Goal: Task Accomplishment & Management: Manage account settings

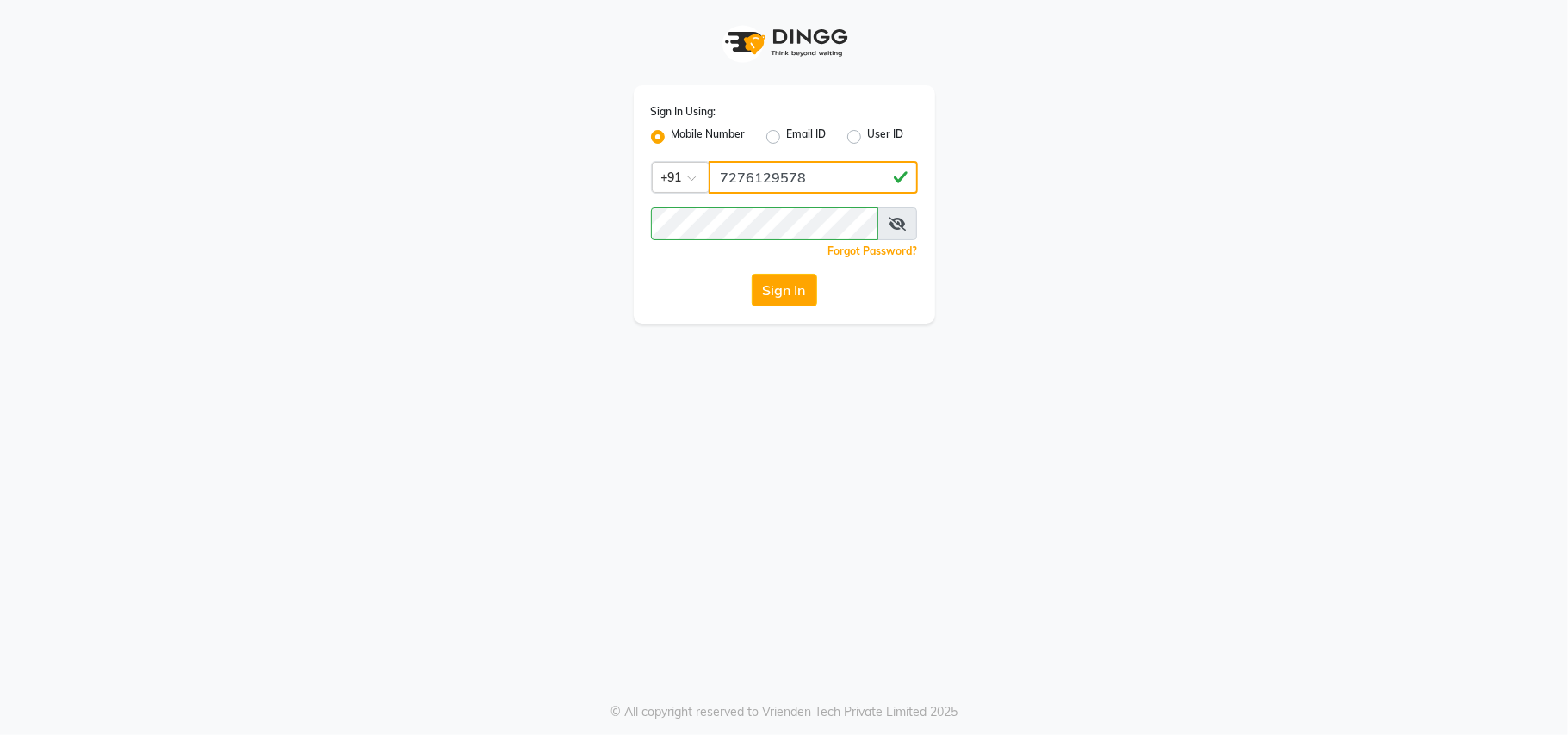
click at [789, 173] on input "7276129578" at bounding box center [812, 177] width 209 height 33
type input "8459157591"
click at [797, 280] on button "Sign In" at bounding box center [784, 290] width 65 height 33
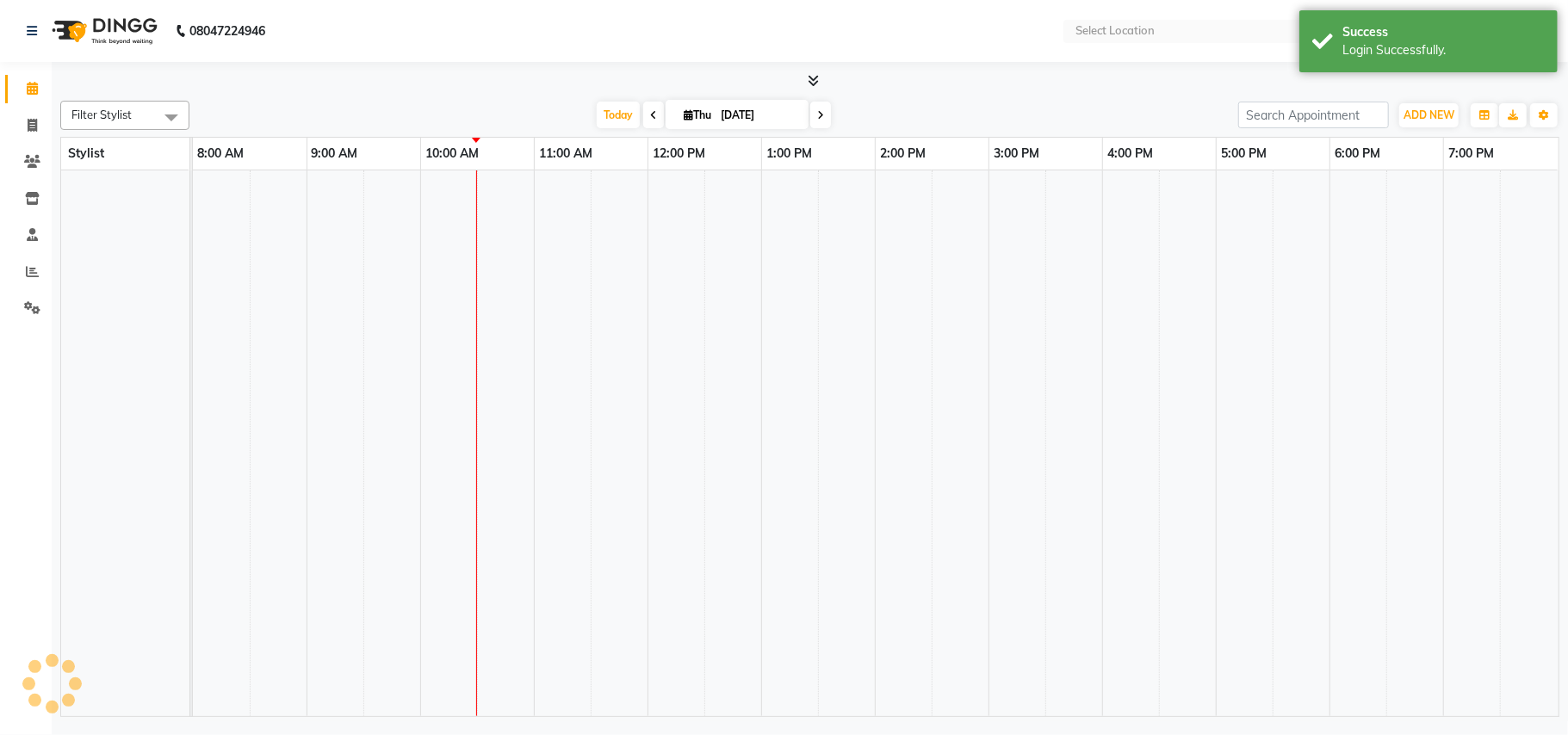
select select "en"
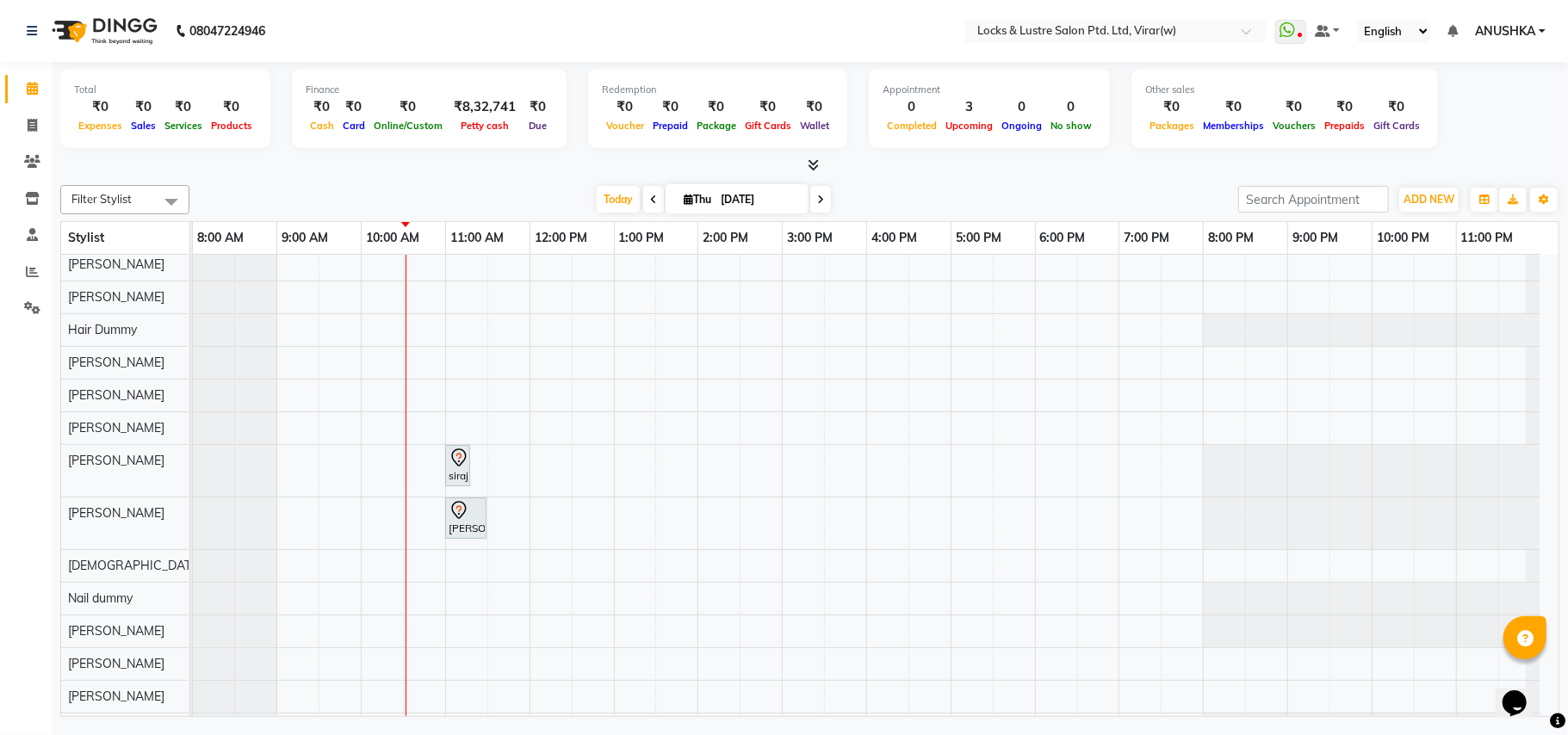
scroll to position [229, 0]
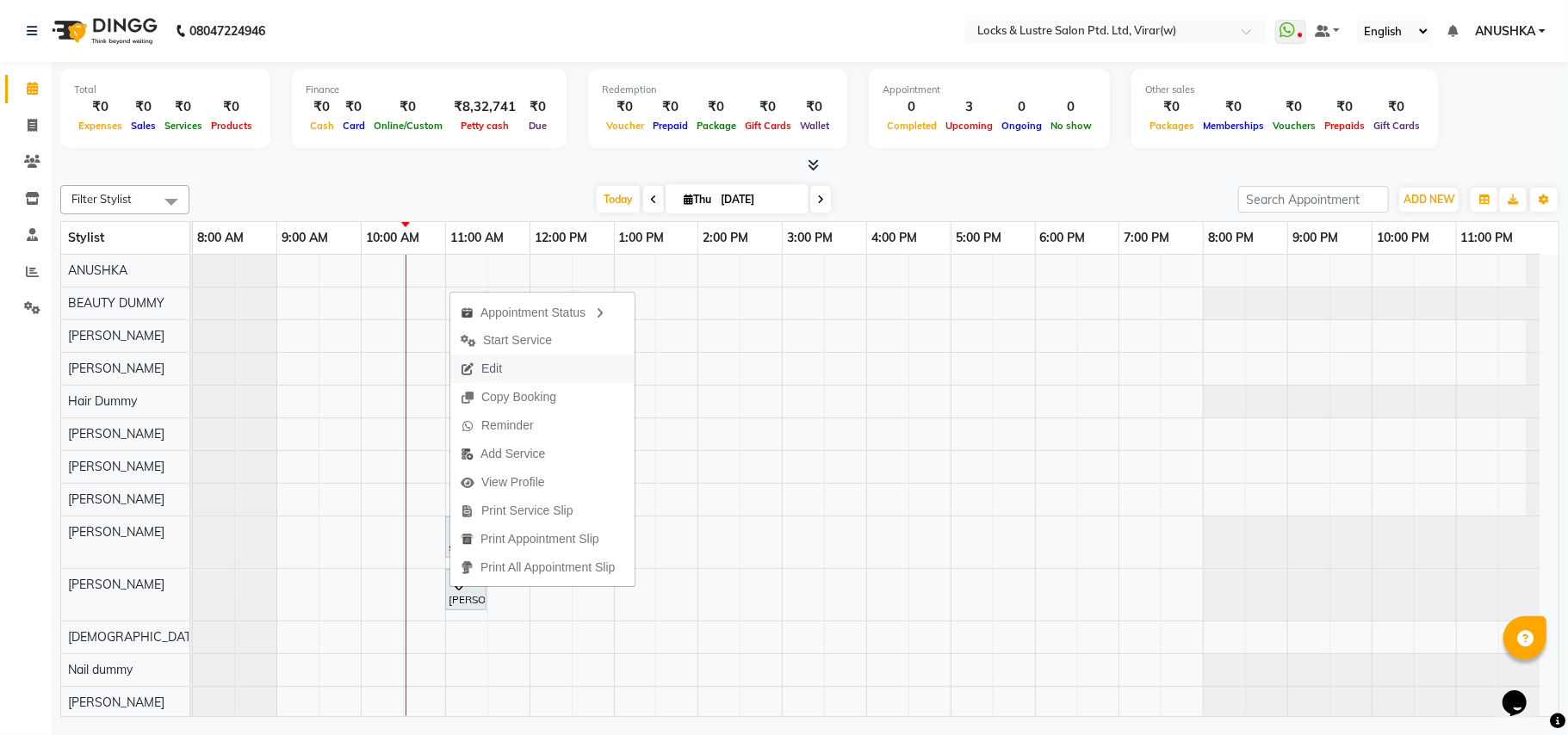
click at [515, 363] on button "Edit" at bounding box center [543, 369] width 184 height 29
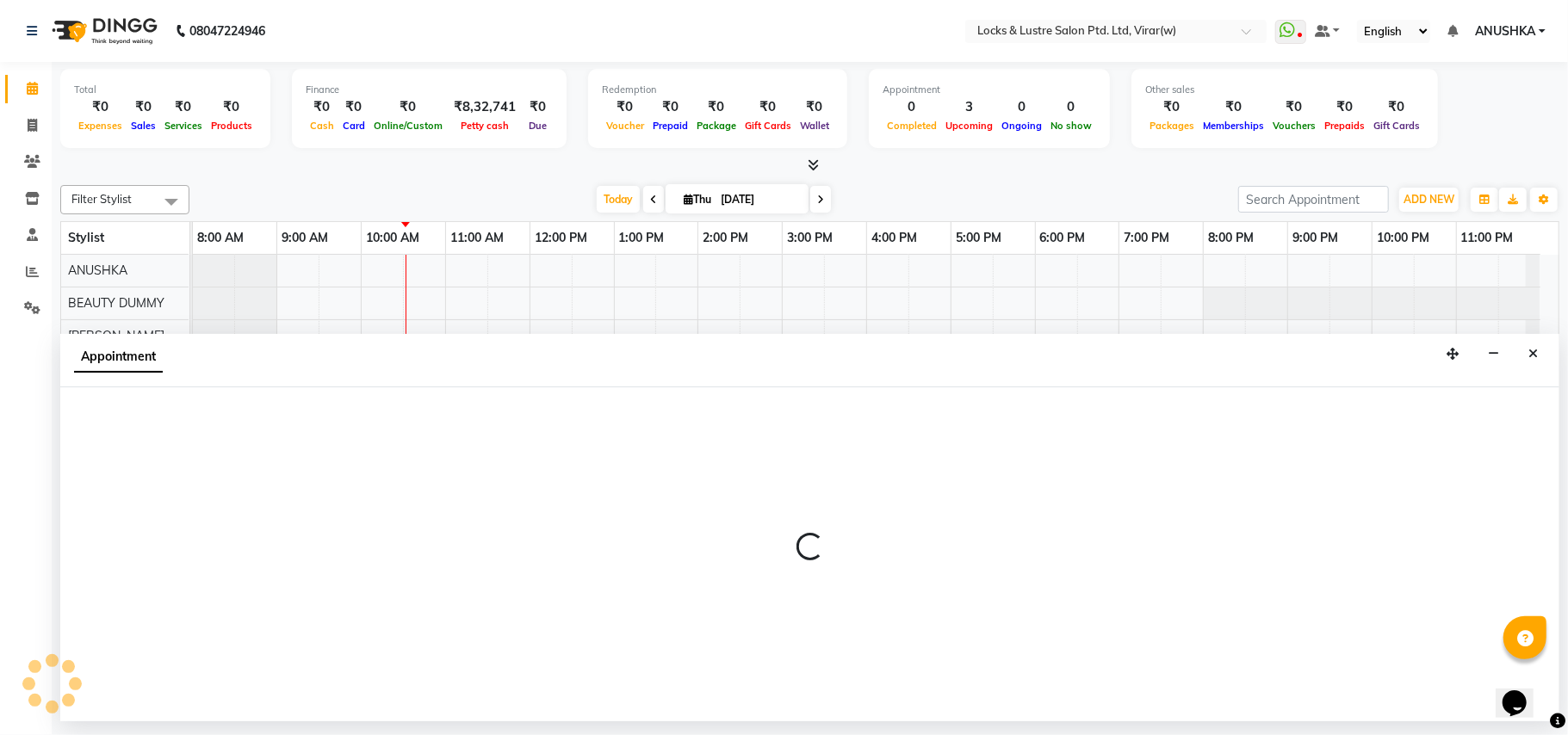
select select "tentative"
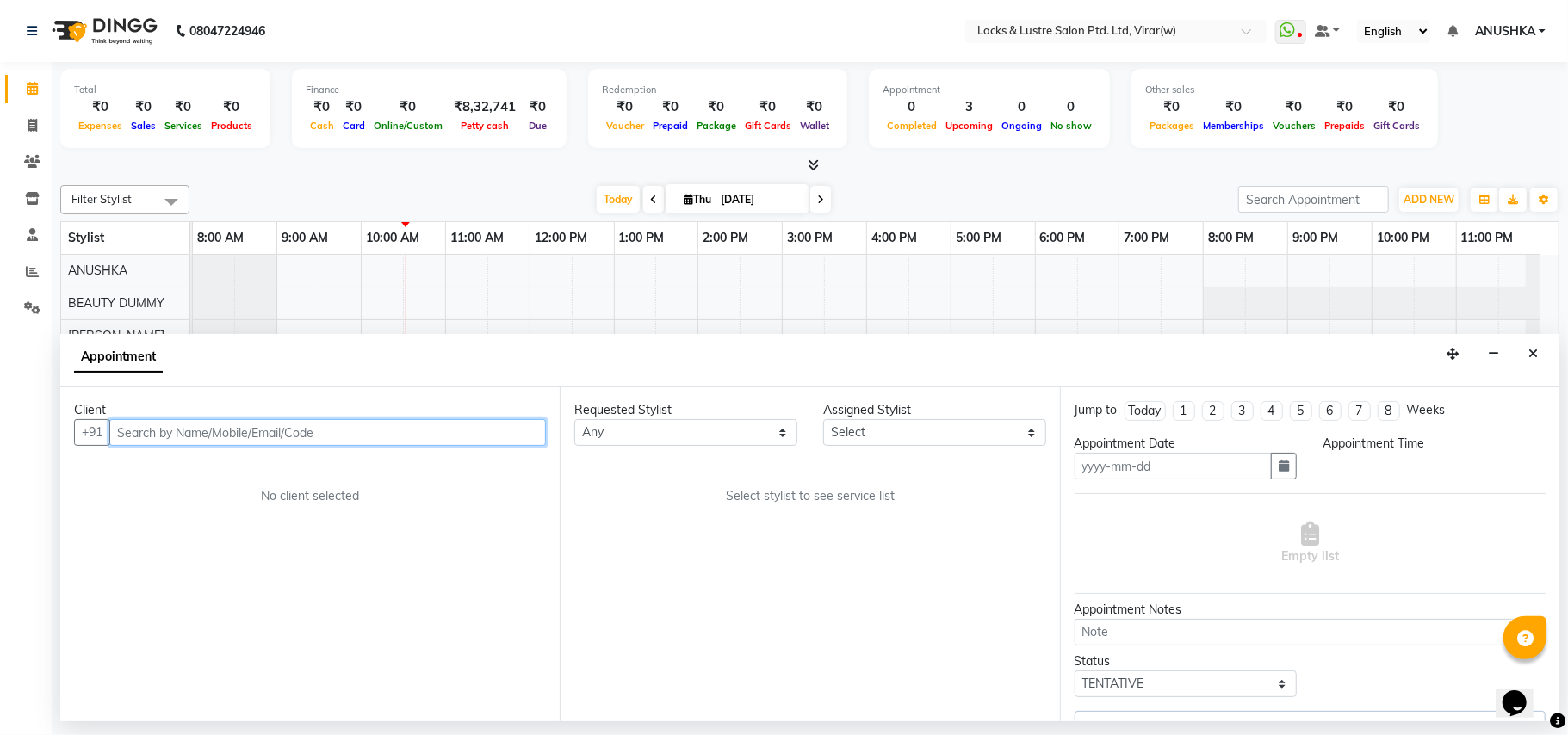
type input "[DATE]"
select select "660"
select select "42108"
select select "2883"
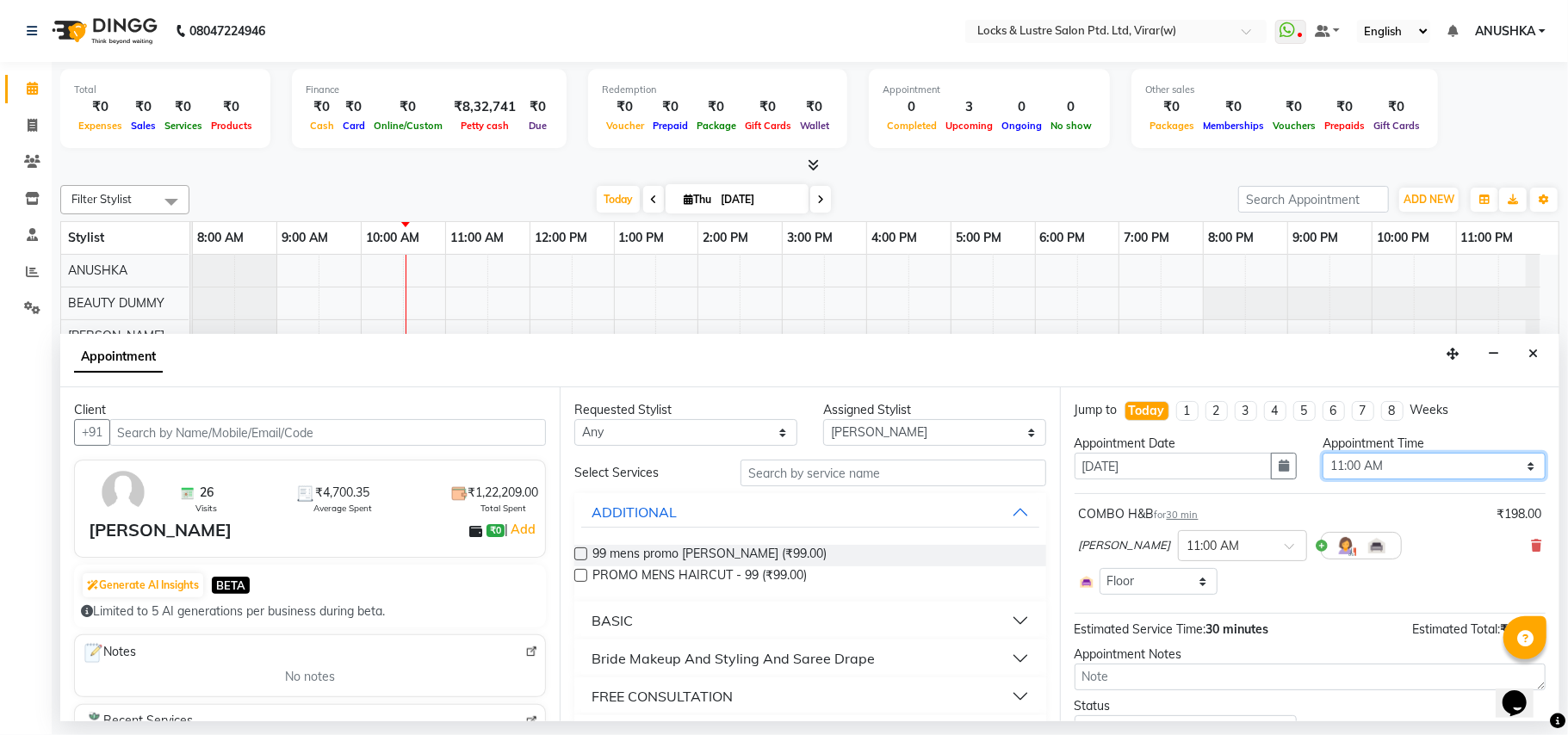
click at [1361, 466] on select "Select 09:00 AM 09:15 AM 09:30 AM 09:45 AM 10:00 AM 10:15 AM 10:30 AM 10:45 AM …" at bounding box center [1434, 466] width 223 height 27
select select "840"
click at [1323, 454] on select "Select 09:00 AM 09:15 AM 09:30 AM 09:45 AM 10:00 AM 10:15 AM 10:30 AM 10:45 AM …" at bounding box center [1434, 466] width 223 height 27
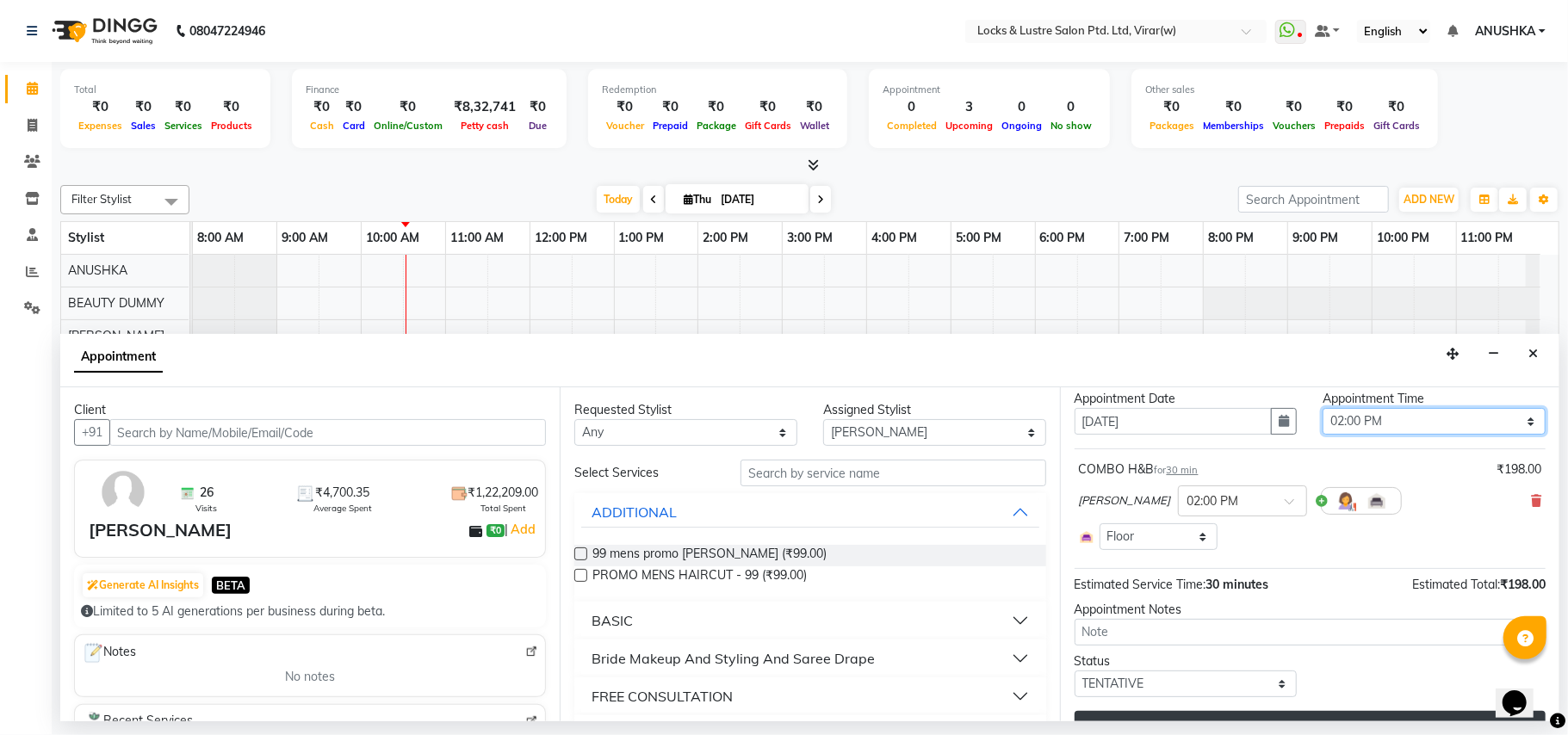
scroll to position [81, 0]
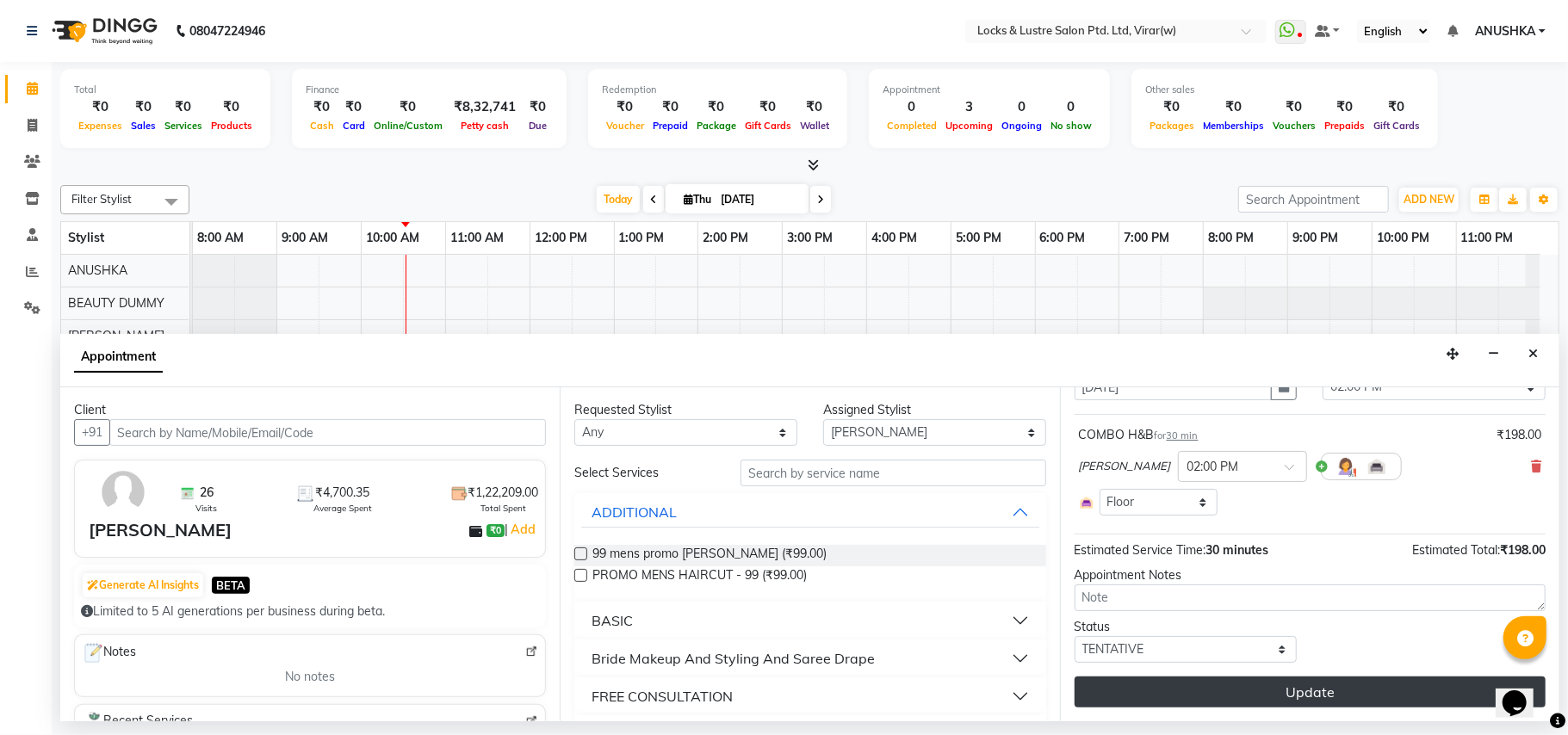
click at [1213, 689] on button "Update" at bounding box center [1310, 691] width 471 height 31
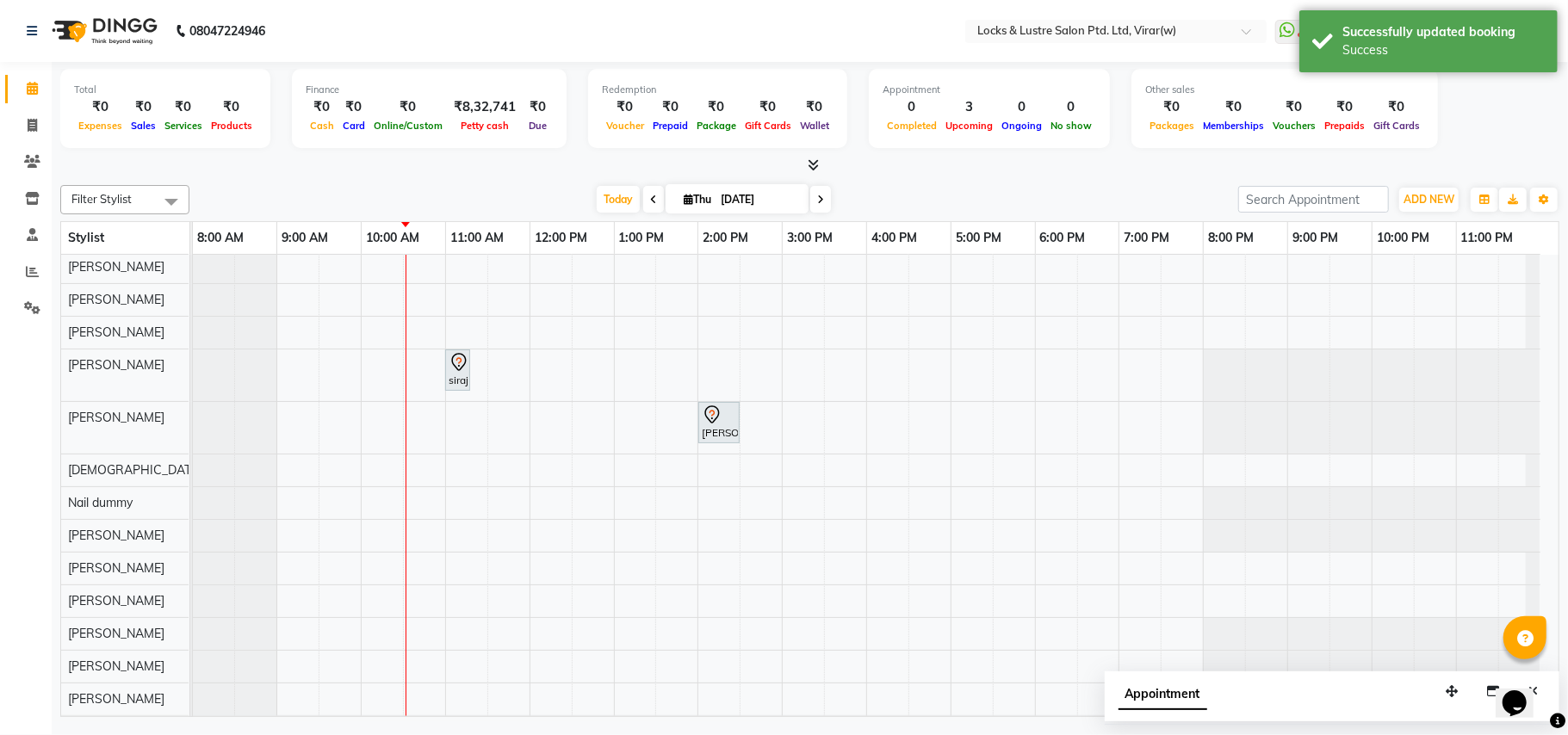
scroll to position [345, 0]
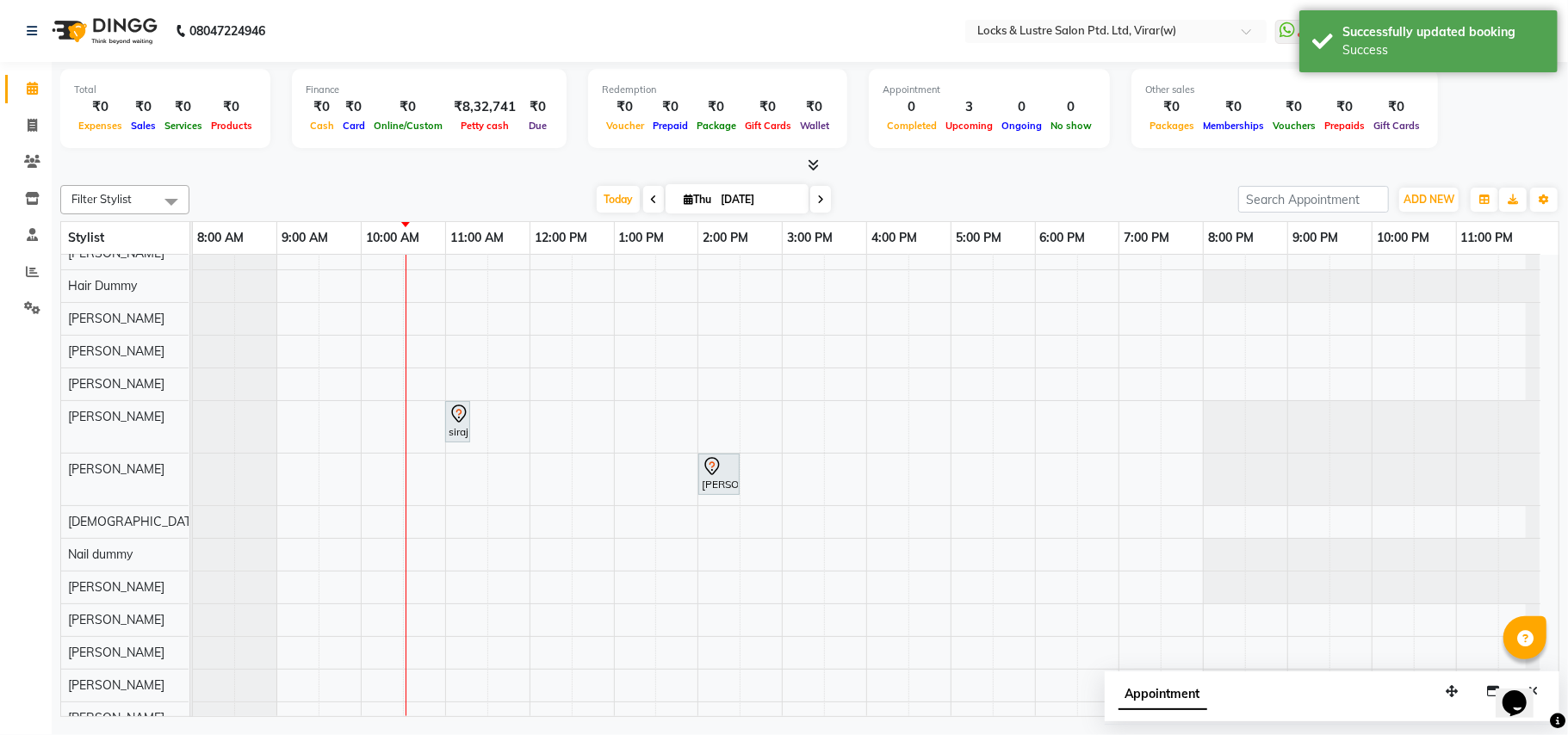
click at [533, 194] on div "Today Thu 04-09-2025" at bounding box center [714, 200] width 1032 height 26
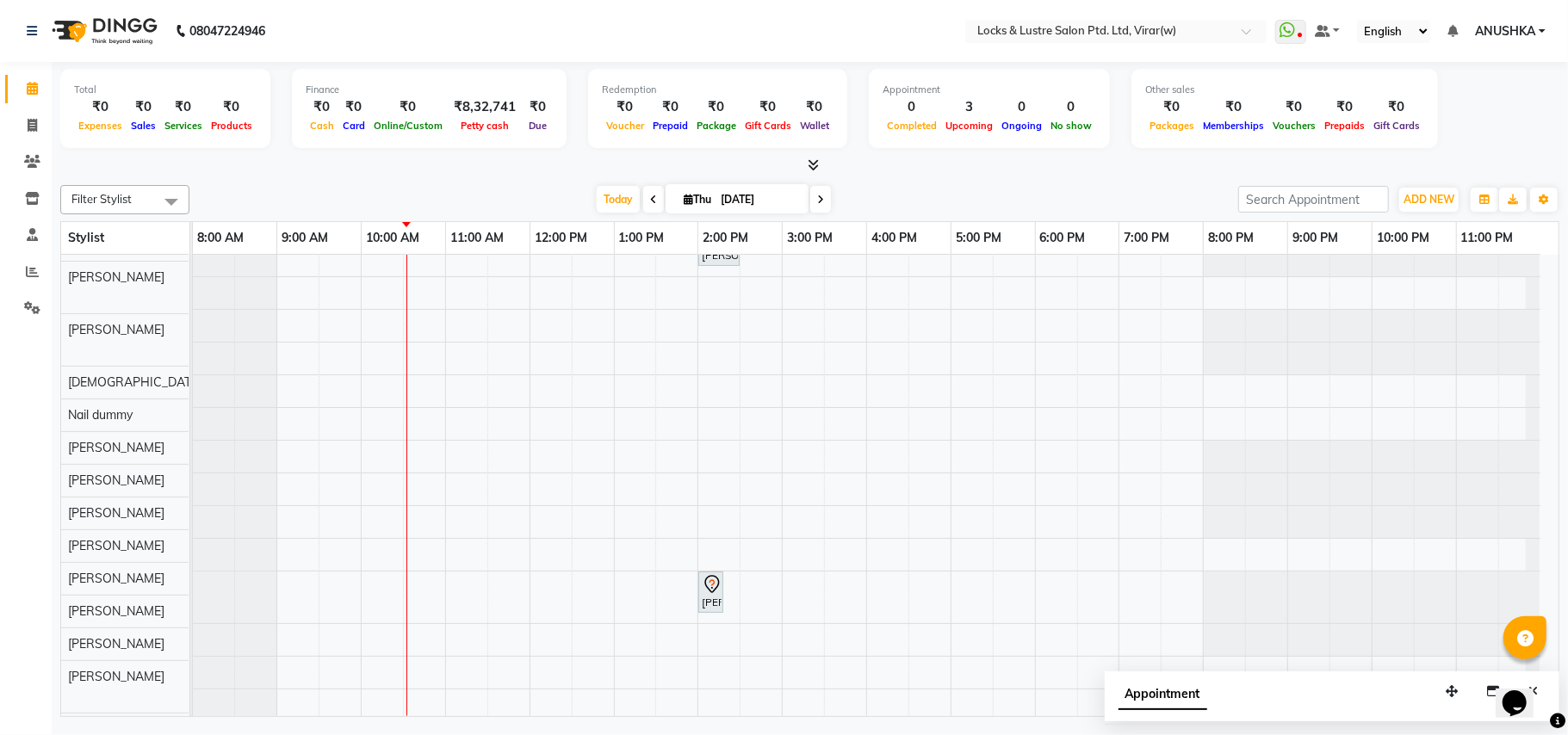
scroll to position [573, 0]
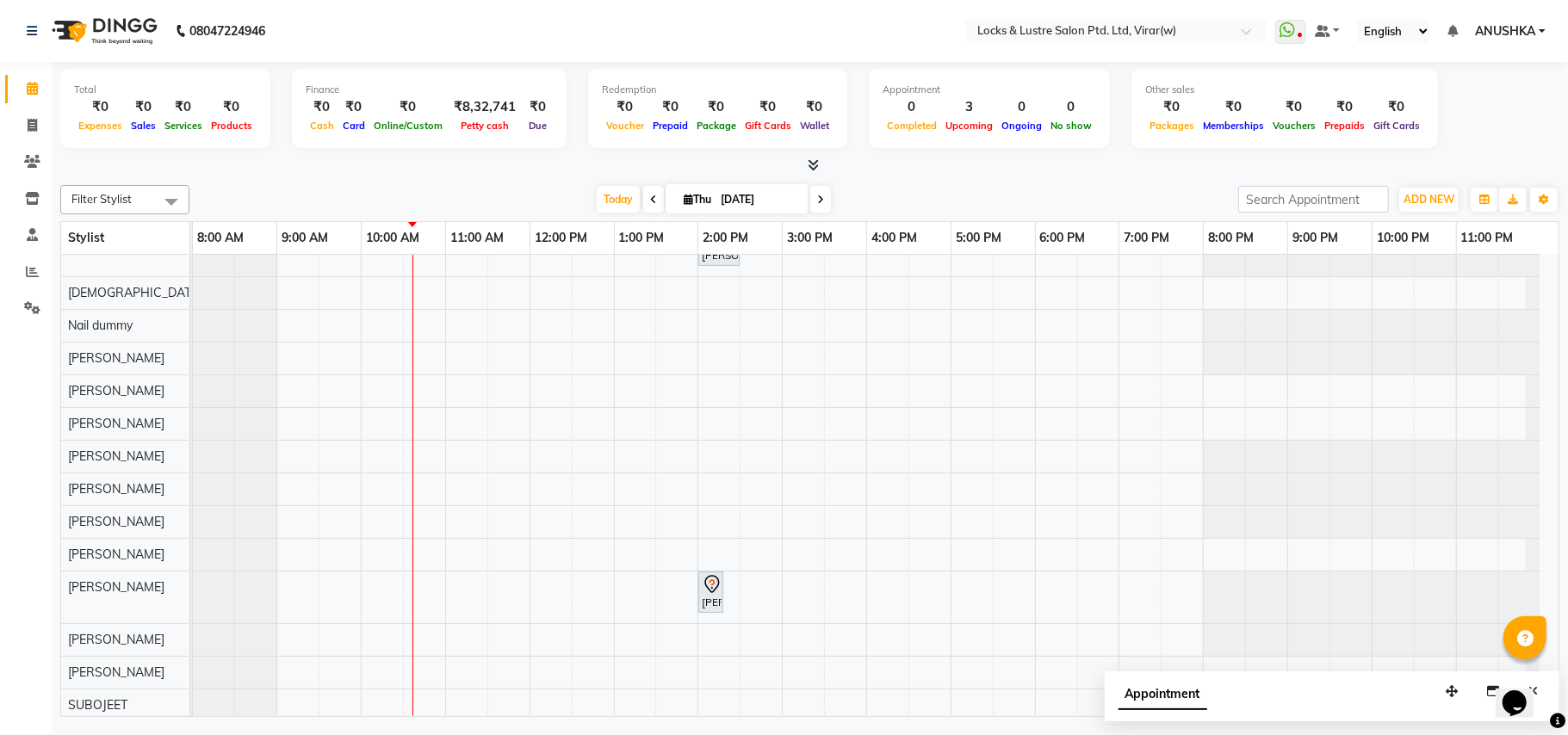
click at [724, 201] on input "[DATE]" at bounding box center [758, 200] width 86 height 26
select select "9"
select select "2025"
click at [800, 310] on span "7" at bounding box center [802, 309] width 28 height 28
type input "[DATE]"
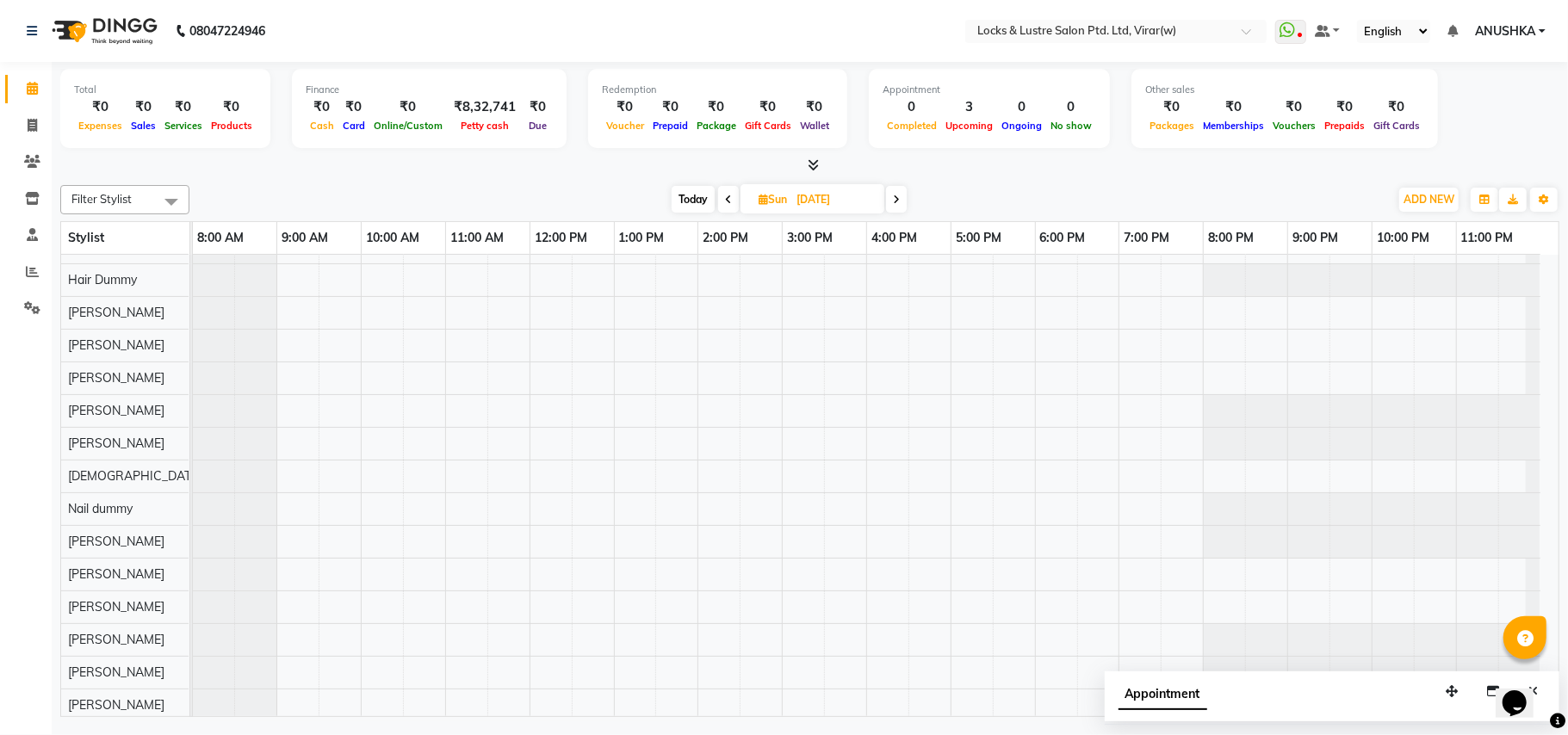
scroll to position [255, 0]
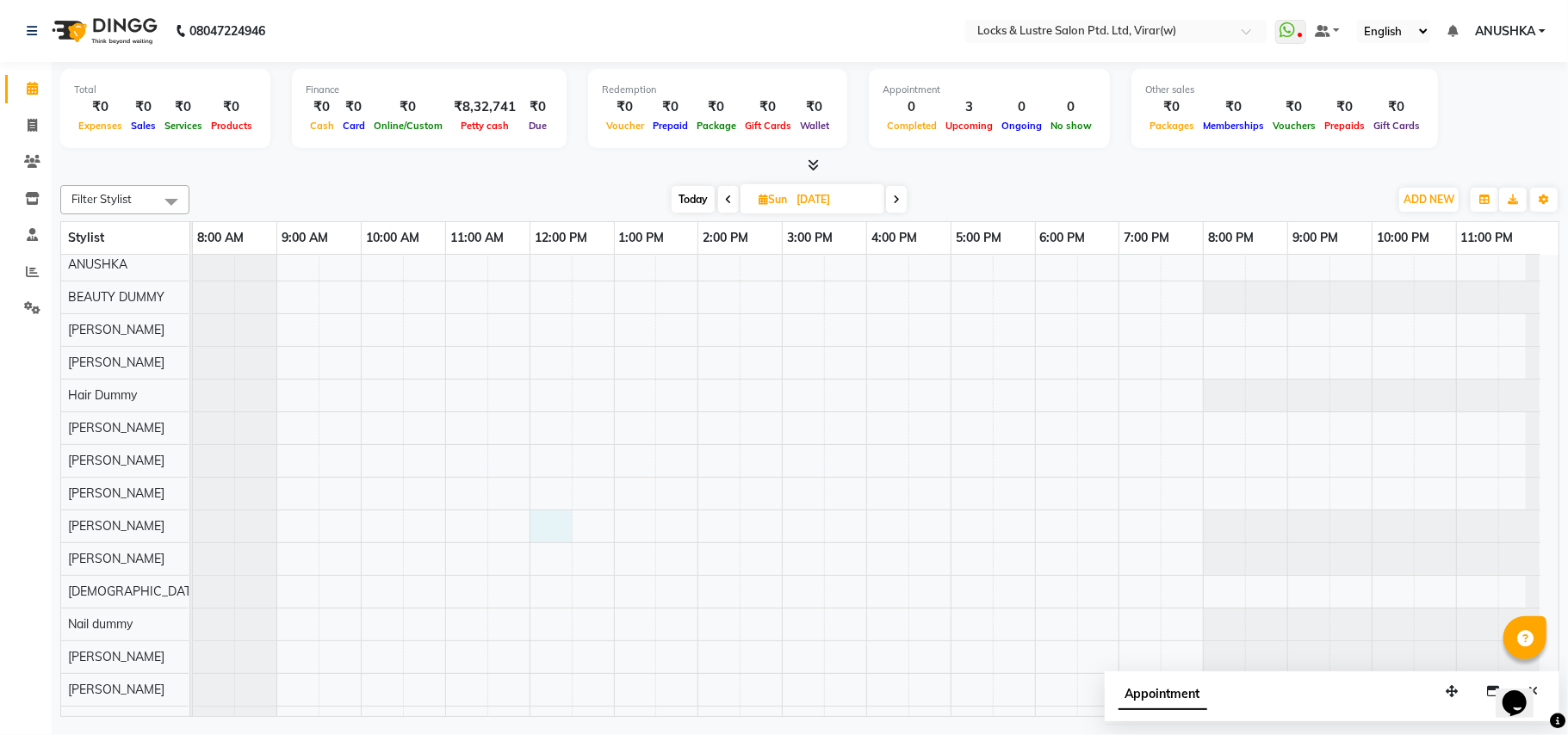
click at [541, 533] on div "krishna patelnull, 01:00 PM-01:40 PM, New WOMEN HAIRCUT 199 - OG BARKHA ANAND, …" at bounding box center [876, 634] width 1365 height 1268
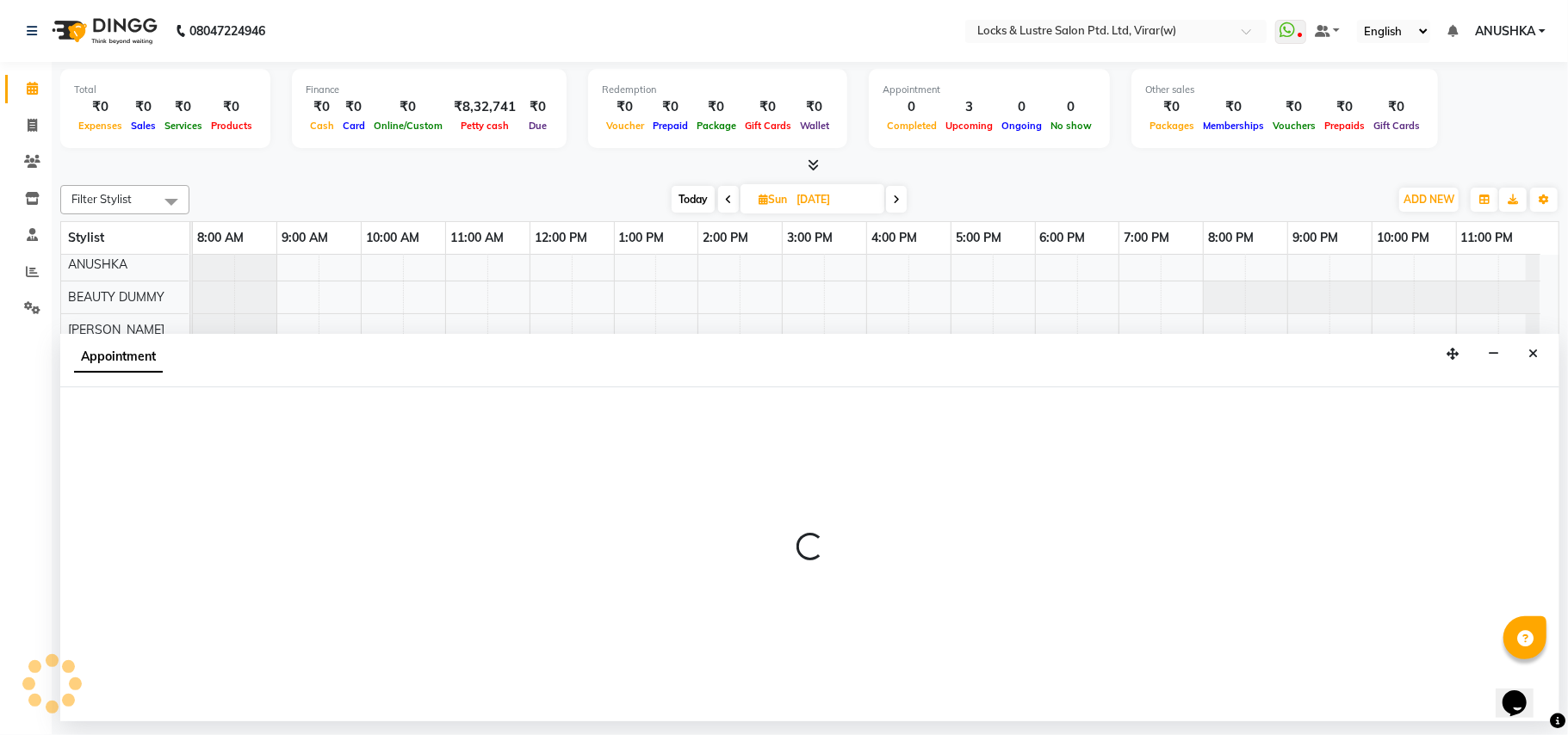
select select "42107"
select select "720"
select select "tentative"
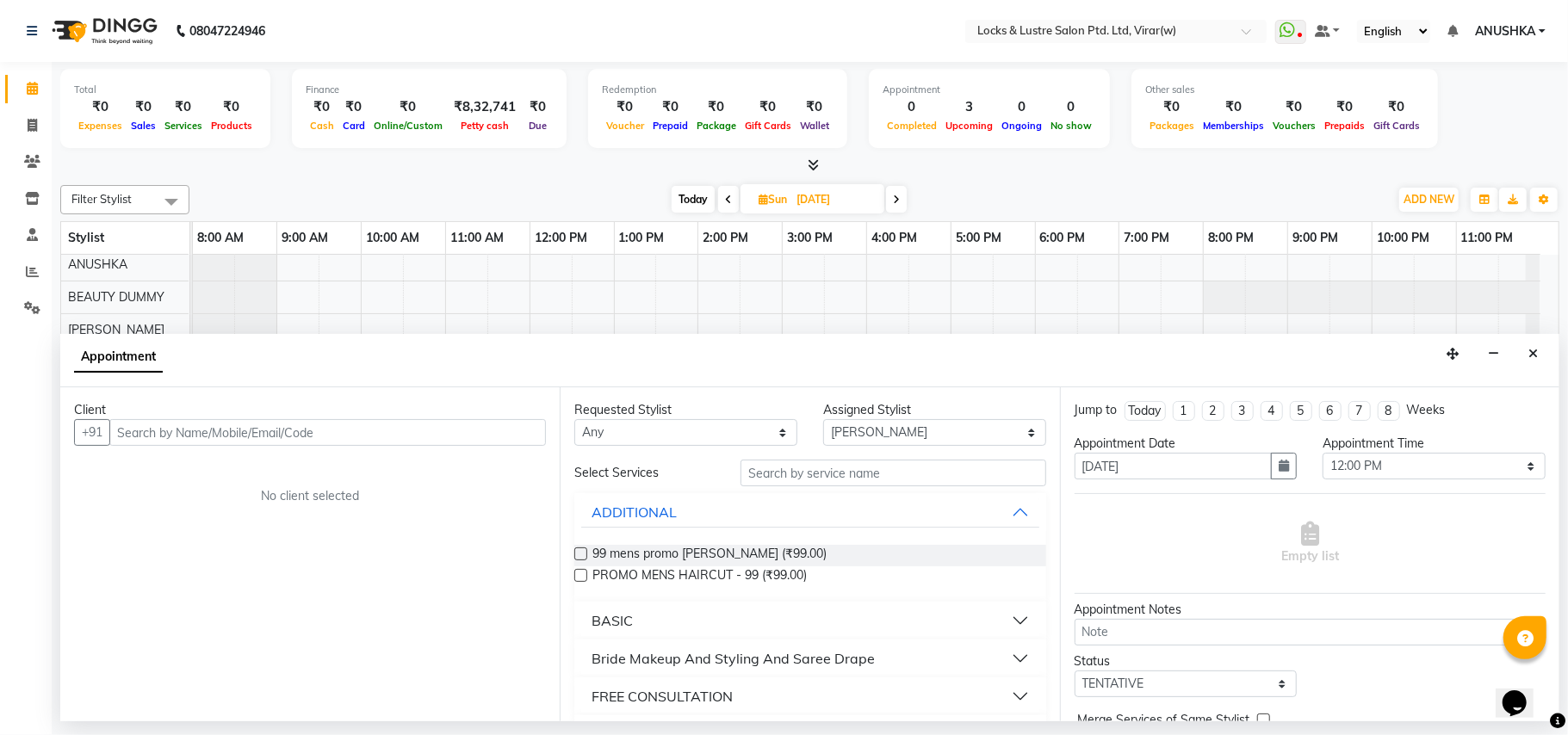
click at [813, 459] on div "Requested Stylist Any AARTI Abdul Khan Adil Admin AJAY AKASH NHAVI ANUSHKA Ashw…" at bounding box center [809, 554] width 499 height 334
click at [816, 462] on input "text" at bounding box center [893, 473] width 306 height 27
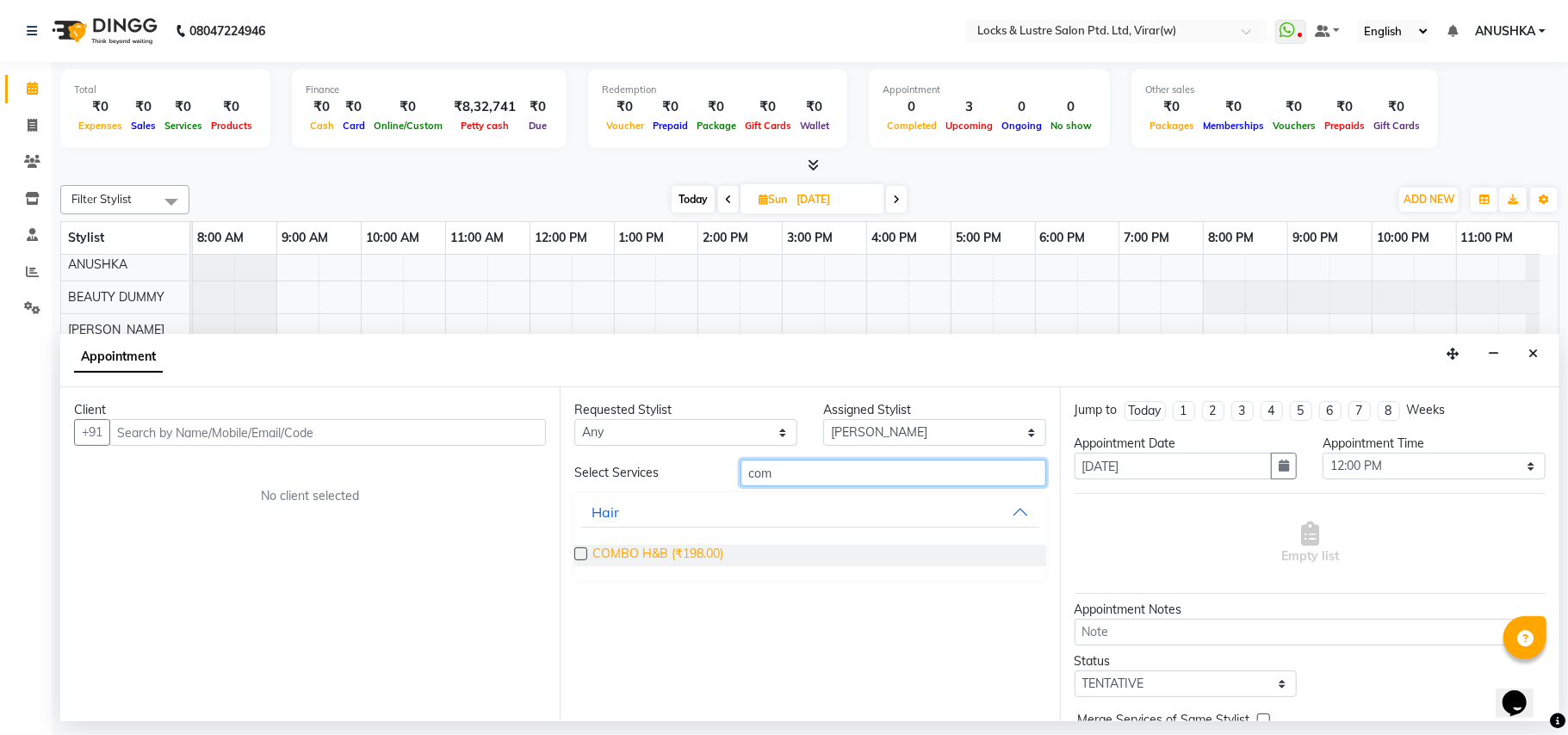
type input "com"
click at [686, 555] on span "COMBO H&B (₹198.00)" at bounding box center [657, 555] width 131 height 21
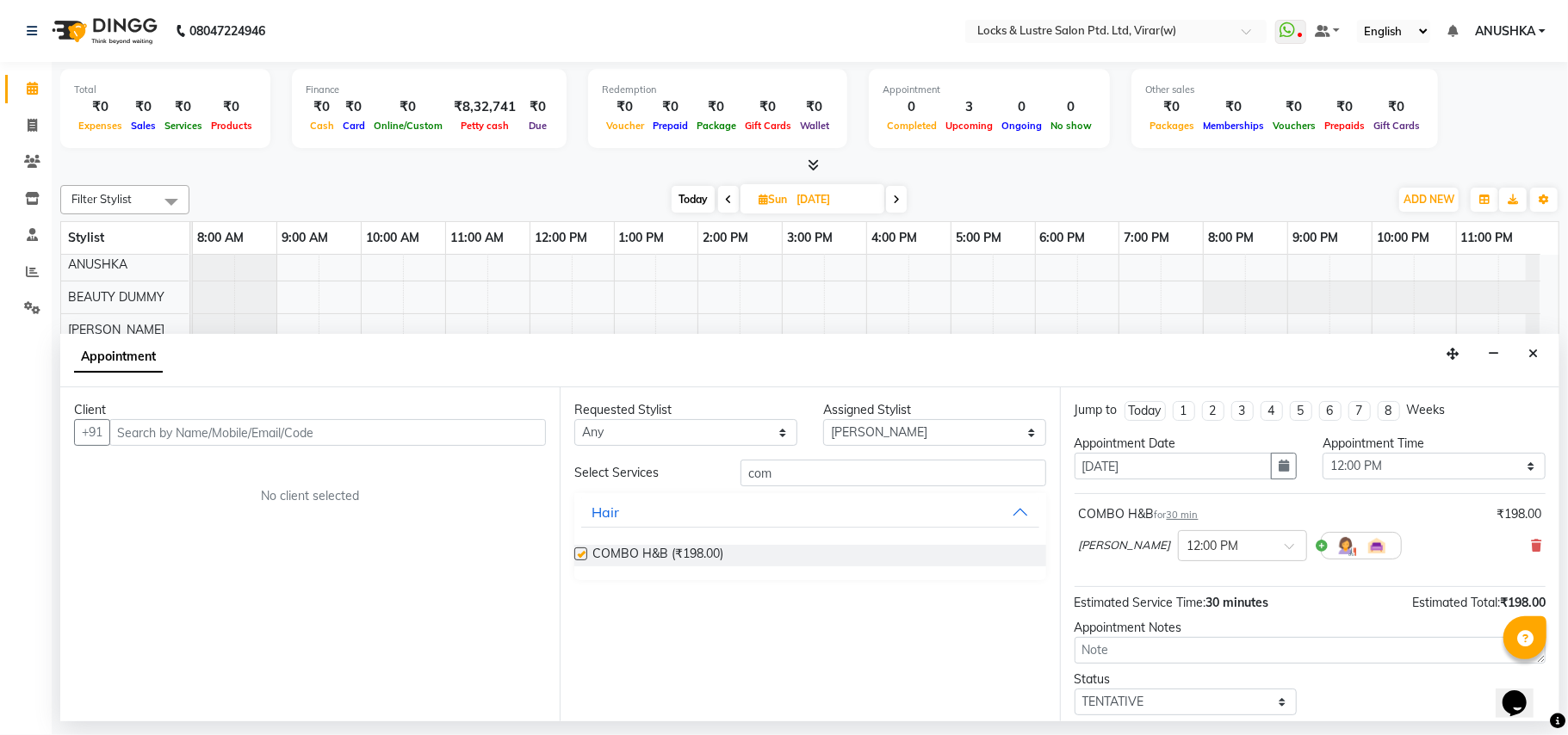
checkbox input "false"
click at [435, 438] on input "text" at bounding box center [328, 432] width 437 height 27
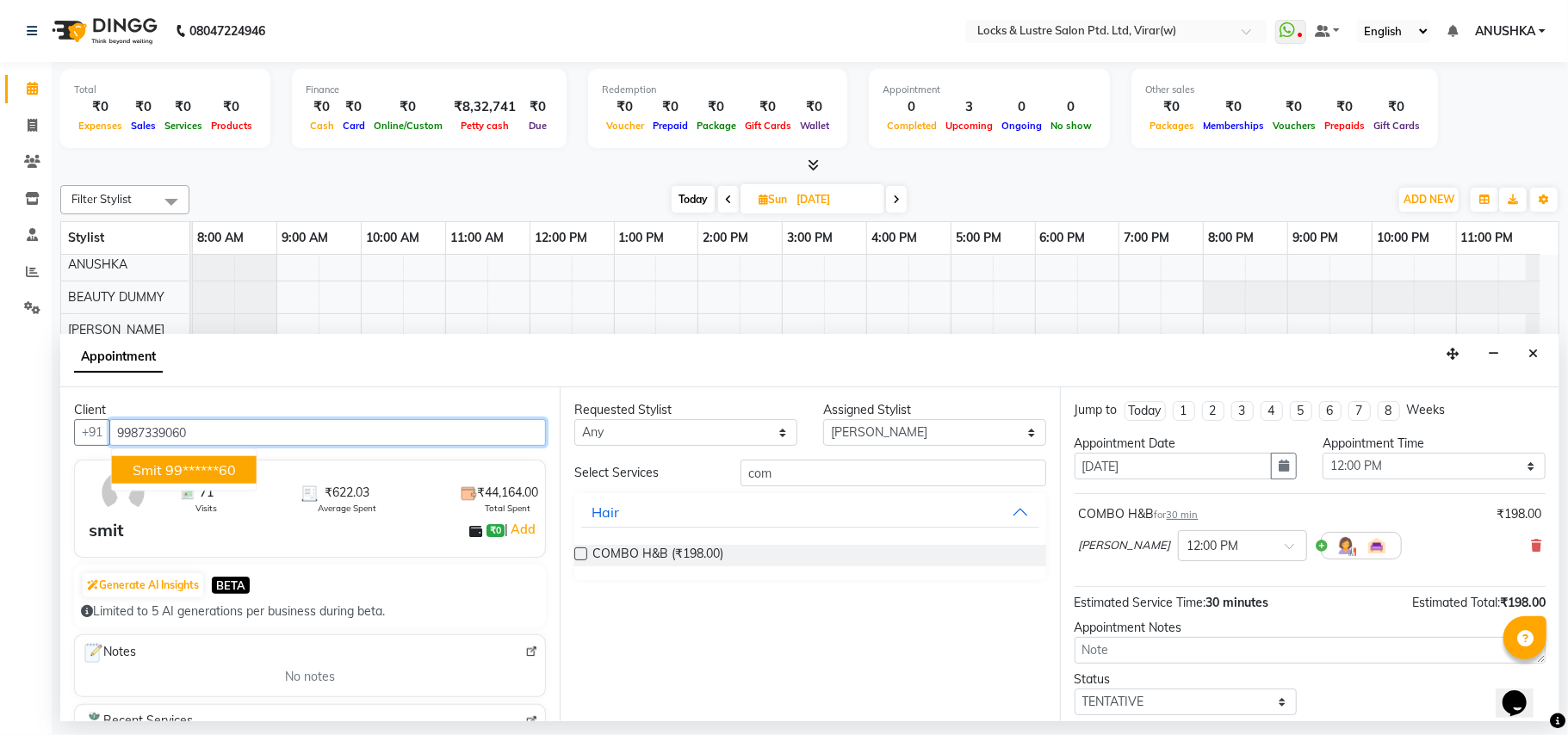
click at [191, 466] on ngb-highlight "99******60" at bounding box center [201, 470] width 71 height 18
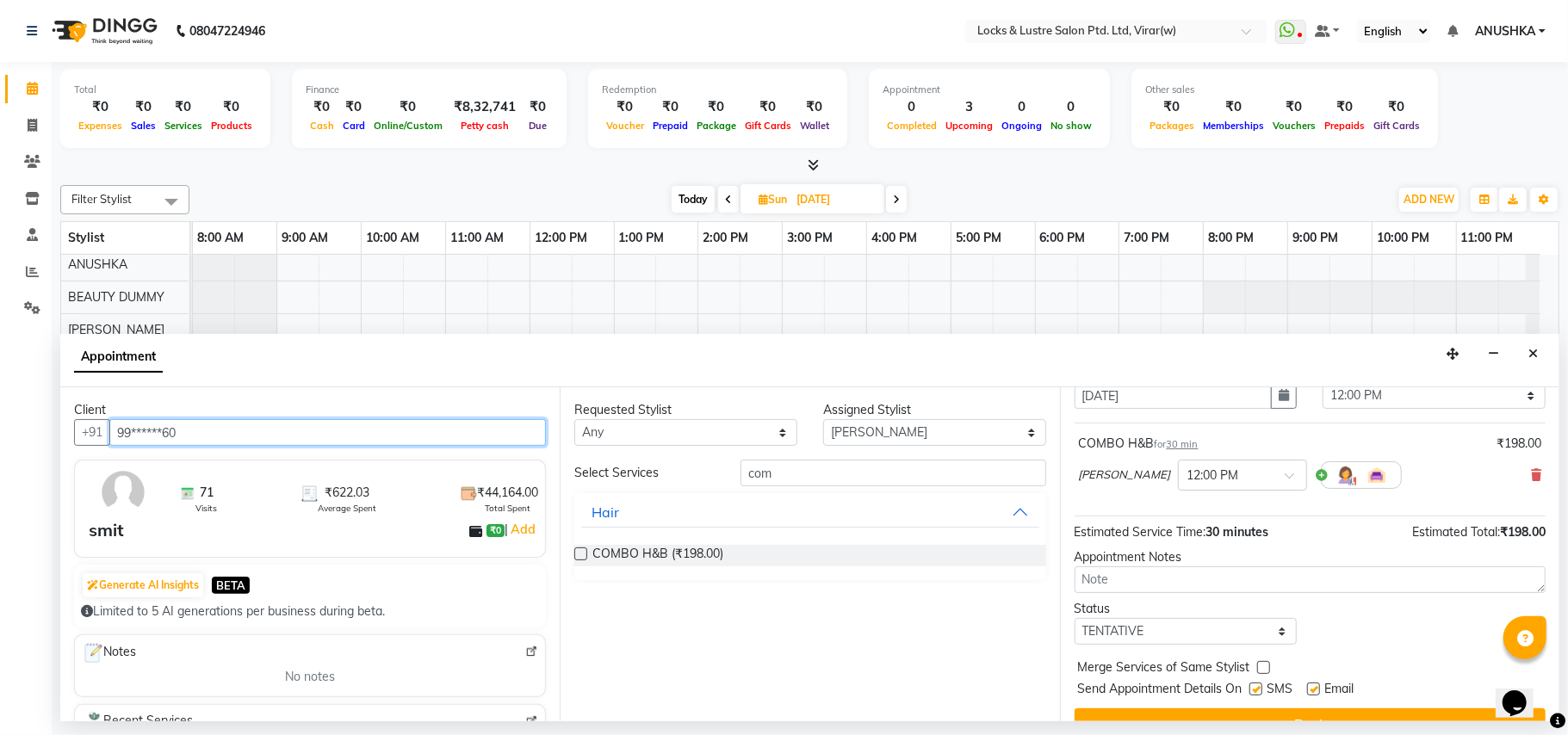
scroll to position [104, 0]
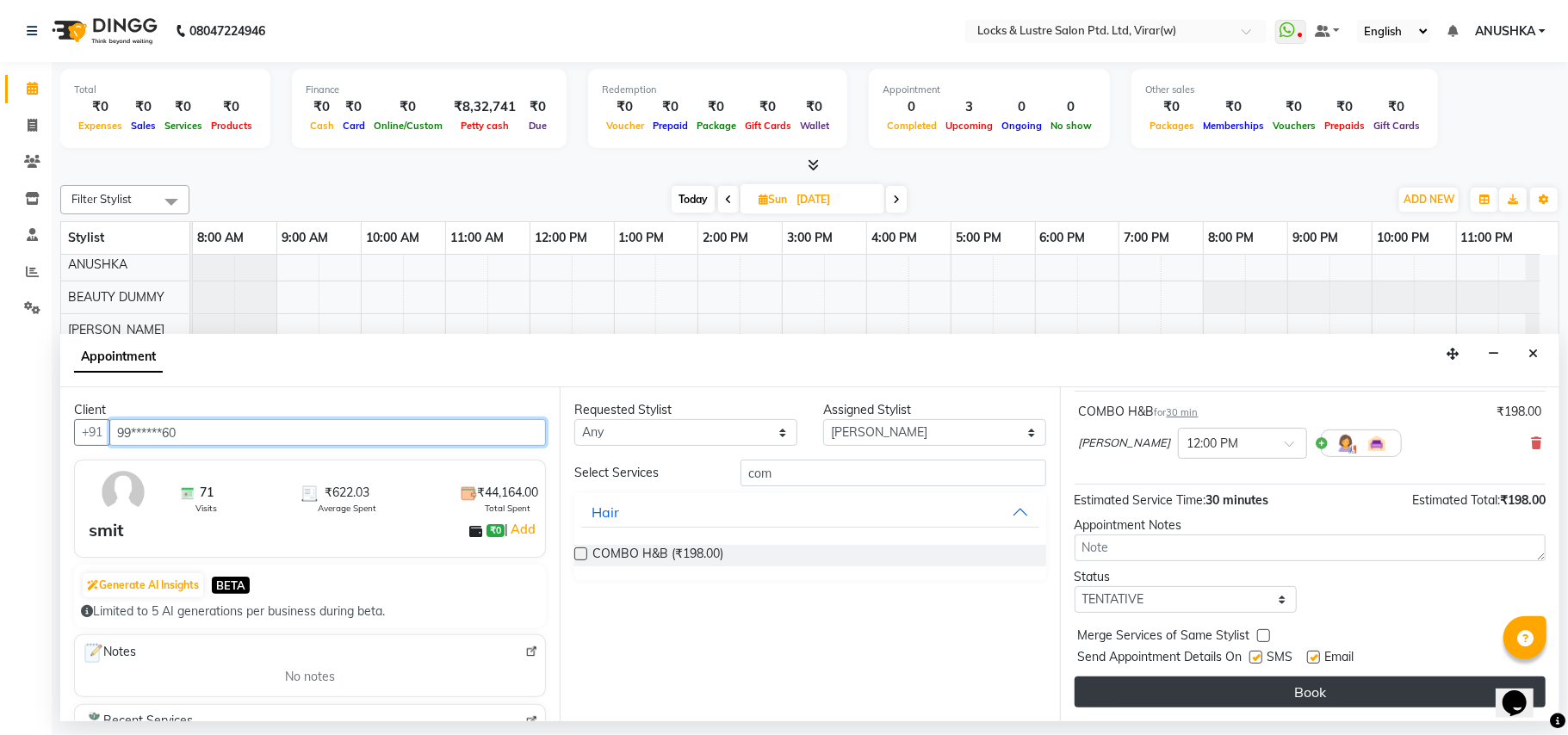
type input "99******60"
click at [1299, 683] on button "Book" at bounding box center [1310, 691] width 471 height 31
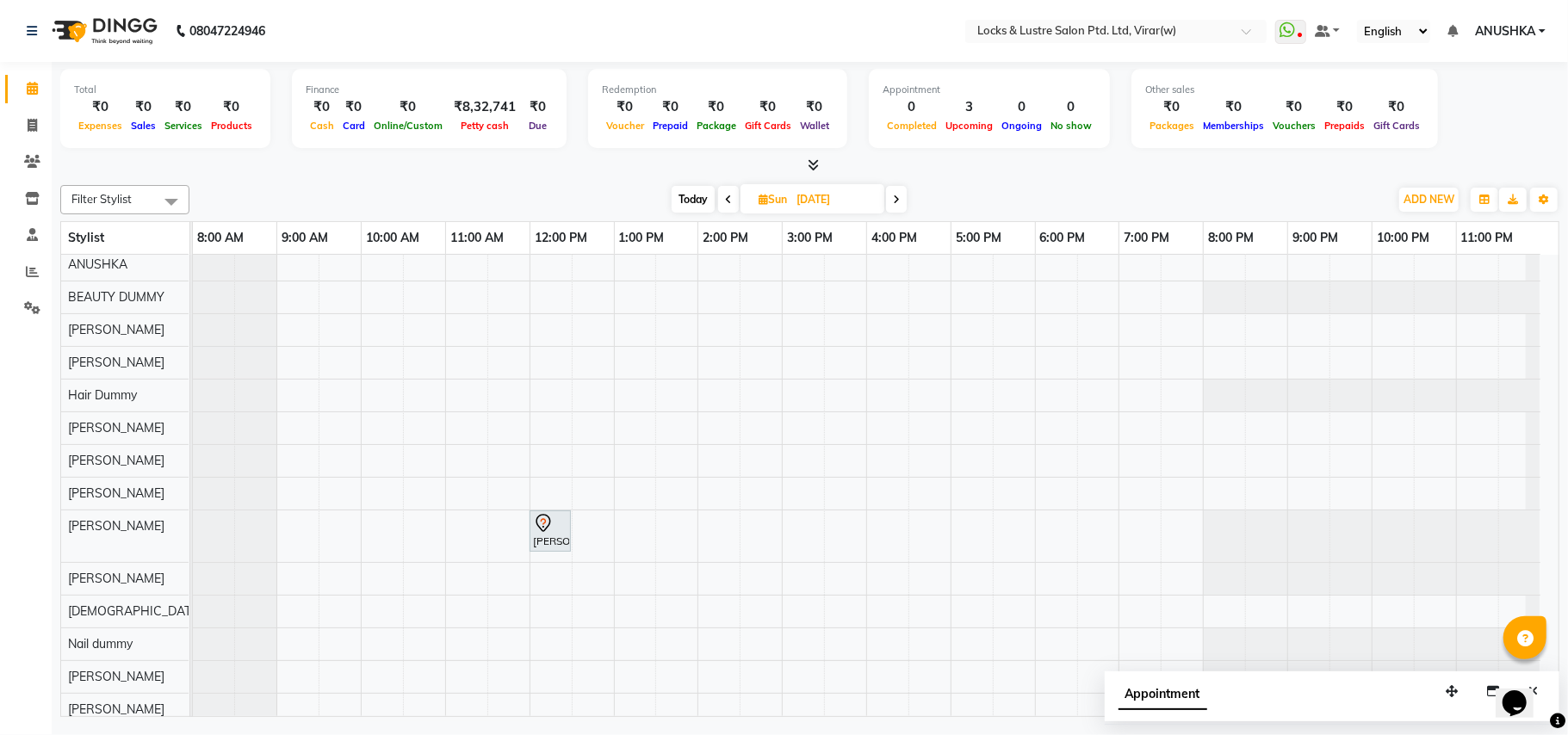
click at [697, 200] on span "Today" at bounding box center [693, 199] width 43 height 27
type input "[DATE]"
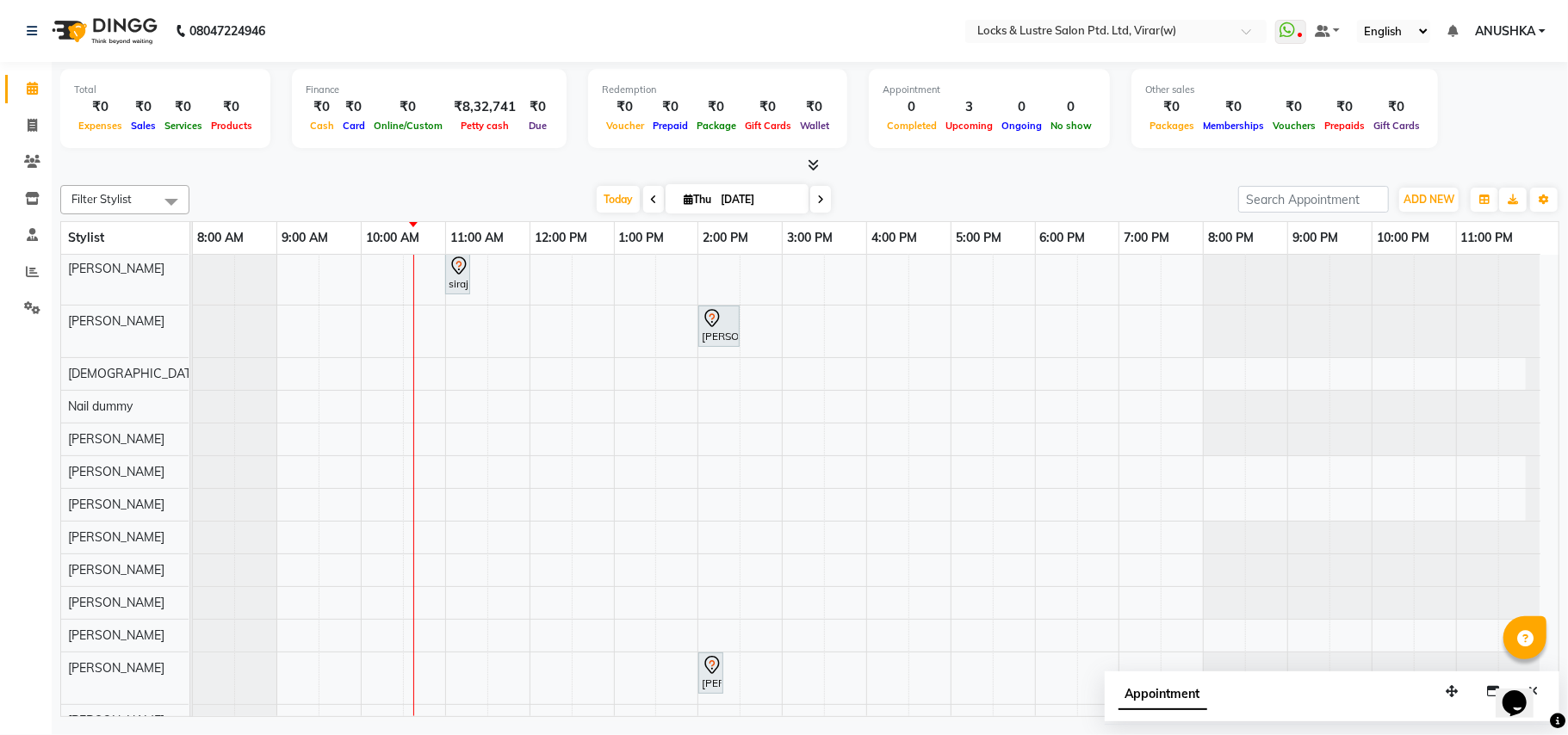
scroll to position [0, 0]
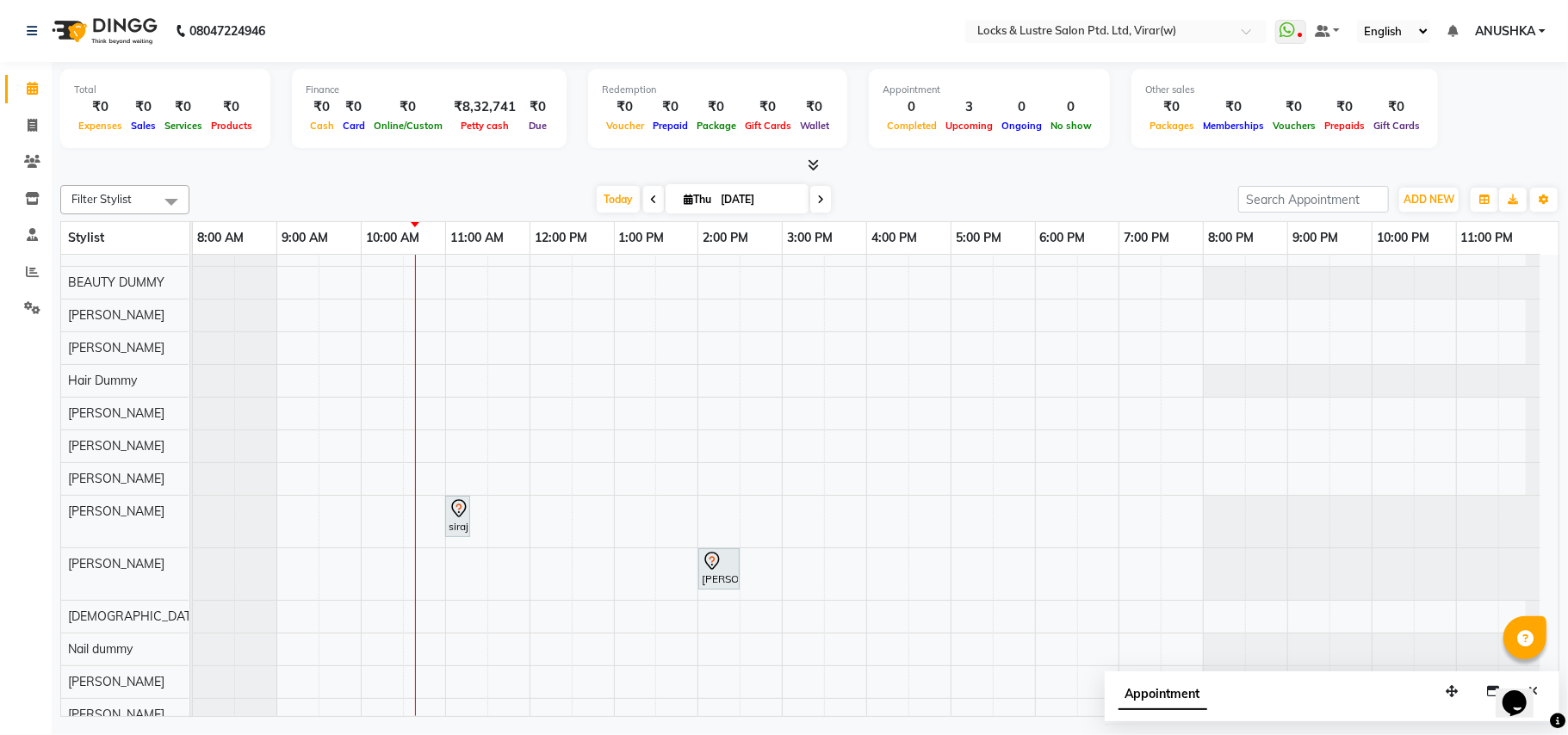
click at [537, 172] on div at bounding box center [810, 165] width 1499 height 18
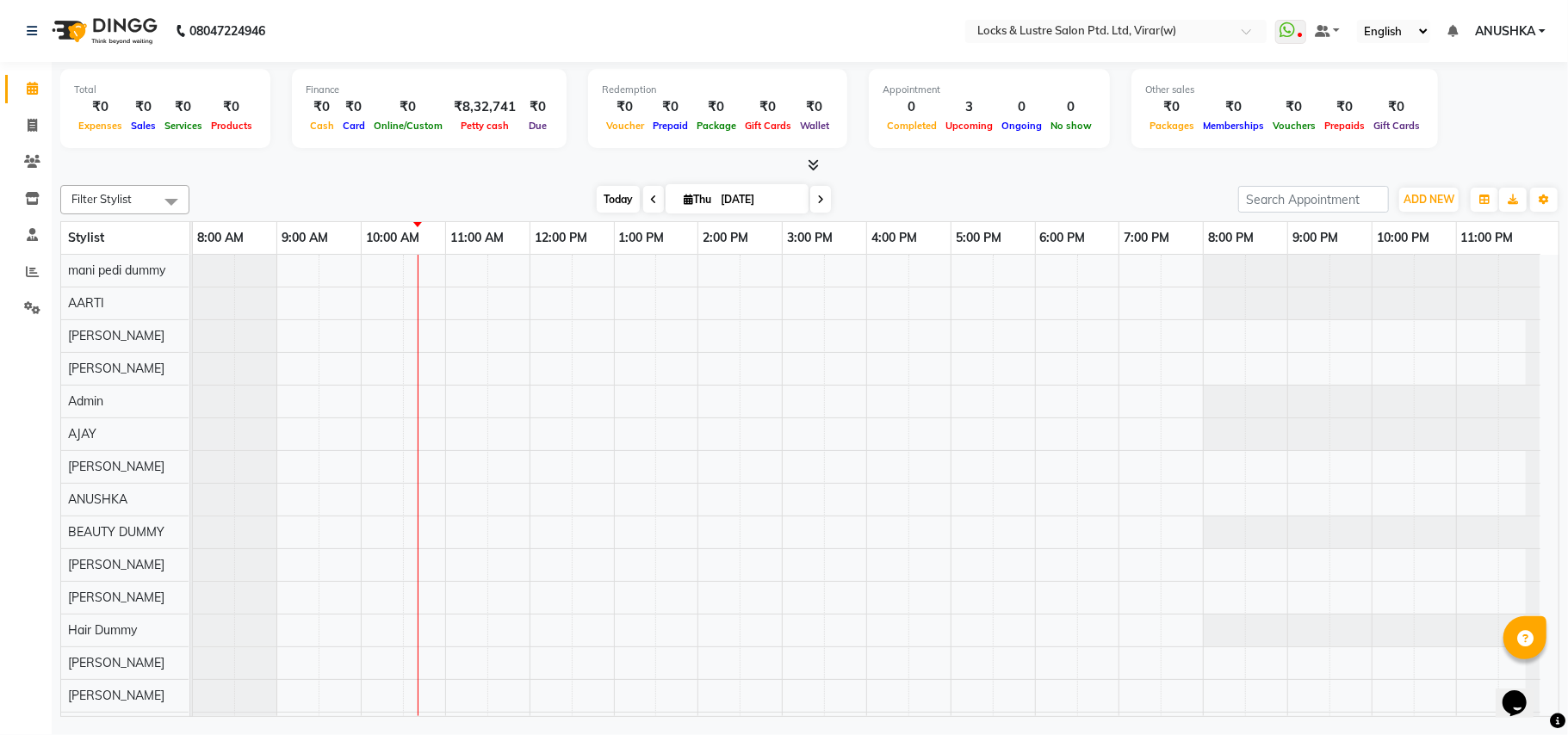
click at [614, 204] on span "Today" at bounding box center [618, 199] width 43 height 27
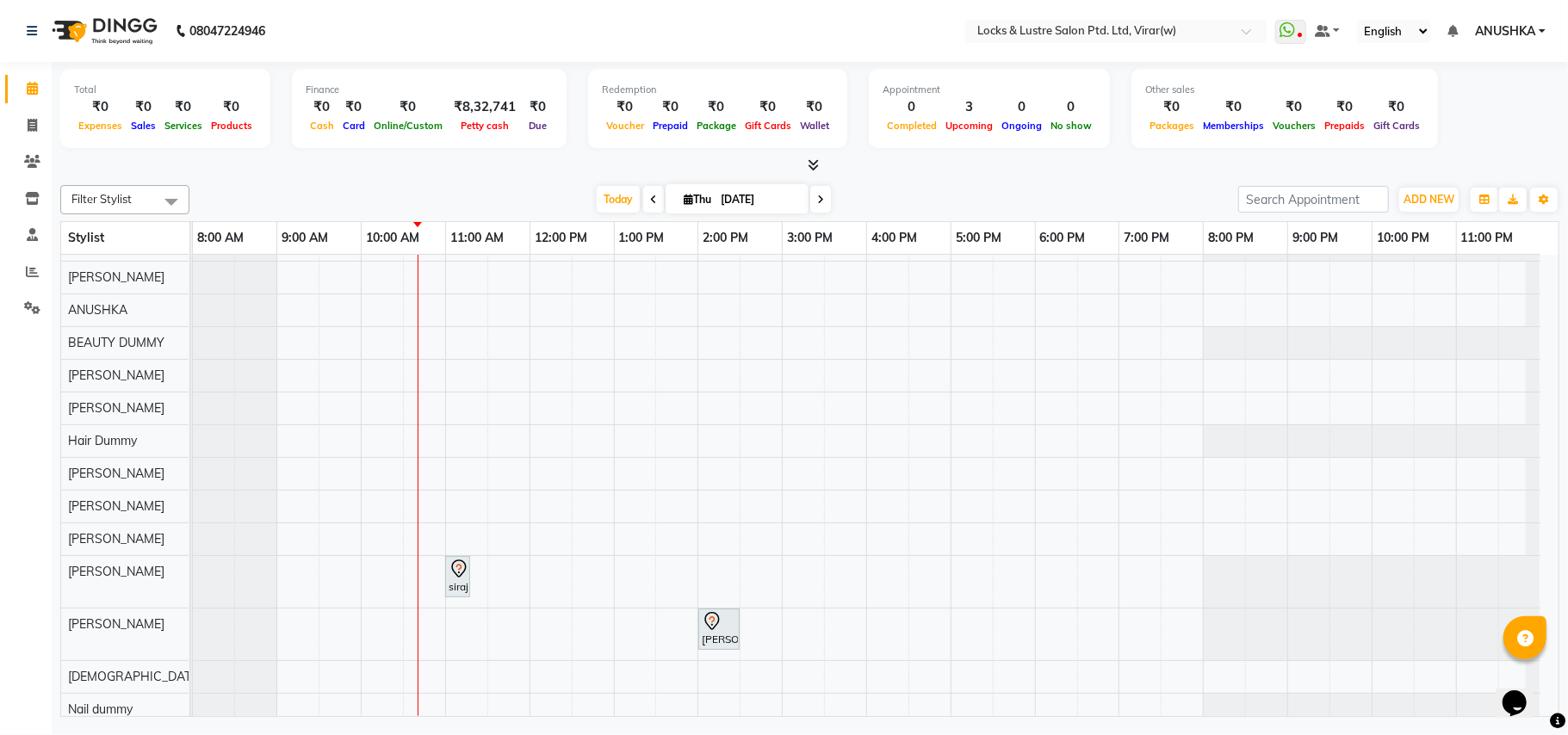
scroll to position [229, 0]
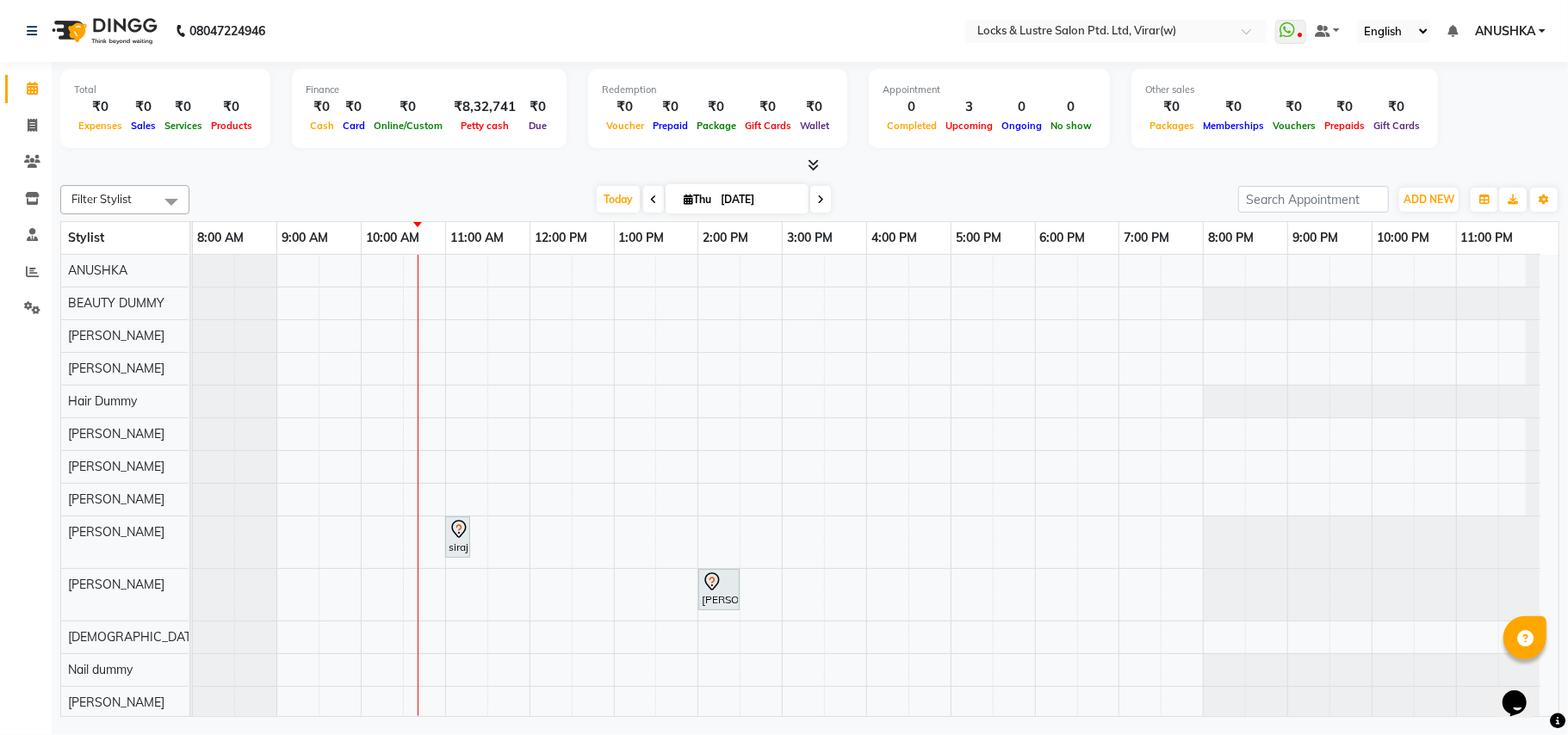
click at [551, 652] on div "siraj, TK02, 11:00 AM-11:15 AM, New MENS HAIR SET mihir, TK01, 02:00 PM-02:30 P…" at bounding box center [876, 660] width 1365 height 1268
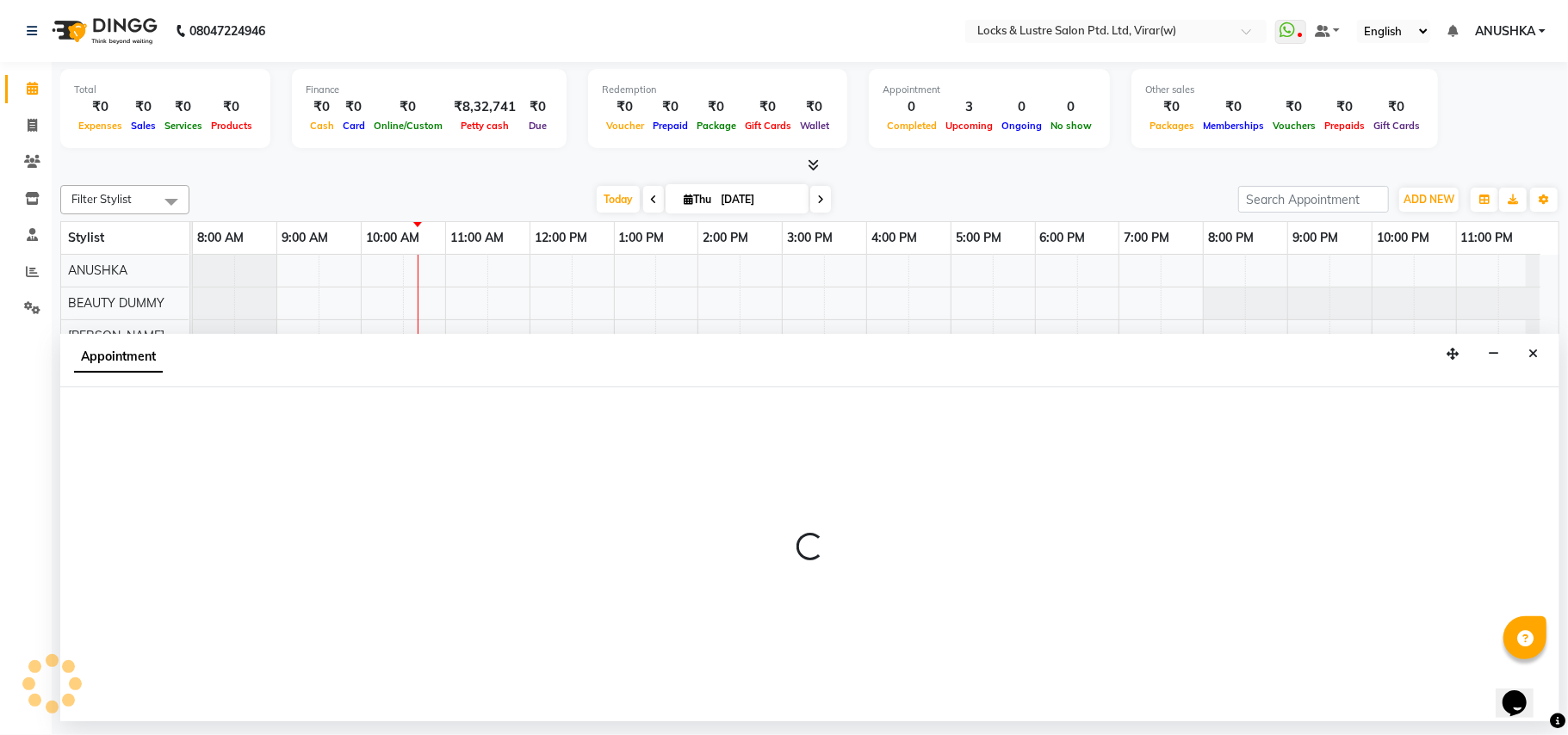
select select "75963"
select select "tentative"
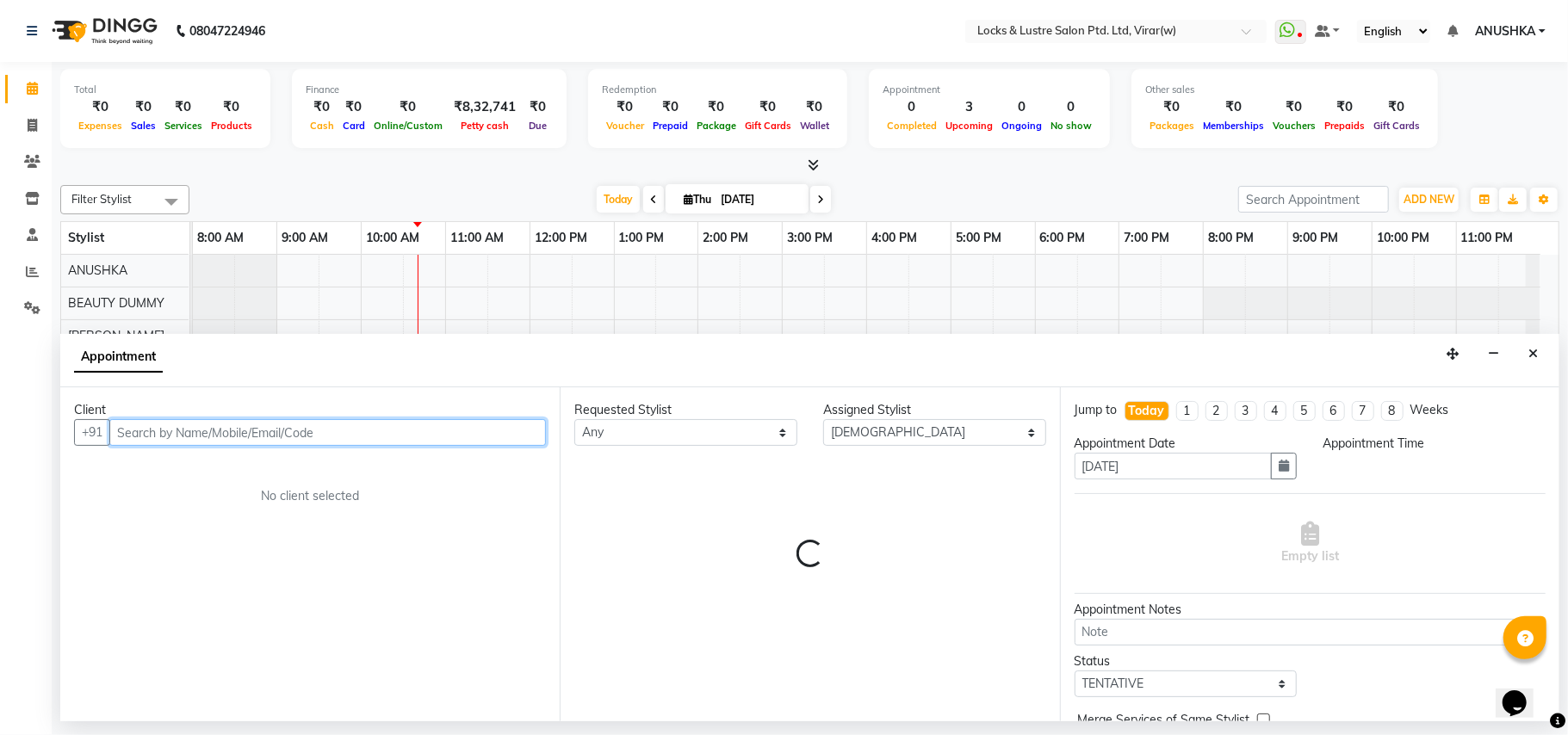
select select "720"
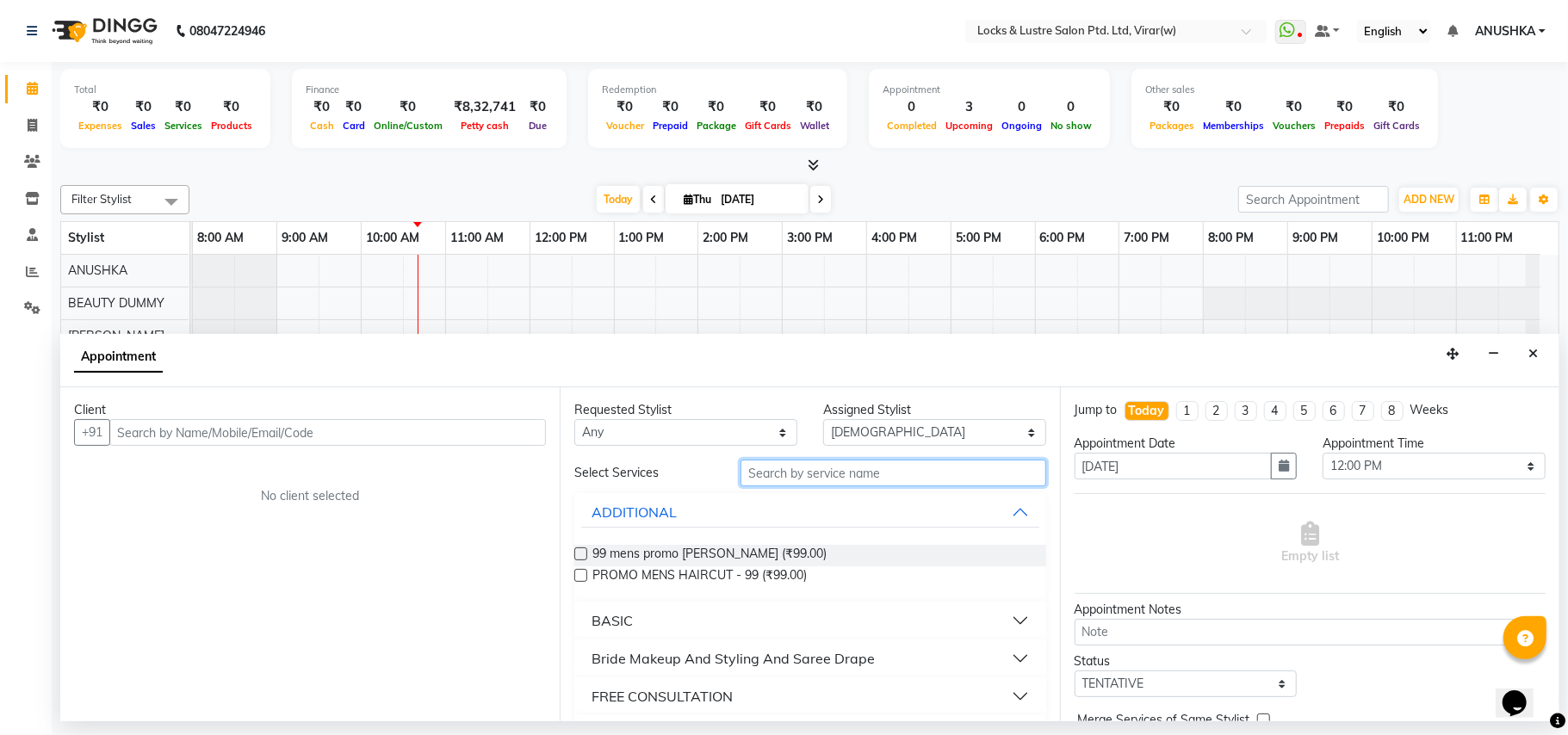
click at [848, 474] on input "text" at bounding box center [893, 473] width 306 height 27
click at [868, 431] on select "Select AARTI Abdul Khan Adil Admin AJAY AKASH NHAVI ANUSHKA Ashwini Sawant BEAU…" at bounding box center [935, 432] width 223 height 27
select select "43856"
click at [824, 420] on select "Select AARTI Abdul Khan Adil Admin AJAY AKASH NHAVI ANUSHKA Ashwini Sawant BEAU…" at bounding box center [935, 432] width 223 height 27
click at [864, 475] on input "text" at bounding box center [893, 473] width 306 height 27
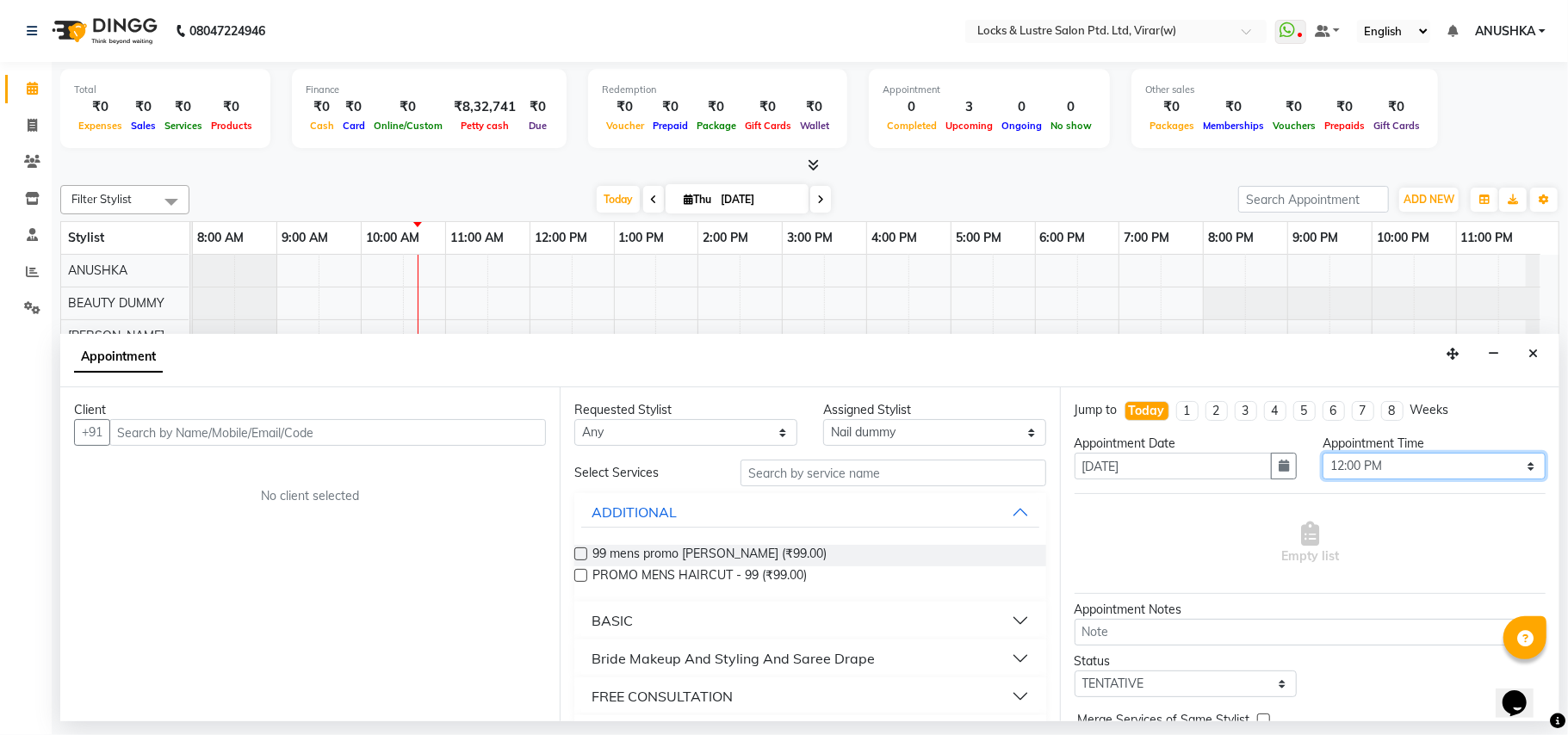
click at [1376, 456] on select "Select 09:00 AM 09:15 AM 09:30 AM 09:45 AM 10:00 AM 10:15 AM 10:30 AM 10:45 AM …" at bounding box center [1434, 466] width 223 height 27
select select "750"
click at [1323, 454] on select "Select 09:00 AM 09:15 AM 09:30 AM 09:45 AM 10:00 AM 10:15 AM 10:30 AM 10:45 AM …" at bounding box center [1434, 466] width 223 height 27
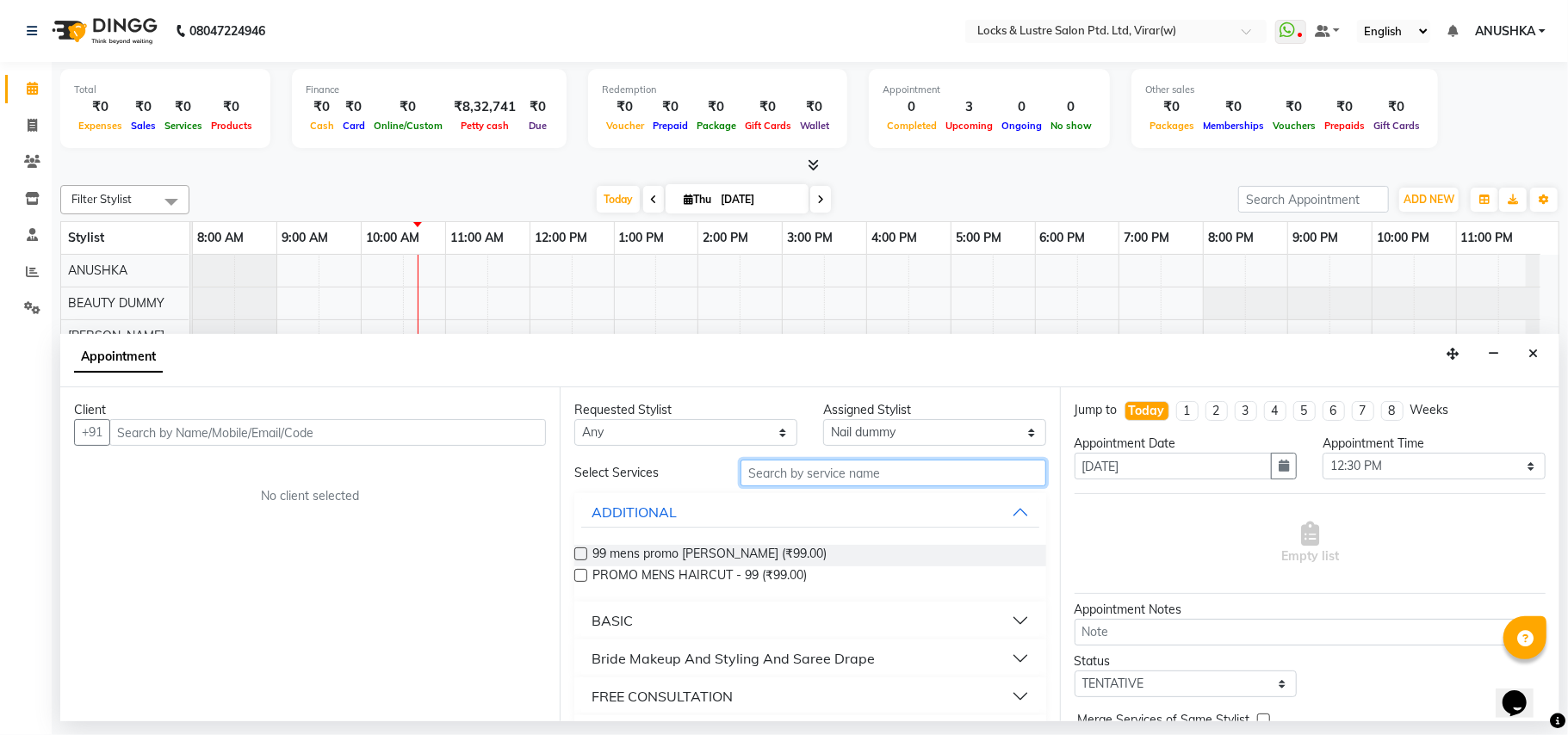
click at [806, 484] on input "text" at bounding box center [893, 473] width 306 height 27
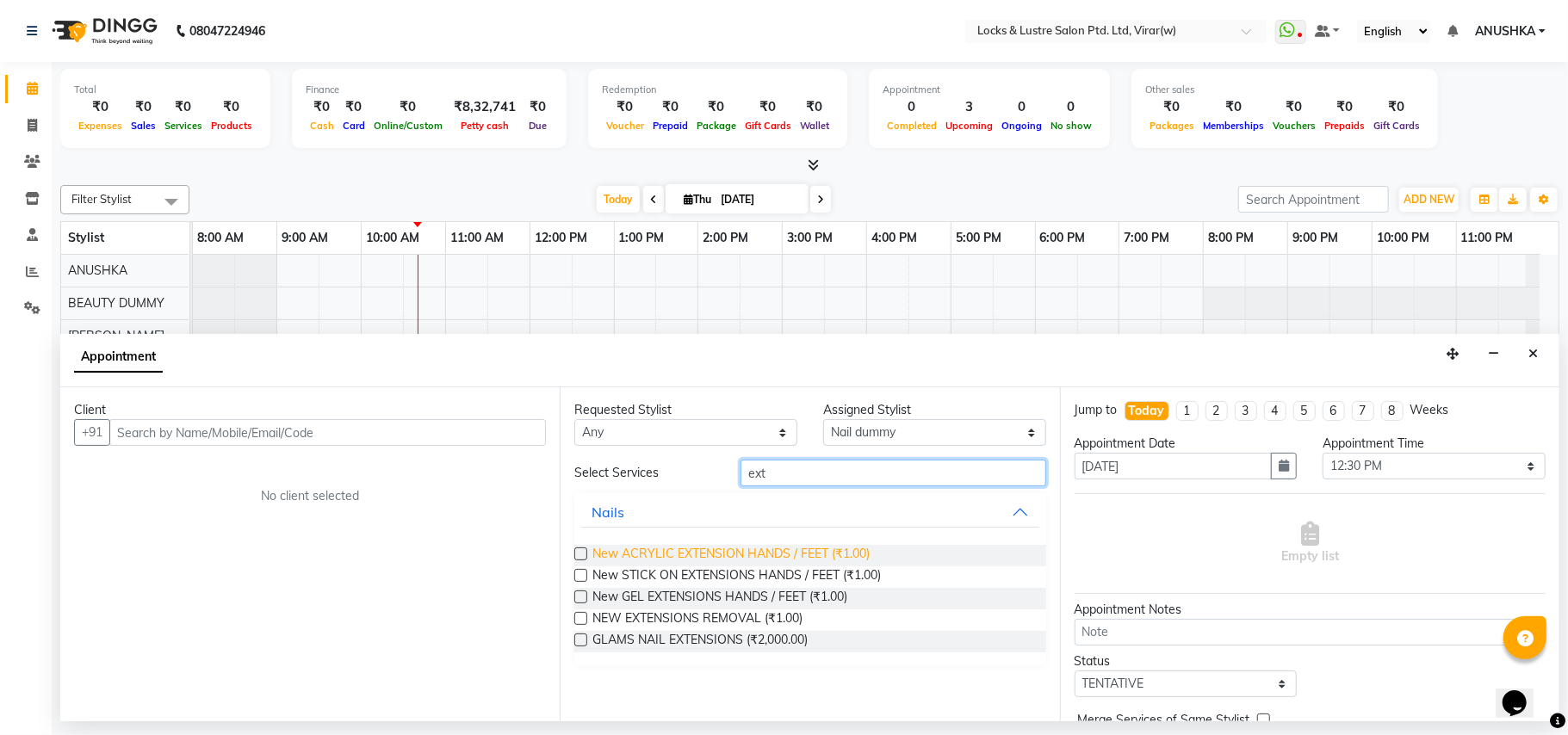
type input "ext"
click at [801, 561] on span "New ACRYLIC EXTENSION HANDS / FEET (₹1.00)" at bounding box center [731, 555] width 277 height 21
checkbox input "false"
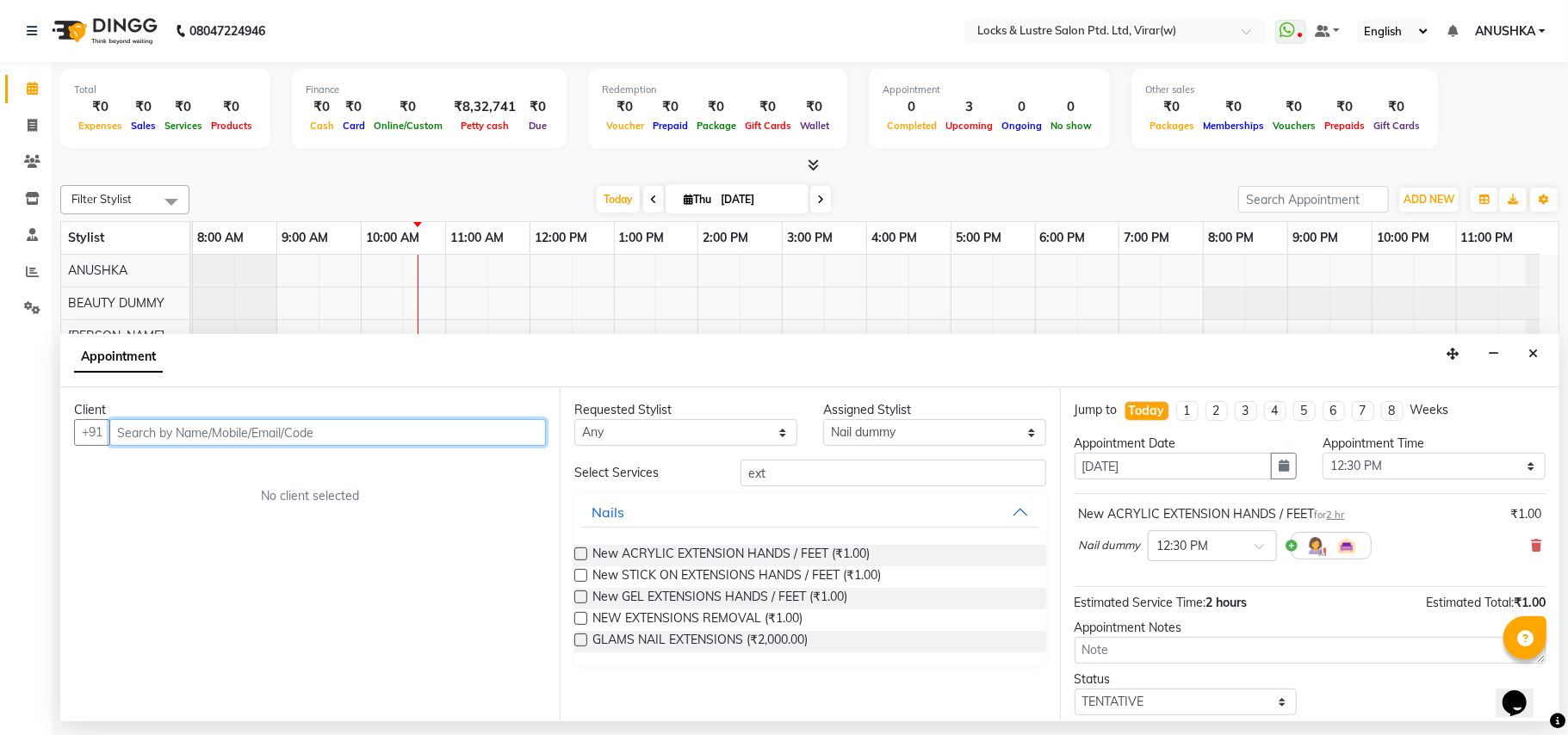
click at [365, 440] on input "text" at bounding box center [328, 432] width 437 height 27
type input "7507434351"
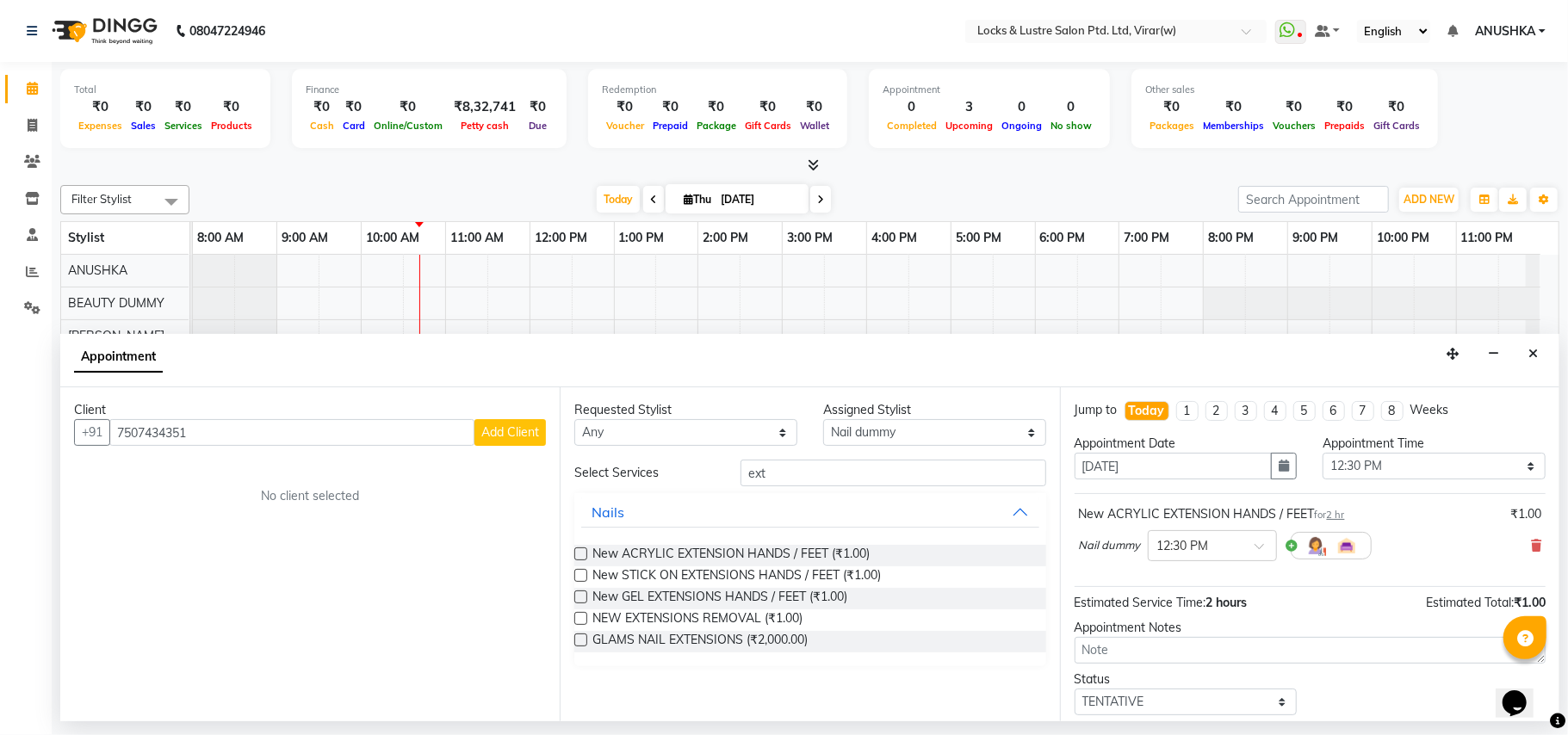
click at [494, 417] on div "Client" at bounding box center [310, 410] width 472 height 18
click at [494, 428] on span "Add Client" at bounding box center [510, 432] width 58 height 16
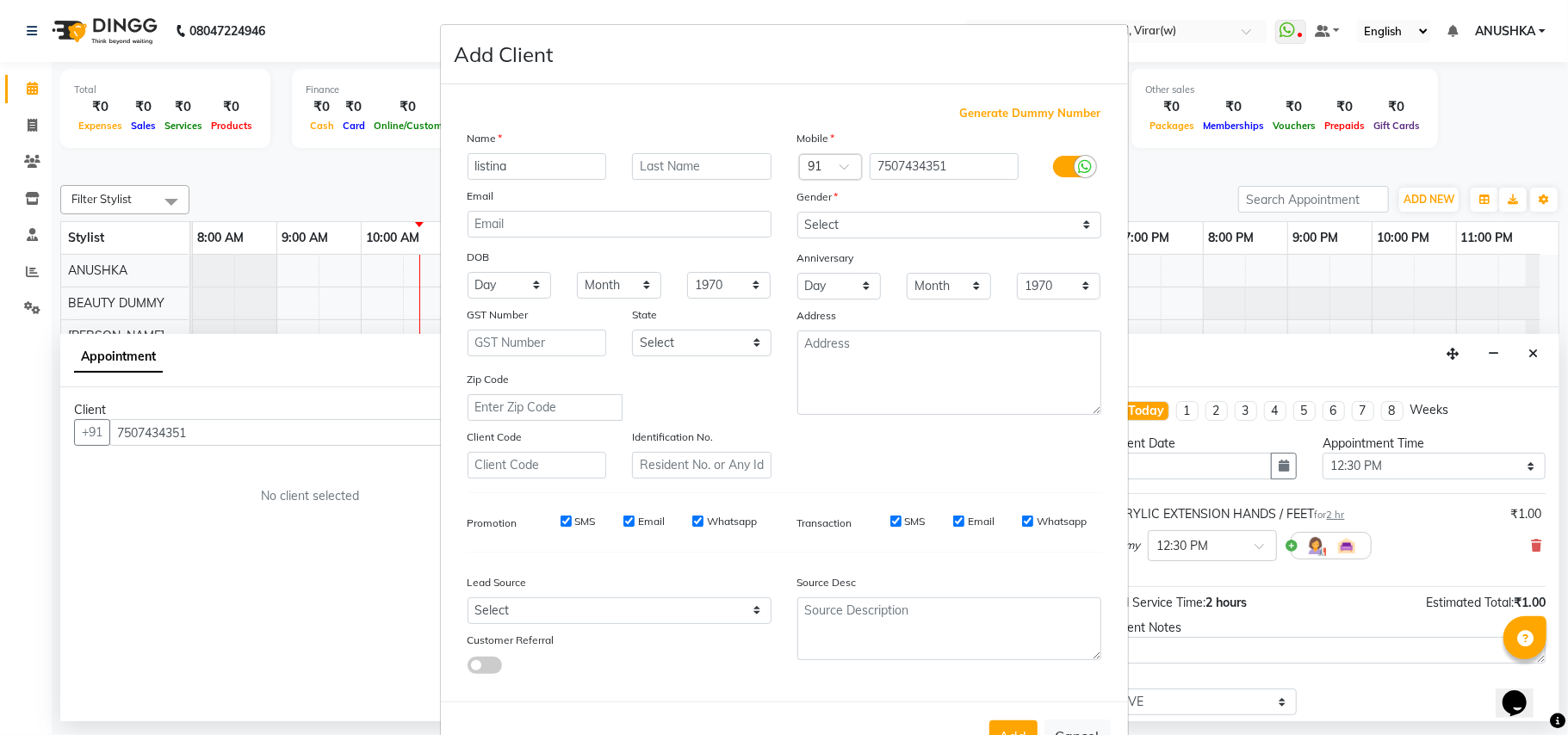
type input "listina"
click at [947, 230] on select "Select Male Female Other Prefer Not To Say" at bounding box center [949, 225] width 304 height 27
select select "female"
click at [797, 212] on select "Select Male Female Other Prefer Not To Say" at bounding box center [949, 225] width 304 height 27
click at [1008, 727] on button "Add" at bounding box center [1013, 735] width 48 height 31
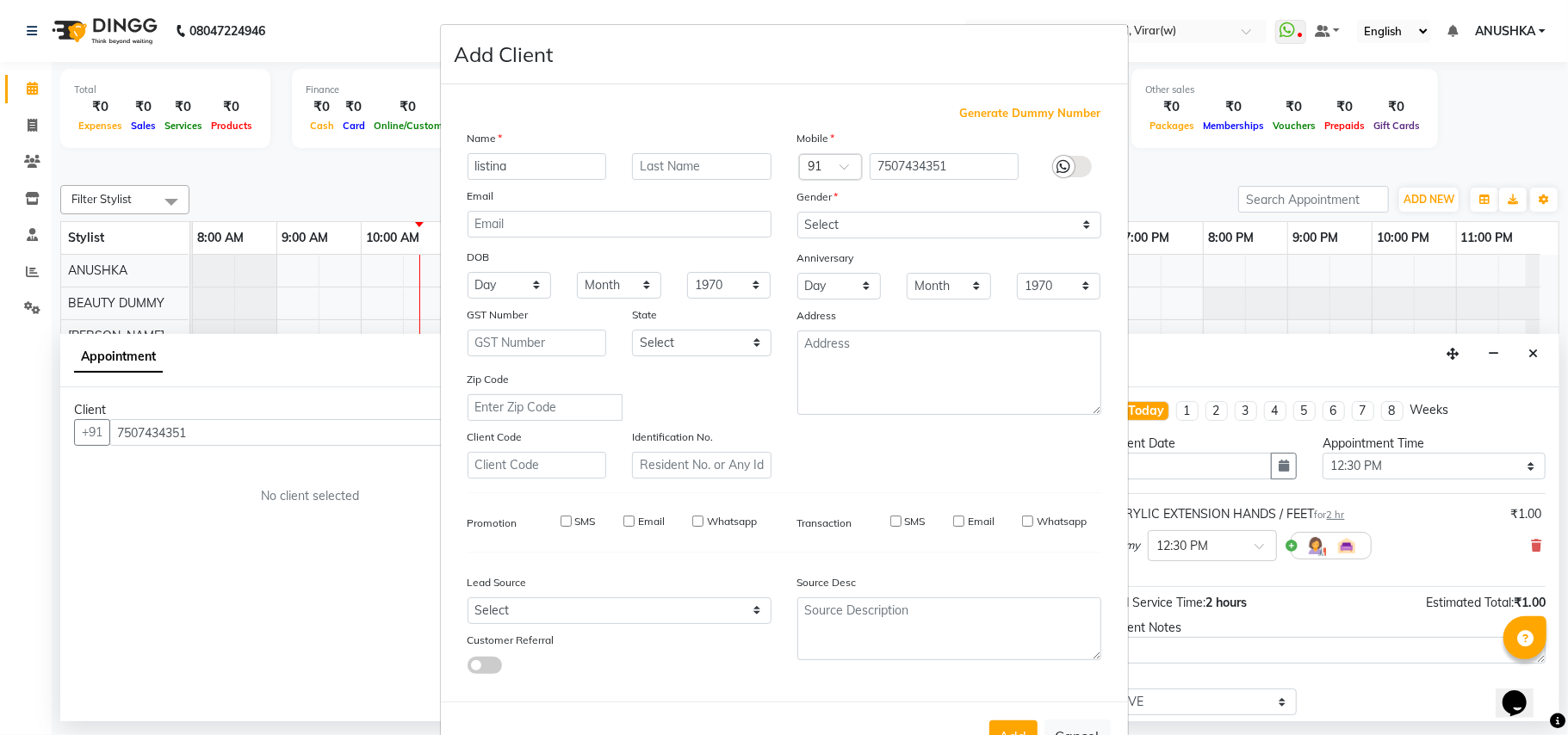
type input "75******51"
select select
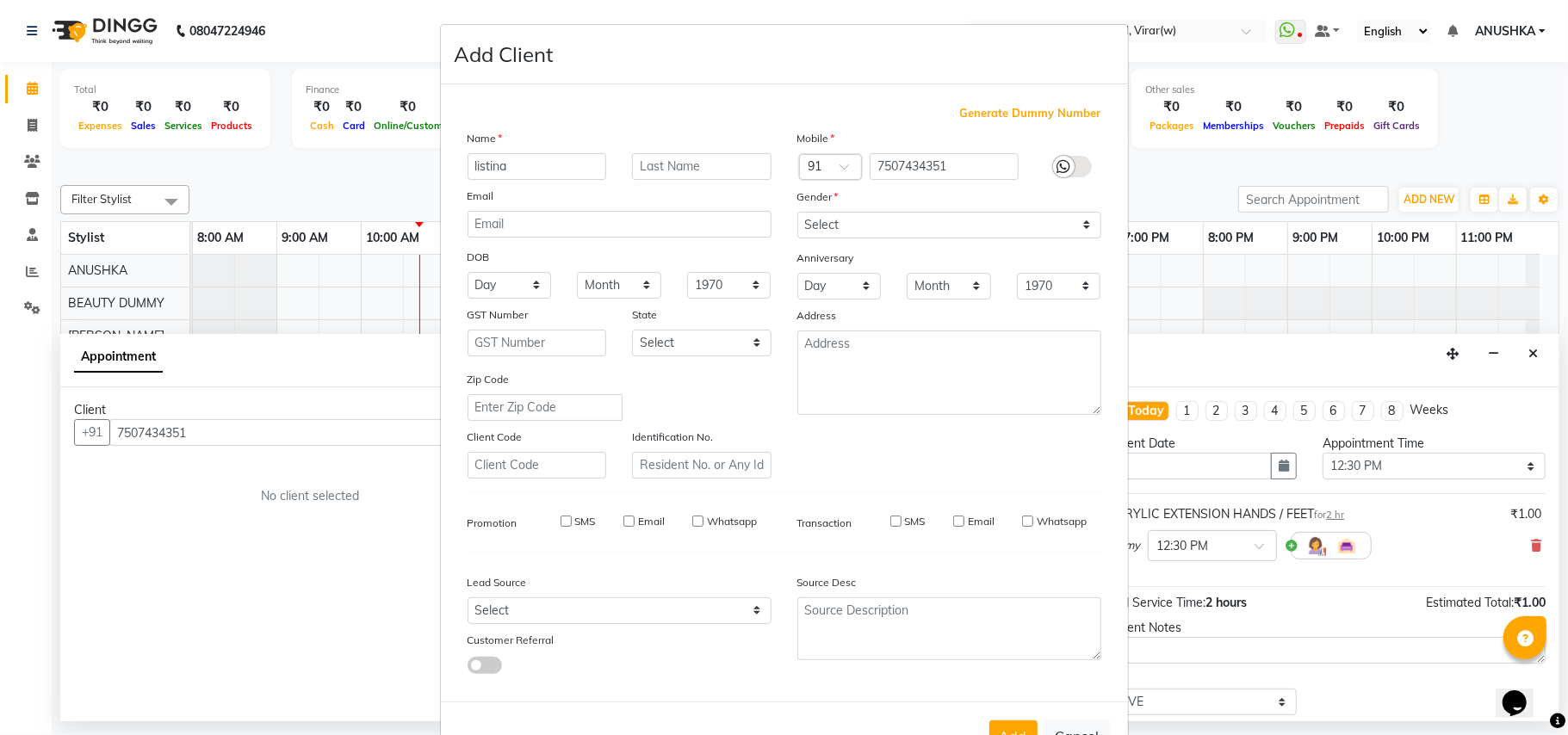
select select
checkbox input "false"
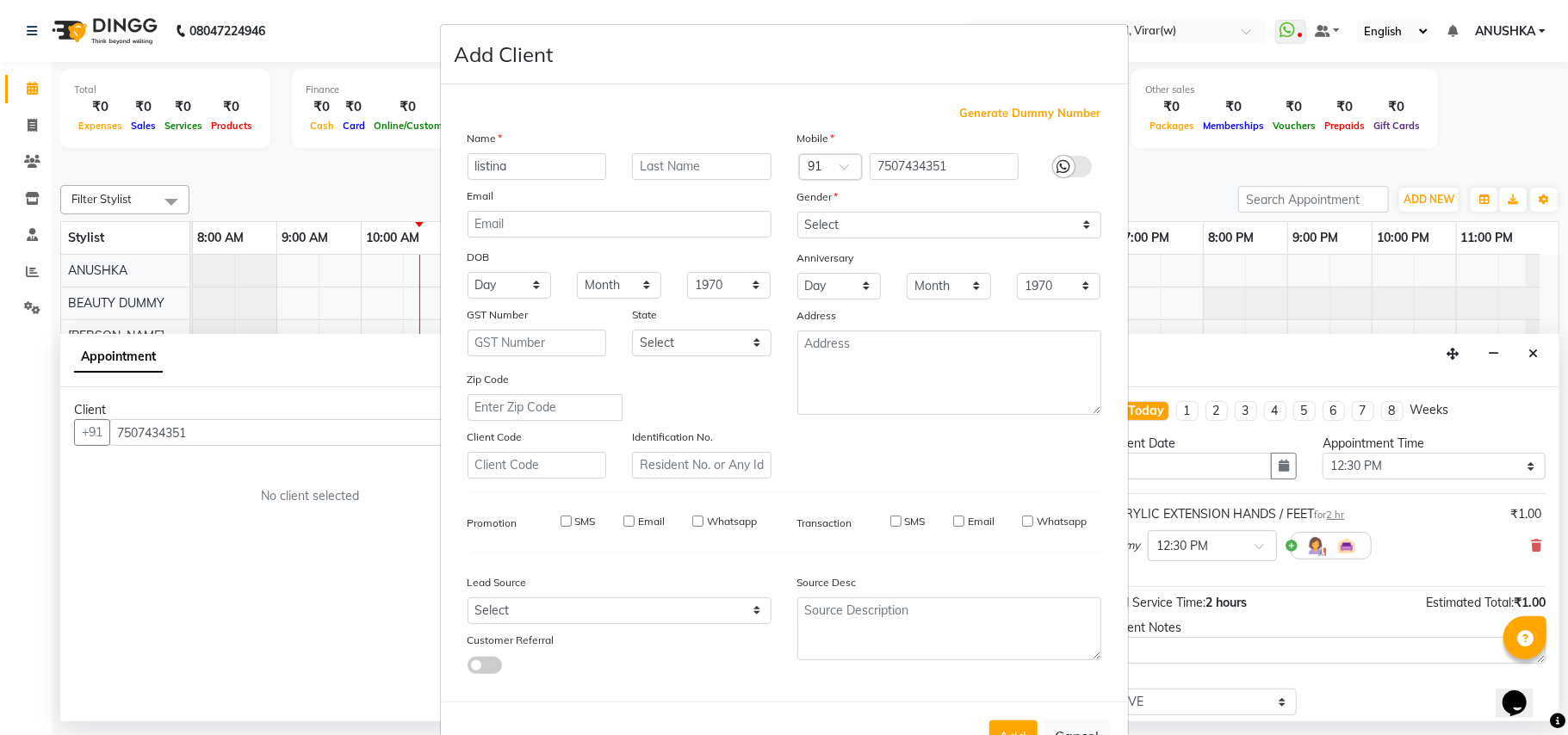
checkbox input "false"
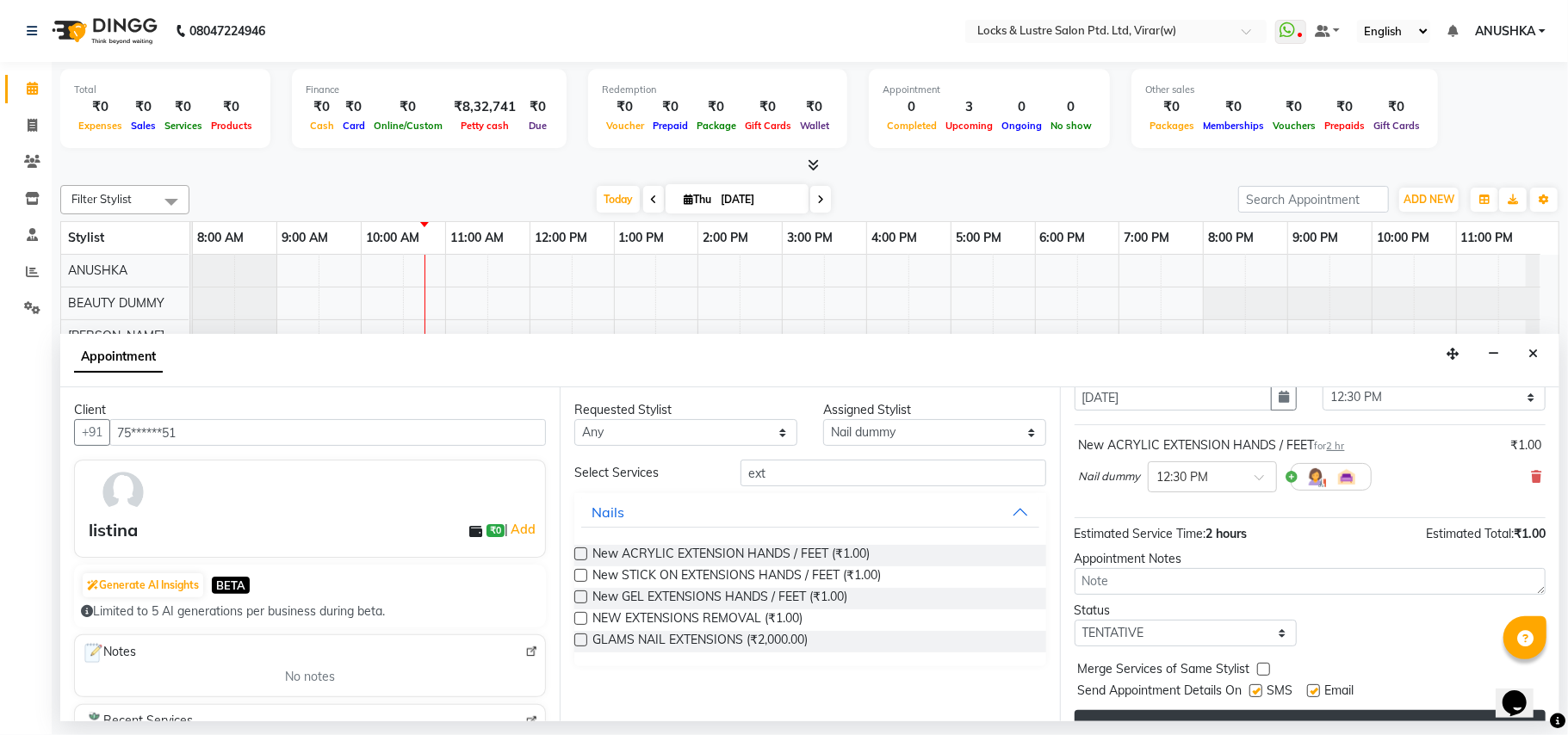
scroll to position [104, 0]
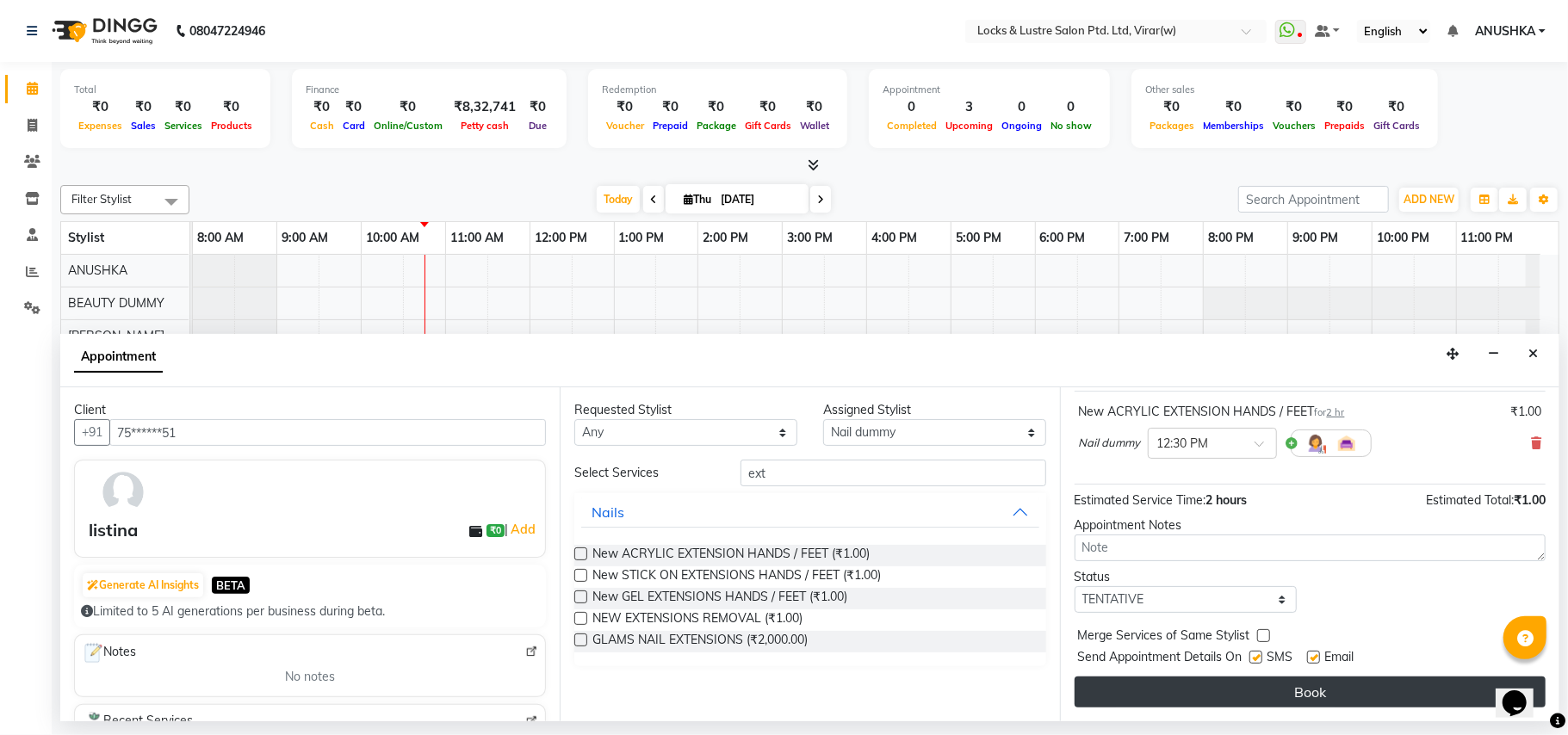
click at [1256, 689] on button "Book" at bounding box center [1310, 691] width 471 height 31
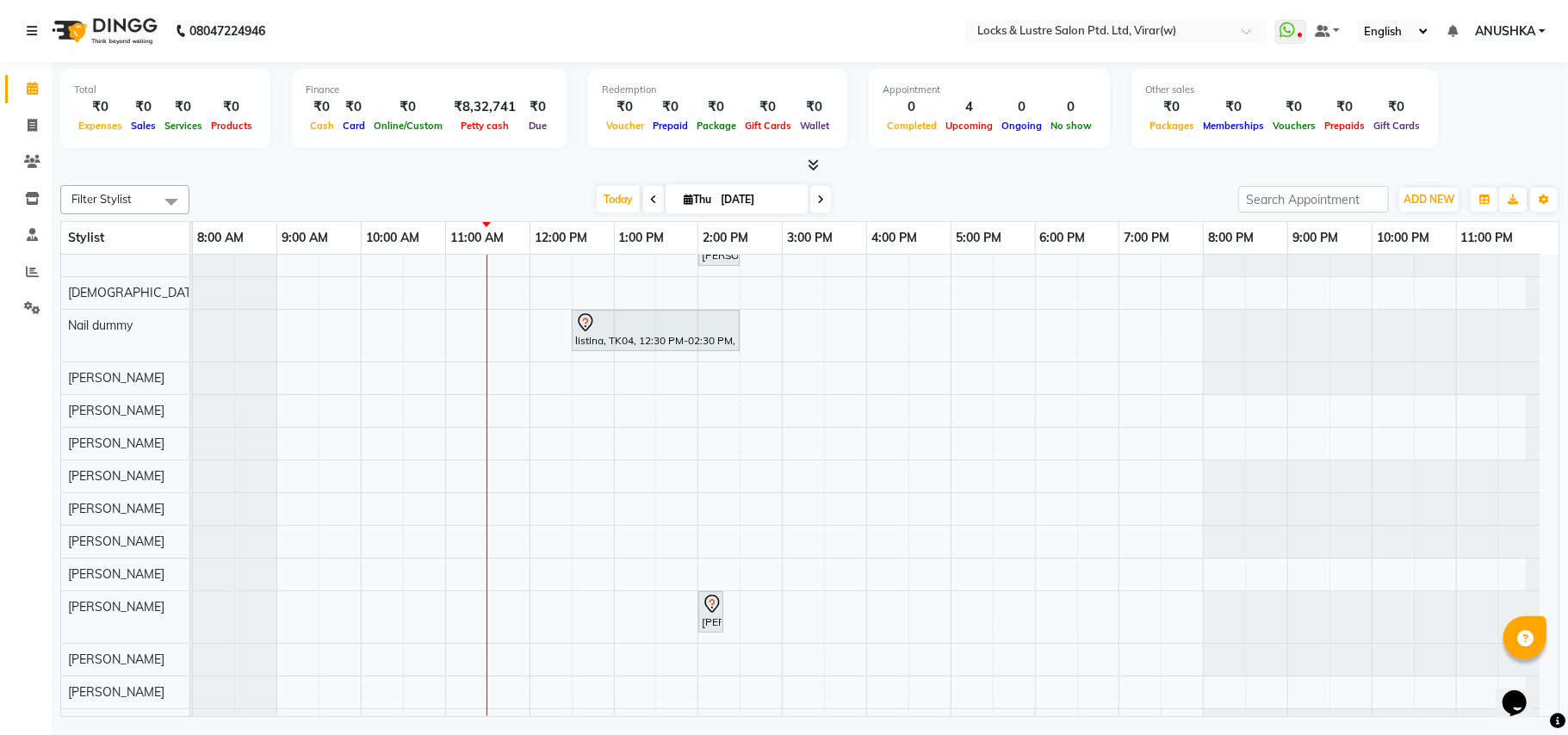
scroll to position [459, 0]
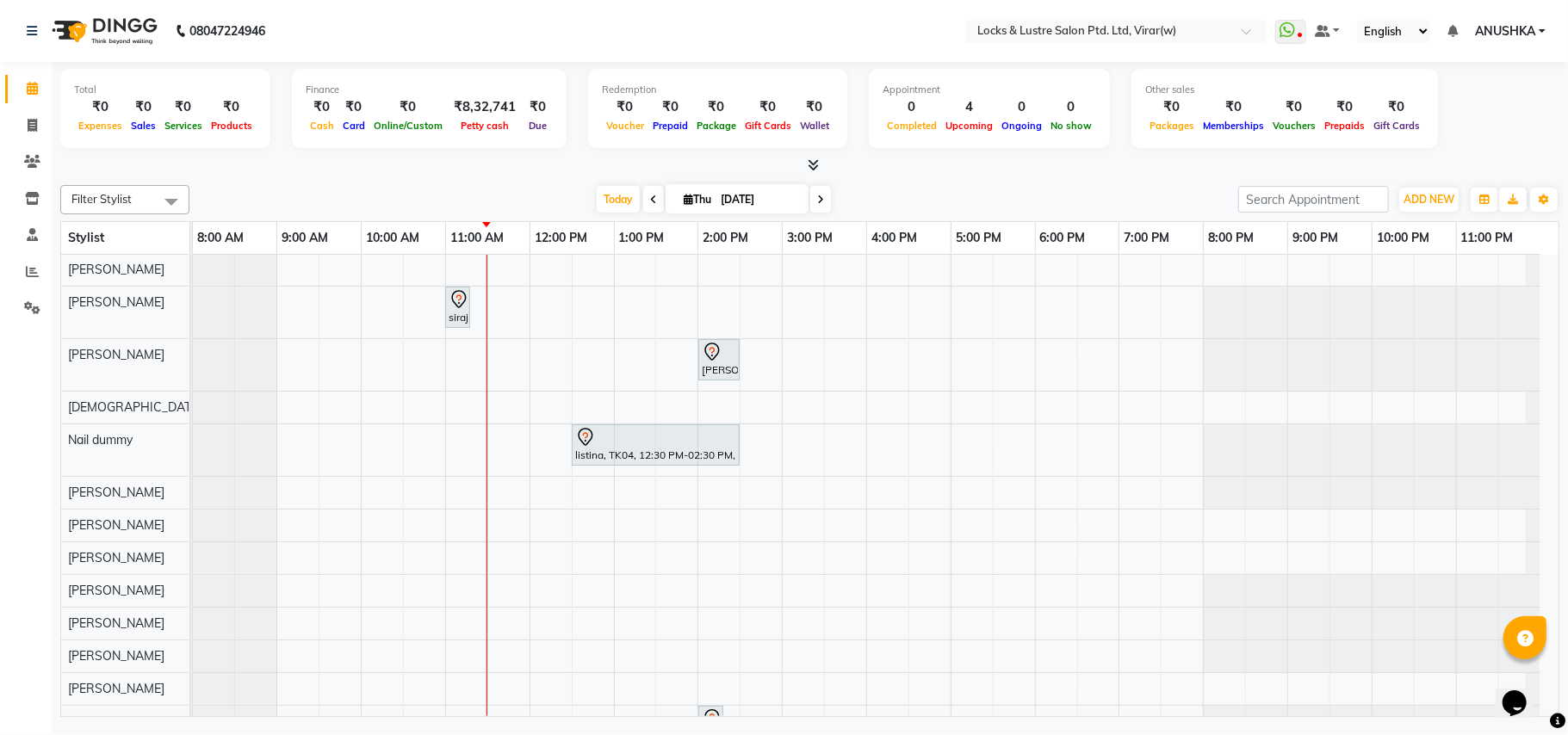
click at [814, 206] on span at bounding box center [821, 199] width 20 height 27
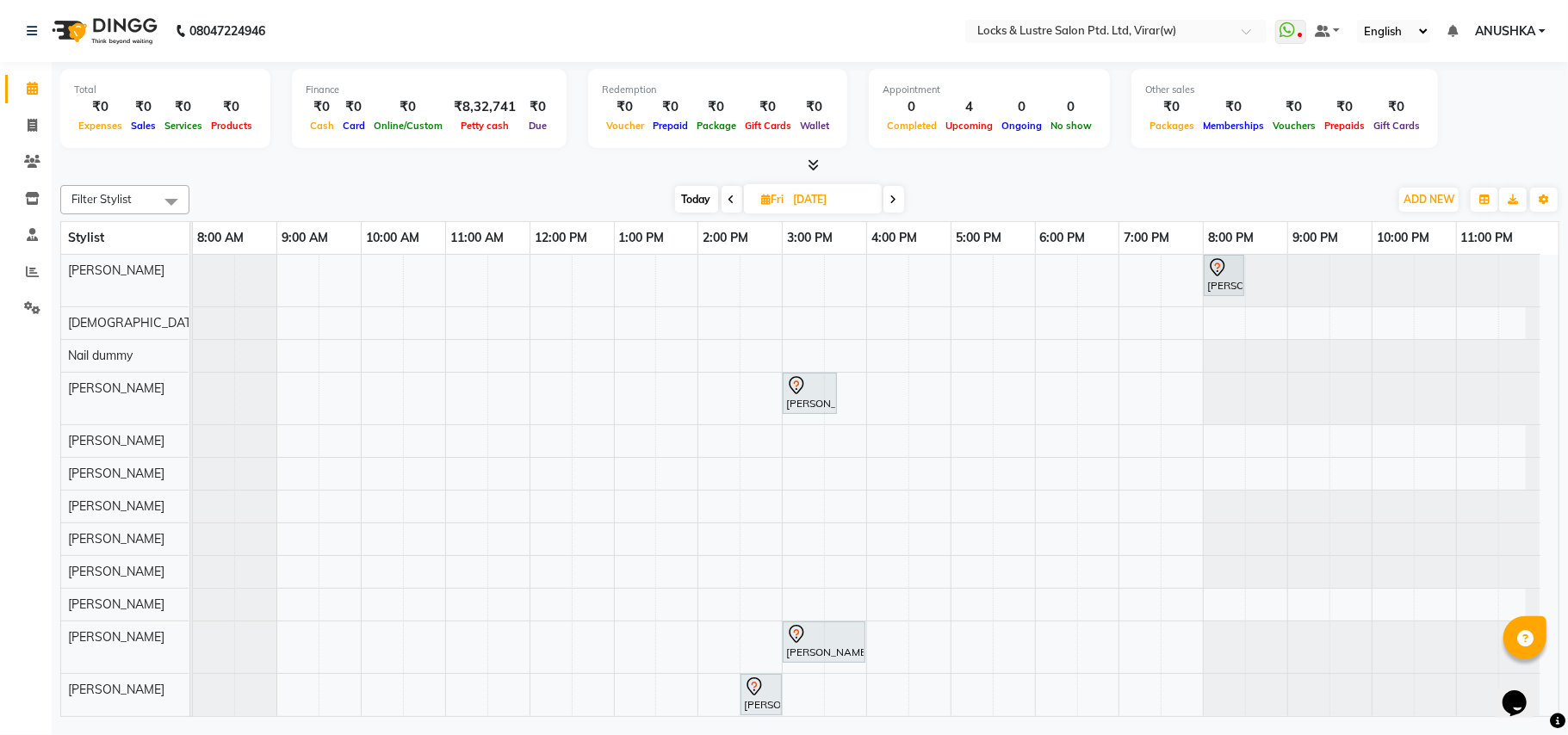
scroll to position [0, 0]
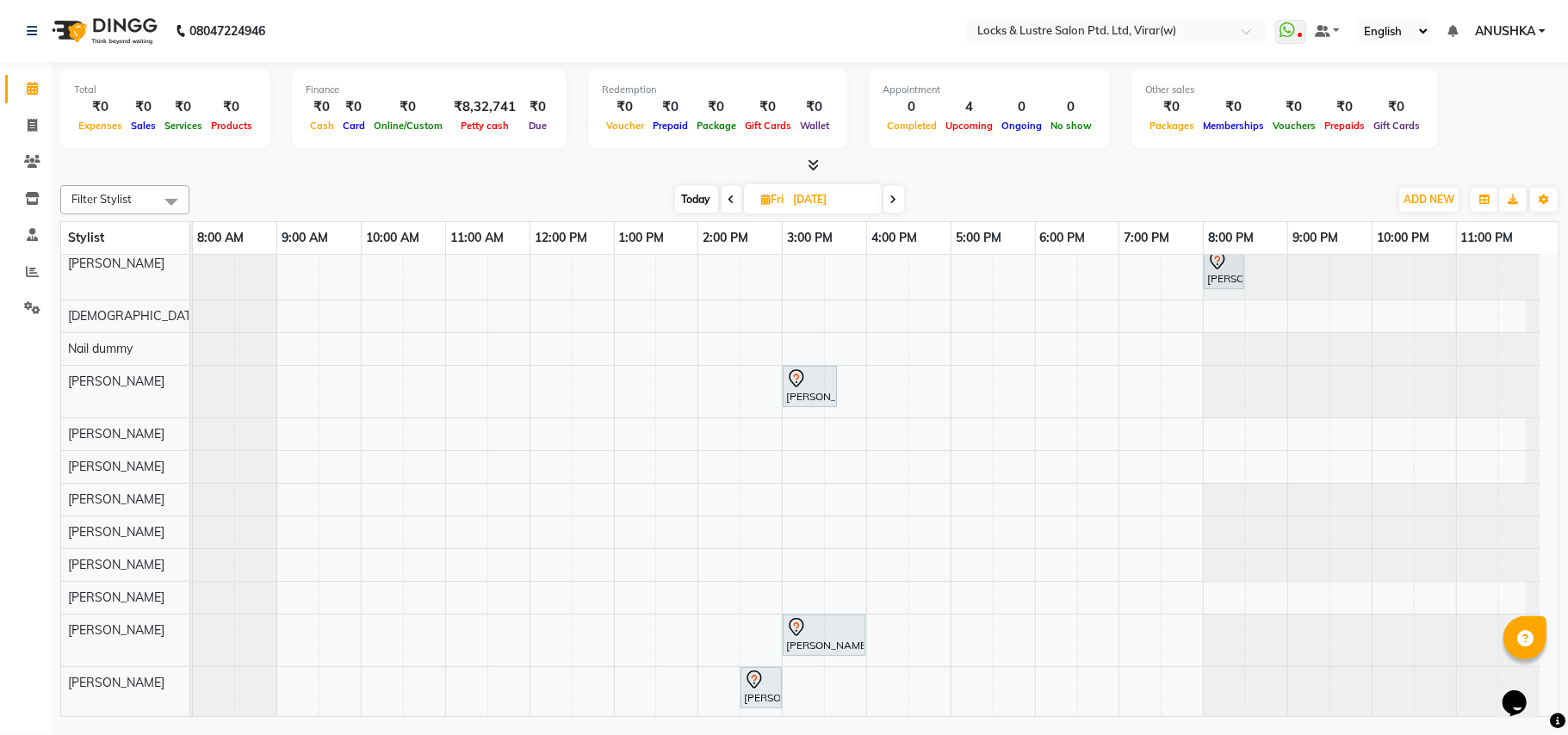
click at [683, 194] on span "Today" at bounding box center [696, 199] width 43 height 27
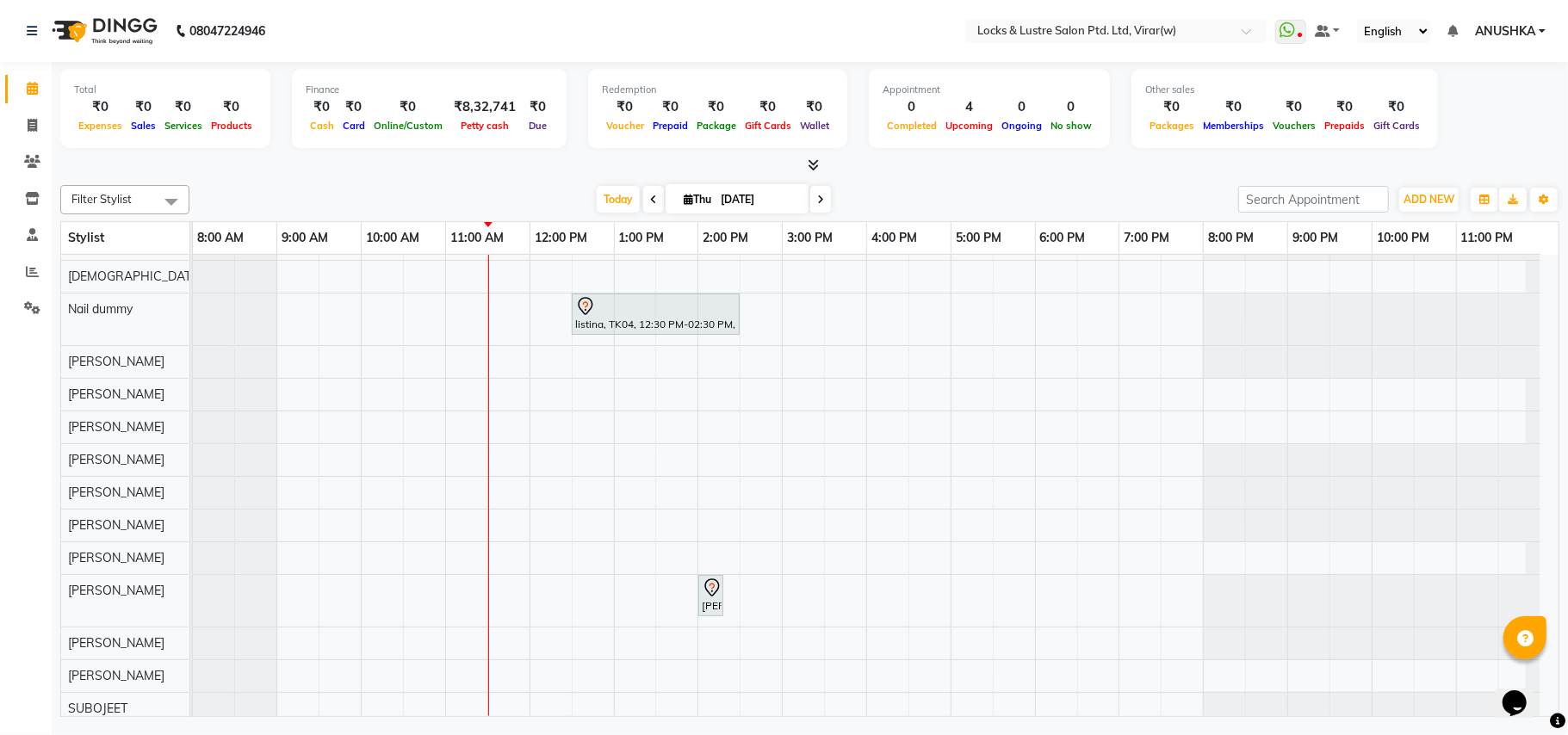
click at [811, 211] on span at bounding box center [821, 199] width 20 height 27
type input "05-09-2025"
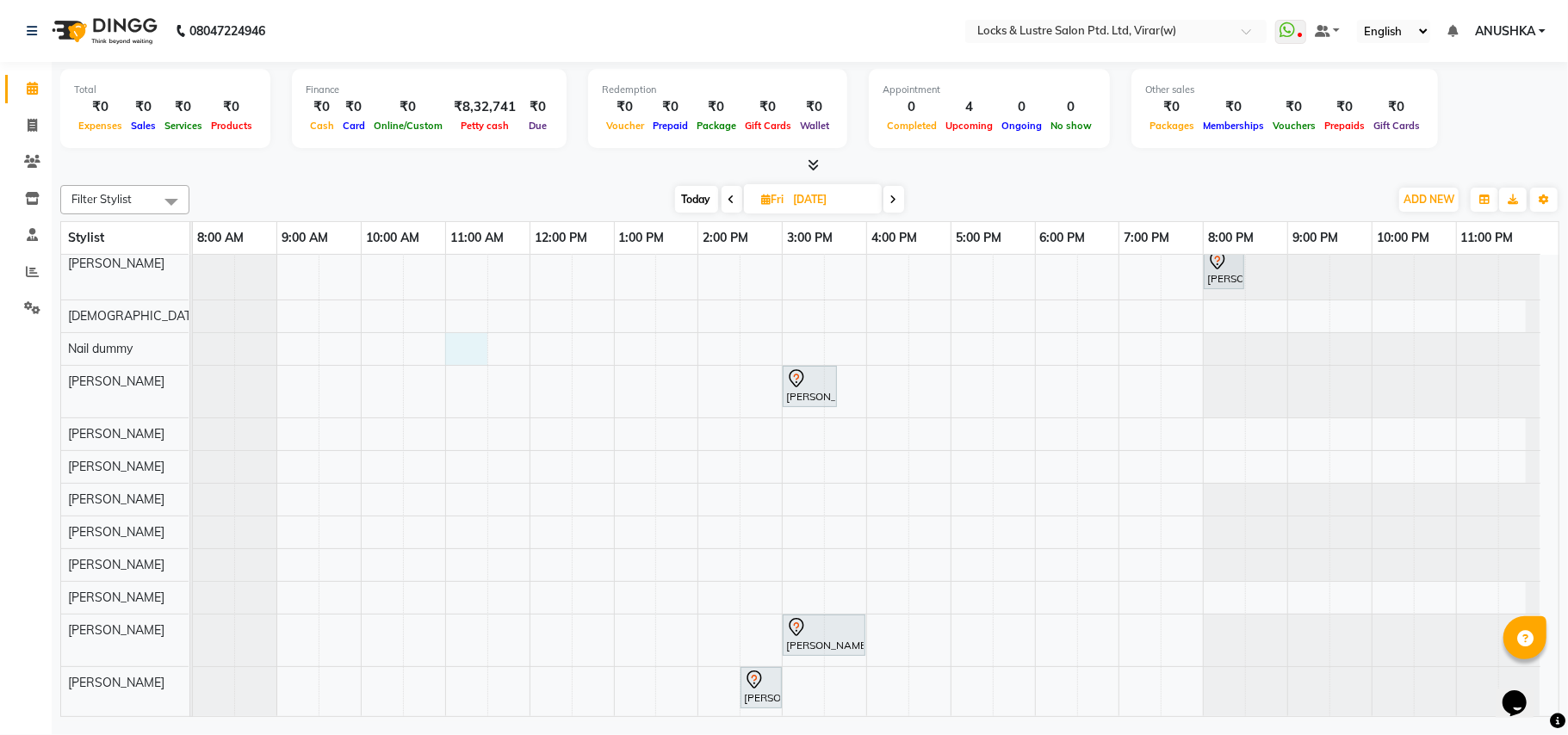
click at [452, 346] on div "ABHIJEET, 04:00 PM-04:30 PM, BASIC PEDICURE VRAJ, 12:00 PM-02:00 PM, New WOMEN …" at bounding box center [876, 349] width 1365 height 1368
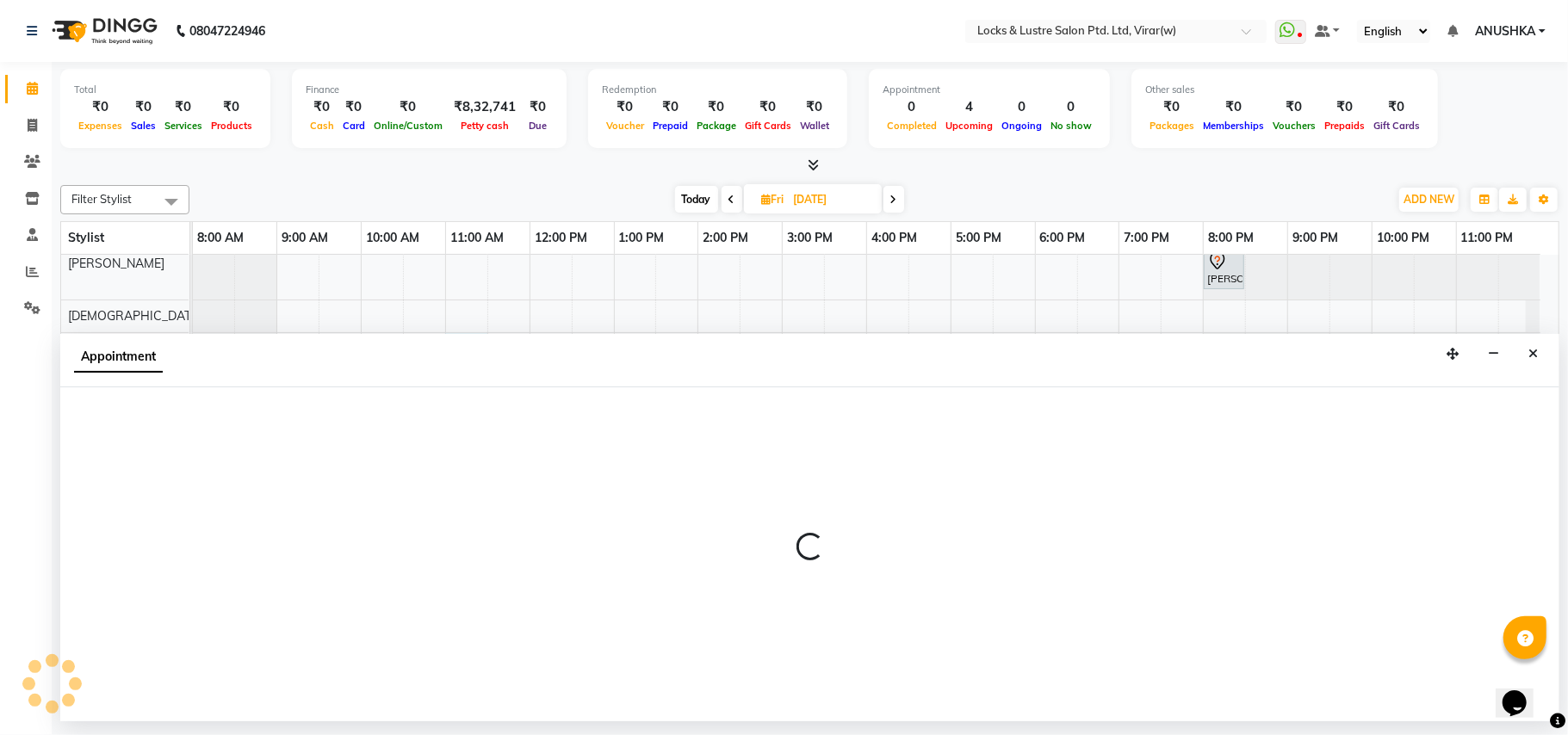
select select "43856"
select select "tentative"
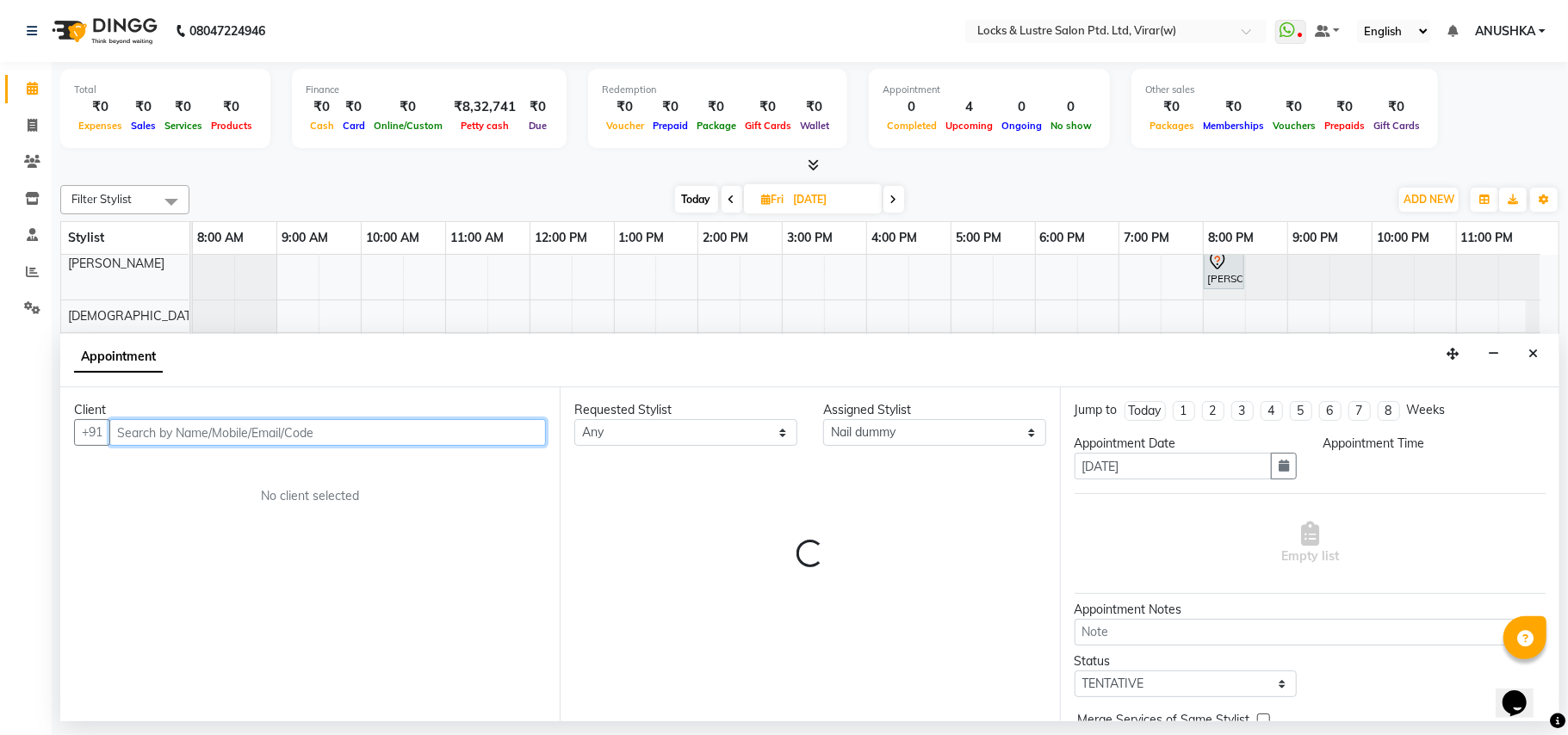
select select "660"
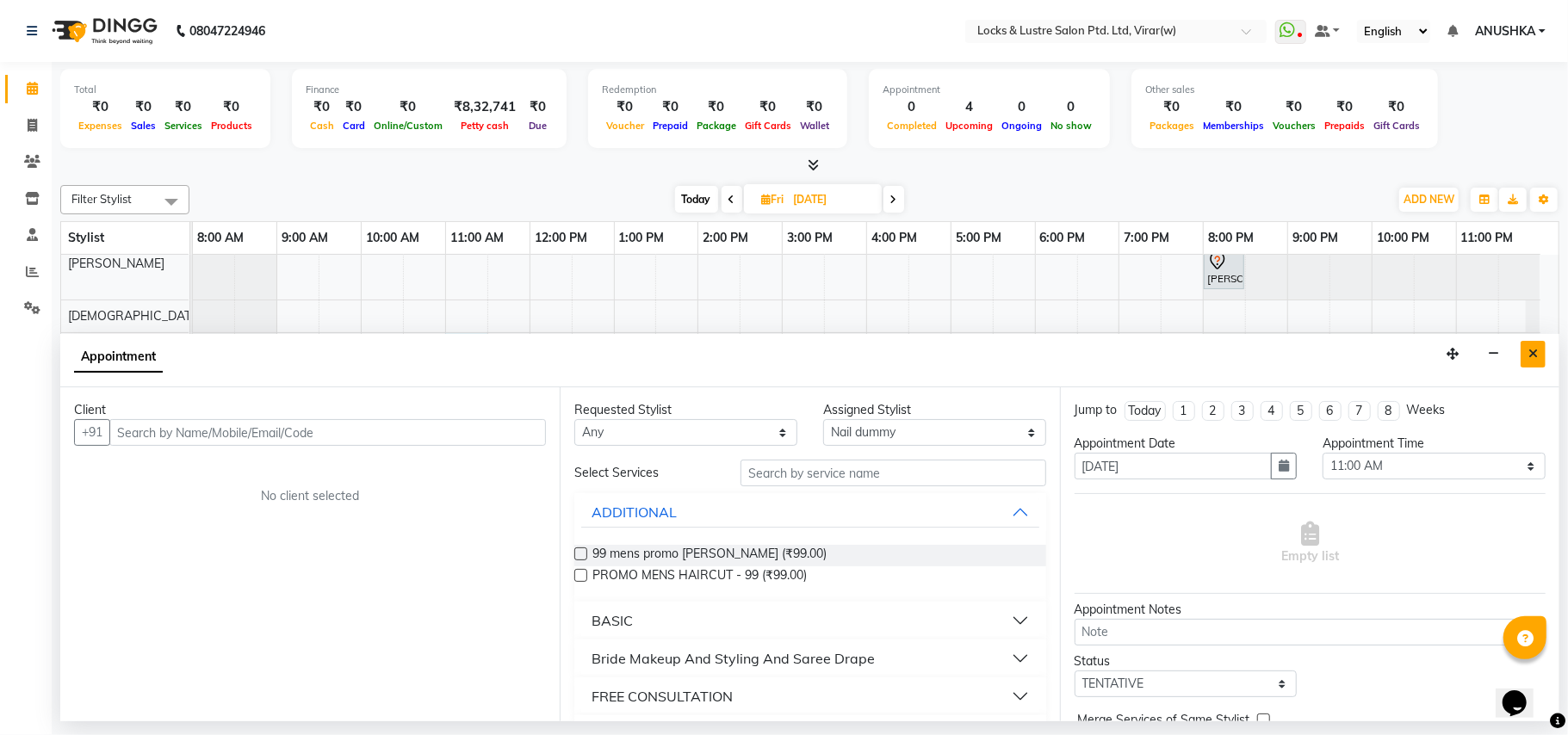
click at [1531, 355] on icon "Close" at bounding box center [1533, 353] width 9 height 12
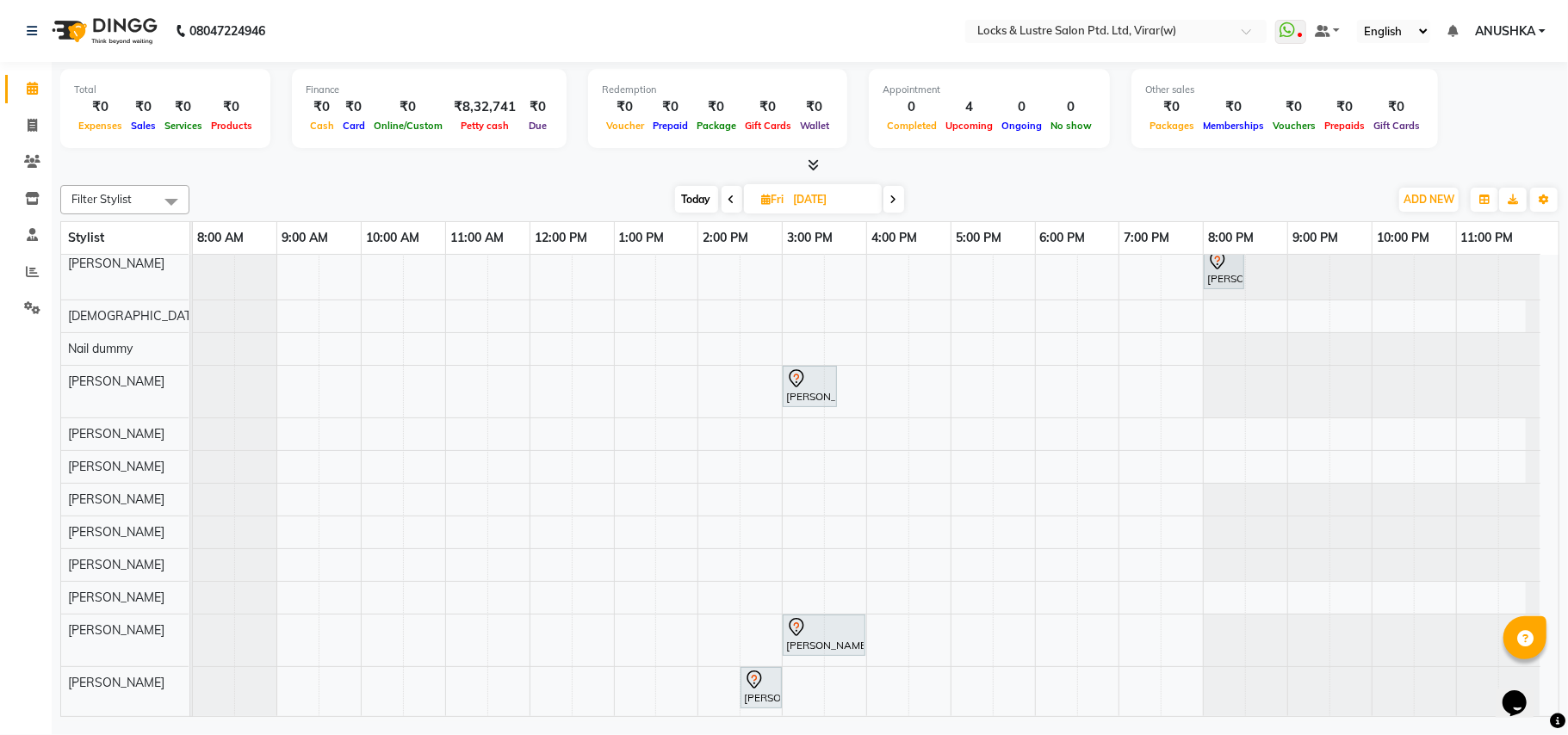
drag, startPoint x: 897, startPoint y: 200, endPoint x: 885, endPoint y: 207, distance: 13.9
click at [897, 200] on span at bounding box center [893, 199] width 20 height 27
type input "06-09-2025"
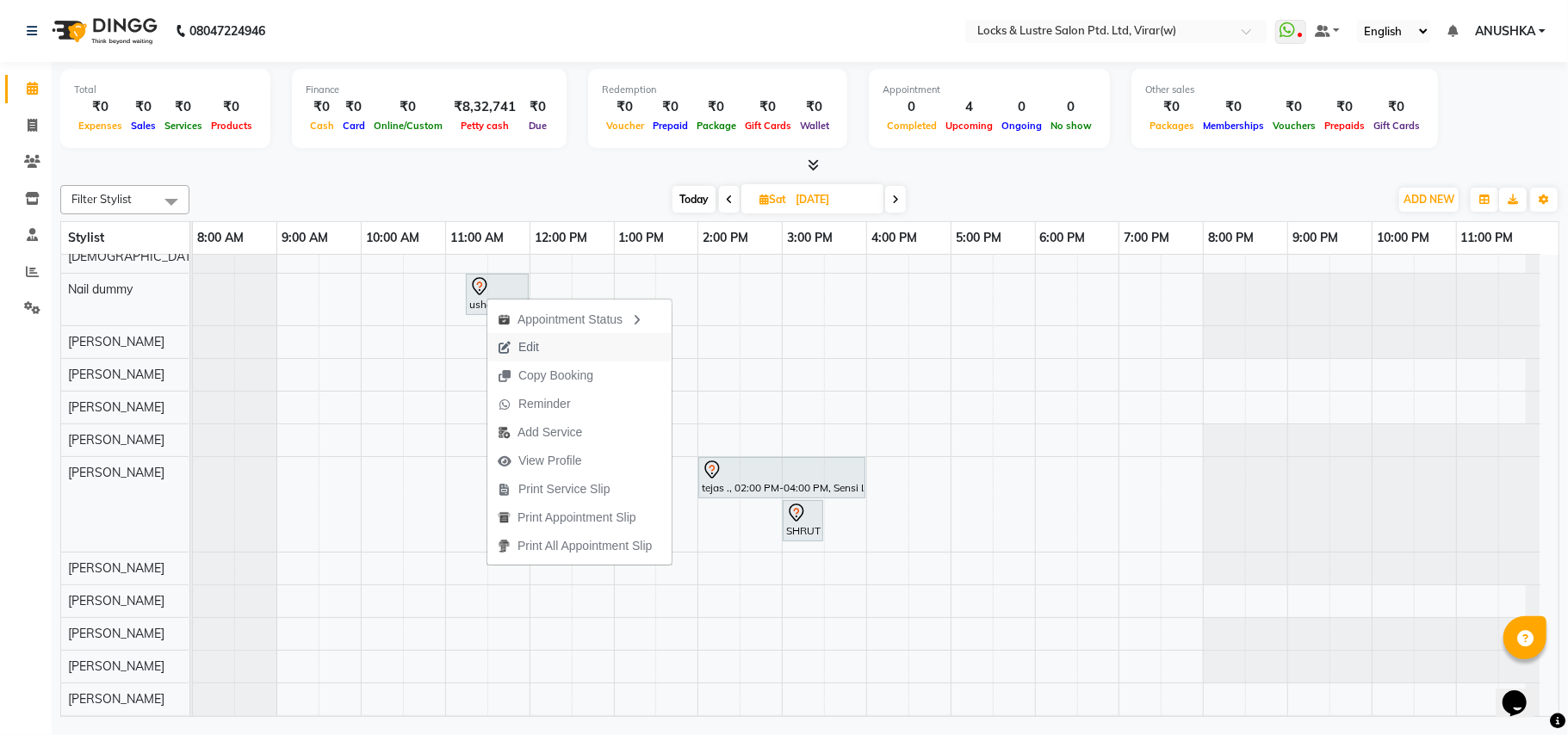
click at [525, 352] on span "Edit" at bounding box center [529, 347] width 20 height 18
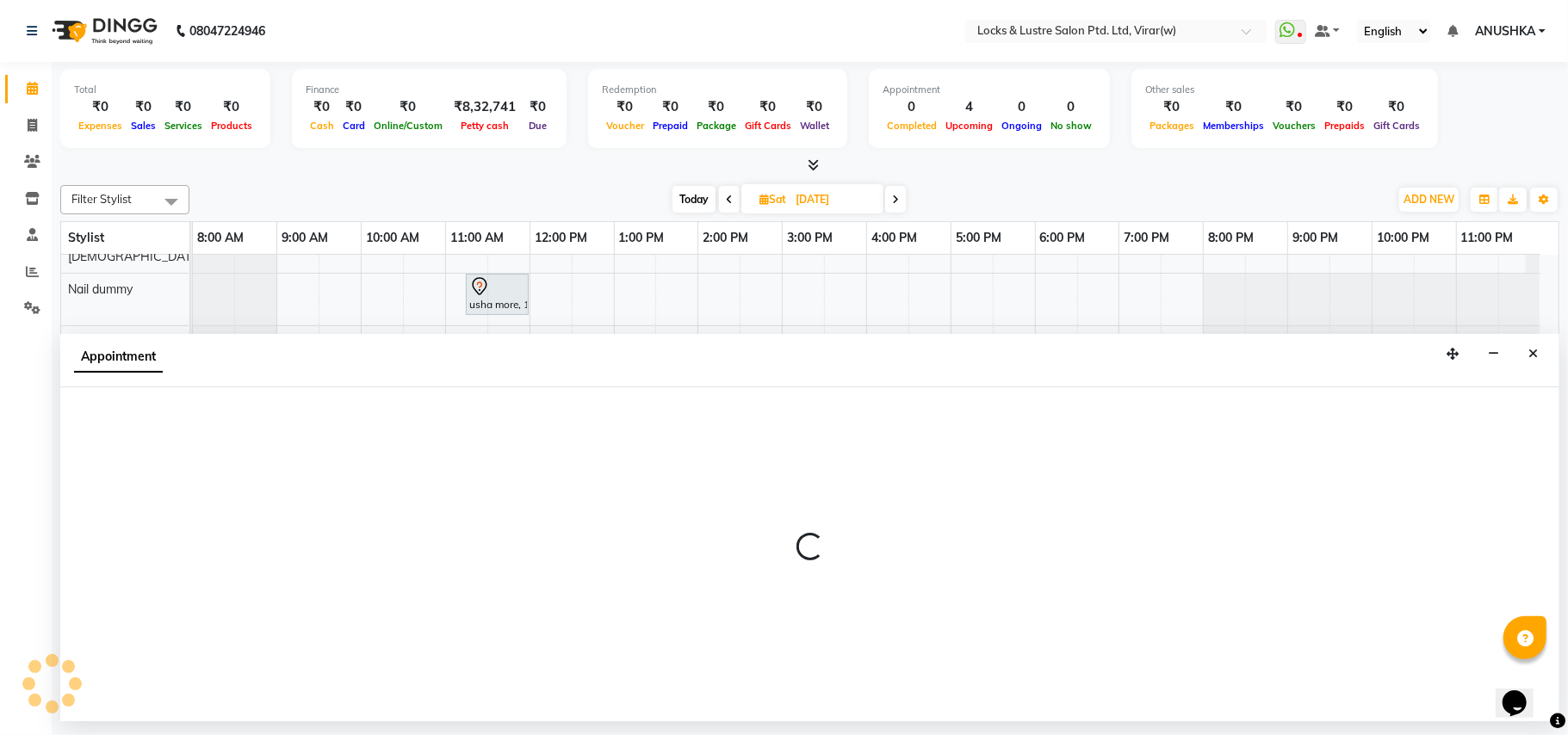
select select "tentative"
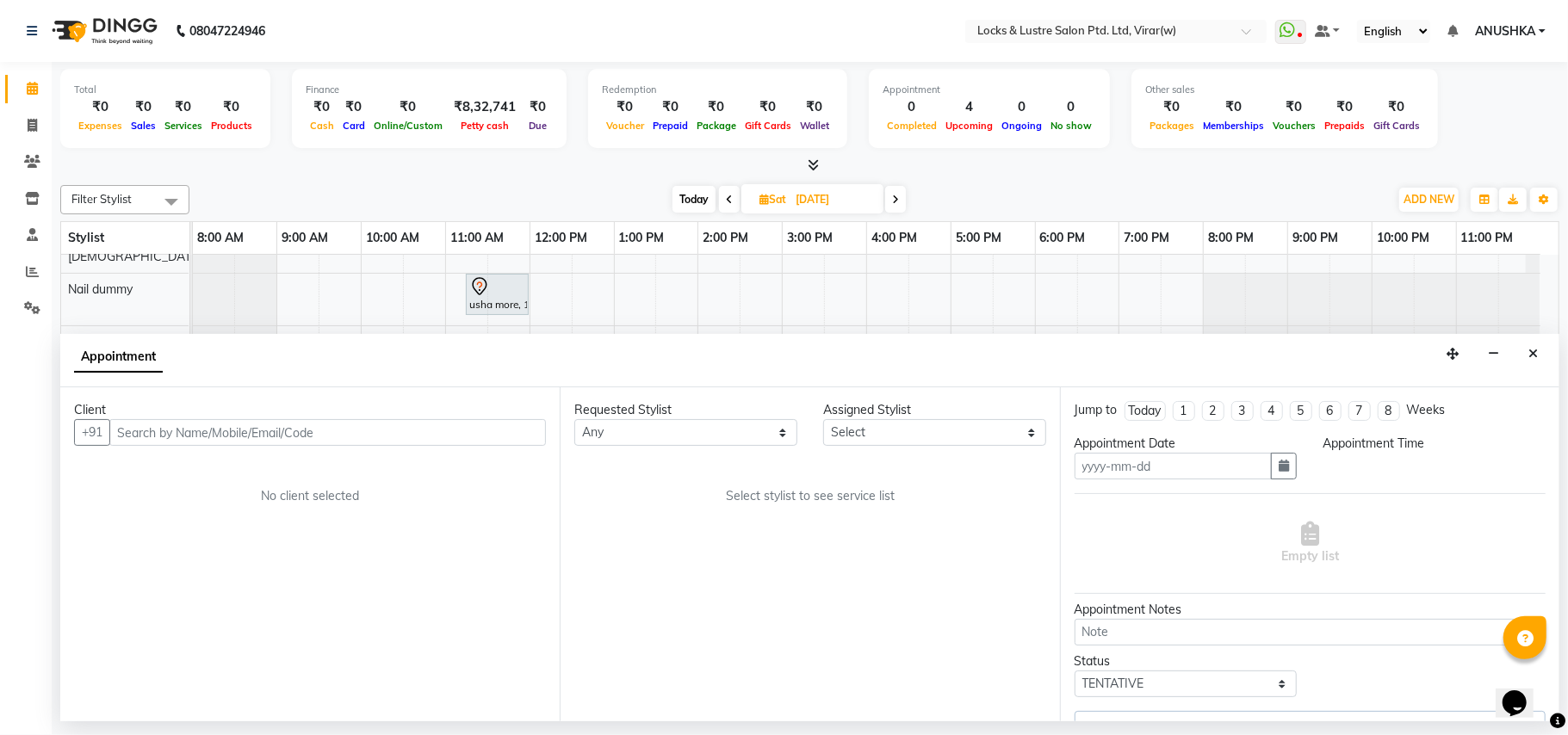
type input "06-09-2025"
select select "675"
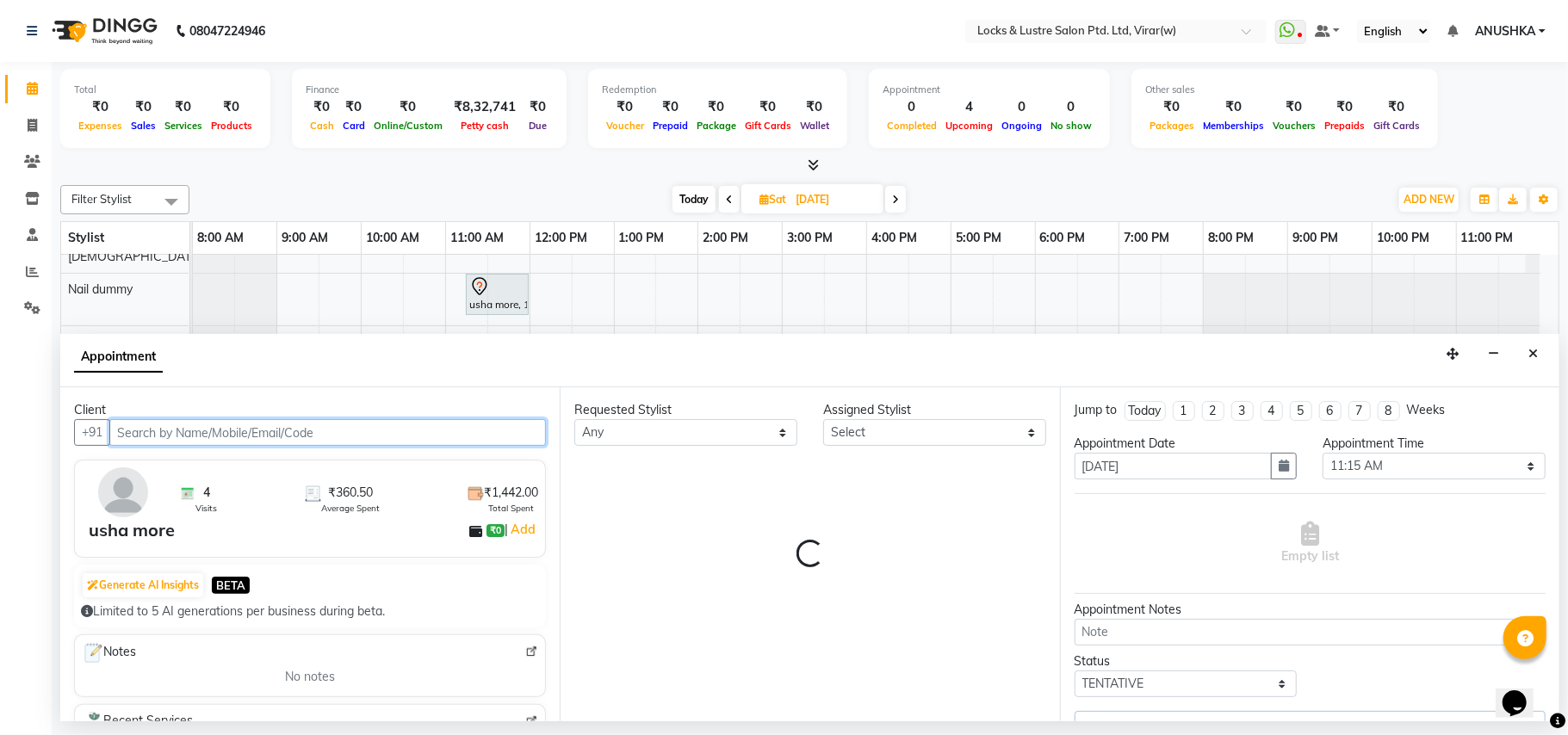
select select "43856"
select select "2883"
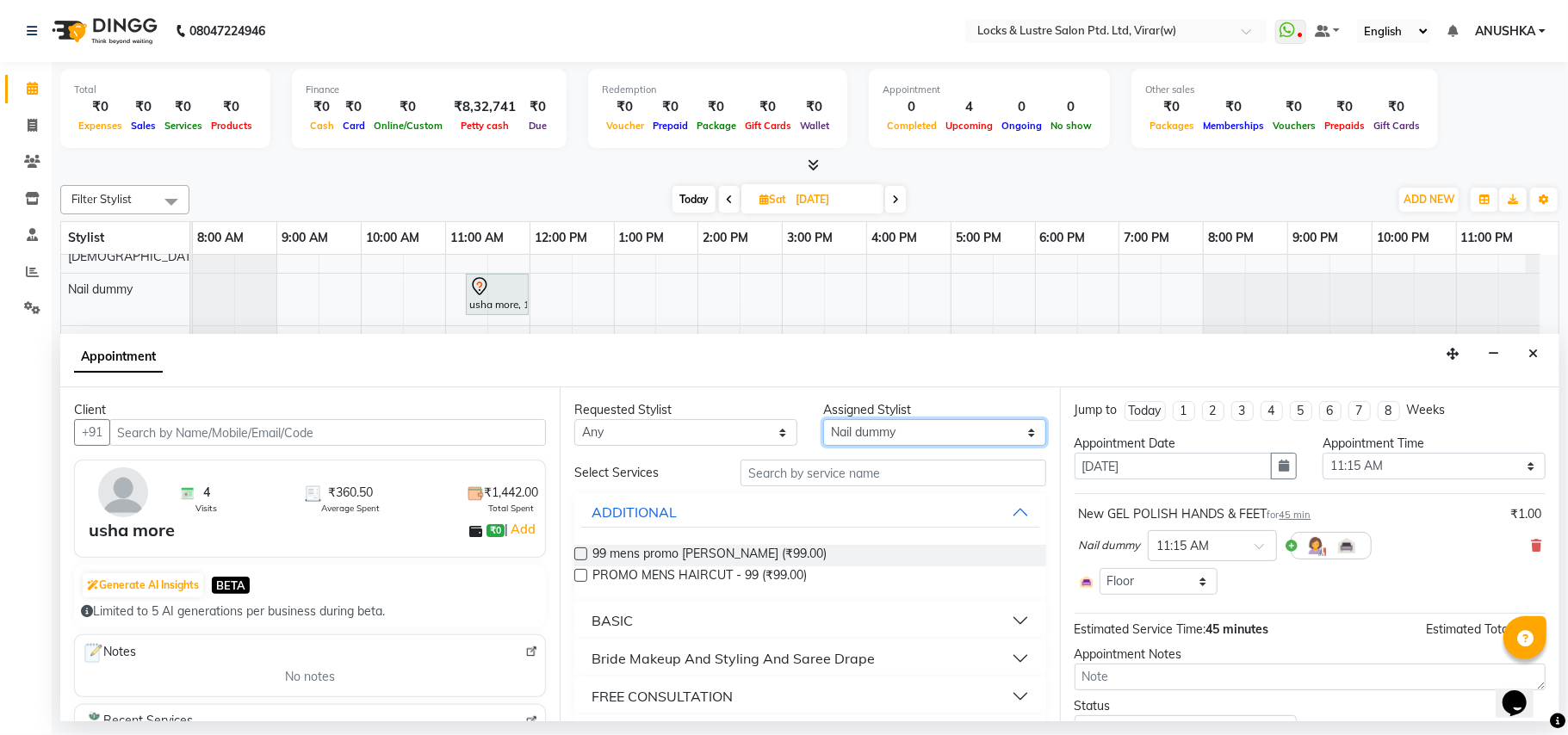
click at [910, 422] on select "Select AARTI Abdul Khan Adil Admin AJAY AKASH NHAVI ANUSHKA Ashwini Sawant BEAU…" at bounding box center [935, 432] width 223 height 27
select select "48079"
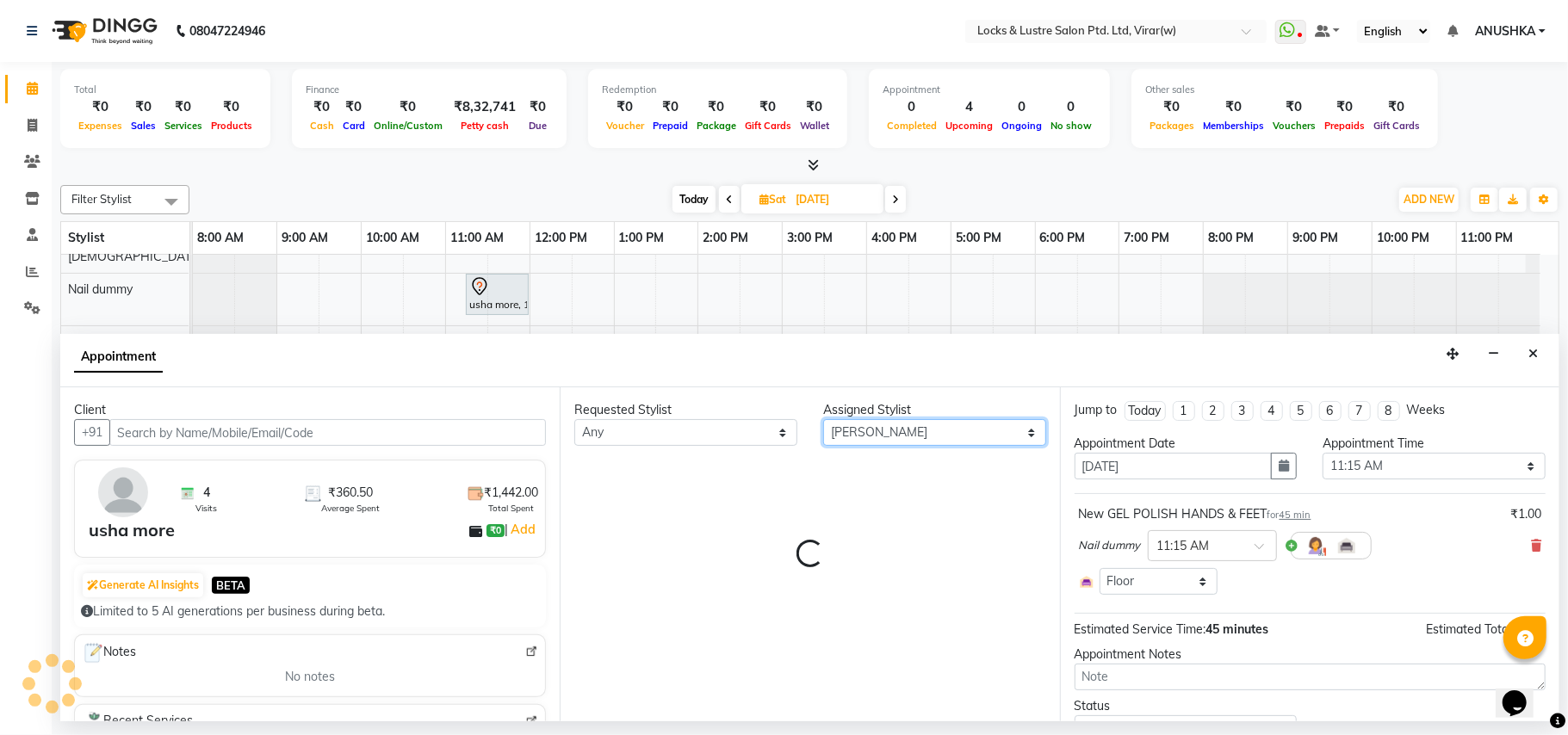
click at [907, 424] on select "Select AARTI Abdul Khan Adil Admin AJAY AKASH NHAVI ANUSHKA Ashwini Sawant BEAU…" at bounding box center [935, 432] width 223 height 27
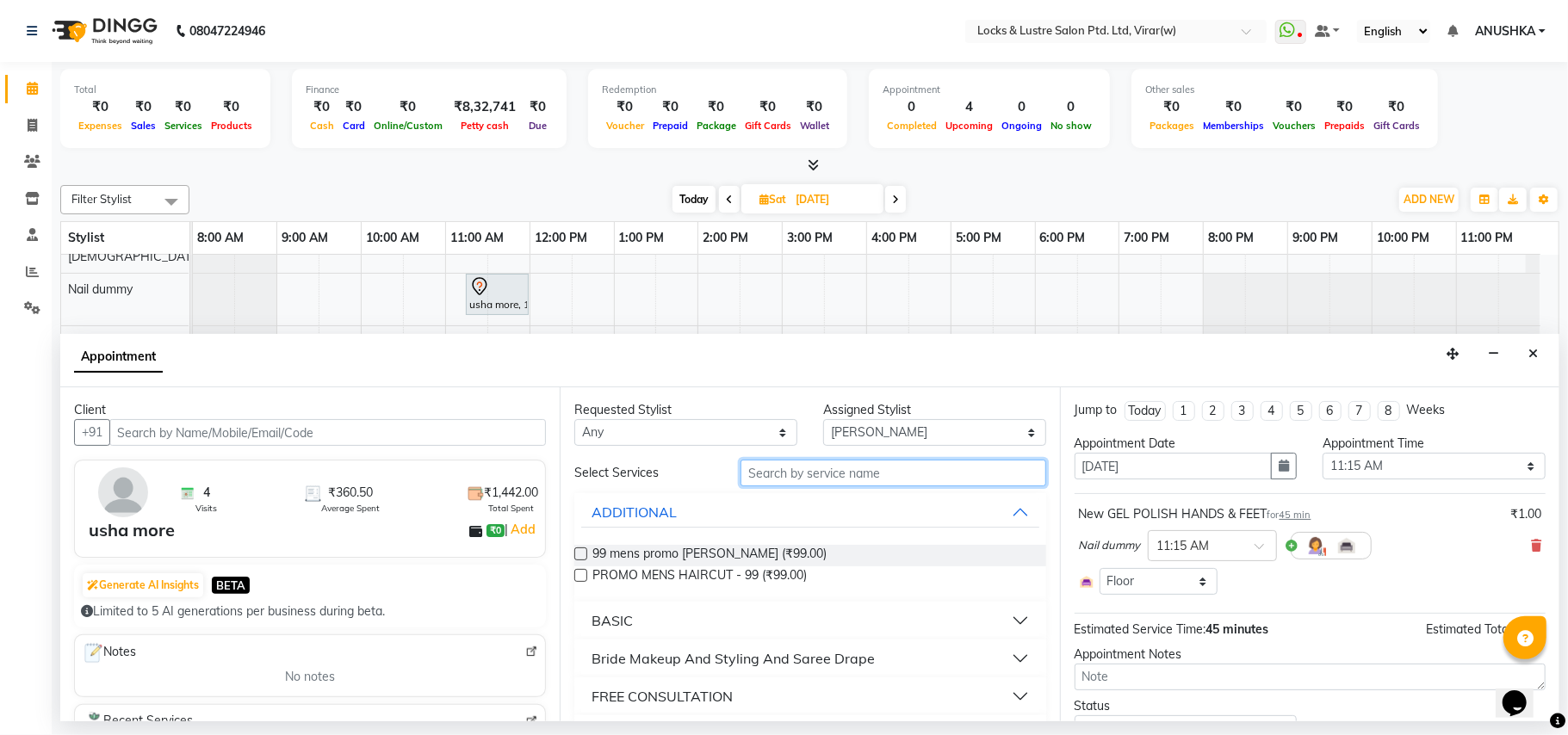
click at [875, 484] on input "text" at bounding box center [893, 473] width 306 height 27
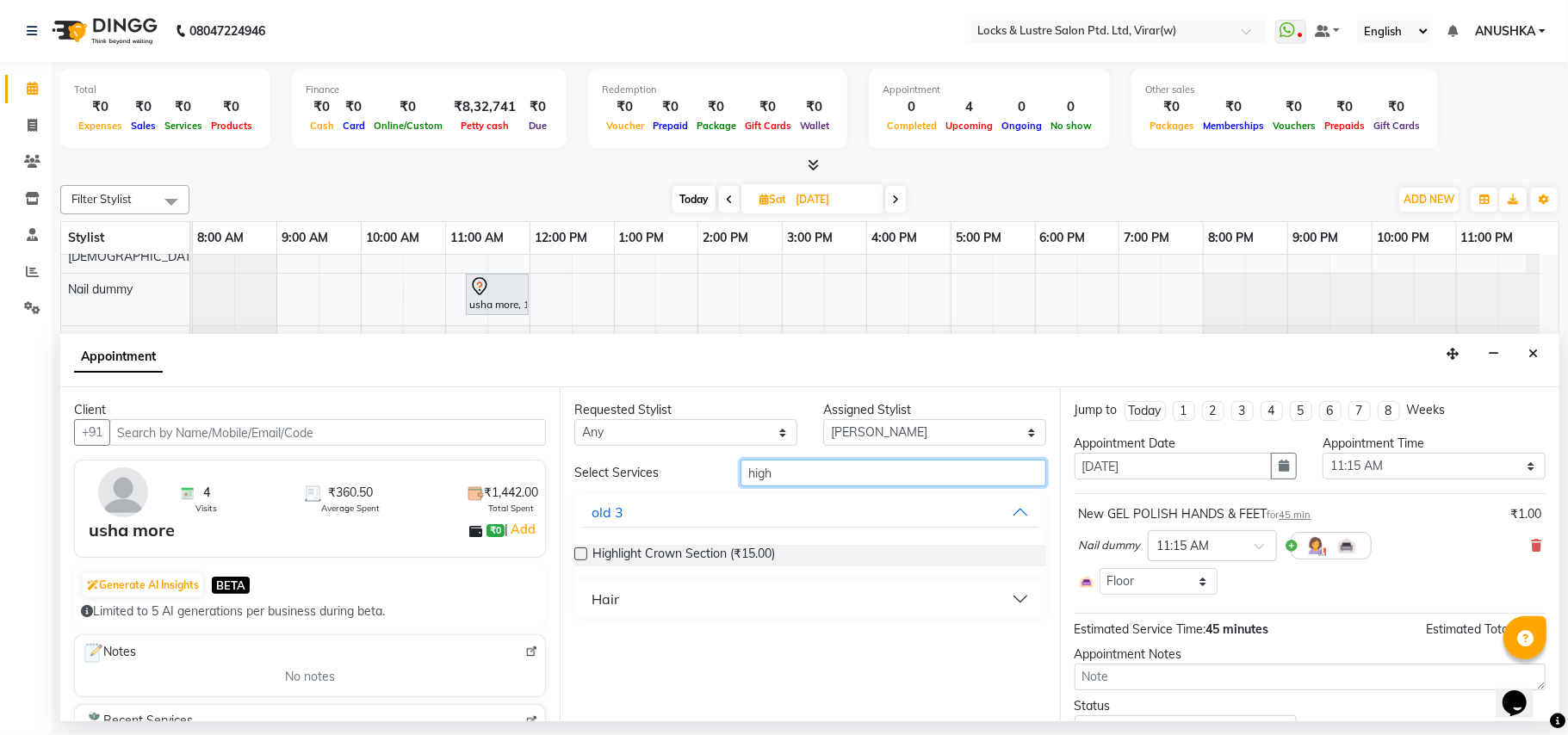
type input "high"
click at [663, 593] on button "Hair" at bounding box center [810, 598] width 457 height 31
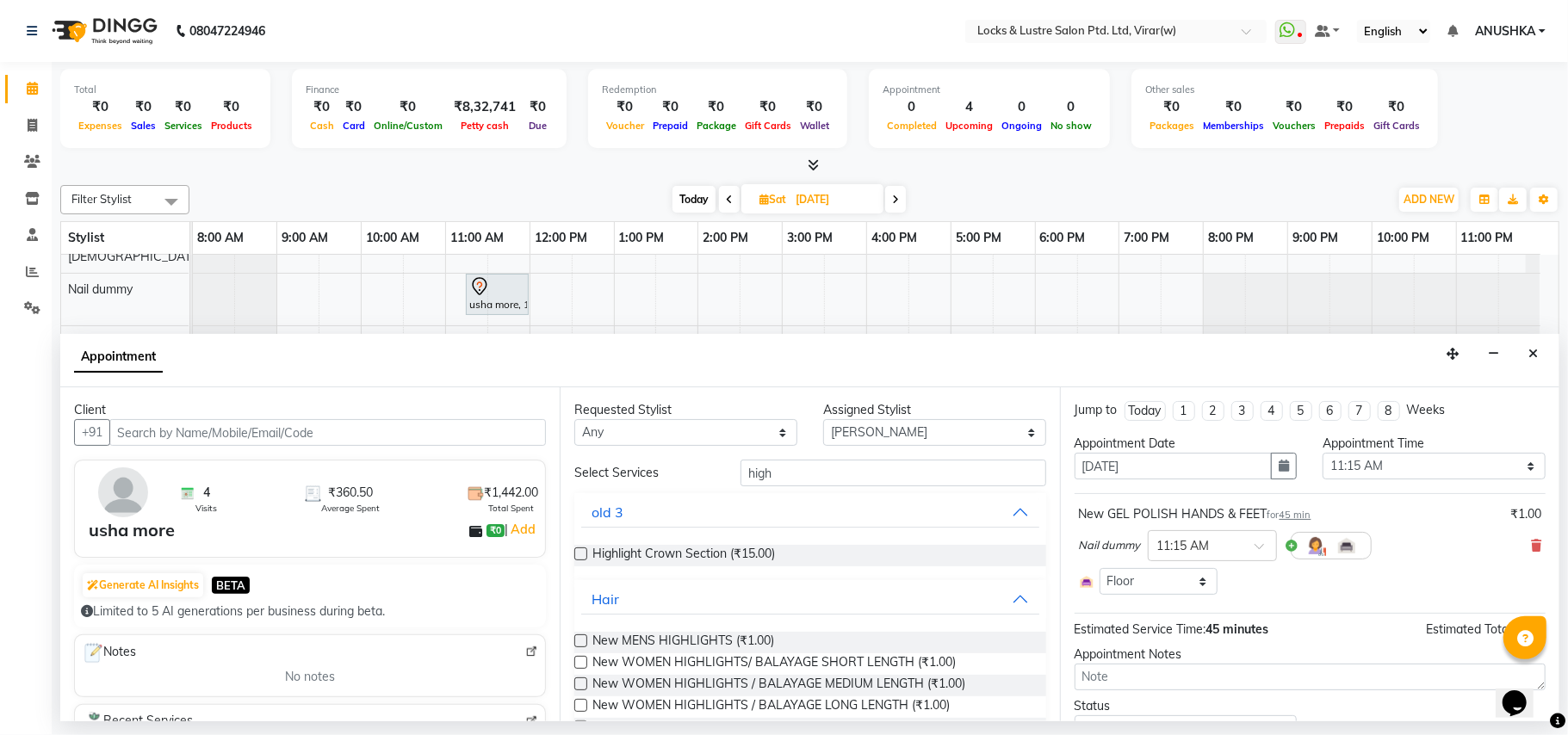
drag, startPoint x: 869, startPoint y: 490, endPoint x: 689, endPoint y: 490, distance: 180.0
click at [689, 490] on div "Select Services high old 3 Highlight Crown Section (₹15.00) Hair New MENS HIGHL…" at bounding box center [810, 607] width 471 height 294
drag, startPoint x: 766, startPoint y: 472, endPoint x: 725, endPoint y: 472, distance: 41.0
click at [728, 472] on div "high" at bounding box center [893, 473] width 332 height 27
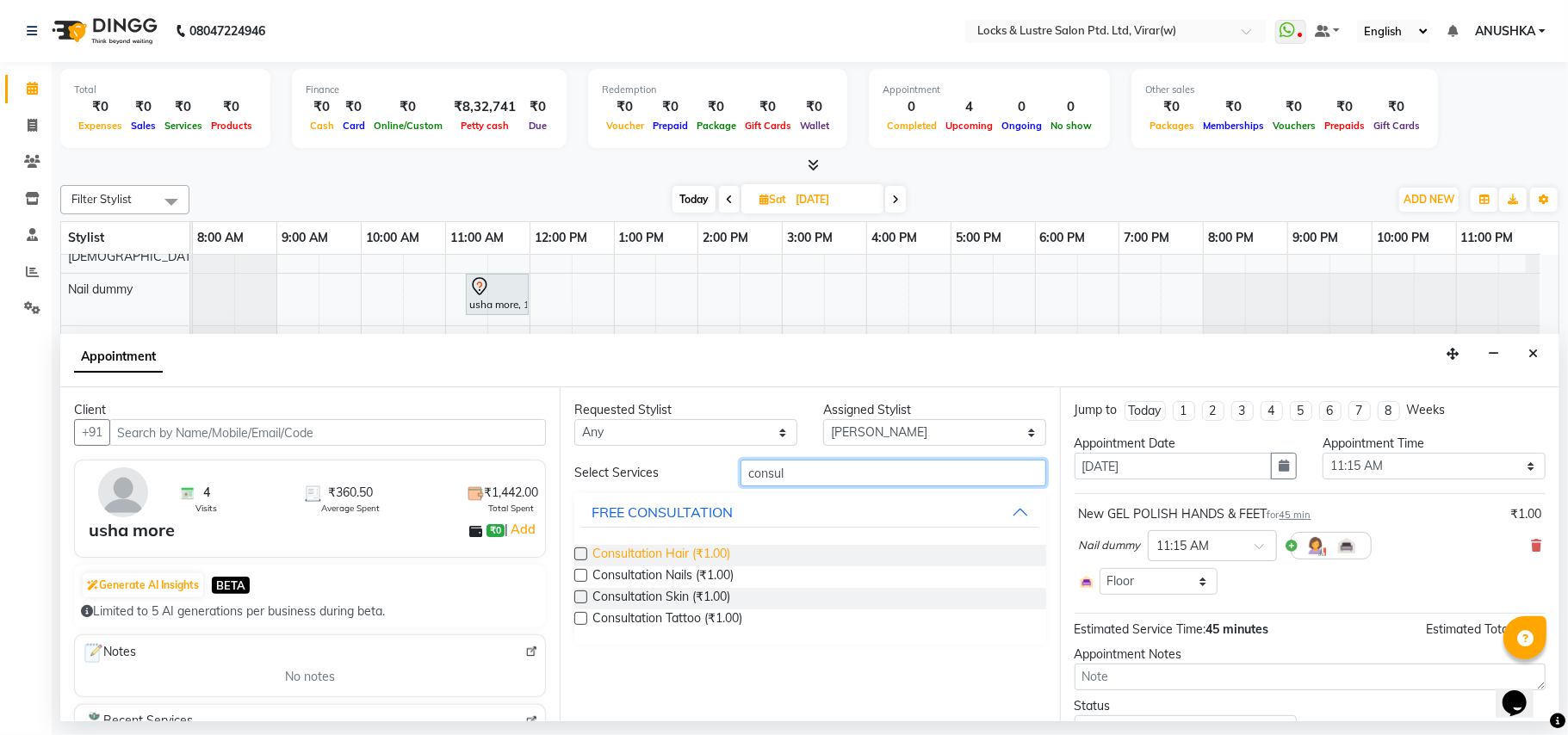
type input "consul"
click at [683, 553] on span "Consultation Hair (₹1.00)" at bounding box center [661, 555] width 138 height 21
checkbox input "false"
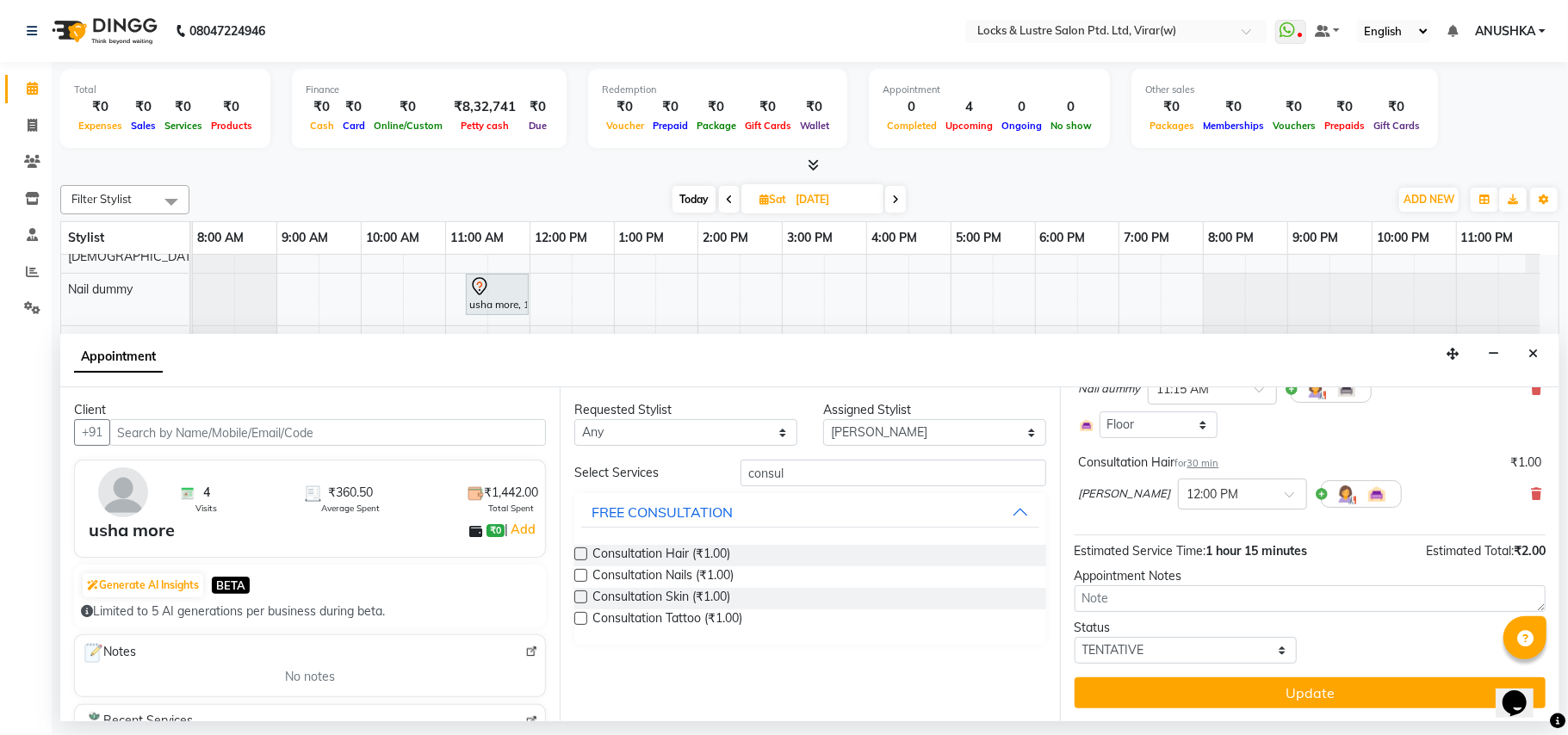
scroll to position [159, 0]
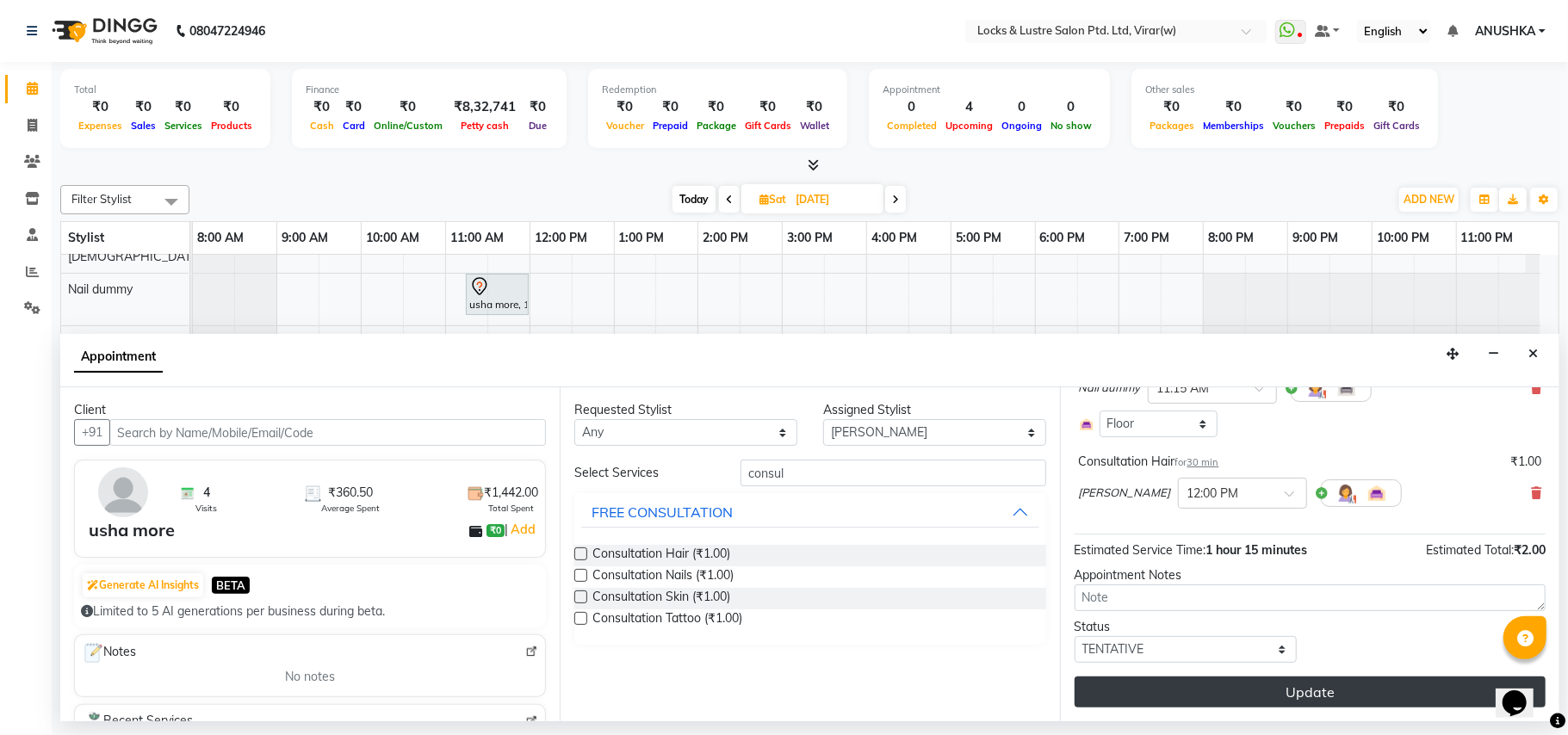
click at [1192, 689] on button "Update" at bounding box center [1310, 691] width 471 height 31
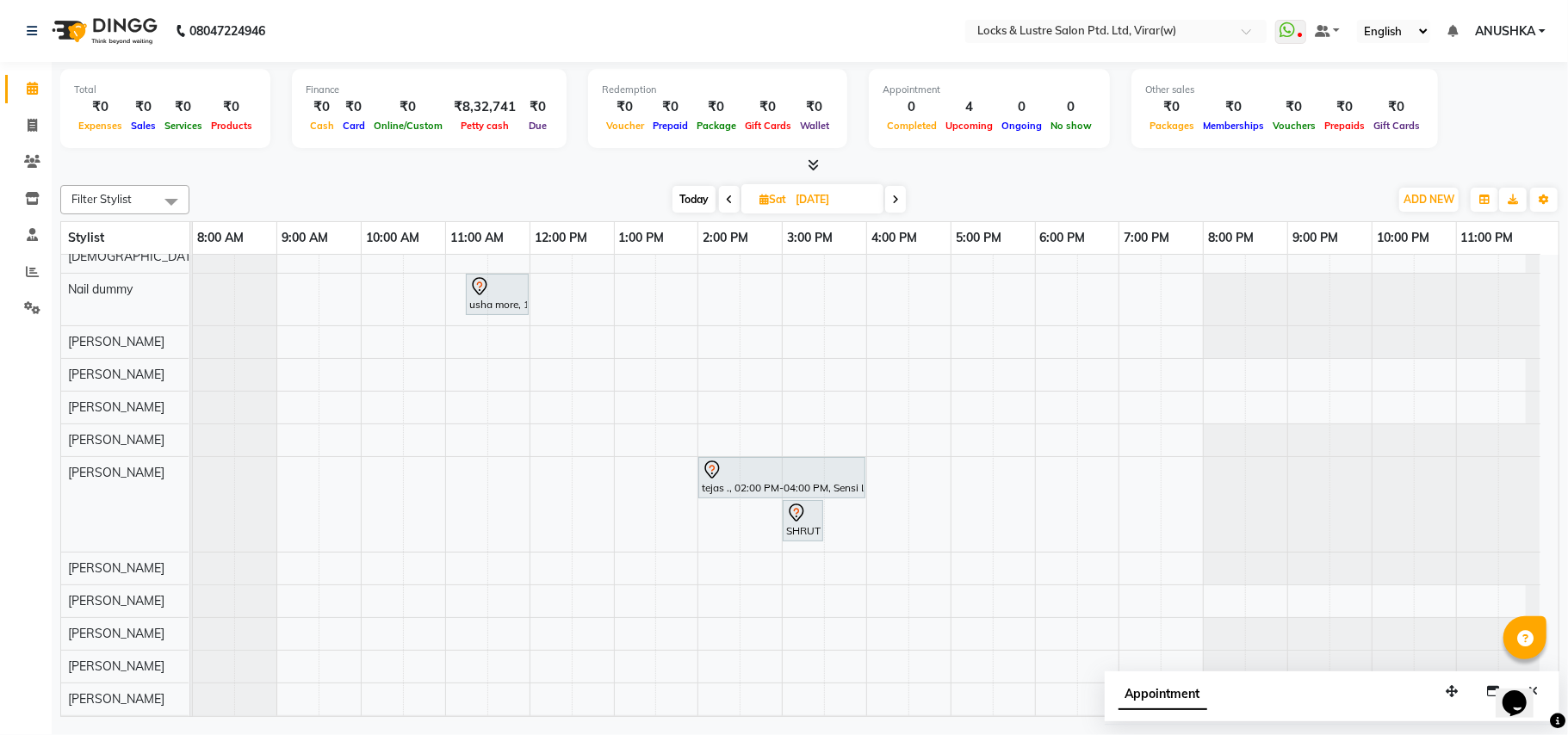
click at [696, 203] on span "Today" at bounding box center [694, 199] width 43 height 27
type input "[DATE]"
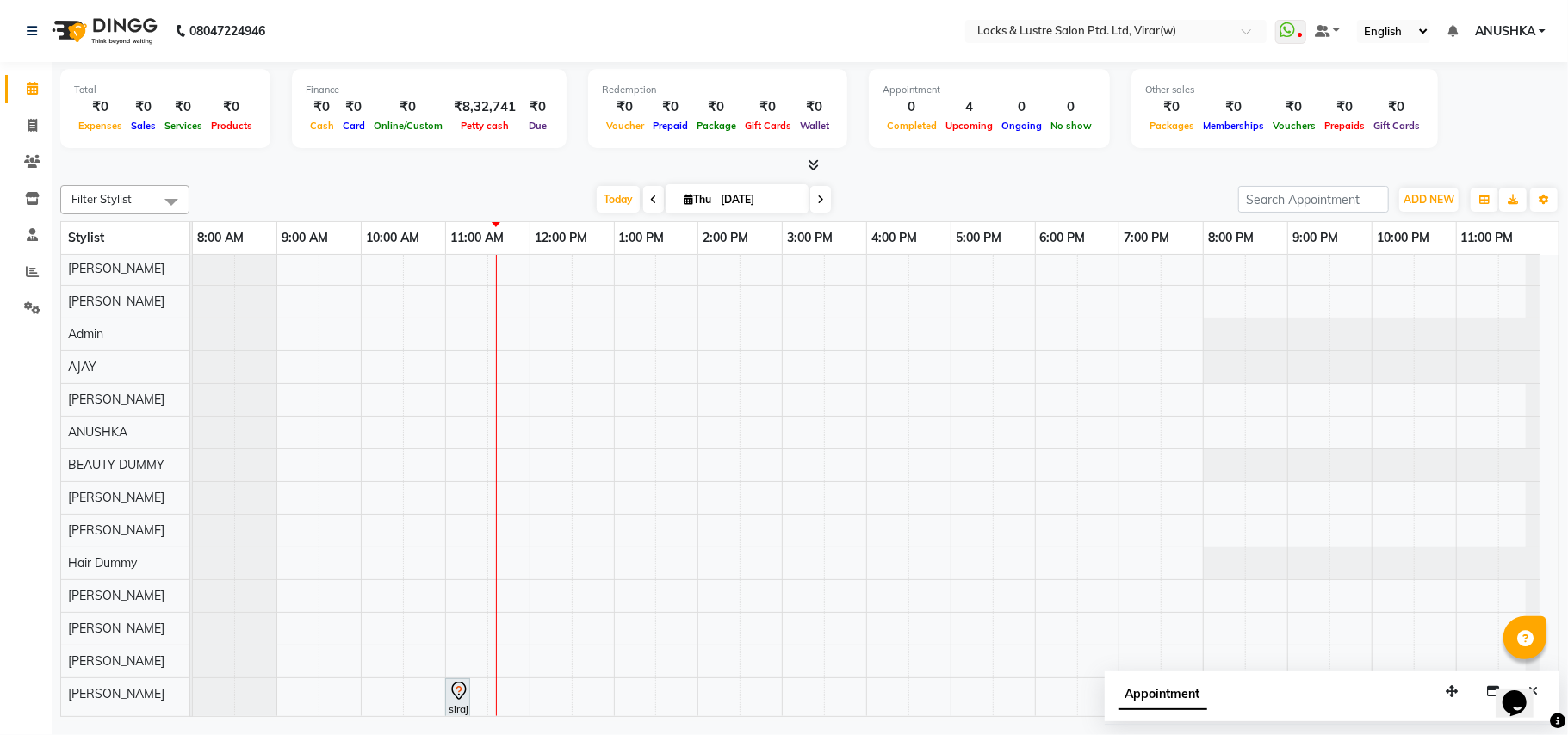
scroll to position [11, 0]
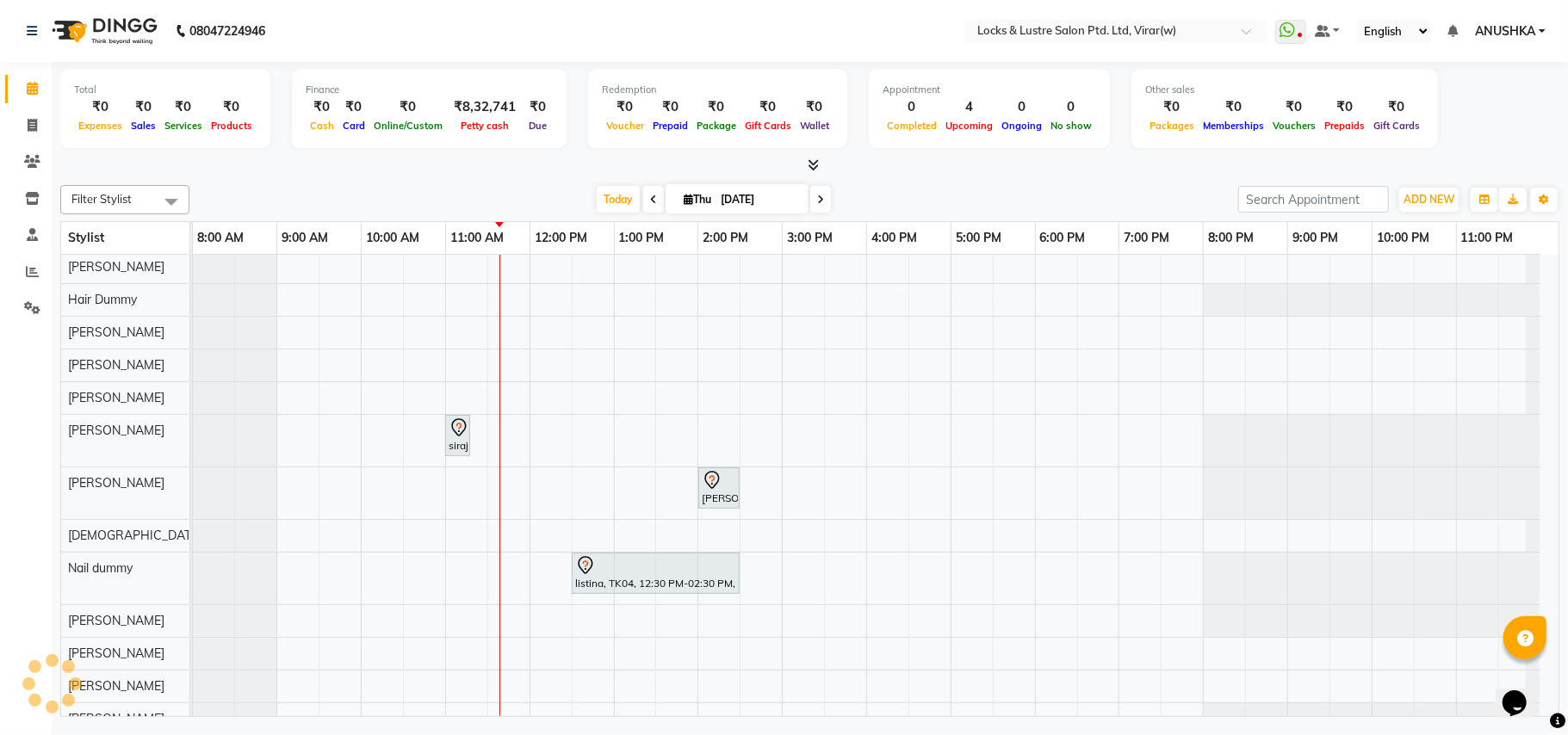
scroll to position [345, 0]
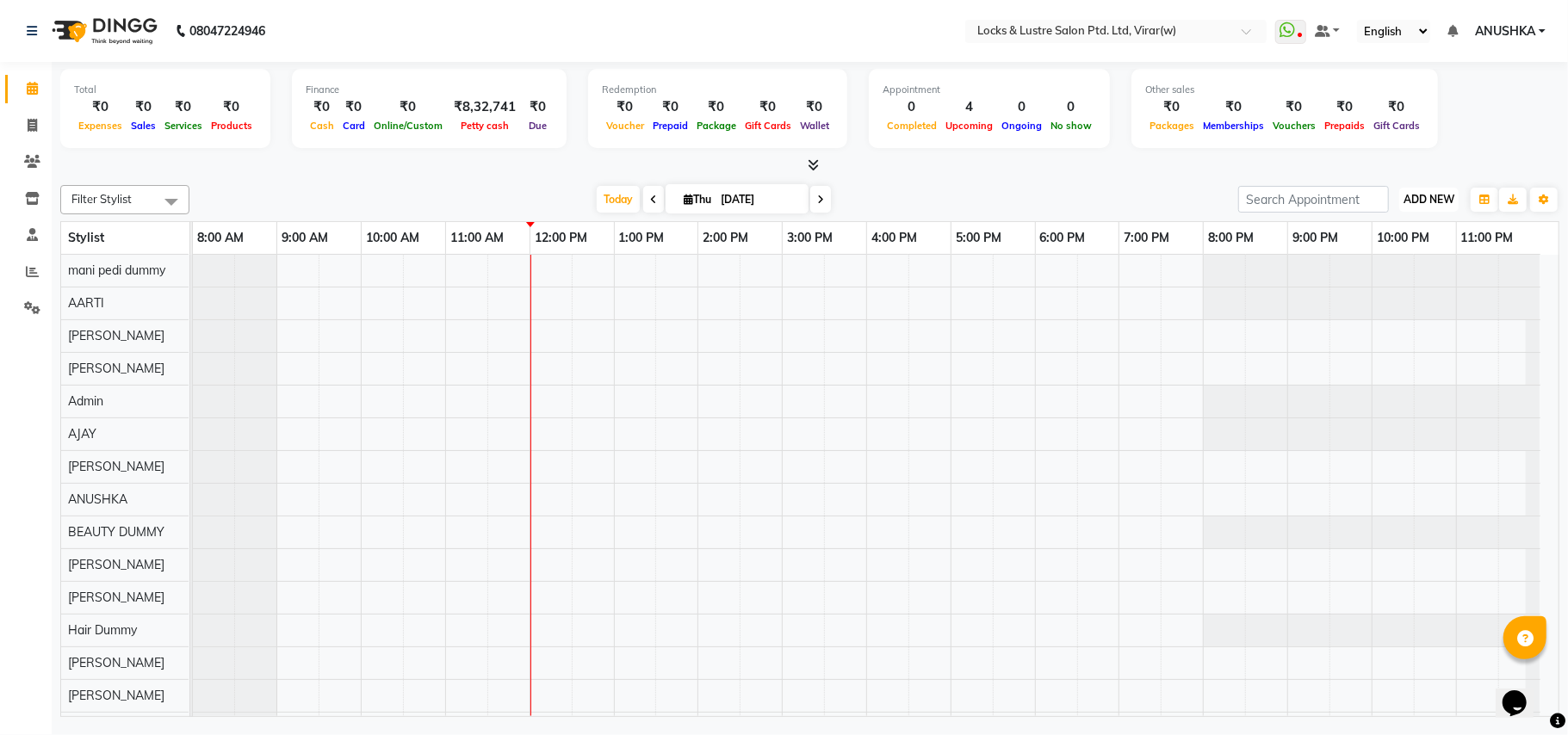
drag, startPoint x: 1451, startPoint y: 194, endPoint x: 1427, endPoint y: 281, distance: 90.2
click at [1451, 197] on span "ADD NEW" at bounding box center [1429, 200] width 51 height 13
click at [1368, 275] on link "Add Expense" at bounding box center [1390, 278] width 136 height 22
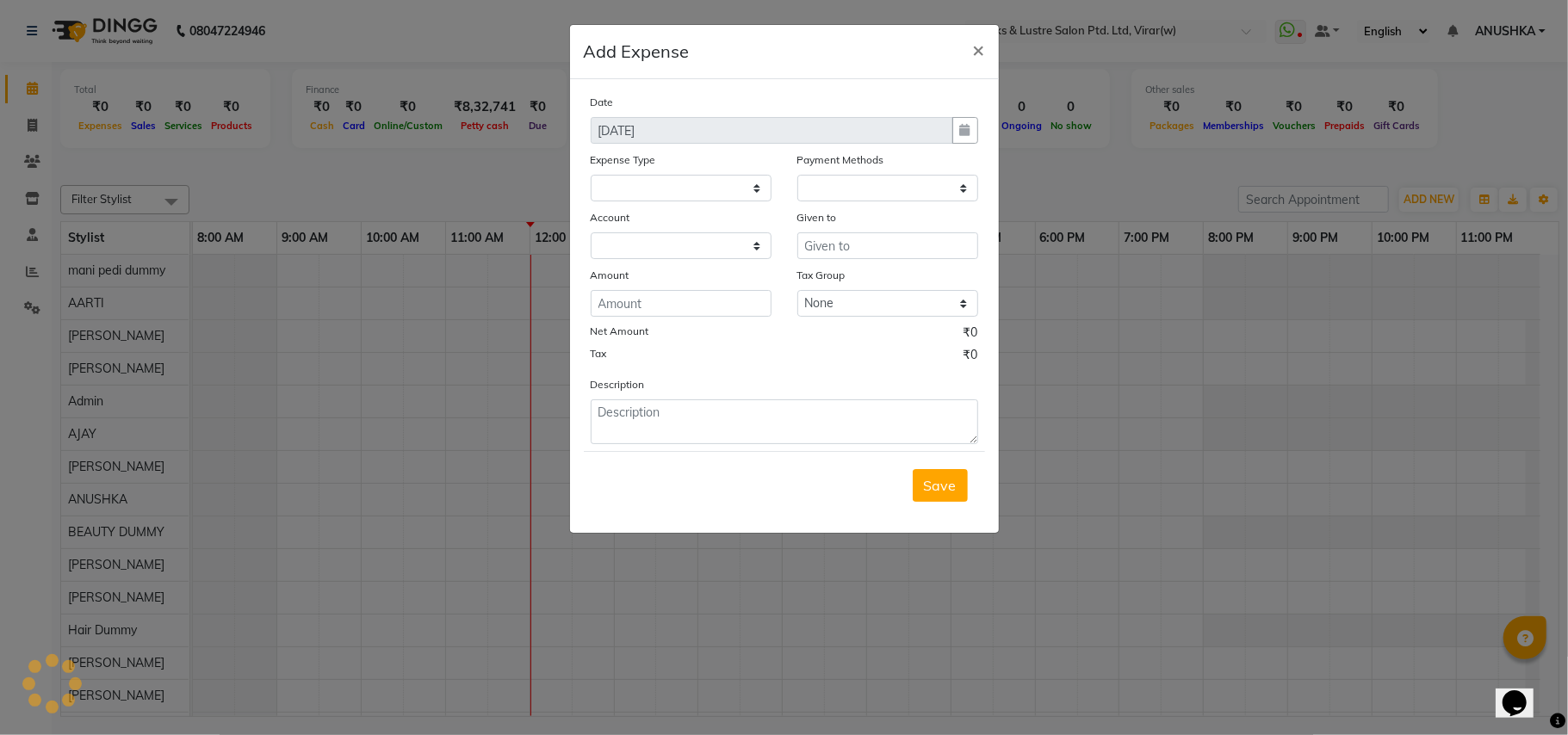
select select "1"
select select "4920"
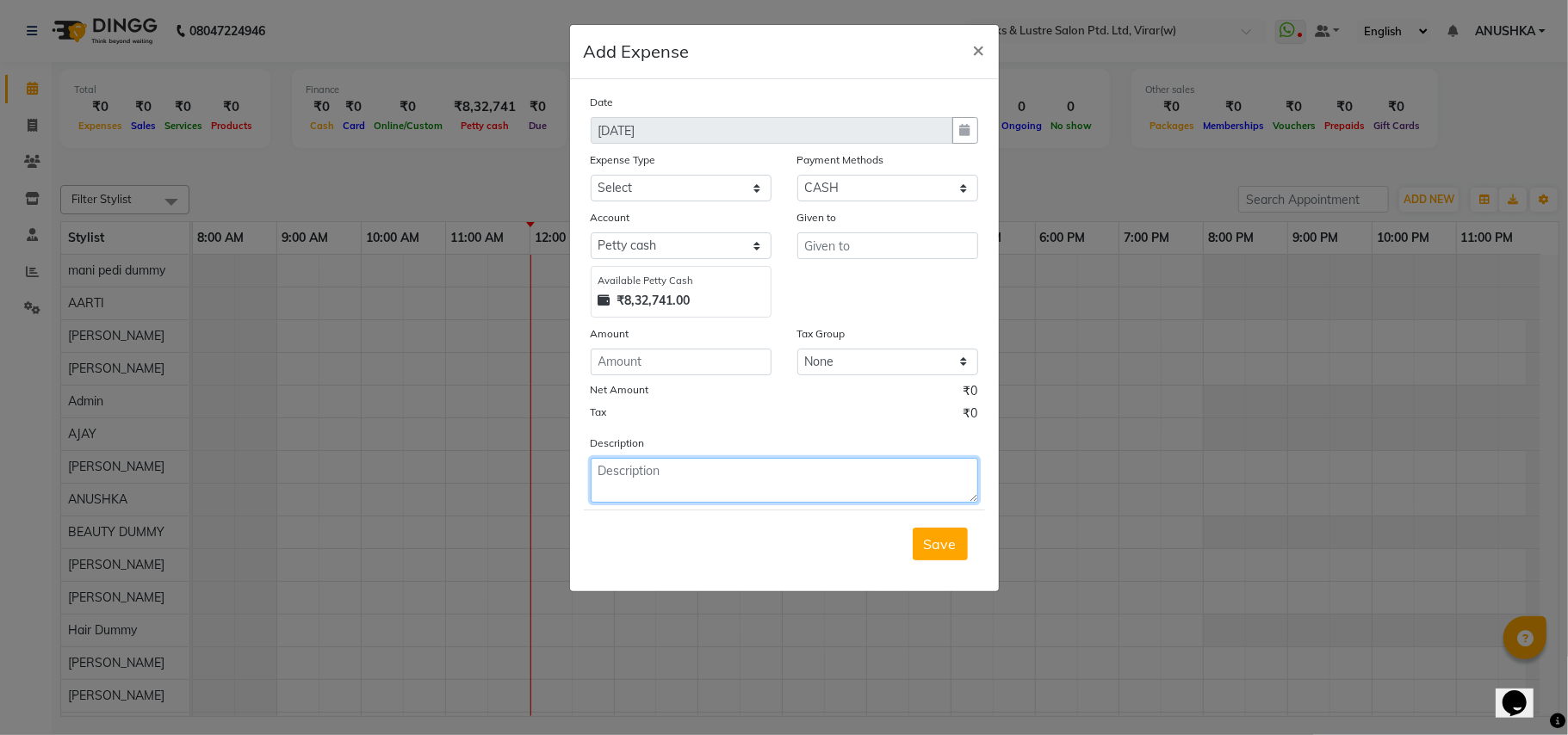
click at [756, 468] on textarea at bounding box center [784, 480] width 388 height 45
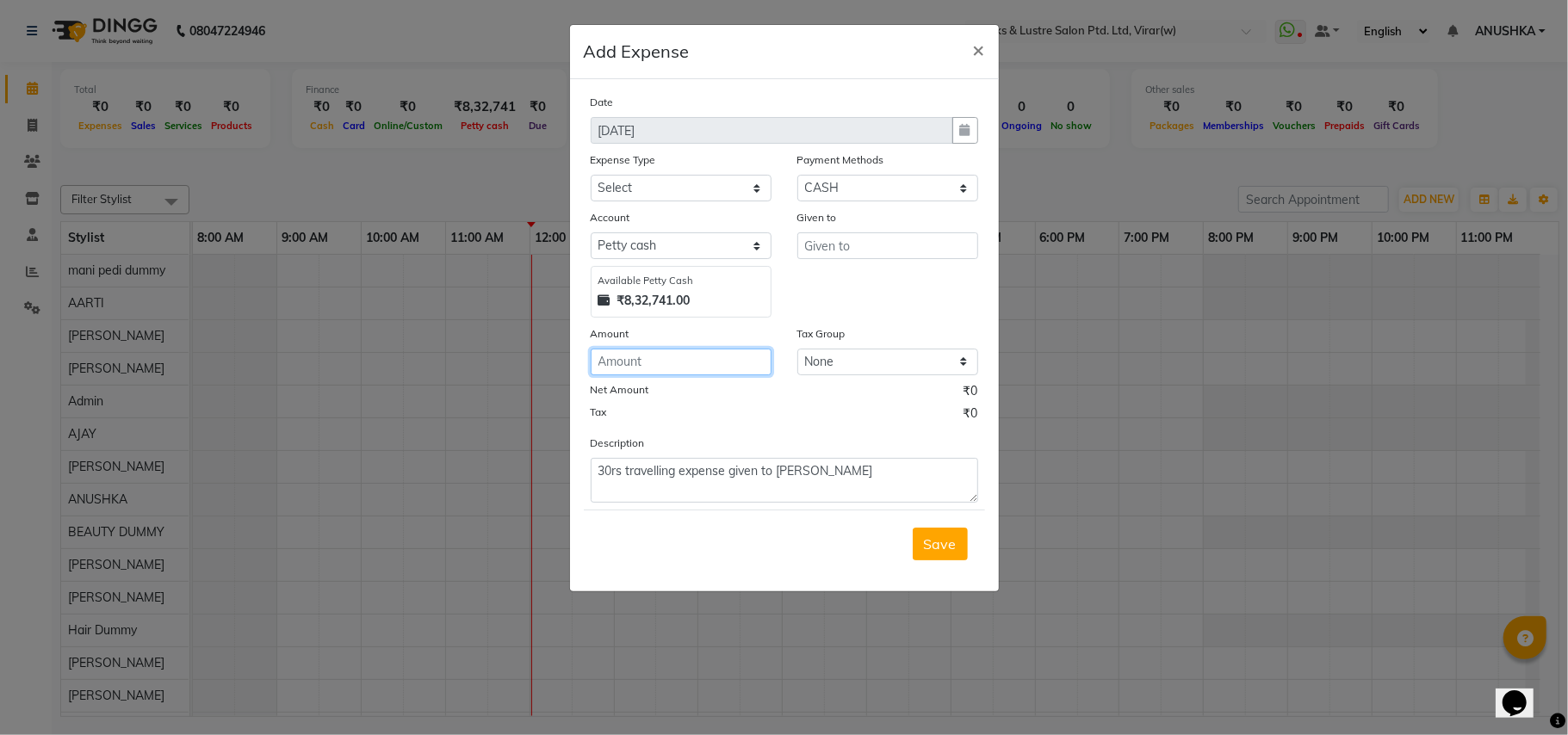
click at [677, 357] on input "number" at bounding box center [681, 361] width 181 height 27
click at [806, 474] on textarea "30rs travelling expense given to [PERSON_NAME]" at bounding box center [784, 480] width 388 height 45
type textarea "30rs travelling expense given to [PERSON_NAME]"
click at [649, 367] on input "number" at bounding box center [681, 361] width 181 height 27
type input "30"
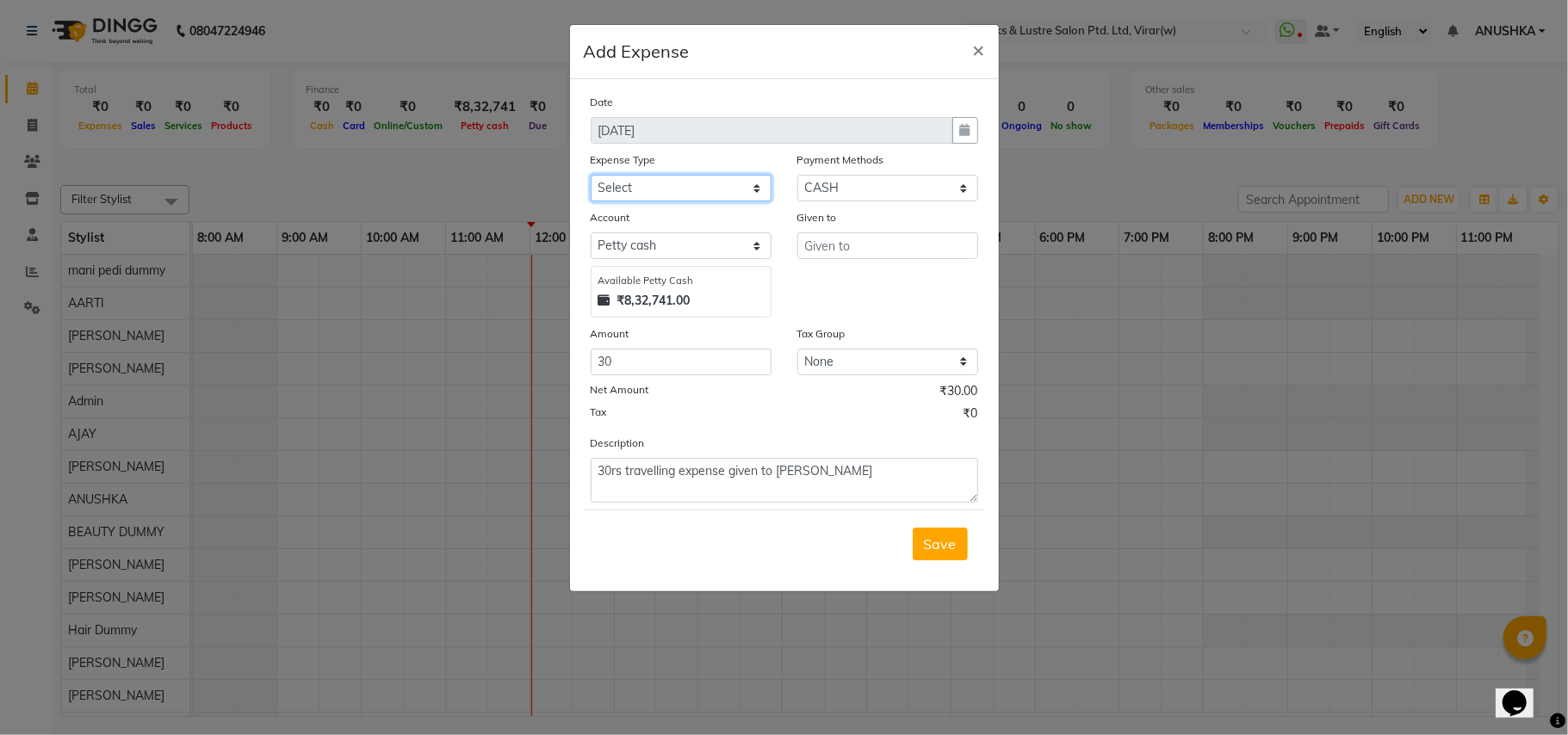
click at [699, 190] on select "Select Advance Salary Bank charges Cash transfer to bank Cash transfer to hub C…" at bounding box center [681, 188] width 181 height 27
select select "13756"
click at [699, 190] on select "Select Advance Salary Bank charges Cash transfer to bank Cash transfer to hub C…" at bounding box center [681, 188] width 181 height 27
click at [846, 235] on input "text" at bounding box center [888, 245] width 181 height 27
type input "rajnesh"
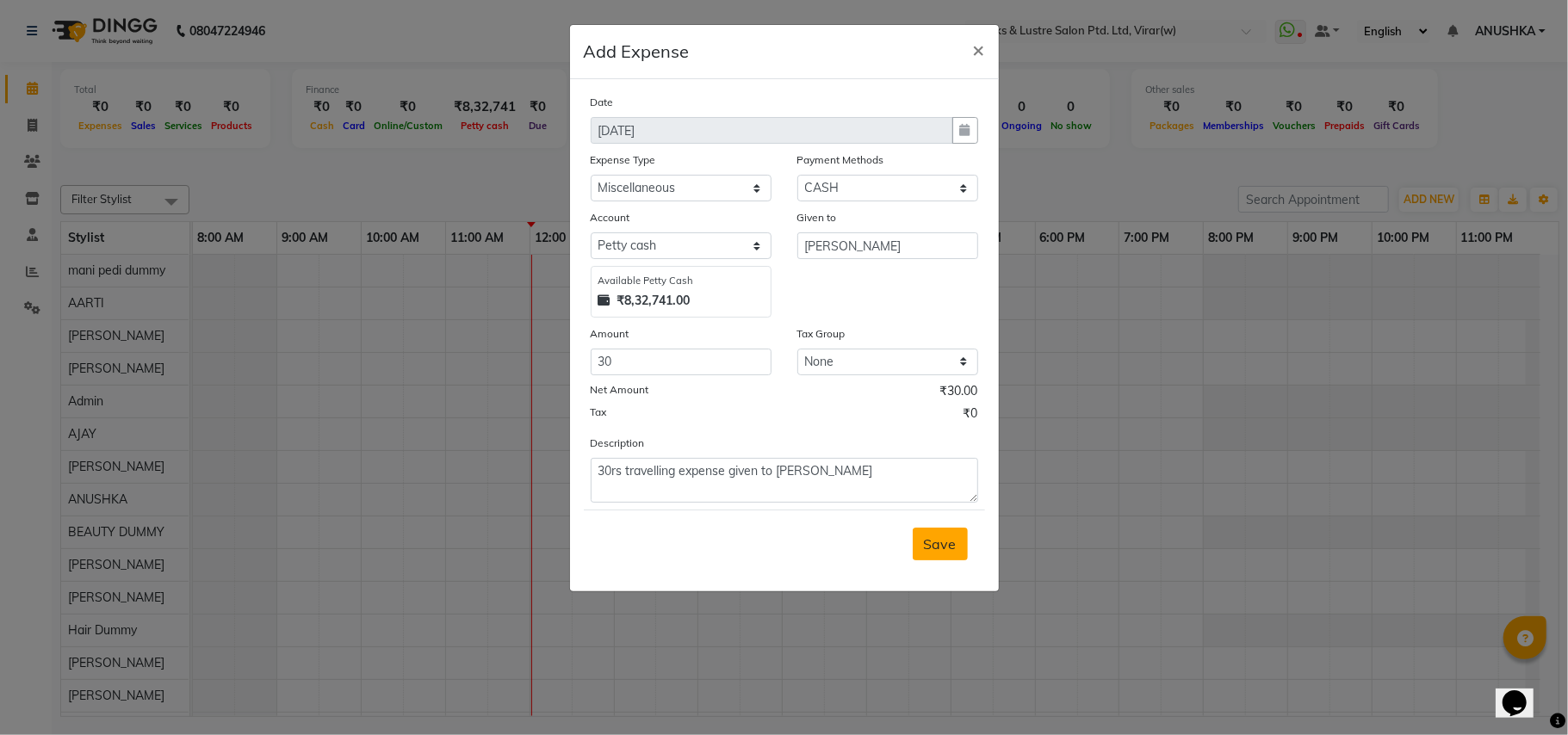
click at [931, 543] on span "Save" at bounding box center [940, 544] width 33 height 18
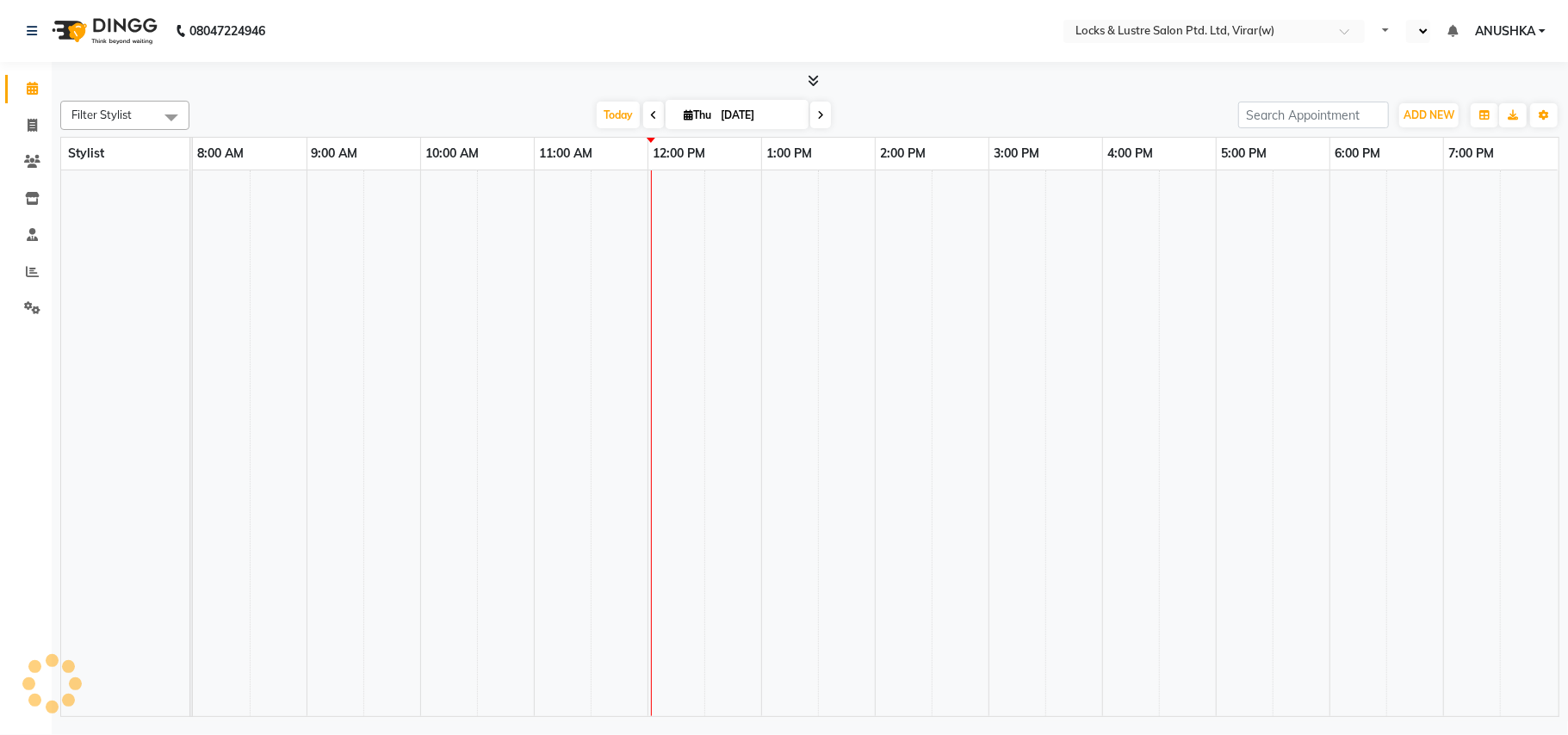
select select "en"
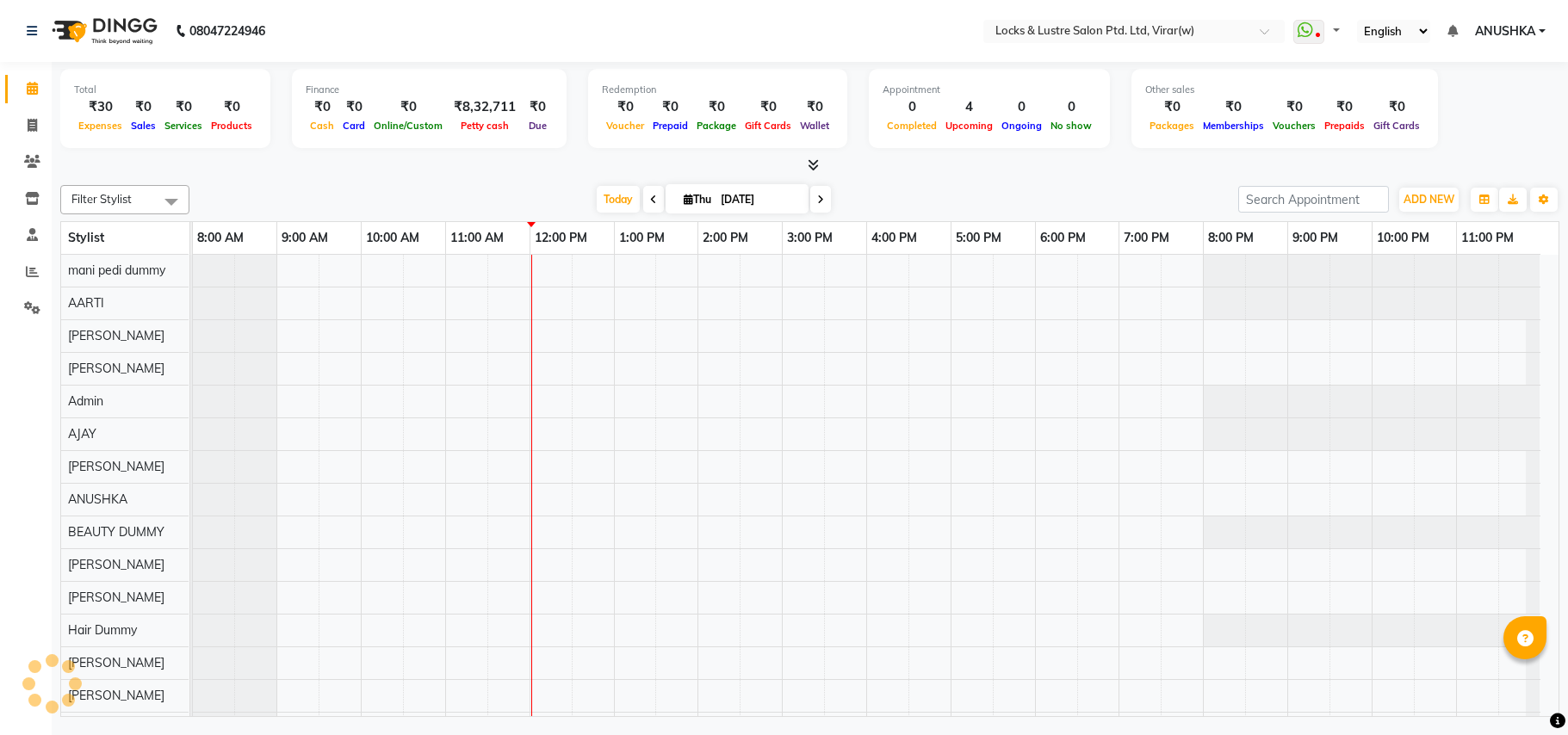
select select "en"
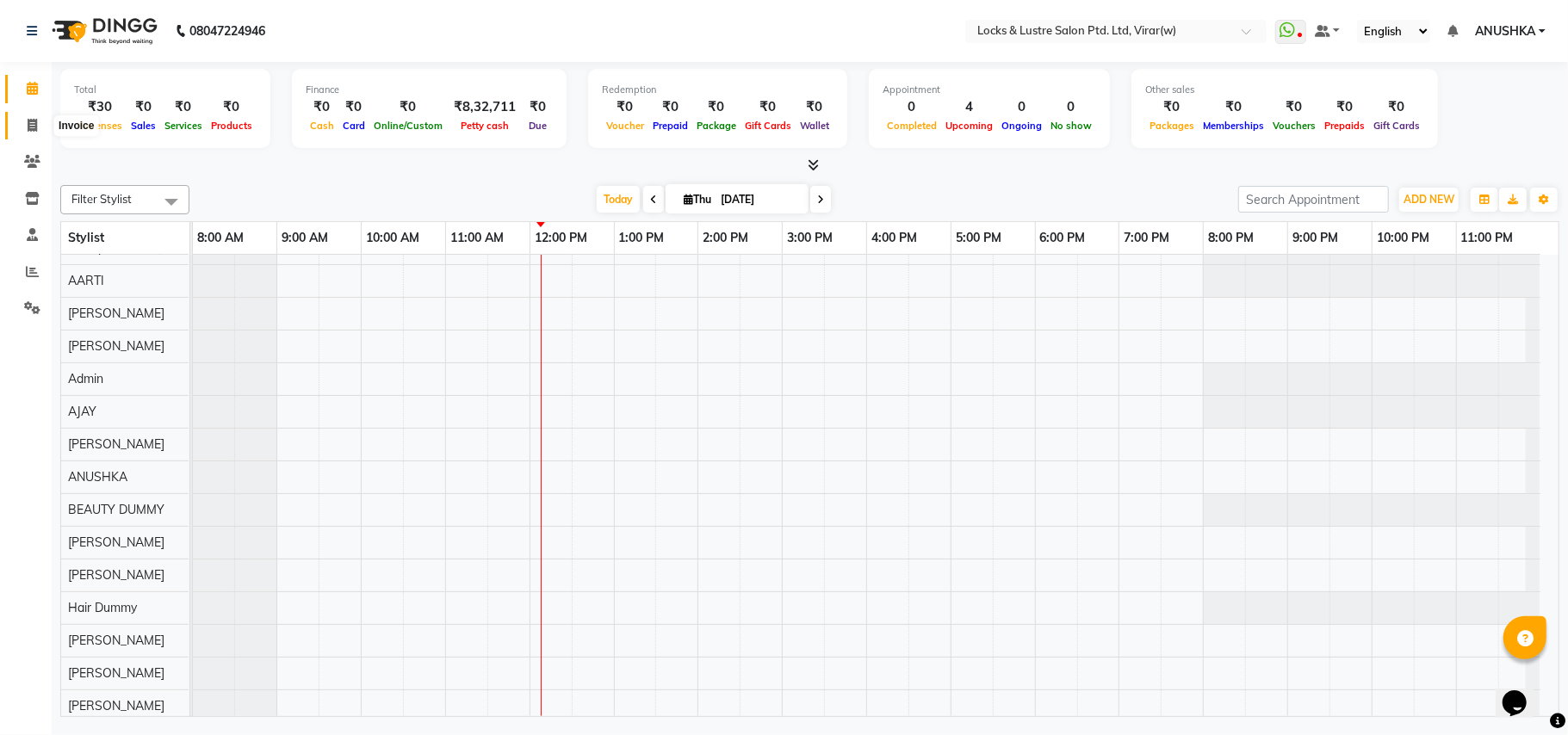
click at [36, 119] on icon at bounding box center [33, 125] width 9 height 13
select select "service"
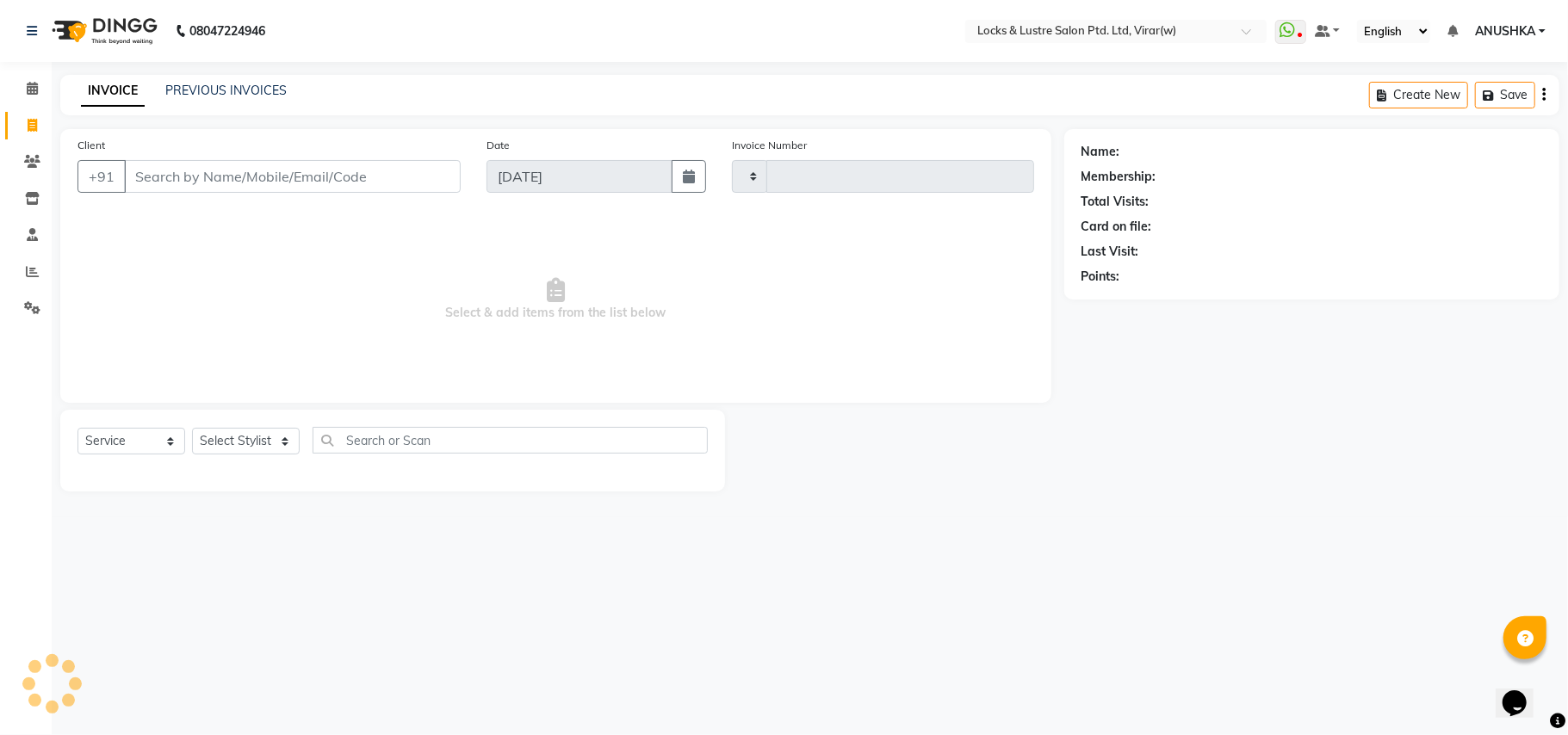
type input "14552"
select select "5944"
click at [204, 182] on input "Client" at bounding box center [292, 176] width 336 height 33
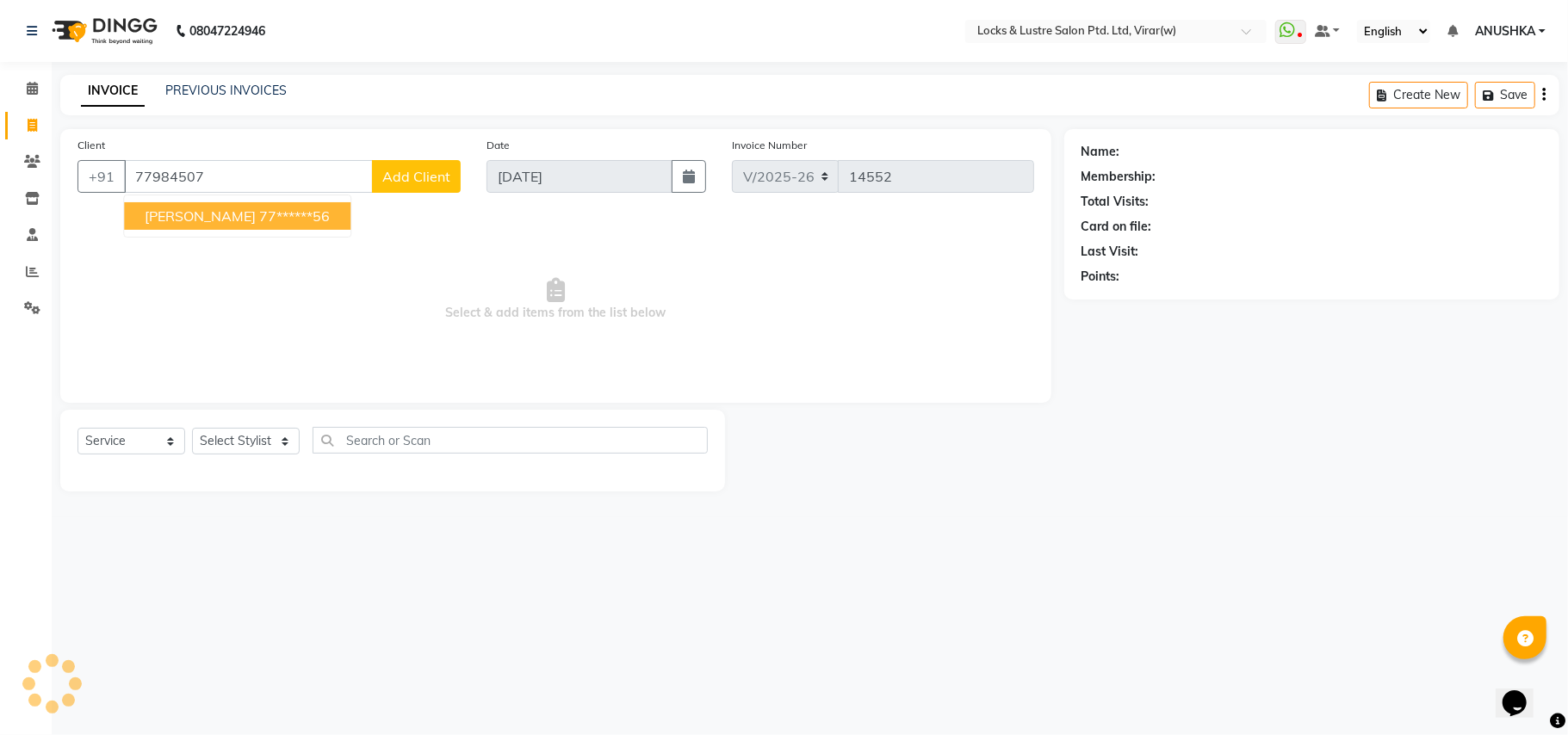
drag, startPoint x: 248, startPoint y: 221, endPoint x: 222, endPoint y: 263, distance: 49.4
click at [259, 221] on ngb-highlight "77******56" at bounding box center [295, 216] width 71 height 18
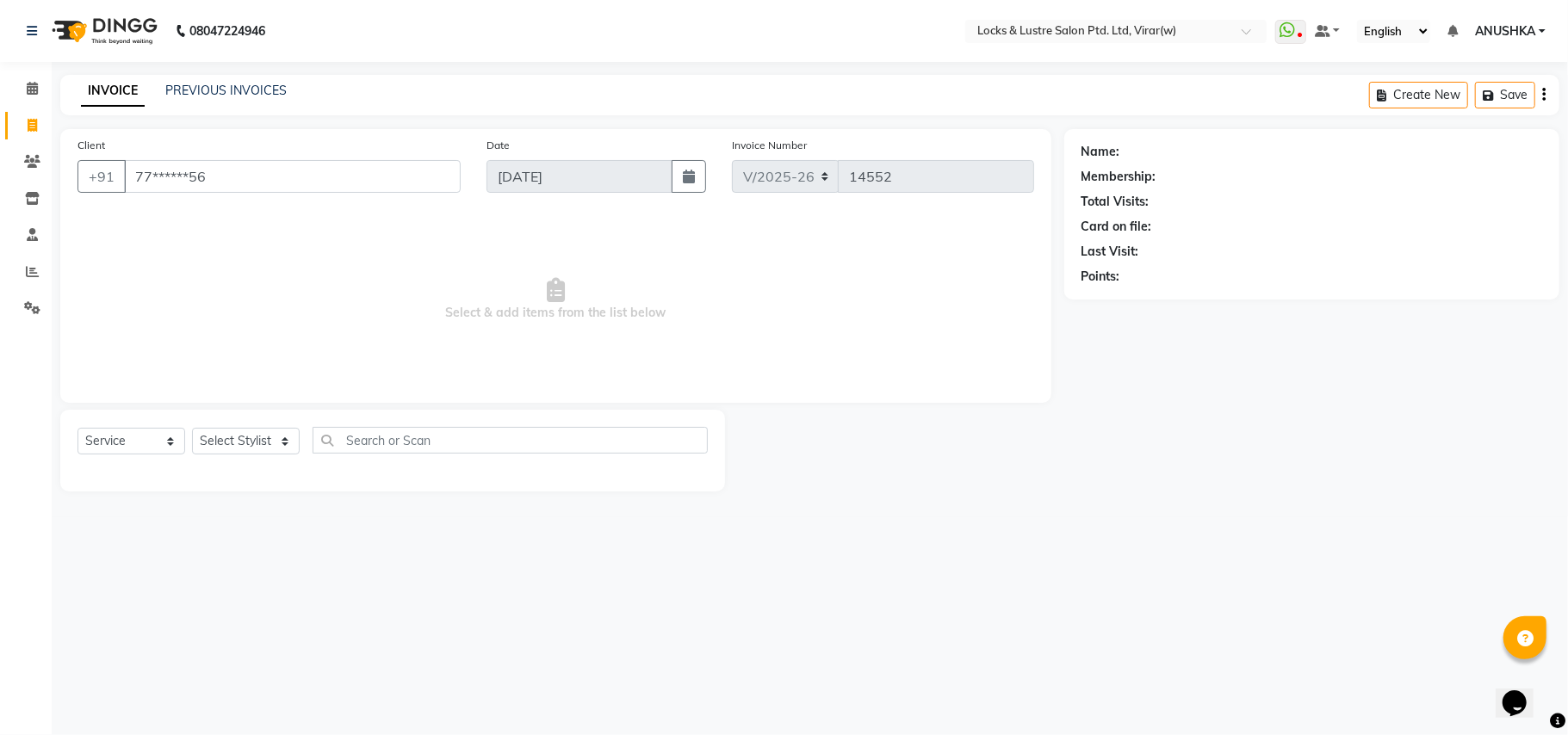
type input "77******56"
click at [208, 439] on select "Select Stylist AARTI Abdul Khan Adil Admin AJAY AKASH NHAVI ANUSHKA Ashwini Saw…" at bounding box center [246, 440] width 108 height 27
click at [192, 427] on select "Select Stylist AARTI Abdul Khan Adil Admin AJAY AKASH NHAVI ANUSHKA Ashwini Saw…" at bounding box center [246, 440] width 108 height 27
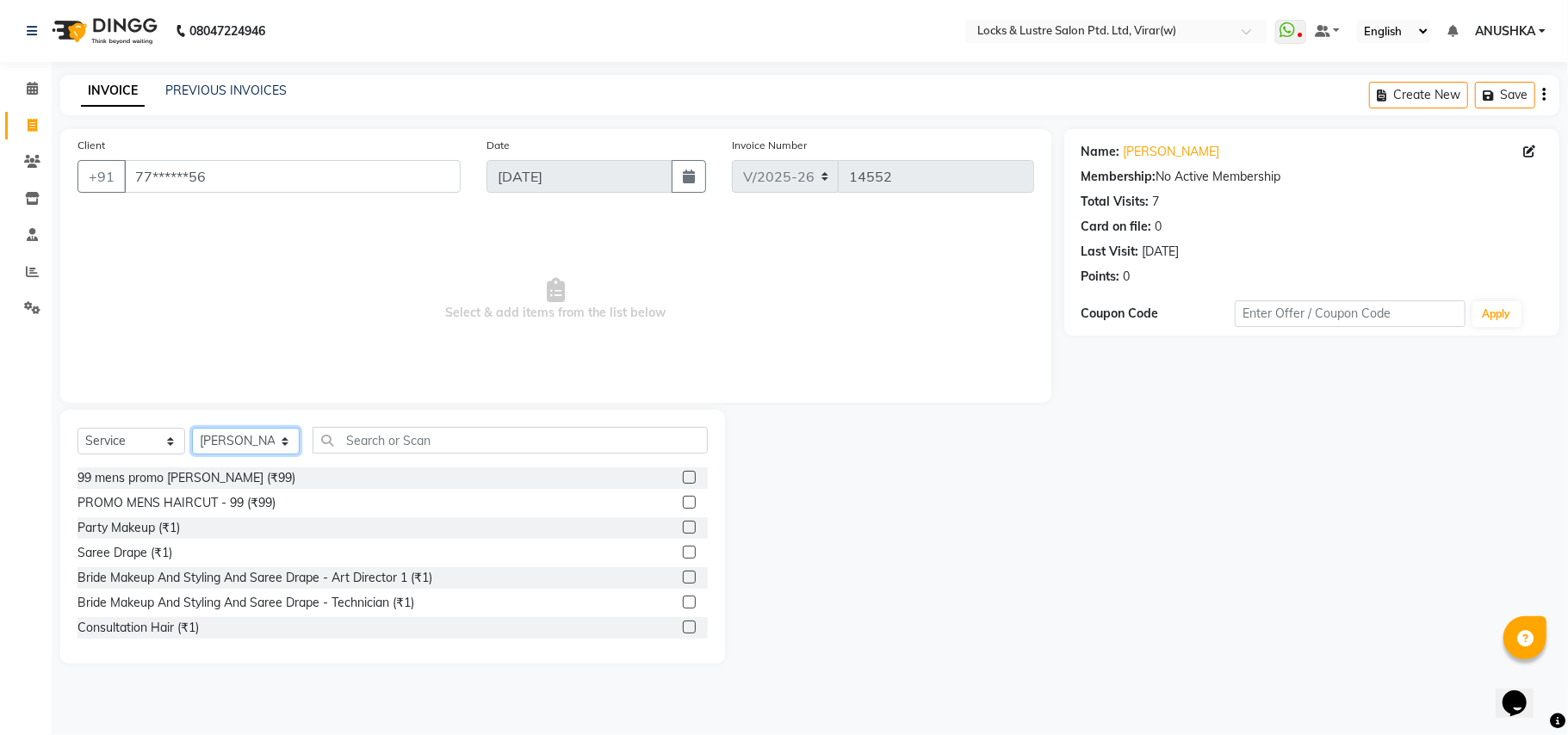
click at [248, 449] on select "Select Stylist AARTI Abdul Khan Adil Admin AJAY AKASH NHAVI ANUSHKA Ashwini Saw…" at bounding box center [246, 440] width 108 height 27
click at [192, 427] on select "Select Stylist AARTI Abdul Khan Adil Admin AJAY AKASH NHAVI ANUSHKA Ashwini Saw…" at bounding box center [246, 440] width 108 height 27
select select "88739"
click at [352, 446] on input "text" at bounding box center [509, 440] width 395 height 27
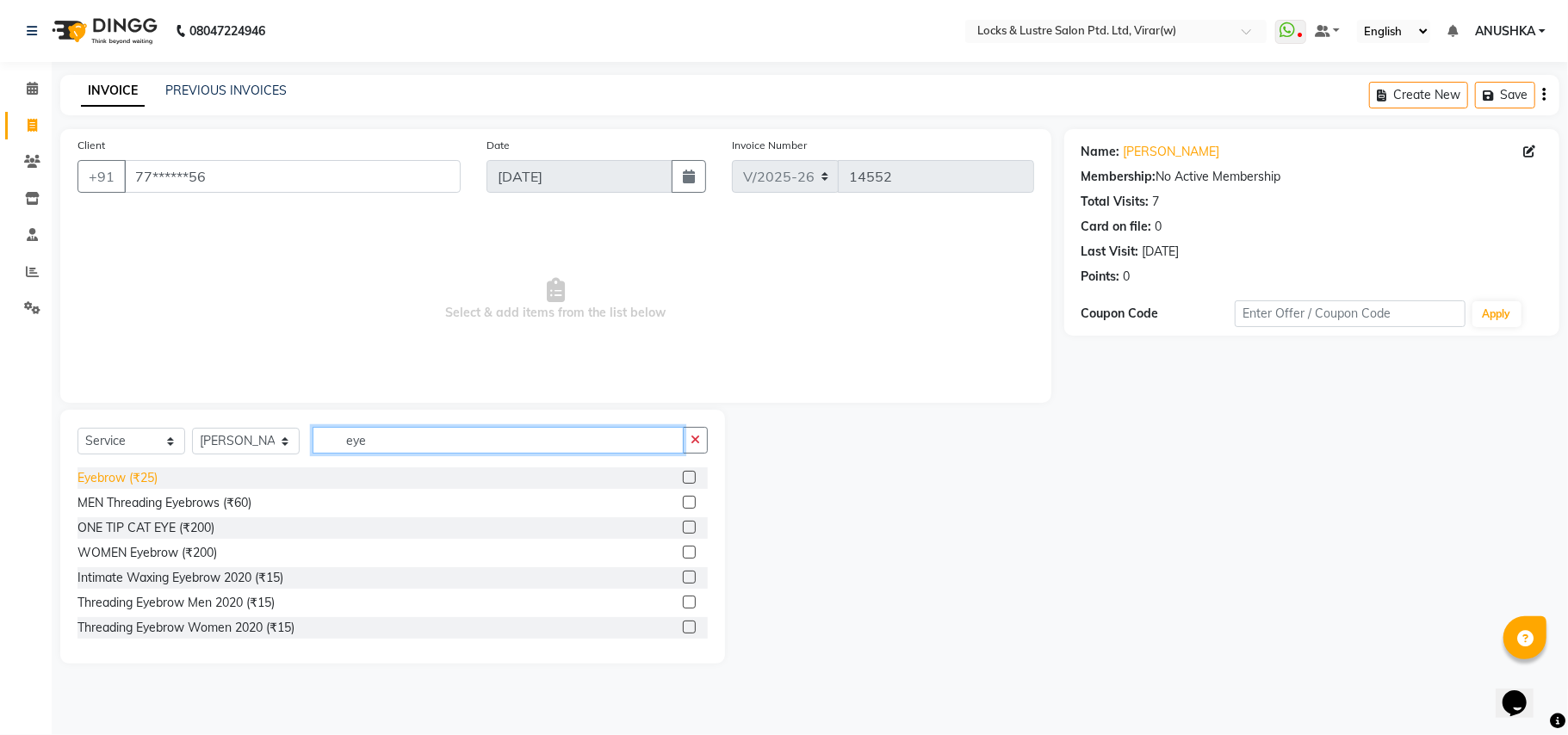
type input "eye"
click at [145, 473] on div "Eyebrow (₹25)" at bounding box center [117, 478] width 80 height 18
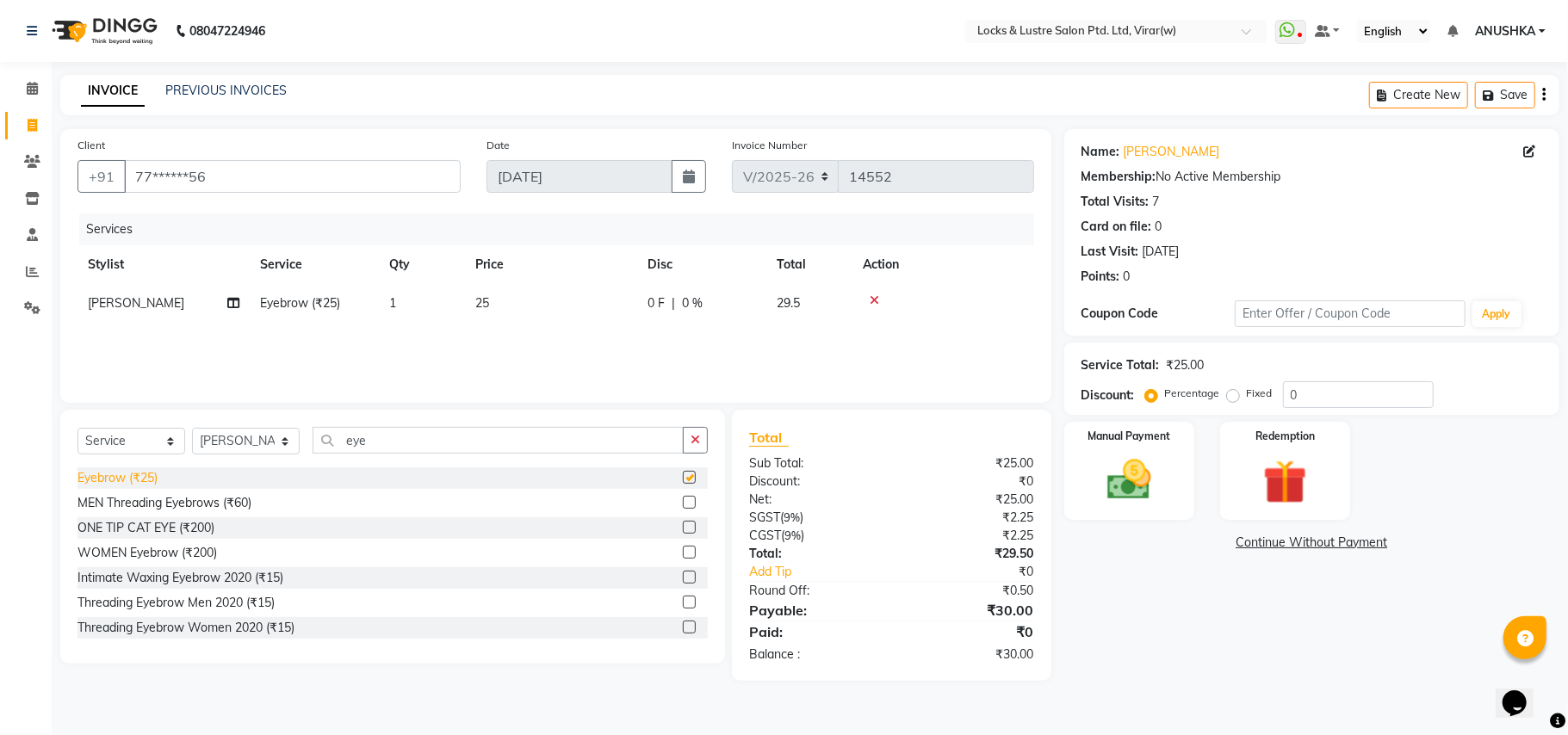
checkbox input "false"
click at [1155, 448] on div "Manual Payment" at bounding box center [1128, 470] width 135 height 101
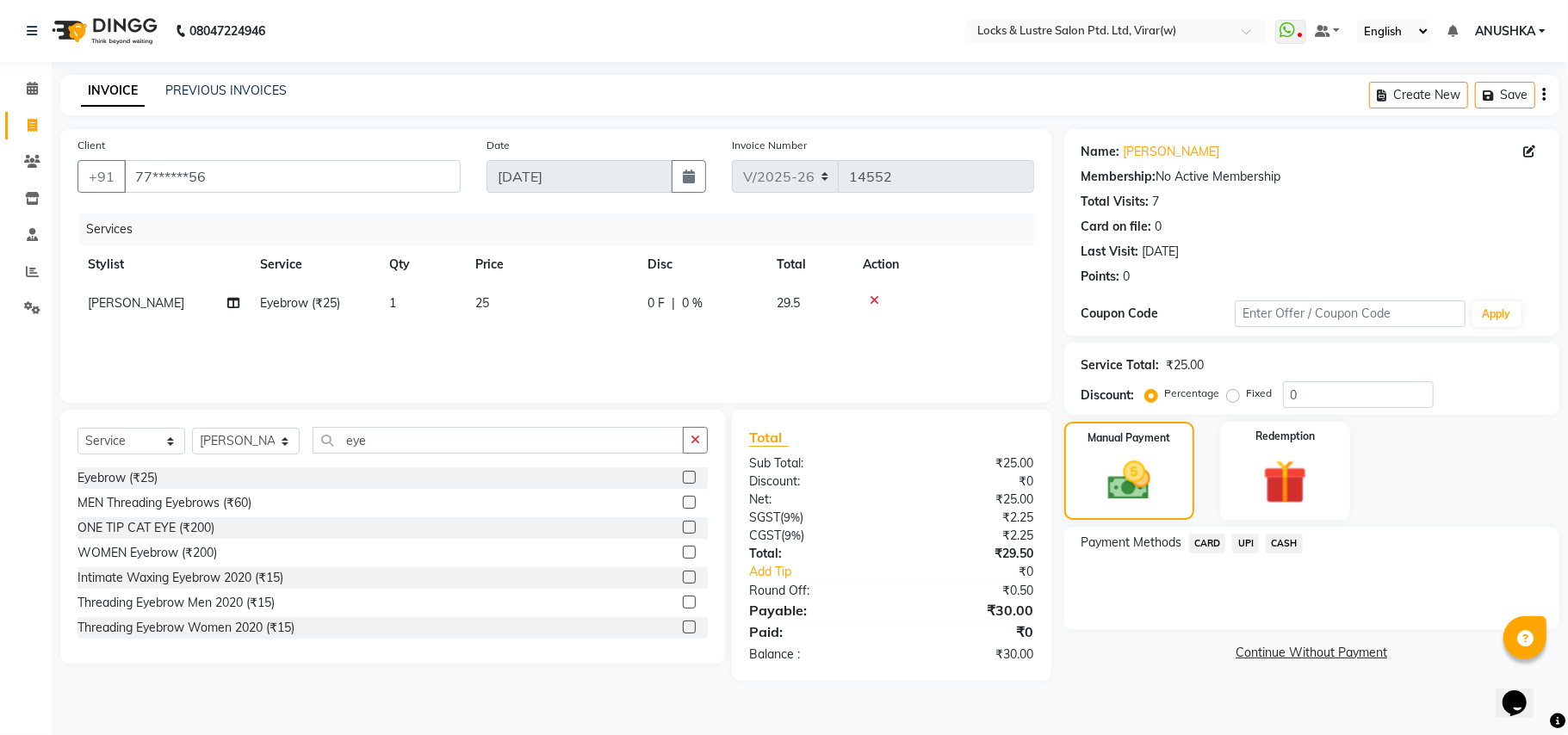
click at [1251, 535] on span "UPI" at bounding box center [1245, 543] width 27 height 20
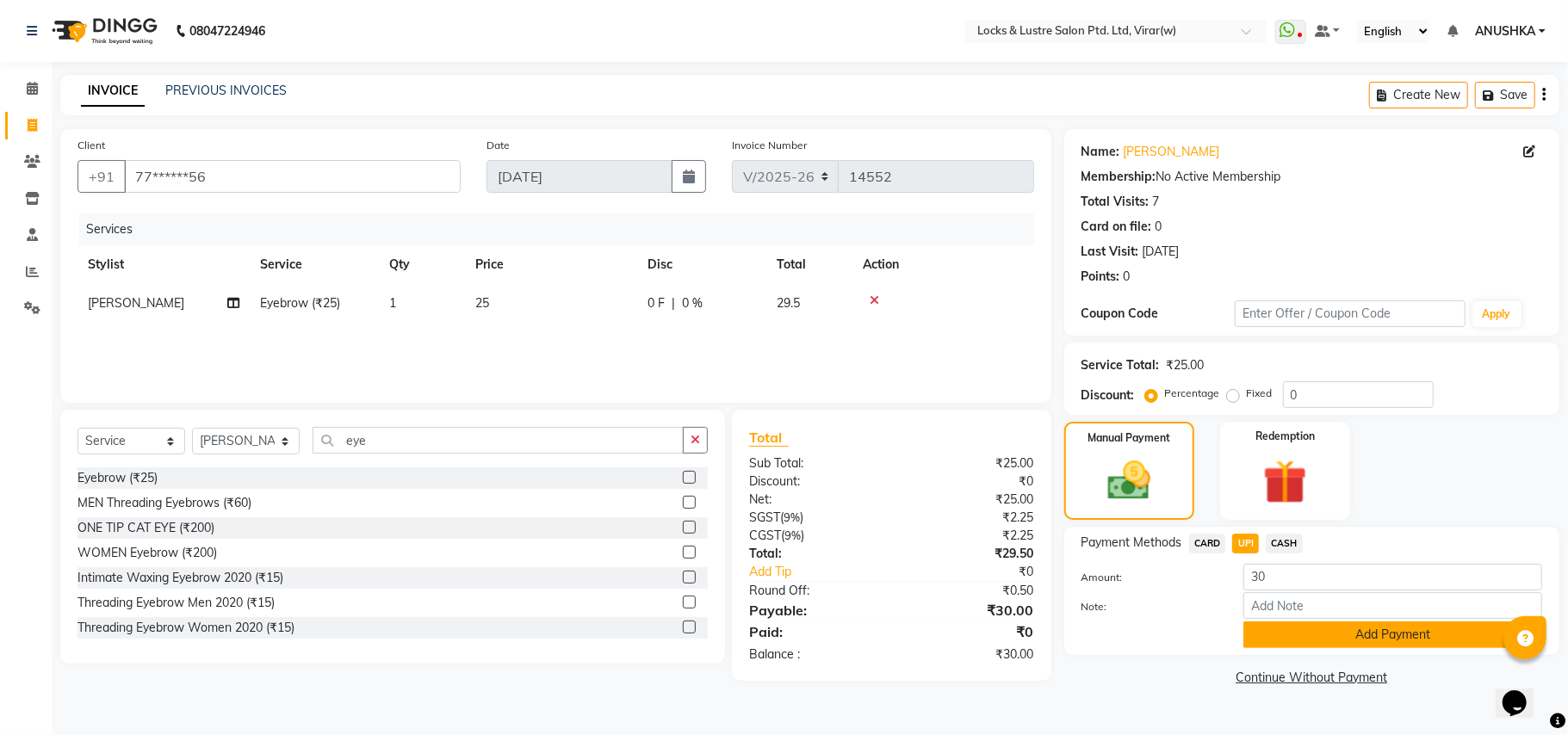
click at [1288, 628] on button "Add Payment" at bounding box center [1392, 635] width 298 height 27
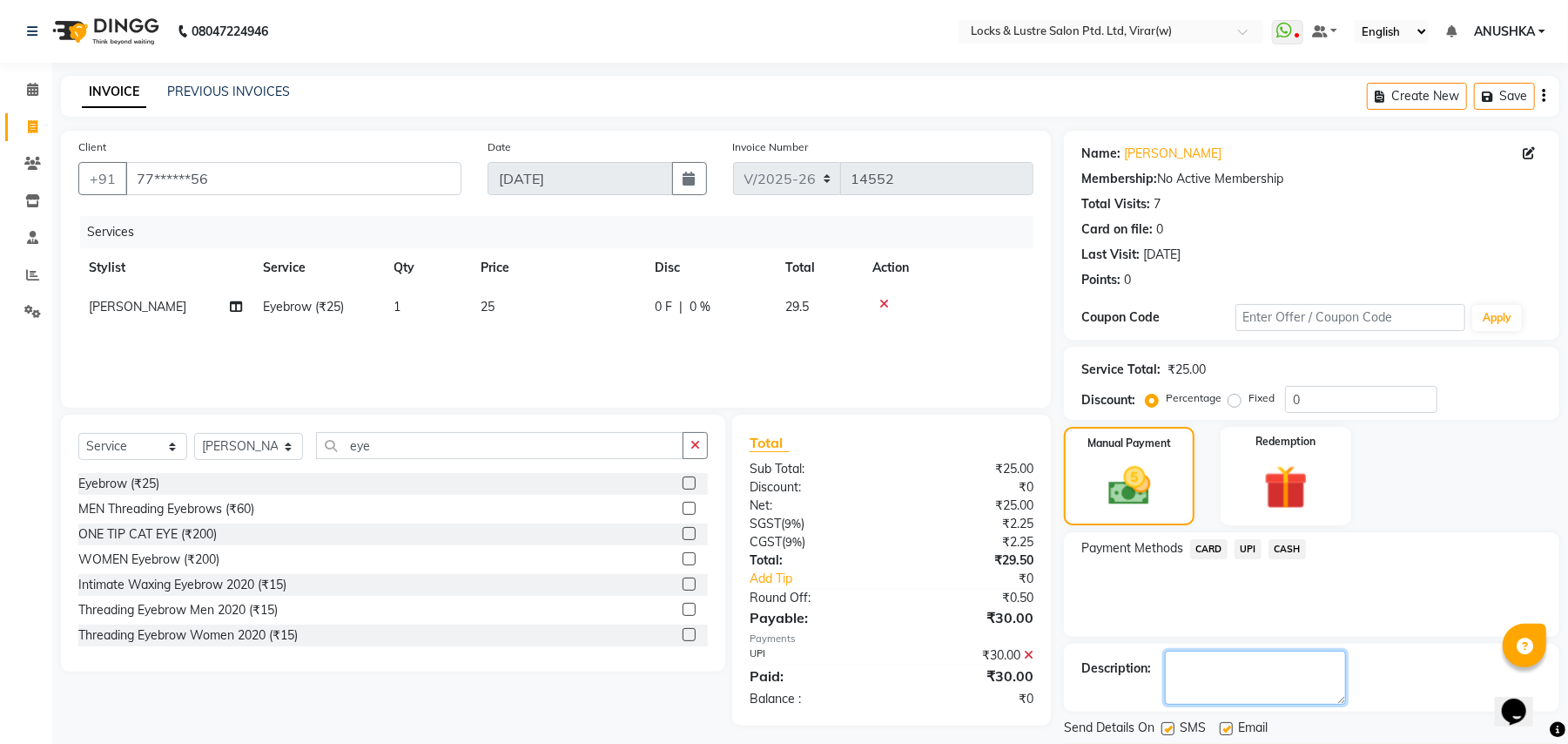
click at [1241, 681] on textarea at bounding box center [1256, 677] width 181 height 54
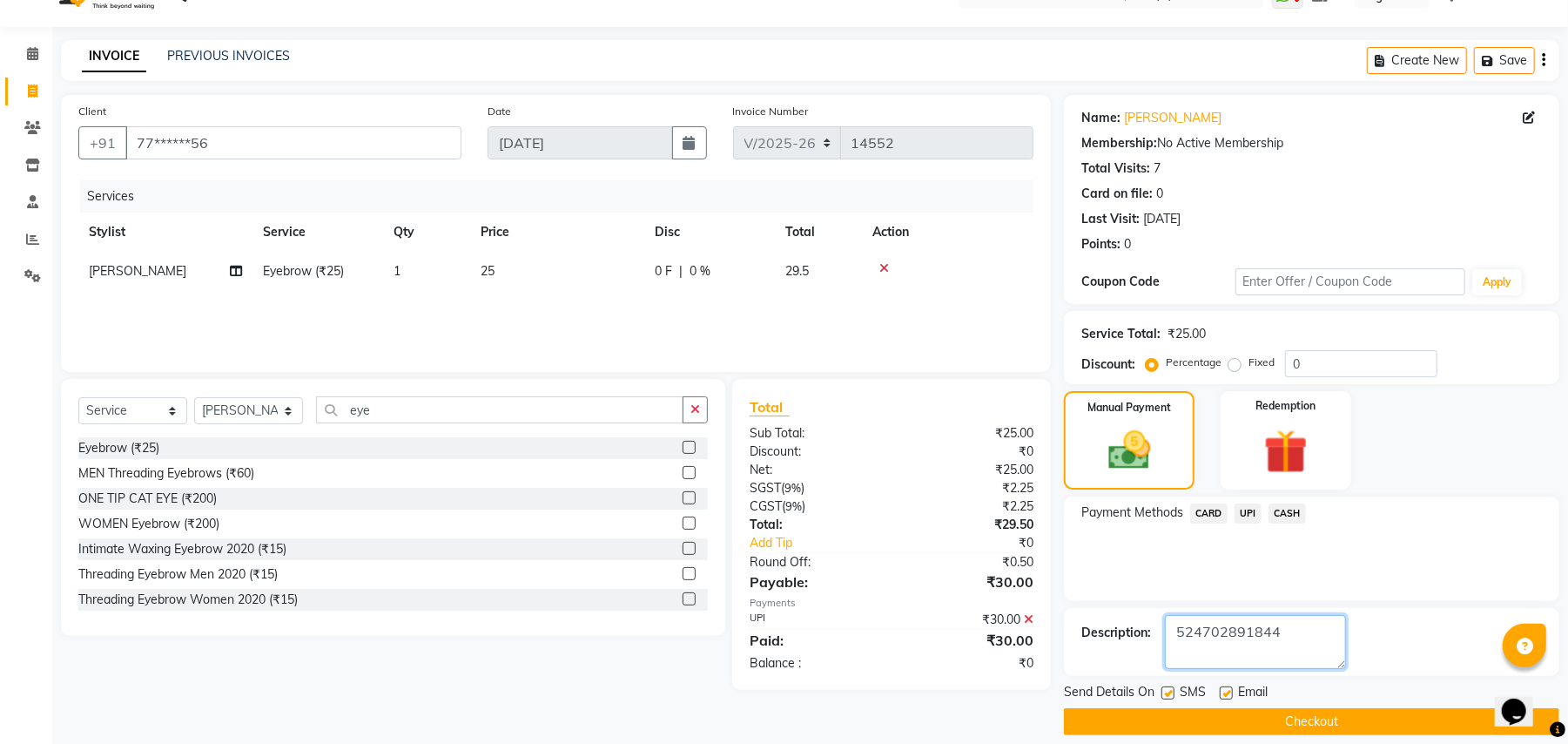
scroll to position [54, 0]
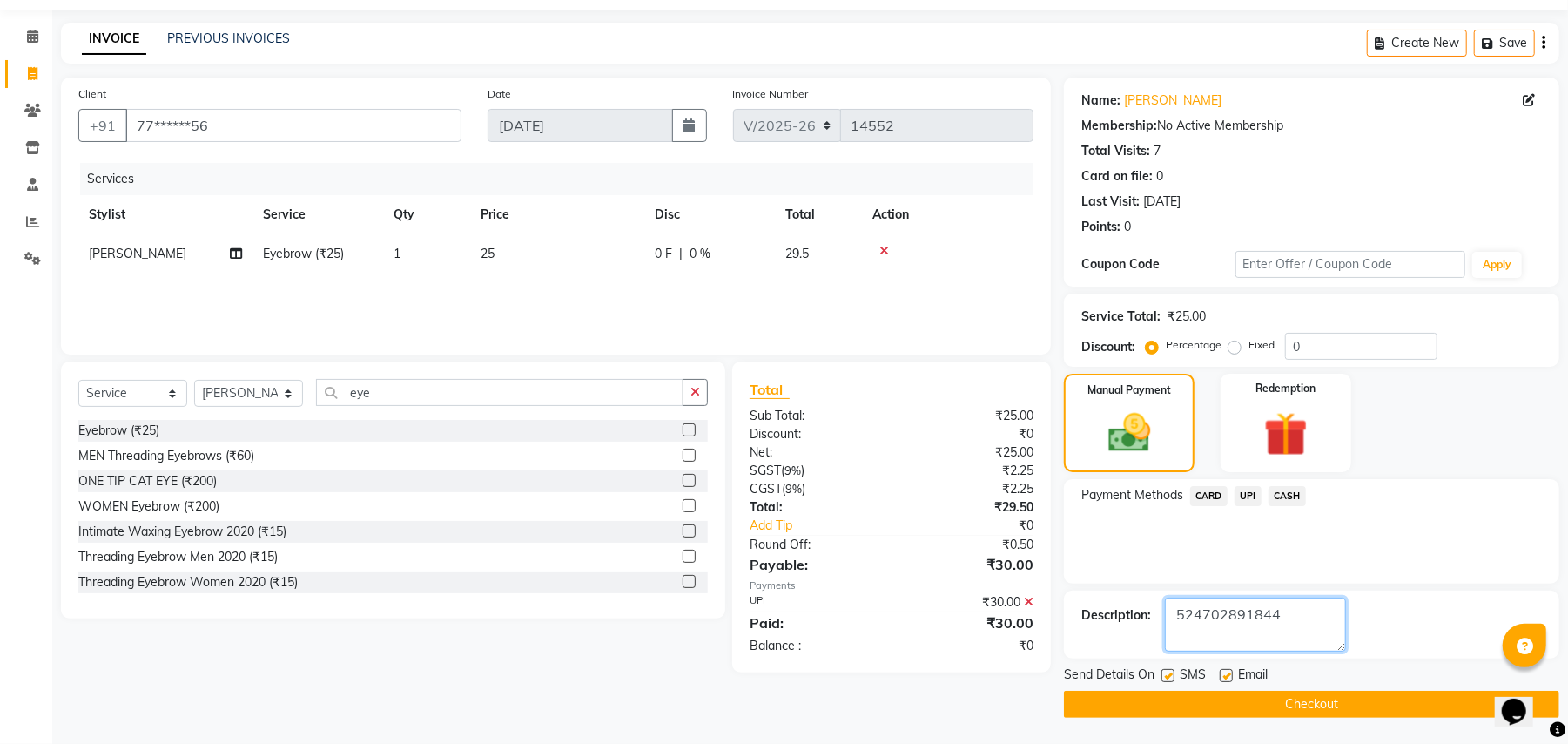
type textarea "524702891844"
click at [1279, 697] on button "Checkout" at bounding box center [1311, 704] width 495 height 27
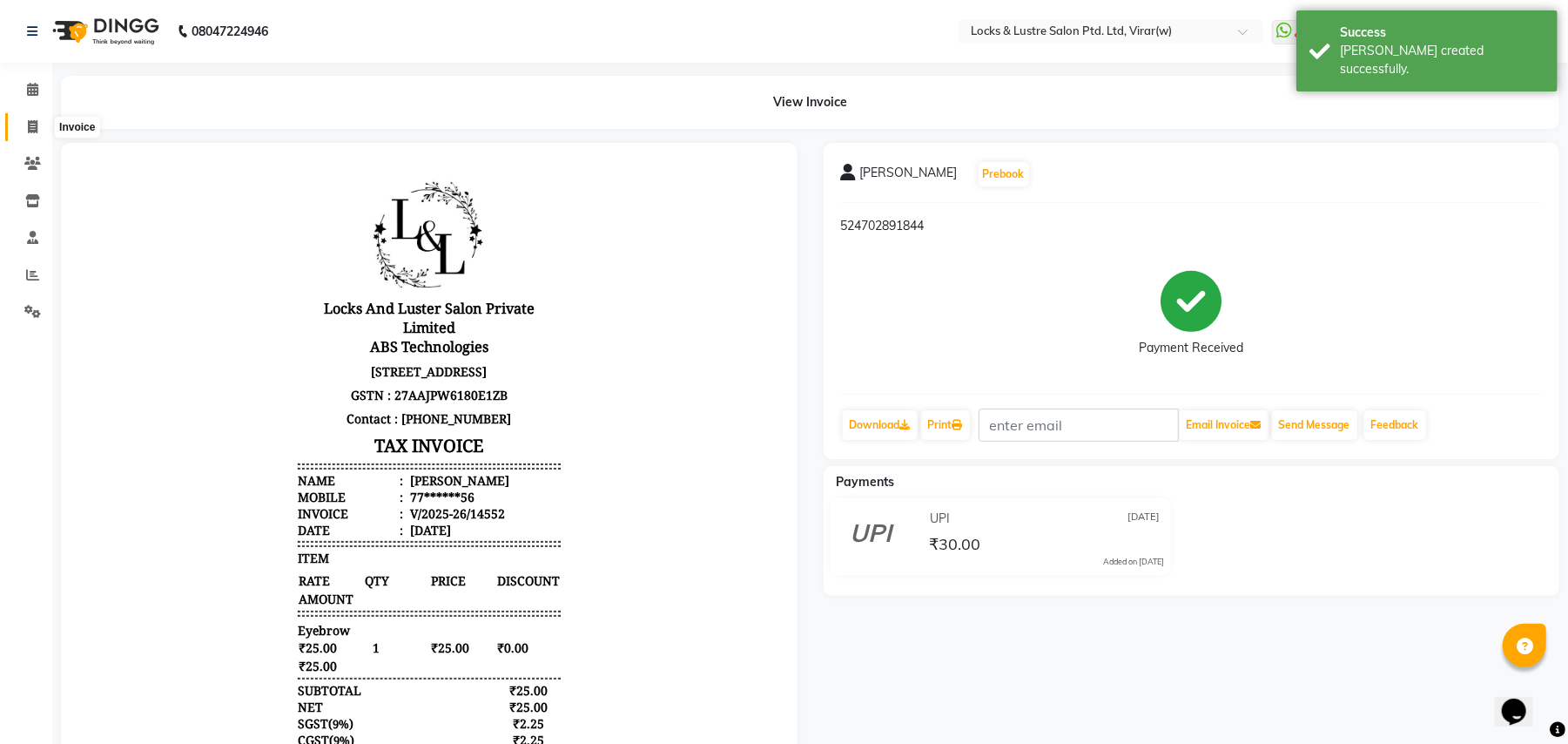
click at [28, 123] on icon at bounding box center [33, 127] width 9 height 13
select select "service"
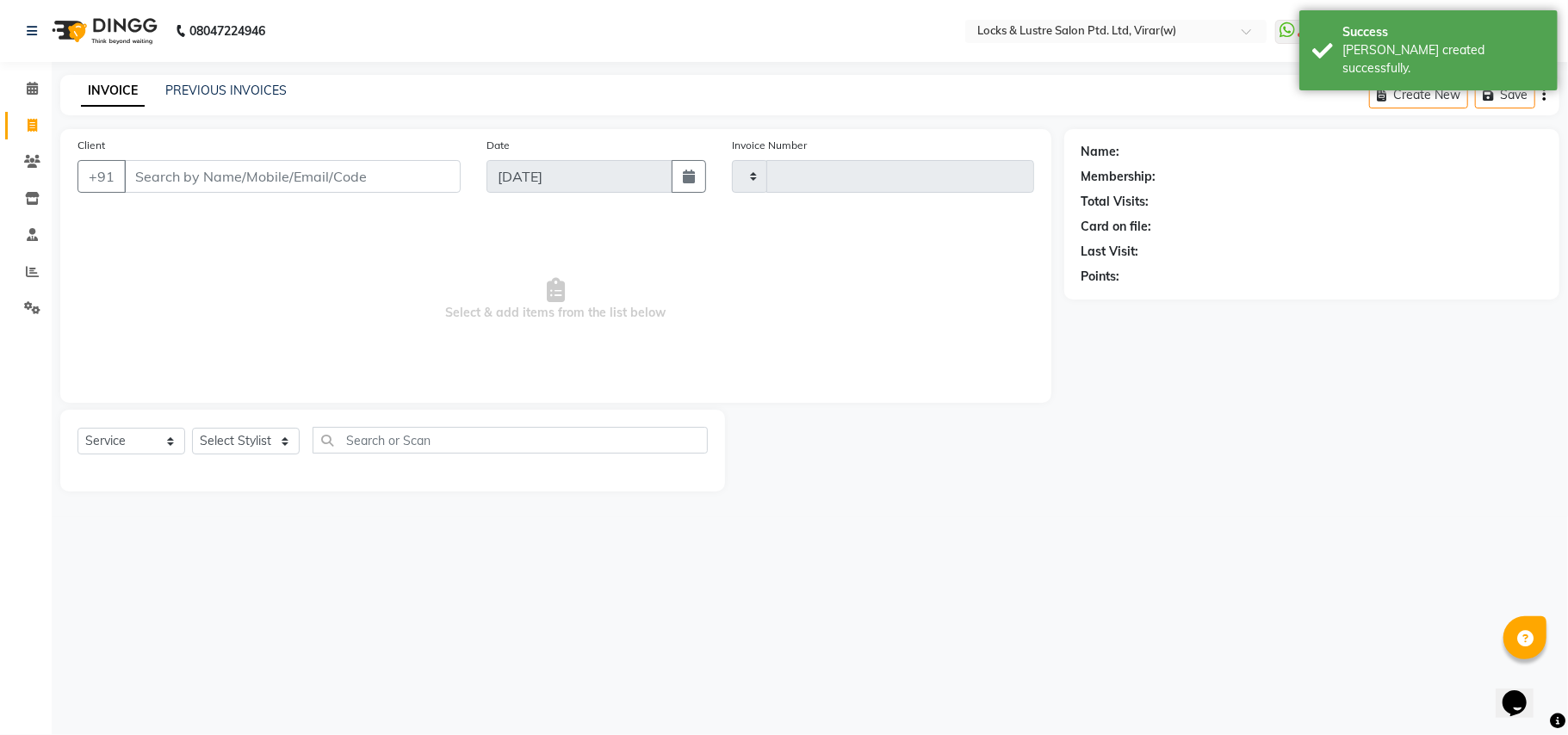
type input "14553"
select select "5944"
click at [286, 172] on input "Client" at bounding box center [292, 176] width 336 height 33
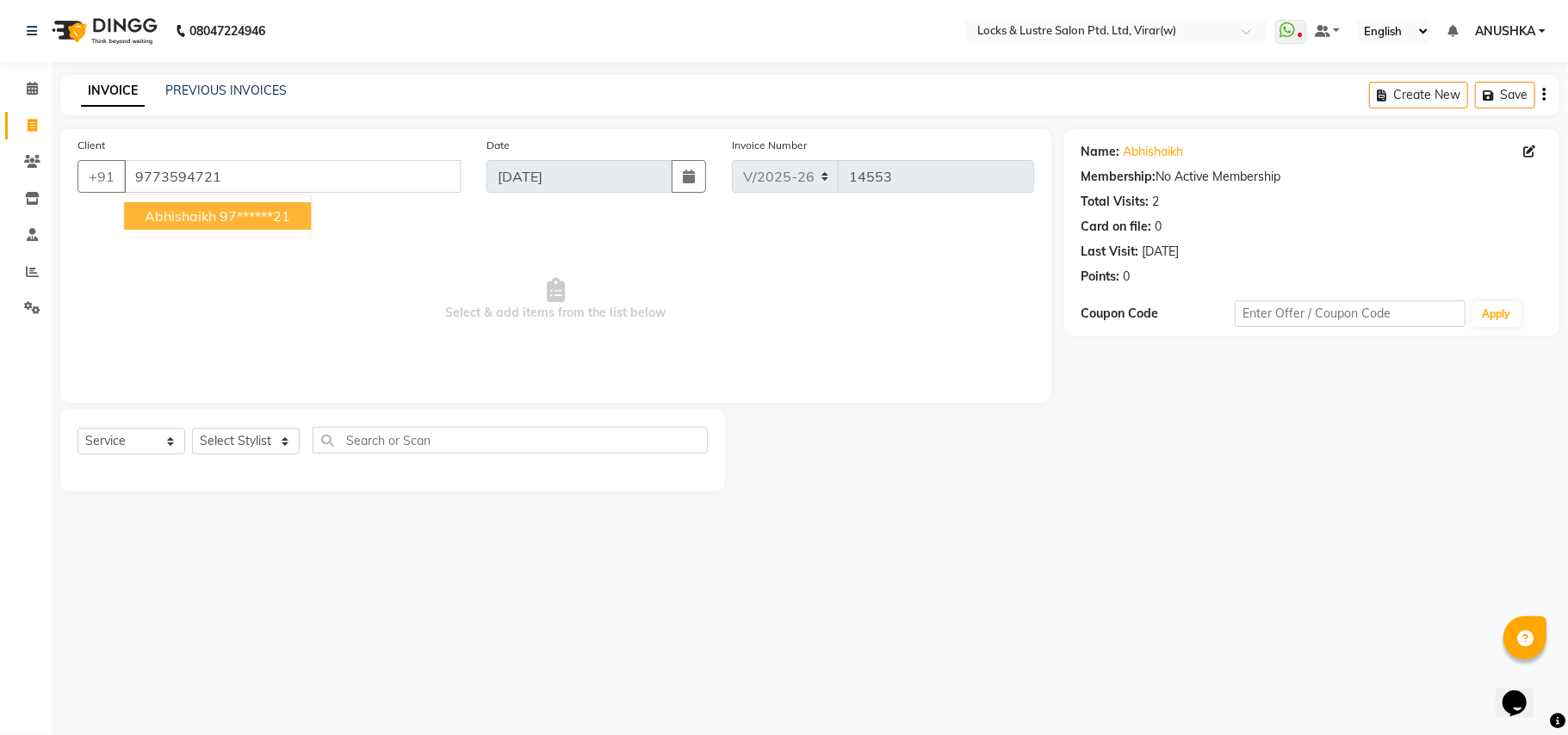
click at [252, 212] on ngb-highlight "97******21" at bounding box center [255, 216] width 71 height 18
type input "97******21"
click at [252, 434] on select "Select Stylist AARTI Abdul Khan Adil Admin AJAY AKASH NHAVI ANUSHKA Ashwini Saw…" at bounding box center [246, 440] width 108 height 27
select select "42107"
drag, startPoint x: 250, startPoint y: 434, endPoint x: 286, endPoint y: 434, distance: 36.0
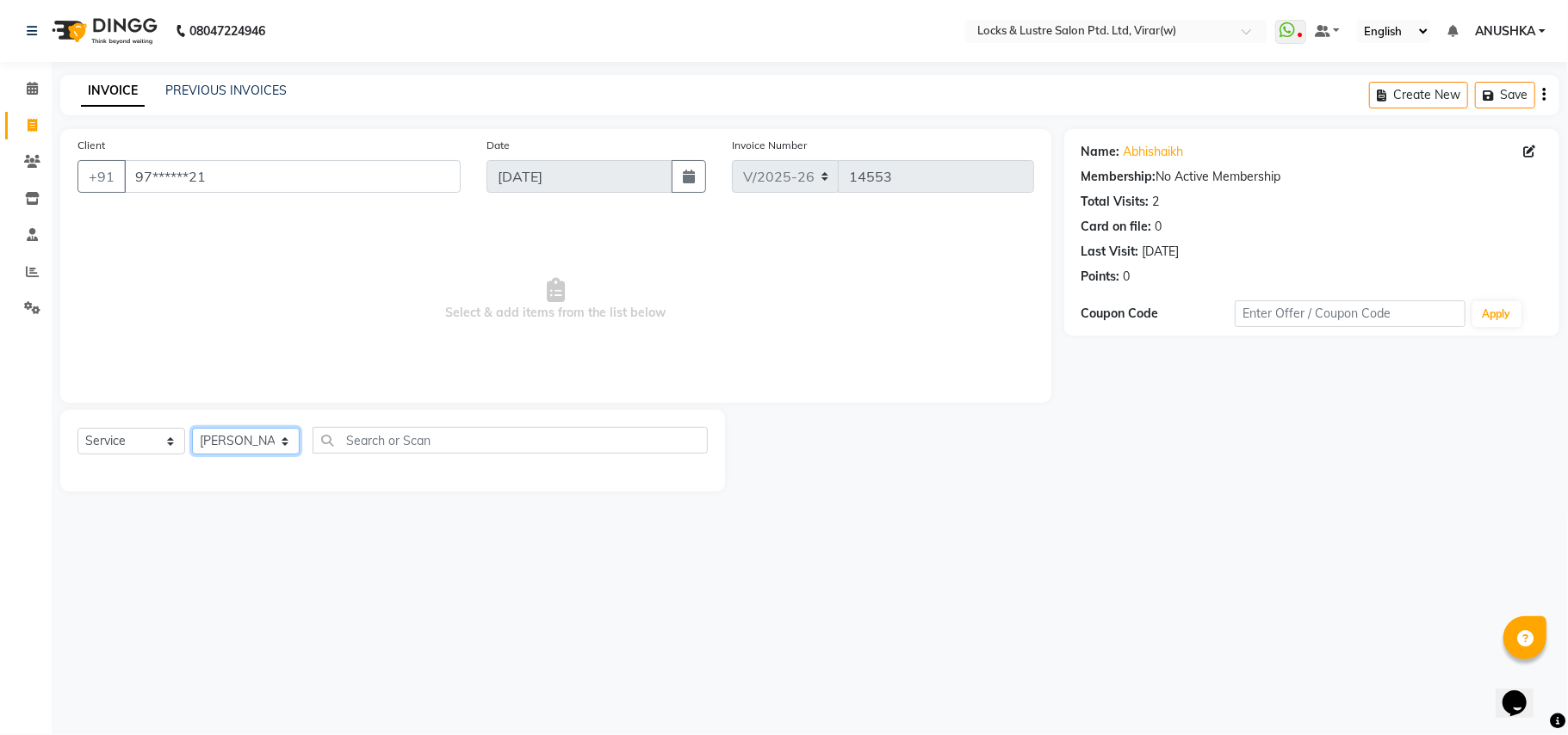
click at [252, 434] on select "Select Stylist AARTI Abdul Khan Adil Admin AJAY AKASH NHAVI ANUSHKA Ashwini Saw…" at bounding box center [246, 440] width 108 height 27
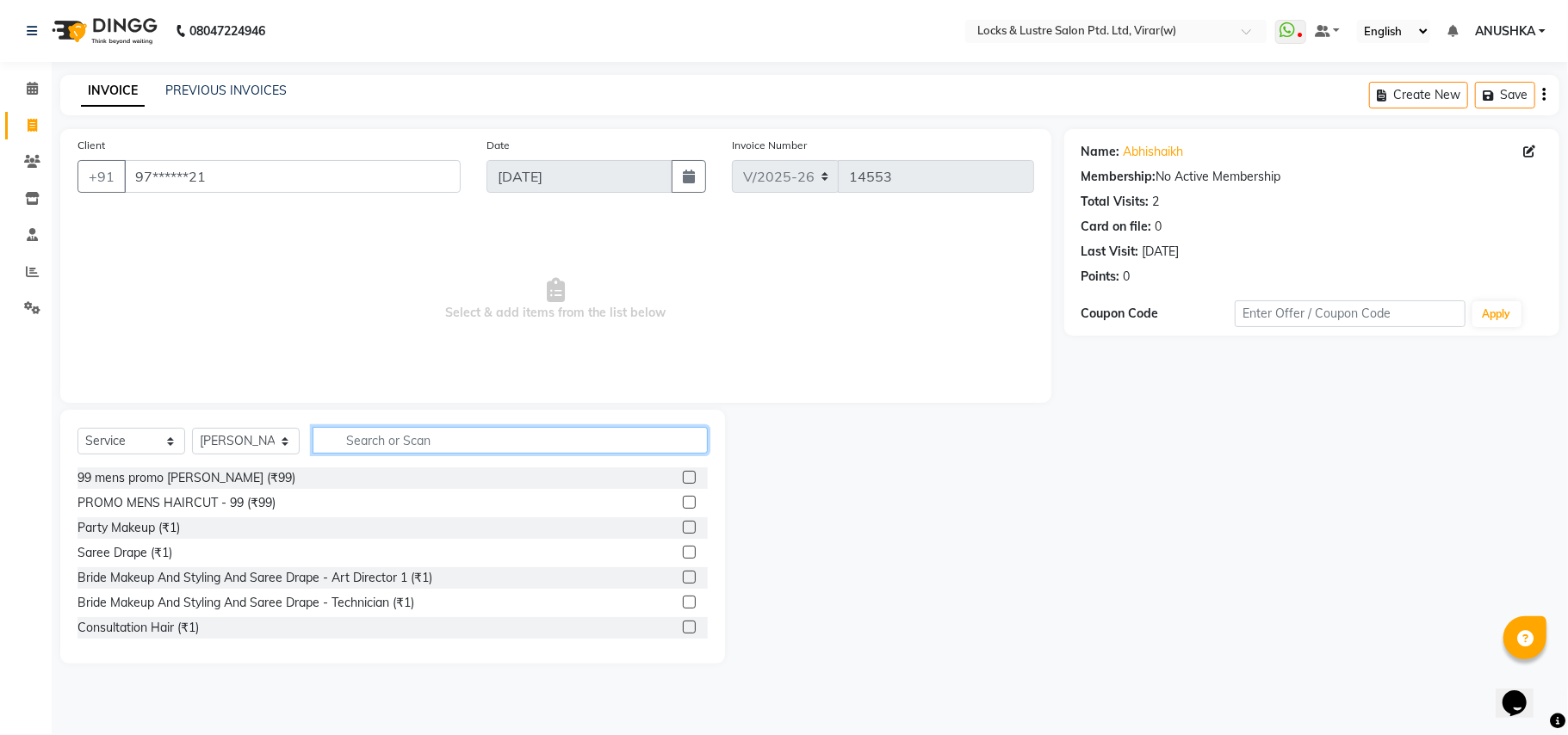
click at [388, 435] on input "text" at bounding box center [509, 440] width 395 height 27
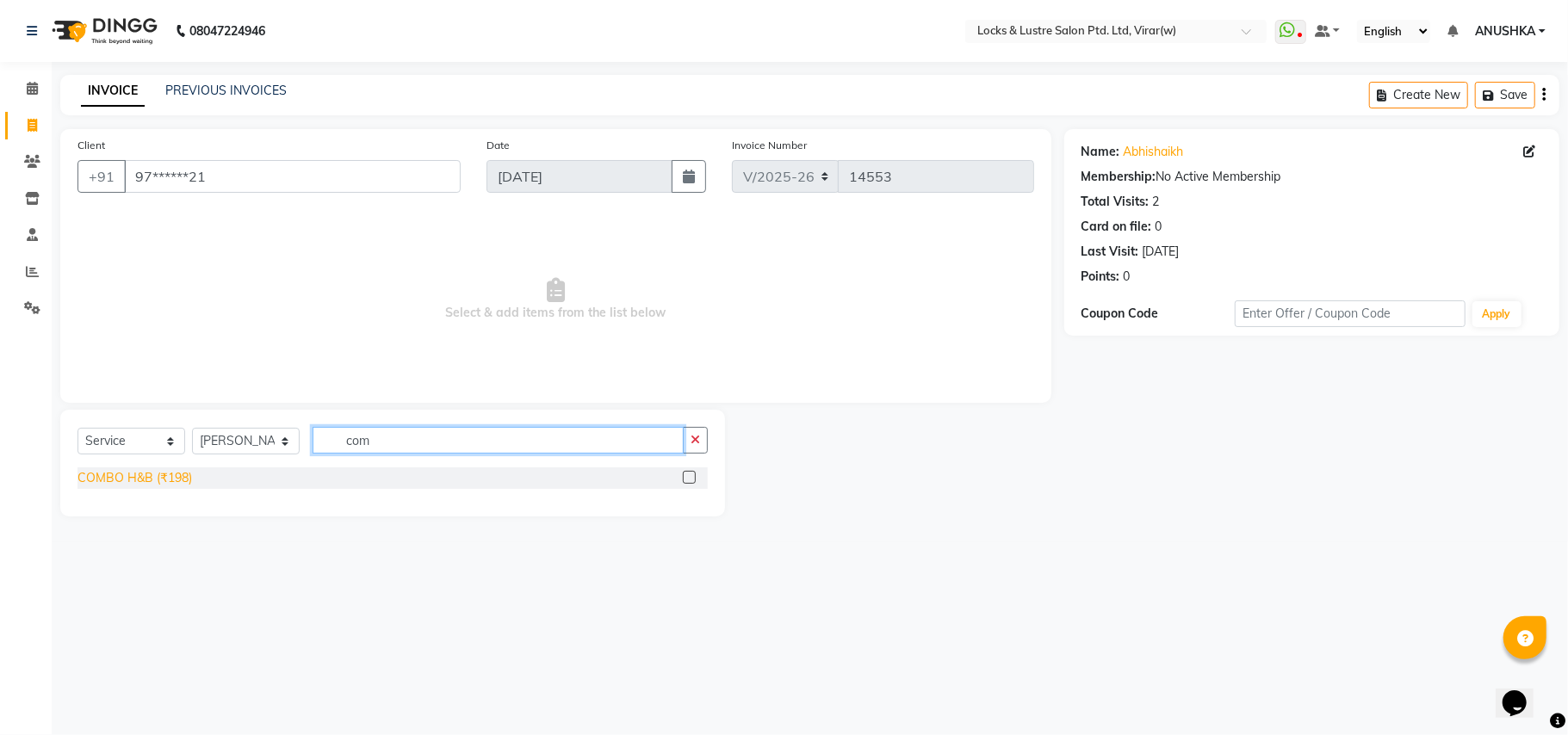
type input "com"
click at [141, 479] on div "COMBO H&B (₹198)" at bounding box center [134, 478] width 114 height 18
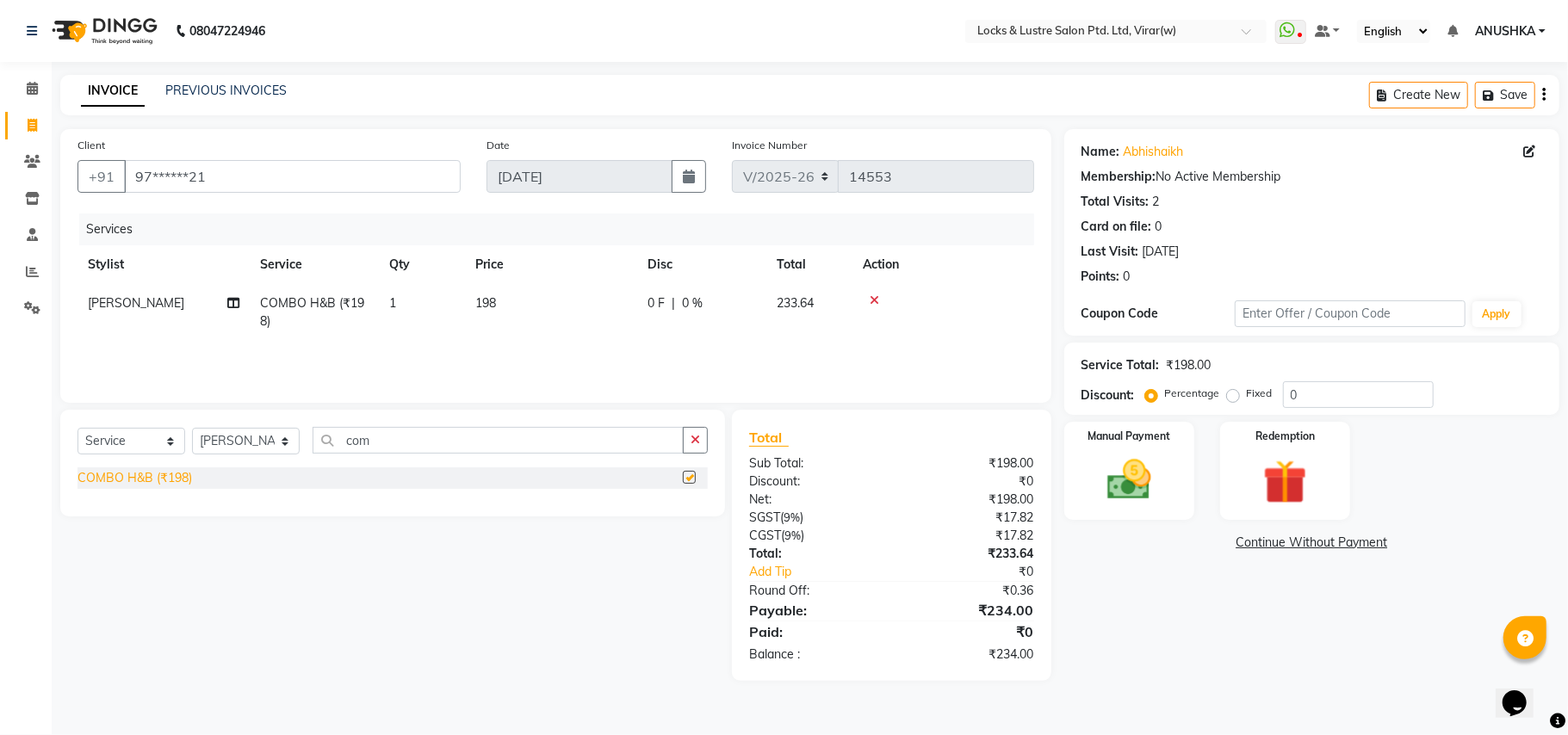
checkbox input "false"
click at [1131, 510] on div "Manual Payment" at bounding box center [1128, 470] width 135 height 101
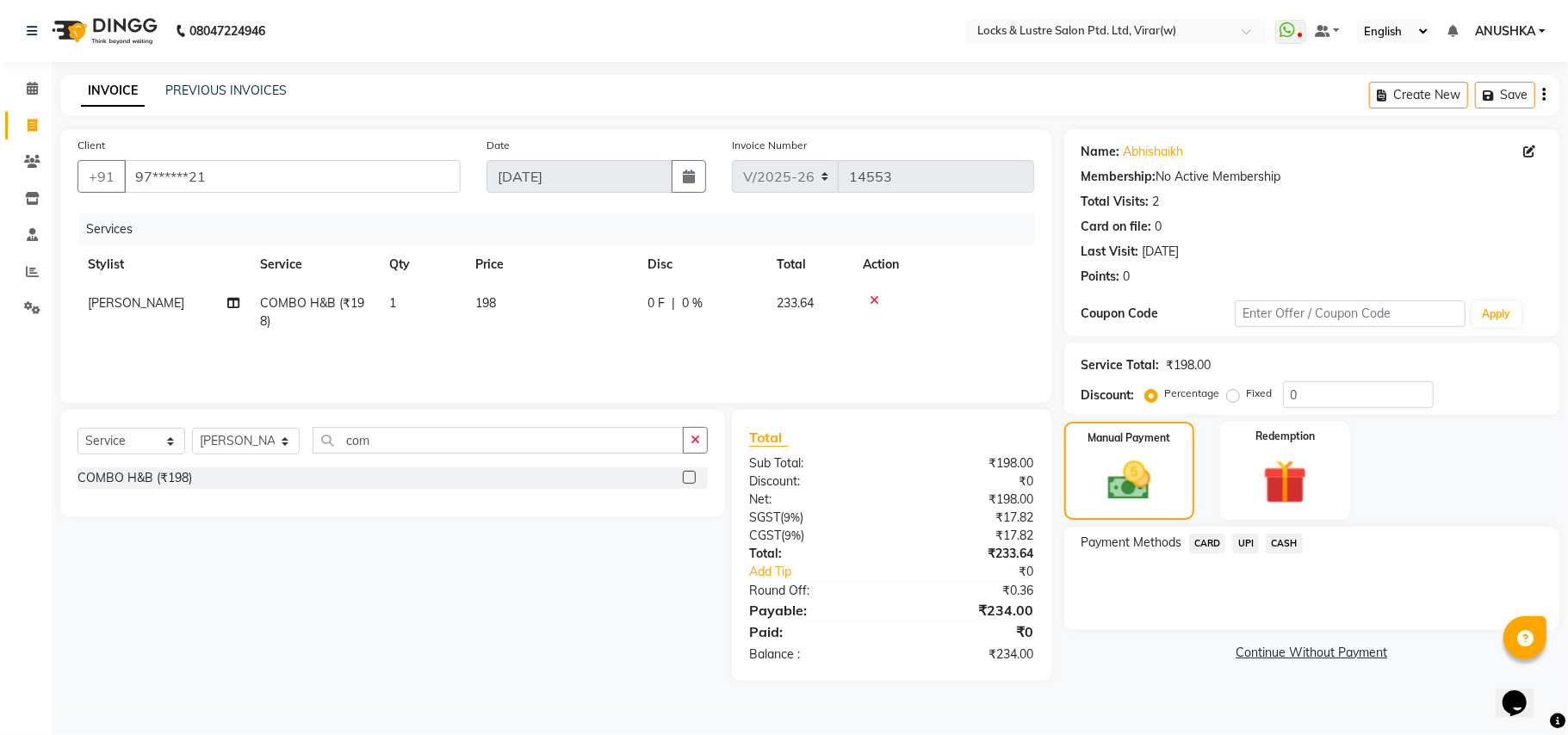
click at [1285, 533] on span "CASH" at bounding box center [1285, 543] width 37 height 20
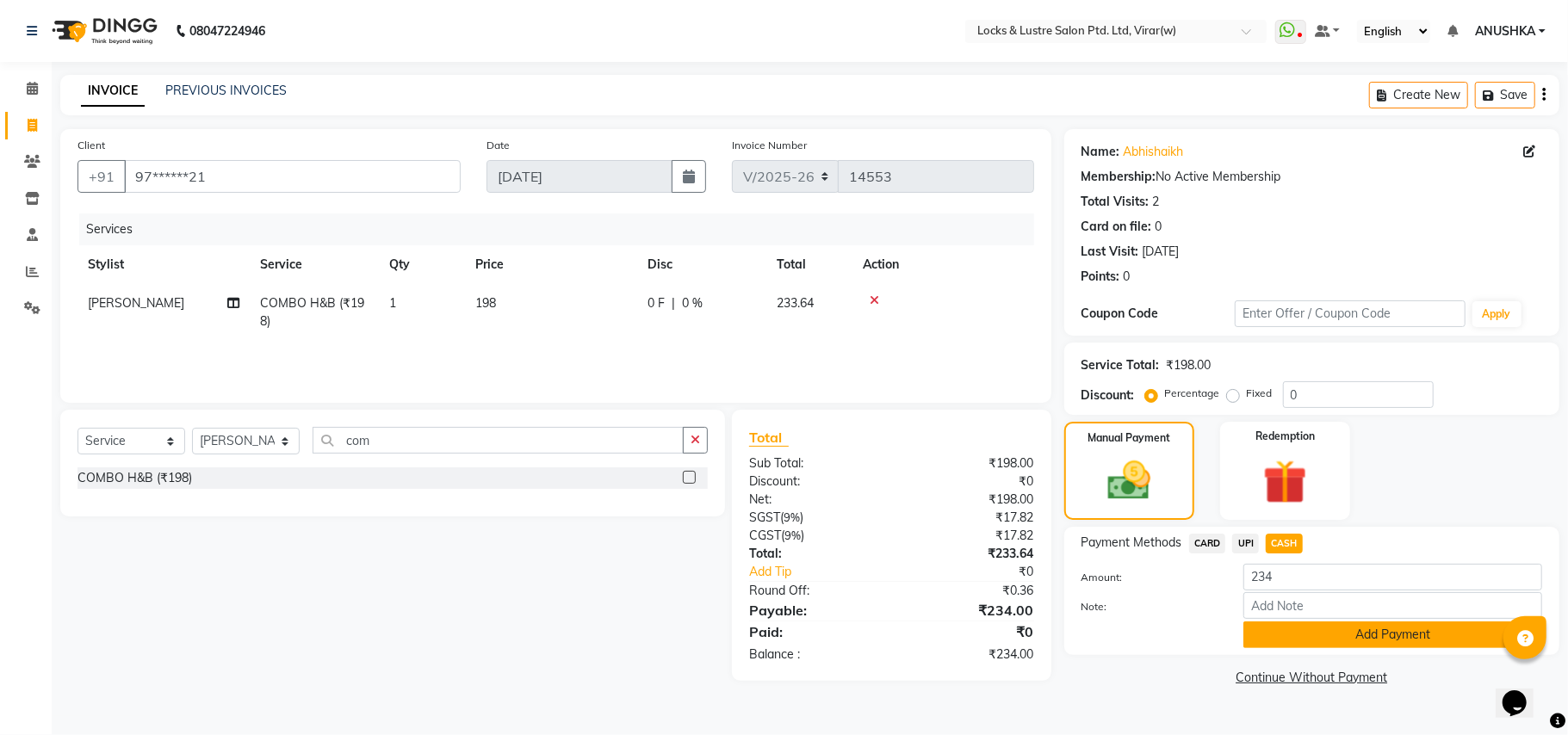
click at [1295, 637] on button "Add Payment" at bounding box center [1392, 635] width 298 height 27
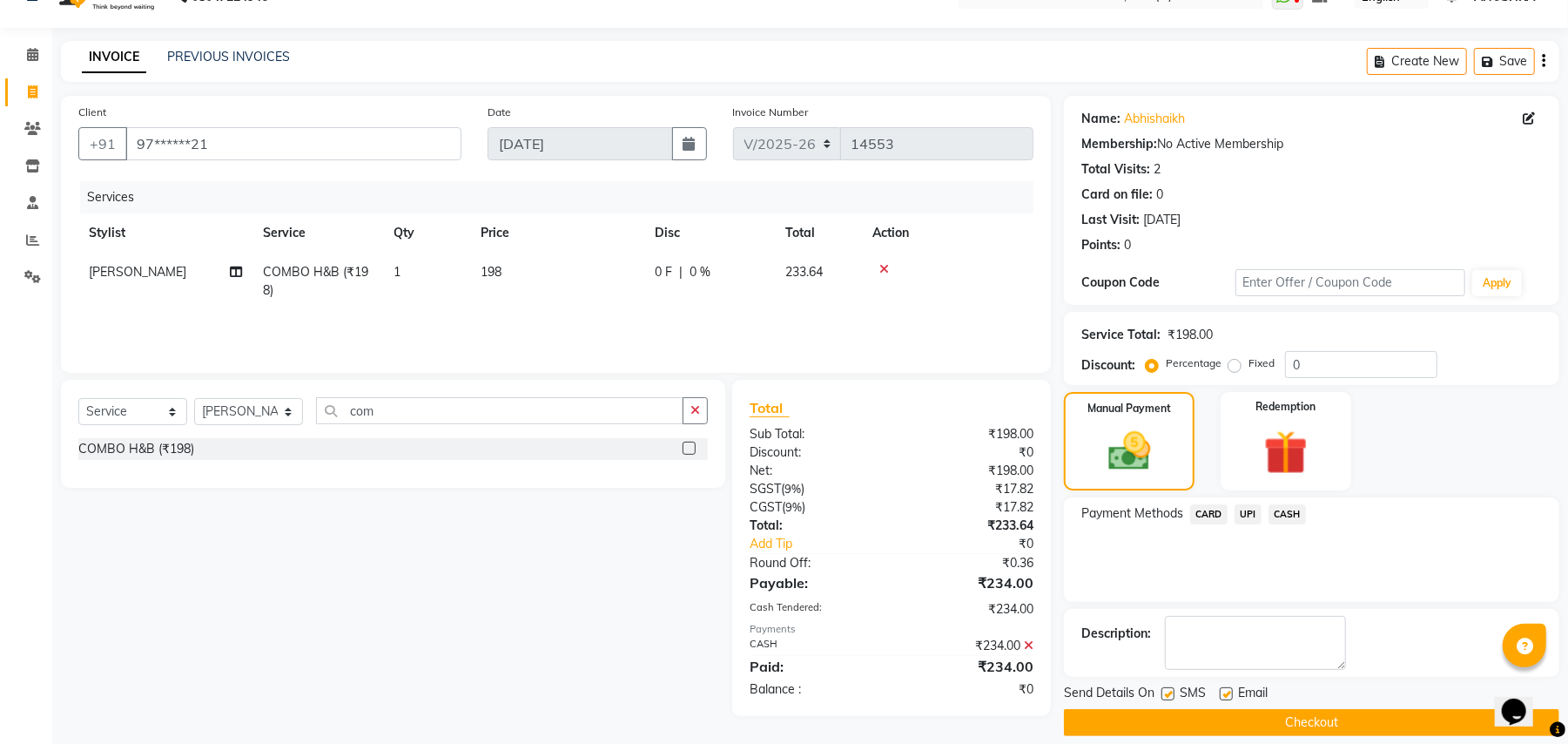
scroll to position [54, 0]
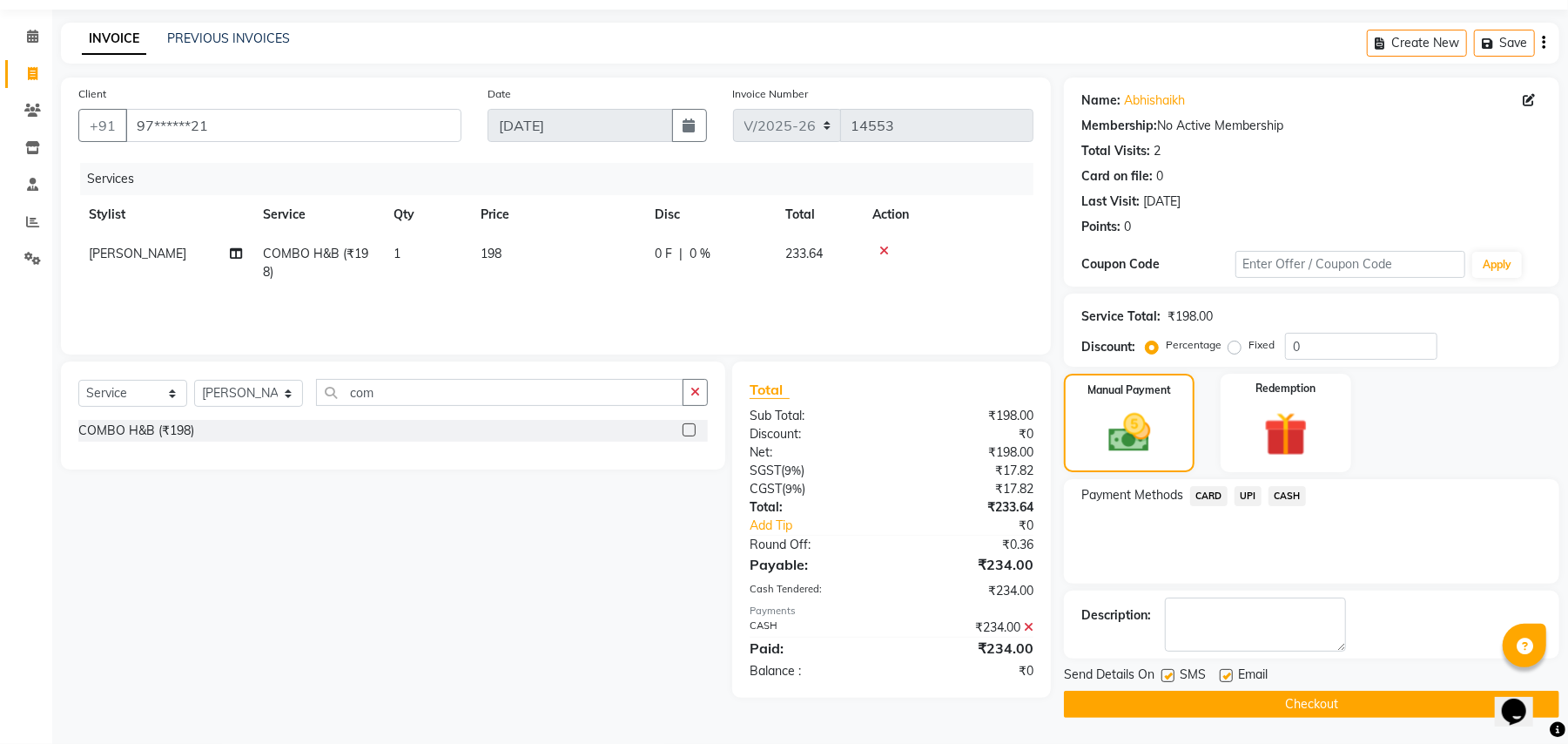
click at [1303, 703] on button "Checkout" at bounding box center [1311, 704] width 495 height 27
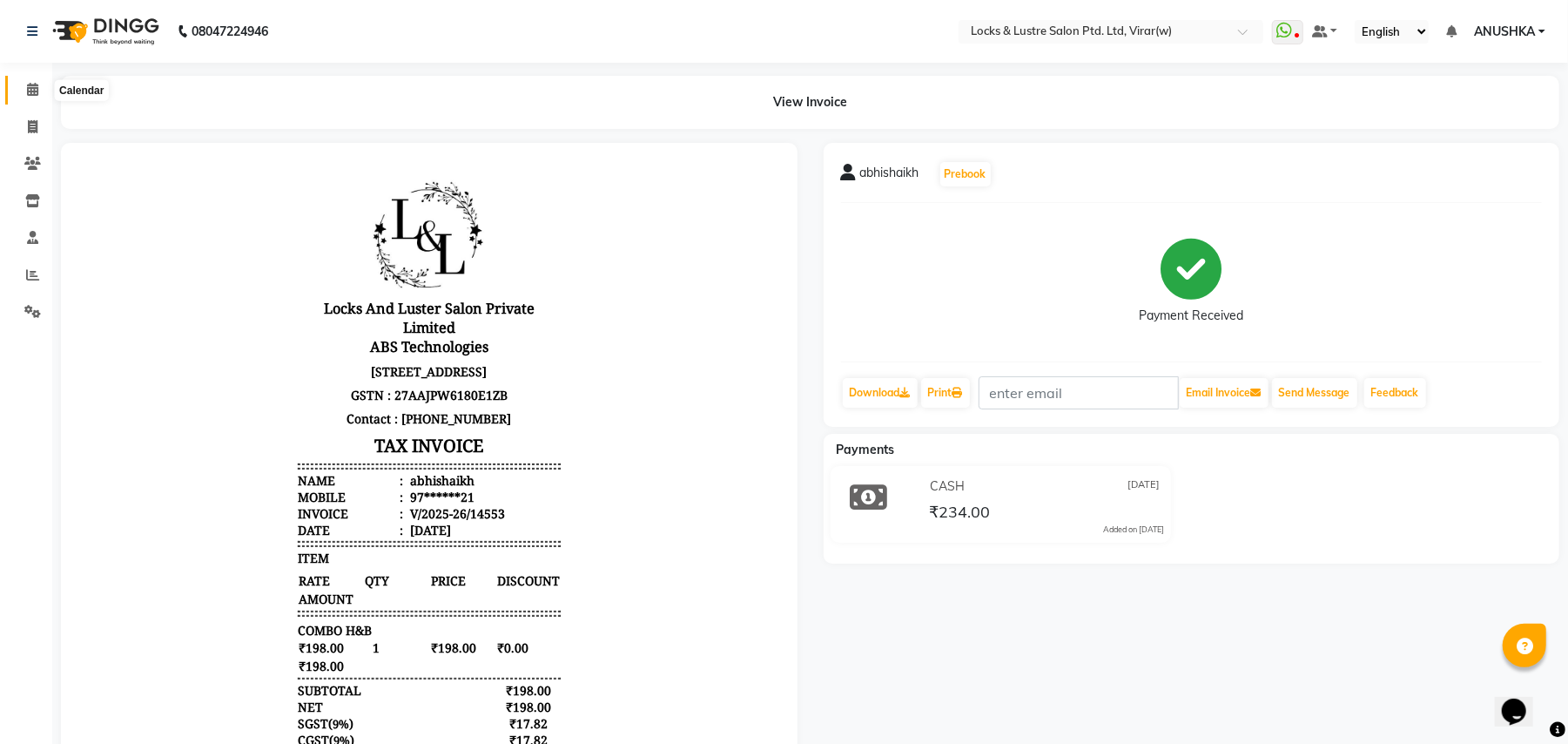
click at [31, 92] on icon at bounding box center [33, 89] width 11 height 13
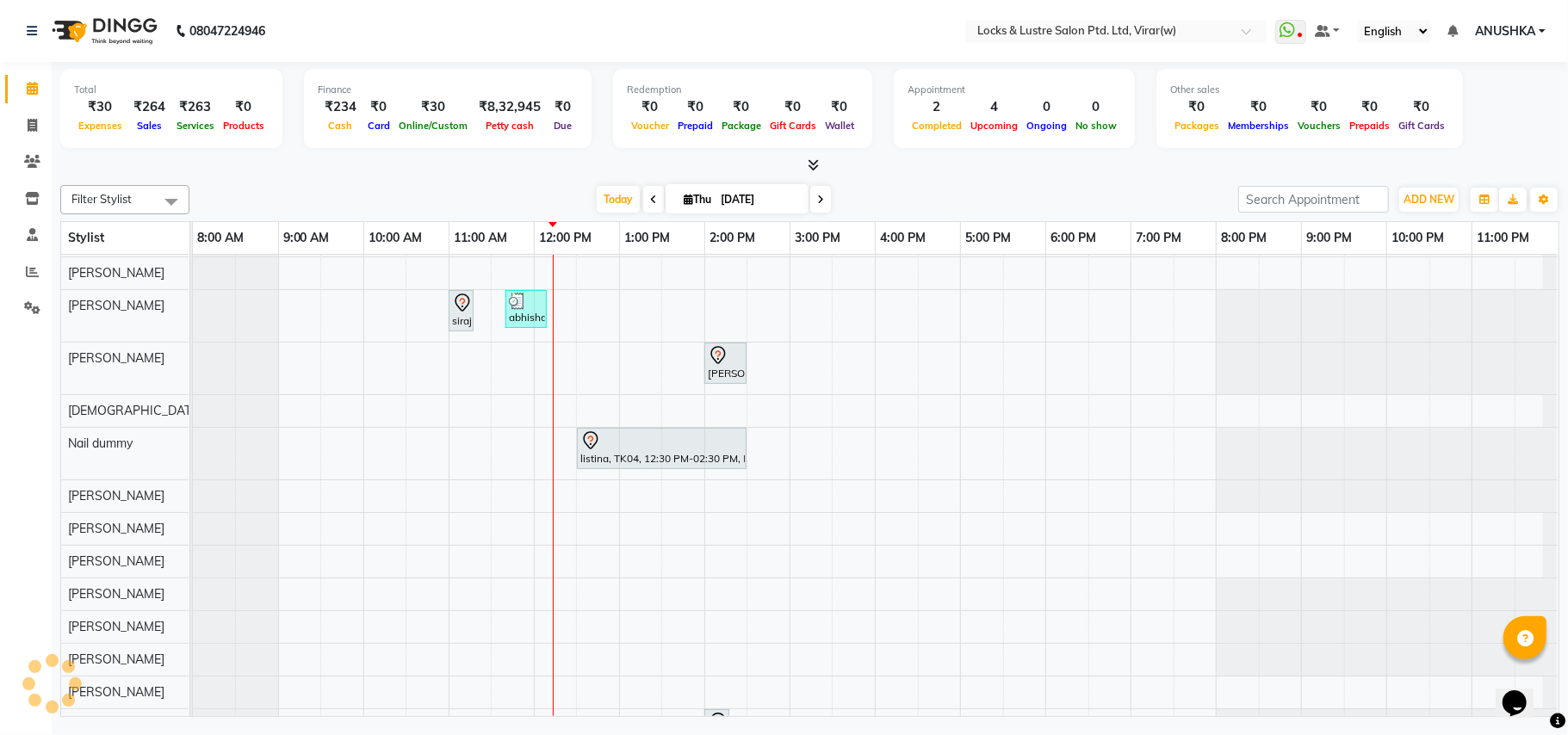
scroll to position [573, 0]
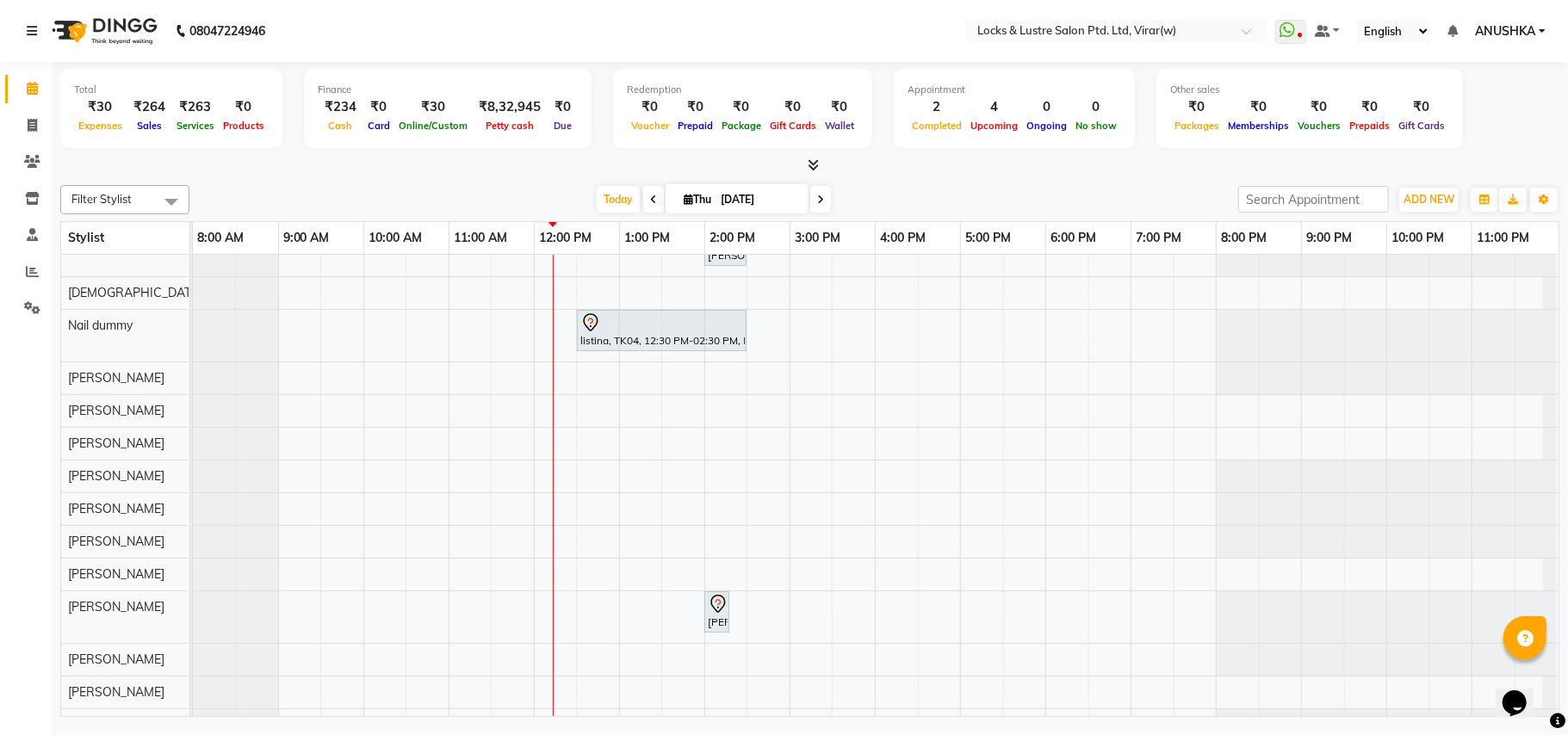
click at [689, 377] on div "siraj, TK02, 11:00 AM-11:15 AM, New MENS HAIR SET abhishaikh, TK06, 11:40 AM-12…" at bounding box center [876, 334] width 1365 height 1305
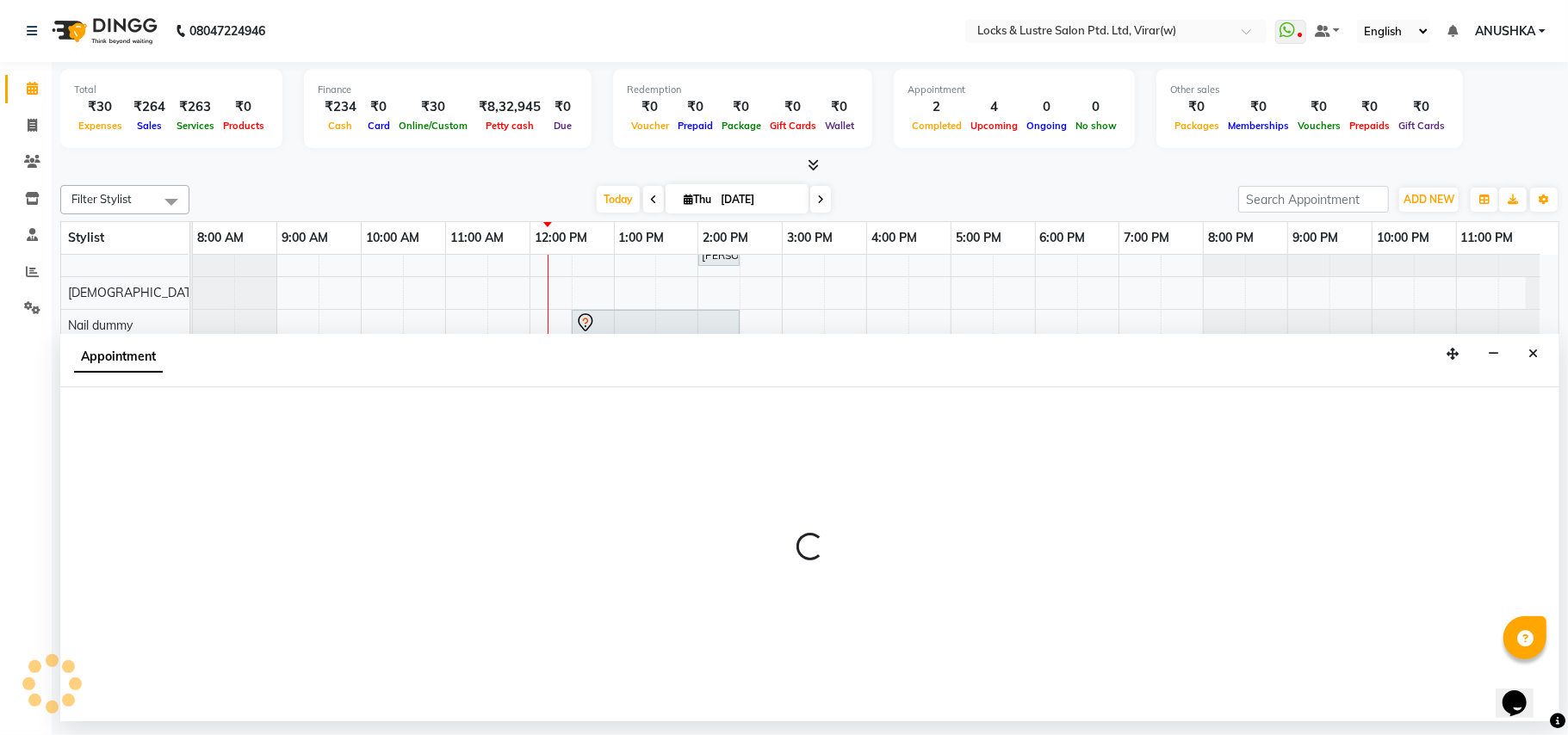
select select "42119"
select select "810"
select select "tentative"
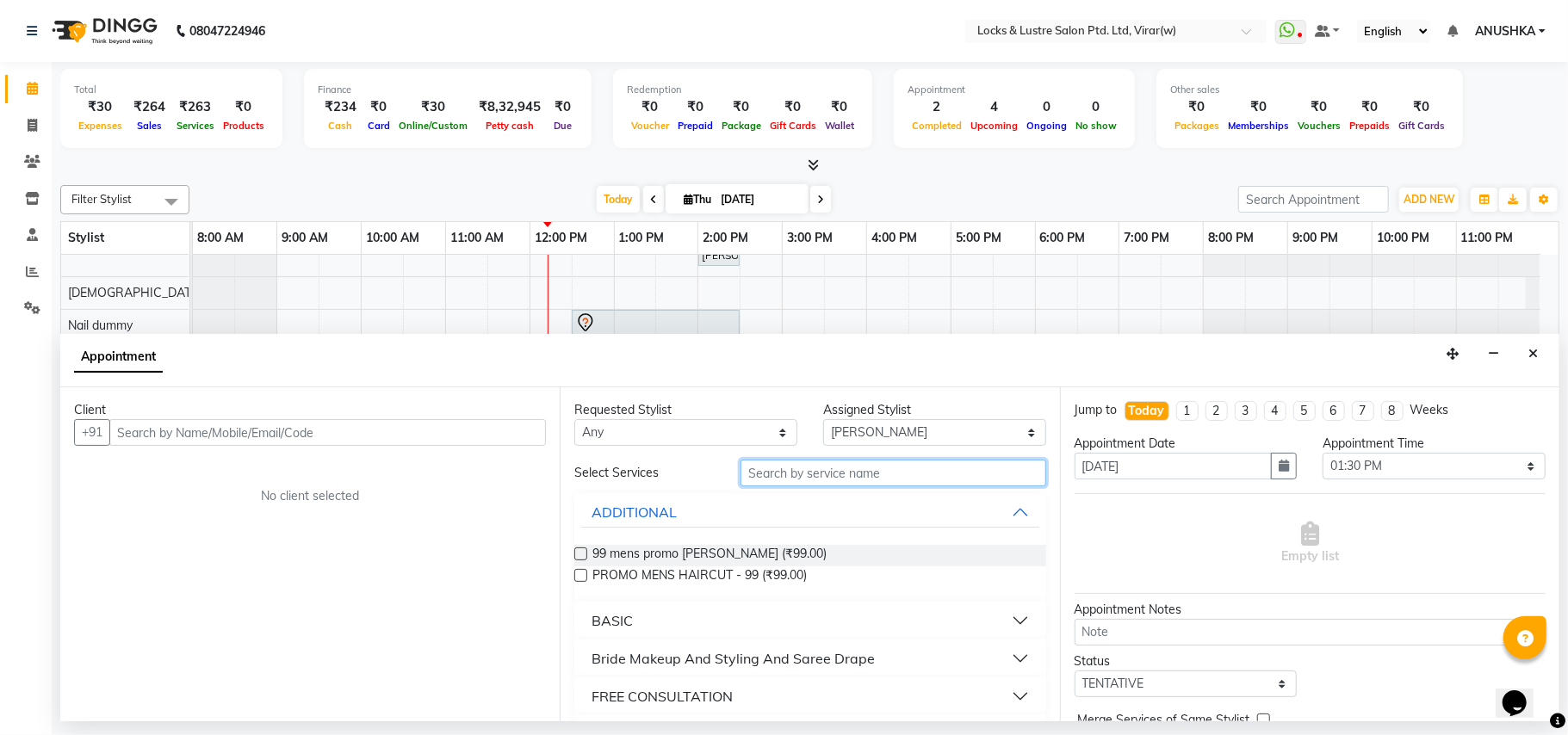
click at [872, 468] on input "text" at bounding box center [893, 473] width 306 height 27
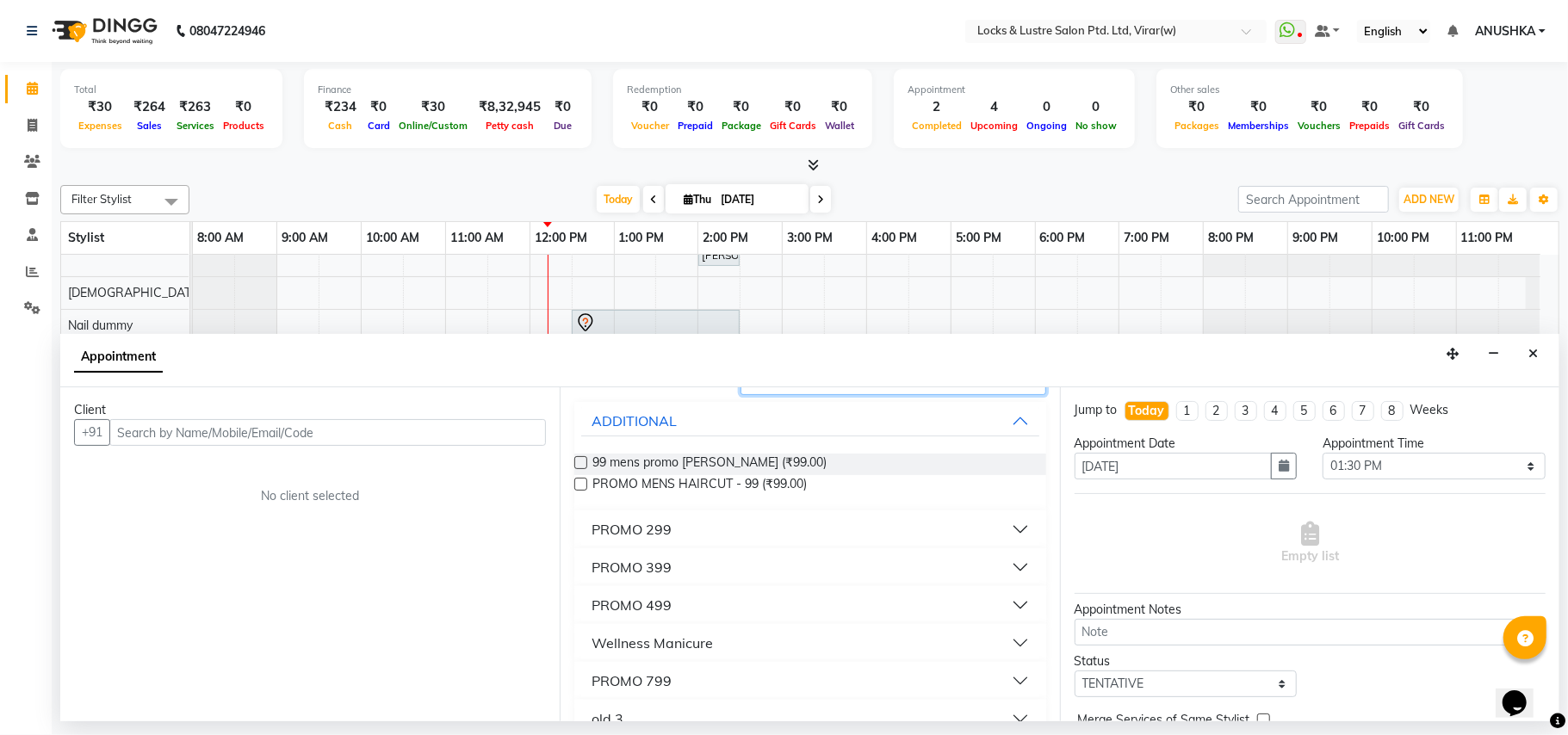
scroll to position [310, 0]
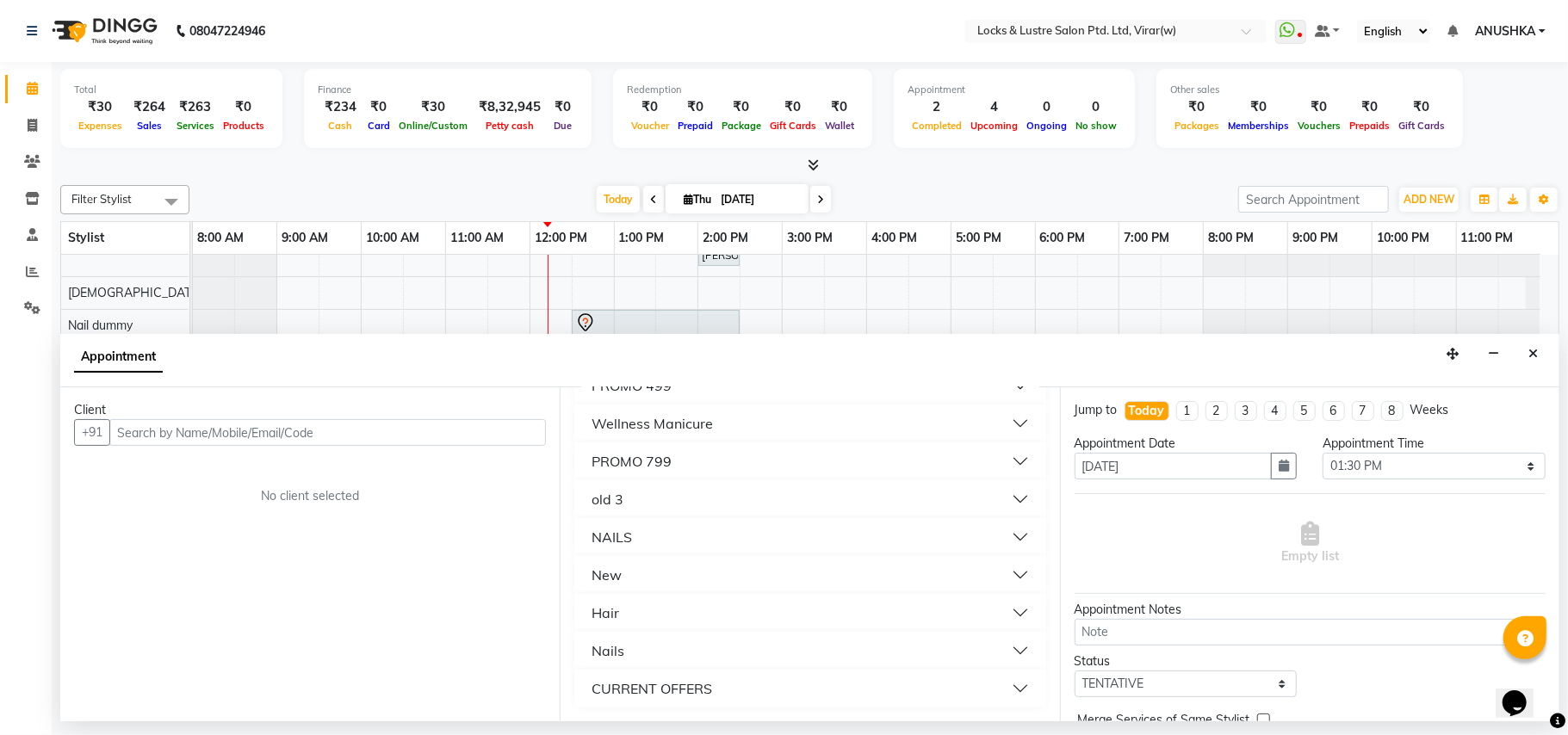
type input "99"
click at [662, 689] on div "CURRENT OFFERS" at bounding box center [652, 689] width 121 height 20
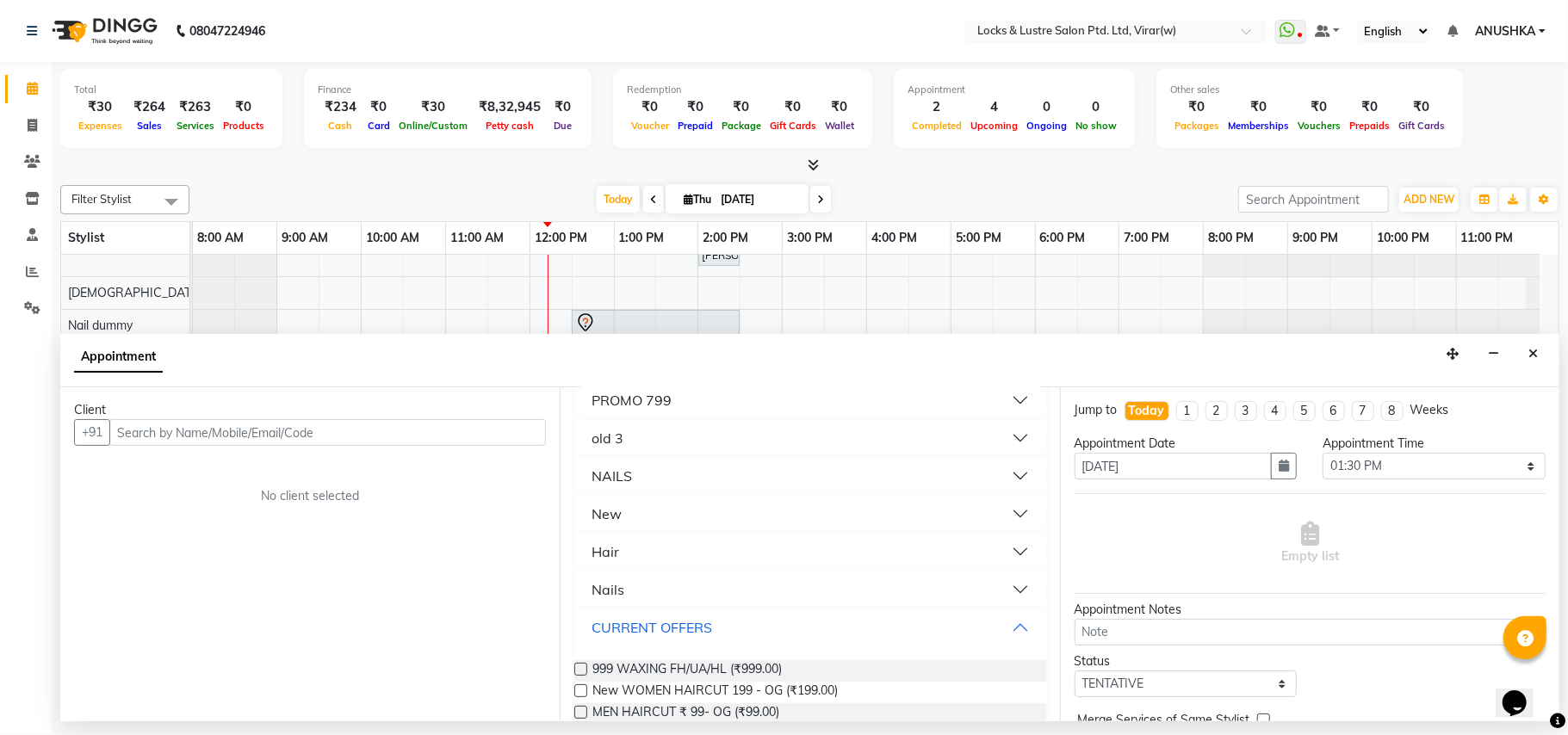
scroll to position [403, 0]
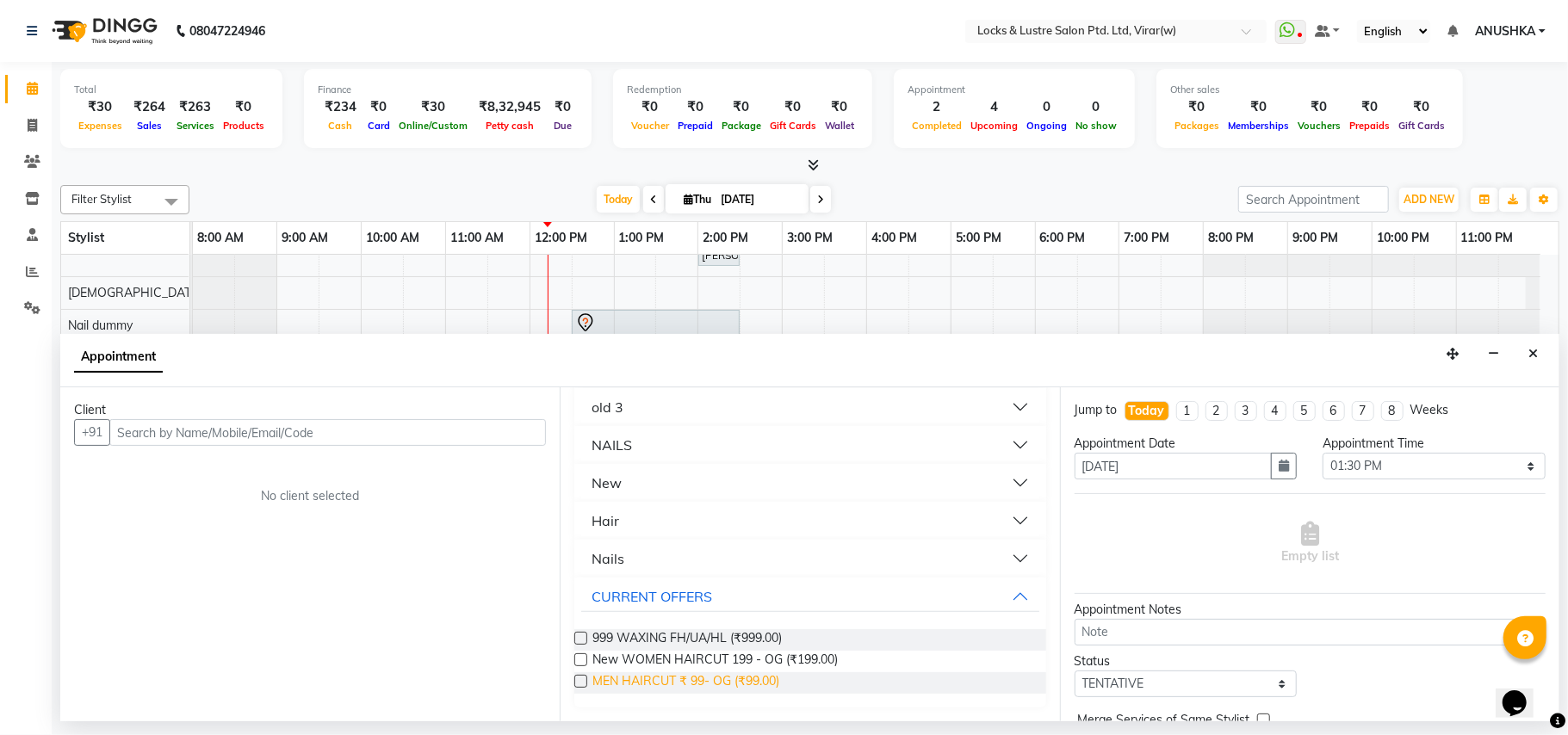
click at [731, 690] on span "MEN HAIRCUT ₹ 99- OG (₹99.00)" at bounding box center [685, 683] width 187 height 21
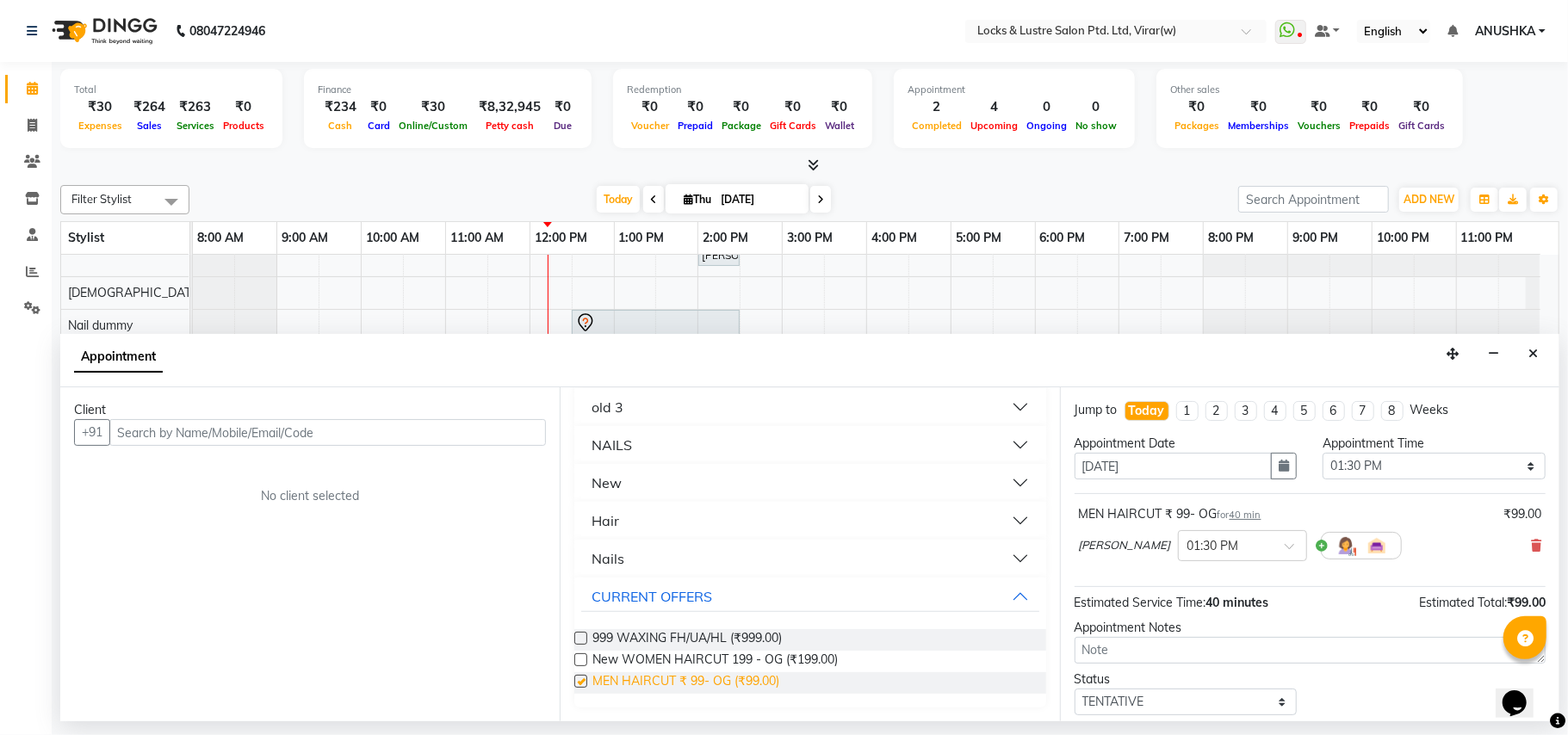
checkbox input "false"
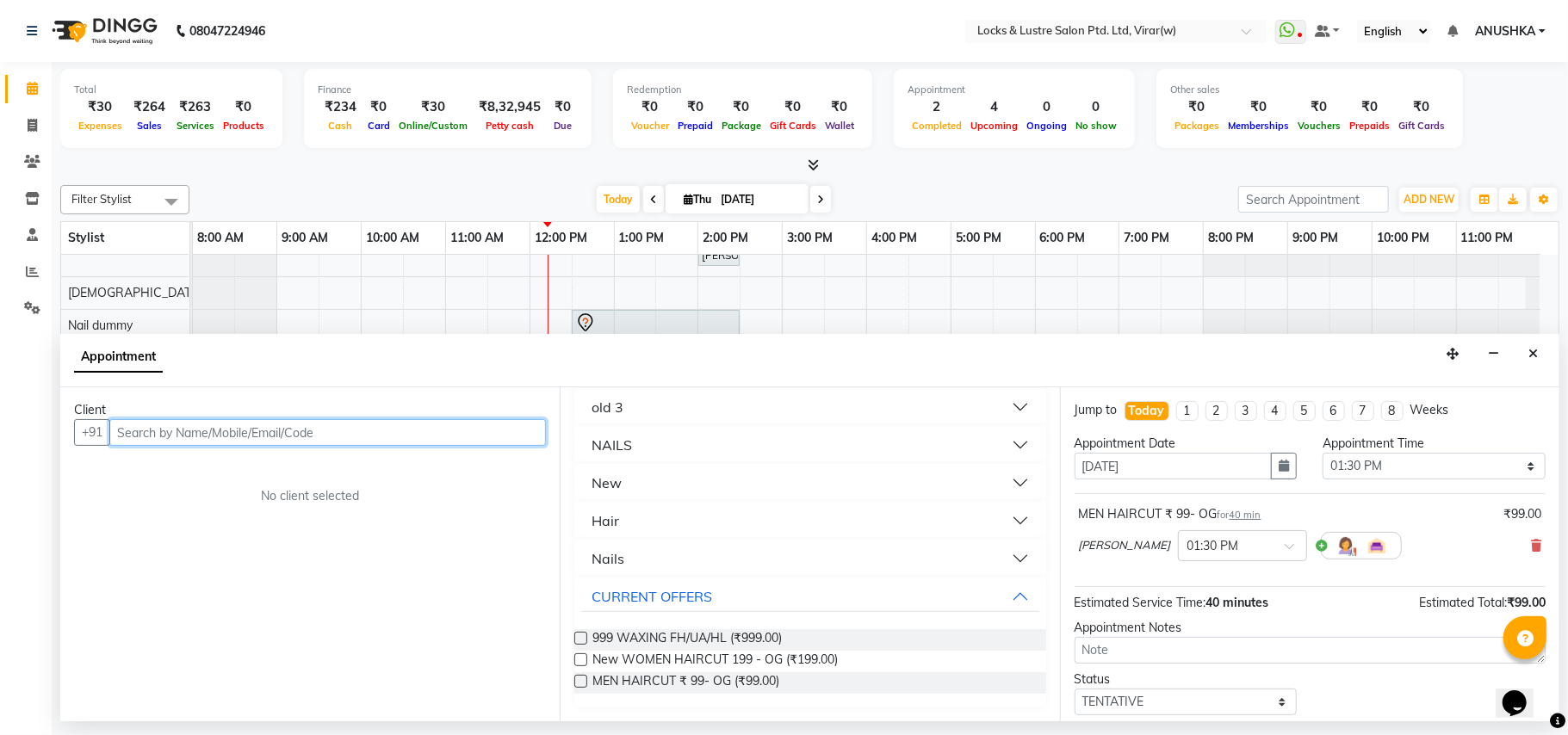
click at [455, 435] on input "text" at bounding box center [328, 432] width 437 height 27
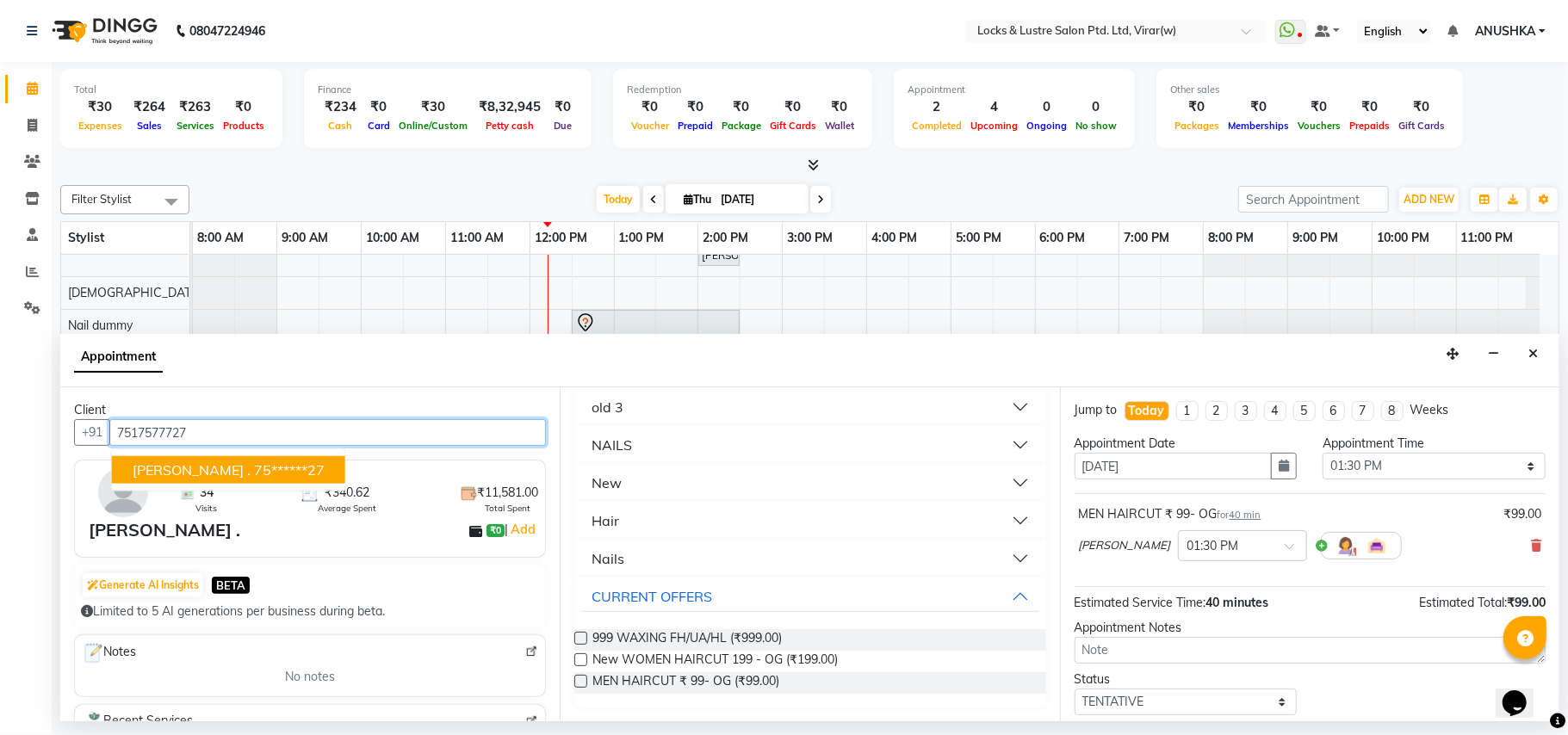
click at [207, 460] on button "PRATIK . 75******27" at bounding box center [228, 470] width 233 height 28
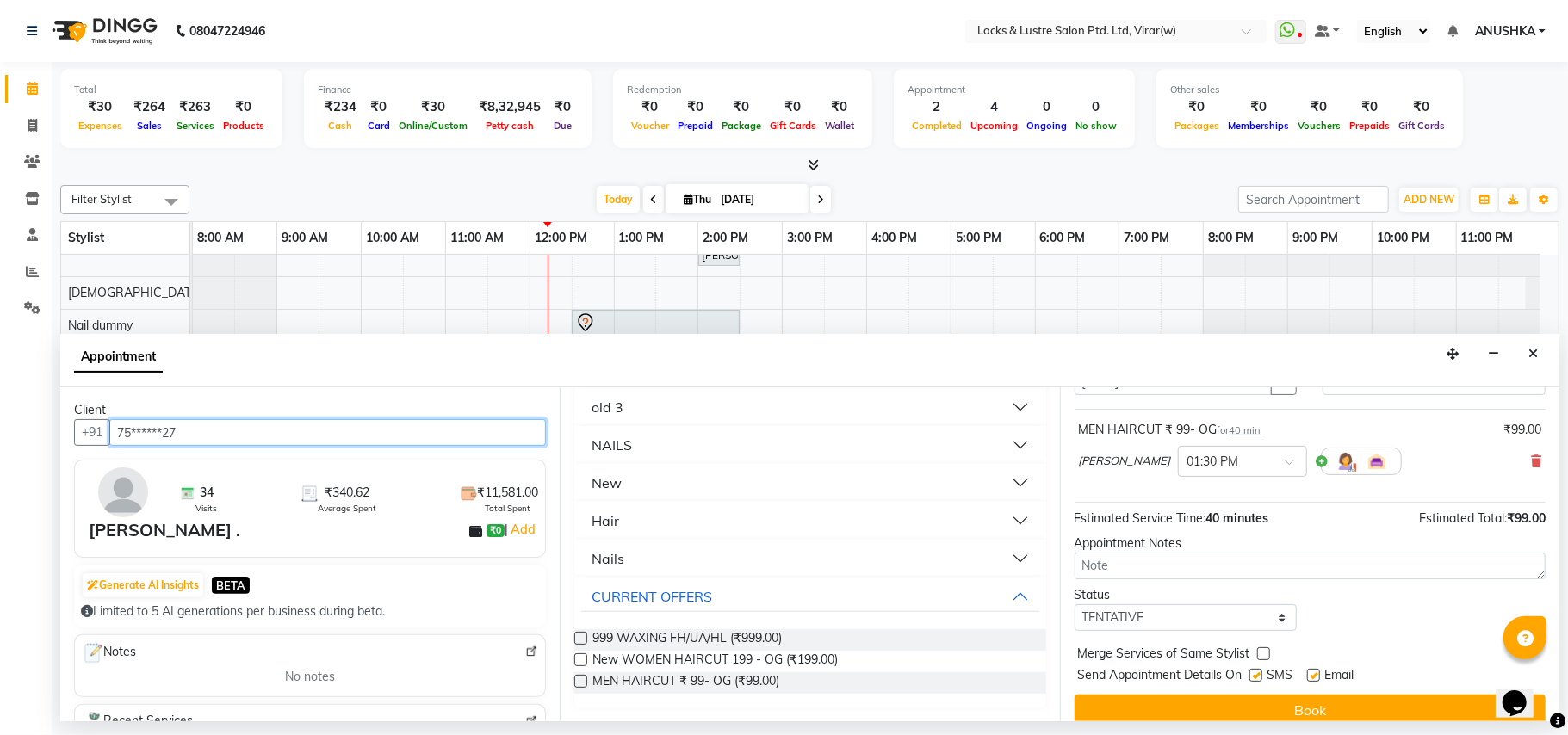
scroll to position [104, 0]
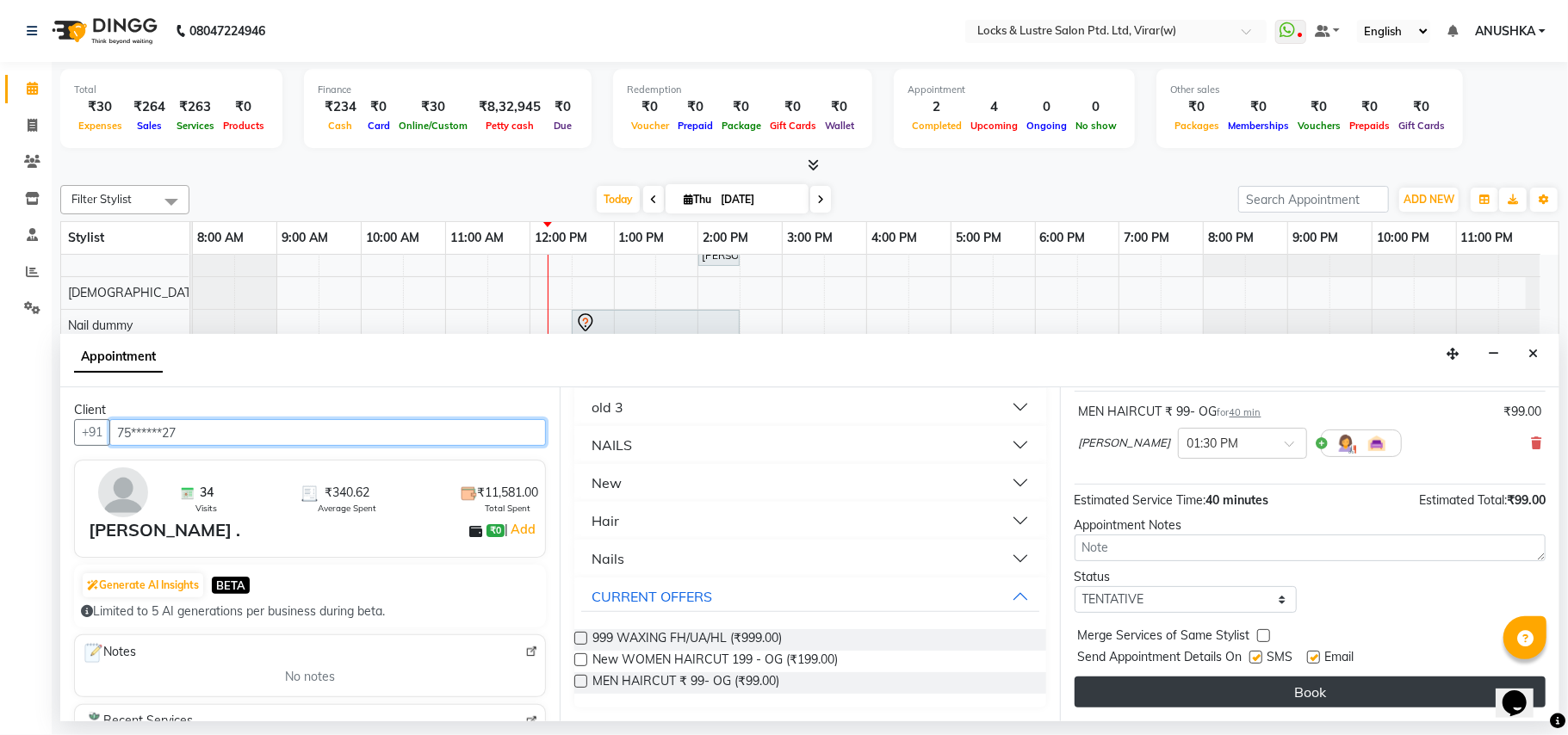
type input "75******27"
click at [1351, 689] on button "Book" at bounding box center [1310, 691] width 471 height 31
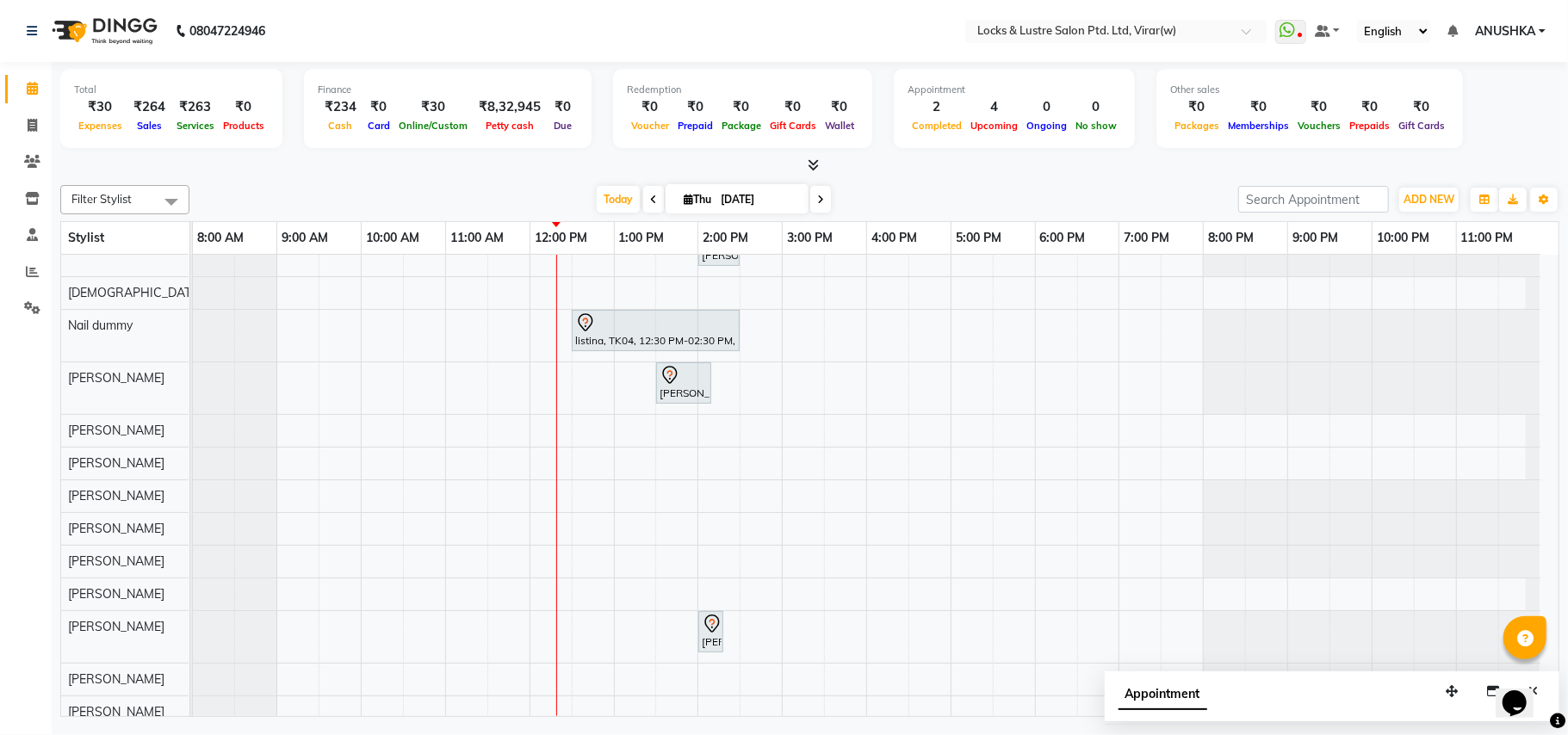
click at [817, 202] on icon at bounding box center [820, 199] width 7 height 10
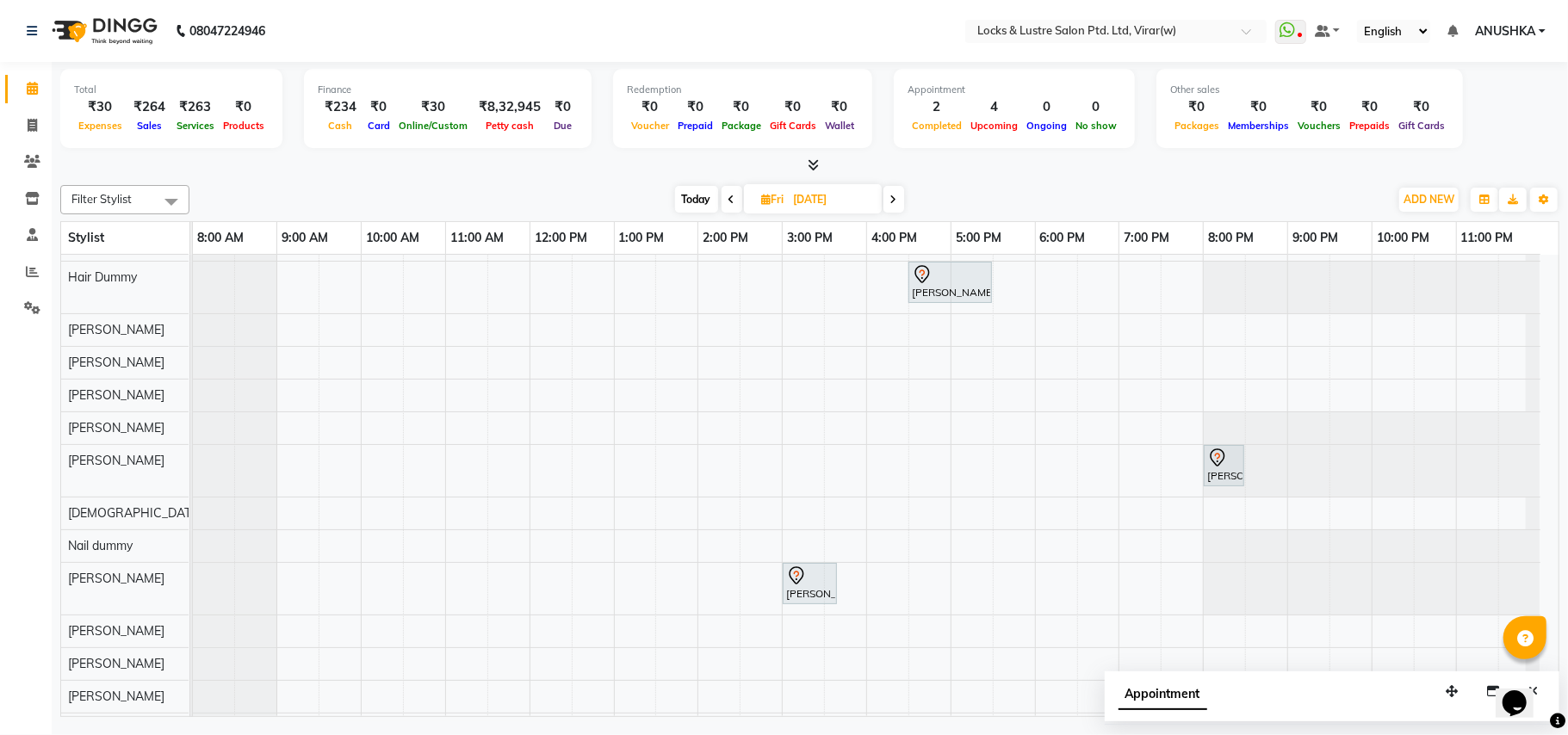
scroll to position [0, 0]
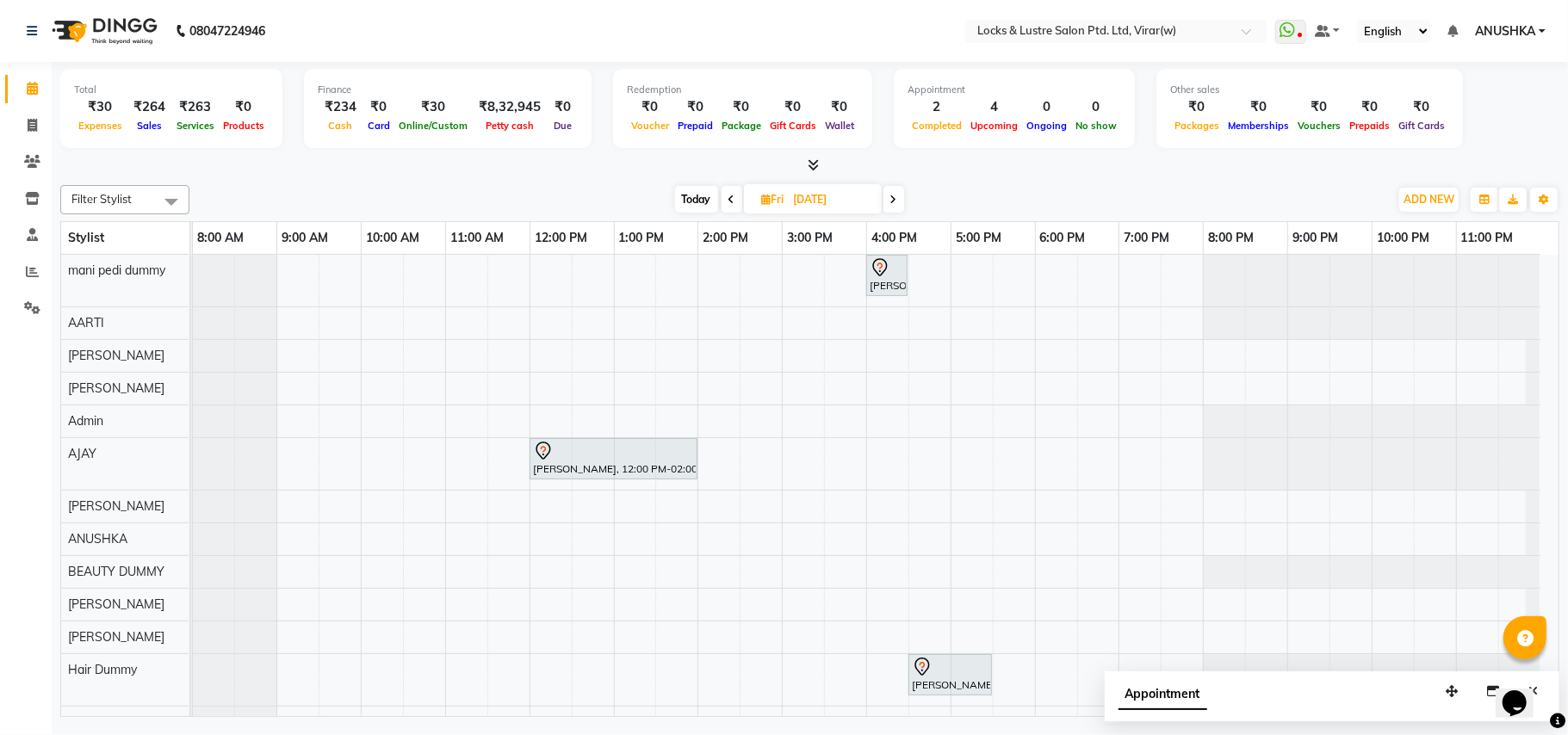
click at [686, 202] on span "Today" at bounding box center [696, 199] width 43 height 27
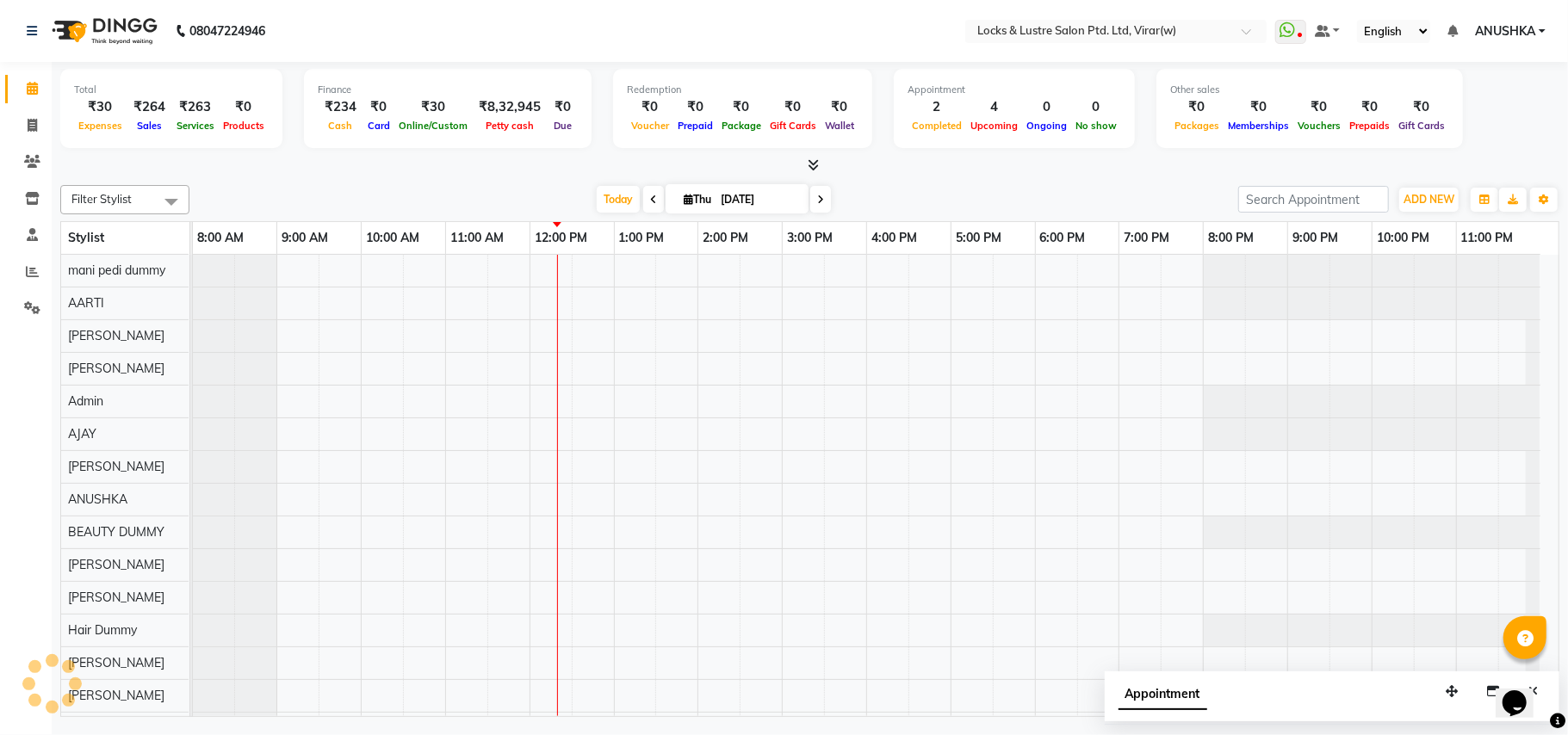
click at [817, 204] on icon at bounding box center [820, 199] width 7 height 10
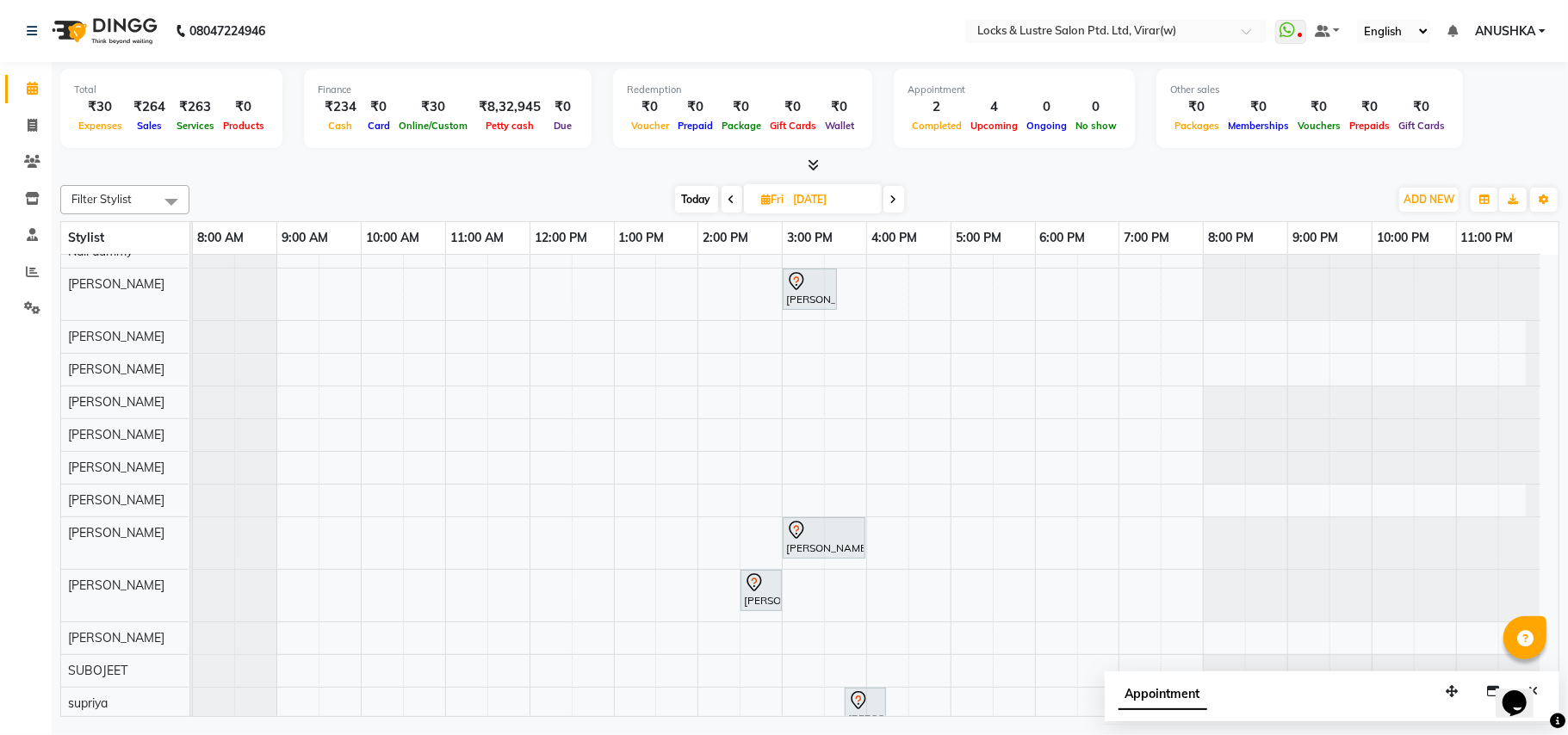
click at [705, 198] on span "Today" at bounding box center [696, 199] width 43 height 27
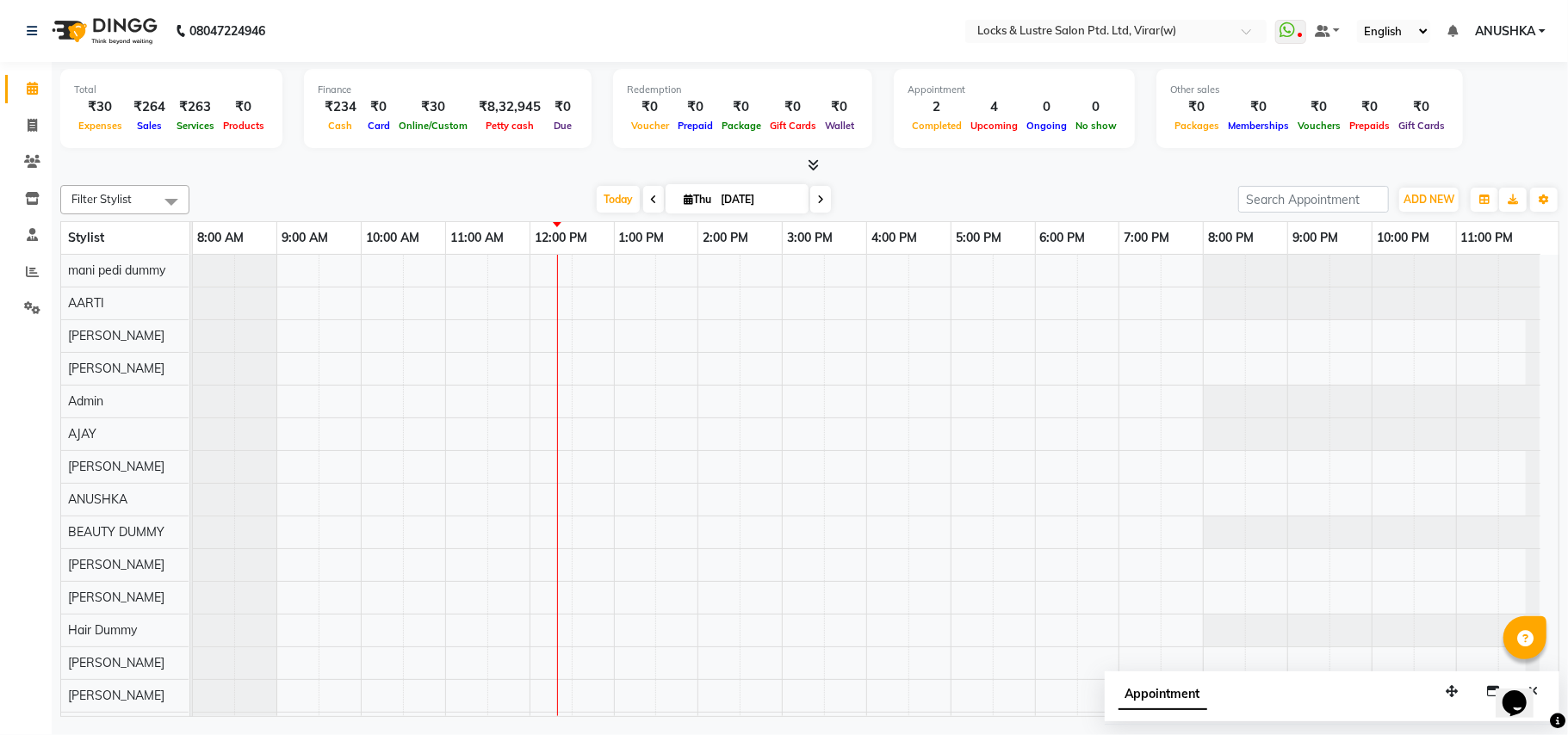
click at [810, 203] on span at bounding box center [821, 199] width 20 height 27
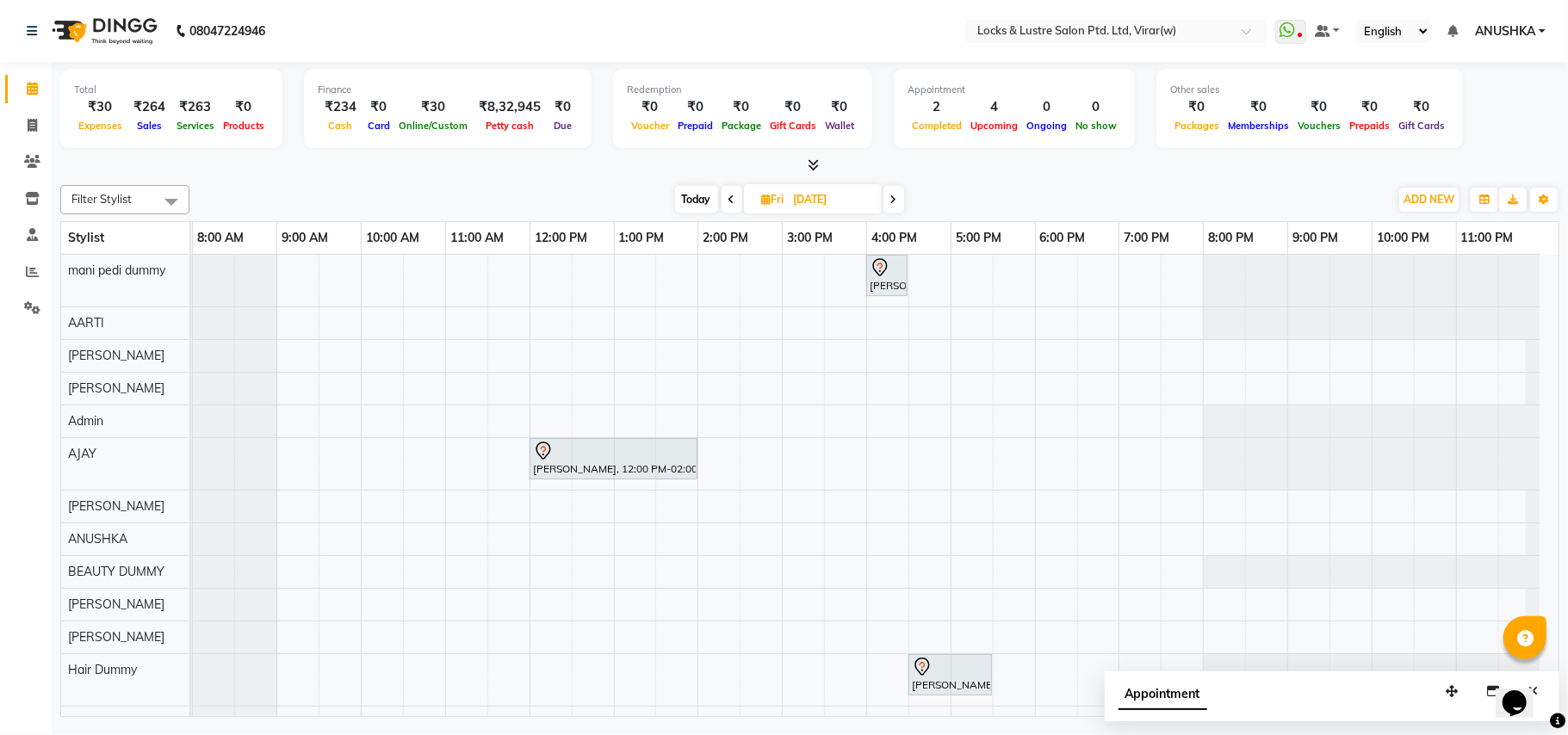
click at [894, 208] on span at bounding box center [893, 199] width 20 height 27
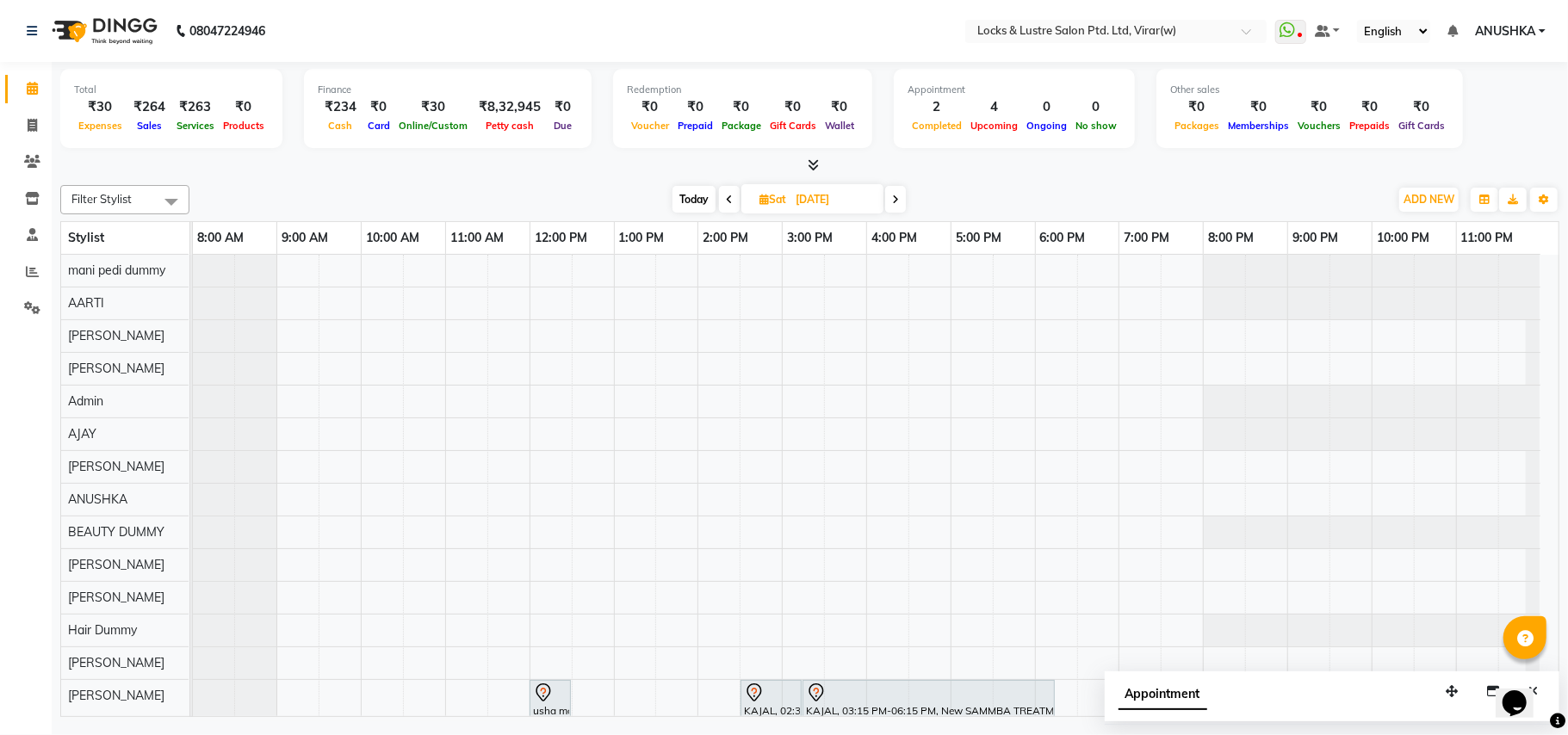
click at [731, 203] on span at bounding box center [730, 199] width 20 height 27
type input "05-09-2025"
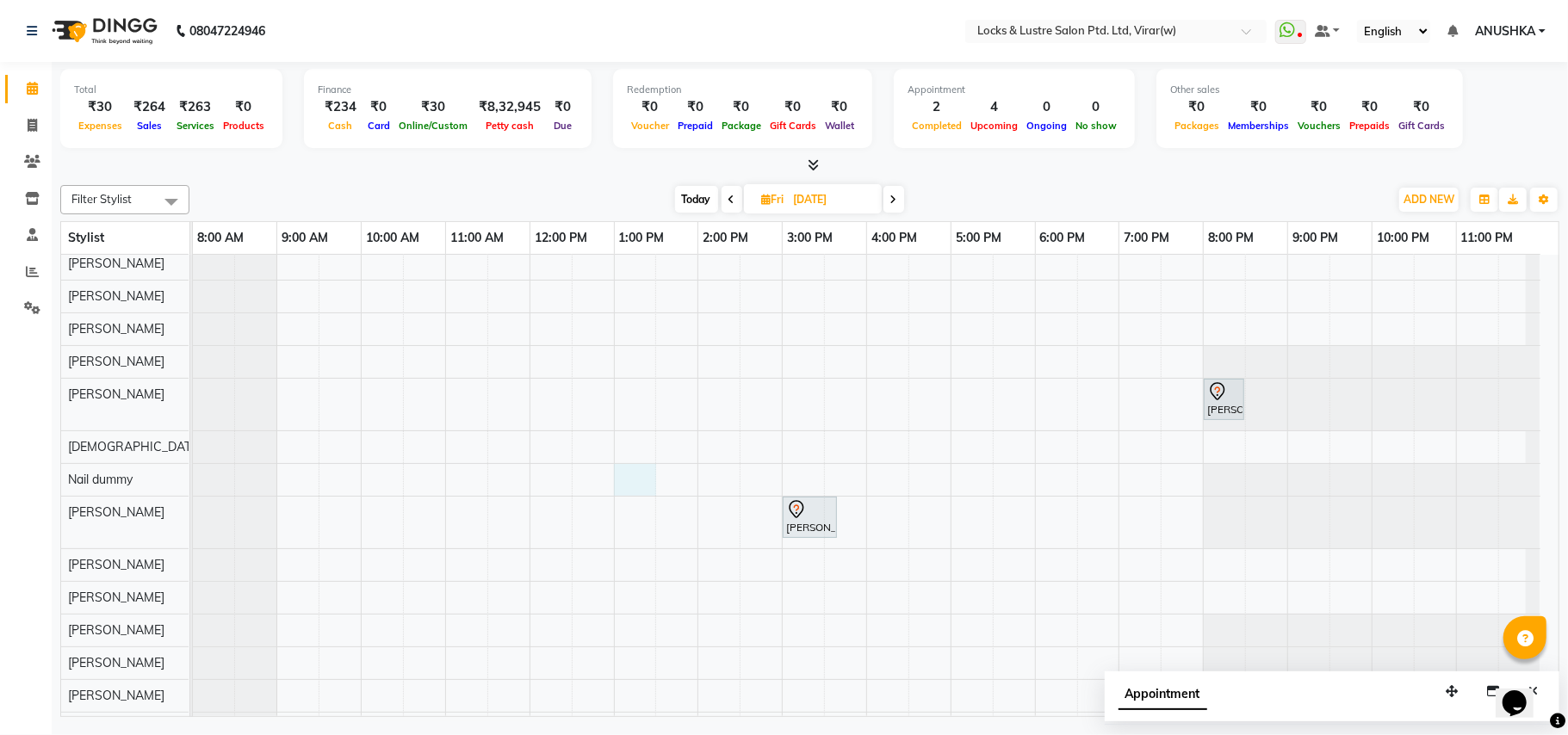
click at [639, 479] on div "ABHIJEET, 04:00 PM-04:30 PM, BASIC PEDICURE VRAJ, 12:00 PM-02:00 PM, New WOMEN …" at bounding box center [876, 479] width 1365 height 1368
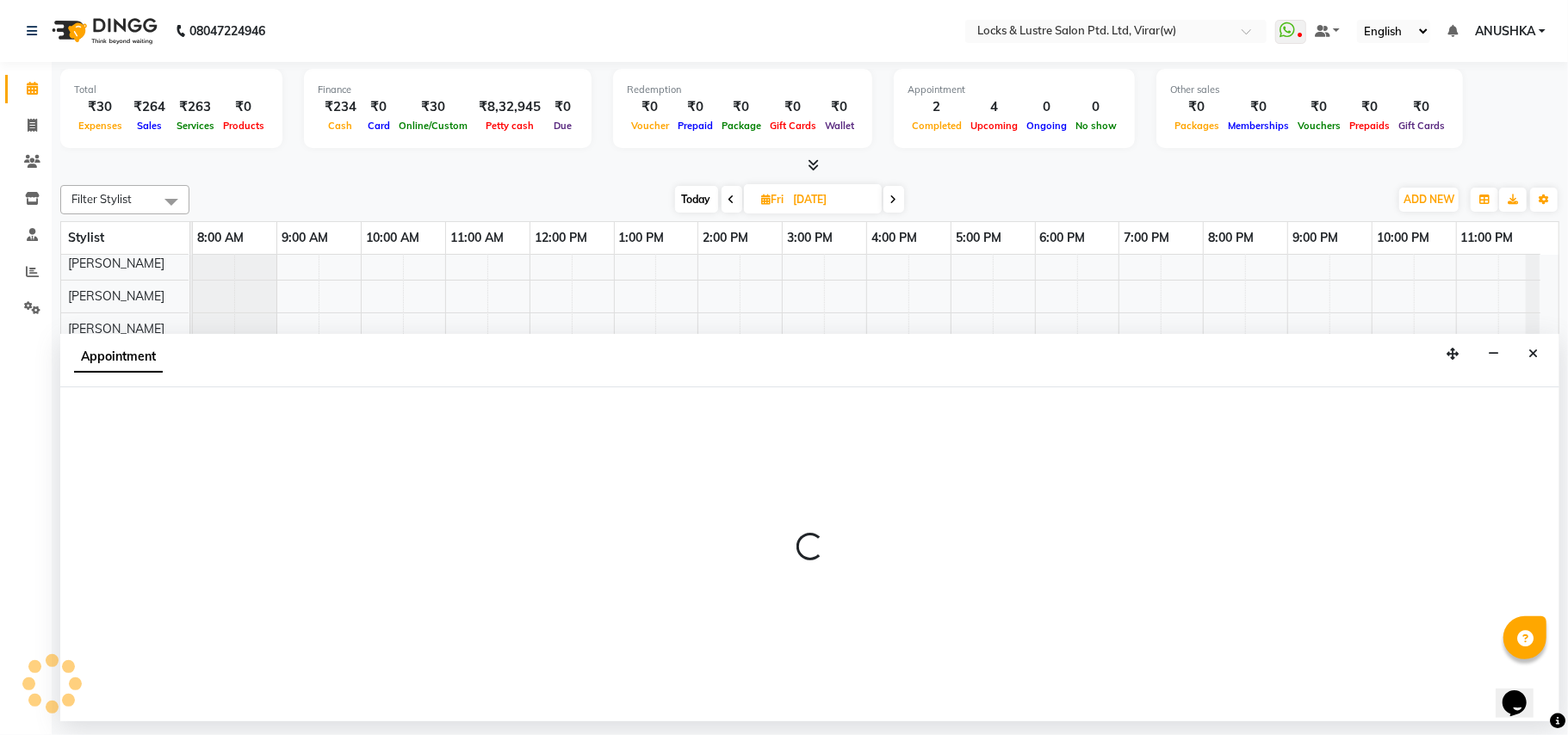
select select "43856"
select select "tentative"
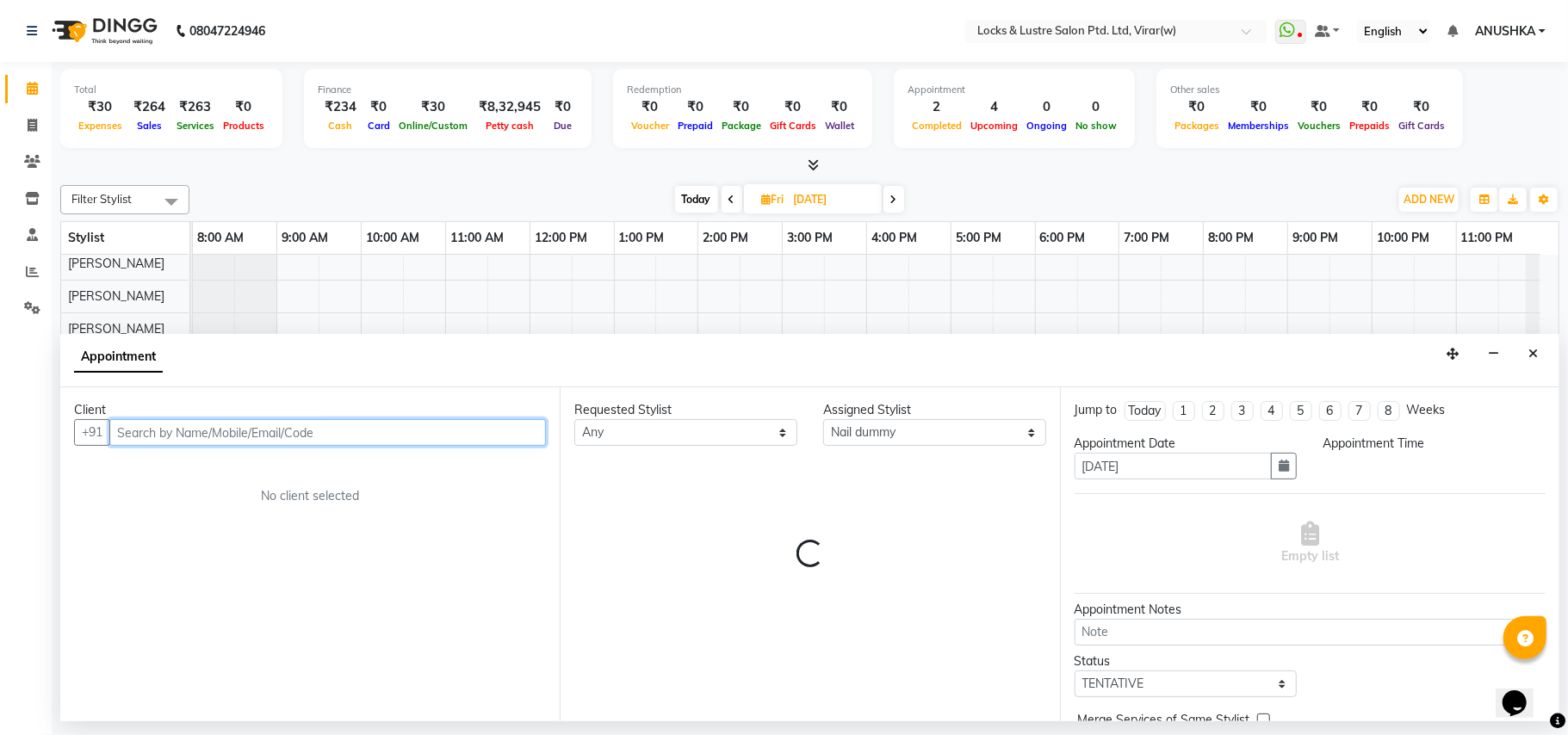
select select "780"
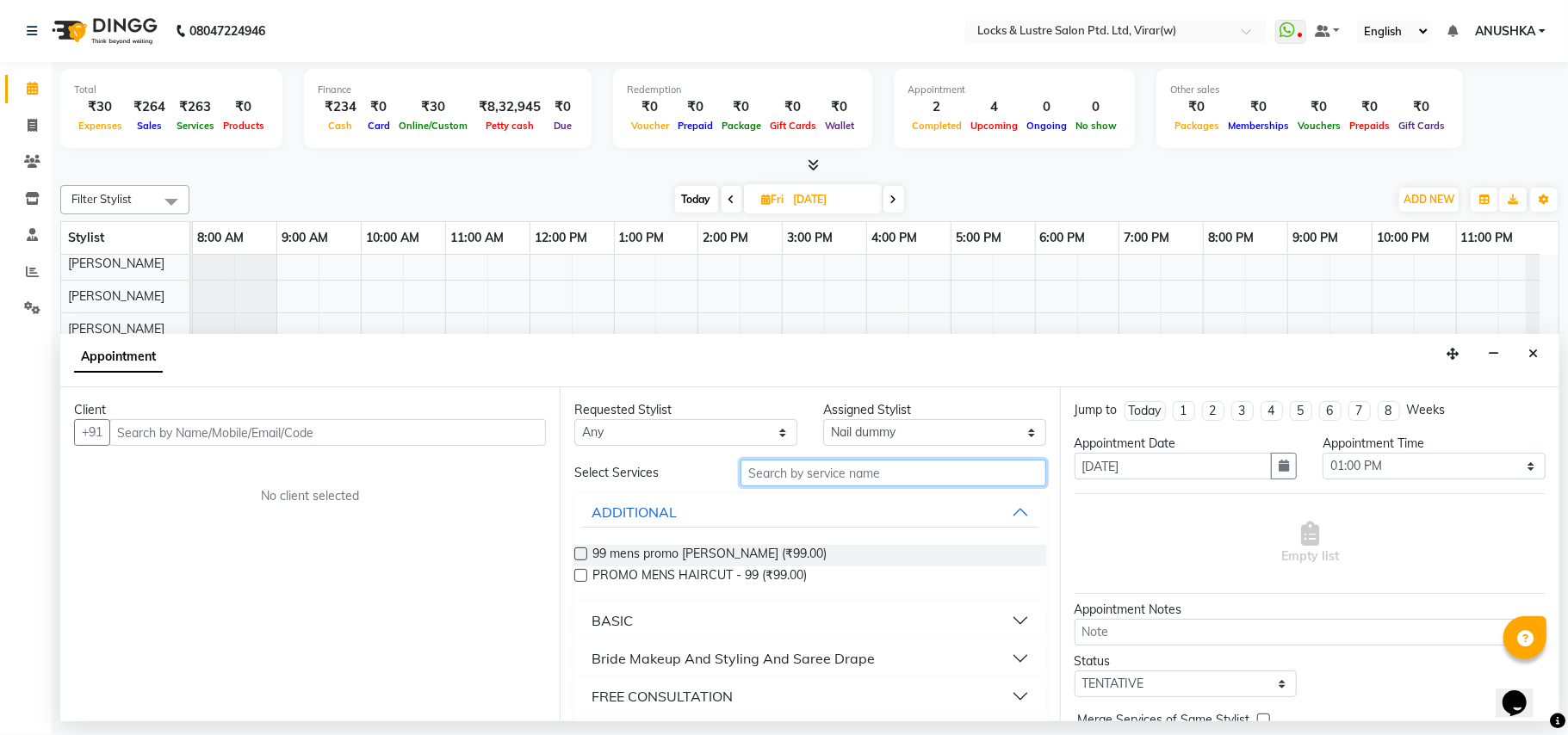
click at [810, 473] on input "text" at bounding box center [893, 473] width 306 height 27
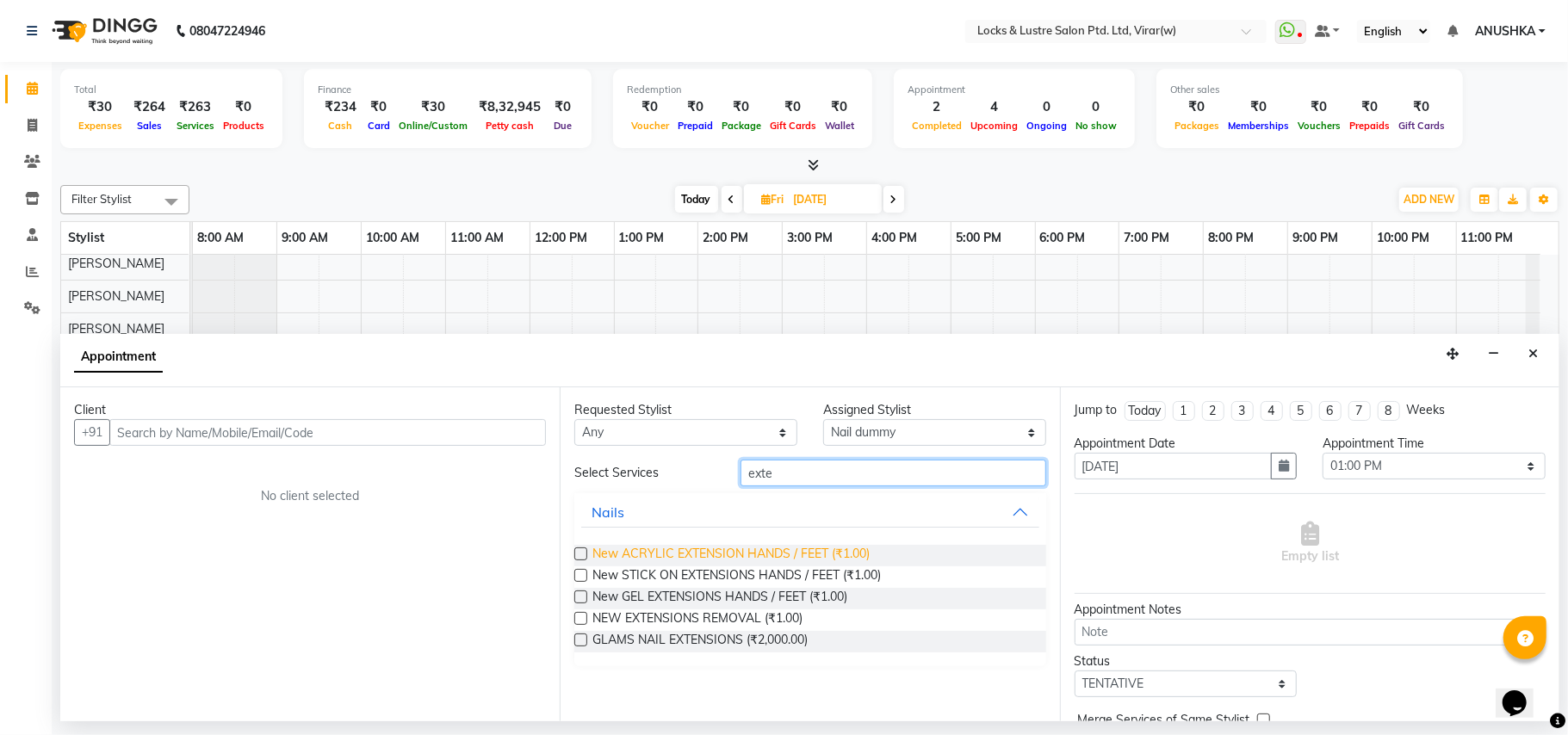
type input "exte"
click at [731, 552] on span "New ACRYLIC EXTENSION HANDS / FEET (₹1.00)" at bounding box center [731, 555] width 277 height 21
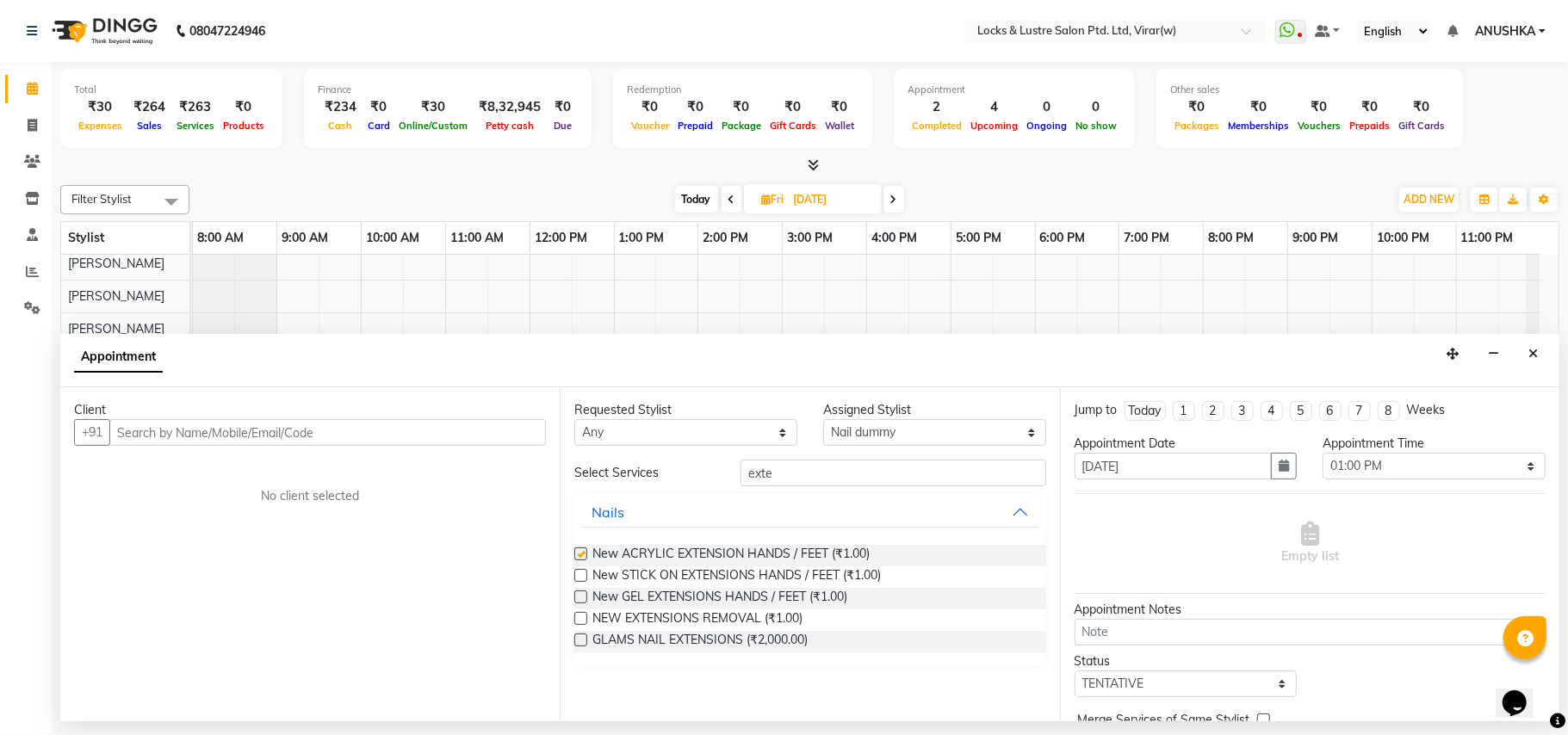
checkbox input "false"
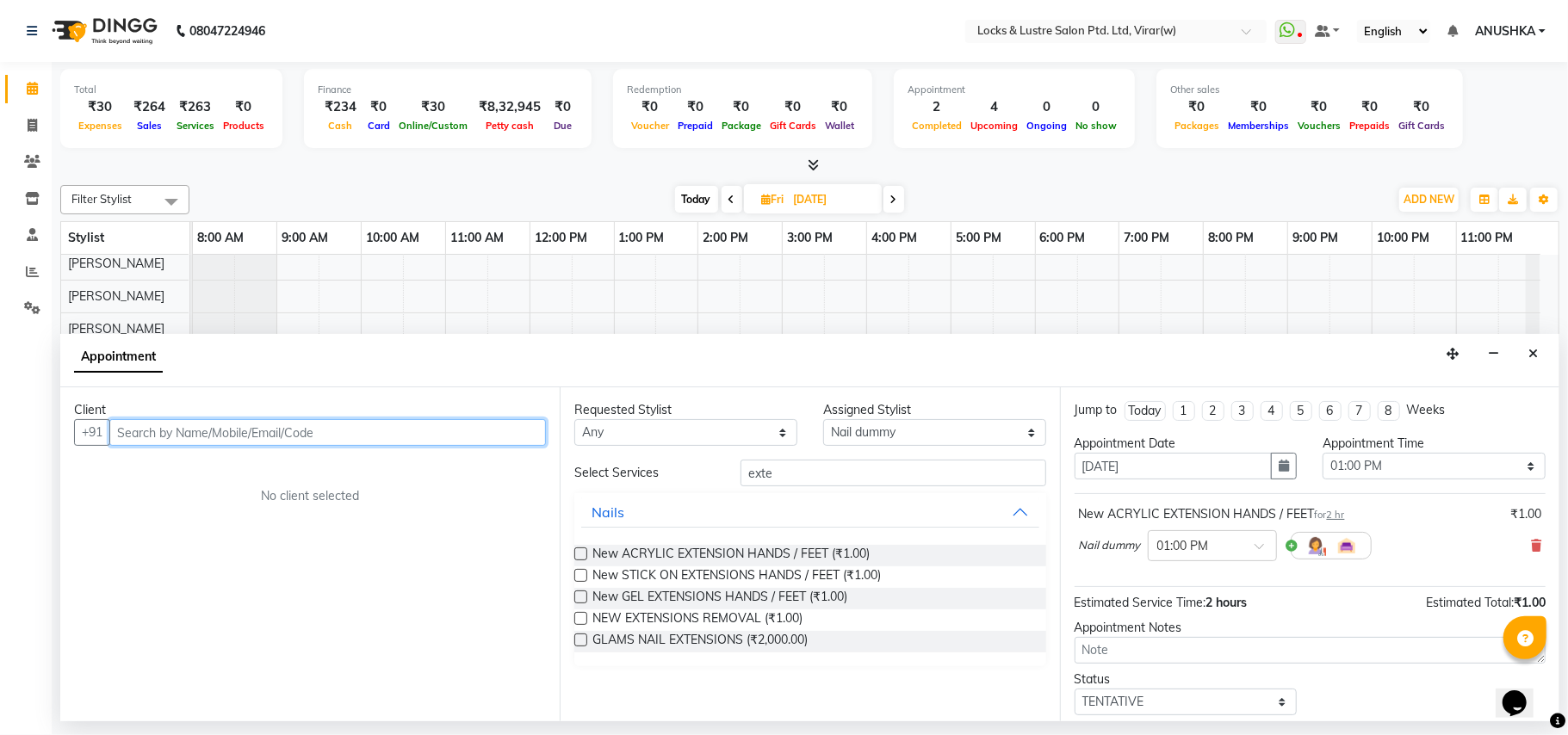
click at [370, 439] on input "text" at bounding box center [328, 432] width 437 height 27
paste input "9137716524"
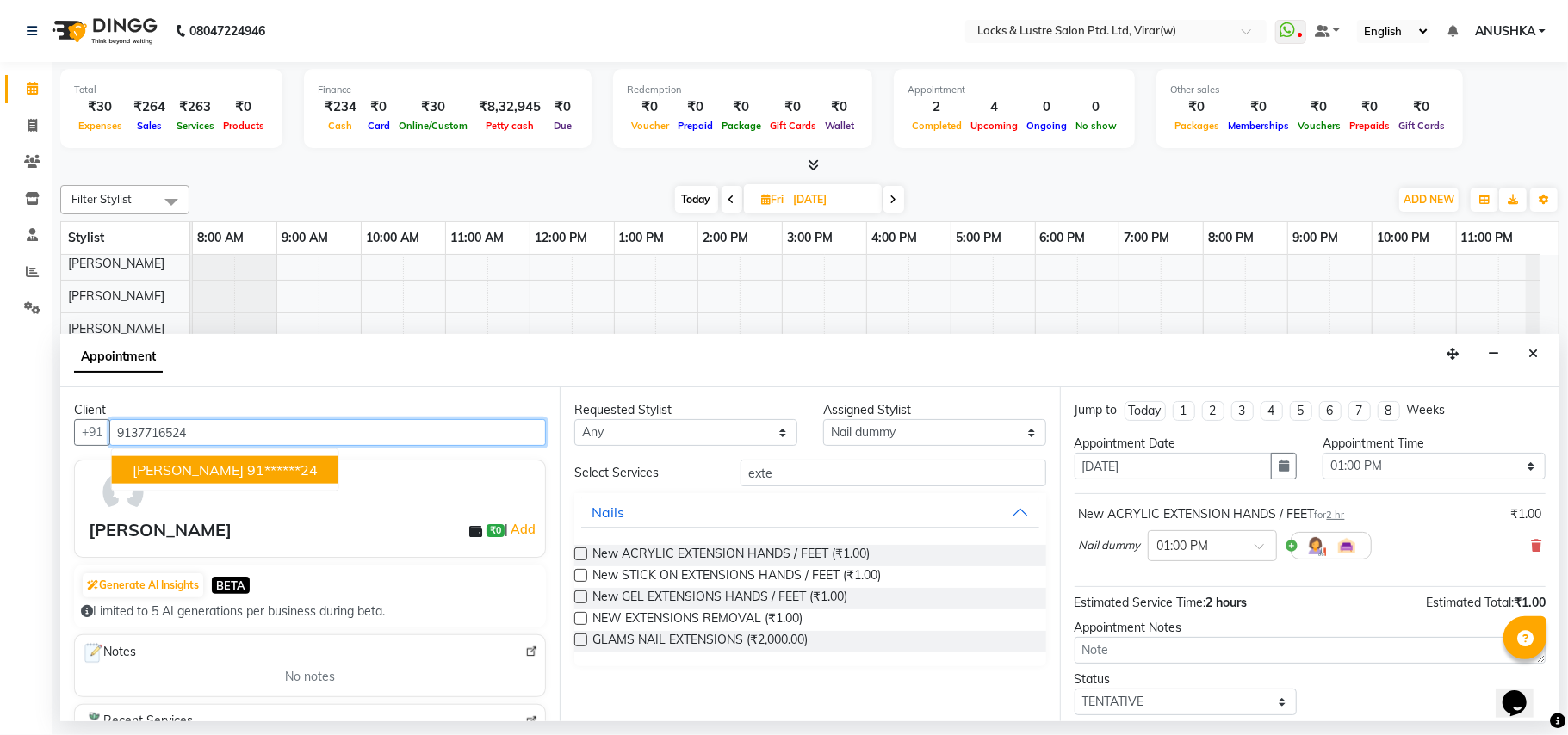
click at [162, 466] on span "sandy" at bounding box center [189, 470] width 112 height 18
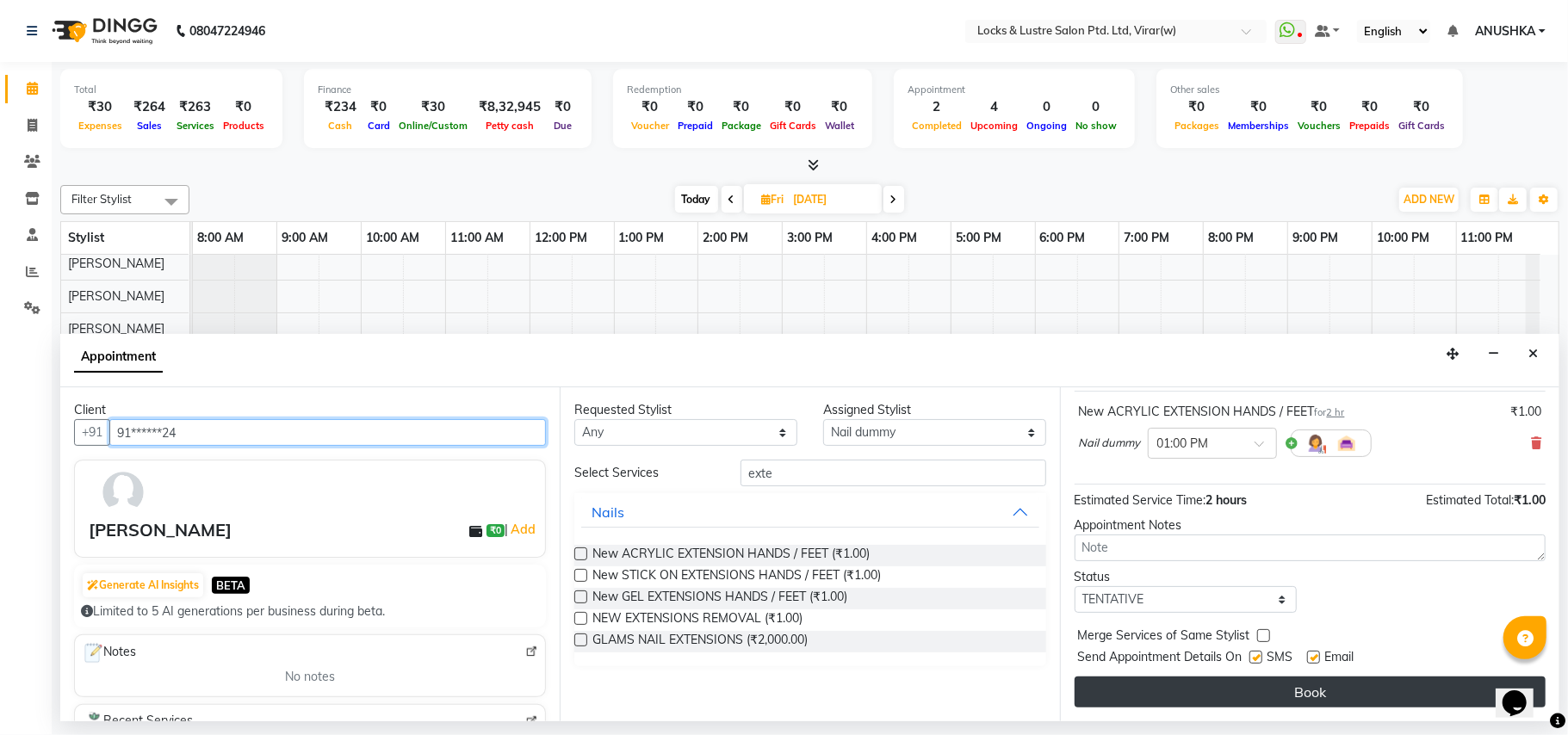
type input "91******24"
click at [1234, 690] on button "Book" at bounding box center [1310, 691] width 471 height 31
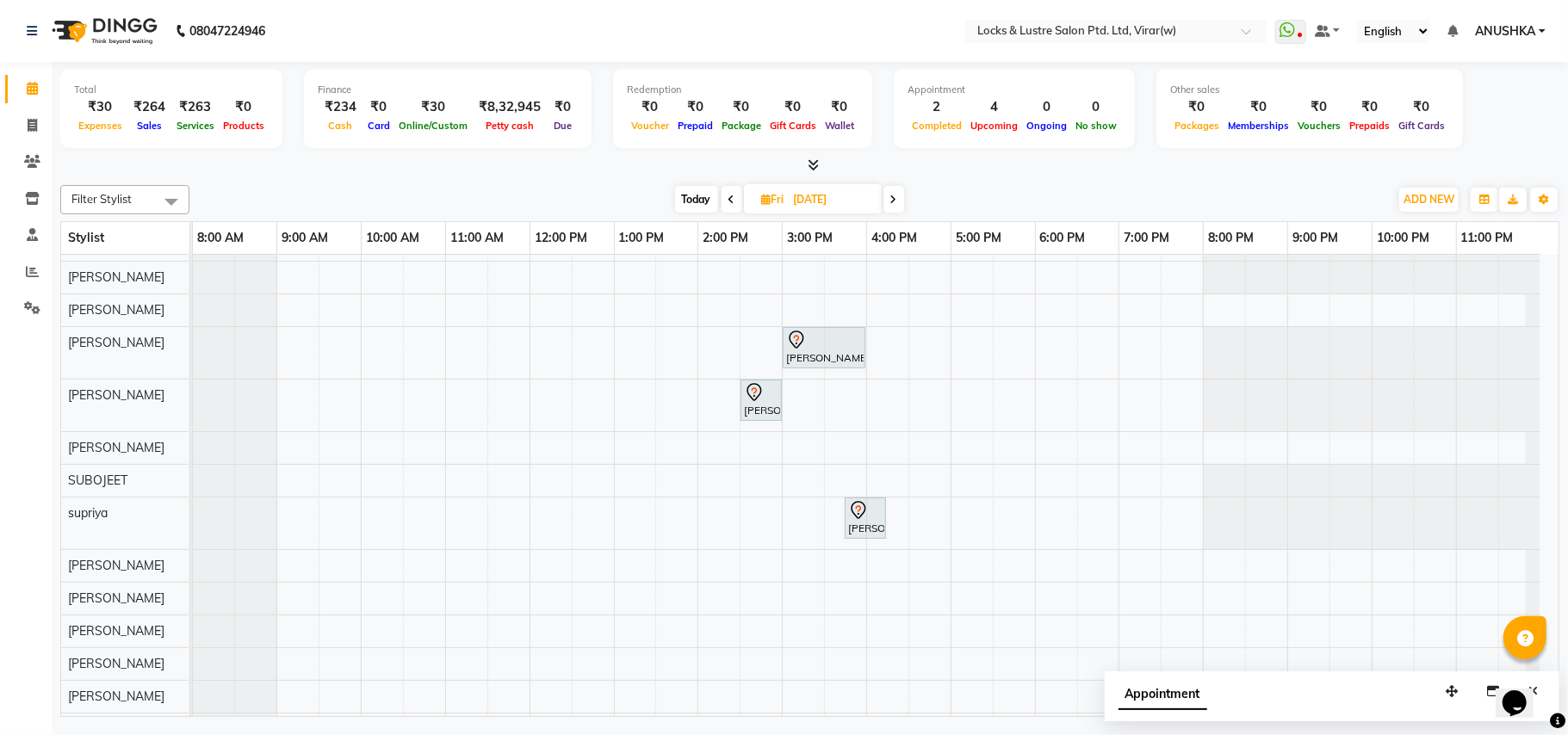
scroll to position [918, 0]
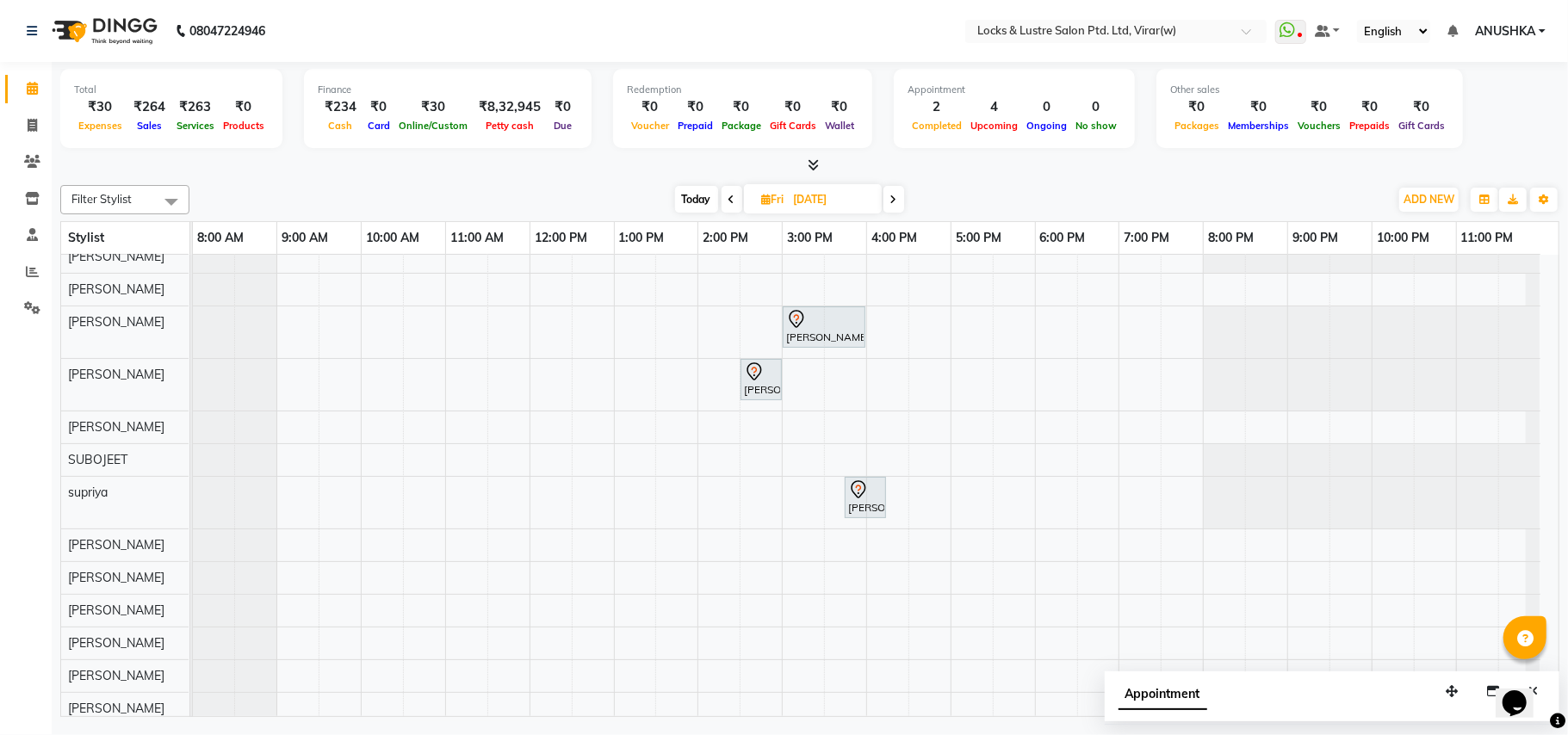
click at [685, 202] on span "Today" at bounding box center [696, 199] width 43 height 27
type input "[DATE]"
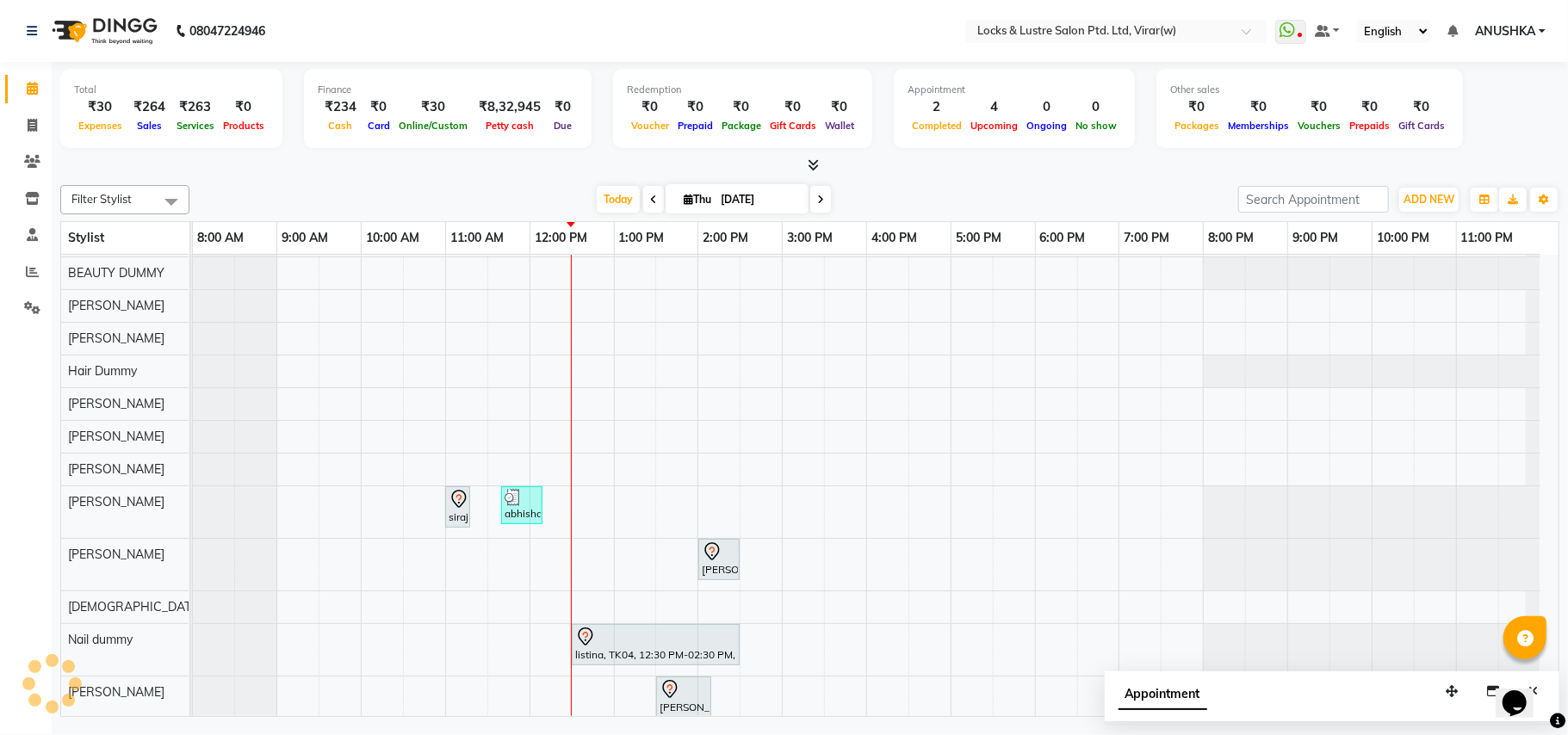
scroll to position [299, 0]
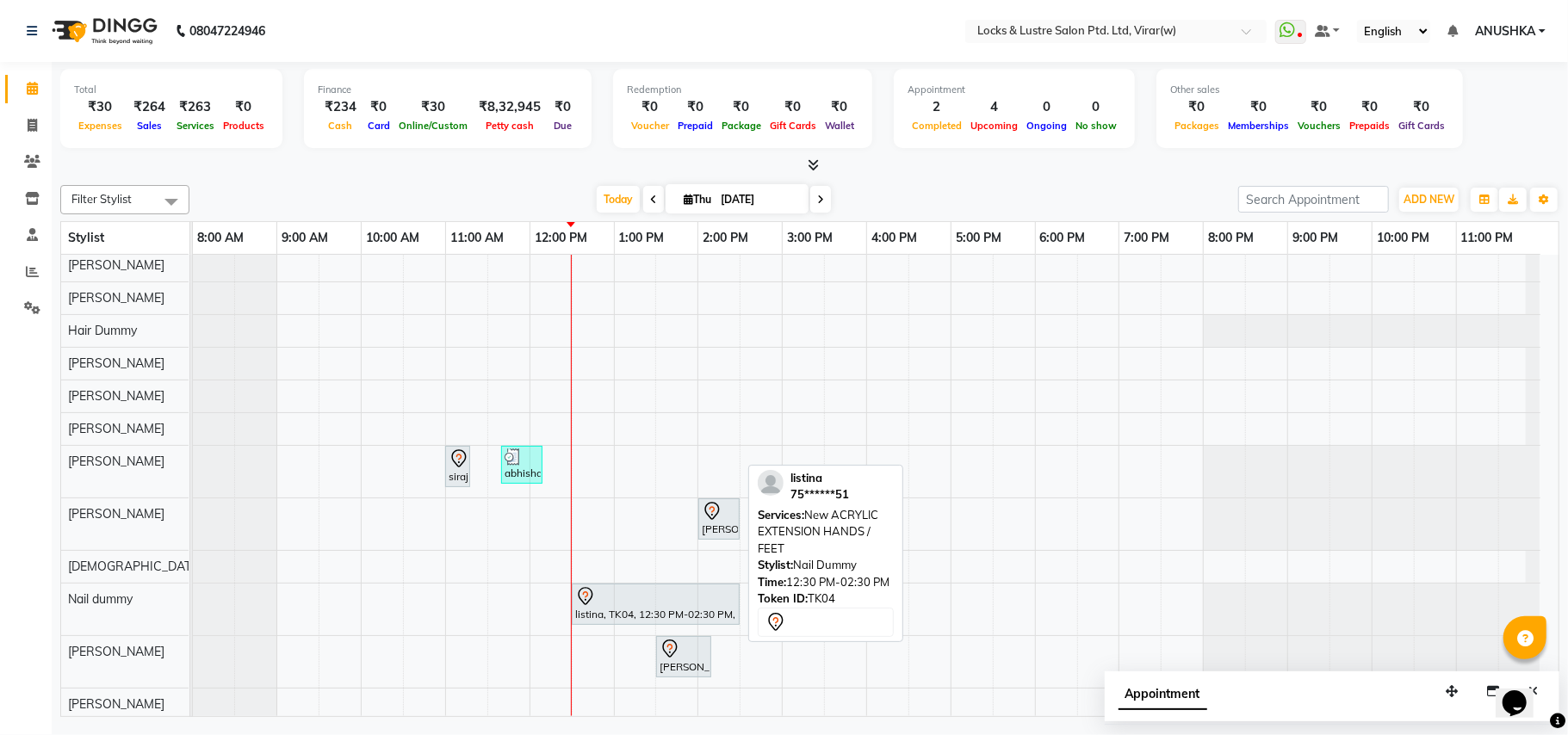
click at [645, 597] on div at bounding box center [655, 597] width 161 height 20
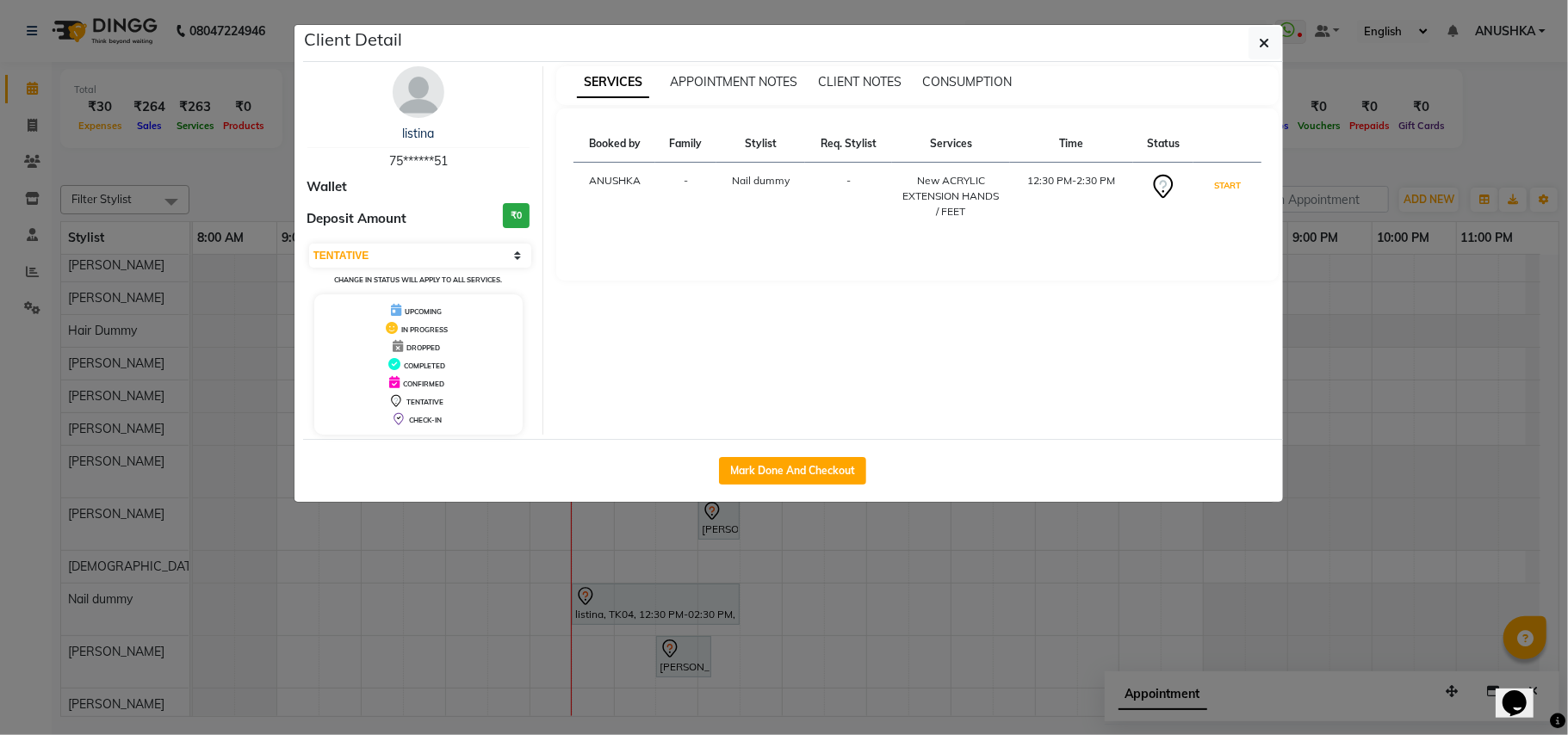
drag, startPoint x: 1230, startPoint y: 184, endPoint x: 1252, endPoint y: 210, distance: 34.1
click at [1230, 186] on button "START" at bounding box center [1228, 185] width 35 height 21
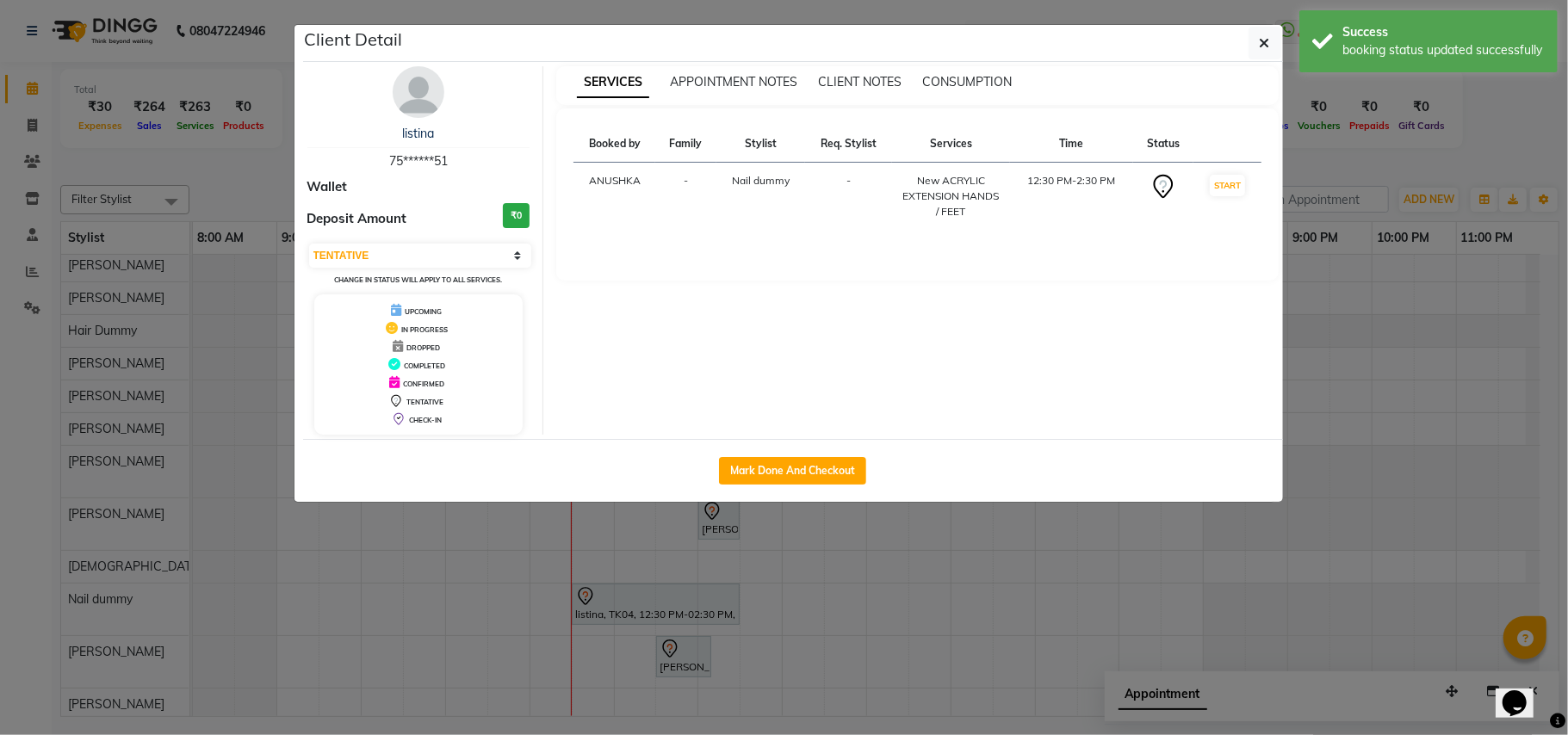
select select "1"
click at [1312, 242] on ngb-modal-window "Client Detail listina 75******51 Wallet Deposit Amount ₹0 Select IN SERVICE CON…" at bounding box center [784, 367] width 1568 height 735
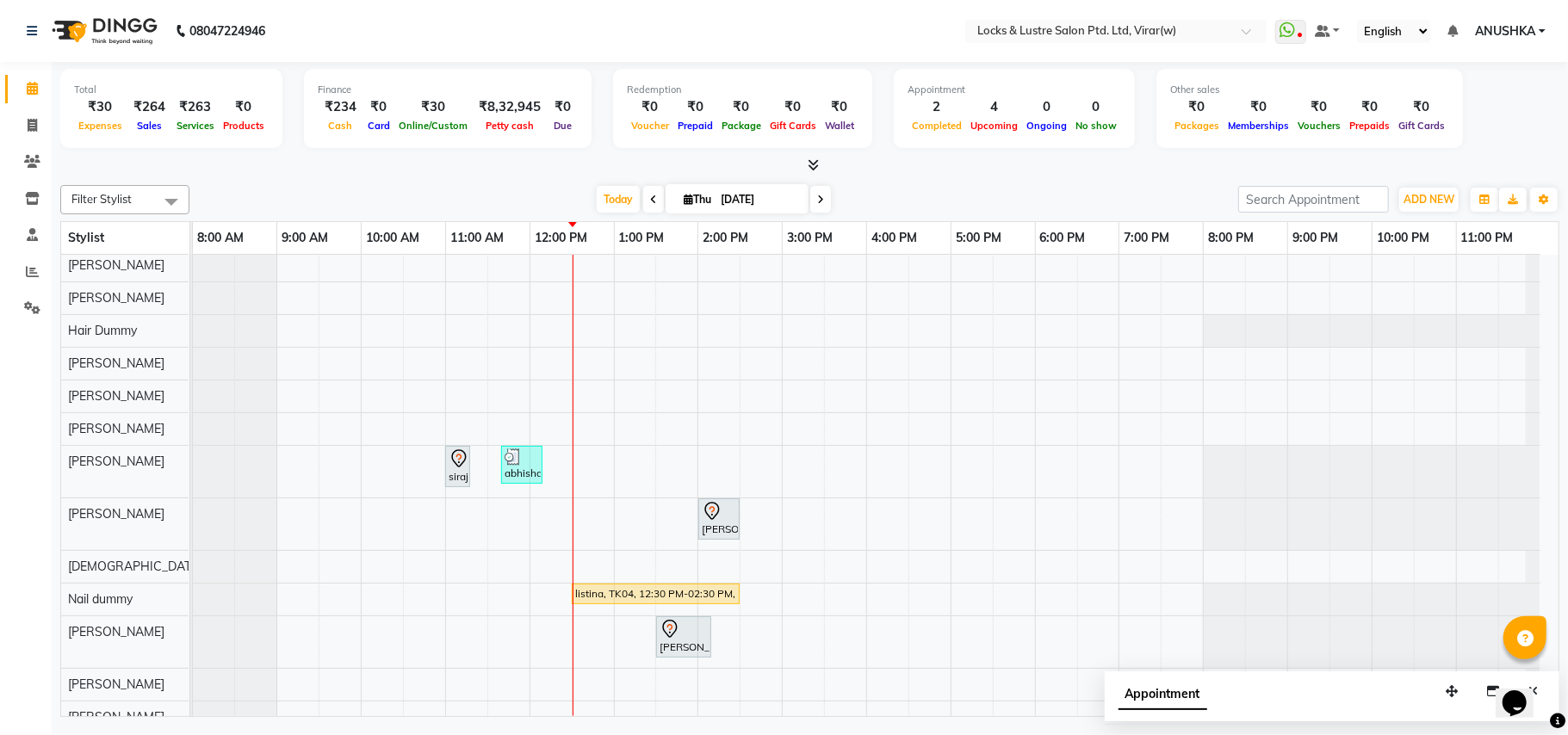
click at [759, 517] on div "siraj, TK02, 11:00 AM-11:15 AM, New MENS HAIR SET abhishaikh, TK06, 11:40 AM-12…" at bounding box center [876, 608] width 1365 height 1305
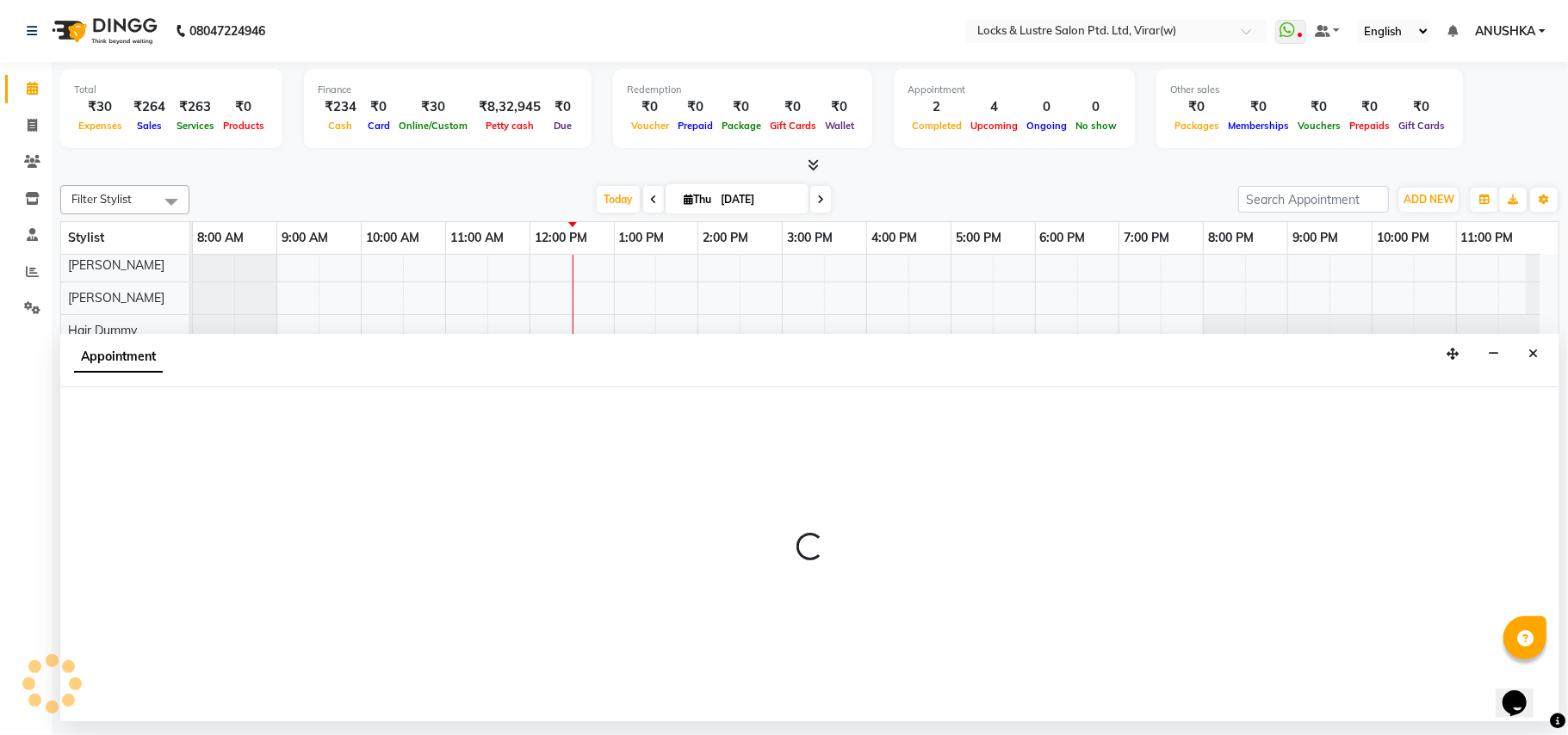
select select "42108"
select select "tentative"
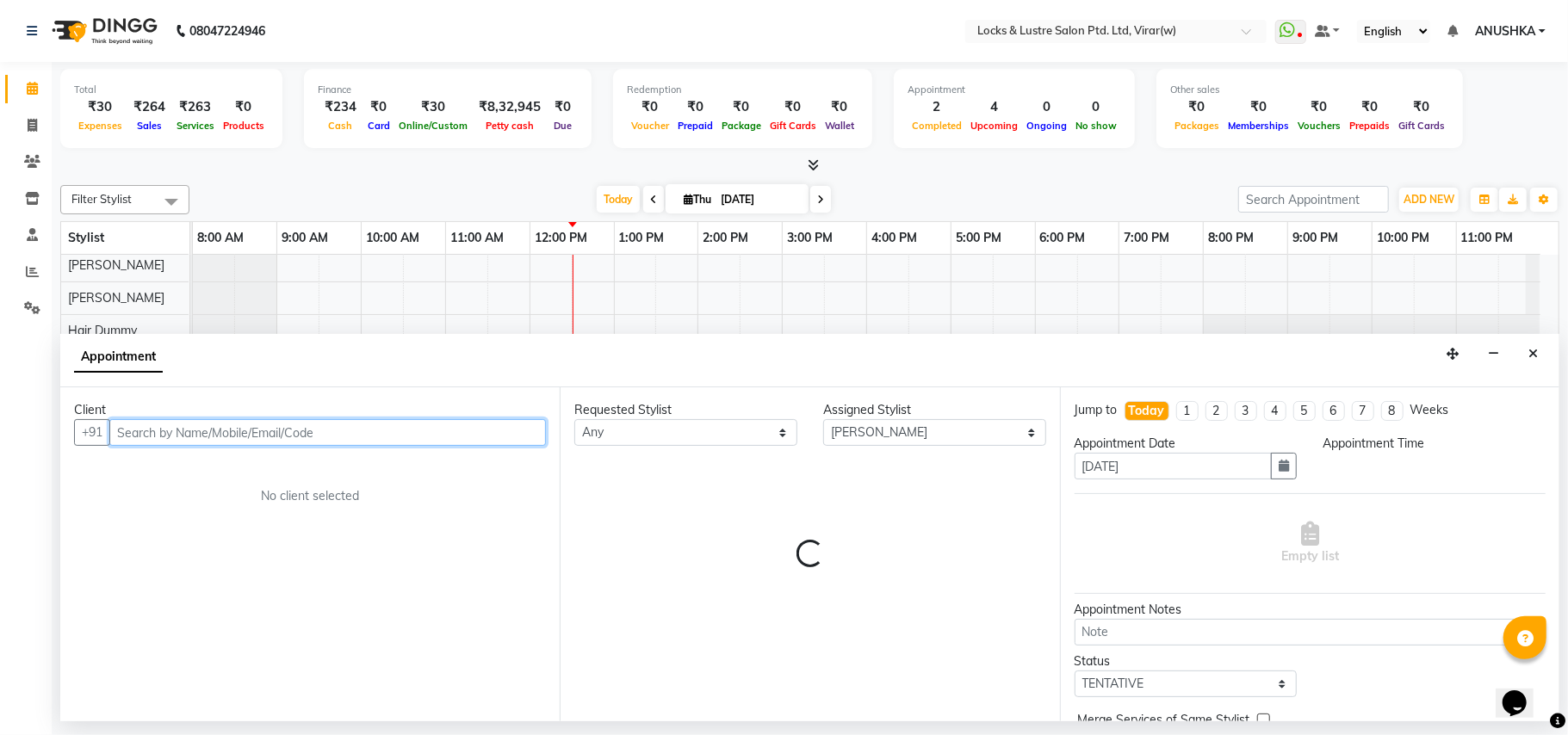
select select "870"
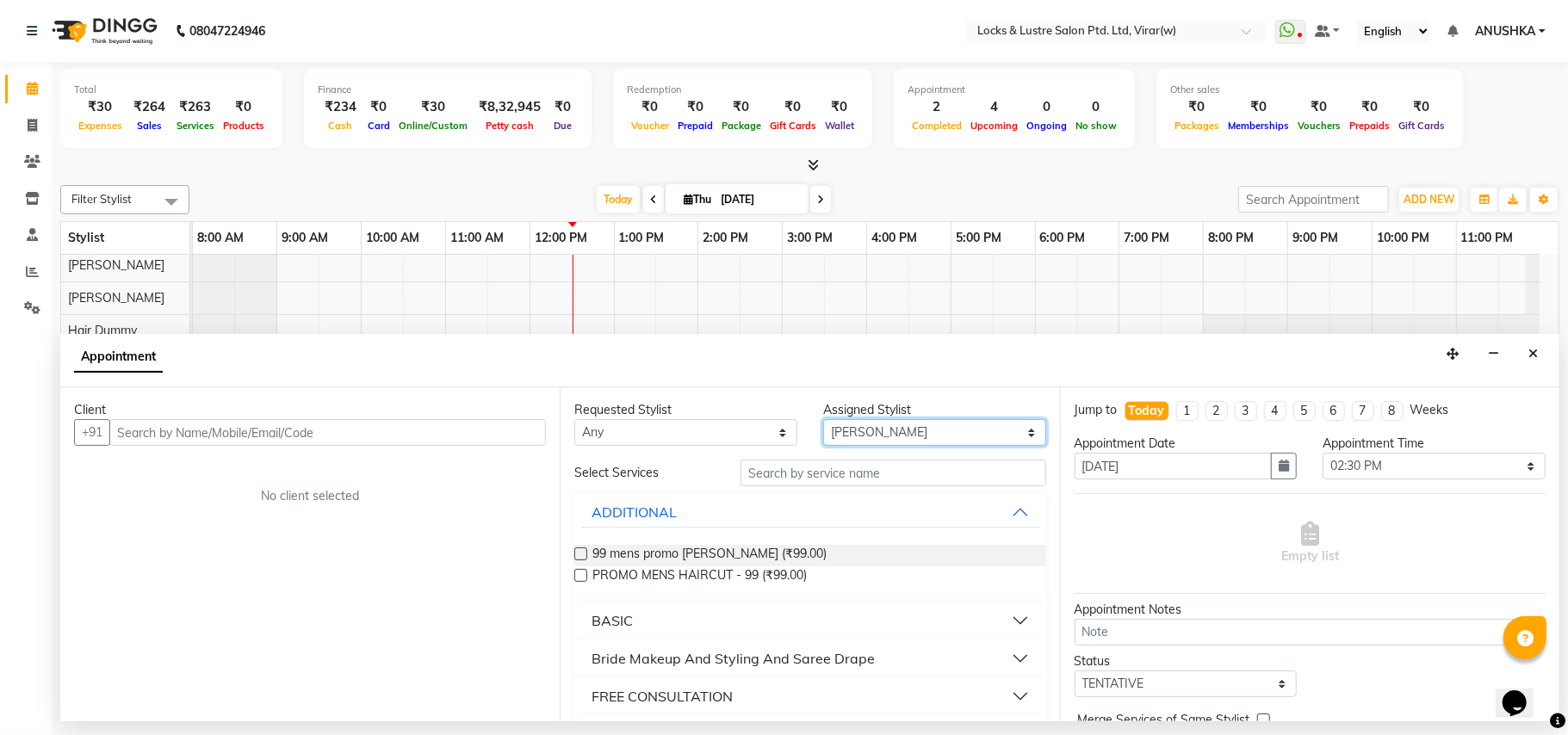
click at [856, 438] on select "Select AARTI Abdul Khan Adil Admin AJAY AKASH NHAVI ANUSHKA Ashwini Sawant BEAU…" at bounding box center [935, 432] width 223 height 27
select select "43855"
click at [824, 420] on select "Select AARTI Abdul Khan Adil Admin AJAY AKASH NHAVI ANUSHKA Ashwini Sawant BEAU…" at bounding box center [935, 432] width 223 height 27
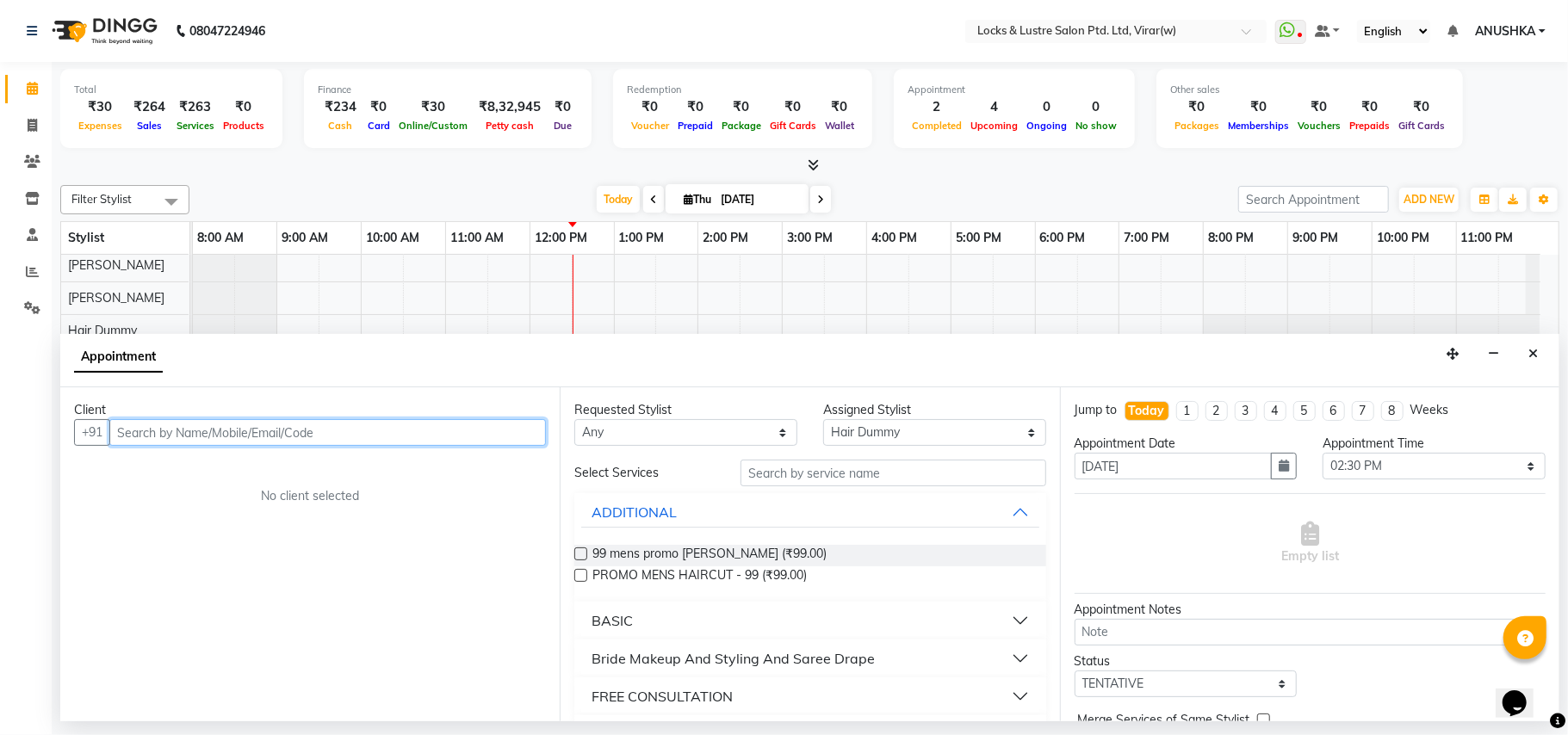
click at [466, 442] on input "text" at bounding box center [328, 432] width 437 height 27
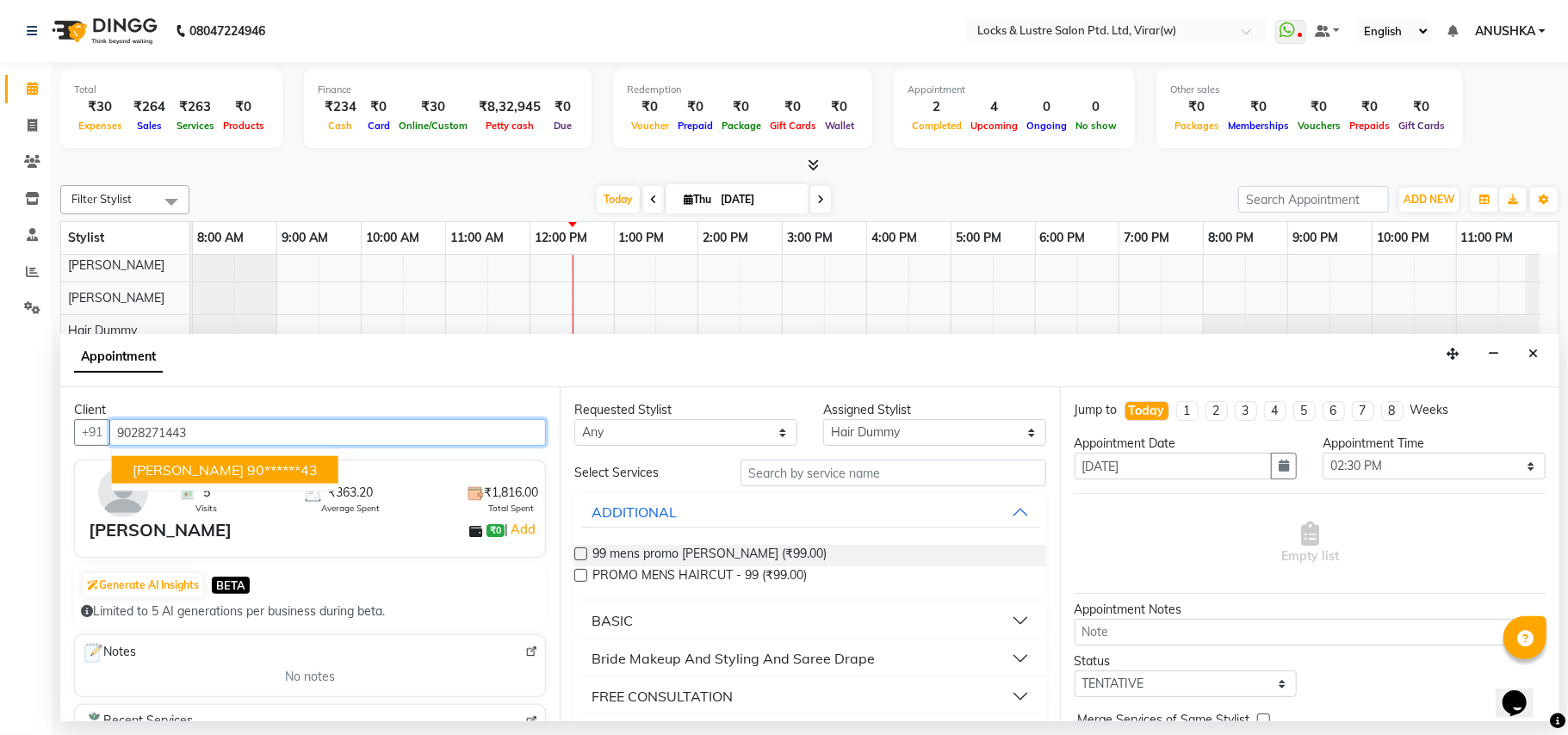
click at [247, 470] on ngb-highlight "90******43" at bounding box center [283, 470] width 71 height 18
type input "90******43"
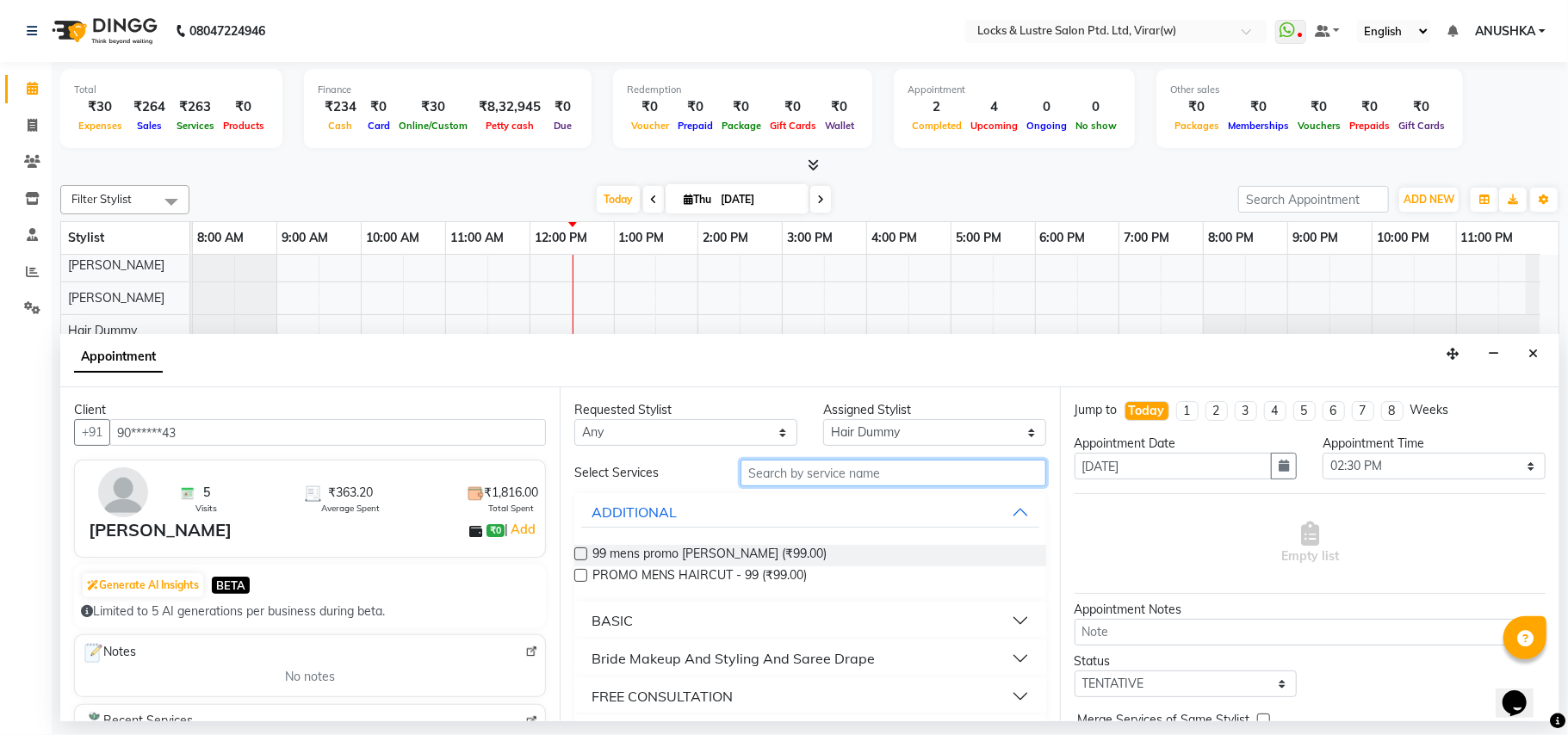
click at [860, 477] on input "text" at bounding box center [893, 473] width 306 height 27
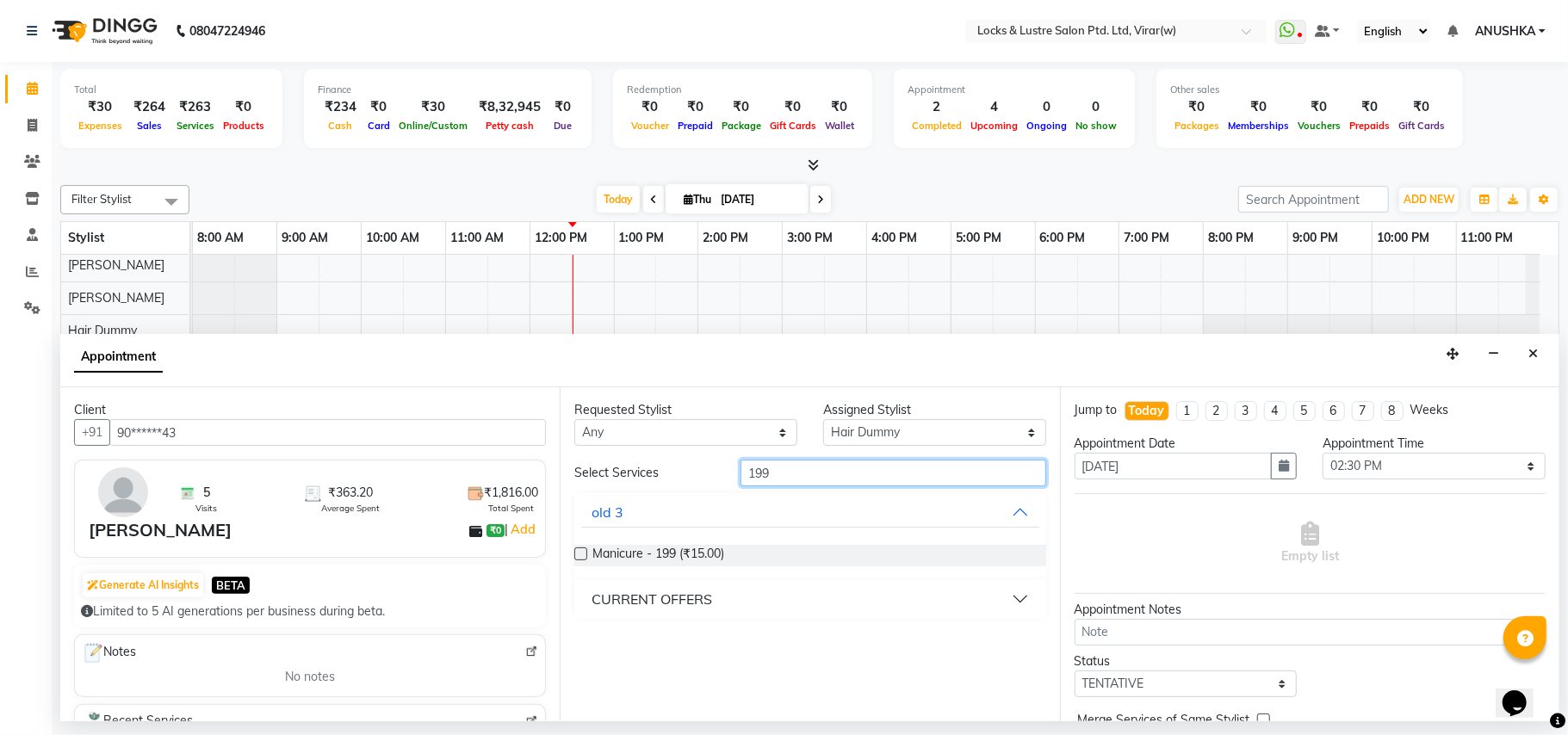
type input "199"
click at [705, 597] on div "CURRENT OFFERS" at bounding box center [652, 599] width 121 height 20
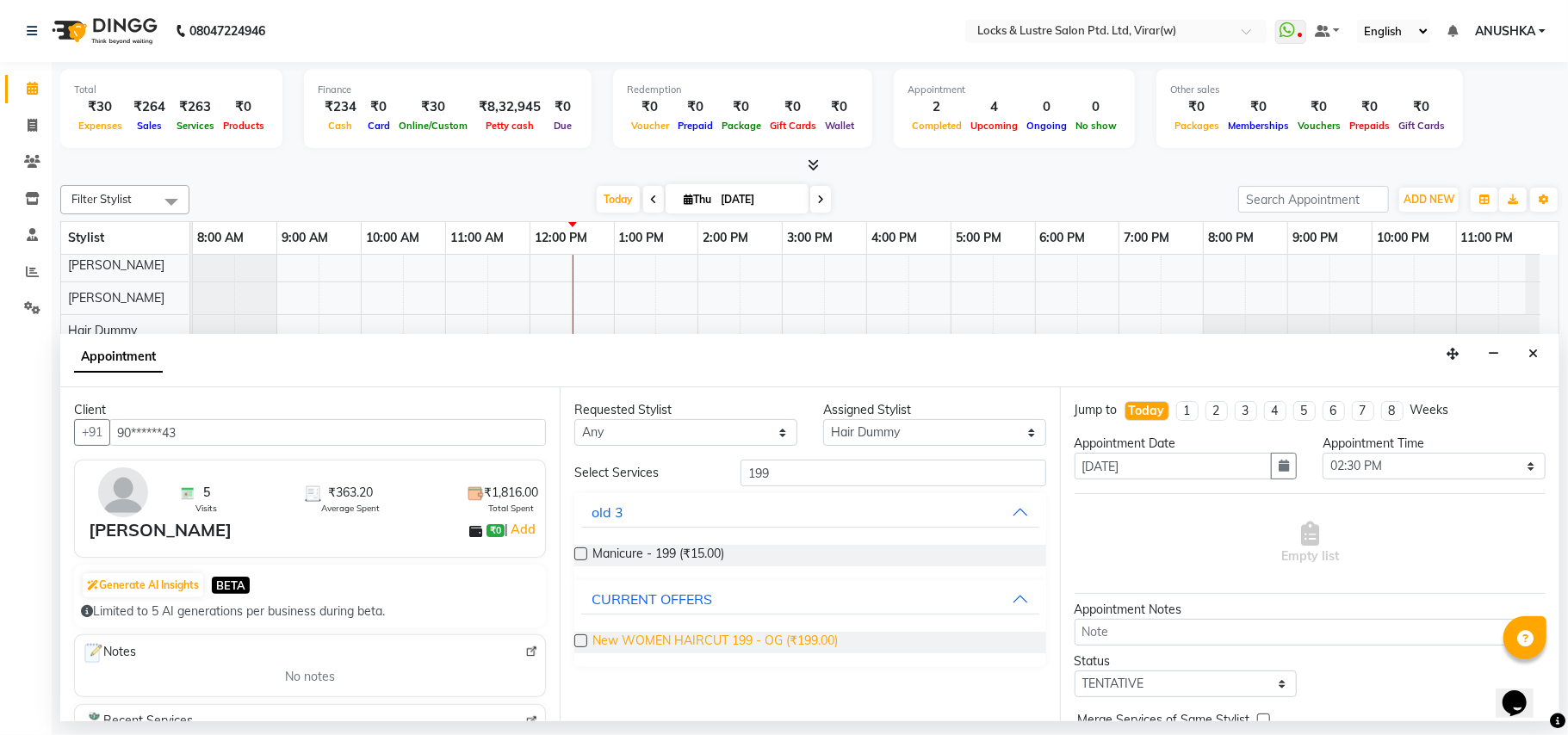
click at [715, 646] on span "New WOMEN HAIRCUT 199 - OG (₹199.00)" at bounding box center [715, 642] width 245 height 21
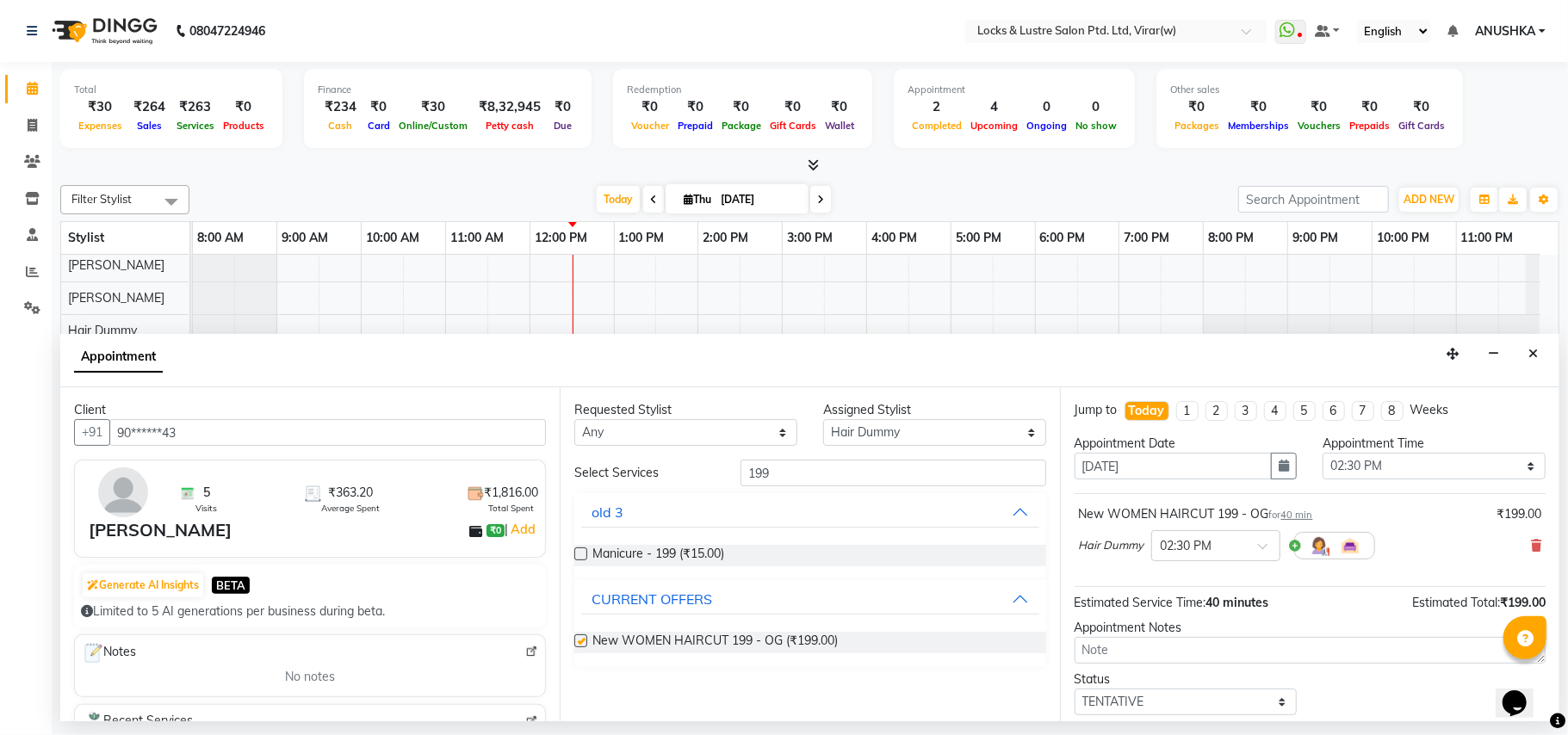
checkbox input "false"
click at [797, 463] on input "199" at bounding box center [893, 473] width 306 height 27
type input "1"
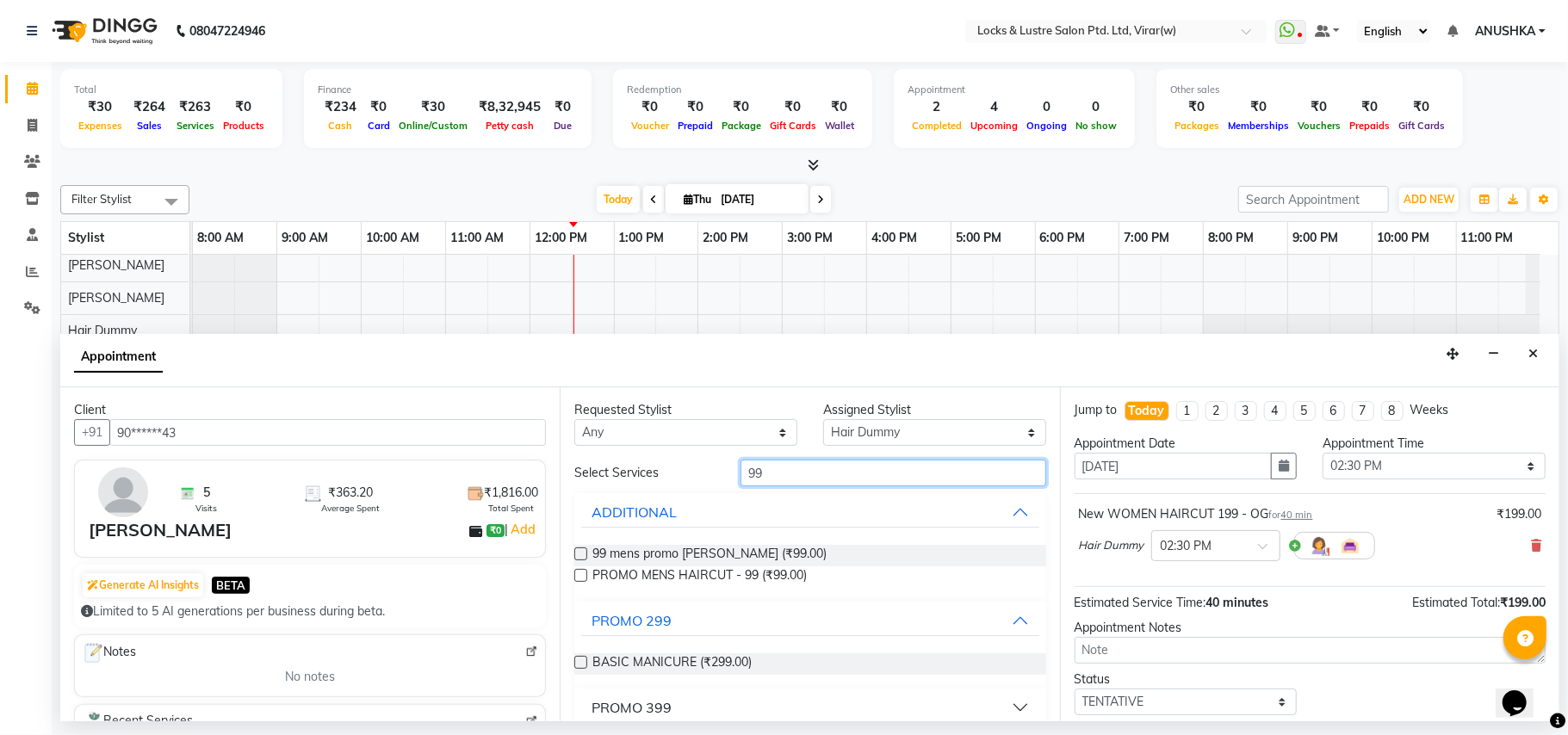
scroll to position [360, 0]
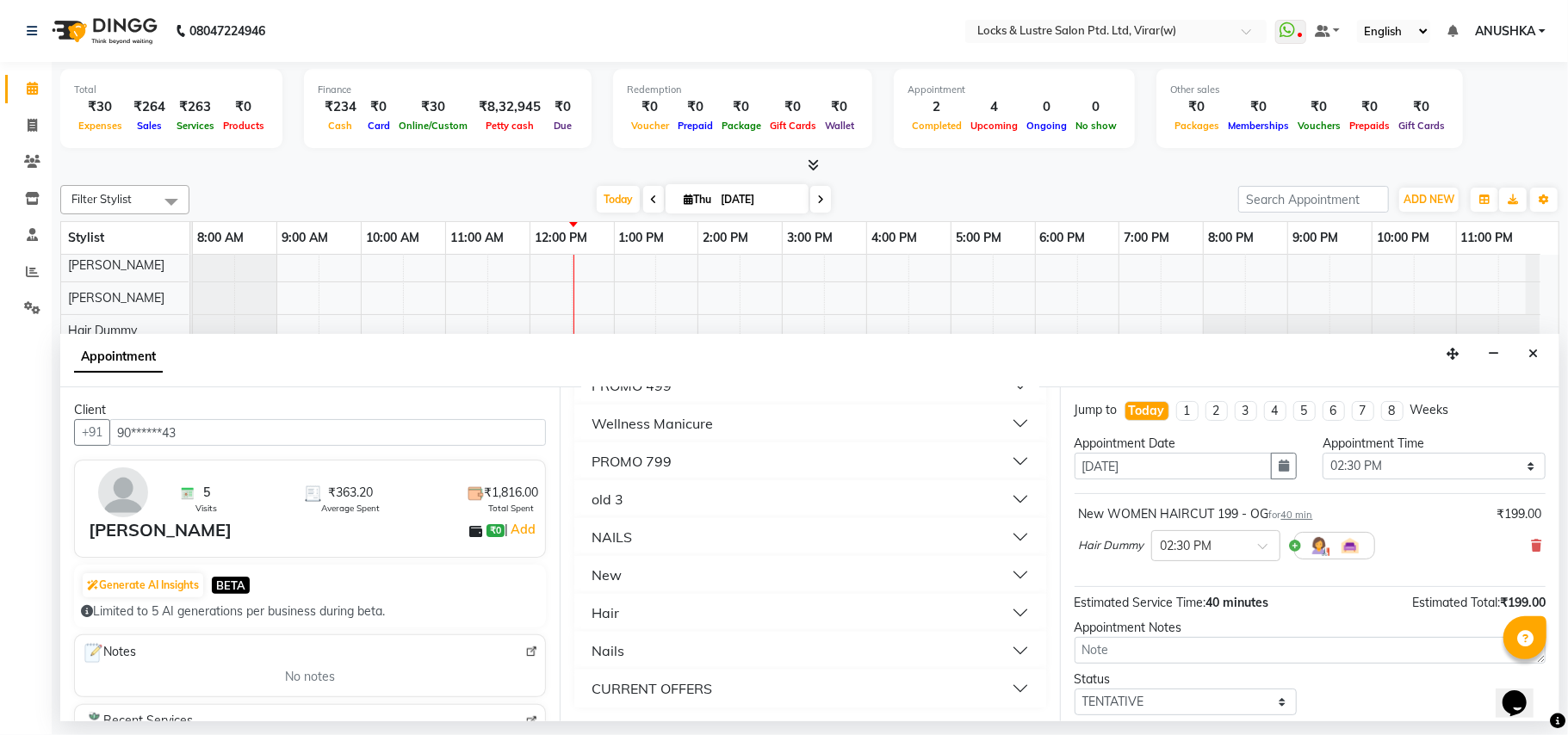
type input "99"
click at [644, 678] on div "CURRENT OFFERS" at bounding box center [652, 689] width 121 height 20
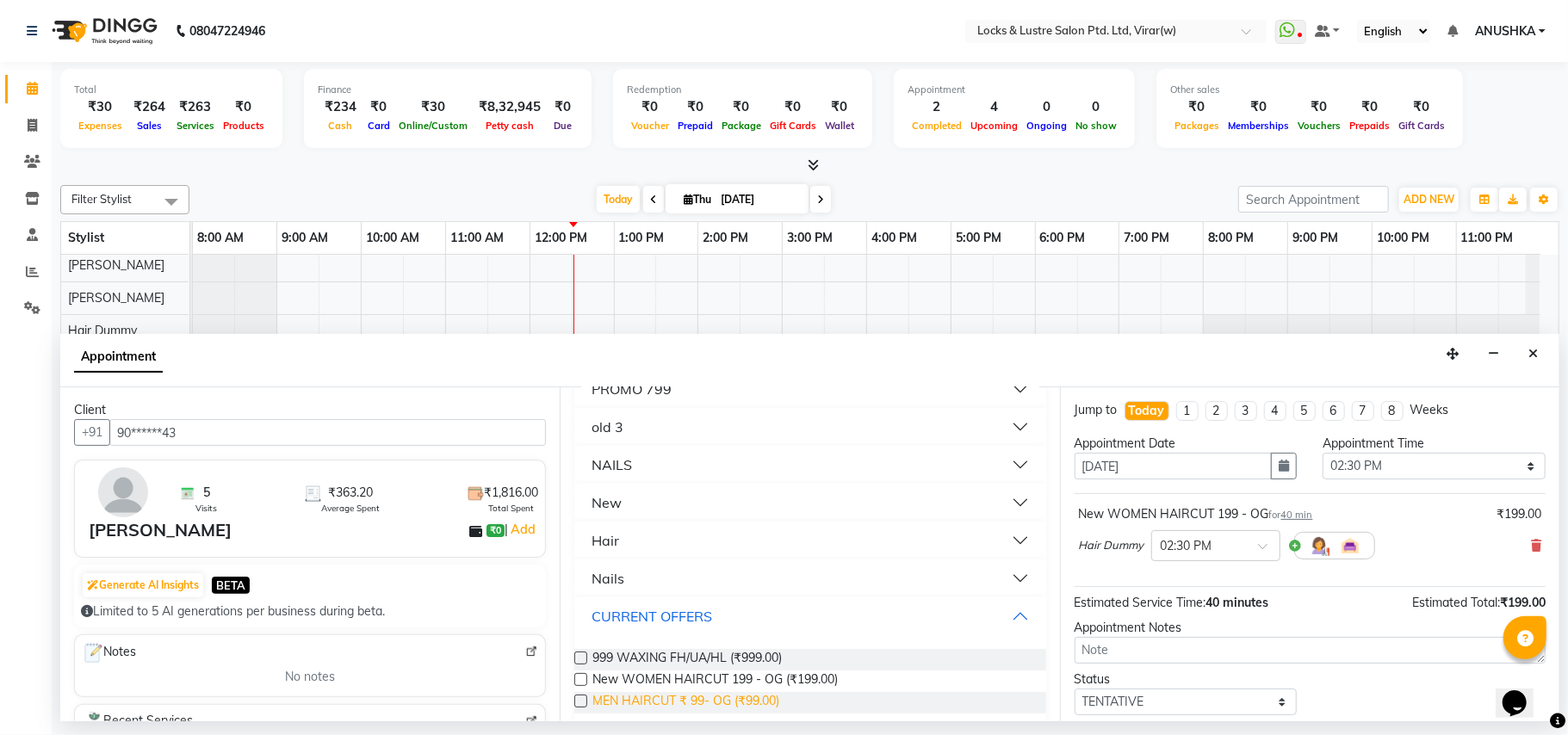
scroll to position [452, 0]
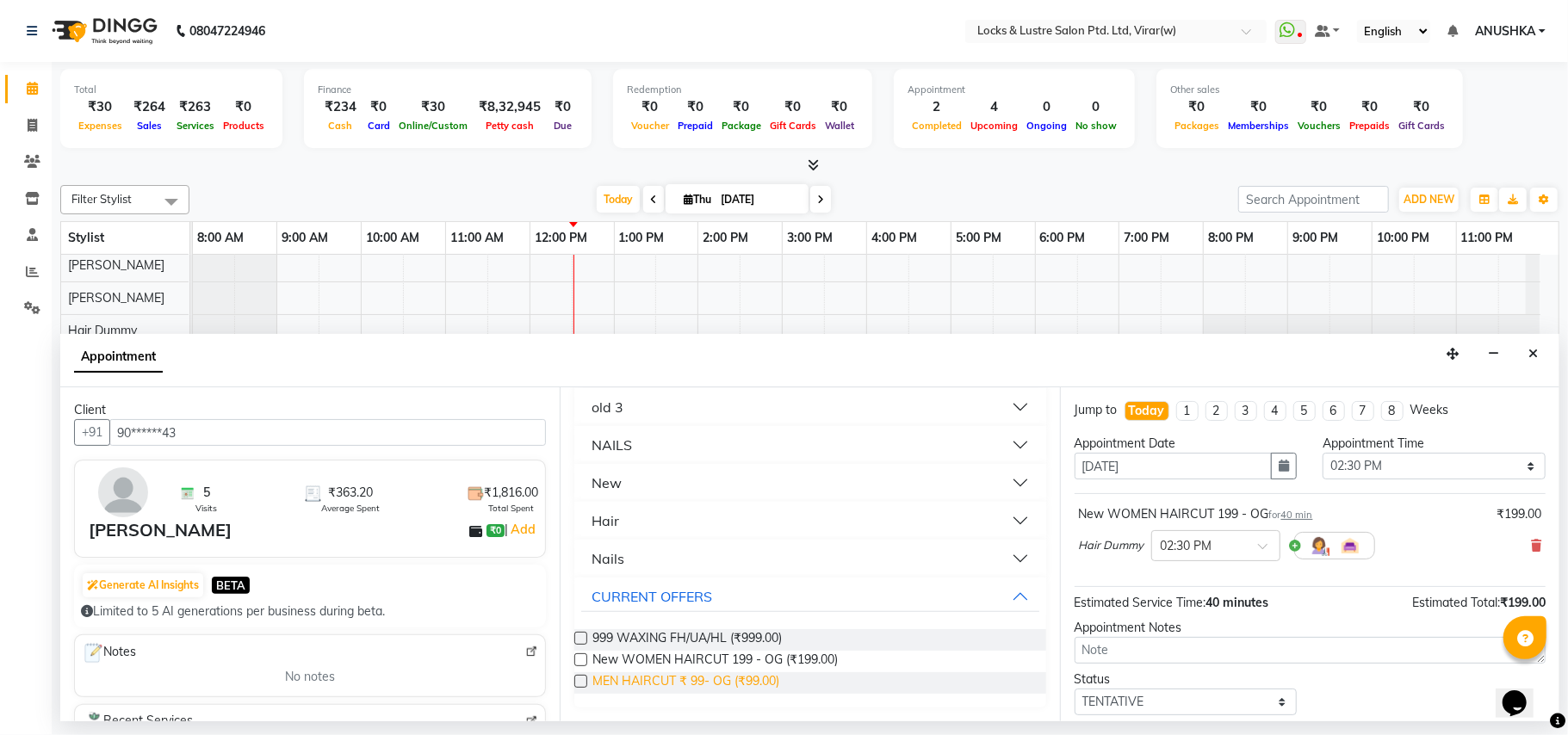
click at [713, 680] on span "MEN HAIRCUT ₹ 99- OG (₹99.00)" at bounding box center [685, 683] width 187 height 21
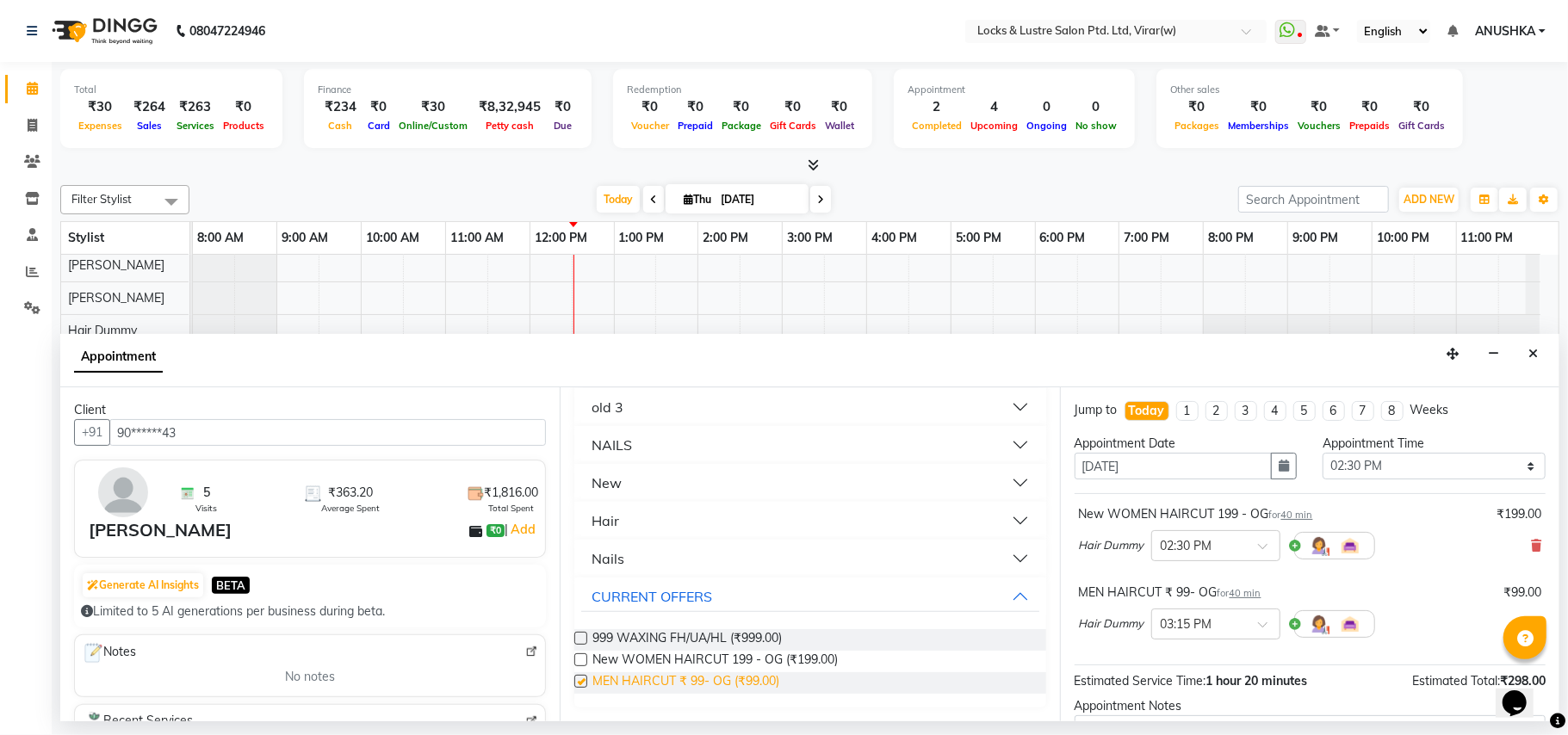
checkbox input "false"
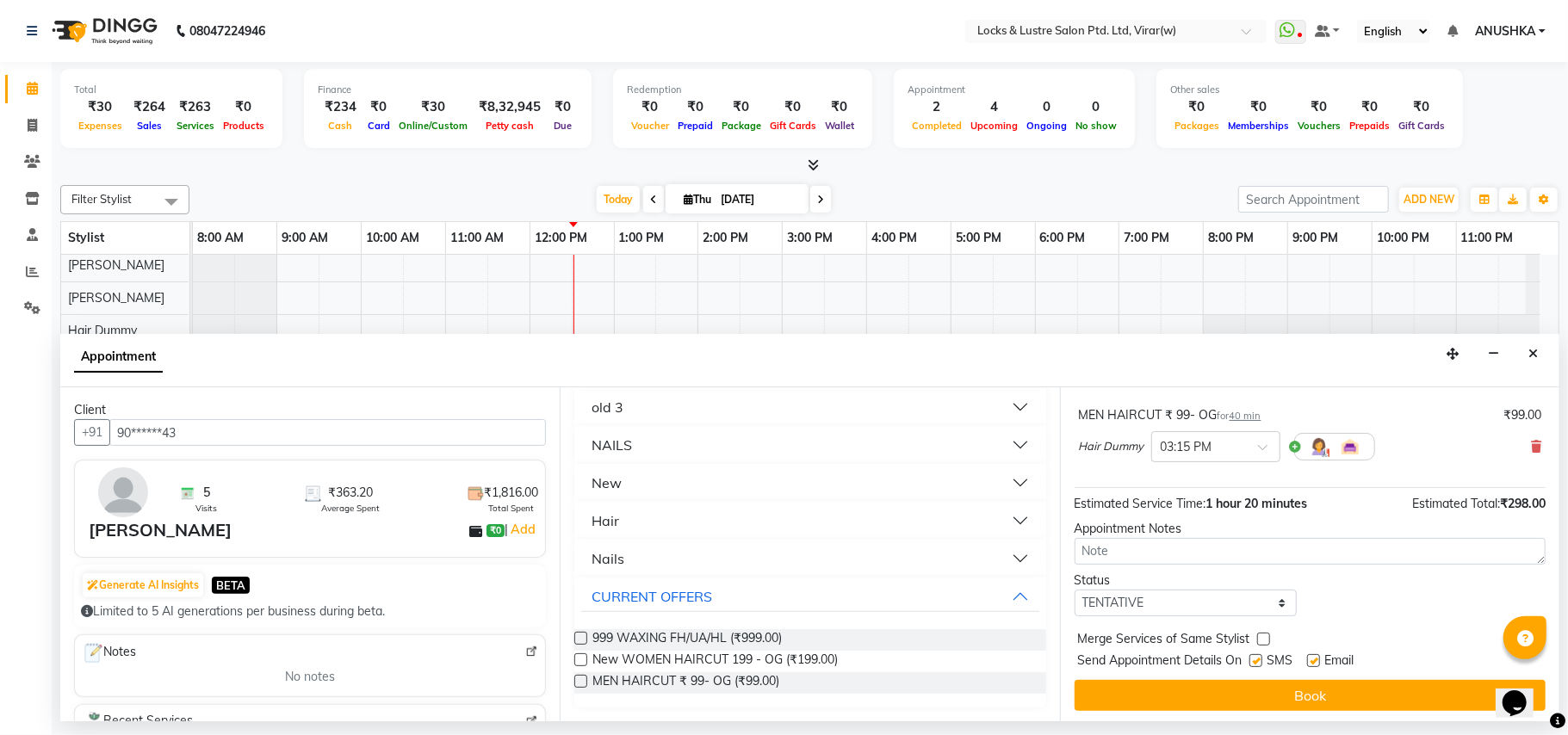
scroll to position [183, 0]
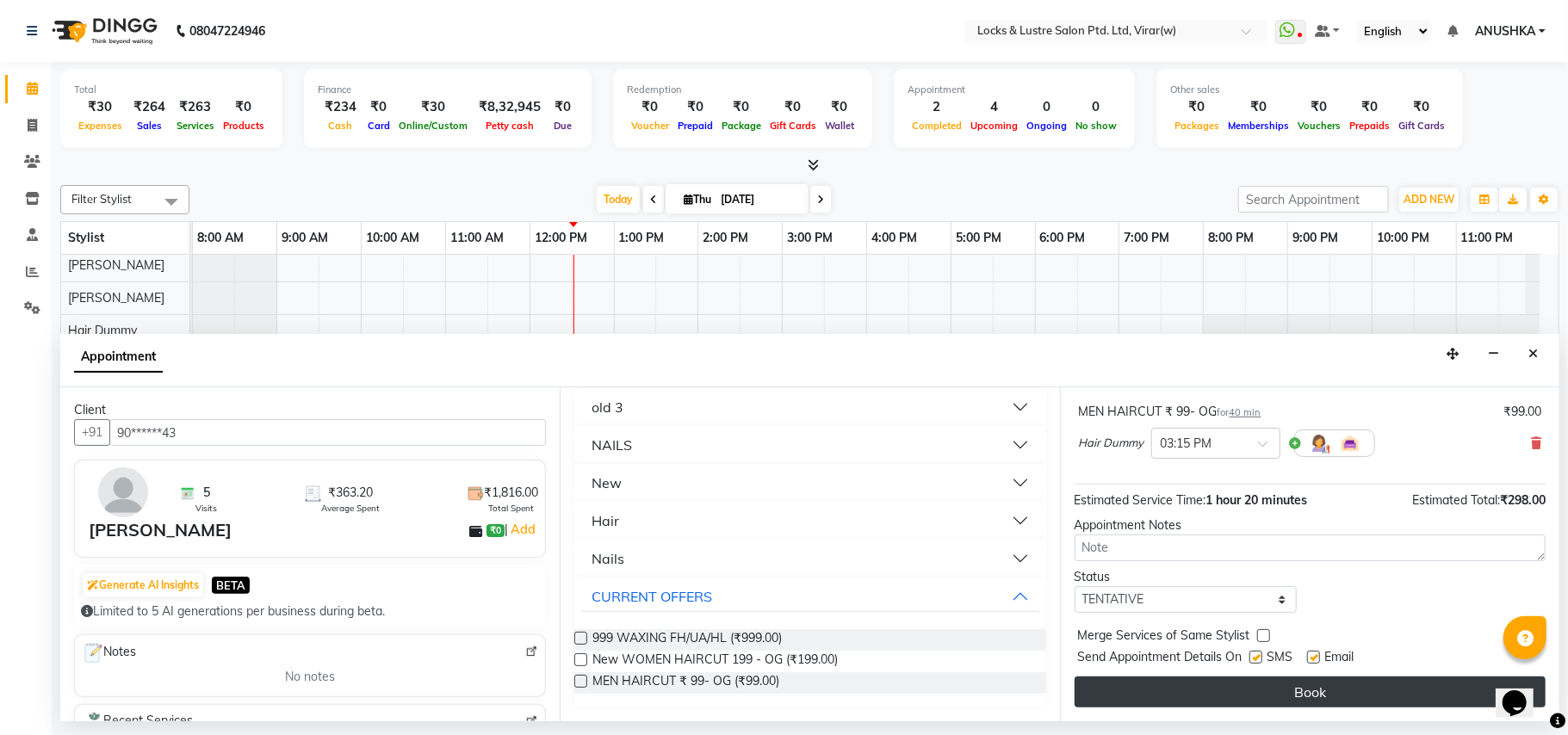
click at [1278, 683] on button "Book" at bounding box center [1310, 691] width 471 height 31
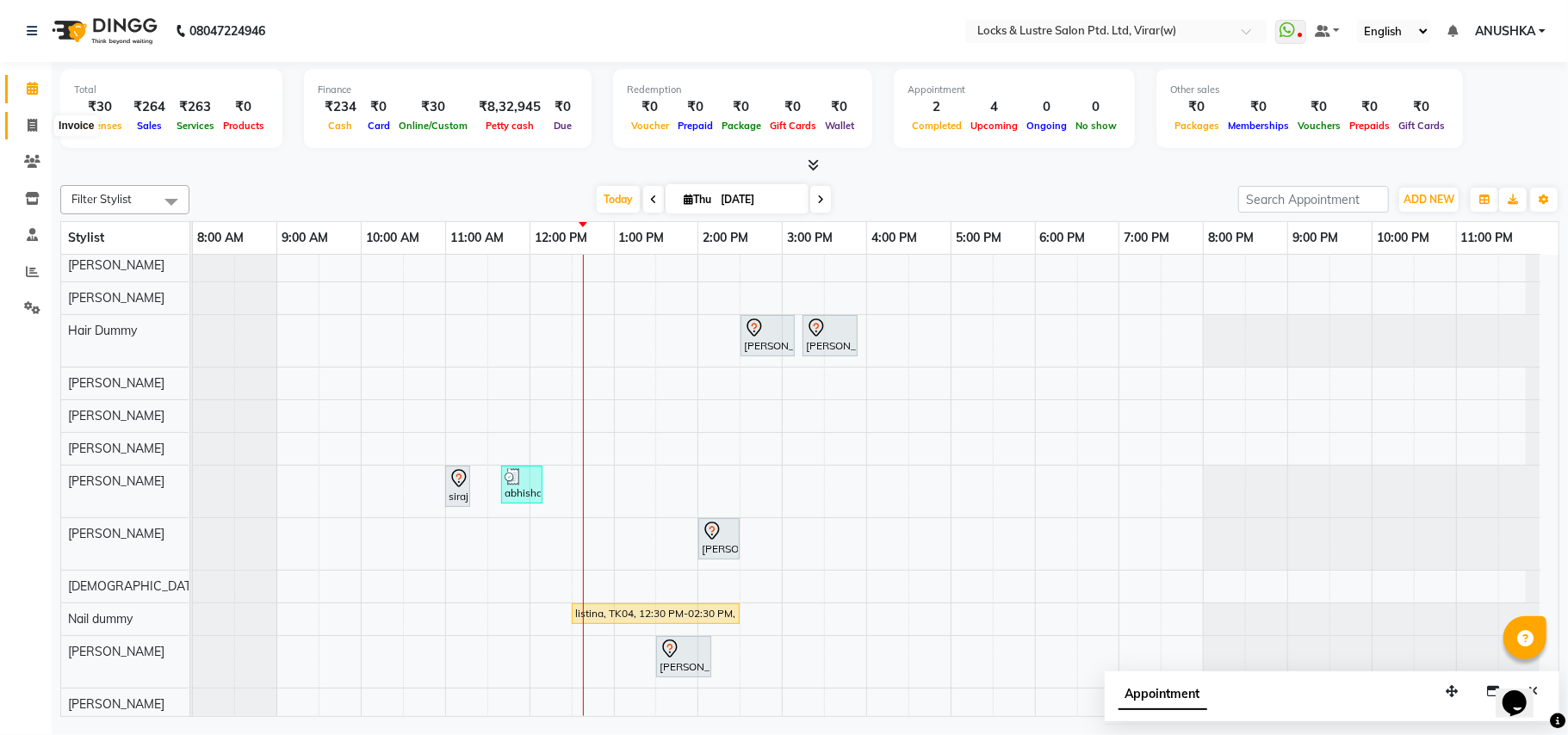
click at [24, 122] on span at bounding box center [33, 125] width 30 height 20
select select "service"
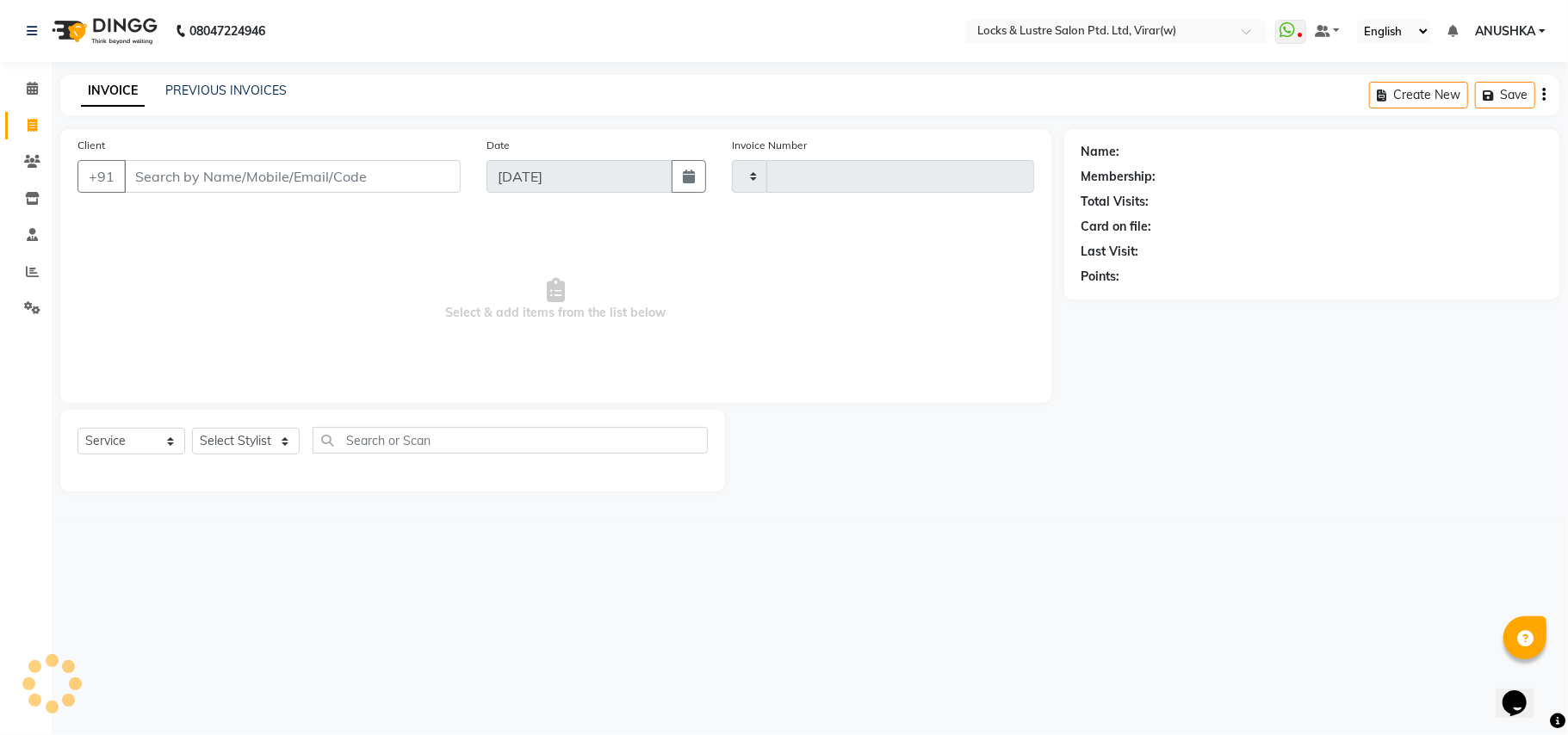
type input "14554"
select select "5944"
click at [34, 93] on icon at bounding box center [33, 88] width 11 height 13
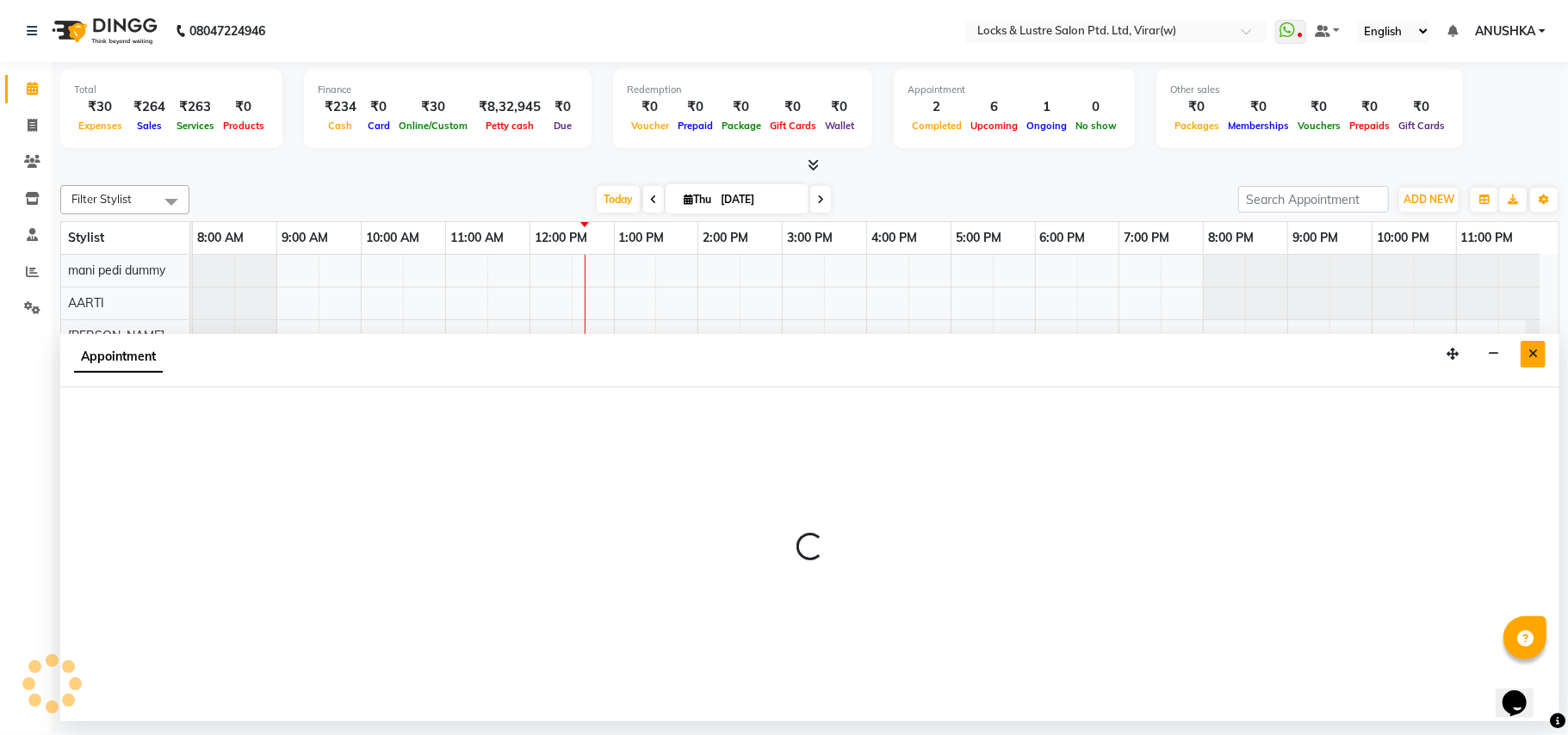
click at [1523, 355] on button "Close" at bounding box center [1533, 354] width 25 height 27
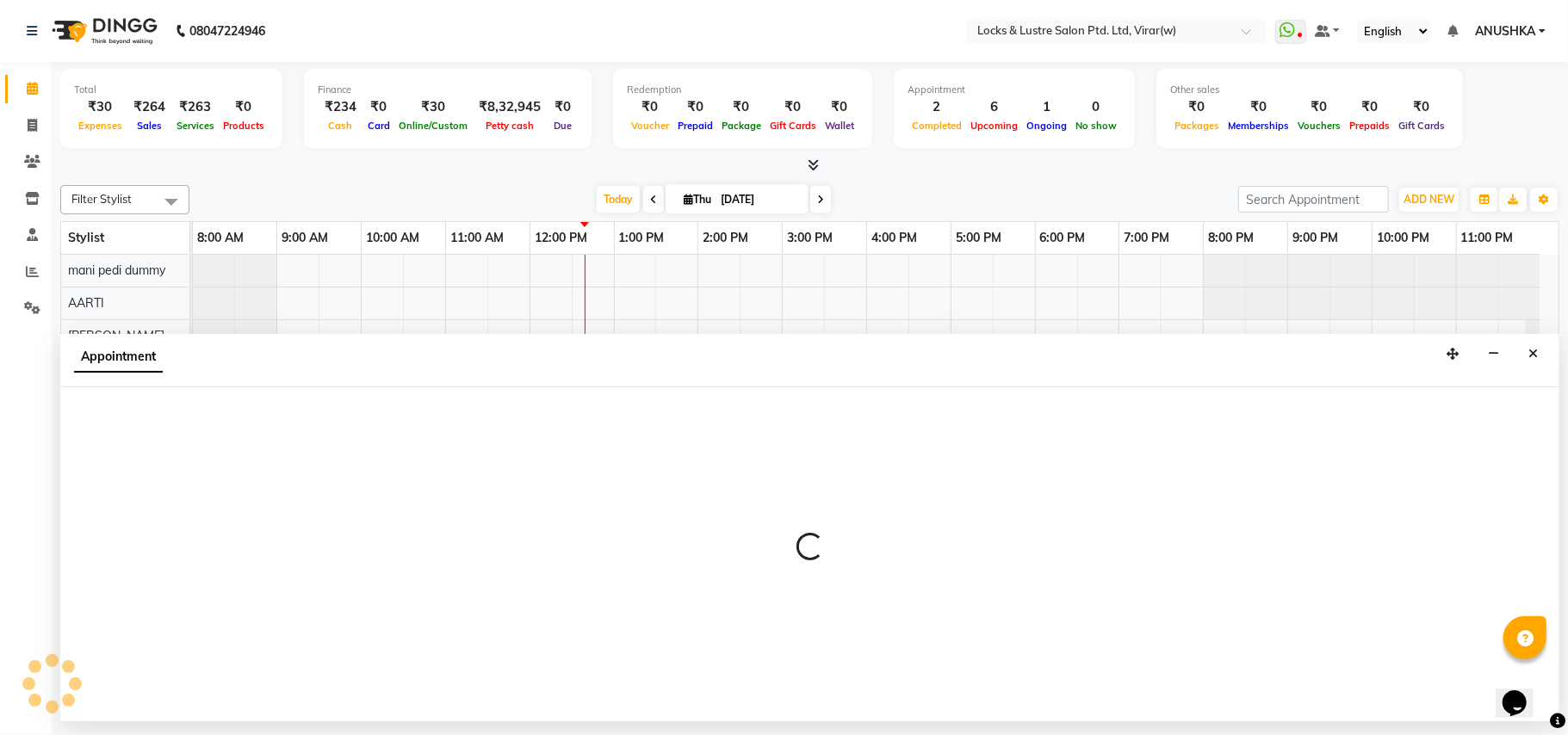
select select "43864"
select select "tentative"
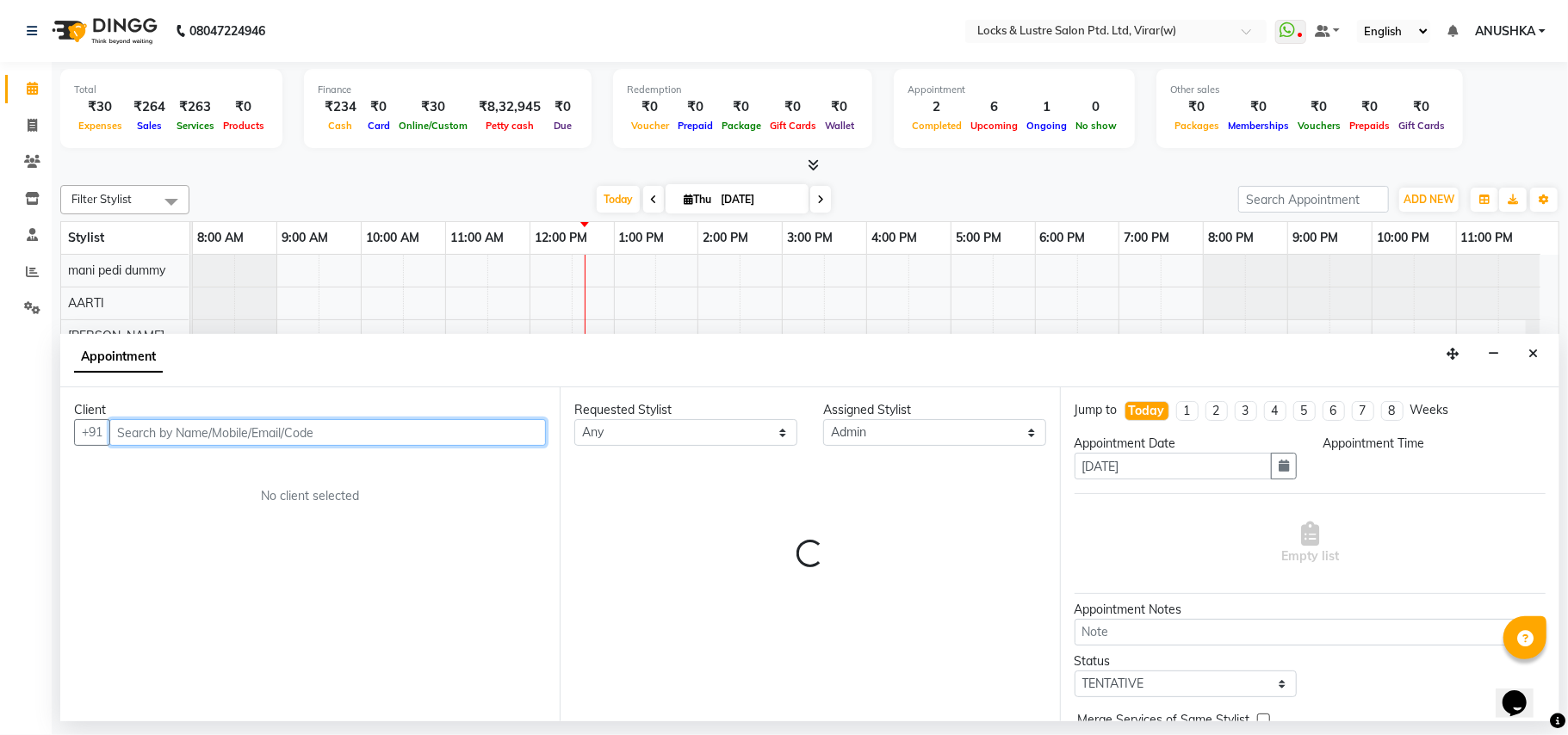
select select "720"
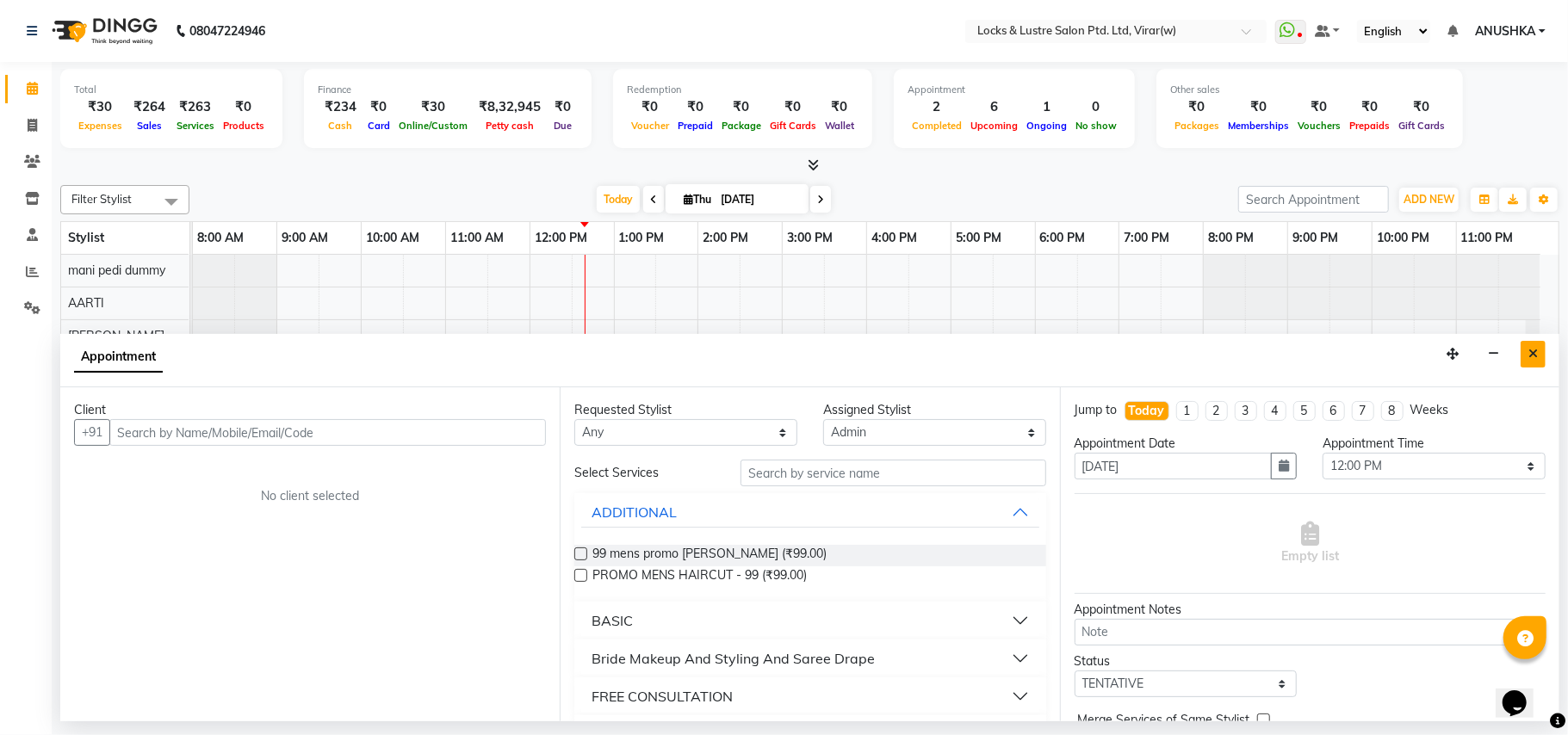
click at [1534, 357] on icon "Close" at bounding box center [1533, 353] width 9 height 12
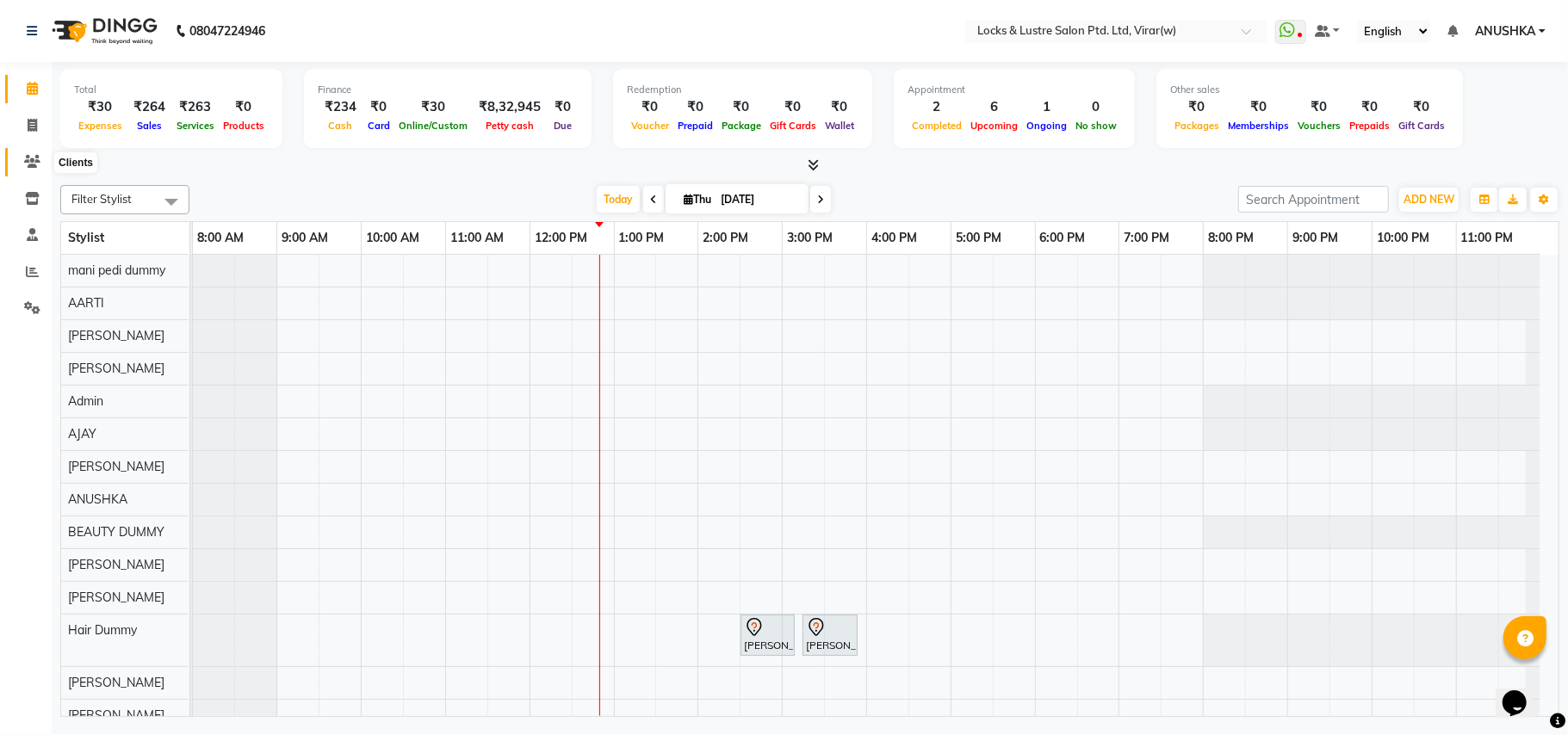
click at [32, 166] on icon at bounding box center [33, 162] width 17 height 13
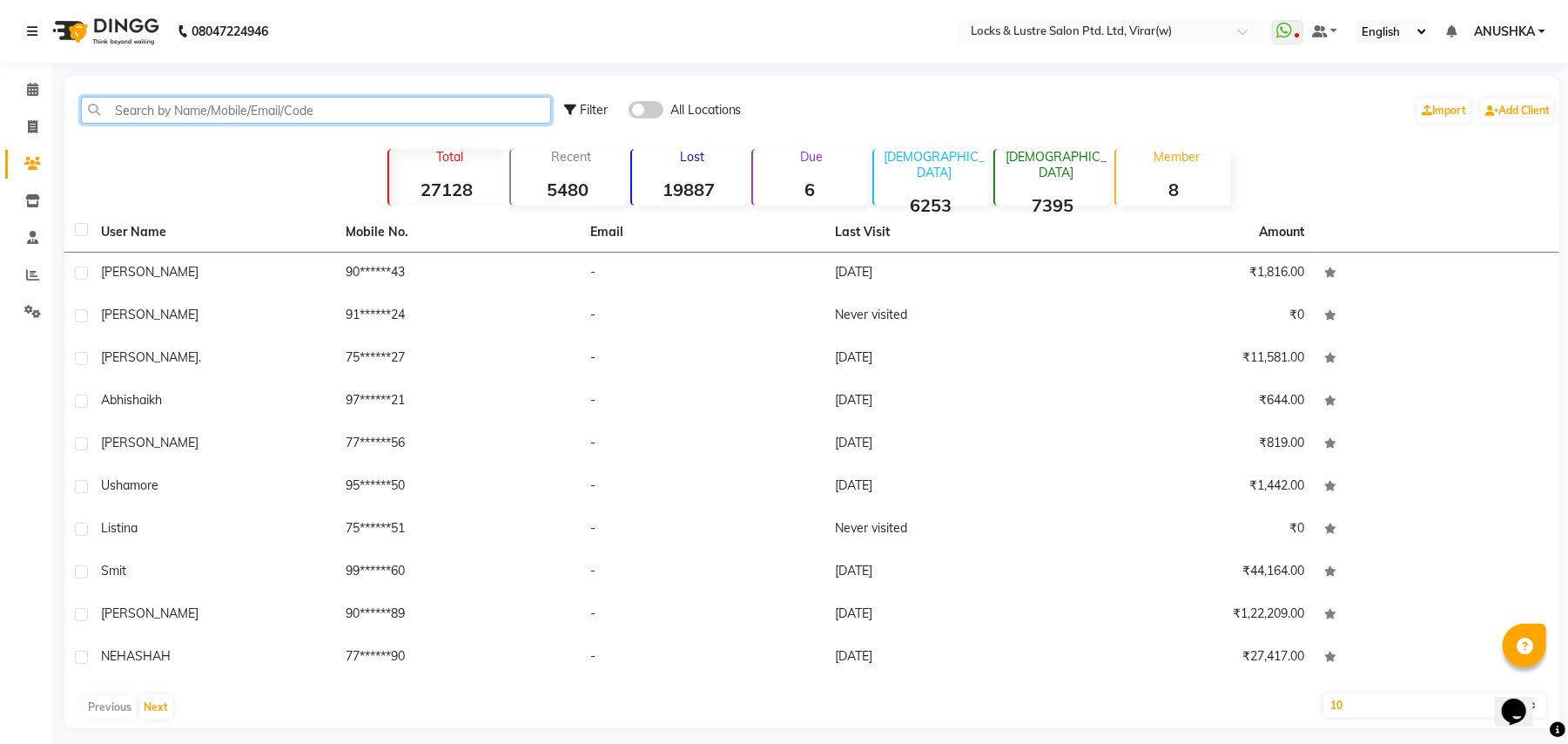
click at [265, 113] on input "text" at bounding box center [316, 110] width 470 height 27
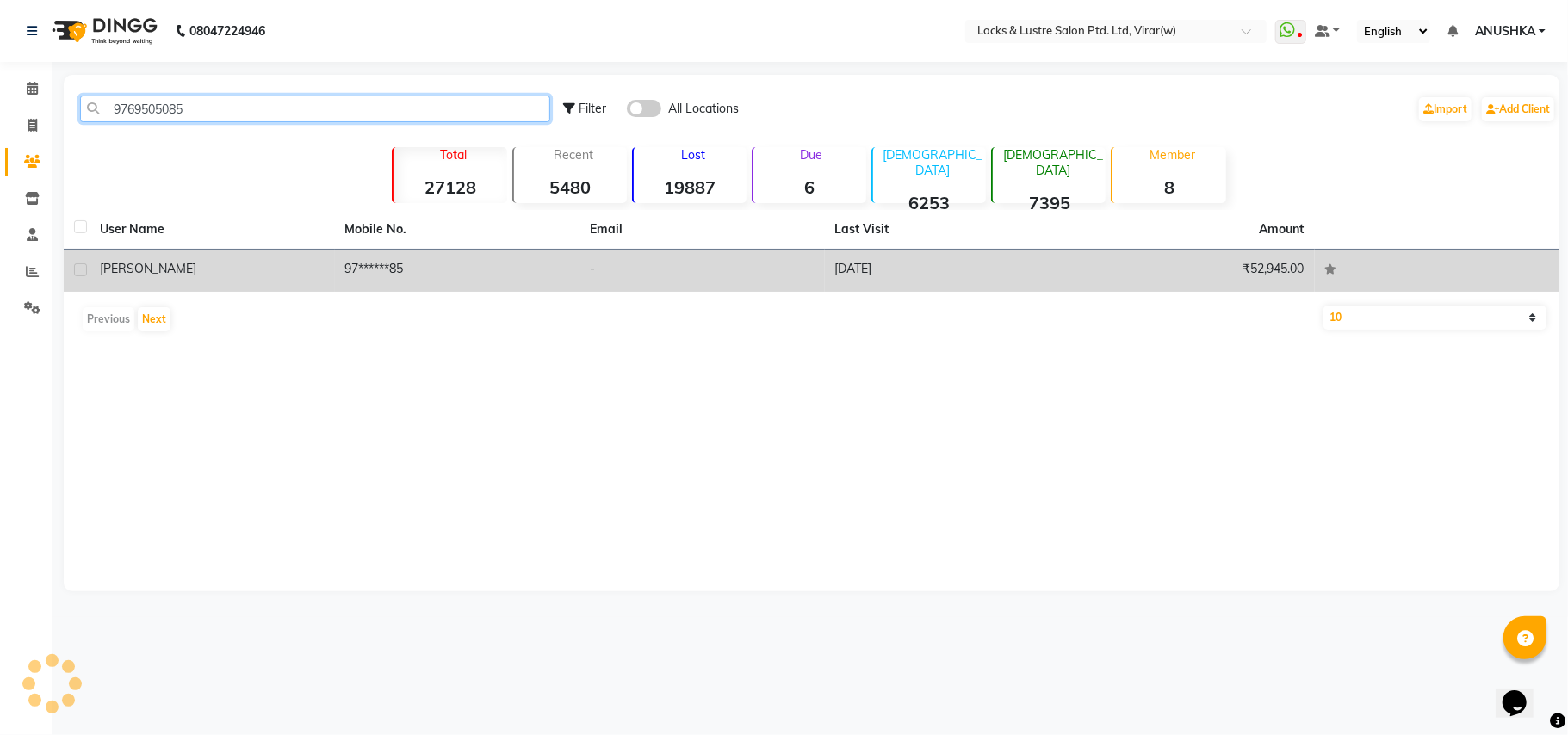
type input "9769505085"
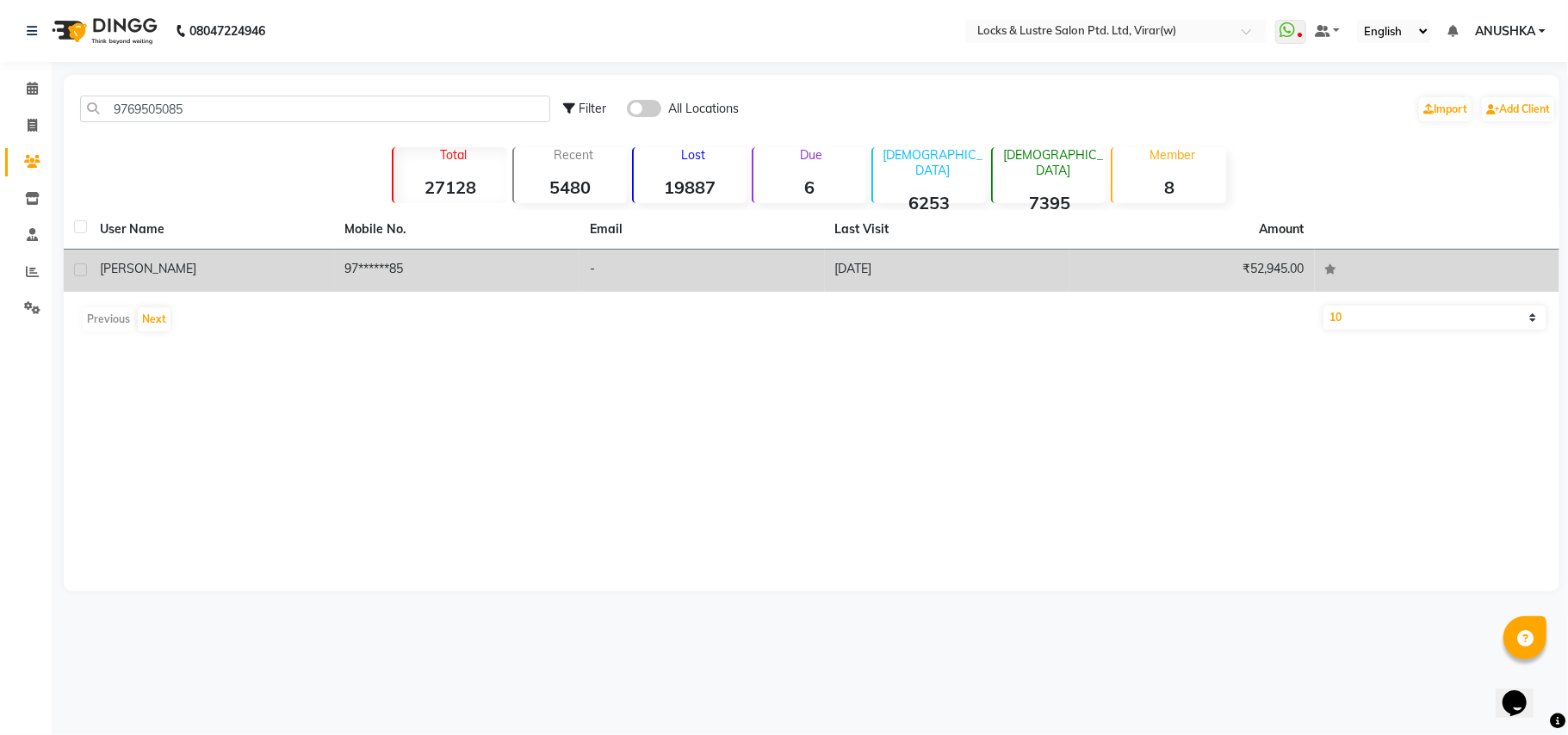
click at [355, 252] on td "97******85" at bounding box center [457, 270] width 245 height 42
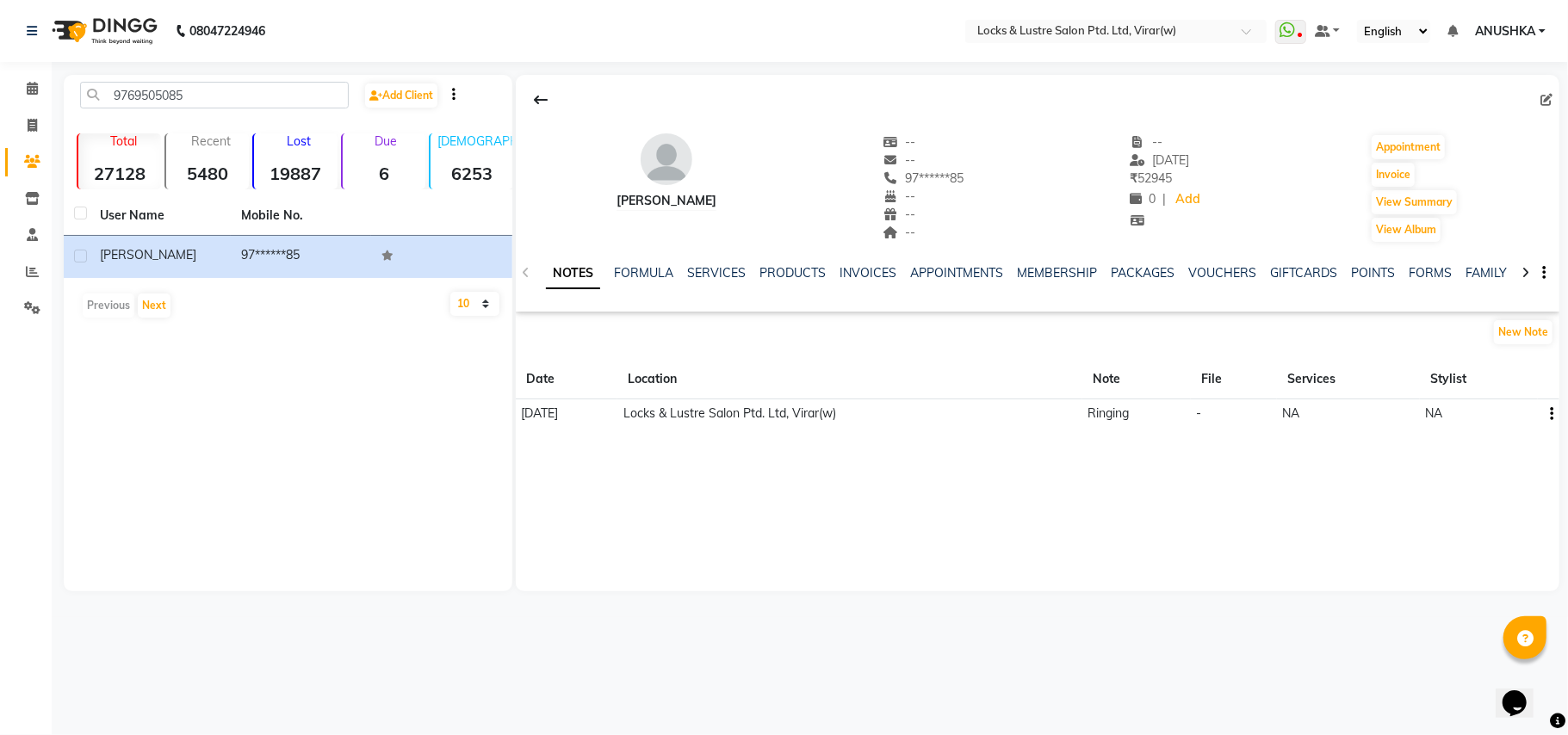
click at [1117, 412] on td "Ringing" at bounding box center [1136, 413] width 109 height 29
click at [1299, 416] on span "NA" at bounding box center [1290, 413] width 18 height 16
click at [1464, 416] on td "NA" at bounding box center [1479, 413] width 118 height 29
click at [1553, 414] on icon "button" at bounding box center [1552, 414] width 4 height 1
click at [1431, 463] on div "ABHIJEET -- -- 97******85 -- -- -- -- 01-03-2025 ₹ 52945 0 | Add Appointment In…" at bounding box center [1037, 334] width 1044 height 517
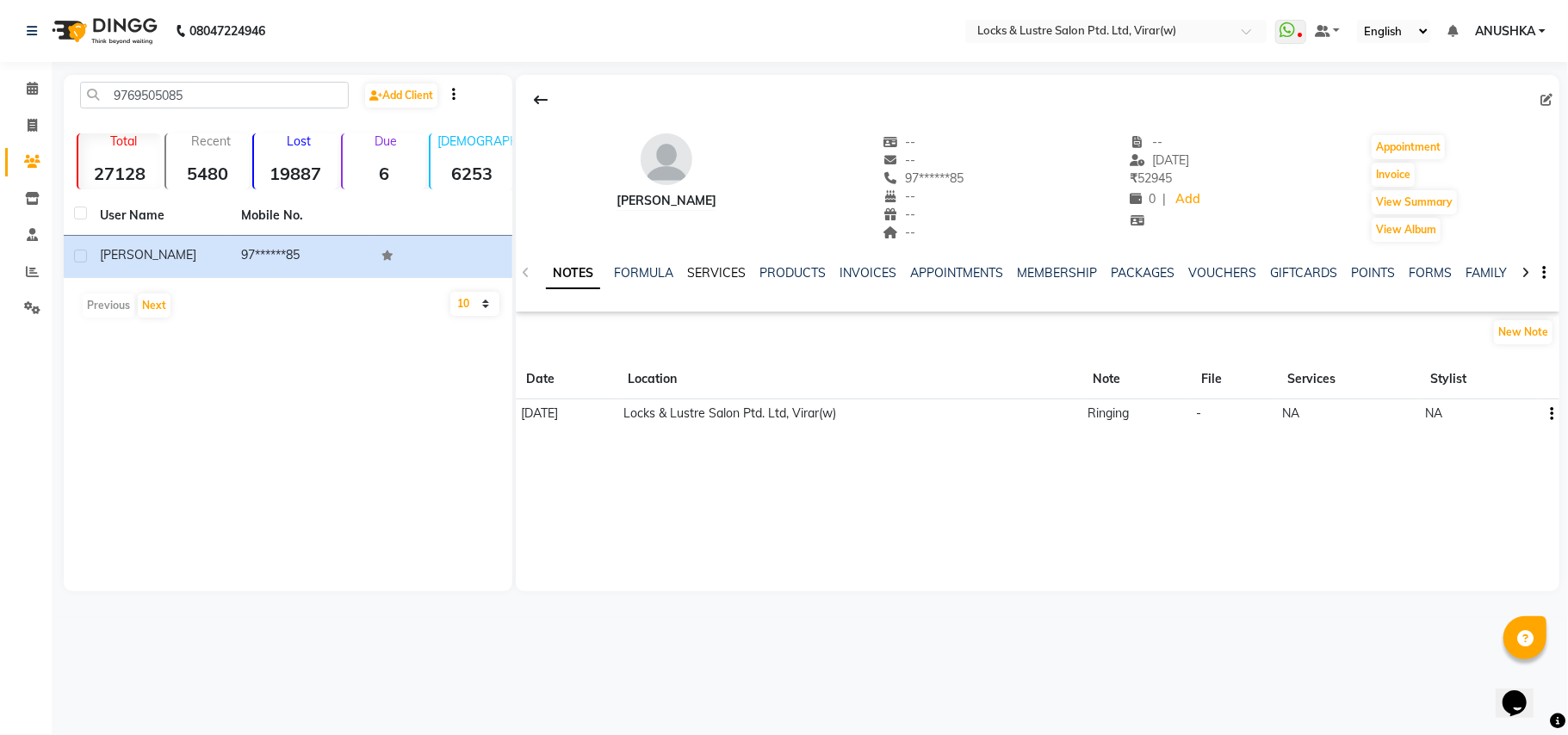
click at [691, 267] on link "SERVICES" at bounding box center [716, 272] width 59 height 16
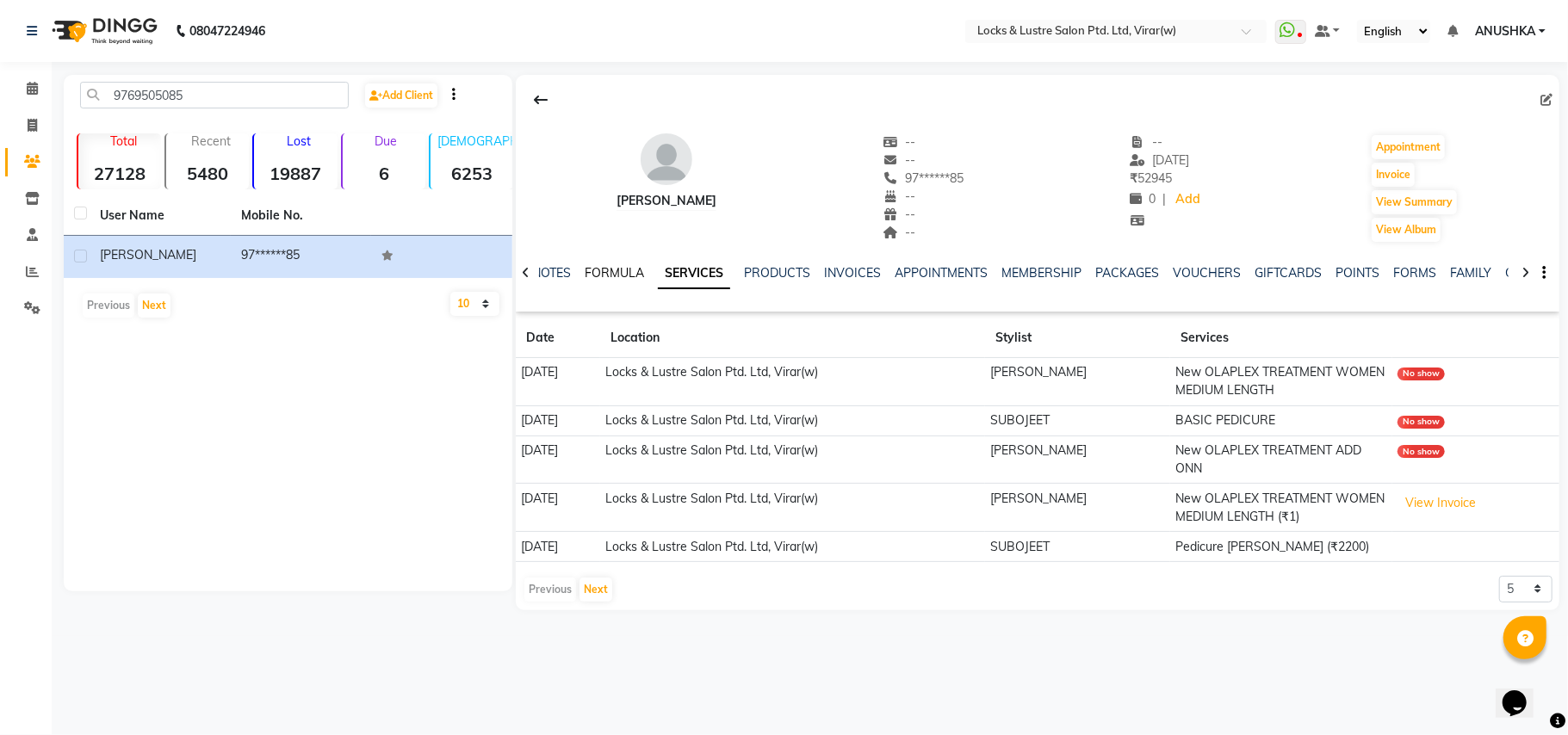
click at [600, 267] on link "FORMULA" at bounding box center [614, 272] width 59 height 16
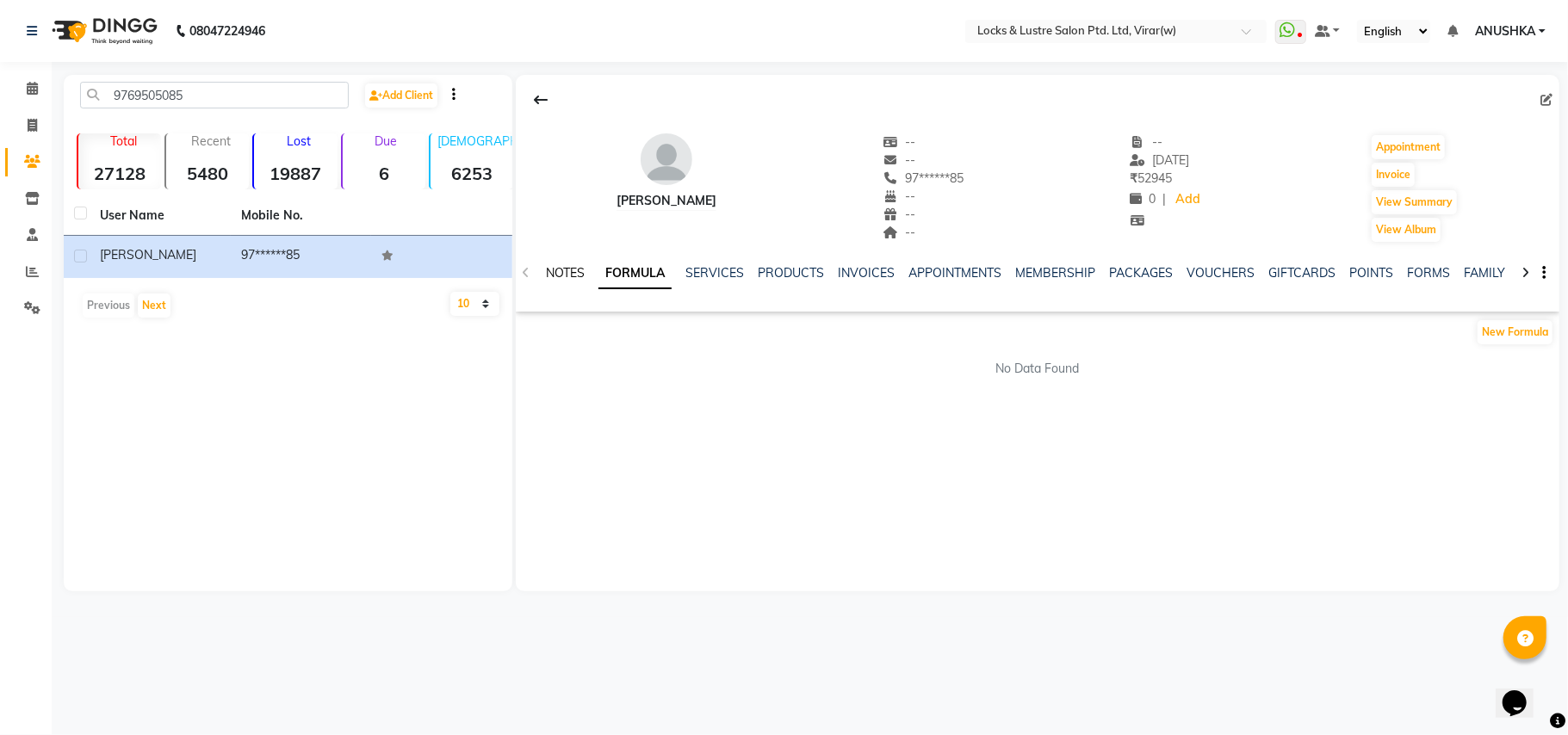
click at [565, 273] on link "NOTES" at bounding box center [565, 272] width 39 height 16
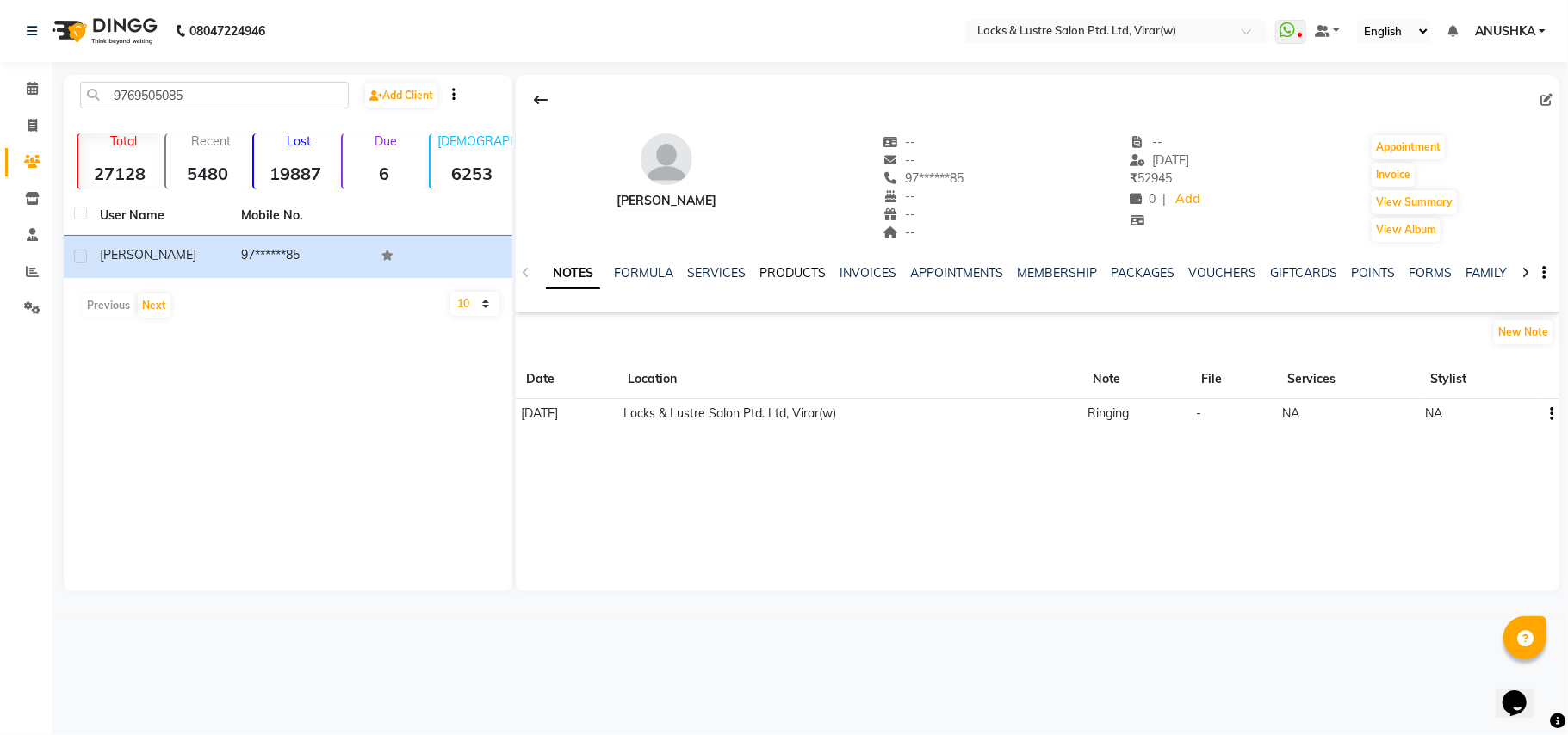
click at [761, 275] on link "PRODUCTS" at bounding box center [792, 272] width 66 height 16
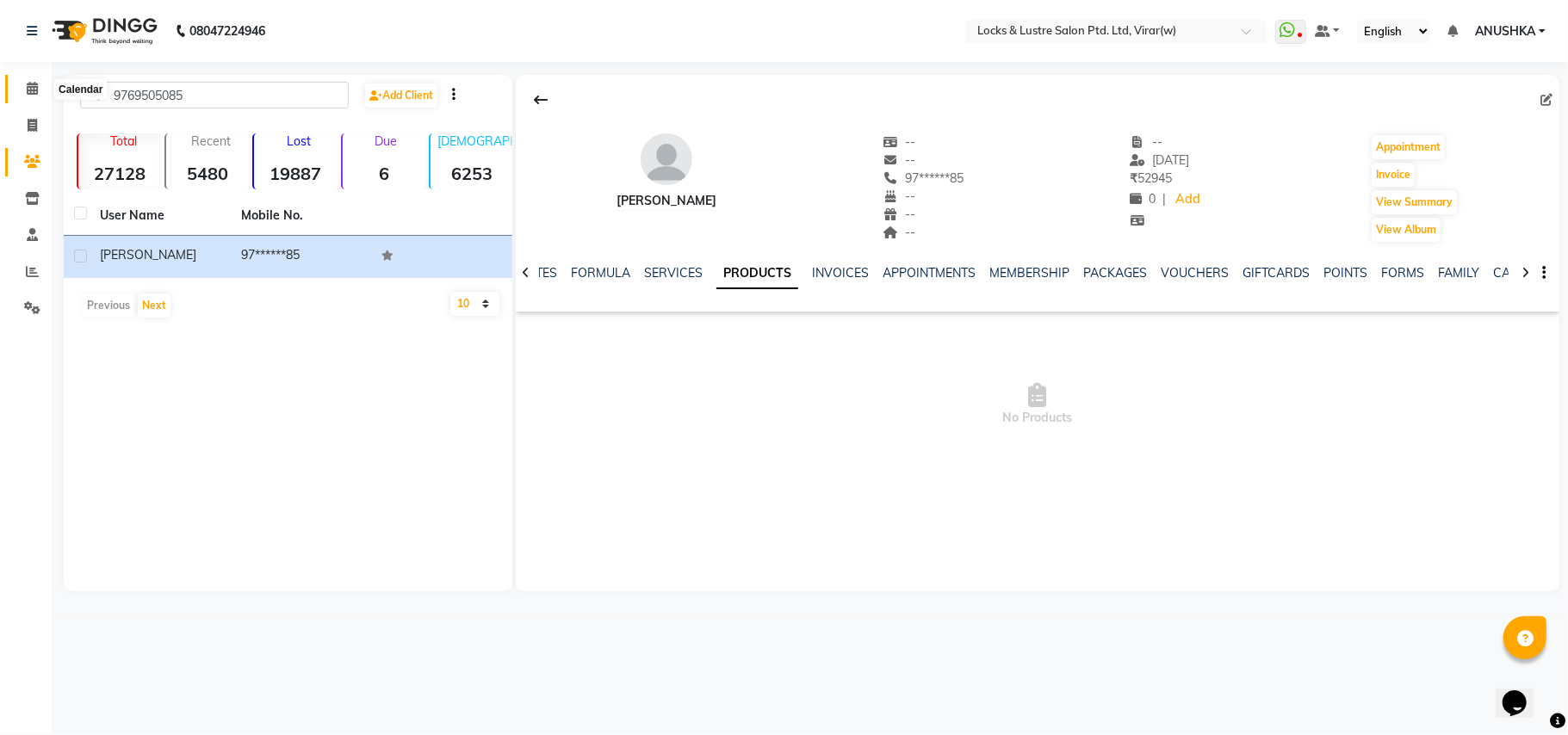
click at [20, 97] on span at bounding box center [33, 88] width 30 height 20
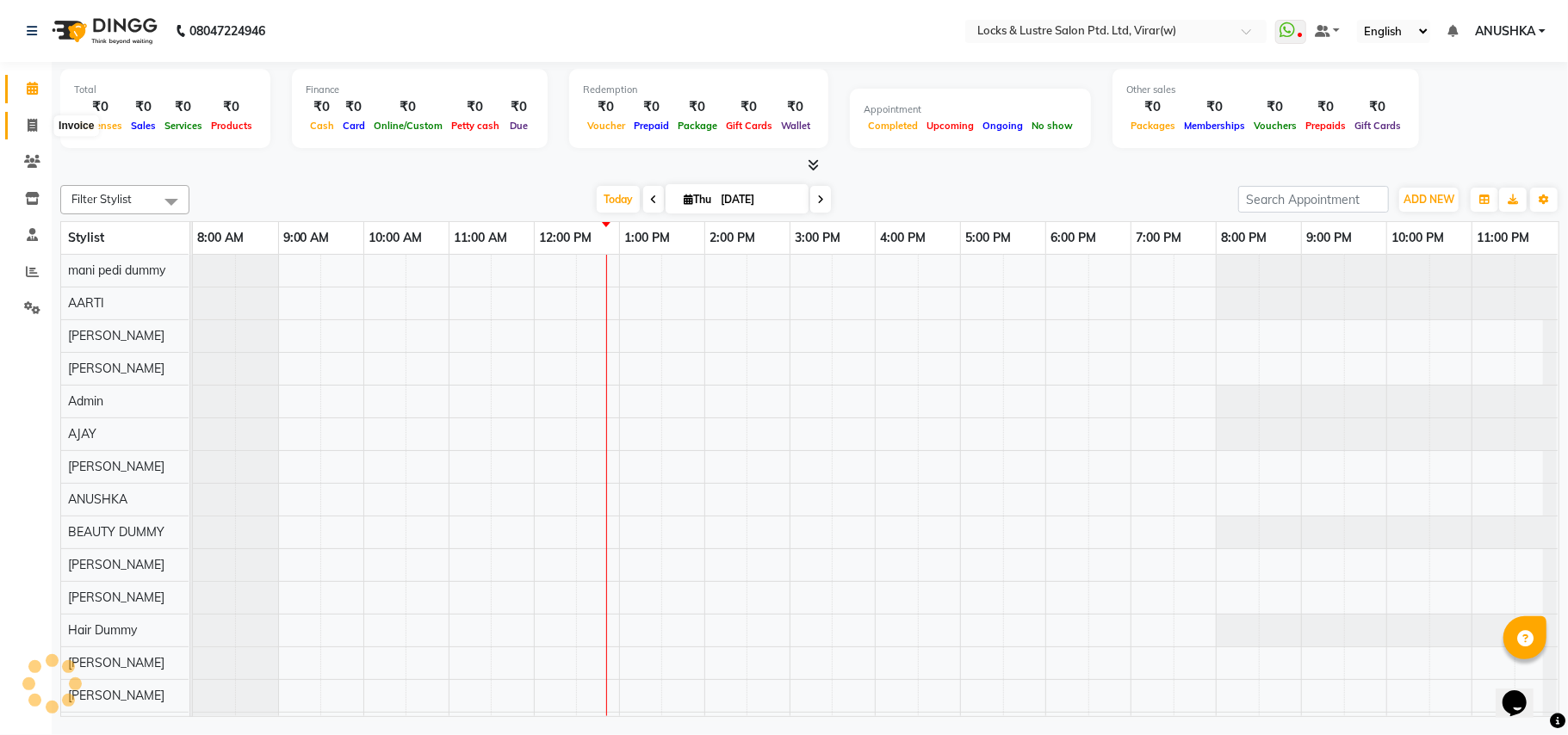
click at [28, 123] on icon at bounding box center [33, 125] width 9 height 13
select select "service"
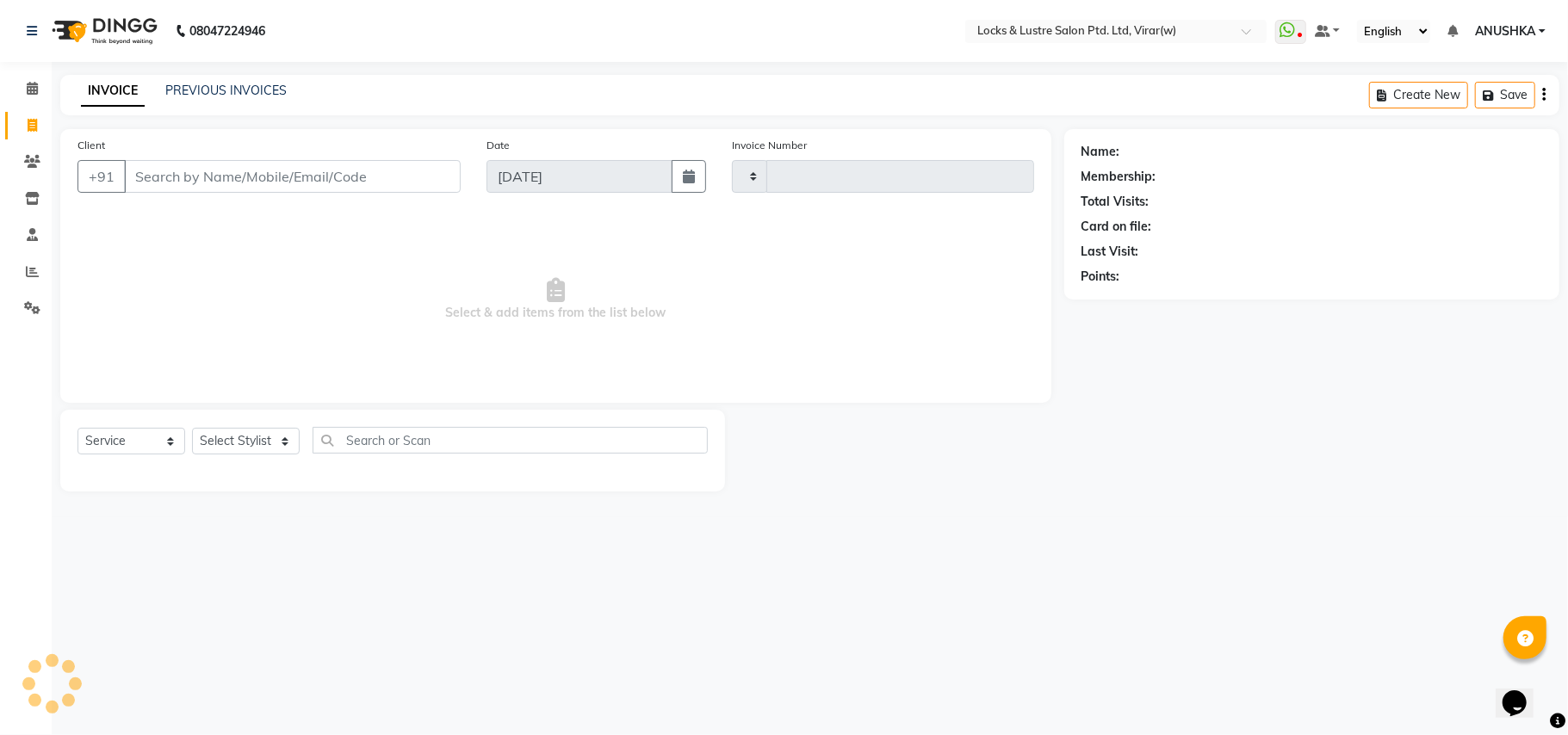
type input "14554"
select select "5944"
click at [27, 93] on icon at bounding box center [33, 88] width 11 height 13
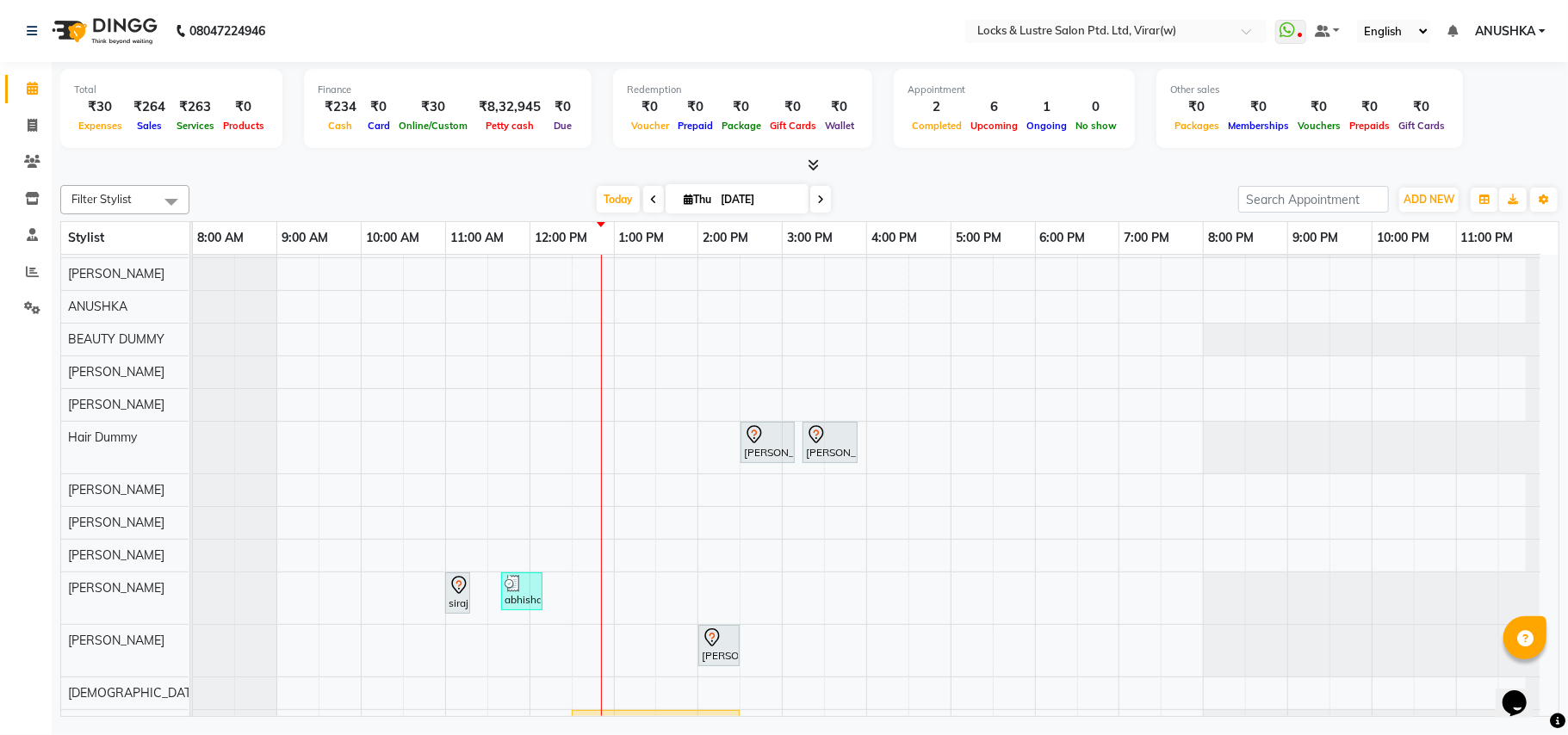
scroll to position [229, 0]
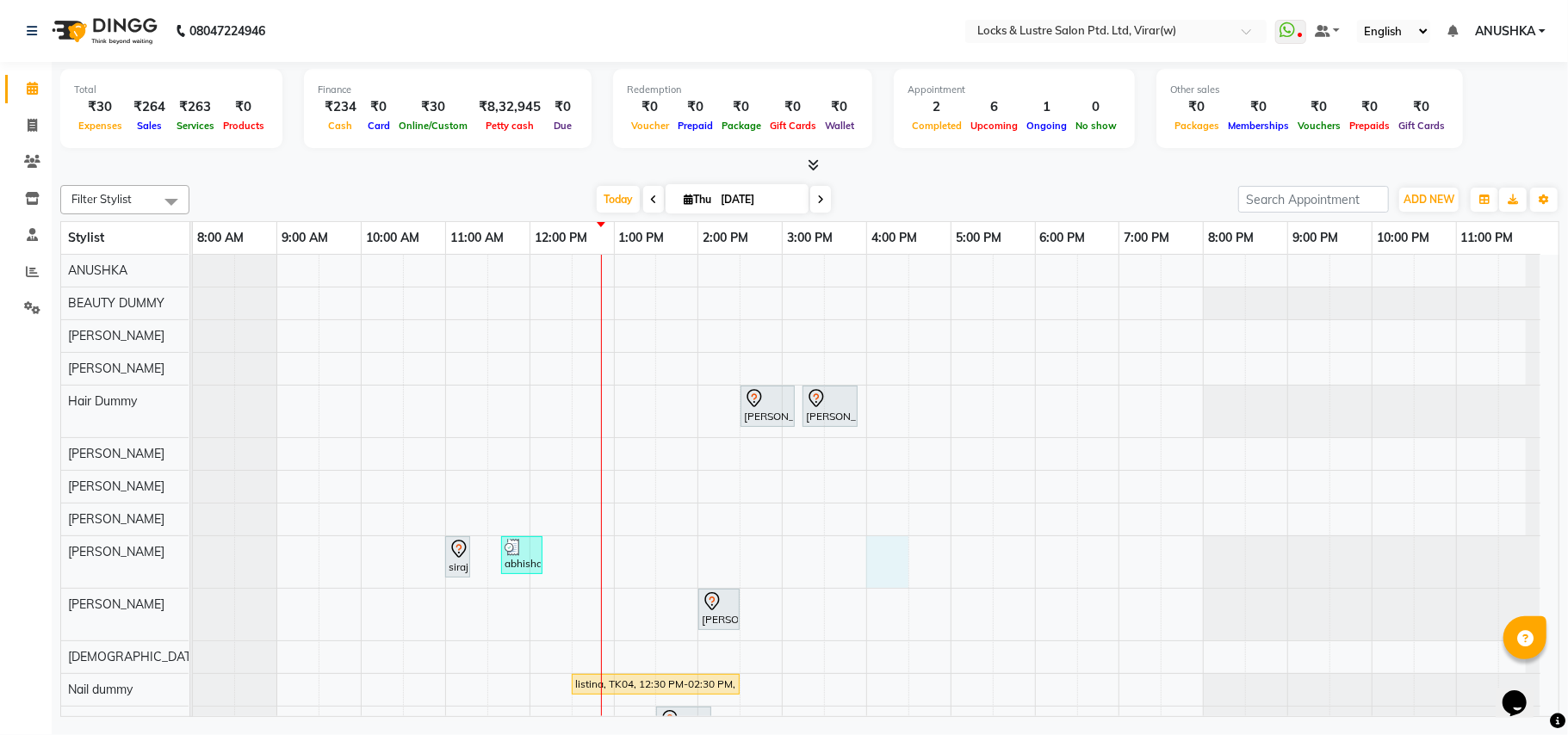
click at [883, 558] on div "MAYUR, TK08, 02:30 PM-03:10 PM, New WOMEN HAIRCUT 199 - OG MAYUR, TK08, 03:15 P…" at bounding box center [876, 689] width 1365 height 1325
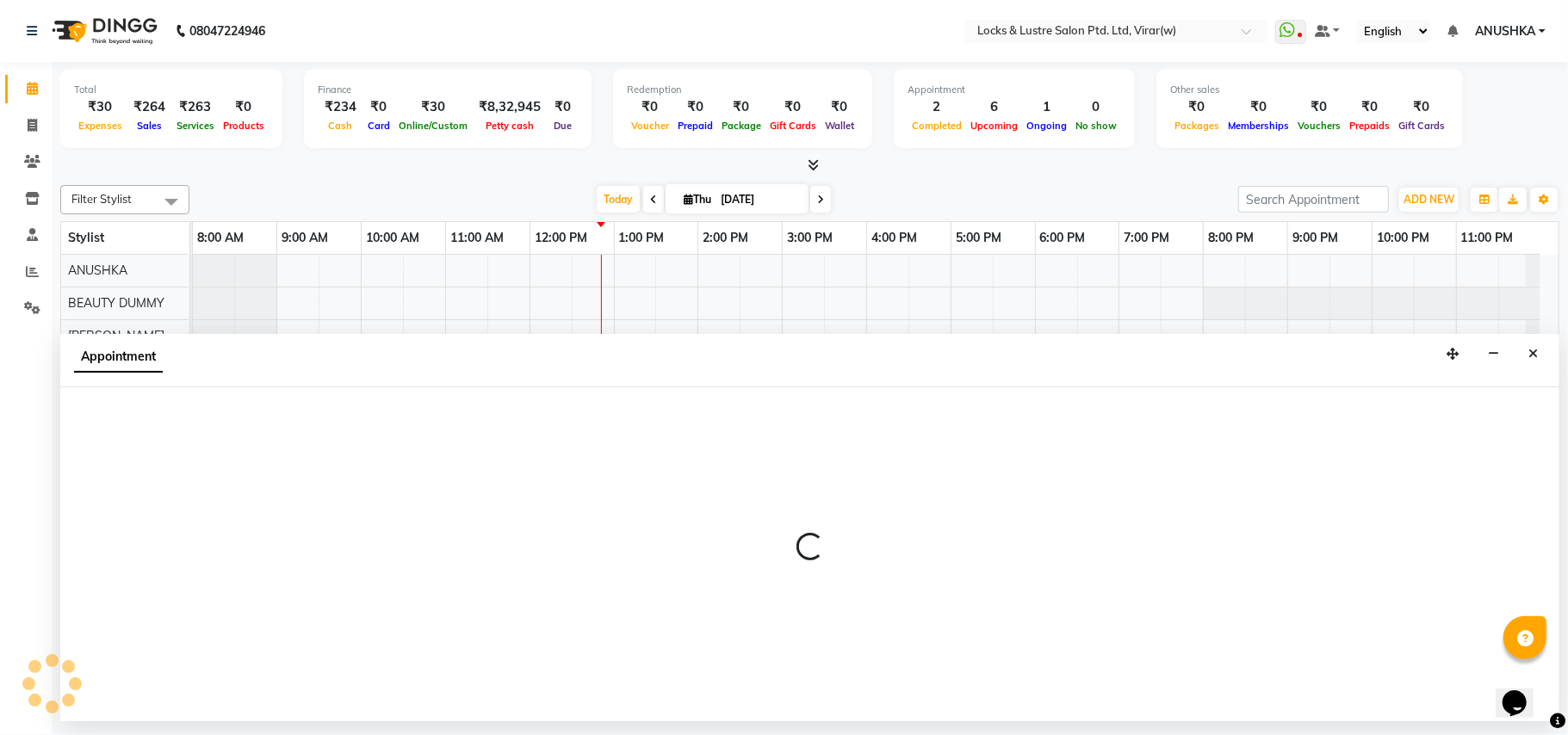
select select "42107"
select select "960"
select select "tentative"
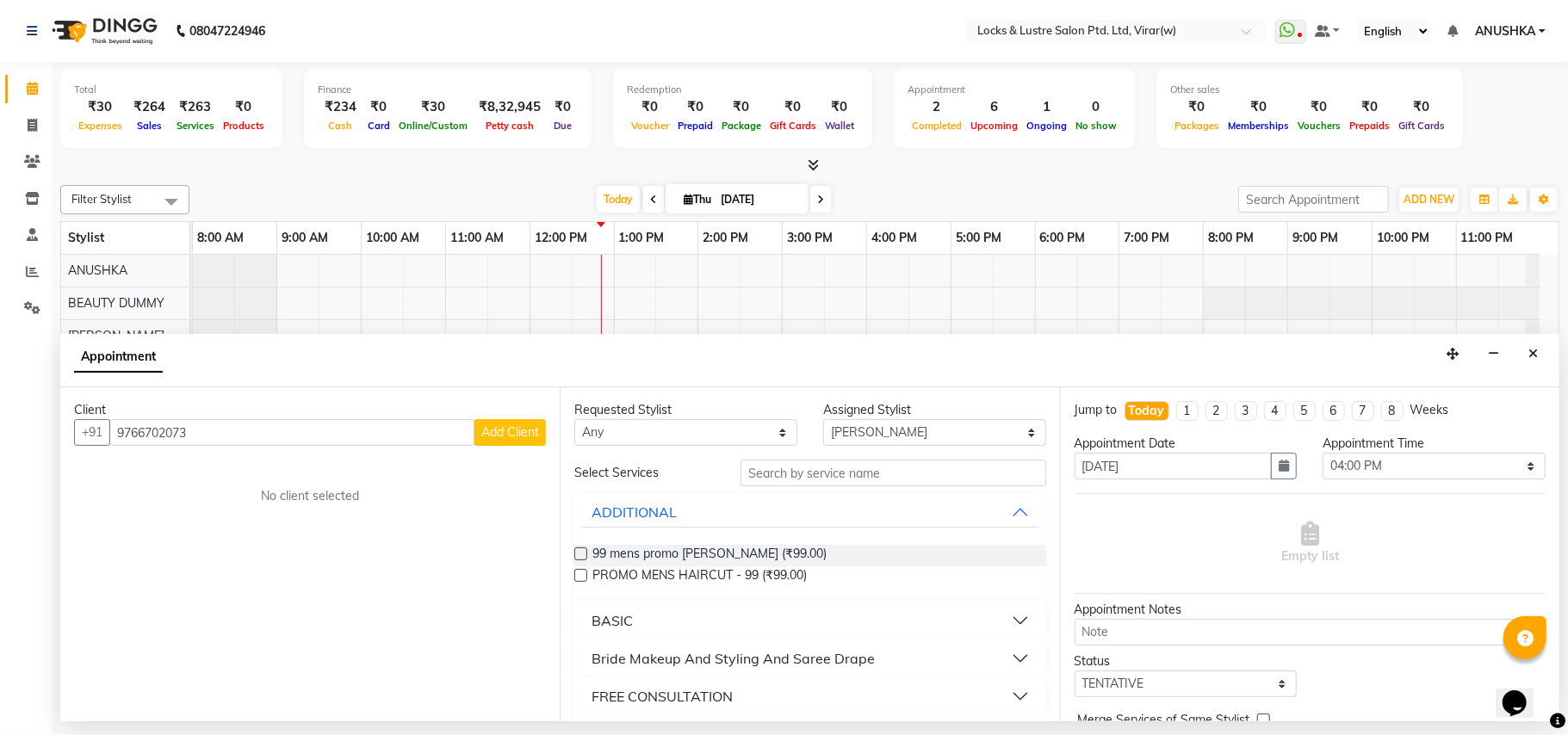
type input "9766702073"
click at [505, 435] on span "Add Client" at bounding box center [510, 432] width 58 height 16
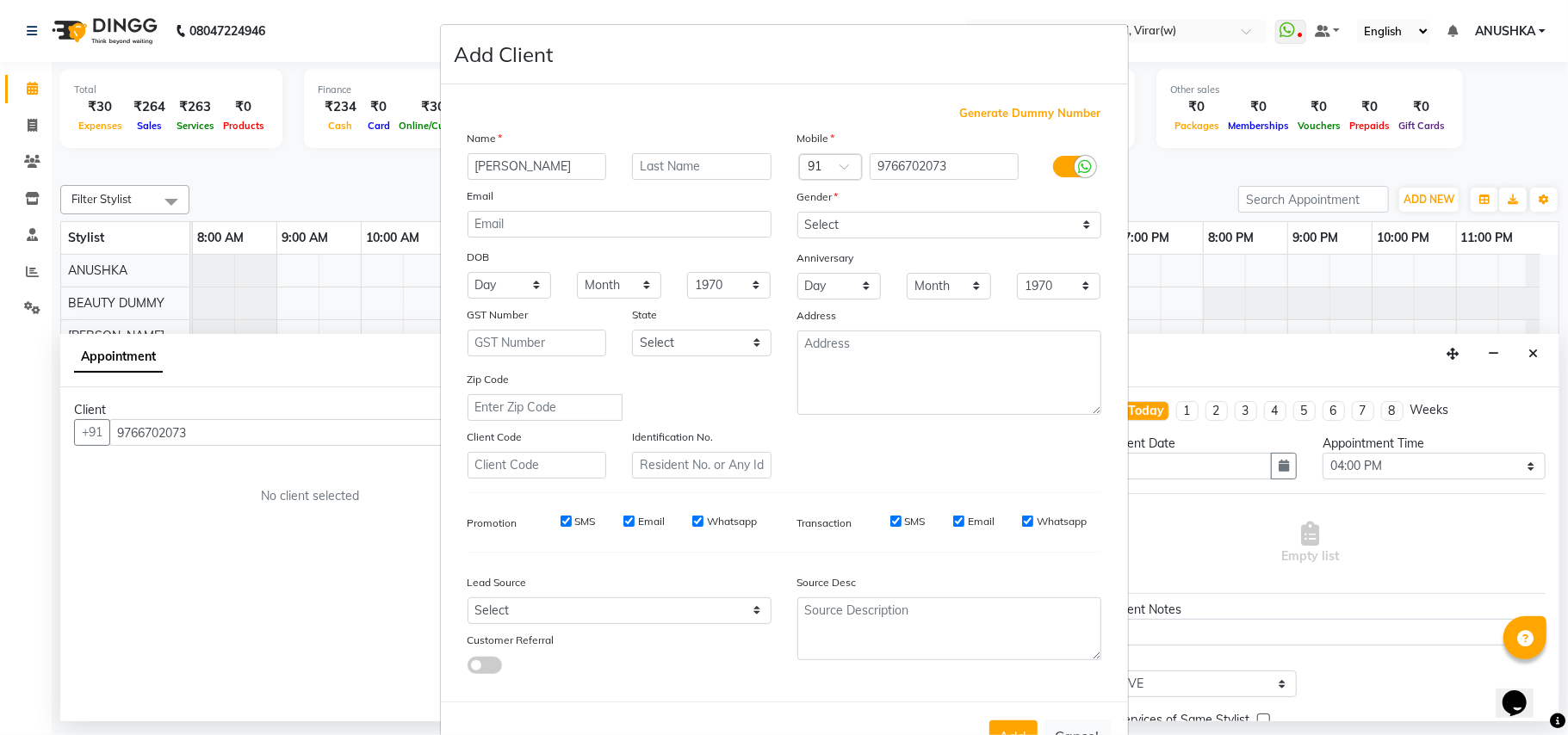
type input "chinmay"
click at [806, 225] on select "Select Male Female Other Prefer Not To Say" at bounding box center [949, 225] width 304 height 27
select select "male"
click at [797, 212] on select "Select Male Female Other Prefer Not To Say" at bounding box center [949, 225] width 304 height 27
click at [1011, 720] on button "Add" at bounding box center [1013, 735] width 48 height 31
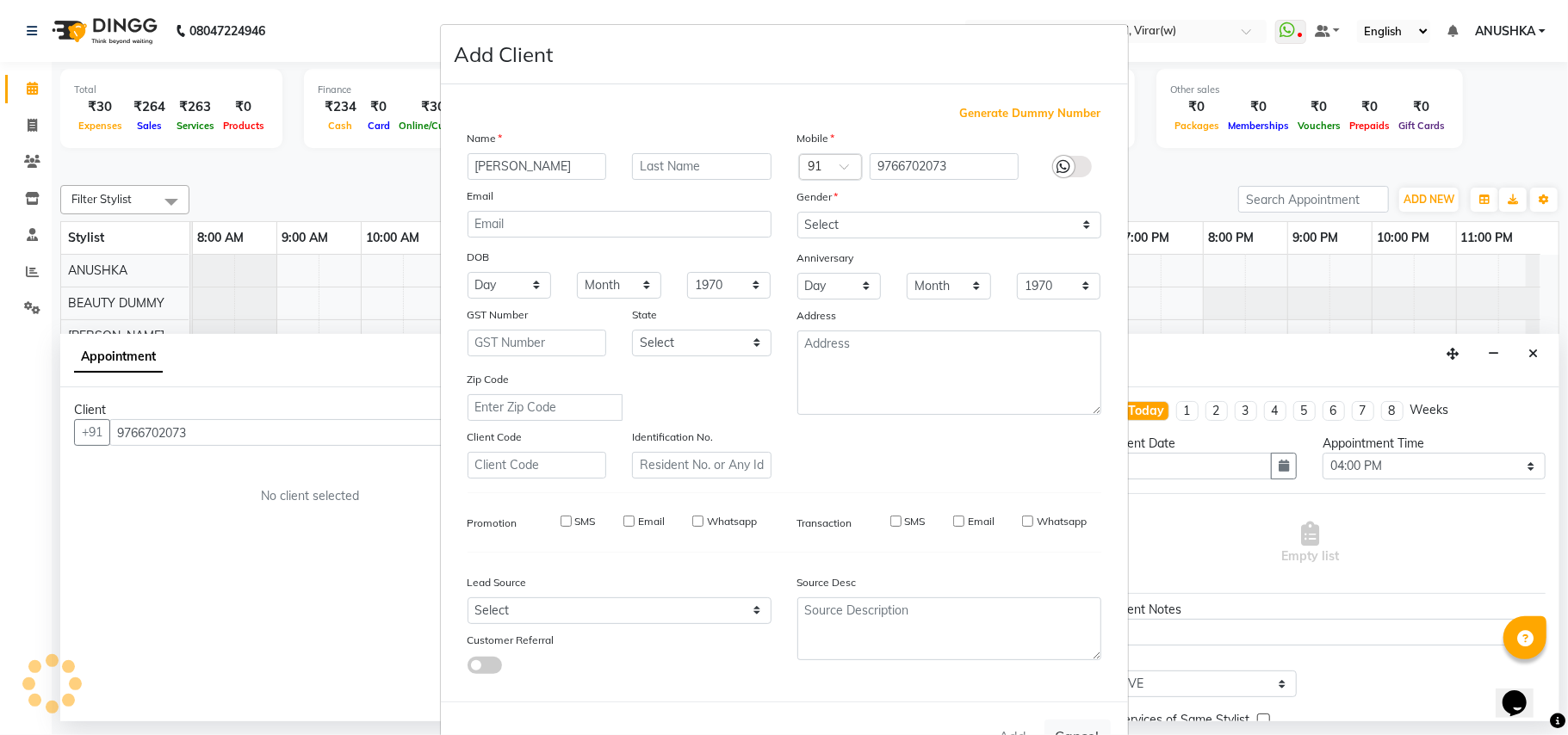
type input "97******73"
select select
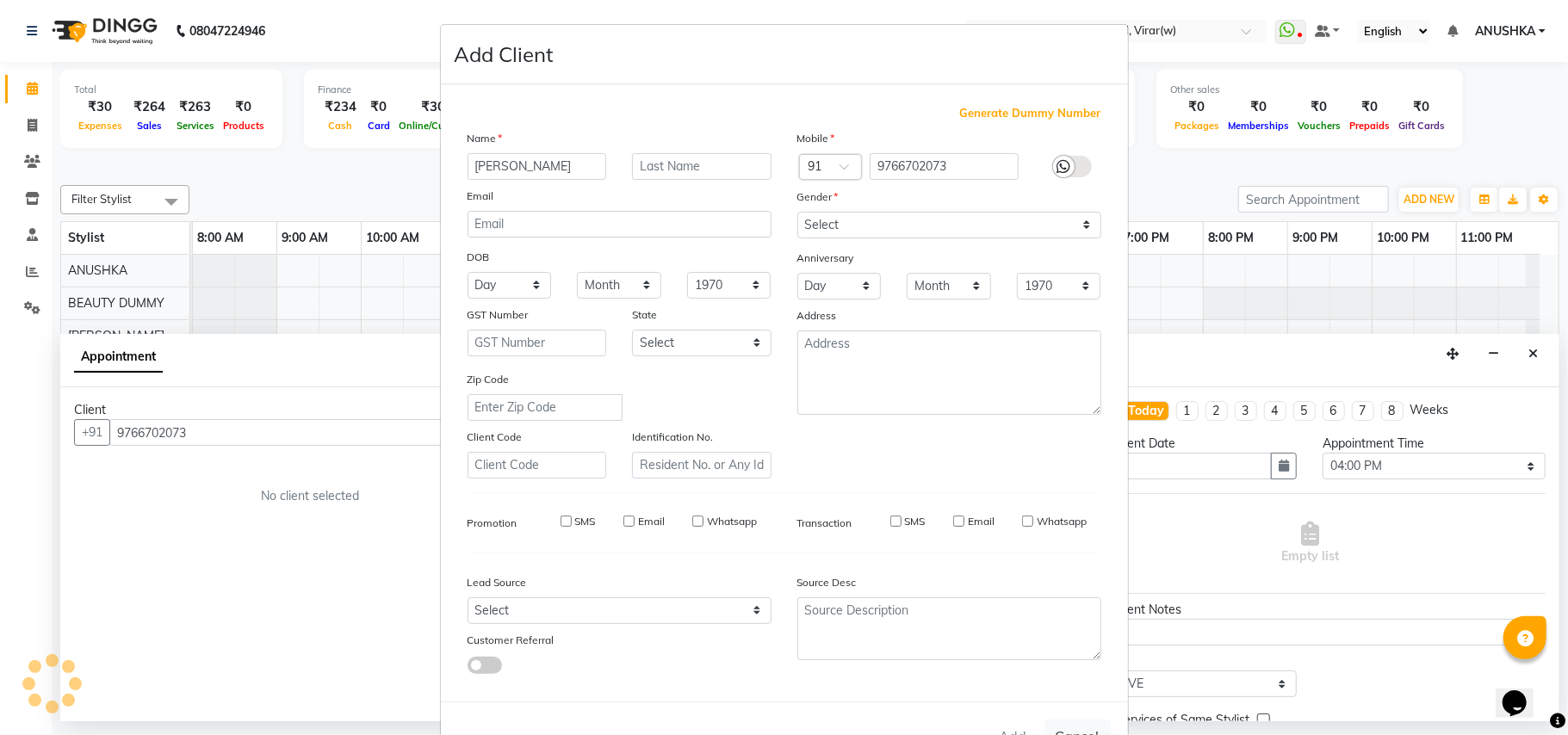
select select
checkbox input "false"
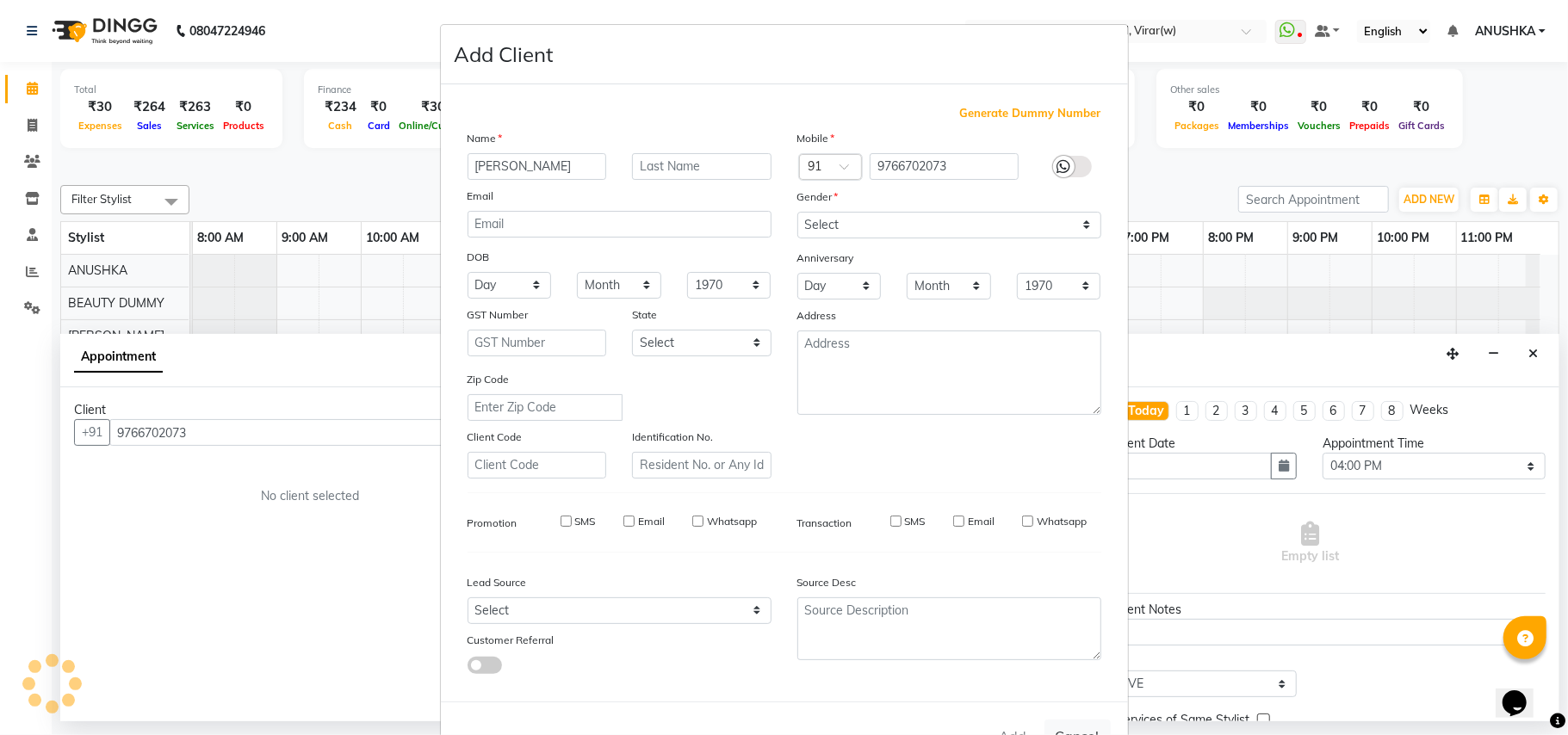
checkbox input "false"
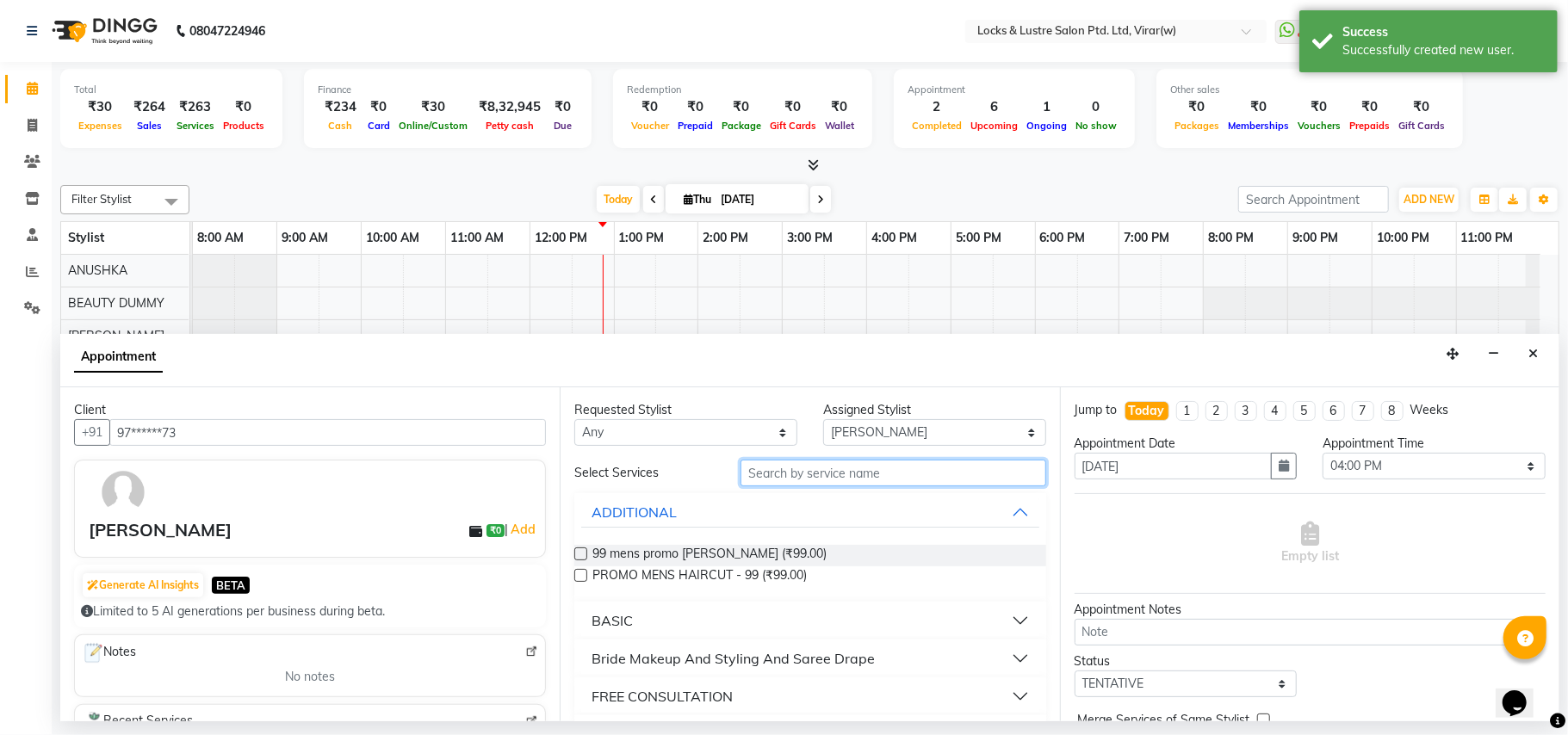
click at [897, 470] on input "text" at bounding box center [893, 473] width 306 height 27
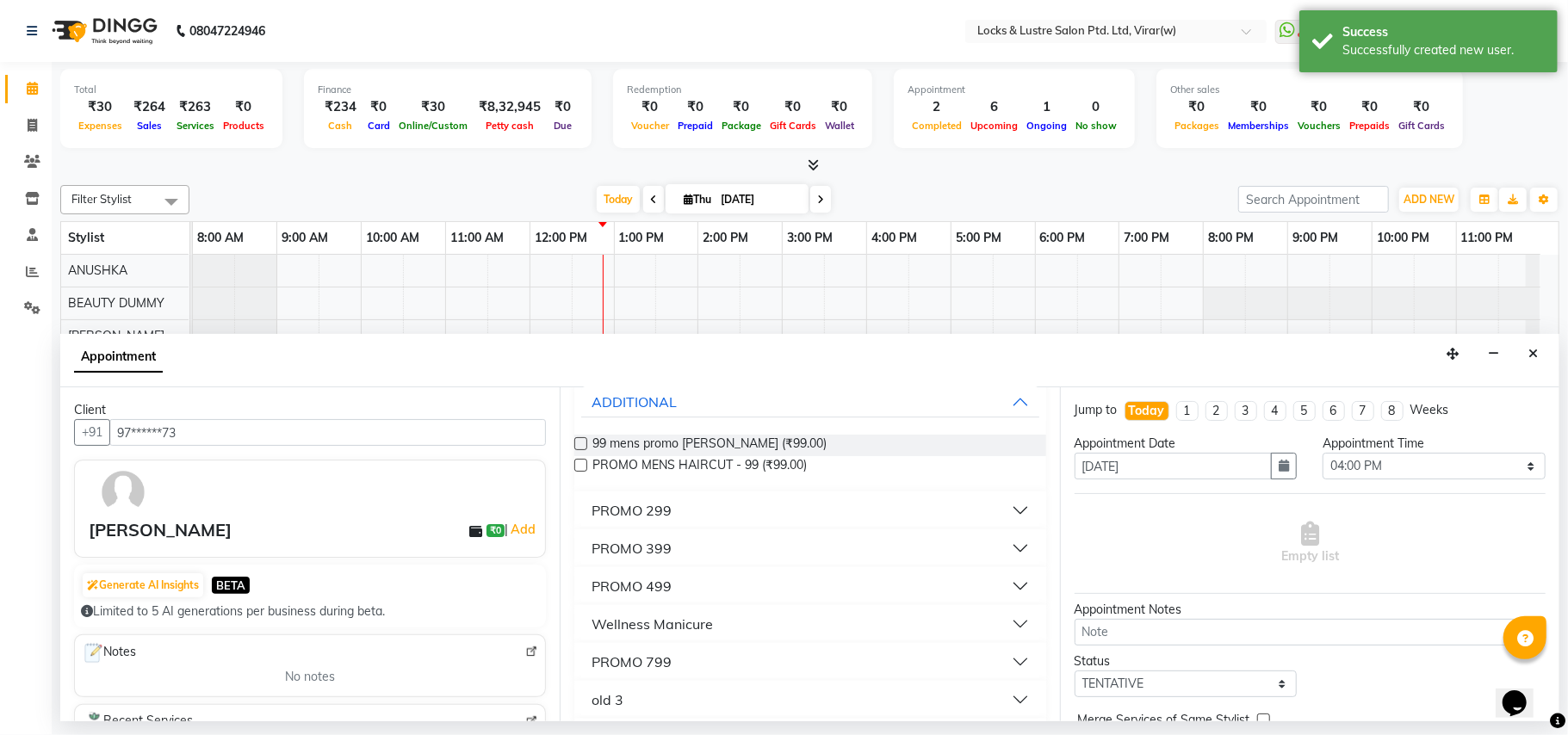
scroll to position [310, 0]
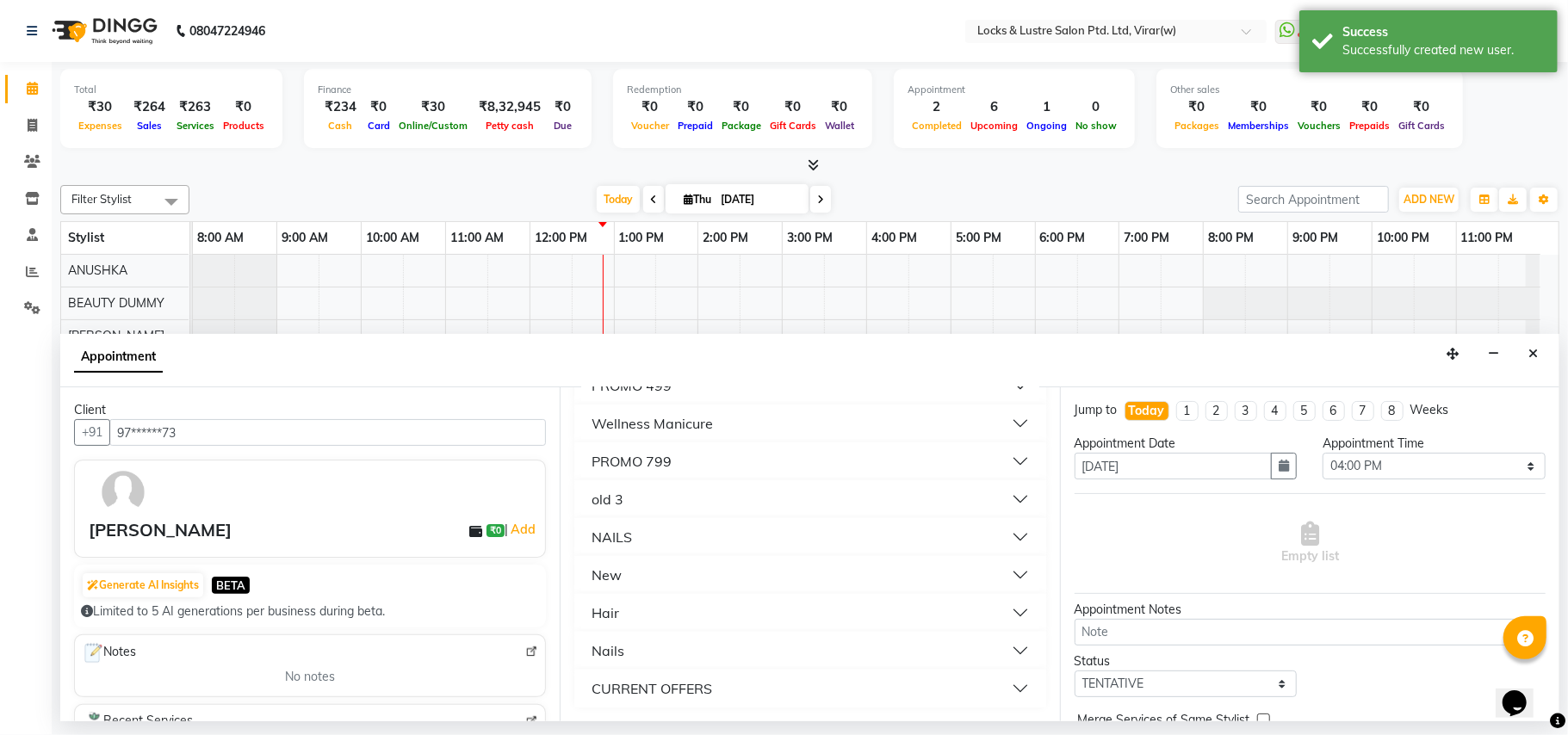
type input "99"
click at [692, 685] on div "CURRENT OFFERS" at bounding box center [652, 689] width 121 height 20
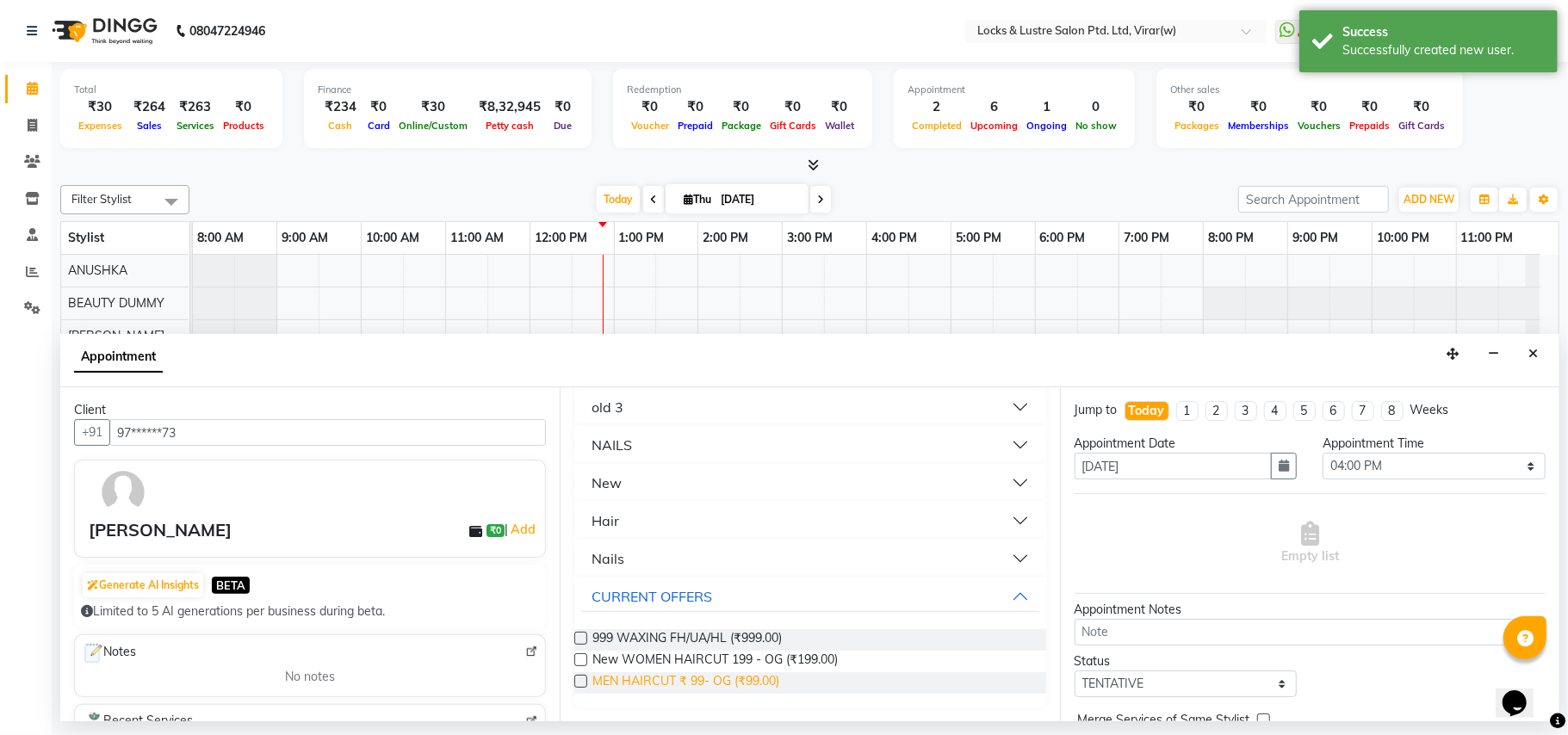
click at [704, 685] on span "MEN HAIRCUT ₹ 99- OG (₹99.00)" at bounding box center [685, 683] width 187 height 21
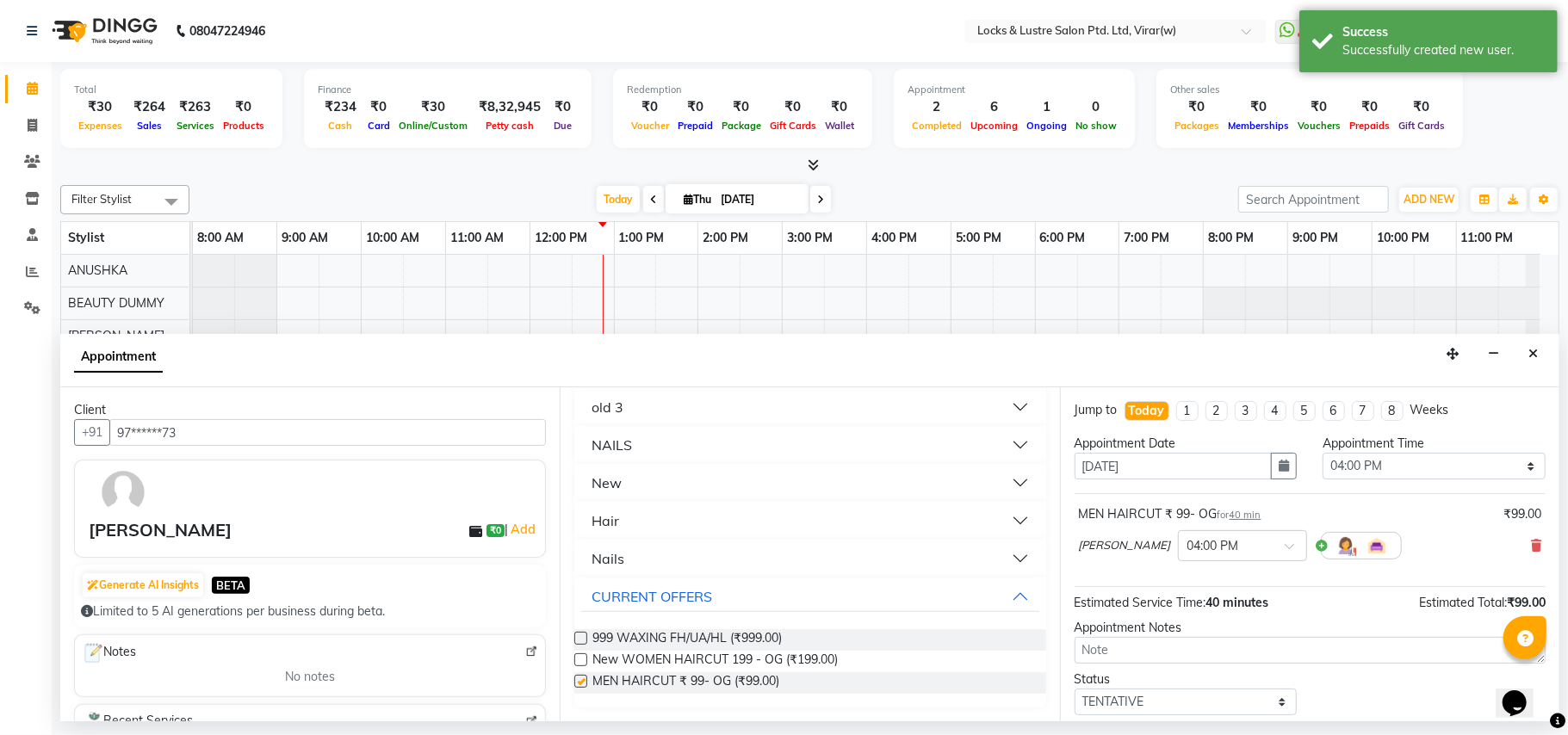
checkbox input "false"
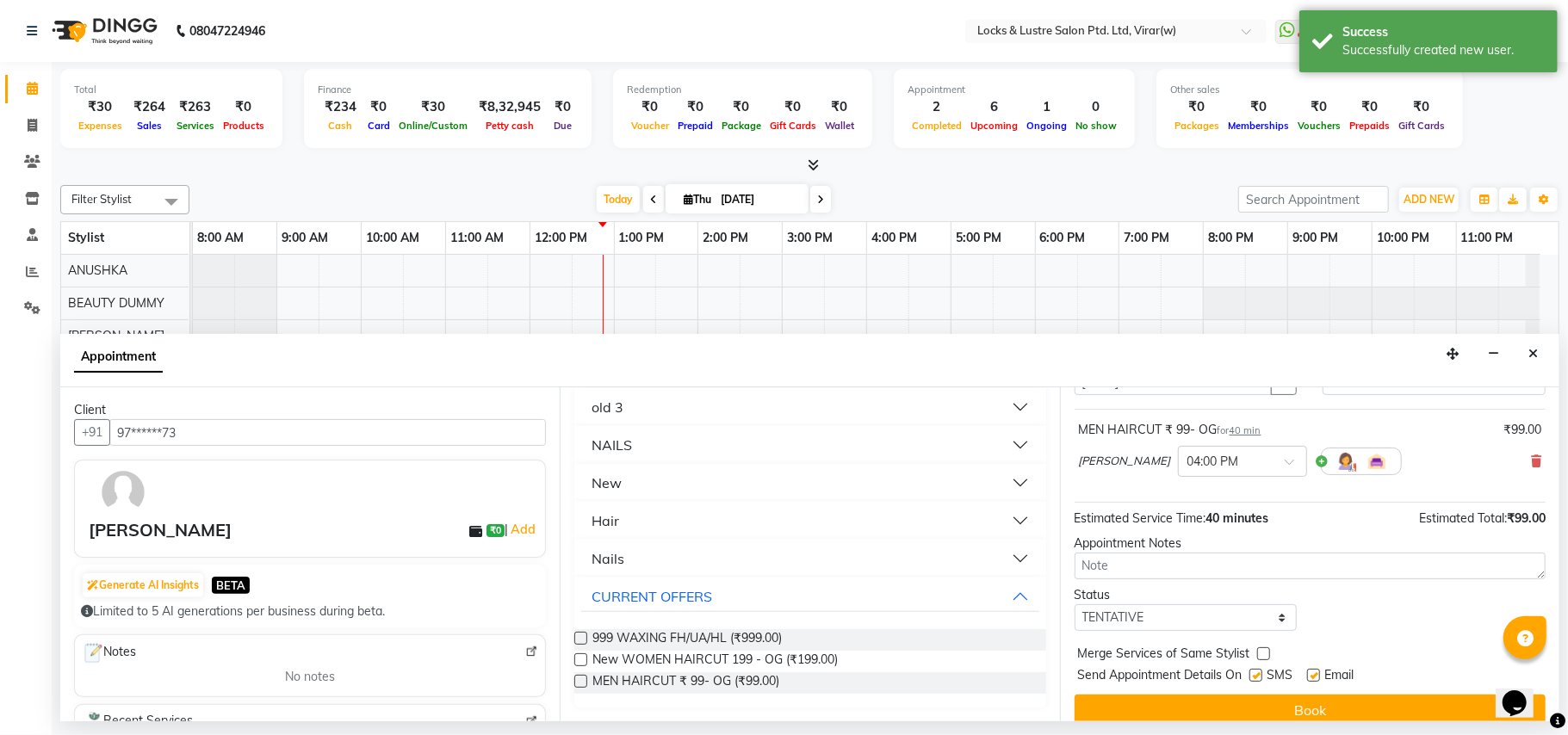
scroll to position [104, 0]
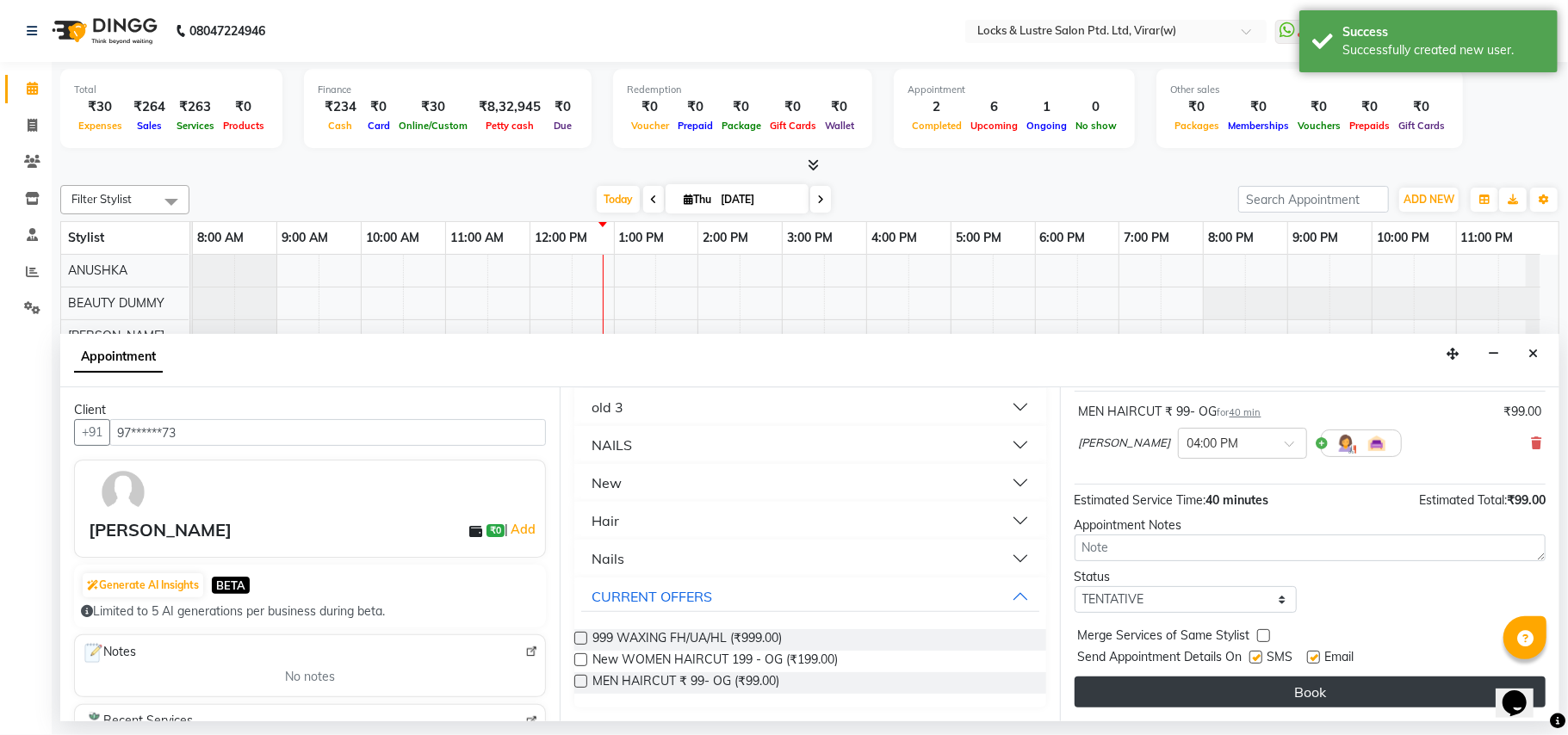
click at [1227, 694] on button "Book" at bounding box center [1310, 691] width 471 height 31
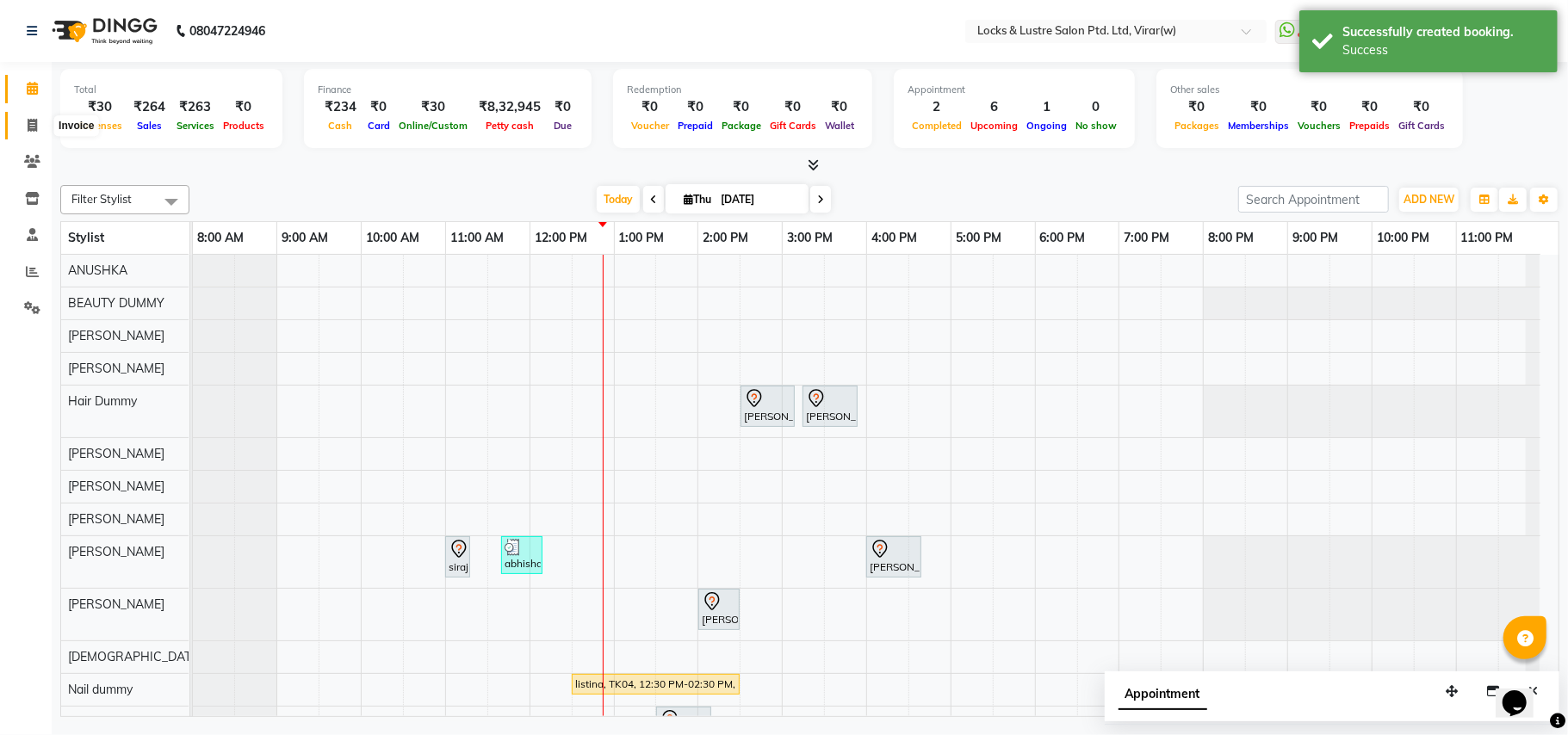
click at [20, 127] on span at bounding box center [33, 125] width 30 height 20
select select "service"
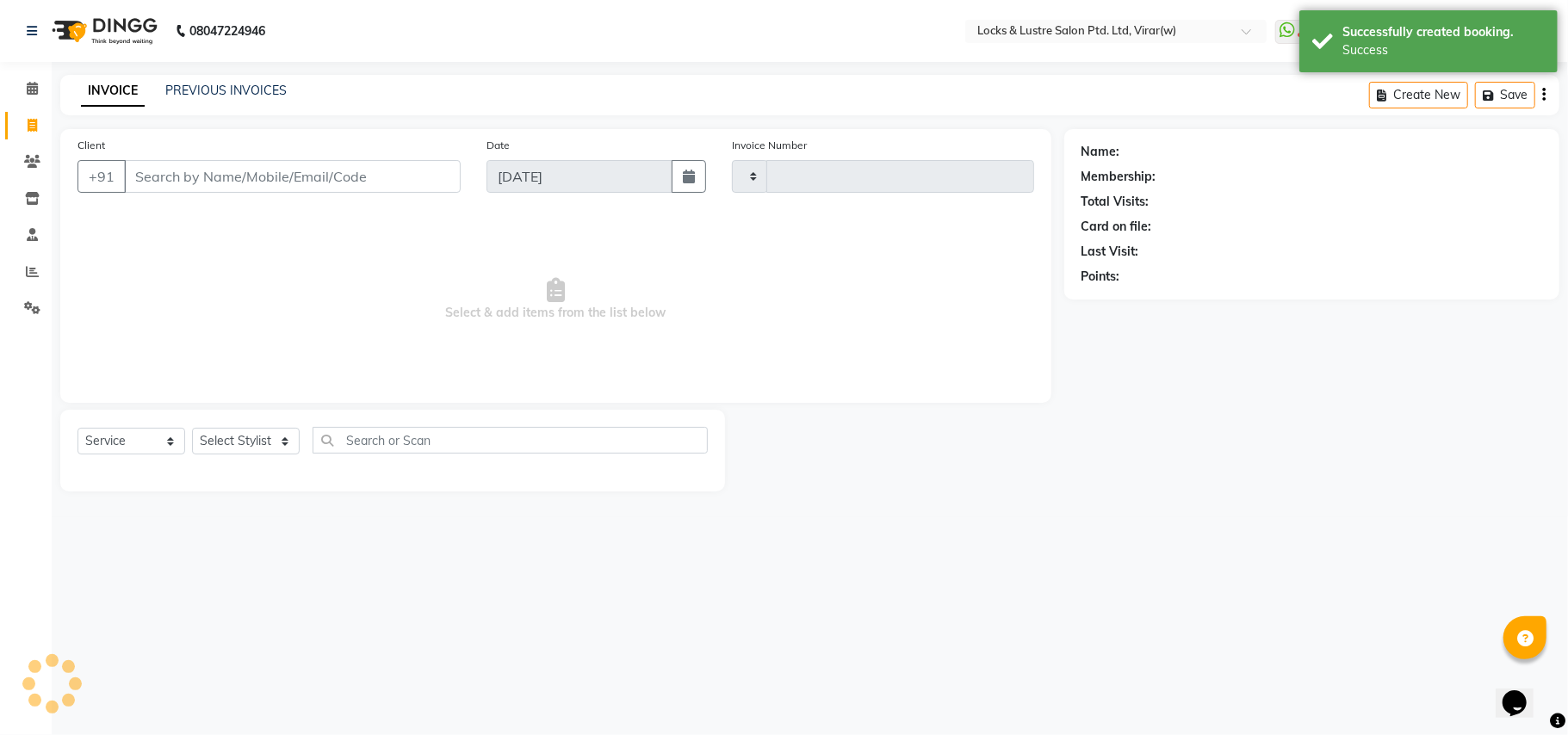
type input "14554"
select select "5944"
click at [197, 174] on input "Client" at bounding box center [292, 176] width 336 height 33
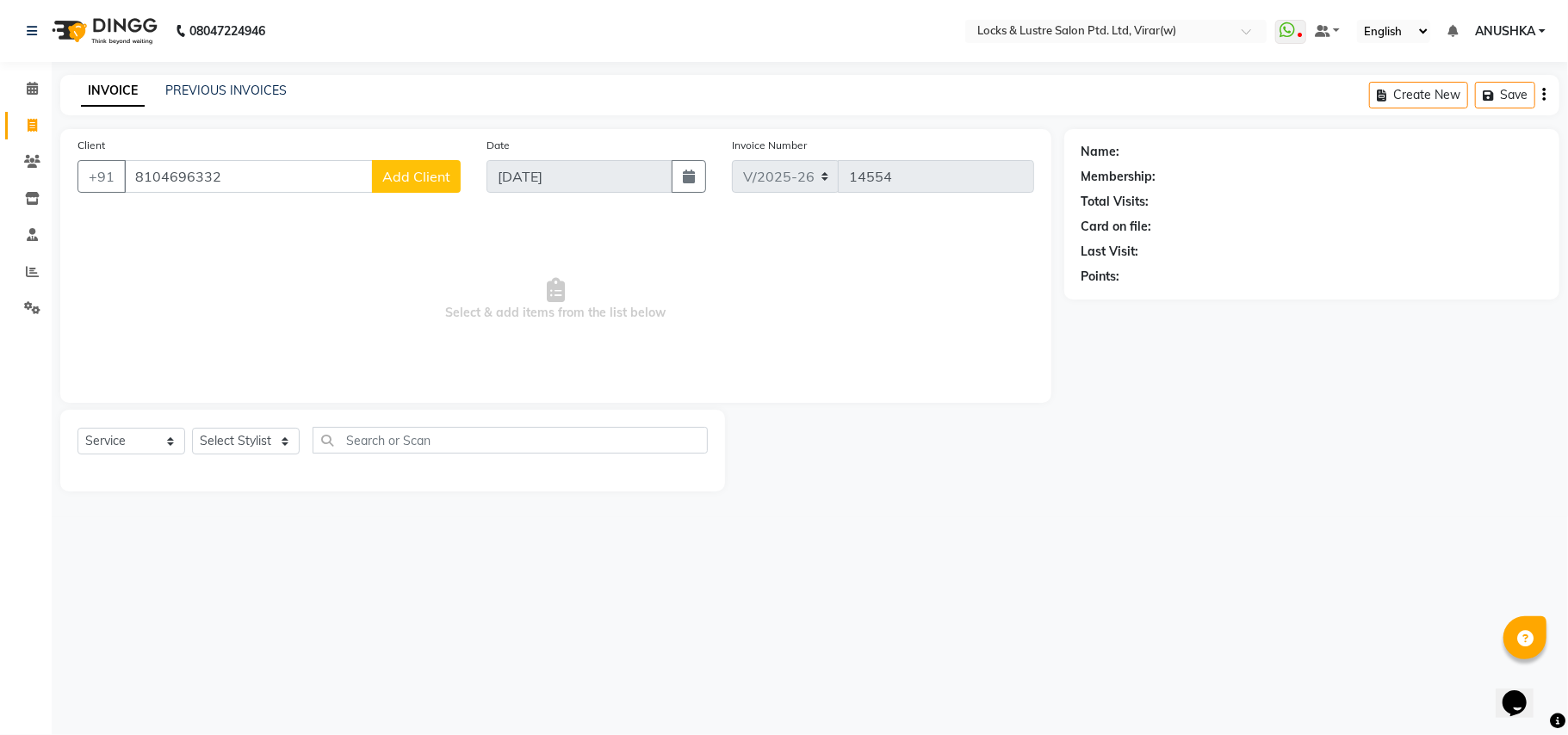
type input "8104696332"
click at [421, 181] on span "Add Client" at bounding box center [415, 177] width 68 height 18
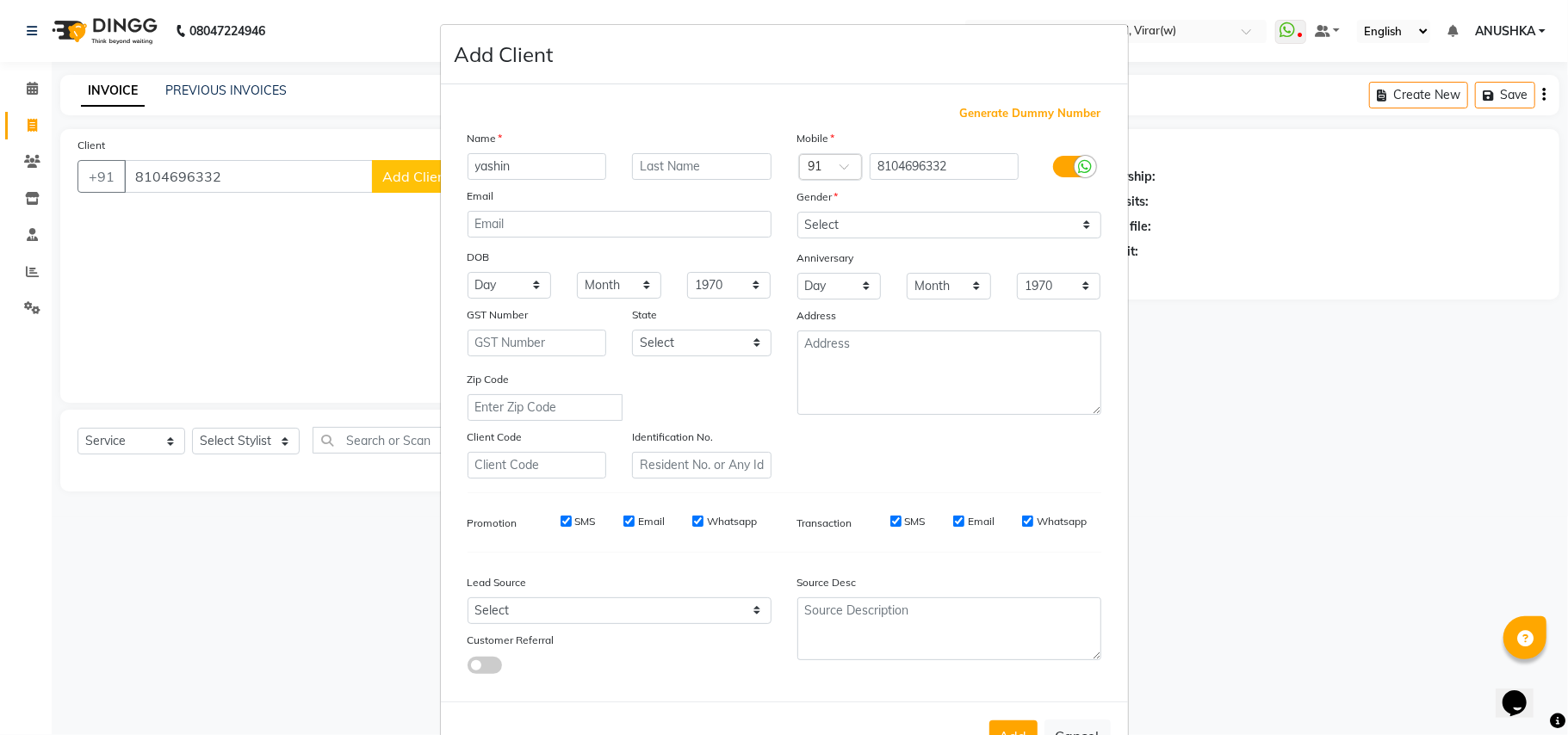
type input "yashin"
drag, startPoint x: 921, startPoint y: 216, endPoint x: 921, endPoint y: 226, distance: 10.0
click at [921, 216] on select "Select Male Female Other Prefer Not To Say" at bounding box center [949, 225] width 304 height 27
select select "male"
click at [797, 212] on select "Select Male Female Other Prefer Not To Say" at bounding box center [949, 225] width 304 height 27
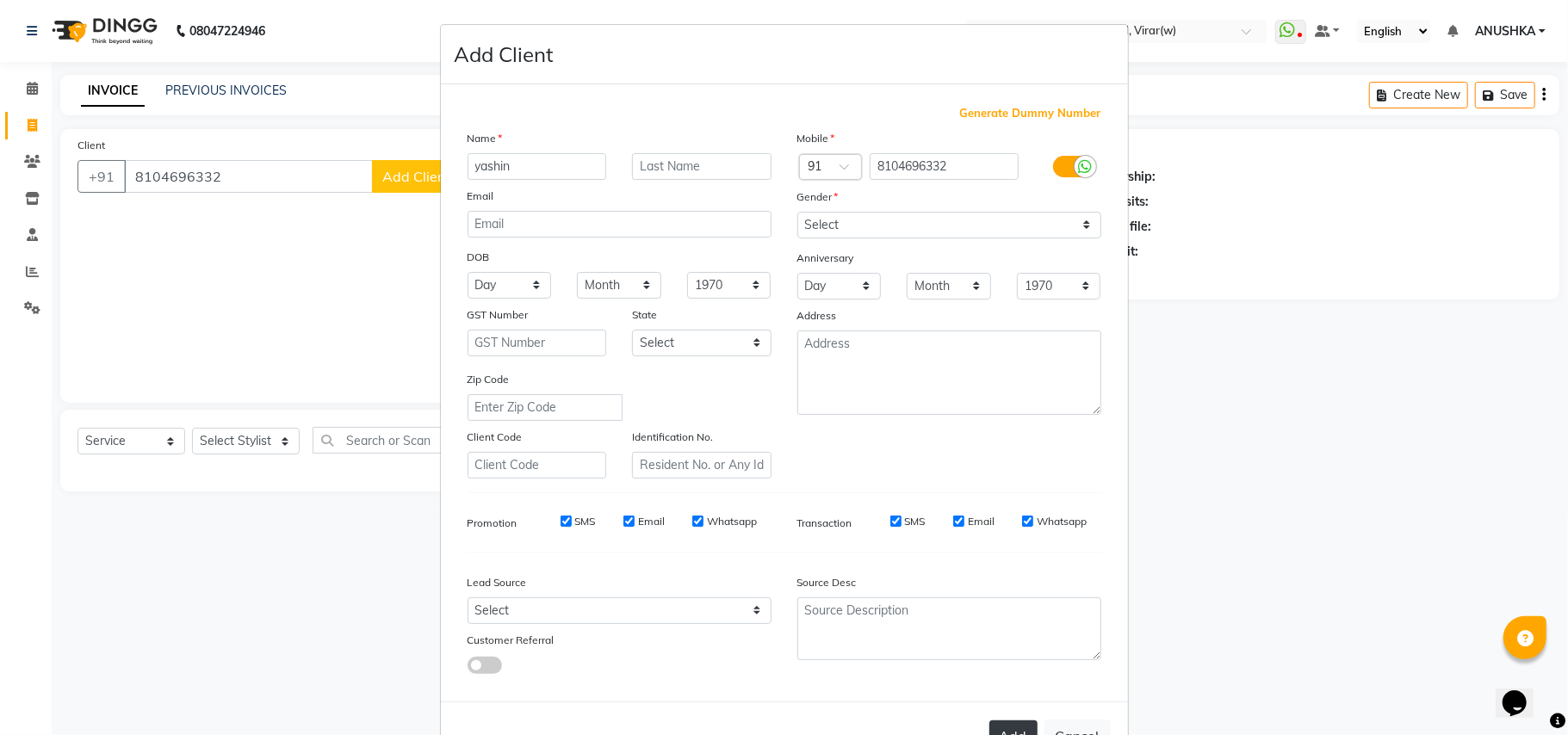
click at [1013, 723] on button "Add" at bounding box center [1013, 735] width 48 height 31
type input "81******32"
select select
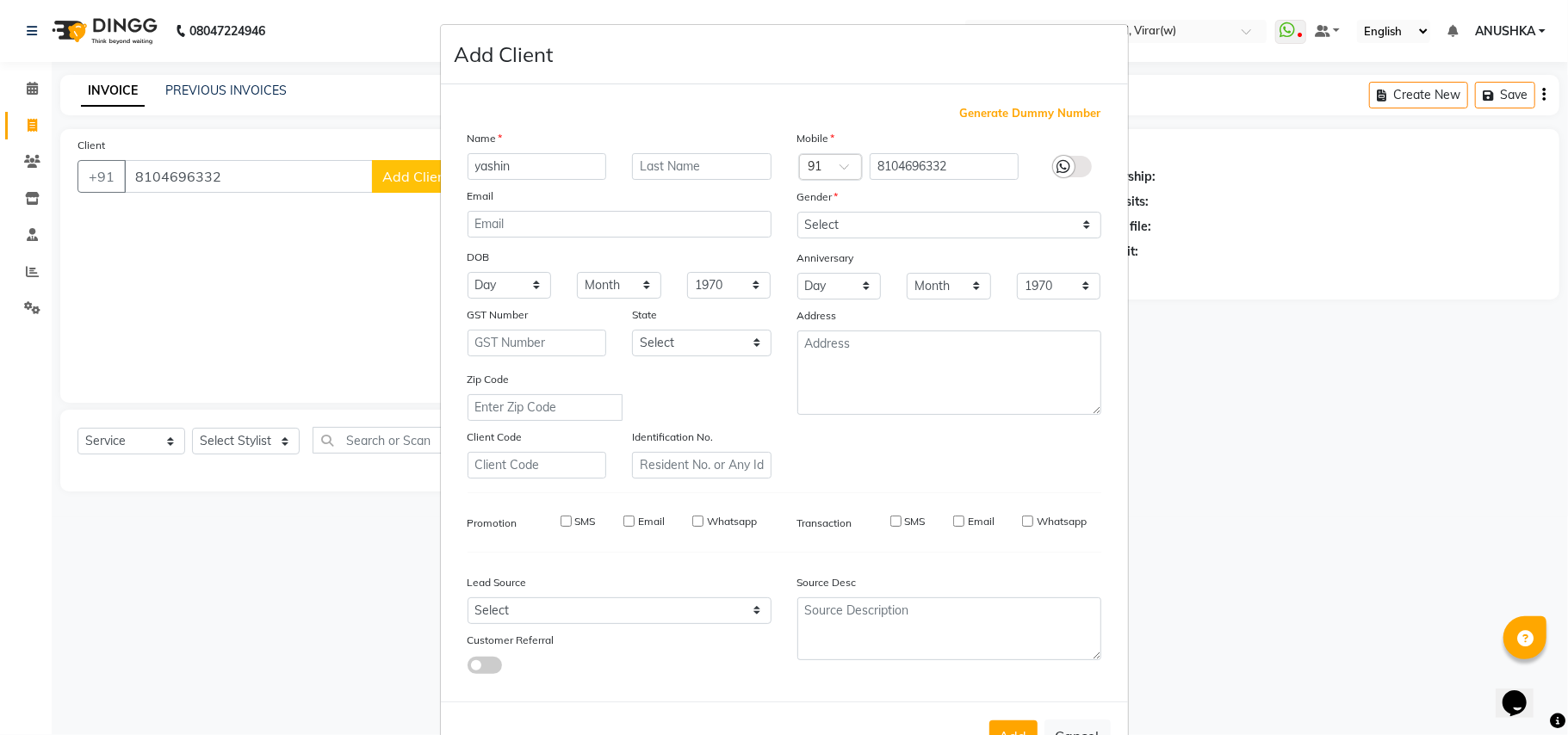
select select
checkbox input "false"
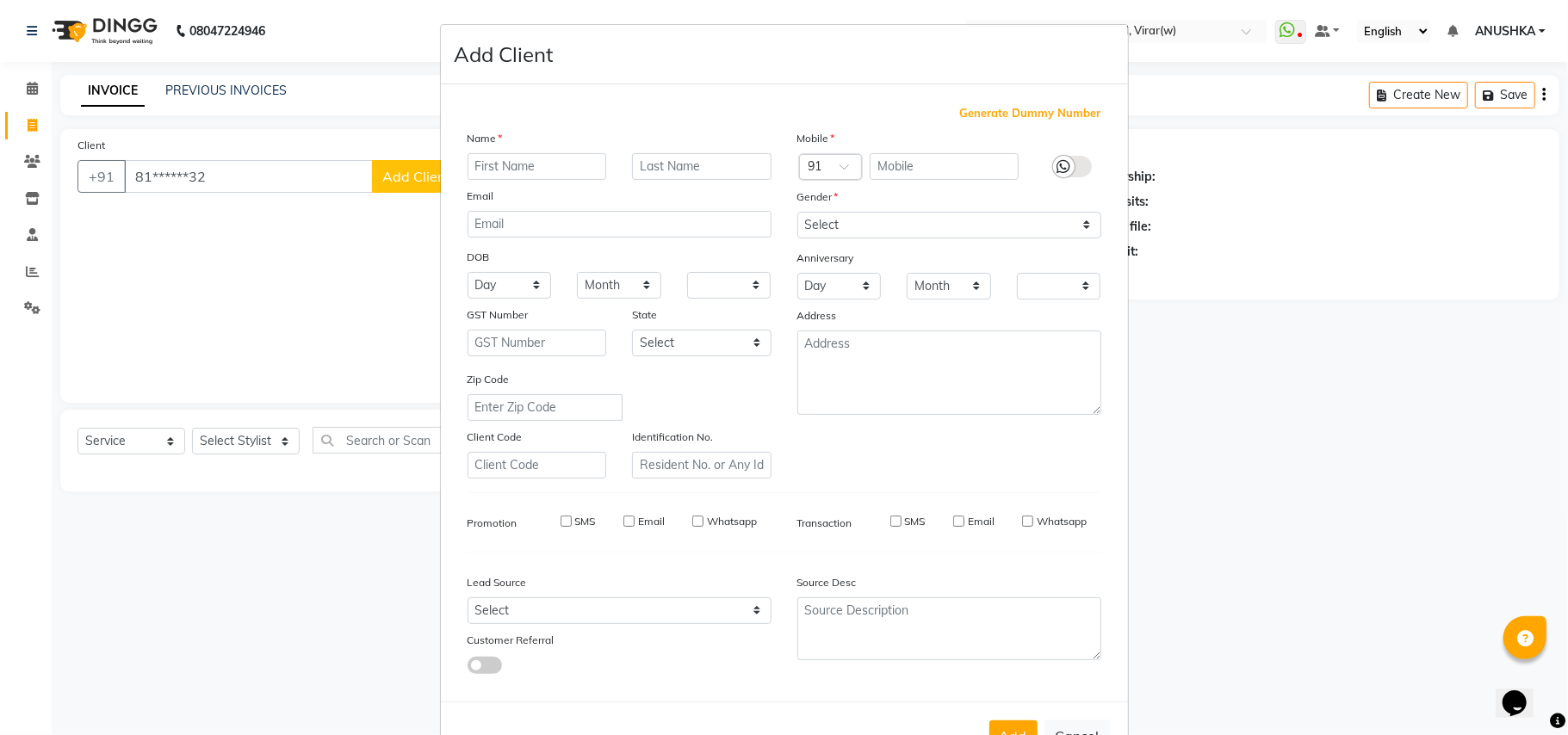
checkbox input "false"
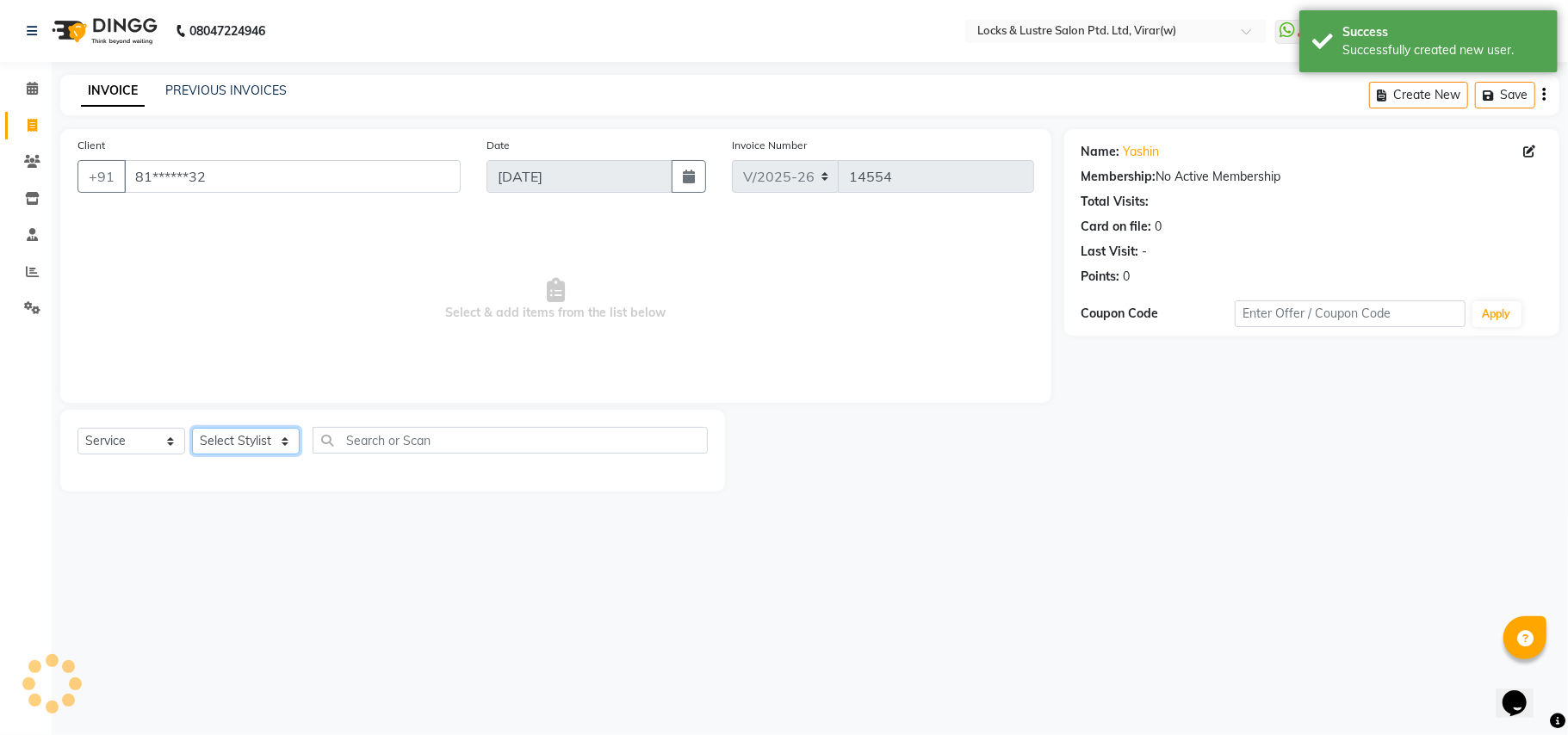
click at [255, 442] on select "Select Stylist [PERSON_NAME] [PERSON_NAME] [PERSON_NAME] AKASH [PERSON_NAME] [P…" at bounding box center [246, 440] width 108 height 27
select select "68296"
click at [192, 427] on select "Select Stylist [PERSON_NAME] [PERSON_NAME] [PERSON_NAME] AKASH [PERSON_NAME] [P…" at bounding box center [246, 440] width 108 height 27
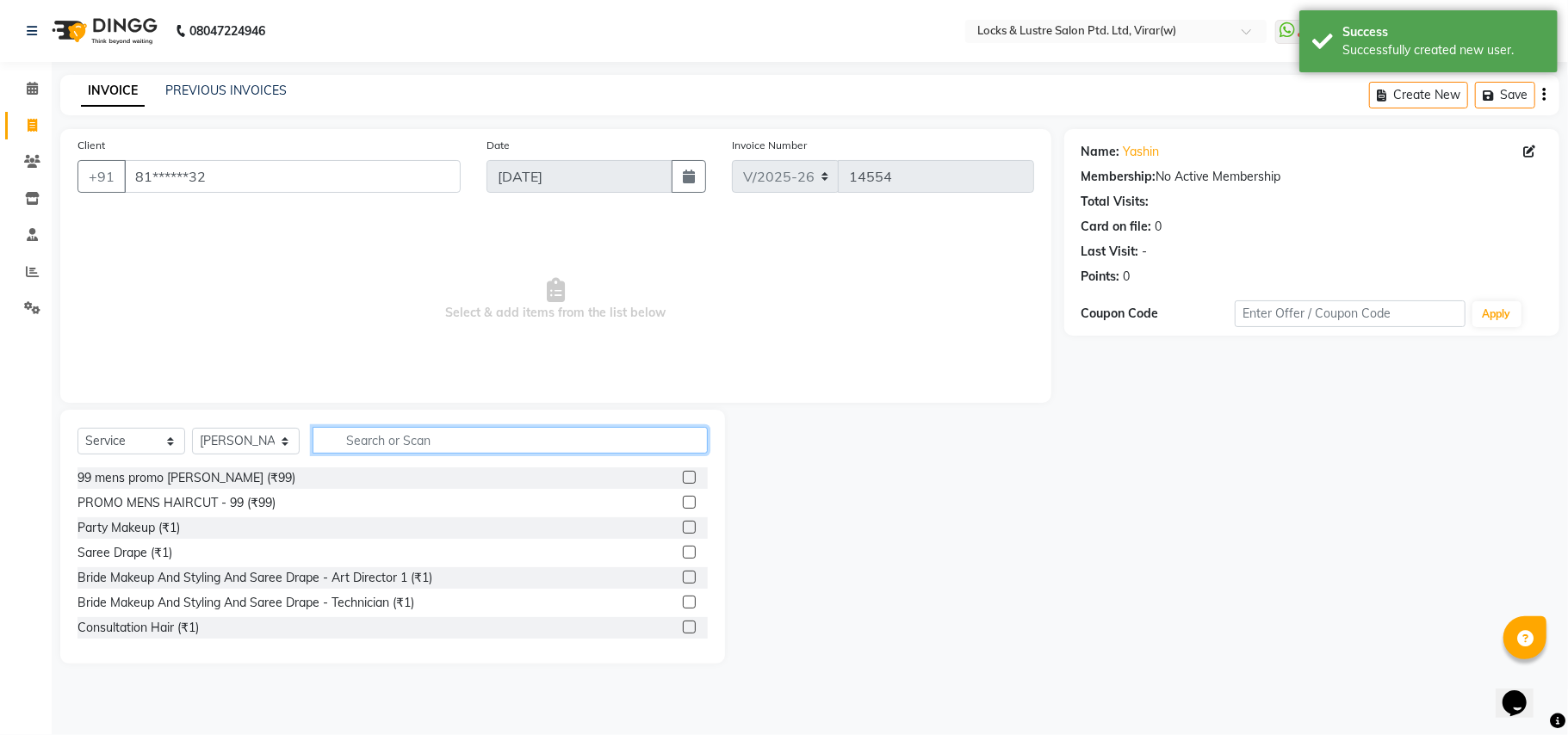
click at [411, 440] on input "text" at bounding box center [509, 440] width 395 height 27
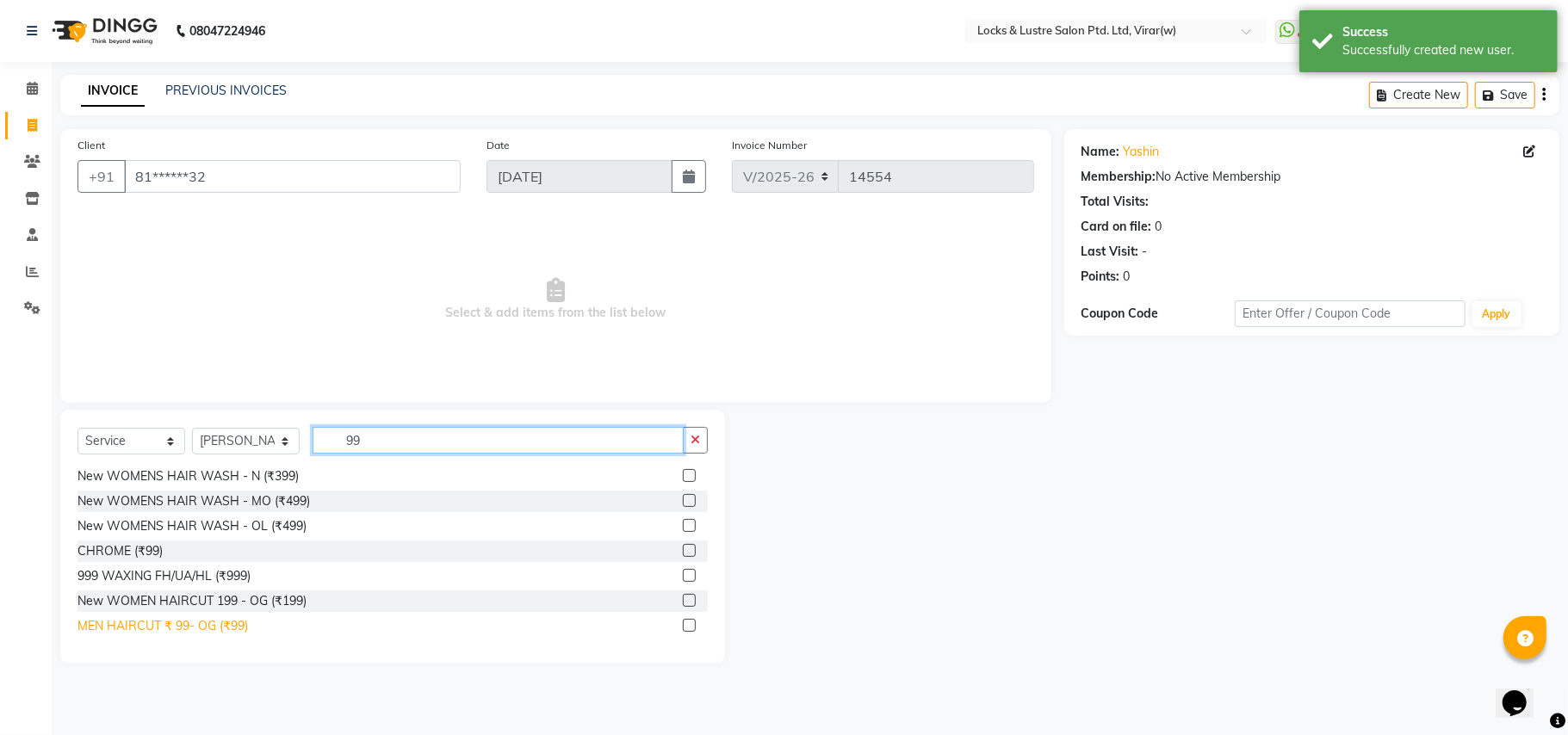
type input "99"
click at [197, 621] on div "MEN HAIRCUT ₹ 99- OG (₹99)" at bounding box center [162, 625] width 170 height 18
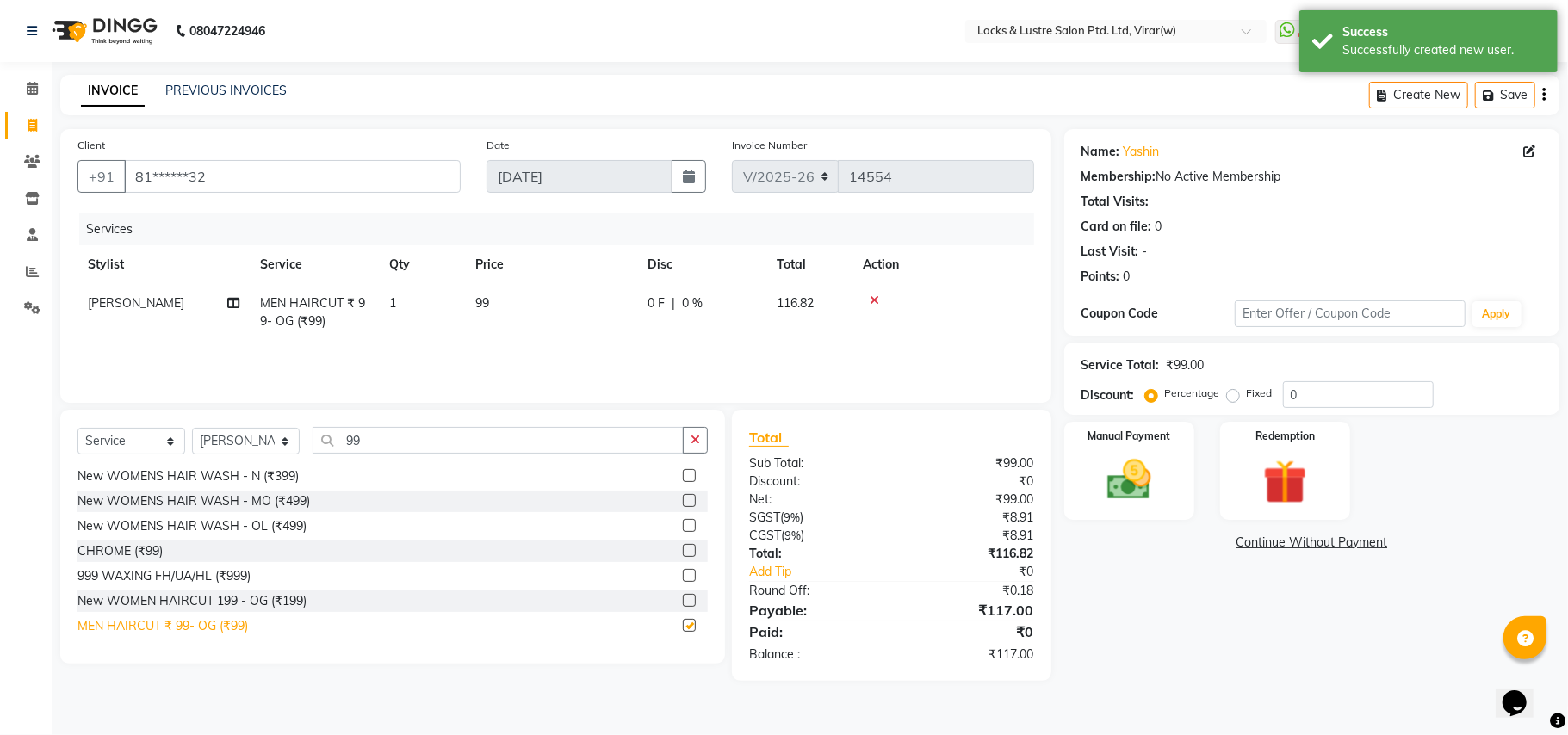
checkbox input "false"
click at [204, 439] on select "Select Stylist [PERSON_NAME] [PERSON_NAME] [PERSON_NAME] AKASH [PERSON_NAME] [P…" at bounding box center [246, 440] width 108 height 27
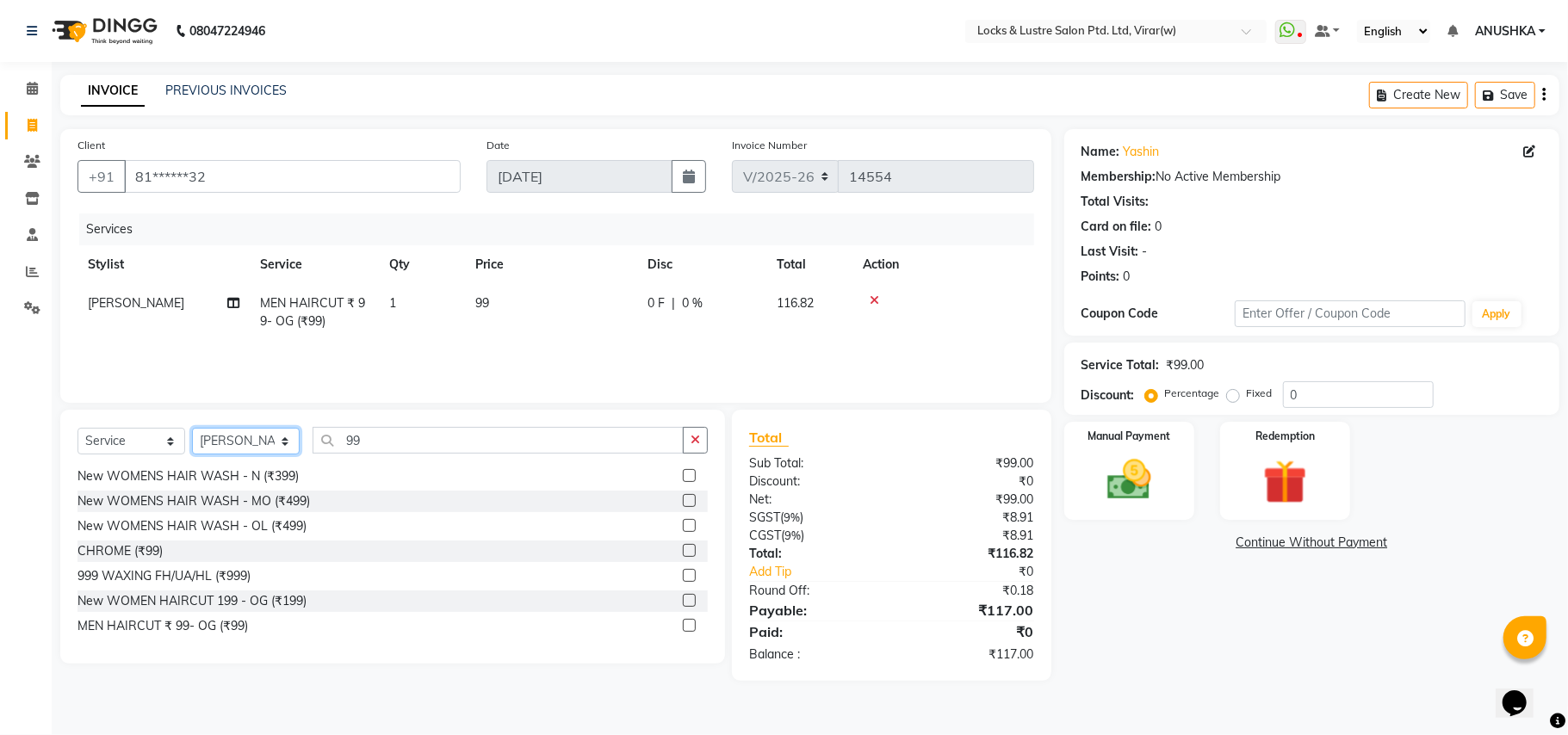
select select "84172"
click at [204, 441] on select "Select Stylist [PERSON_NAME] [PERSON_NAME] [PERSON_NAME] AKASH [PERSON_NAME] [P…" at bounding box center [246, 440] width 108 height 27
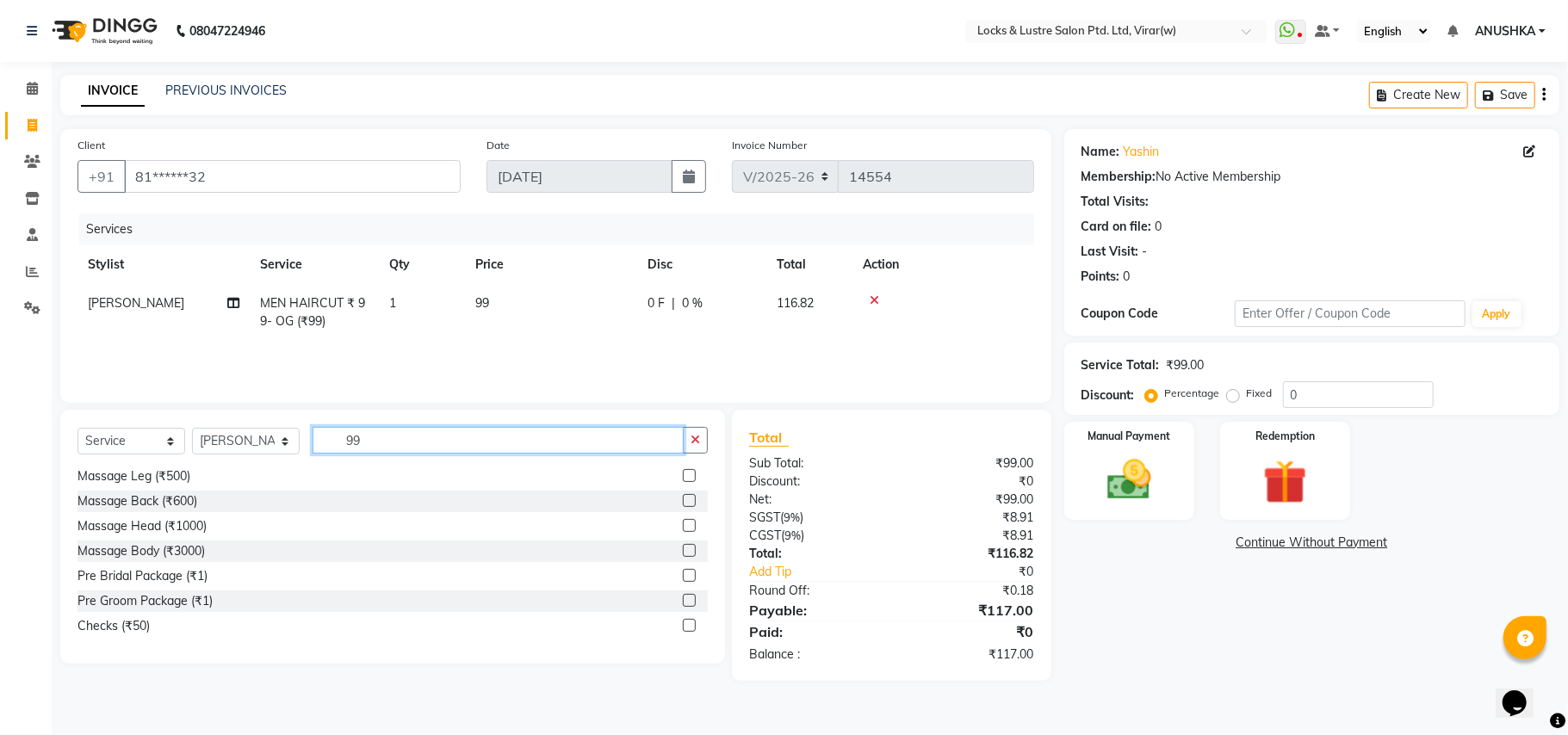
click at [444, 452] on input "99" at bounding box center [497, 440] width 371 height 27
type input "99"
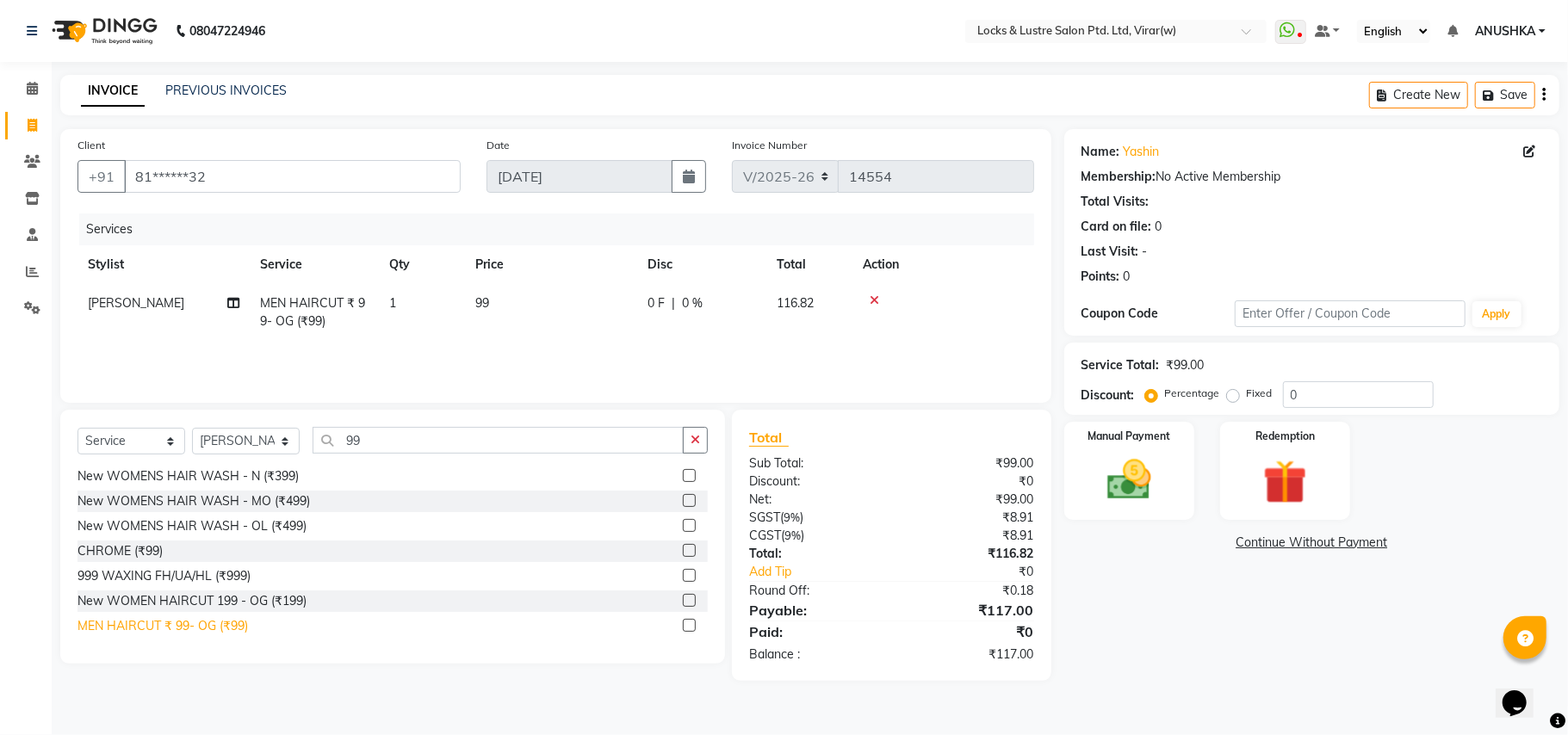
click at [224, 632] on div "MEN HAIRCUT ₹ 99- OG (₹99)" at bounding box center [162, 625] width 170 height 18
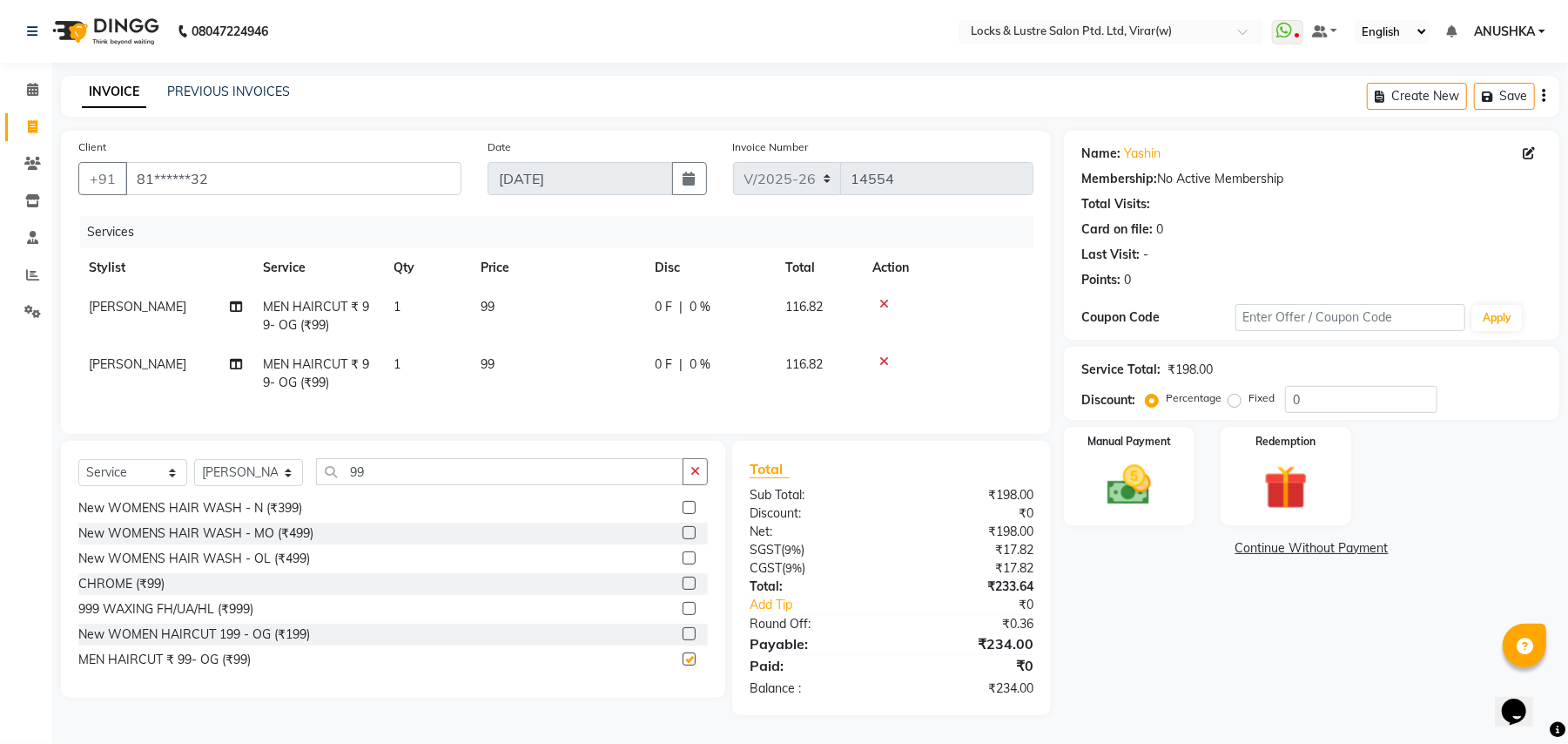
checkbox input "false"
click at [1078, 505] on div "Manual Payment" at bounding box center [1129, 476] width 136 height 102
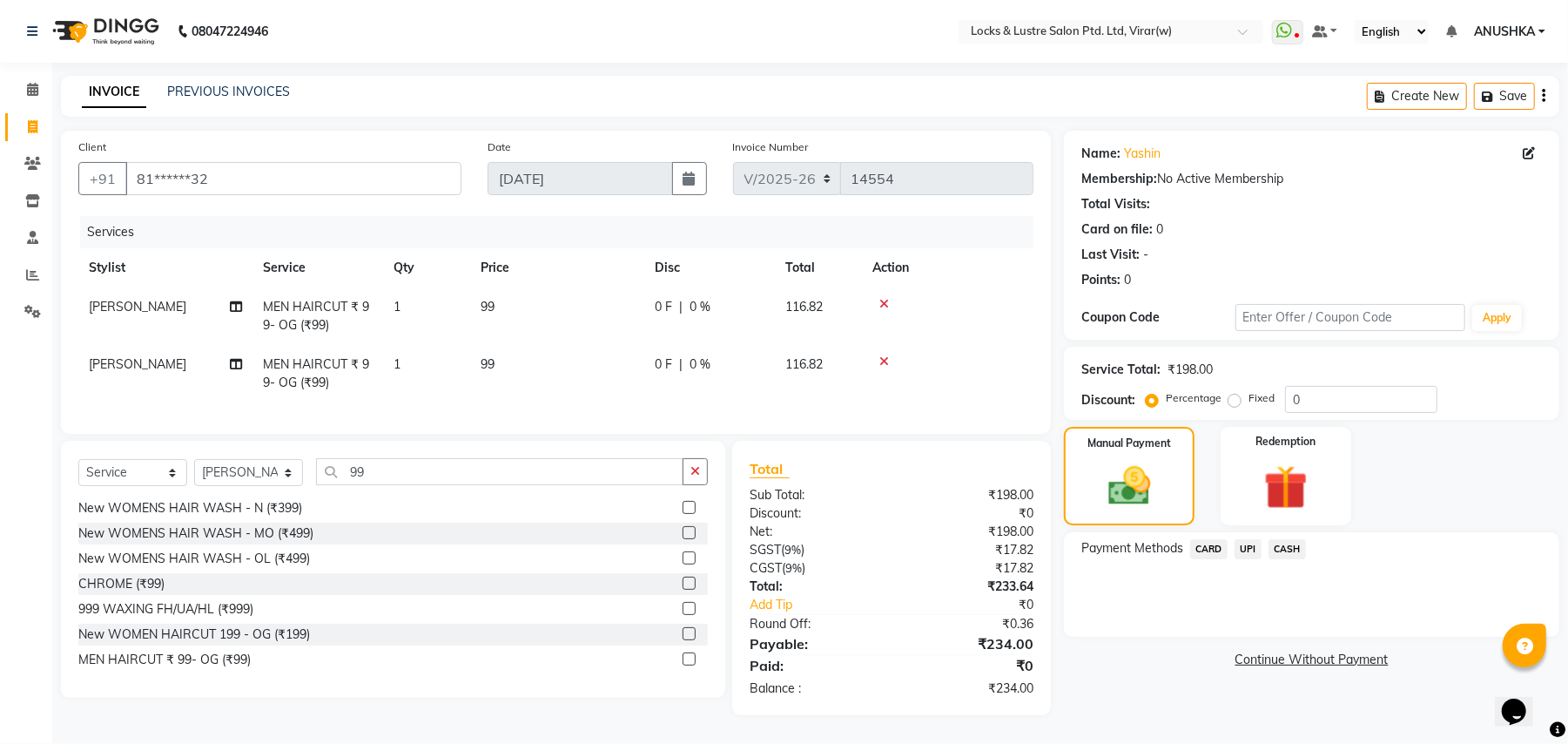
click at [1285, 544] on span "CASH" at bounding box center [1288, 548] width 38 height 20
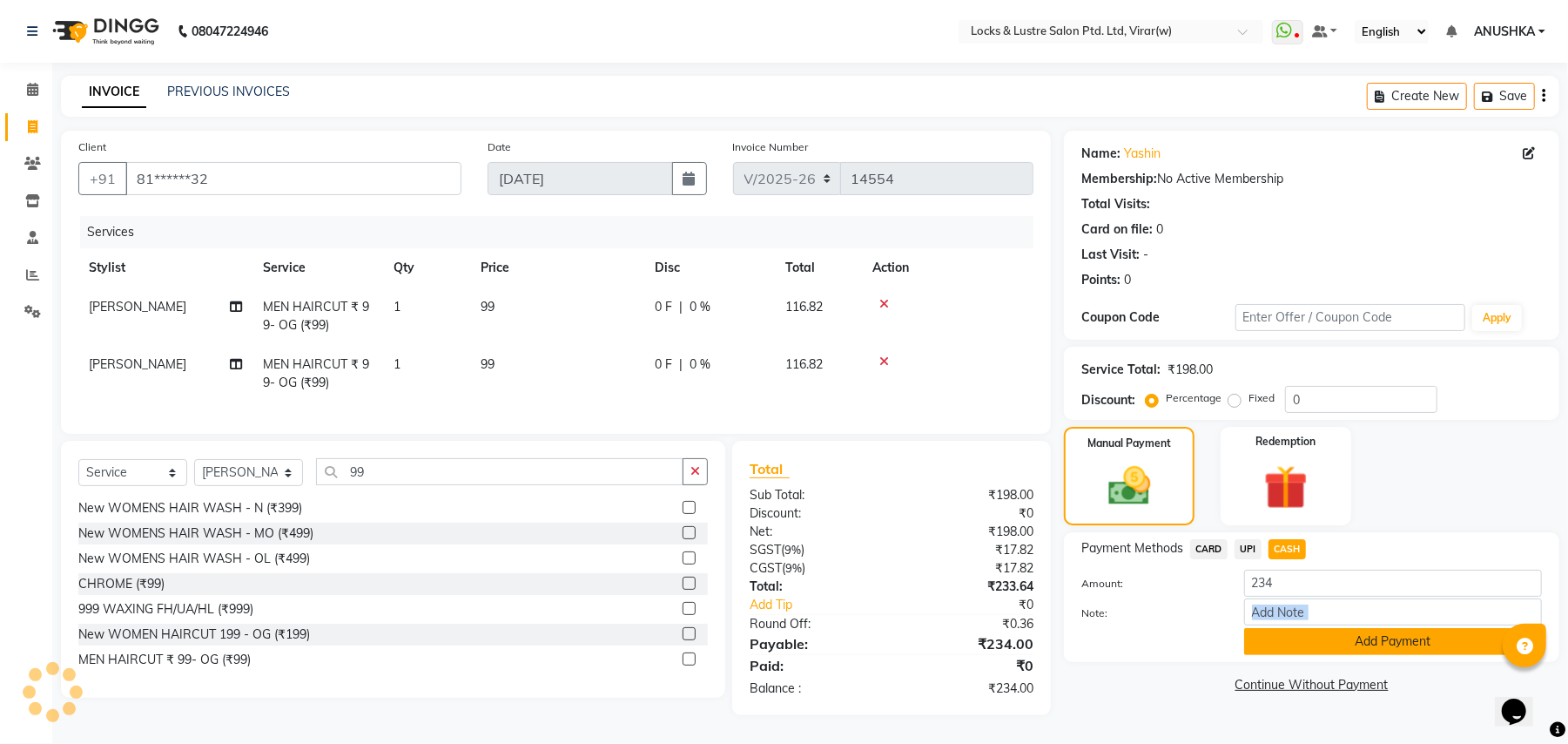
click at [1310, 629] on div "Amount: 234 Note: Add Payment" at bounding box center [1312, 612] width 461 height 86
click at [1310, 656] on button "Add Payment" at bounding box center [1393, 641] width 298 height 27
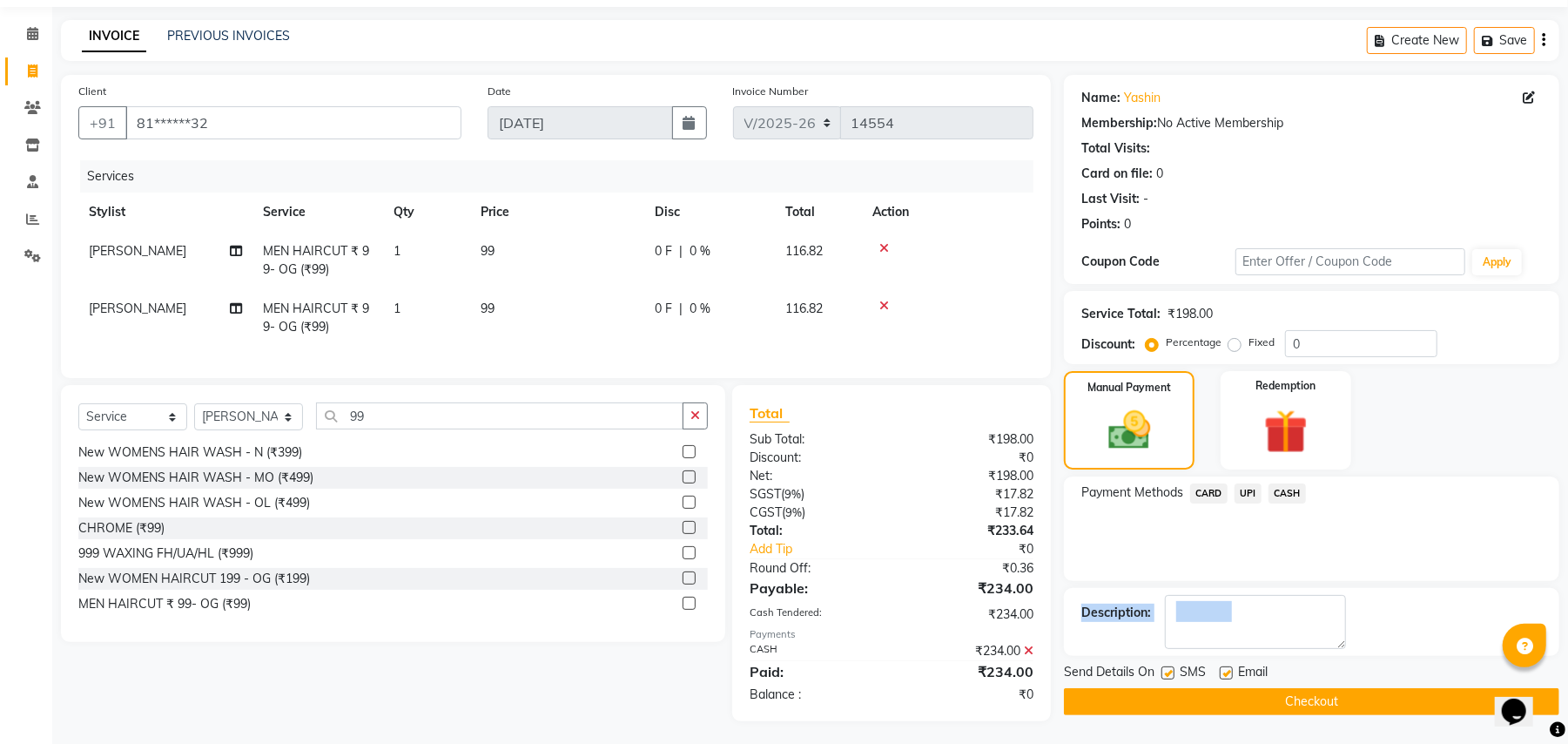
scroll to position [77, 0]
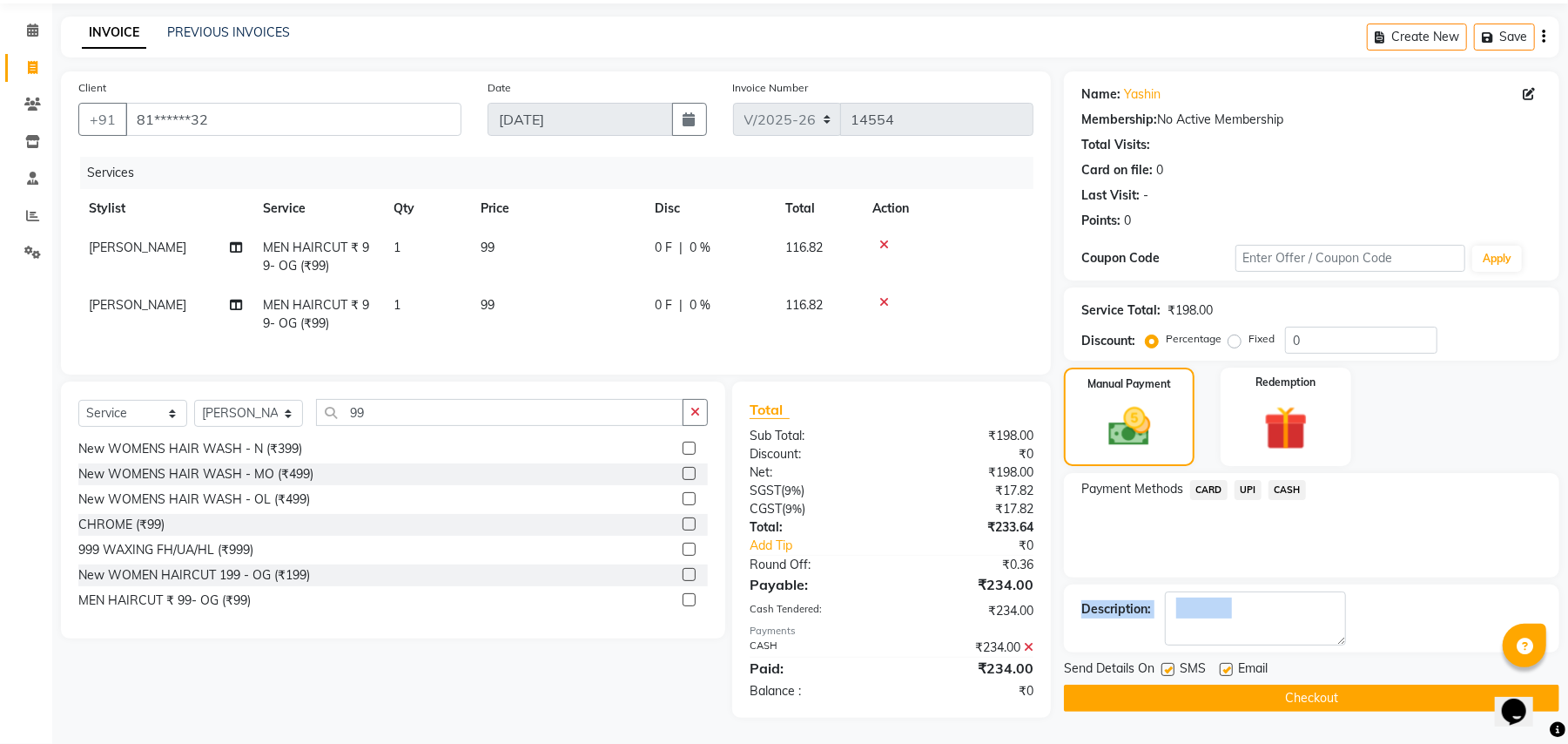
click at [1402, 499] on div "Payment Methods CARD UPI CASH" at bounding box center [1311, 525] width 495 height 104
click at [1340, 628] on textarea at bounding box center [1256, 618] width 181 height 54
click at [214, 103] on input "81******32" at bounding box center [293, 119] width 337 height 33
click at [256, 408] on select "Select Stylist [PERSON_NAME] [PERSON_NAME] [PERSON_NAME] AKASH [PERSON_NAME] [P…" at bounding box center [249, 413] width 109 height 27
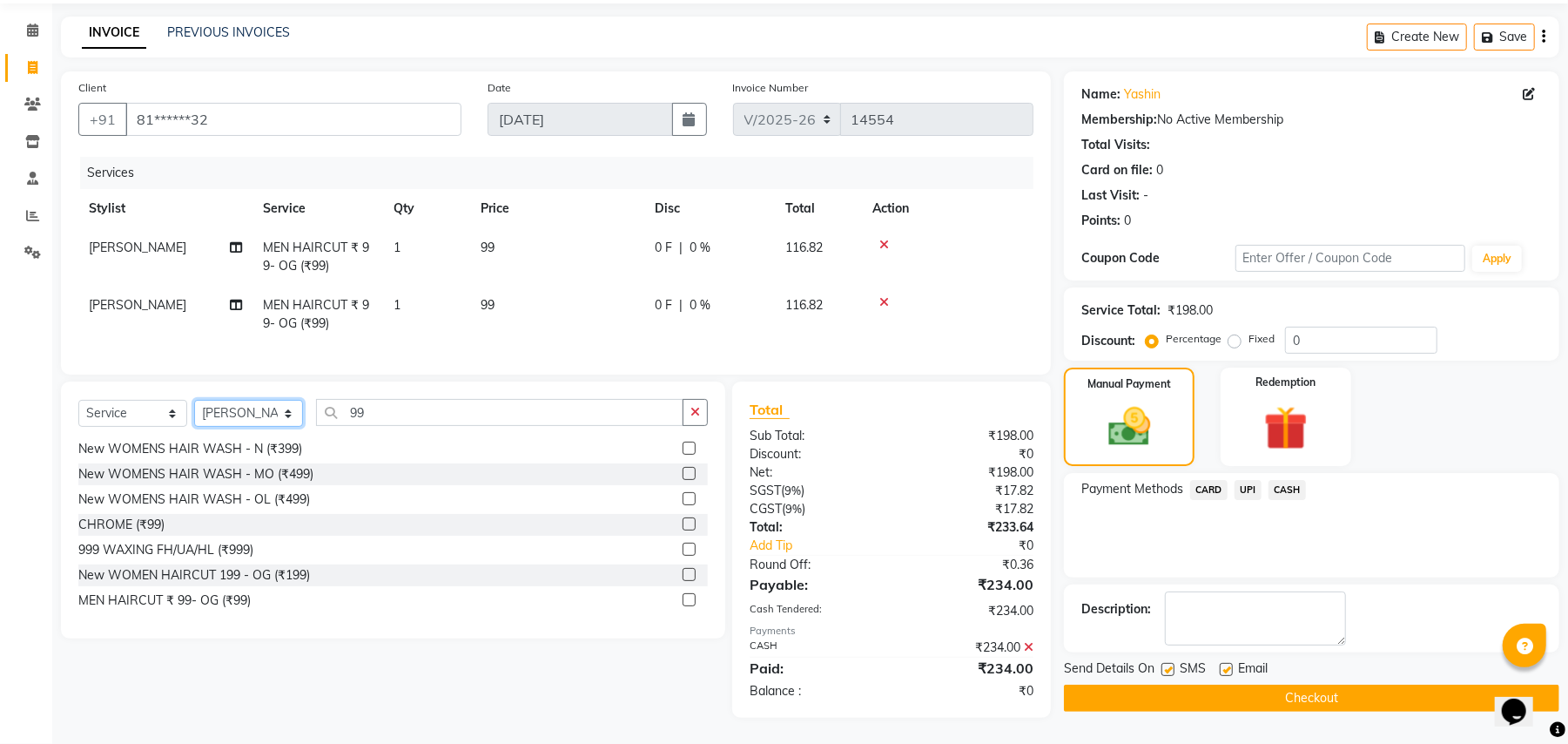
drag, startPoint x: 256, startPoint y: 408, endPoint x: 290, endPoint y: 405, distance: 34.1
click at [290, 405] on select "Select Stylist [PERSON_NAME] [PERSON_NAME] [PERSON_NAME] AKASH [PERSON_NAME] [P…" at bounding box center [249, 413] width 109 height 27
click at [883, 239] on icon at bounding box center [885, 245] width 9 height 12
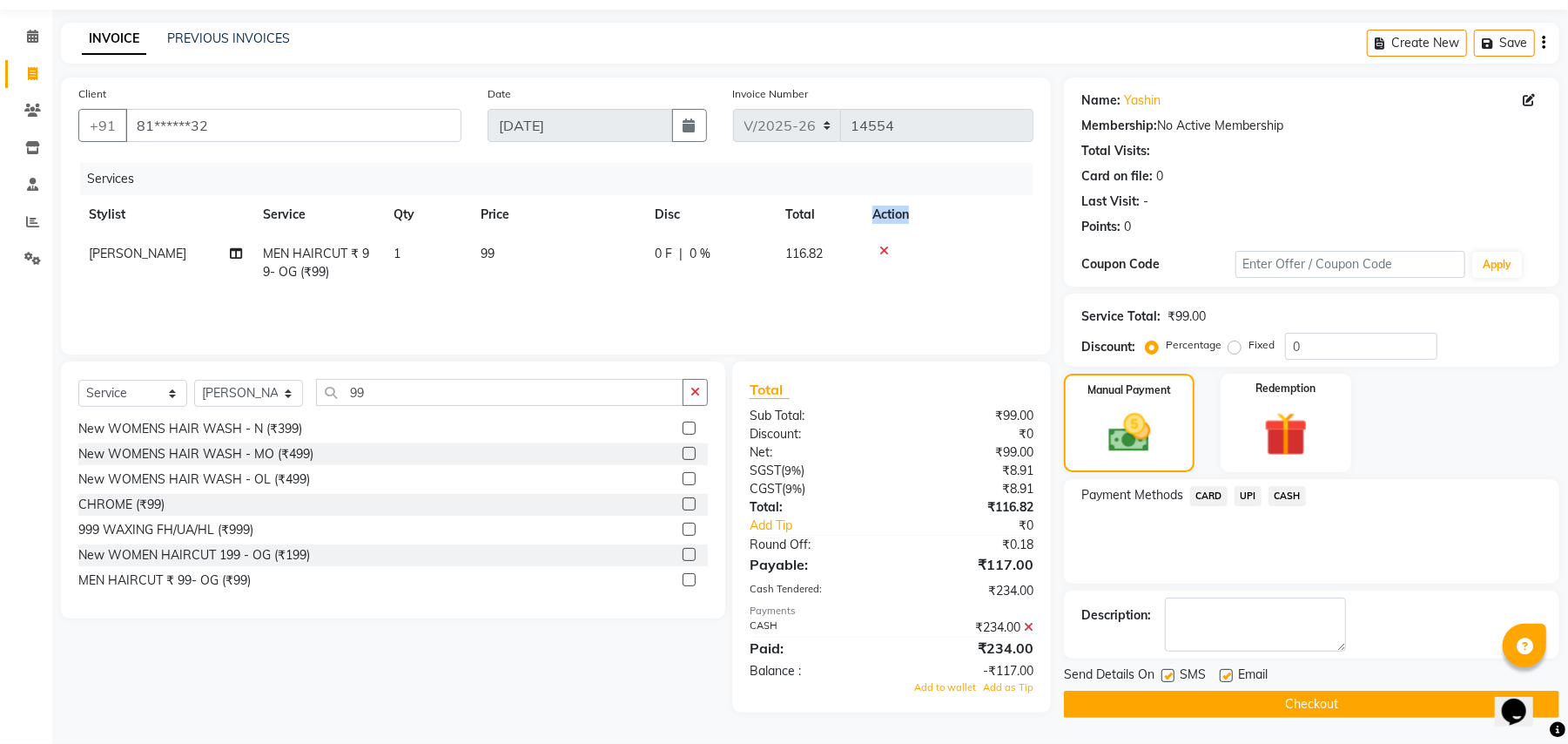
click at [883, 228] on th "Action" at bounding box center [948, 215] width 171 height 40
drag, startPoint x: 883, startPoint y: 245, endPoint x: 882, endPoint y: 255, distance: 10.0
click at [882, 255] on td at bounding box center [948, 262] width 171 height 57
click at [888, 245] on icon at bounding box center [885, 250] width 9 height 12
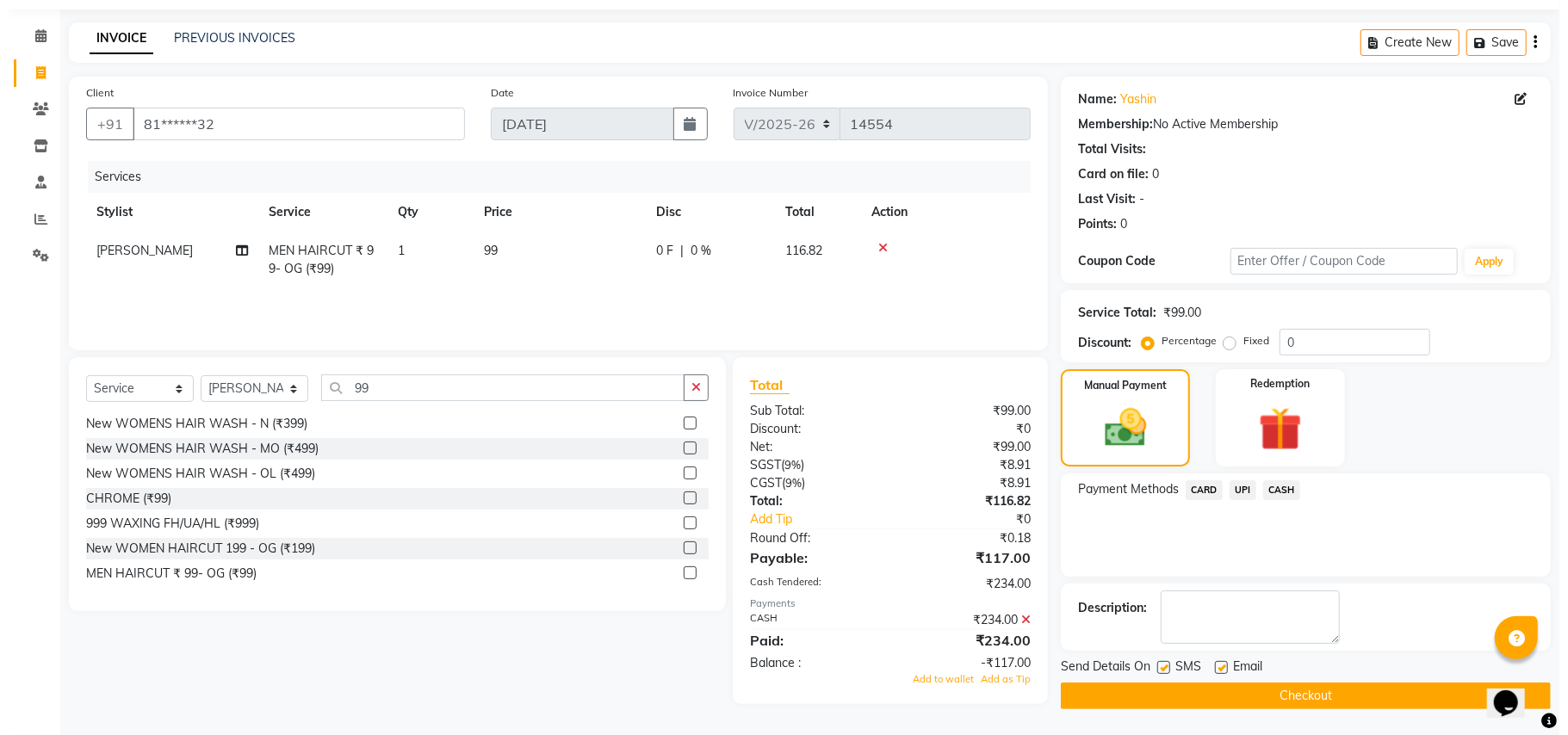
scroll to position [0, 0]
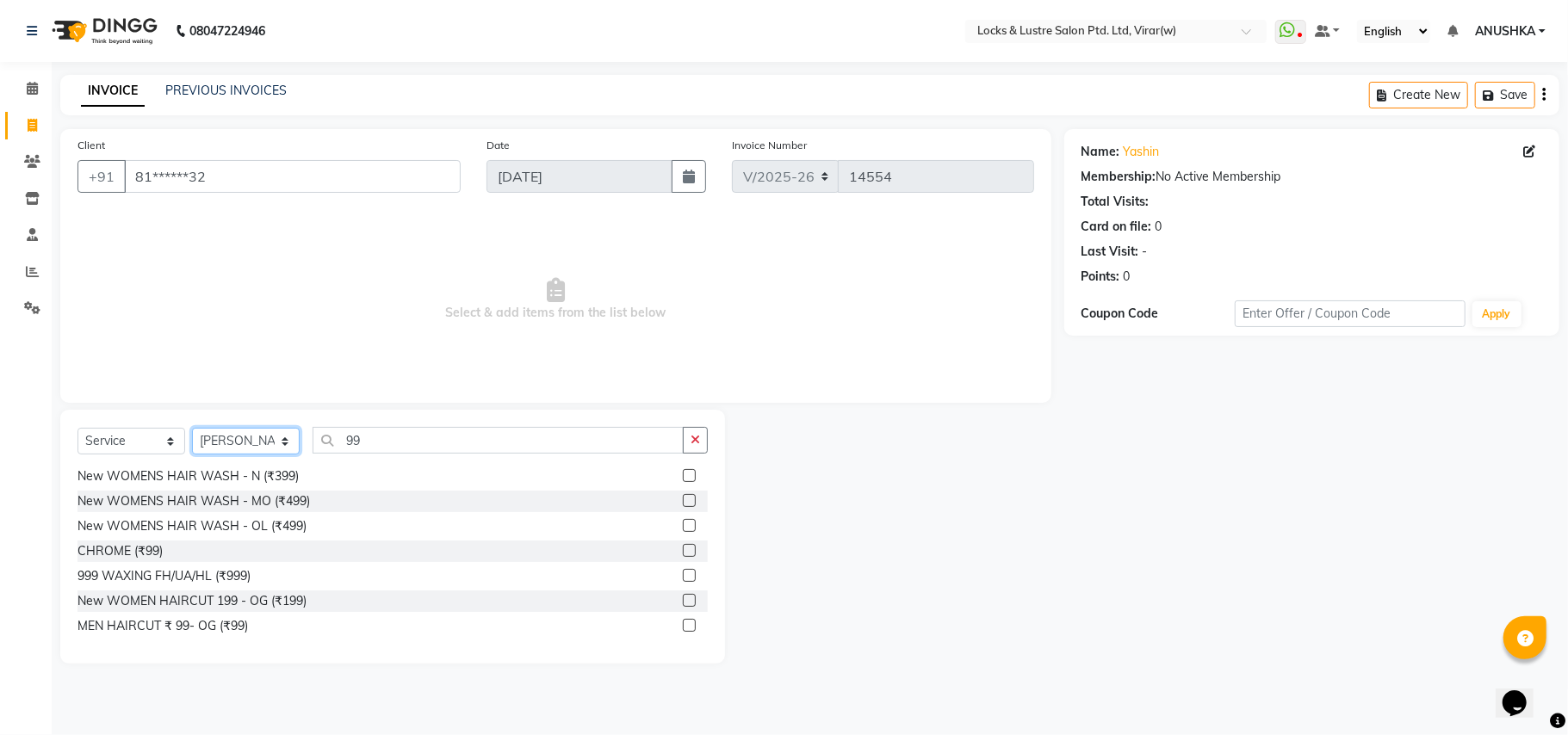
click at [243, 432] on select "Select Stylist AARTI Abdul Khan Adil Admin AJAY AKASH NHAVI ANUSHKA Ashwini Saw…" at bounding box center [246, 440] width 108 height 27
select select "68296"
click at [192, 427] on select "Select Stylist AARTI Abdul Khan Adil Admin AJAY AKASH NHAVI ANUSHKA Ashwini Saw…" at bounding box center [246, 440] width 108 height 27
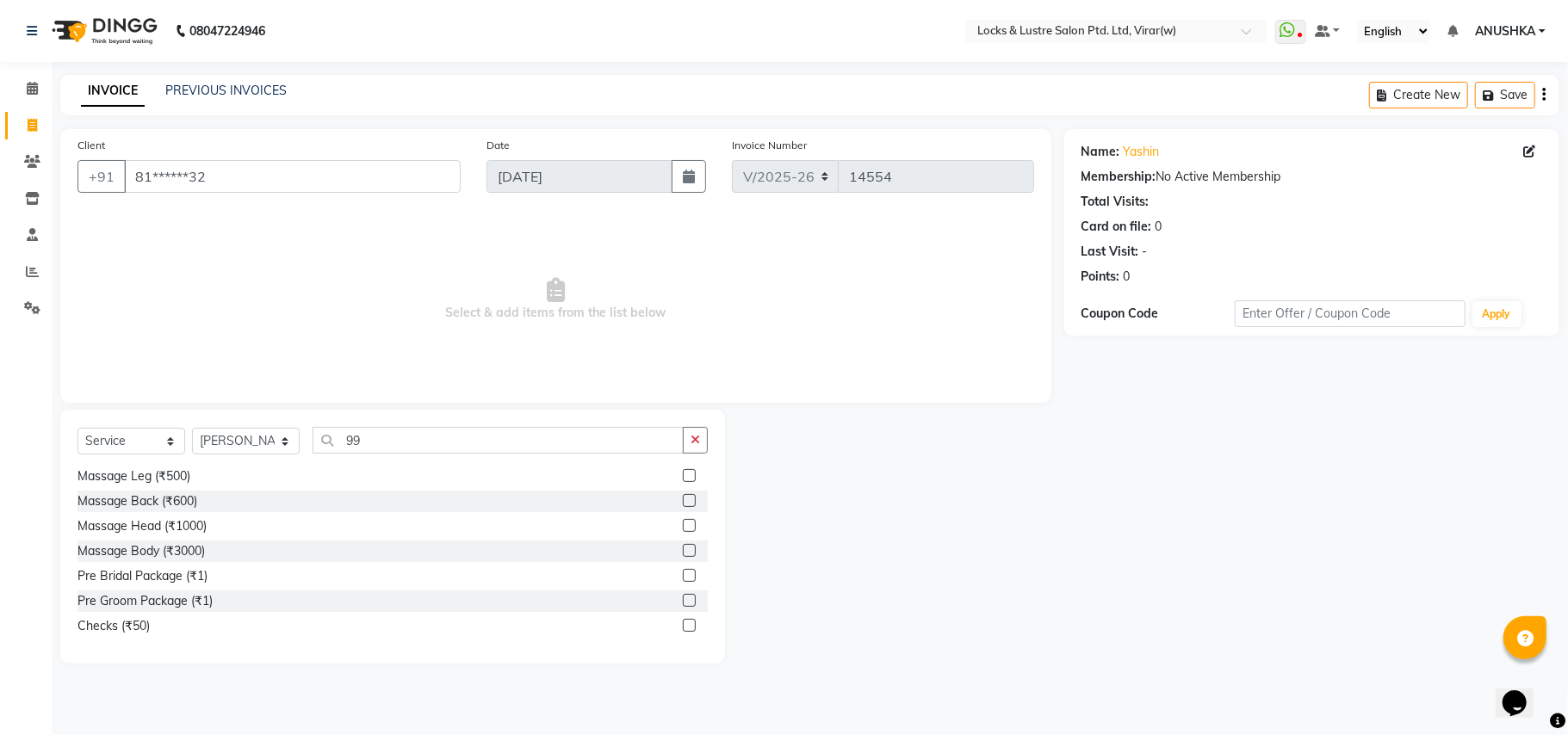
click at [442, 456] on div "Select Service Product Membership Package Voucher Prepaid Gift Card Select Styl…" at bounding box center [392, 447] width 630 height 41
click at [430, 440] on input "99" at bounding box center [497, 440] width 371 height 27
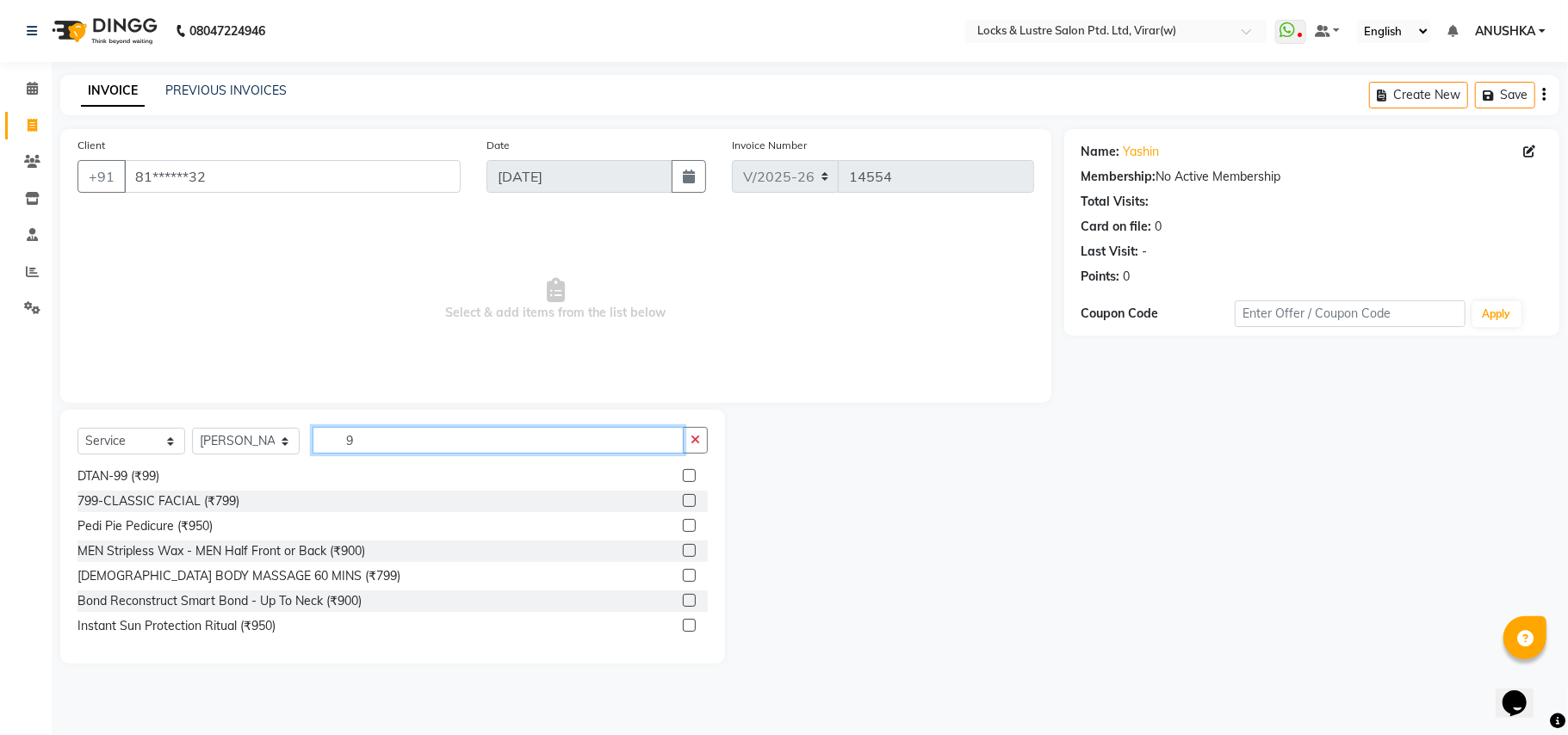
type input "99"
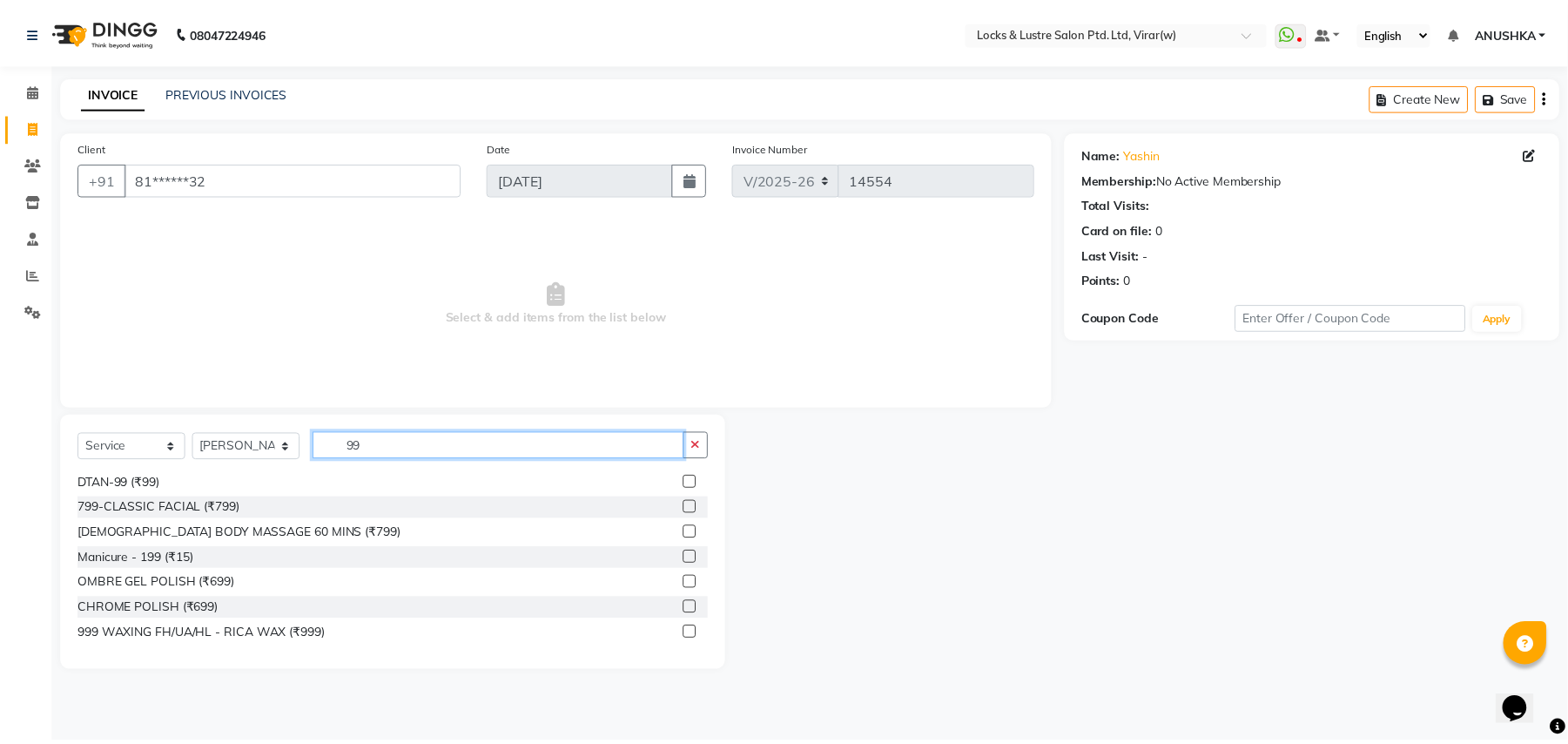
scroll to position [381, 0]
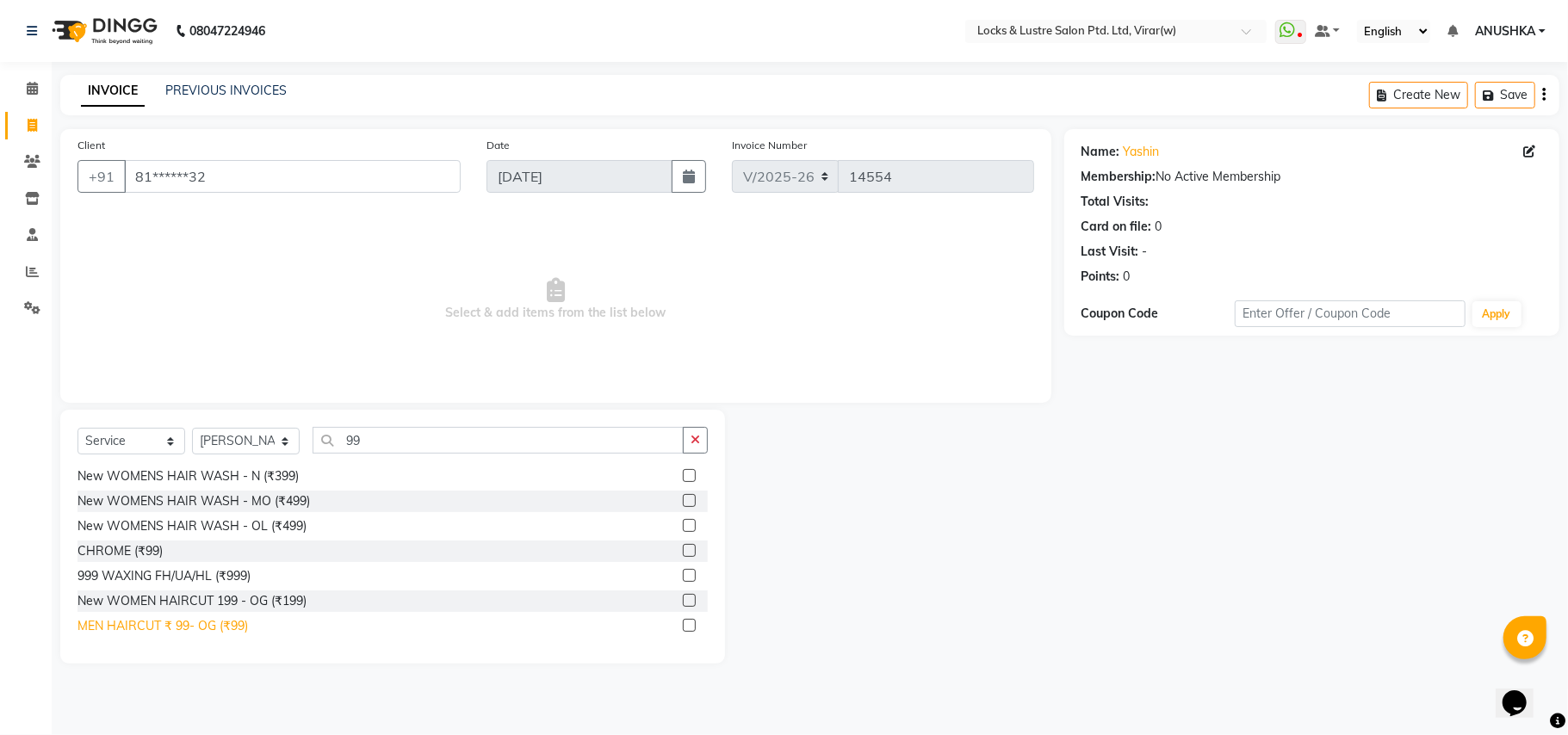
click at [216, 623] on div "MEN HAIRCUT ₹ 99- OG (₹99)" at bounding box center [162, 625] width 170 height 18
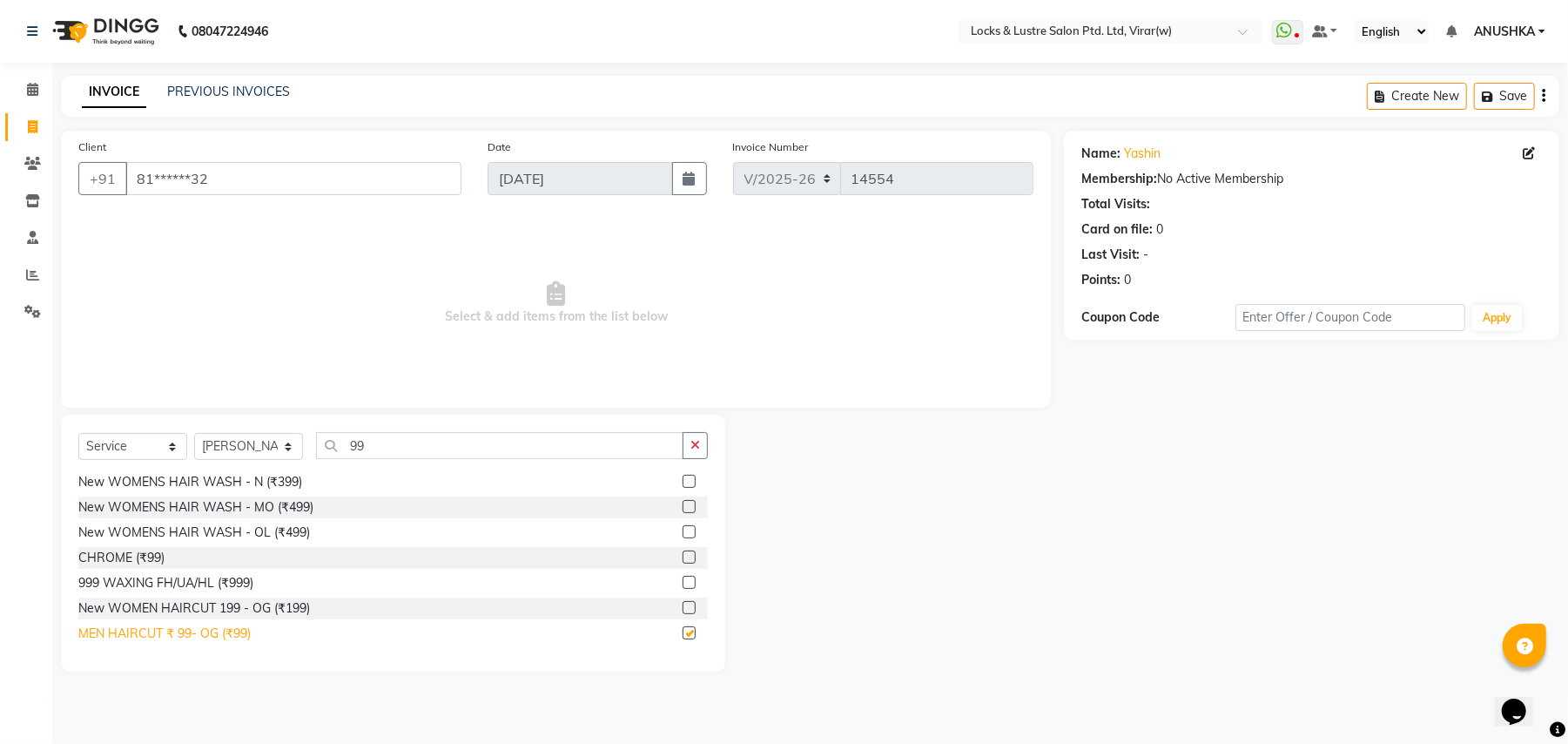
checkbox input "false"
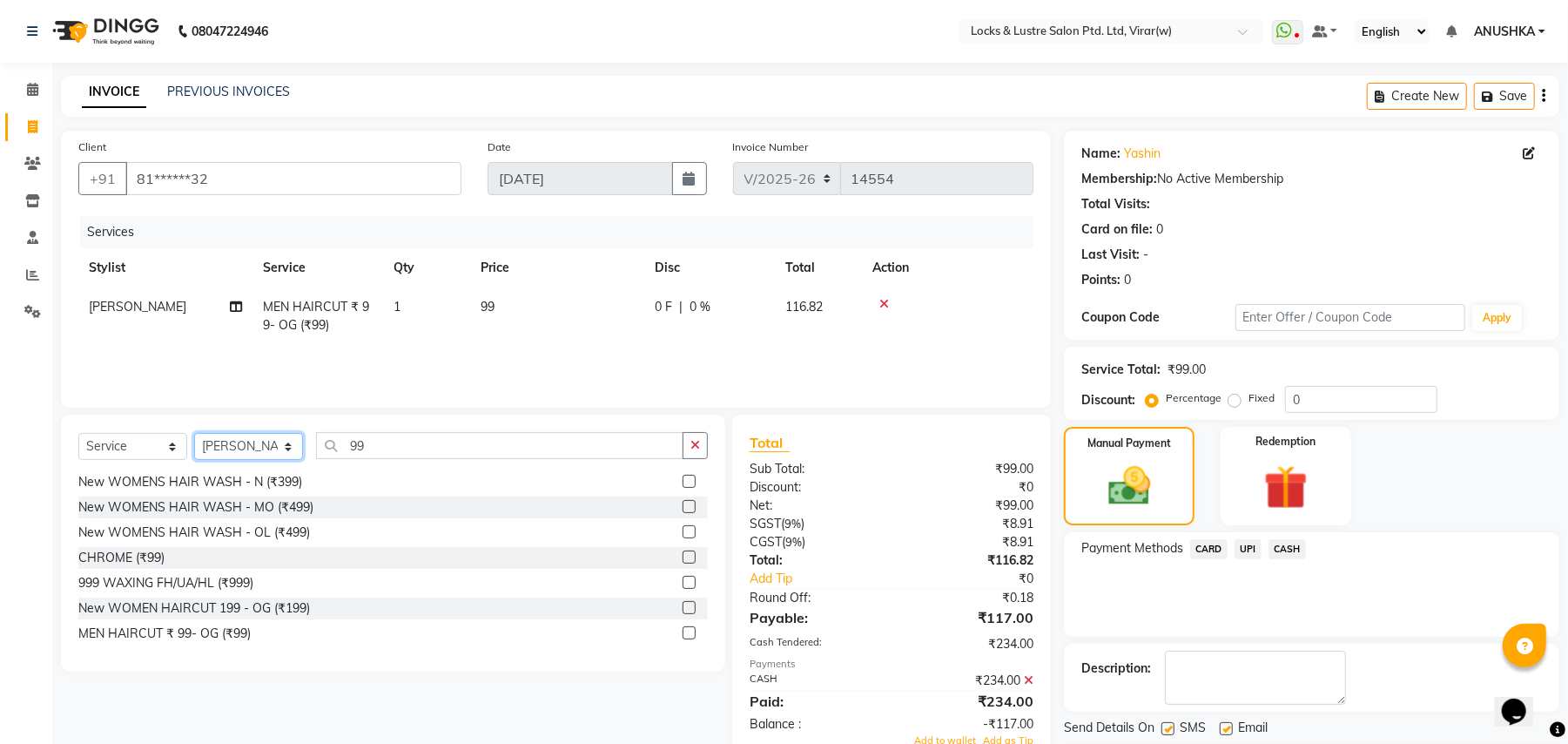
click at [241, 451] on select "Select Stylist AARTI Abdul Khan Adil Admin AJAY AKASH NHAVI ANUSHKA Ashwini Saw…" at bounding box center [249, 446] width 109 height 27
select select "84172"
click at [195, 433] on select "Select Stylist AARTI Abdul Khan Adil Admin AJAY AKASH NHAVI ANUSHKA Ashwini Saw…" at bounding box center [249, 446] width 109 height 27
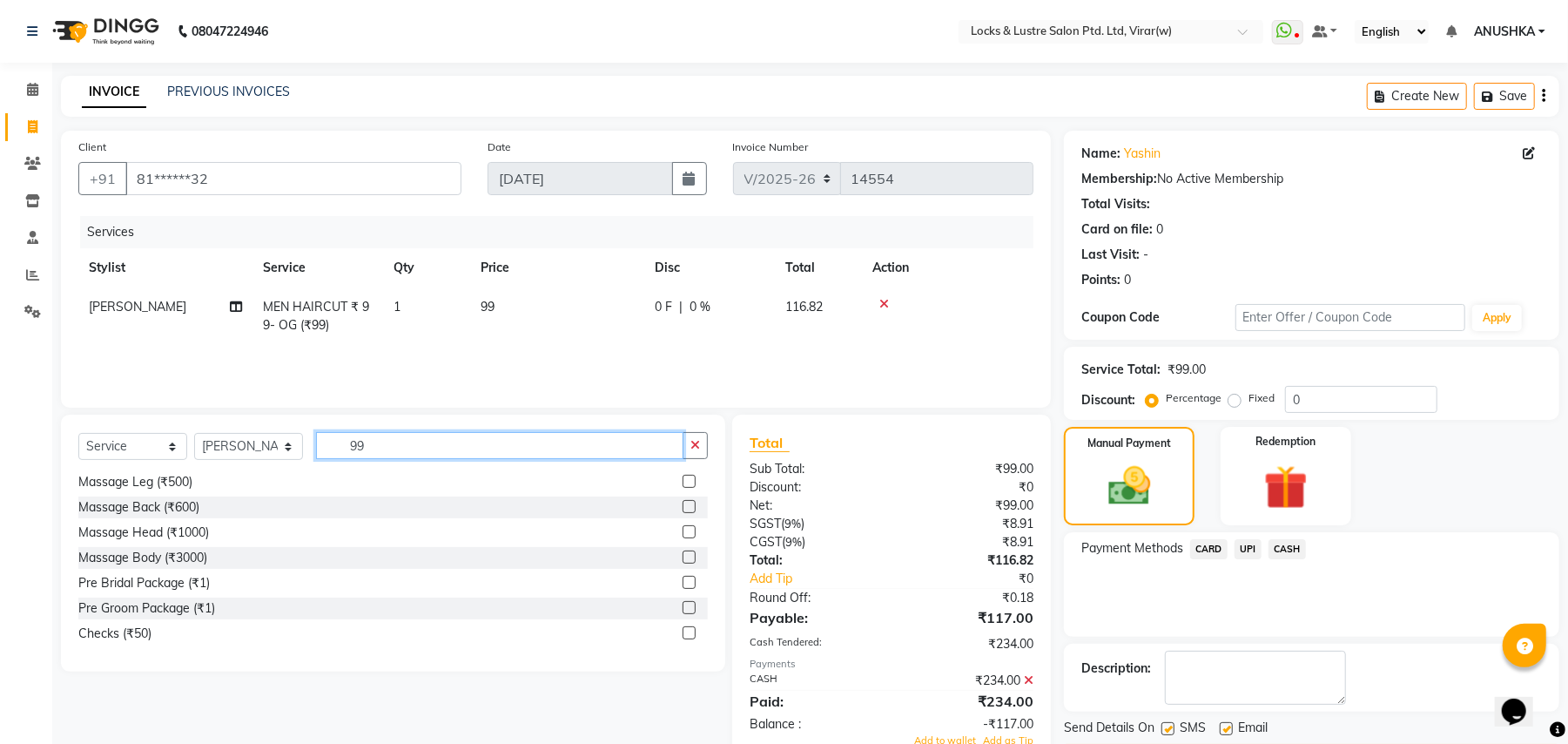
drag, startPoint x: 401, startPoint y: 444, endPoint x: 263, endPoint y: 460, distance: 138.9
click at [290, 454] on div "Select Service Product Membership Package Voucher Prepaid Gift Card Select Styl…" at bounding box center [393, 452] width 630 height 41
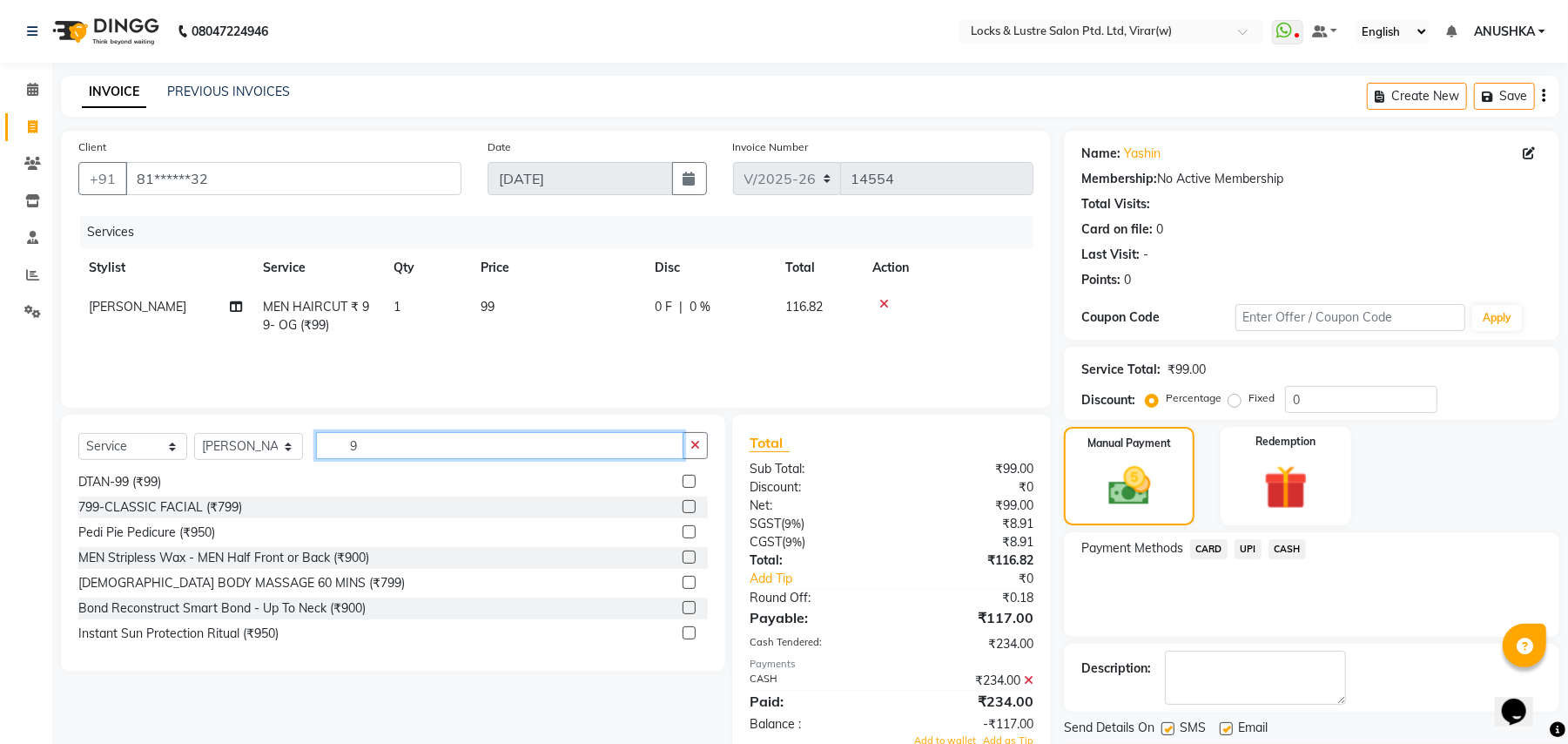
type input "99"
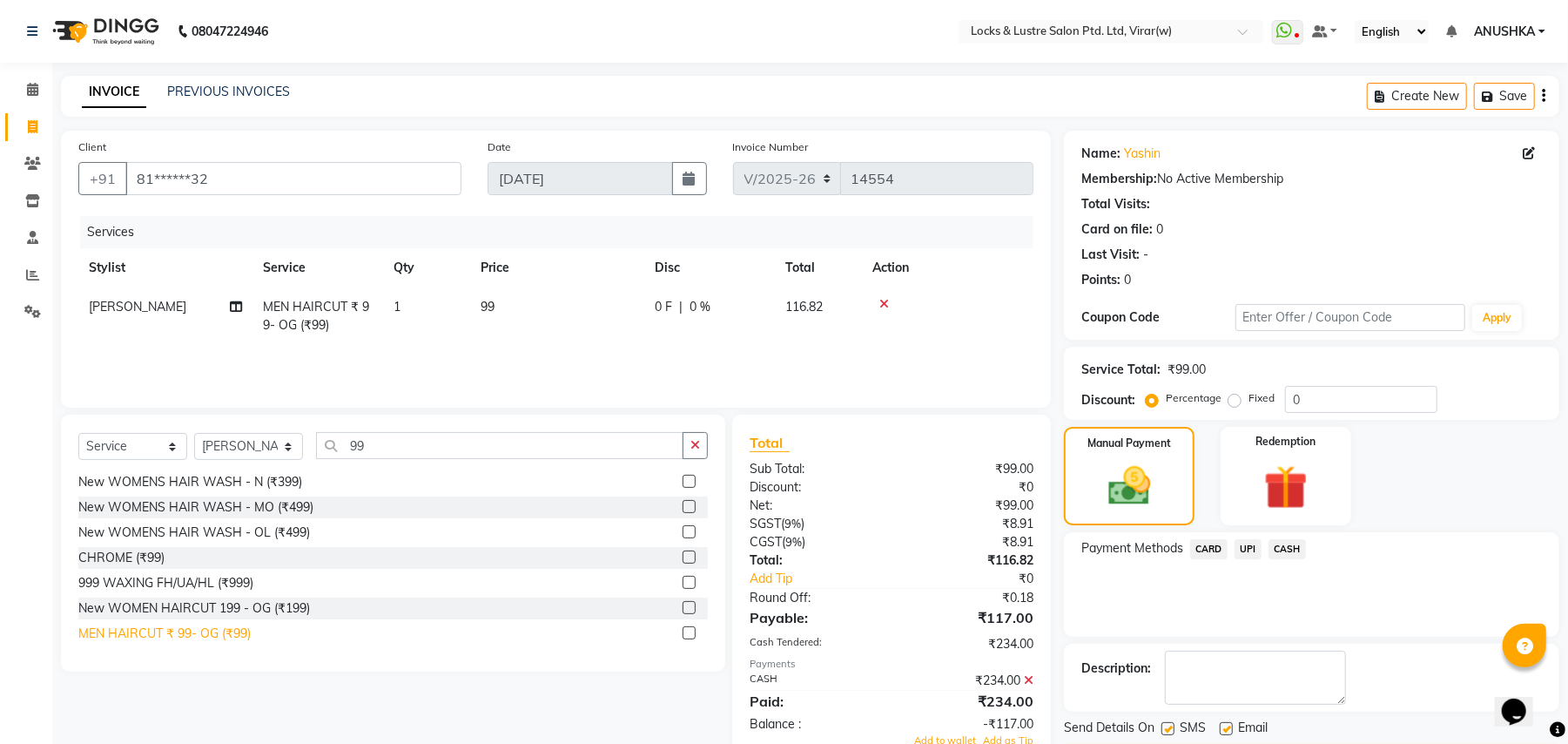
click at [220, 633] on div "MEN HAIRCUT ₹ 99- OG (₹99)" at bounding box center [164, 633] width 172 height 18
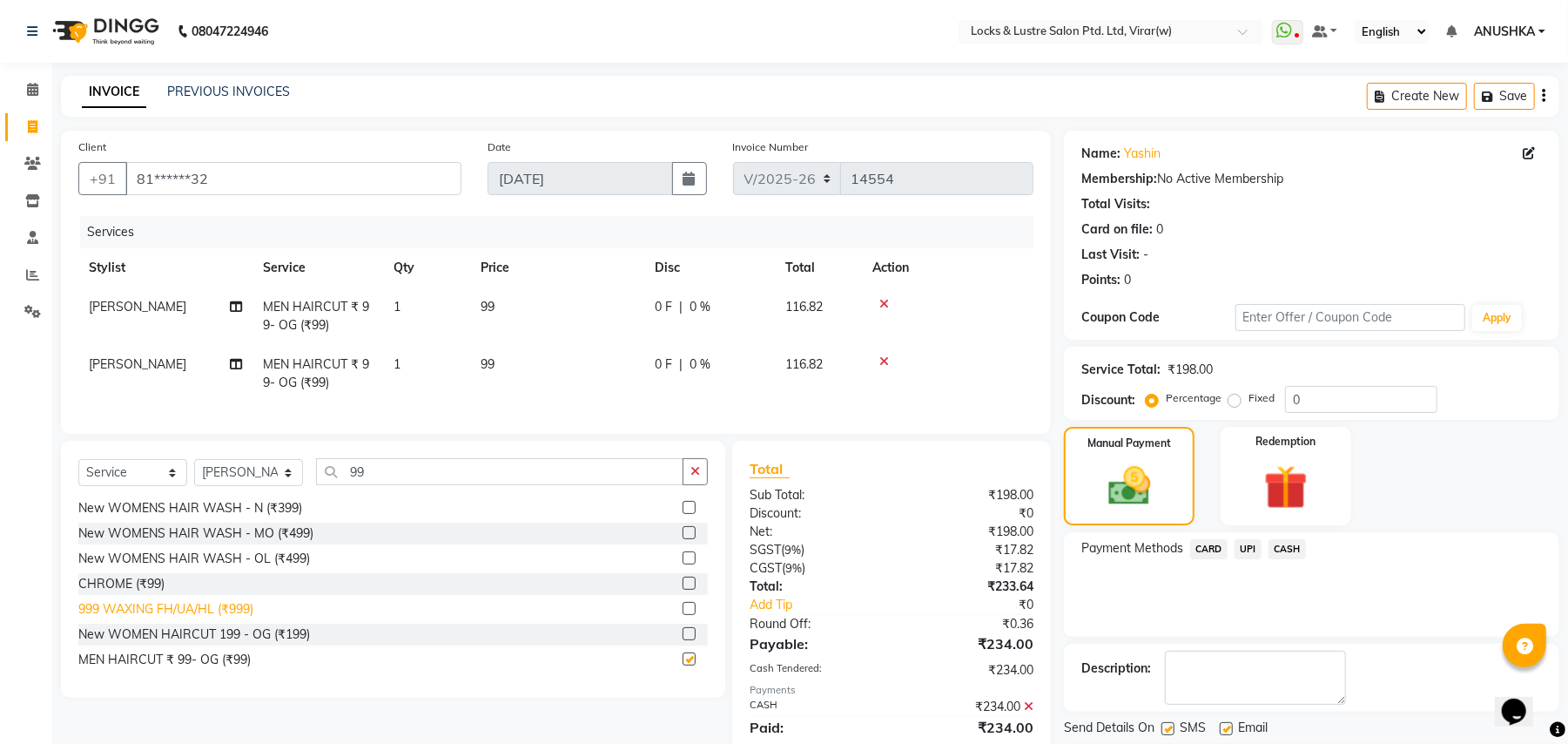
checkbox input "false"
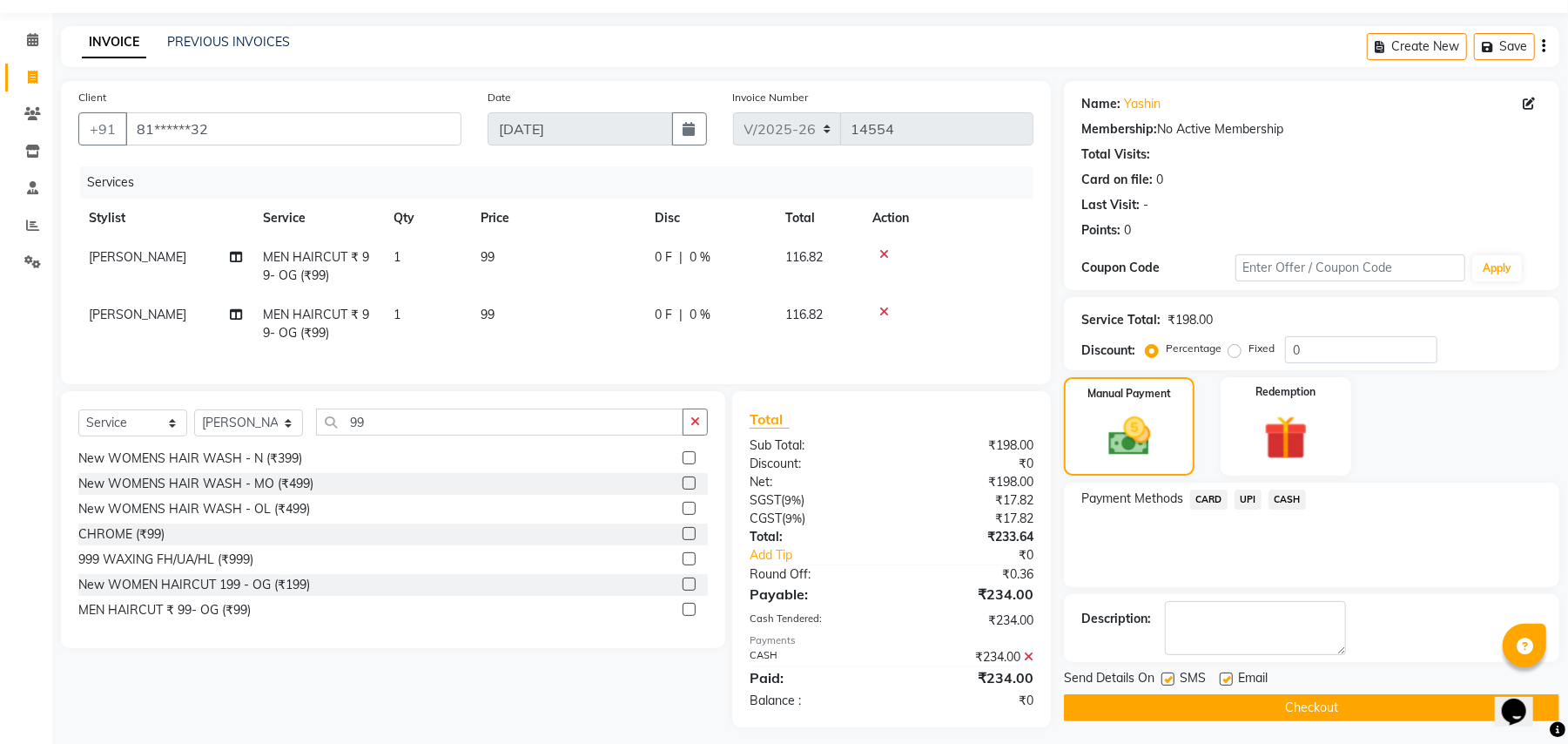
scroll to position [77, 0]
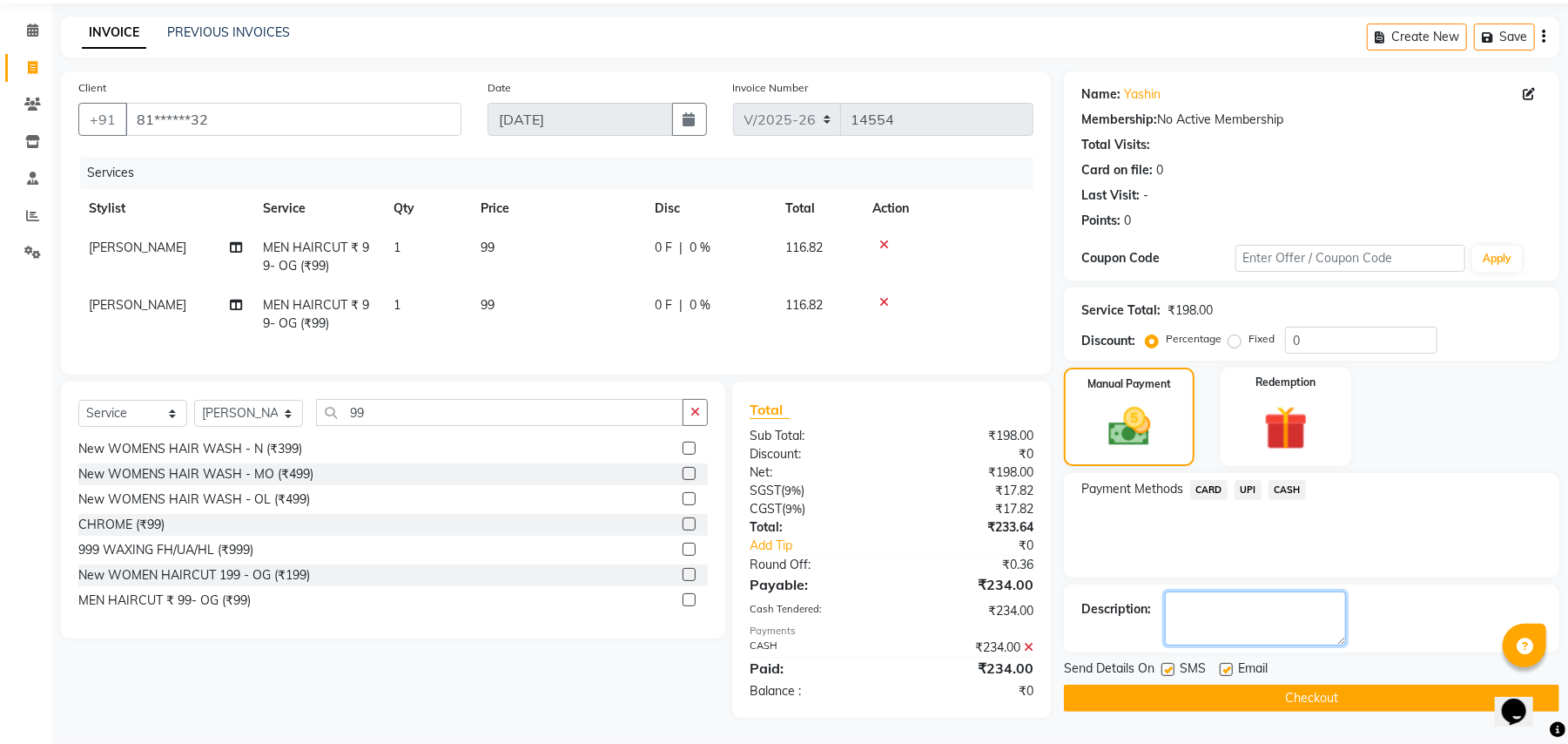
drag, startPoint x: 1231, startPoint y: 587, endPoint x: 1205, endPoint y: 593, distance: 26.7
click at [1205, 593] on textarea at bounding box center [1256, 618] width 181 height 54
click at [1294, 480] on span "CASH" at bounding box center [1288, 489] width 38 height 20
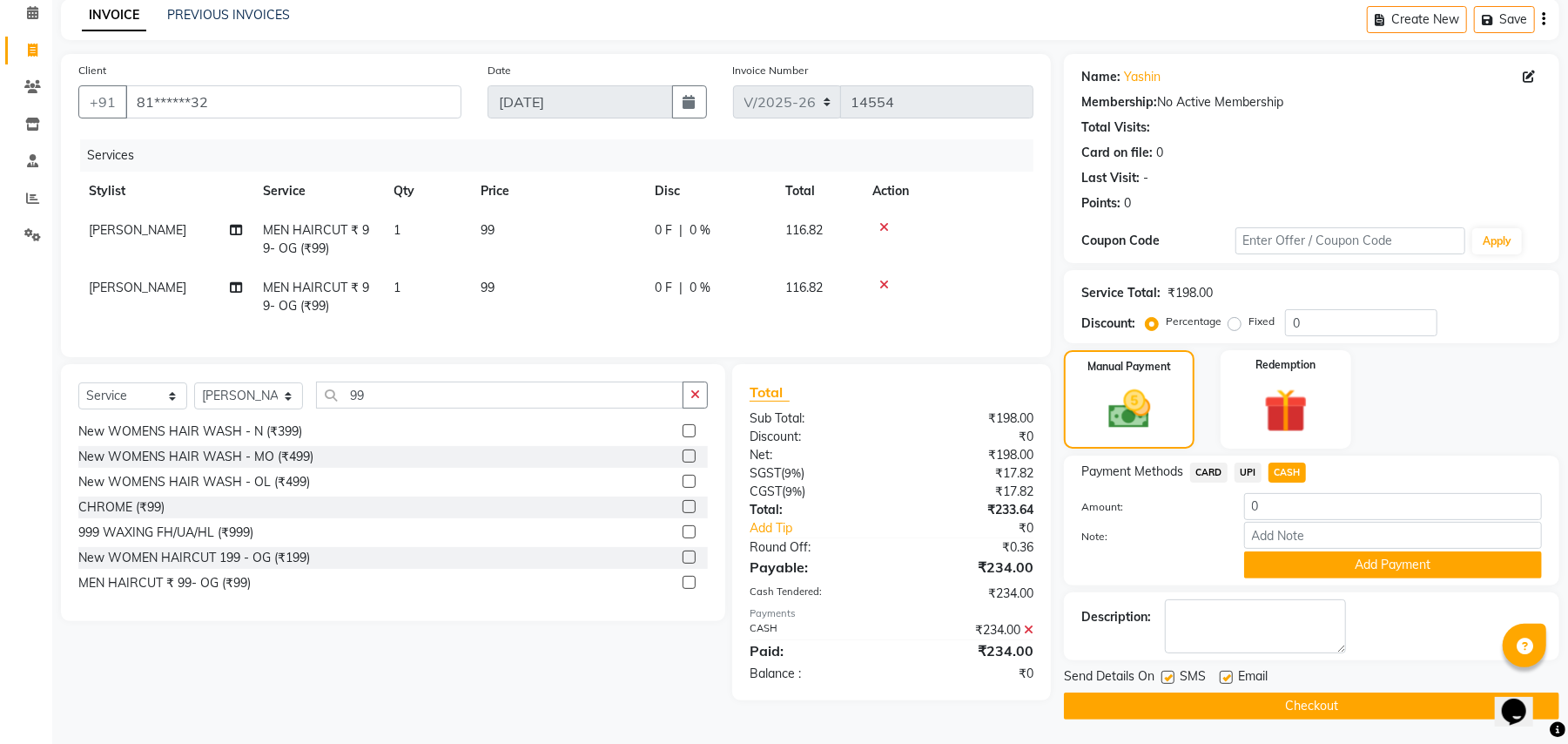
click at [1028, 636] on icon at bounding box center [1028, 629] width 9 height 12
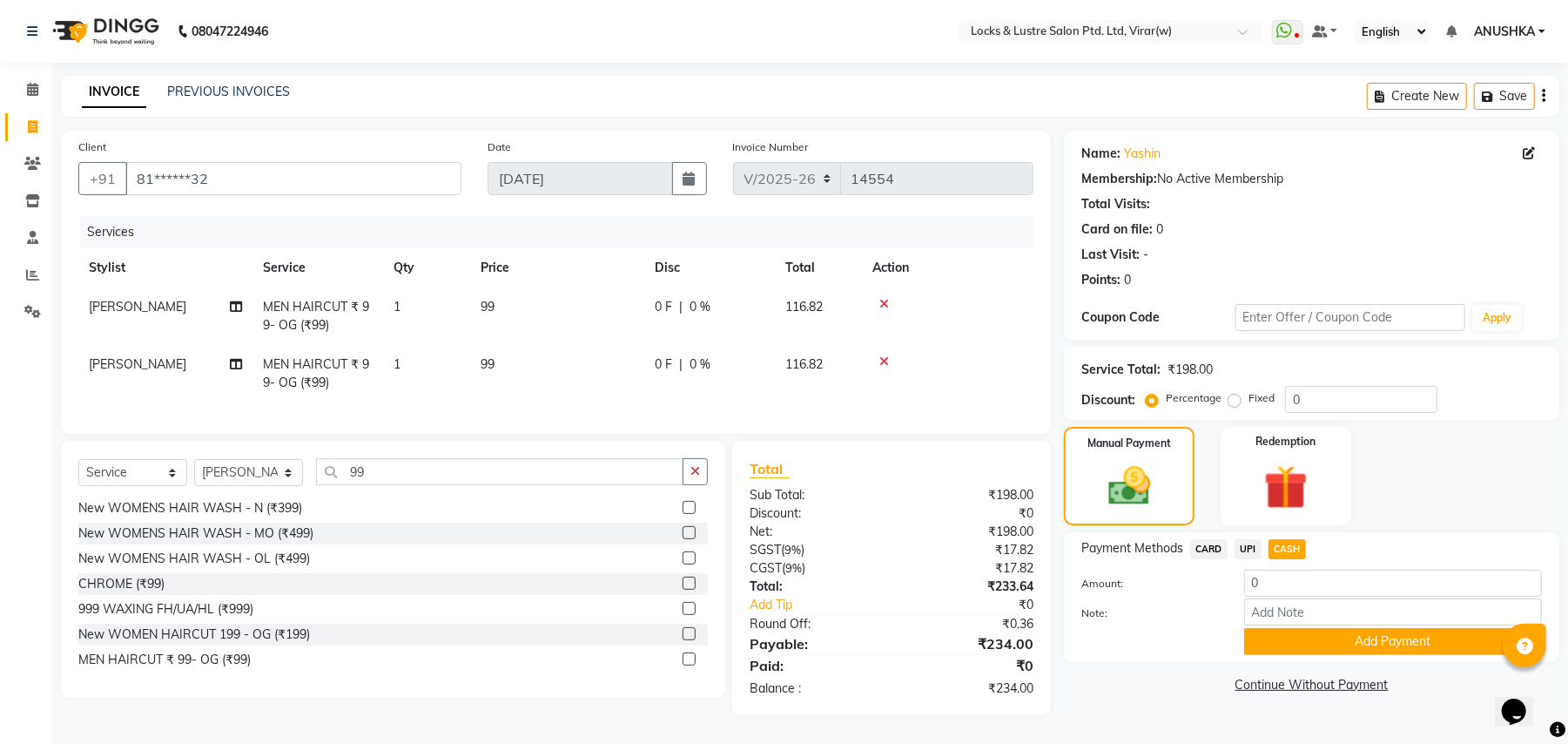
click at [1374, 628] on button "Add Payment" at bounding box center [1393, 641] width 298 height 27
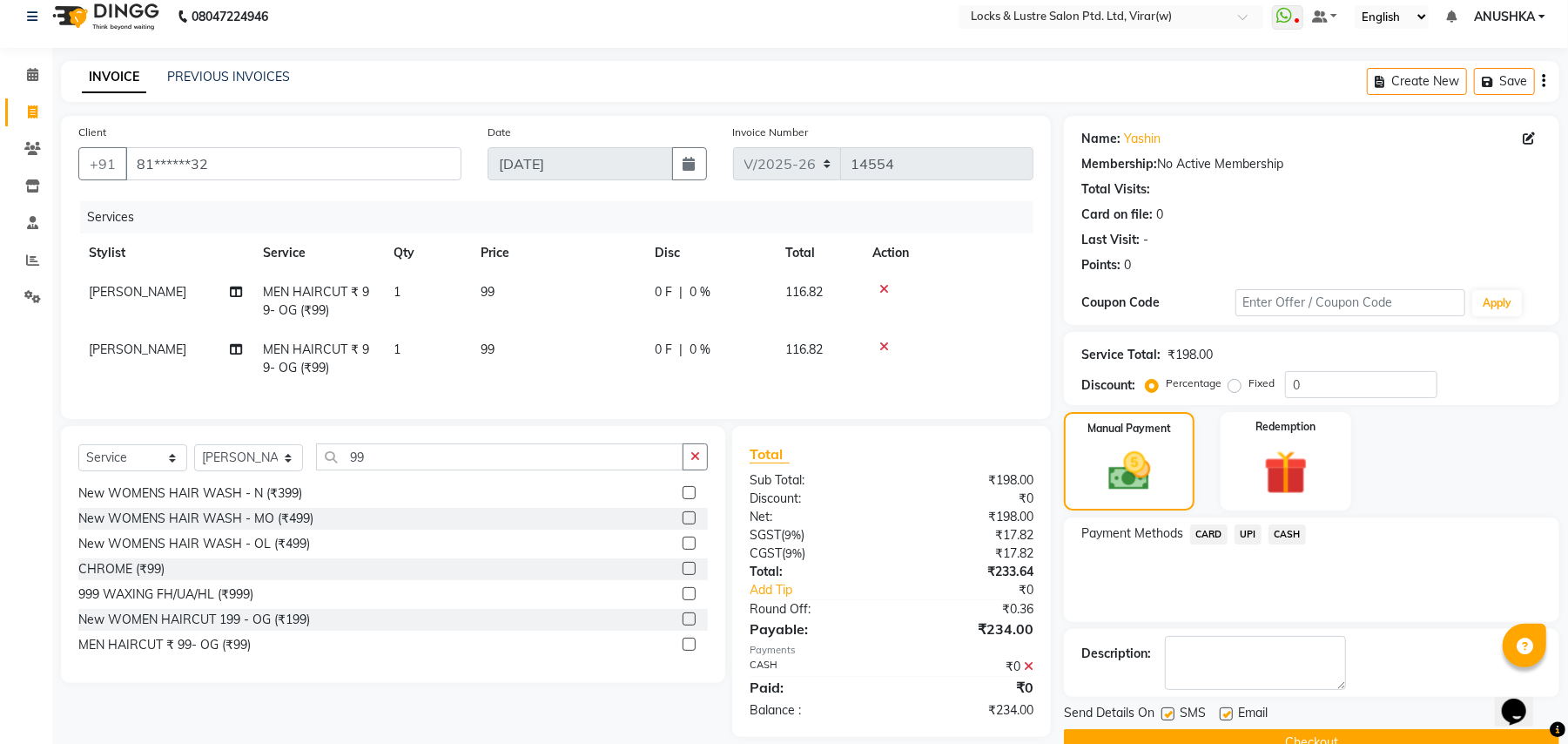
click at [1026, 674] on span at bounding box center [1028, 666] width 9 height 16
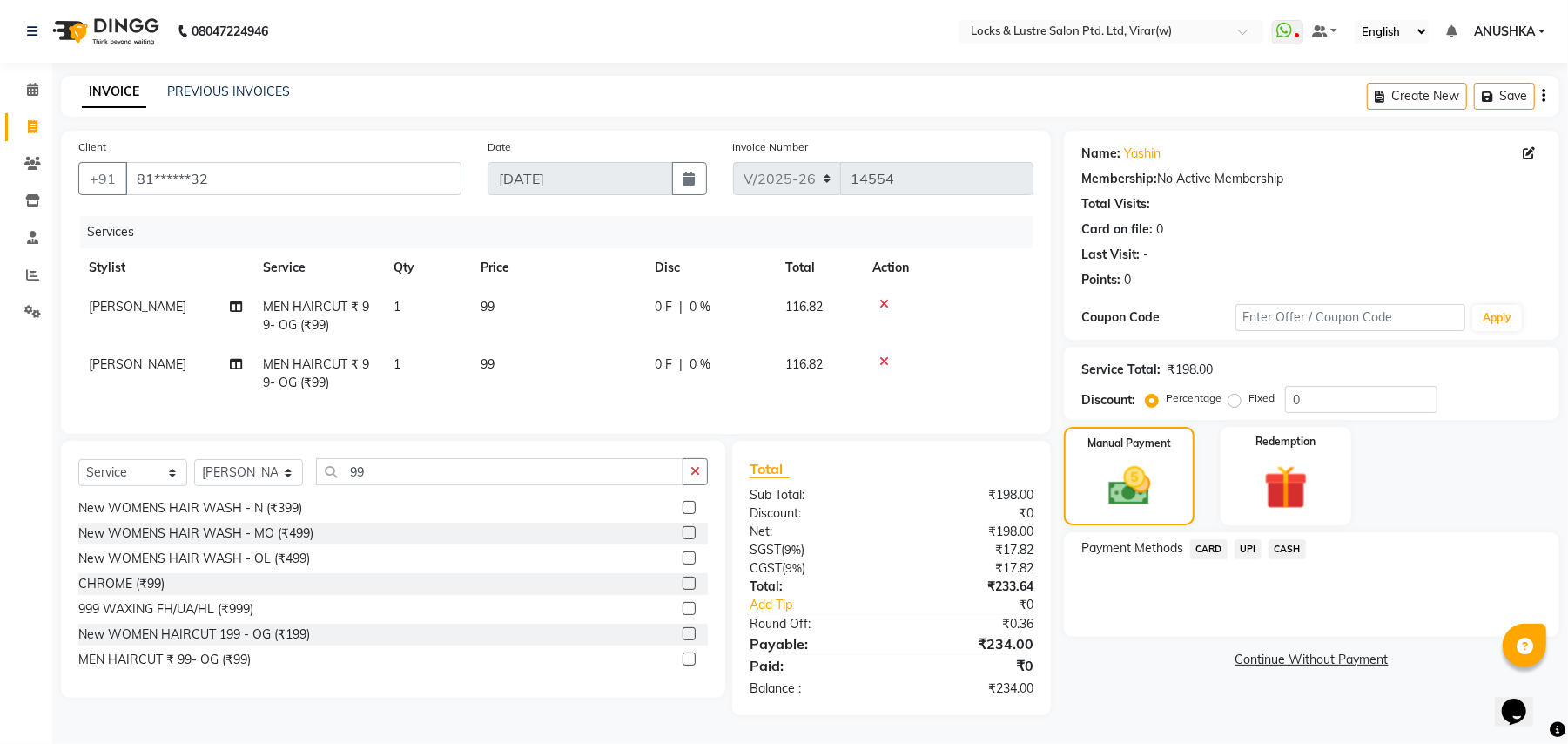
click at [1248, 539] on span "UPI" at bounding box center [1248, 548] width 27 height 20
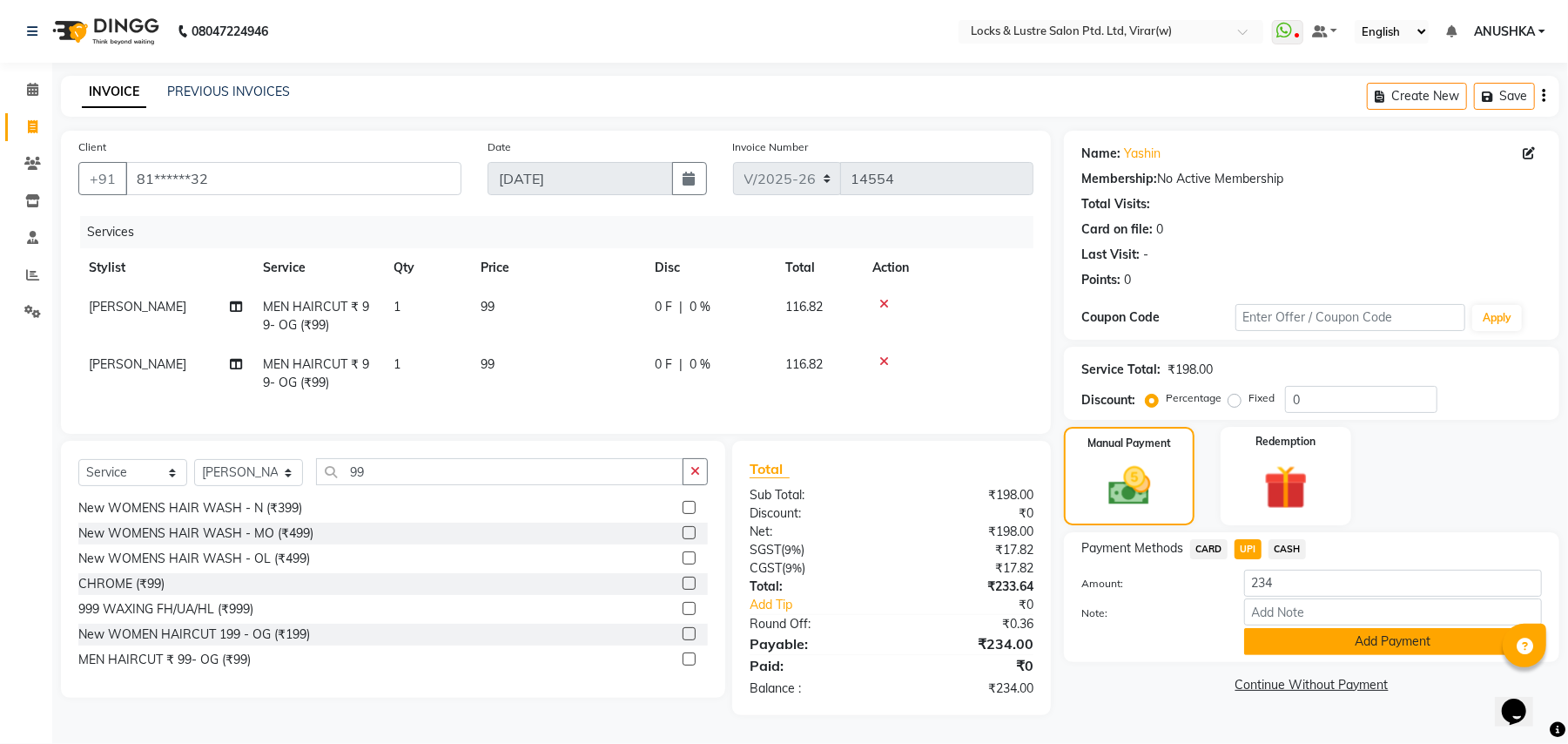
click at [1270, 628] on button "Add Payment" at bounding box center [1393, 641] width 298 height 27
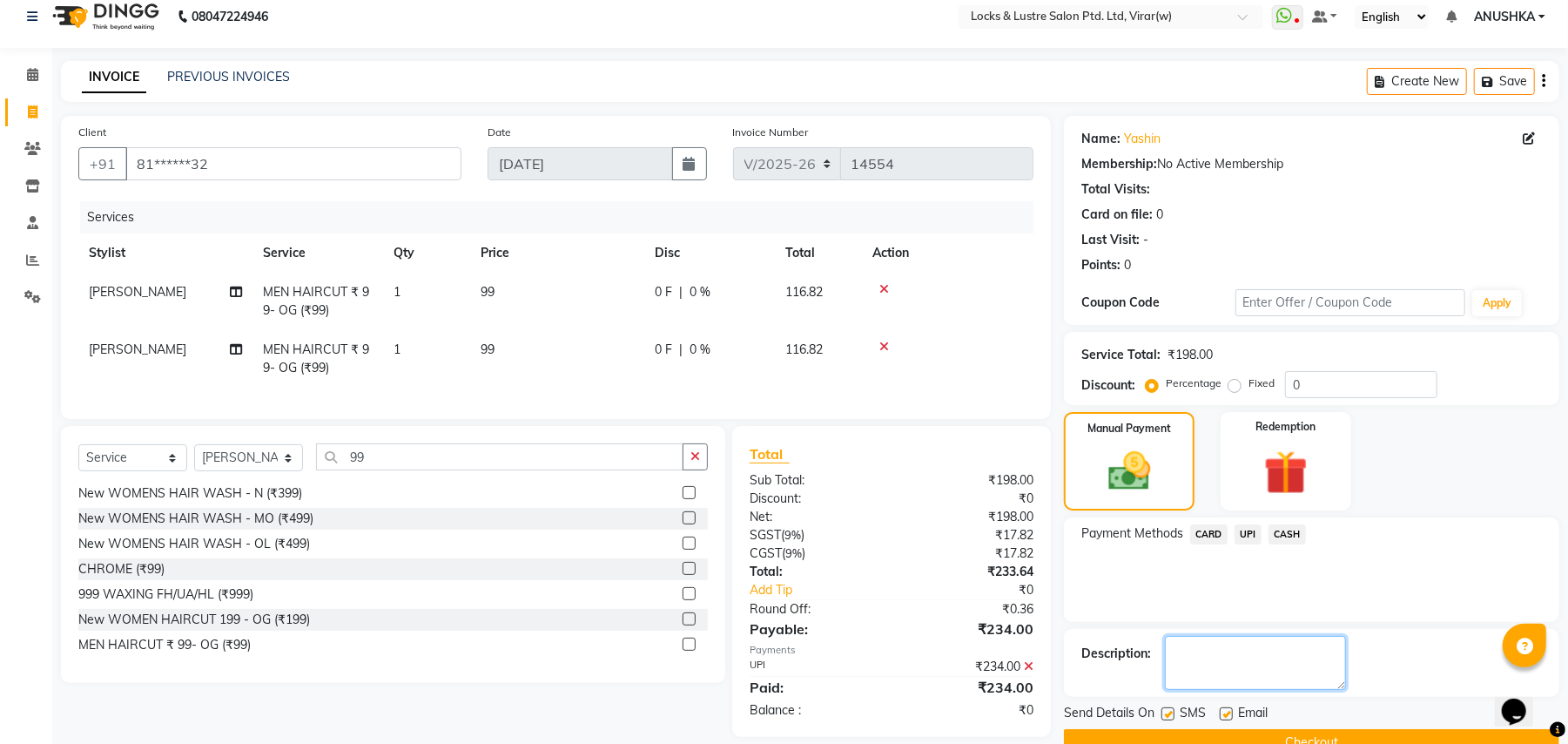
click at [1241, 663] on textarea at bounding box center [1256, 662] width 181 height 54
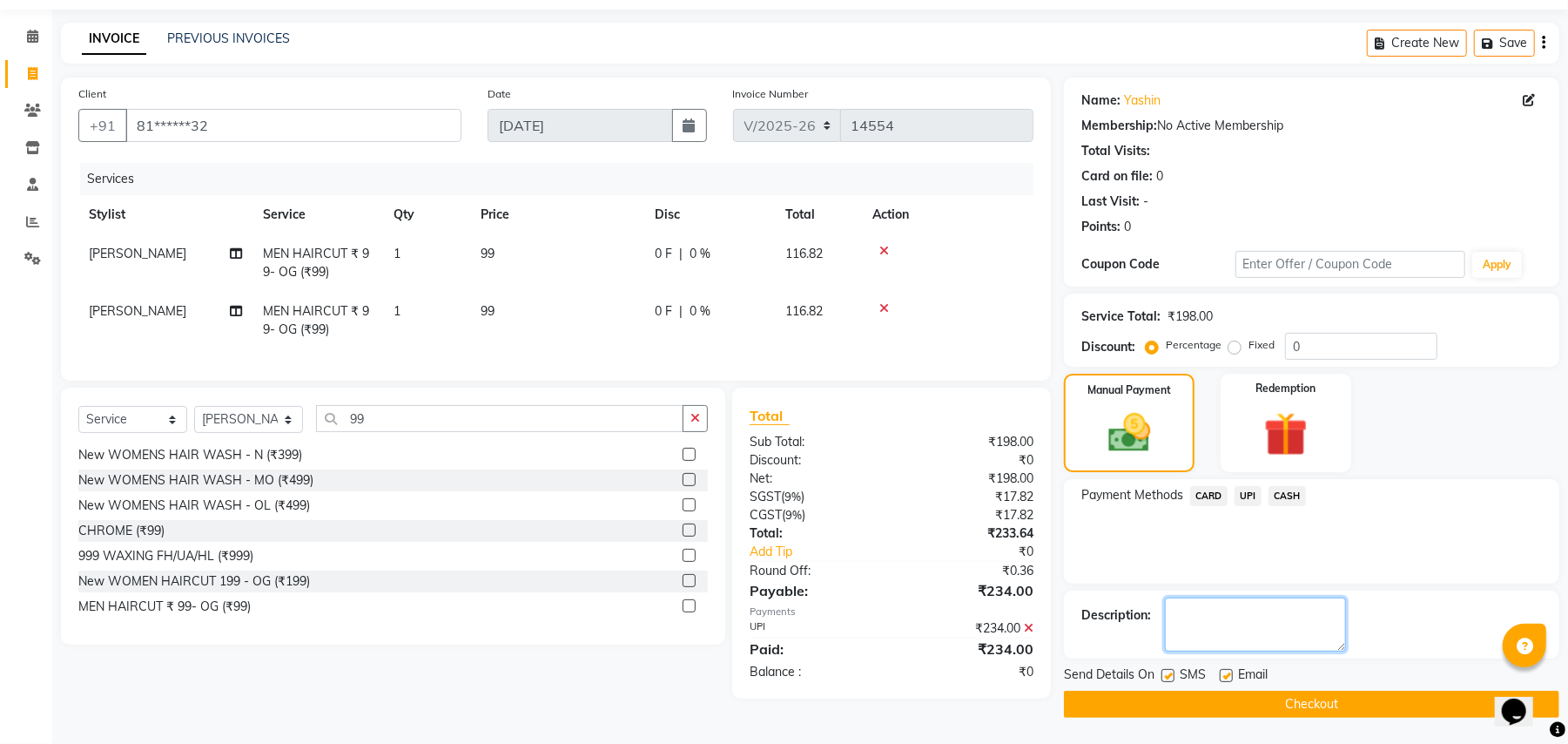
scroll to position [54, 0]
click at [1240, 711] on button "Checkout" at bounding box center [1311, 704] width 495 height 27
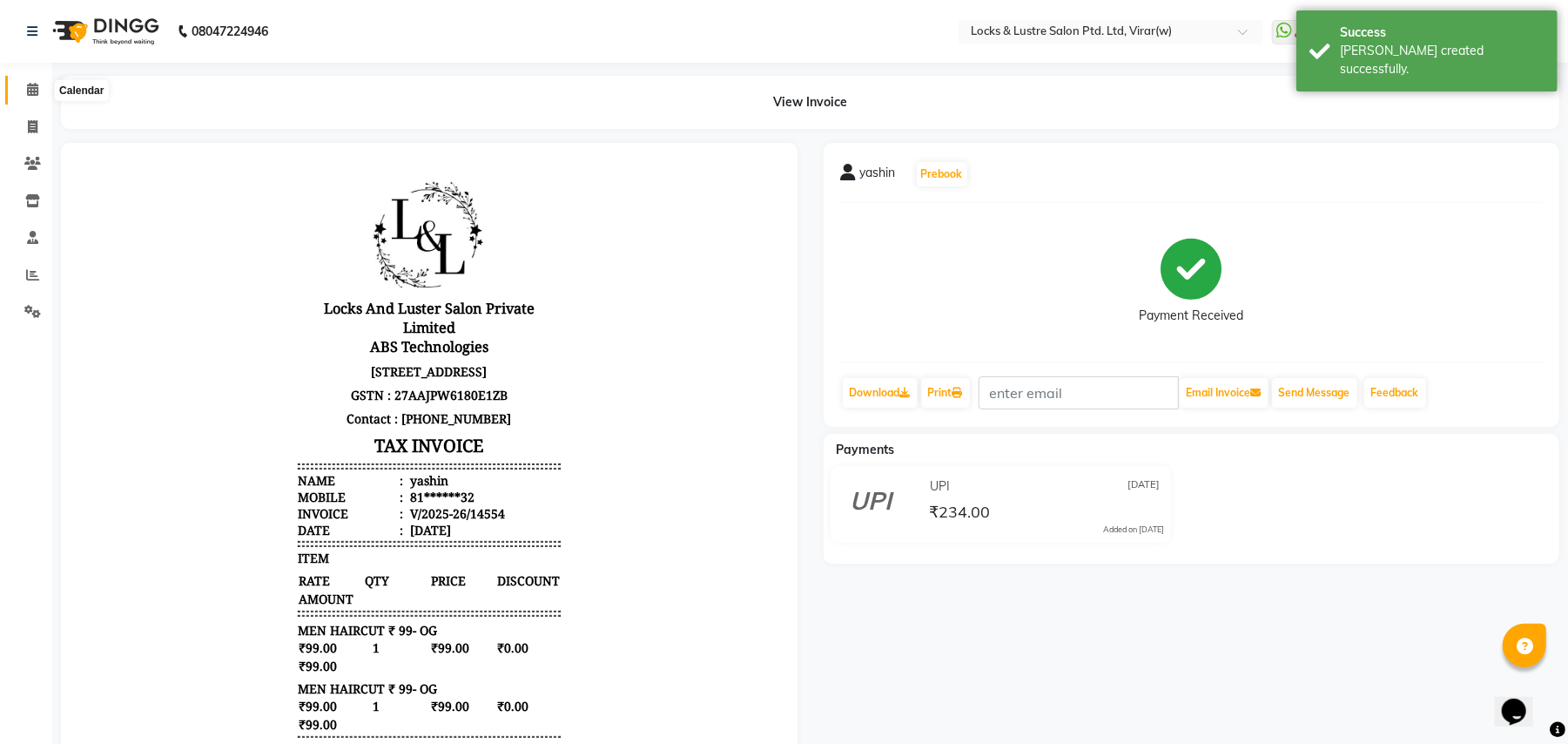
click at [33, 90] on icon at bounding box center [33, 89] width 11 height 13
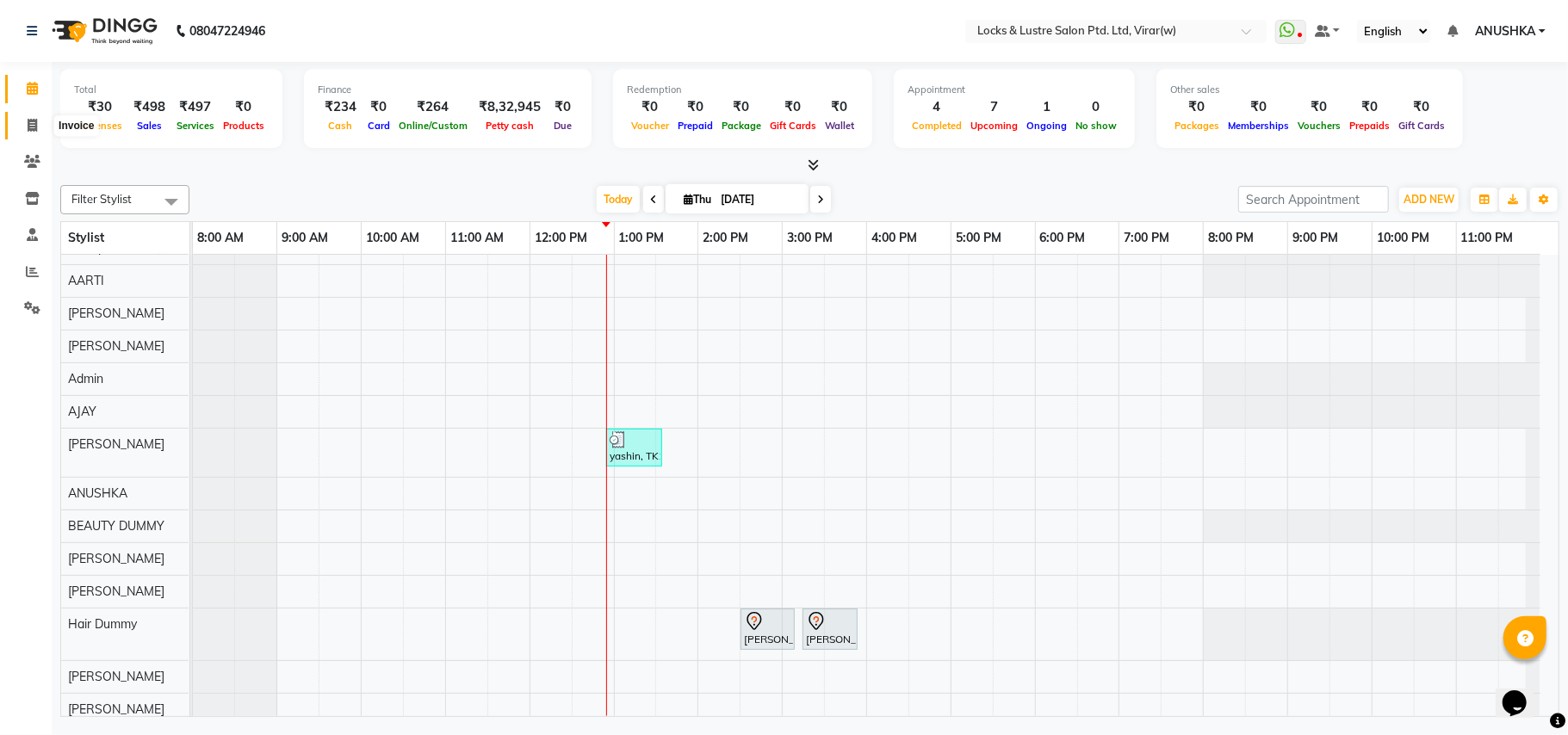
click at [29, 132] on icon at bounding box center [33, 125] width 9 height 13
select select "service"
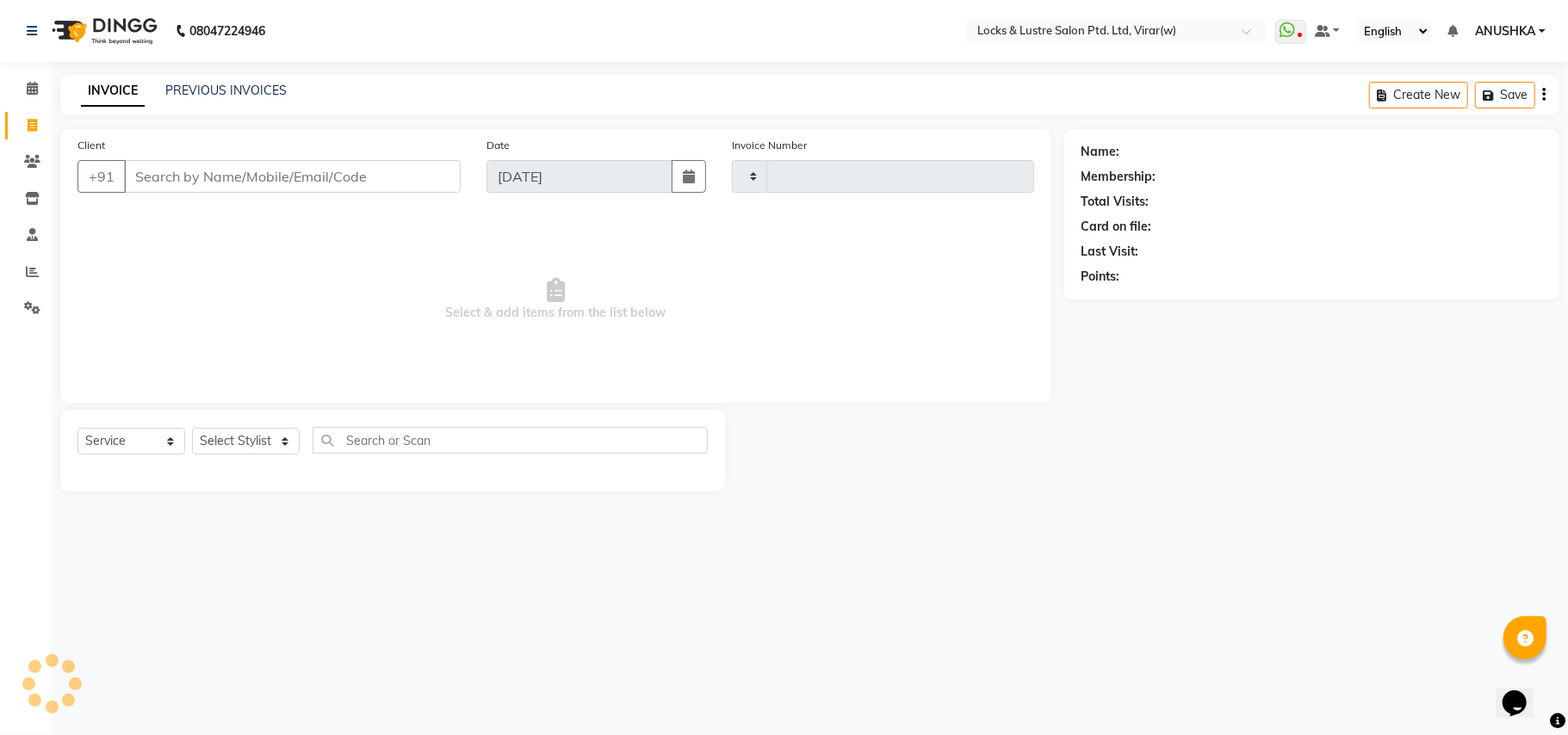
type input "14555"
select select "5944"
click at [122, 441] on select "Select Service Product Membership Package Voucher Prepaid Gift Card" at bounding box center [131, 440] width 108 height 27
click at [172, 322] on span "Select & add items from the list below" at bounding box center [555, 299] width 956 height 172
click at [35, 85] on icon at bounding box center [33, 88] width 11 height 13
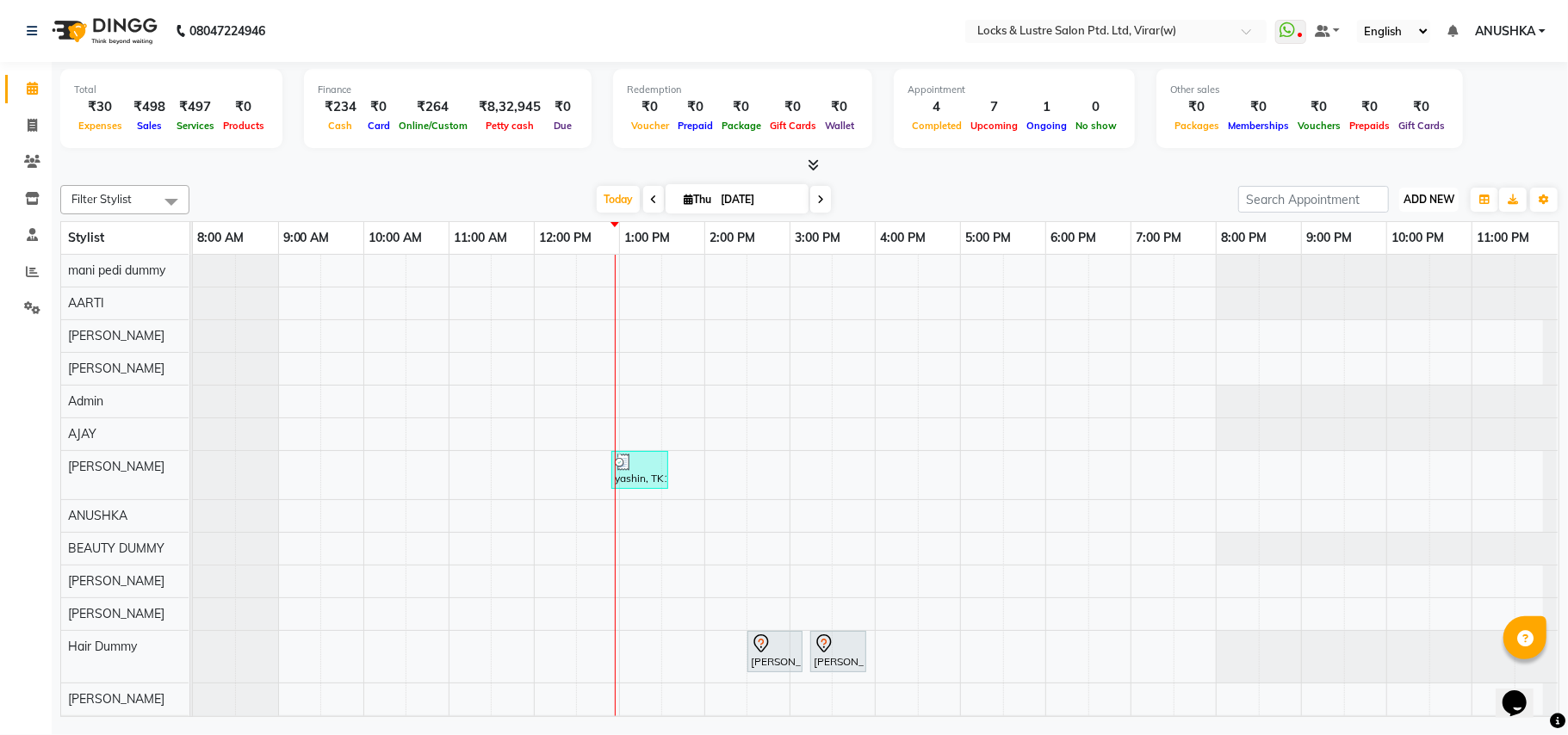
click at [1410, 203] on span "ADD NEW" at bounding box center [1429, 200] width 51 height 13
click at [1258, 196] on input "search" at bounding box center [1313, 199] width 151 height 27
click at [780, 172] on div at bounding box center [810, 165] width 1499 height 18
click at [1423, 194] on span "ADD NEW" at bounding box center [1429, 200] width 51 height 13
click at [1373, 286] on link "Add Expense" at bounding box center [1390, 278] width 136 height 22
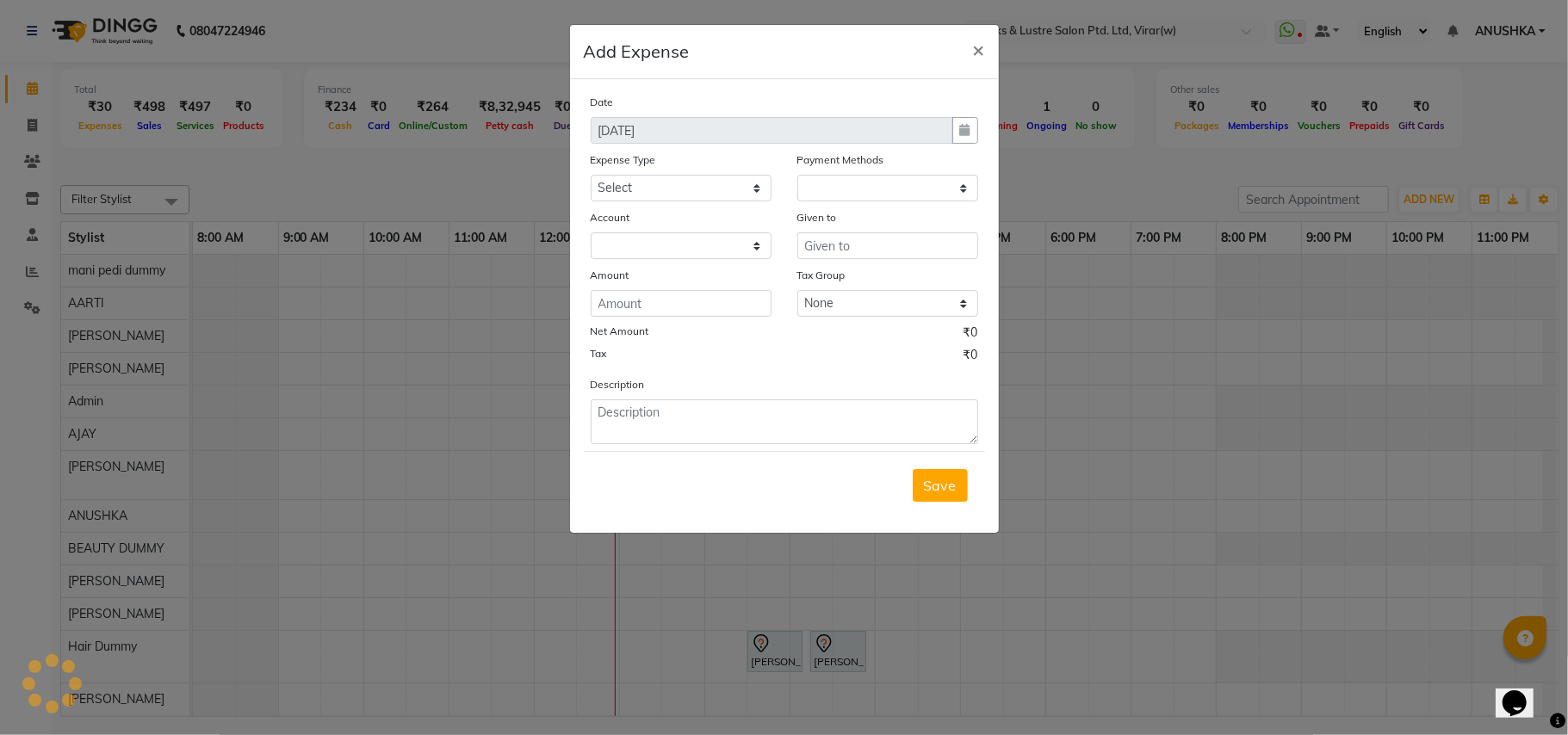
select select "1"
select select "4920"
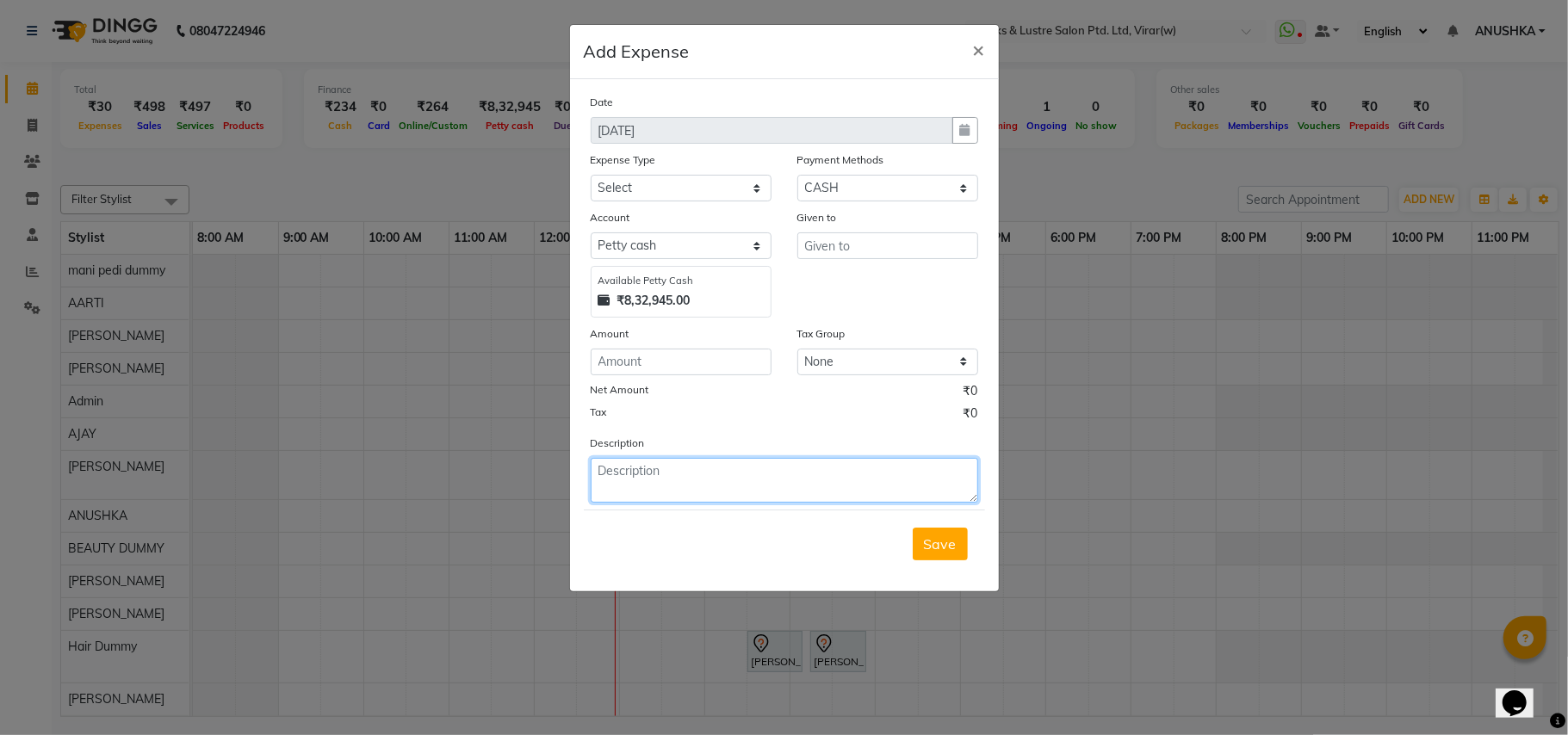
click at [636, 480] on textarea at bounding box center [784, 480] width 388 height 45
type textarea "f"
click at [434, 108] on ngb-modal-window "Add Expense × Date 04-09-2025 Expense Type Select Advance Salary Bank charges C…" at bounding box center [784, 367] width 1568 height 735
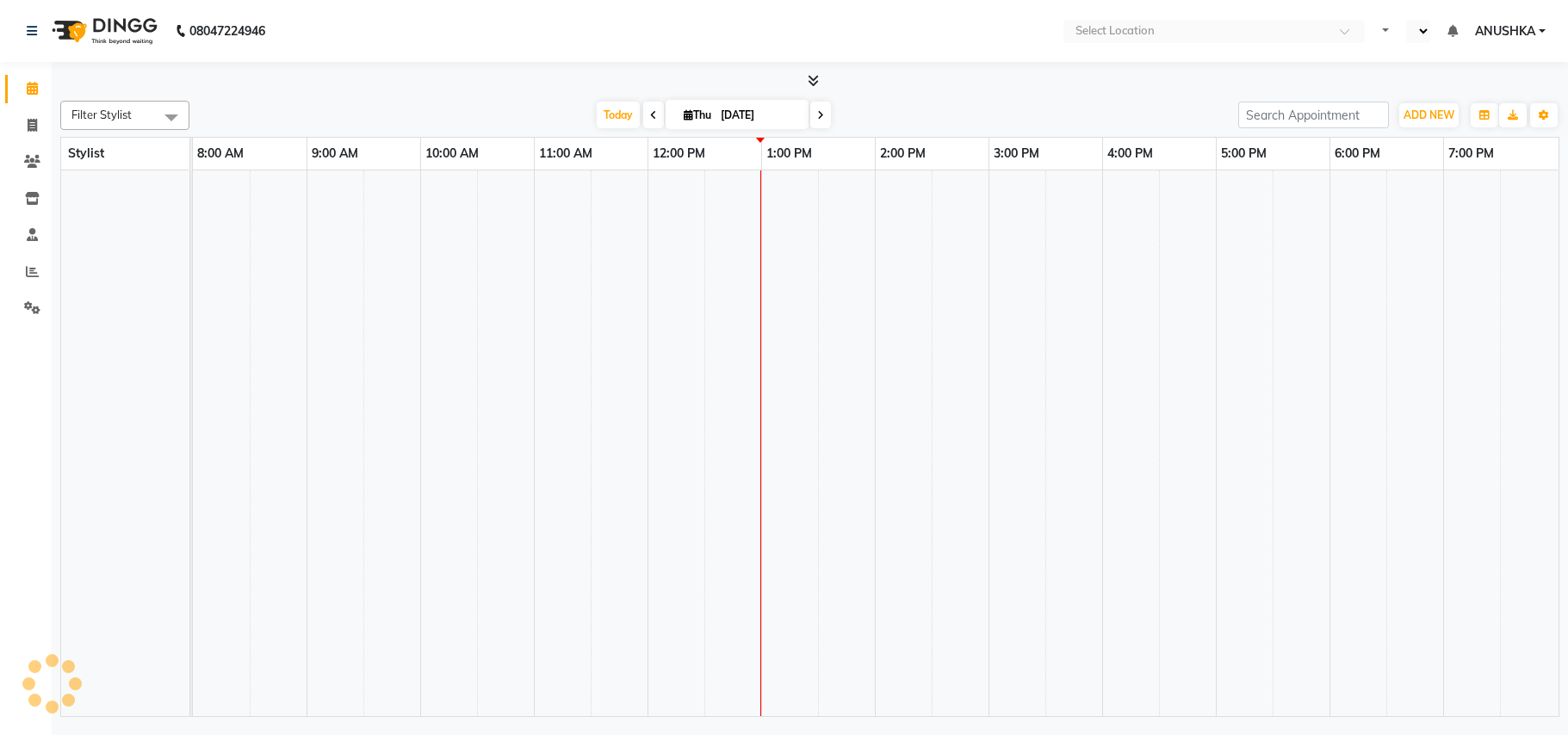
select select "en"
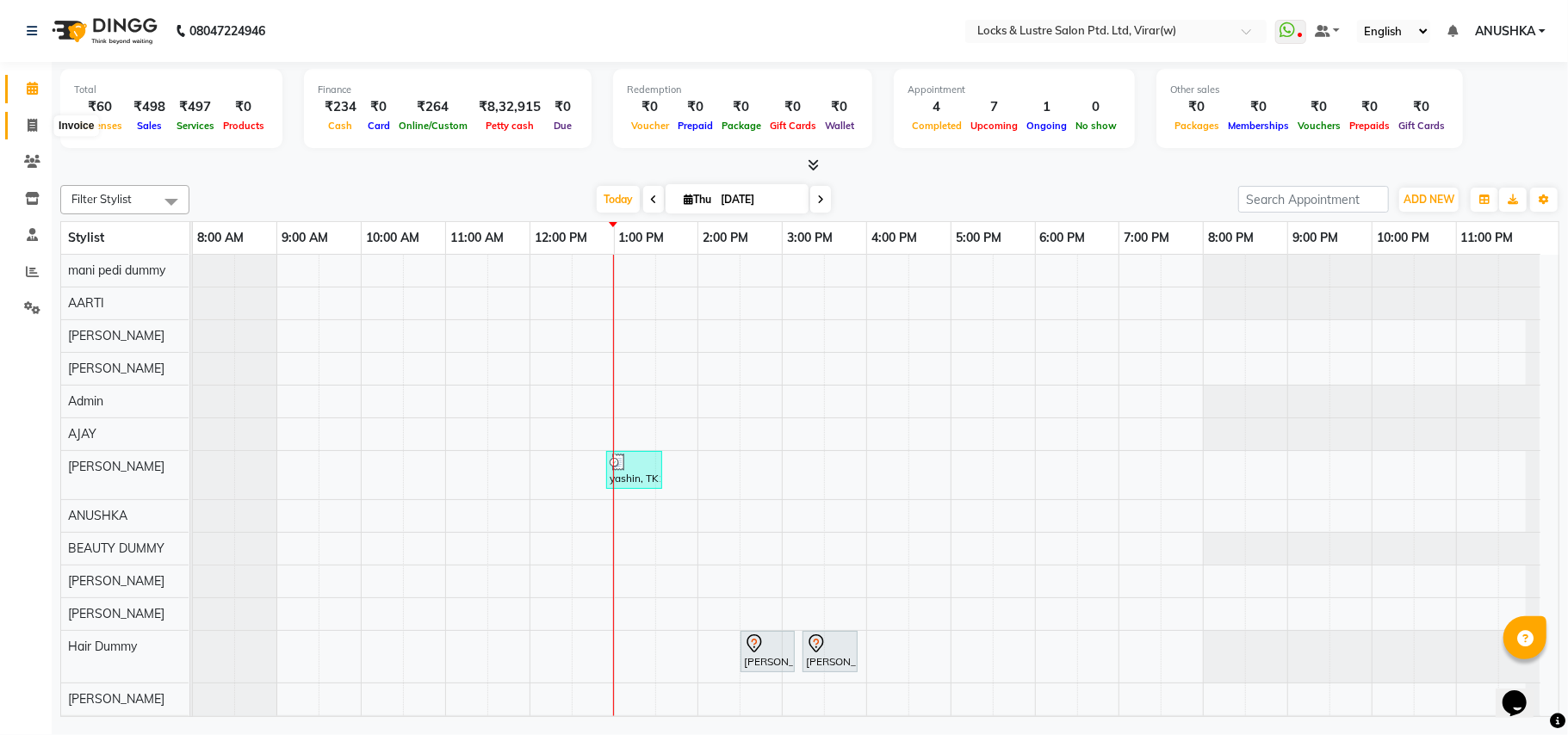
click at [39, 125] on span at bounding box center [33, 125] width 30 height 20
select select "service"
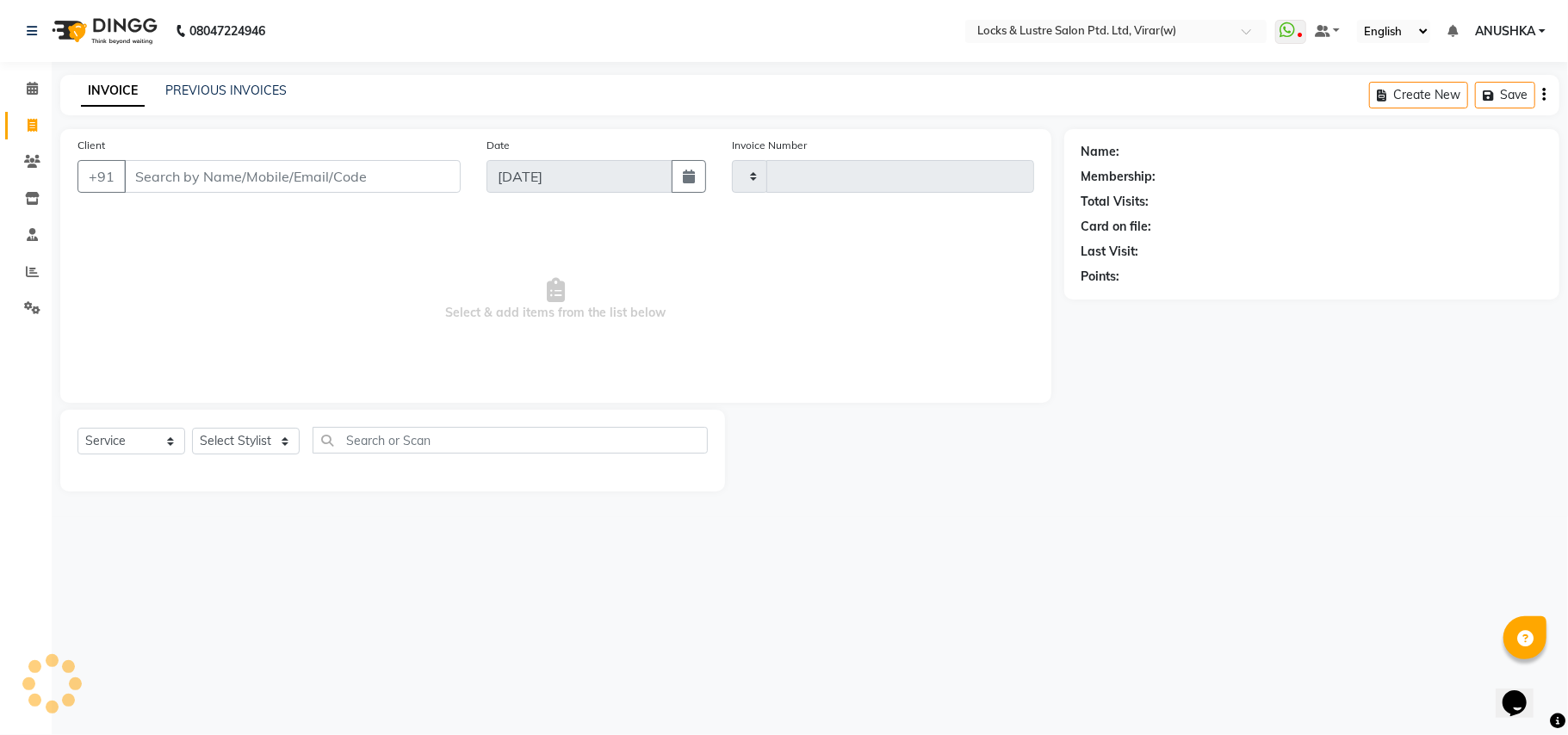
type input "14555"
select select "5944"
click at [231, 90] on link "PREVIOUS INVOICES" at bounding box center [226, 90] width 122 height 16
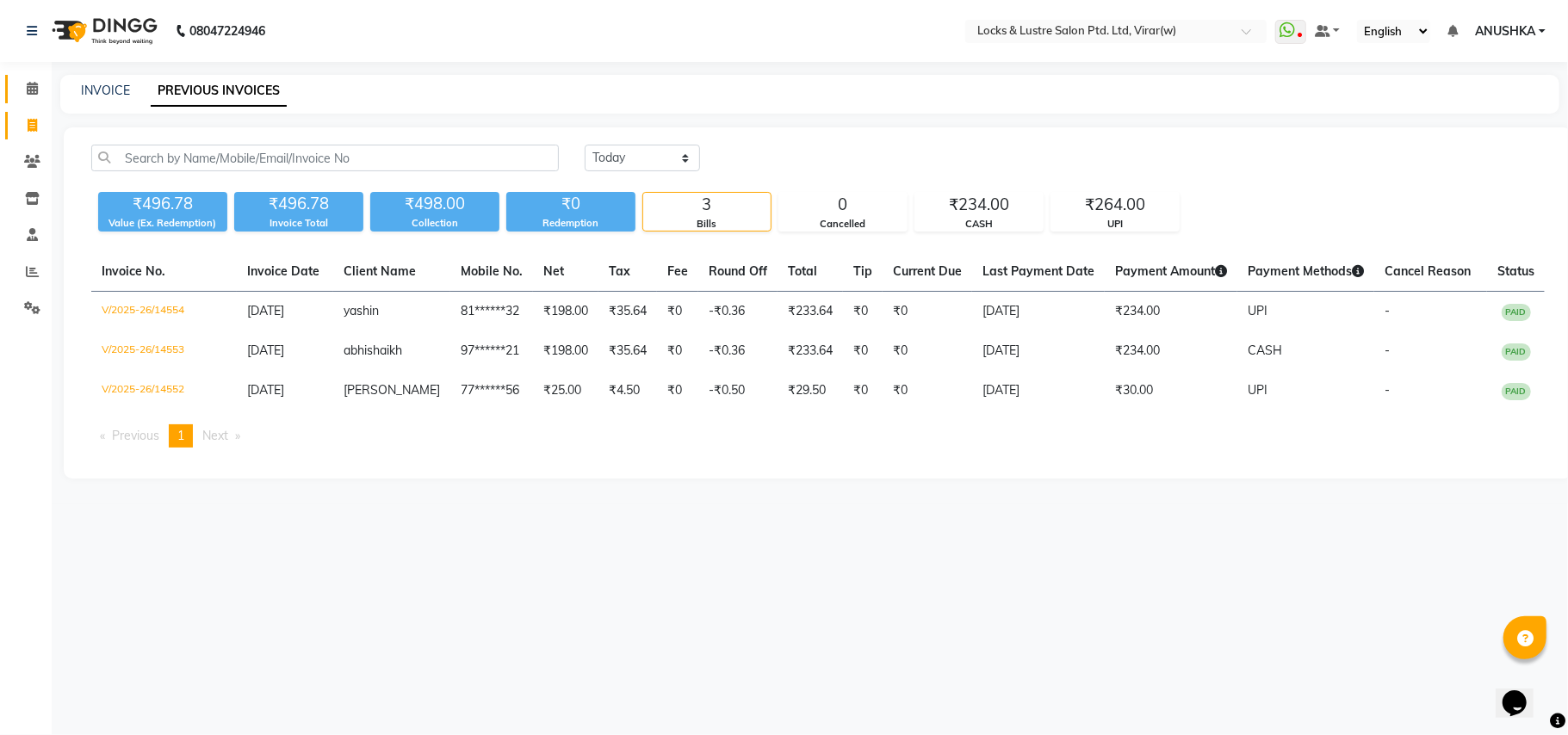
click at [39, 99] on link "Calendar" at bounding box center [26, 89] width 41 height 29
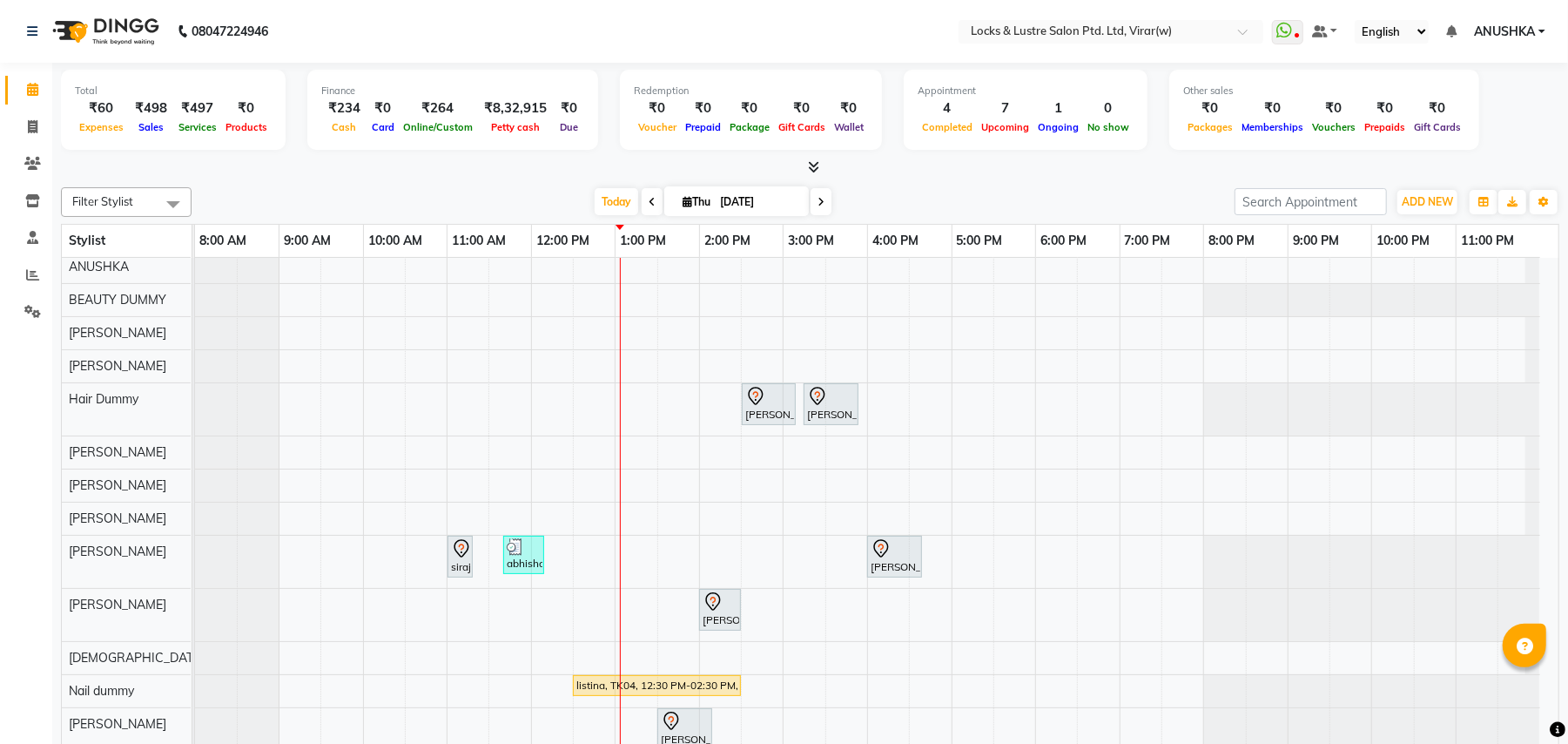
scroll to position [349, 0]
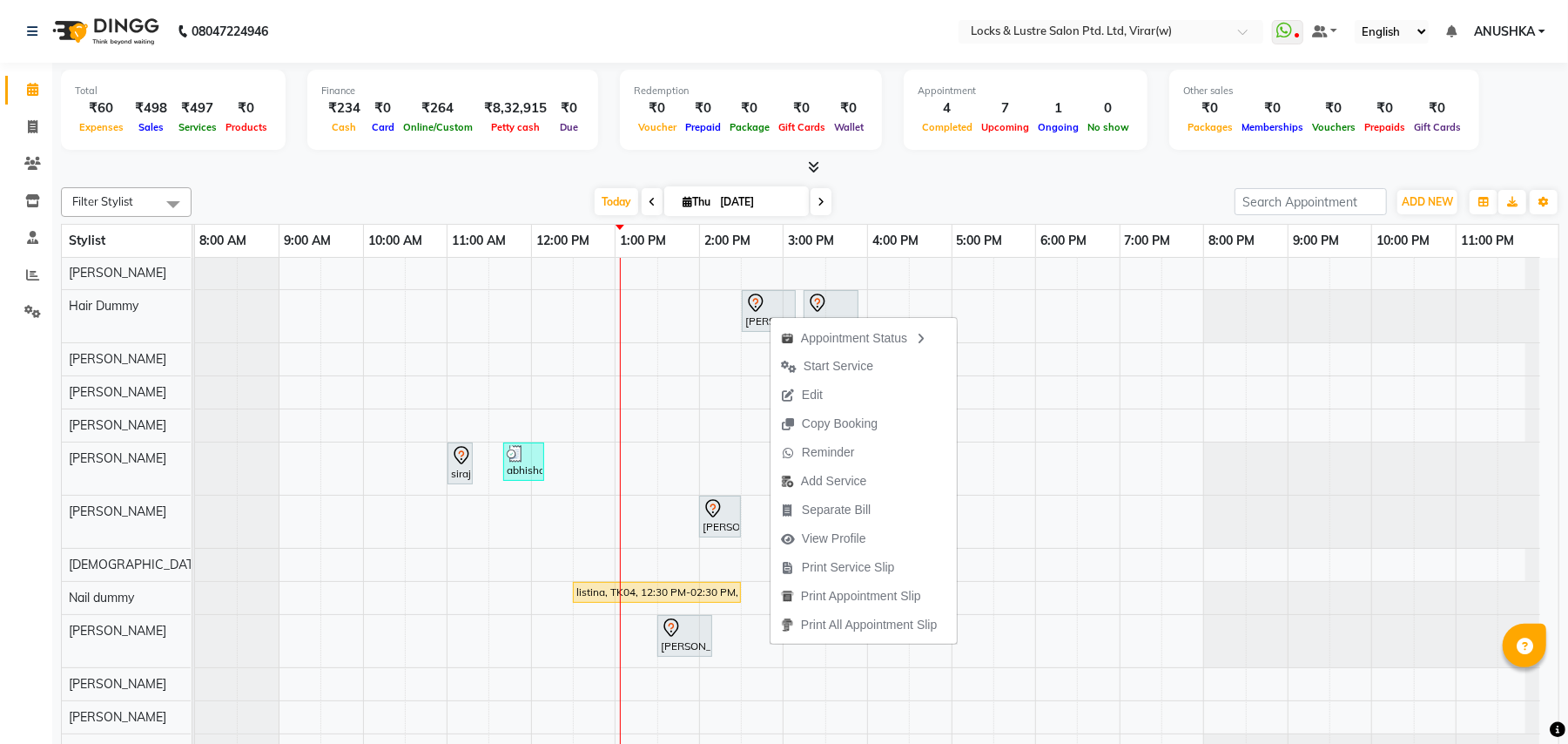
click at [763, 175] on div at bounding box center [810, 167] width 1498 height 18
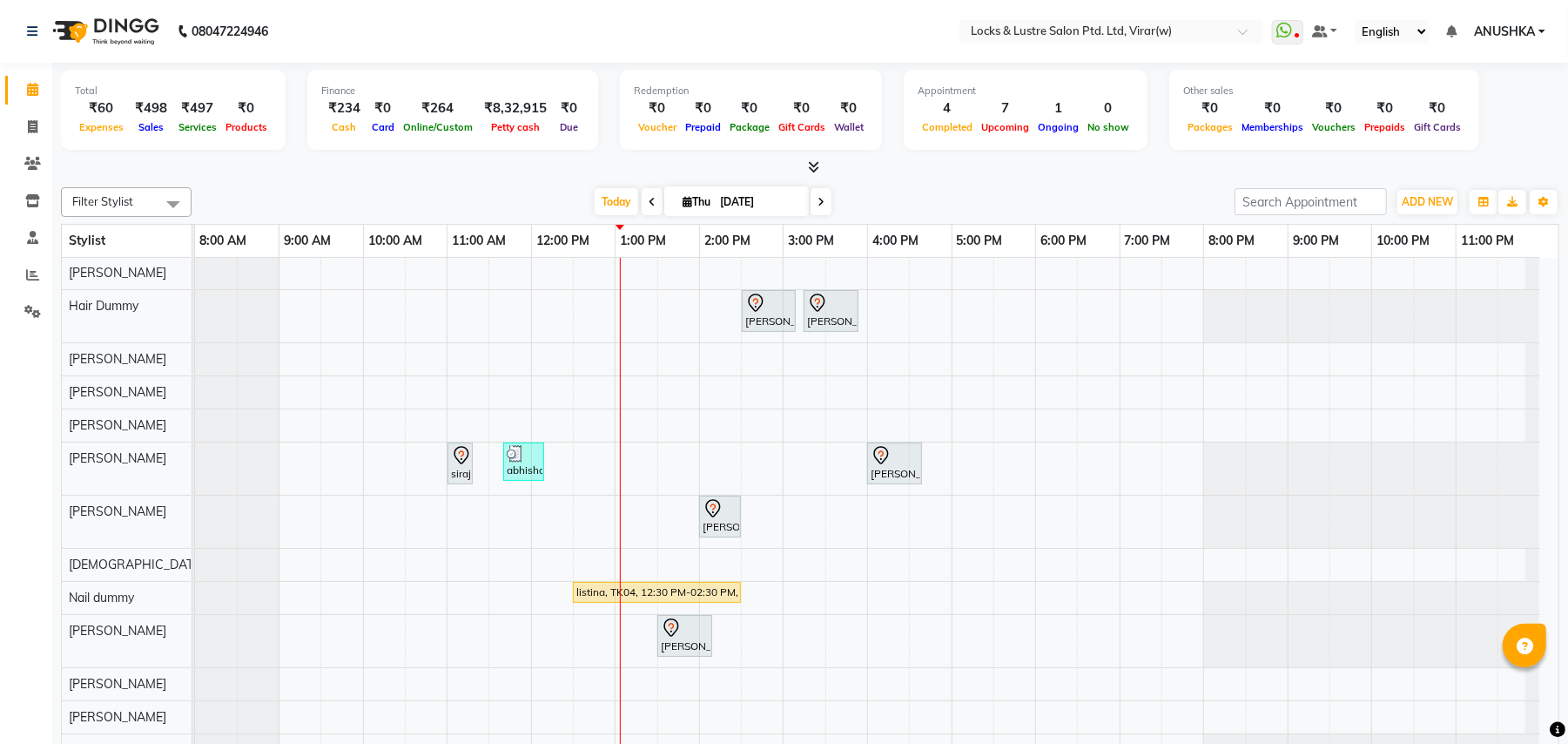
click at [642, 197] on span at bounding box center [652, 201] width 21 height 27
type input "[DATE]"
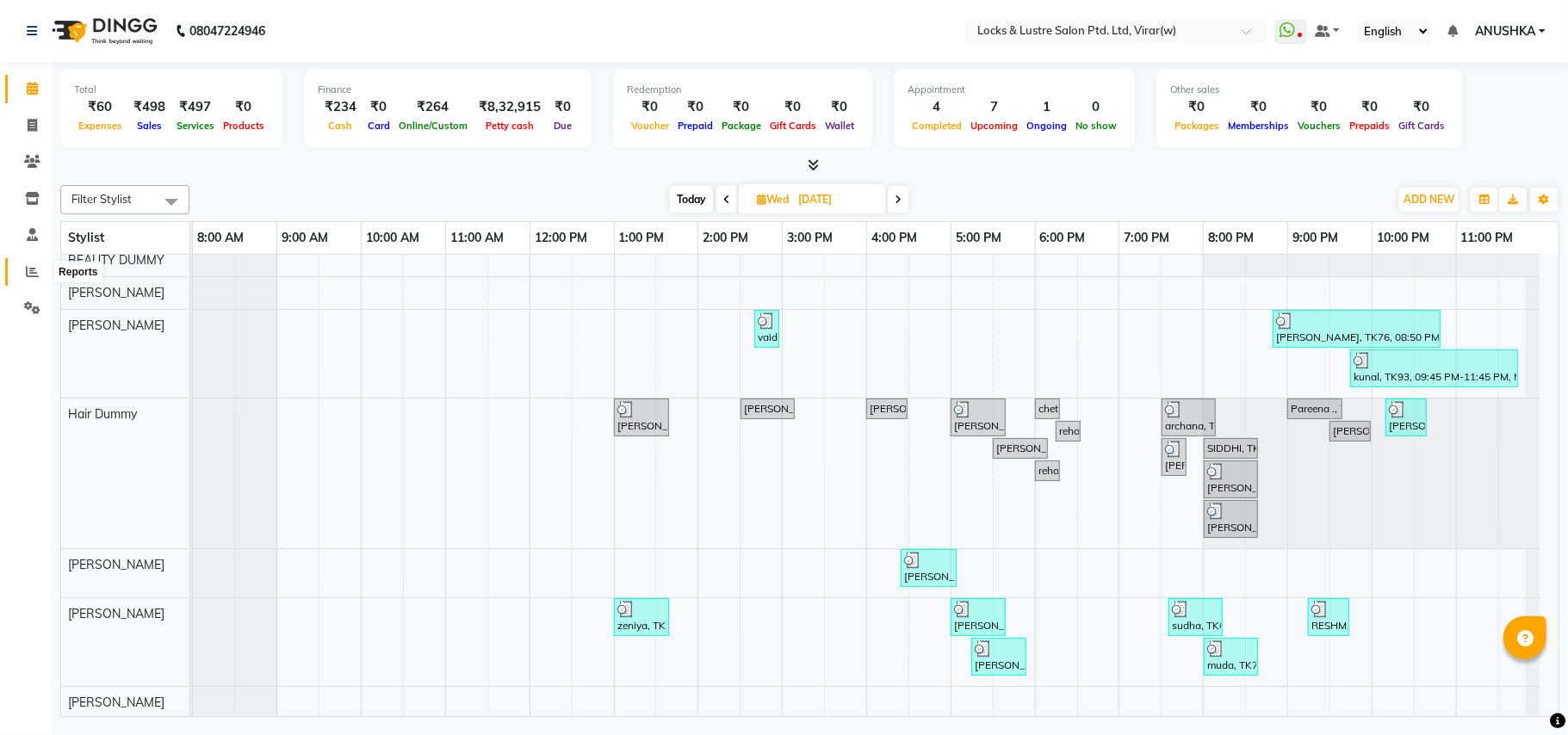
click at [26, 272] on icon at bounding box center [33, 271] width 13 height 13
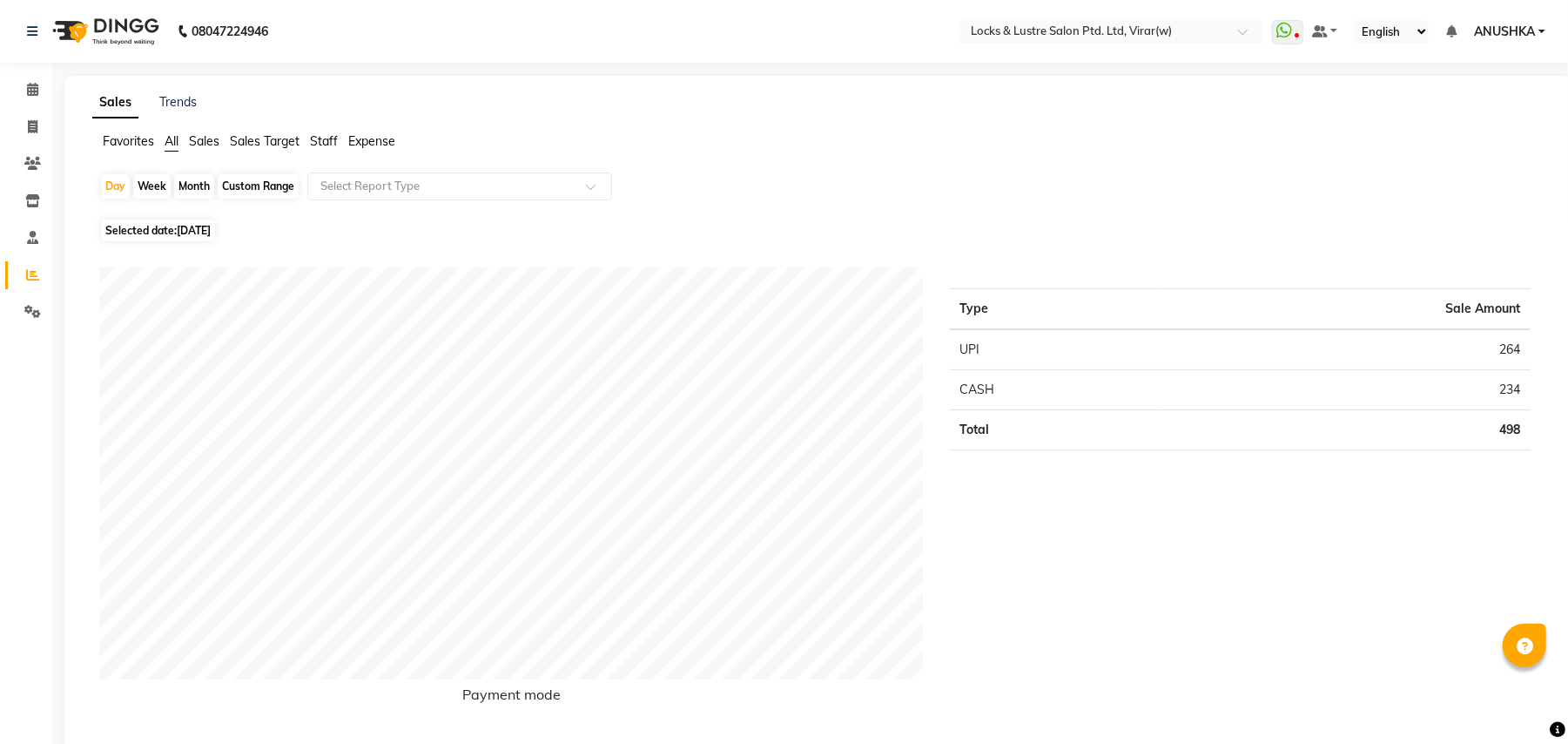
click at [207, 140] on span "Sales" at bounding box center [204, 141] width 30 height 16
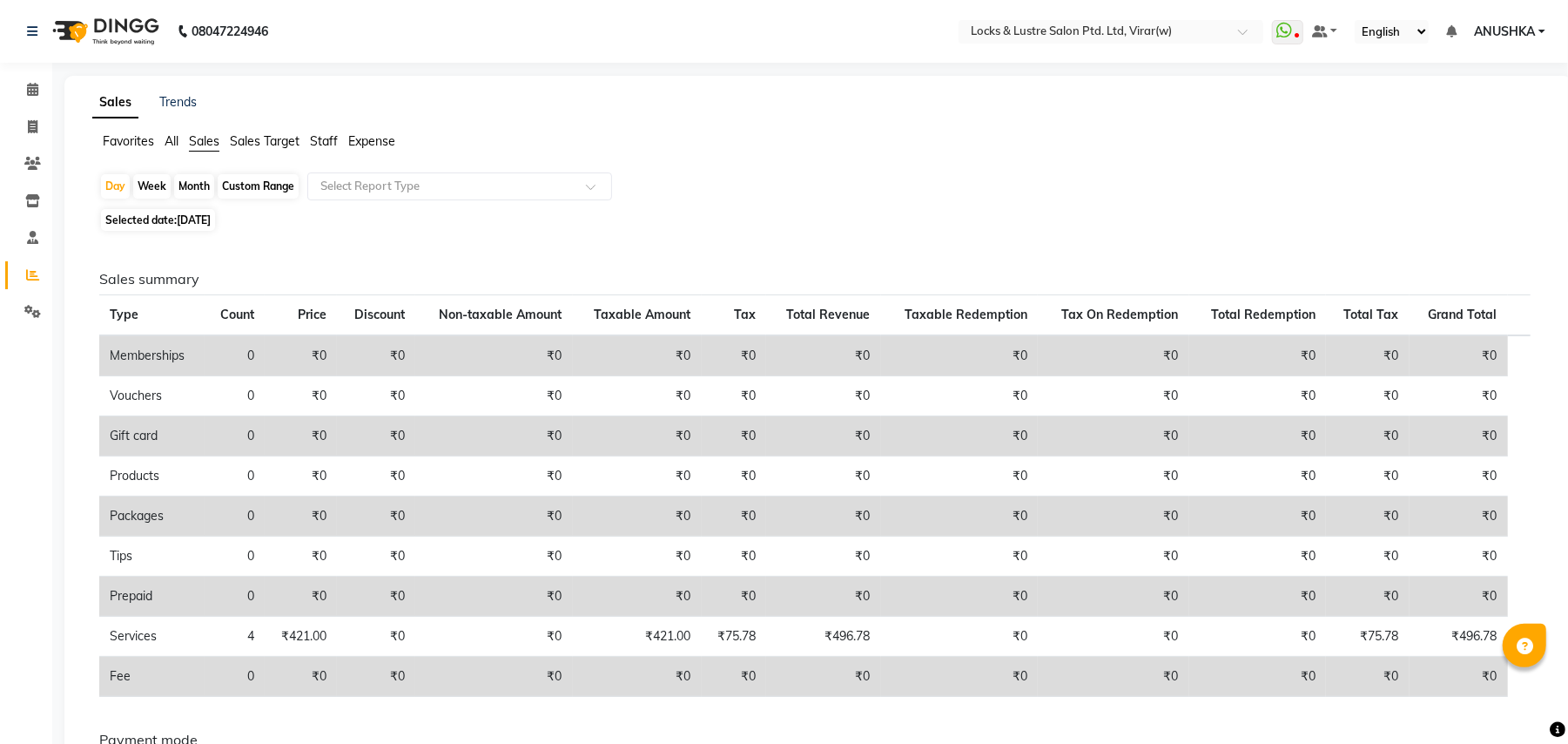
click at [249, 141] on span "Sales Target" at bounding box center [265, 141] width 70 height 16
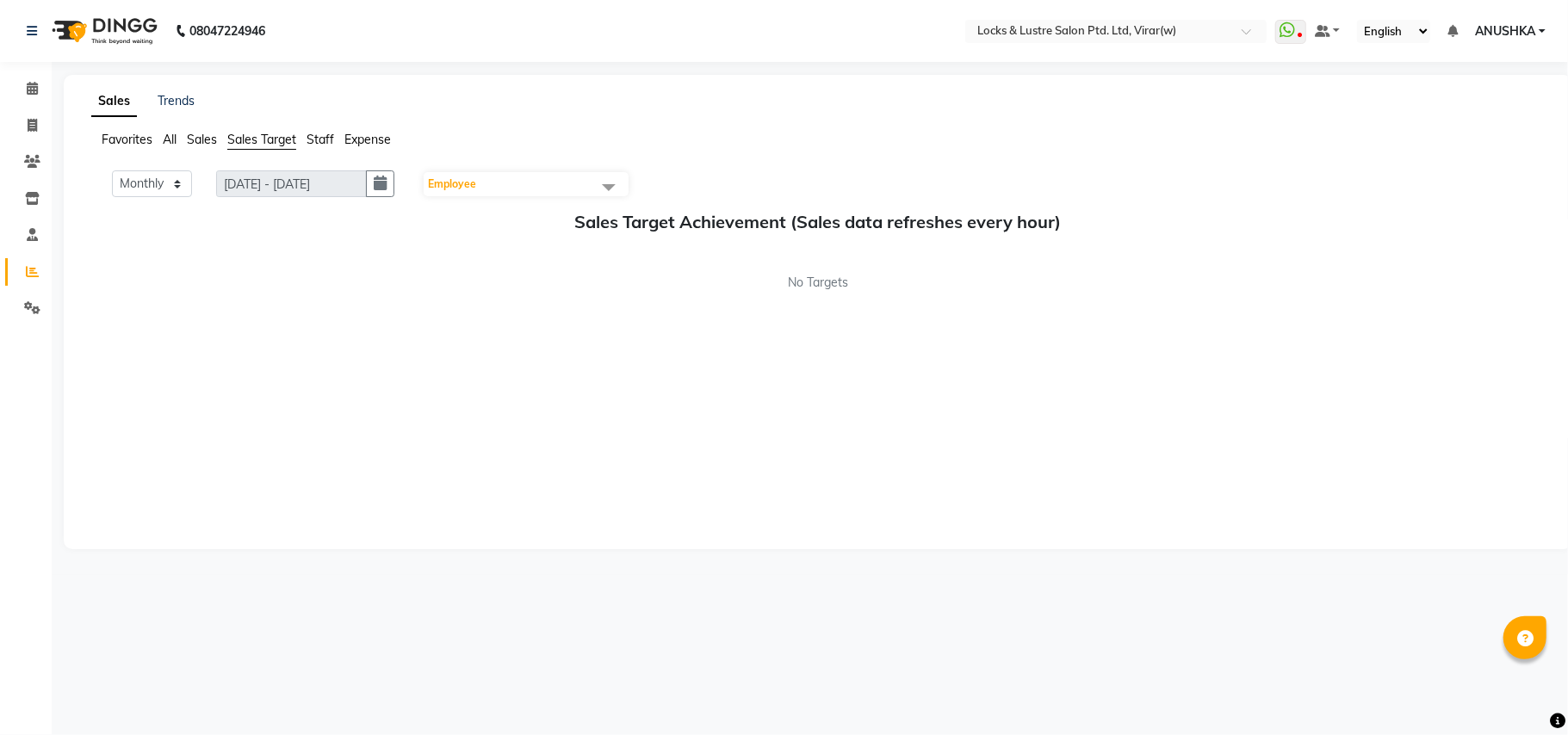
click at [207, 143] on span "Sales" at bounding box center [202, 139] width 30 height 16
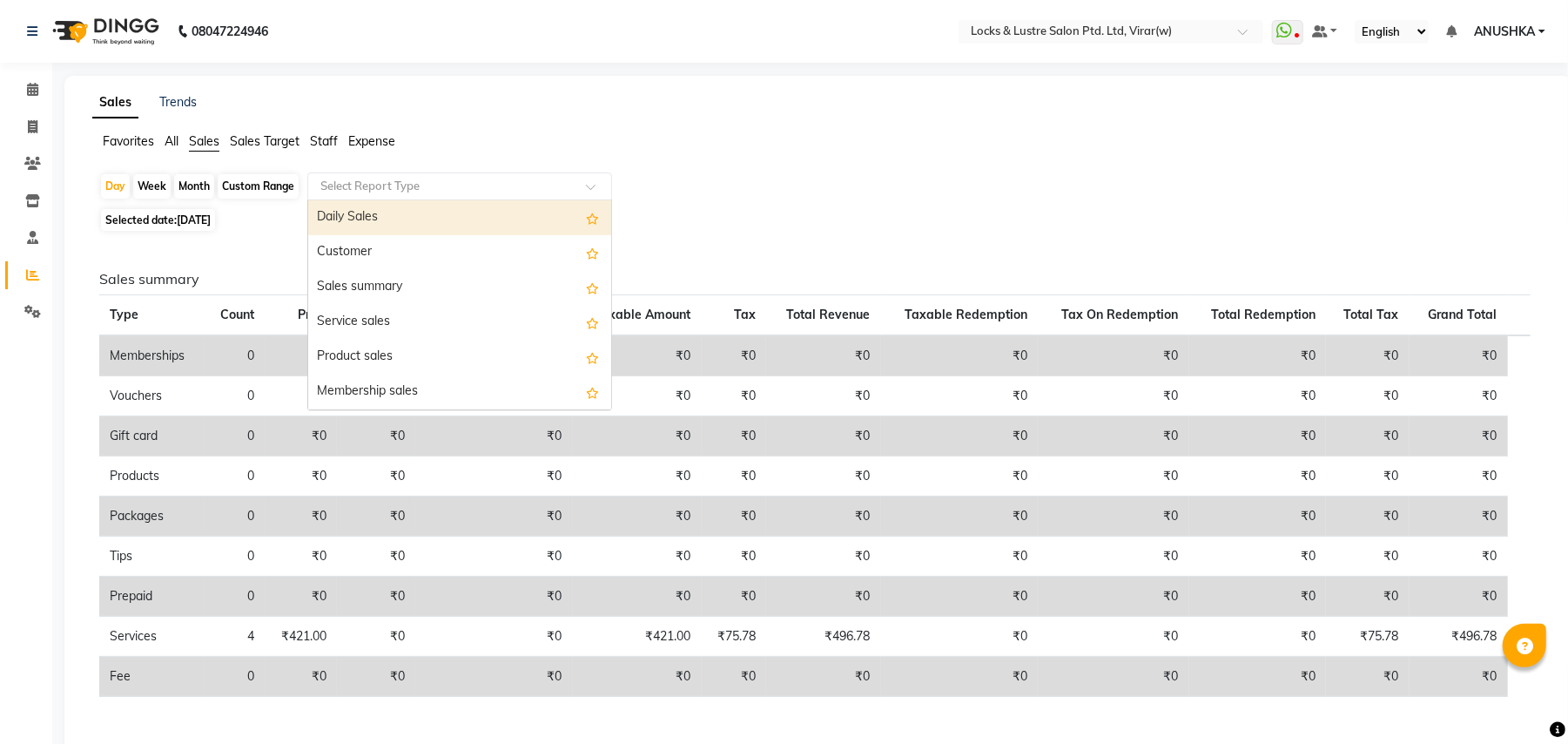
drag, startPoint x: 433, startPoint y: 174, endPoint x: 429, endPoint y: 188, distance: 14.6
click at [435, 175] on div "Select Report Type" at bounding box center [460, 186] width 305 height 28
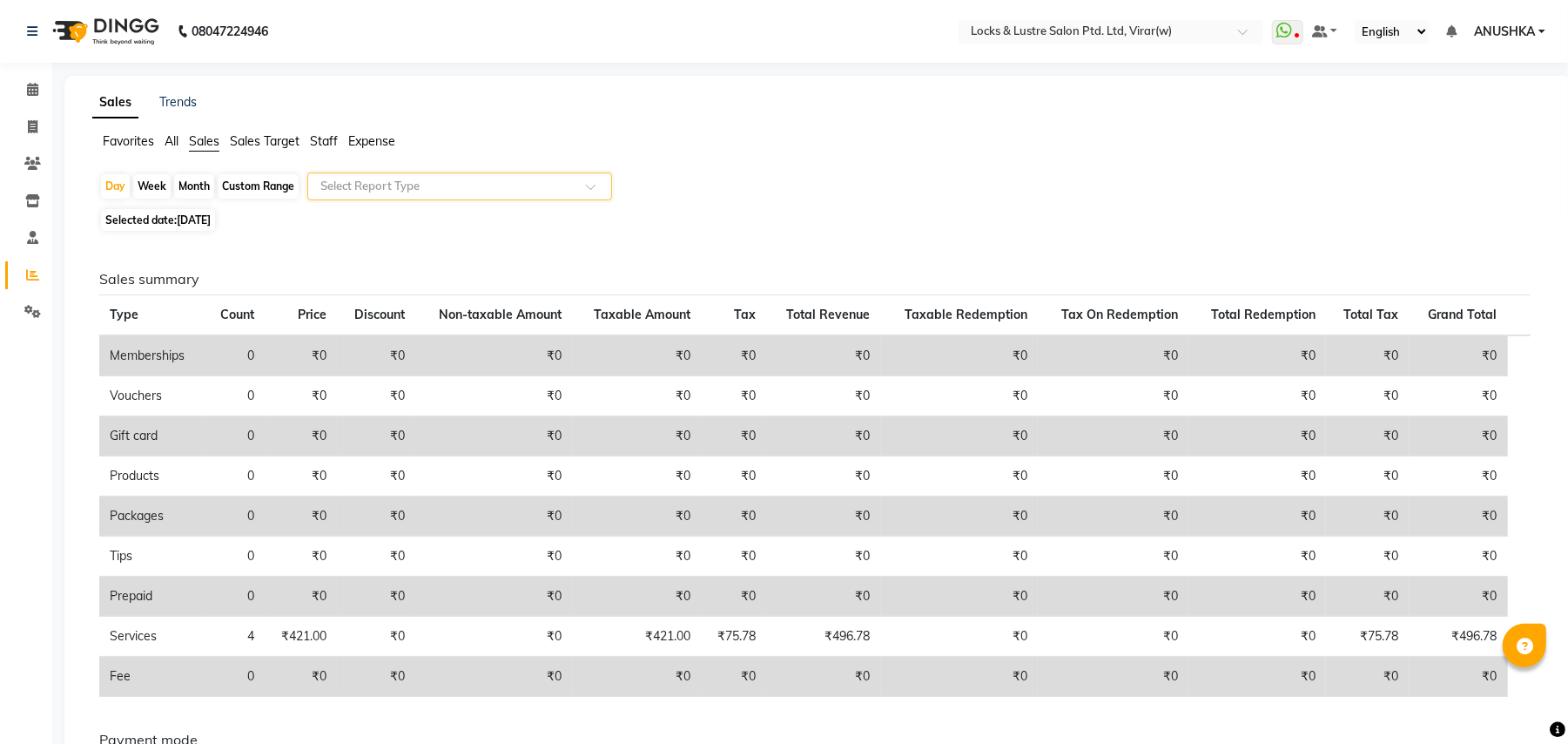
click at [325, 144] on span "Staff" at bounding box center [324, 141] width 28 height 16
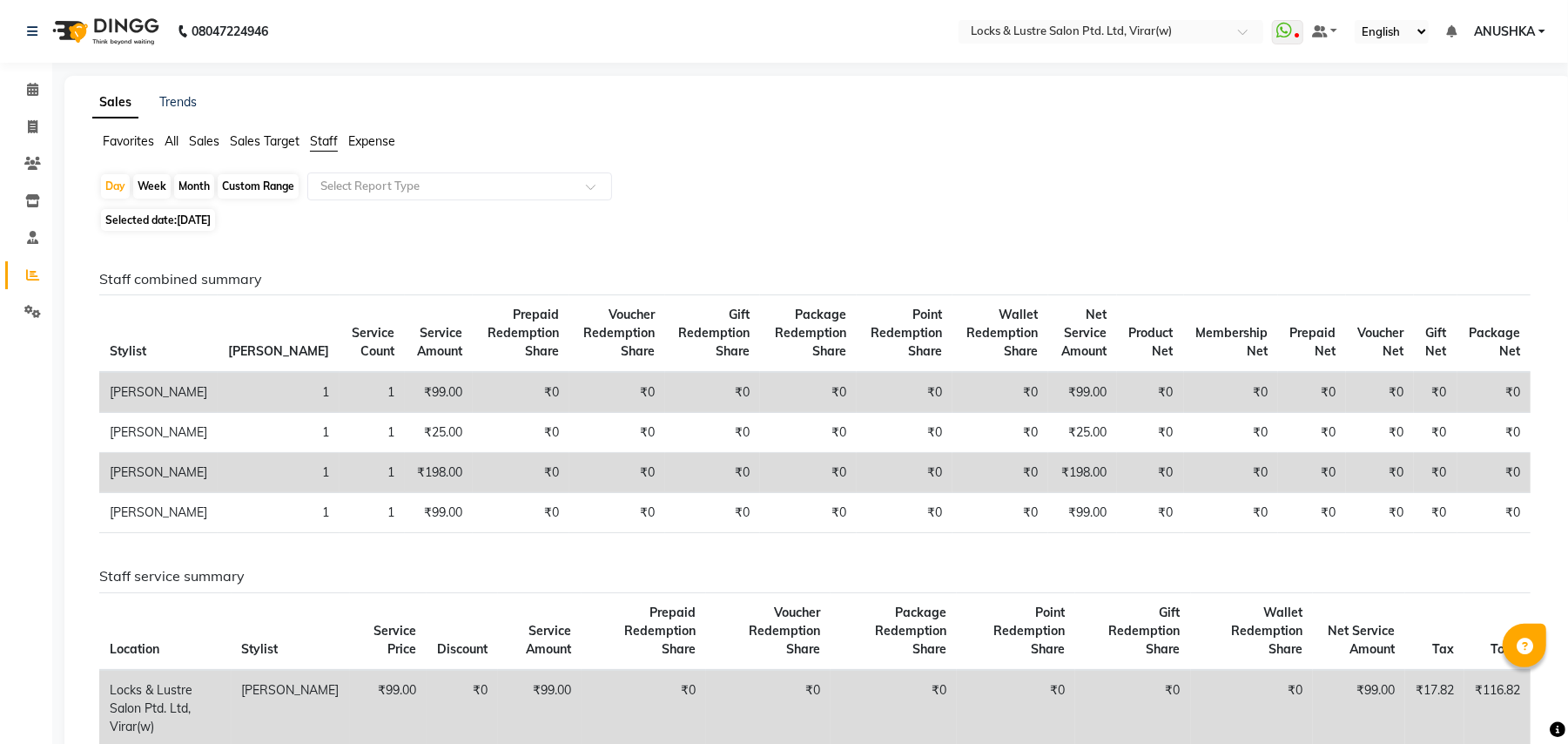
click at [206, 139] on span "Sales" at bounding box center [204, 141] width 30 height 16
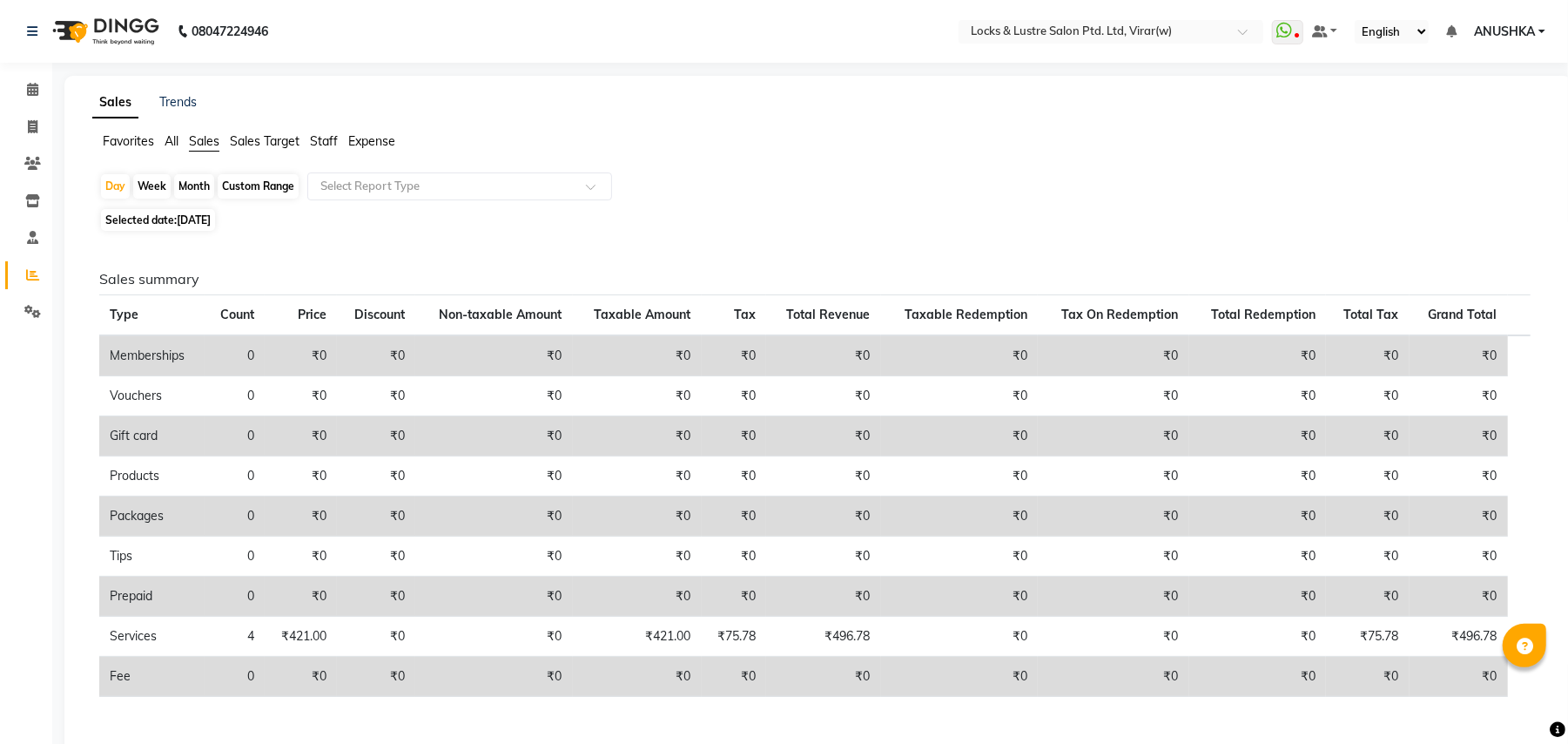
click at [171, 136] on span "All" at bounding box center [171, 141] width 14 height 16
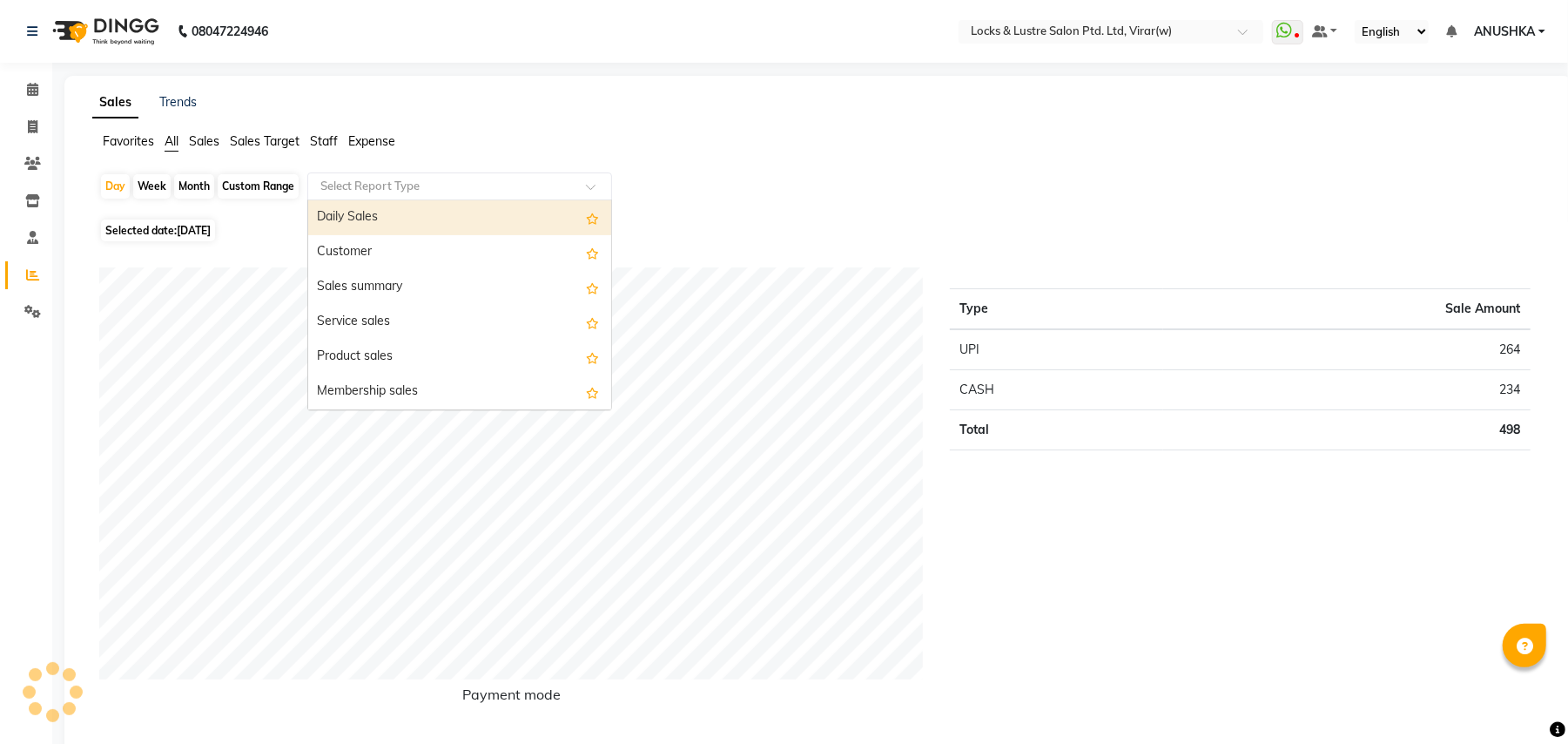
click at [409, 184] on input "text" at bounding box center [442, 186] width 251 height 18
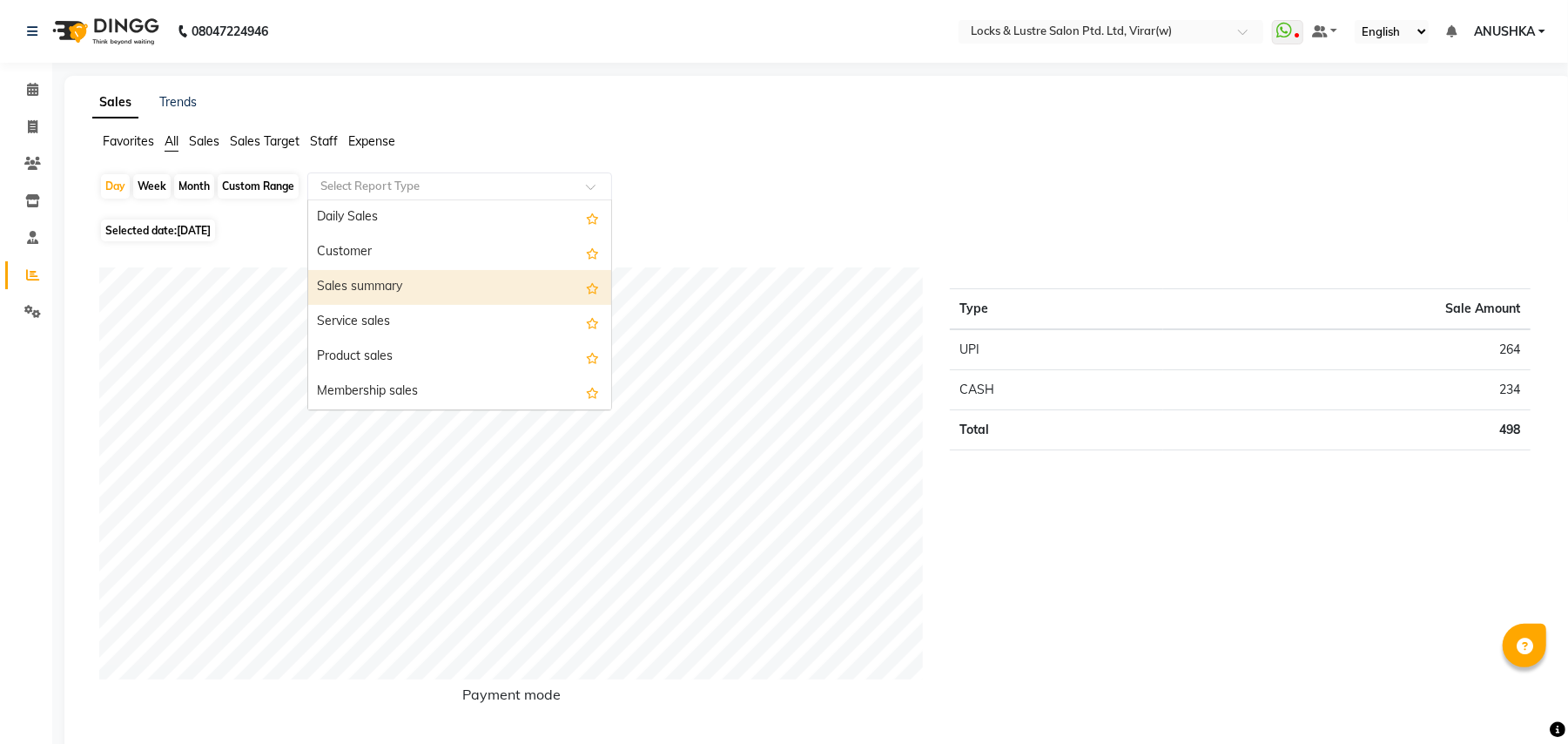
click at [480, 276] on div "Sales summary" at bounding box center [460, 287] width 303 height 35
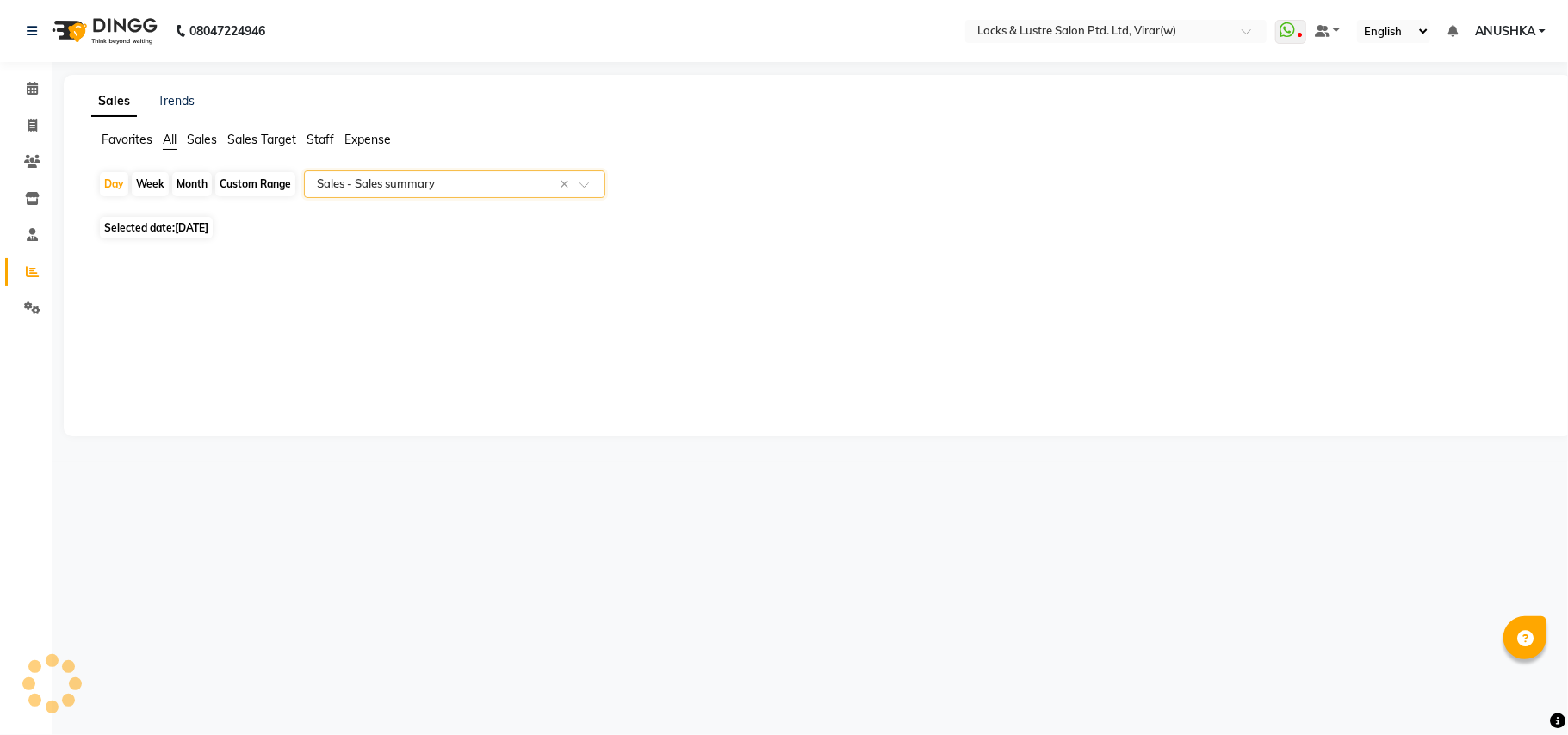
select select "csv"
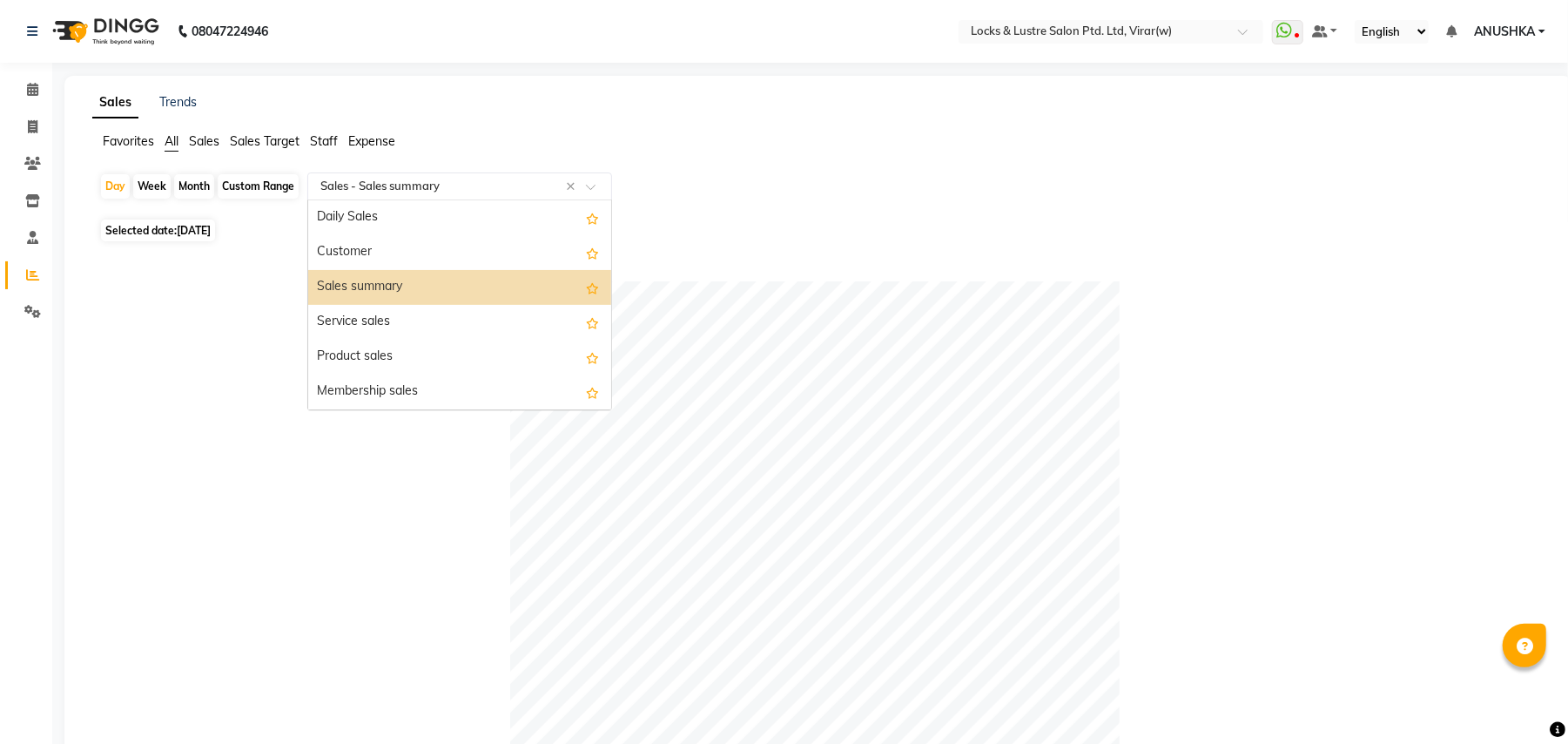
click at [396, 192] on input "text" at bounding box center [442, 186] width 251 height 18
click at [384, 335] on div "Service sales" at bounding box center [460, 322] width 303 height 35
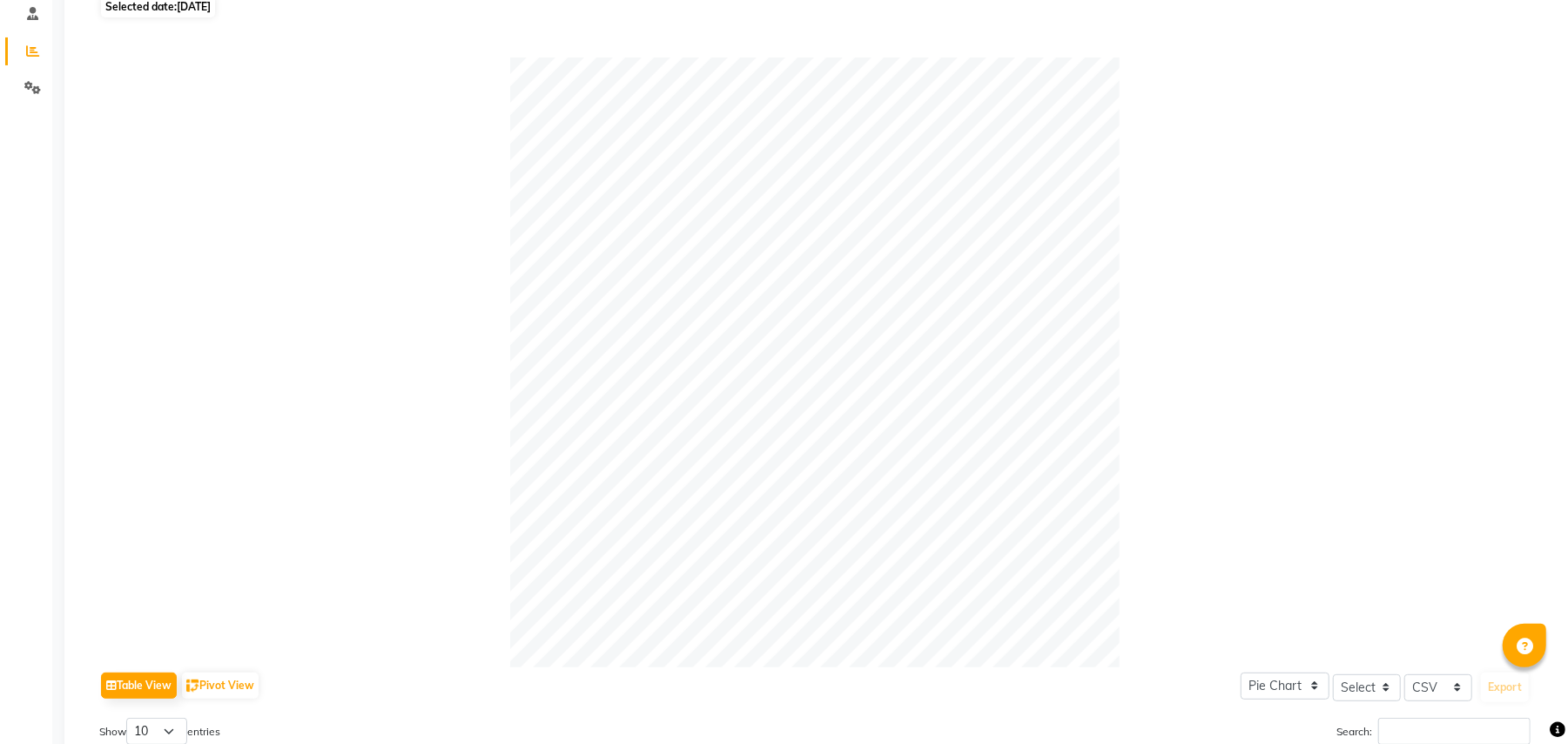
scroll to position [220, 0]
click at [148, 12] on span "Selected date: 04-09-2025" at bounding box center [157, 9] width 114 height 22
select select "9"
select select "2025"
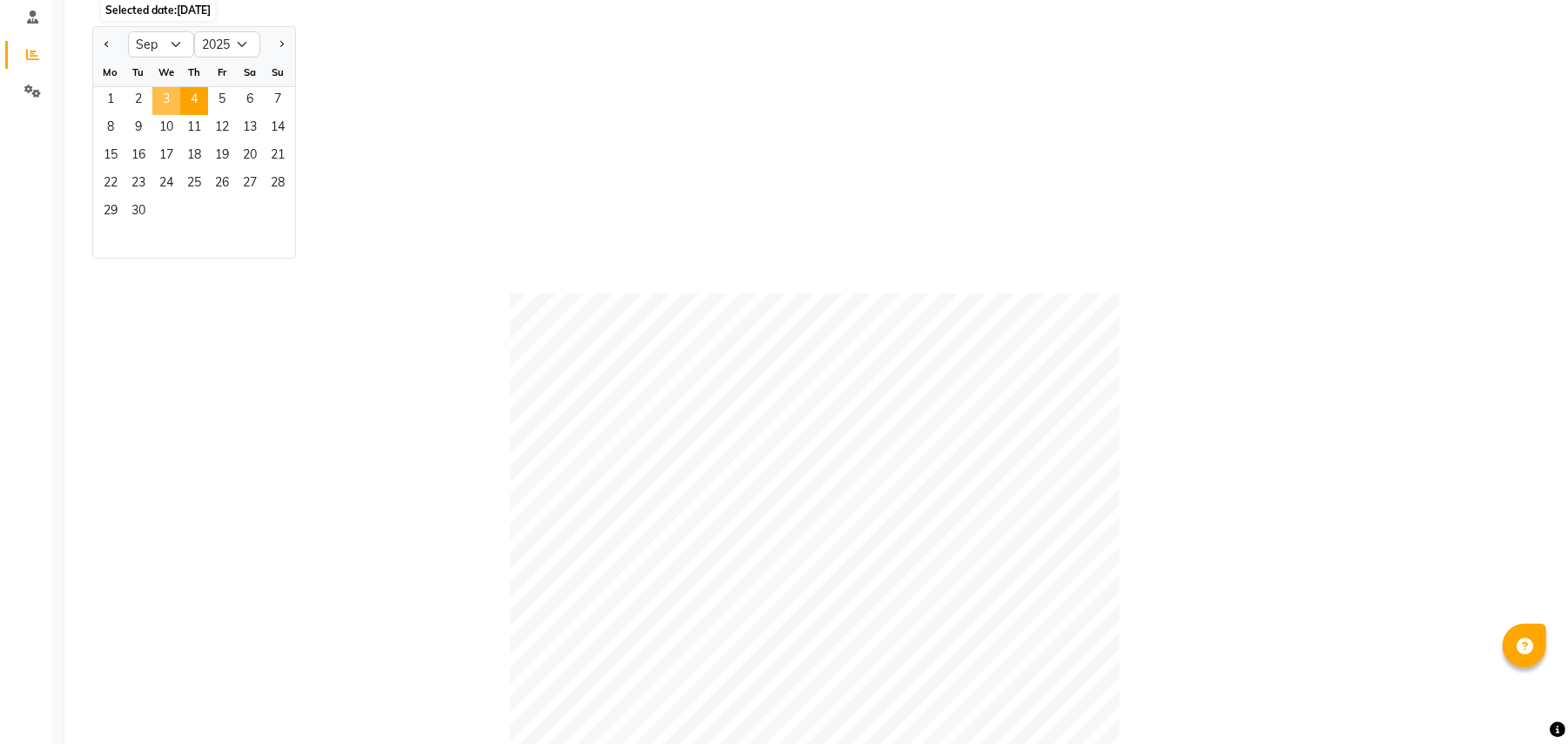
click at [165, 98] on span "3" at bounding box center [166, 102] width 28 height 28
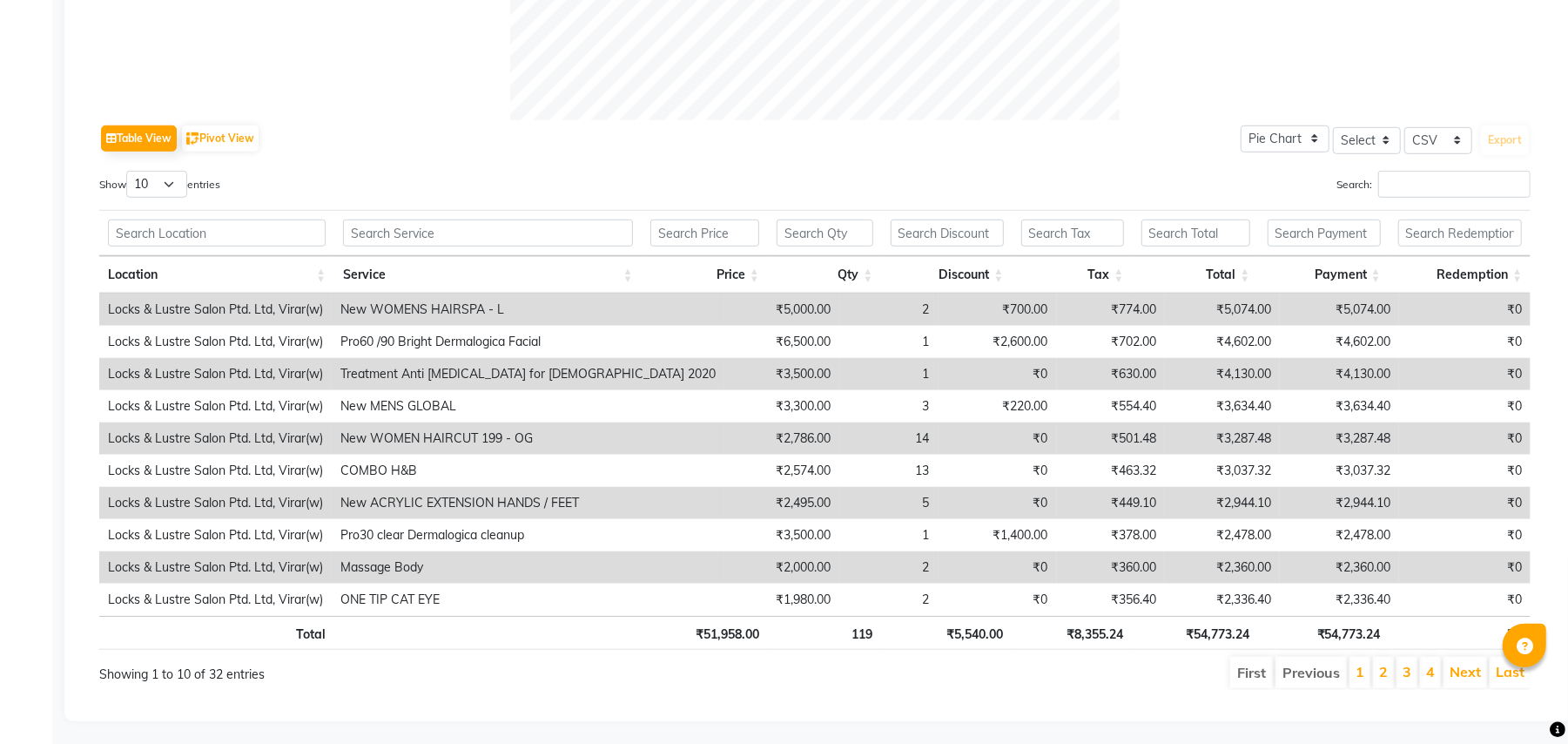
scroll to position [796, 0]
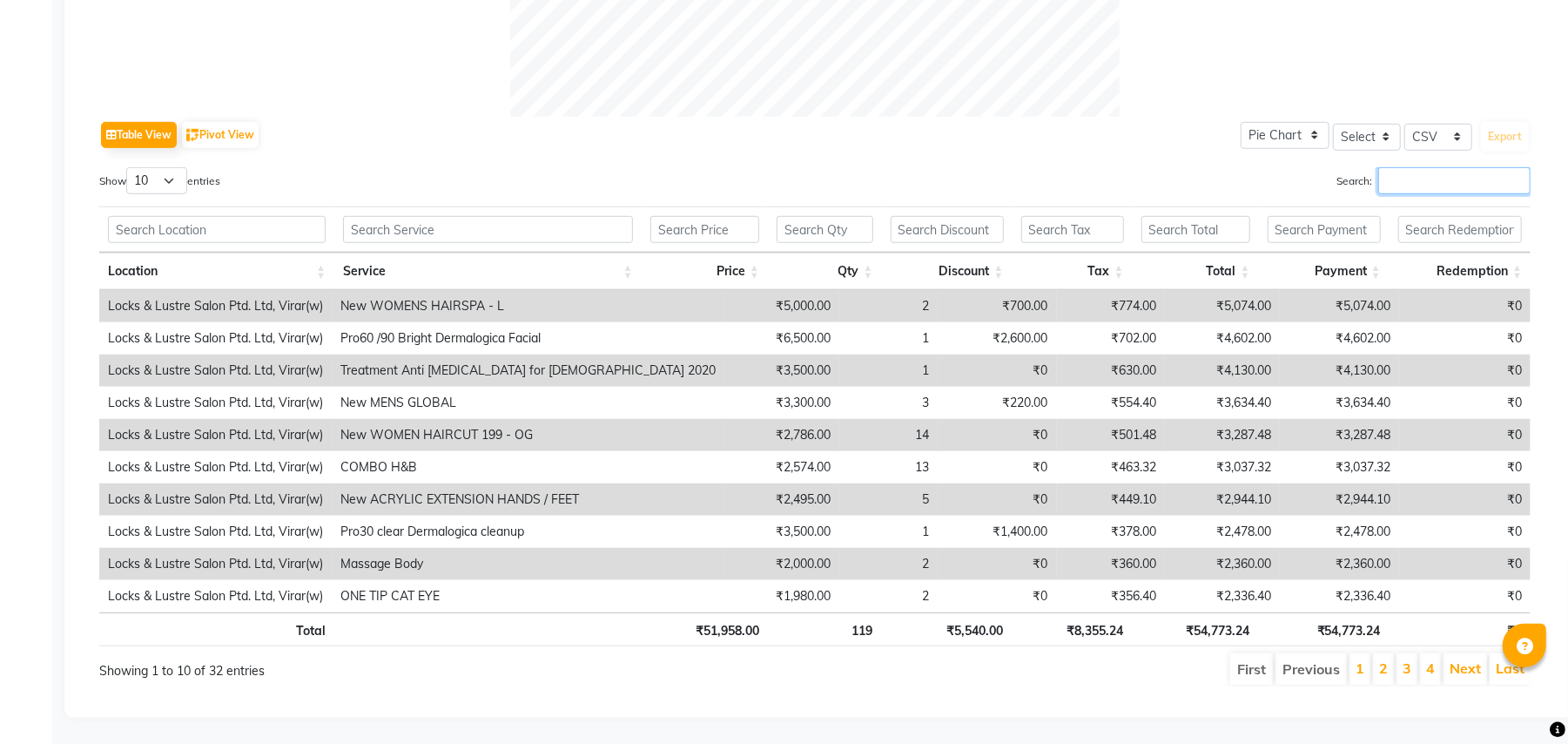
click at [1450, 167] on input "Search:" at bounding box center [1454, 181] width 152 height 27
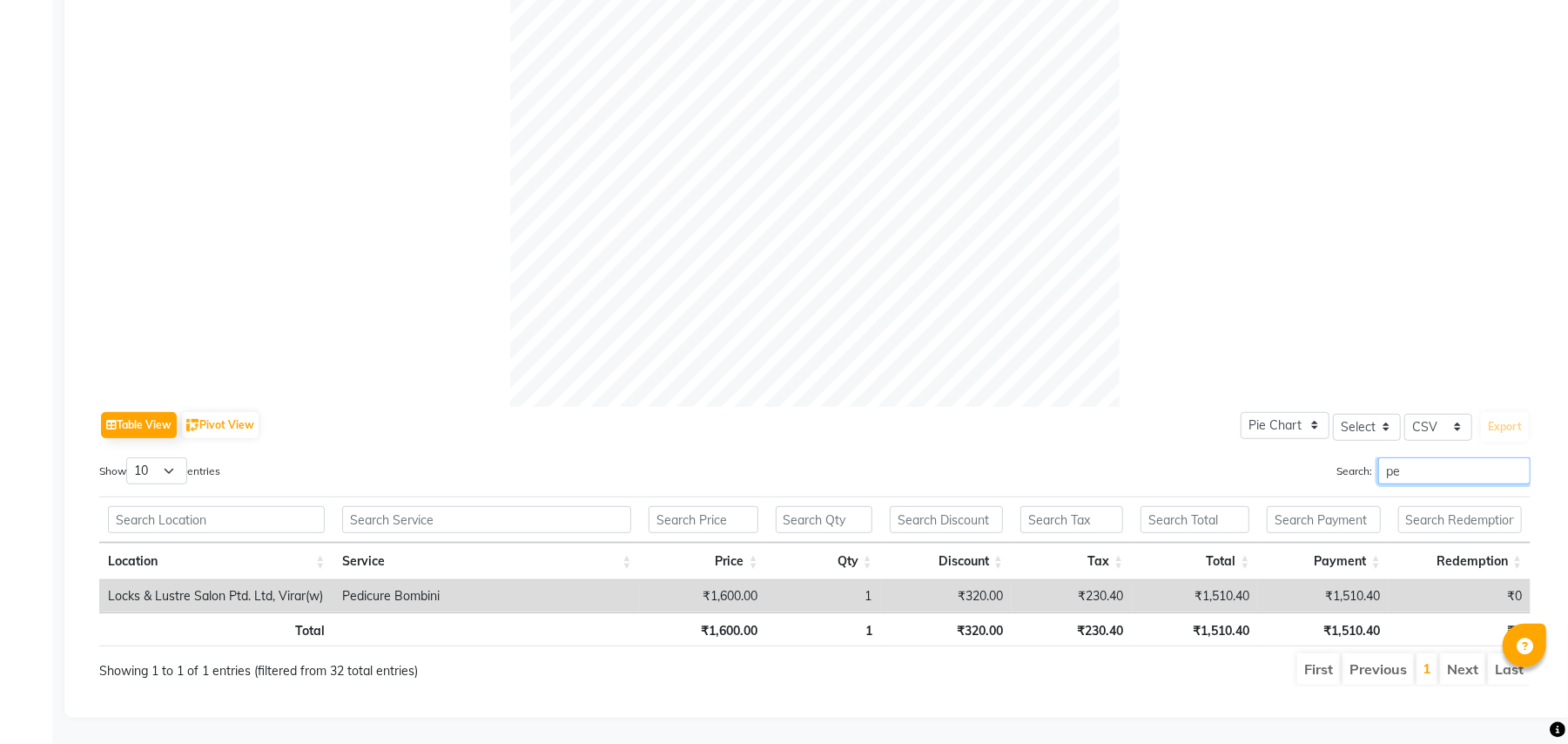
type input "p"
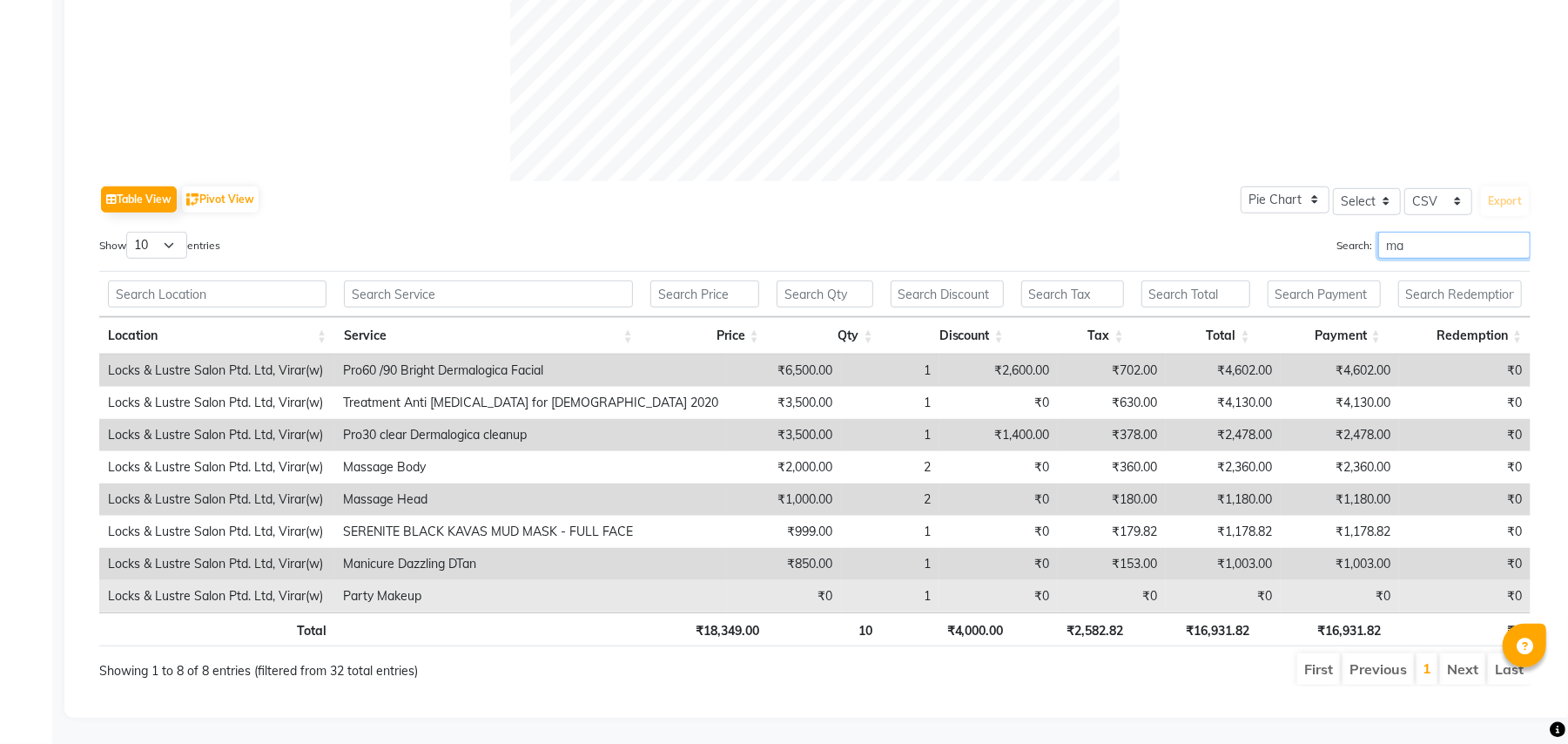
type input "m"
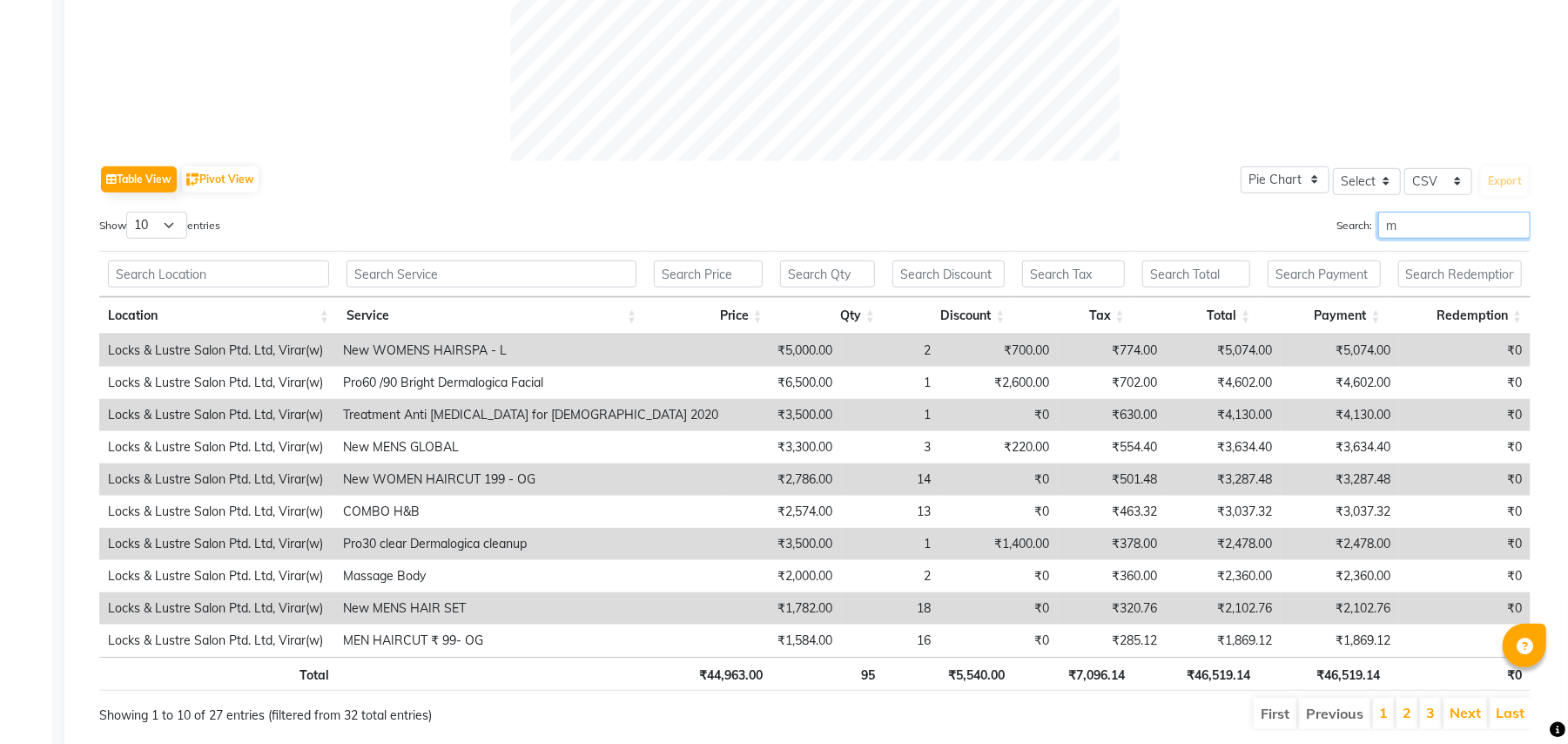
scroll to position [796, 0]
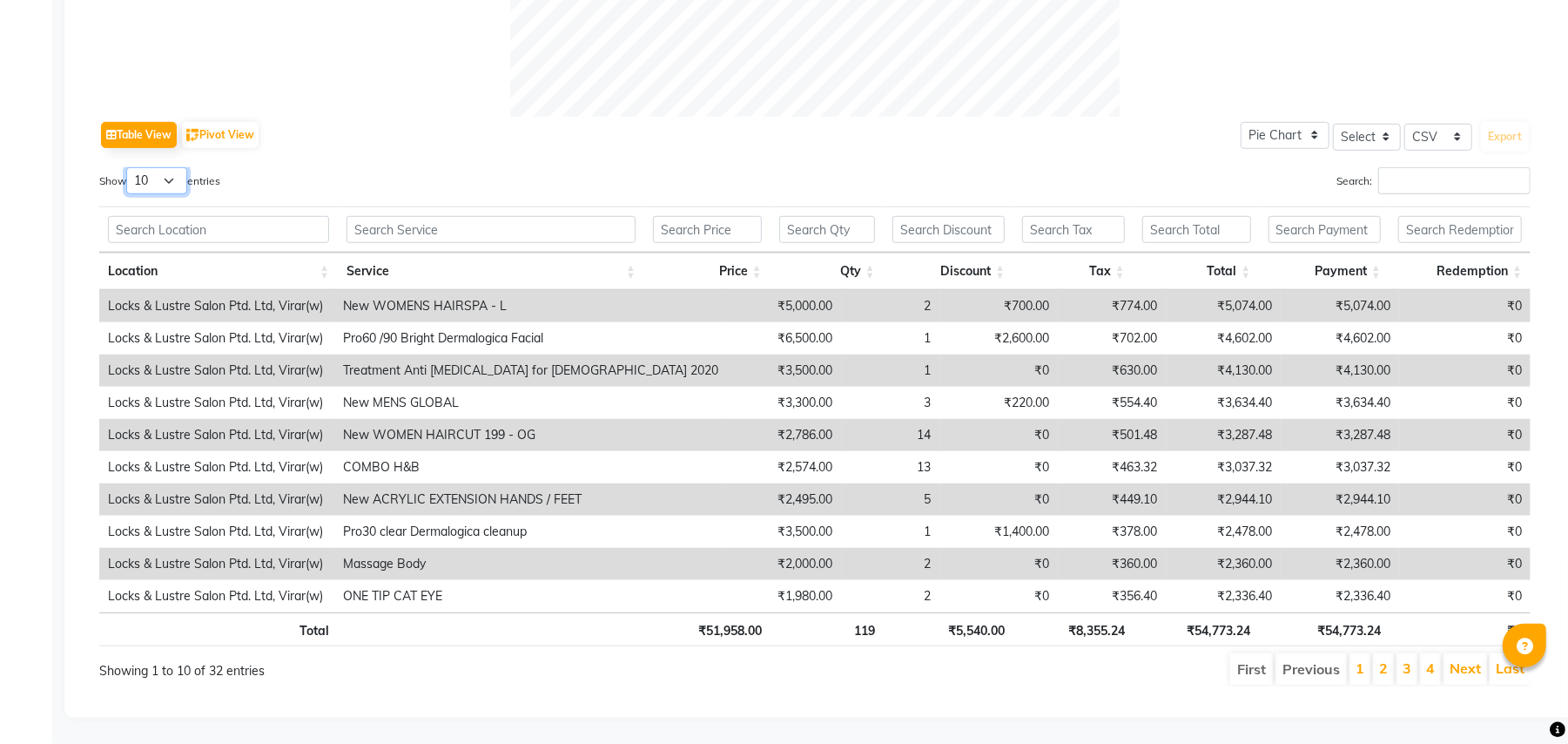
click at [165, 169] on select "10 25 50 100" at bounding box center [156, 181] width 61 height 27
select select "100"
click at [129, 167] on select "10 25 50 100" at bounding box center [156, 181] width 61 height 27
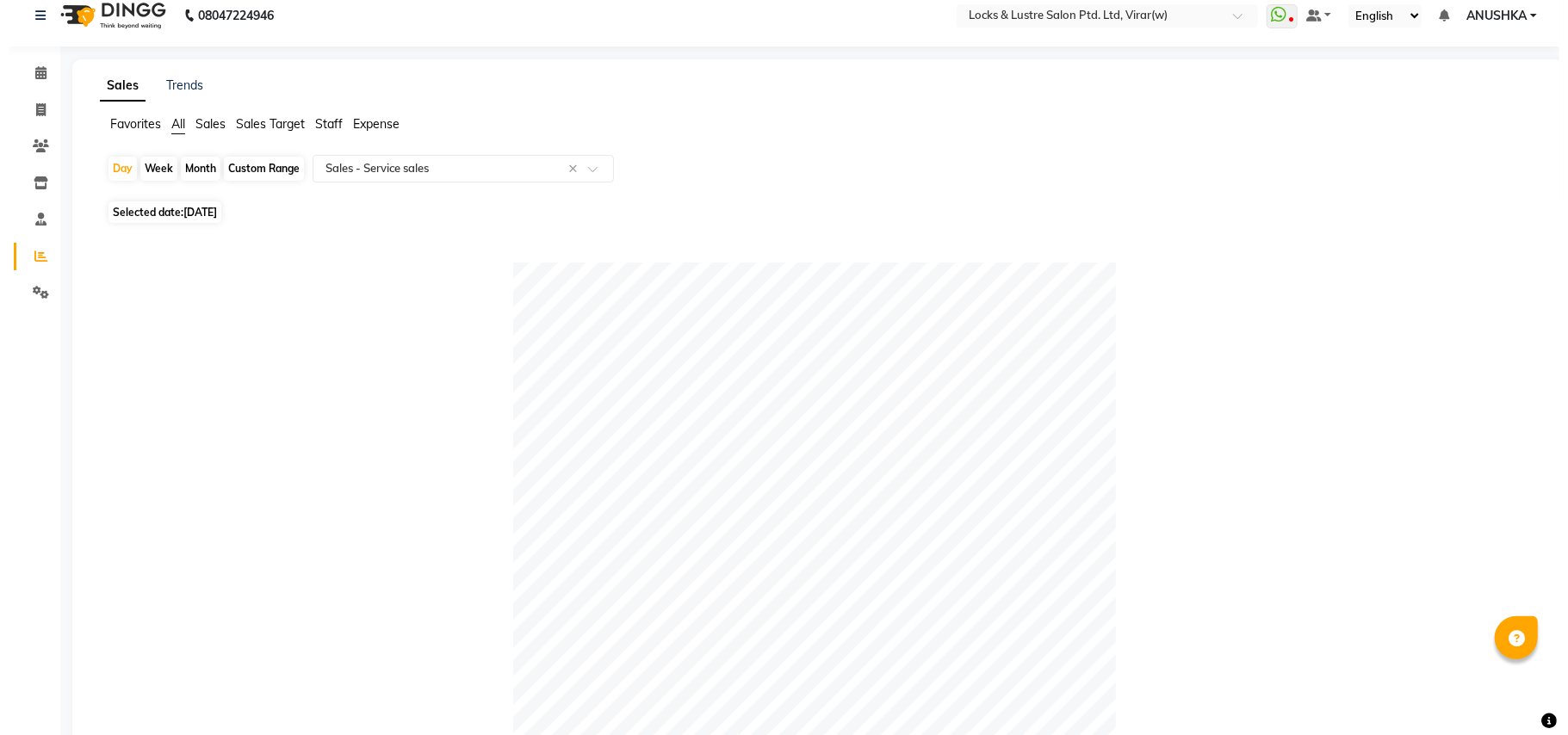
scroll to position [0, 0]
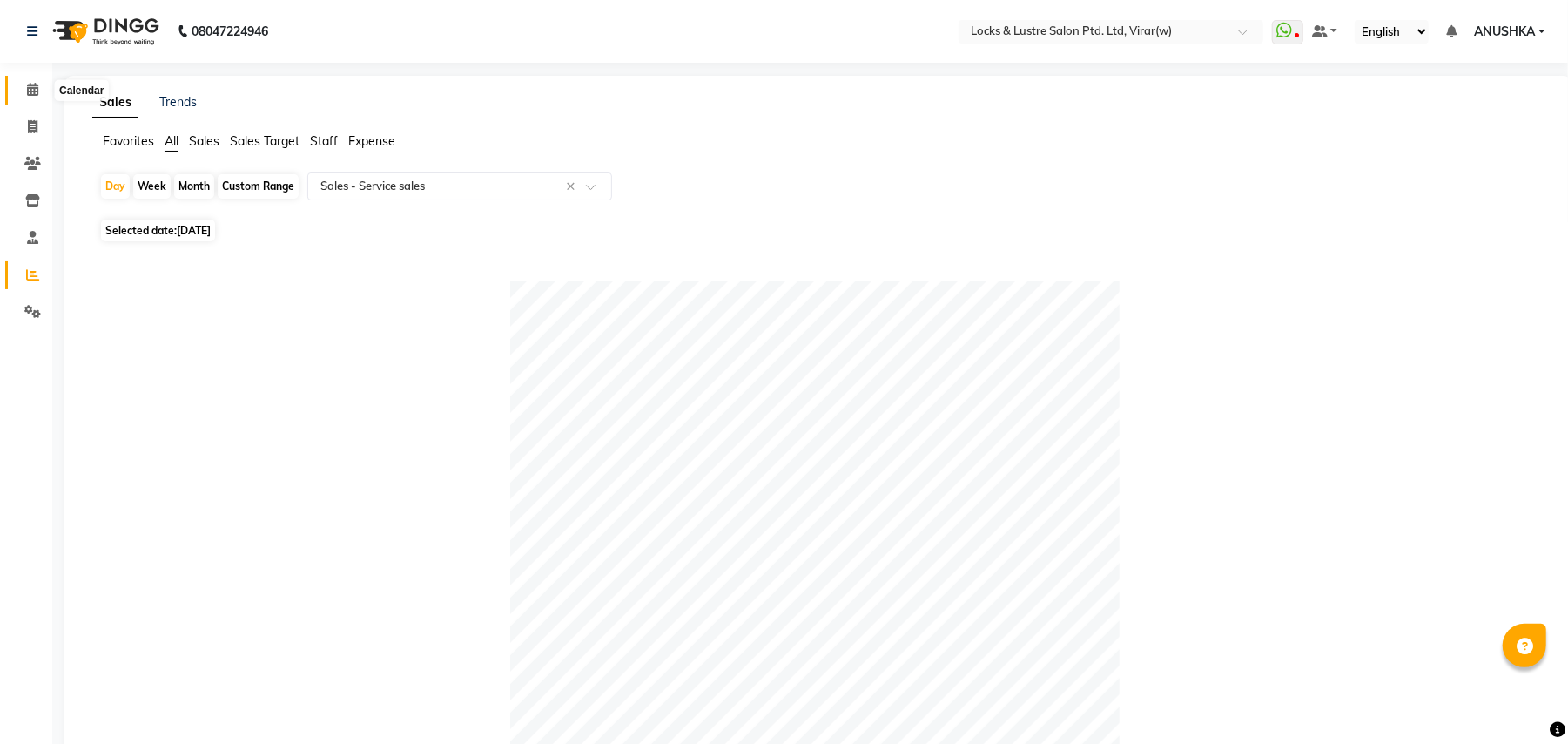
click at [31, 94] on icon at bounding box center [33, 89] width 11 height 13
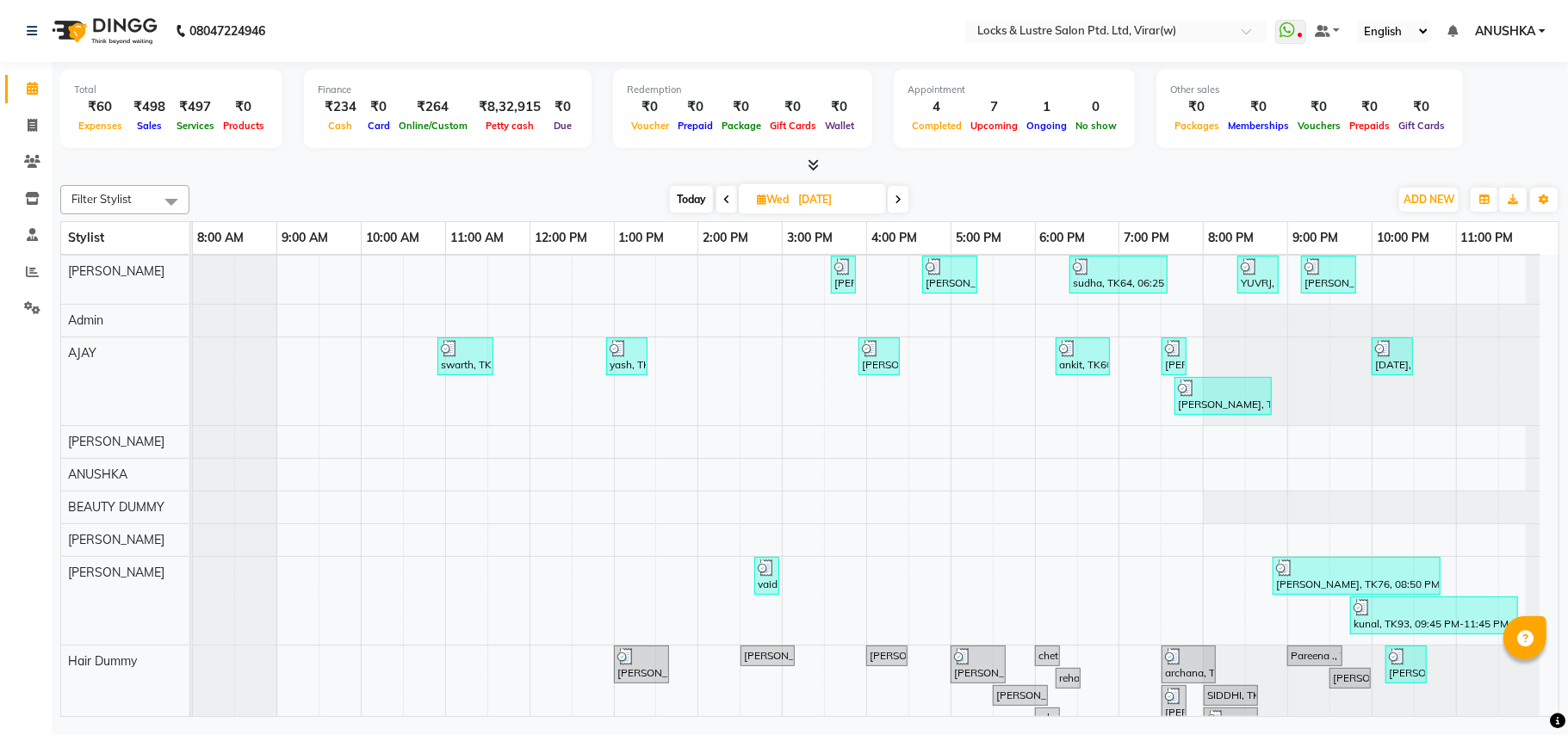
scroll to position [114, 0]
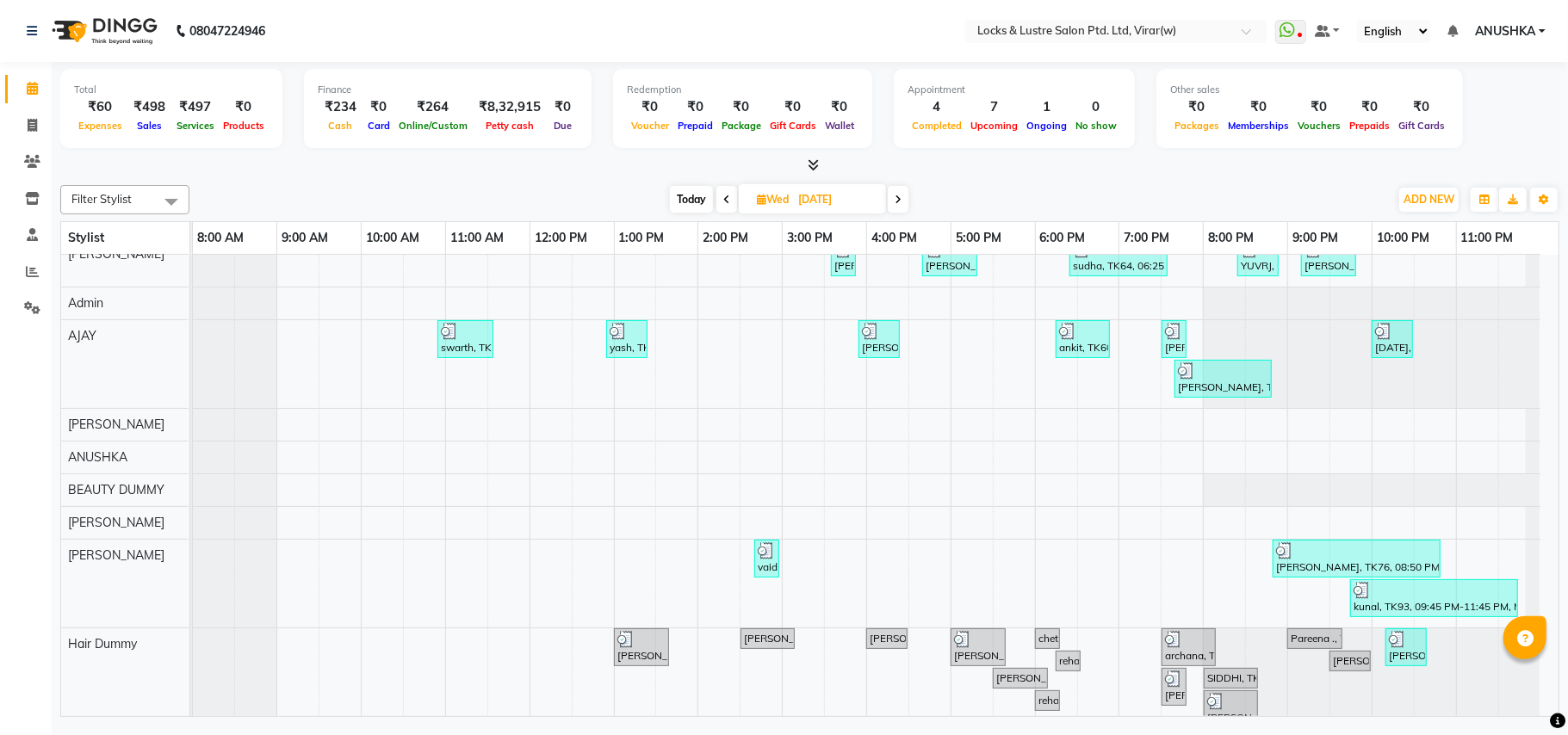
click at [699, 191] on span "Today" at bounding box center [692, 199] width 43 height 27
type input "[DATE]"
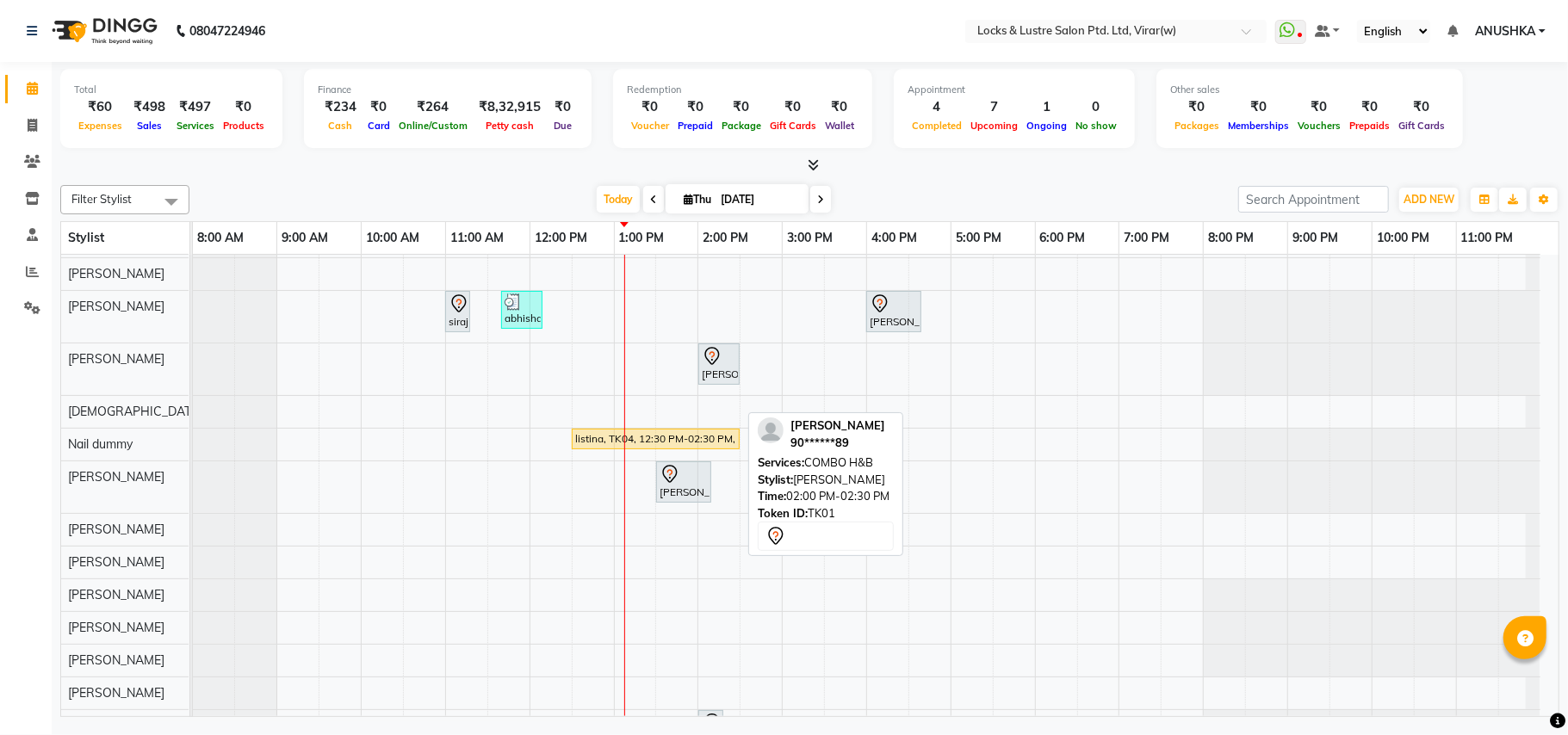
scroll to position [459, 0]
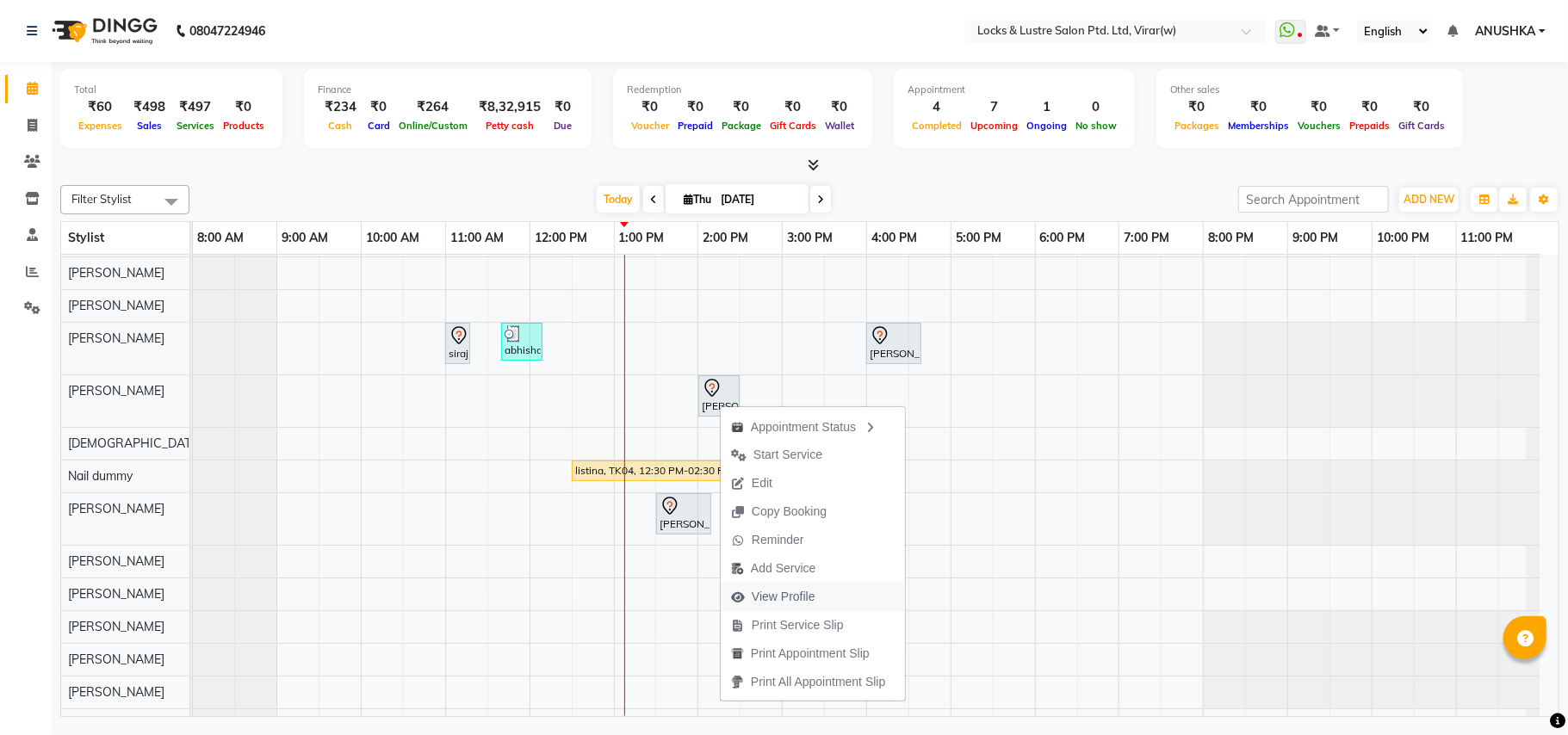
click at [770, 591] on span "View Profile" at bounding box center [784, 597] width 64 height 18
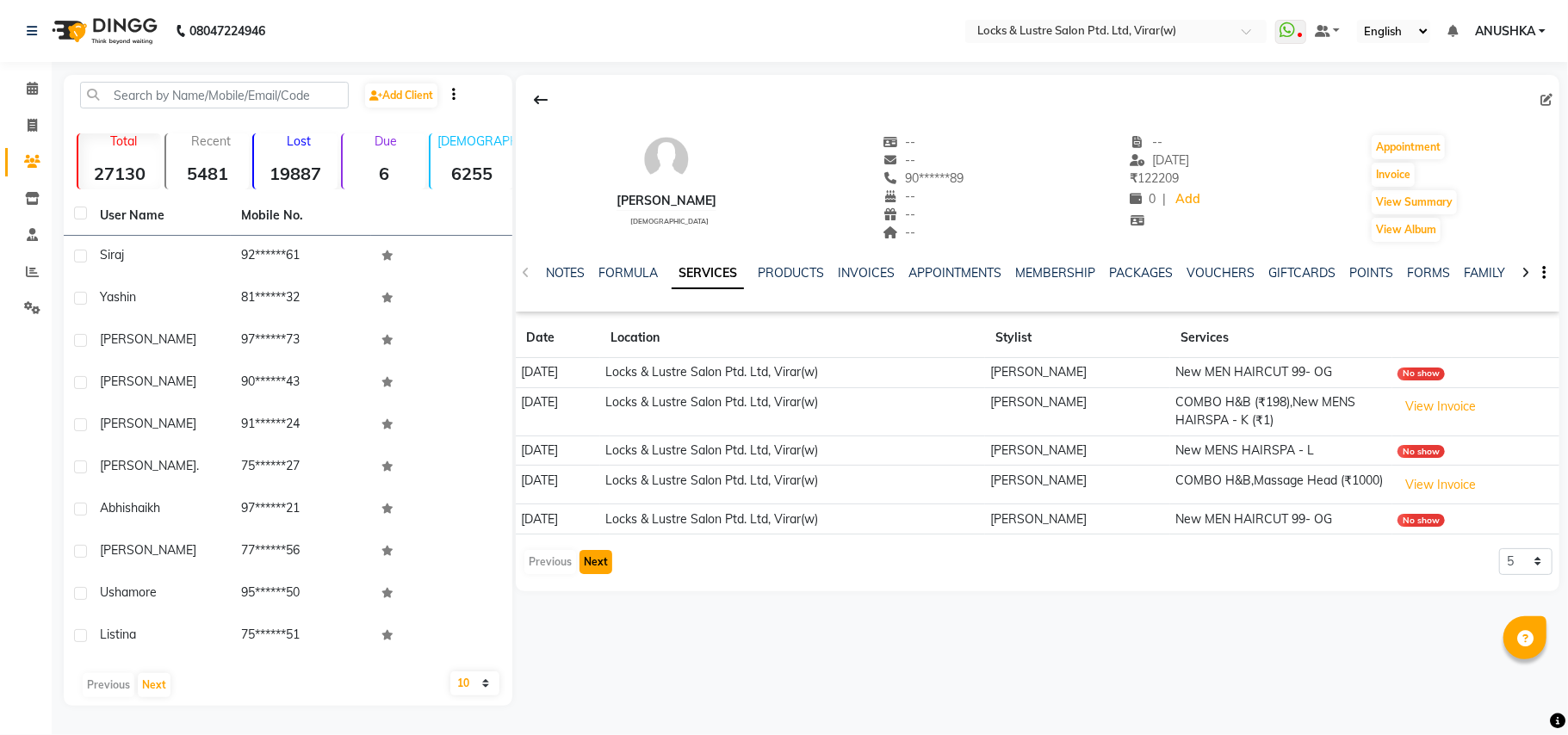
click at [604, 570] on button "Next" at bounding box center [595, 562] width 33 height 24
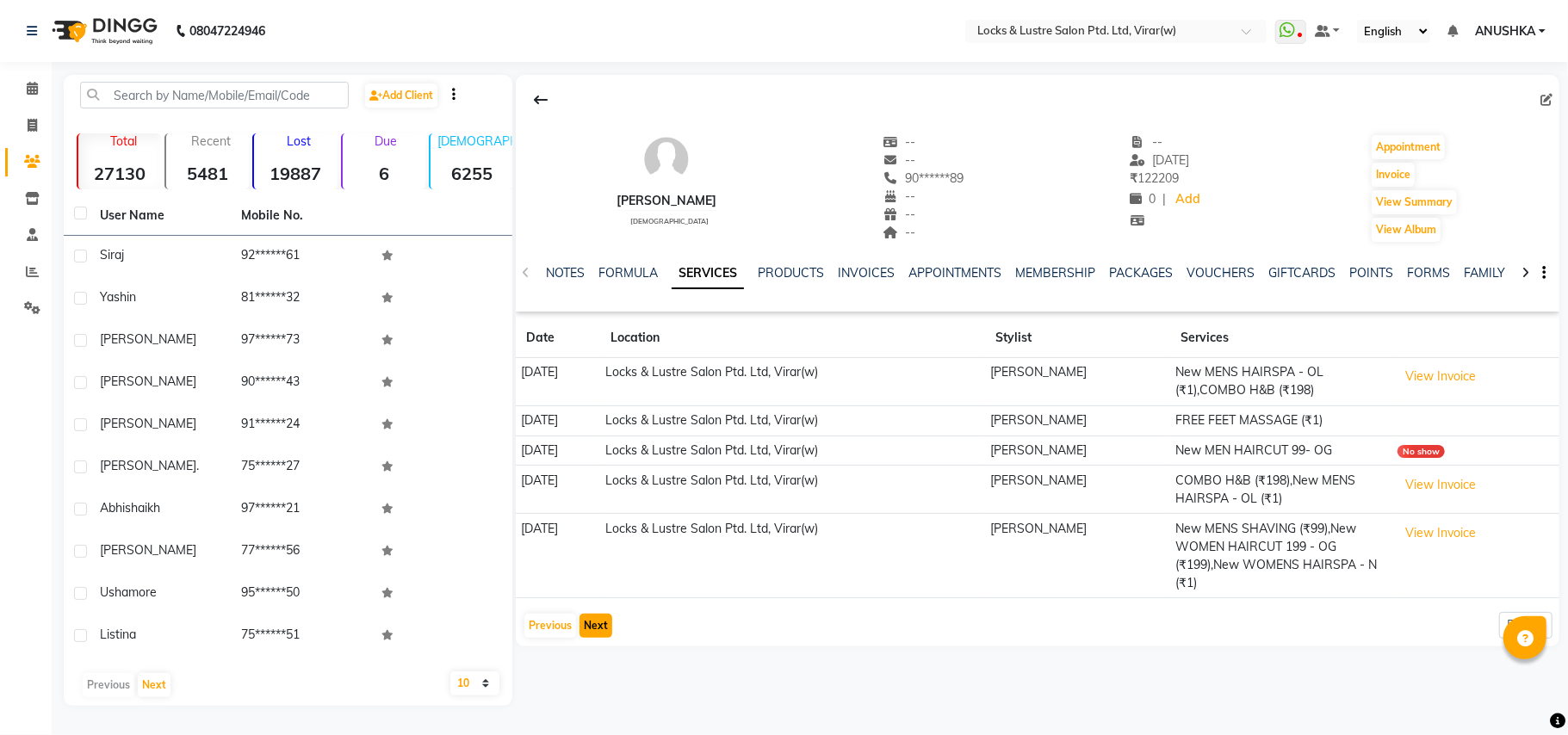
click at [596, 623] on button "Next" at bounding box center [595, 626] width 33 height 24
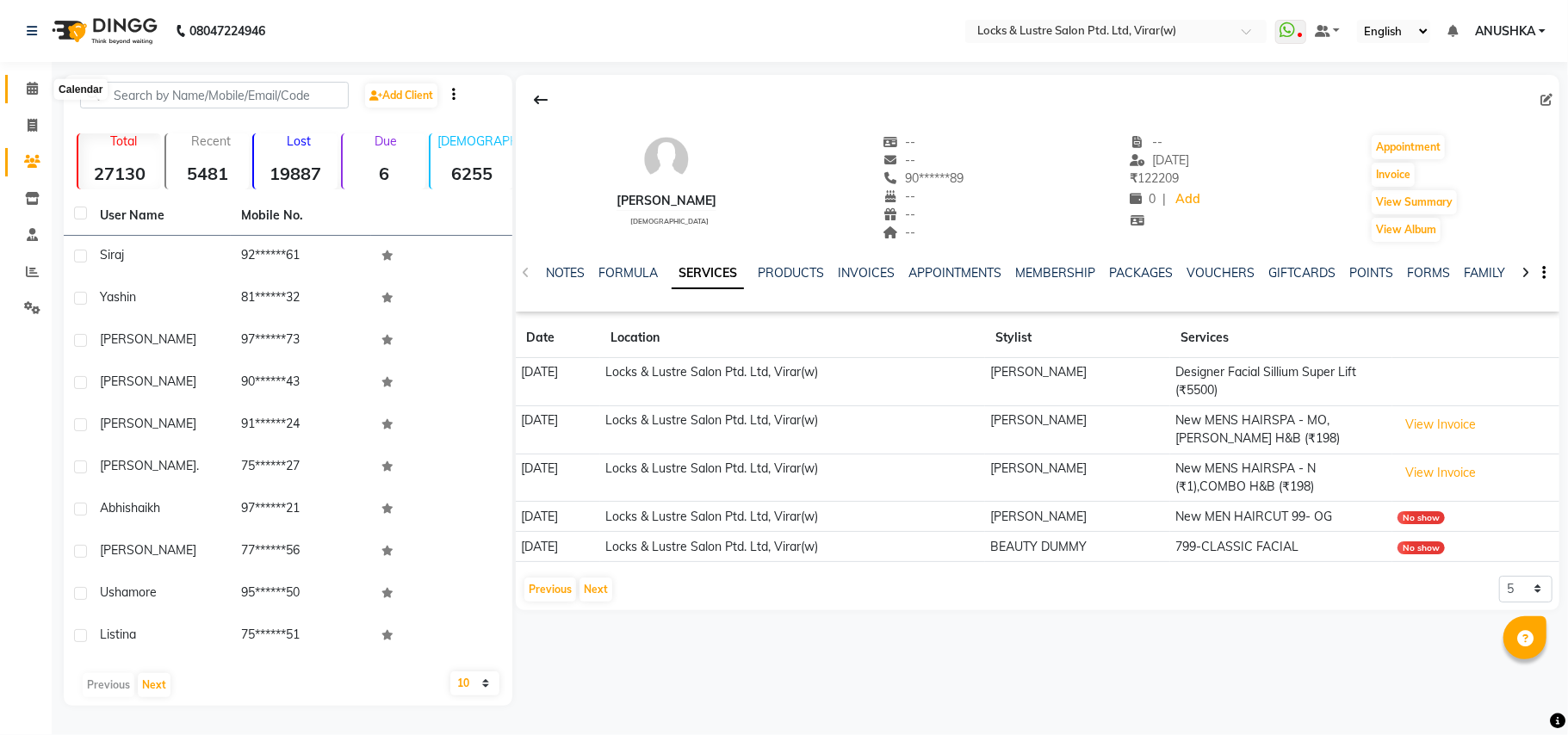
click at [24, 95] on span at bounding box center [33, 88] width 30 height 20
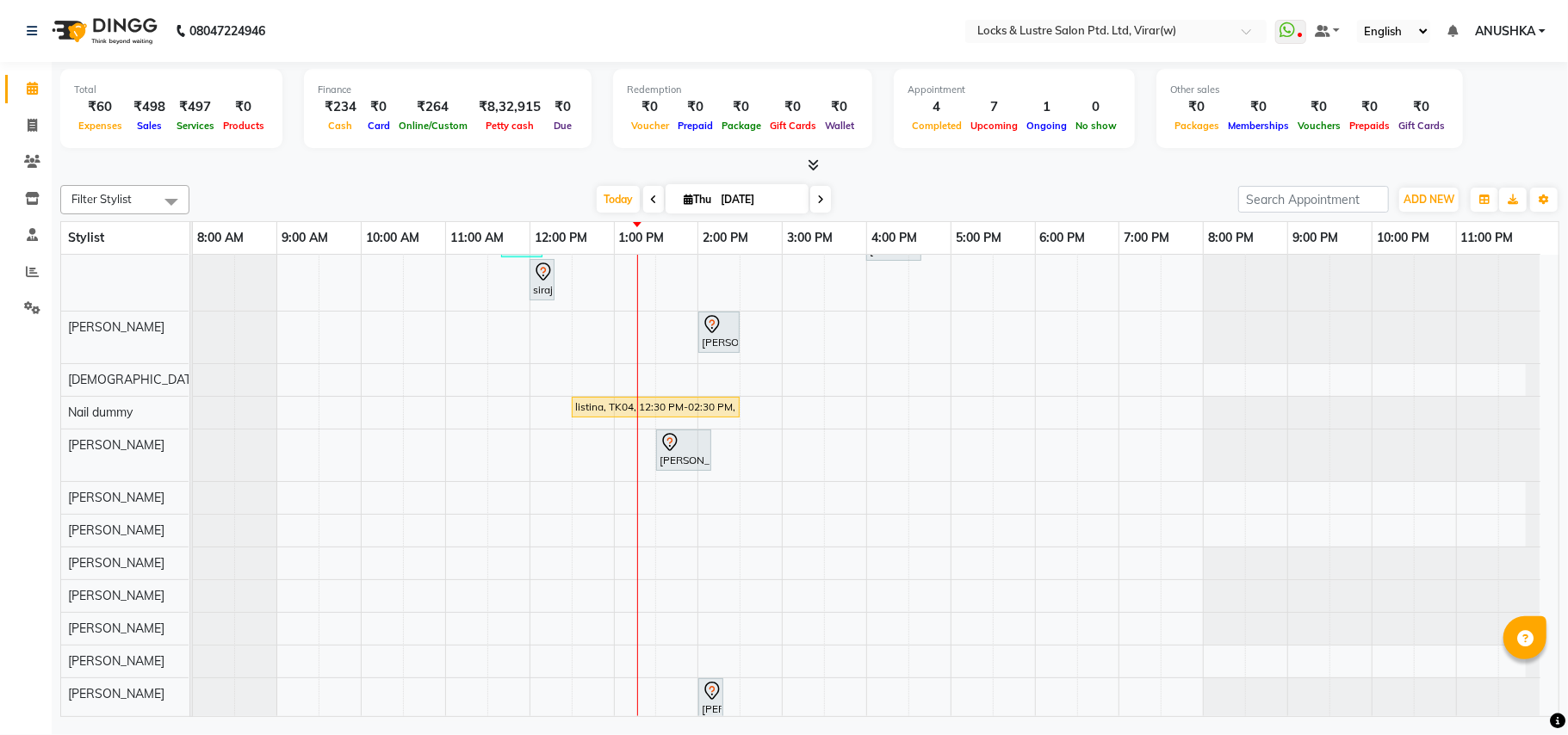
scroll to position [573, 0]
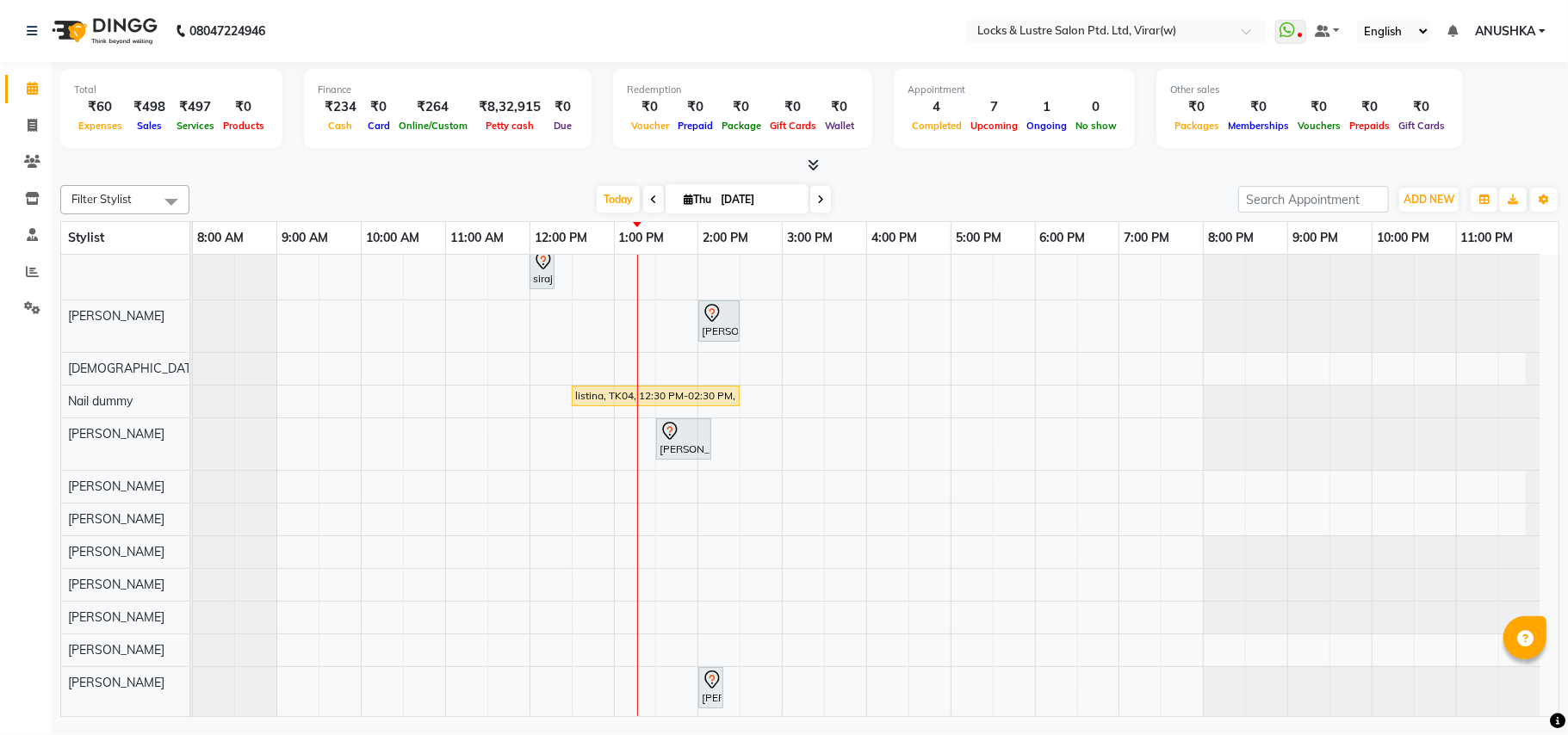
click at [817, 200] on icon at bounding box center [820, 199] width 7 height 10
type input "05-09-2025"
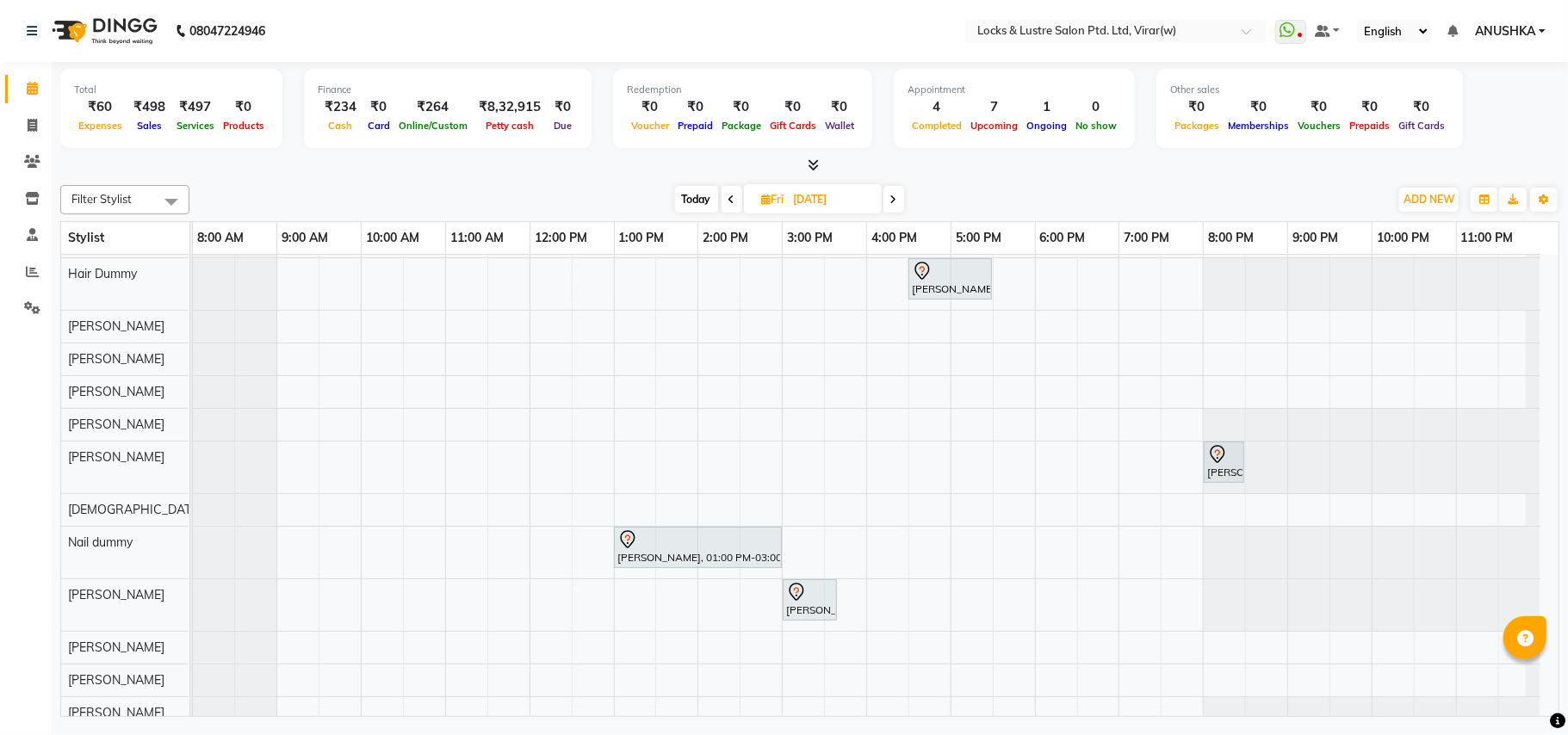
scroll to position [345, 0]
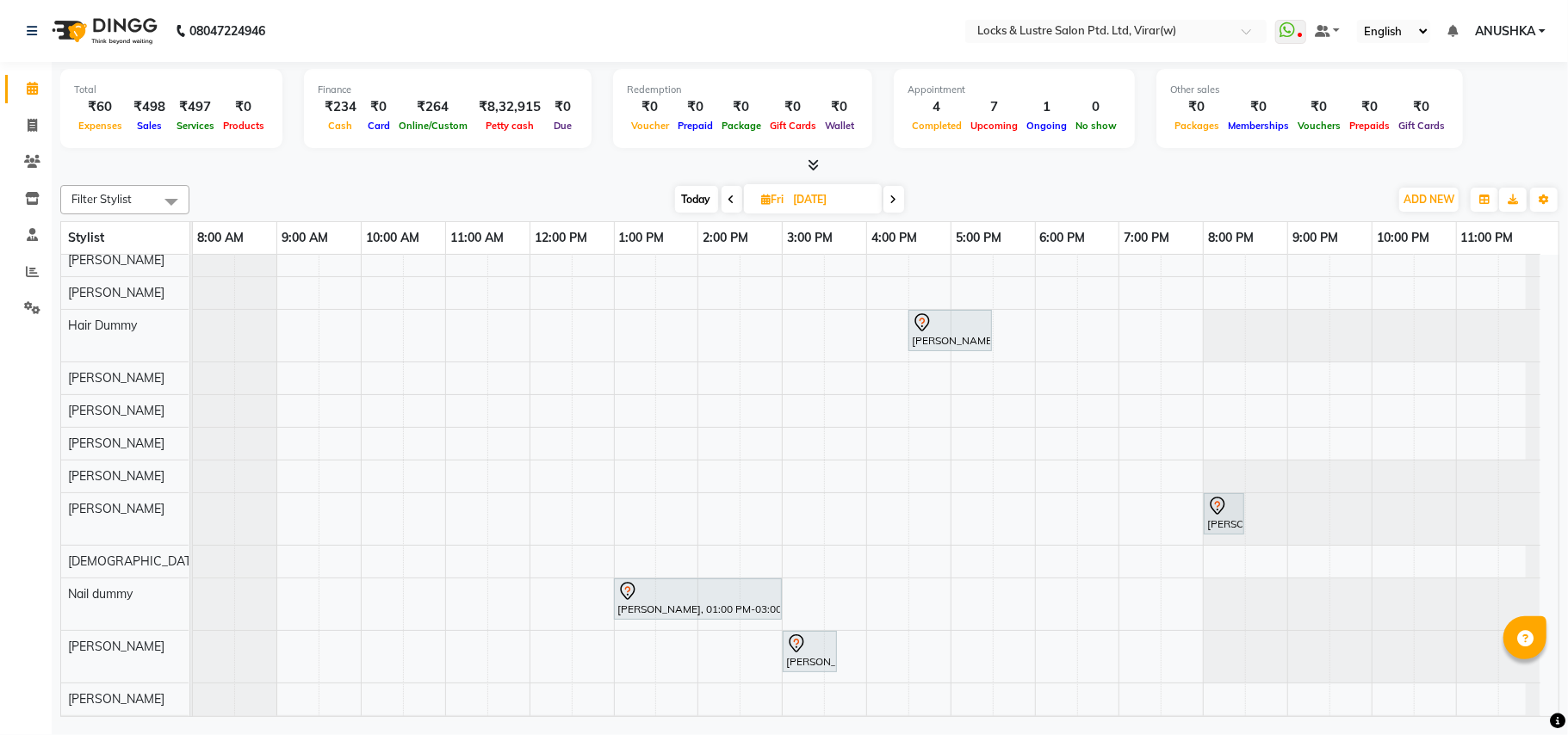
click at [507, 335] on div "ABHIJEET, 04:00 PM-04:30 PM, BASIC PEDICURE VRAJ, 12:00 PM-02:00 PM, New WOMEN …" at bounding box center [876, 604] width 1365 height 1387
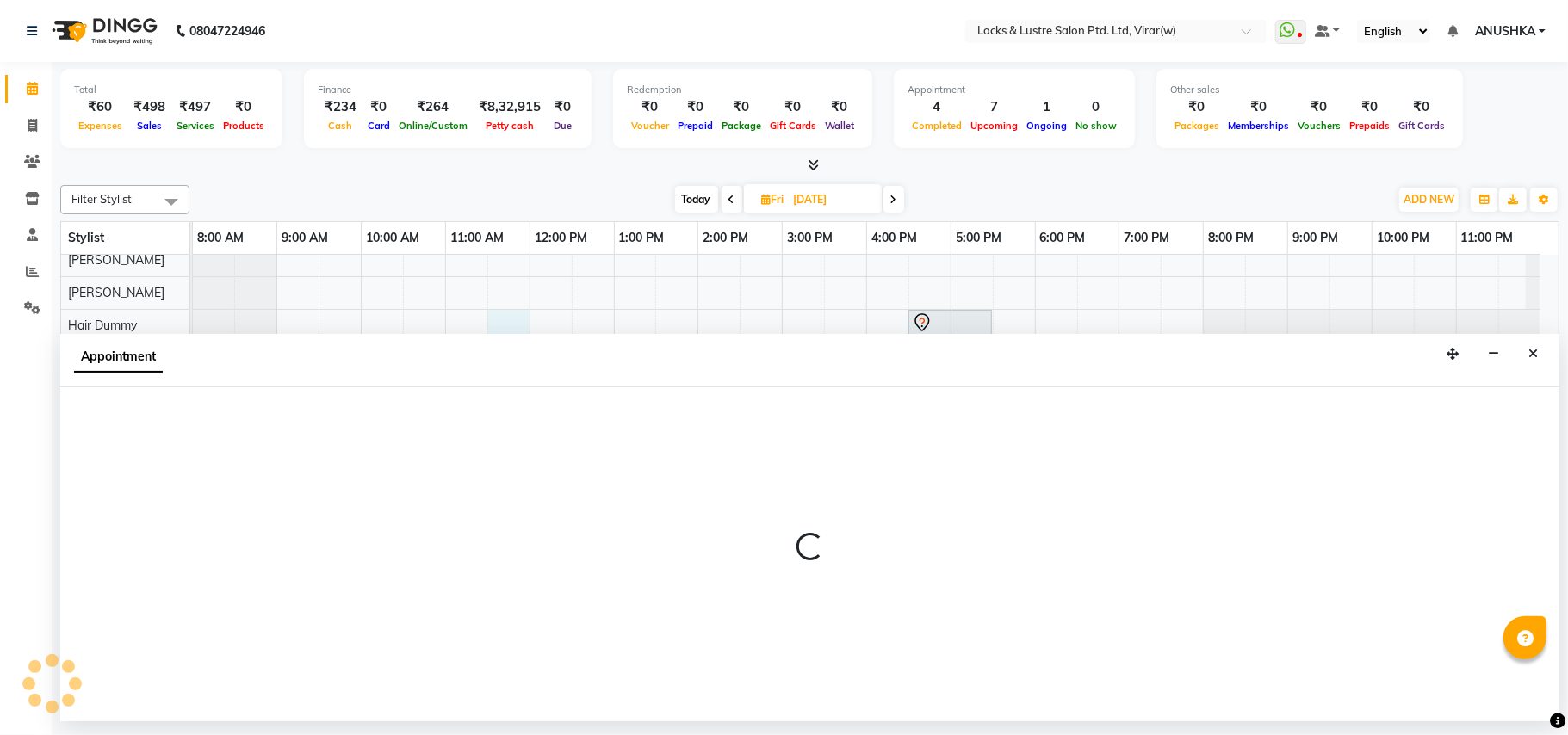
select select "43855"
select select "tentative"
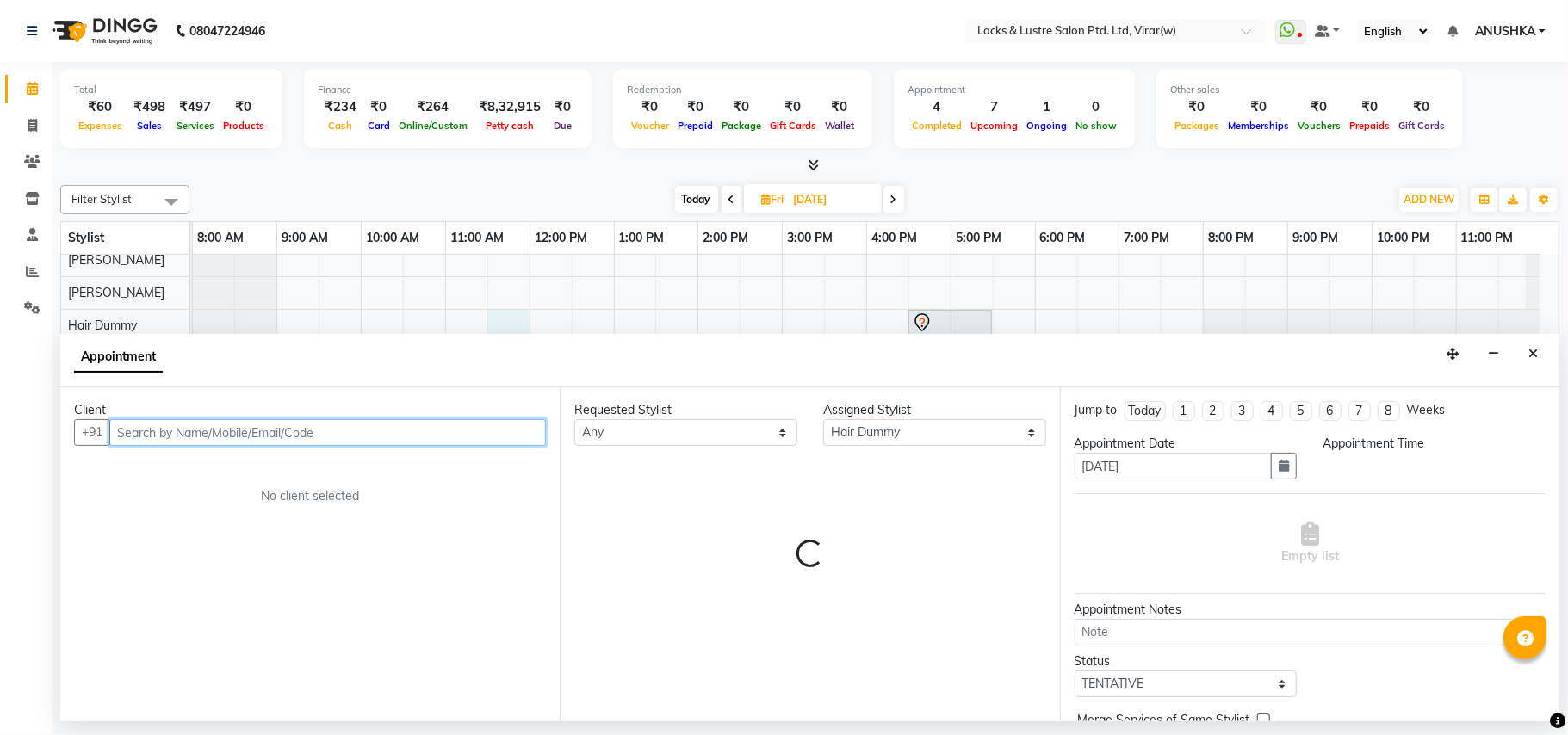
select select "690"
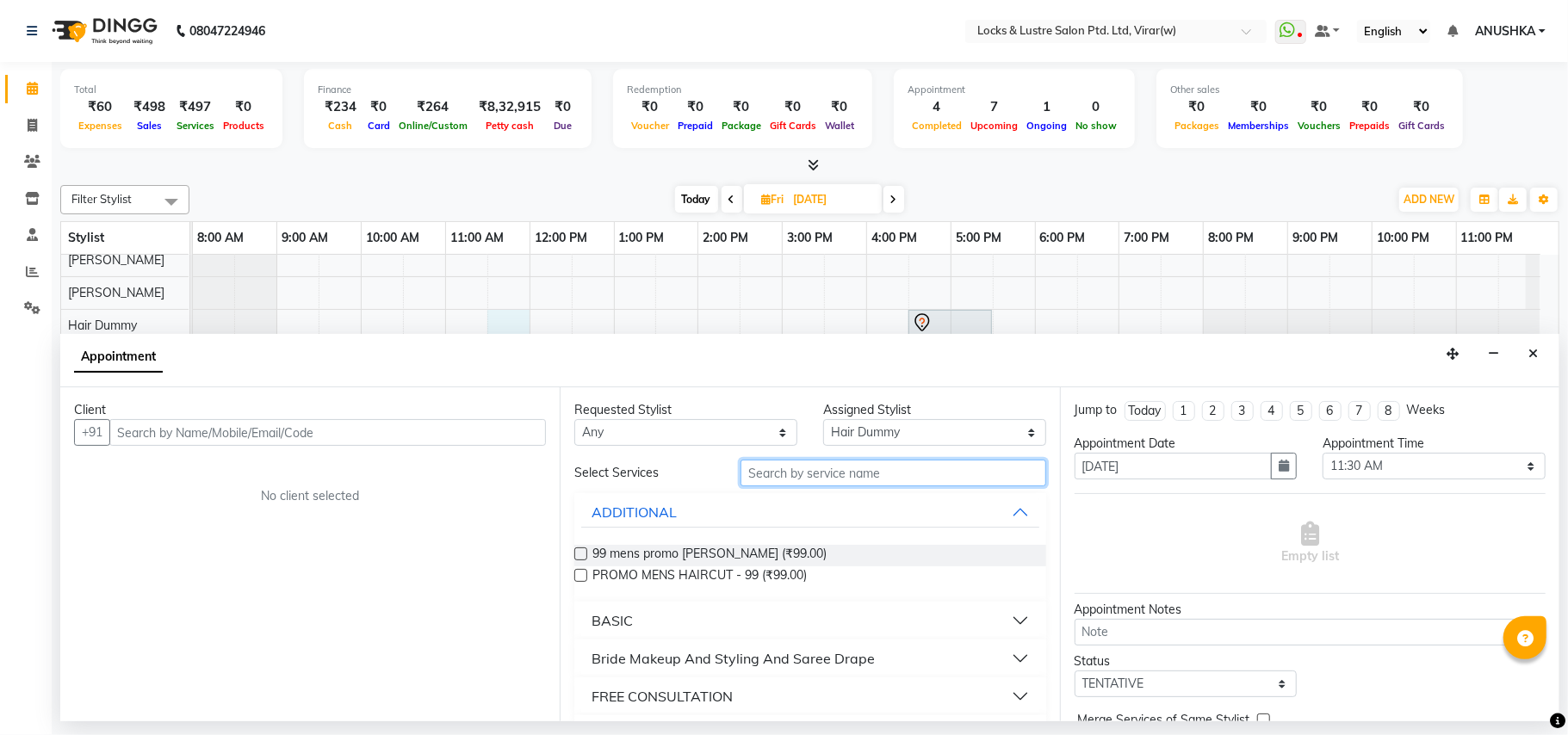
click at [883, 474] on input "text" at bounding box center [893, 473] width 306 height 27
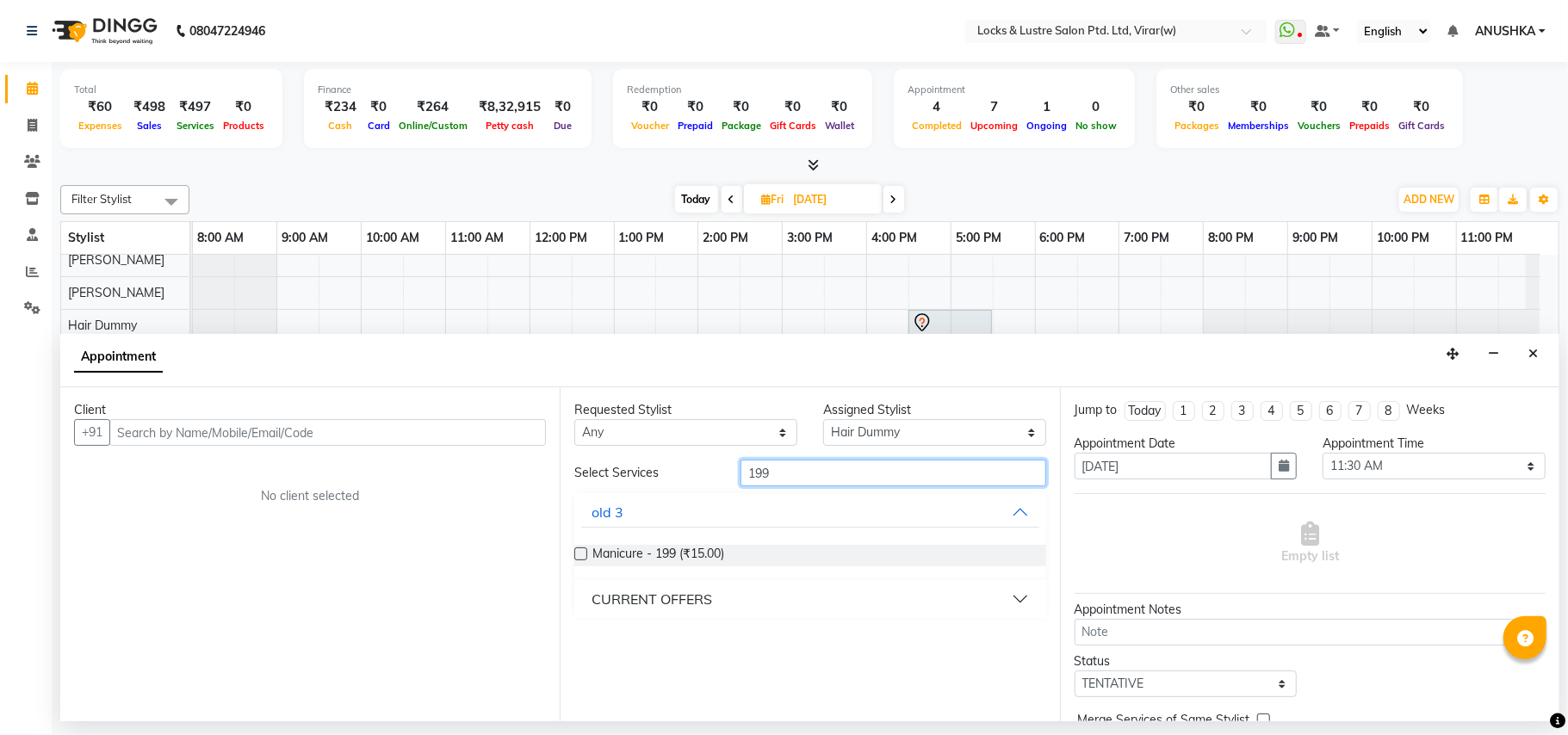
type input "199"
click at [655, 602] on div "CURRENT OFFERS" at bounding box center [652, 599] width 121 height 20
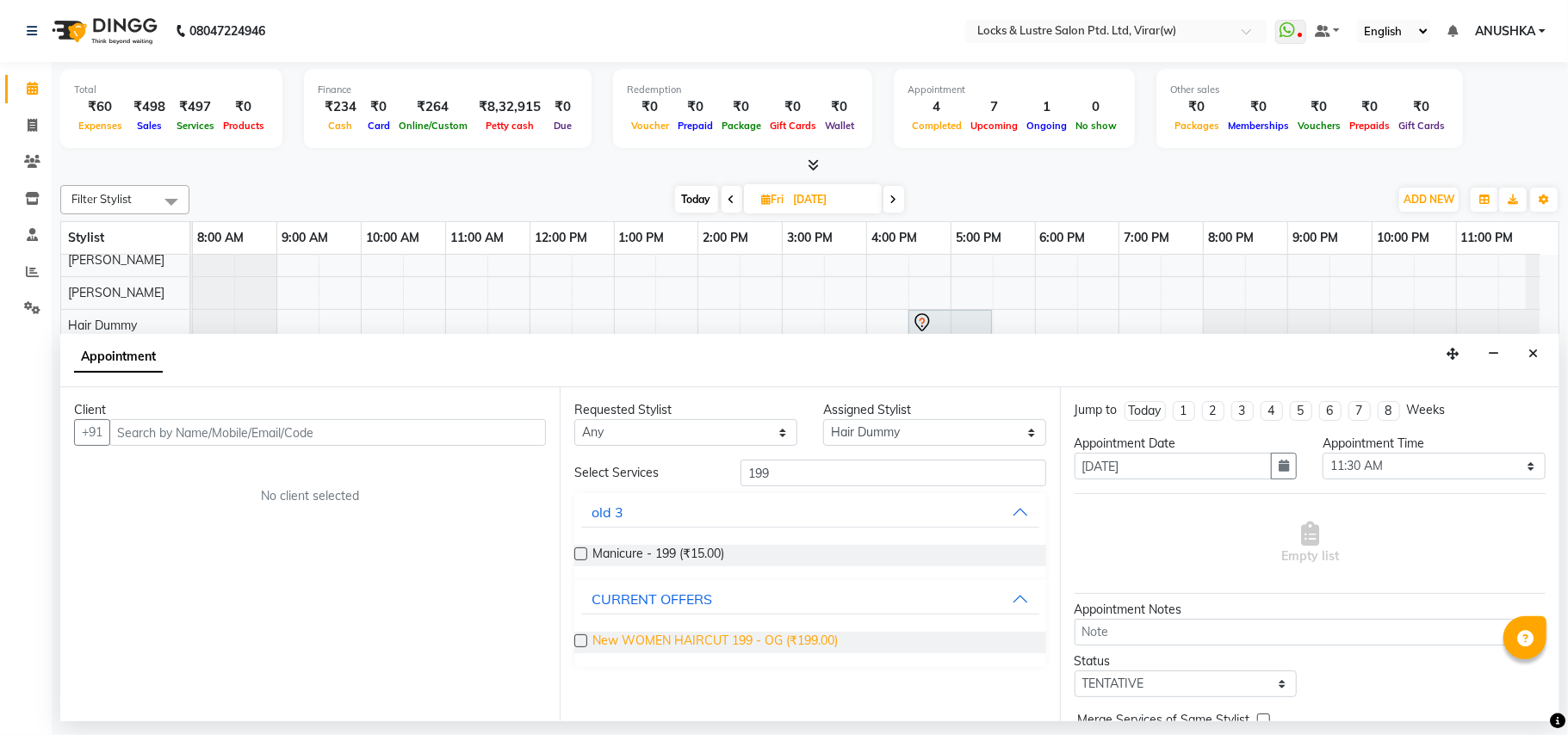
drag, startPoint x: 729, startPoint y: 638, endPoint x: 737, endPoint y: 640, distance: 8.2
click at [731, 638] on span "New WOMEN HAIRCUT 199 - OG (₹199.00)" at bounding box center [715, 642] width 245 height 21
checkbox input "false"
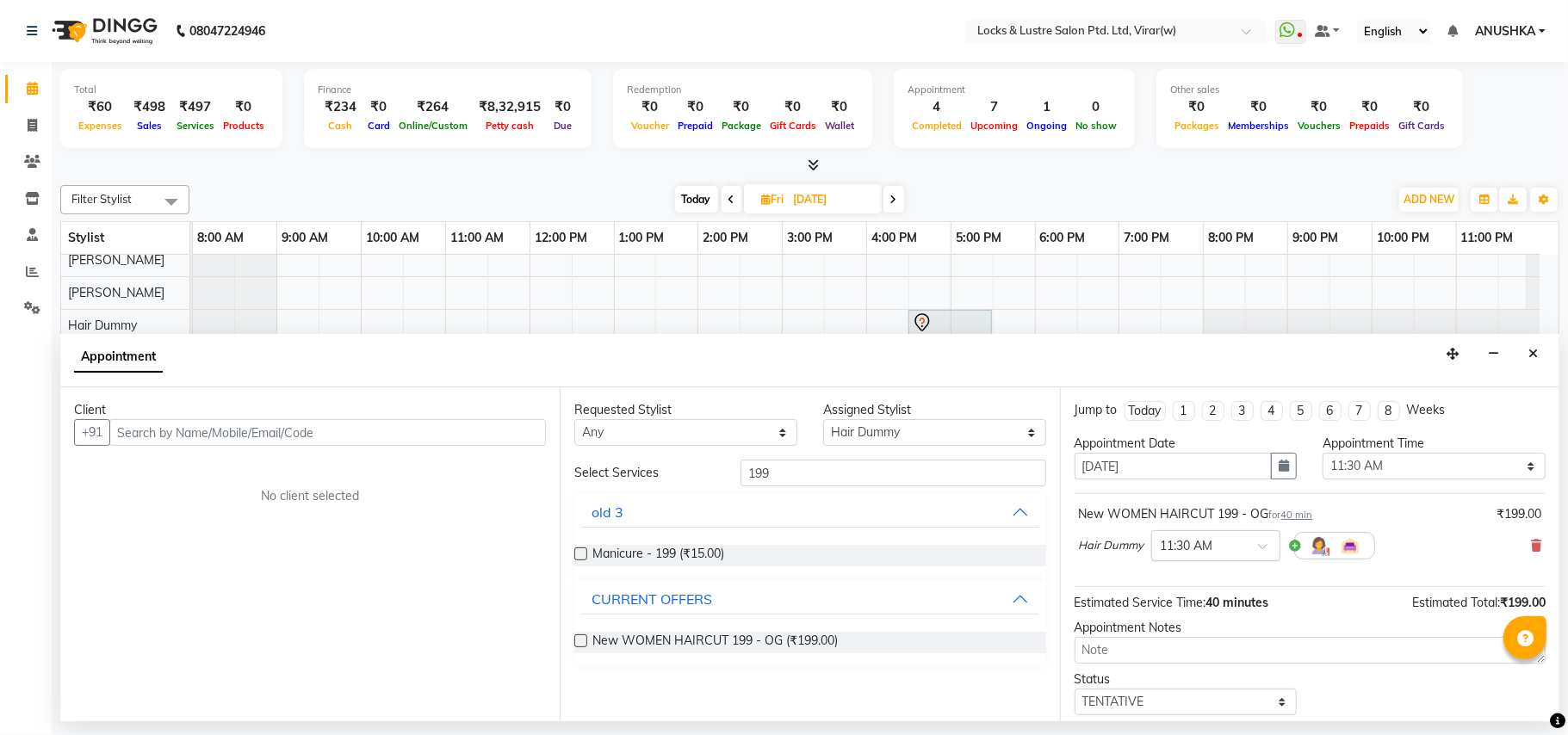
drag, startPoint x: 1220, startPoint y: 548, endPoint x: 1221, endPoint y: 559, distance: 11.0
click at [1221, 558] on div "× 11:30 AM" at bounding box center [1216, 545] width 129 height 31
drag, startPoint x: 1192, startPoint y: 660, endPoint x: 1183, endPoint y: 661, distance: 9.1
click at [1187, 661] on div "01:00 PM" at bounding box center [1216, 653] width 127 height 32
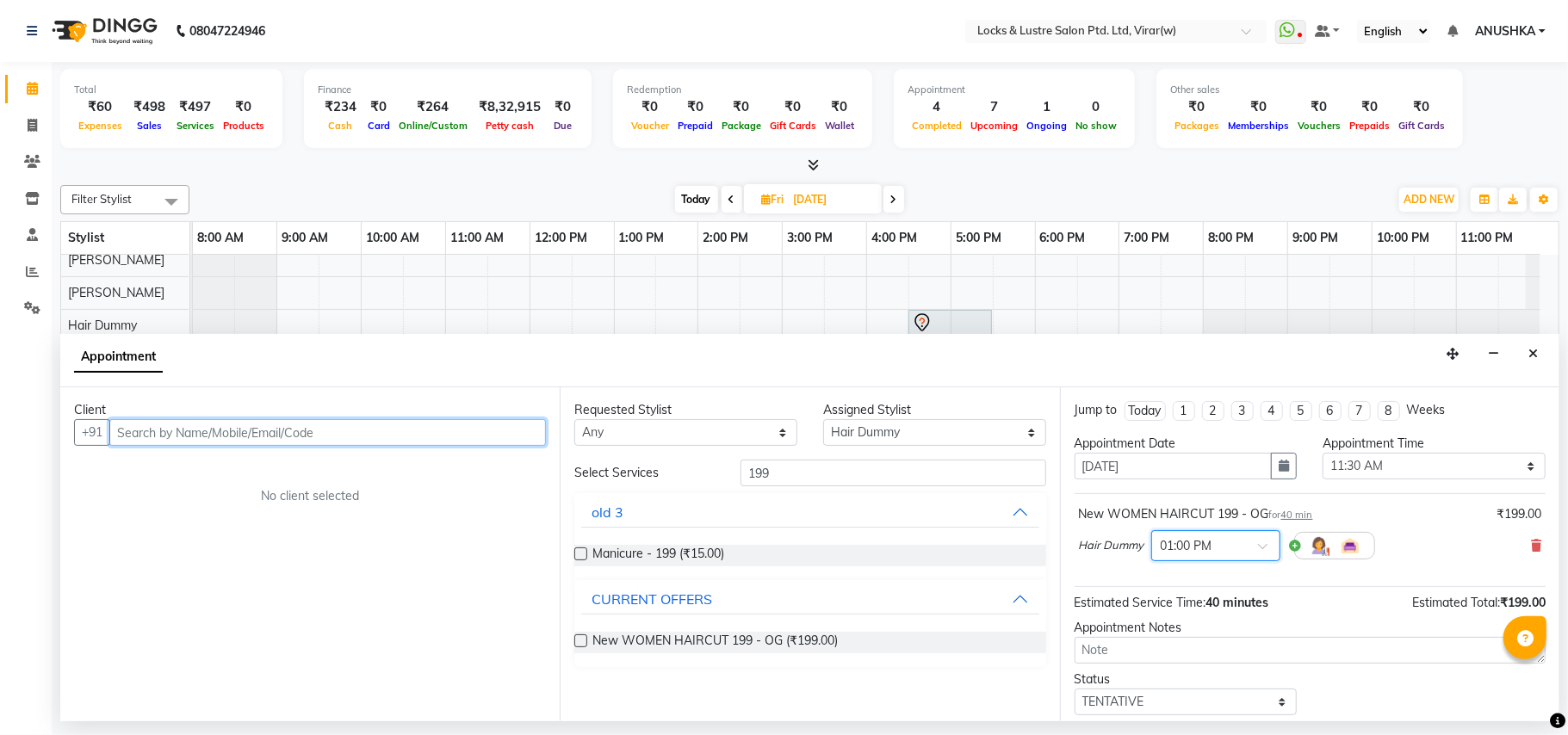
click at [500, 441] on input "text" at bounding box center [328, 432] width 437 height 27
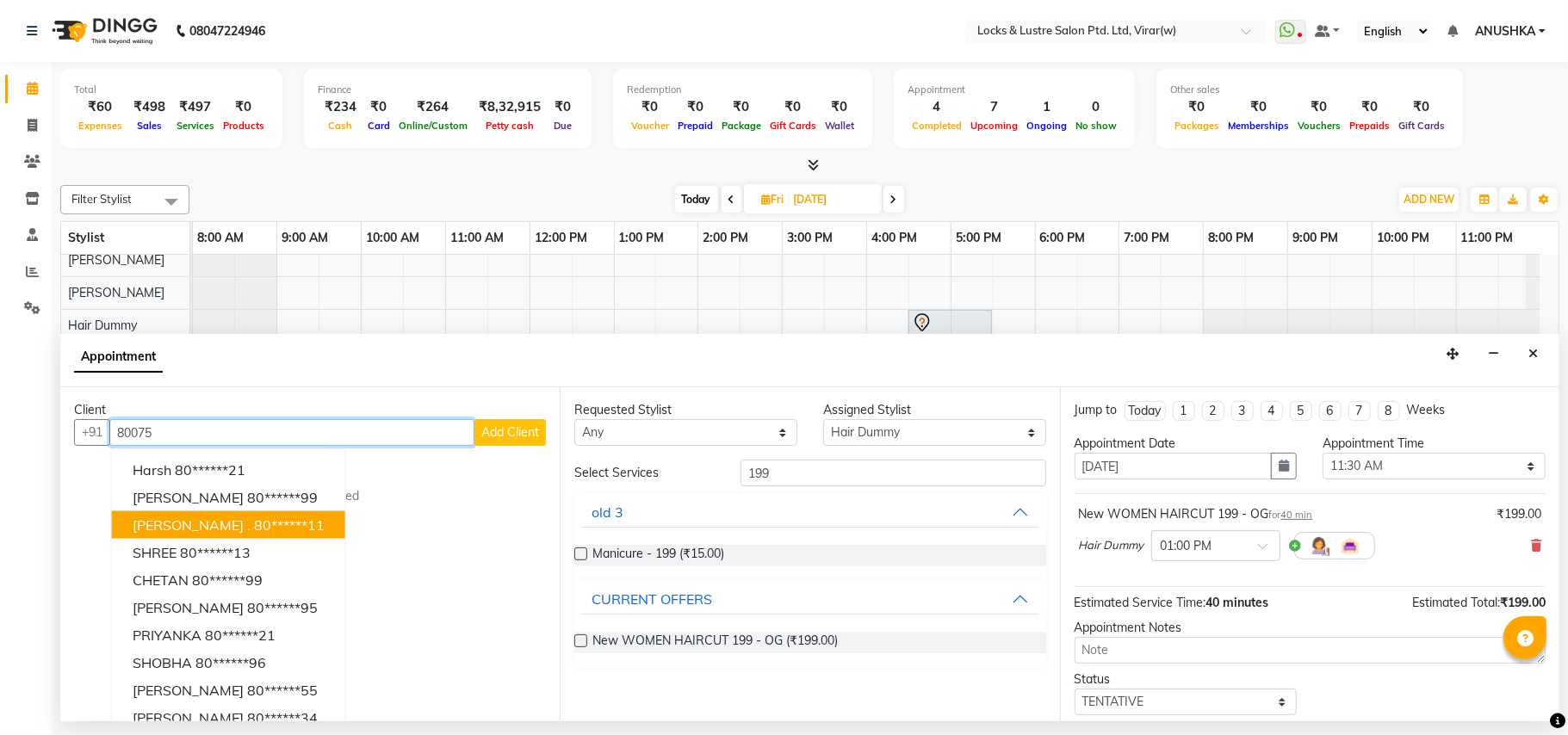
click at [254, 520] on ngb-highlight "80******11" at bounding box center [289, 525] width 71 height 18
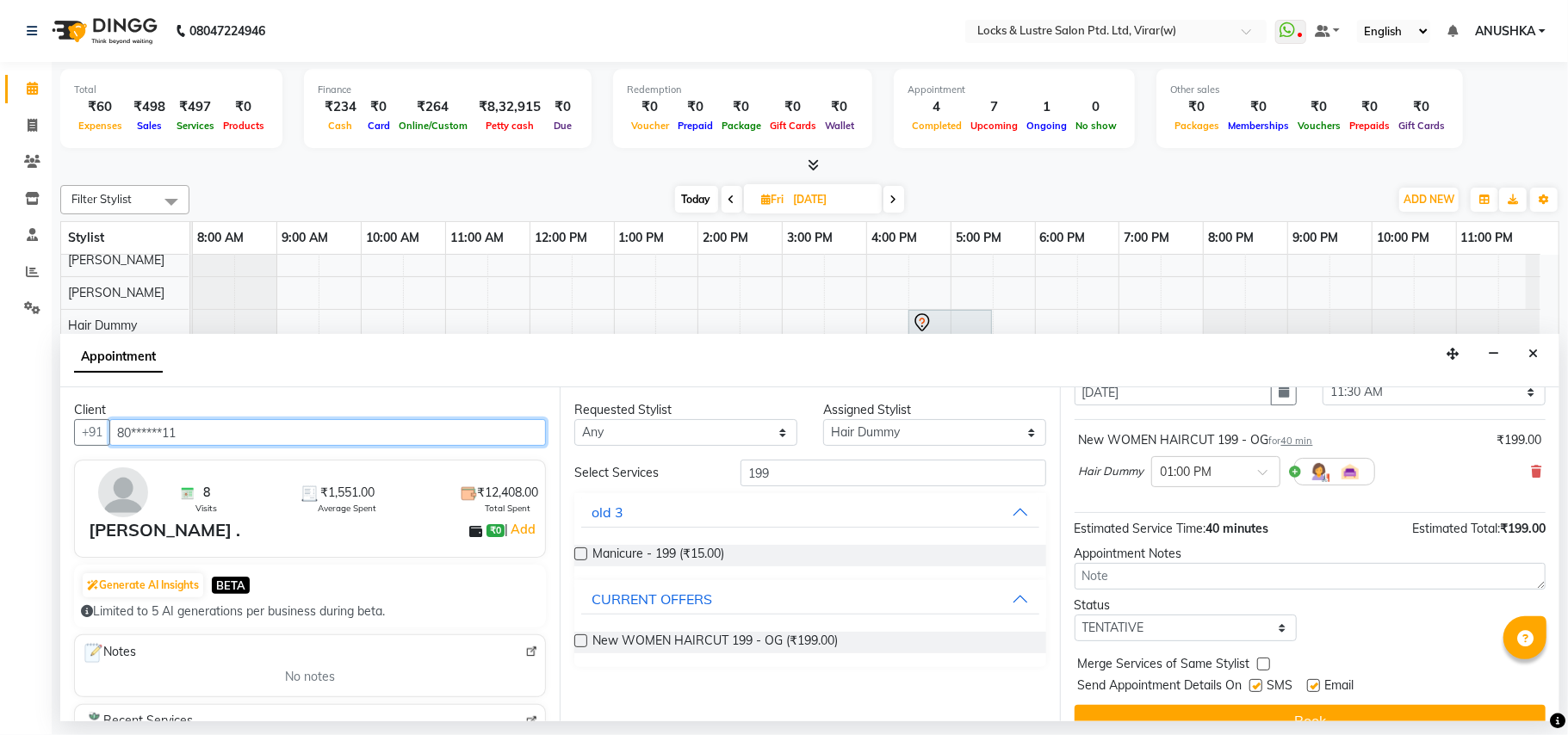
scroll to position [104, 0]
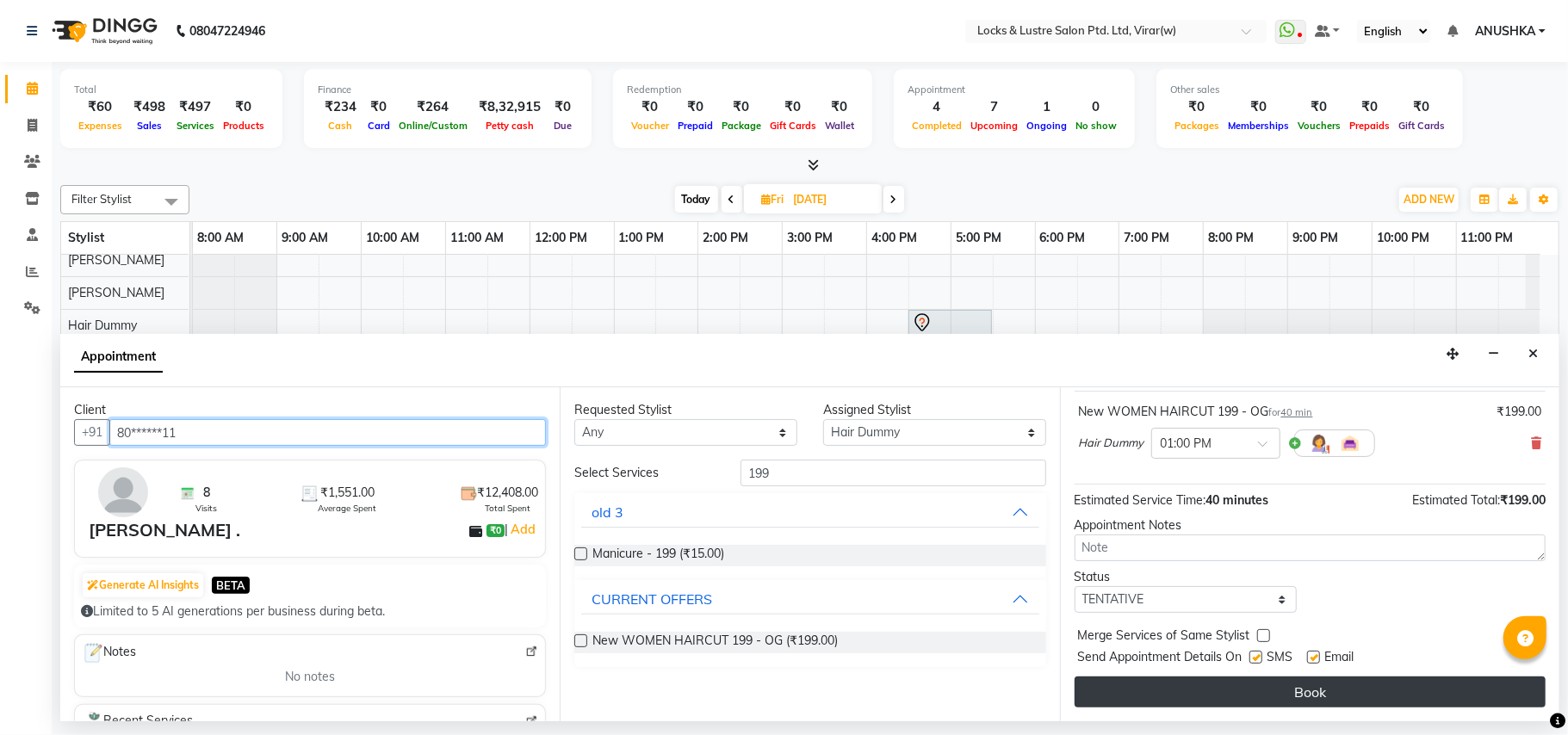
type input "80******11"
click at [1189, 701] on button "Book" at bounding box center [1310, 691] width 471 height 31
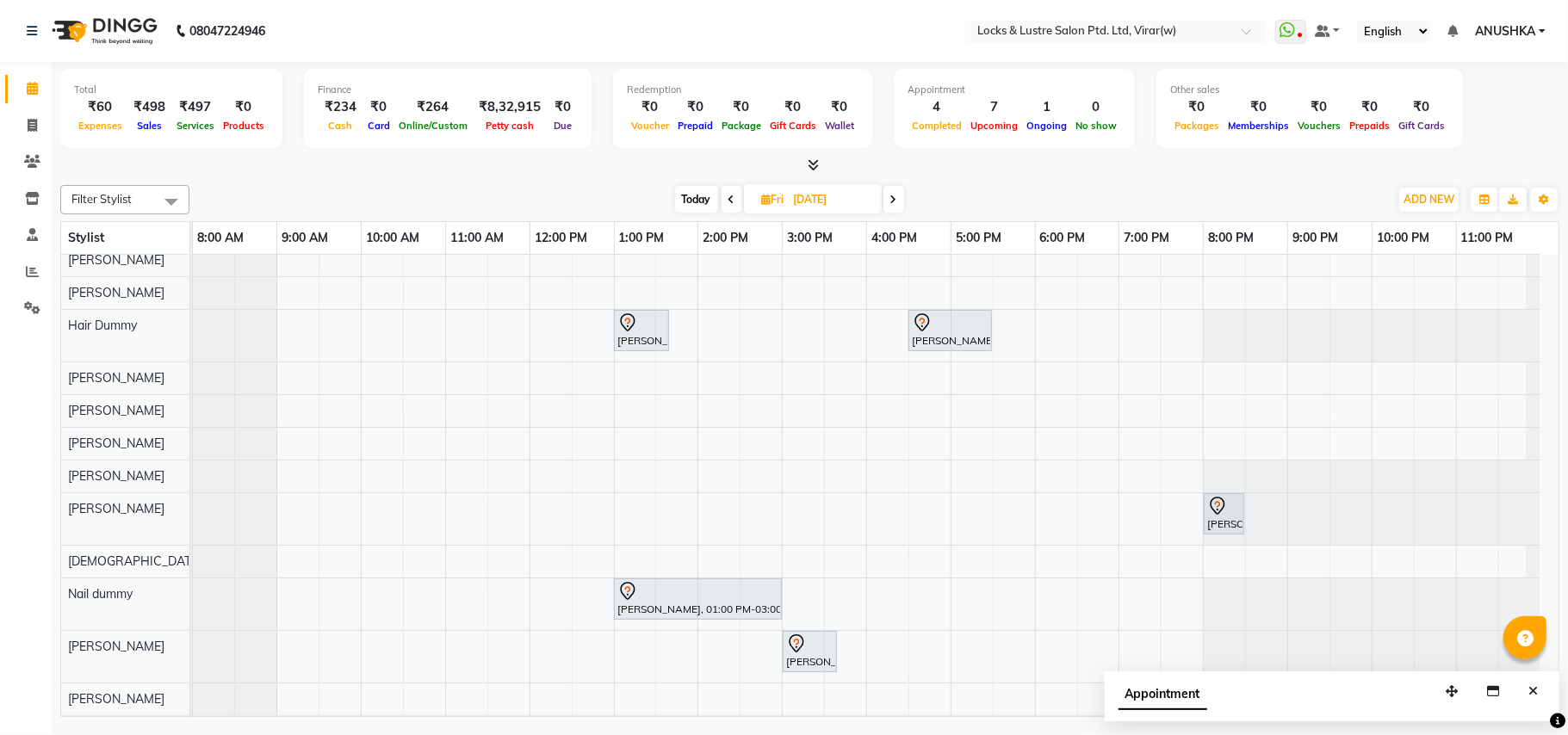
click at [814, 184] on span "Fri 05-09-2025" at bounding box center [812, 198] width 138 height 29
click at [808, 204] on input "05-09-2025" at bounding box center [832, 200] width 86 height 26
select select "9"
select select "2025"
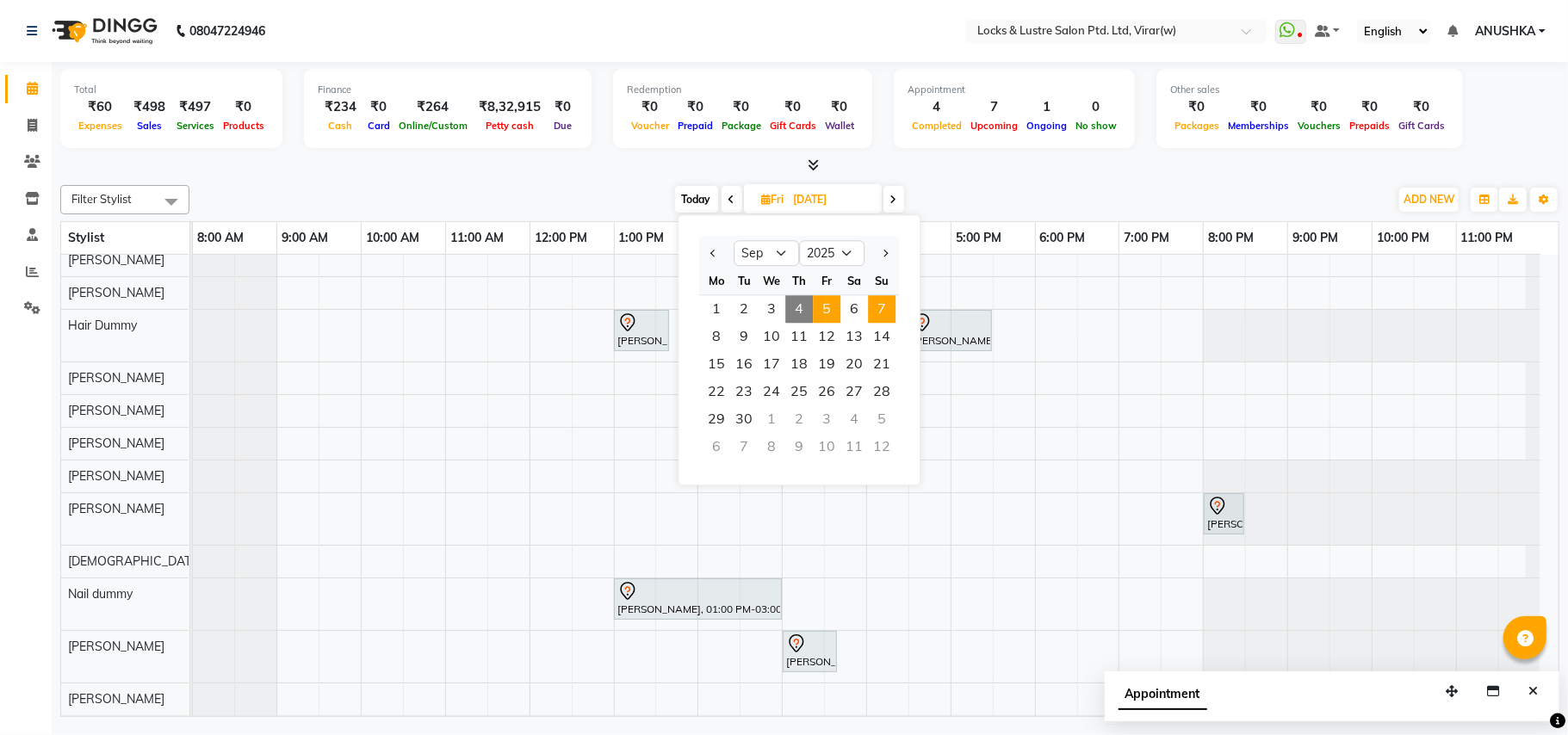
click at [883, 309] on span "7" at bounding box center [882, 309] width 28 height 28
type input "07-09-2025"
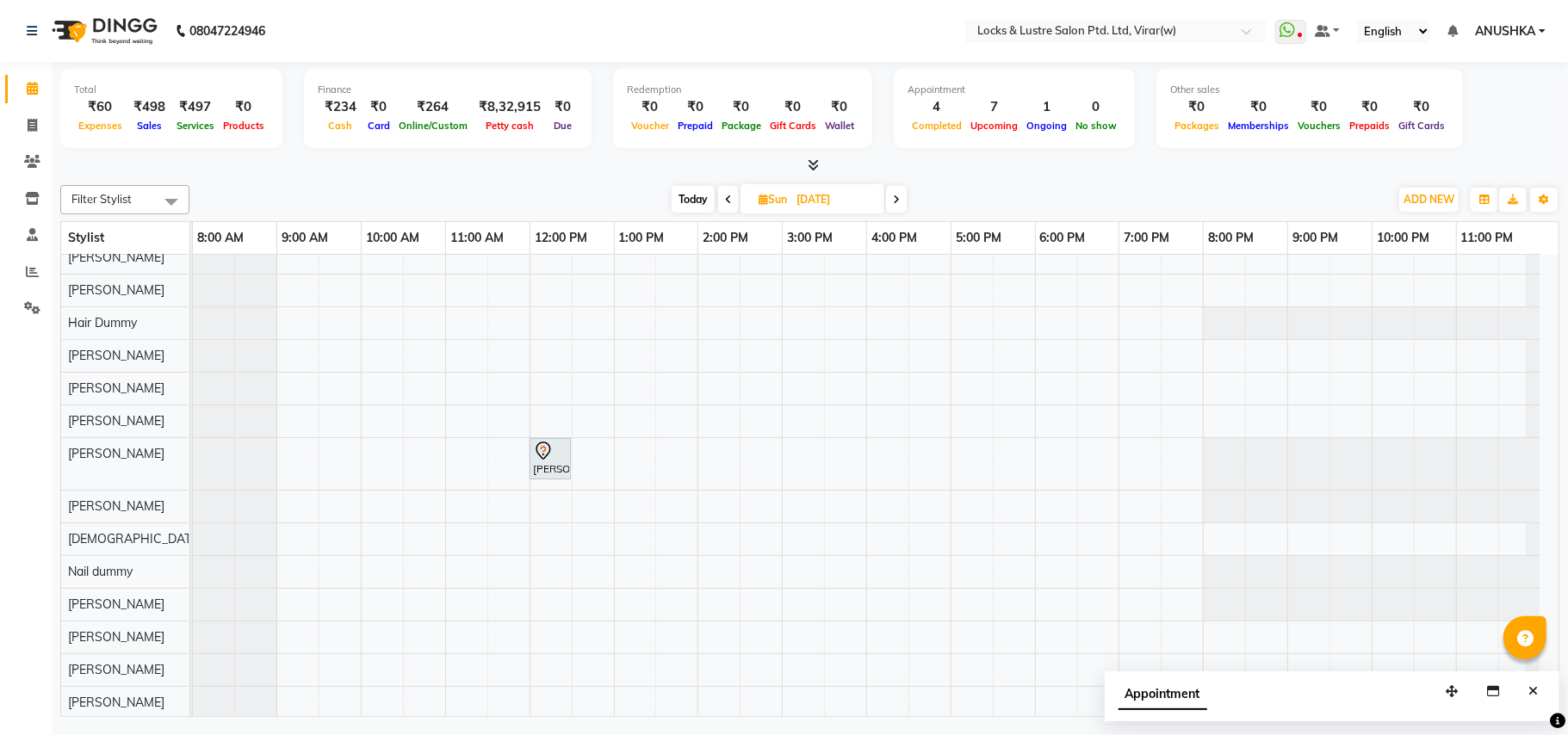
scroll to position [345, 0]
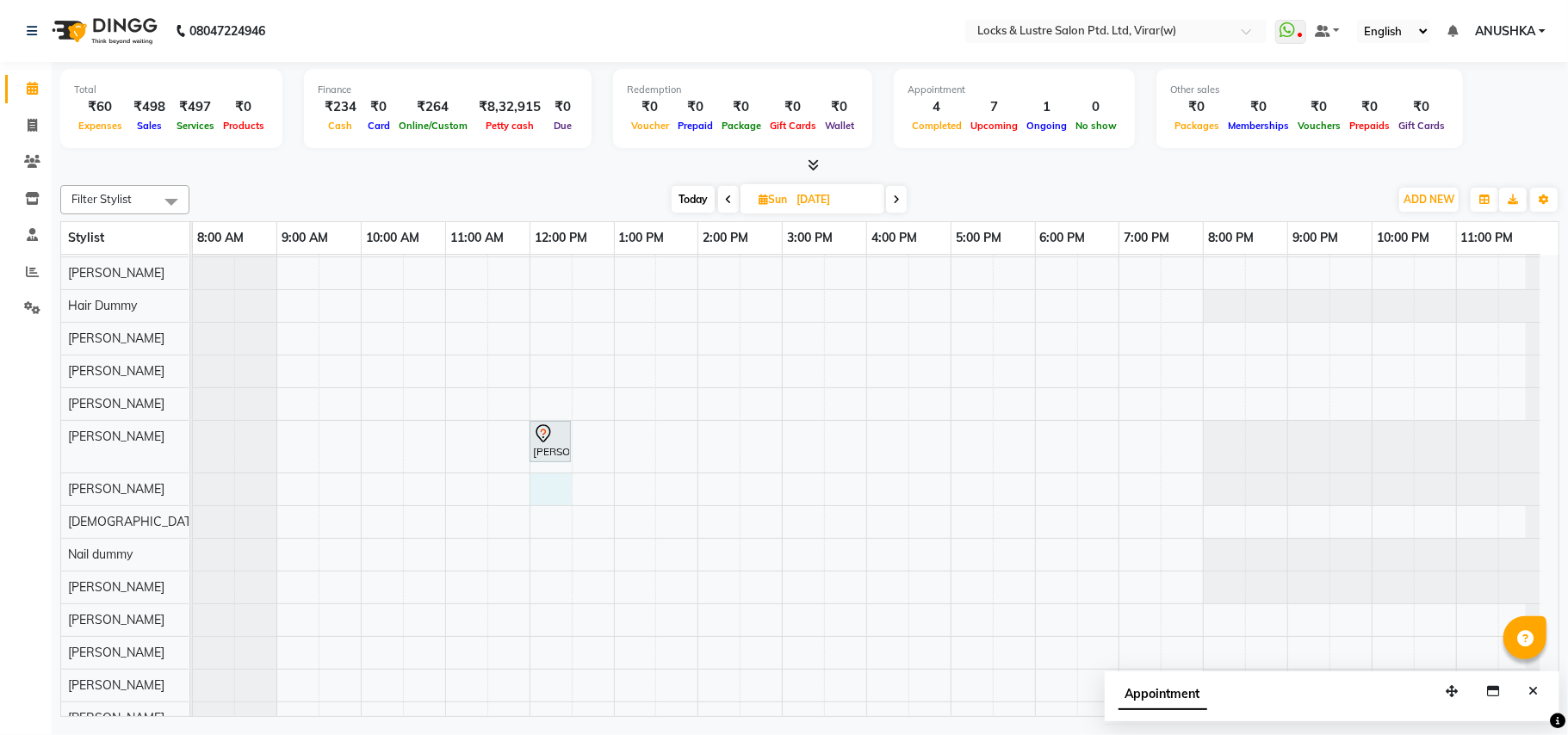
click at [543, 496] on div "krishna patelnull, 01:00 PM-01:40 PM, New WOMEN HAIRCUT 199 - OG smit, 12:00 PM…" at bounding box center [876, 555] width 1365 height 1289
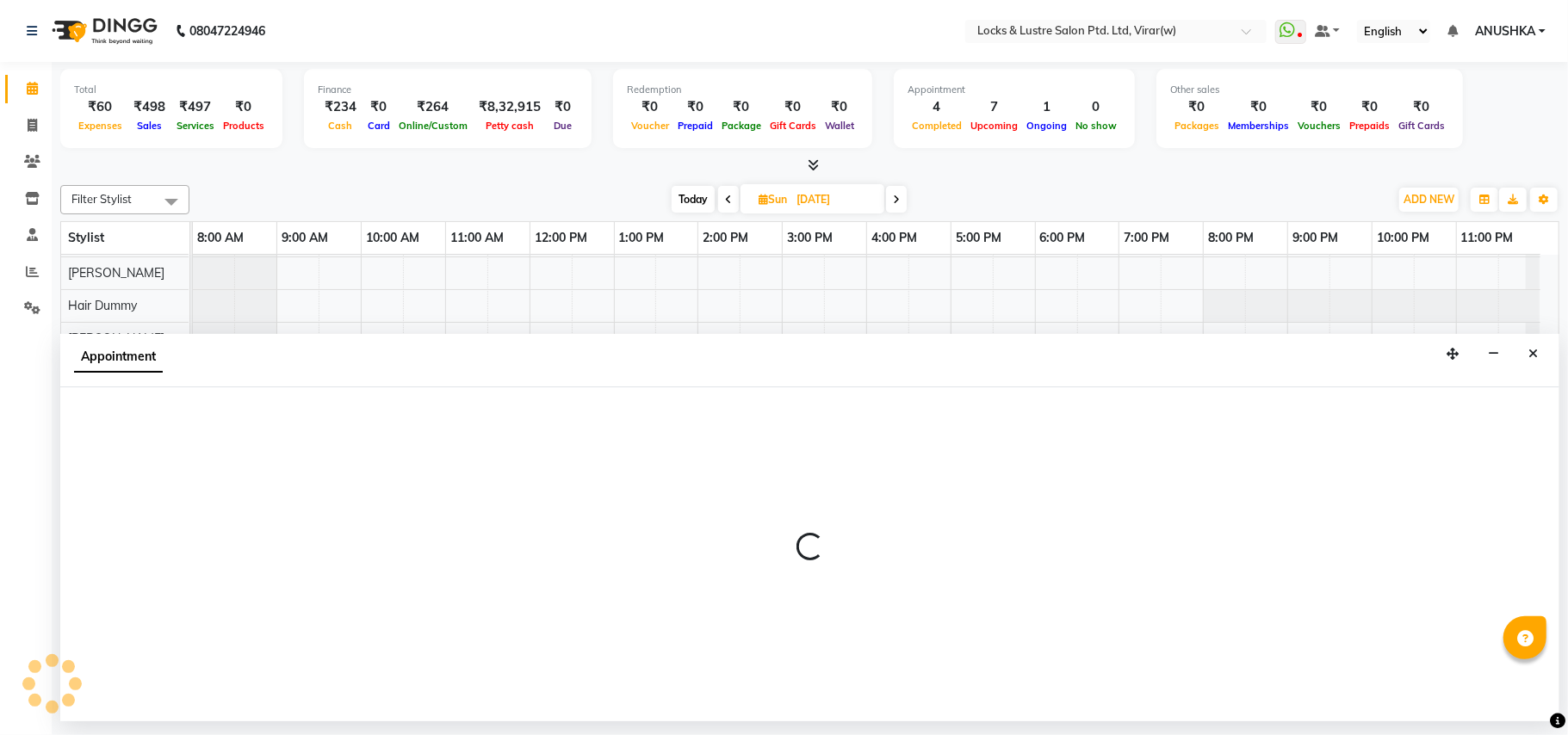
select select "42108"
select select "tentative"
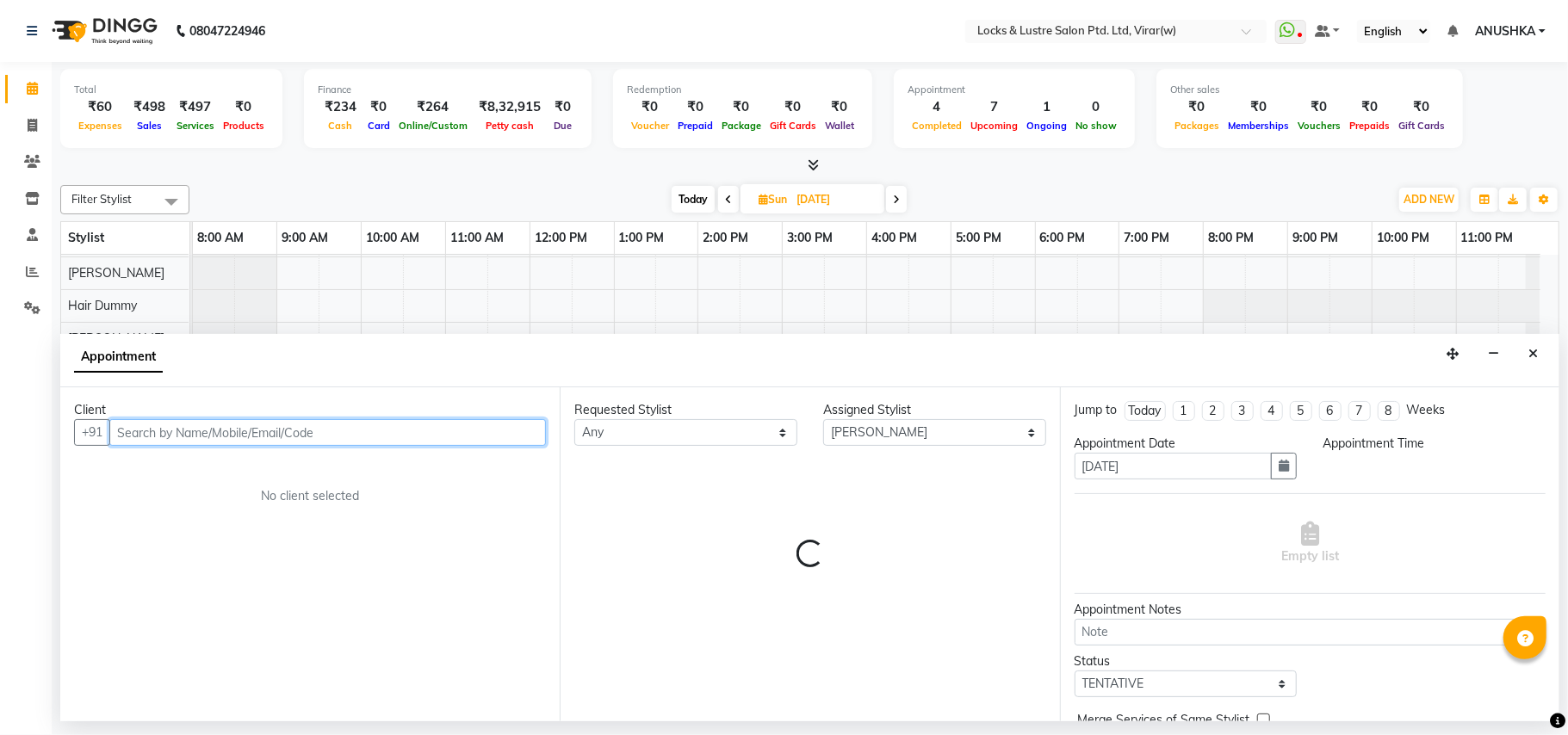
select select "720"
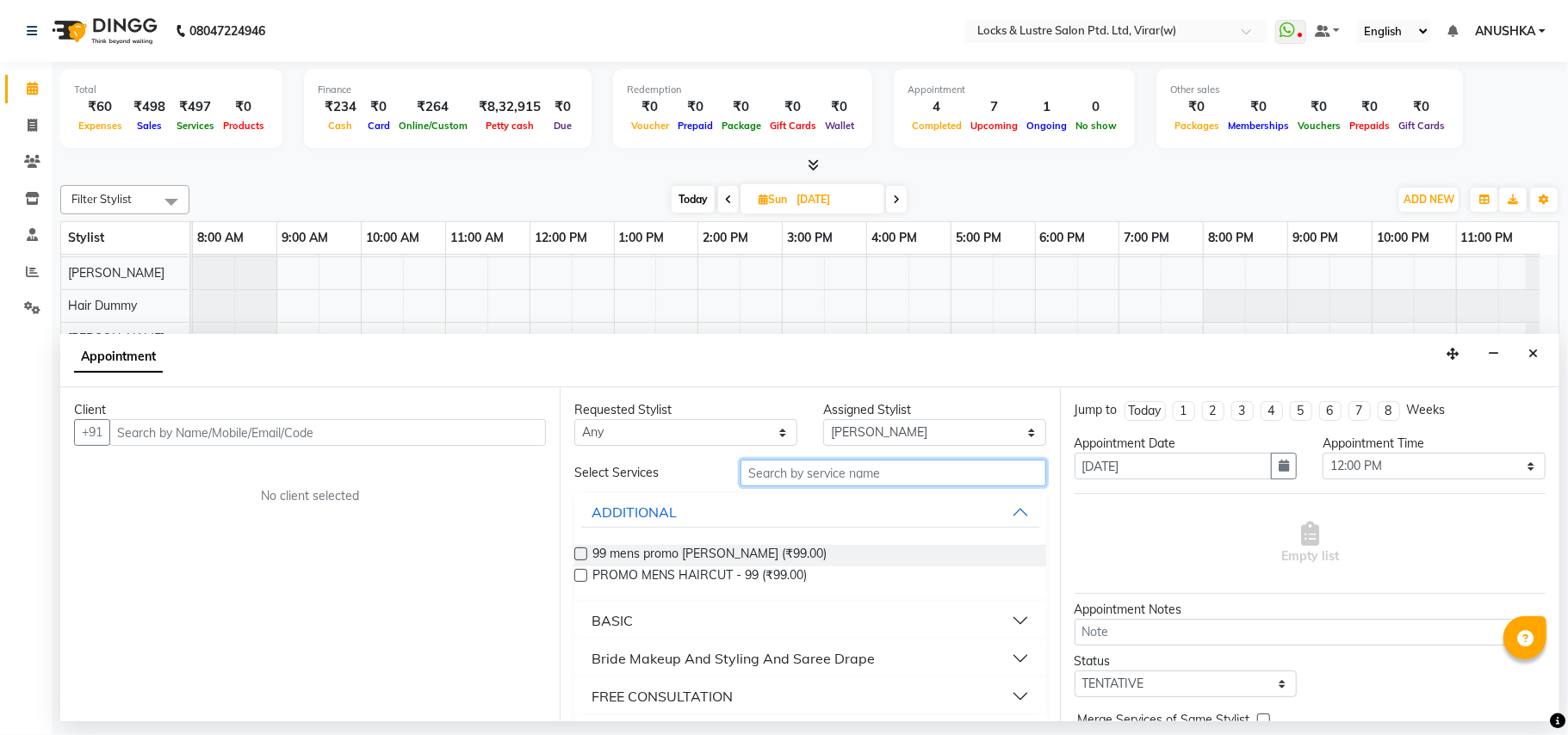
click at [920, 484] on input "text" at bounding box center [893, 473] width 306 height 27
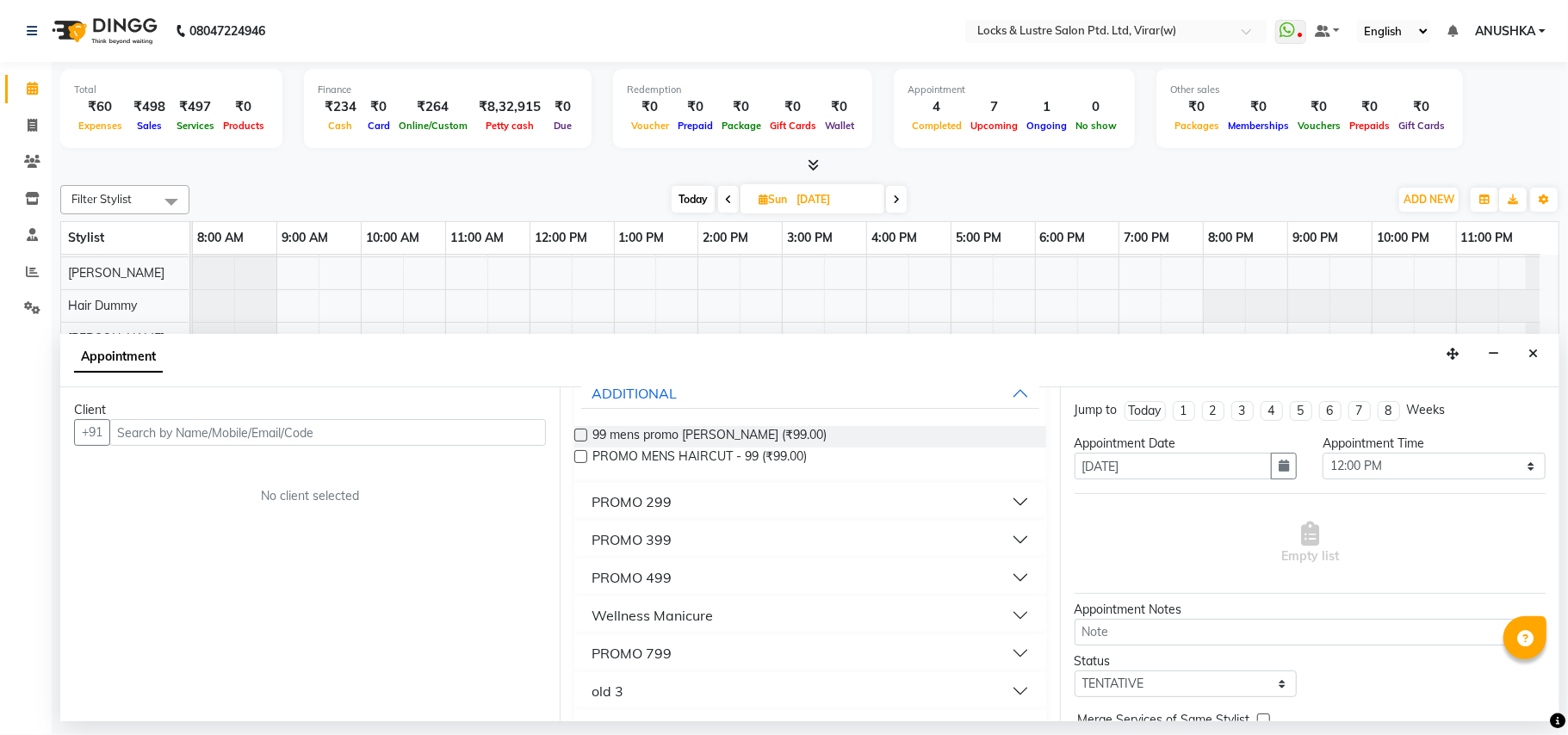
scroll to position [310, 0]
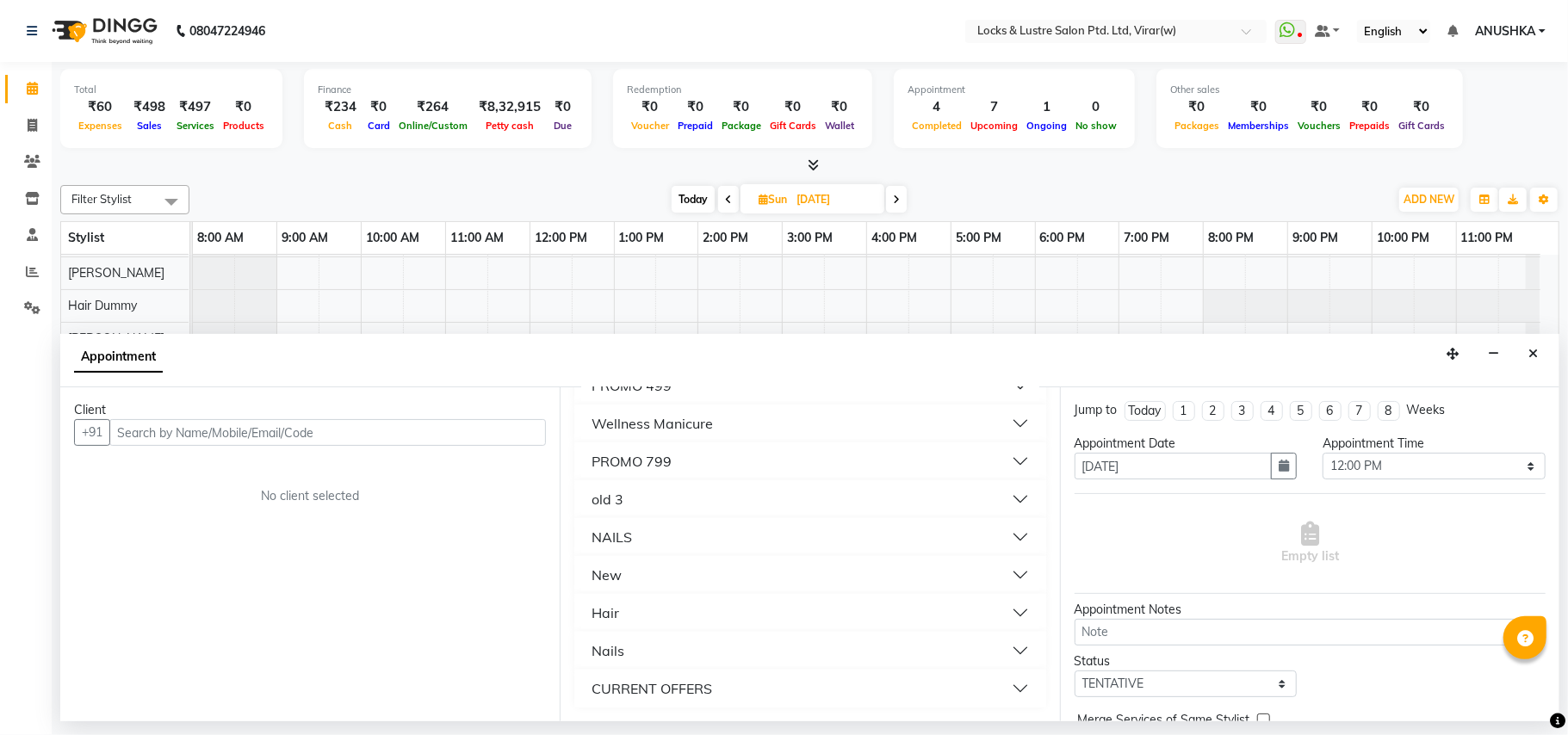
type input "99"
click at [696, 684] on div "CURRENT OFFERS" at bounding box center [652, 689] width 121 height 20
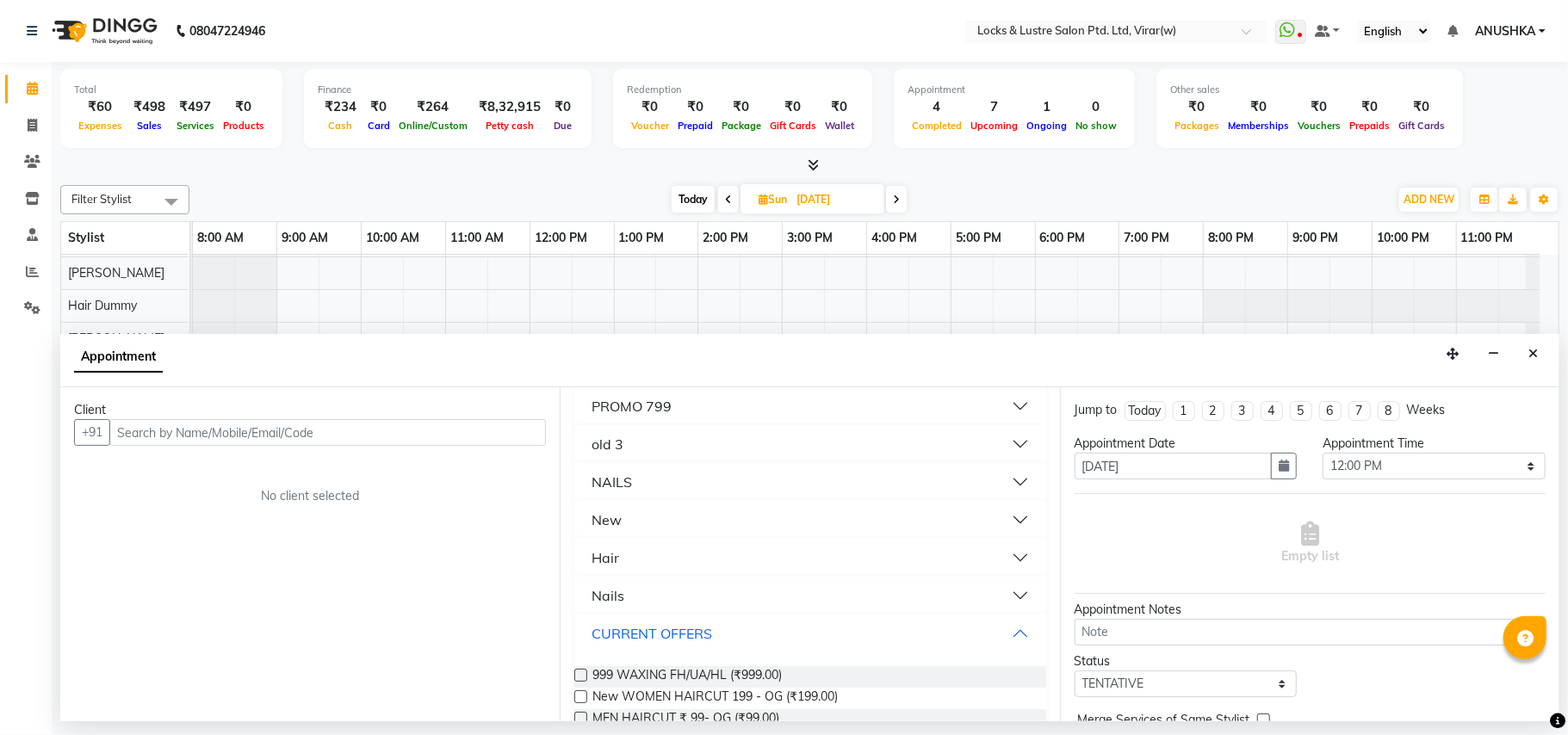
scroll to position [403, 0]
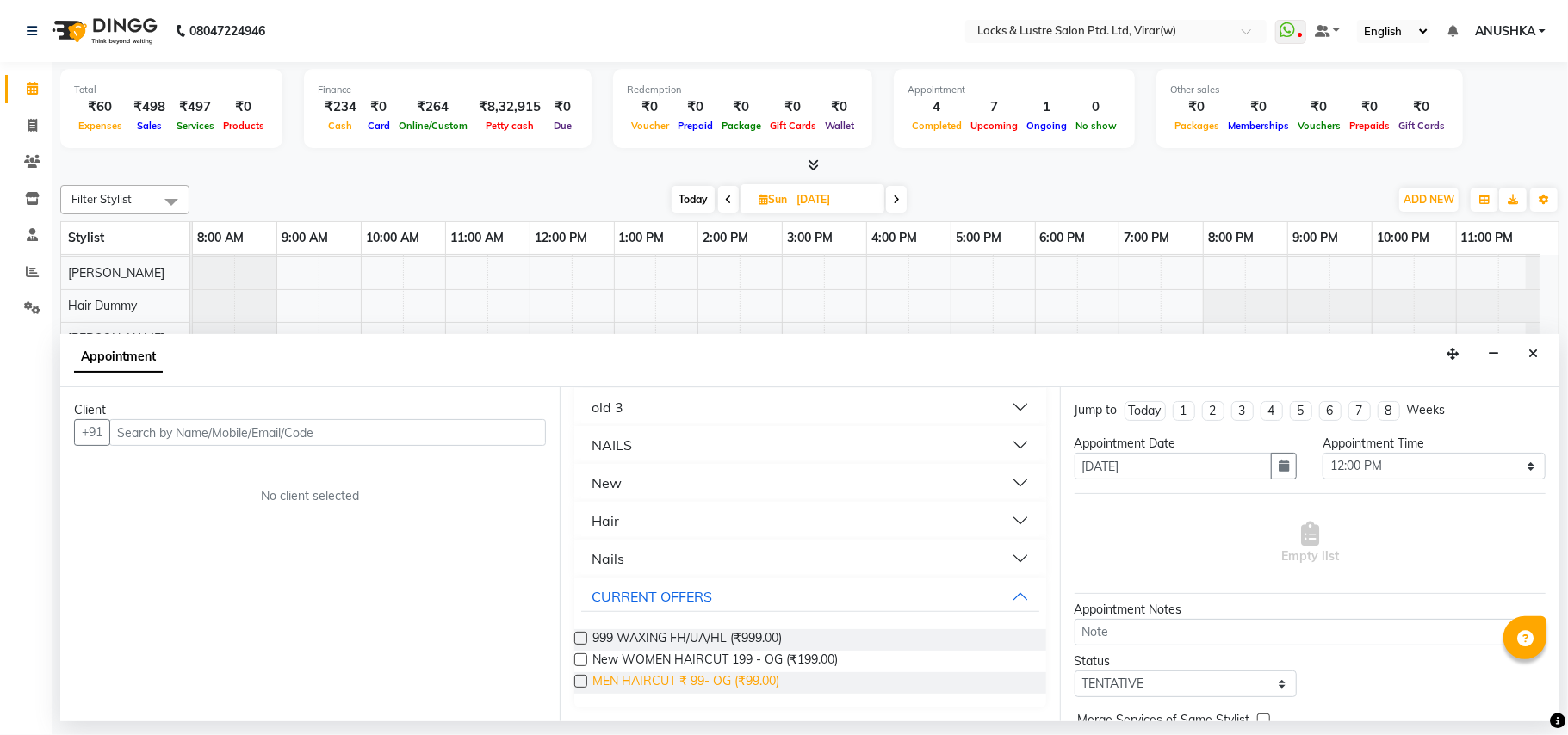
click at [776, 676] on span "MEN HAIRCUT ₹ 99- OG (₹99.00)" at bounding box center [685, 683] width 187 height 21
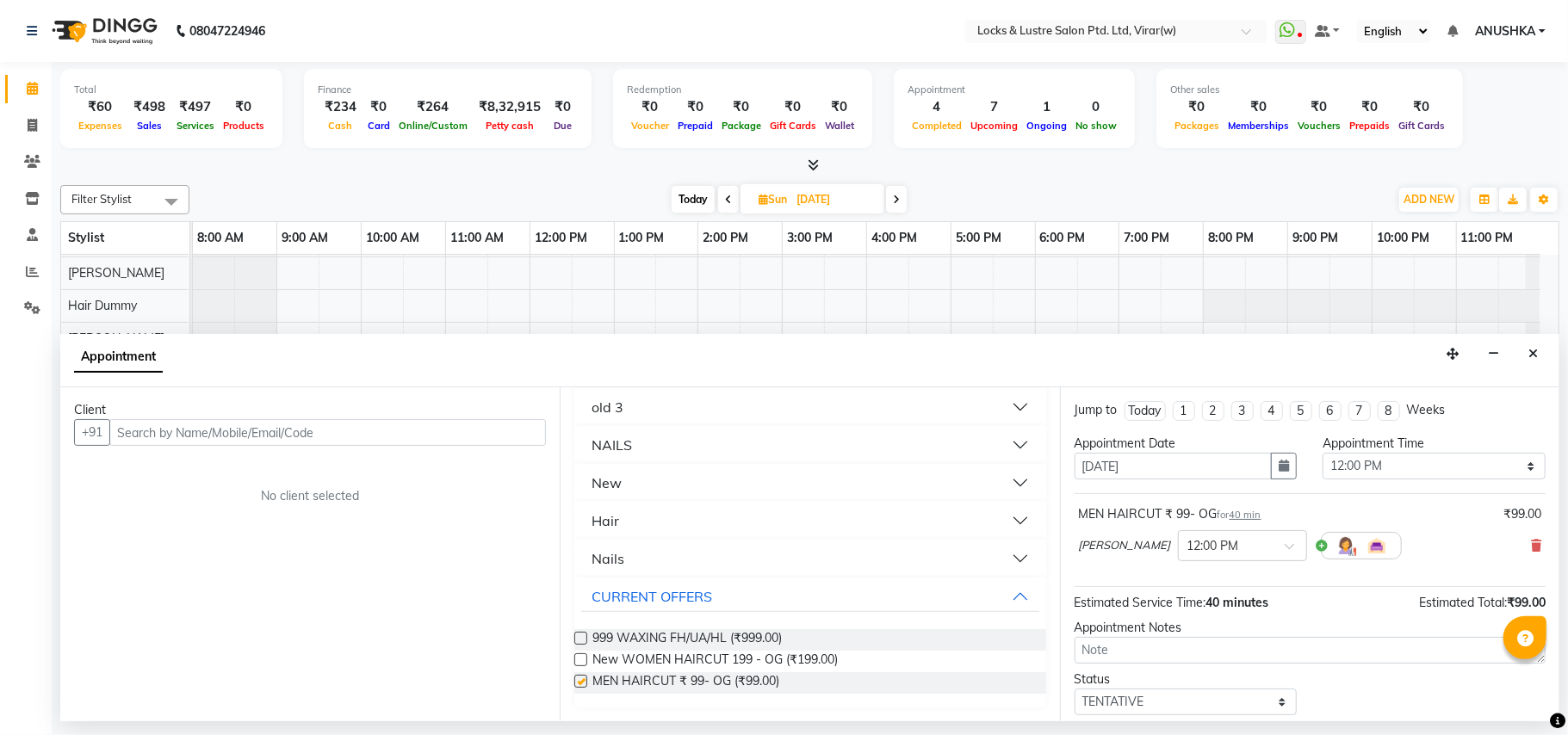
checkbox input "false"
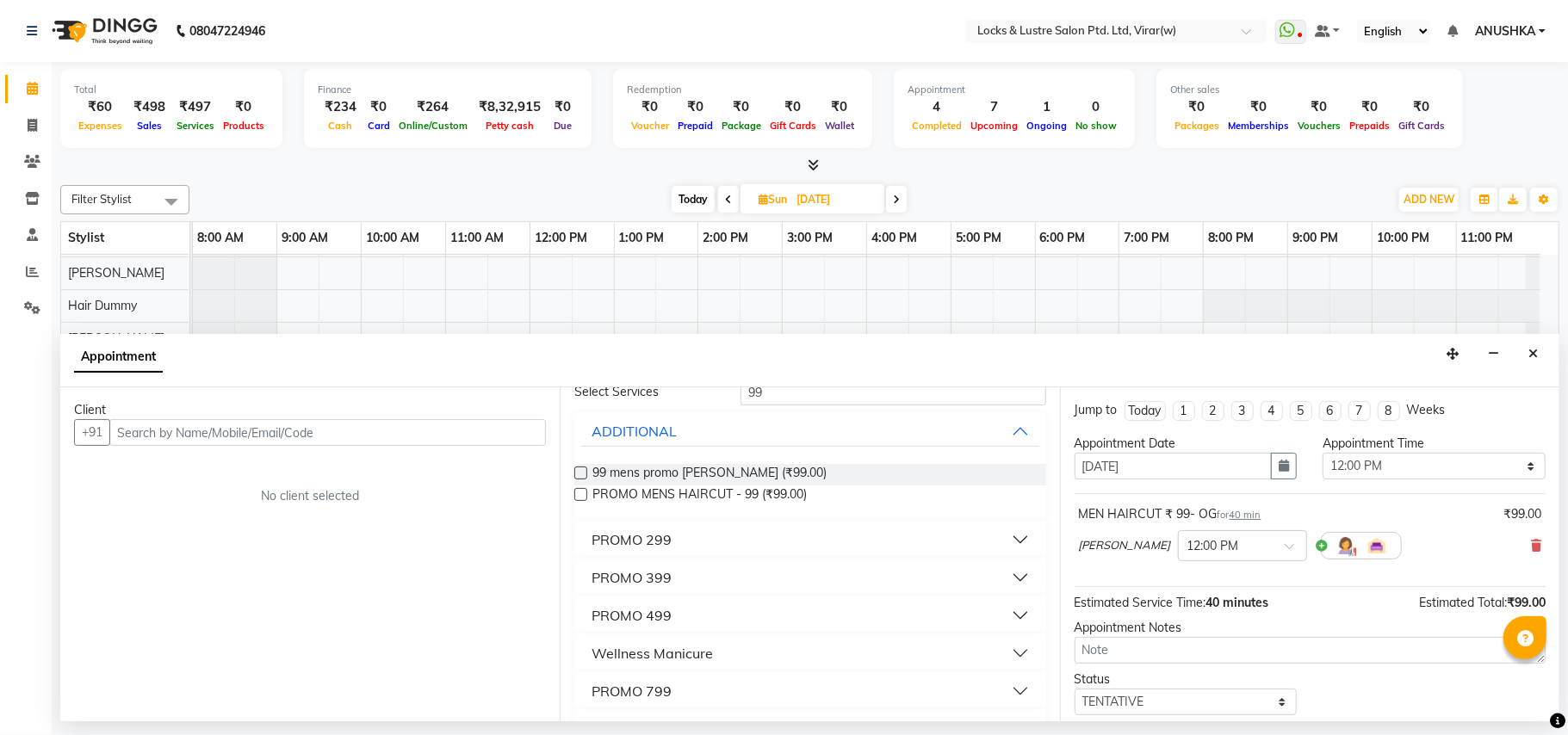
scroll to position [59, 0]
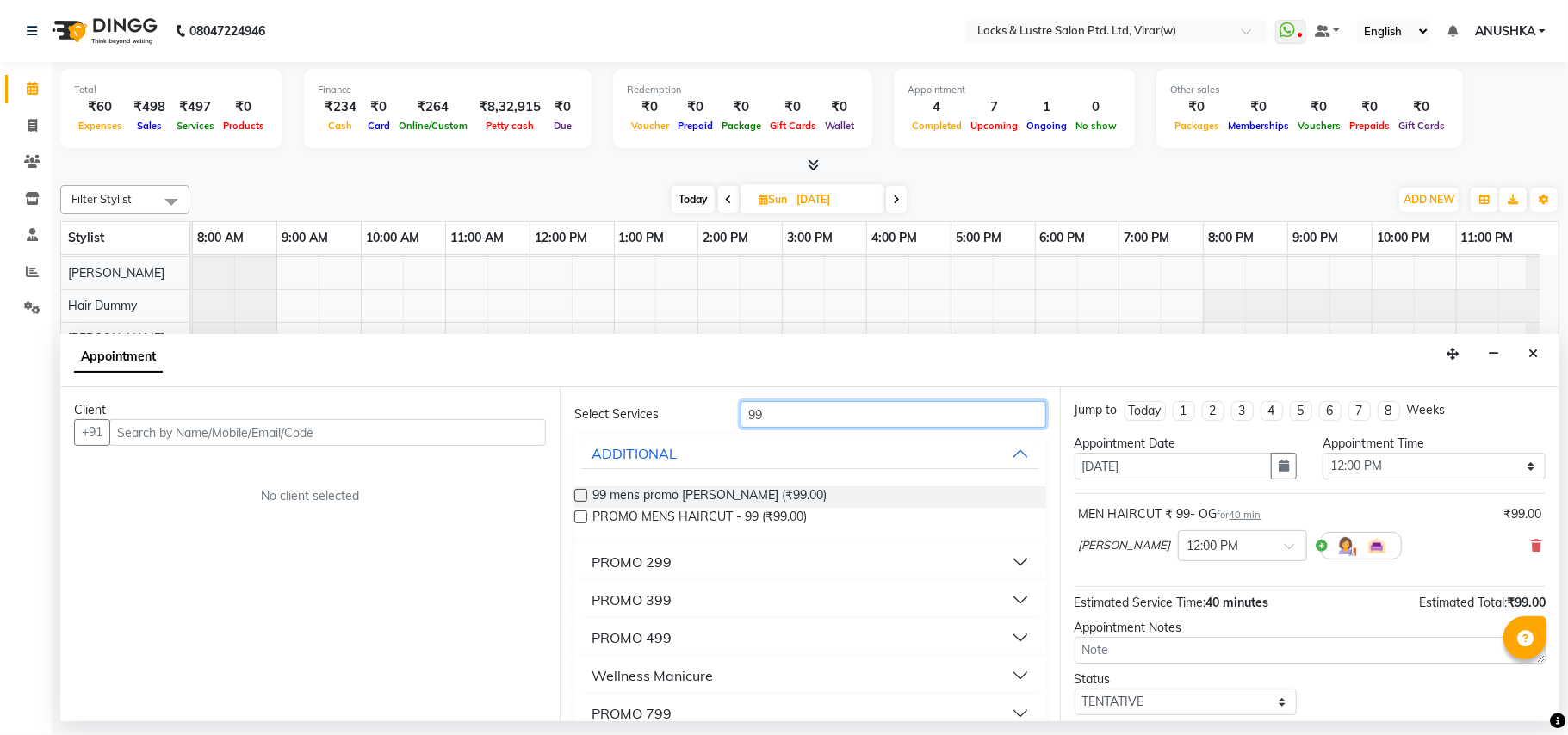
click at [835, 413] on input "99" at bounding box center [893, 414] width 306 height 27
type input "9"
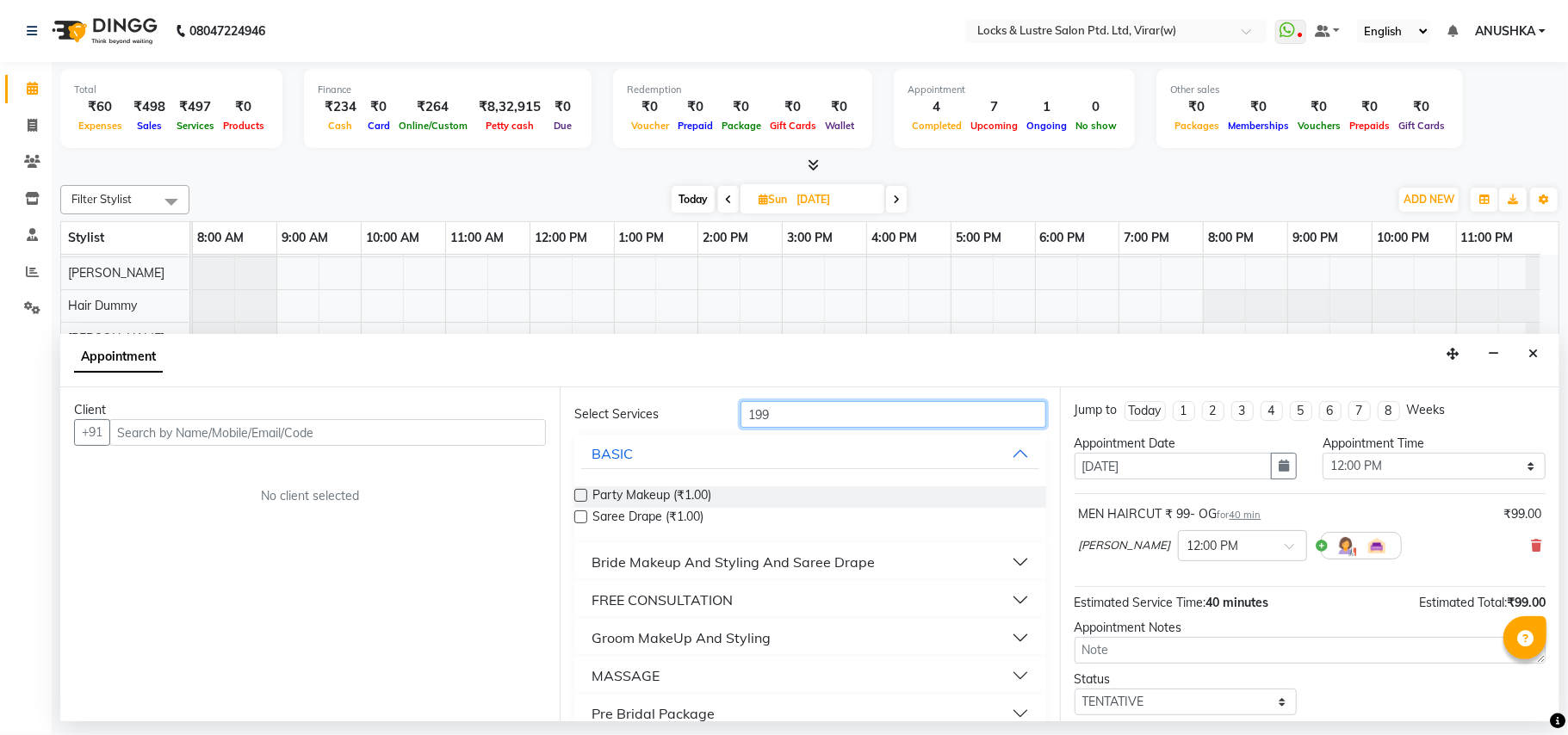
scroll to position [0, 0]
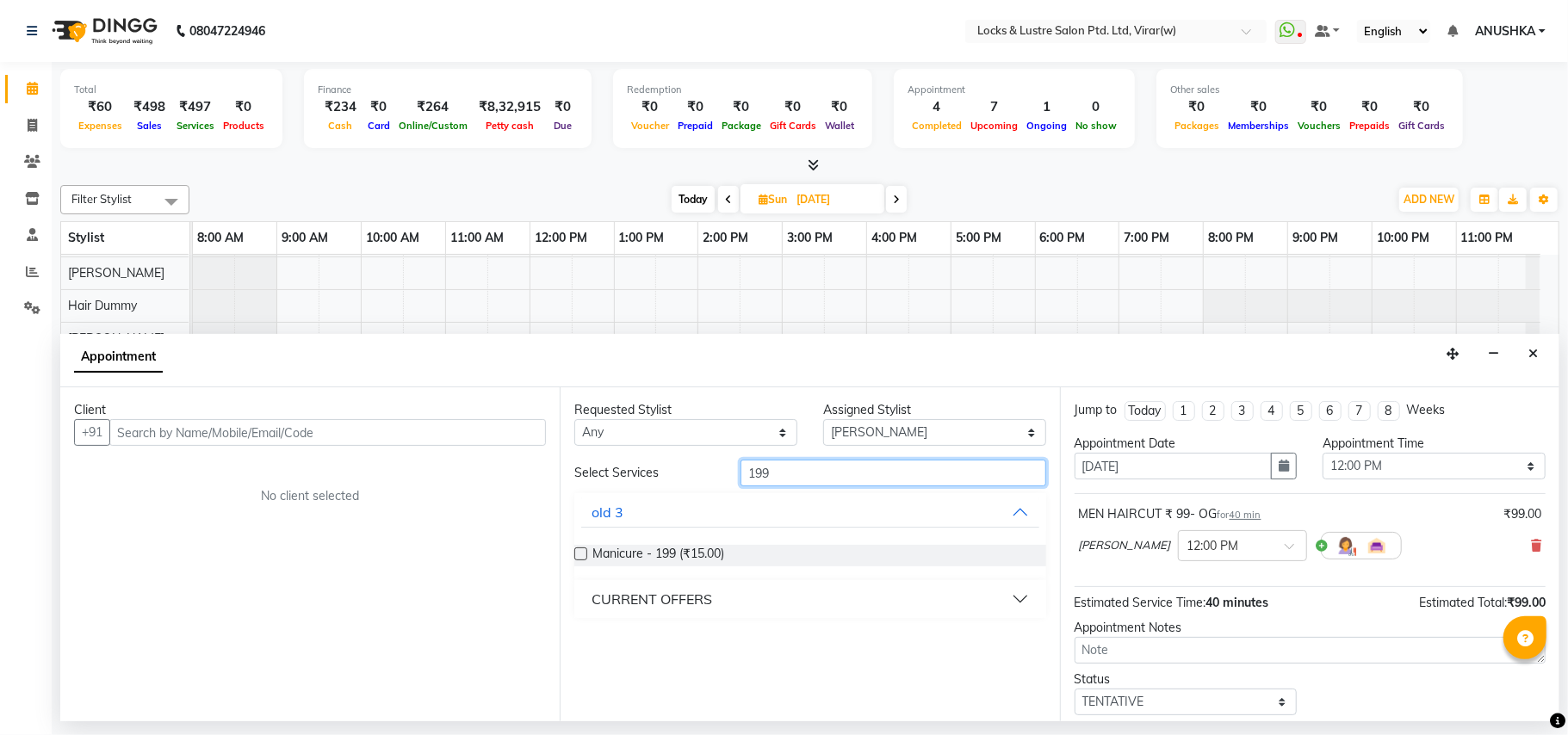
type input "199"
drag, startPoint x: 639, startPoint y: 591, endPoint x: 680, endPoint y: 676, distance: 94.4
click at [640, 597] on div "CURRENT OFFERS" at bounding box center [652, 599] width 121 height 20
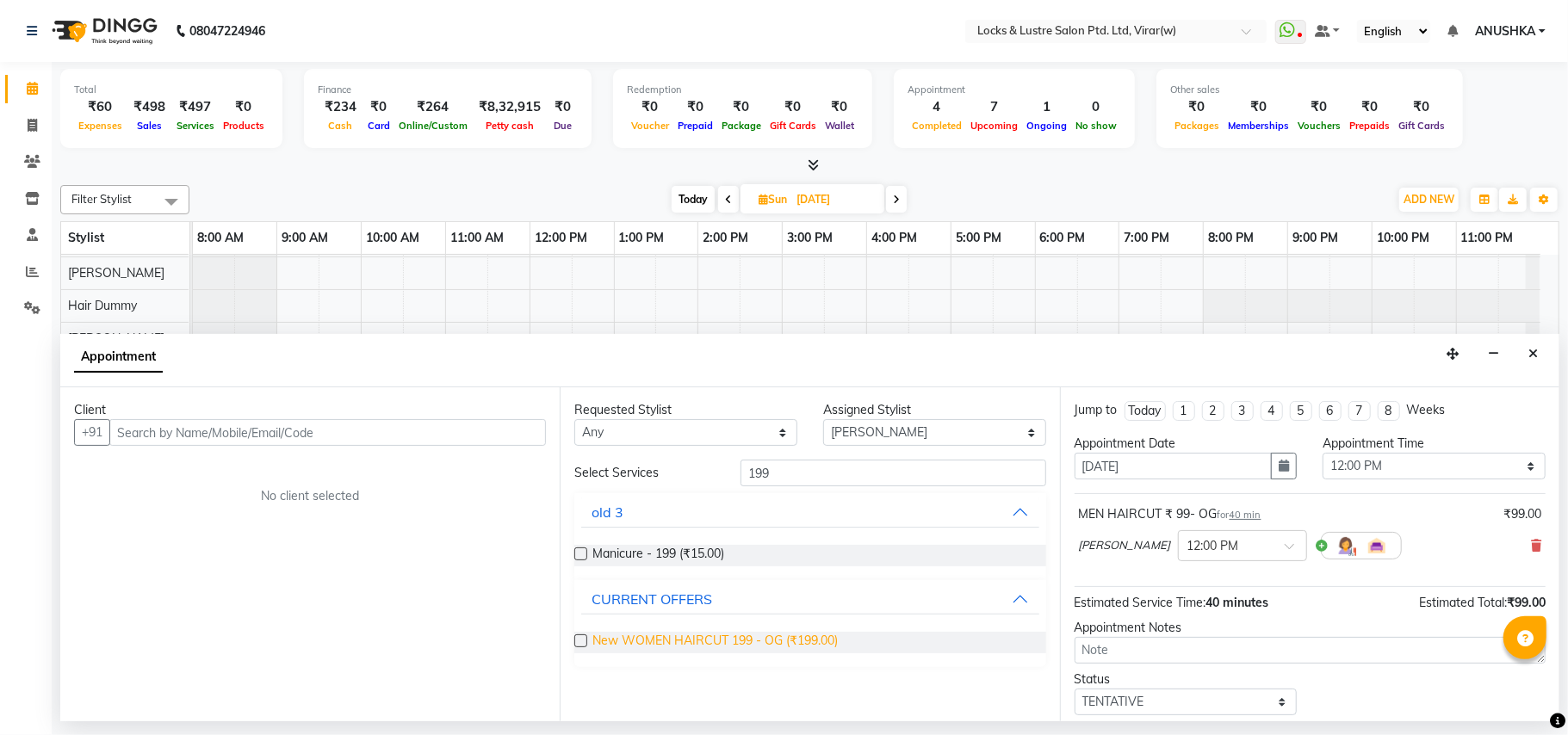
click at [692, 646] on span "New WOMEN HAIRCUT 199 - OG (₹199.00)" at bounding box center [715, 642] width 245 height 21
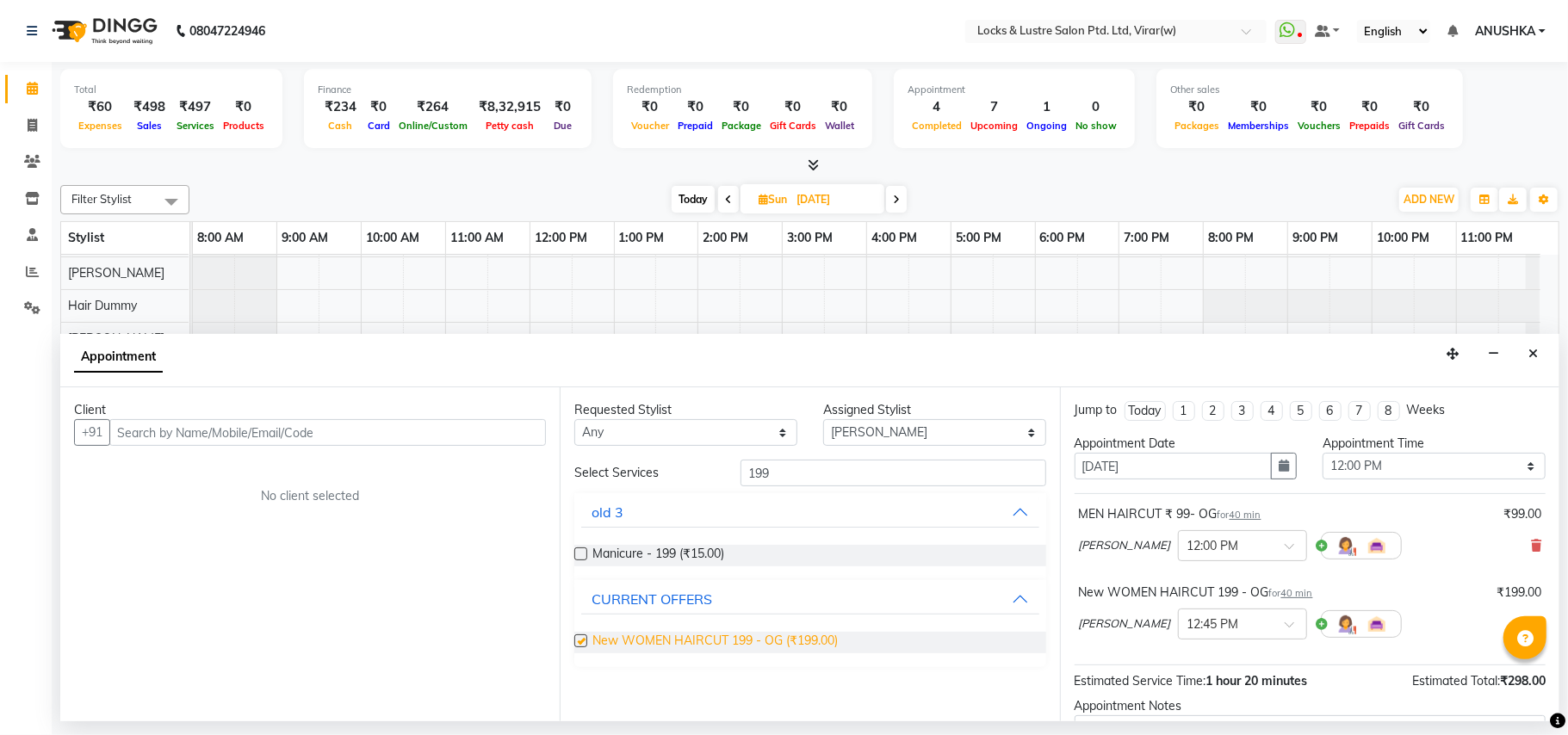
checkbox input "false"
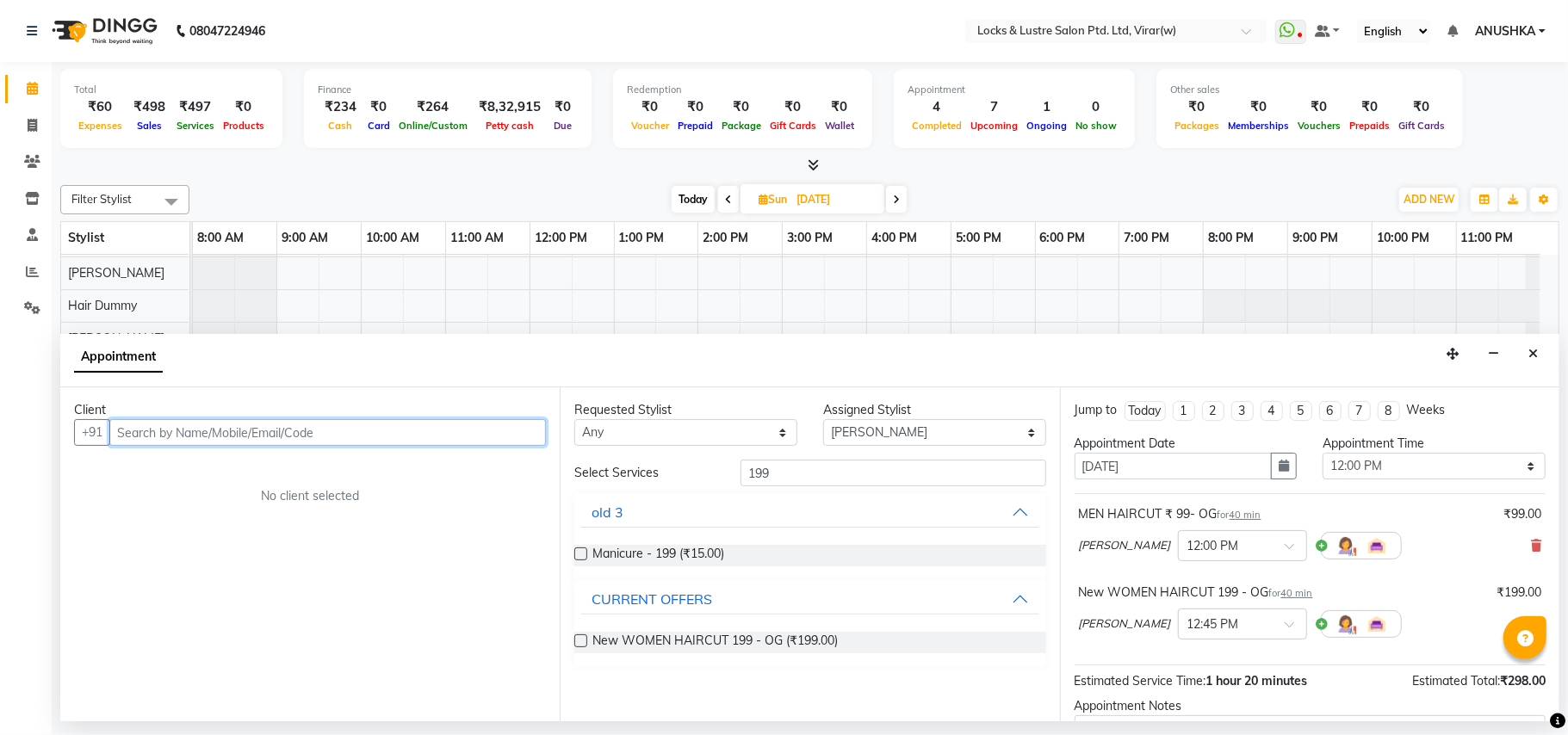
click at [470, 435] on input "text" at bounding box center [328, 432] width 437 height 27
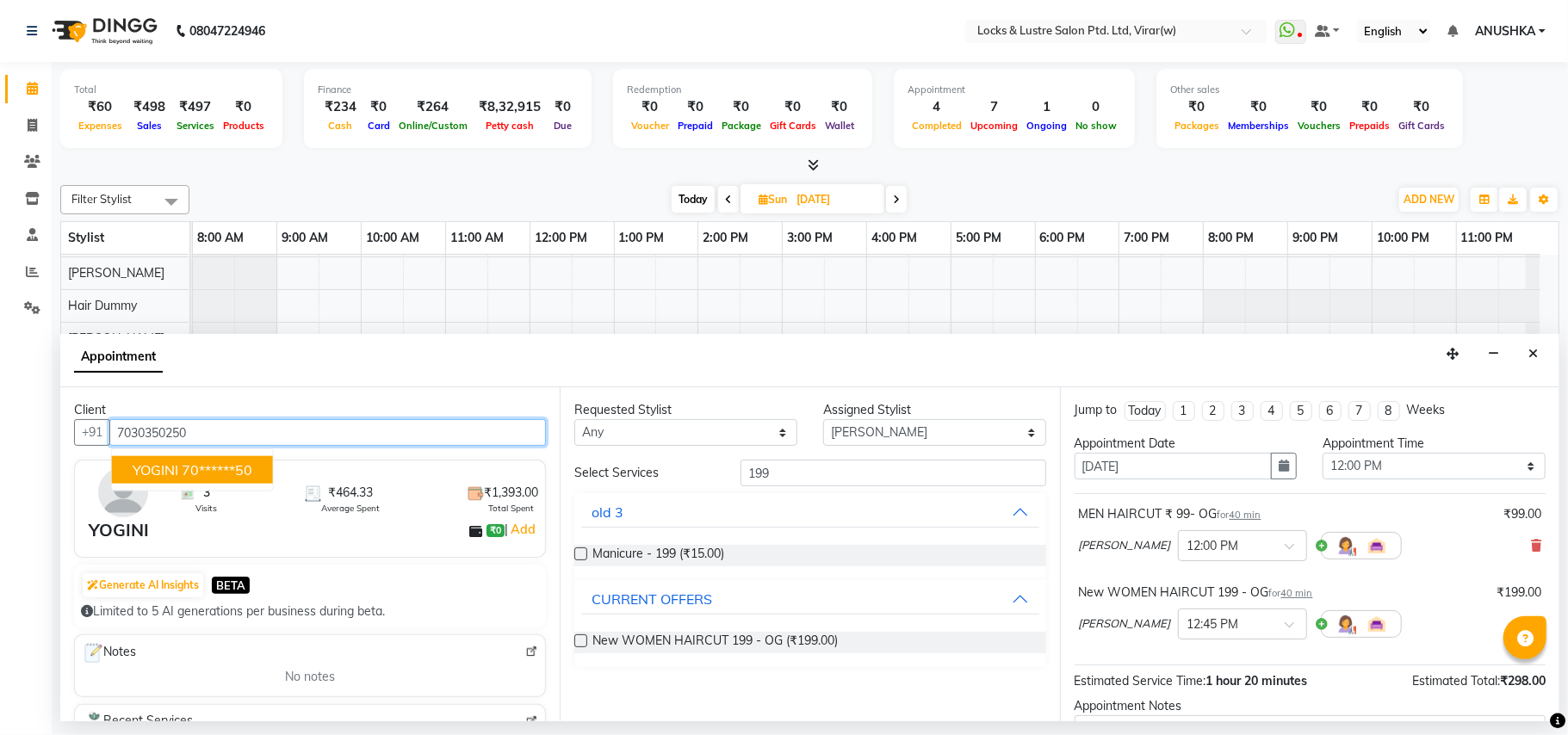
click at [204, 479] on button "YOGINI 70******50" at bounding box center [191, 470] width 161 height 28
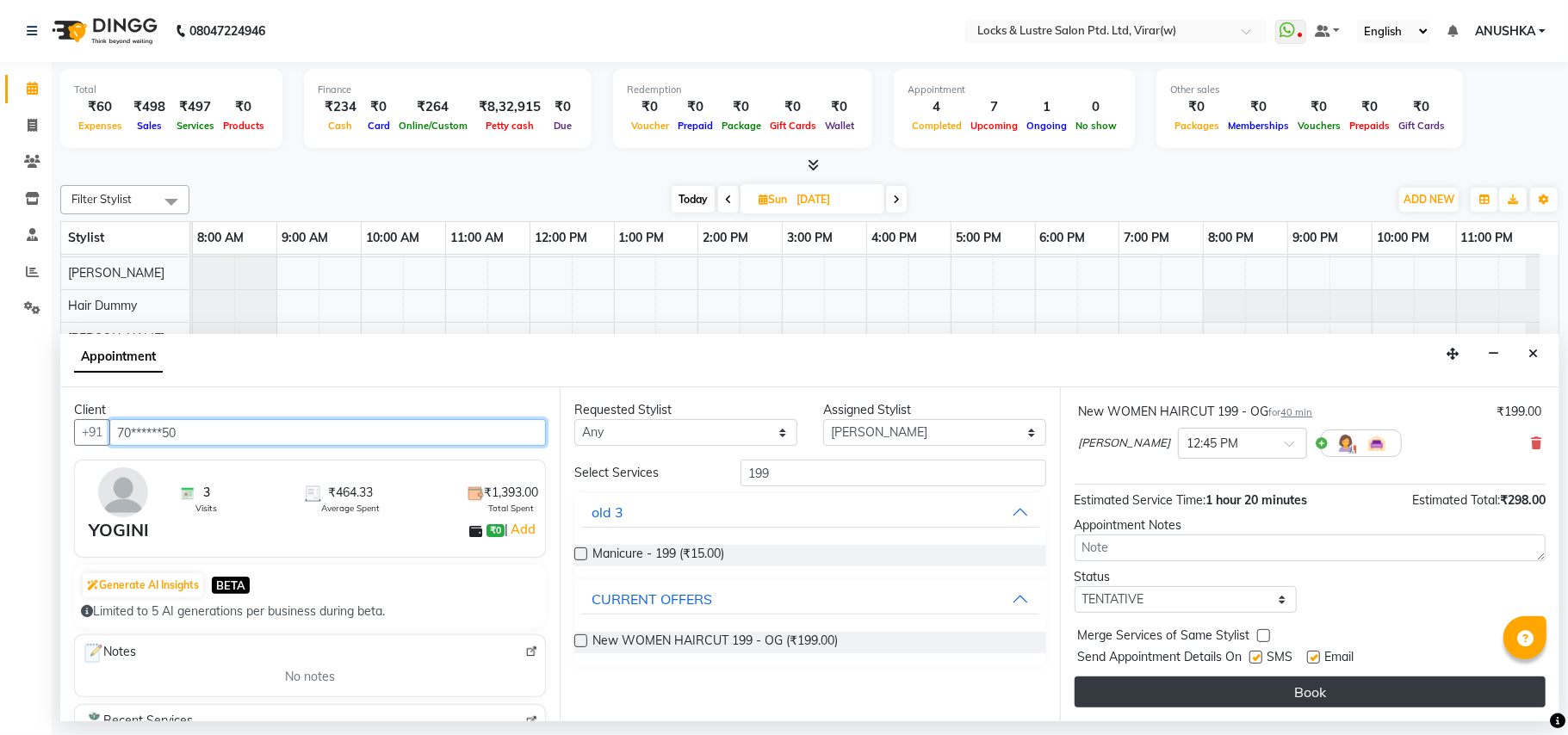
scroll to position [183, 0]
type input "70******50"
click at [1193, 700] on button "Book" at bounding box center [1310, 691] width 471 height 31
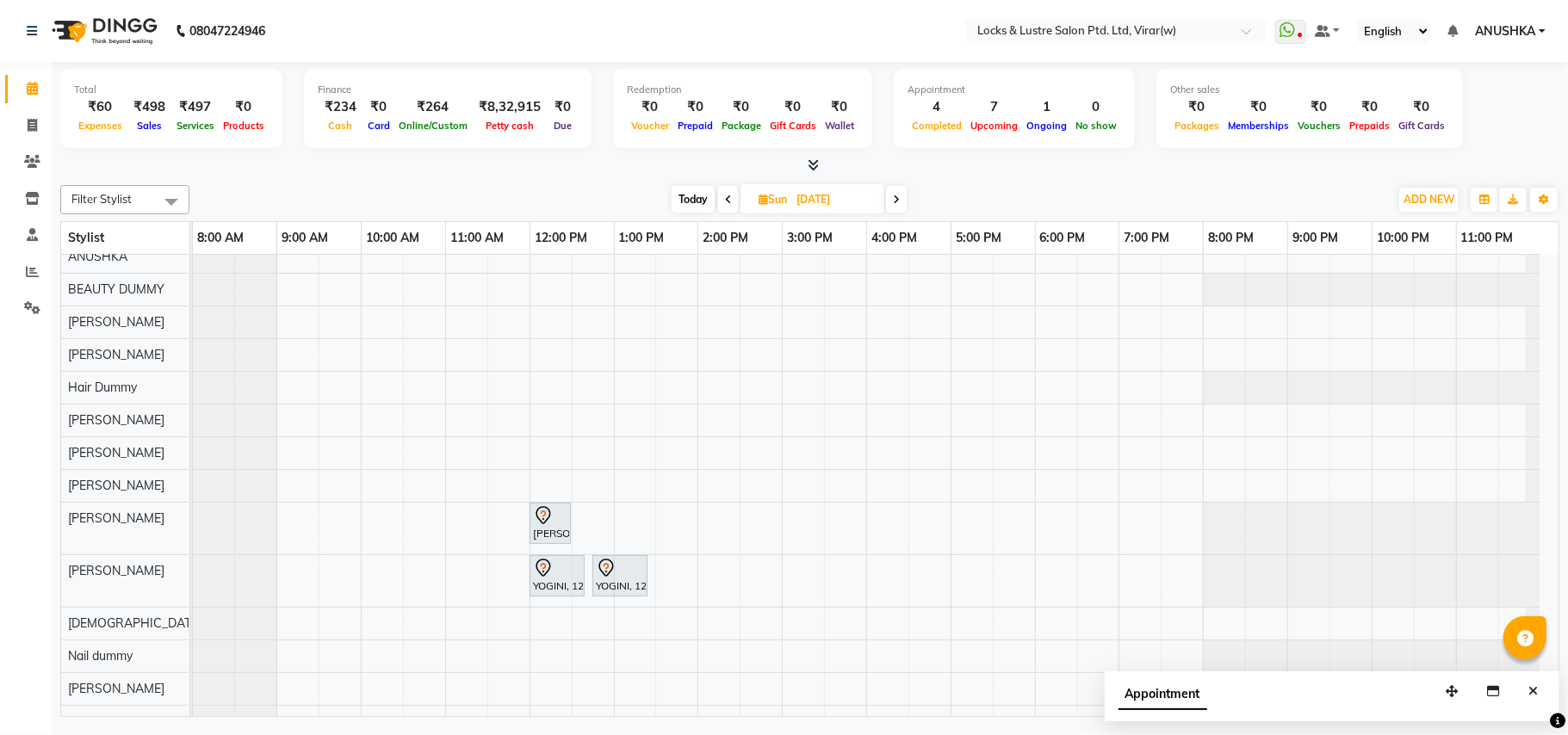
scroll to position [229, 0]
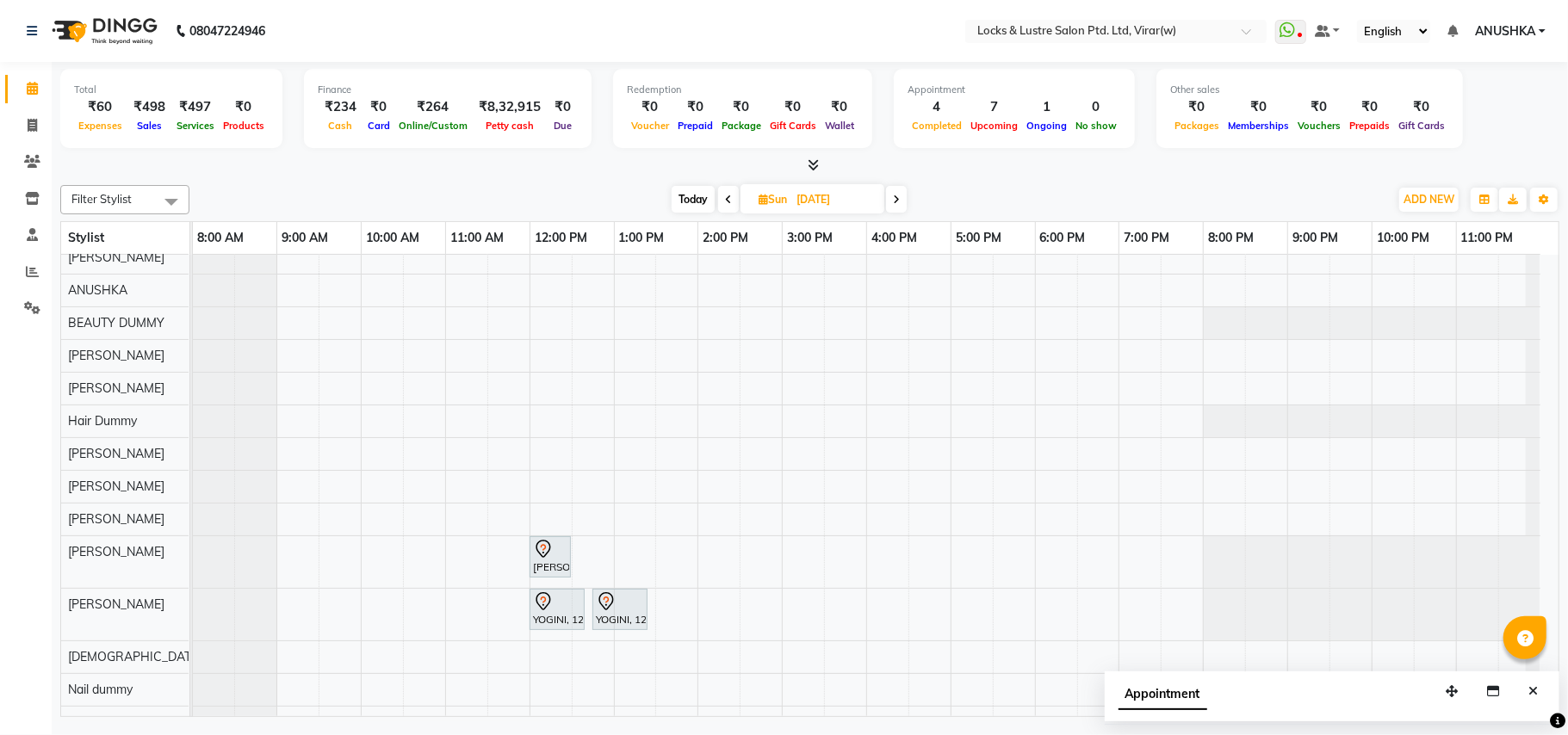
click at [693, 194] on span "Today" at bounding box center [693, 199] width 43 height 27
type input "[DATE]"
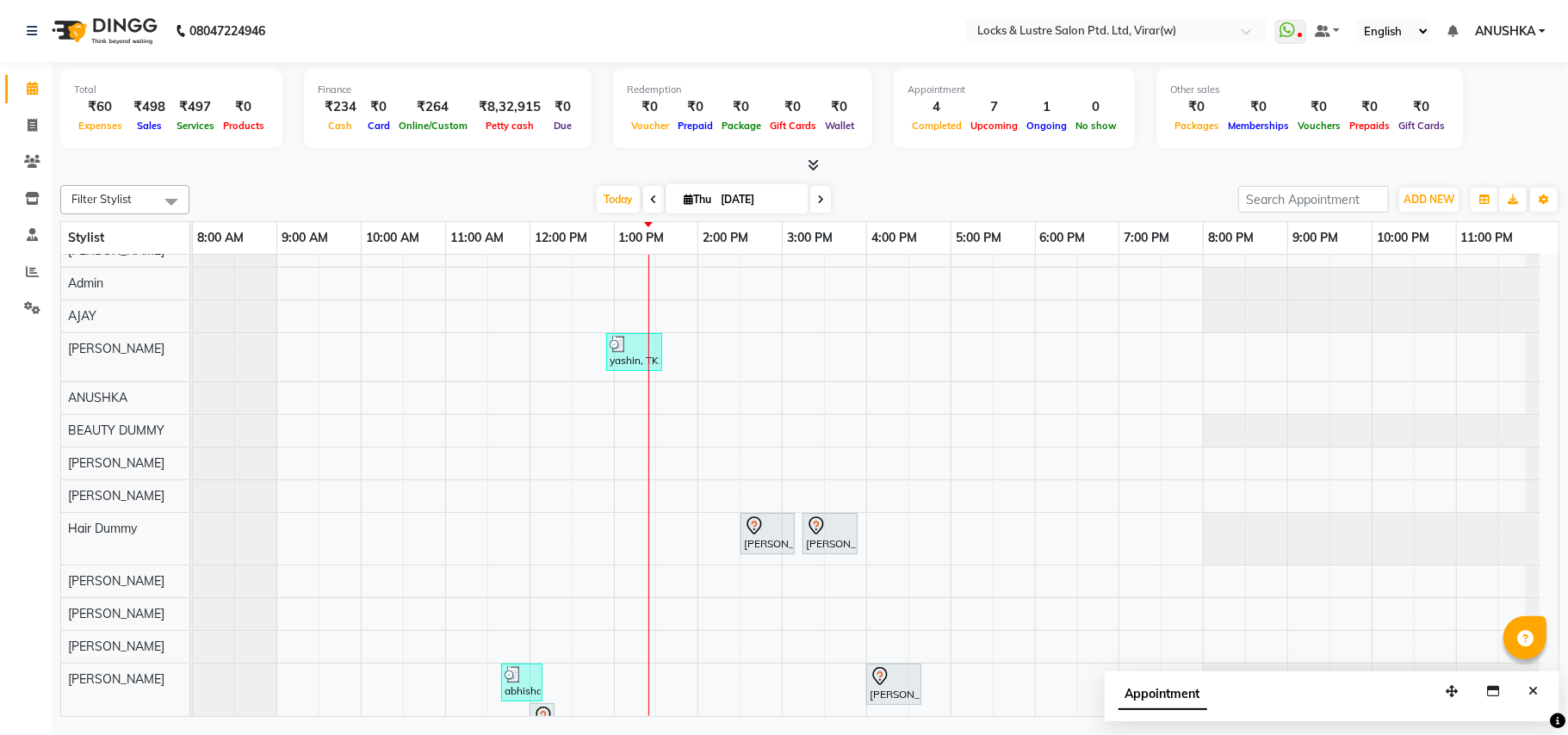
scroll to position [406, 0]
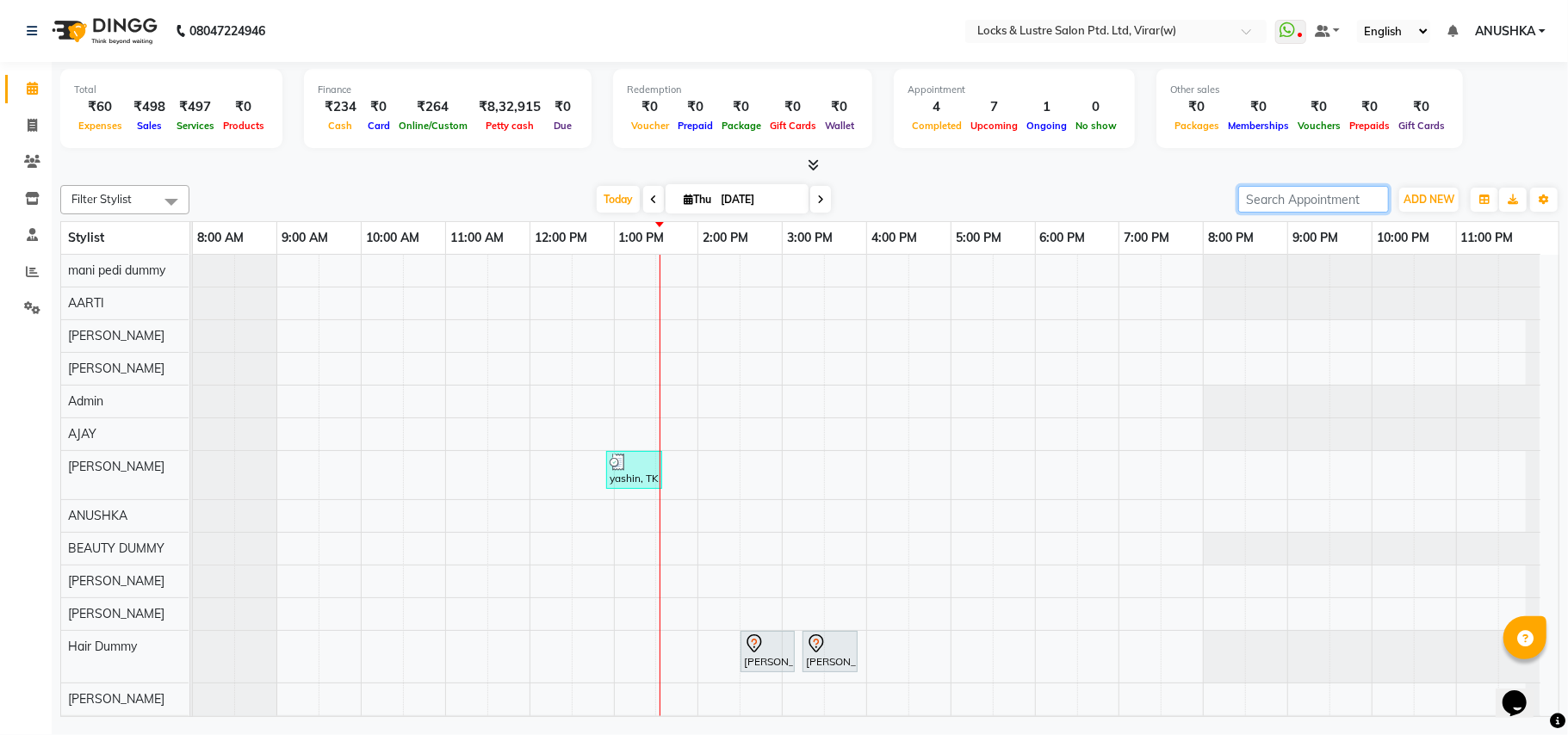
click at [1258, 207] on input "search" at bounding box center [1313, 199] width 151 height 27
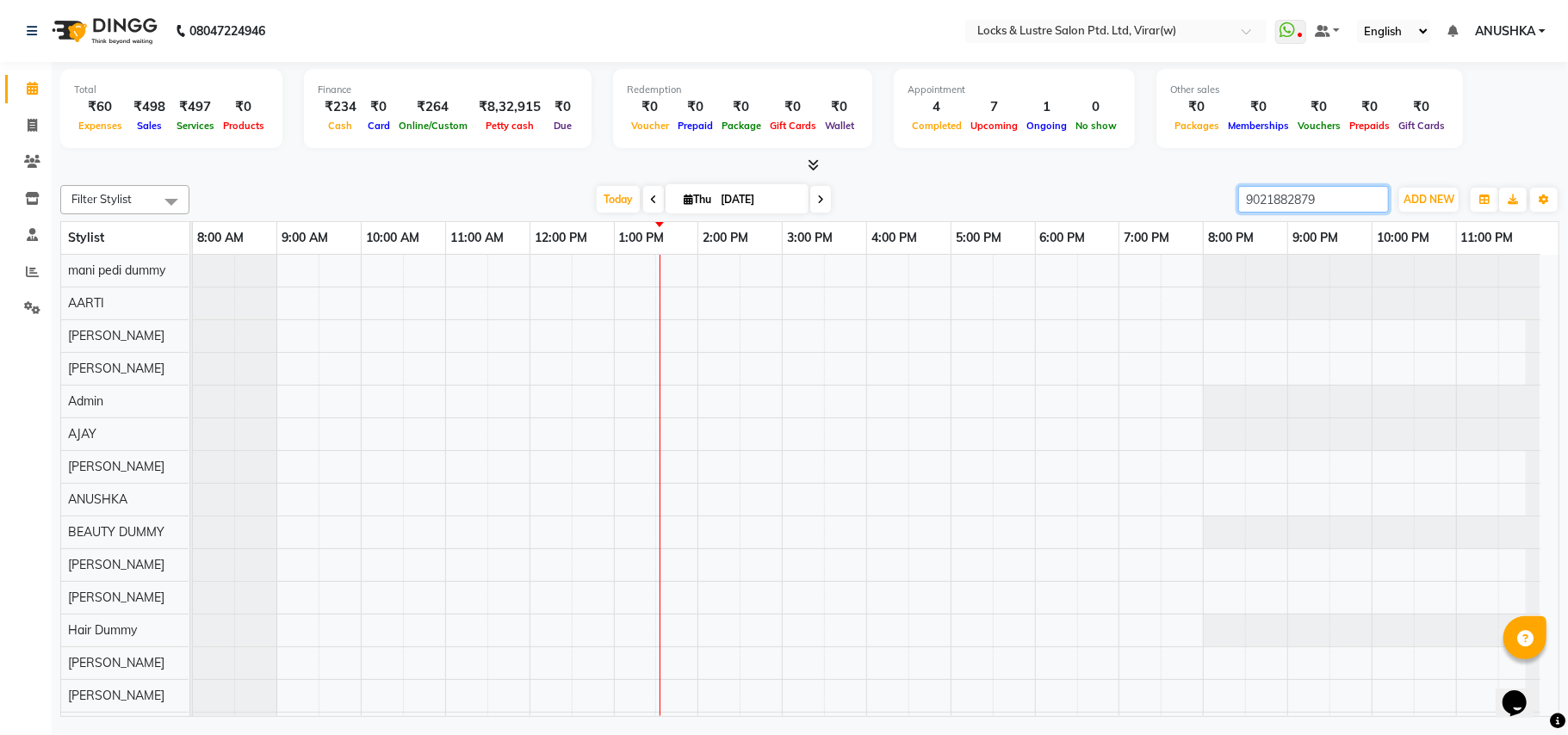
click at [1258, 210] on input "9021882879" at bounding box center [1313, 199] width 151 height 27
click at [1260, 210] on input "9021882879" at bounding box center [1313, 199] width 151 height 27
paste input "Hello, Thank you for contacting us! Please let us know what service/s you are l…"
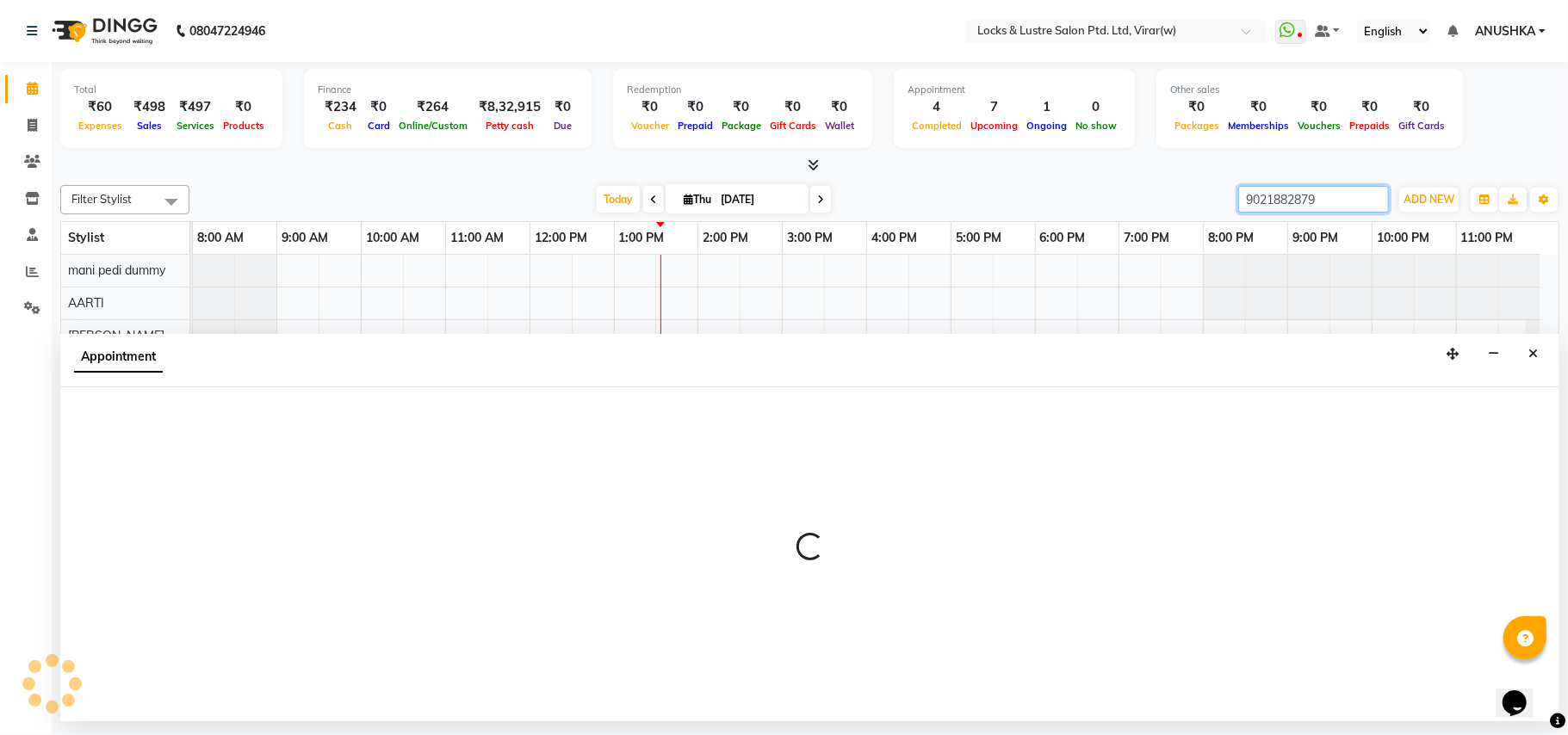
type input "9021882879"
select select "43864"
select select "810"
select select "tentative"
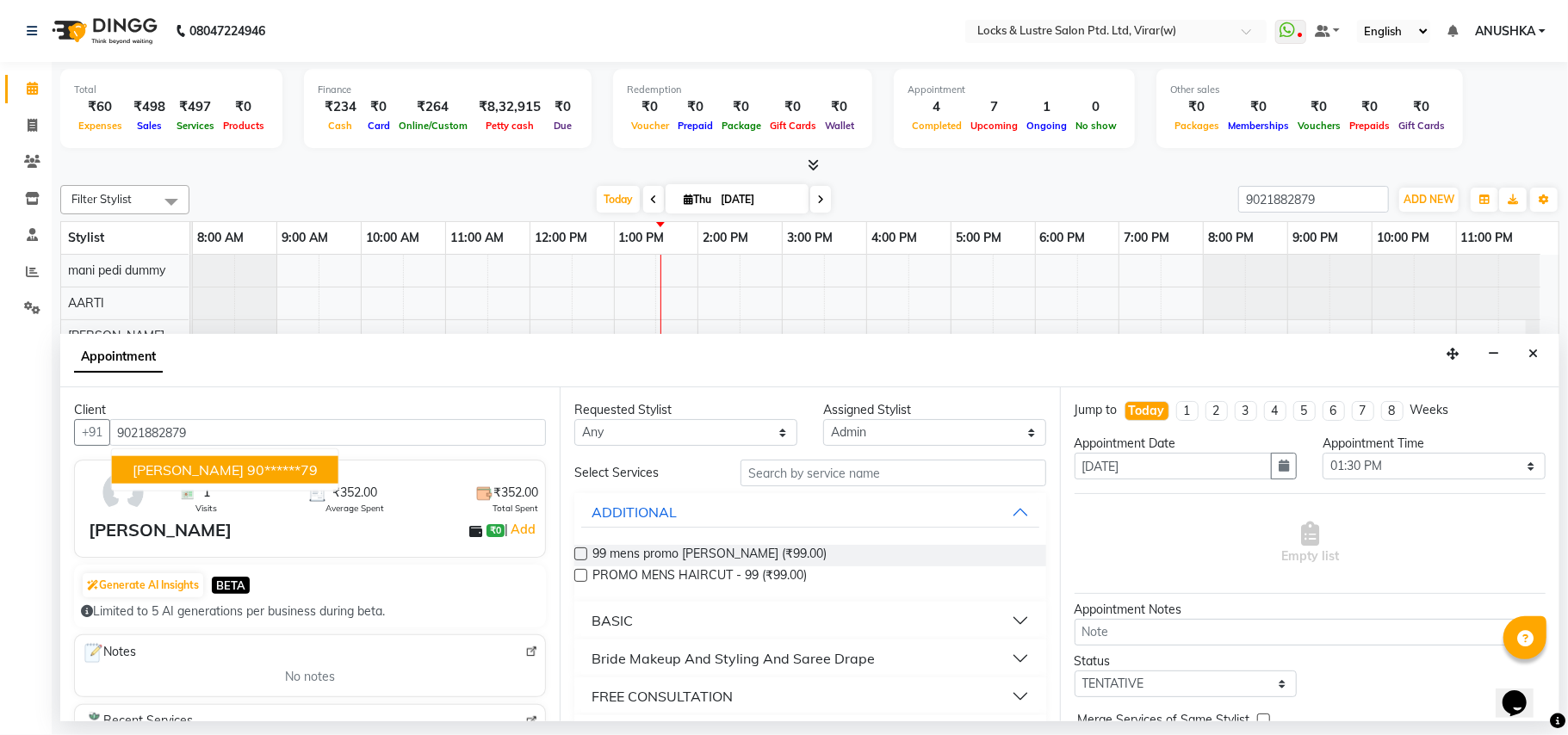
click at [166, 465] on span "[PERSON_NAME]" at bounding box center [189, 470] width 112 height 18
type input "90******79"
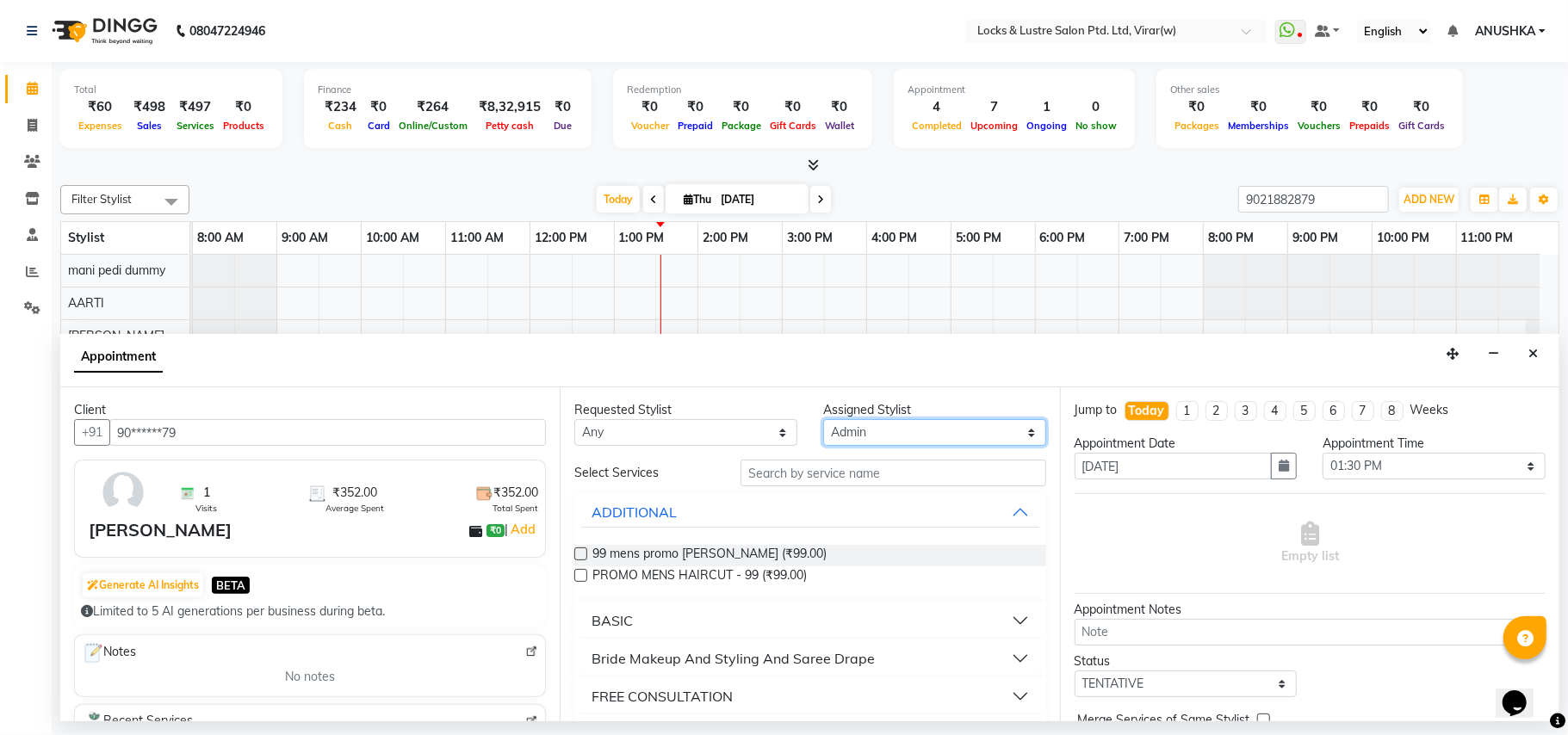
click at [862, 427] on select "Select [PERSON_NAME] [PERSON_NAME] [PERSON_NAME] AKASH [PERSON_NAME] [PERSON_NA…" at bounding box center [935, 432] width 223 height 27
select select "43855"
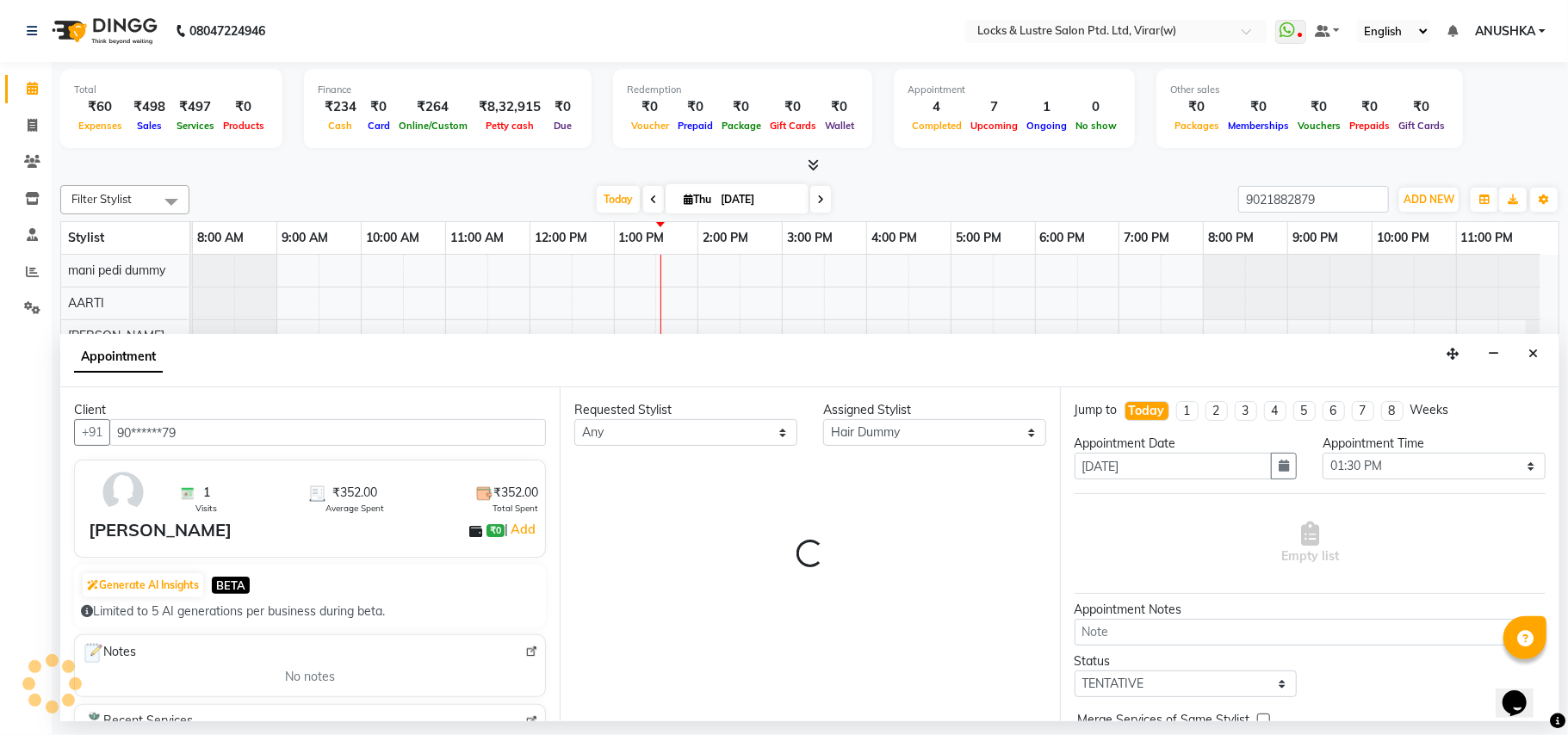
click at [872, 451] on div "Requested Stylist Any [PERSON_NAME] [PERSON_NAME] Admin [PERSON_NAME] AKASH [PE…" at bounding box center [809, 554] width 499 height 334
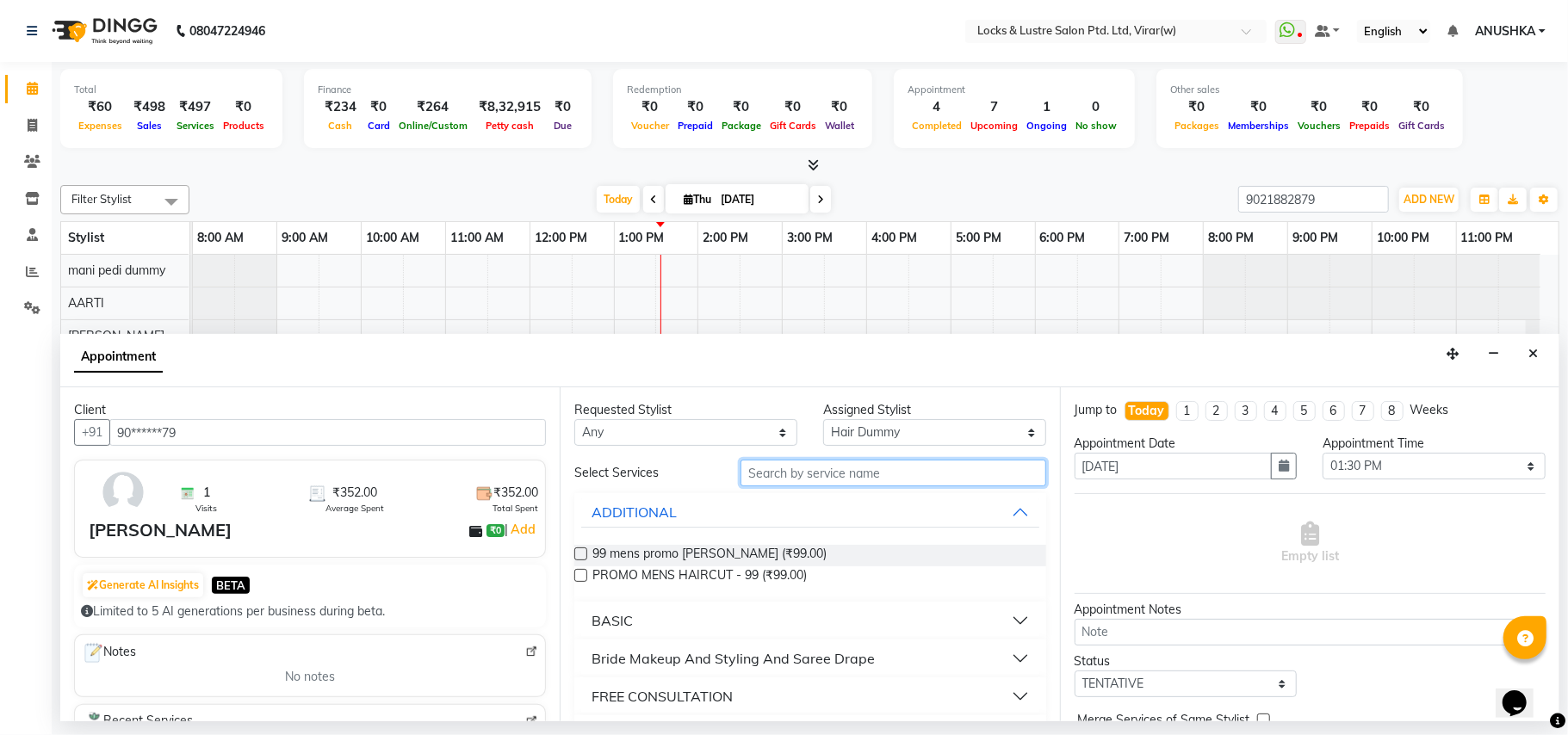
drag, startPoint x: 873, startPoint y: 453, endPoint x: 889, endPoint y: 472, distance: 24.8
click at [879, 468] on input "text" at bounding box center [893, 473] width 306 height 27
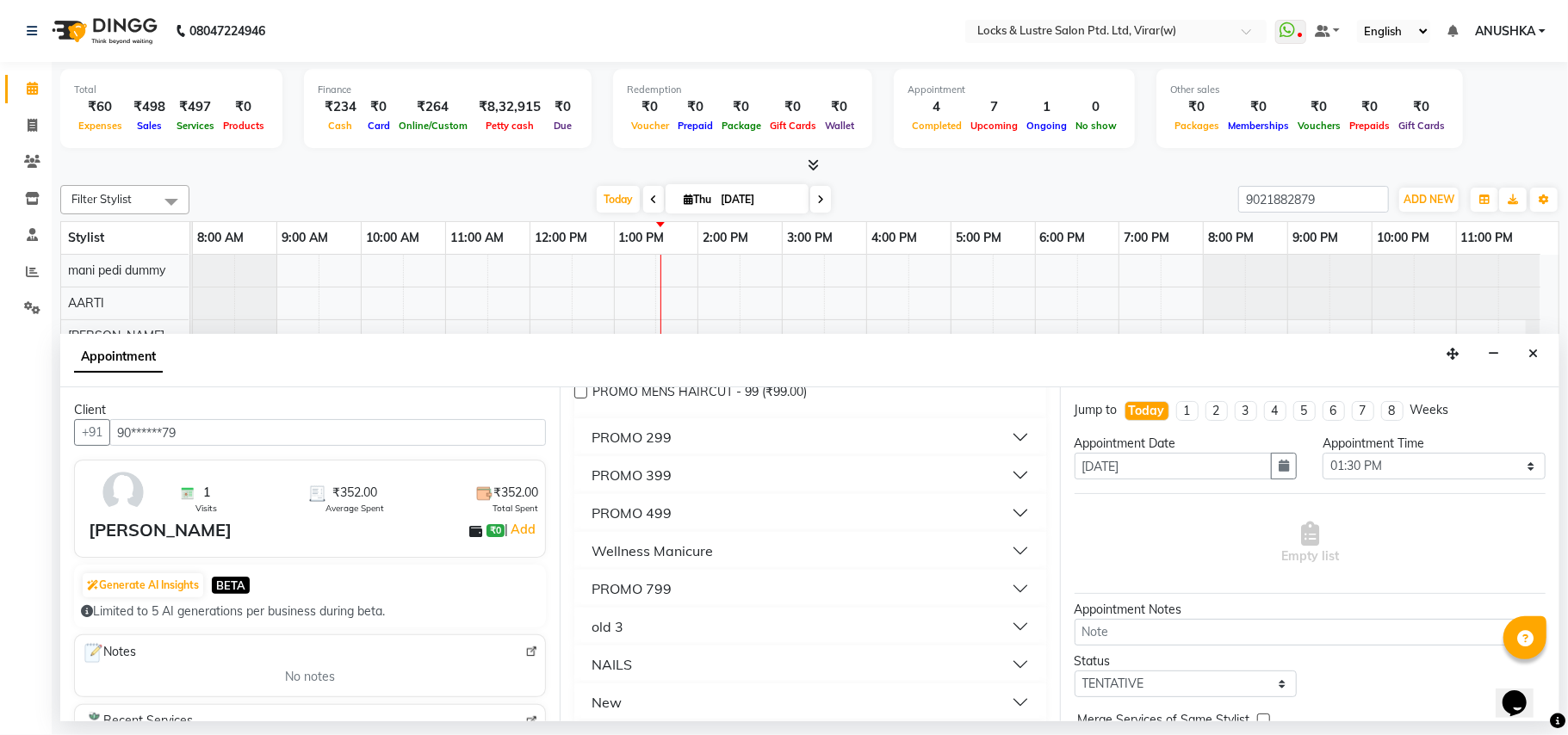
scroll to position [310, 0]
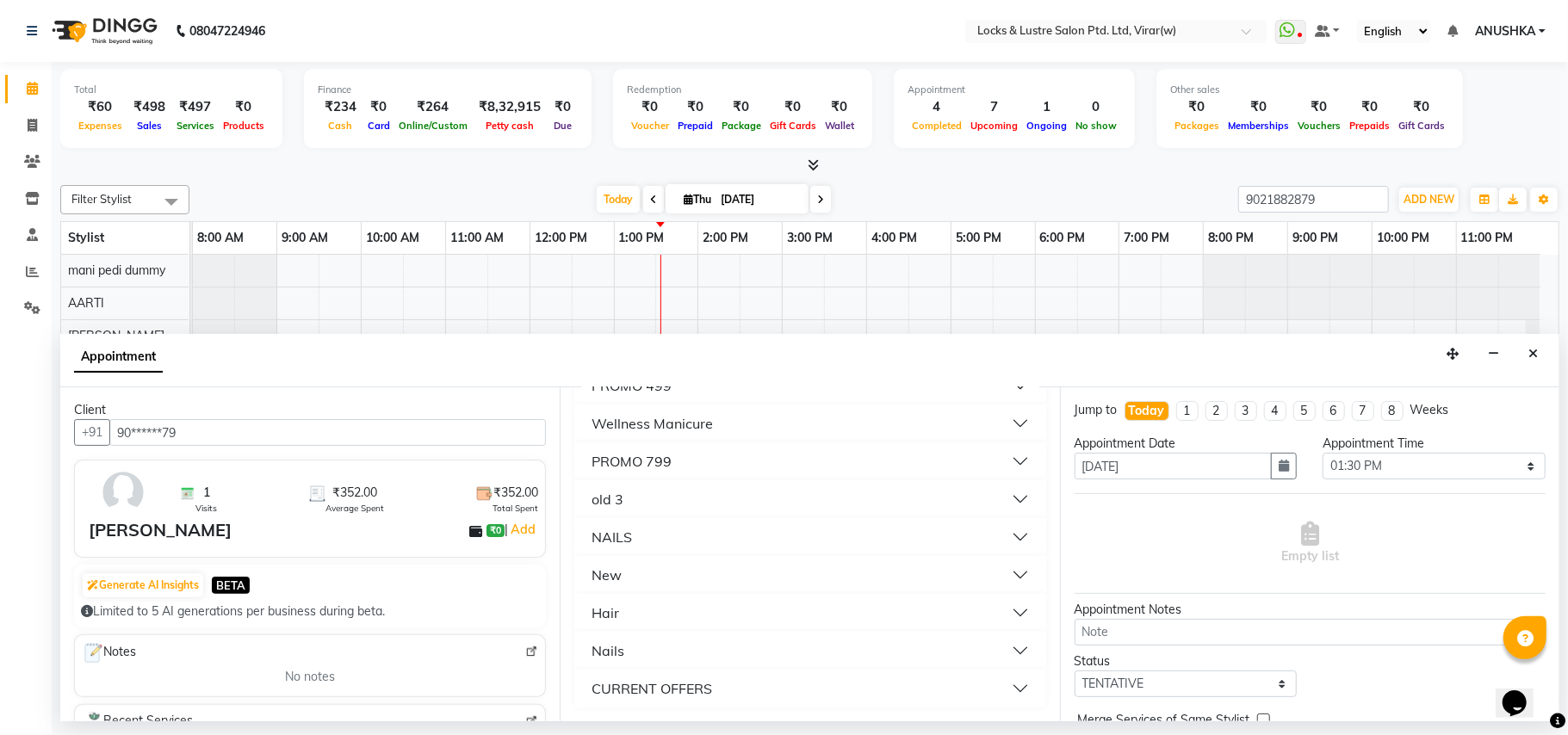
type input "99"
click at [676, 678] on div "CURRENT OFFERS" at bounding box center [652, 689] width 121 height 20
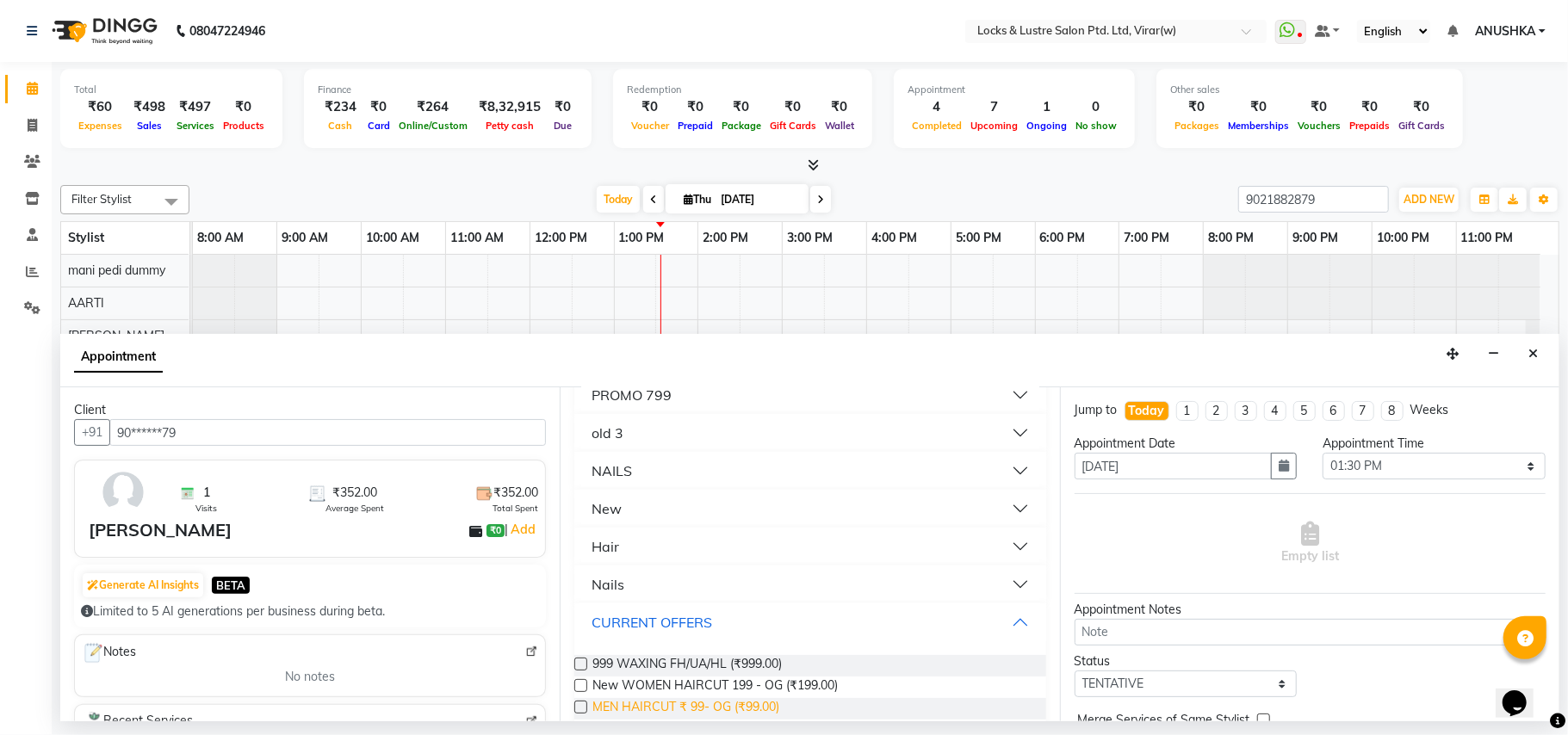
scroll to position [403, 0]
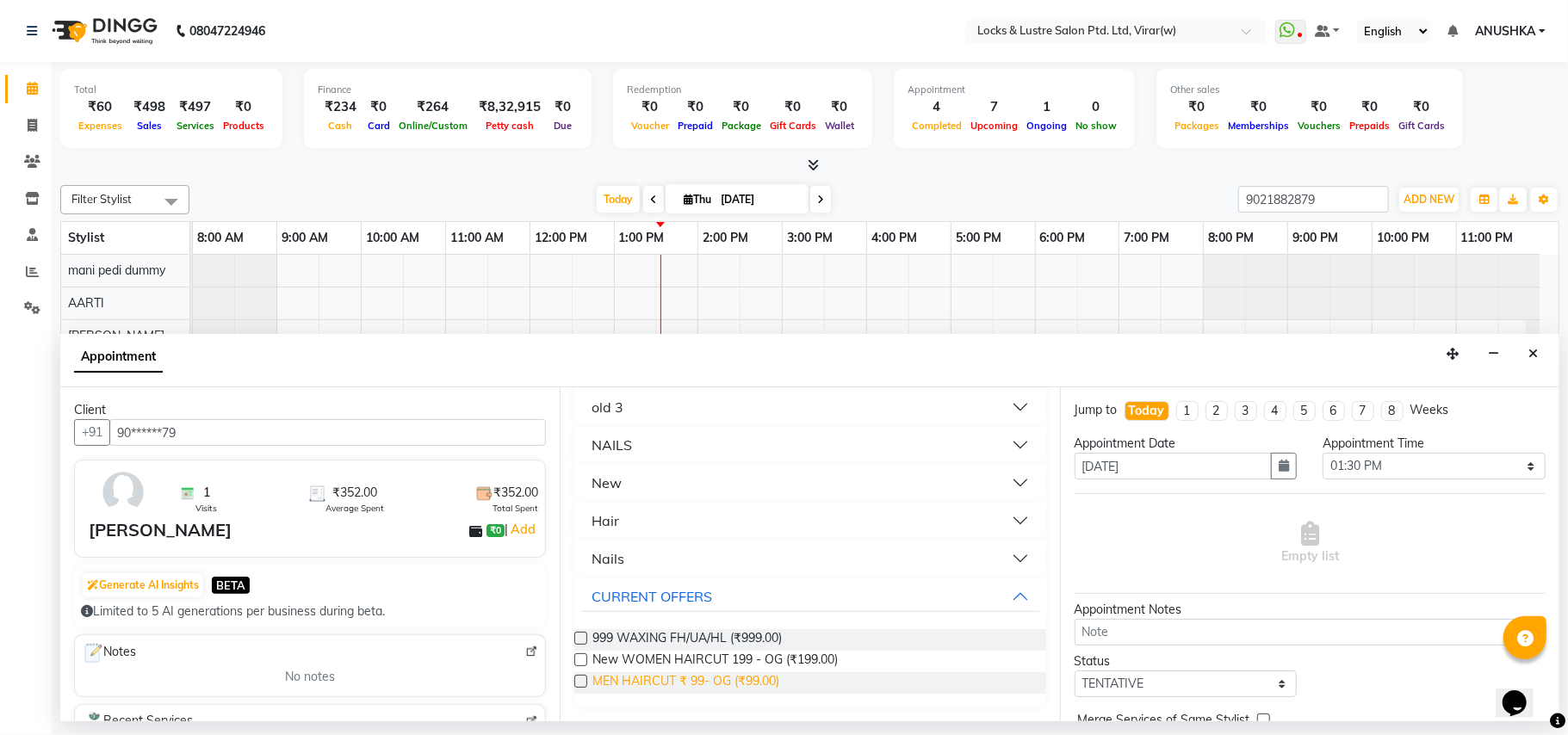
click at [743, 680] on span "MEN HAIRCUT ₹ 99- OG (₹99.00)" at bounding box center [685, 683] width 187 height 21
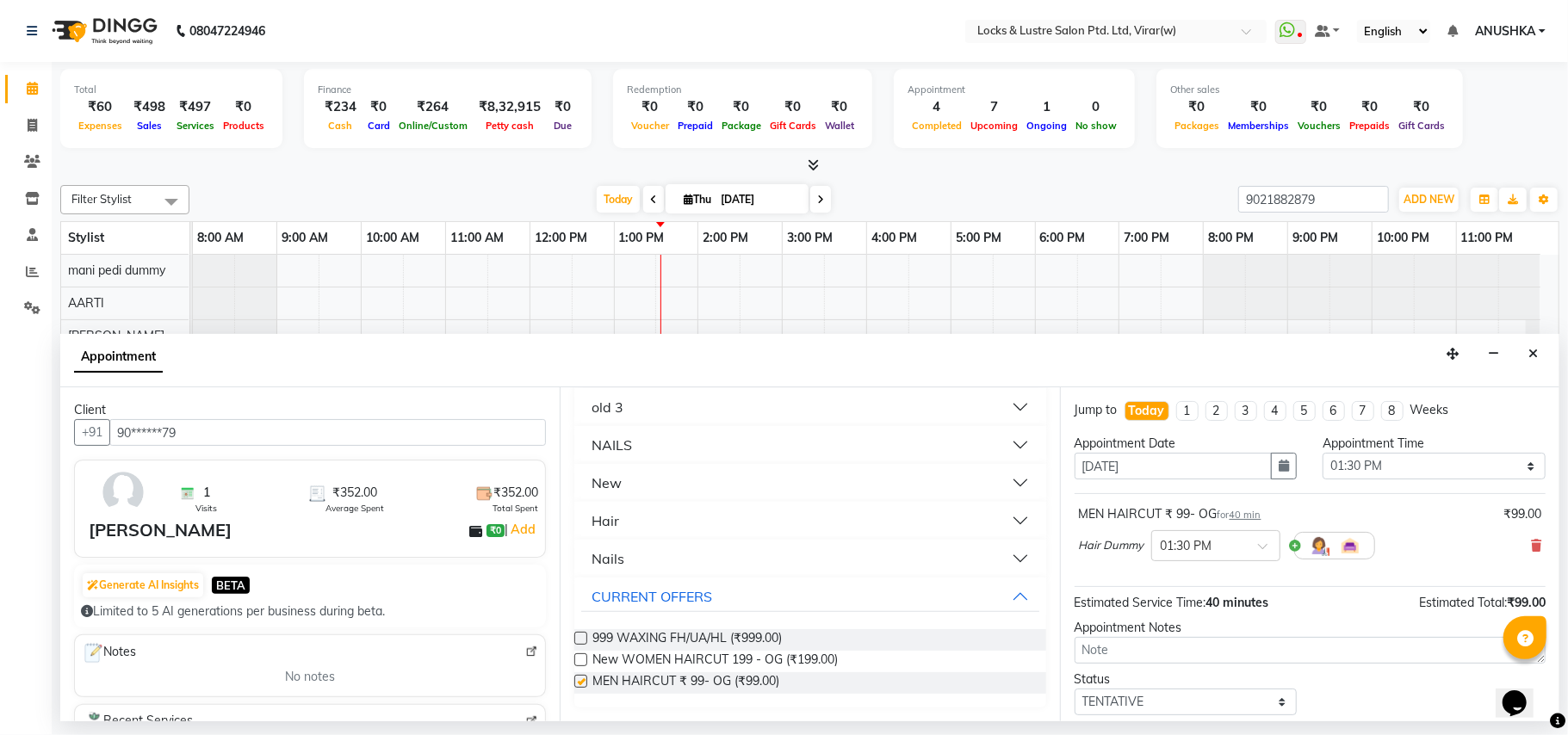
checkbox input "false"
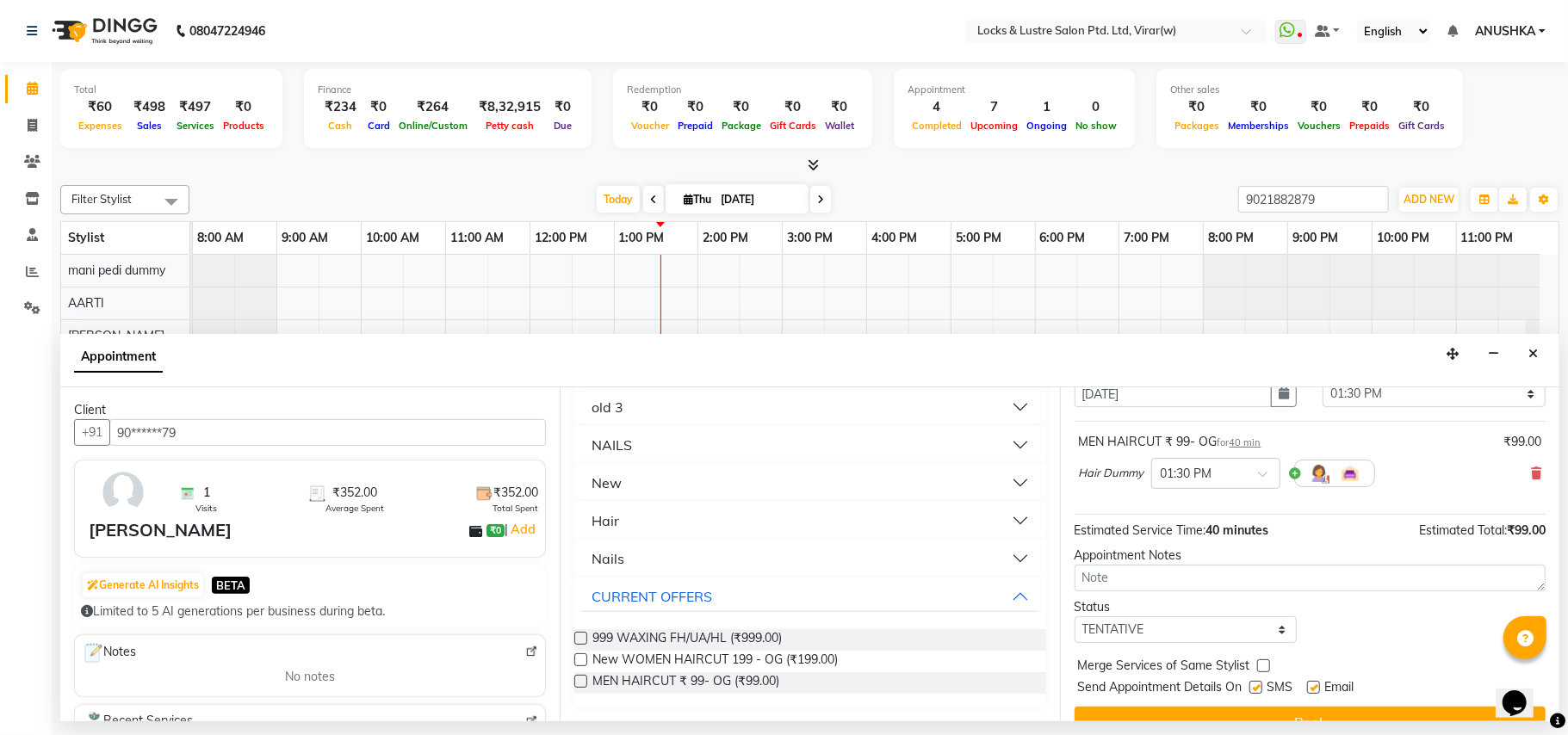
scroll to position [104, 0]
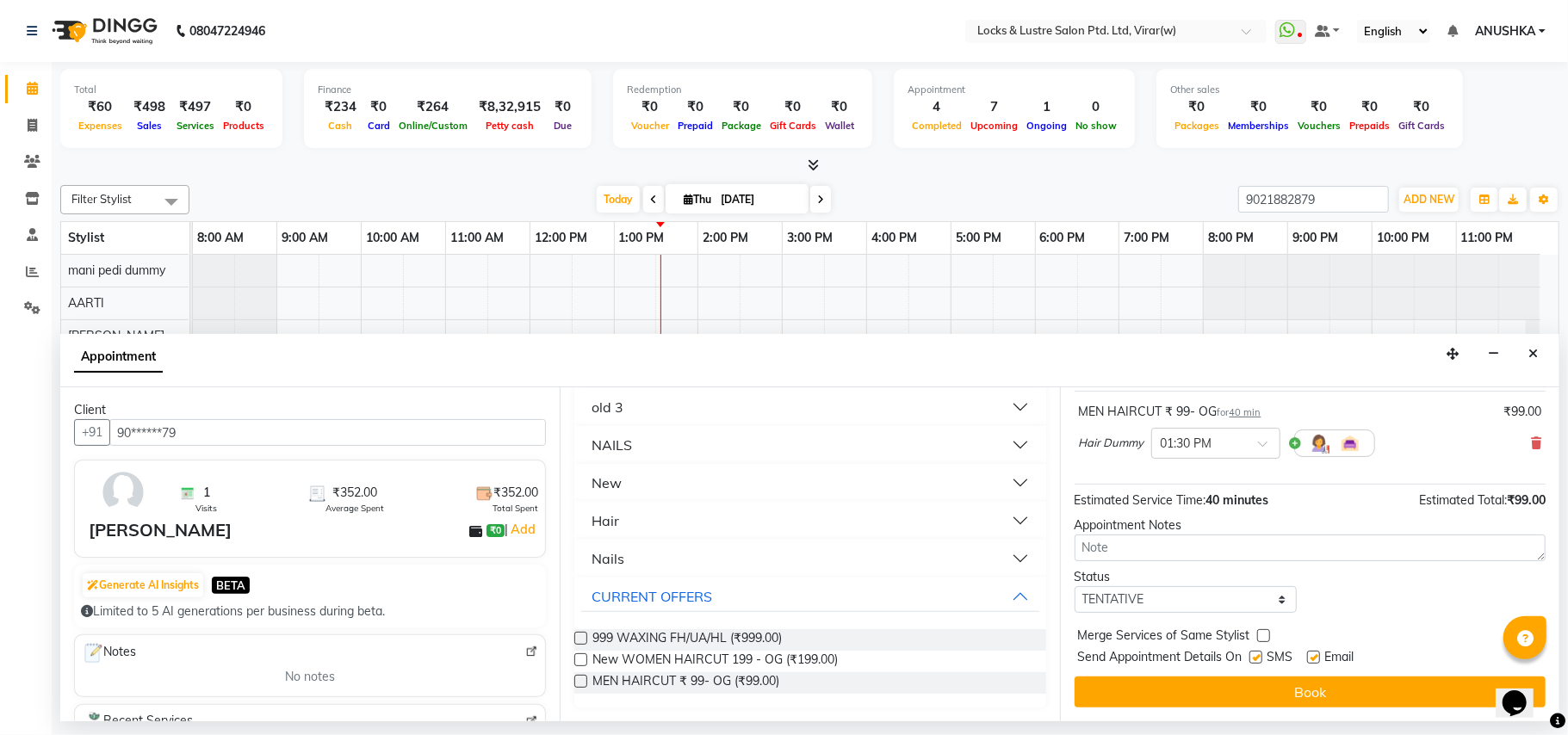
click at [1217, 683] on button "Book" at bounding box center [1310, 691] width 471 height 31
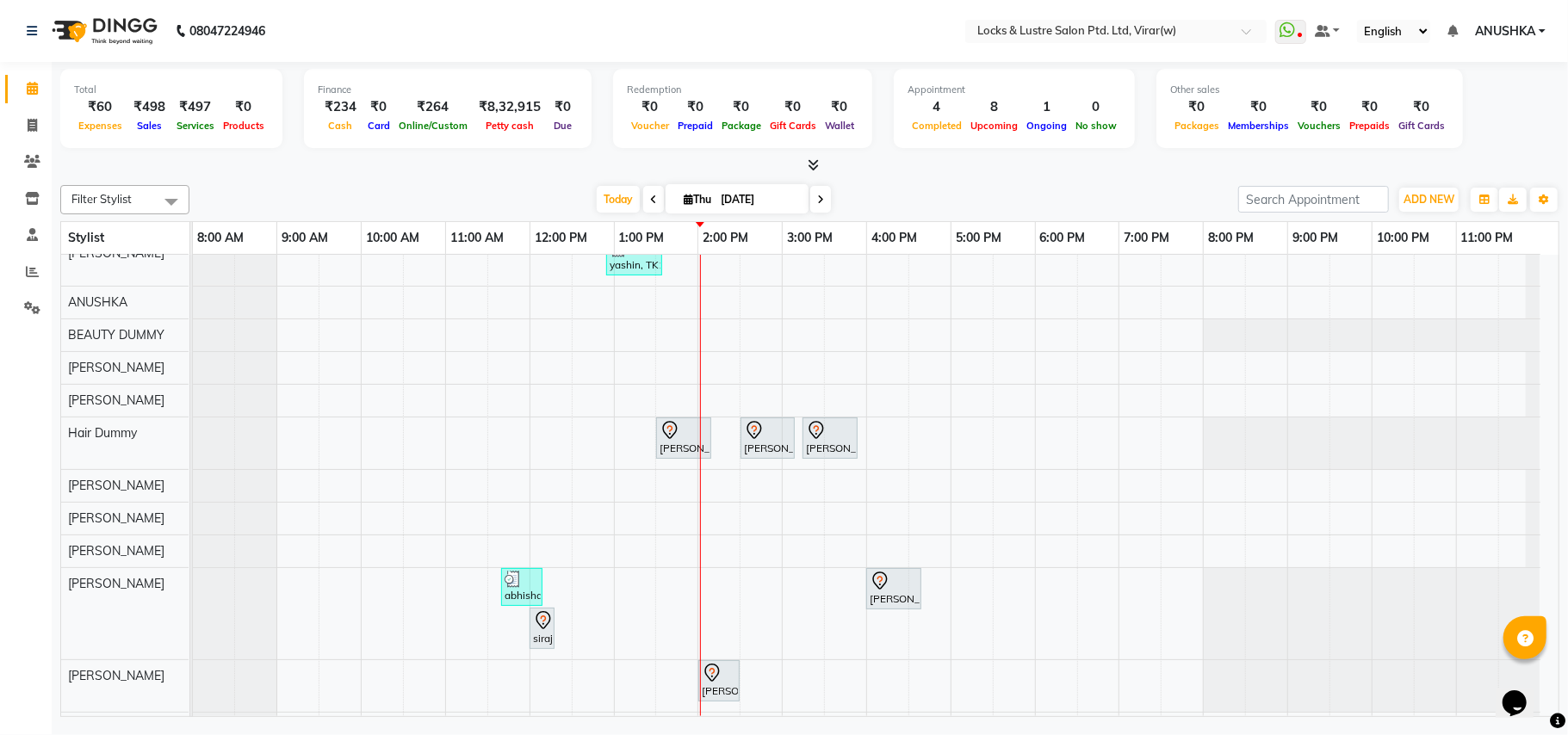
scroll to position [345, 0]
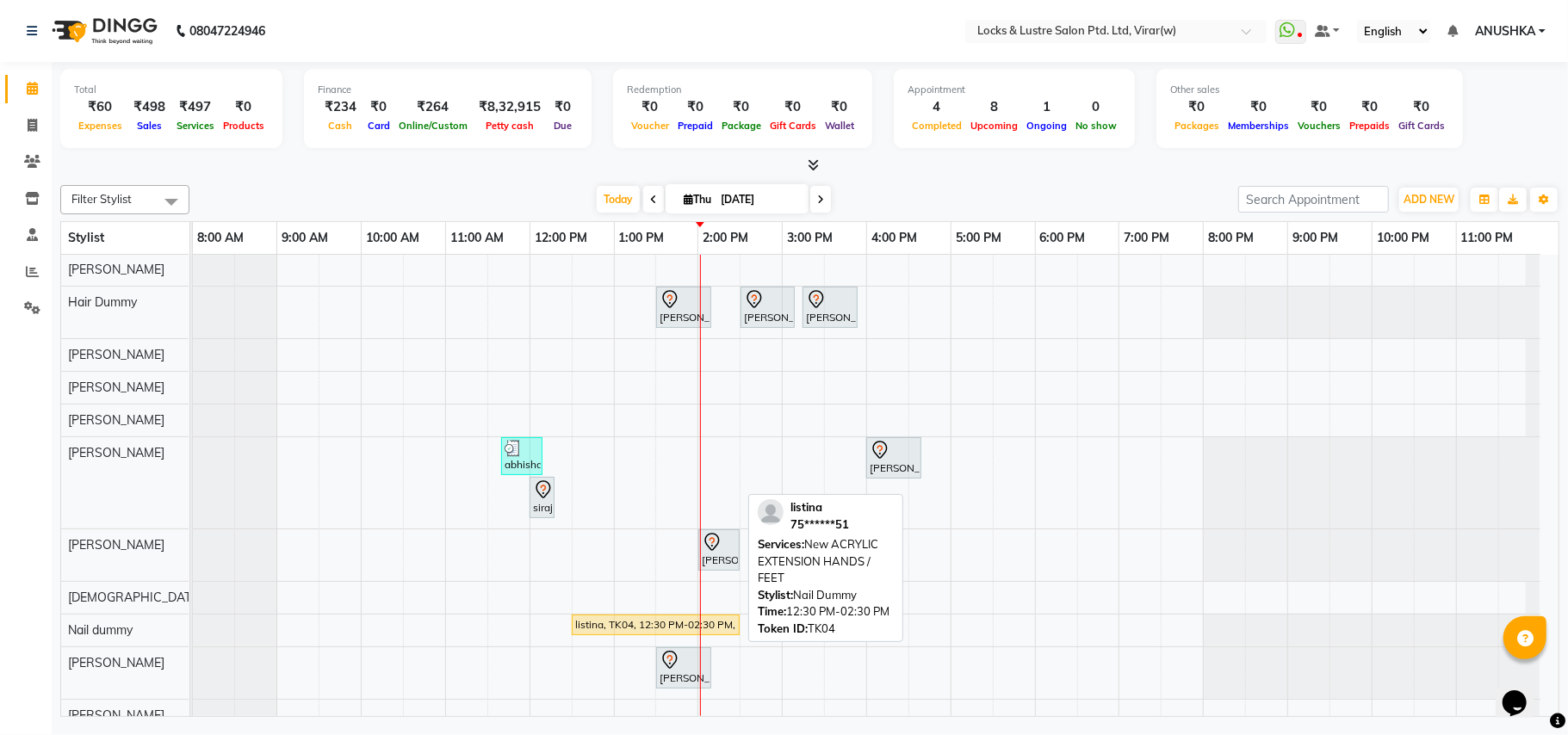
click at [635, 631] on div "listina, TK04, 12:30 PM-02:30 PM, New ACRYLIC EXTENSION HANDS / FEET" at bounding box center [655, 624] width 165 height 16
select select "1"
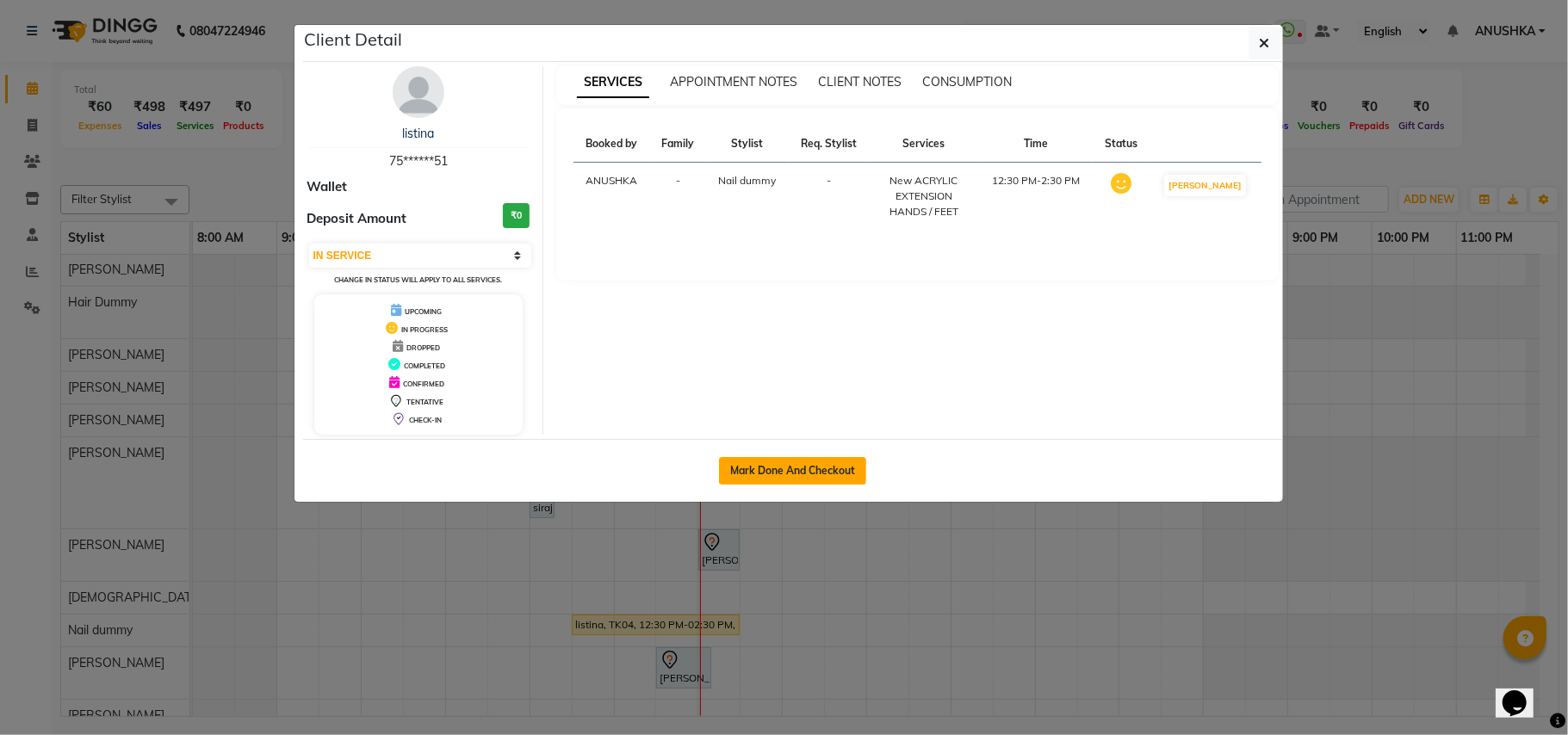
click at [744, 474] on button "Mark Done And Checkout" at bounding box center [793, 471] width 147 height 28
select select "service"
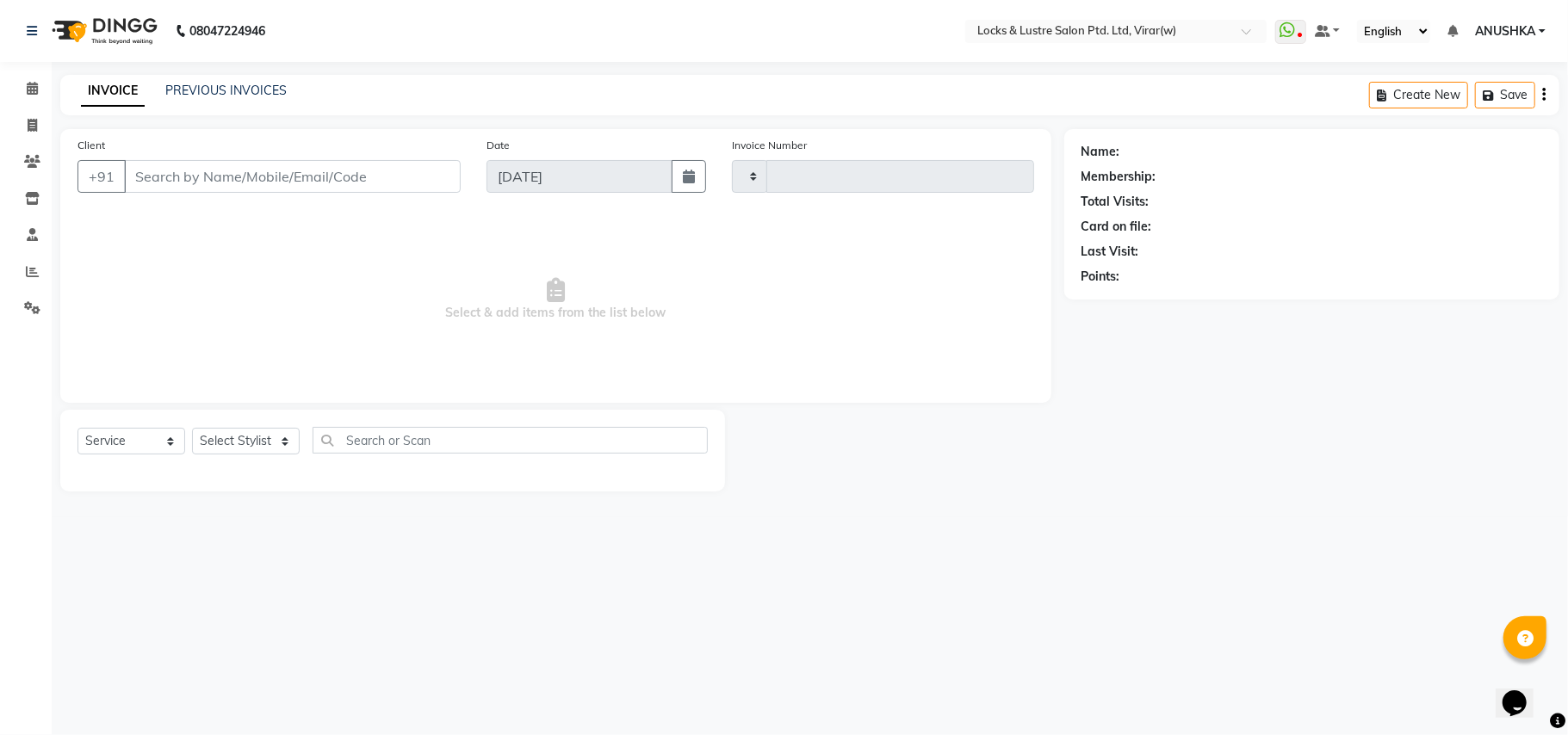
type input "14555"
select select "5944"
type input "75******51"
select select "43856"
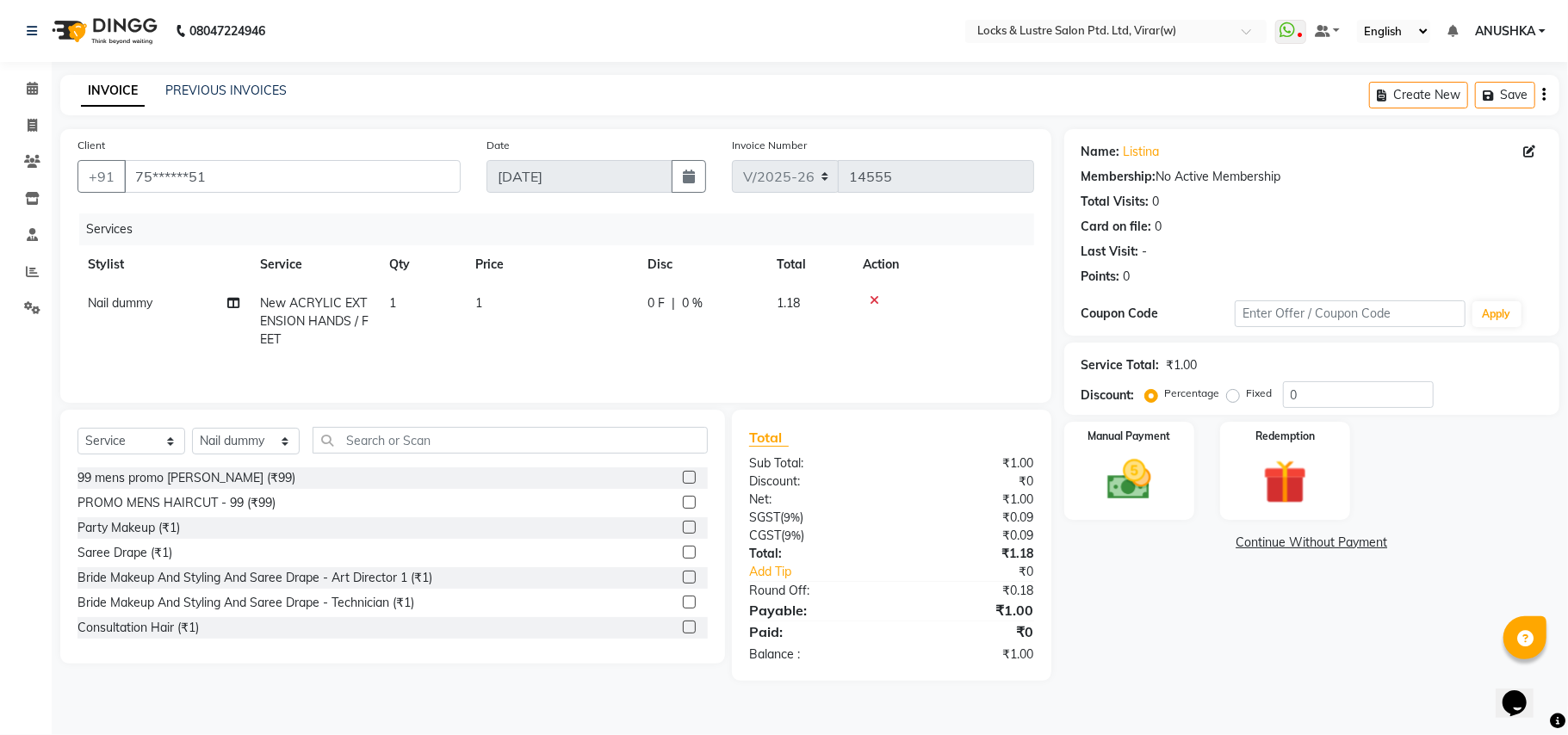
drag, startPoint x: 521, startPoint y: 287, endPoint x: 562, endPoint y: 322, distance: 53.9
click at [542, 317] on td "1" at bounding box center [550, 322] width 172 height 75
select select "43856"
drag, startPoint x: 573, startPoint y: 323, endPoint x: 624, endPoint y: 300, distance: 55.9
click at [577, 323] on td "1" at bounding box center [631, 330] width 172 height 91
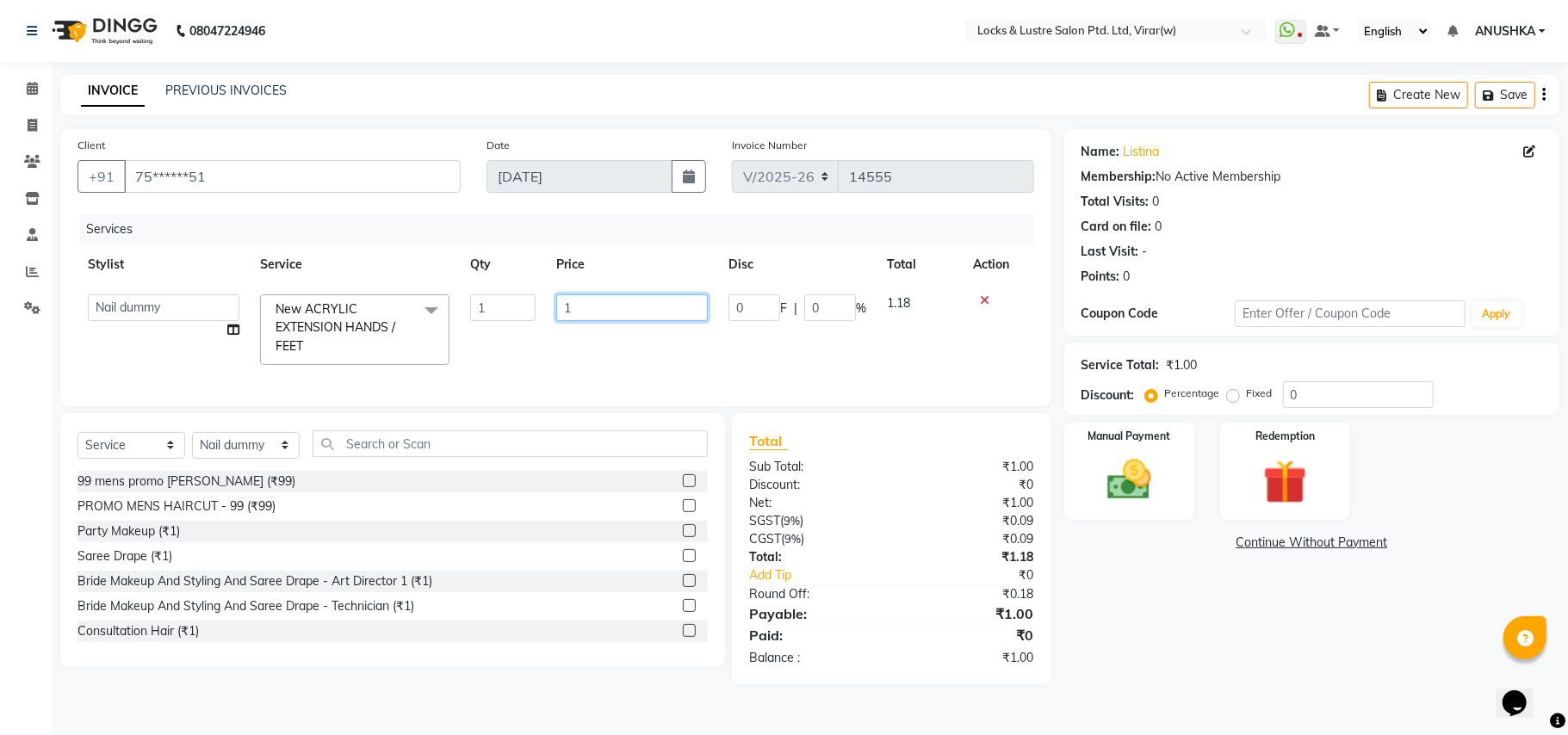
click at [659, 296] on td "1" at bounding box center [631, 330] width 172 height 91
type input "499"
drag, startPoint x: 559, startPoint y: 384, endPoint x: 543, endPoint y: 403, distance: 24.8
click at [556, 389] on div "Services Stylist Service Qty Price Disc Total Action AARTI [PERSON_NAME] [PERSO…" at bounding box center [555, 301] width 956 height 176
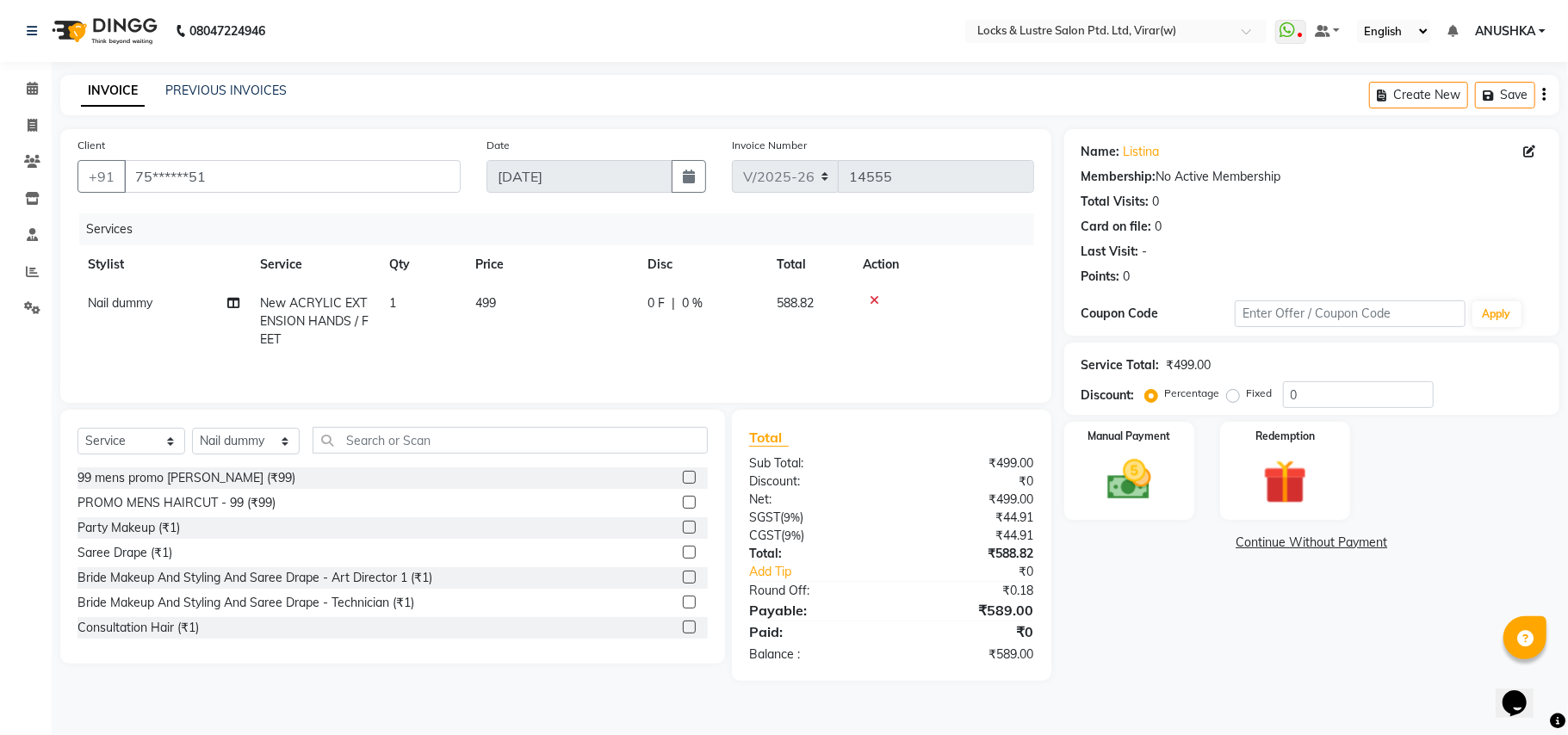
click at [425, 459] on div "Select Service Product Membership Package Voucher Prepaid Gift Card Select Styl…" at bounding box center [392, 447] width 630 height 41
click at [428, 441] on input "text" at bounding box center [509, 440] width 395 height 27
click at [112, 315] on td "Nail dummy" at bounding box center [163, 322] width 172 height 75
select select "43856"
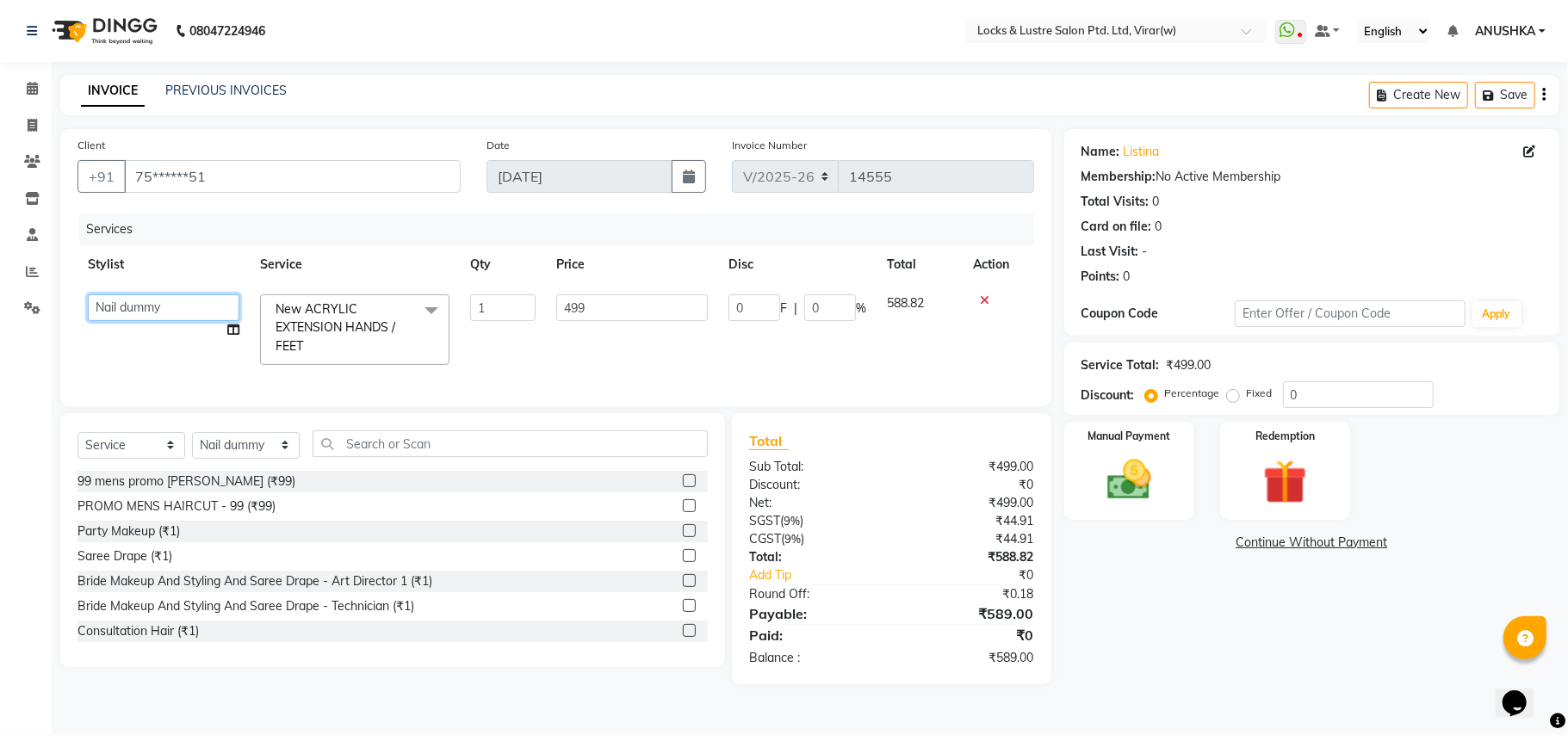
click at [117, 308] on select "[PERSON_NAME] [PERSON_NAME] [PERSON_NAME] AKASH [PERSON_NAME] [PERSON_NAME] [PE…" at bounding box center [163, 308] width 152 height 27
select select "87991"
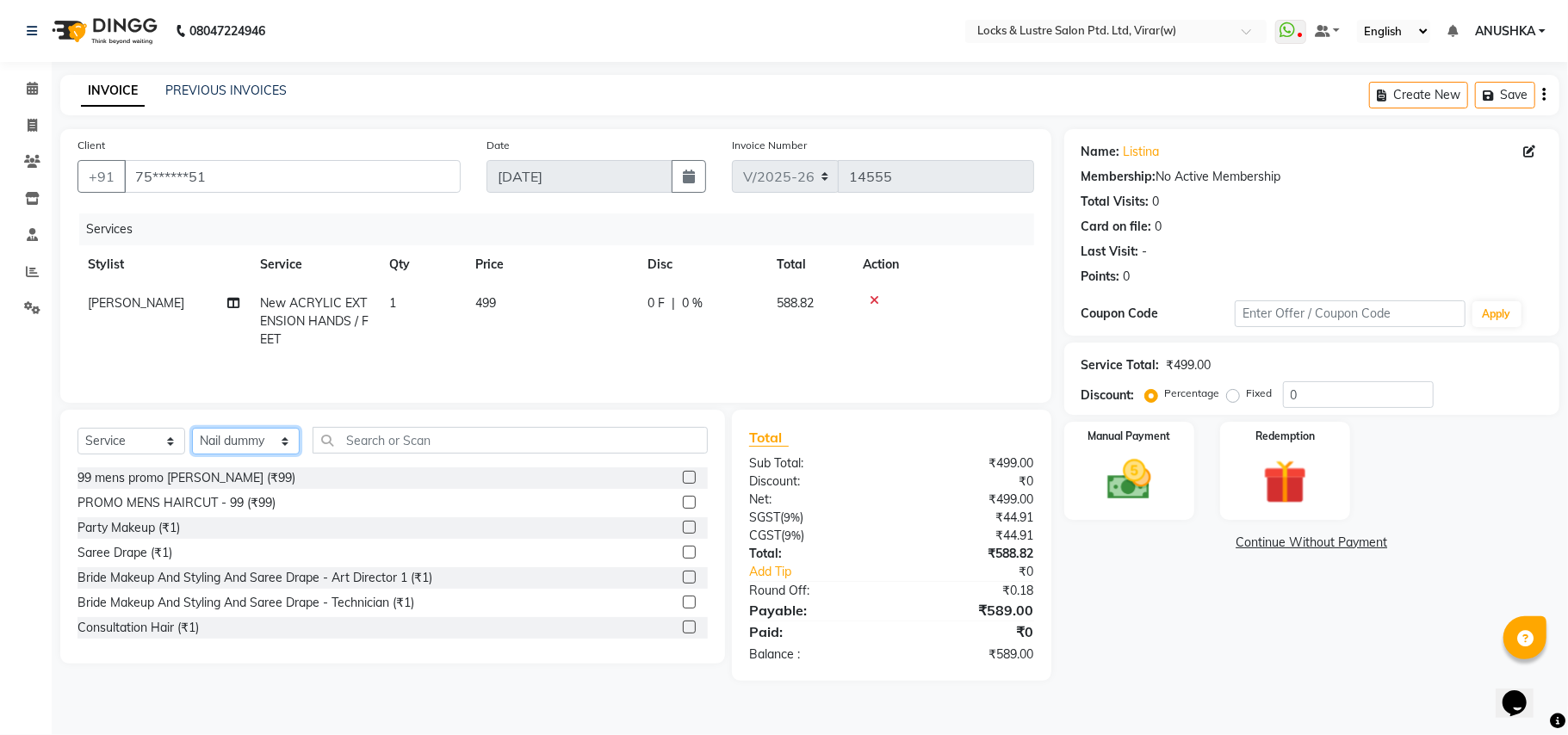
click at [276, 435] on select "Select Stylist [PERSON_NAME] [PERSON_NAME] [PERSON_NAME] AKASH [PERSON_NAME] [P…" at bounding box center [246, 440] width 108 height 27
select select "87991"
click at [403, 448] on input "text" at bounding box center [509, 440] width 395 height 27
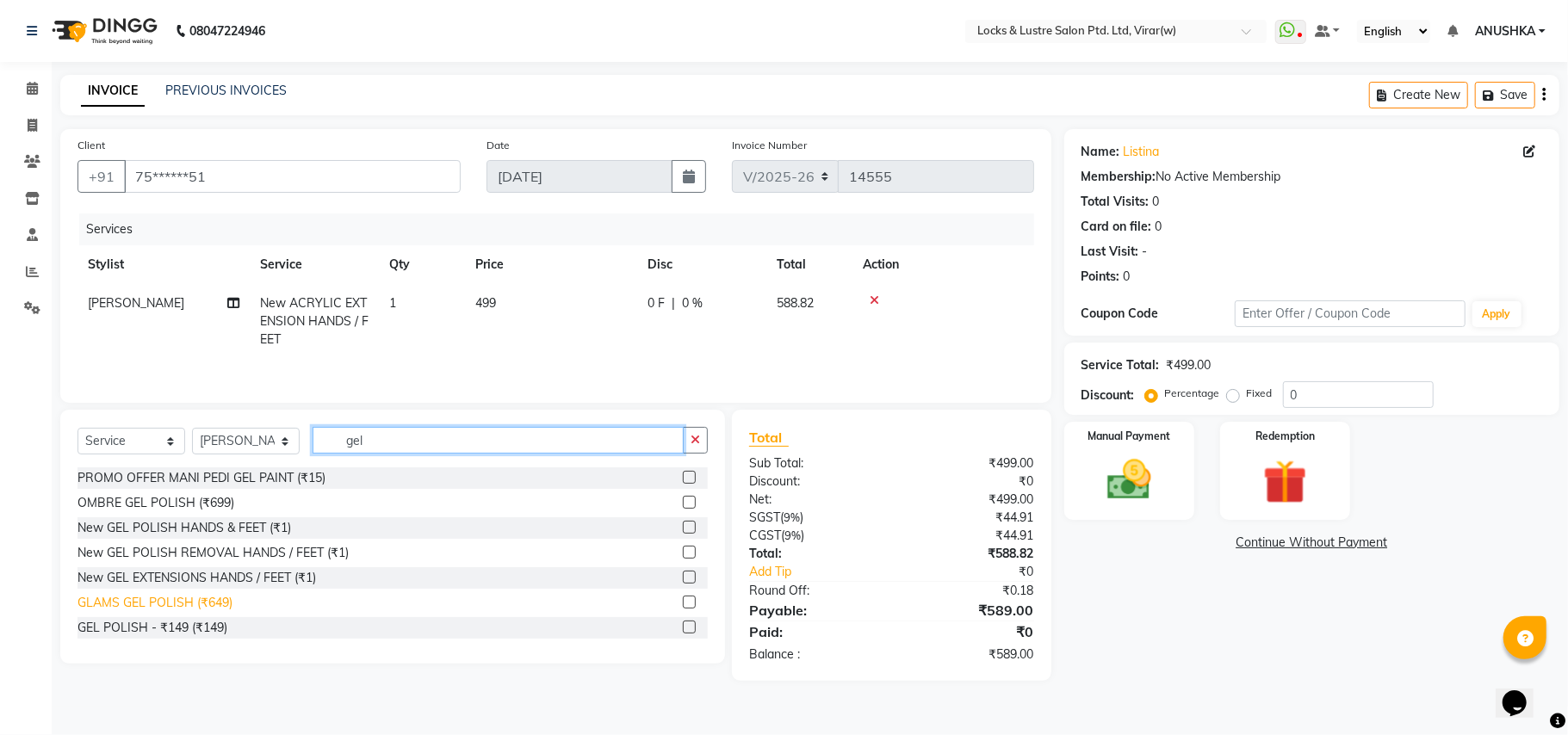
type input "gel"
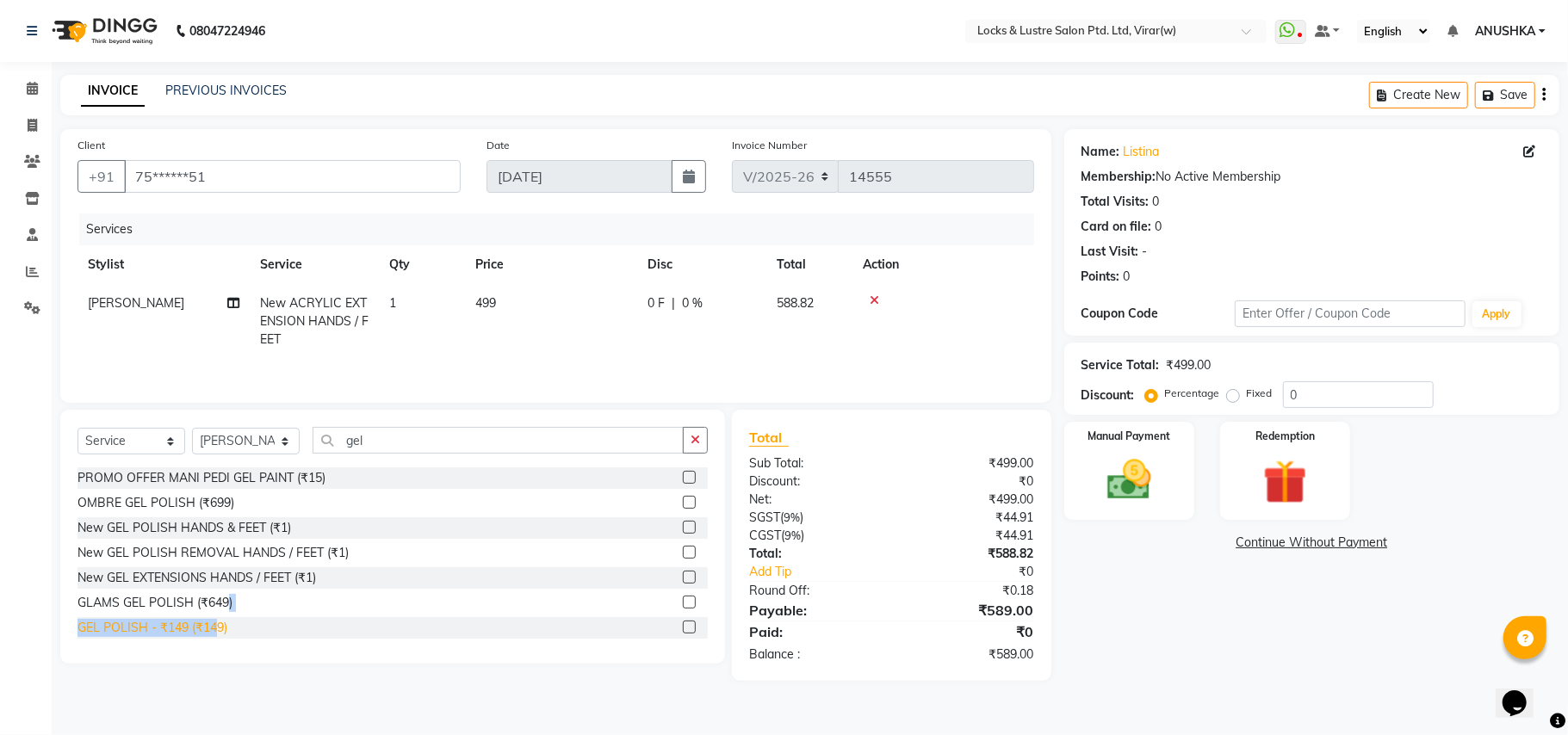
click at [216, 623] on div "PROMO OFFER MANI PEDI GEL PAINT (₹15) OMBRE GEL POLISH (₹699) New GEL POLISH HA…" at bounding box center [392, 553] width 630 height 172
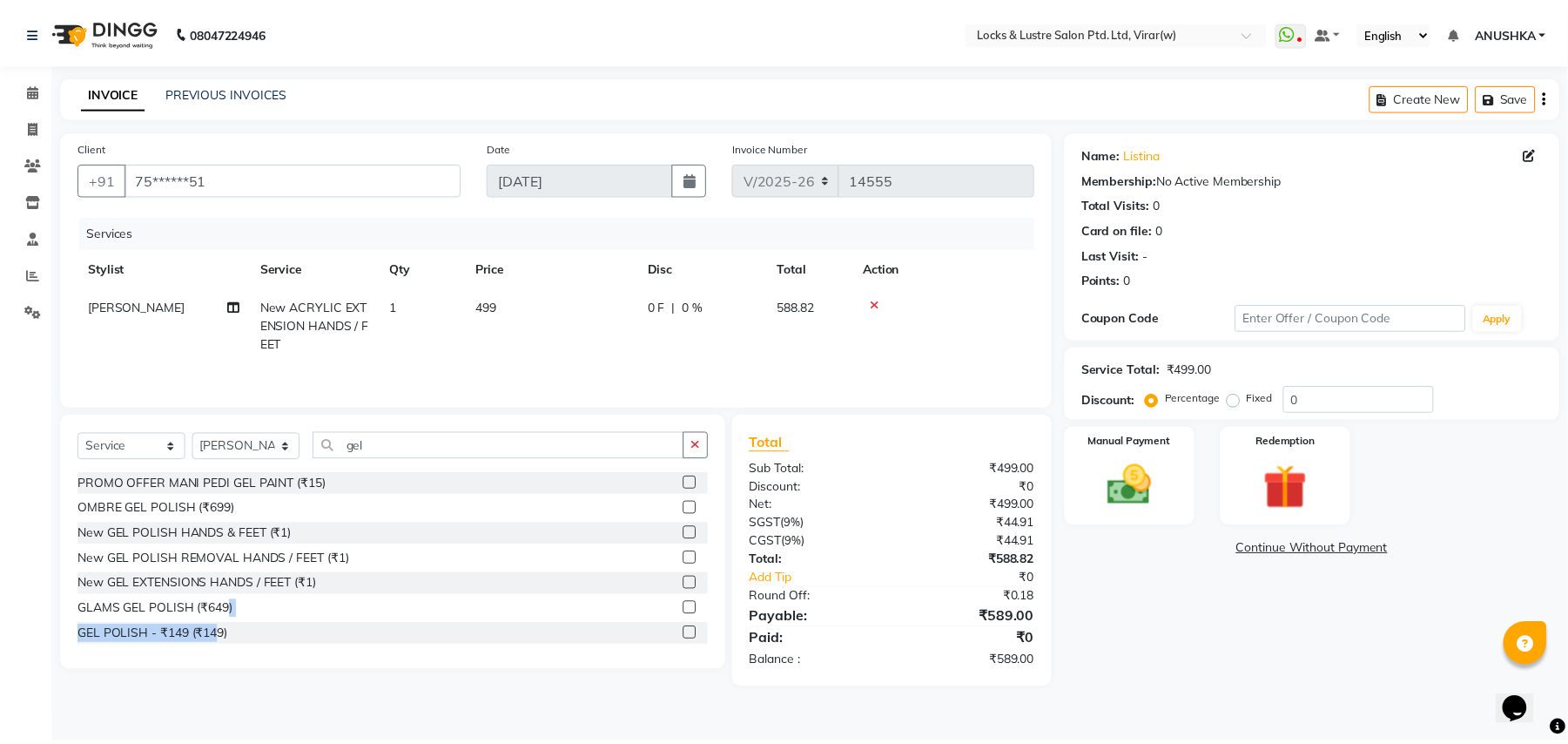
scroll to position [2, 0]
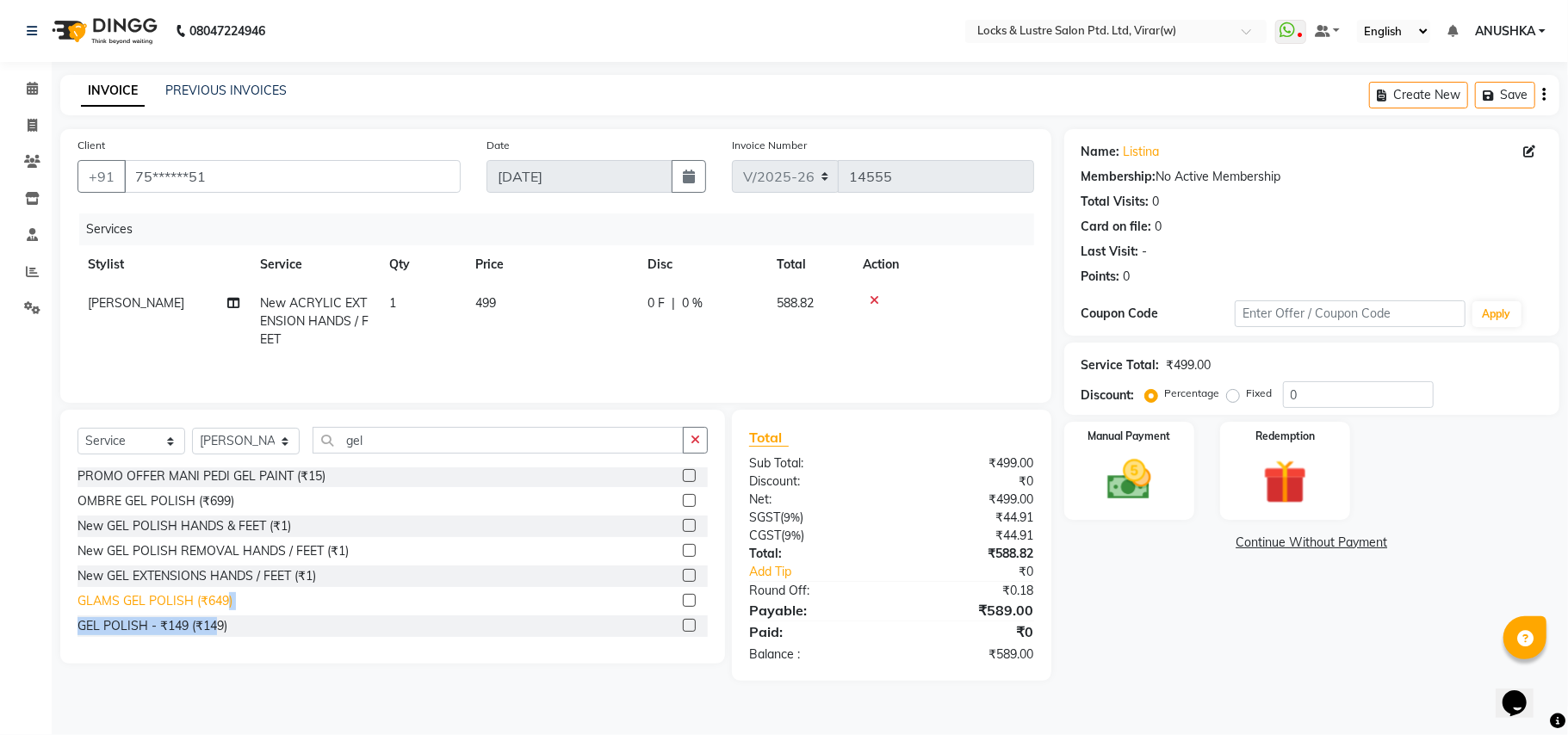
click at [226, 604] on div "GLAMS GEL POLISH (₹649)" at bounding box center [154, 600] width 155 height 18
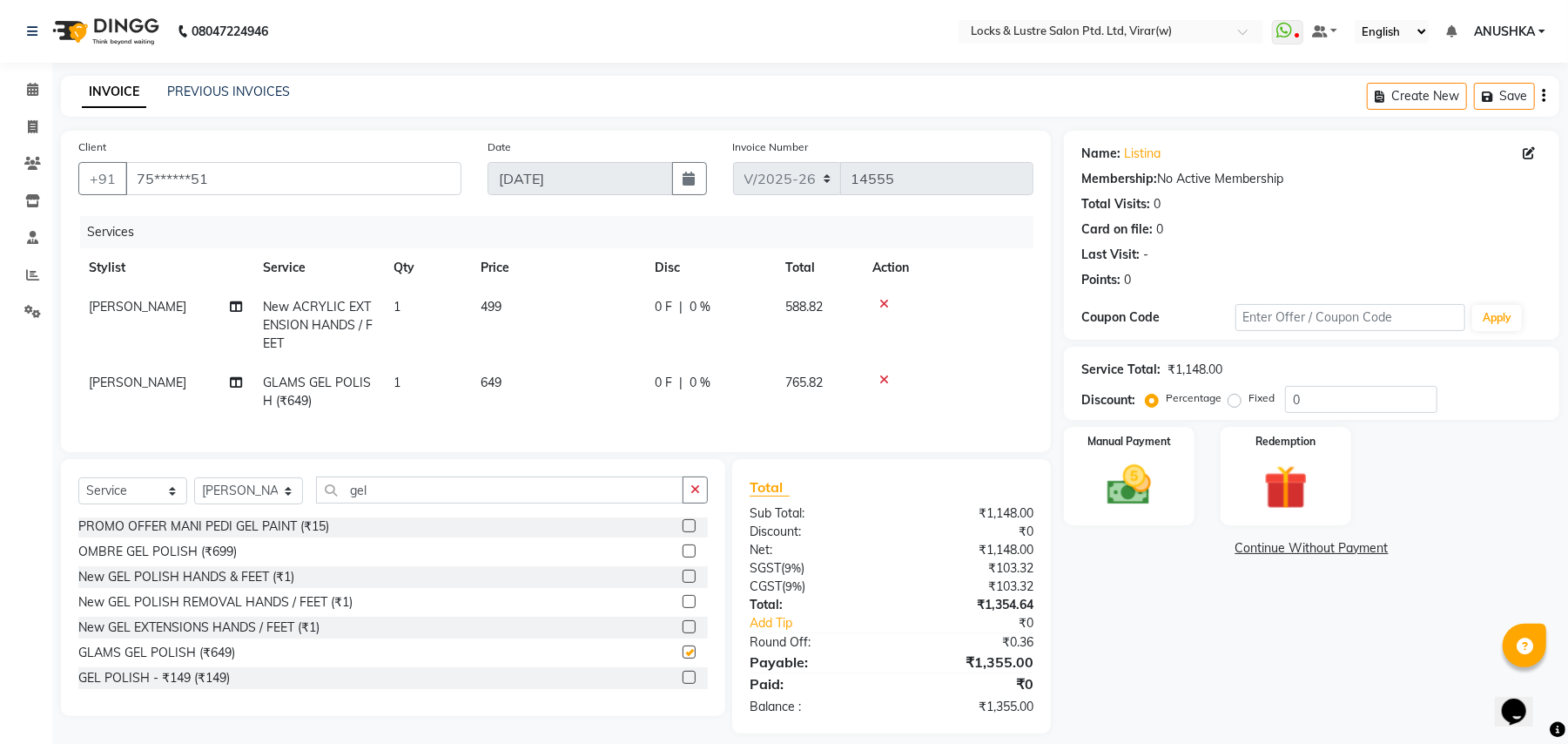
checkbox input "false"
click at [505, 403] on td "649" at bounding box center [557, 391] width 174 height 57
select select "87991"
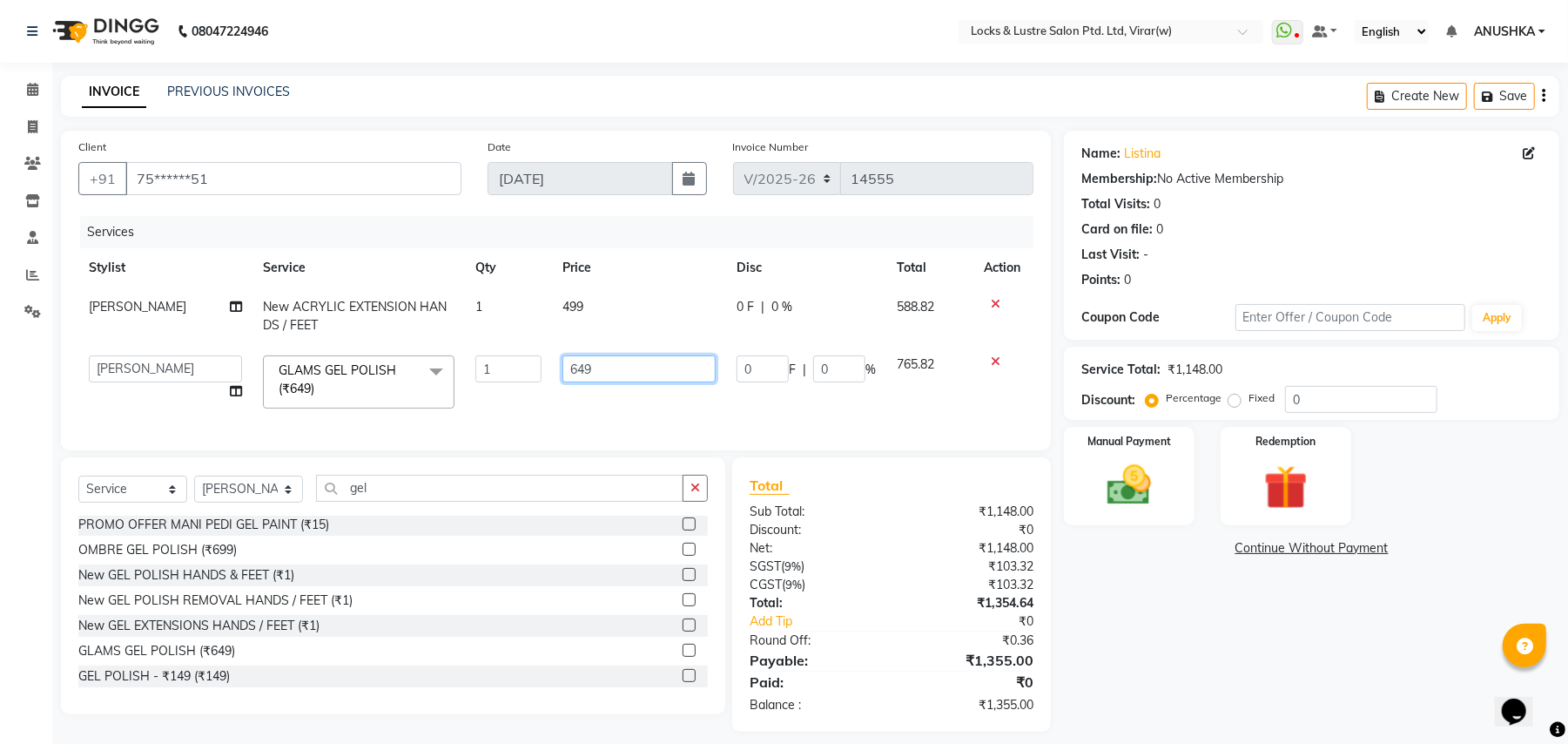
click at [578, 372] on input "649" at bounding box center [638, 369] width 153 height 27
type input "549"
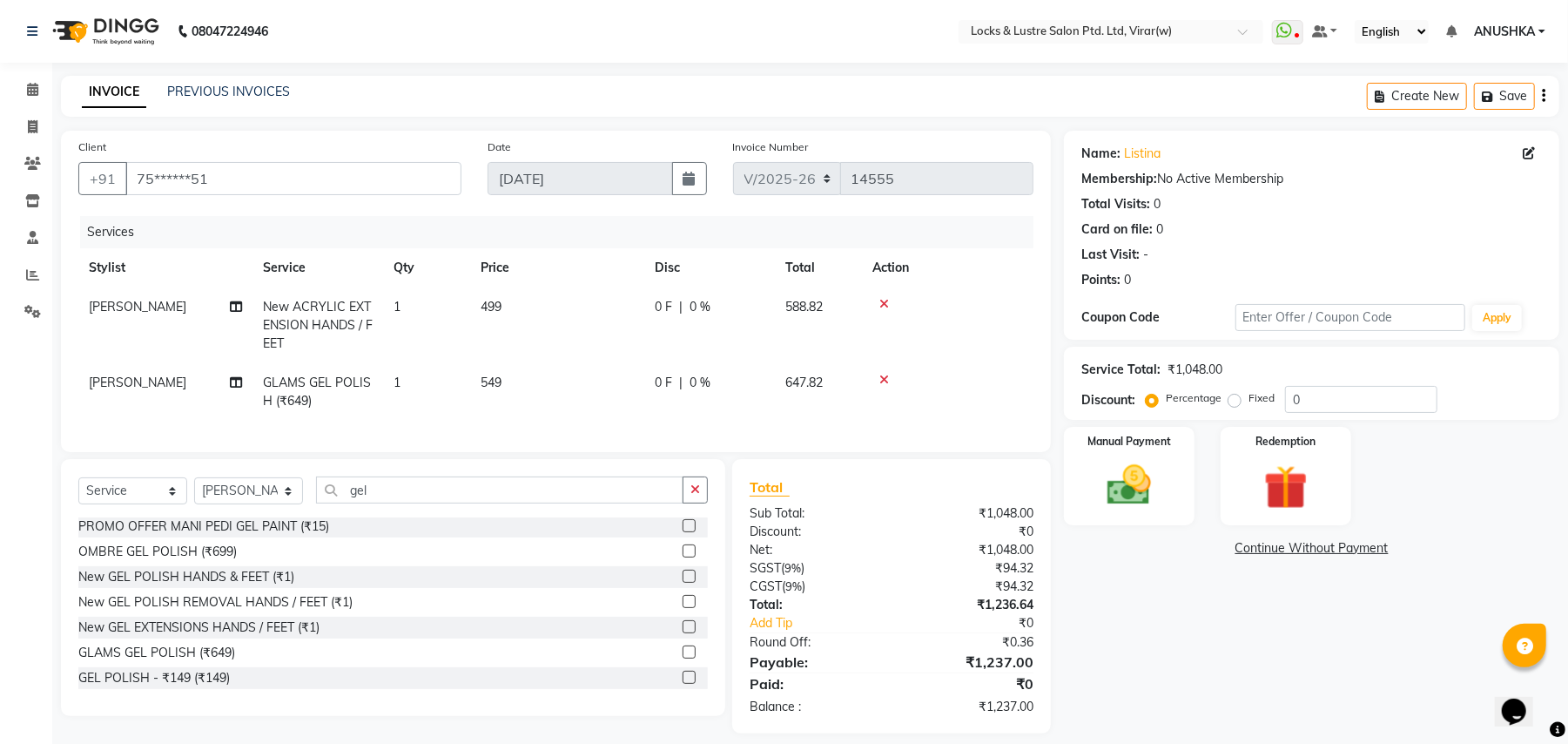
click at [1113, 697] on div "Name: Listina Membership: No Active Membership Total Visits: 0 Card on file: 0 …" at bounding box center [1318, 432] width 509 height 603
click at [1201, 493] on div "Manual Payment Redemption" at bounding box center [1311, 476] width 522 height 99
click at [1179, 499] on div "Manual Payment" at bounding box center [1129, 476] width 136 height 102
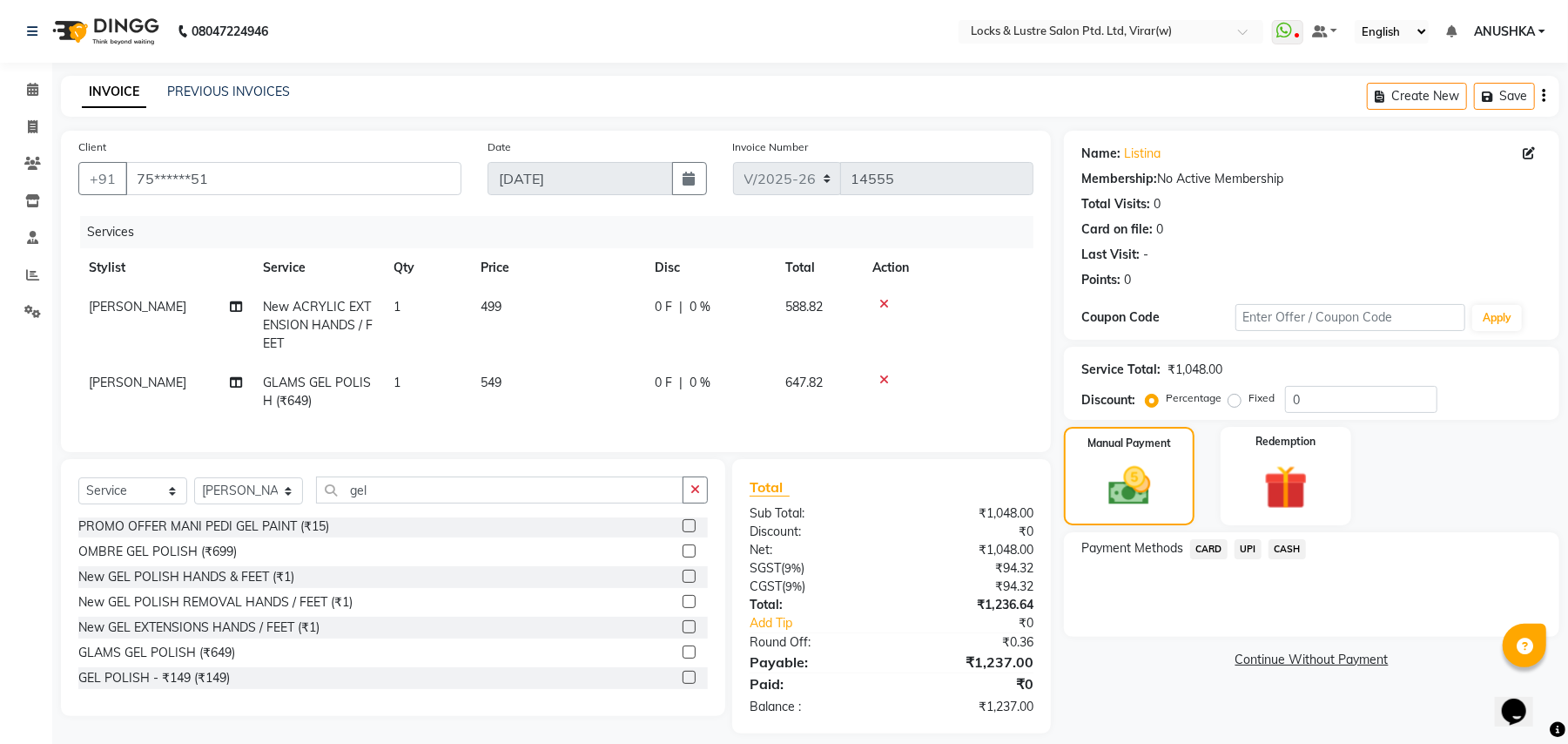
click at [1248, 547] on span "UPI" at bounding box center [1248, 548] width 27 height 20
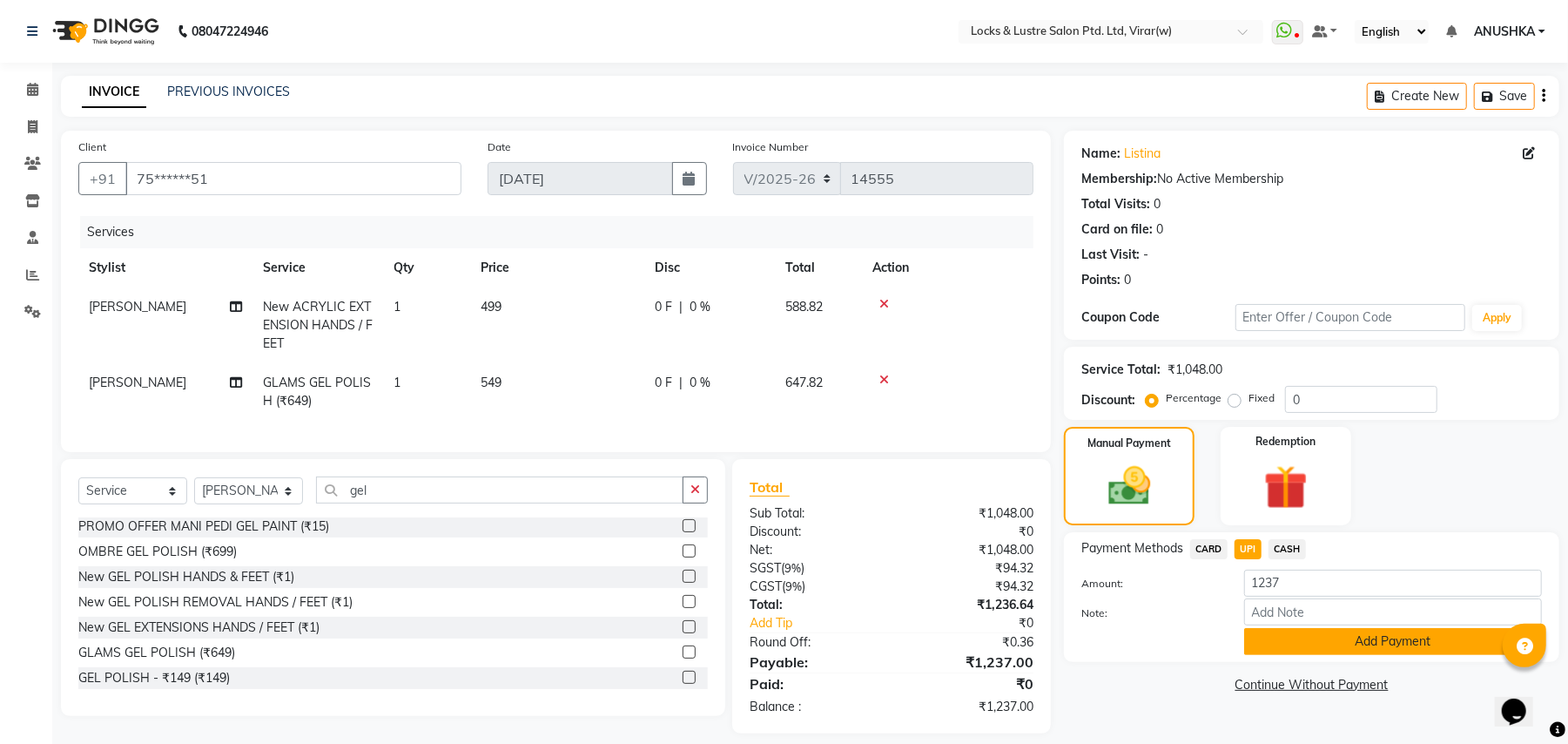
click at [1277, 643] on button "Add Payment" at bounding box center [1393, 641] width 298 height 27
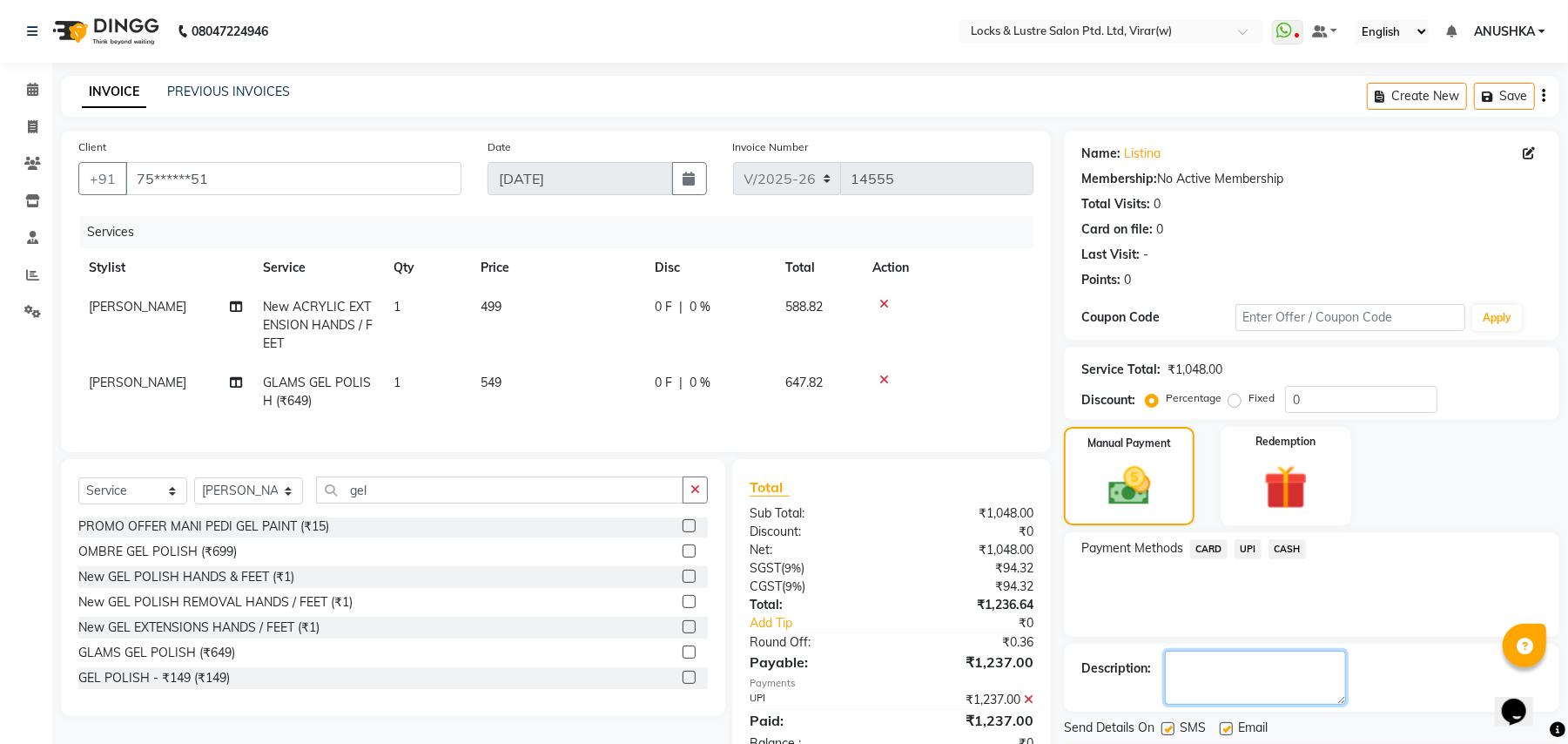
click at [1175, 657] on textarea at bounding box center [1256, 677] width 181 height 54
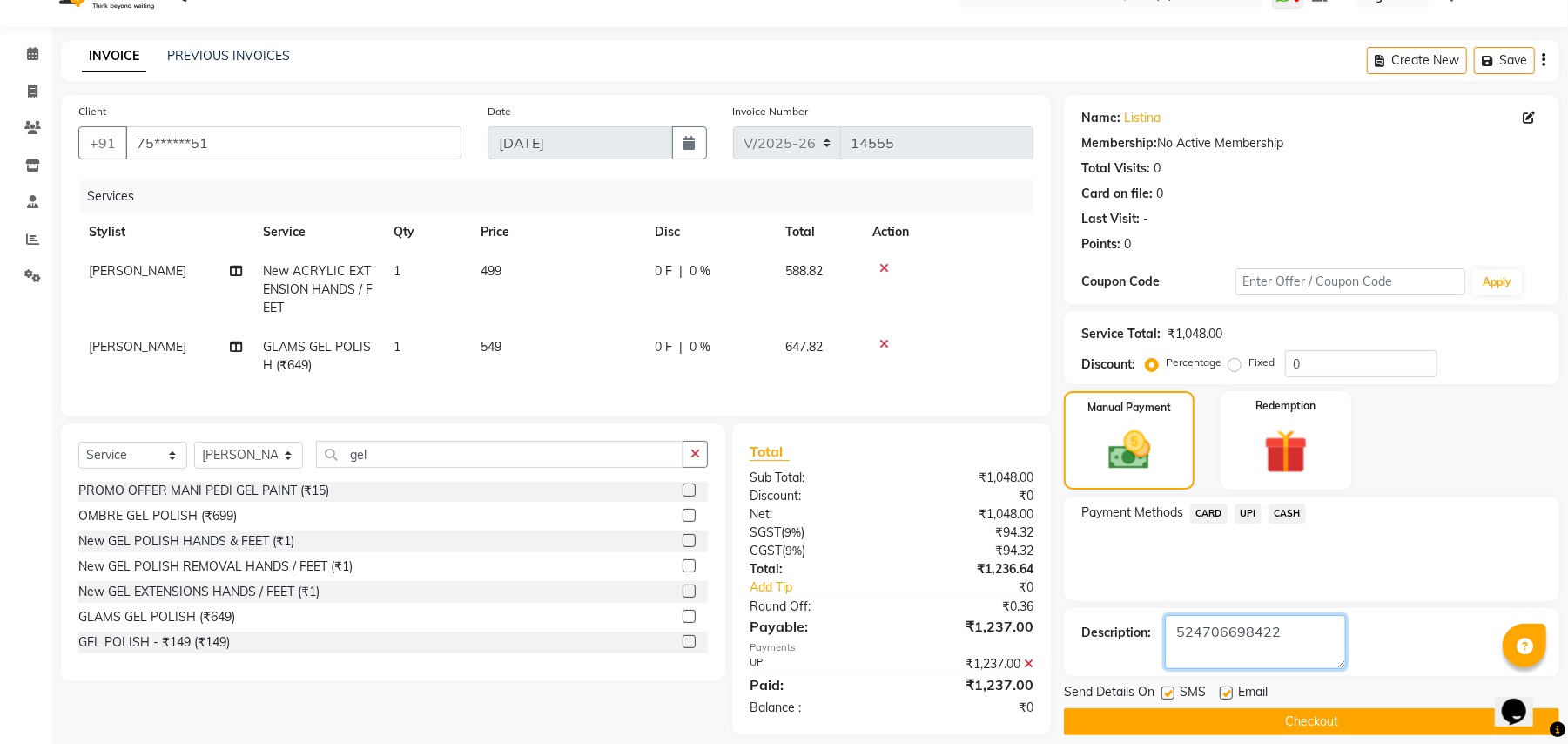
scroll to position [70, 0]
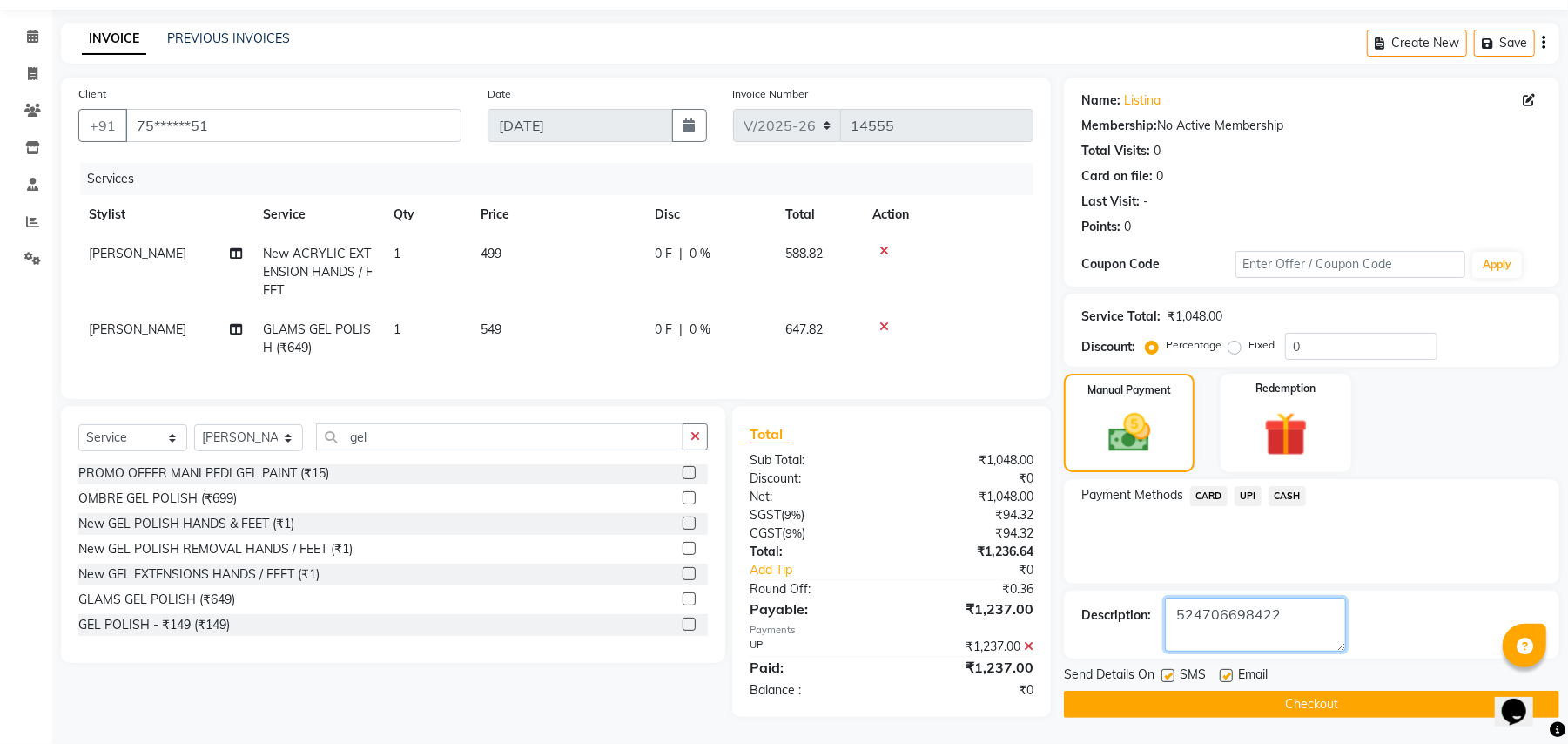
type textarea "524706698422"
click at [1395, 691] on button "Checkout" at bounding box center [1311, 704] width 495 height 27
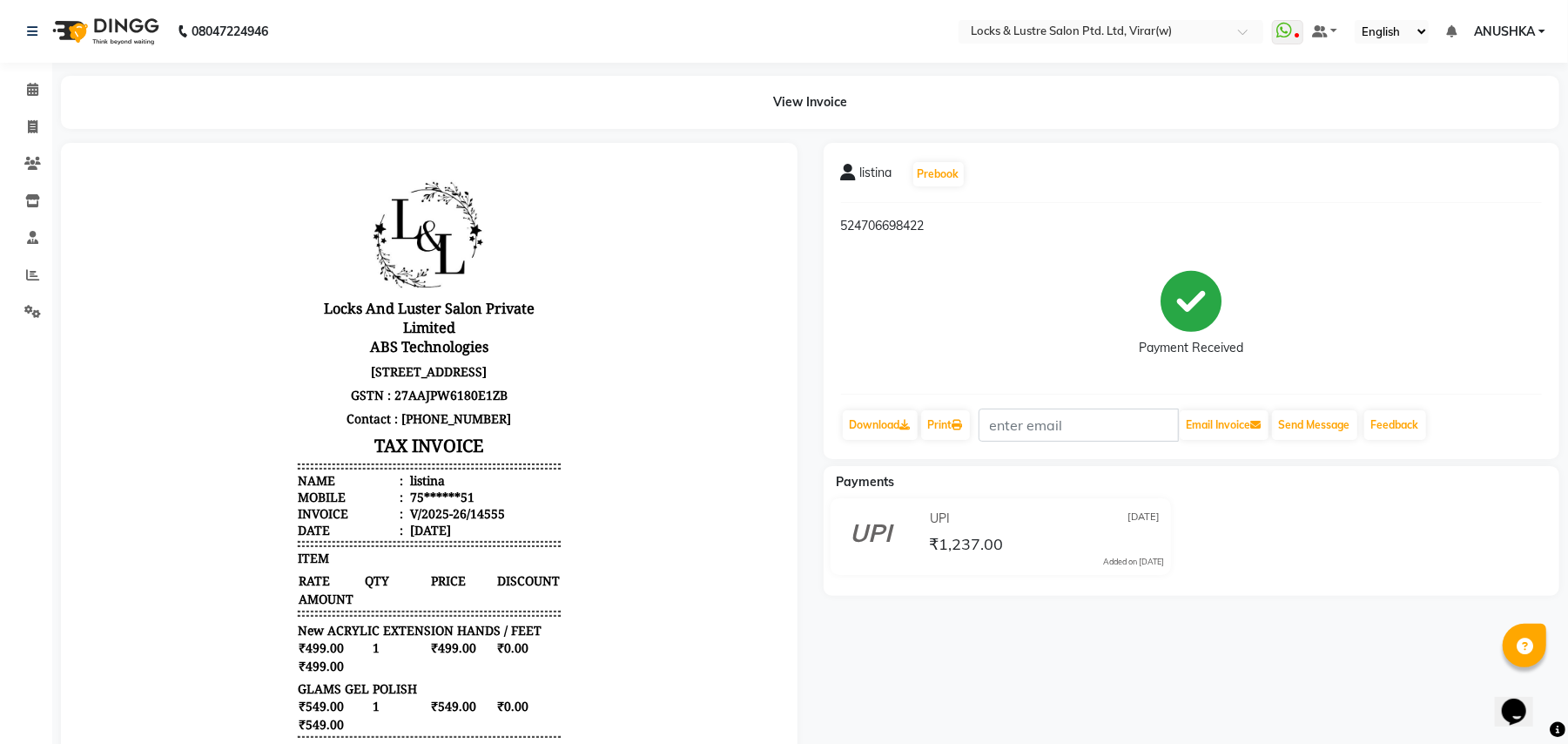
click at [21, 105] on li "Calendar" at bounding box center [26, 90] width 53 height 38
click at [25, 130] on span at bounding box center [33, 127] width 30 height 20
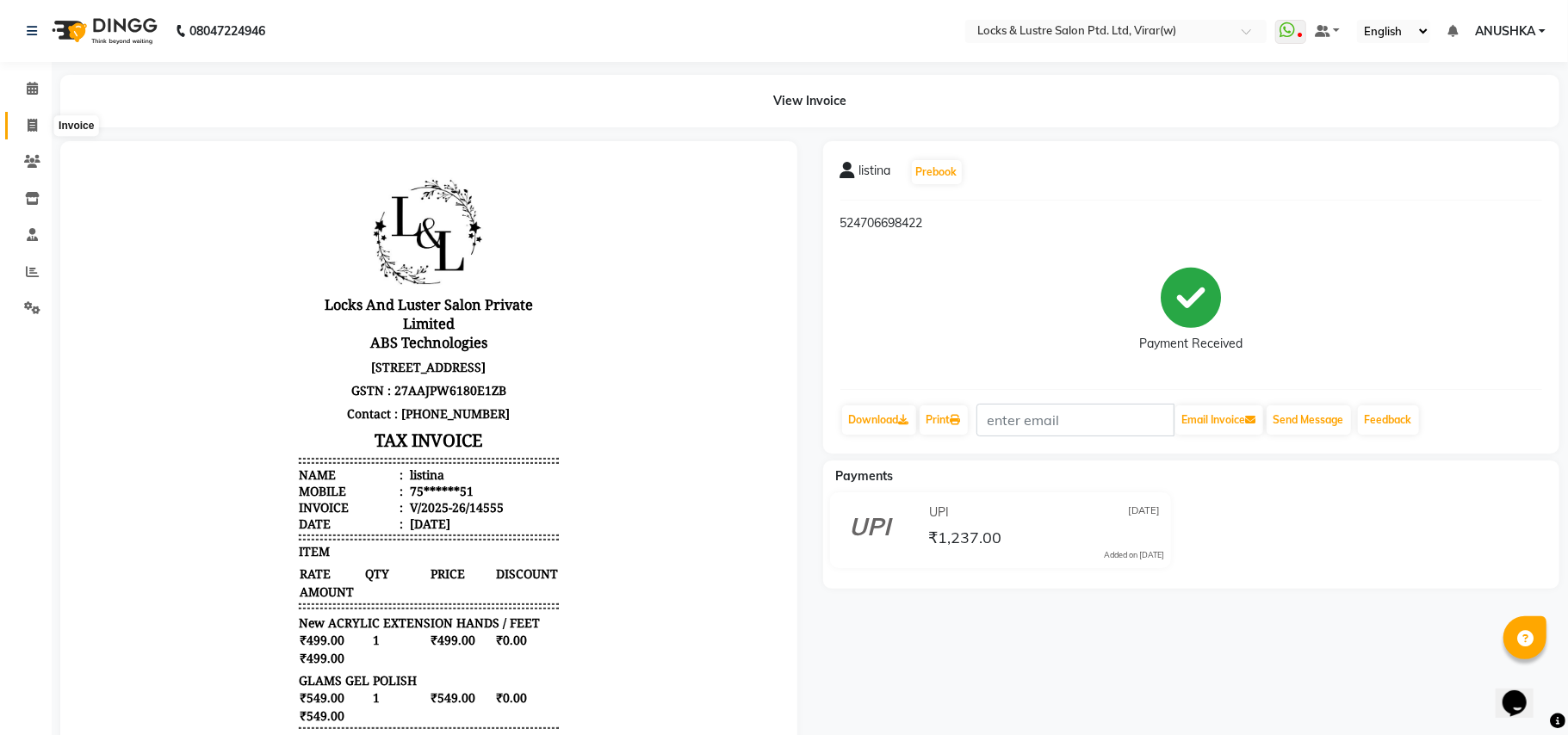
select select "5944"
select select "service"
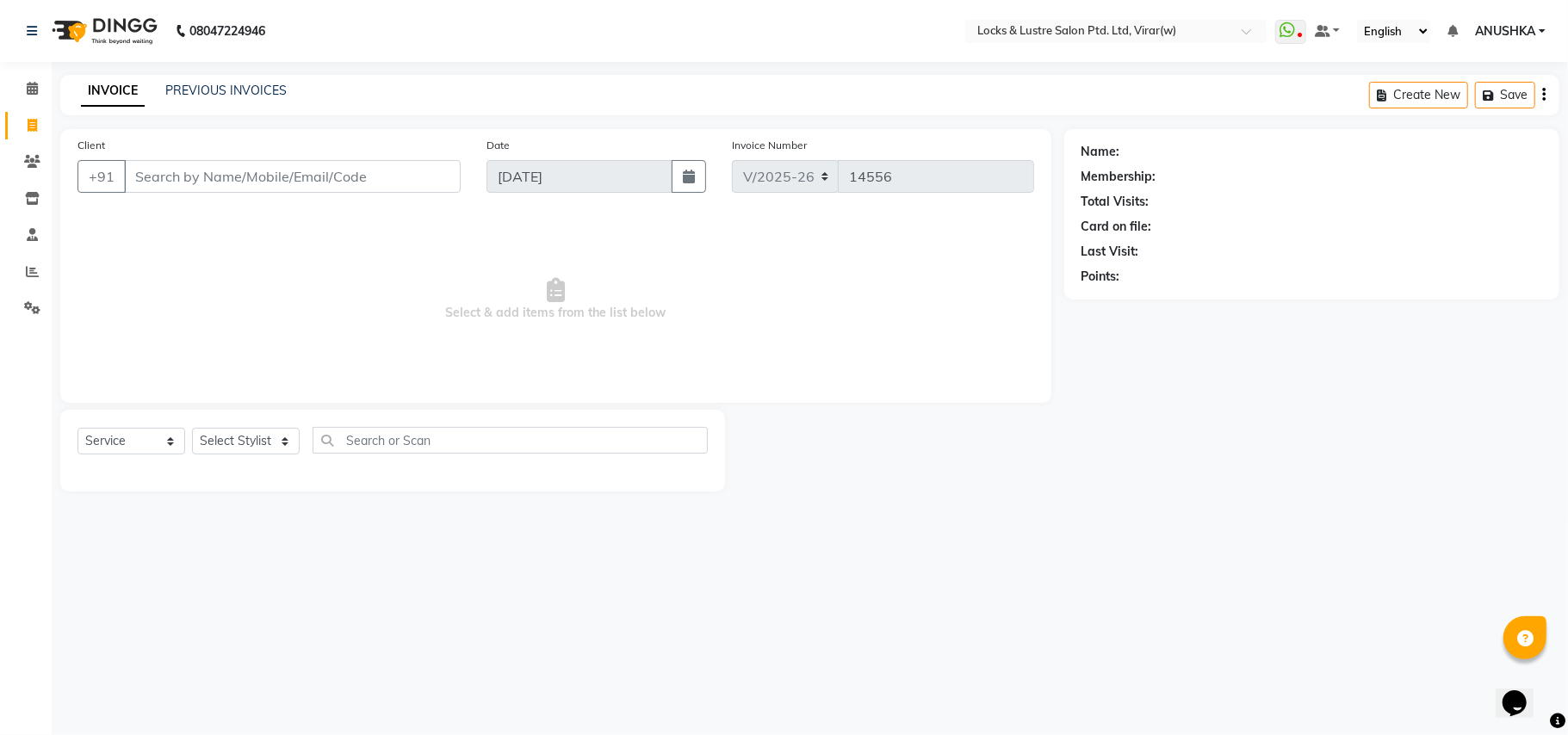
click at [284, 188] on input "Client" at bounding box center [292, 176] width 336 height 33
type input "7507335169"
click at [397, 184] on button "Add Client" at bounding box center [415, 176] width 88 height 33
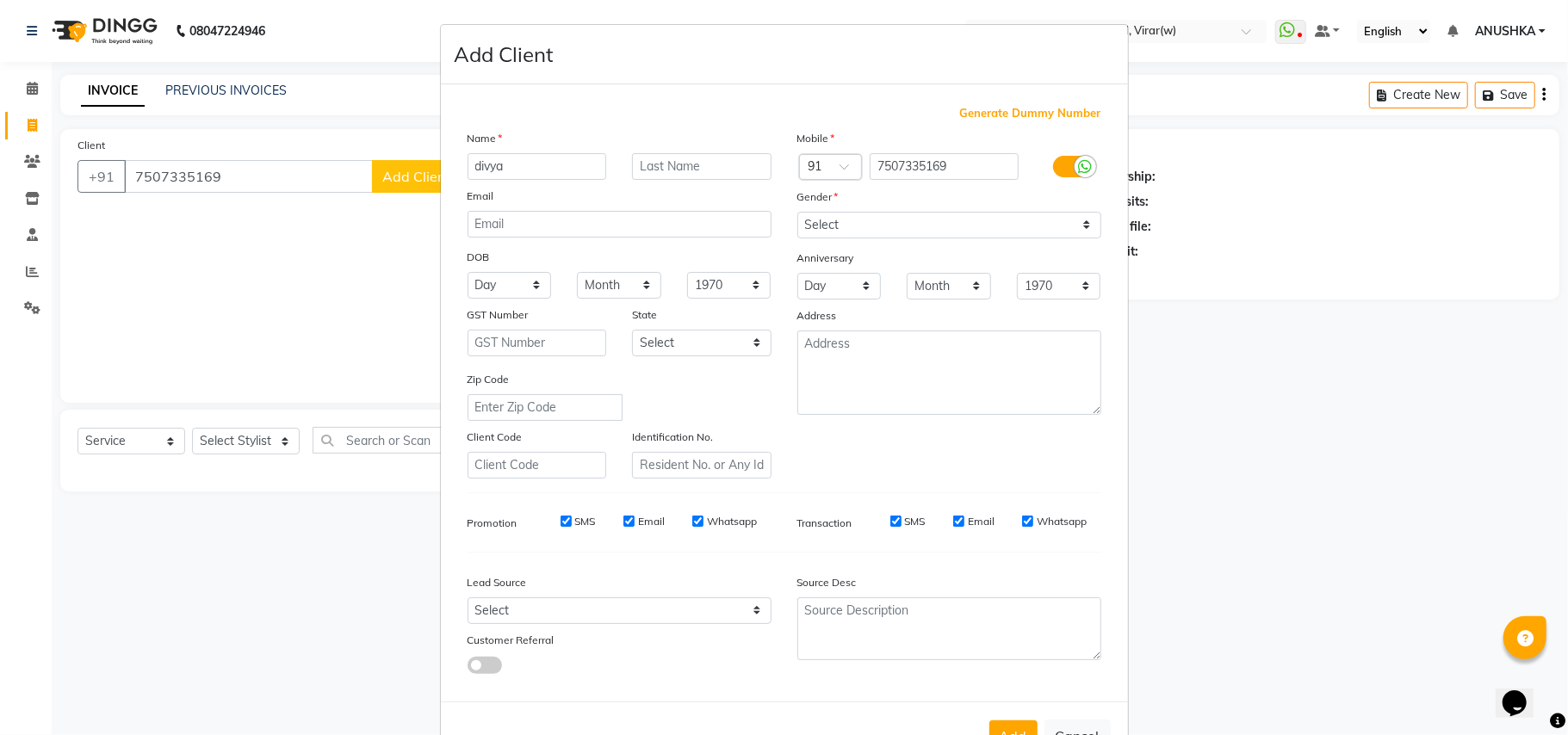
type input "divya"
drag, startPoint x: 910, startPoint y: 224, endPoint x: 910, endPoint y: 236, distance: 12.0
click at [910, 225] on select "Select Male Female Other Prefer Not To Say" at bounding box center [949, 225] width 304 height 27
select select "female"
click at [797, 212] on select "Select Male Female Other Prefer Not To Say" at bounding box center [949, 225] width 304 height 27
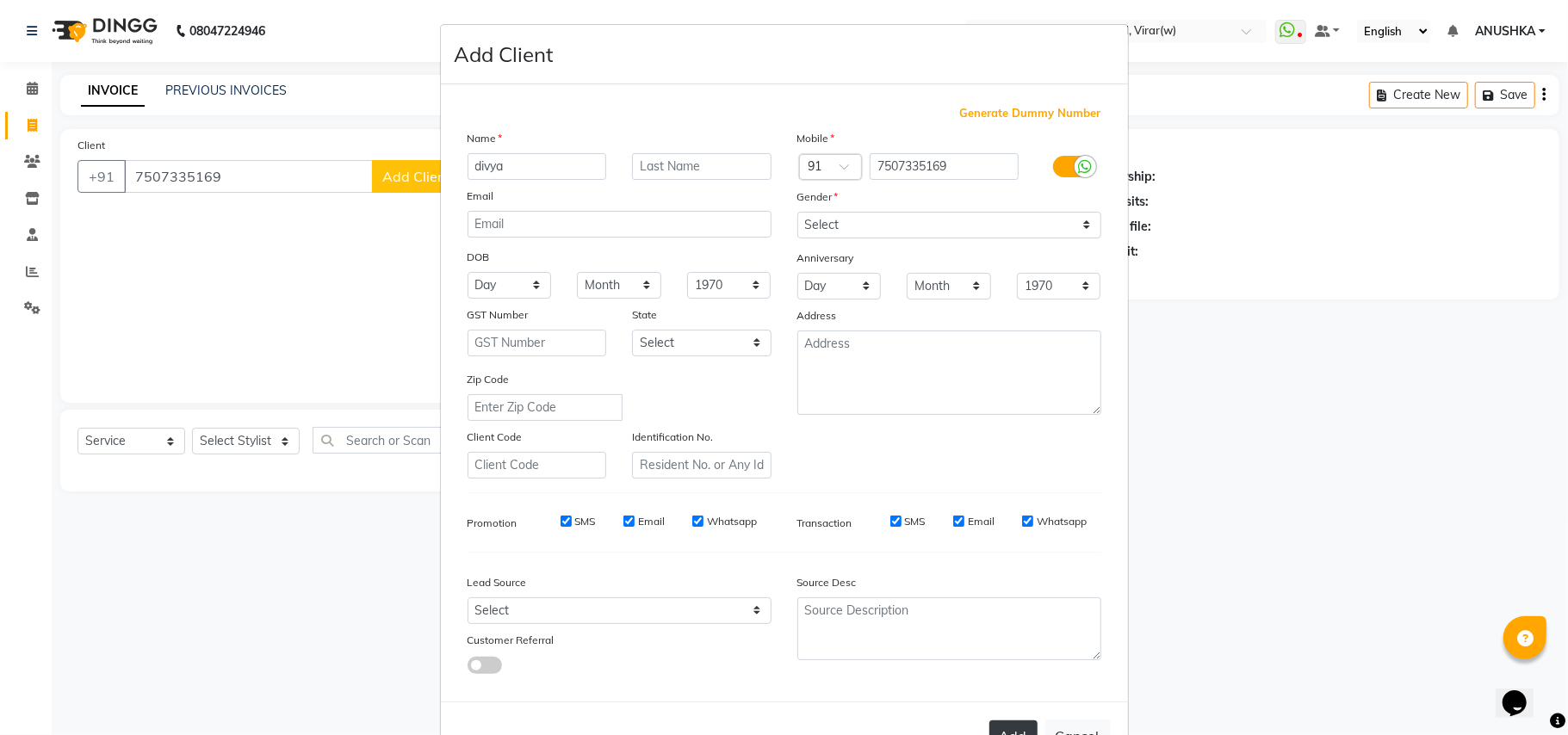
click at [996, 720] on button "Add" at bounding box center [1013, 735] width 48 height 31
type input "75******69"
select select
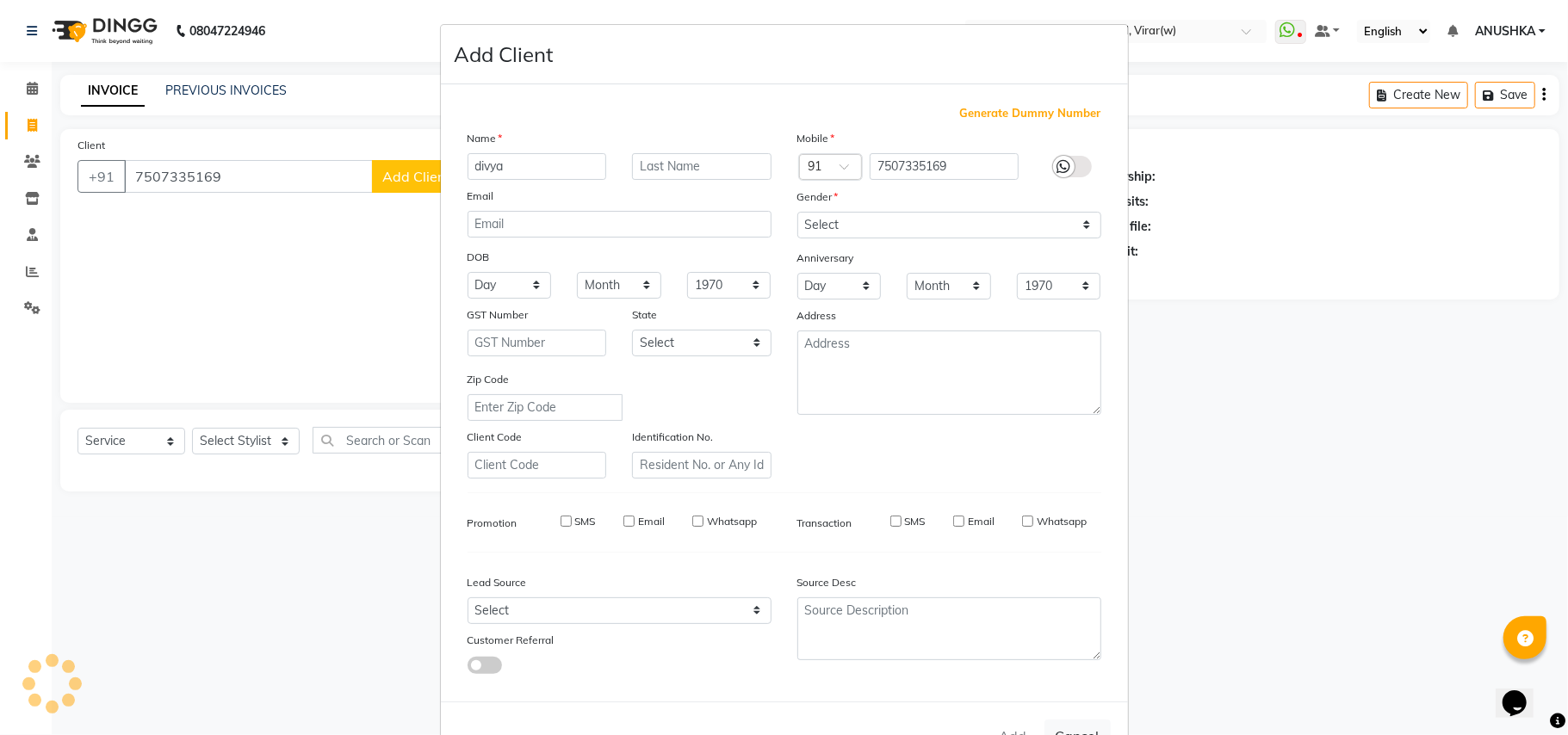
select select
checkbox input "false"
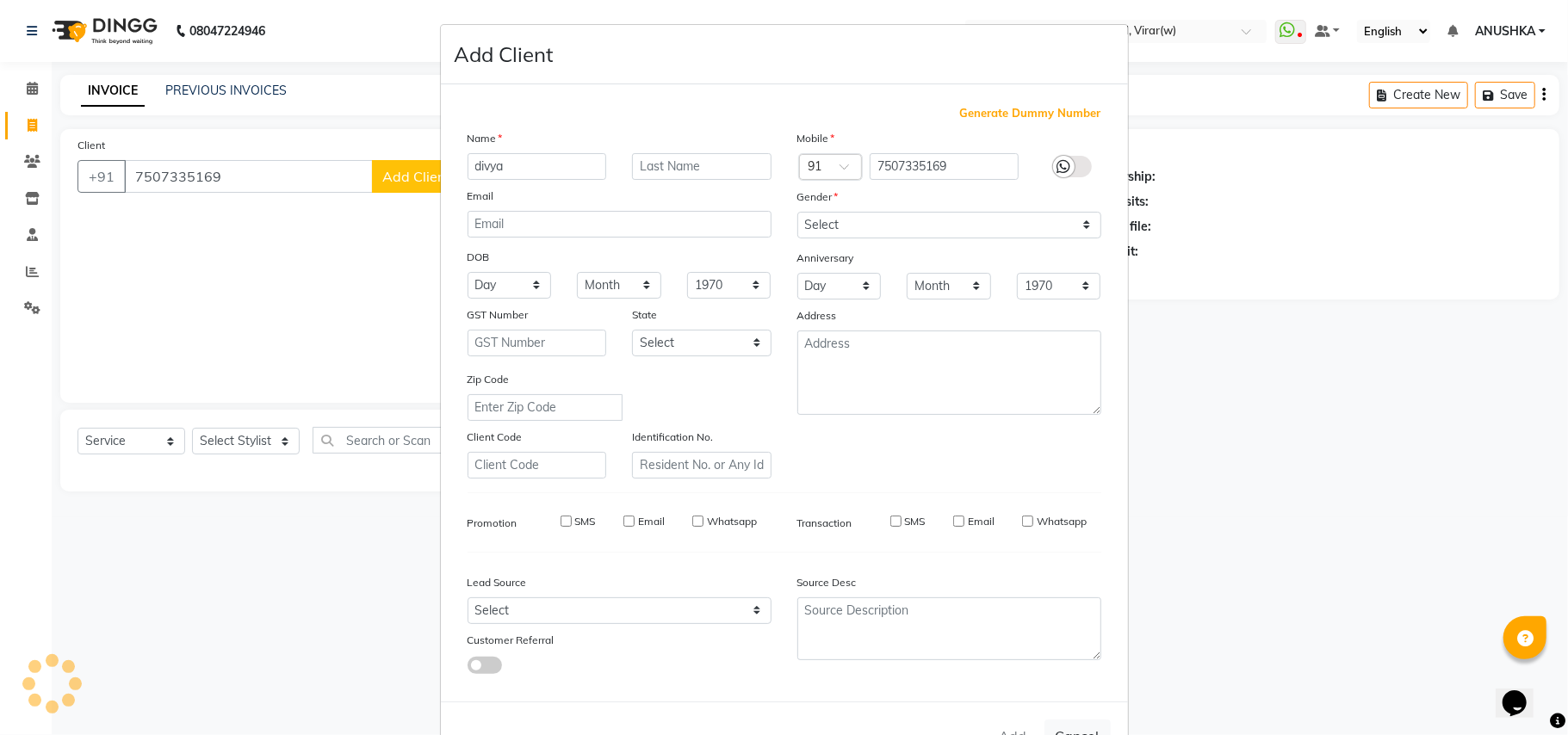
checkbox input "false"
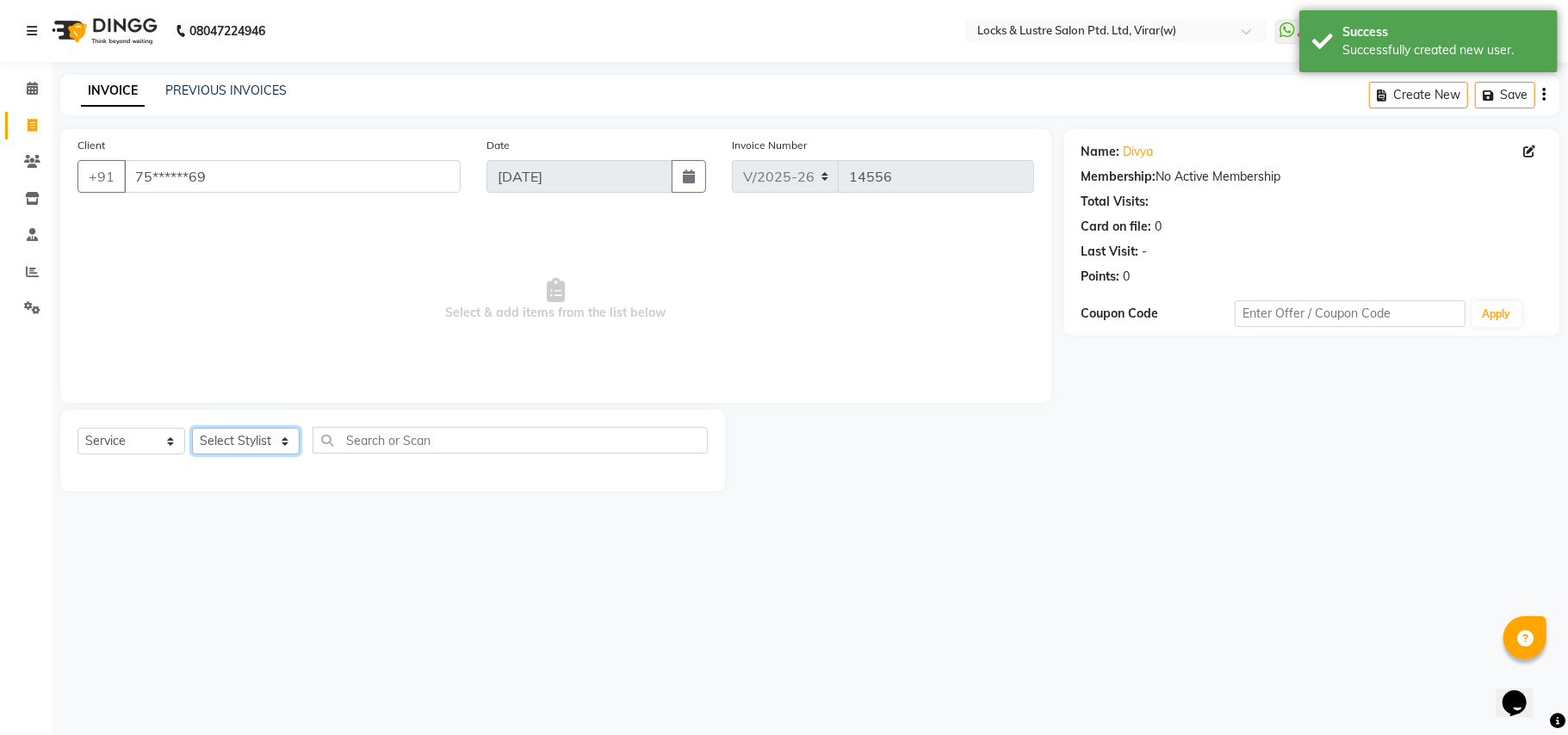
click at [244, 436] on select "Select Stylist AARTI Abdul Khan Adil Admin AJAY AKASH NHAVI ANUSHKA Ashwini Saw…" at bounding box center [246, 440] width 108 height 27
select select "42128"
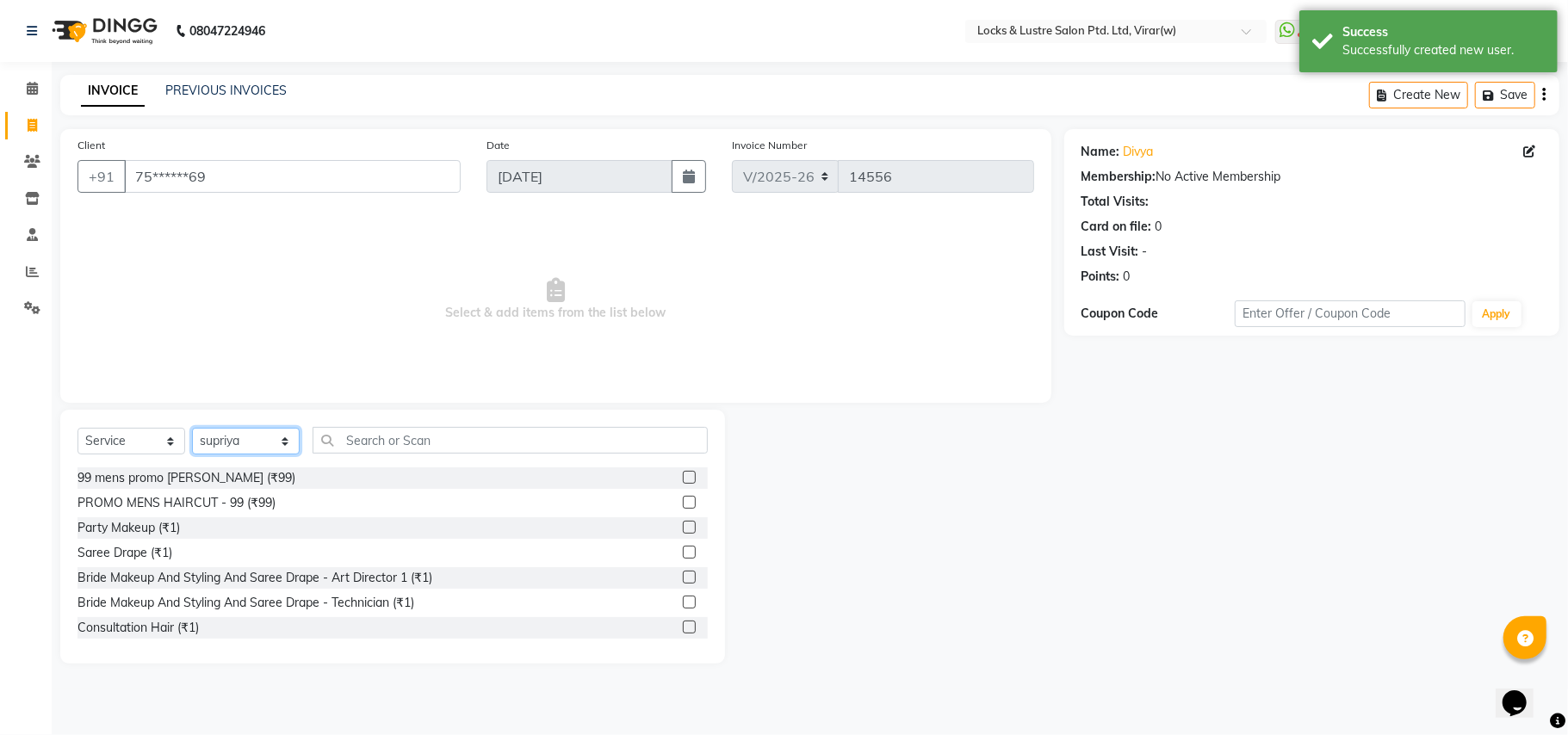
click at [244, 436] on select "Select Stylist AARTI Abdul Khan Adil Admin AJAY AKASH NHAVI ANUSHKA Ashwini Saw…" at bounding box center [246, 440] width 108 height 27
click at [389, 439] on input "text" at bounding box center [509, 440] width 395 height 27
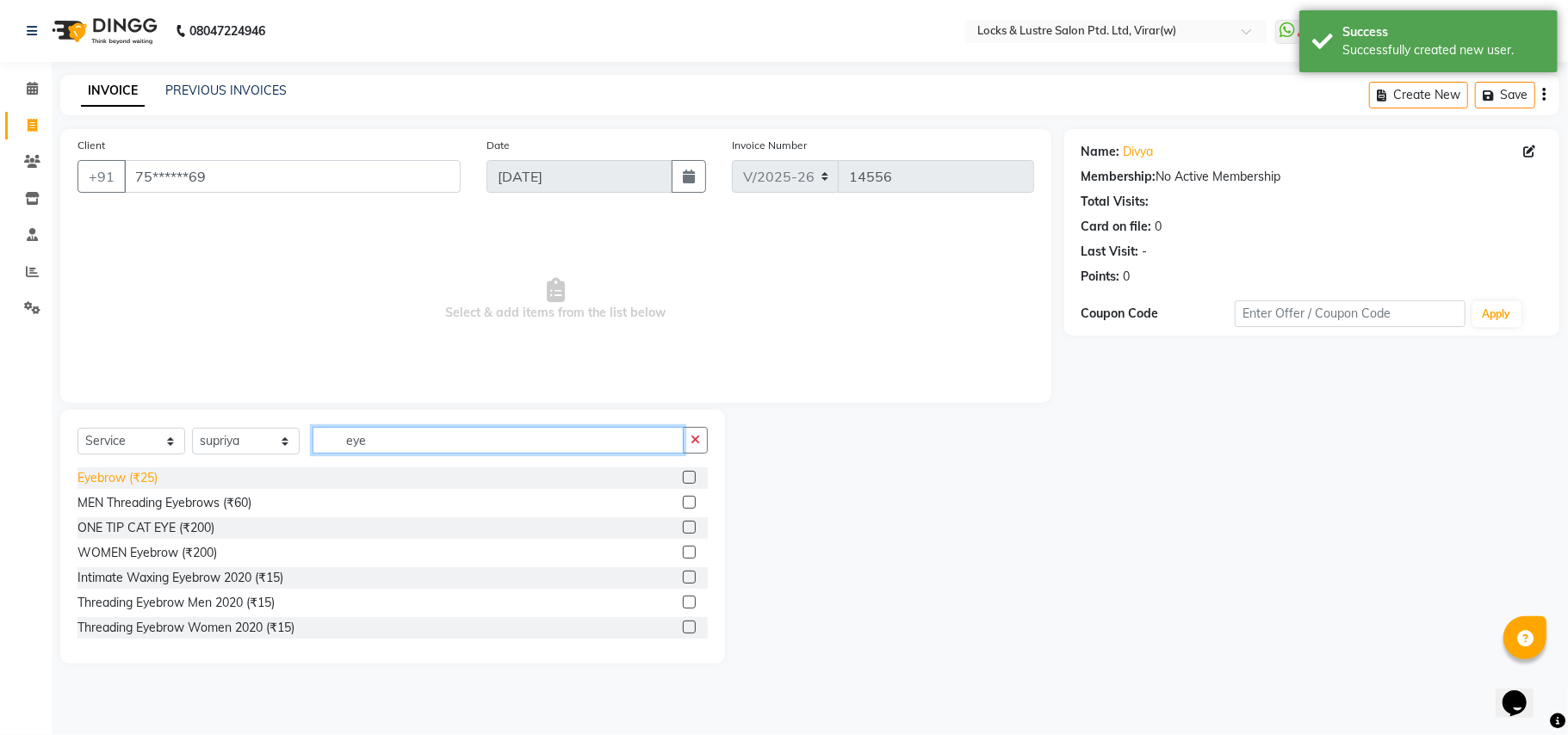
type input "eye"
click at [117, 474] on div "Eyebrow (₹25)" at bounding box center [117, 478] width 80 height 18
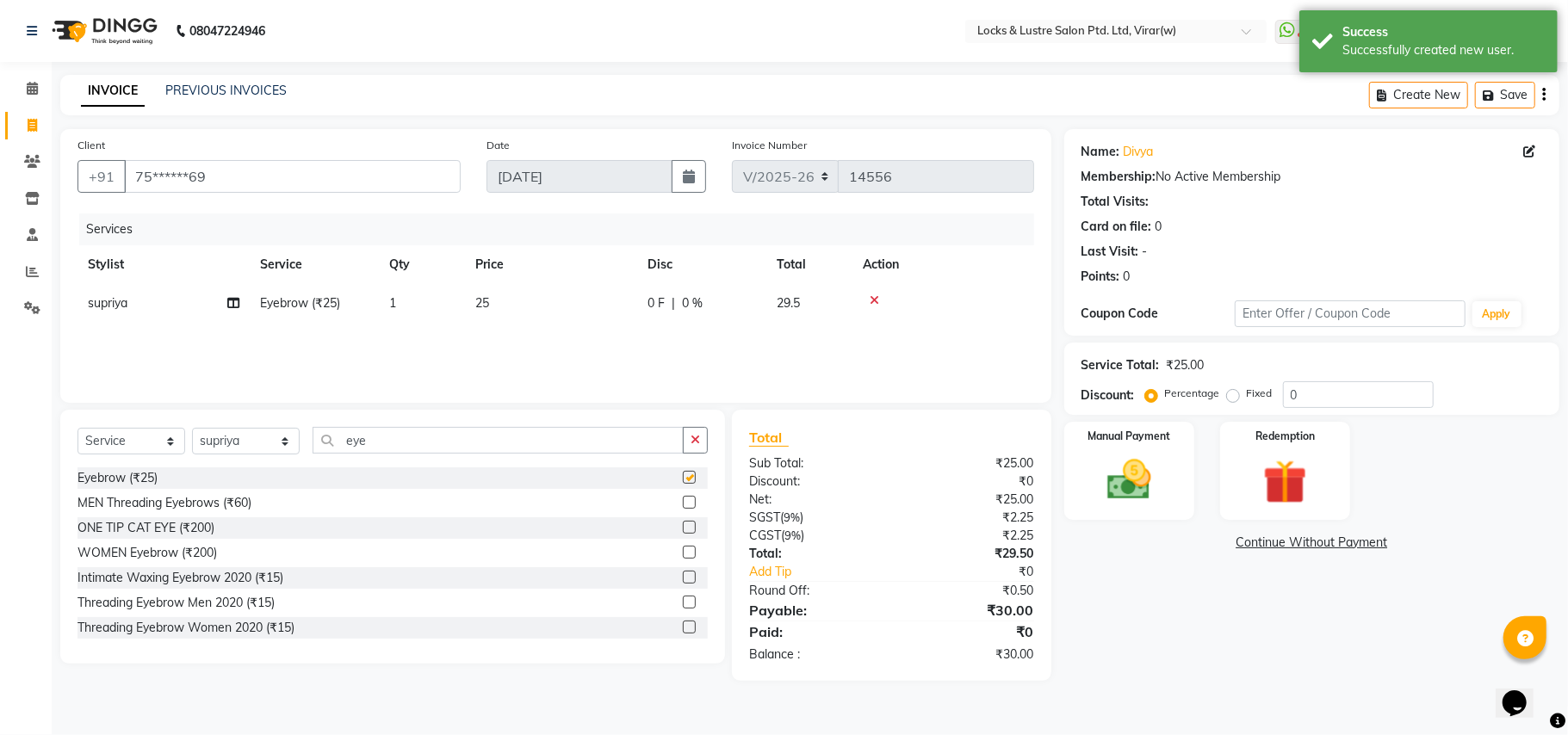
checkbox input "false"
drag, startPoint x: 414, startPoint y: 314, endPoint x: 453, endPoint y: 309, distance: 39.3
click at [426, 314] on td "1" at bounding box center [422, 304] width 86 height 39
select select "42128"
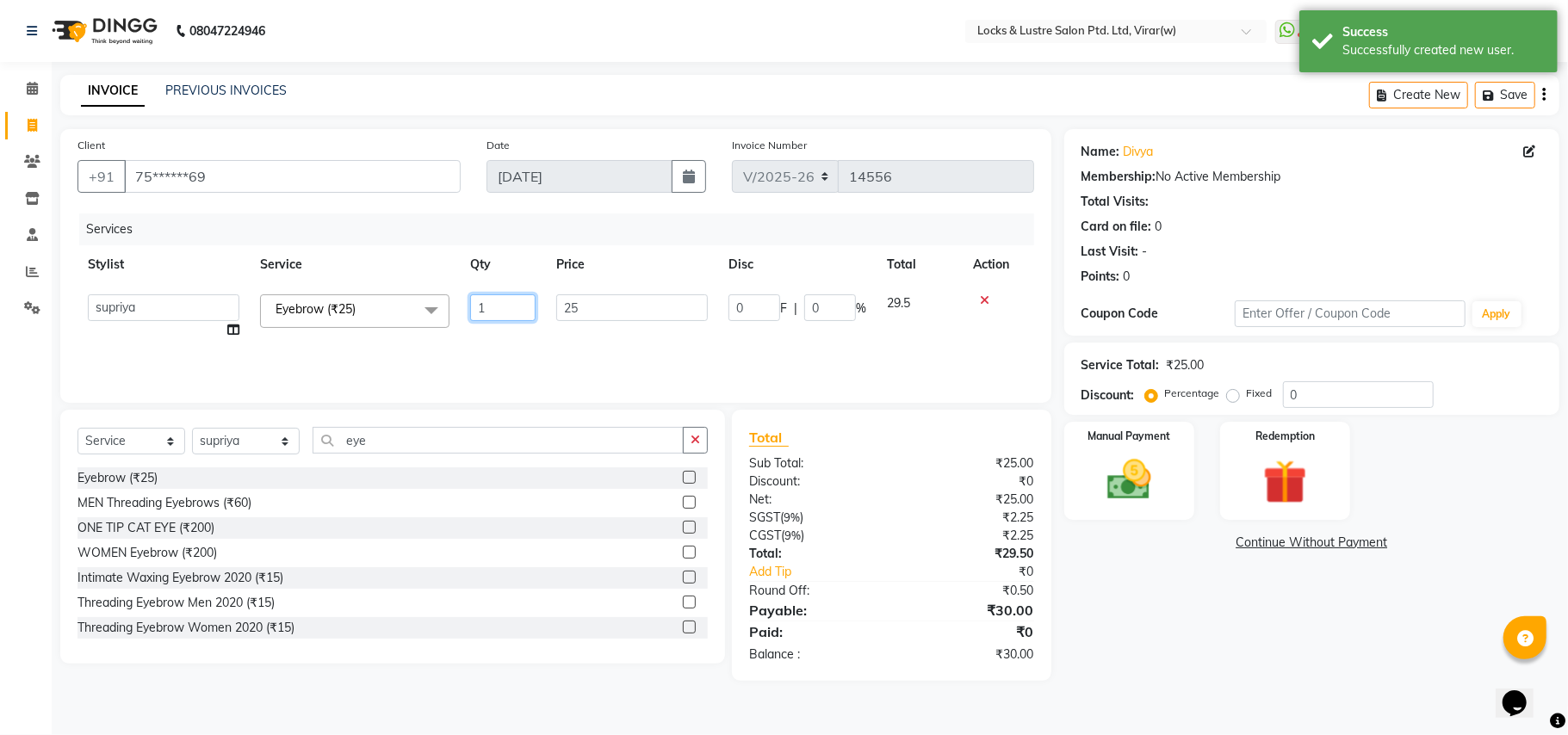
click at [507, 300] on input "1" at bounding box center [503, 308] width 65 height 27
type input "2"
click at [679, 362] on div "Services Stylist Service Qty Price Disc Total Action AARTI Abdul Khan Adil Admi…" at bounding box center [555, 299] width 956 height 172
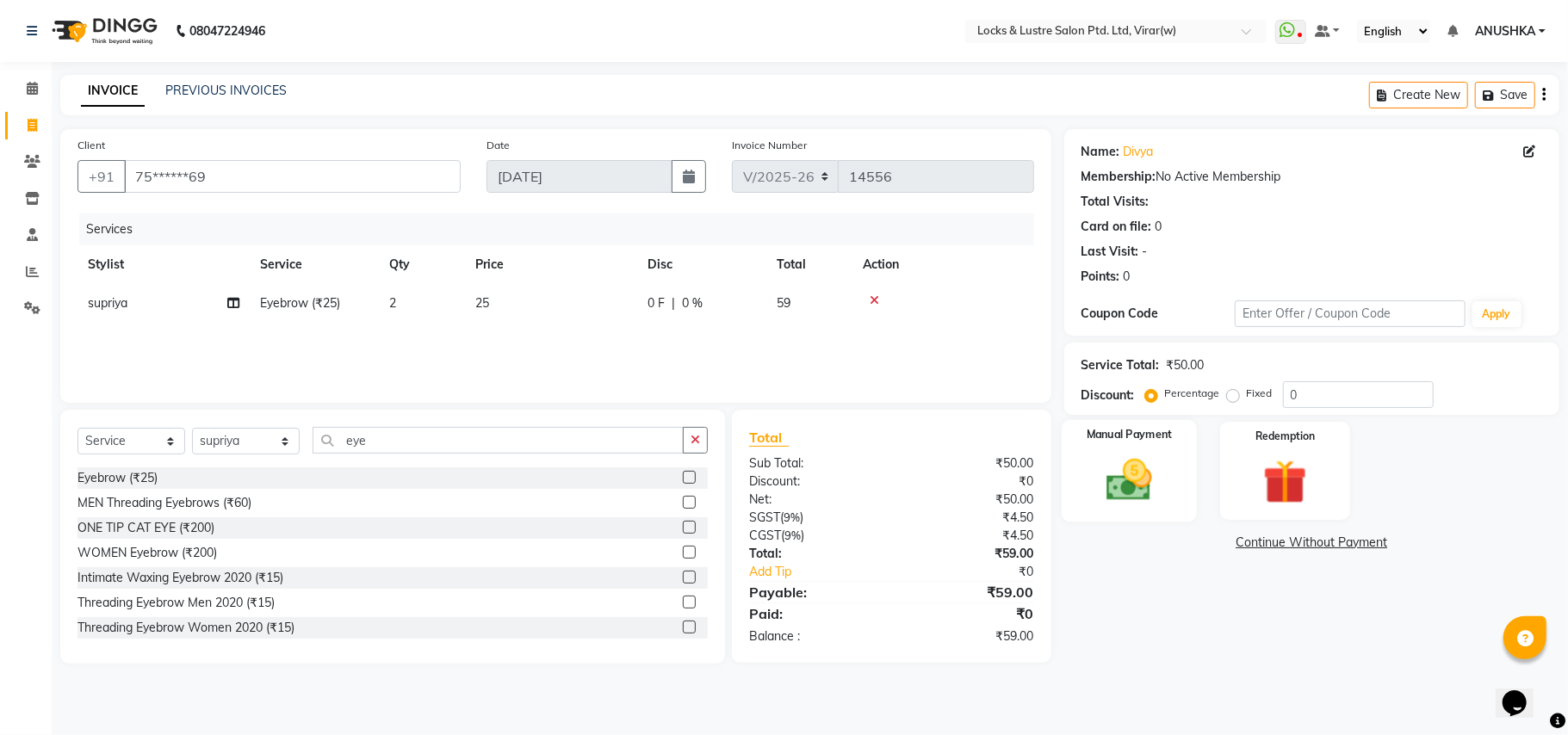
drag, startPoint x: 1083, startPoint y: 462, endPoint x: 1127, endPoint y: 503, distance: 60.1
click at [1087, 466] on div "Manual Payment" at bounding box center [1128, 470] width 135 height 101
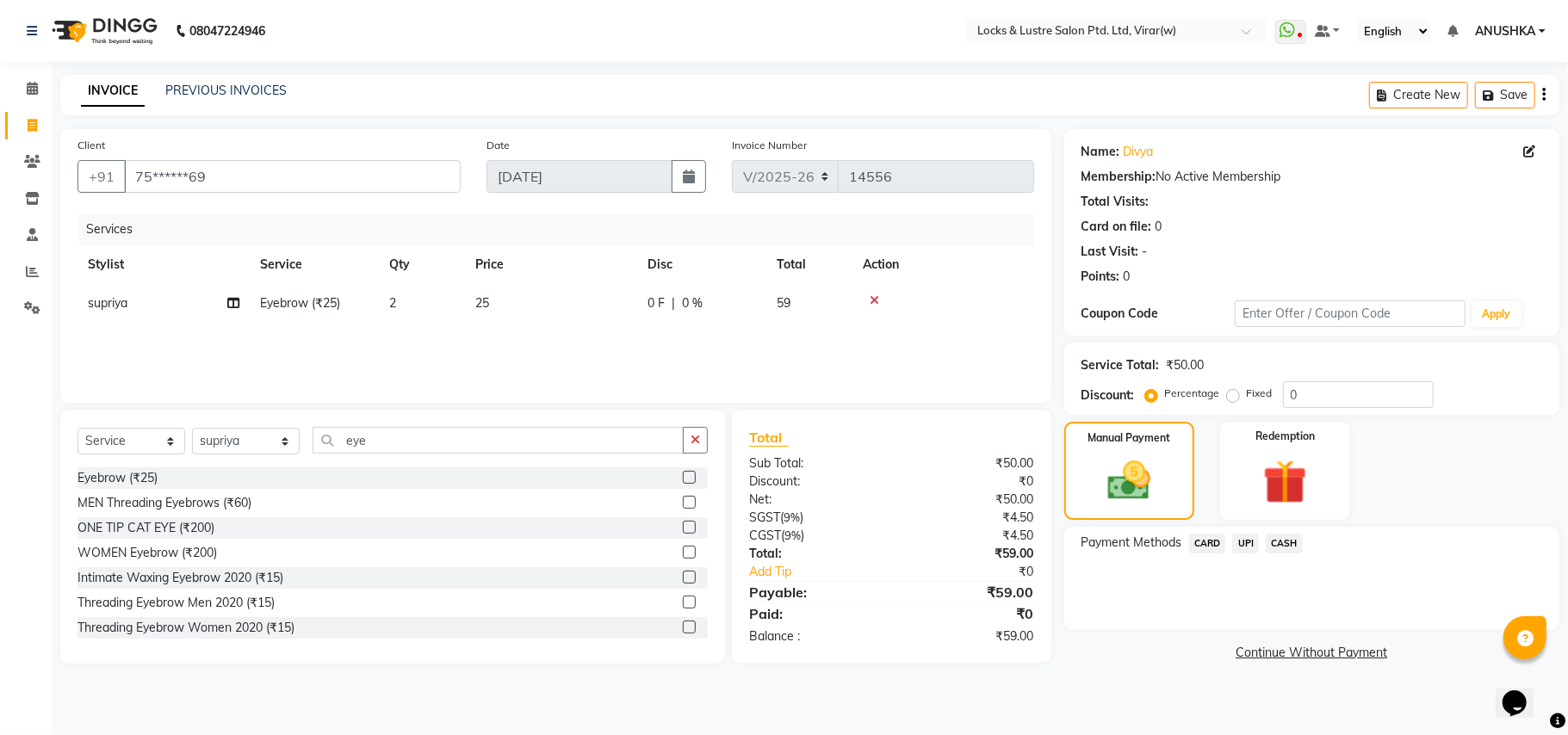
click at [1283, 539] on span "CASH" at bounding box center [1285, 543] width 37 height 20
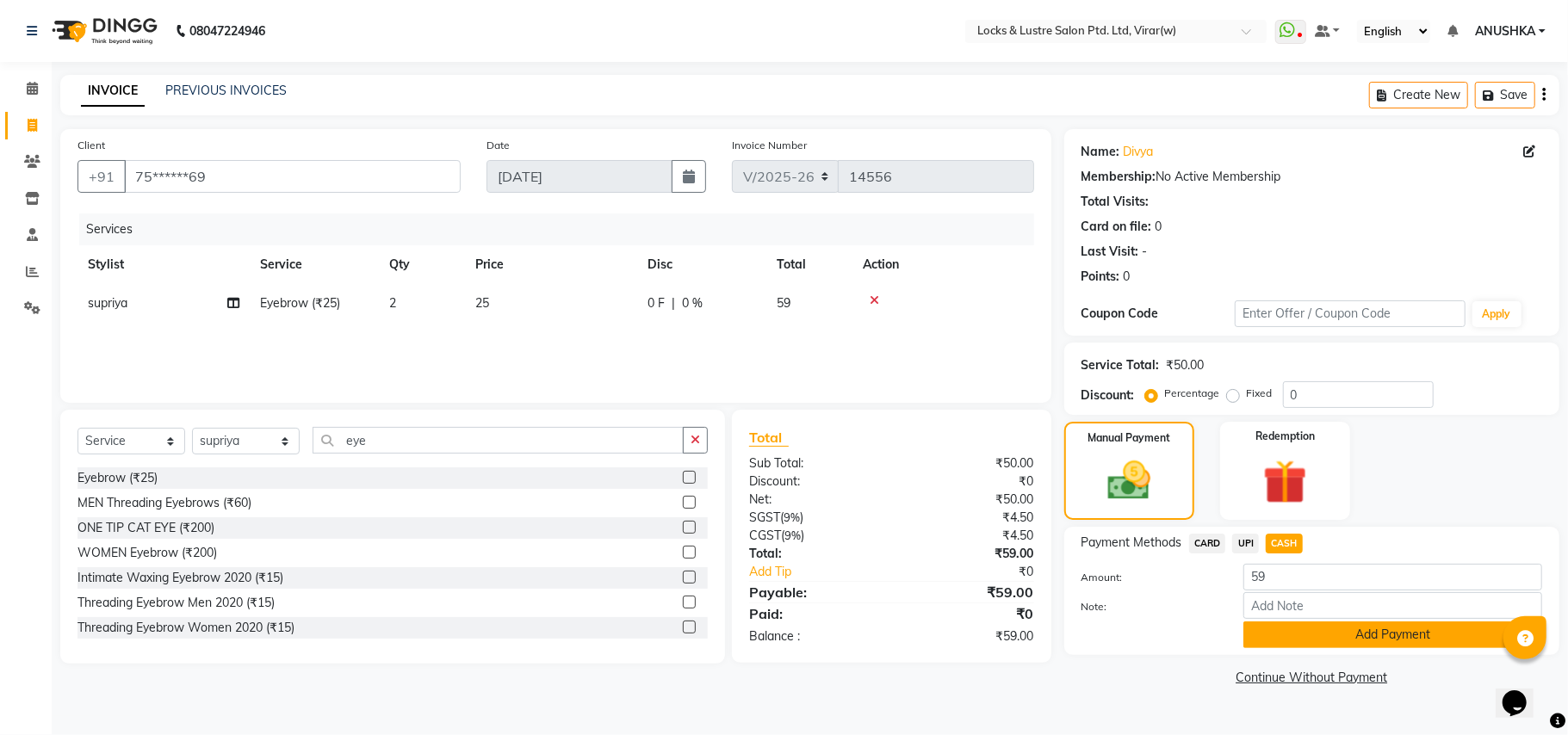
click at [1321, 637] on button "Add Payment" at bounding box center [1392, 635] width 298 height 27
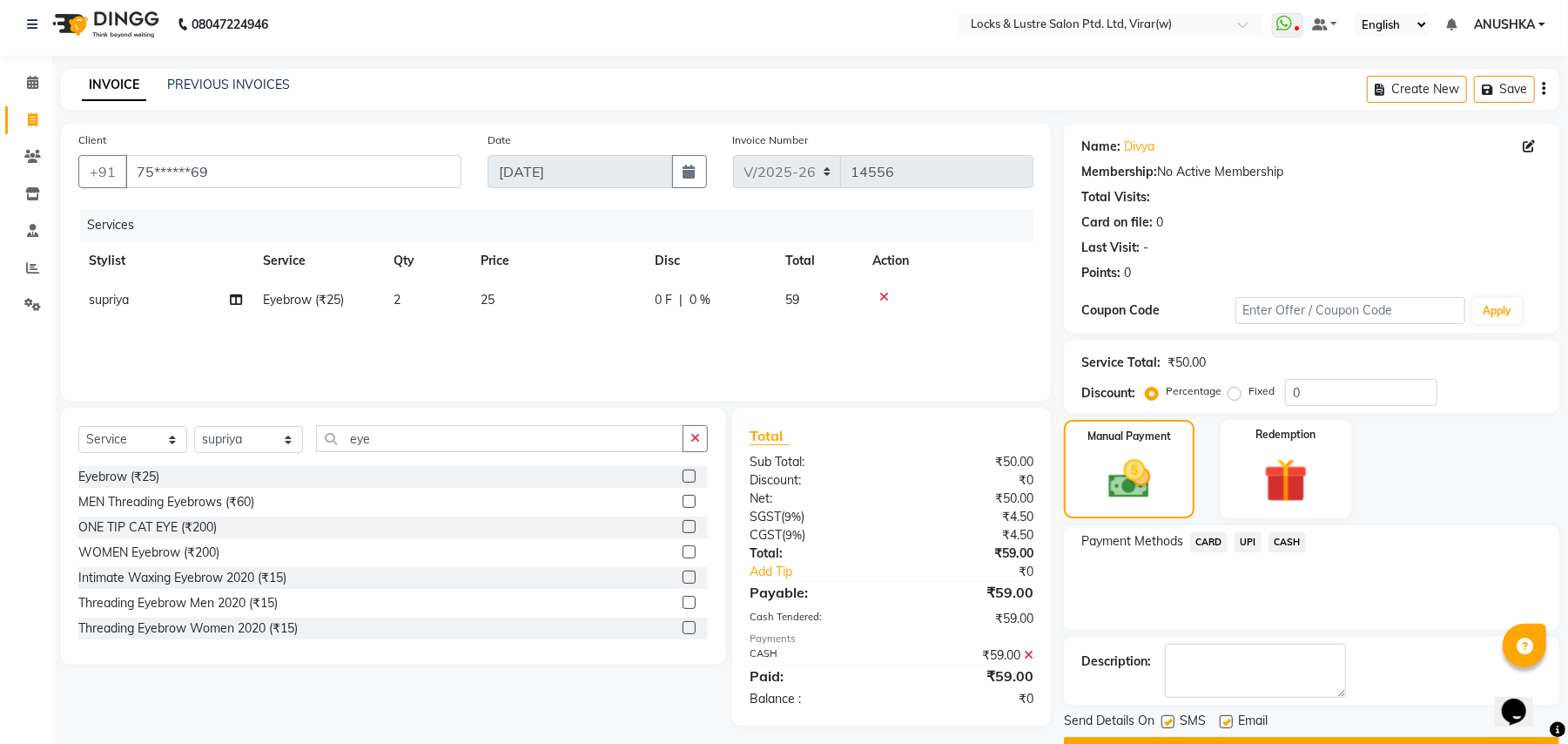
scroll to position [54, 0]
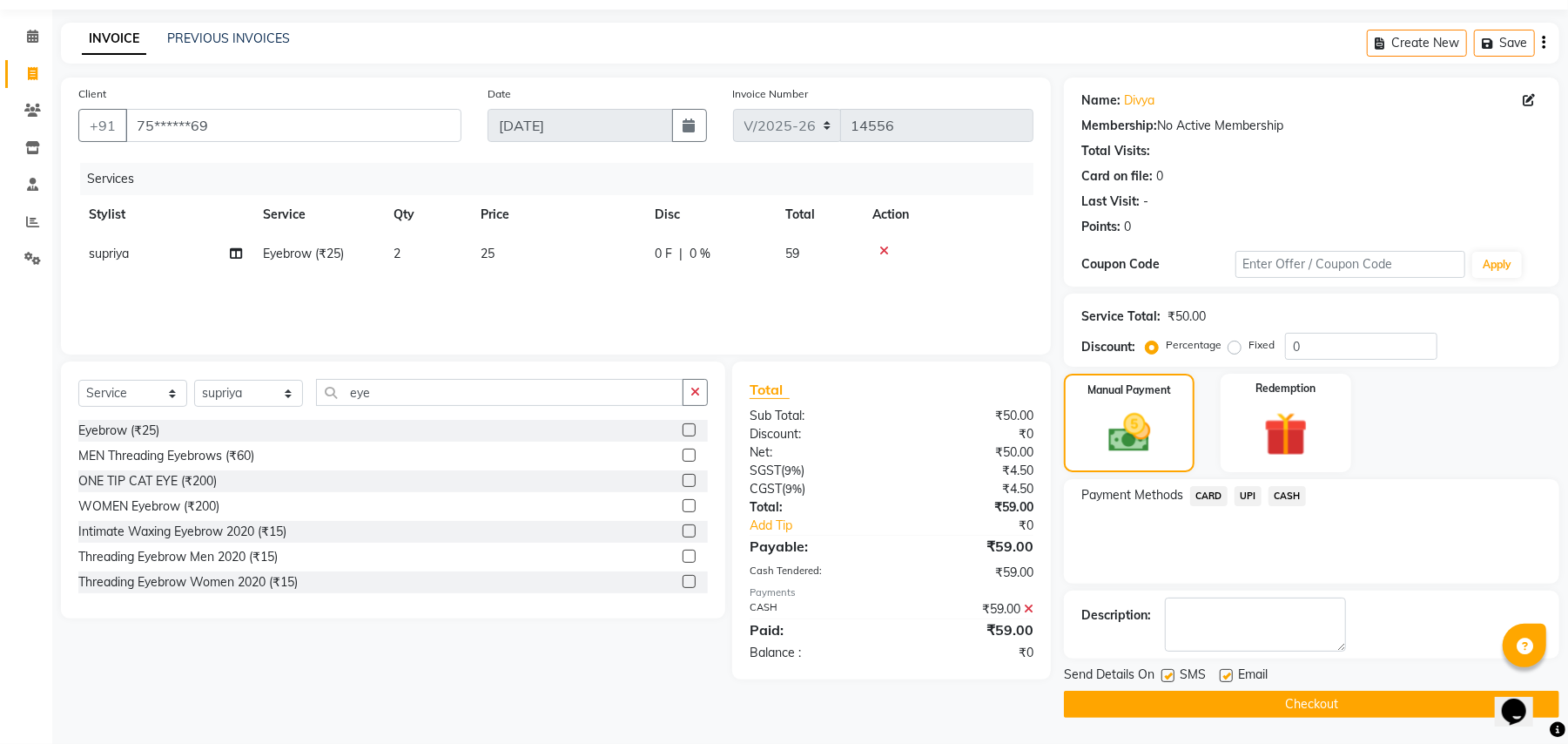
click at [1342, 699] on button "Checkout" at bounding box center [1311, 704] width 495 height 27
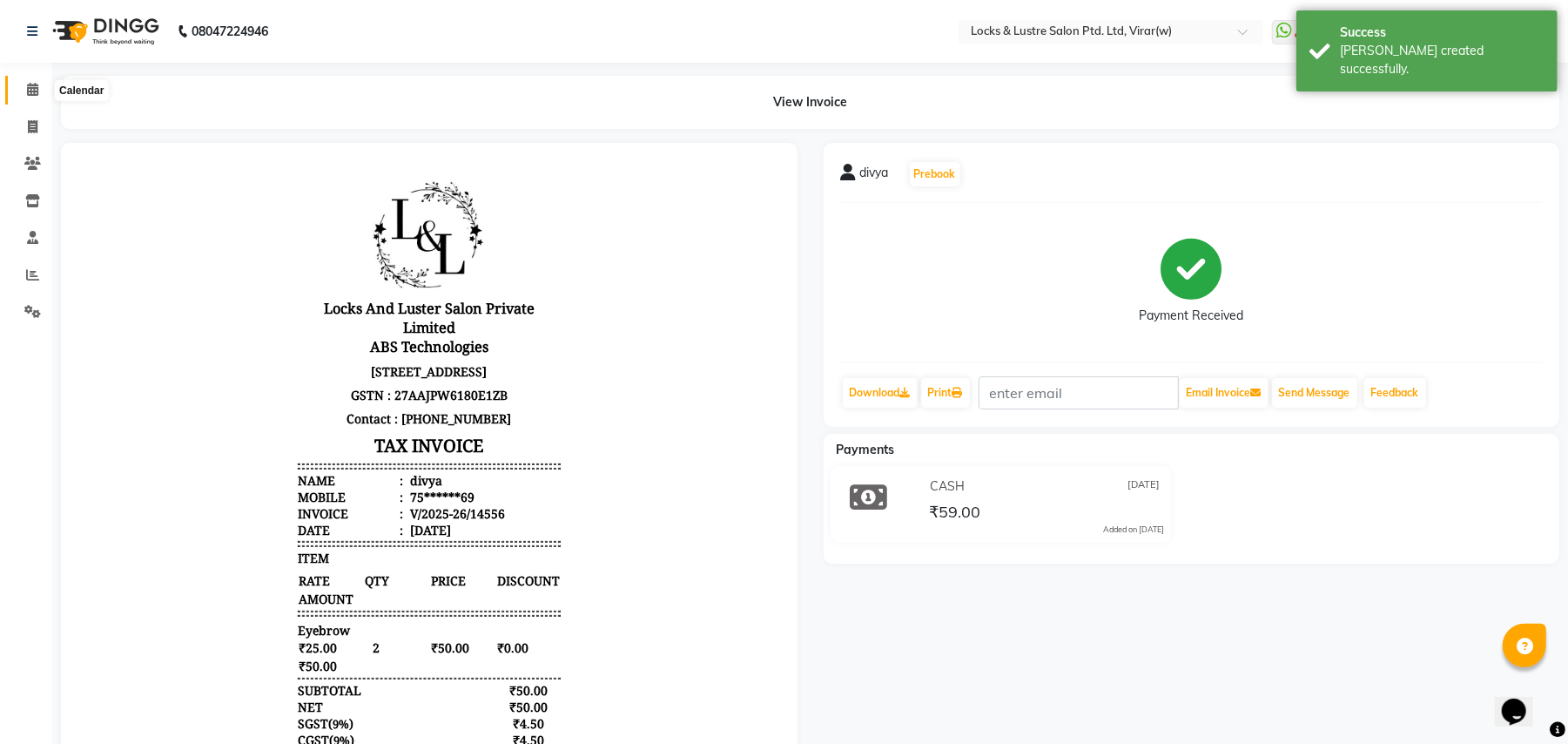
click at [35, 88] on icon at bounding box center [33, 89] width 11 height 13
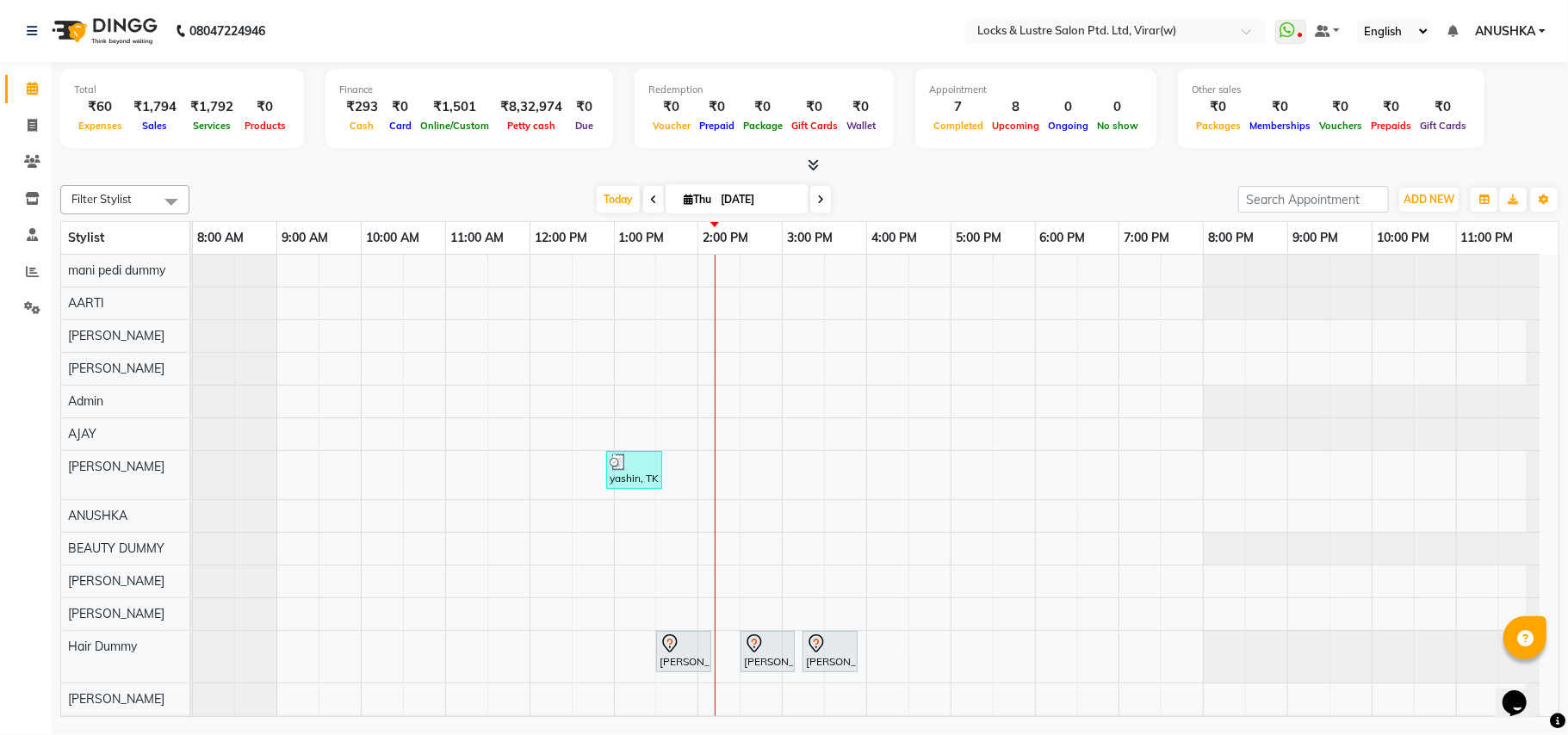
click at [817, 204] on icon at bounding box center [820, 199] width 7 height 10
type input "[DATE]"
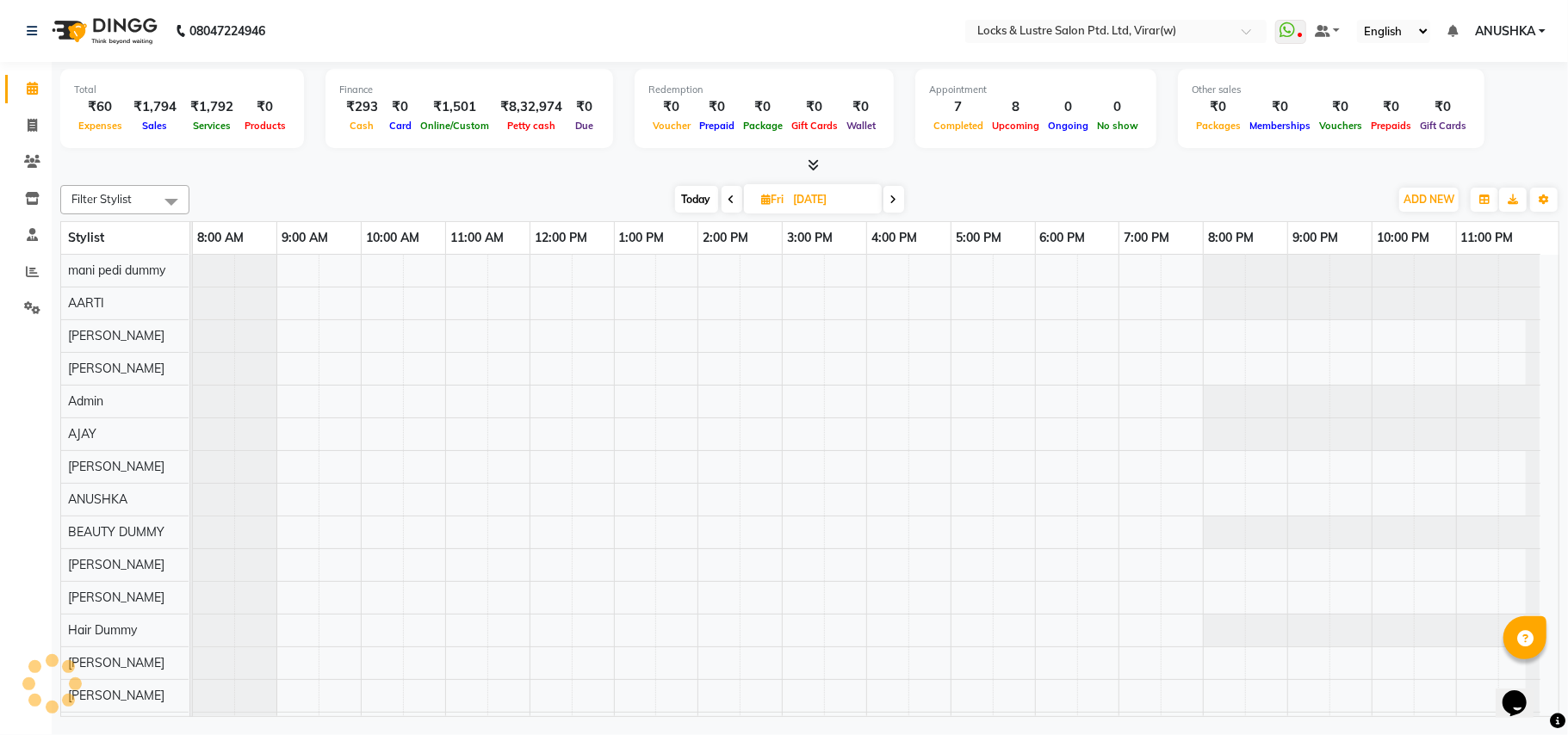
click at [814, 204] on input "[DATE]" at bounding box center [832, 200] width 86 height 26
select select "9"
select select "2025"
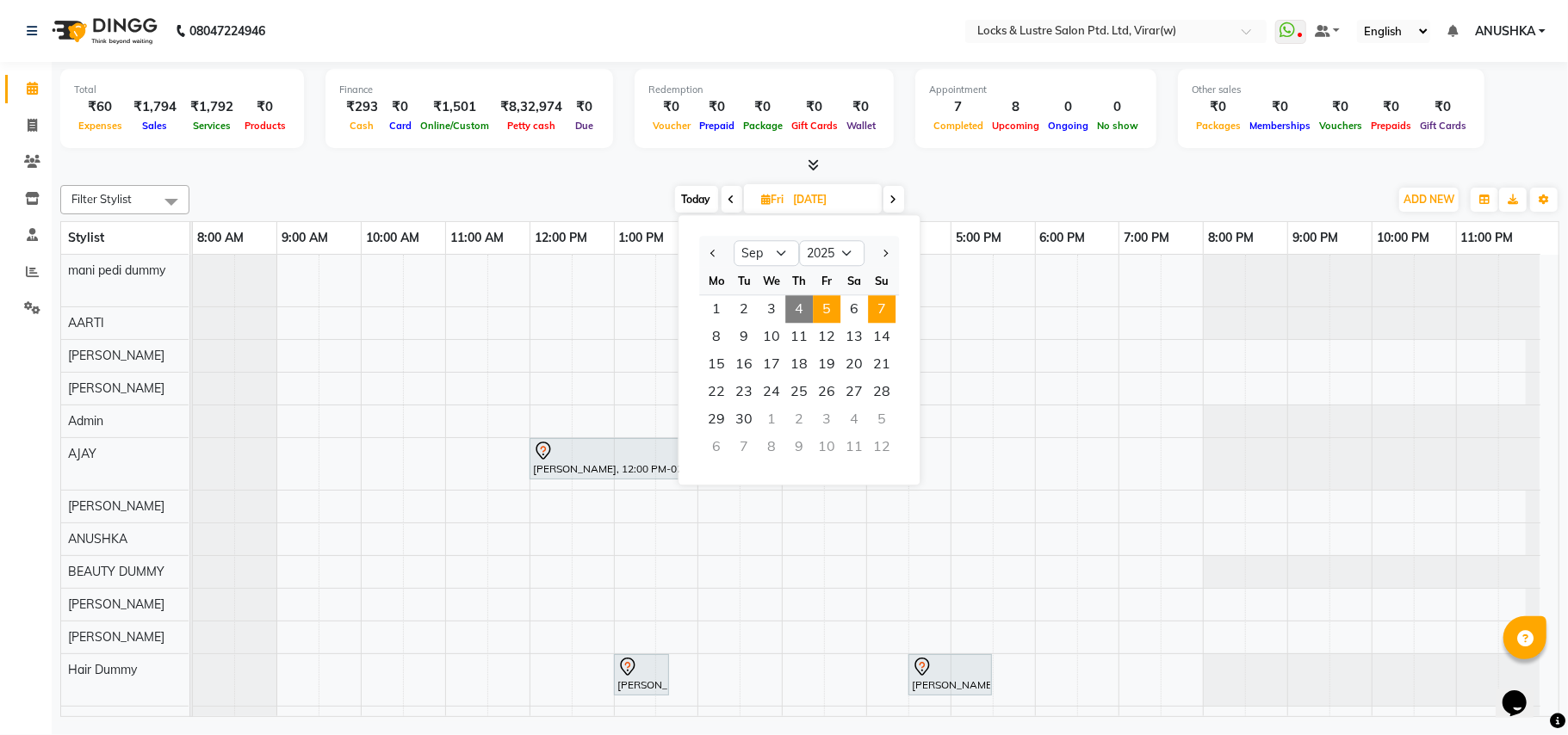
click at [872, 305] on span "7" at bounding box center [882, 309] width 28 height 28
type input "[DATE]"
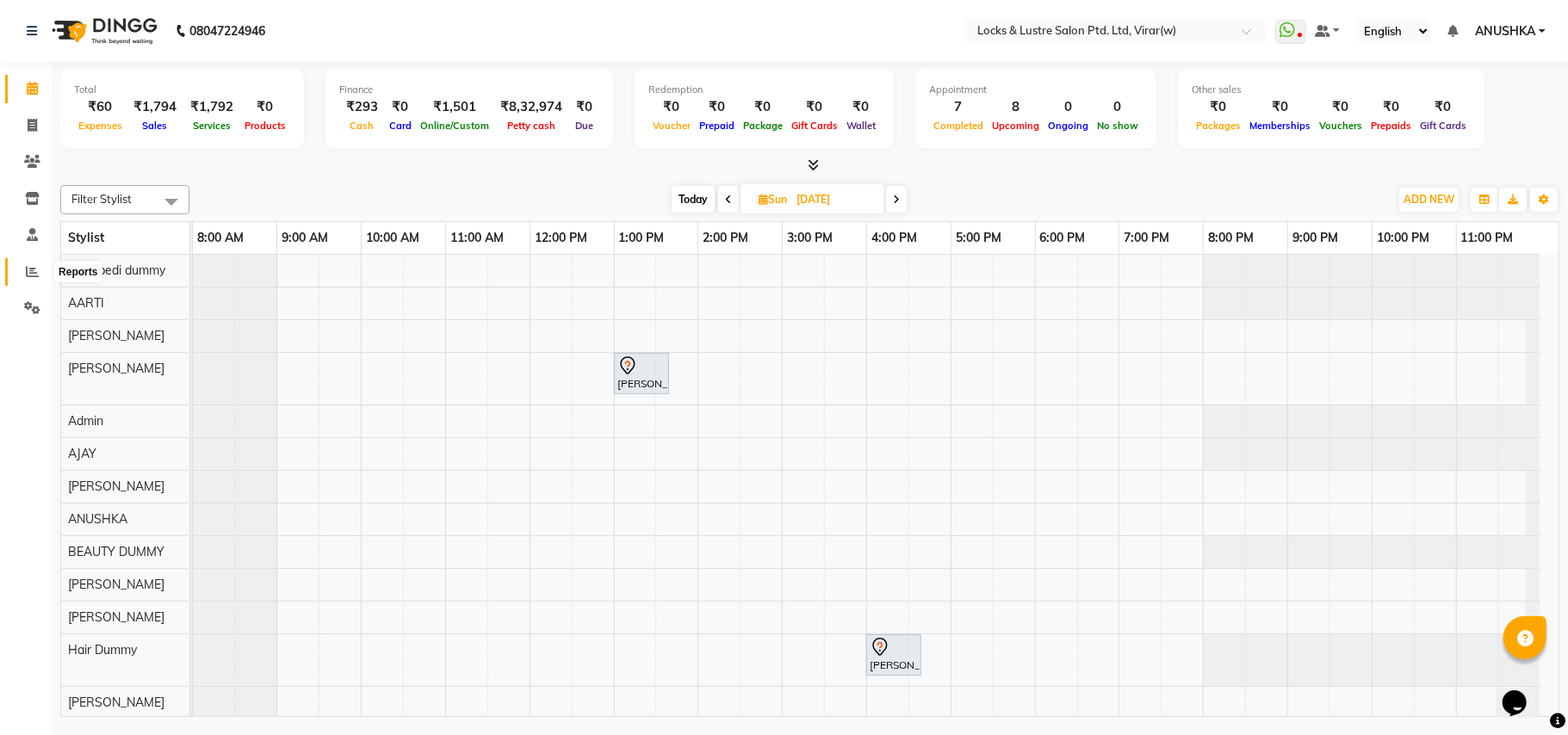
click at [33, 269] on icon at bounding box center [33, 271] width 13 height 13
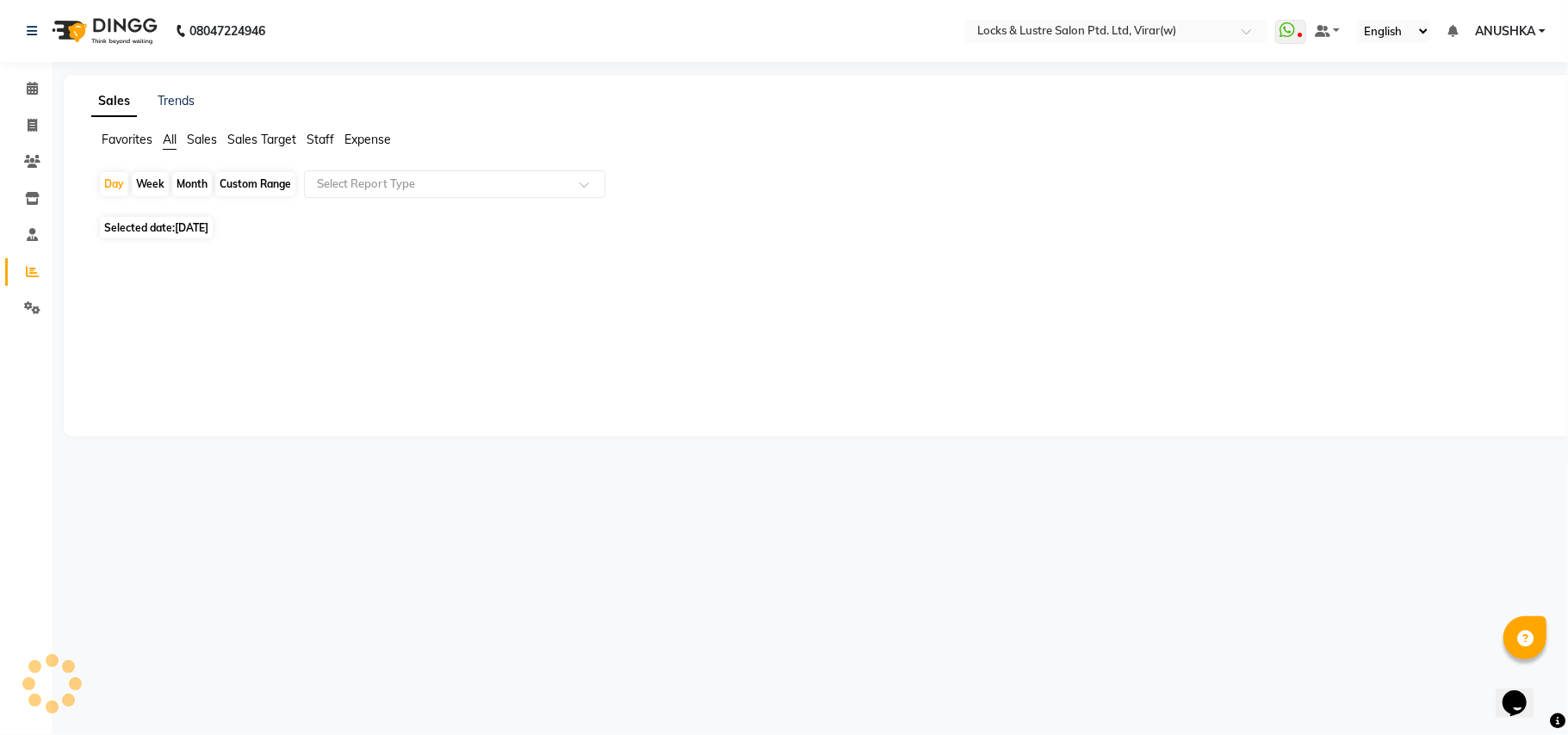
click at [317, 139] on span "Staff" at bounding box center [321, 139] width 28 height 16
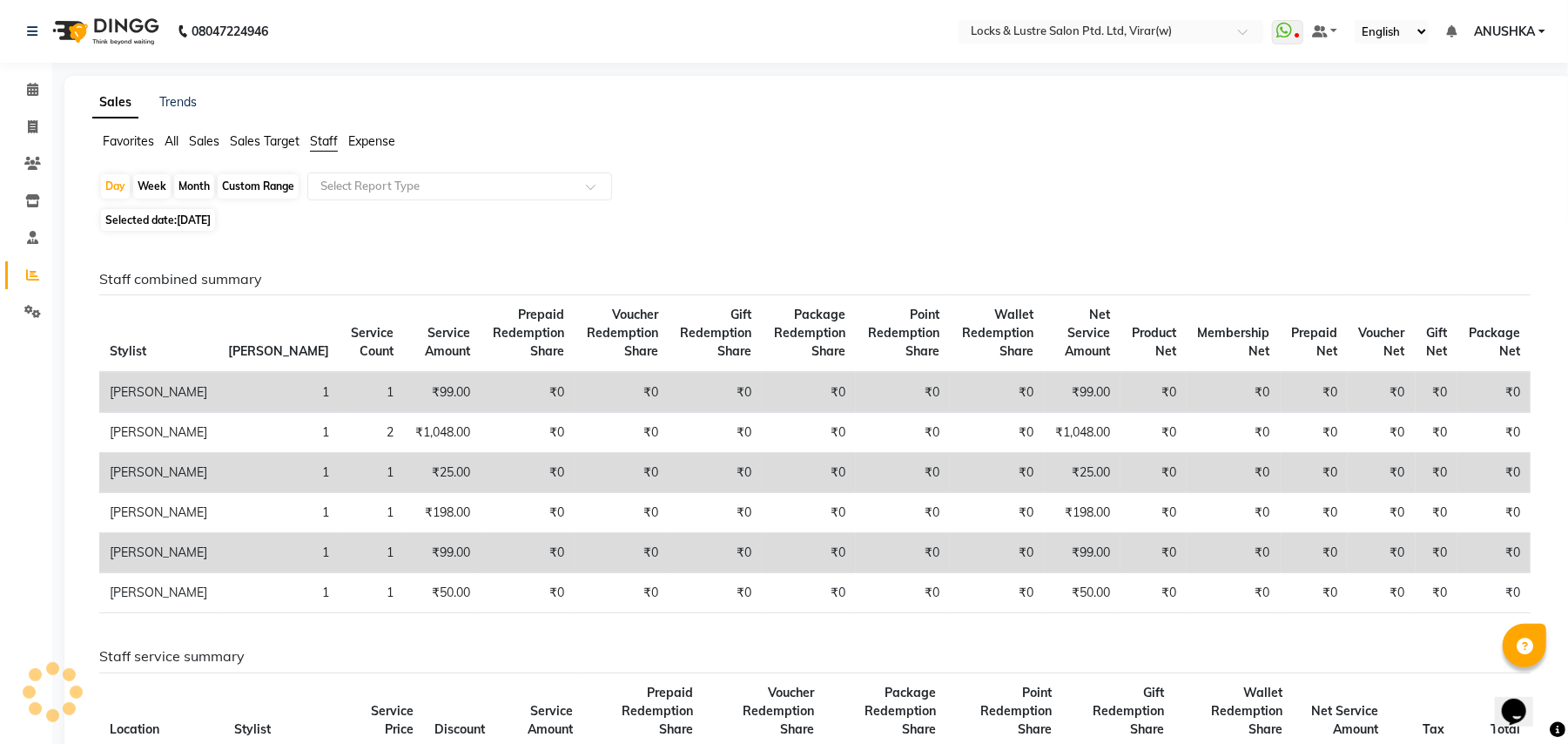
click at [272, 185] on div "Custom Range" at bounding box center [259, 186] width 81 height 24
click at [262, 196] on div "Custom Range" at bounding box center [259, 186] width 81 height 24
select select "9"
select select "2025"
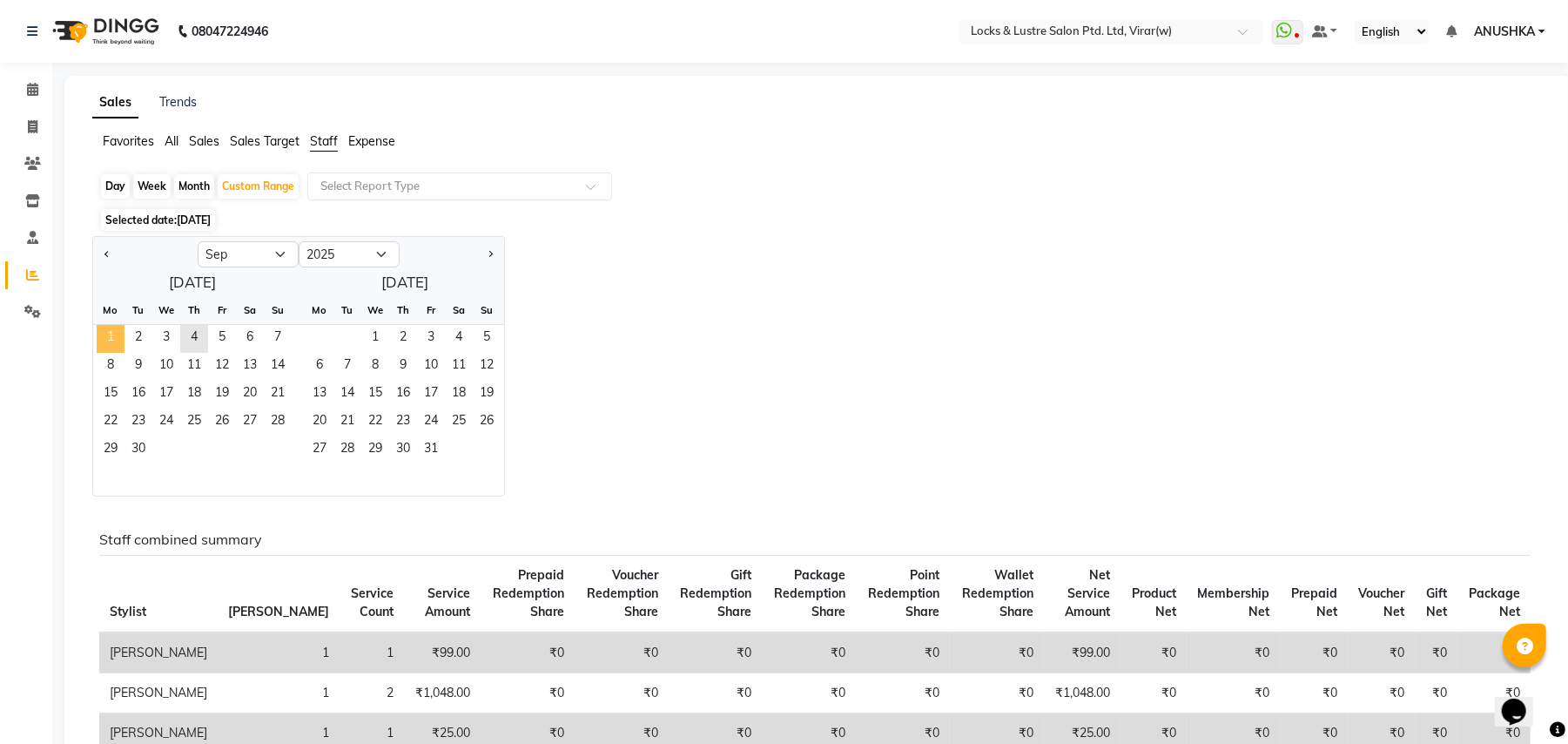
click at [113, 336] on span "1" at bounding box center [111, 340] width 28 height 28
click at [196, 336] on span "4" at bounding box center [195, 340] width 28 height 28
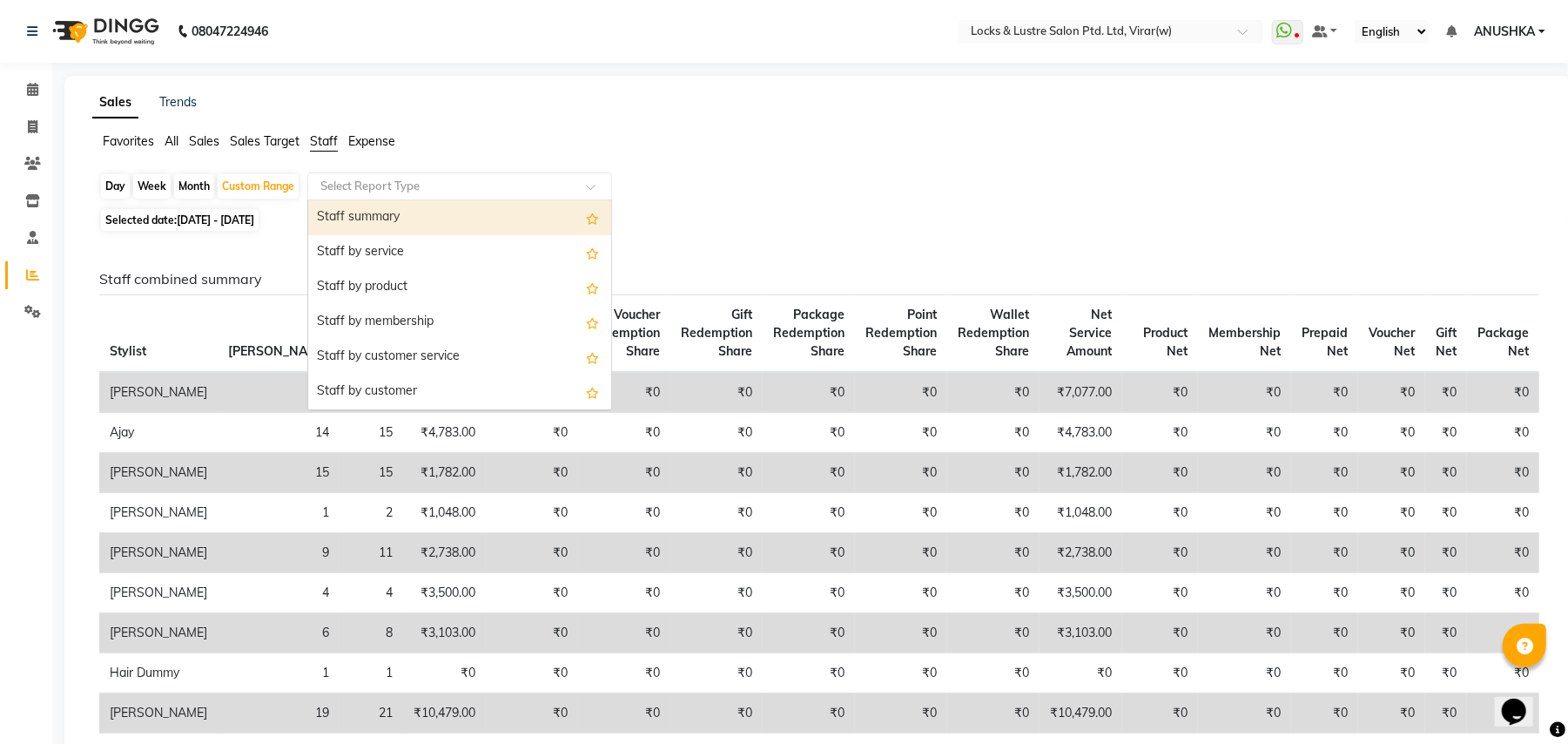
drag, startPoint x: 398, startPoint y: 182, endPoint x: 392, endPoint y: 216, distance: 34.5
click at [398, 182] on input "text" at bounding box center [442, 186] width 251 height 18
click at [390, 225] on div "Staff summary" at bounding box center [460, 217] width 303 height 35
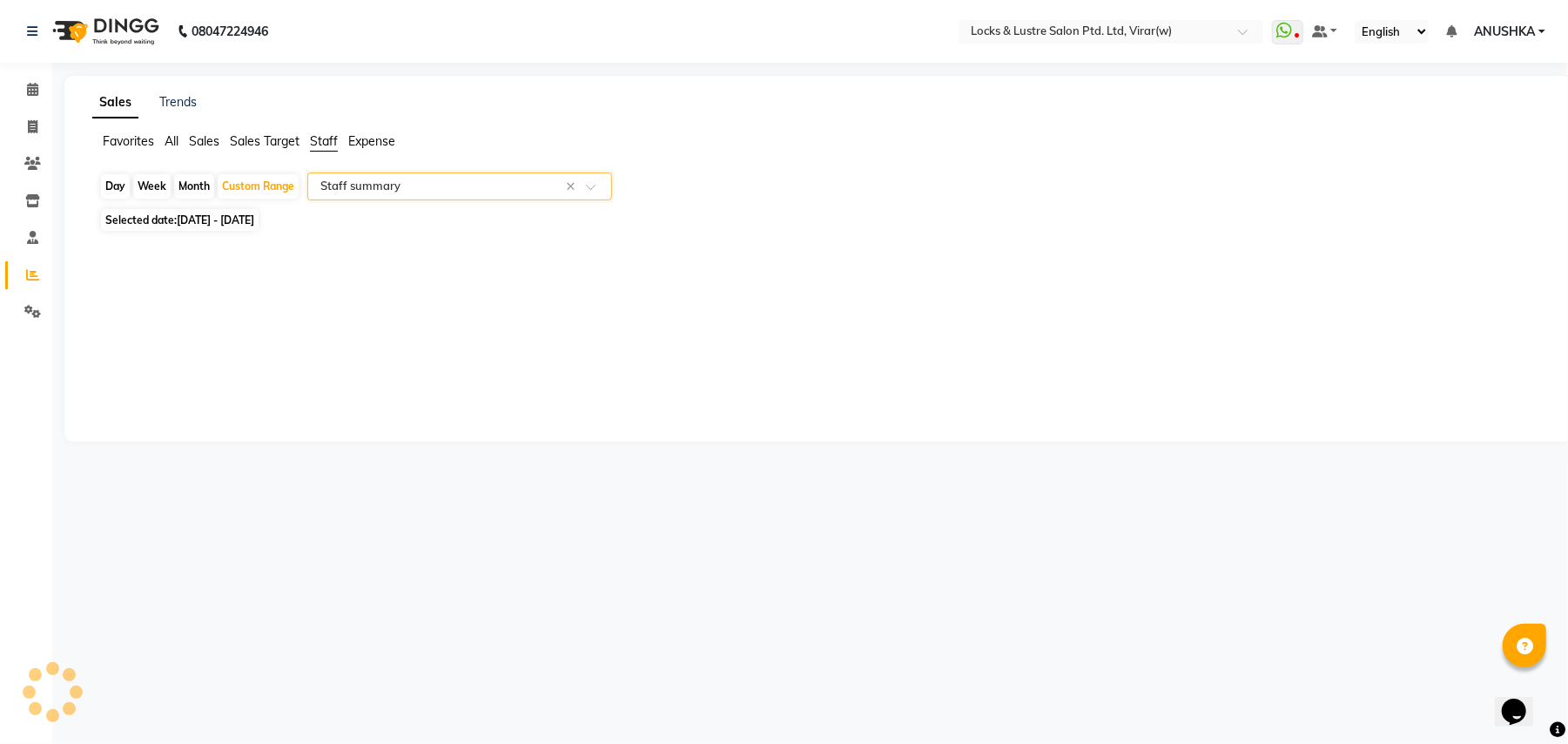
select select "csv"
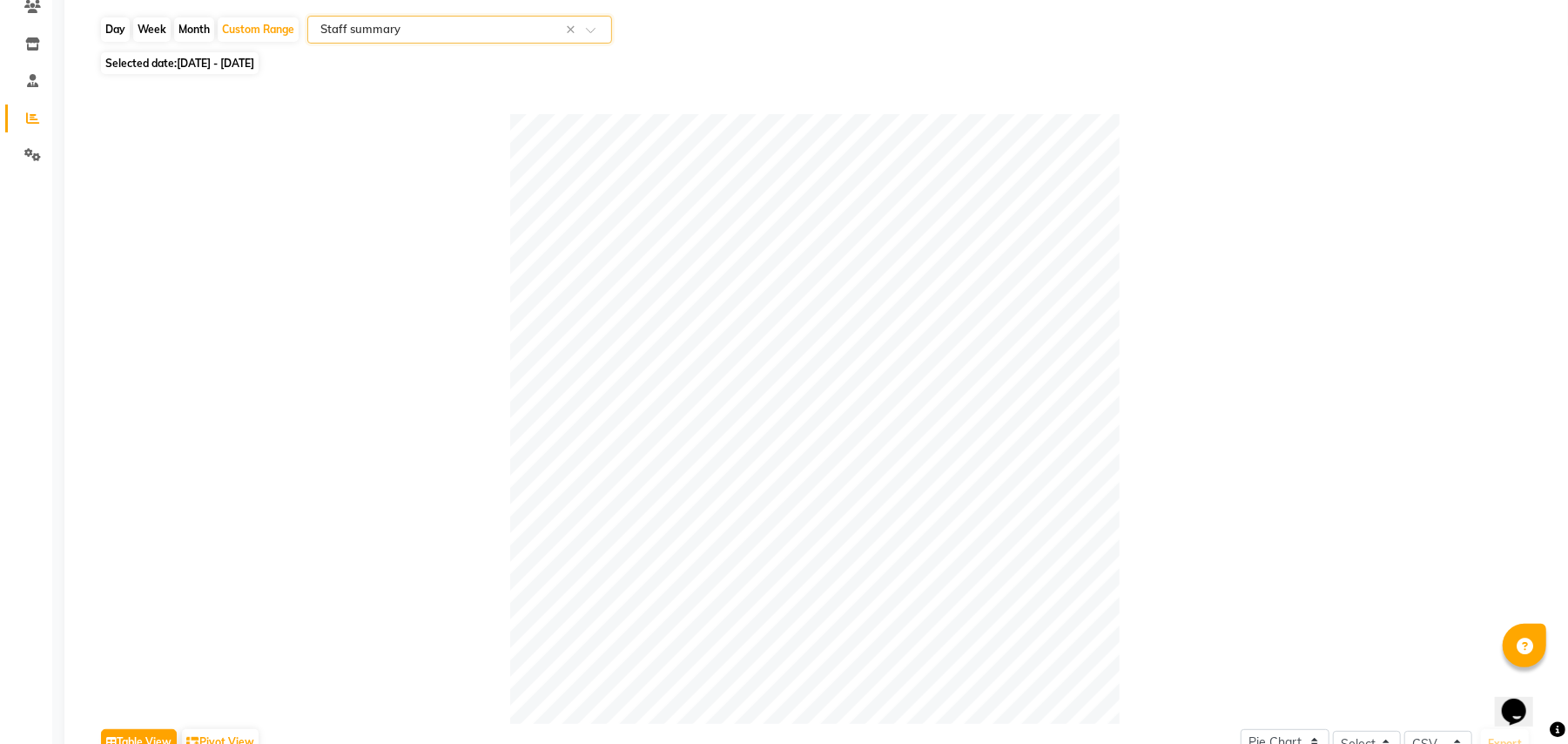
scroll to position [116, 0]
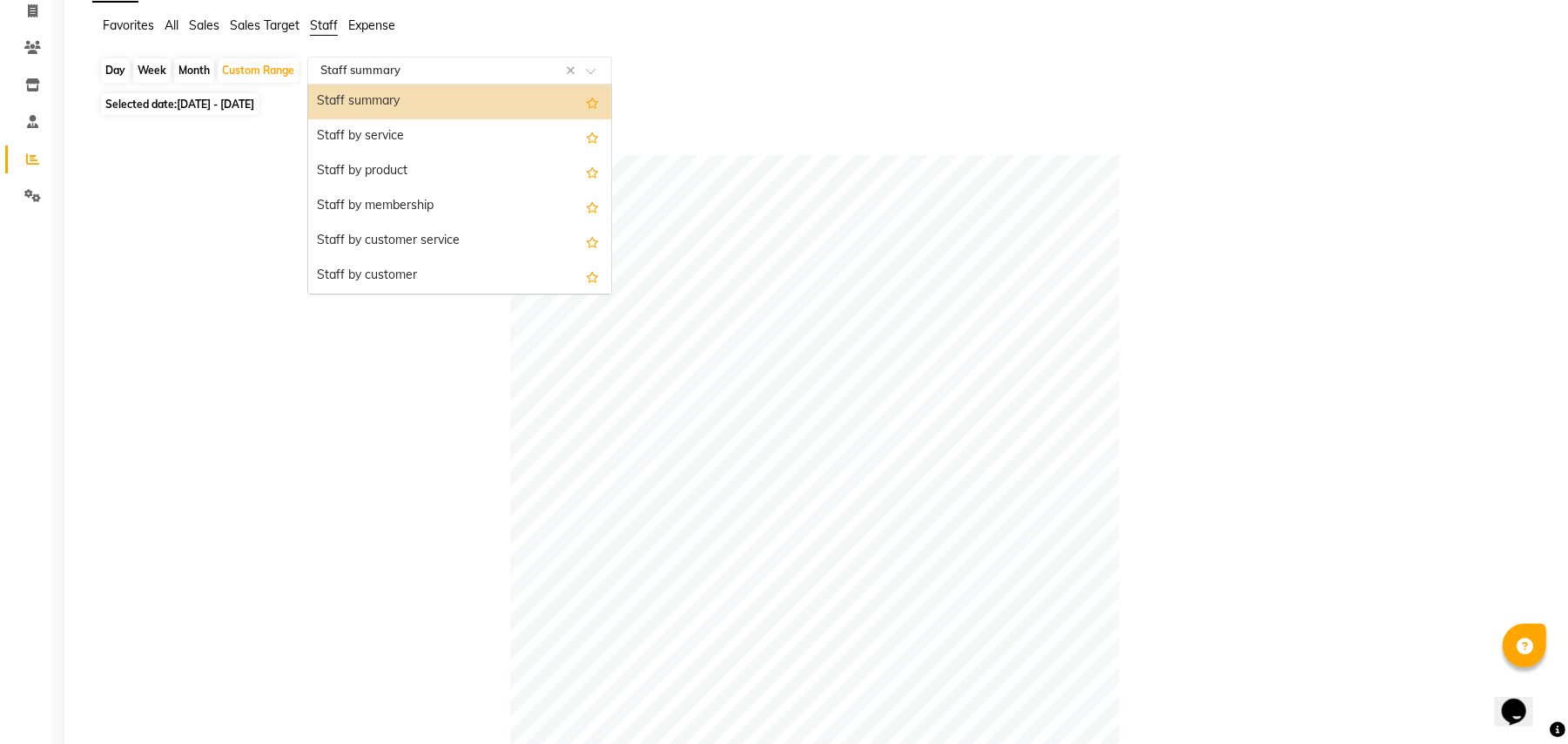
click at [381, 77] on input "text" at bounding box center [442, 71] width 251 height 18
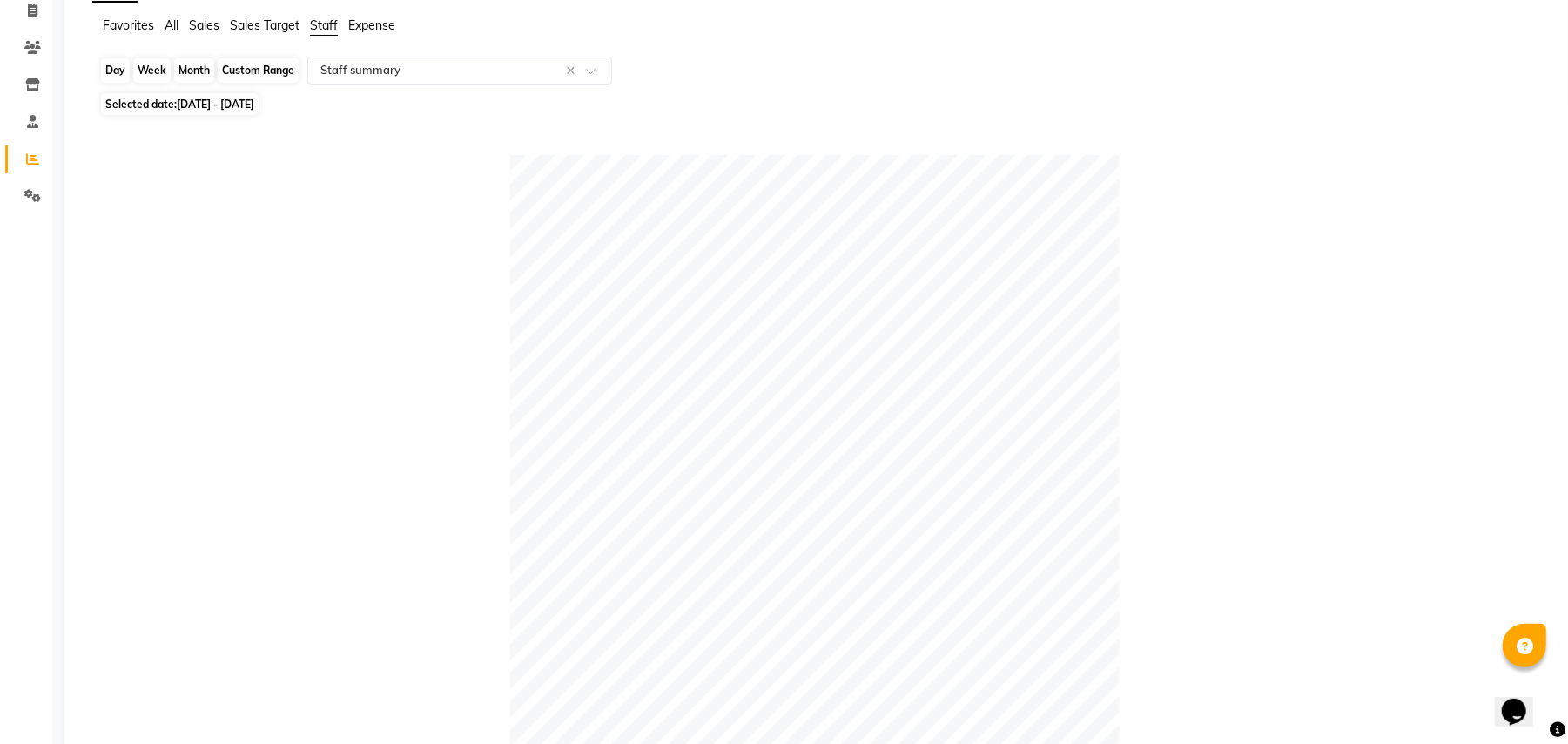
click at [272, 65] on div "Custom Range" at bounding box center [259, 71] width 81 height 24
select select "9"
select select "2025"
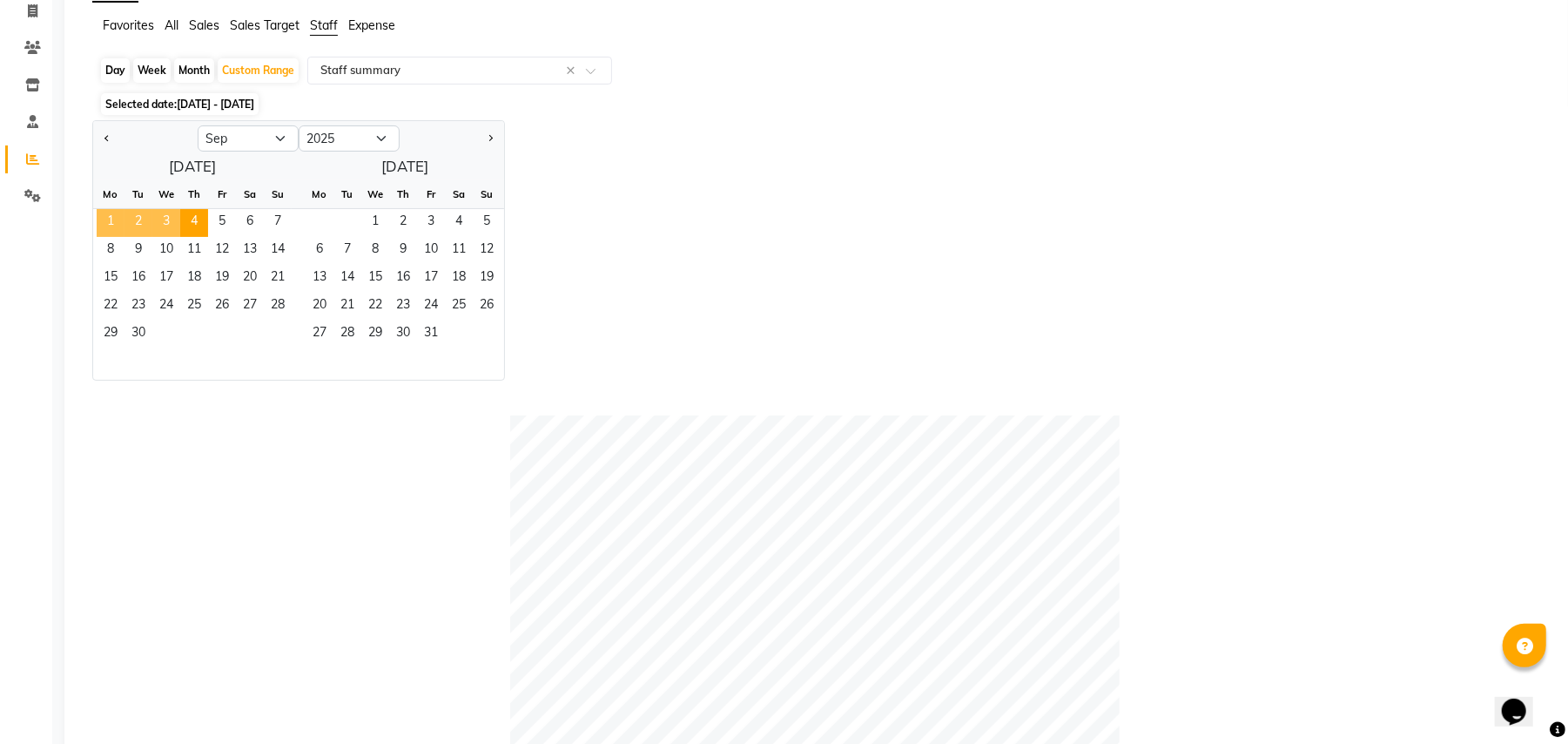
click at [106, 218] on span "1" at bounding box center [111, 223] width 28 height 28
click at [196, 211] on span "4" at bounding box center [195, 223] width 28 height 28
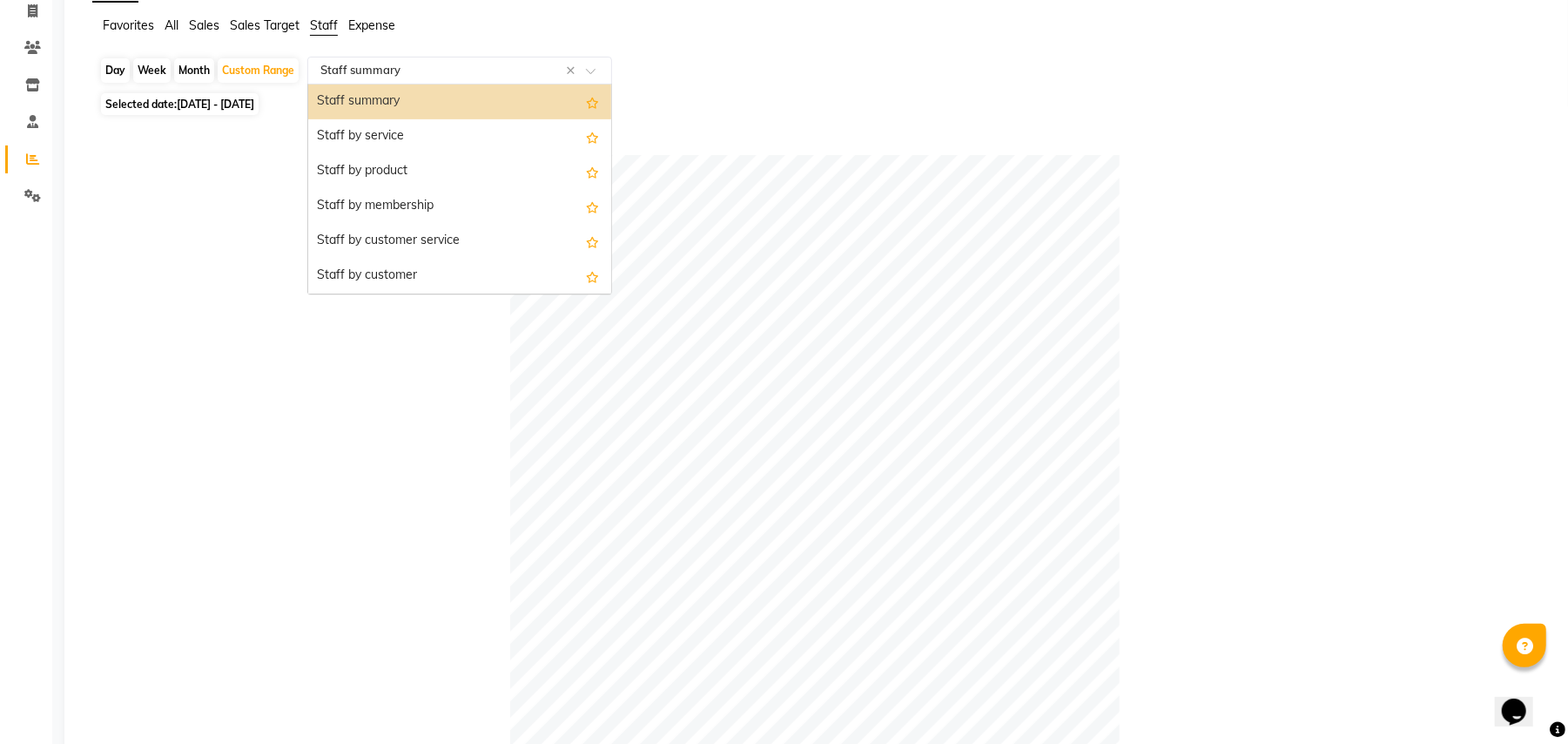
click at [402, 77] on input "text" at bounding box center [442, 71] width 251 height 18
drag, startPoint x: 402, startPoint y: 98, endPoint x: 604, endPoint y: 101, distance: 202.0
click at [405, 101] on div "Staff summary" at bounding box center [460, 102] width 303 height 35
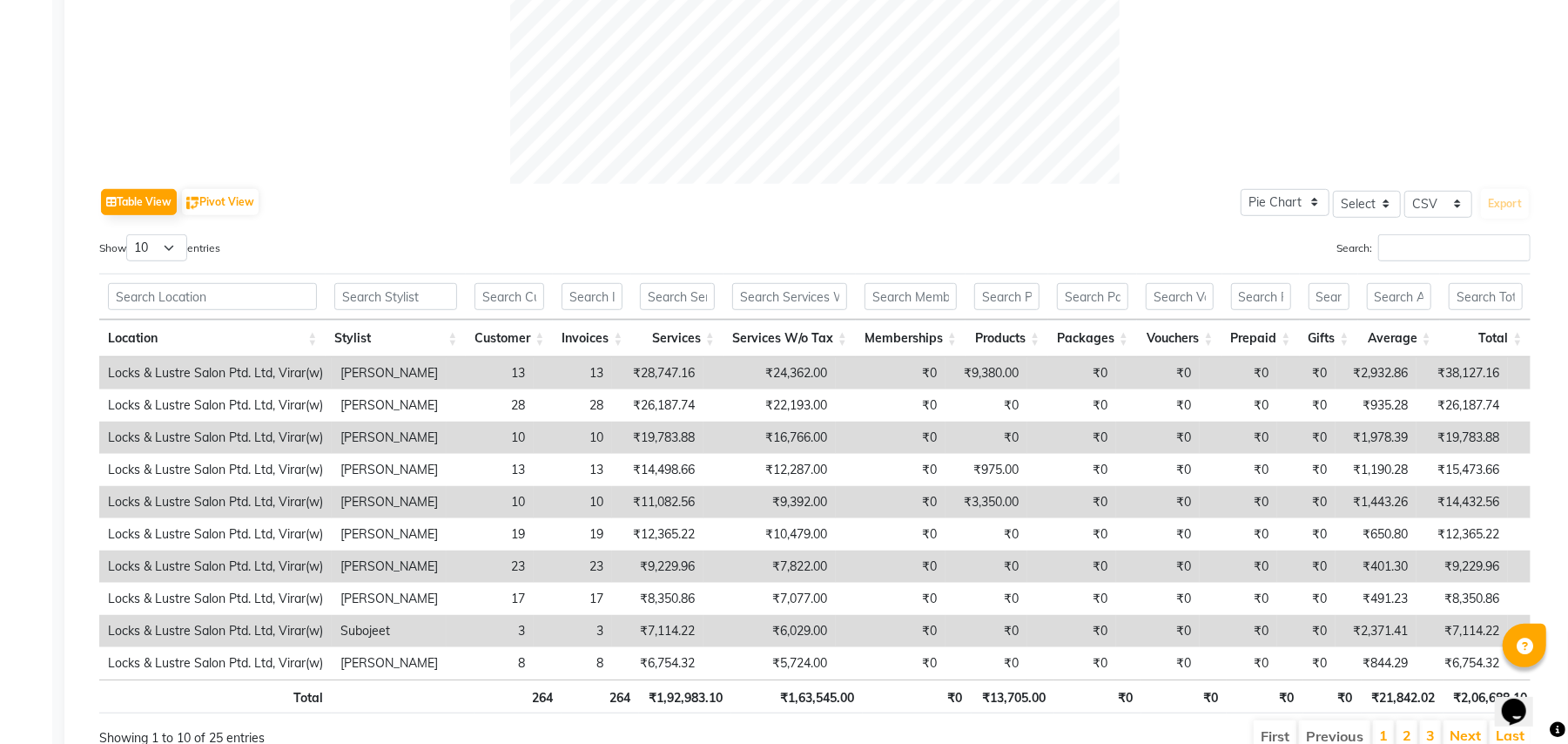
scroll to position [0, 0]
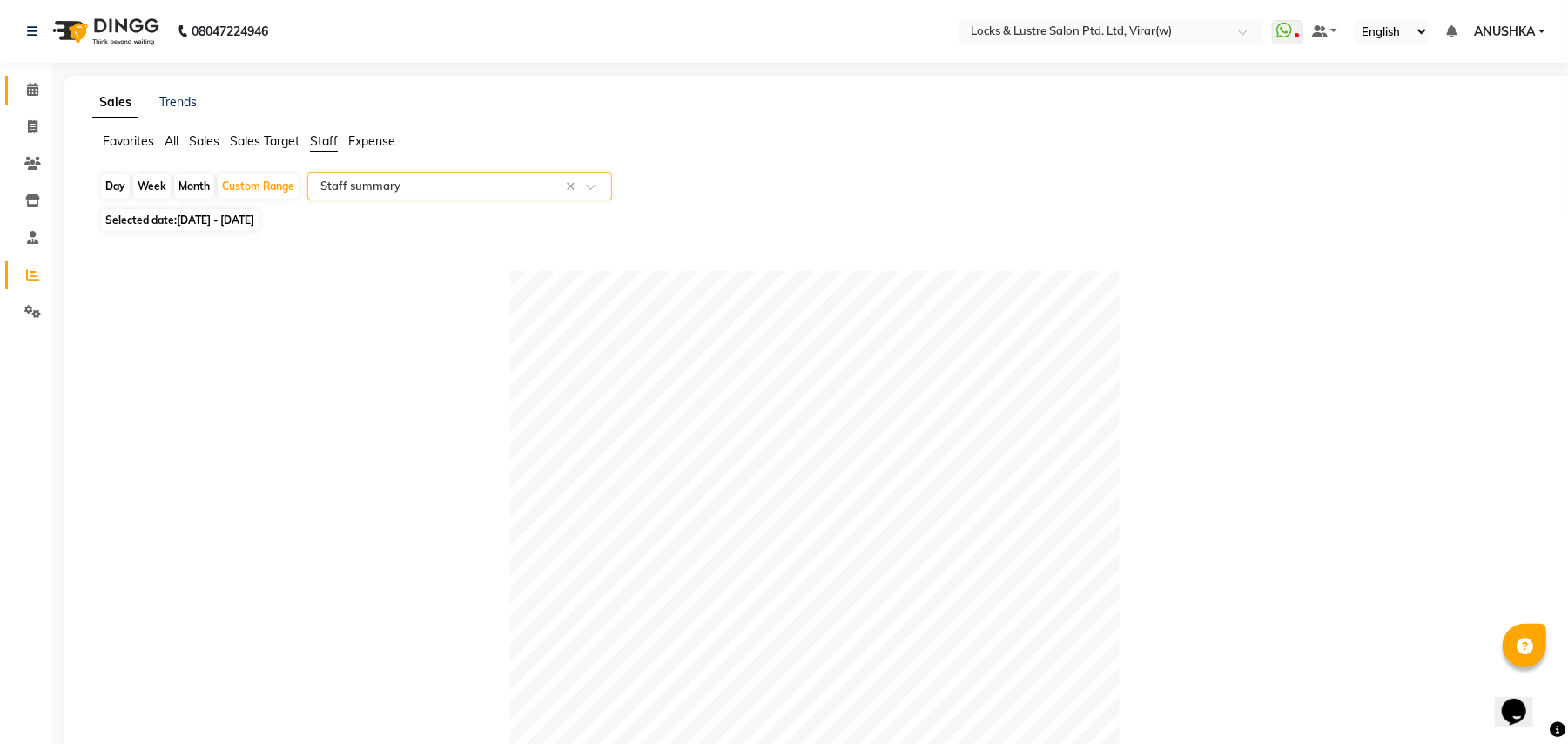
click at [26, 80] on span at bounding box center [33, 89] width 30 height 20
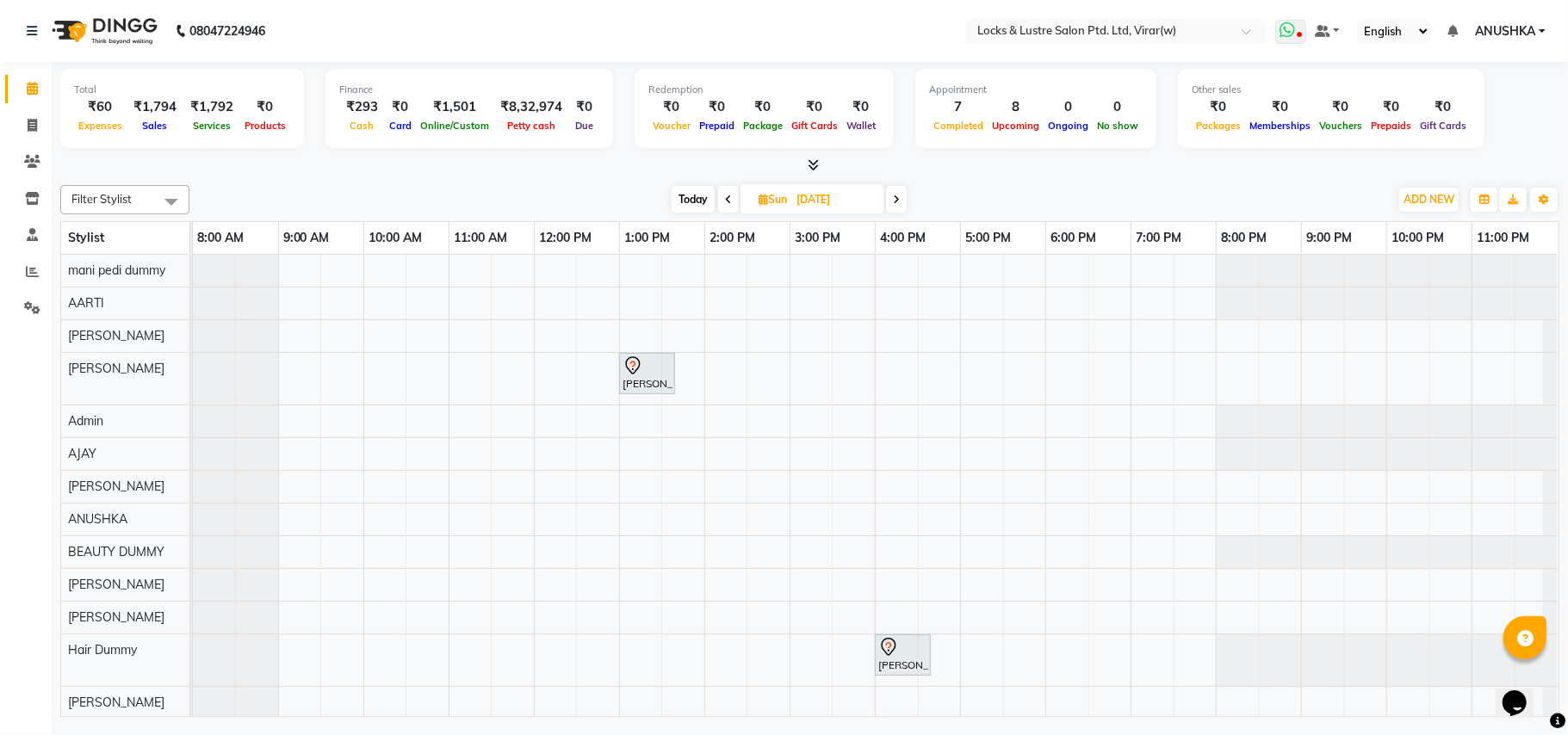
click at [1289, 34] on icon at bounding box center [1287, 30] width 16 height 18
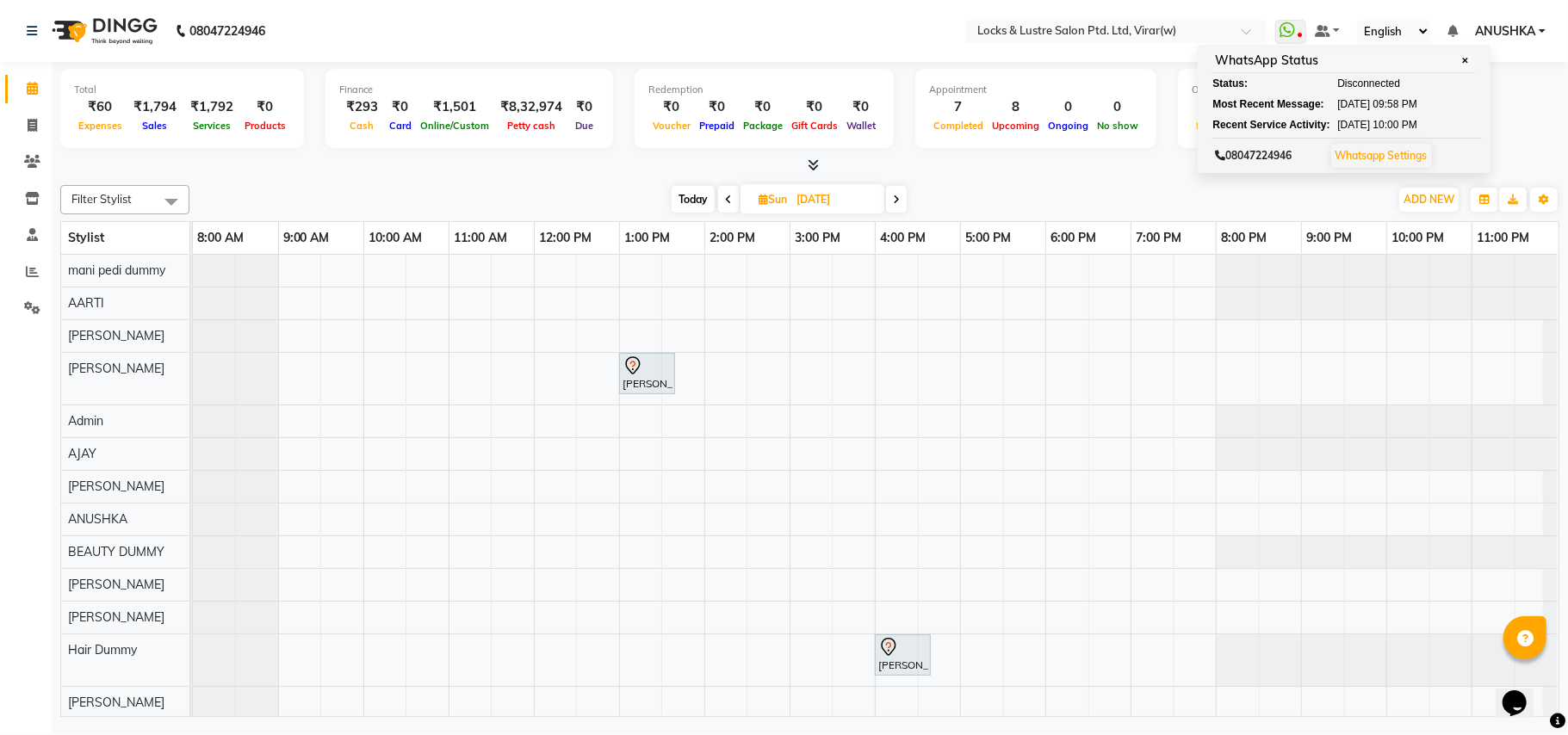
click at [1351, 186] on div "Filter Stylist Select All mani pedi dummy AARTI Abdul Khan Adil Admin AJAY AKAS…" at bounding box center [810, 199] width 1499 height 29
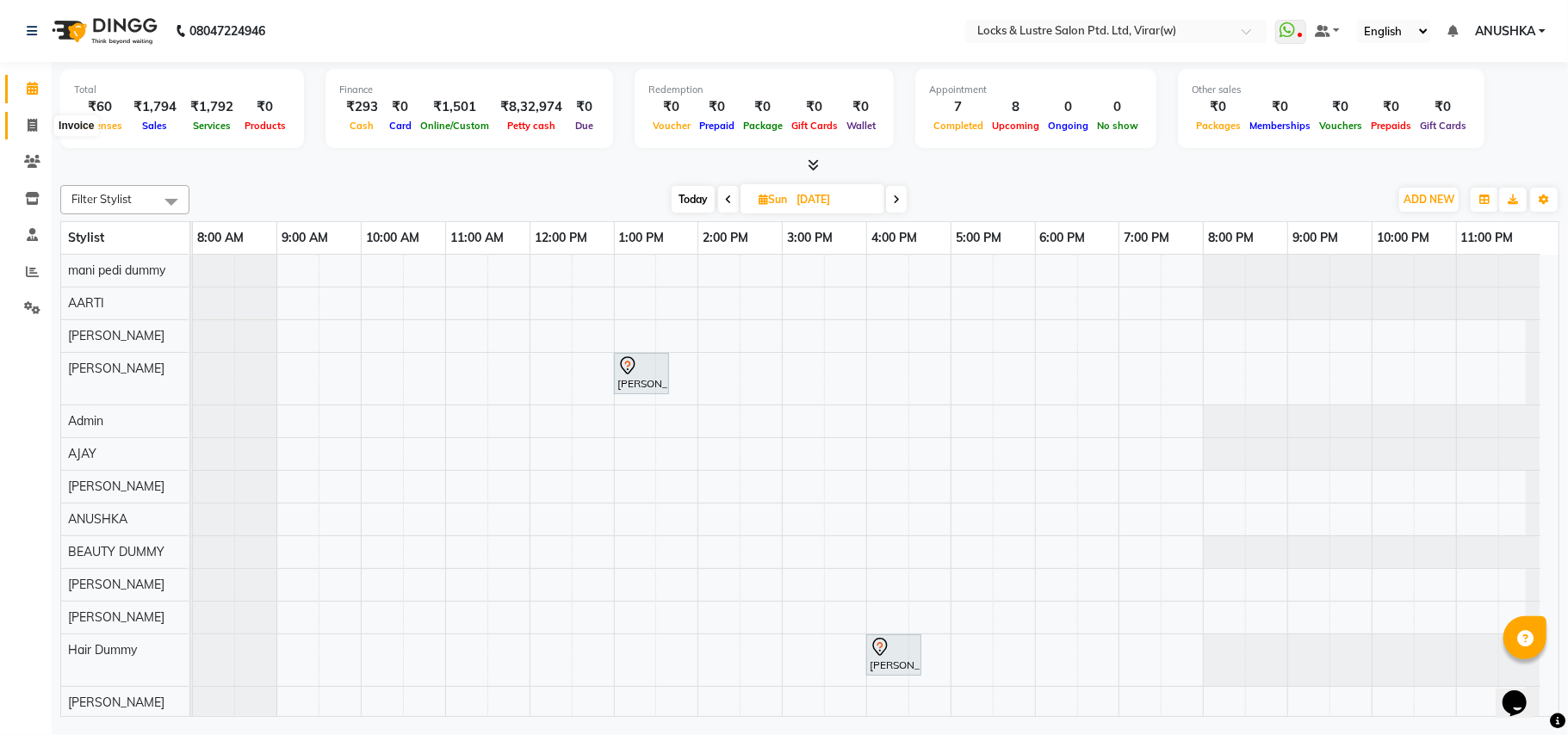
click at [29, 124] on icon at bounding box center [33, 125] width 9 height 13
select select "5944"
select select "service"
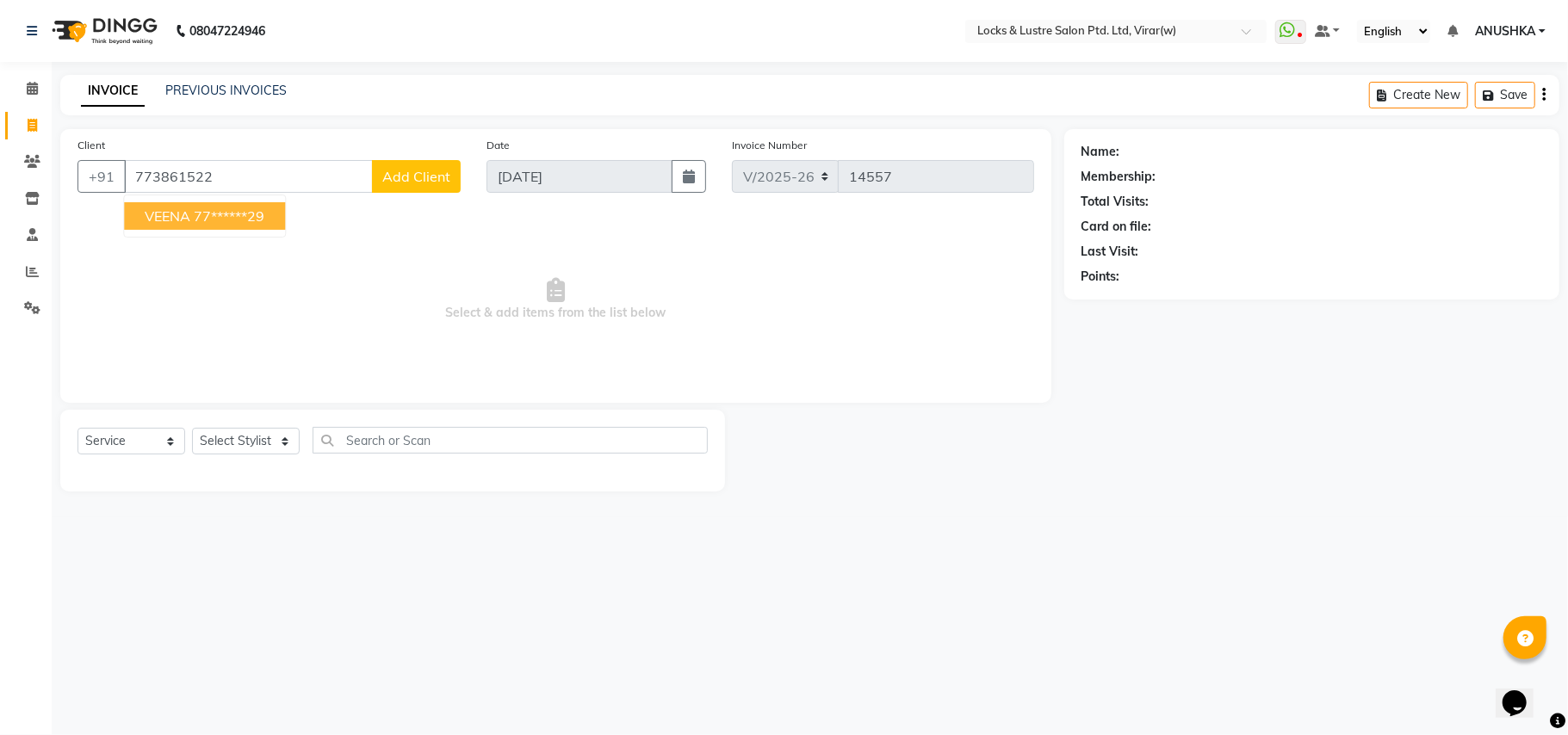
click at [194, 218] on ngb-highlight "77******29" at bounding box center [229, 216] width 71 height 18
type input "77******29"
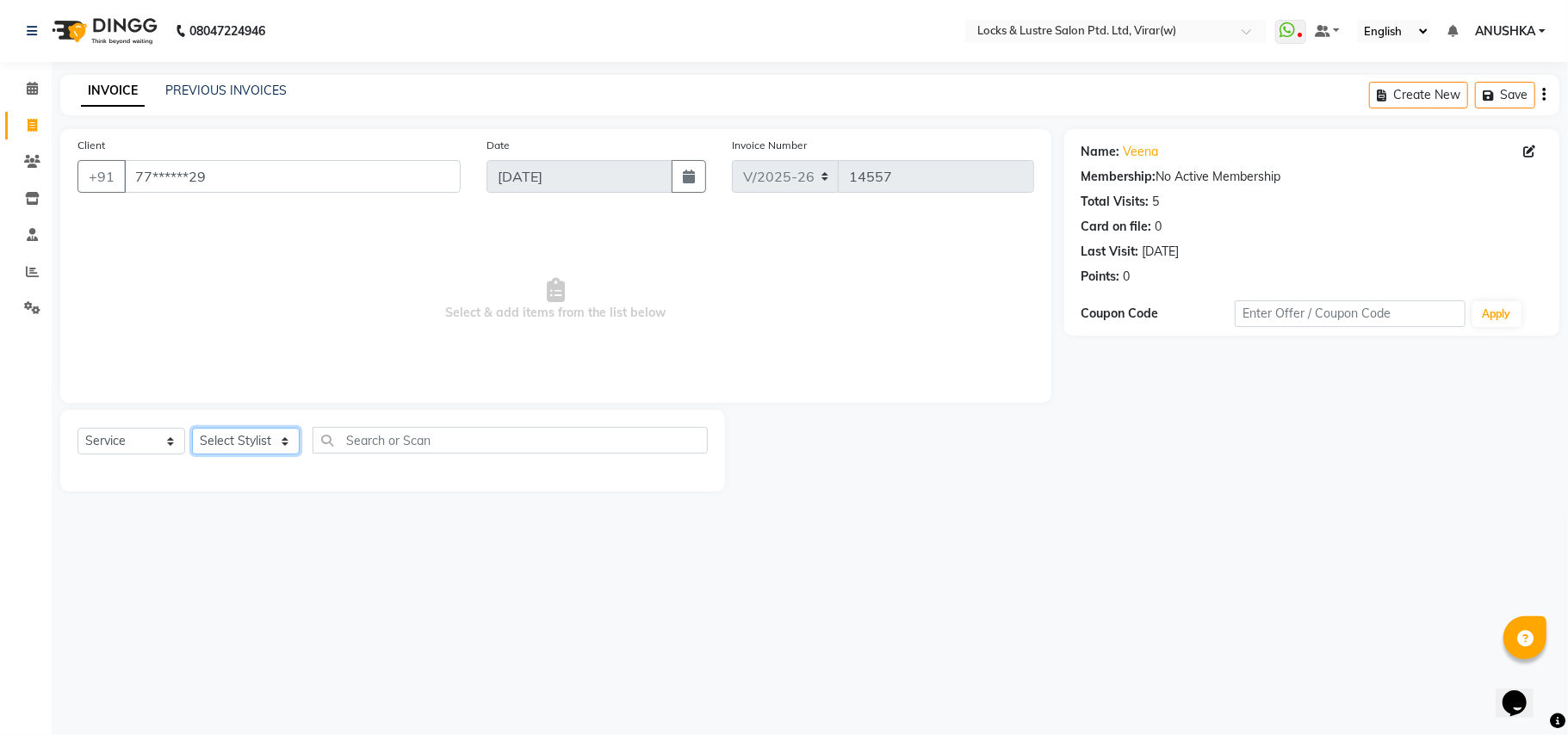
click at [272, 435] on select "Select Stylist [PERSON_NAME] [PERSON_NAME] [PERSON_NAME] AKASH [PERSON_NAME] [P…" at bounding box center [246, 440] width 108 height 27
select select "80293"
click at [272, 438] on select "Select Stylist [PERSON_NAME] [PERSON_NAME] [PERSON_NAME] AKASH [PERSON_NAME] [P…" at bounding box center [246, 440] width 108 height 27
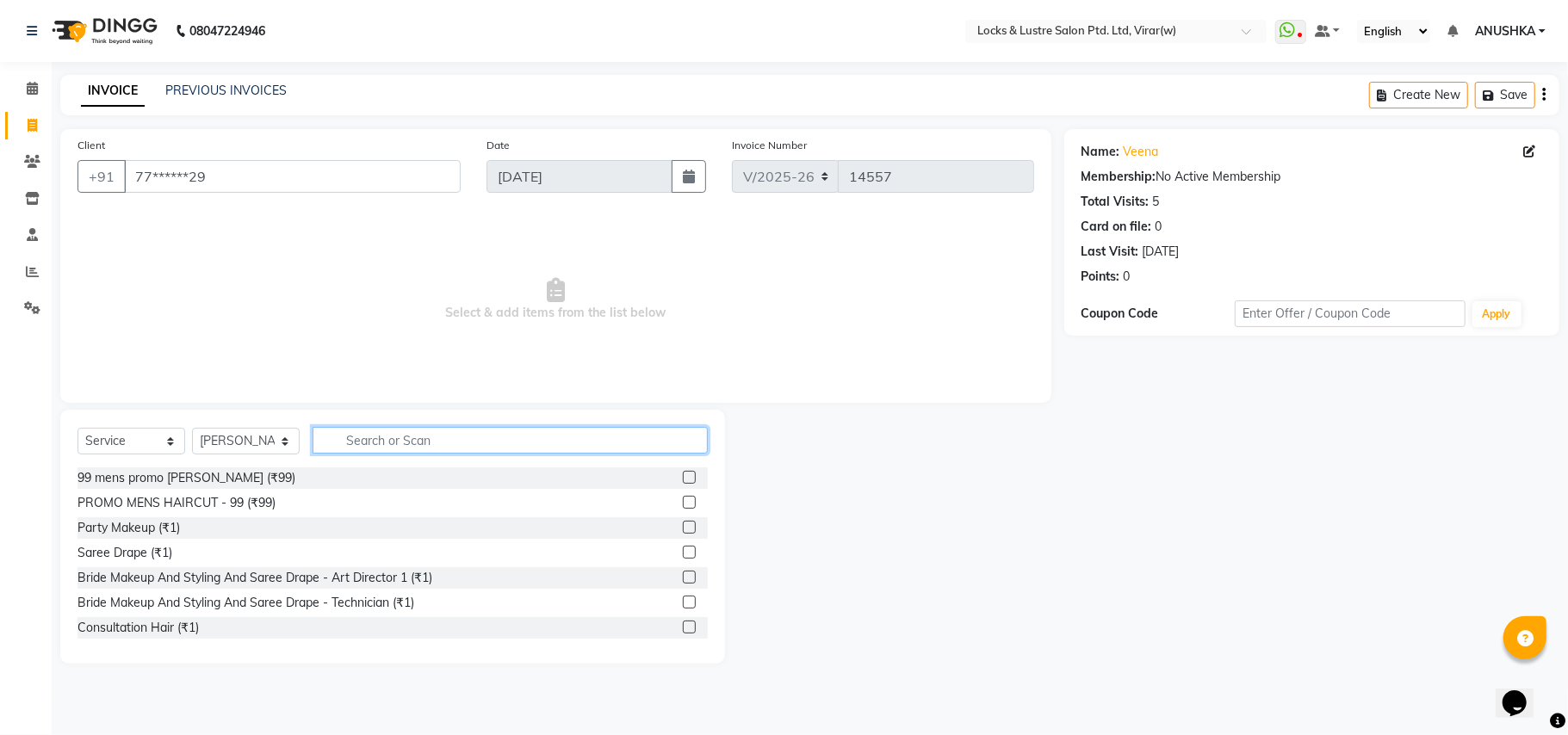
click at [363, 453] on input "text" at bounding box center [509, 440] width 395 height 27
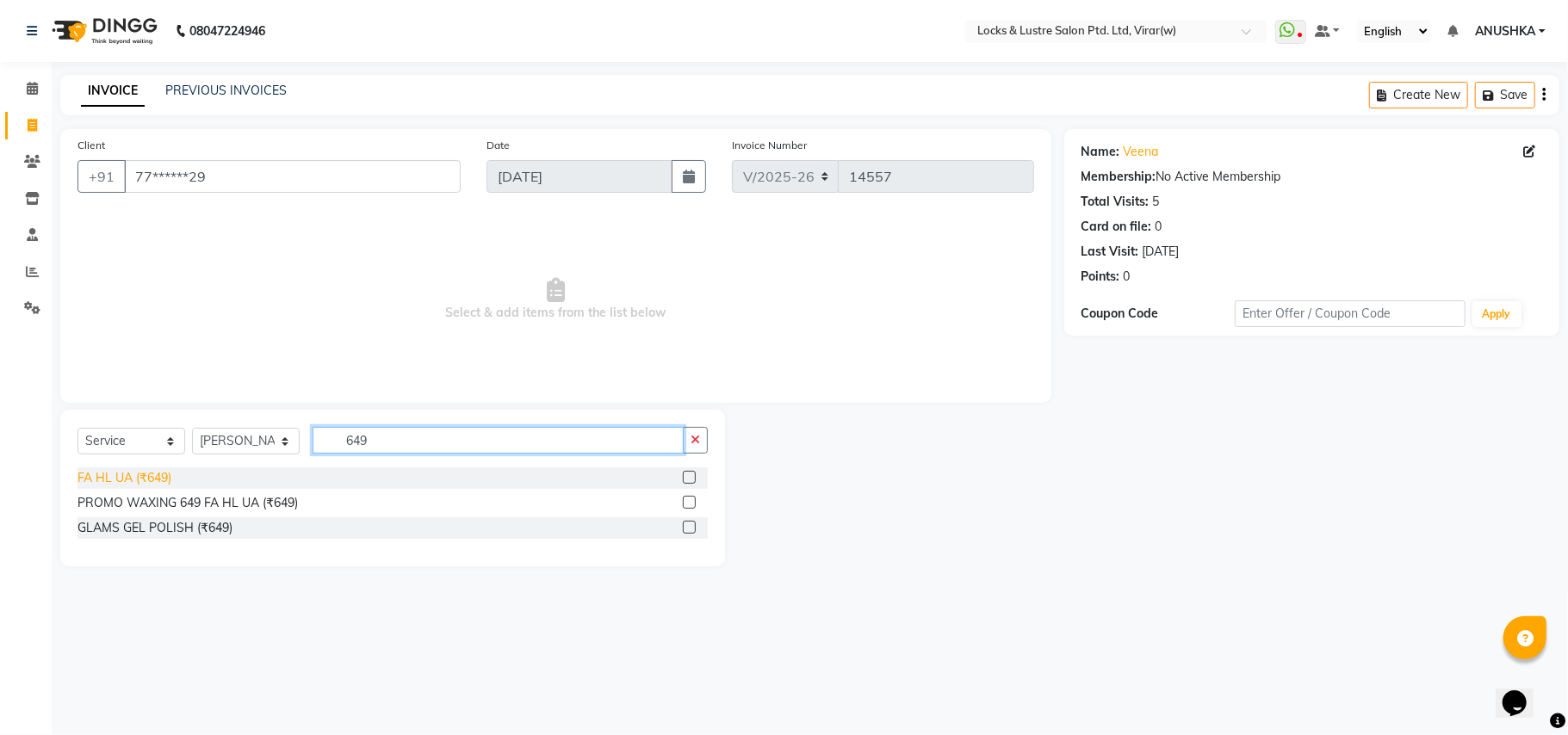
type input "649"
click at [149, 472] on div "FA HL UA (₹649)" at bounding box center [124, 478] width 94 height 18
checkbox input "false"
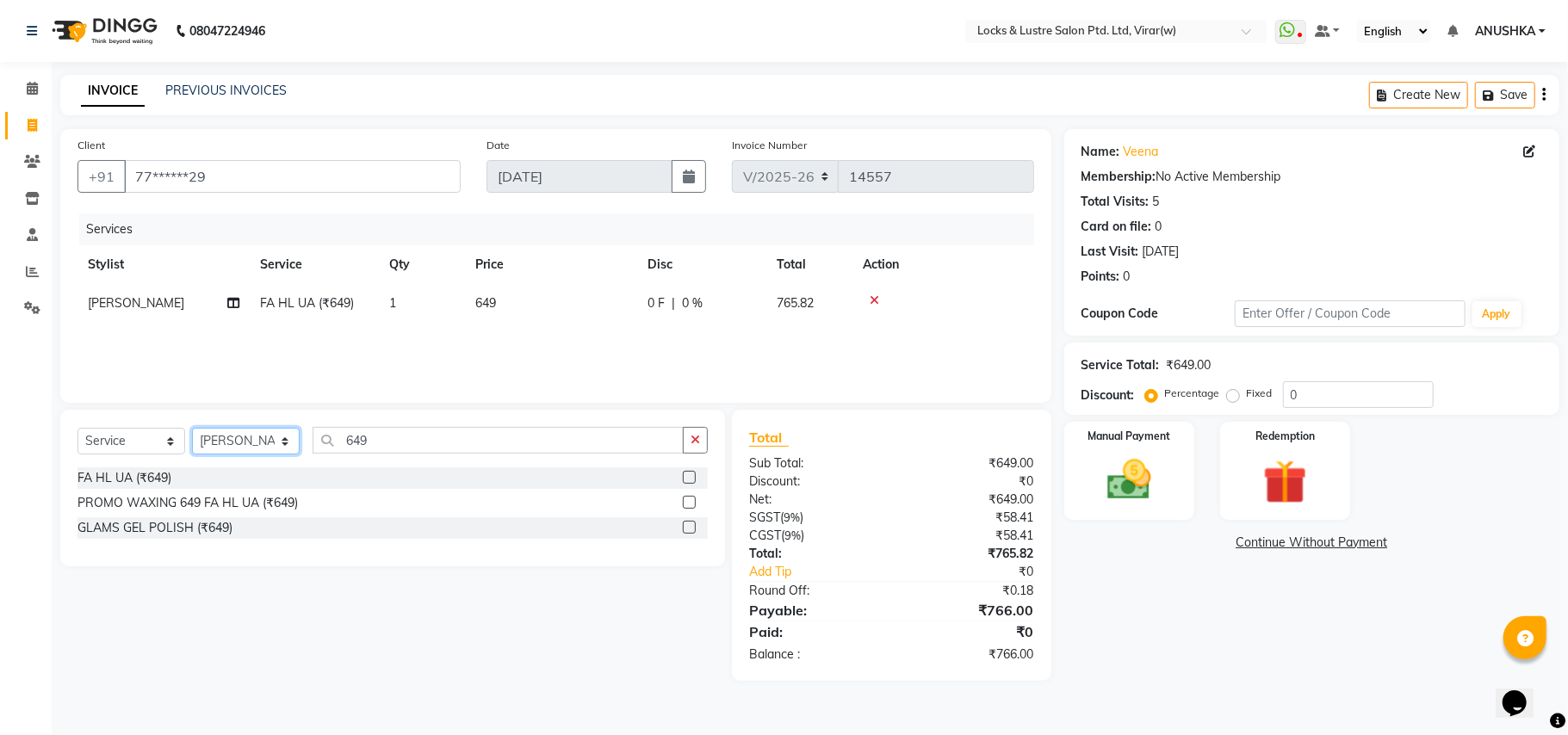
click at [253, 436] on select "Select Stylist [PERSON_NAME] [PERSON_NAME] [PERSON_NAME] AKASH [PERSON_NAME] [P…" at bounding box center [246, 440] width 108 height 27
select select "48079"
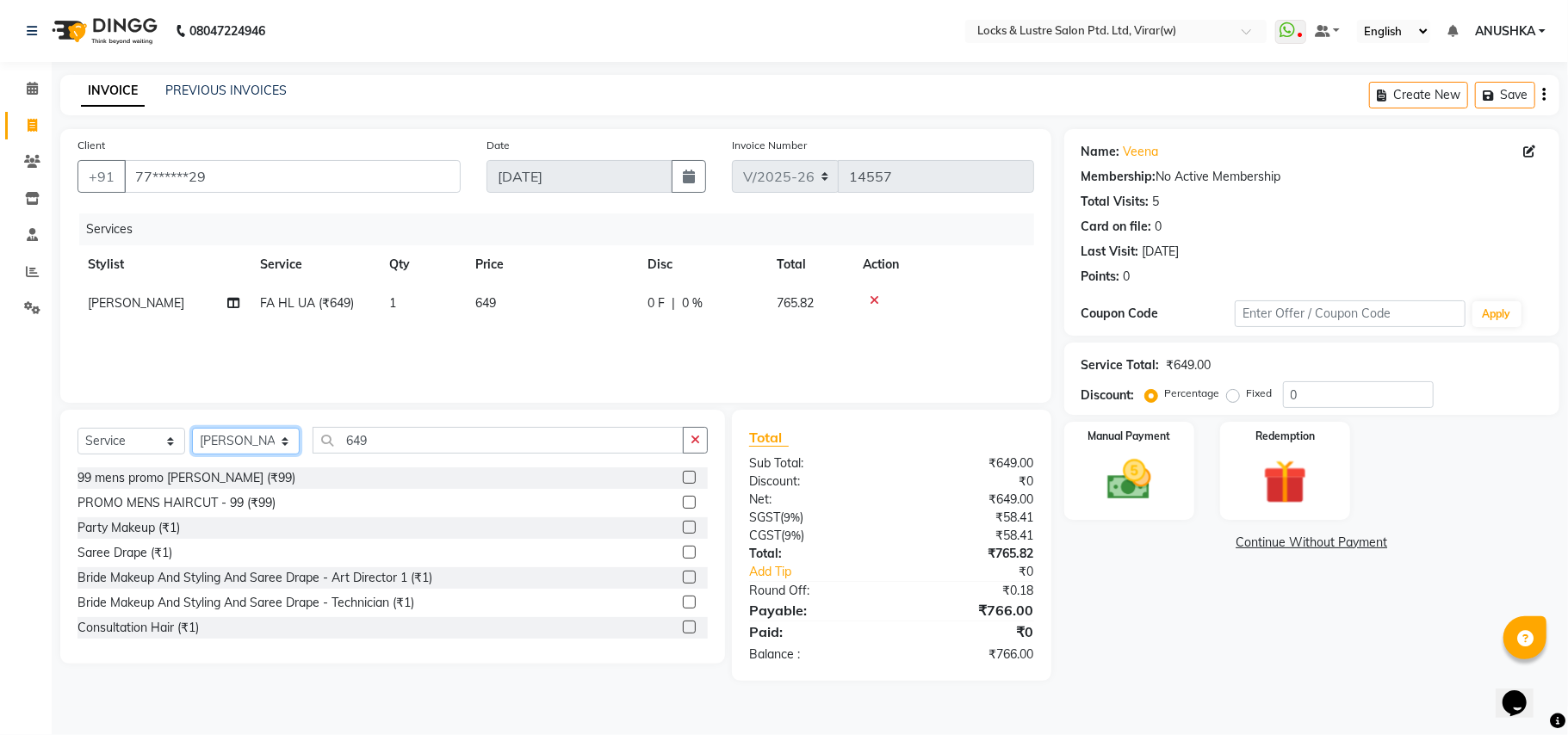
click at [253, 436] on select "Select Stylist [PERSON_NAME] [PERSON_NAME] [PERSON_NAME] AKASH [PERSON_NAME] [P…" at bounding box center [246, 440] width 108 height 27
drag, startPoint x: 376, startPoint y: 441, endPoint x: 318, endPoint y: 455, distance: 59.7
click at [318, 455] on div "Select Service Product Membership Package Voucher Prepaid Gift Card Select Styl…" at bounding box center [392, 447] width 630 height 41
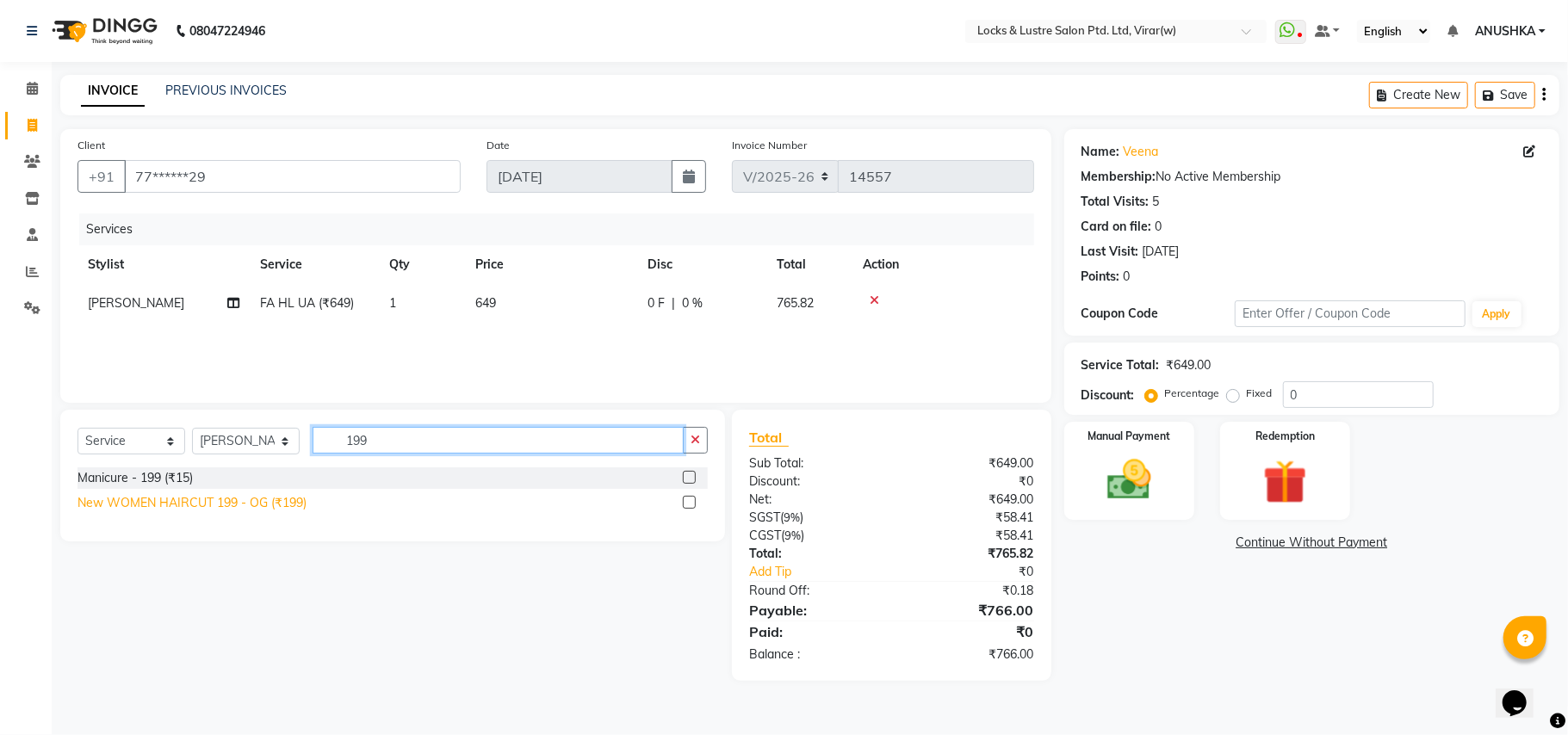
type input "199"
click at [252, 505] on div "New WOMEN HAIRCUT 199 - OG (₹199)" at bounding box center [191, 503] width 229 height 18
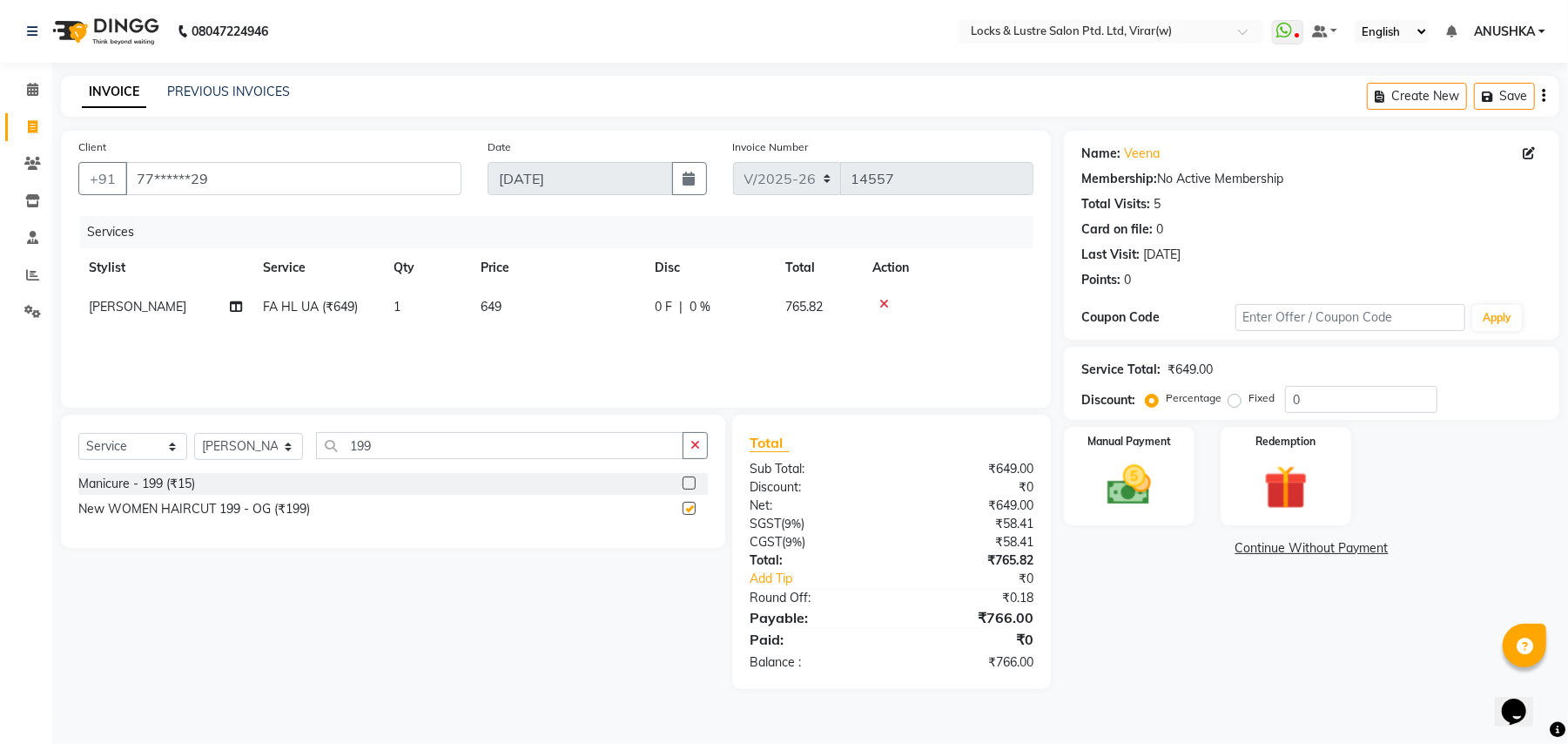
checkbox input "false"
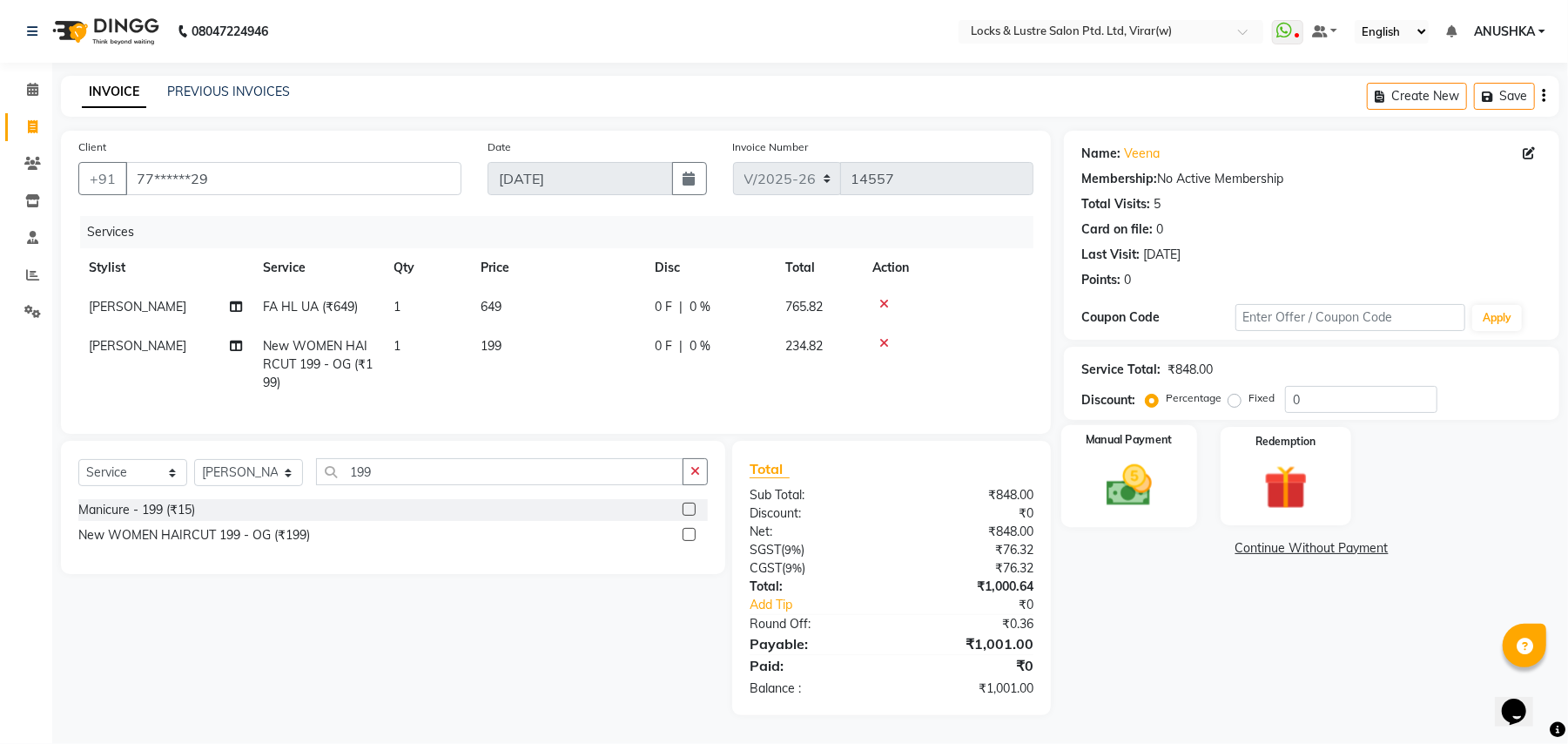
click at [1122, 491] on img at bounding box center [1130, 485] width 75 height 54
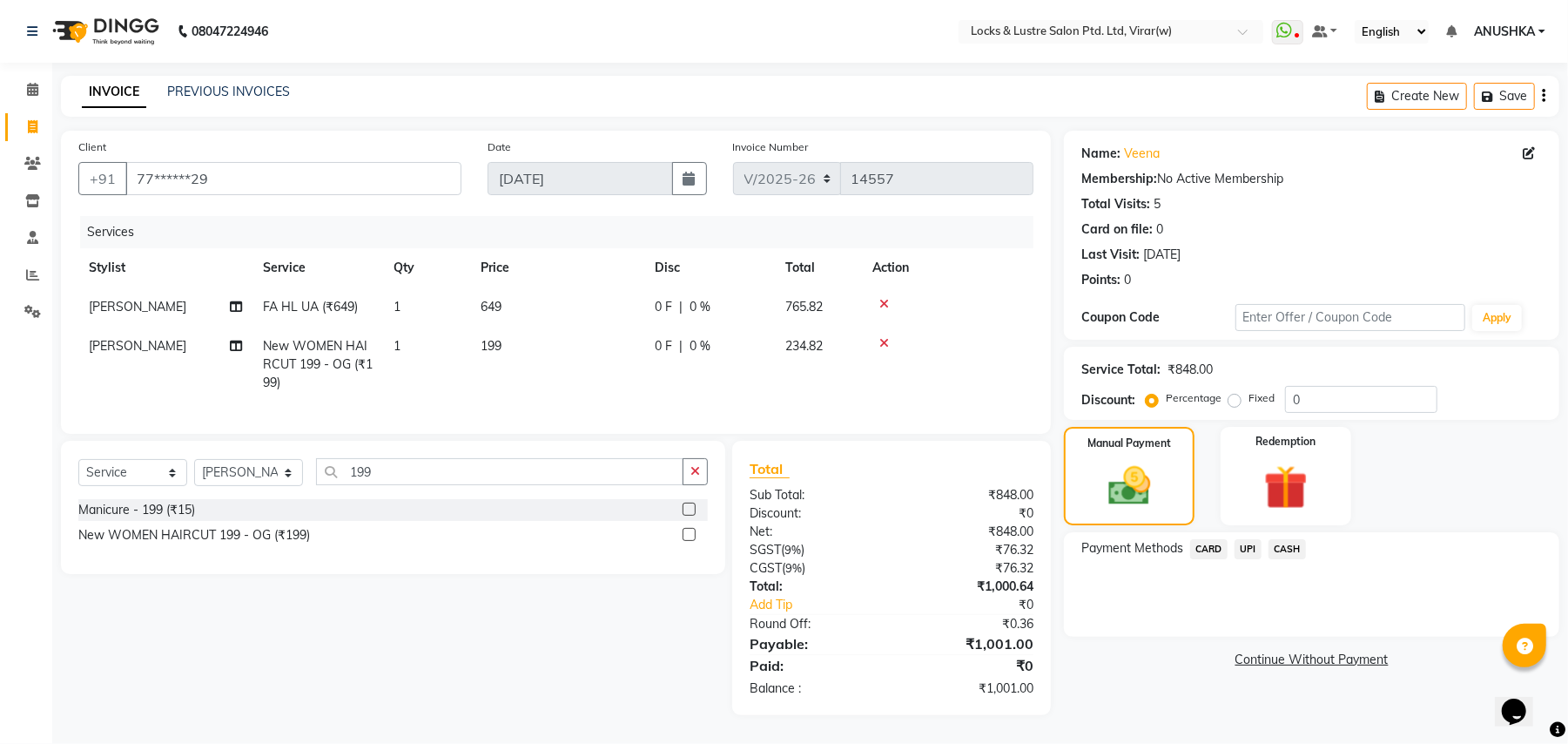
click at [1240, 551] on span "UPI" at bounding box center [1248, 548] width 27 height 20
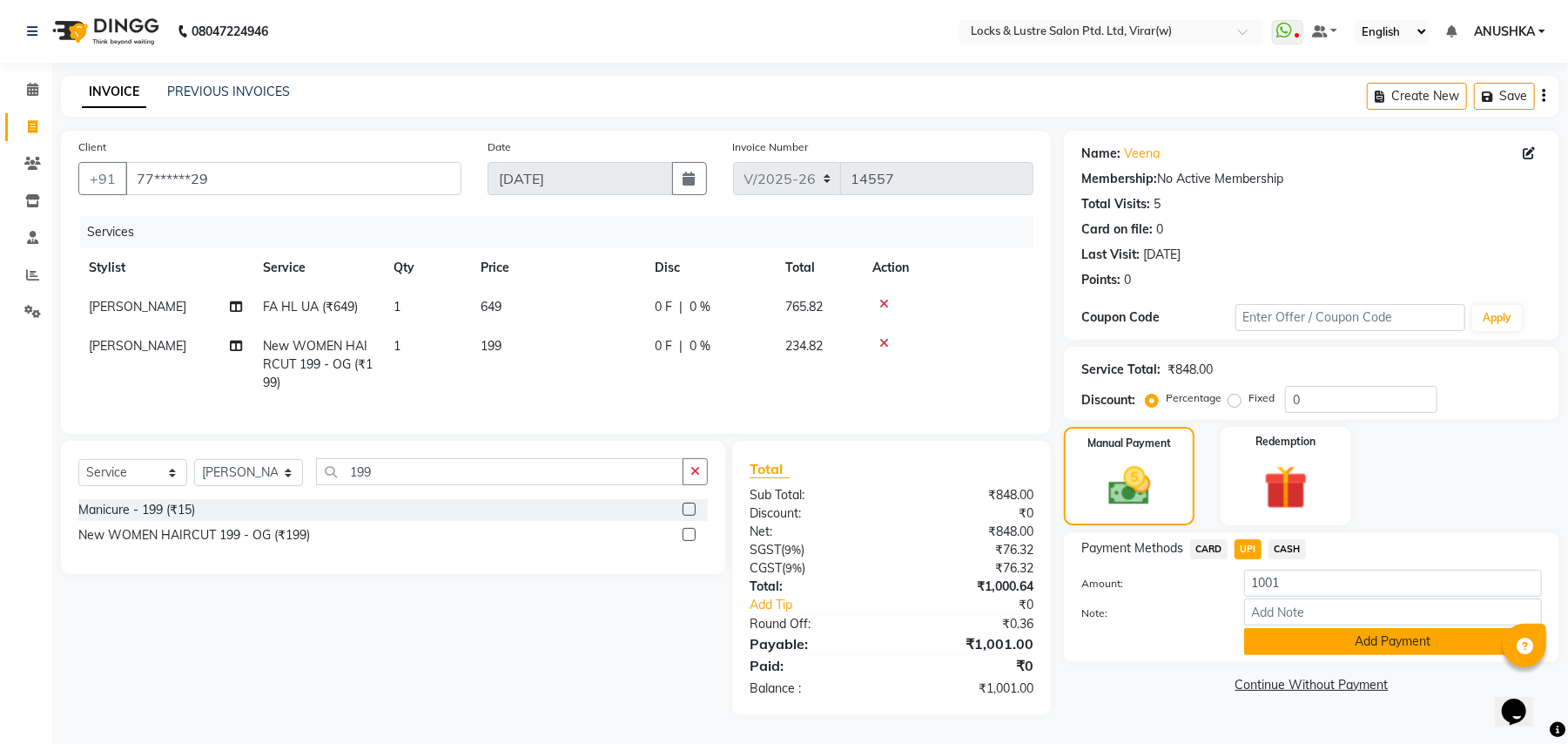
click at [1258, 645] on button "Add Payment" at bounding box center [1393, 641] width 298 height 27
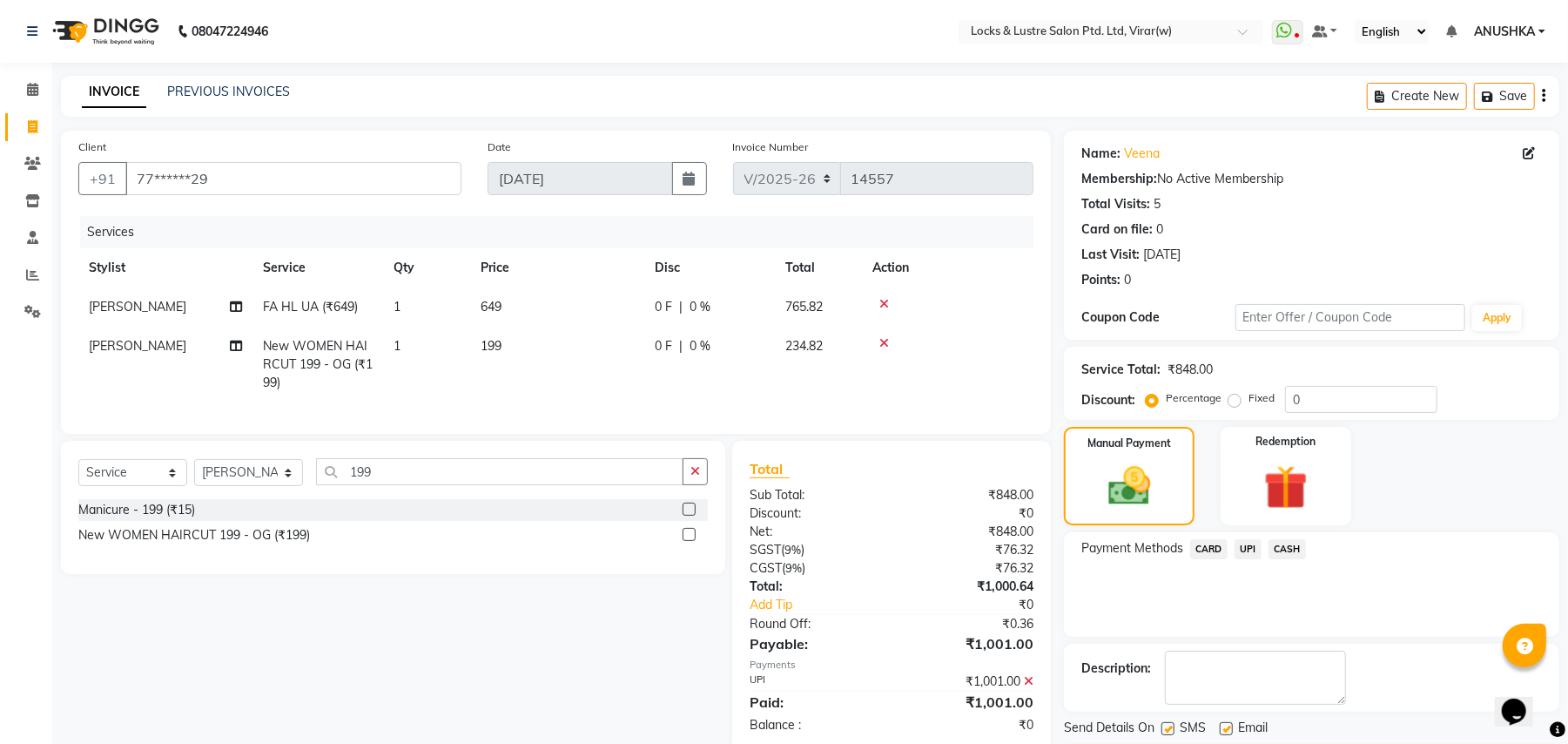
click at [1259, 677] on textarea at bounding box center [1256, 677] width 181 height 54
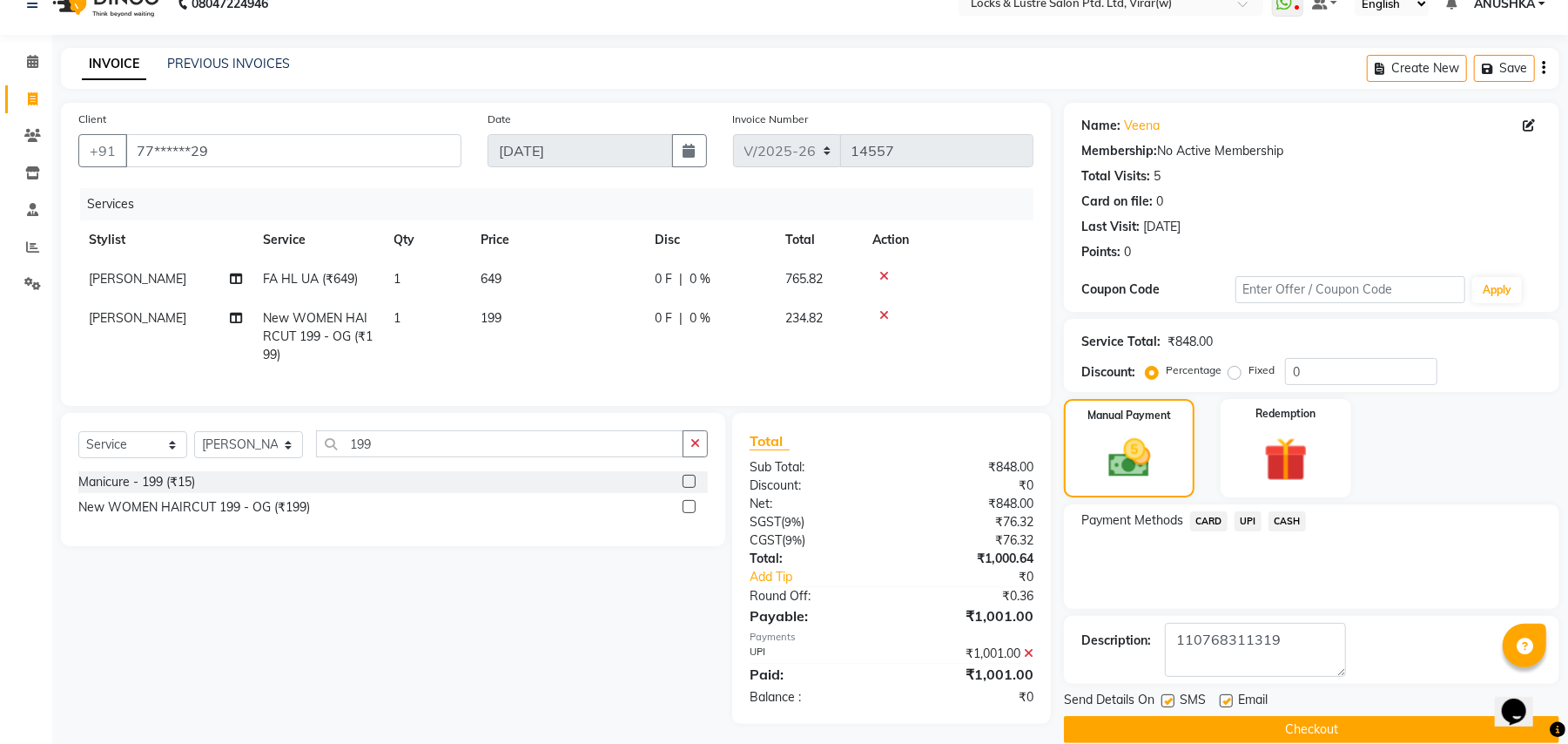
scroll to position [54, 0]
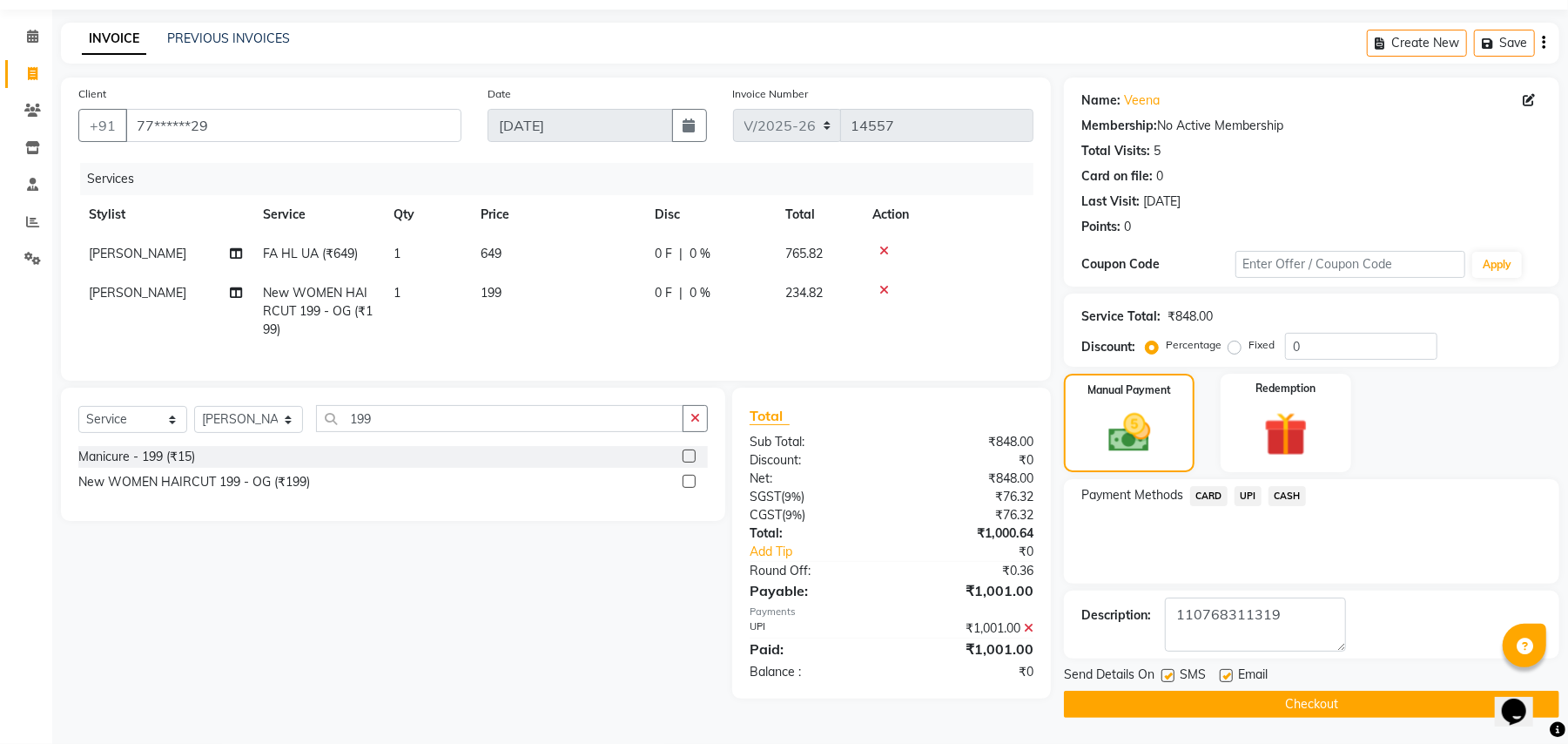
type textarea "110768311319"
click at [1360, 693] on button "Checkout" at bounding box center [1311, 704] width 495 height 27
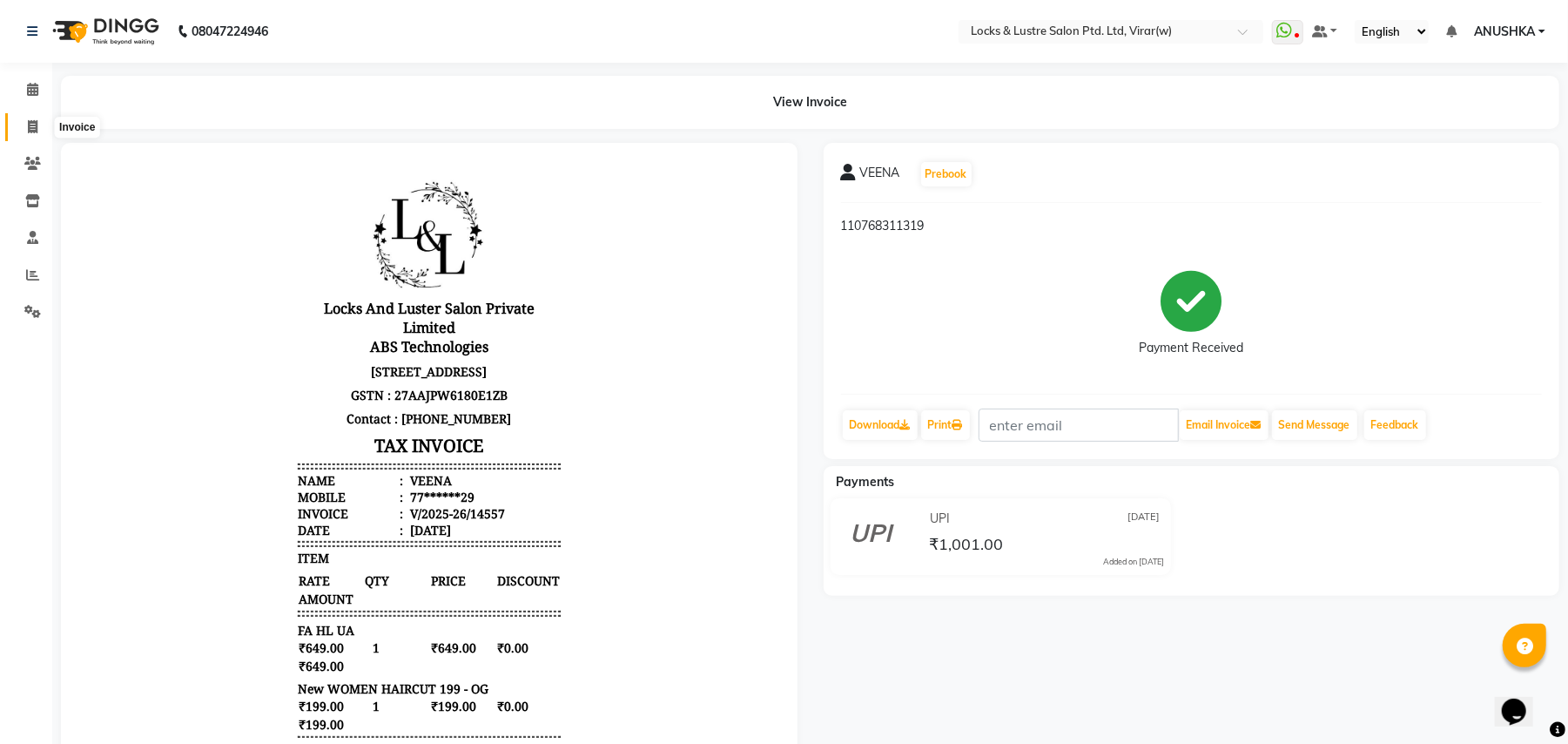
click at [29, 126] on icon at bounding box center [33, 127] width 9 height 13
select select "5944"
select select "service"
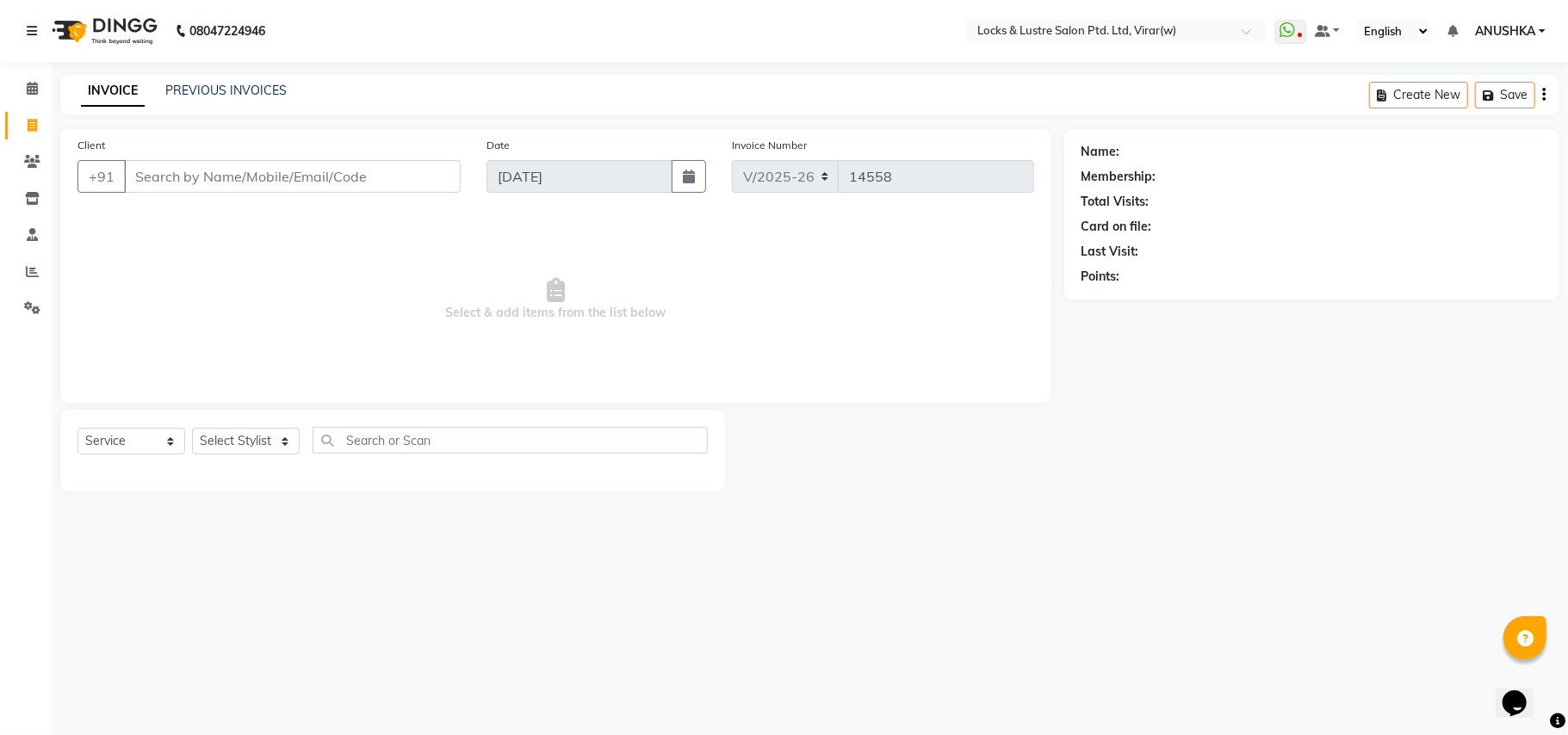
click at [240, 183] on input "Client" at bounding box center [292, 176] width 336 height 33
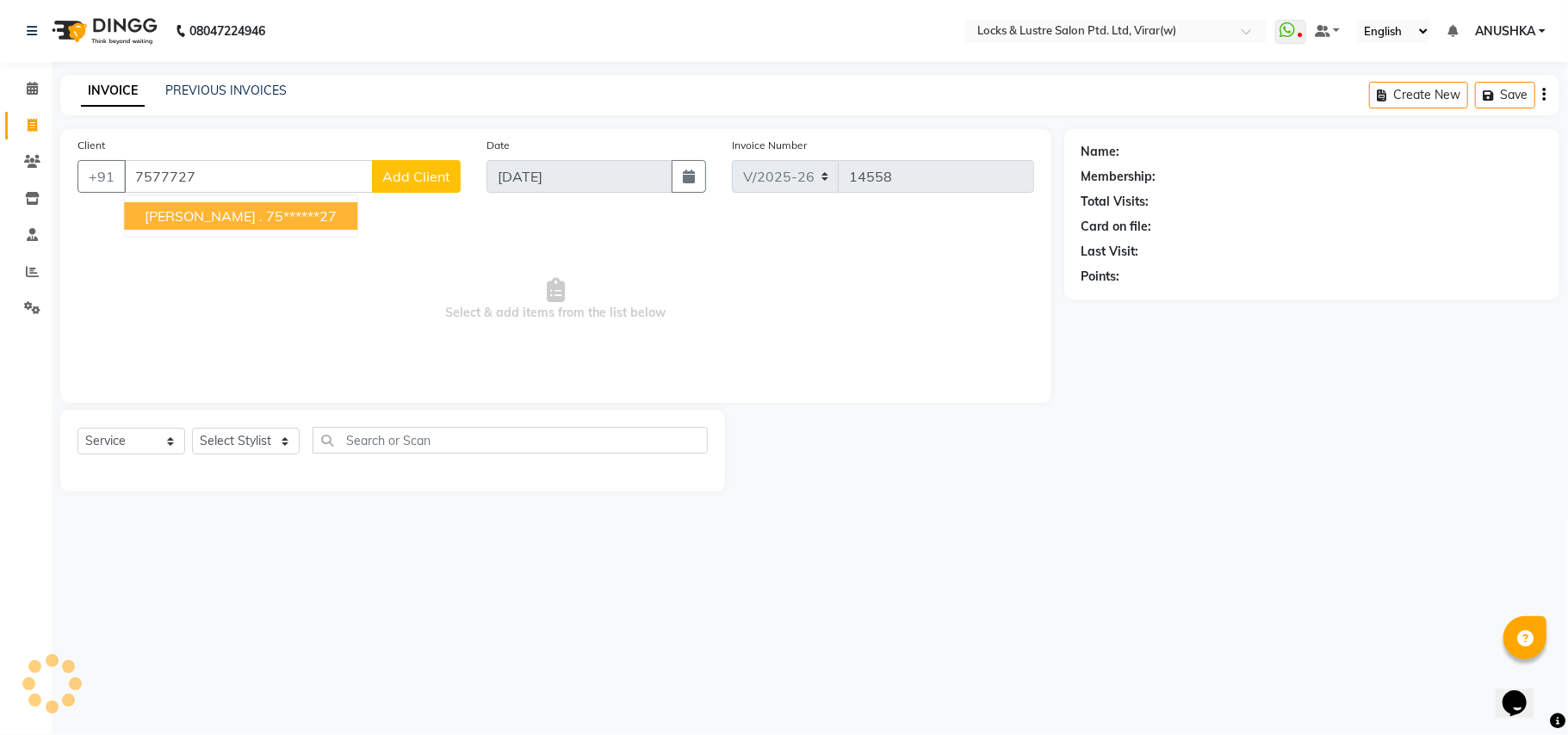
click at [266, 218] on ngb-highlight "75******27" at bounding box center [301, 216] width 71 height 18
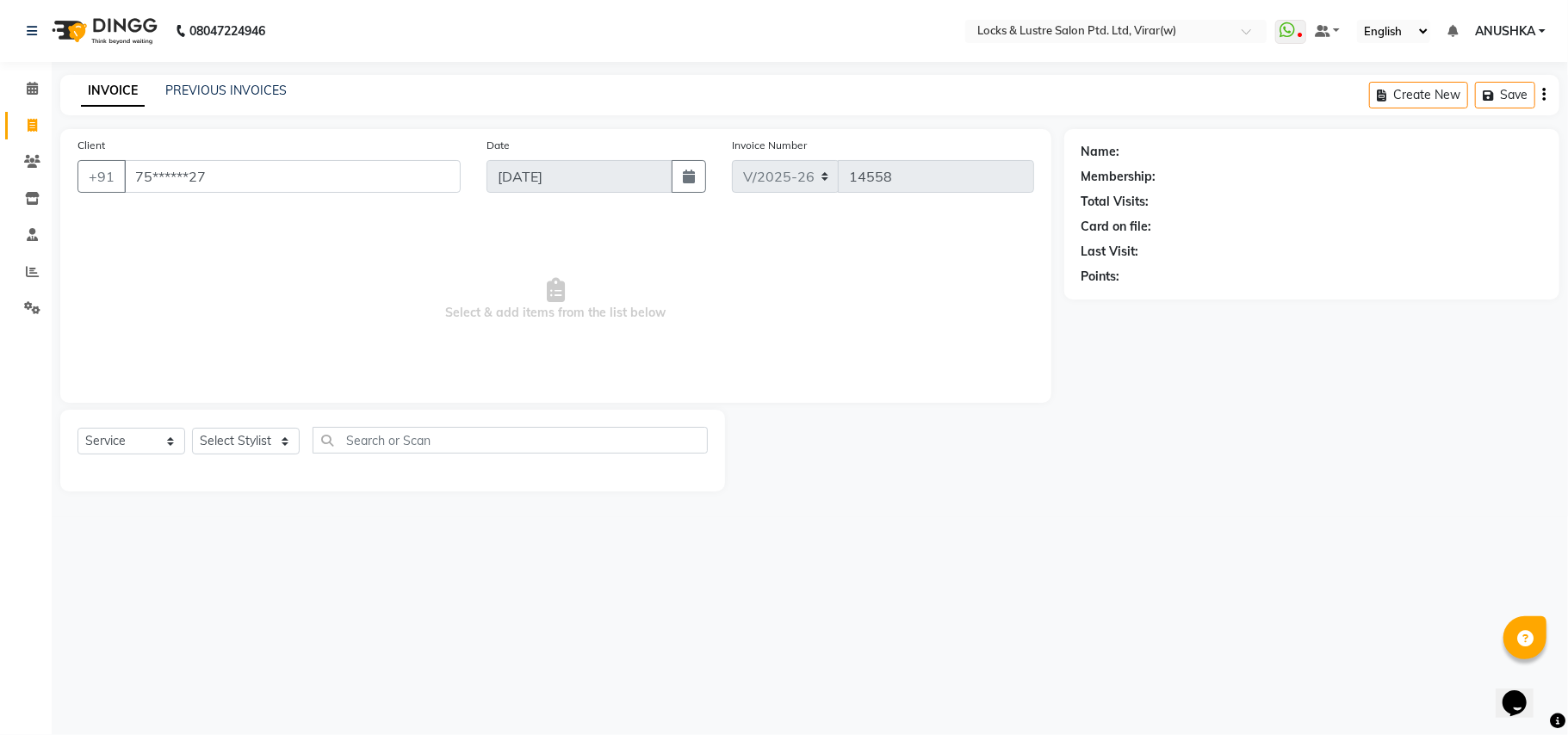
type input "75******27"
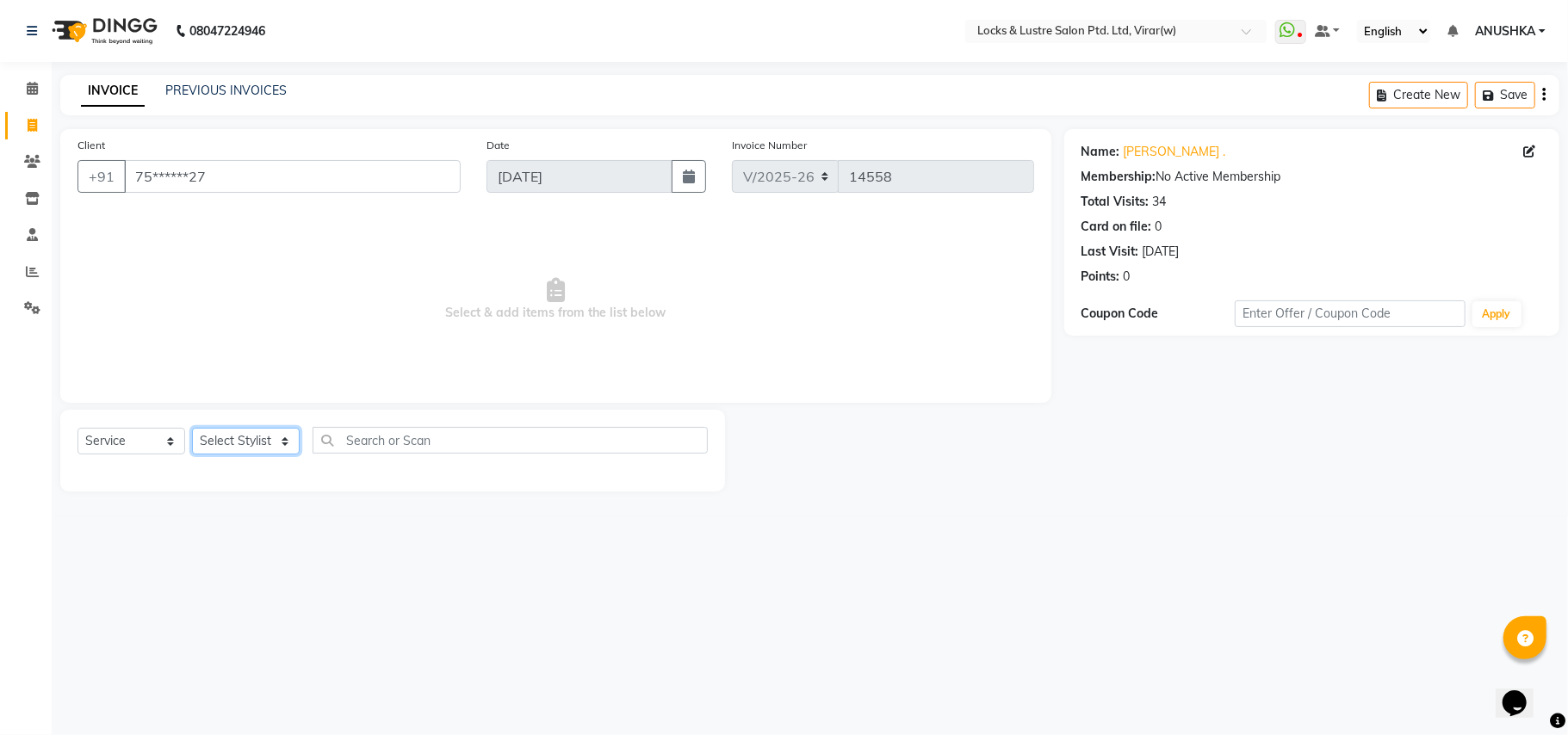
click at [234, 442] on select "Select Stylist [PERSON_NAME] [PERSON_NAME] [PERSON_NAME] AKASH [PERSON_NAME] [P…" at bounding box center [246, 440] width 108 height 27
select select "42119"
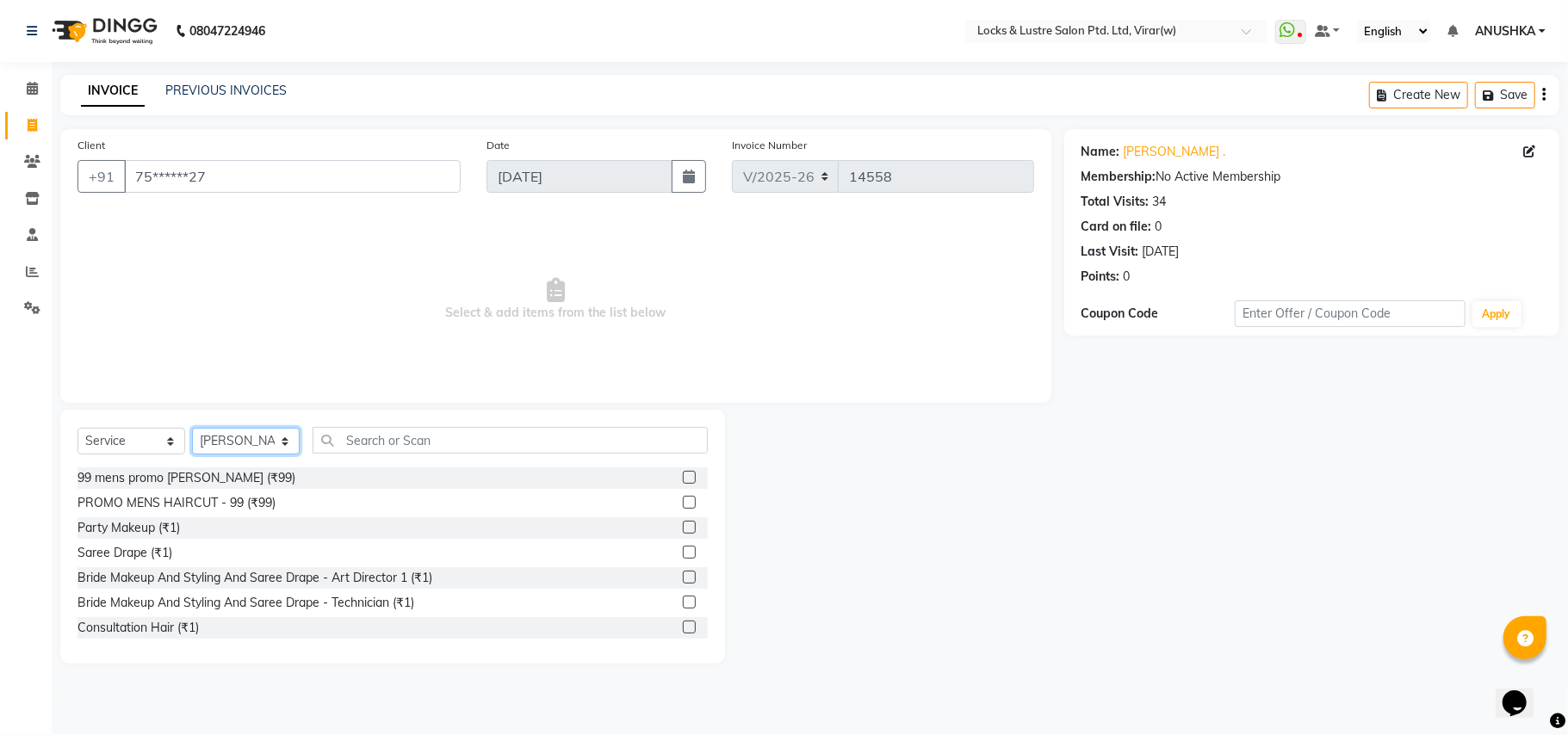
click at [235, 445] on select "Select Stylist [PERSON_NAME] [PERSON_NAME] [PERSON_NAME] AKASH [PERSON_NAME] [P…" at bounding box center [246, 440] width 108 height 27
click at [415, 446] on input "text" at bounding box center [509, 440] width 395 height 27
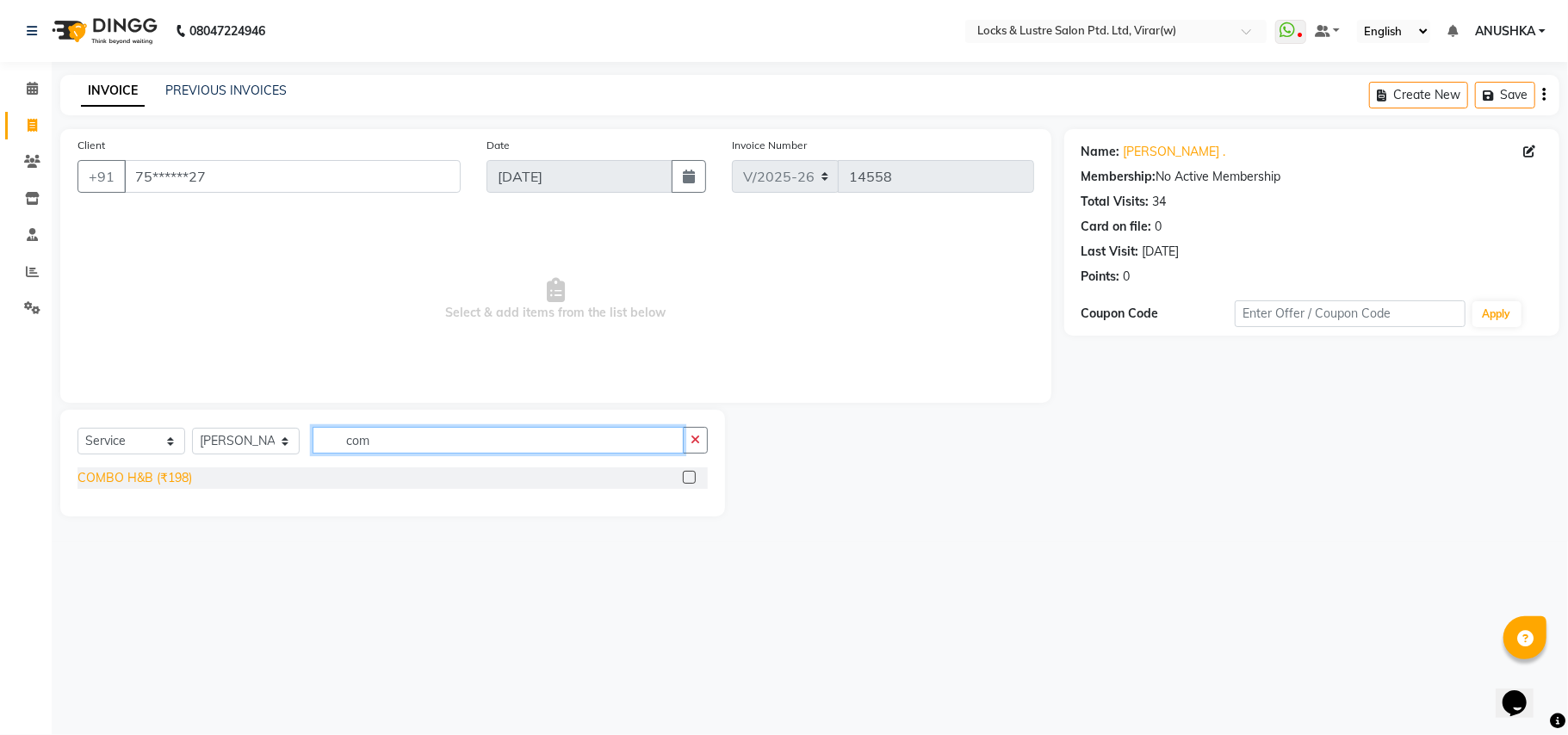
type input "com"
click at [169, 470] on div "COMBO H&B (₹198)" at bounding box center [134, 478] width 114 height 18
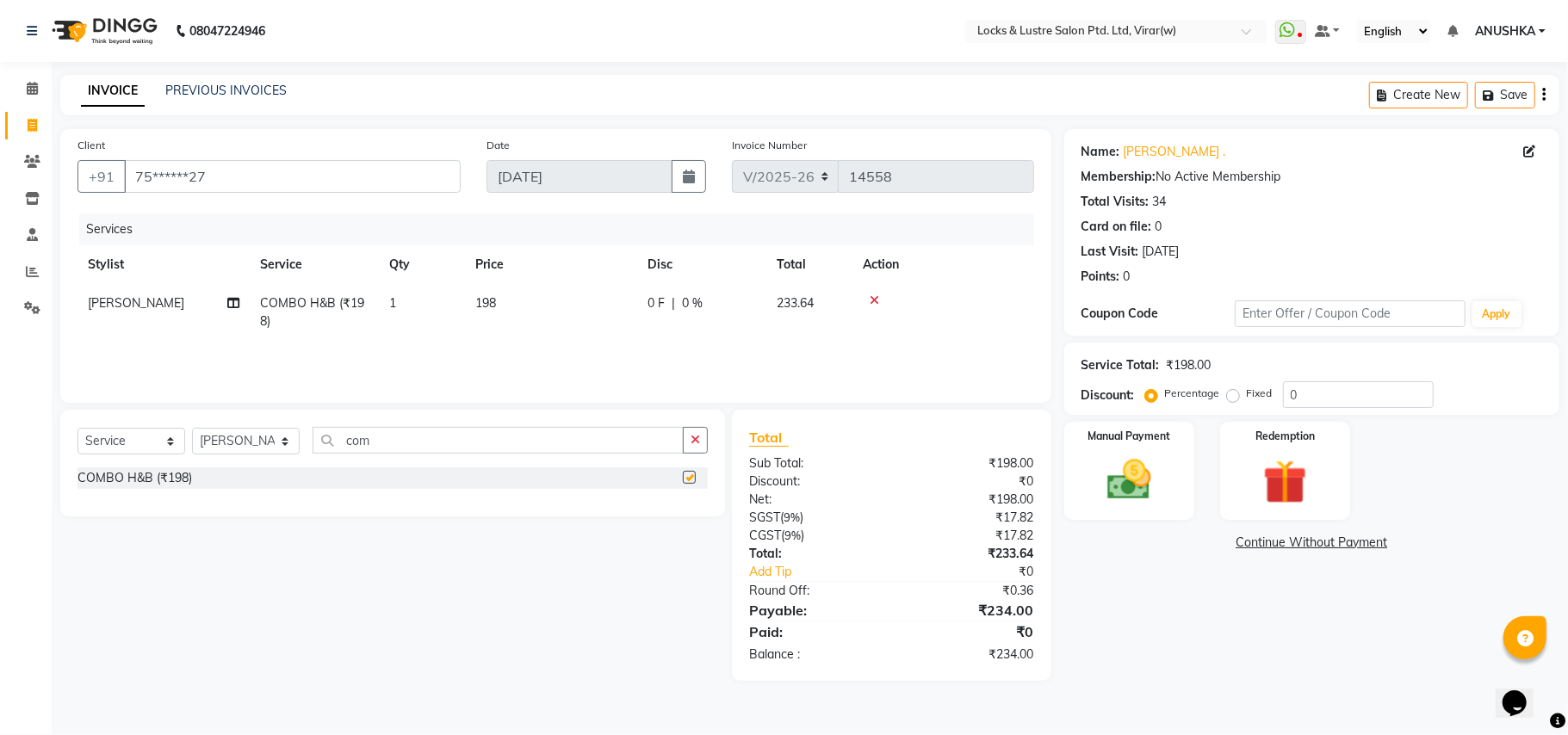
checkbox input "false"
click at [1127, 489] on img at bounding box center [1129, 479] width 75 height 53
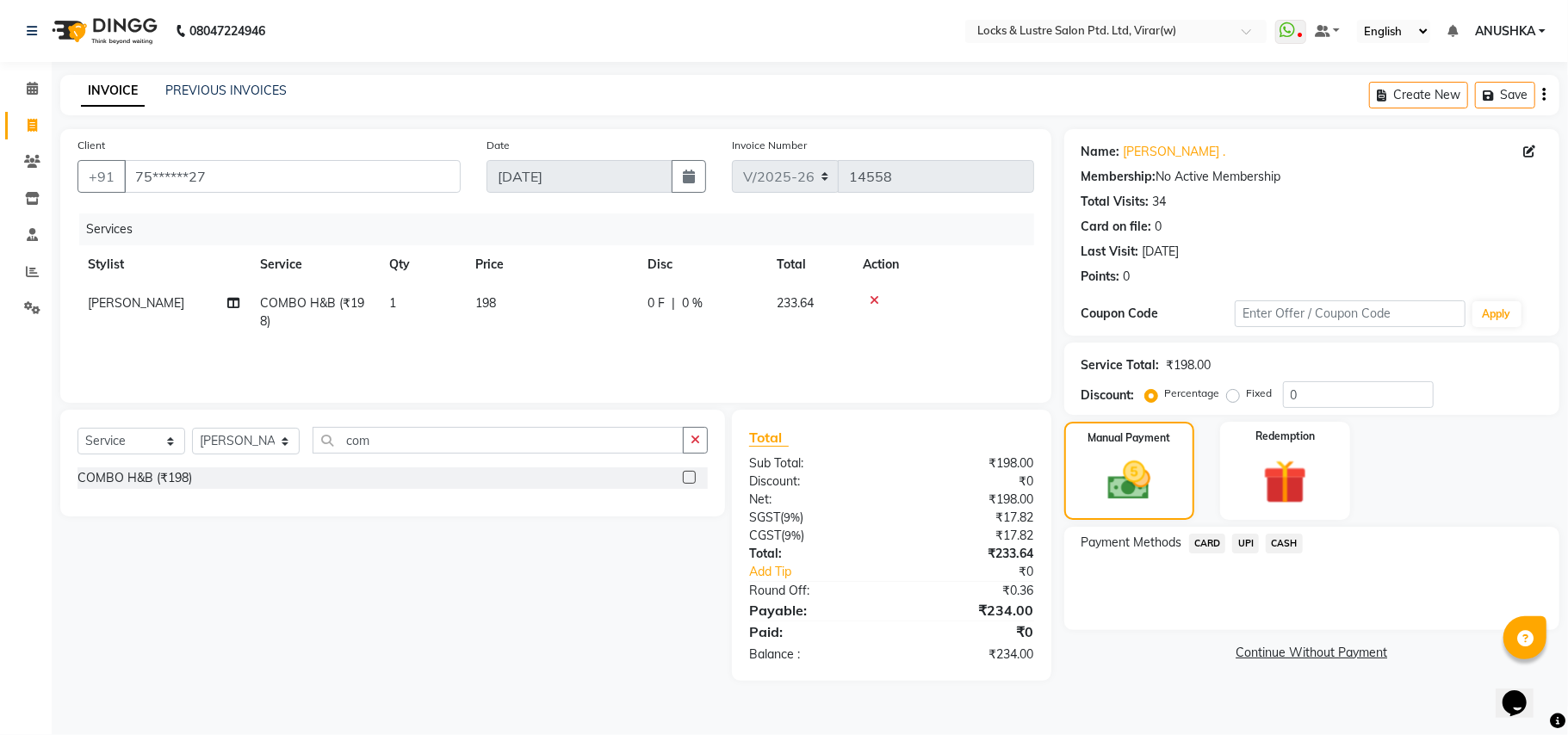
click at [1275, 543] on span "CASH" at bounding box center [1285, 543] width 37 height 20
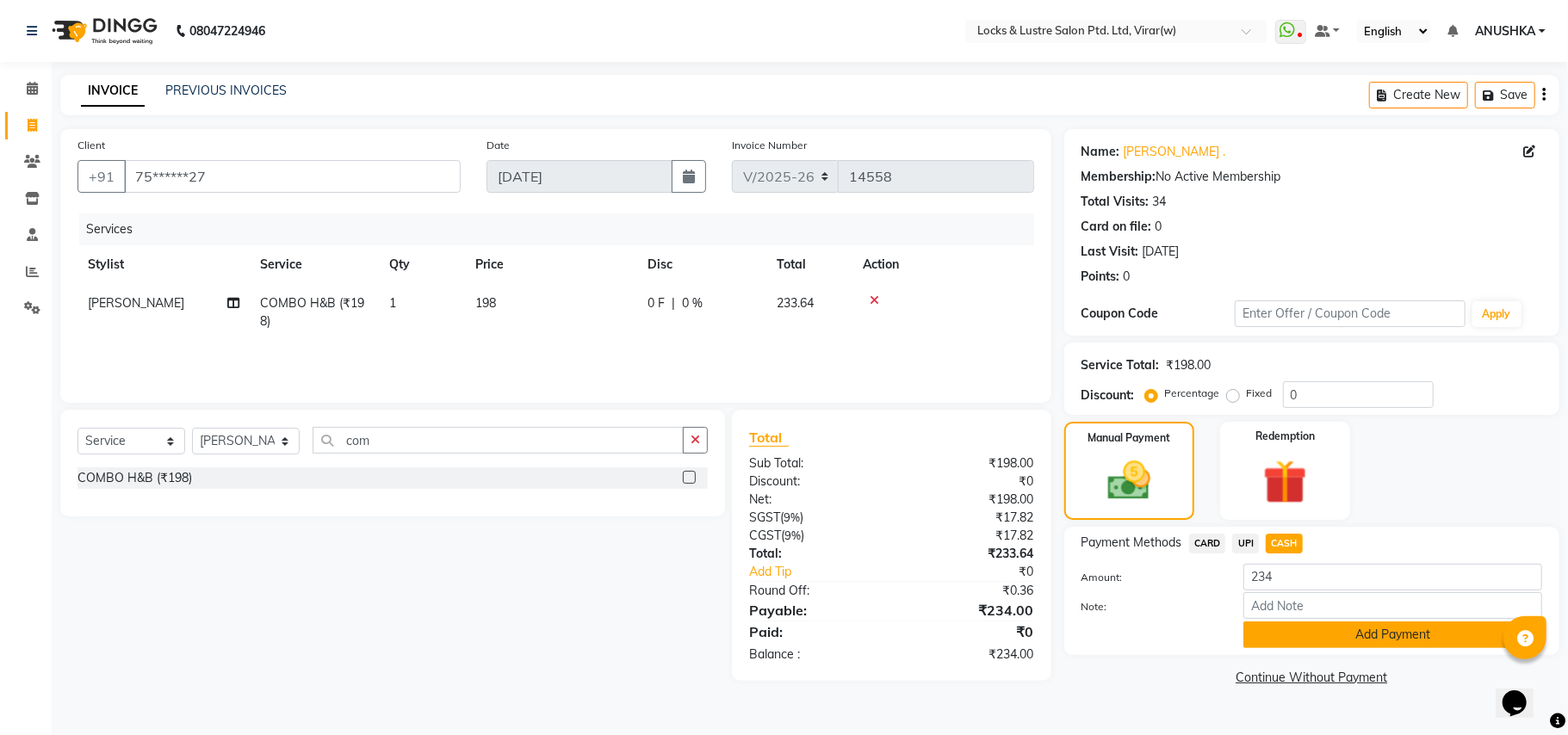
click at [1306, 637] on button "Add Payment" at bounding box center [1392, 635] width 298 height 27
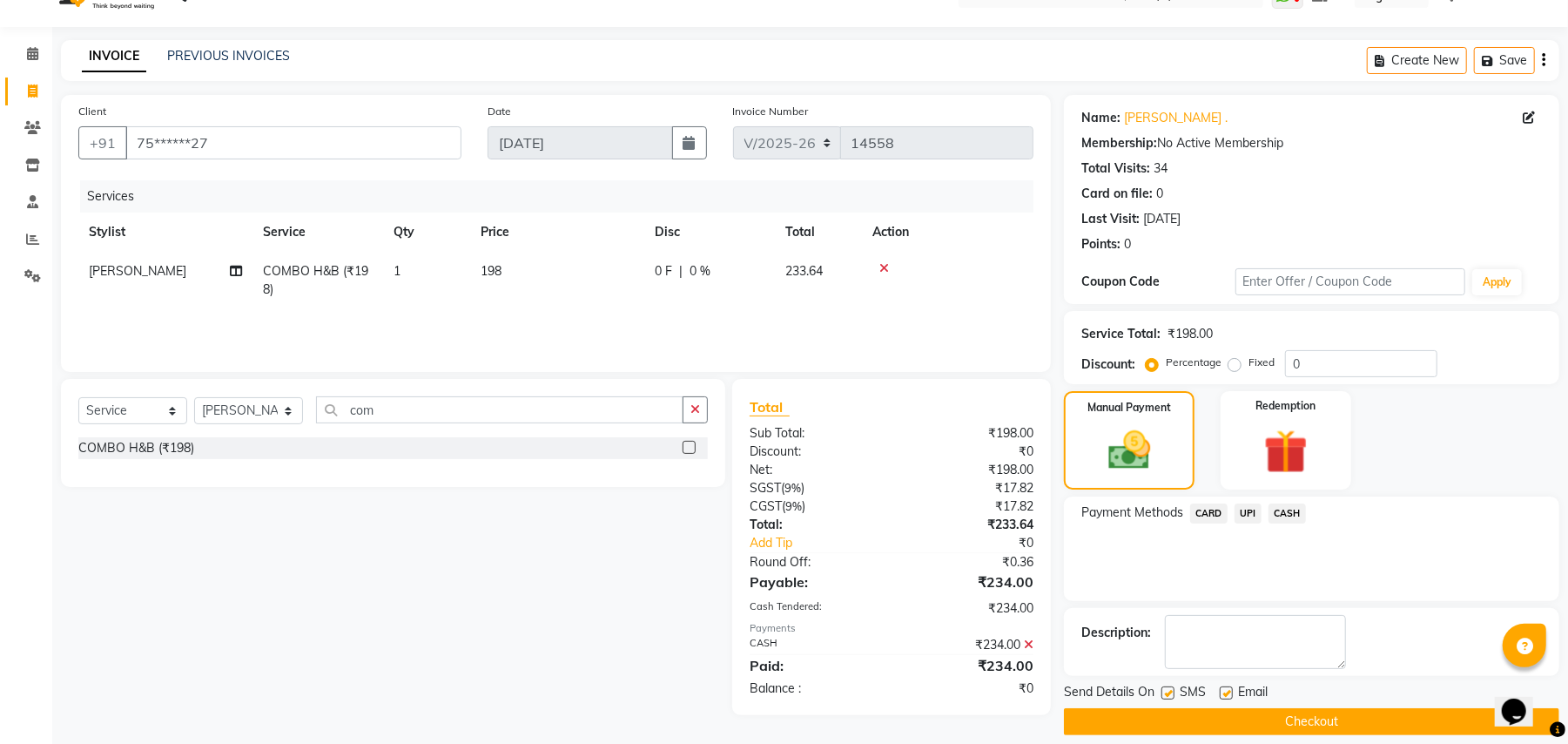
scroll to position [54, 0]
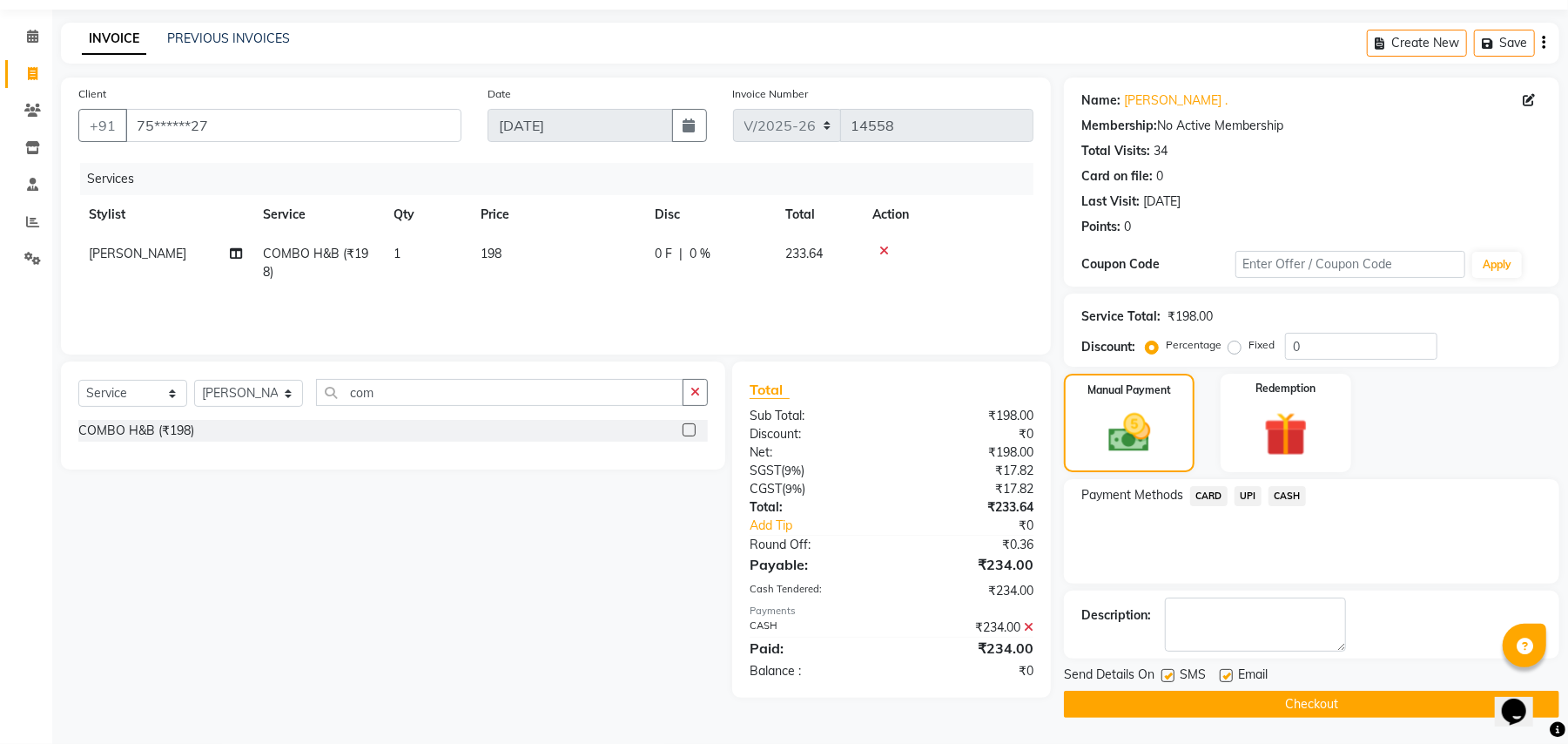
click at [1328, 695] on button "Checkout" at bounding box center [1311, 704] width 495 height 27
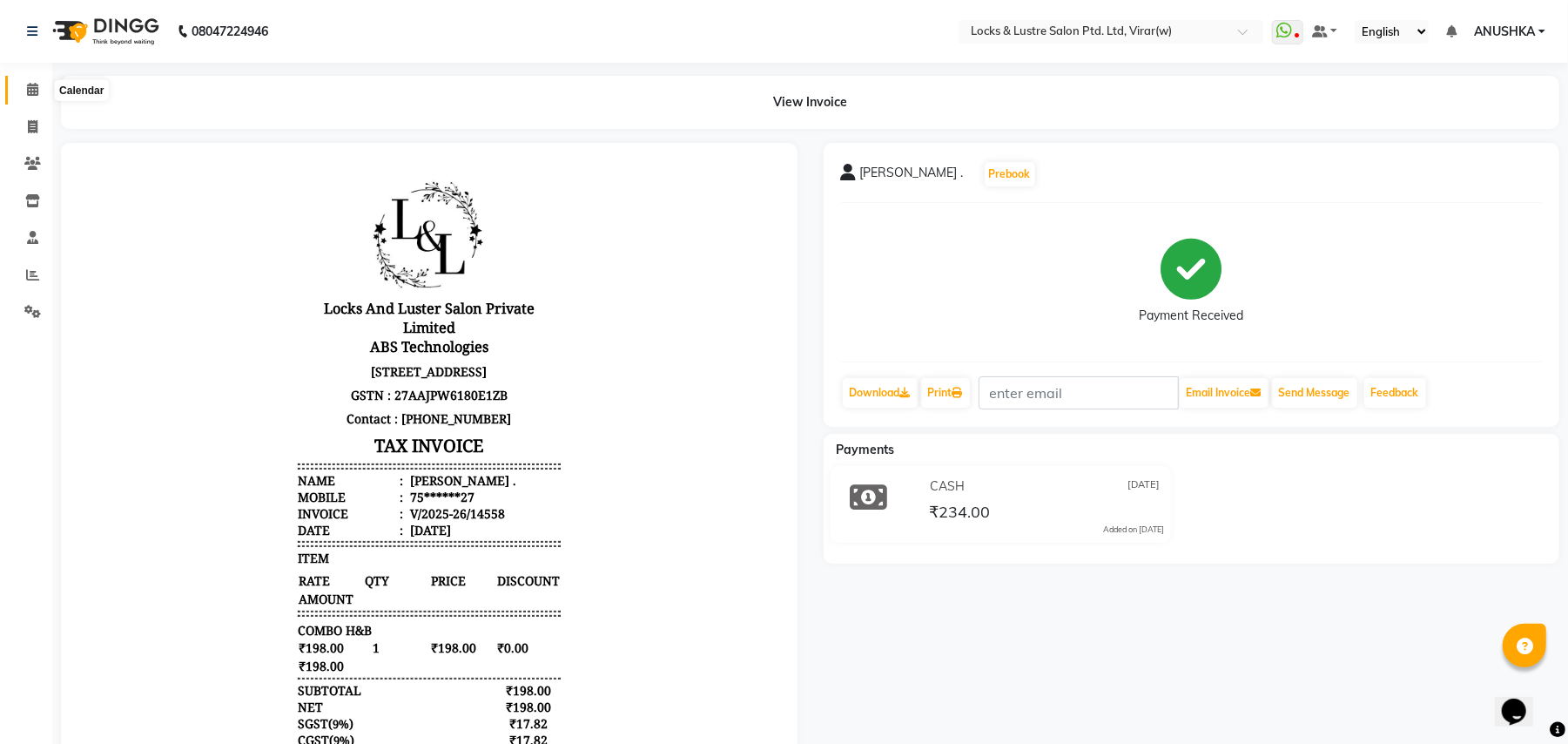
click at [39, 91] on span at bounding box center [33, 89] width 30 height 20
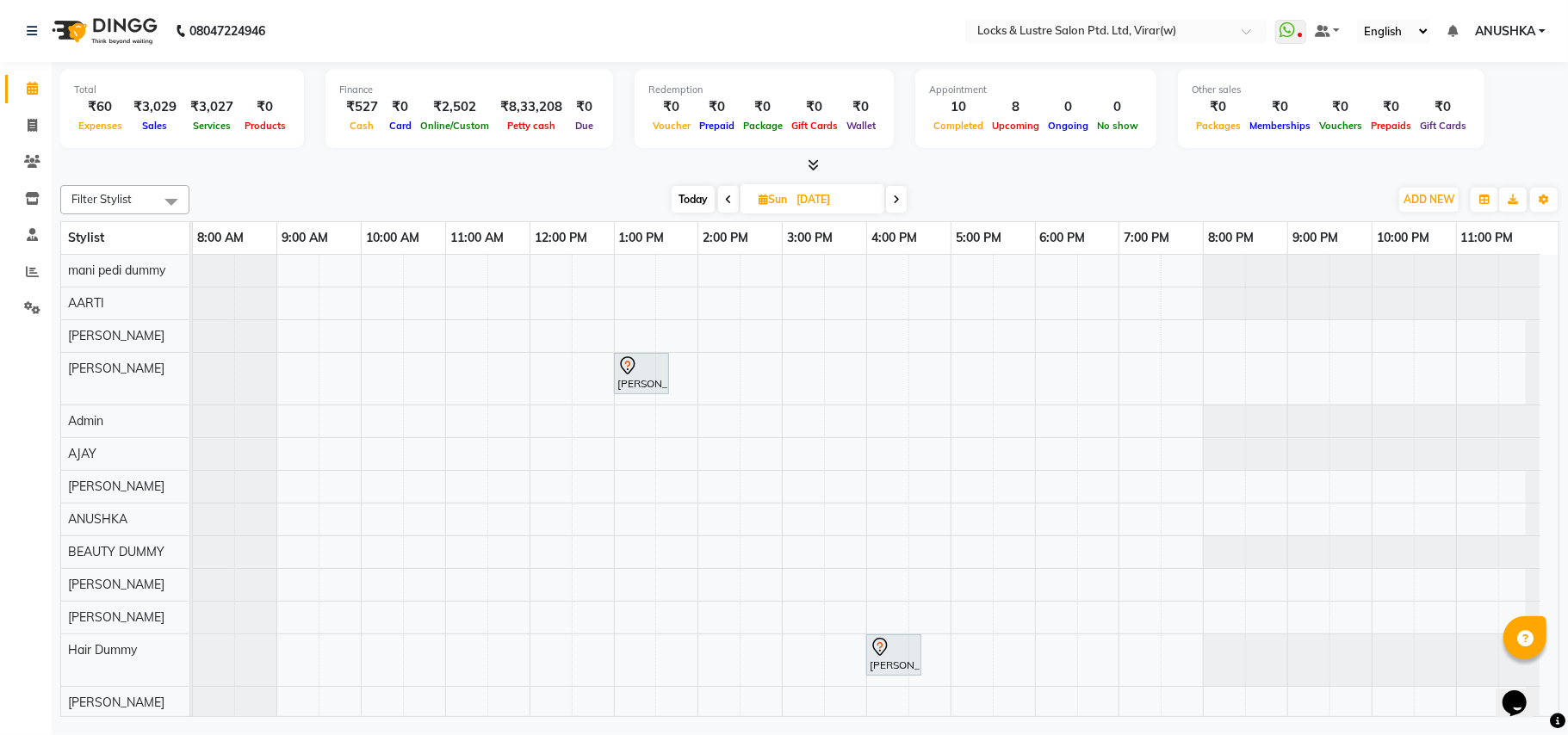
click at [691, 203] on span "Today" at bounding box center [693, 199] width 43 height 27
type input "[DATE]"
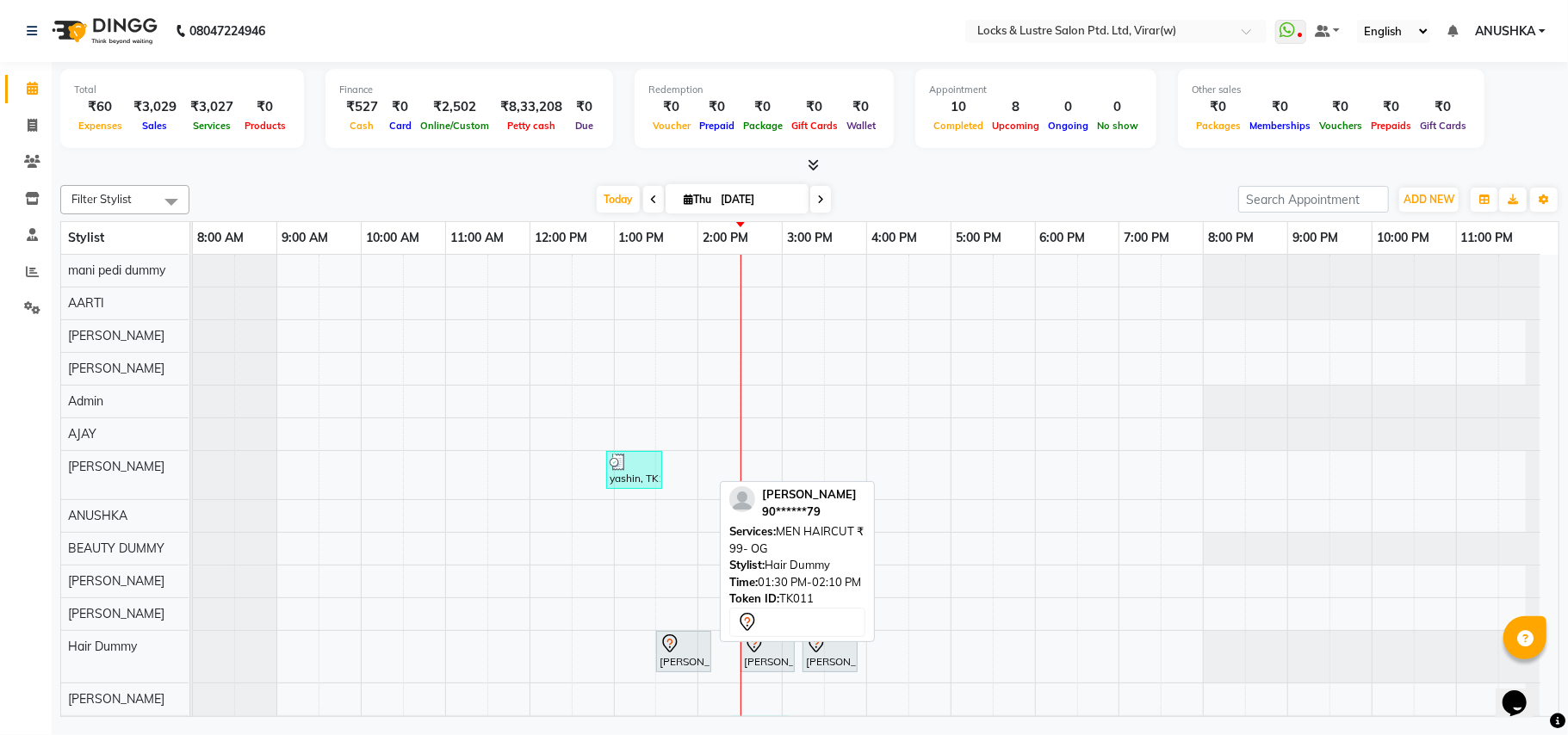
click at [696, 670] on div "[PERSON_NAME], TK11, 01:30 PM-02:10 PM, MEN HAIRCUT ₹ 99- OG" at bounding box center [684, 651] width 52 height 36
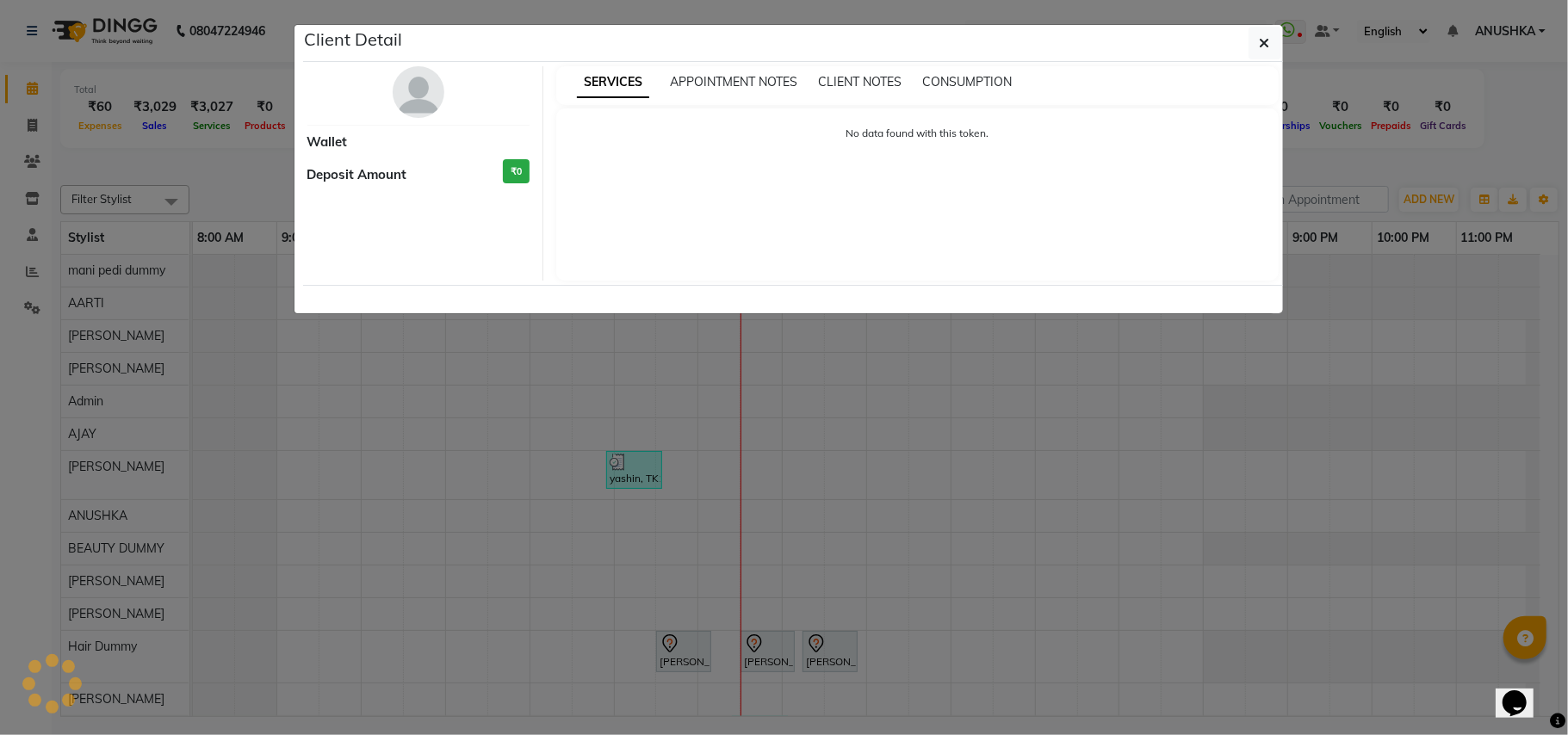
select select "7"
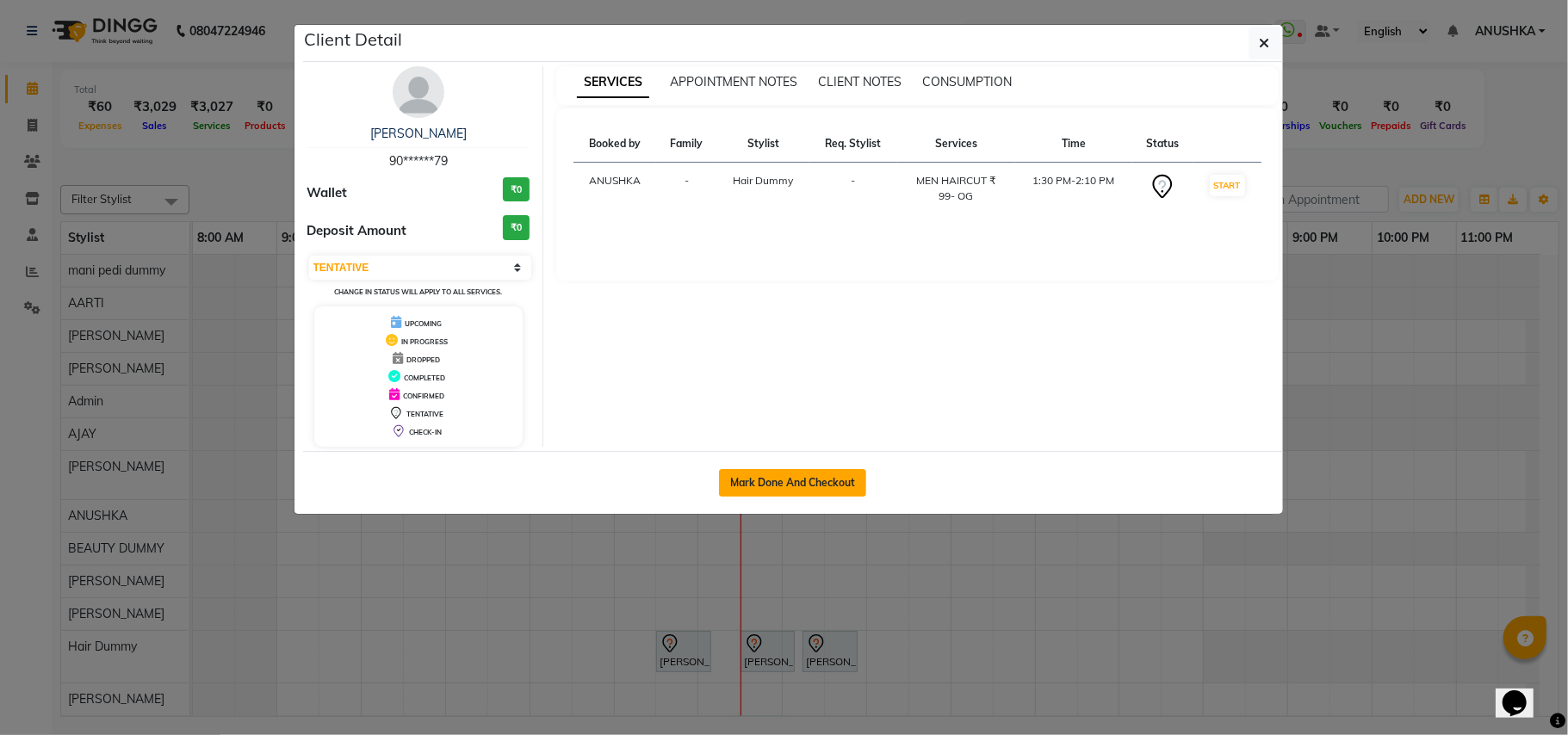
click at [807, 473] on button "Mark Done And Checkout" at bounding box center [793, 483] width 147 height 28
select select "service"
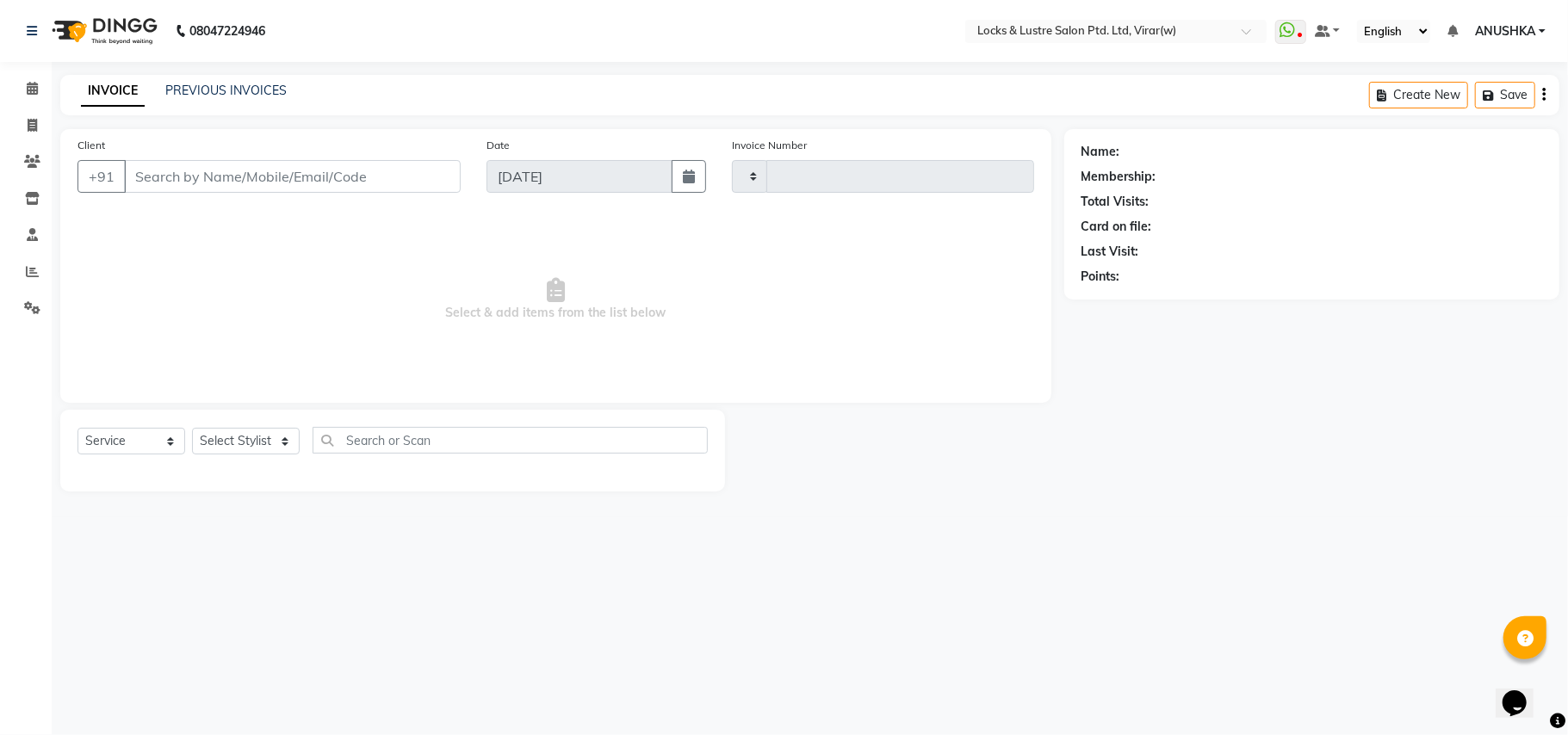
type input "14559"
select select "5944"
type input "90******79"
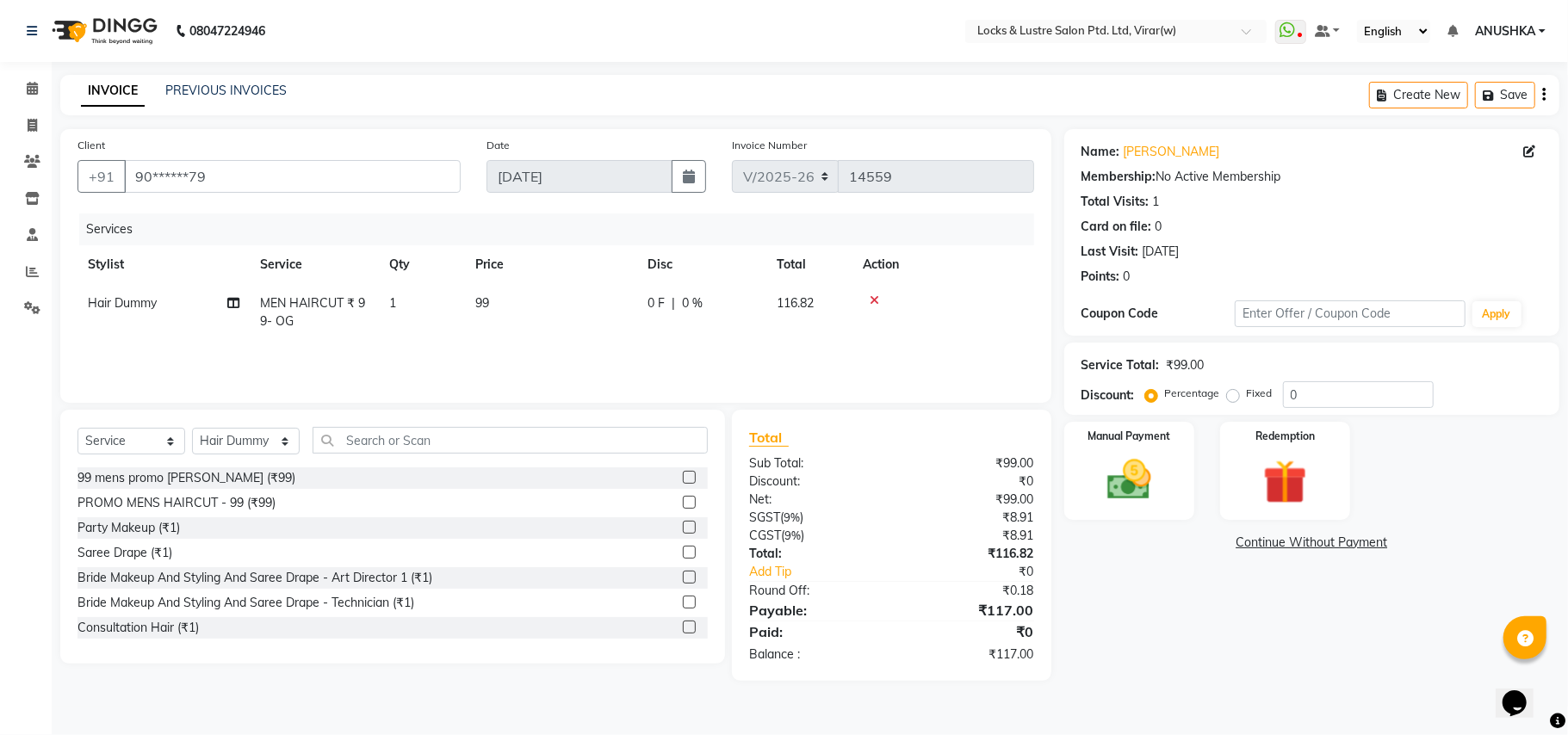
click at [876, 299] on icon at bounding box center [875, 300] width 9 height 12
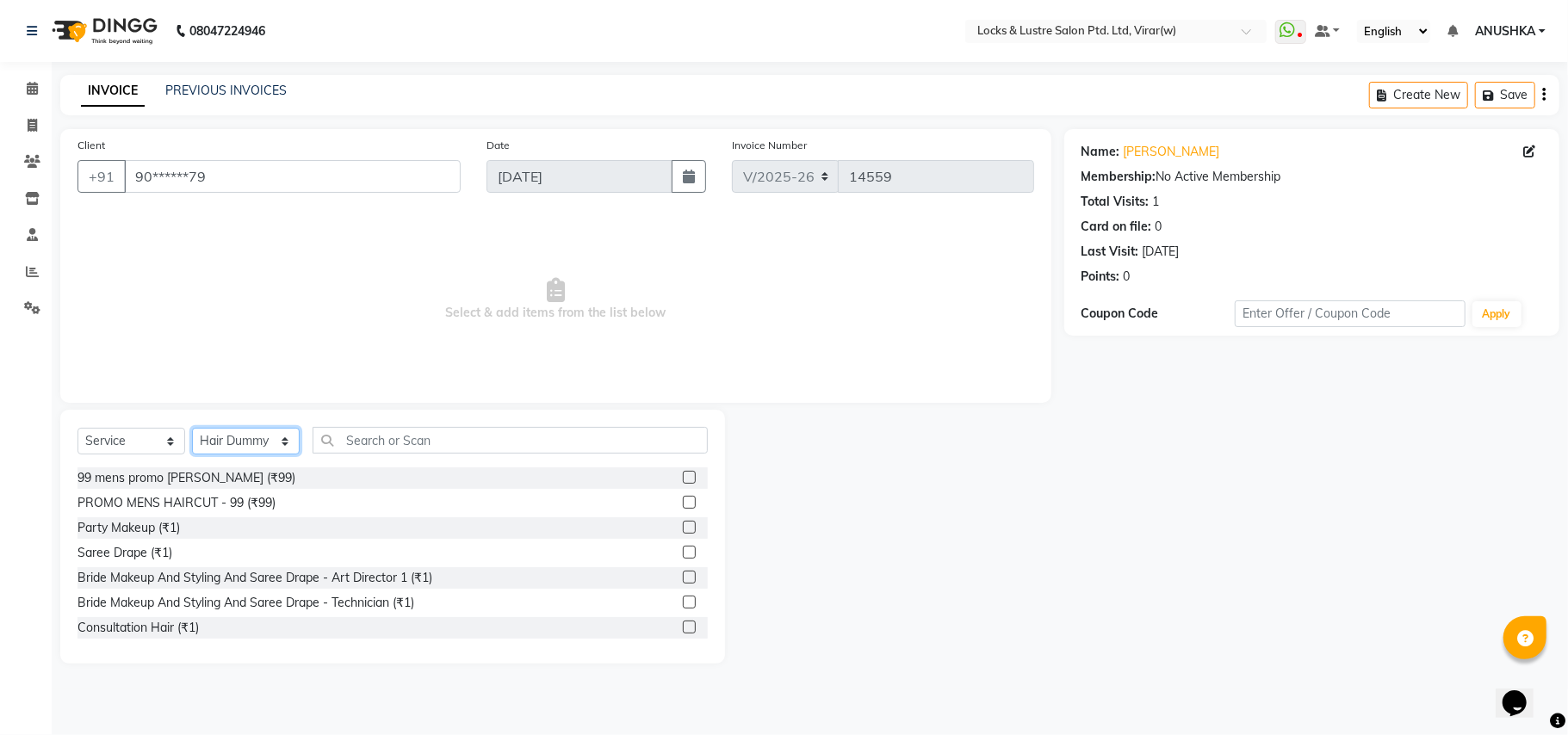
click at [208, 442] on select "Select Stylist [PERSON_NAME] [PERSON_NAME] [PERSON_NAME] AKASH [PERSON_NAME] [P…" at bounding box center [246, 440] width 108 height 27
select select "84172"
drag, startPoint x: 208, startPoint y: 442, endPoint x: 256, endPoint y: 442, distance: 48.0
click at [208, 442] on select "Select Stylist [PERSON_NAME] [PERSON_NAME] [PERSON_NAME] AKASH [PERSON_NAME] [P…" at bounding box center [246, 440] width 108 height 27
click at [357, 442] on input "text" at bounding box center [509, 440] width 395 height 27
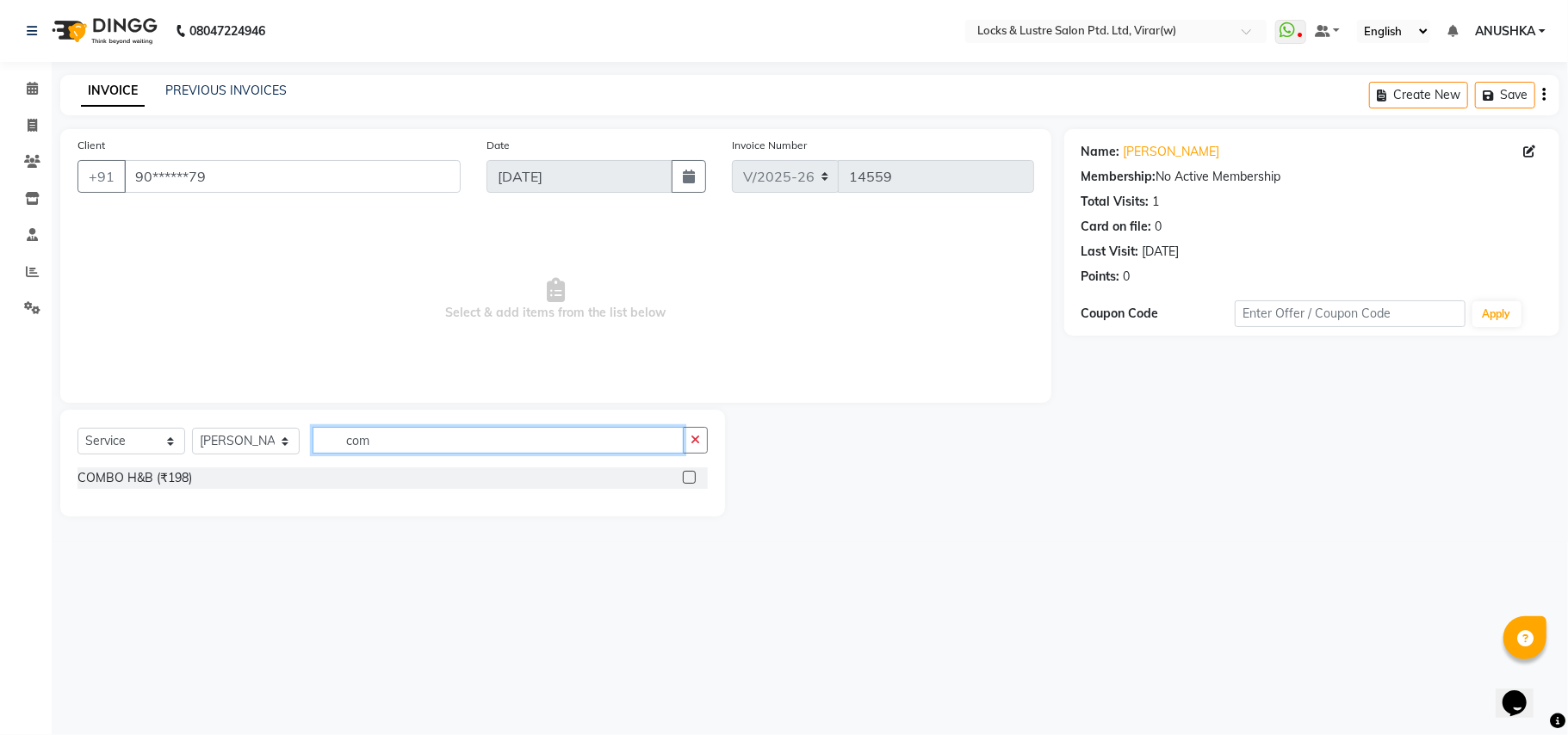
type input "com"
click at [133, 491] on div "COMBO H&B (₹198)" at bounding box center [392, 479] width 630 height 25
drag, startPoint x: 143, startPoint y: 487, endPoint x: 159, endPoint y: 468, distance: 24.8
click at [159, 468] on div "COMBO H&B (₹198)" at bounding box center [392, 478] width 630 height 21
click at [146, 469] on div "COMBO H&B (₹198)" at bounding box center [134, 478] width 114 height 18
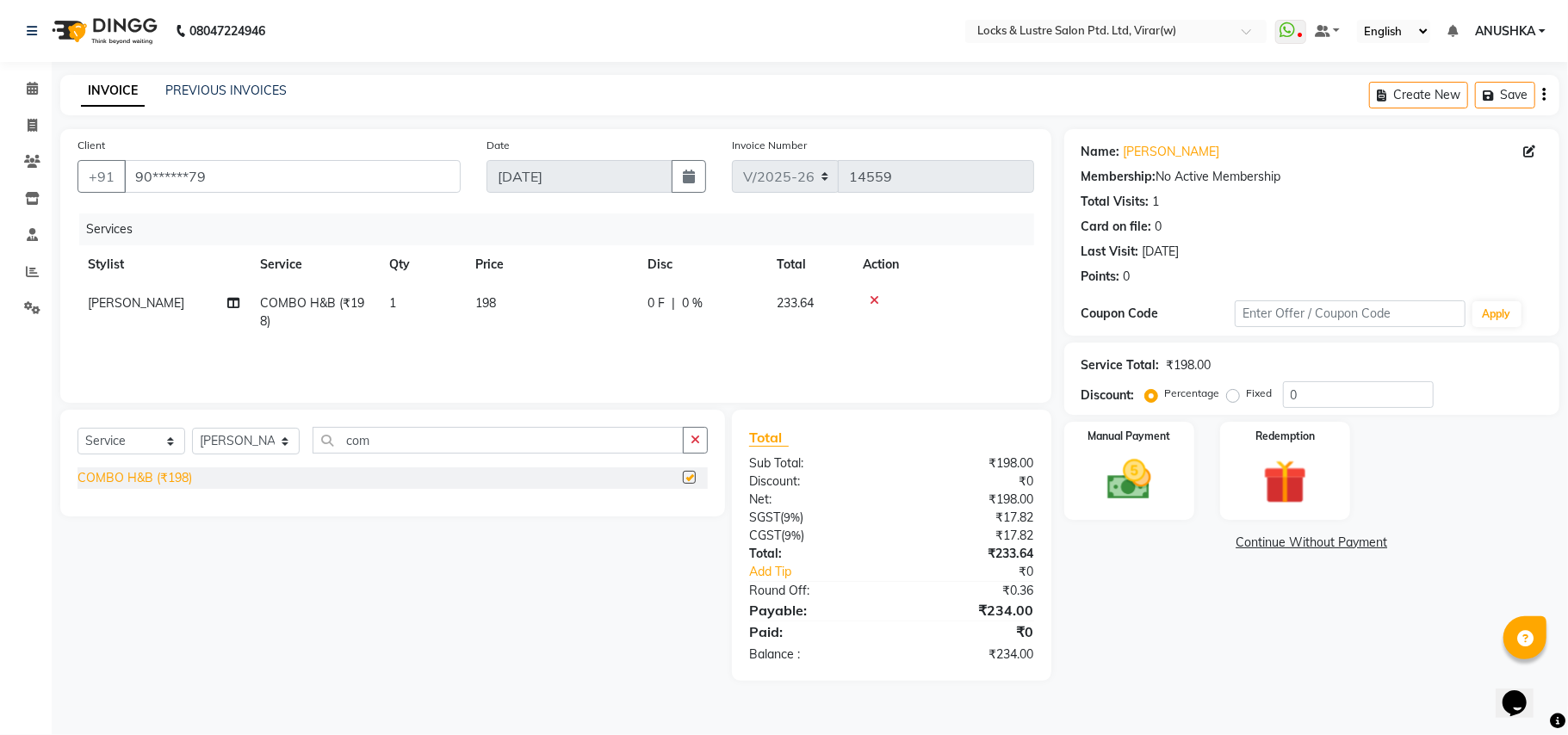
checkbox input "false"
click at [1140, 473] on img at bounding box center [1129, 479] width 75 height 53
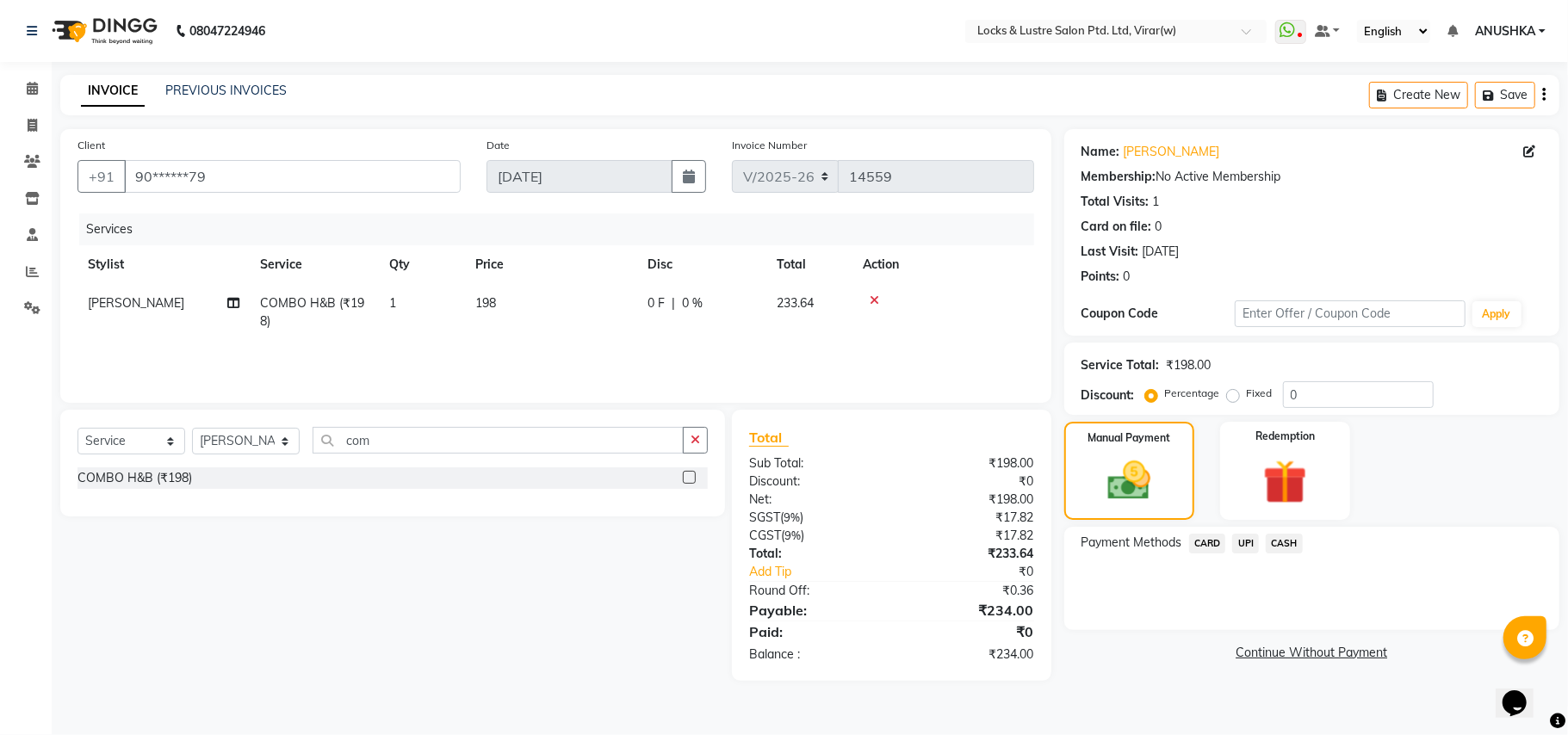
click at [1250, 541] on span "UPI" at bounding box center [1245, 543] width 27 height 20
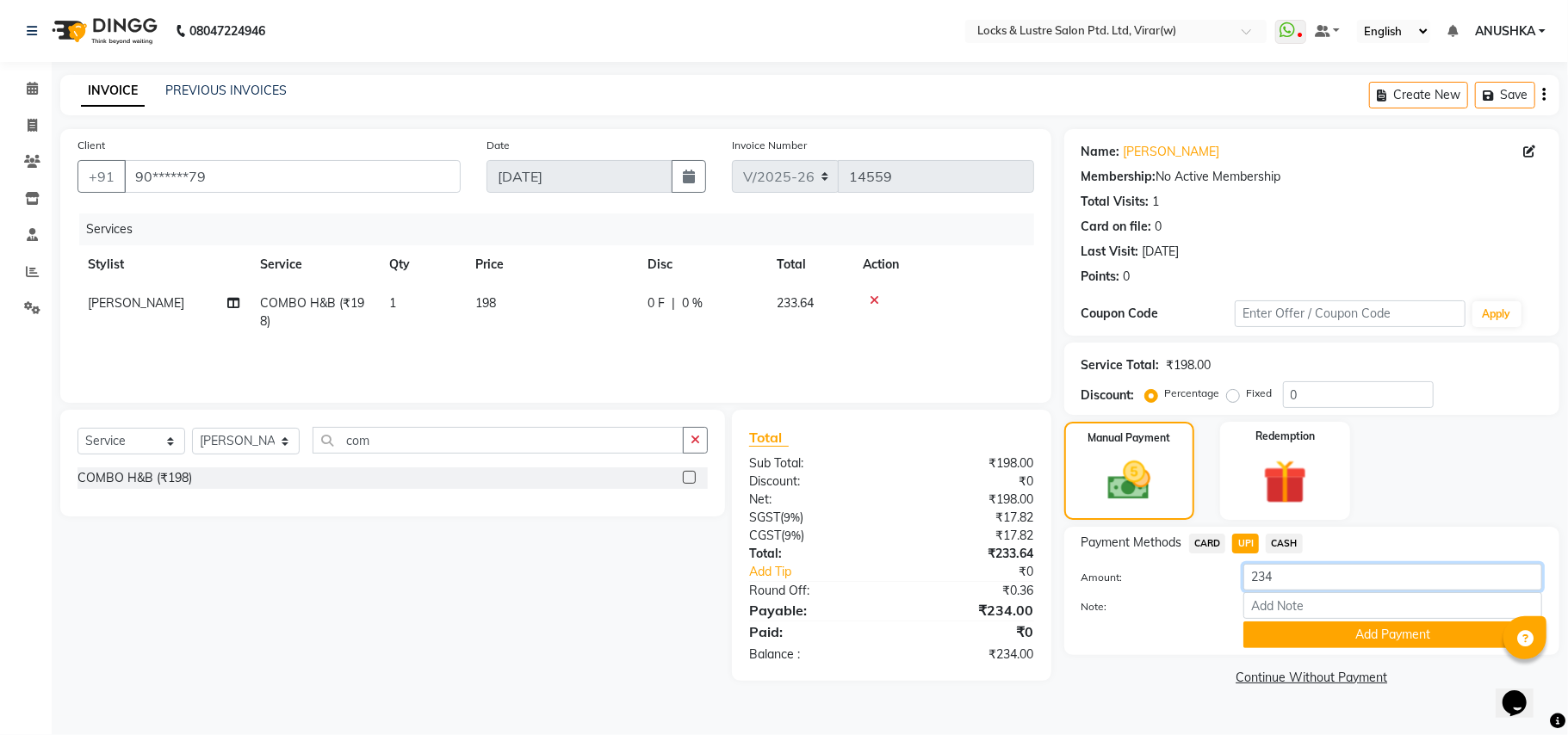
click at [1279, 584] on input "234" at bounding box center [1392, 577] width 298 height 27
type input "200"
click at [1266, 625] on button "Add Payment" at bounding box center [1392, 635] width 298 height 27
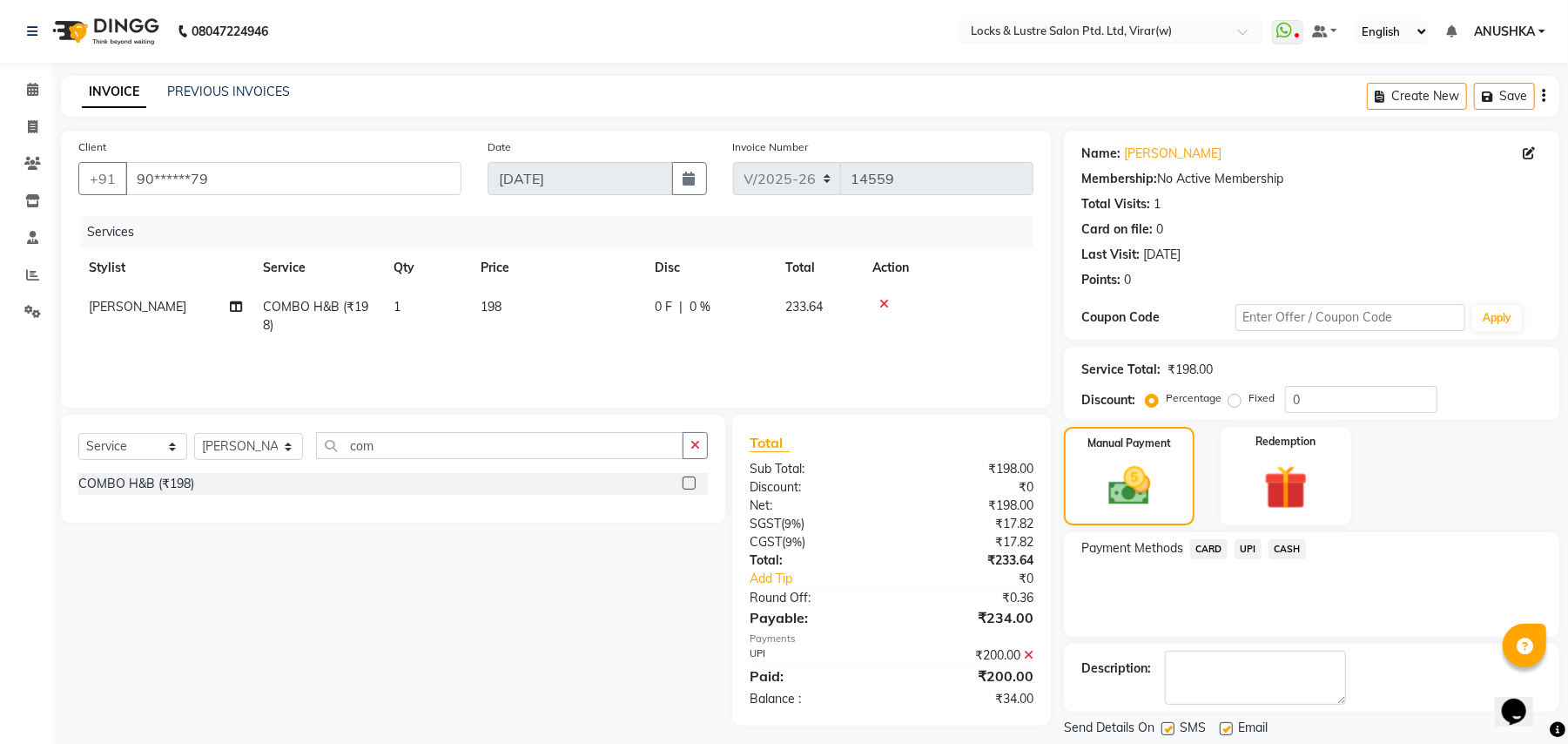
click at [1279, 559] on span "CASH" at bounding box center [1288, 548] width 38 height 20
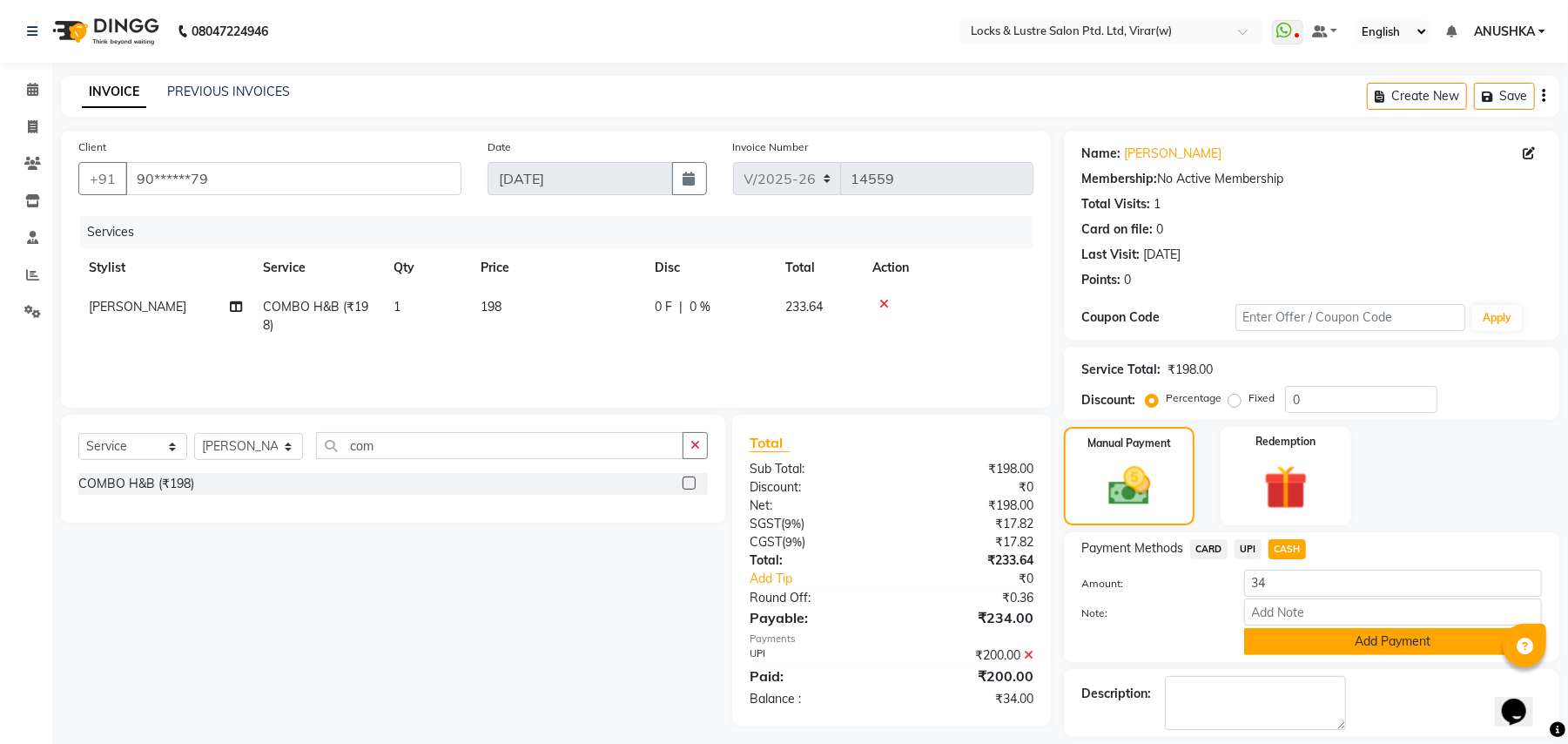
click at [1260, 654] on button "Add Payment" at bounding box center [1393, 641] width 298 height 27
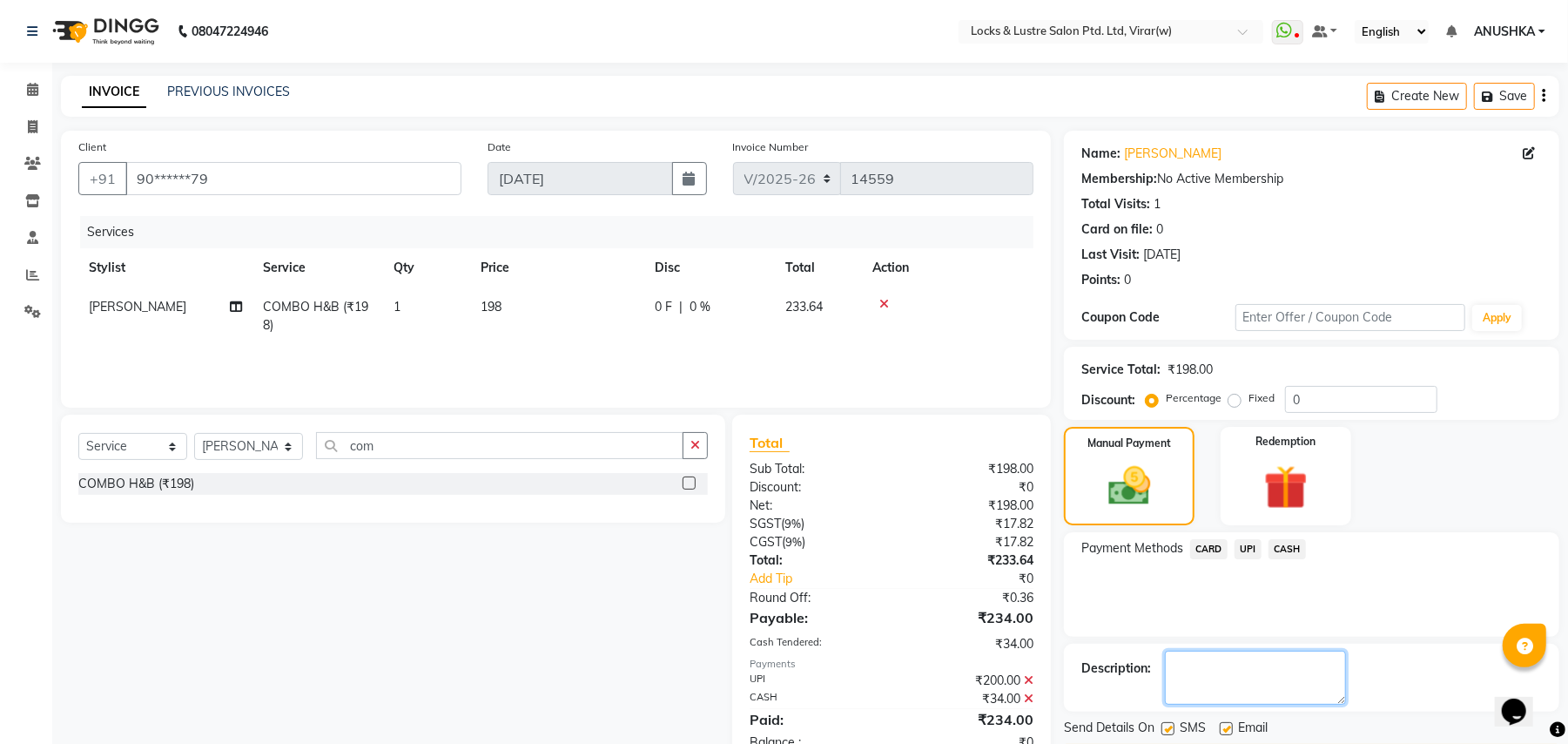
click at [1211, 676] on textarea at bounding box center [1256, 677] width 181 height 54
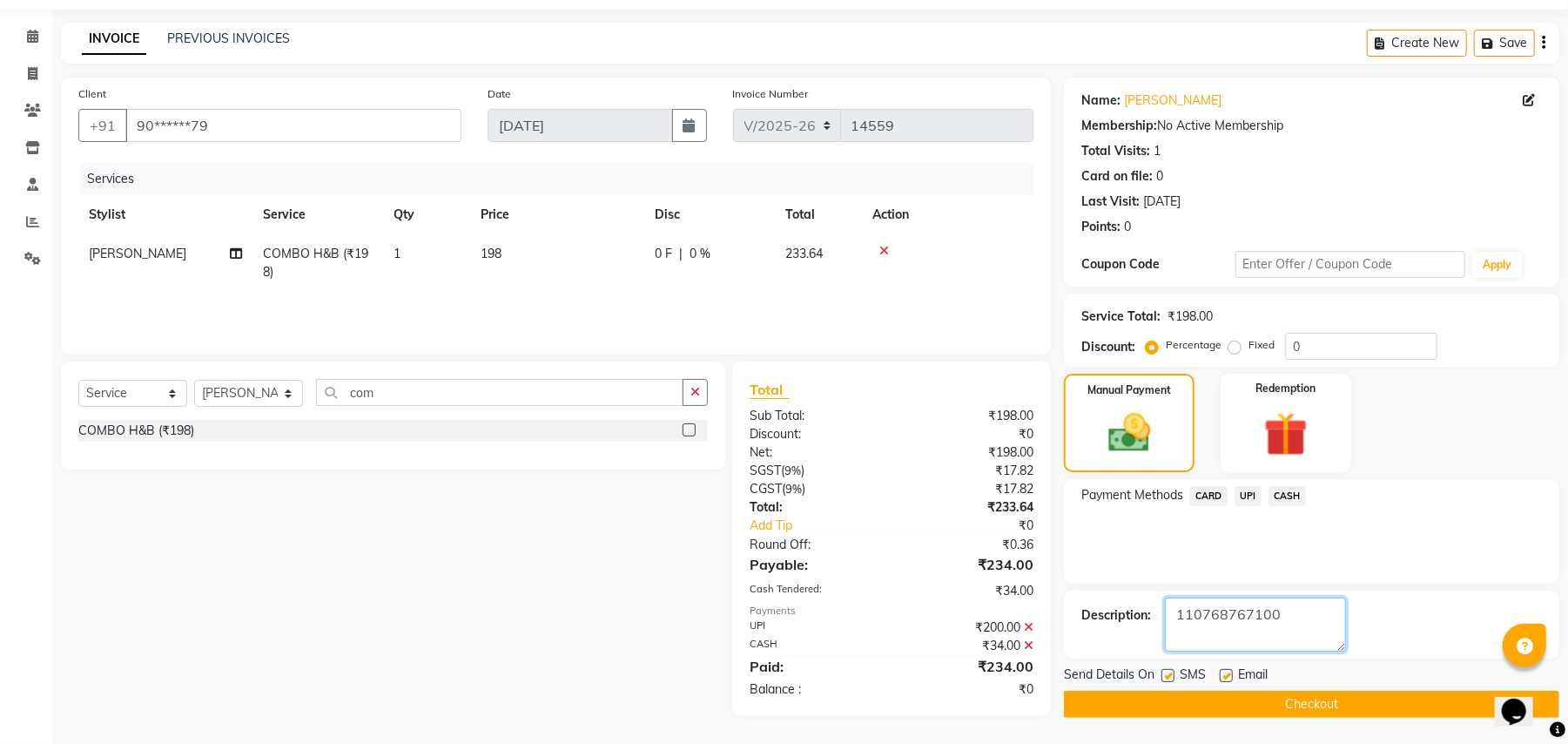
type textarea "110768767100"
click at [1189, 705] on button "Checkout" at bounding box center [1311, 704] width 495 height 27
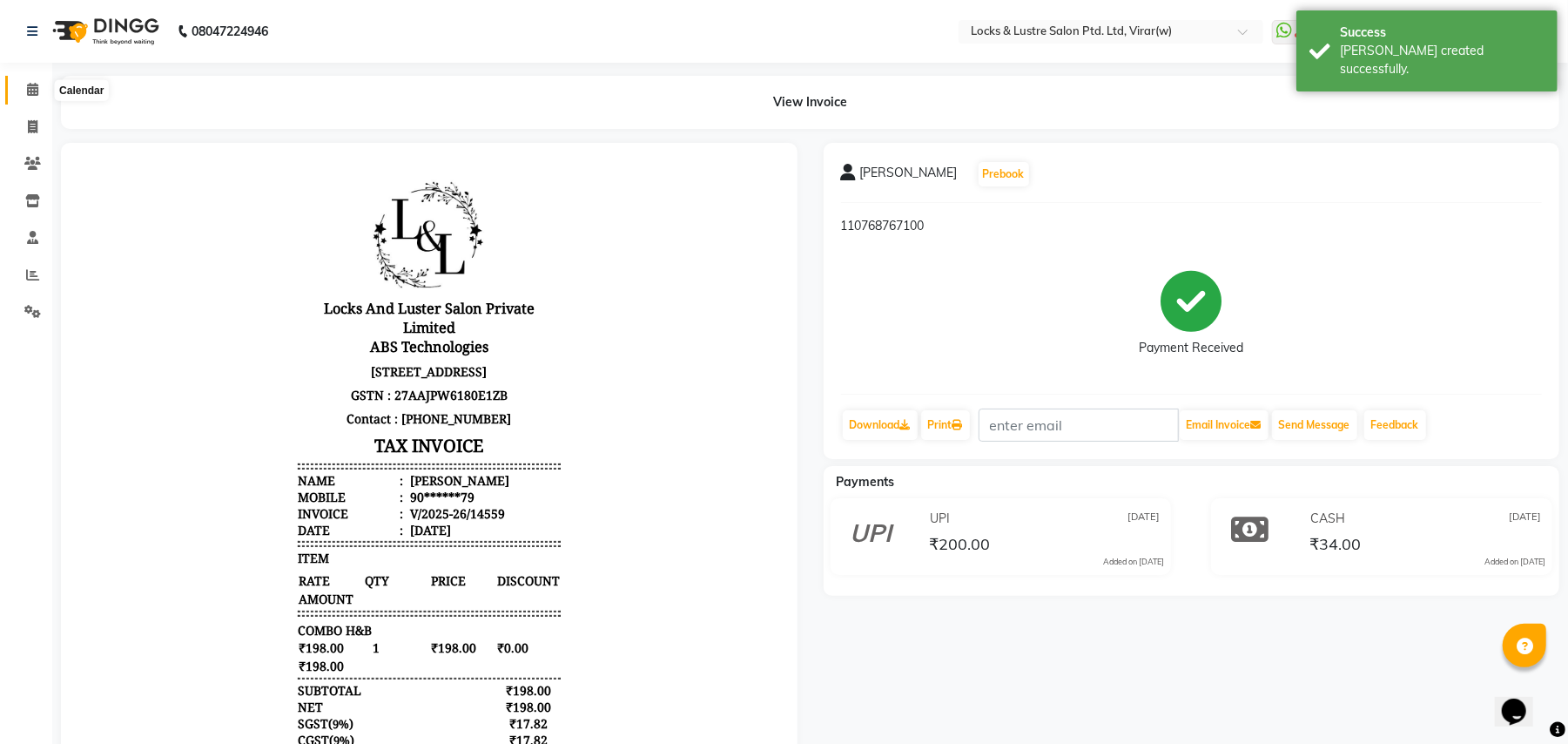
click at [33, 96] on icon at bounding box center [33, 89] width 11 height 13
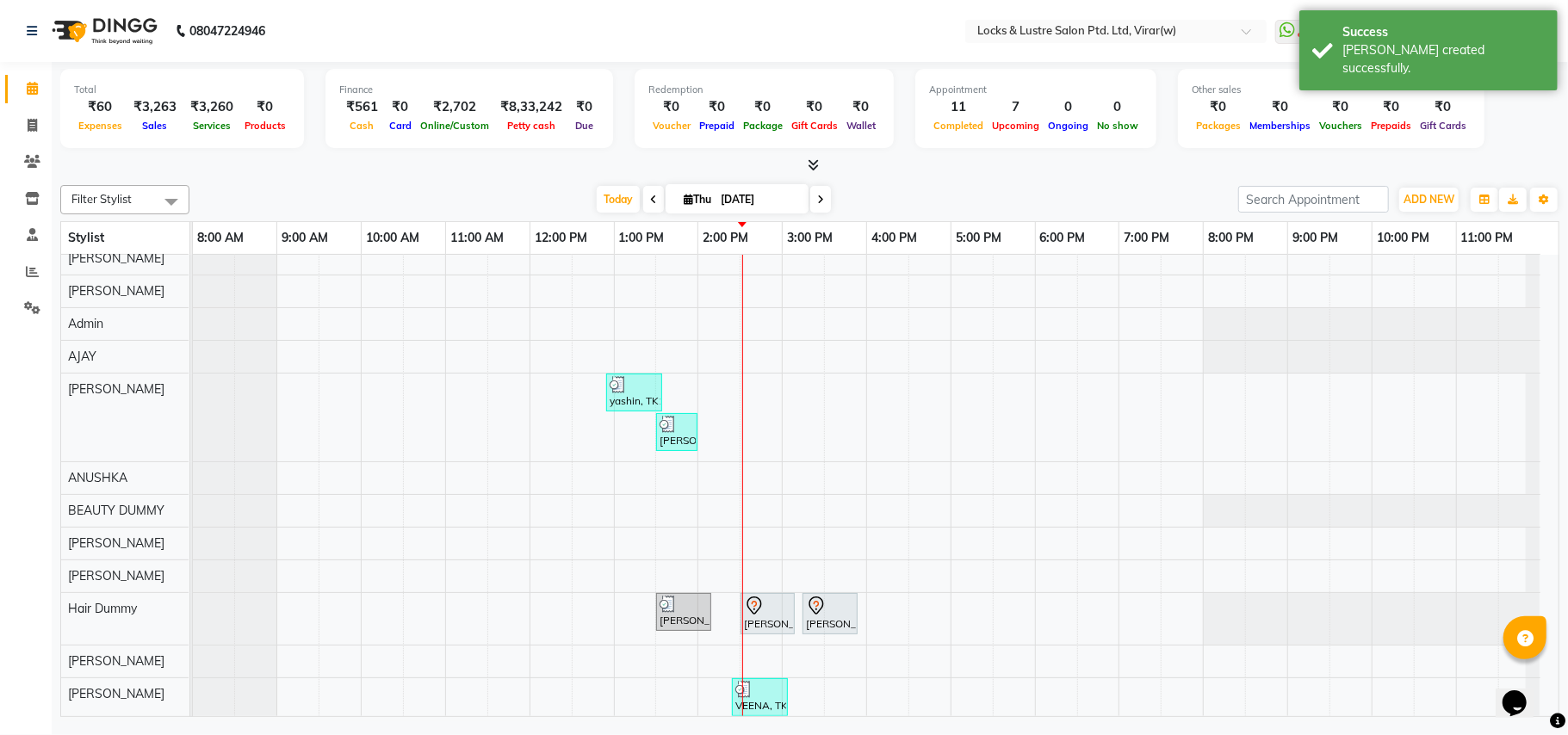
scroll to position [114, 0]
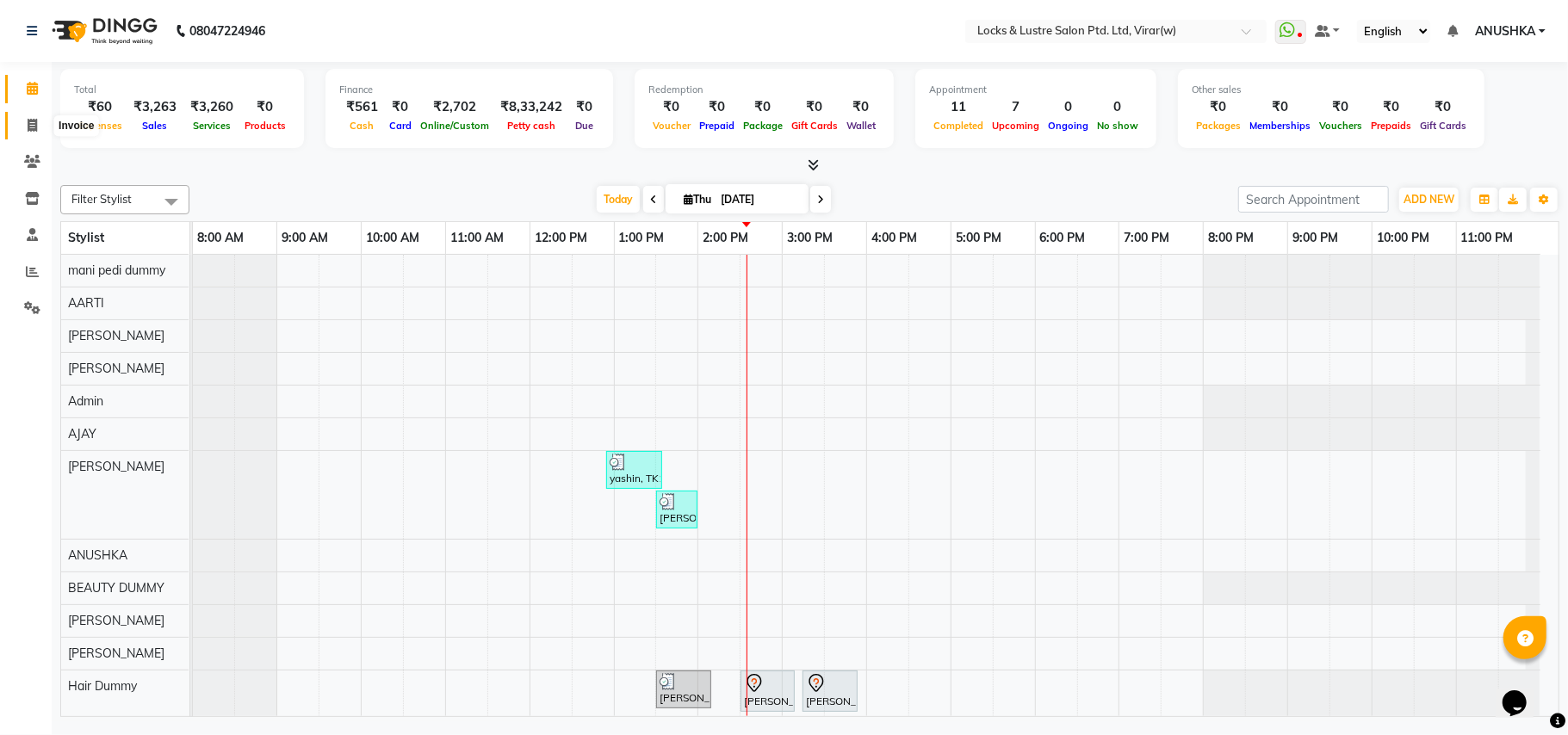
click at [28, 122] on icon at bounding box center [33, 125] width 9 height 13
select select "5944"
select select "service"
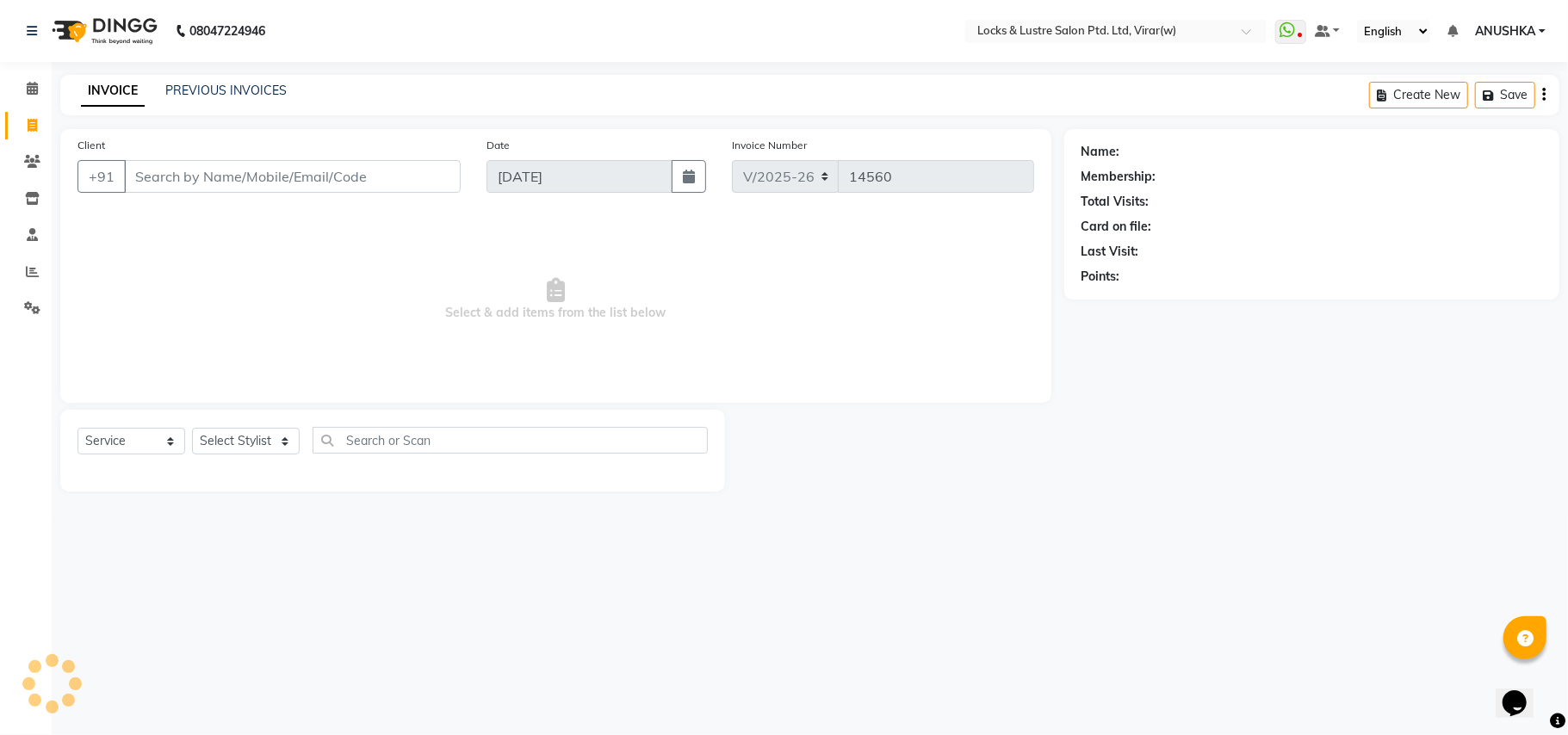
click at [207, 99] on div "INVOICE PREVIOUS INVOICES" at bounding box center [184, 91] width 247 height 20
click at [204, 80] on div "INVOICE PREVIOUS INVOICES Create New Save" at bounding box center [810, 96] width 1499 height 41
click at [228, 90] on link "PREVIOUS INVOICES" at bounding box center [226, 90] width 122 height 16
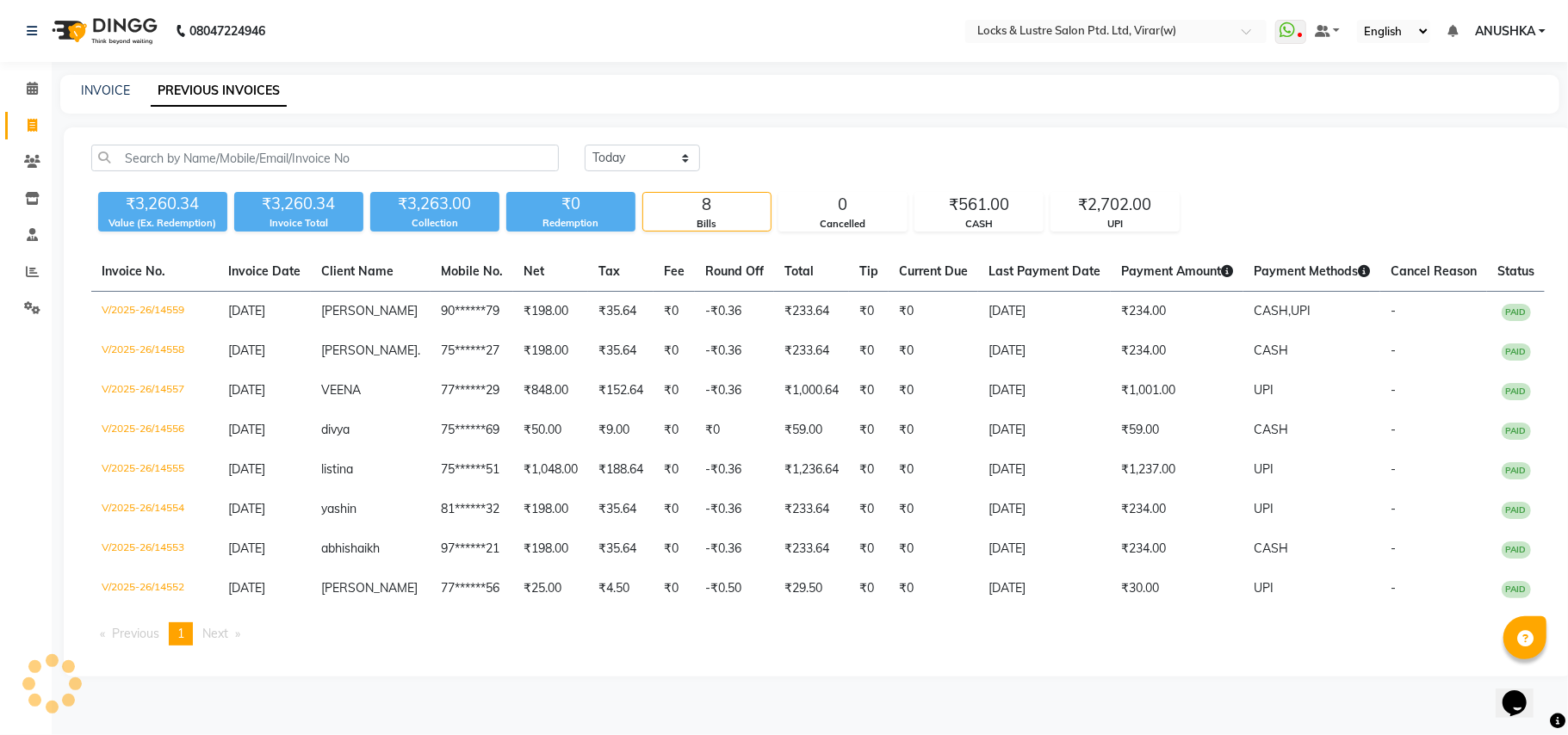
click at [1092, 232] on div "[DATE] [DATE] Custom Range ₹3,260.34 Value (Ex. Redemption) ₹3,260.34 Invoice T…" at bounding box center [818, 401] width 1509 height 549
click at [1095, 226] on div "UPI" at bounding box center [1114, 224] width 127 height 15
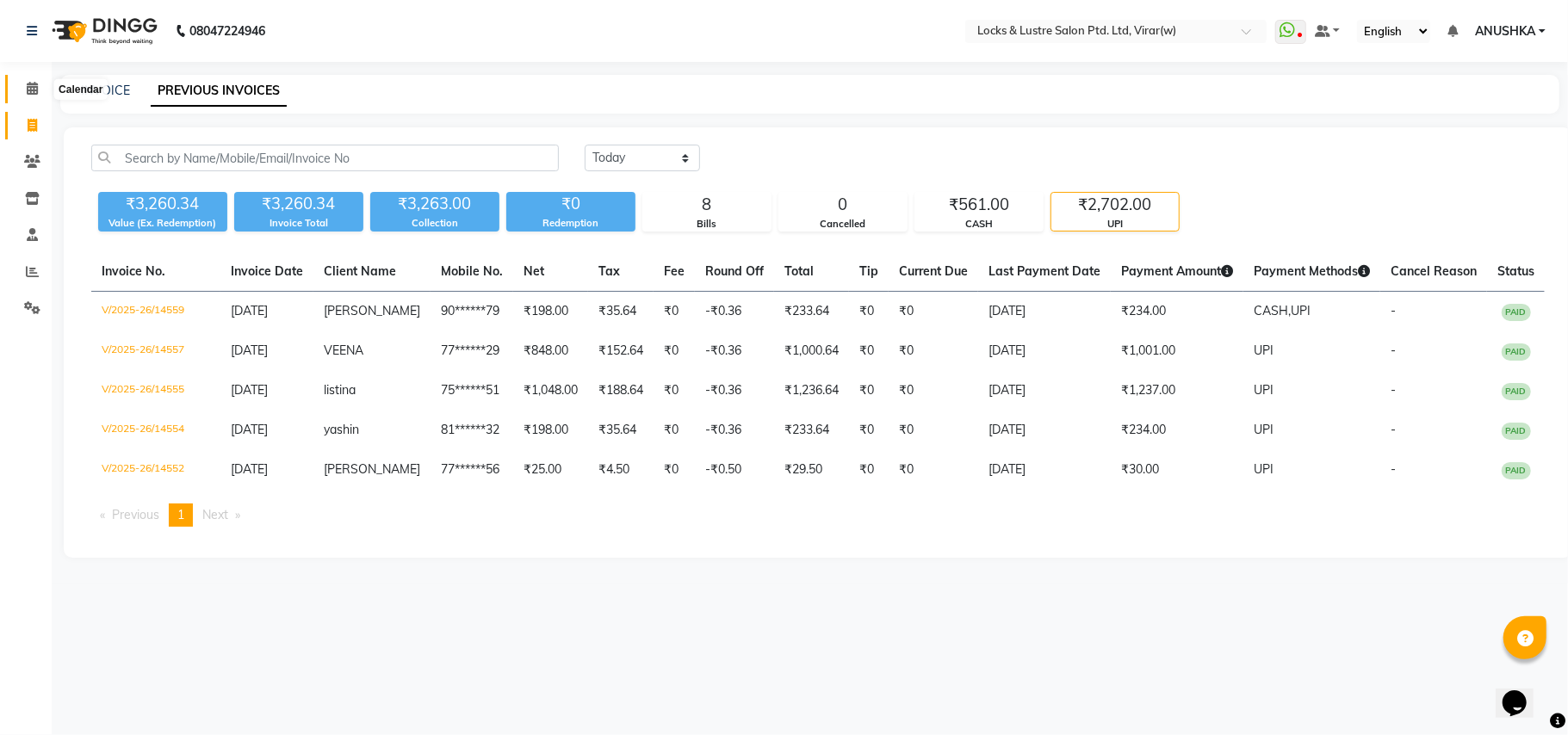
click at [43, 90] on span at bounding box center [33, 88] width 30 height 20
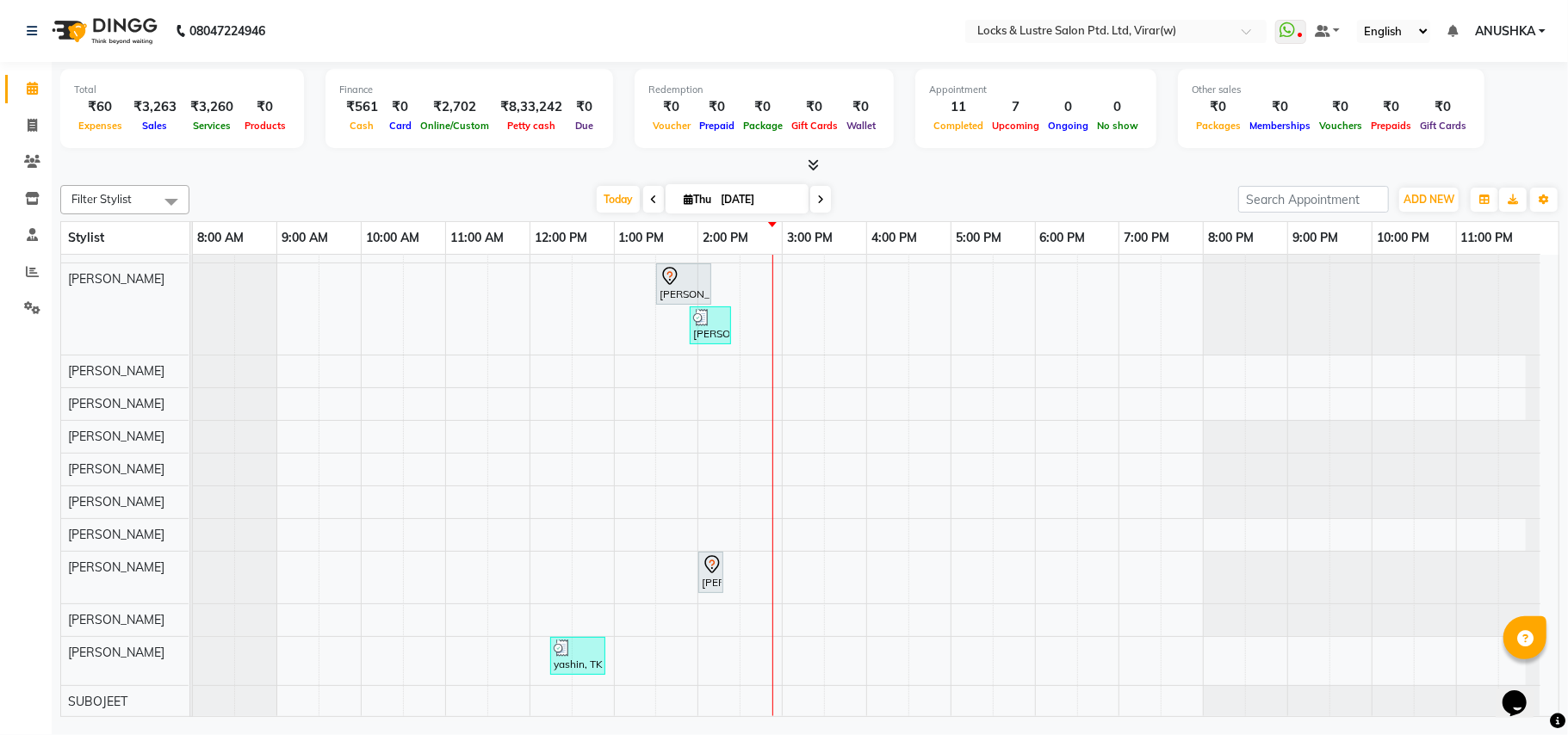
scroll to position [803, 0]
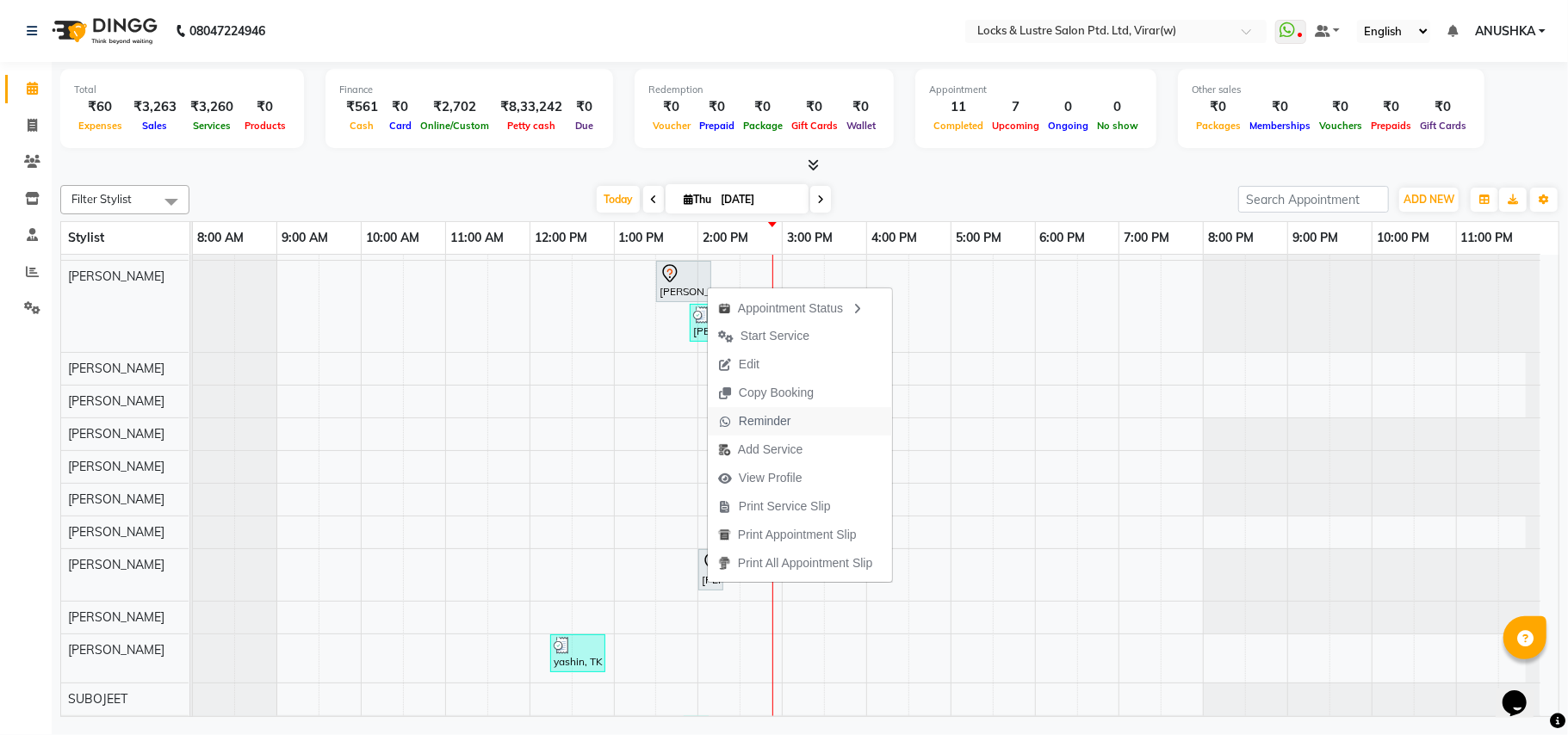
click at [768, 416] on span "Reminder" at bounding box center [765, 421] width 53 height 18
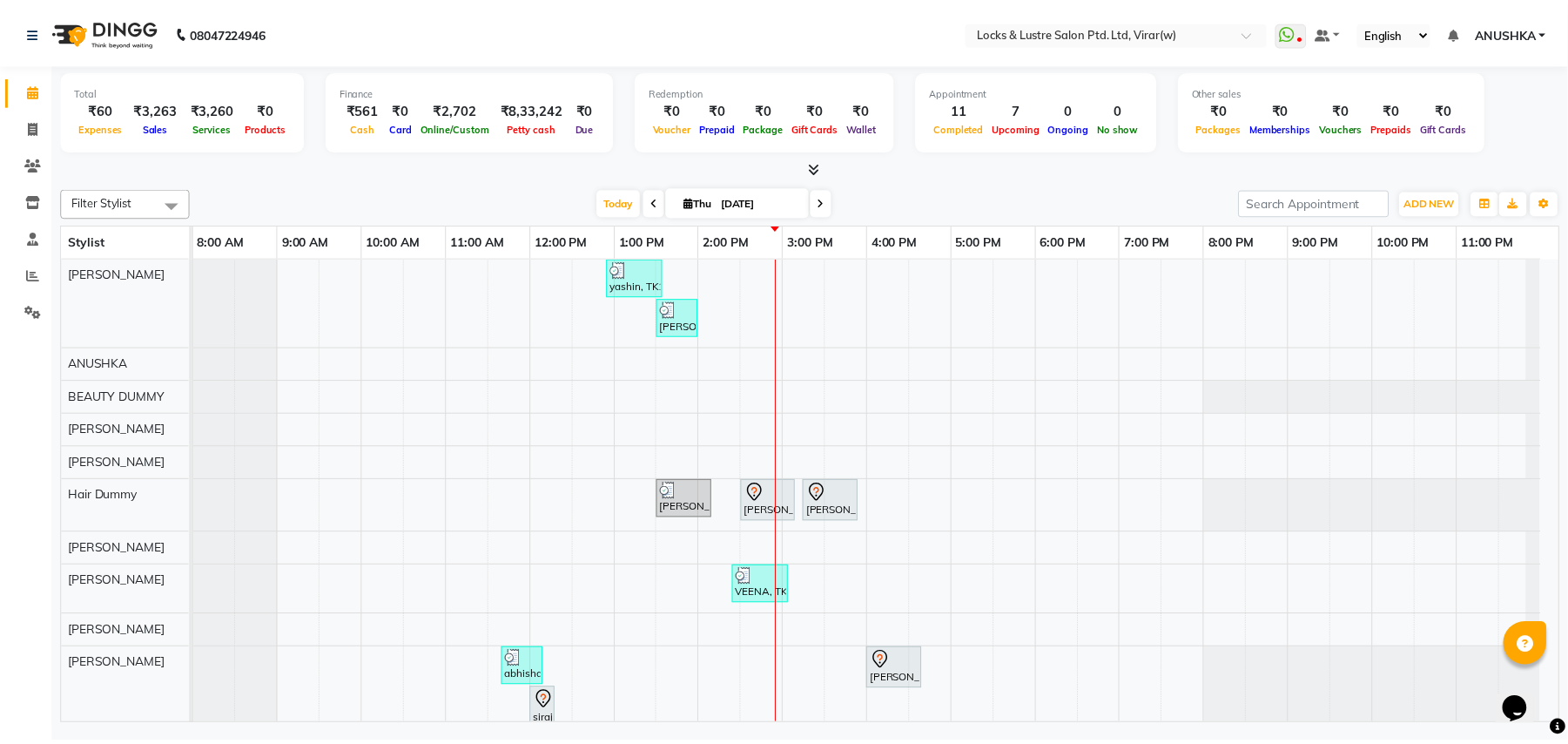
scroll to position [116, 0]
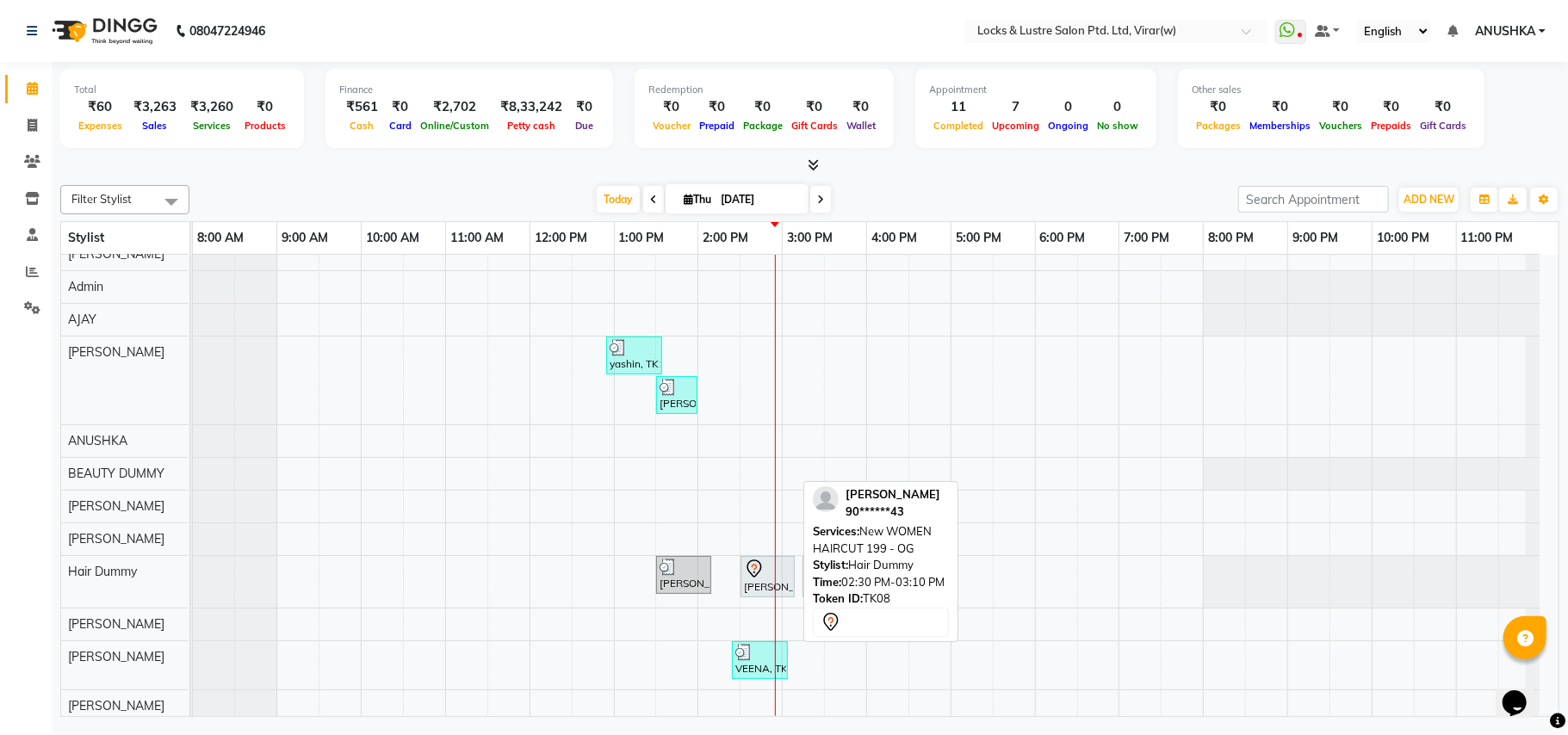
drag, startPoint x: 786, startPoint y: 585, endPoint x: 771, endPoint y: 580, distance: 15.8
click at [772, 580] on div "[PERSON_NAME], TK08, 02:30 PM-03:10 PM, New WOMEN HAIRCUT 199 - OG" at bounding box center [768, 576] width 51 height 36
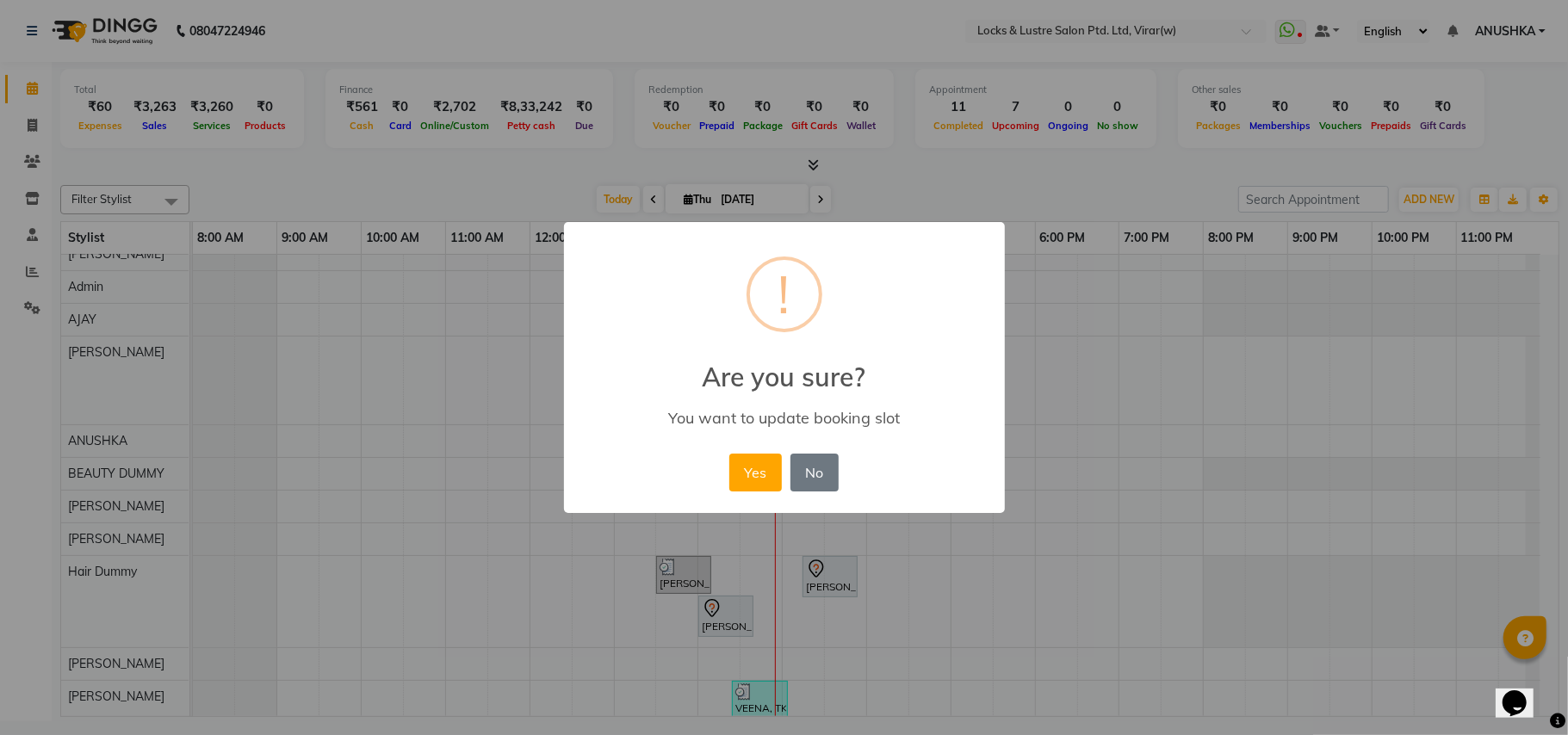
click at [917, 527] on div "× ! Are you sure? You want to update booking slot Yes No No" at bounding box center [784, 367] width 1568 height 735
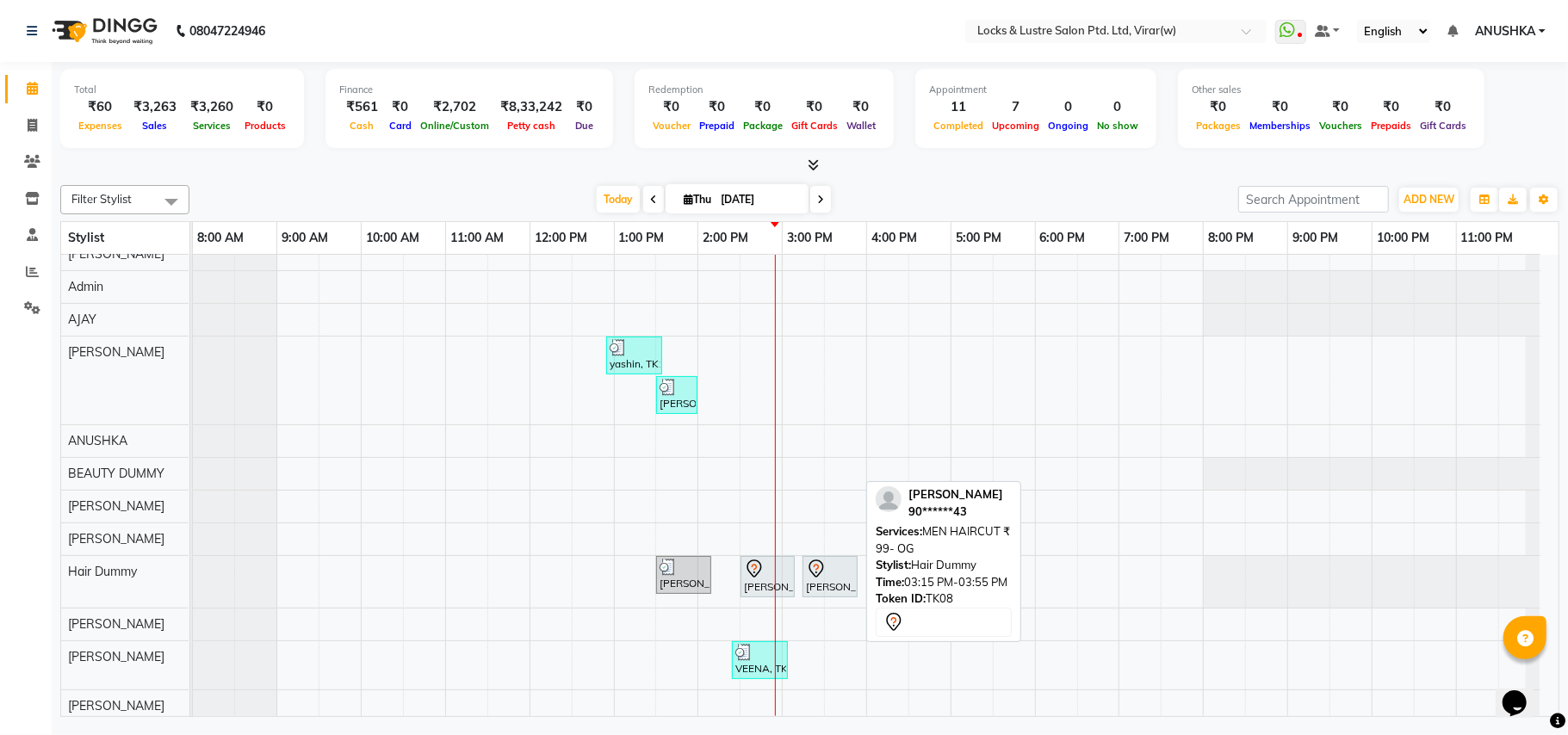
click at [841, 579] on div at bounding box center [830, 569] width 48 height 20
click at [817, 586] on div "[PERSON_NAME], TK08, 03:15 PM-03:55 PM, MEN HAIRCUT ₹ 99- OG" at bounding box center [830, 576] width 52 height 36
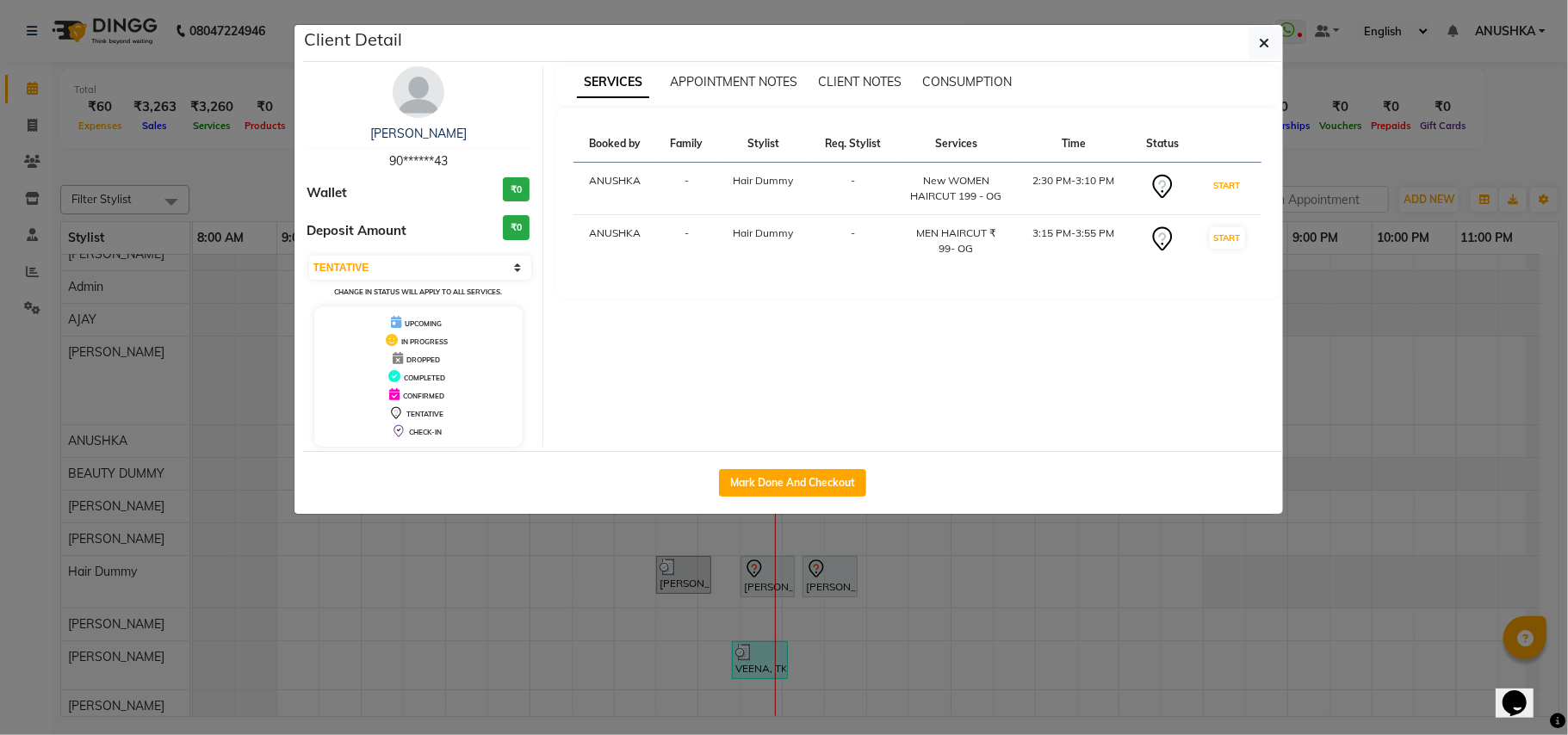
drag, startPoint x: 1210, startPoint y: 183, endPoint x: 1214, endPoint y: 217, distance: 34.2
click at [1210, 190] on button "START" at bounding box center [1228, 185] width 35 height 21
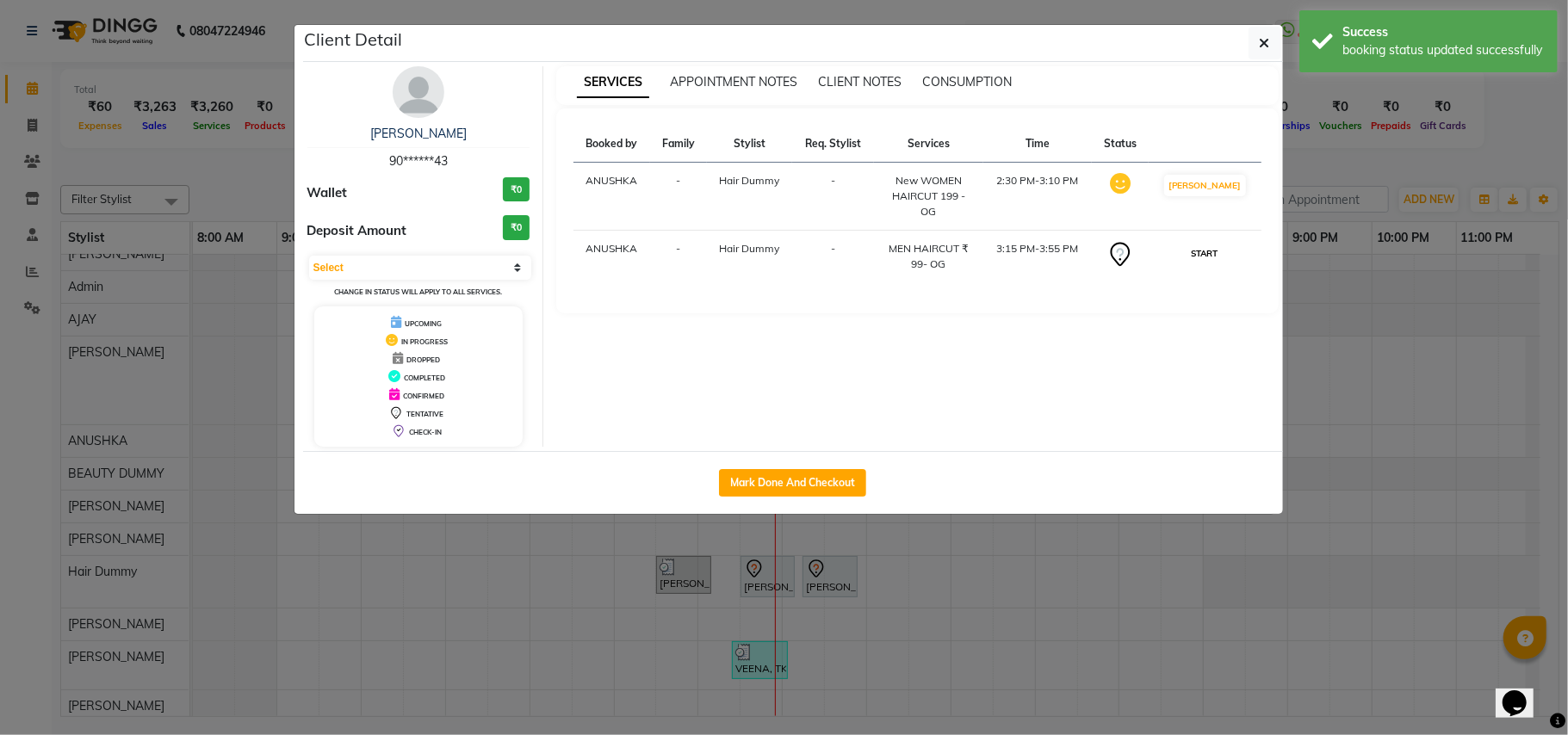
click at [1217, 262] on button "START" at bounding box center [1205, 253] width 35 height 21
select select "1"
click at [1327, 282] on ngb-modal-window "Client Detail [PERSON_NAME] 90******43 Wallet ₹0 Deposit Amount ₹0 Select IN SE…" at bounding box center [784, 367] width 1568 height 735
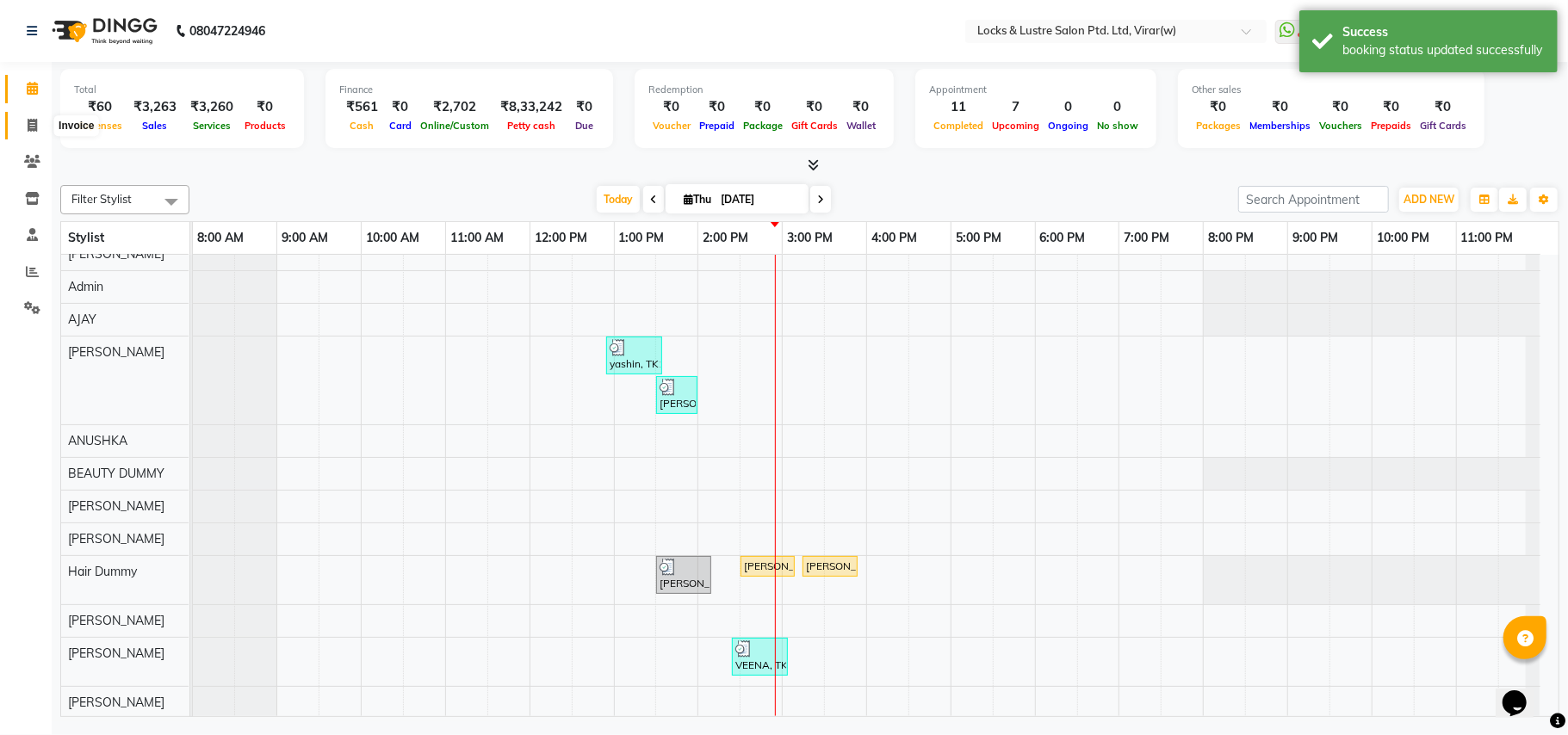
click at [36, 123] on icon at bounding box center [33, 125] width 9 height 13
select select "5944"
select select "service"
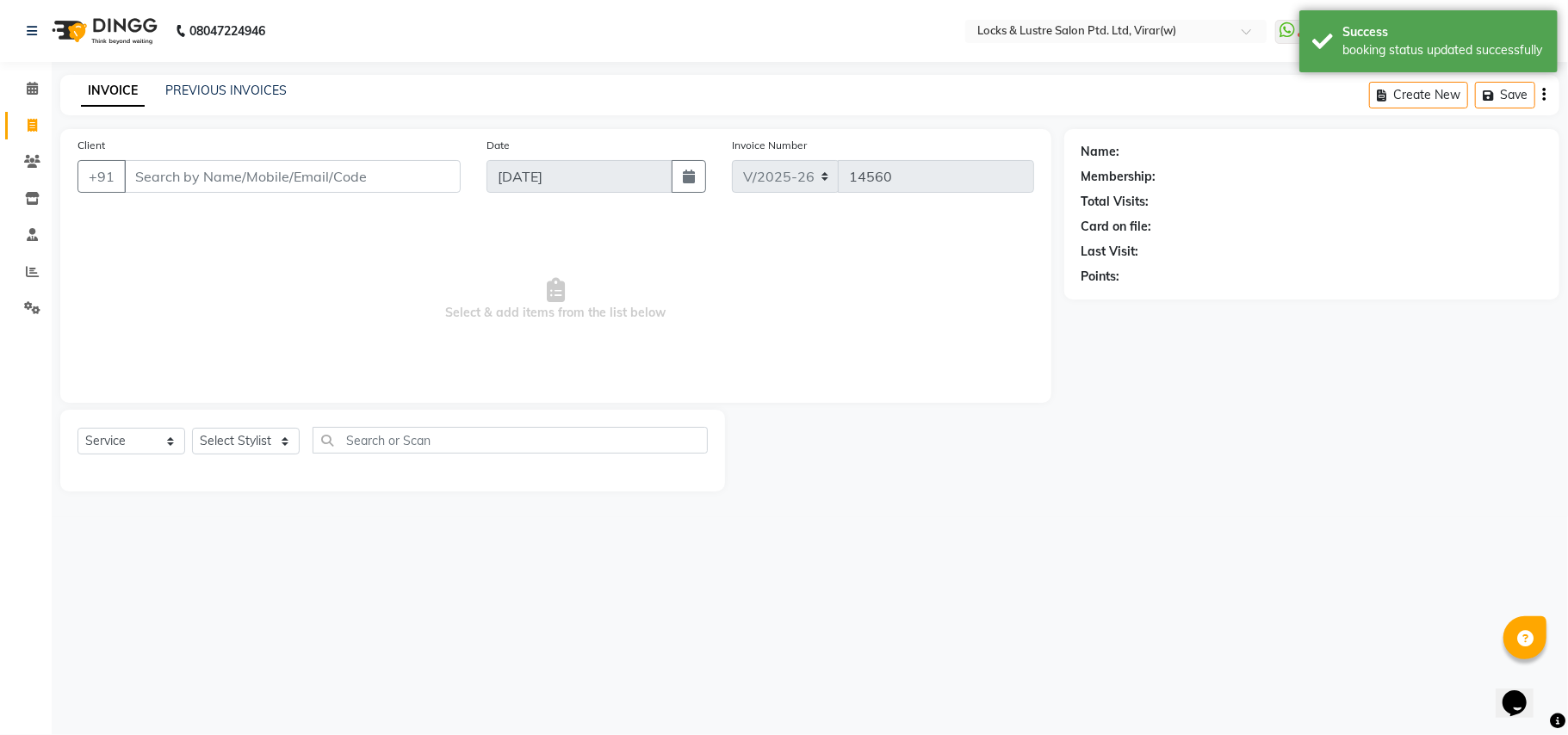
click at [280, 170] on input "Client" at bounding box center [292, 176] width 336 height 33
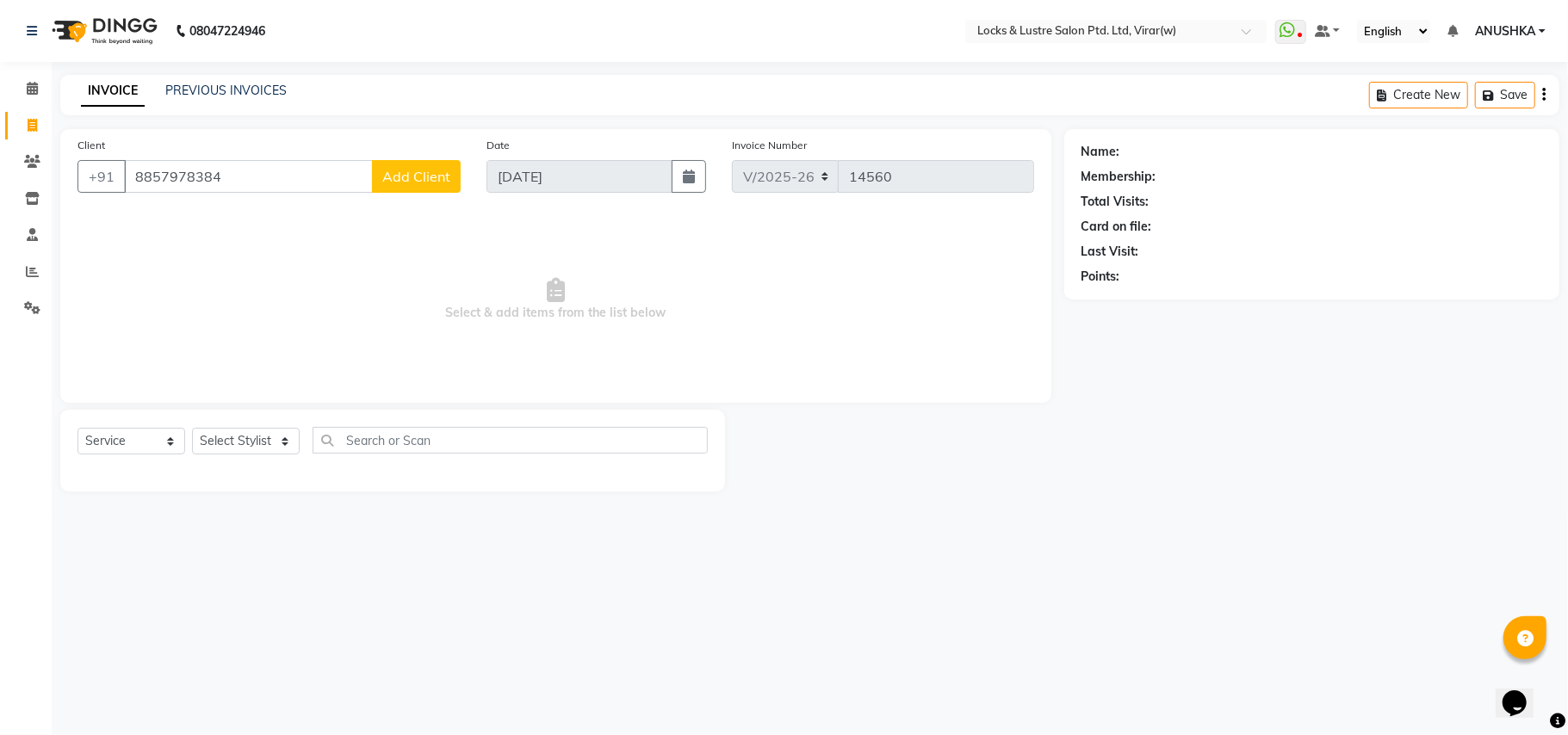
type input "8857978384"
click at [439, 176] on span "Add Client" at bounding box center [415, 177] width 68 height 18
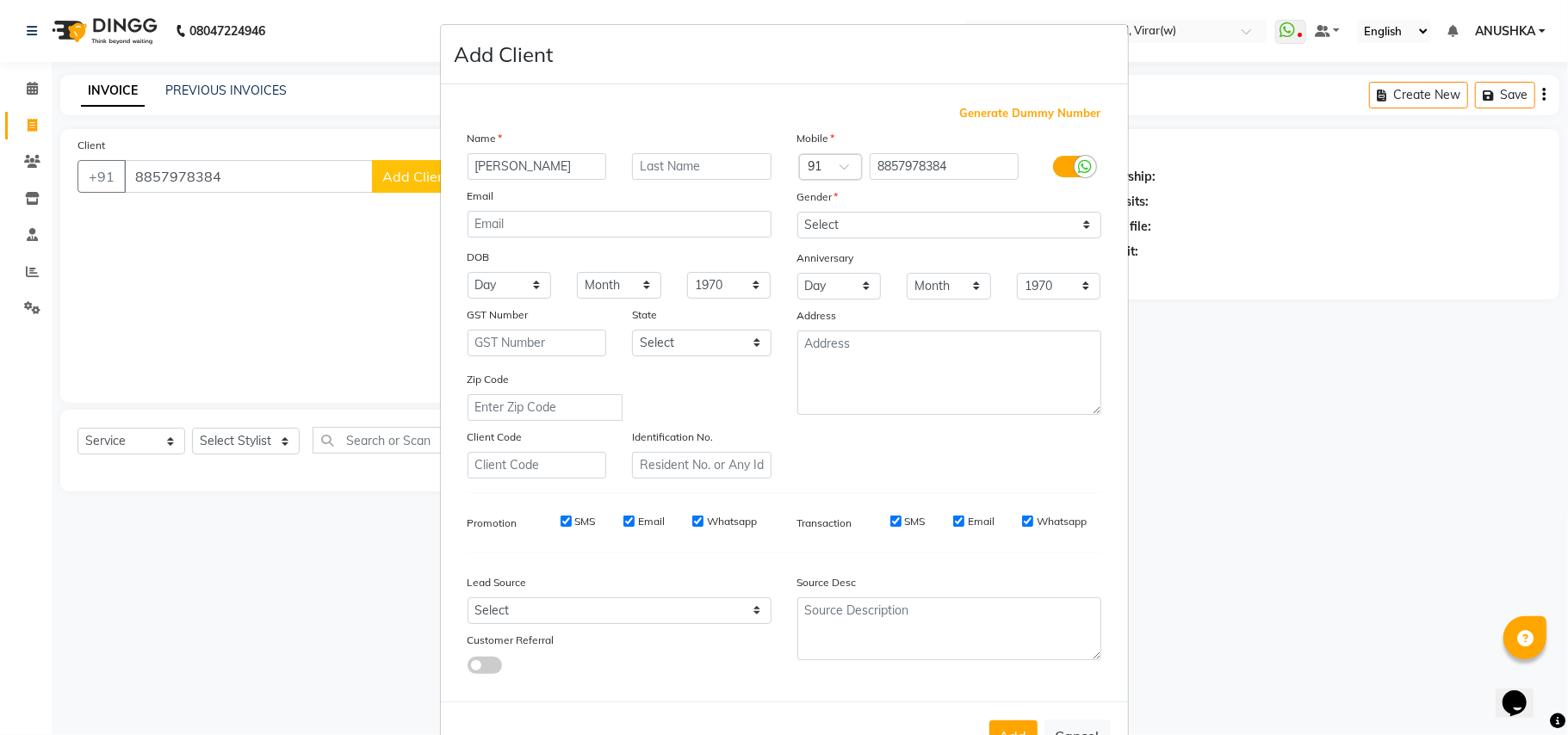
type input "[PERSON_NAME]"
click at [983, 228] on select "Select [DEMOGRAPHIC_DATA] [DEMOGRAPHIC_DATA] Other Prefer Not To Say" at bounding box center [949, 225] width 304 height 27
select select "[DEMOGRAPHIC_DATA]"
click at [797, 212] on select "Select [DEMOGRAPHIC_DATA] [DEMOGRAPHIC_DATA] Other Prefer Not To Say" at bounding box center [949, 225] width 304 height 27
click at [1008, 730] on button "Add" at bounding box center [1013, 735] width 48 height 31
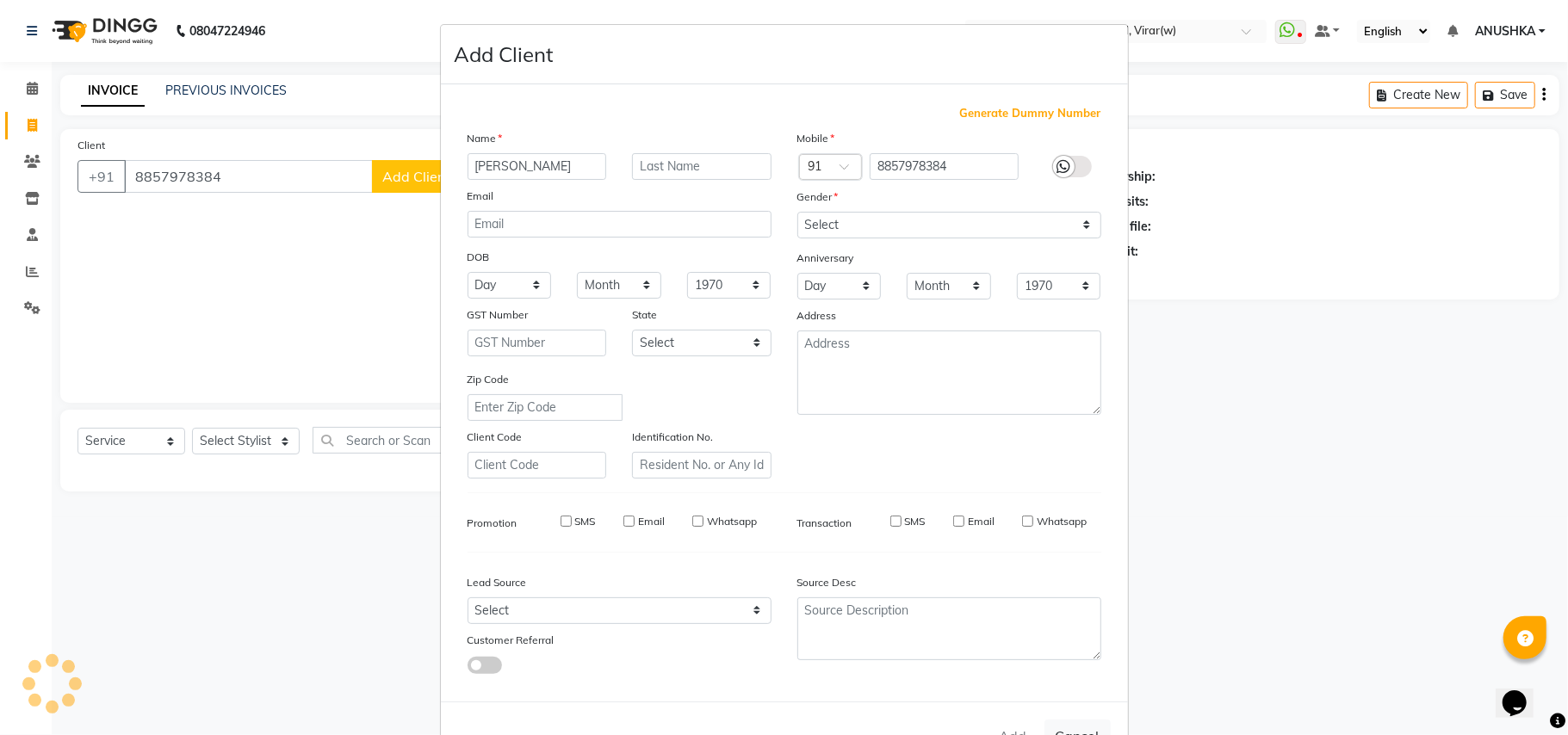
type input "88******84"
select select
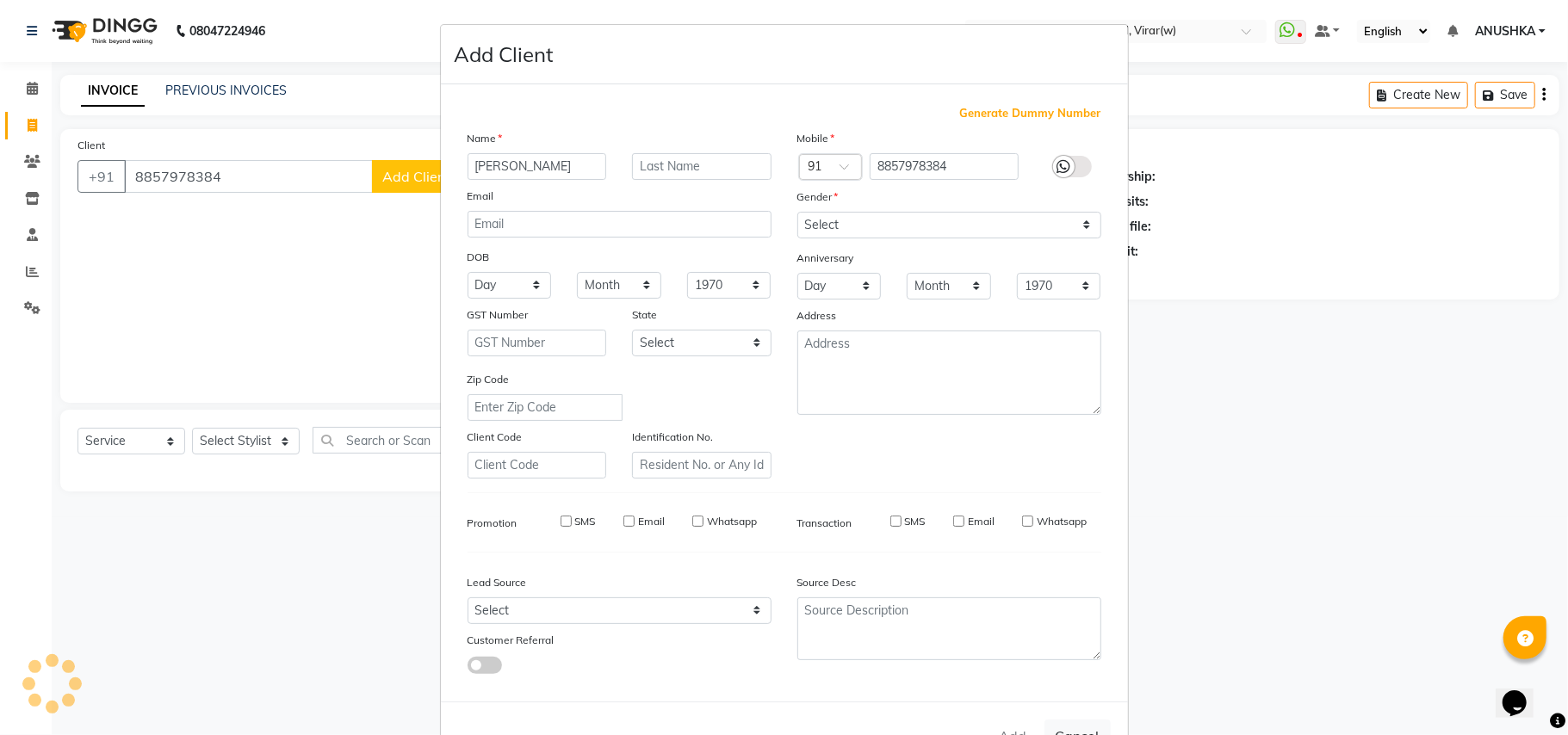
select select
checkbox input "false"
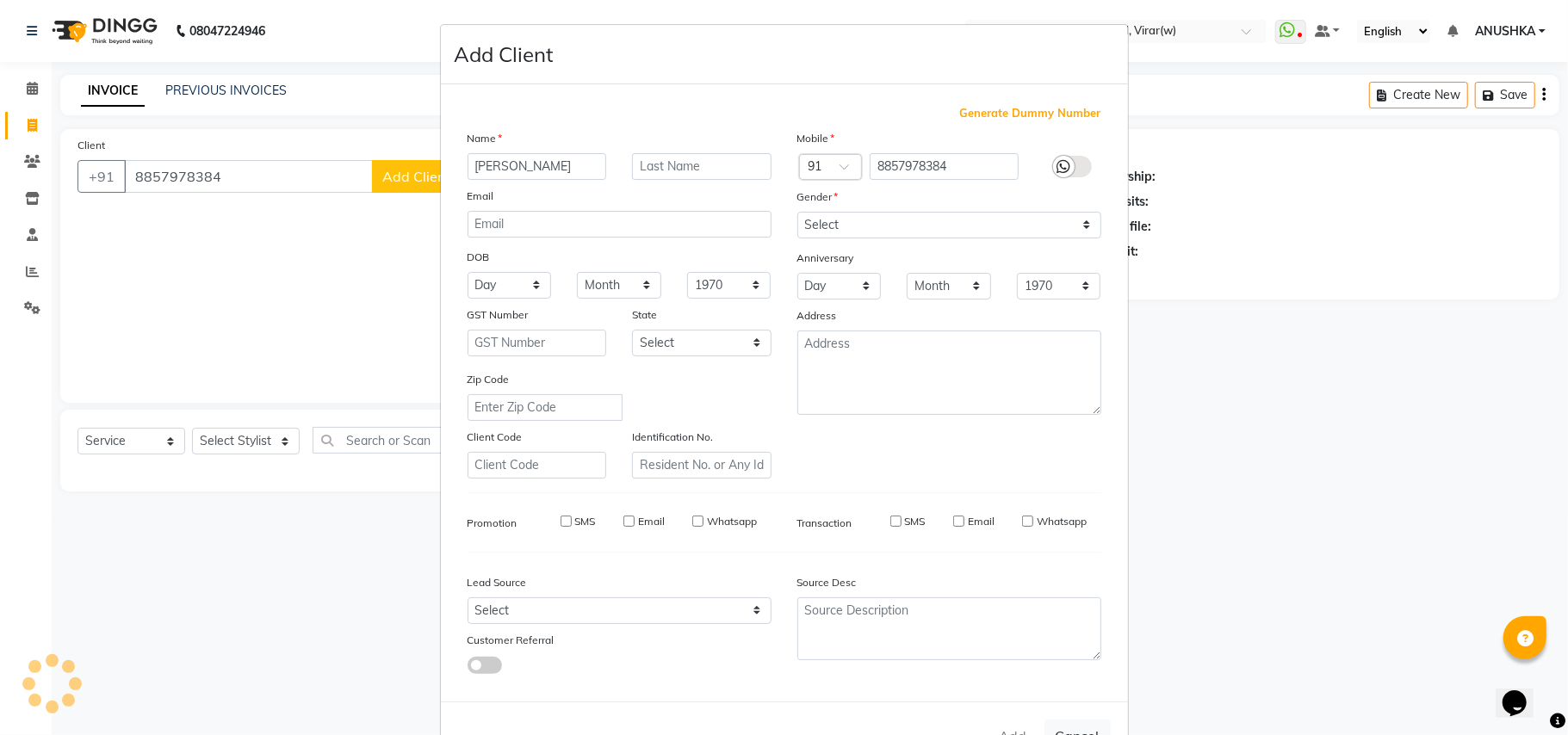
checkbox input "false"
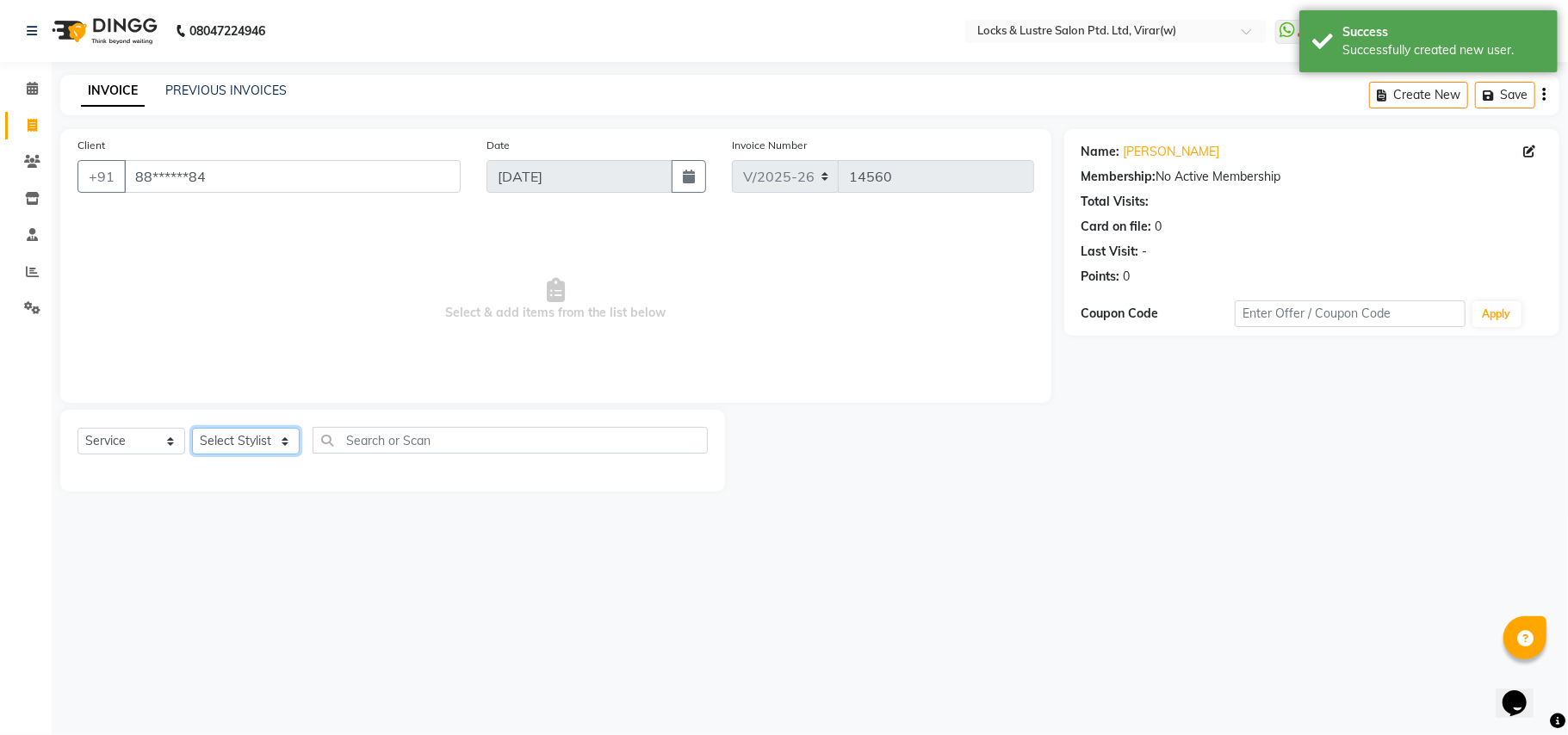
click at [255, 446] on select "Select Stylist AARTI Abdul Khan Adil Admin AJAY AKASH NHAVI ANUSHKA Ashwini Saw…" at bounding box center [246, 440] width 108 height 27
select select "88741"
click at [192, 427] on select "Select Stylist AARTI Abdul Khan Adil Admin AJAY AKASH NHAVI ANUSHKA Ashwini Saw…" at bounding box center [246, 440] width 108 height 27
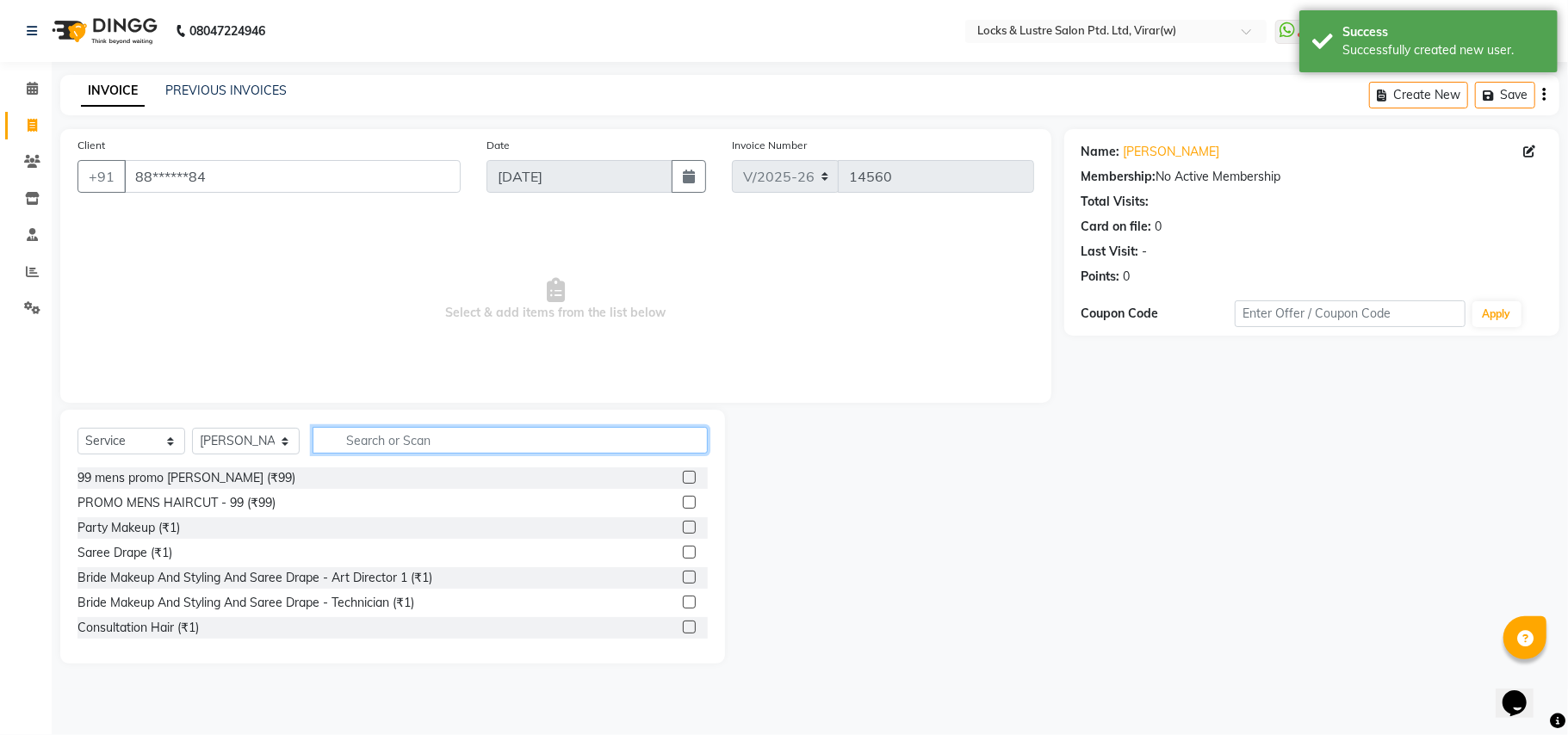
click at [353, 442] on input "text" at bounding box center [509, 440] width 395 height 27
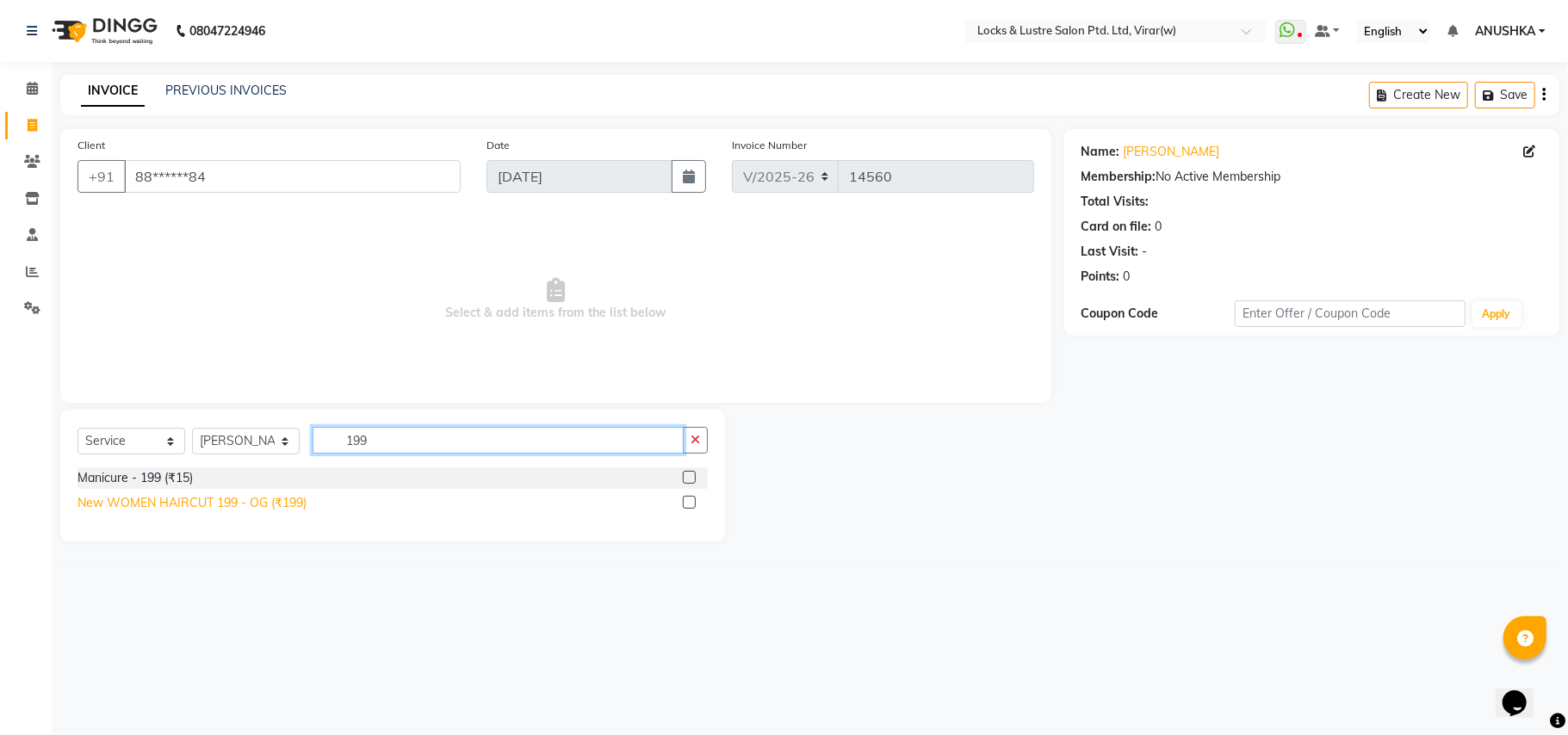
type input "199"
click at [231, 501] on div "New WOMEN HAIRCUT 199 - OG (₹199)" at bounding box center [191, 503] width 229 height 18
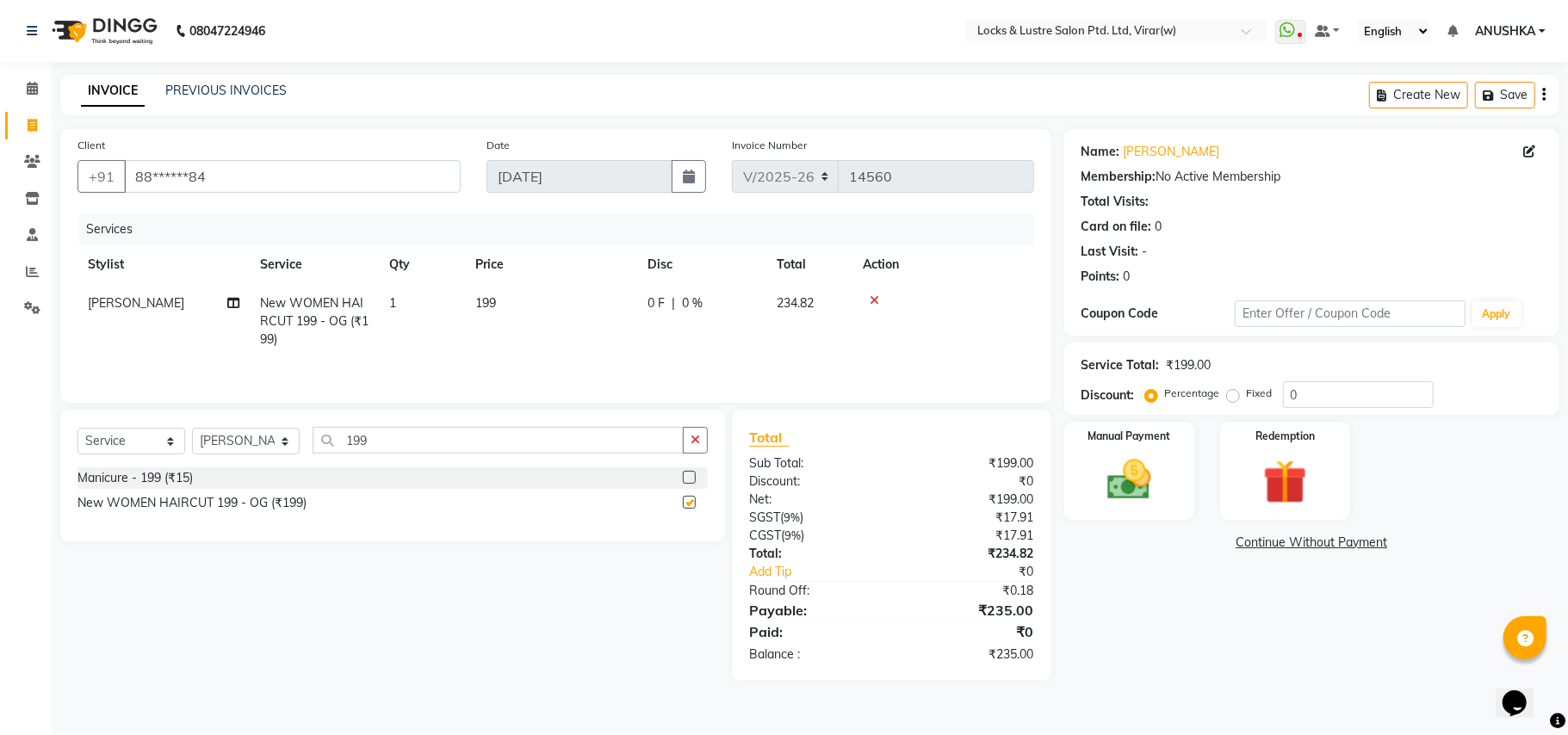
checkbox input "false"
click at [373, 428] on div "Select Service Product Membership Package Voucher Prepaid Gift Card Select Styl…" at bounding box center [392, 476] width 665 height 132
drag, startPoint x: 376, startPoint y: 445, endPoint x: 315, endPoint y: 468, distance: 65.2
click at [368, 446] on input "199" at bounding box center [497, 440] width 371 height 27
click at [238, 450] on select "Select Stylist AARTI Abdul Khan Adil Admin AJAY AKASH NHAVI ANUSHKA Ashwini Saw…" at bounding box center [246, 440] width 108 height 27
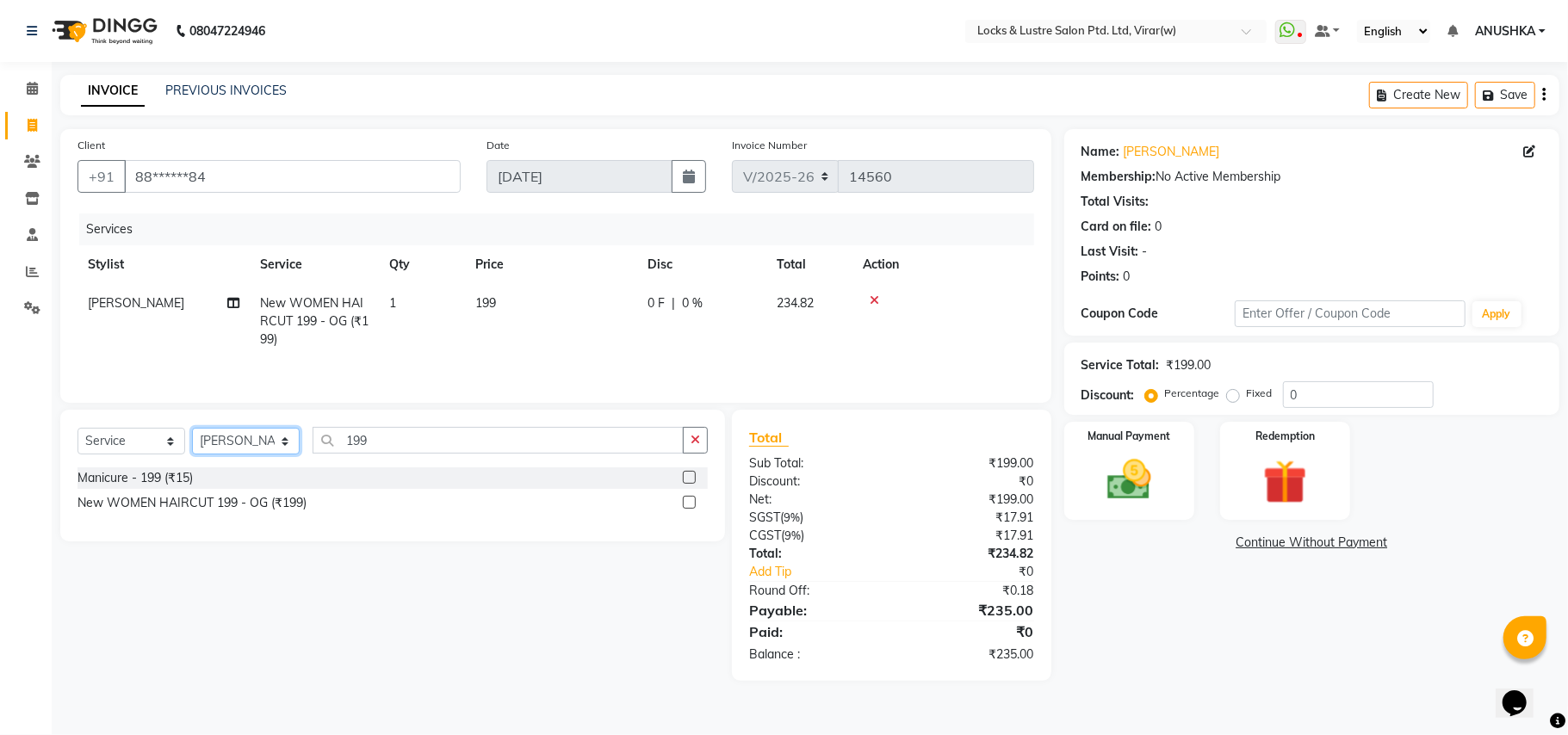
select select "42109"
click at [192, 432] on select "Select Stylist AARTI Abdul Khan Adil Admin AJAY AKASH NHAVI ANUSHKA Ashwini Saw…" at bounding box center [246, 440] width 108 height 27
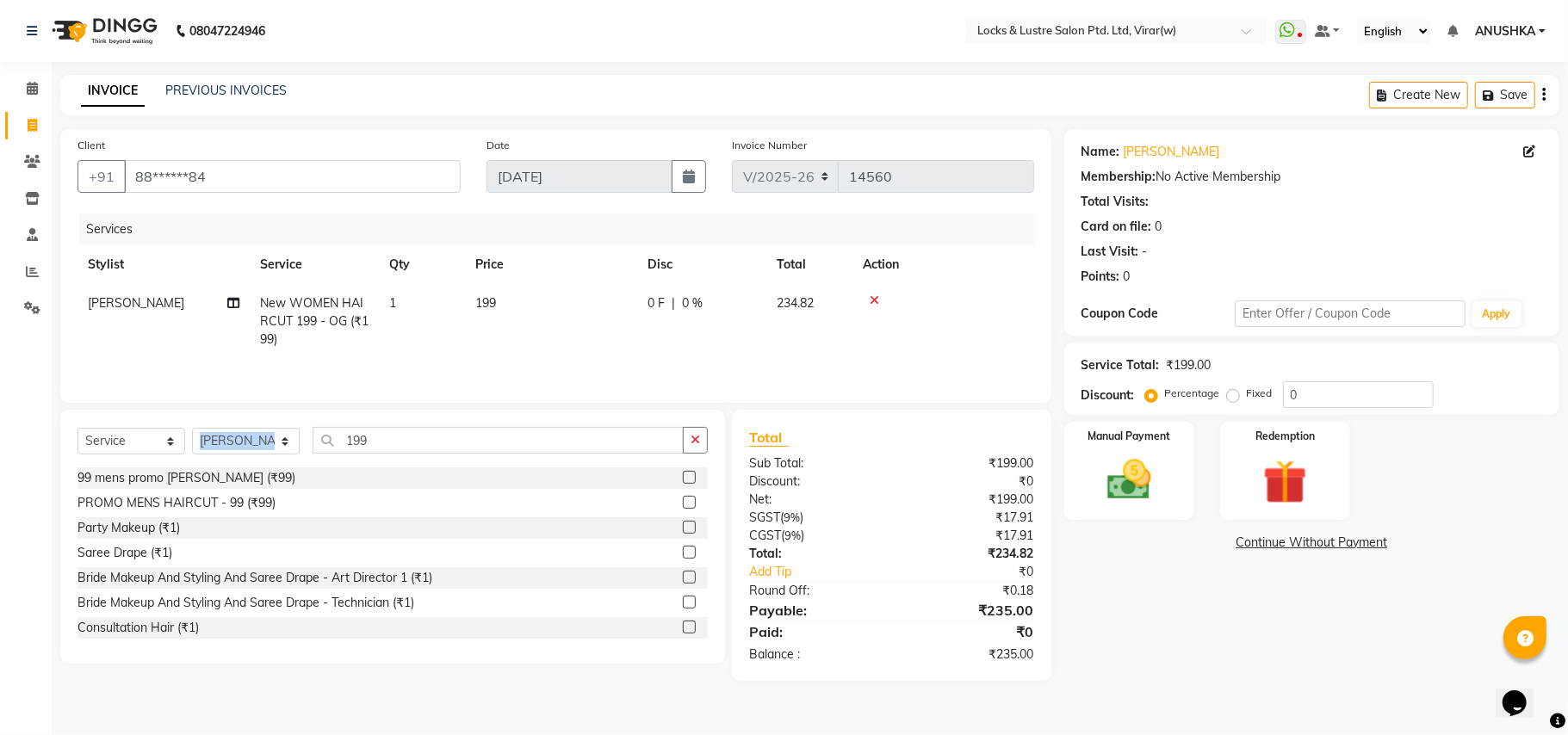
drag, startPoint x: 459, startPoint y: 424, endPoint x: 228, endPoint y: 466, distance: 234.8
click at [228, 466] on div "Select Service Product Membership Package Voucher Prepaid Gift Card Select Styl…" at bounding box center [392, 536] width 665 height 254
drag, startPoint x: 393, startPoint y: 442, endPoint x: 293, endPoint y: 442, distance: 100.0
click at [293, 442] on div "Select Service Product Membership Package Voucher Prepaid Gift Card Select Styl…" at bounding box center [392, 447] width 630 height 41
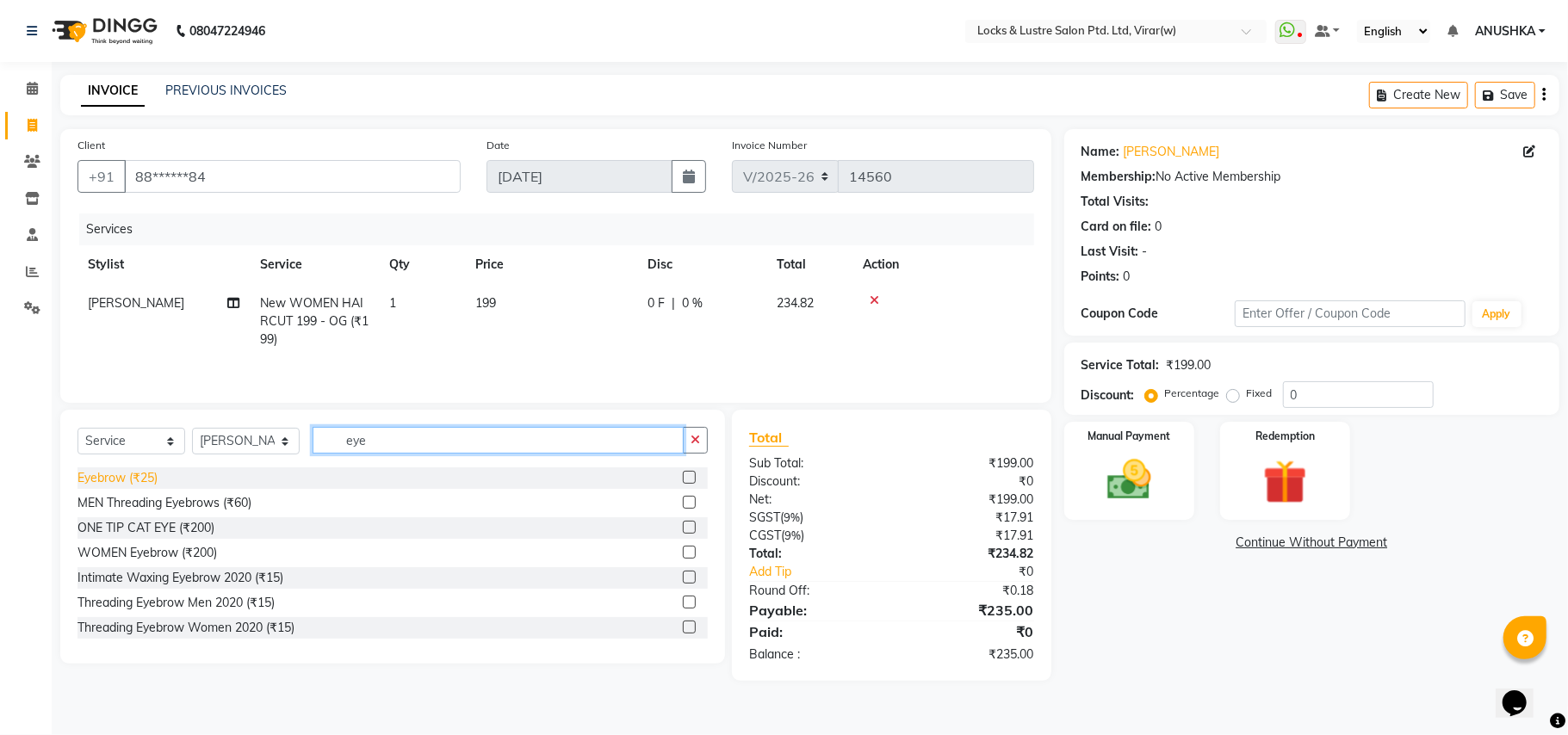
type input "eye"
click at [142, 476] on div "Eyebrow (₹25)" at bounding box center [117, 478] width 80 height 18
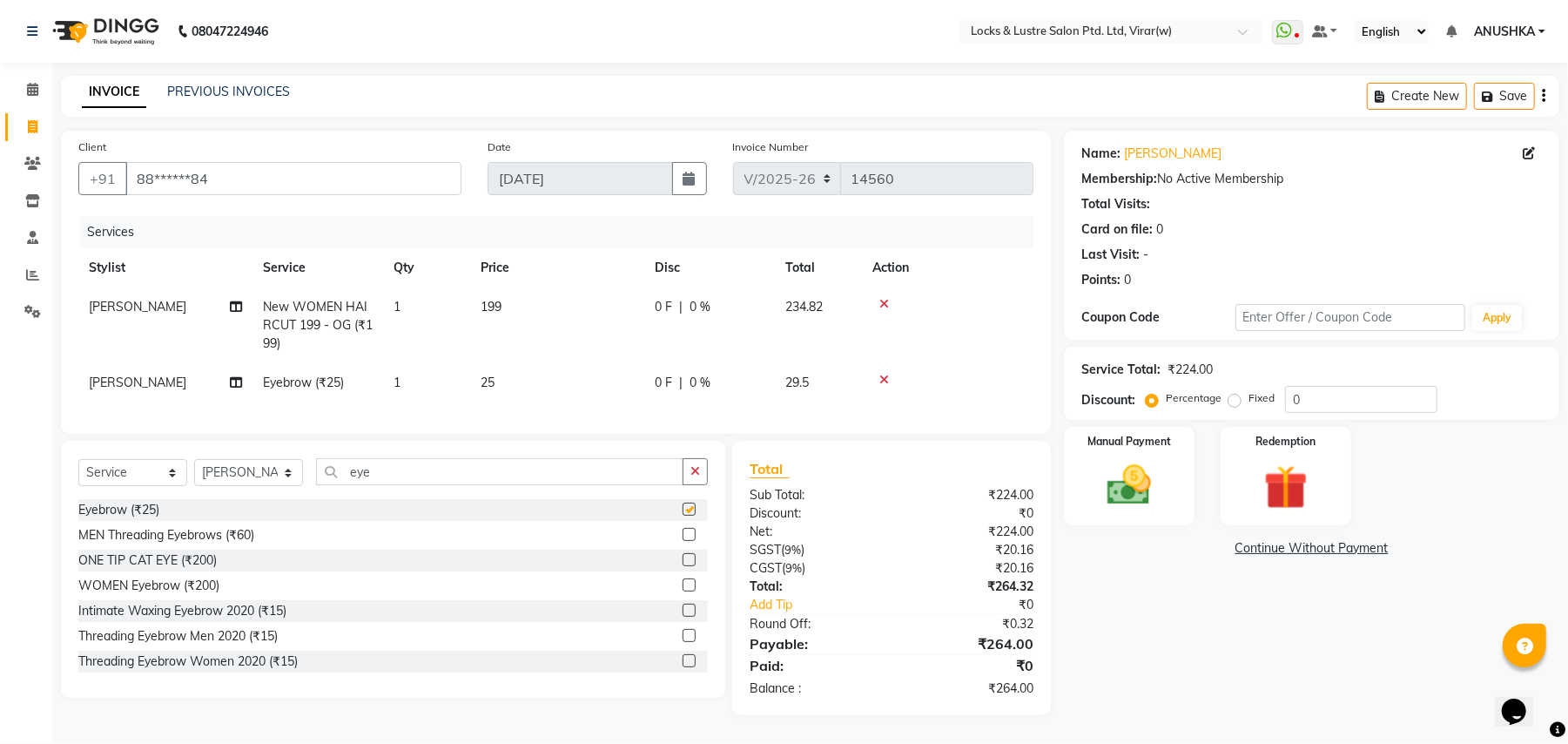
checkbox input "false"
click at [1132, 464] on img at bounding box center [1130, 485] width 75 height 54
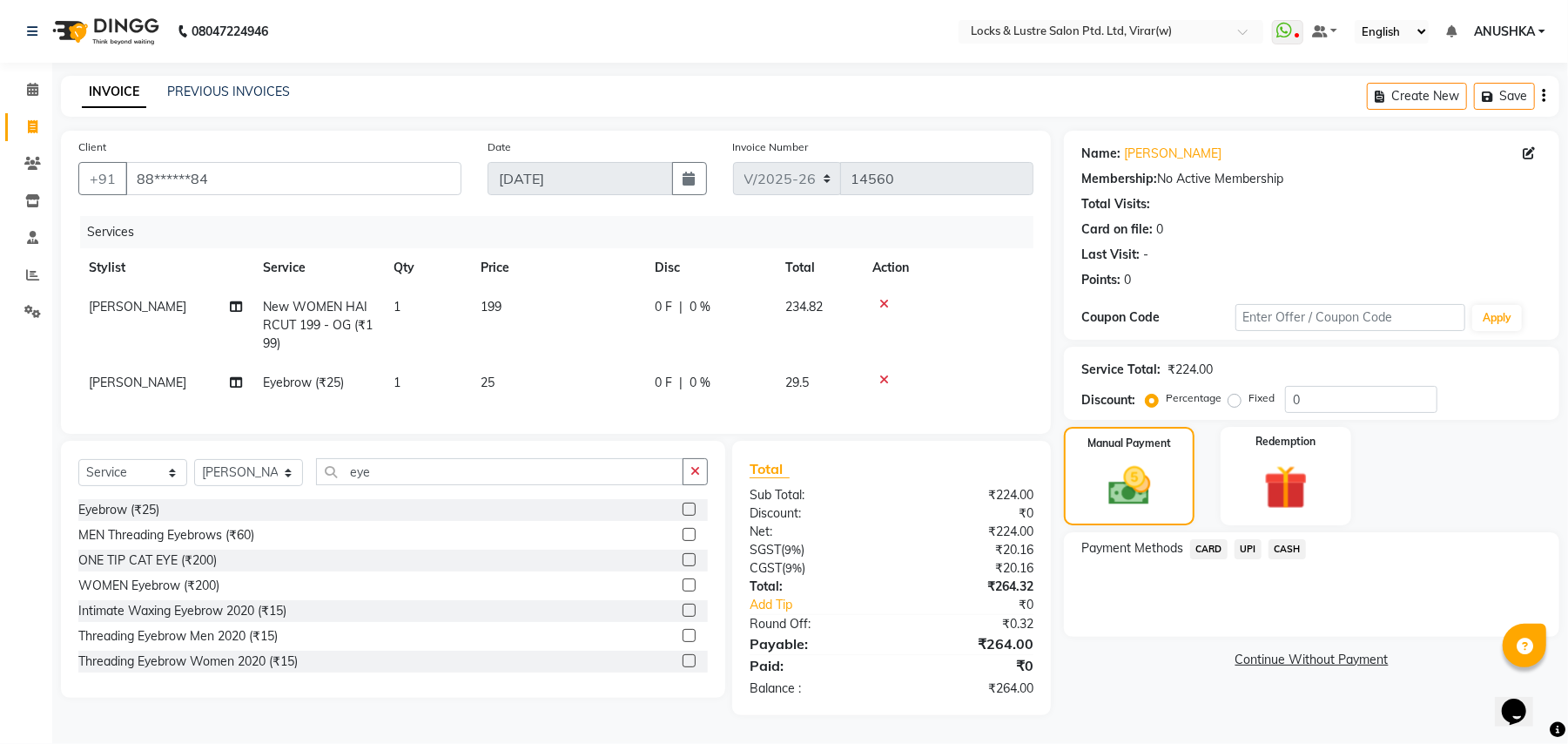
click at [1248, 540] on span "UPI" at bounding box center [1248, 548] width 27 height 20
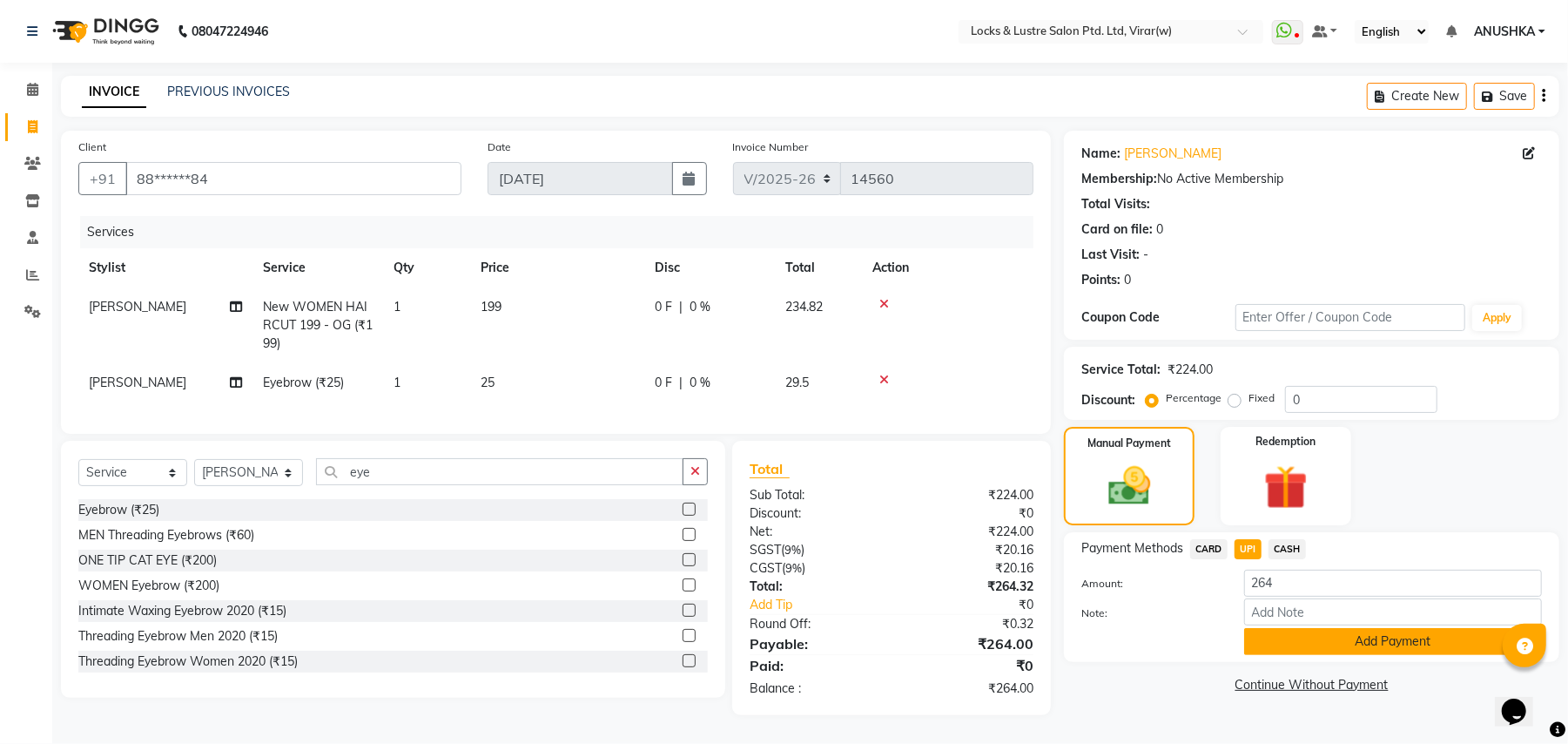
click at [1283, 629] on button "Add Payment" at bounding box center [1393, 641] width 298 height 27
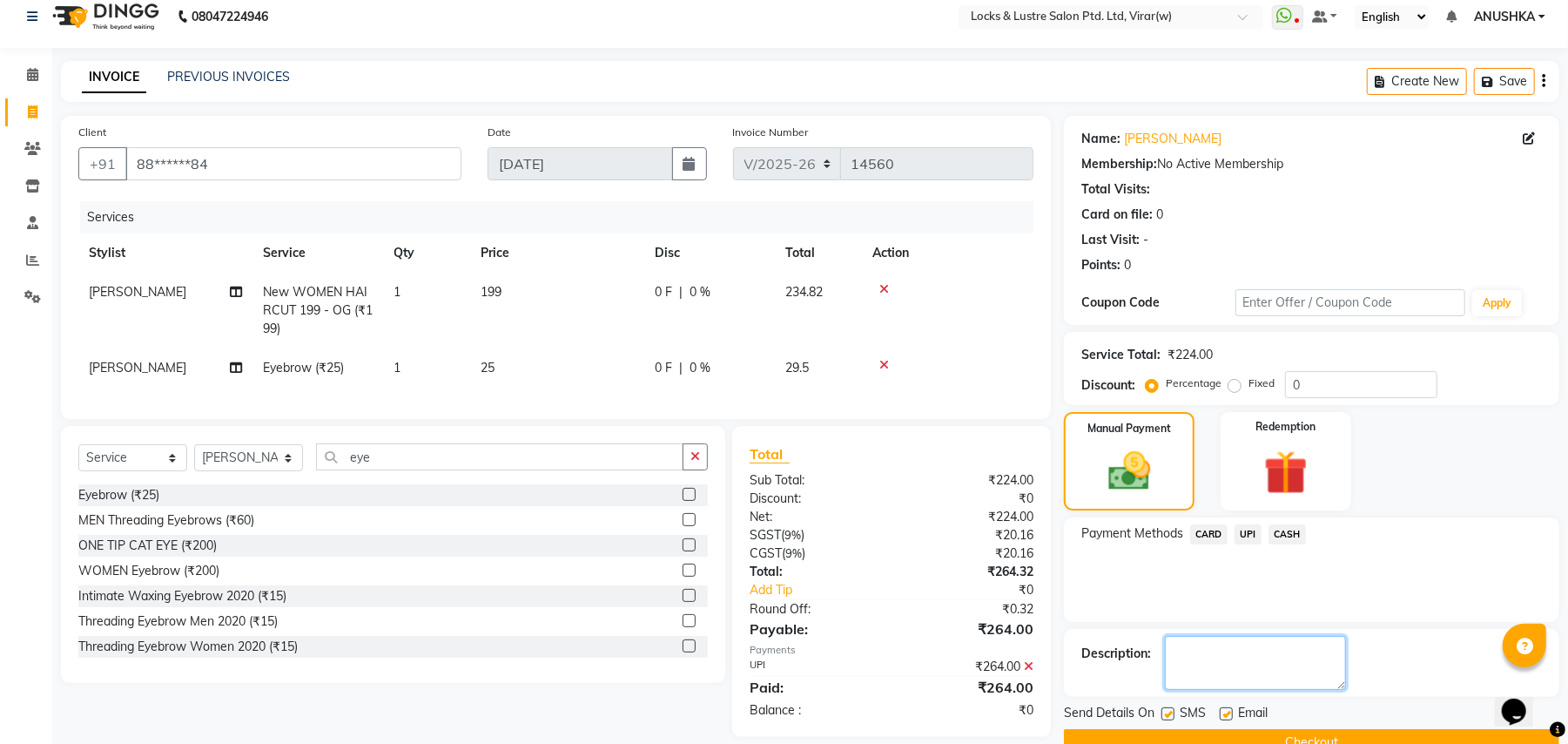
click at [1280, 658] on textarea at bounding box center [1256, 662] width 181 height 54
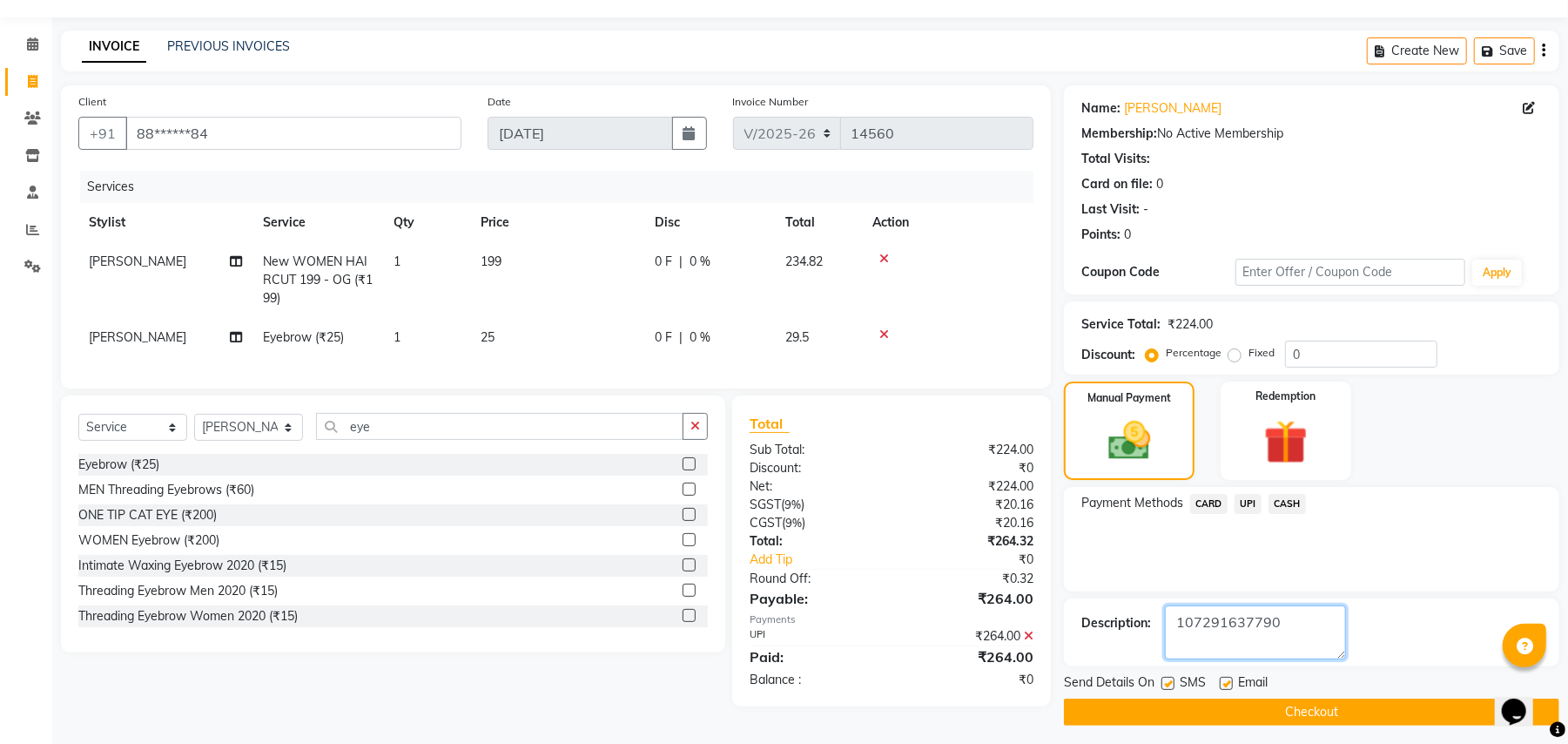
scroll to position [54, 0]
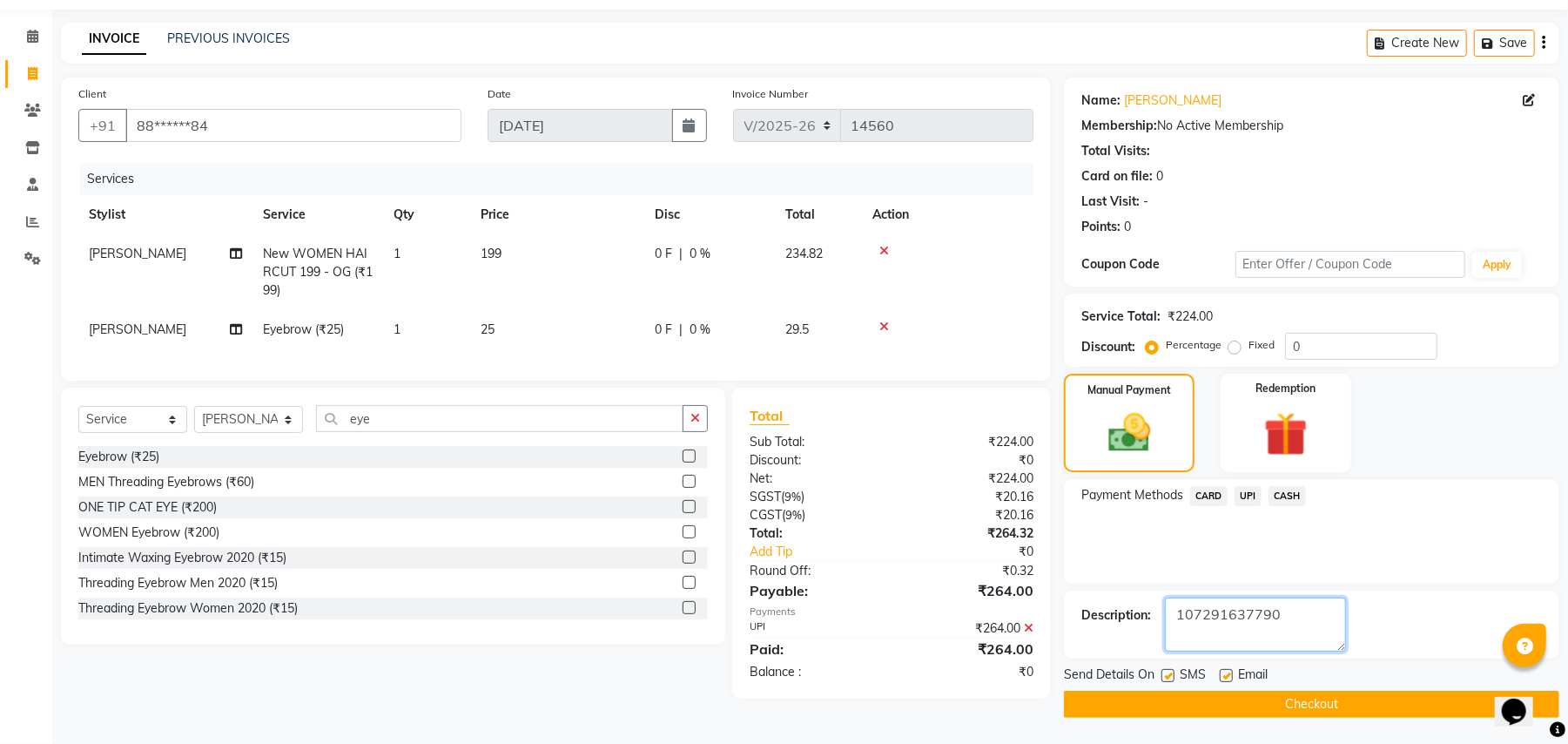
type textarea "107291637790"
click at [1373, 703] on button "Checkout" at bounding box center [1311, 704] width 495 height 27
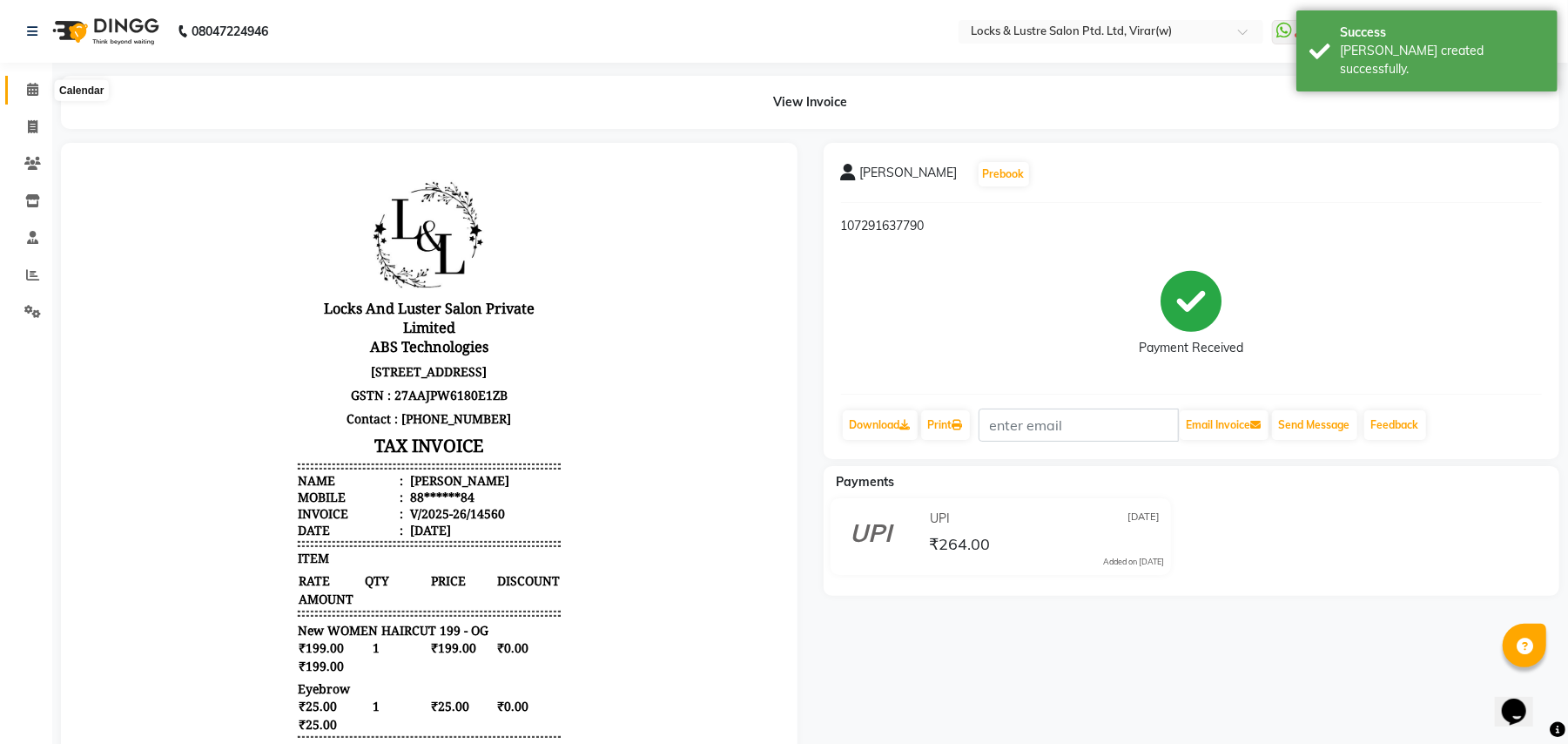
click at [39, 86] on span at bounding box center [33, 89] width 30 height 20
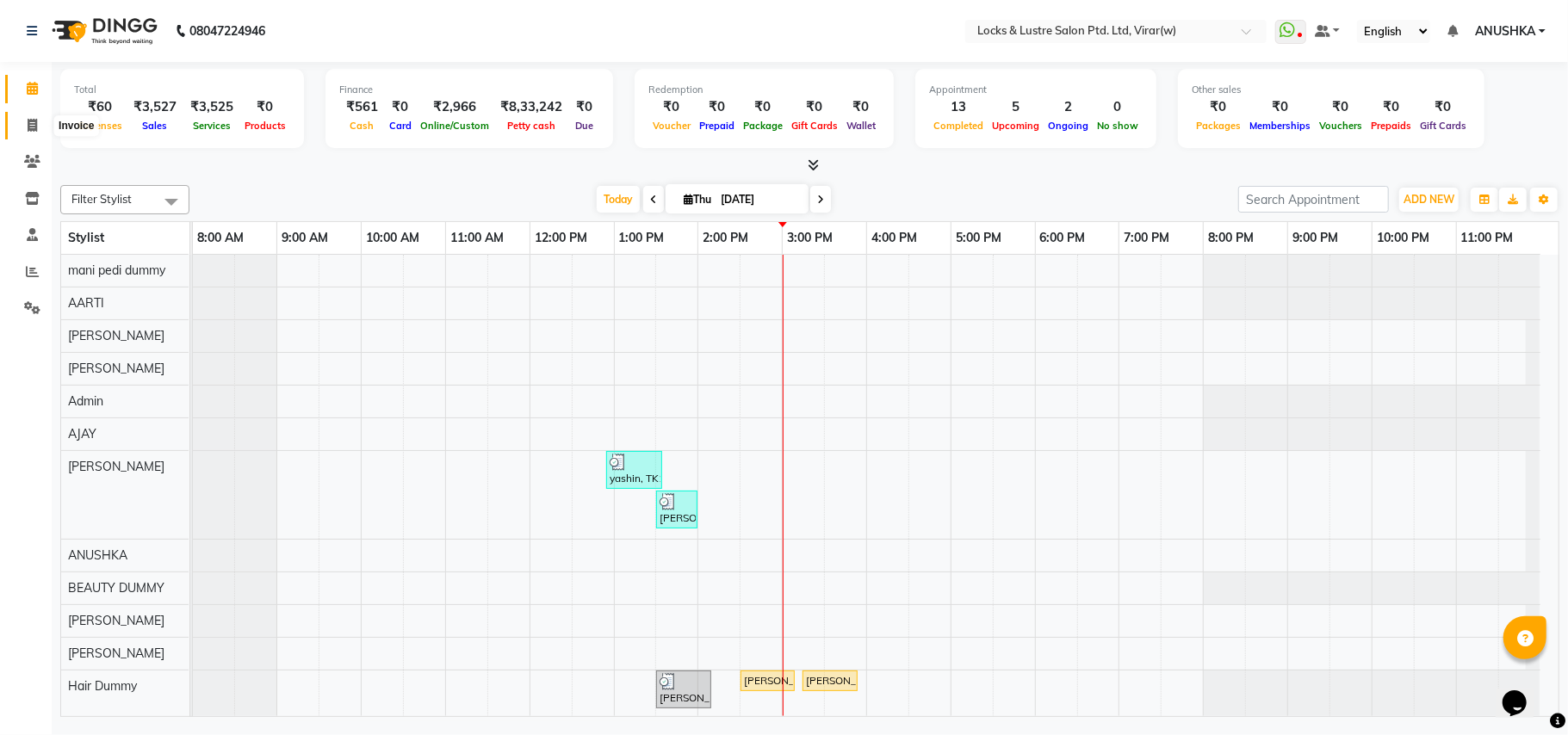
click at [32, 125] on icon at bounding box center [33, 125] width 9 height 13
select select "service"
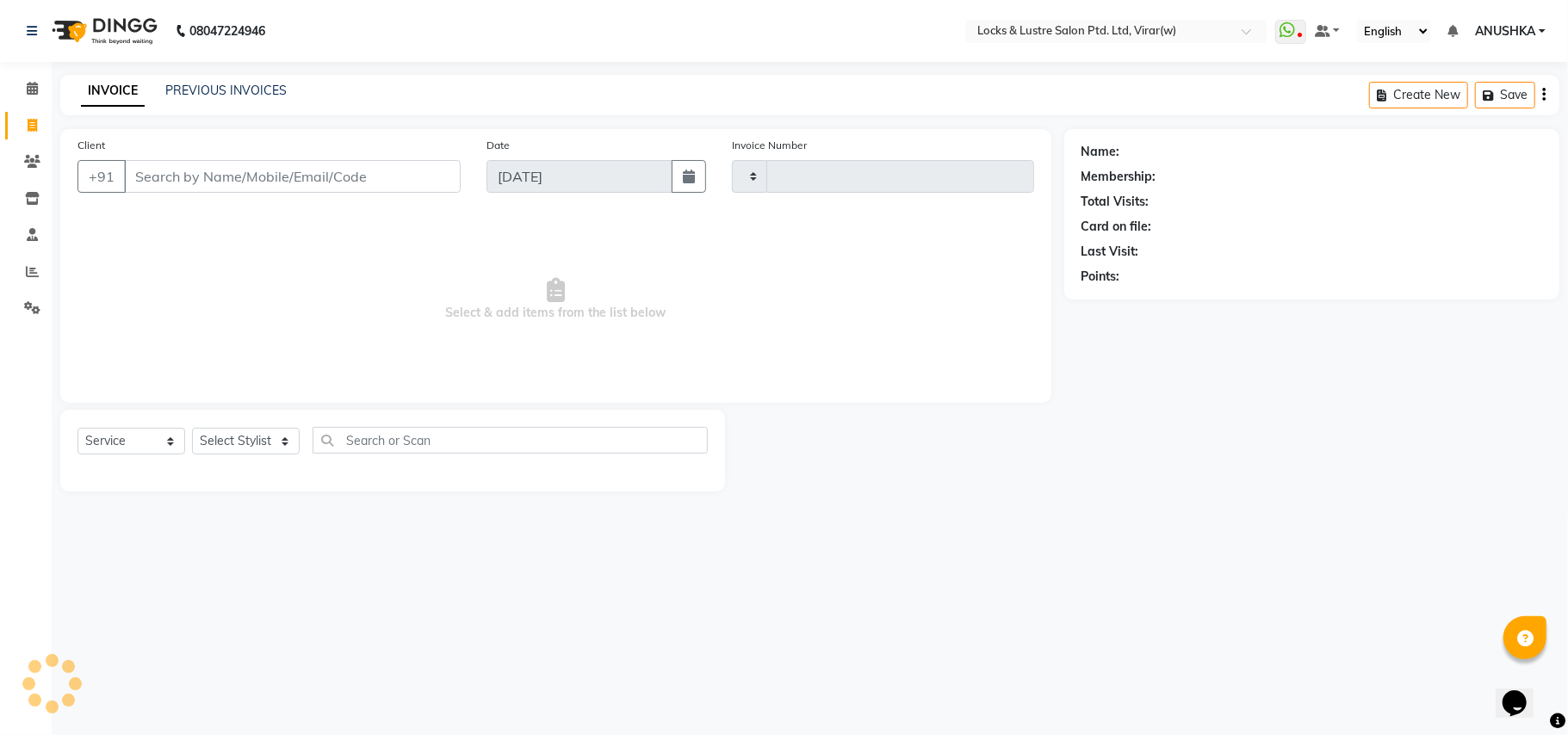
click at [200, 173] on input "Client" at bounding box center [292, 176] width 336 height 33
type input "14561"
select select "5944"
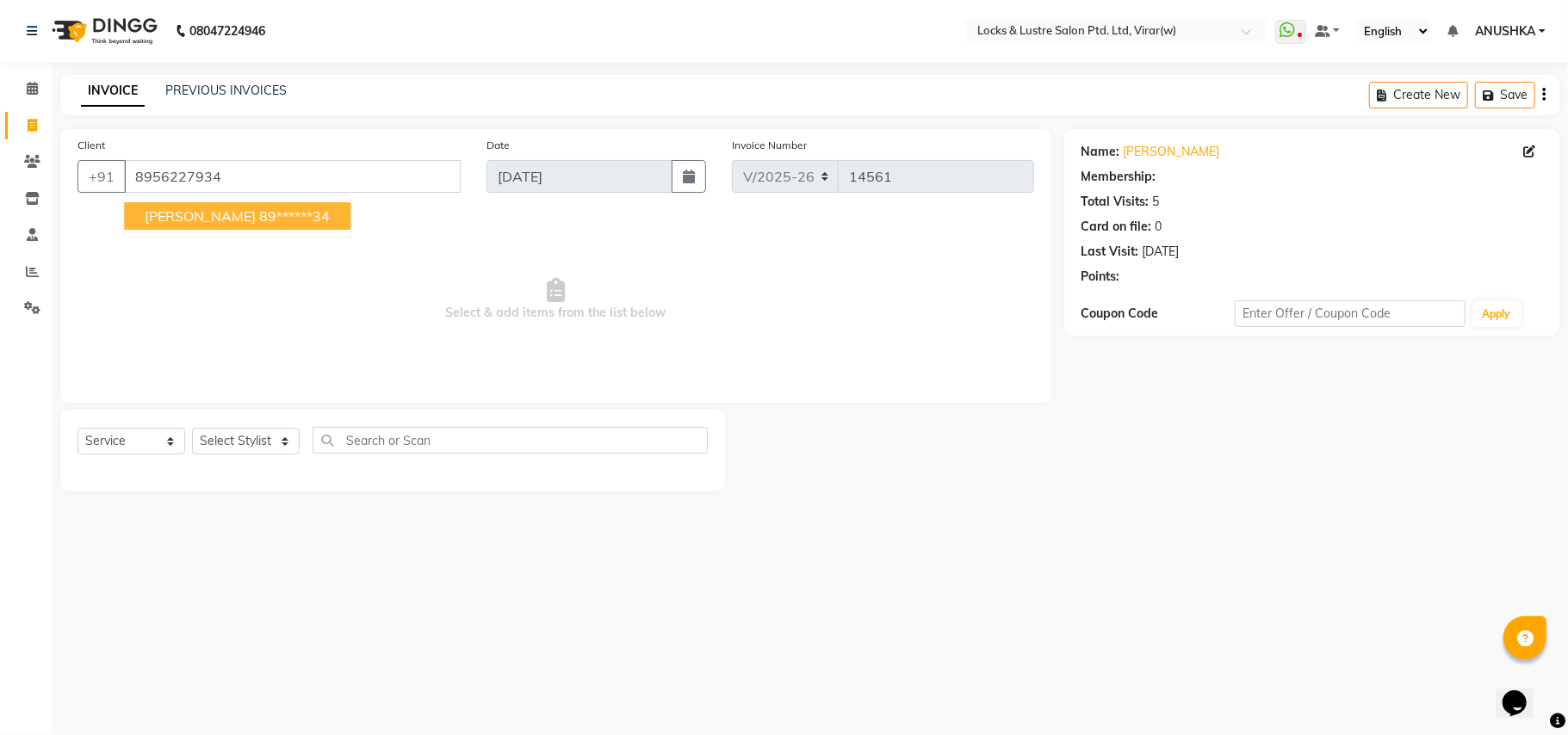
drag, startPoint x: 204, startPoint y: 208, endPoint x: 239, endPoint y: 289, distance: 88.2
click at [259, 208] on ngb-highlight "89******34" at bounding box center [295, 216] width 71 height 18
type input "89******34"
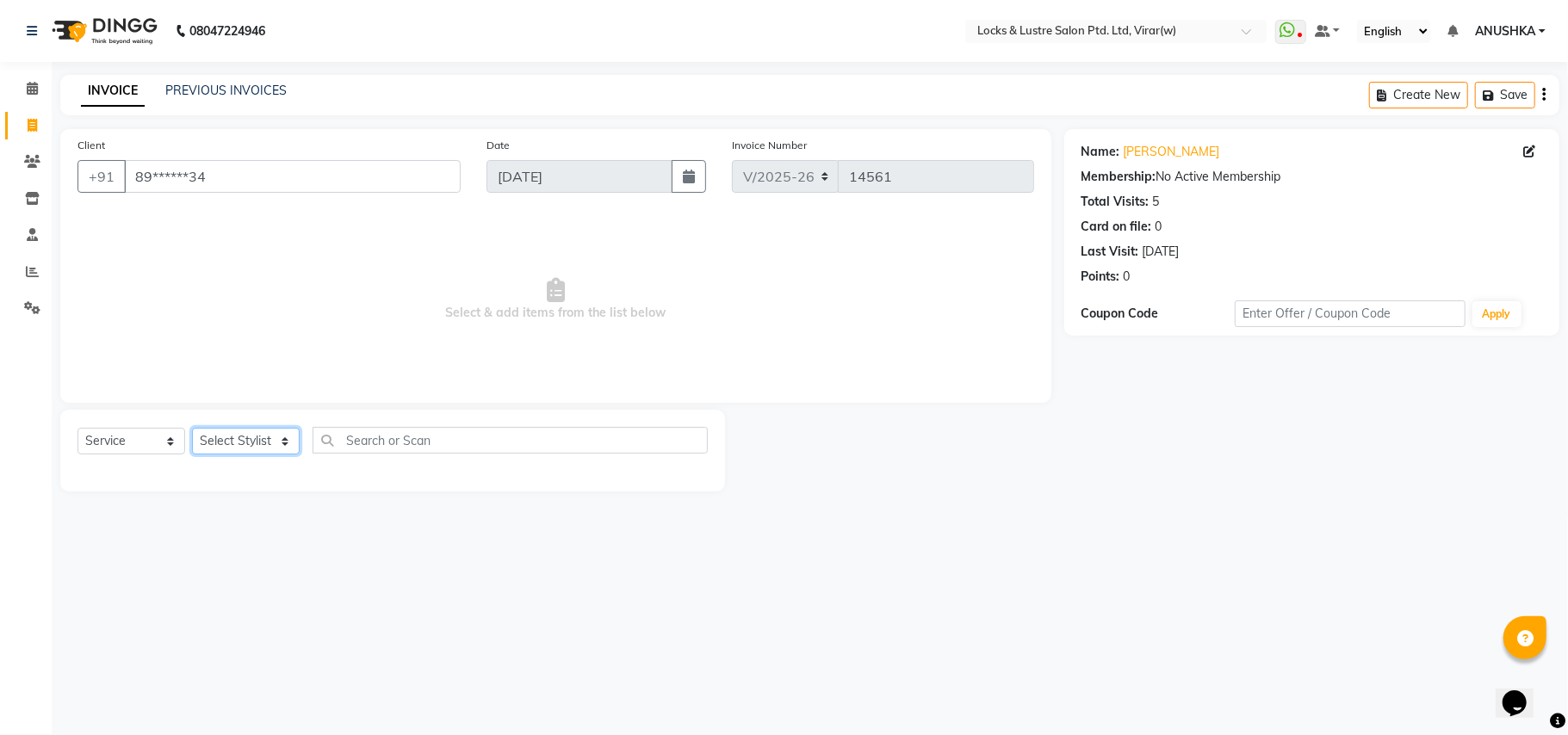
click at [218, 445] on select "Select Stylist AARTI Abdul Khan Adil Admin AJAY AKASH NHAVI ANUSHKA Ashwini Saw…" at bounding box center [246, 440] width 108 height 27
select select "83002"
click at [192, 427] on select "Select Stylist AARTI Abdul Khan Adil Admin AJAY AKASH NHAVI ANUSHKA Ashwini Saw…" at bounding box center [246, 440] width 108 height 27
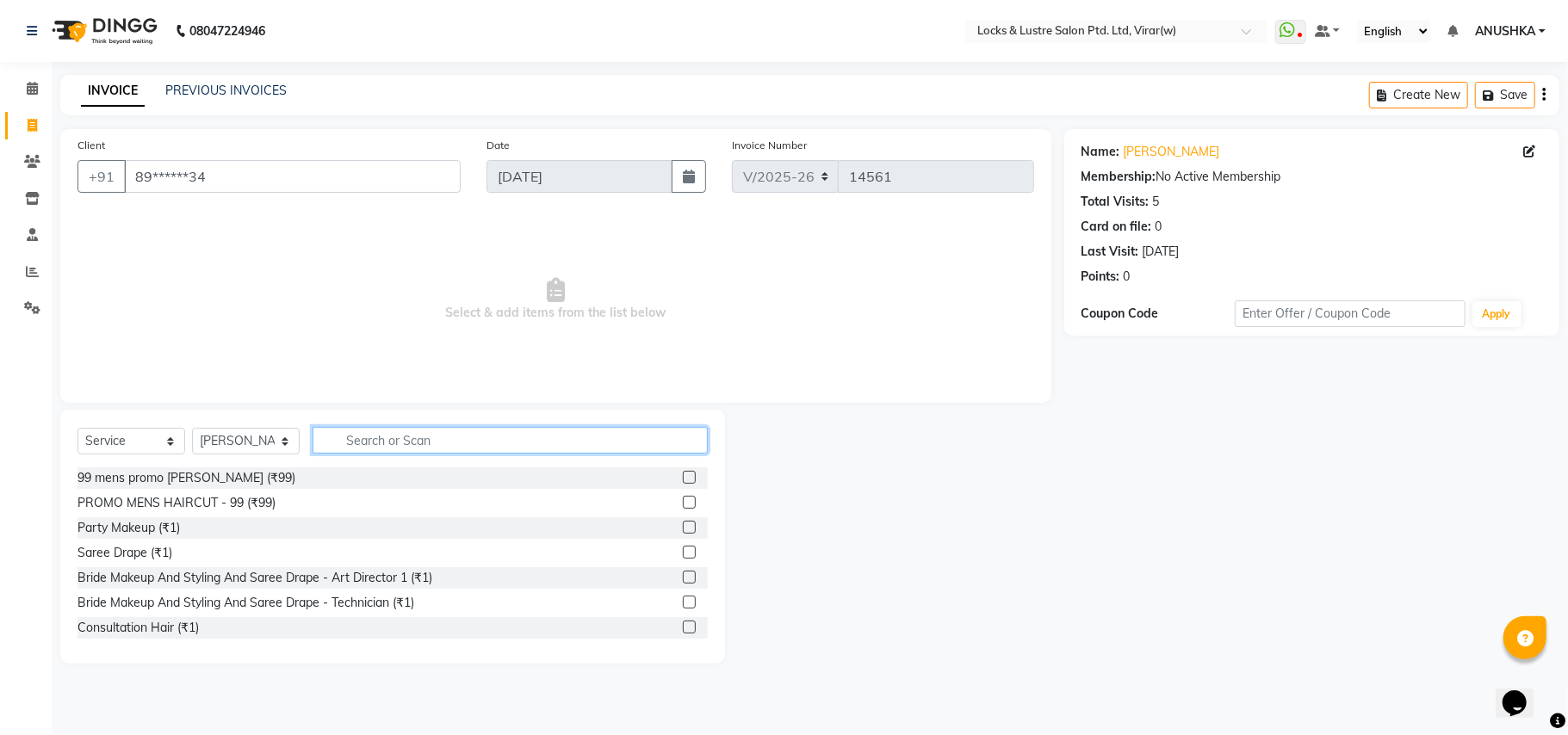
click at [439, 431] on input "text" at bounding box center [509, 440] width 395 height 27
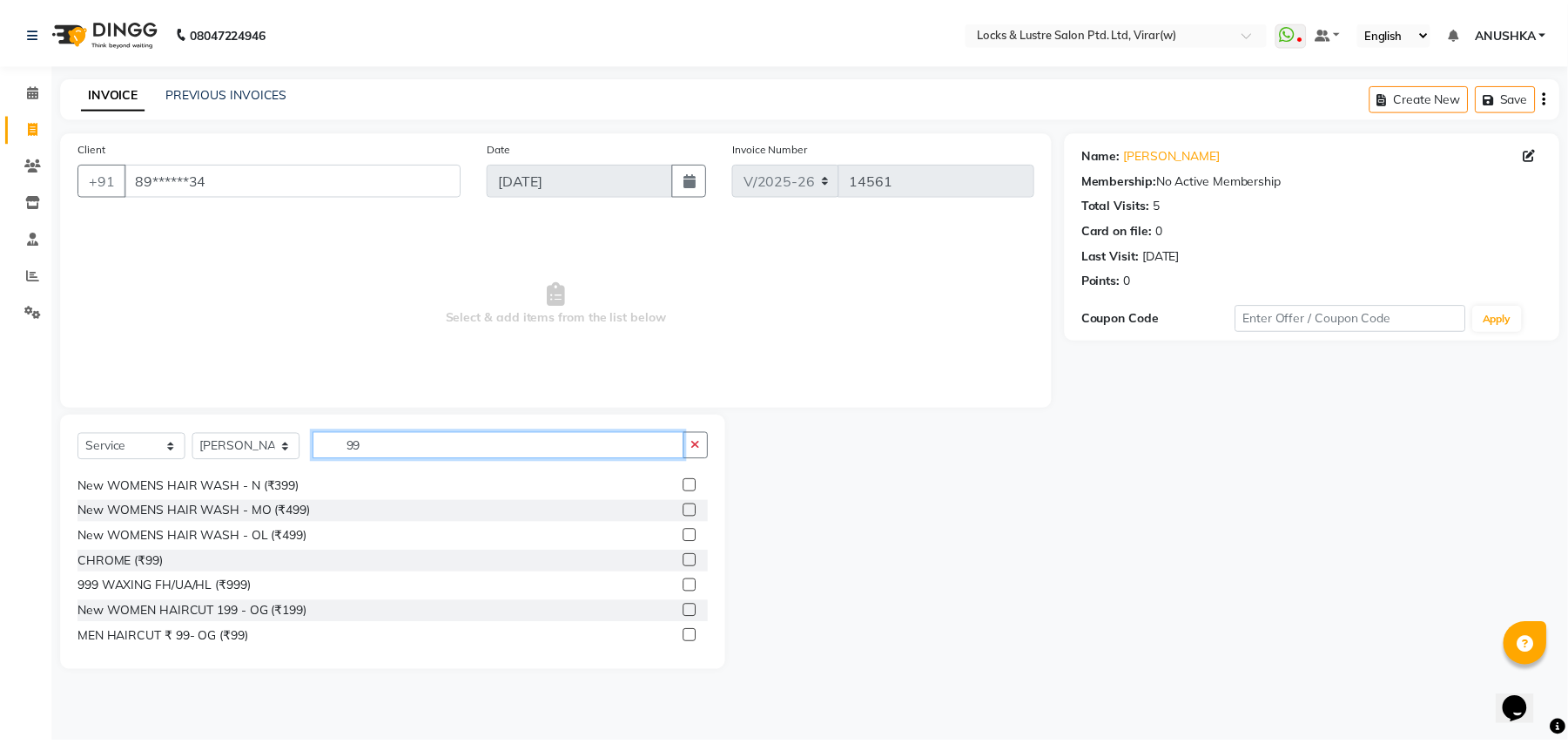
scroll to position [381, 0]
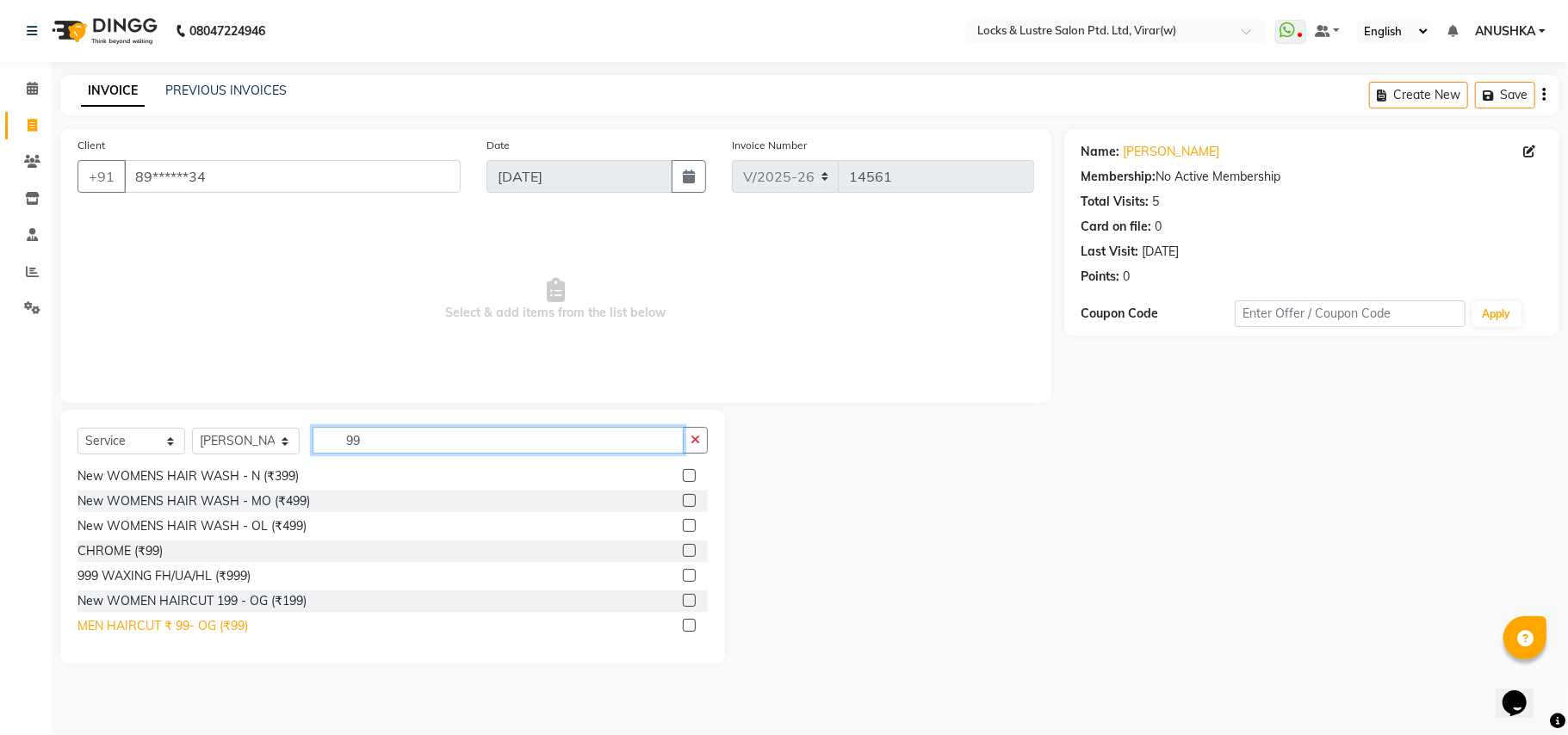
type input "99"
click at [231, 623] on div "MEN HAIRCUT ₹ 99- OG (₹99)" at bounding box center [162, 625] width 170 height 18
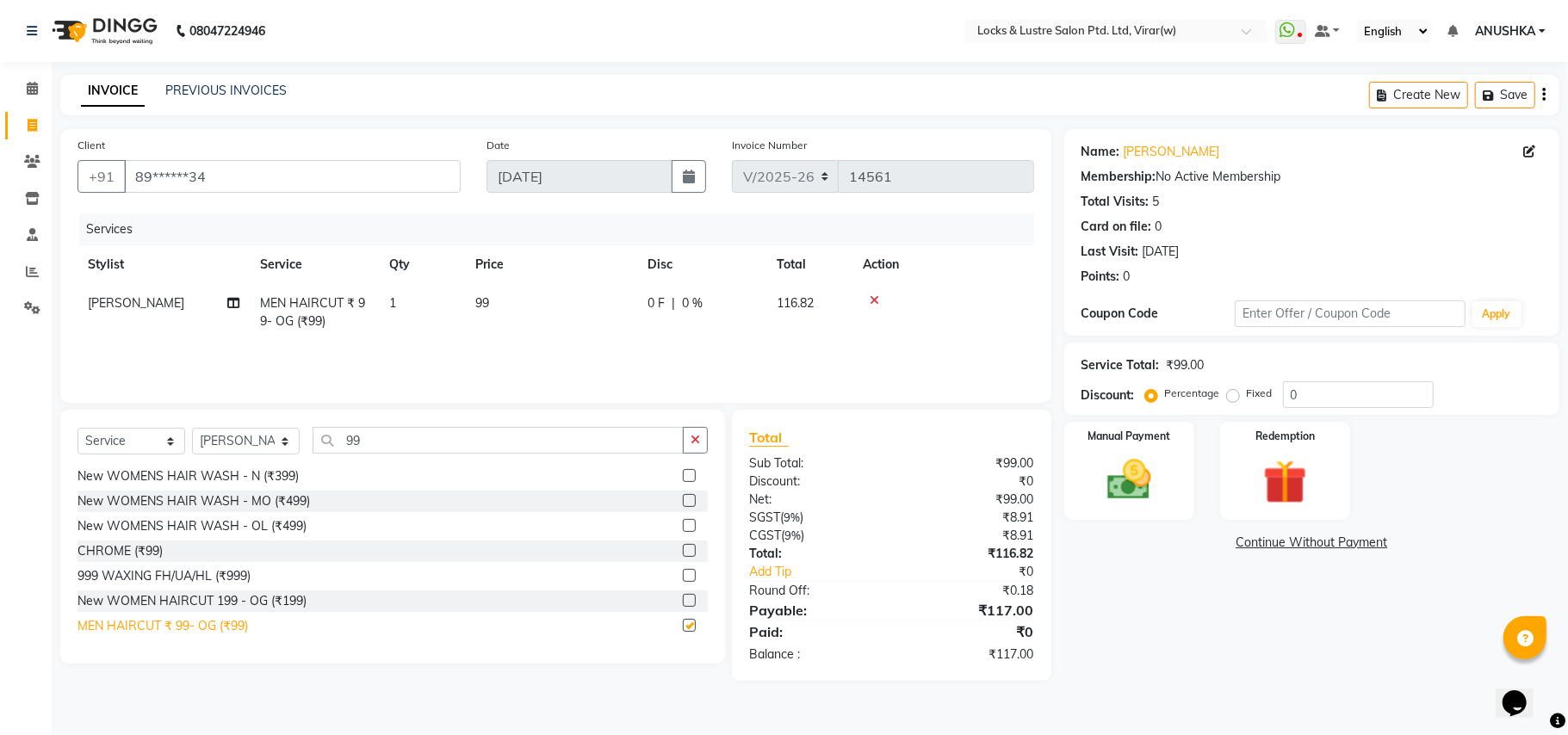
checkbox input "false"
drag, startPoint x: 1187, startPoint y: 500, endPoint x: 1193, endPoint y: 517, distance: 18.0
click at [1189, 511] on div "Manual Payment" at bounding box center [1128, 470] width 135 height 101
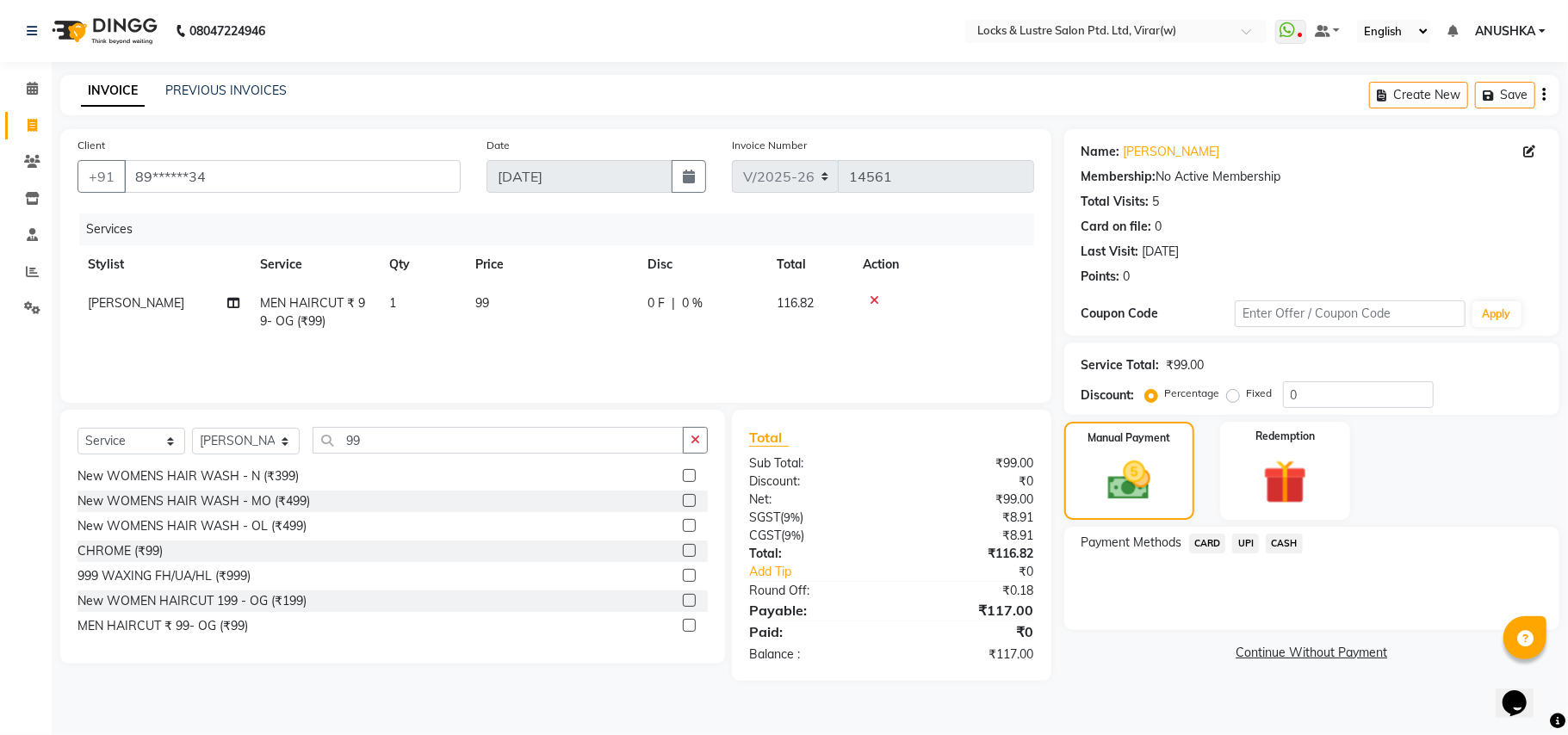
click at [1247, 541] on span "UPI" at bounding box center [1245, 543] width 27 height 20
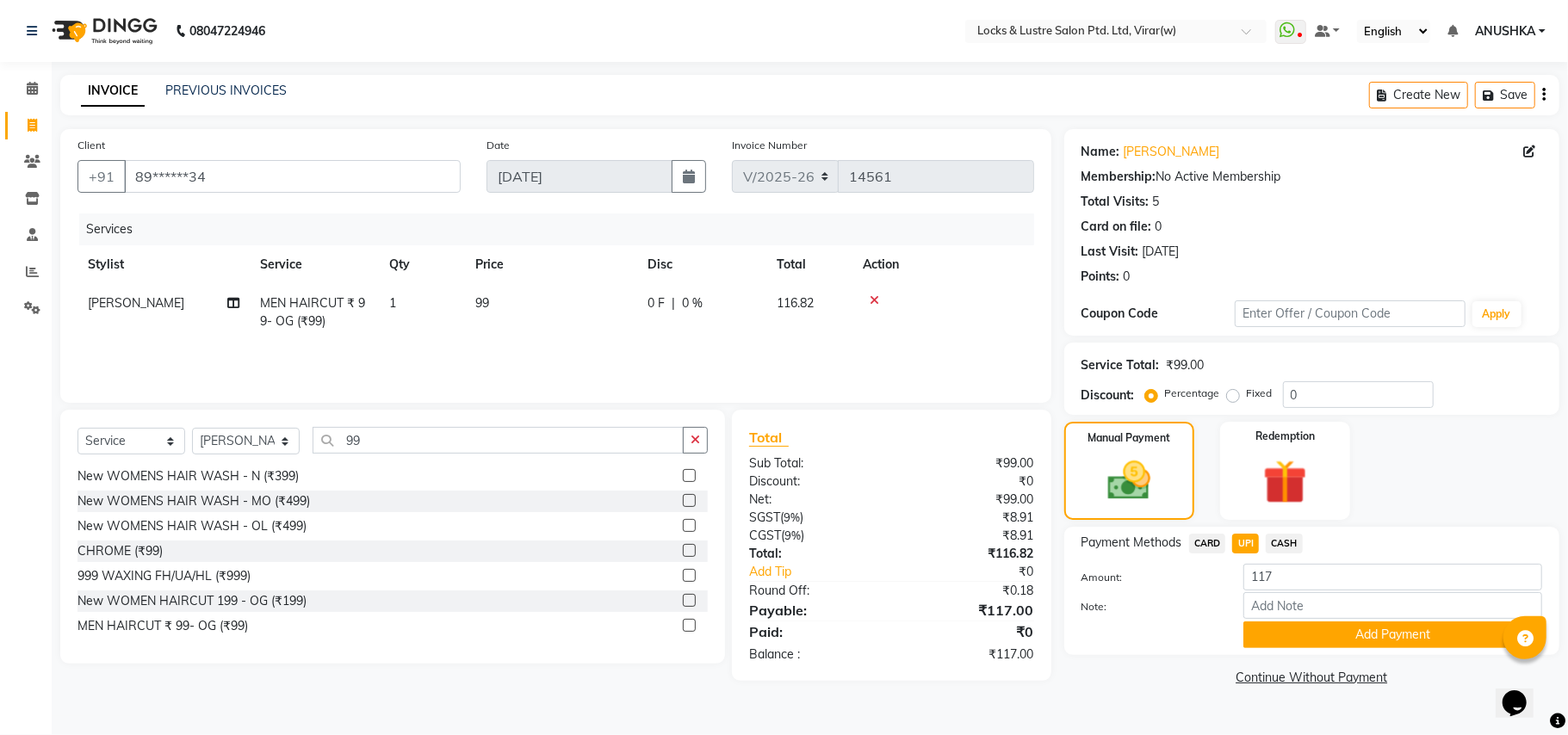
click at [1289, 543] on span "CASH" at bounding box center [1285, 543] width 37 height 20
click at [1283, 569] on input "117" at bounding box center [1392, 577] width 298 height 27
type input "100"
drag, startPoint x: 1304, startPoint y: 644, endPoint x: 1306, endPoint y: 635, distance: 9.2
click at [1306, 644] on button "Add Payment" at bounding box center [1392, 635] width 298 height 27
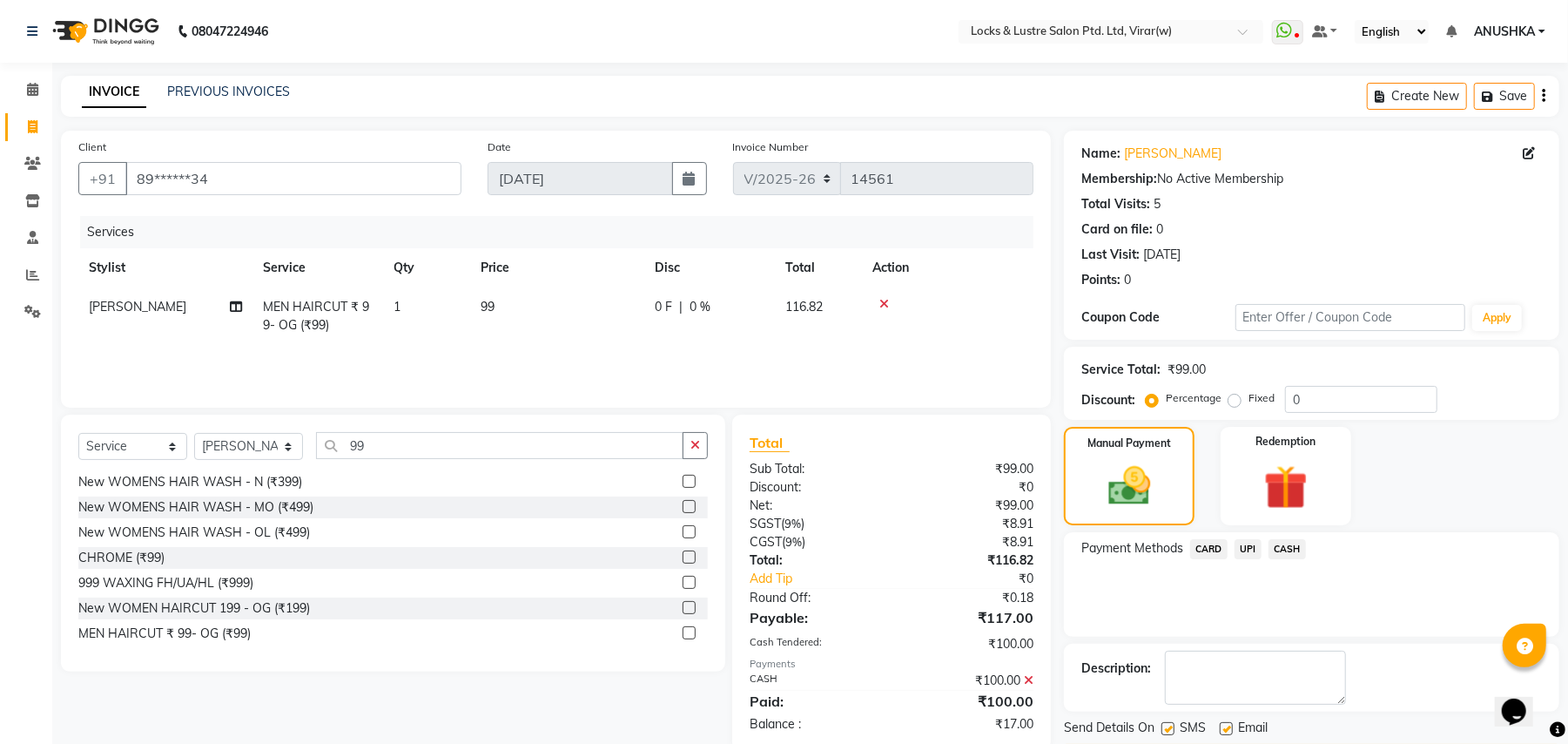
drag, startPoint x: 1252, startPoint y: 547, endPoint x: 1300, endPoint y: 564, distance: 50.9
click at [1254, 547] on span "UPI" at bounding box center [1248, 548] width 27 height 20
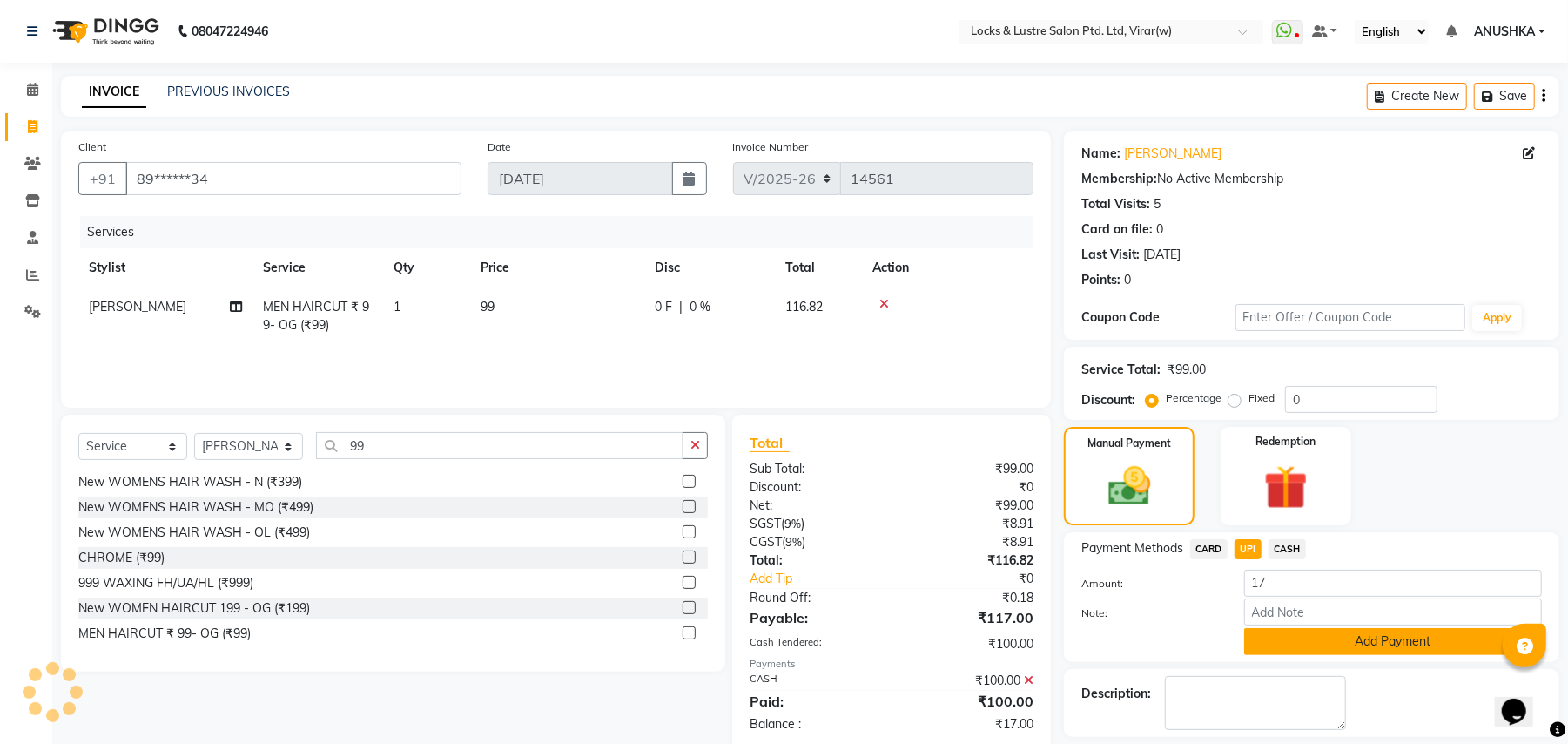
click at [1313, 645] on button "Add Payment" at bounding box center [1393, 641] width 298 height 27
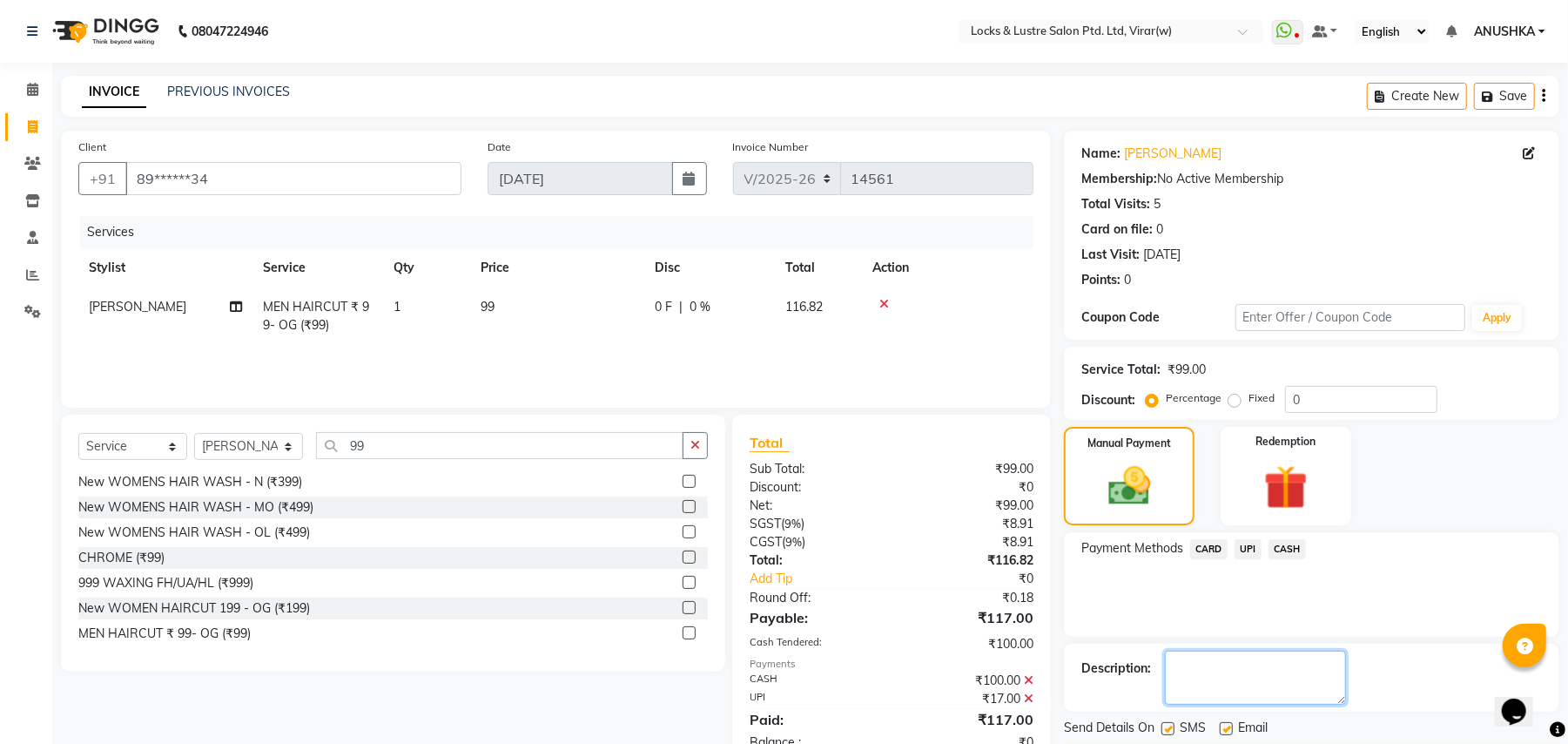
click at [1294, 691] on textarea at bounding box center [1256, 677] width 181 height 54
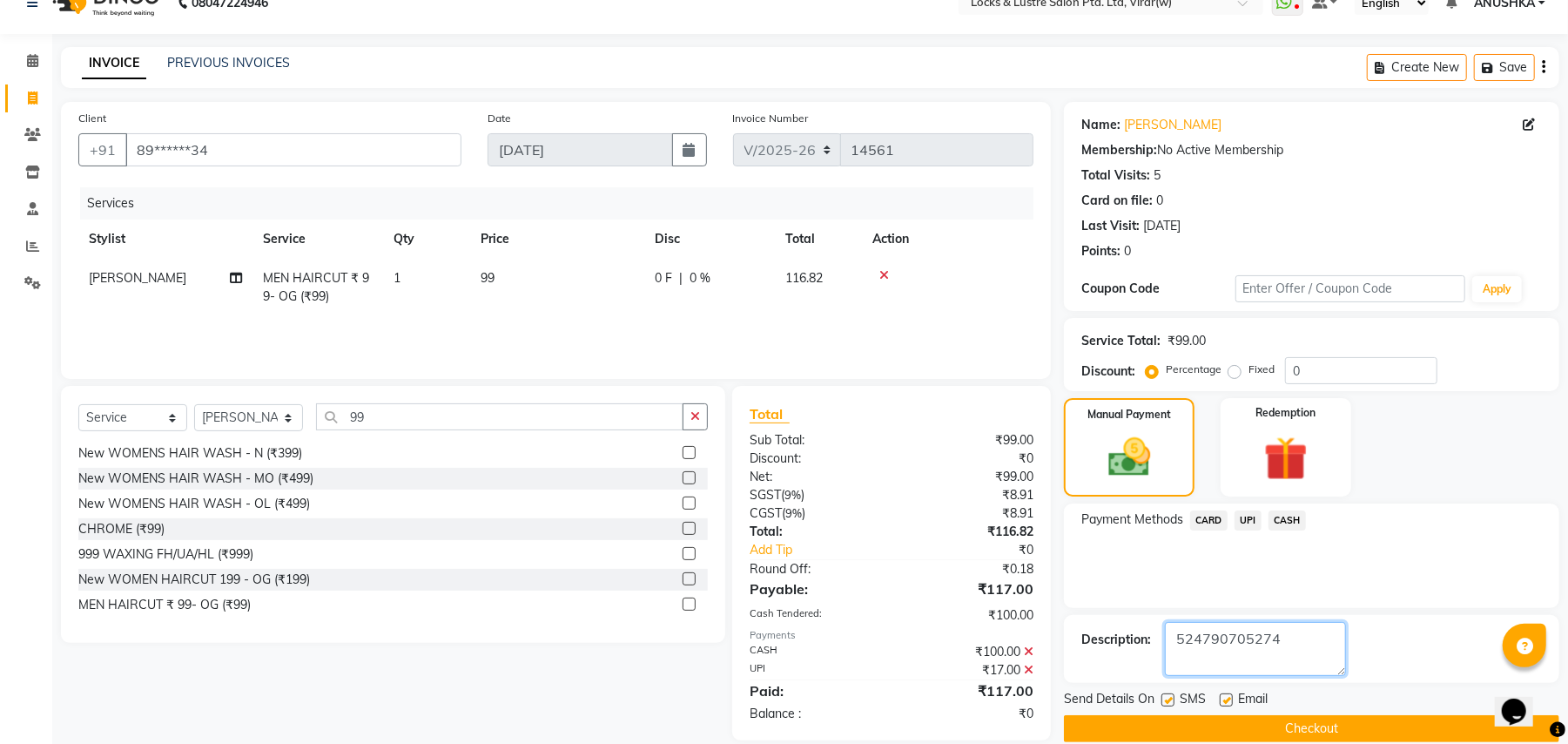
scroll to position [54, 0]
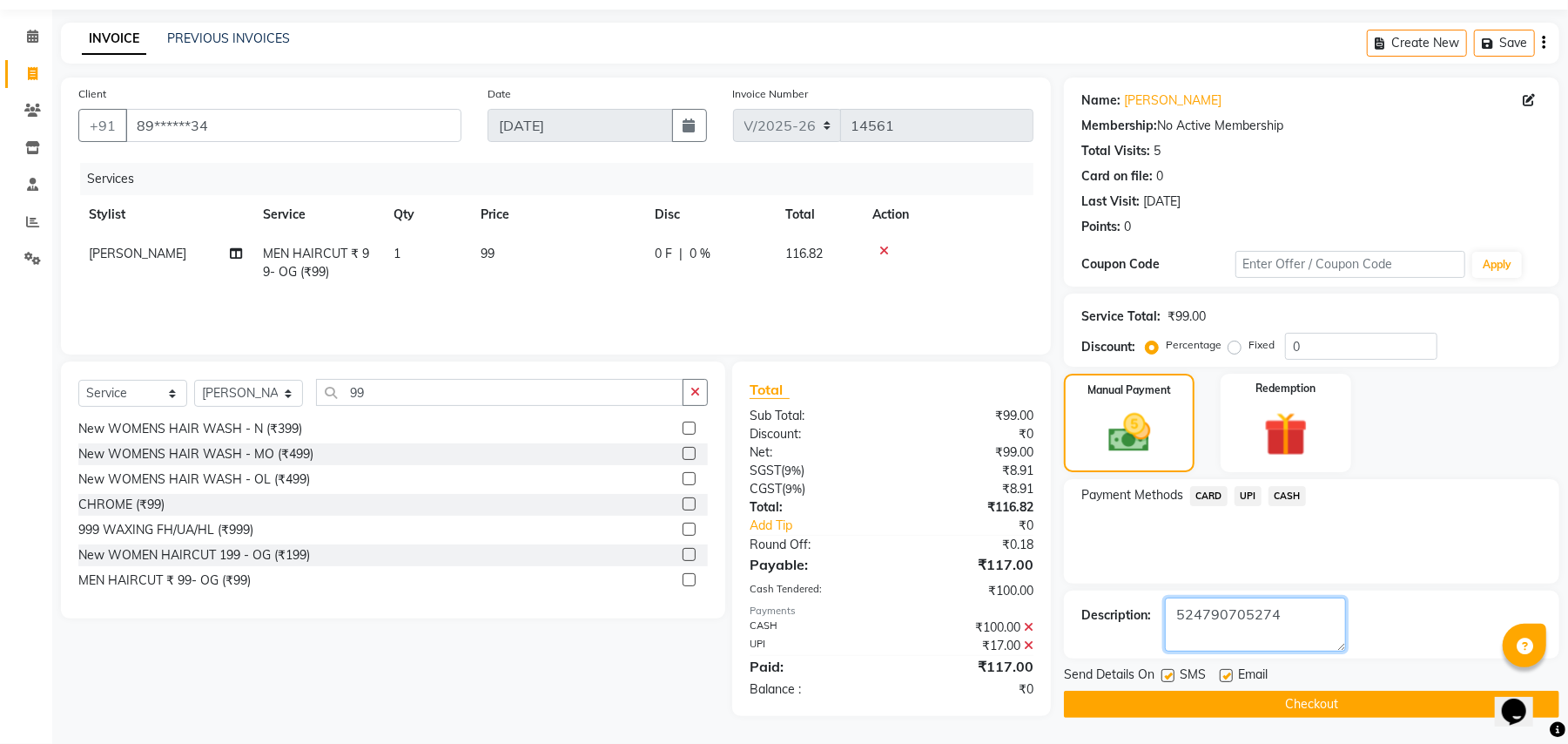
type textarea "524790705274"
click at [1358, 702] on button "Checkout" at bounding box center [1311, 704] width 495 height 27
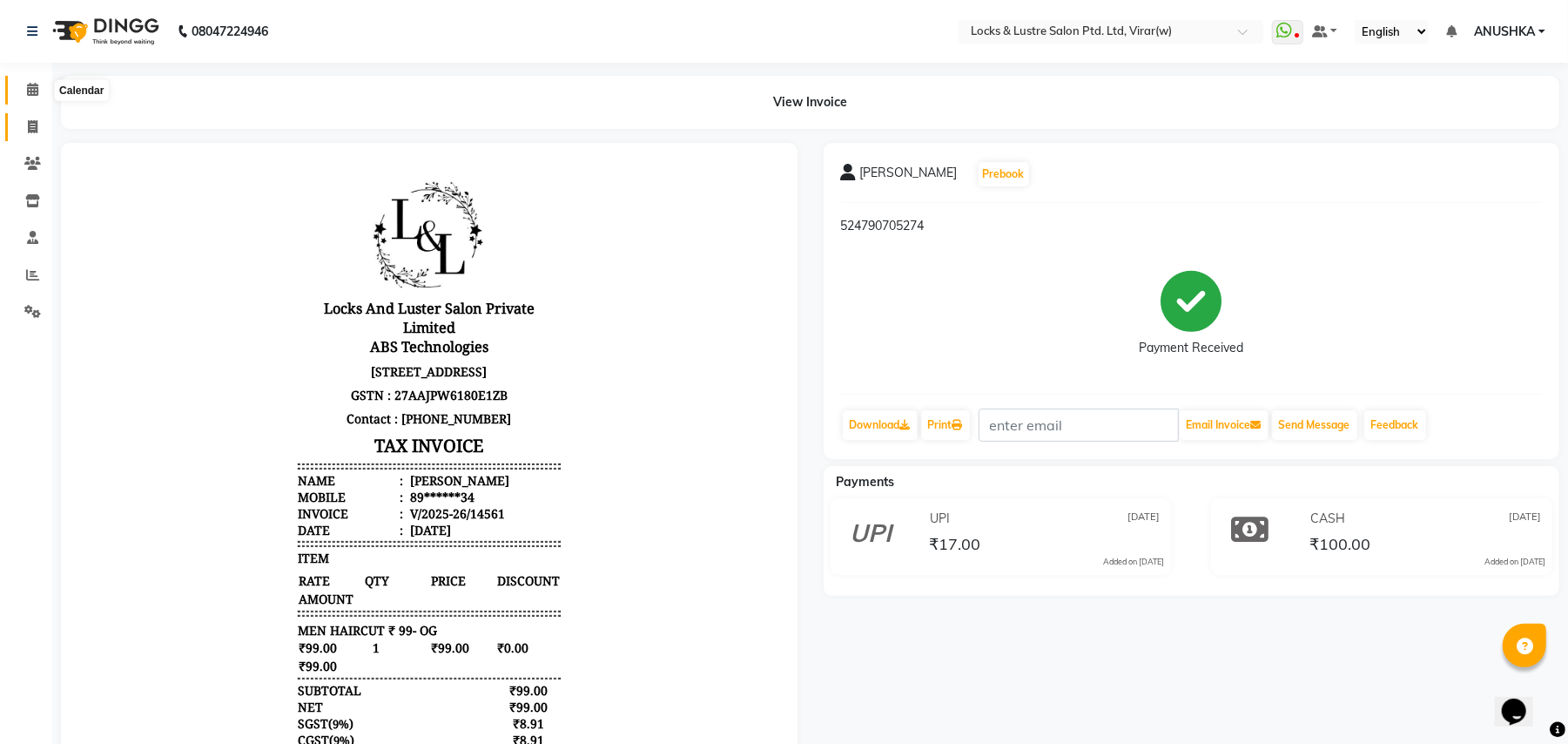
click at [29, 91] on icon at bounding box center [33, 89] width 11 height 13
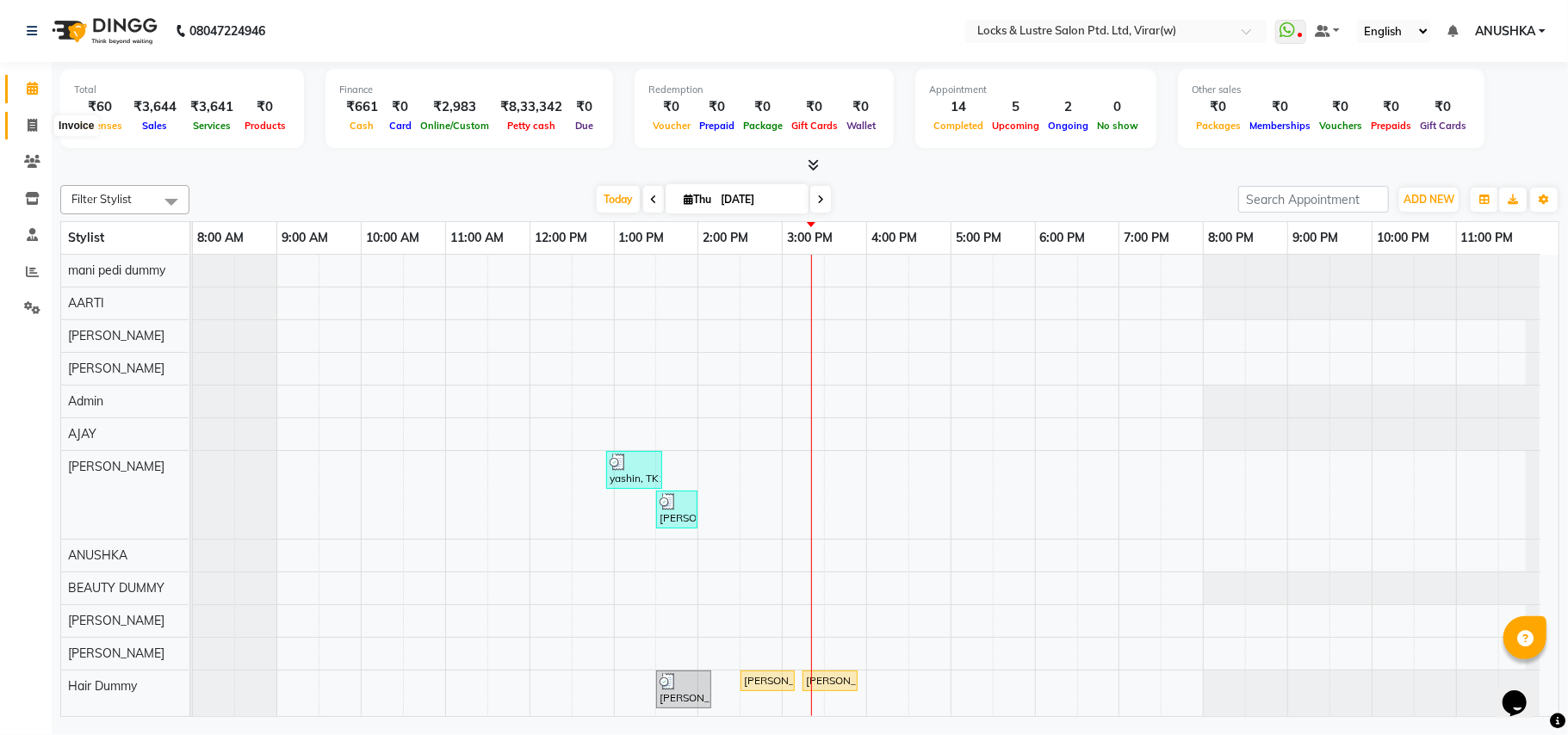
click at [32, 123] on icon at bounding box center [33, 125] width 9 height 13
select select "5944"
select select "service"
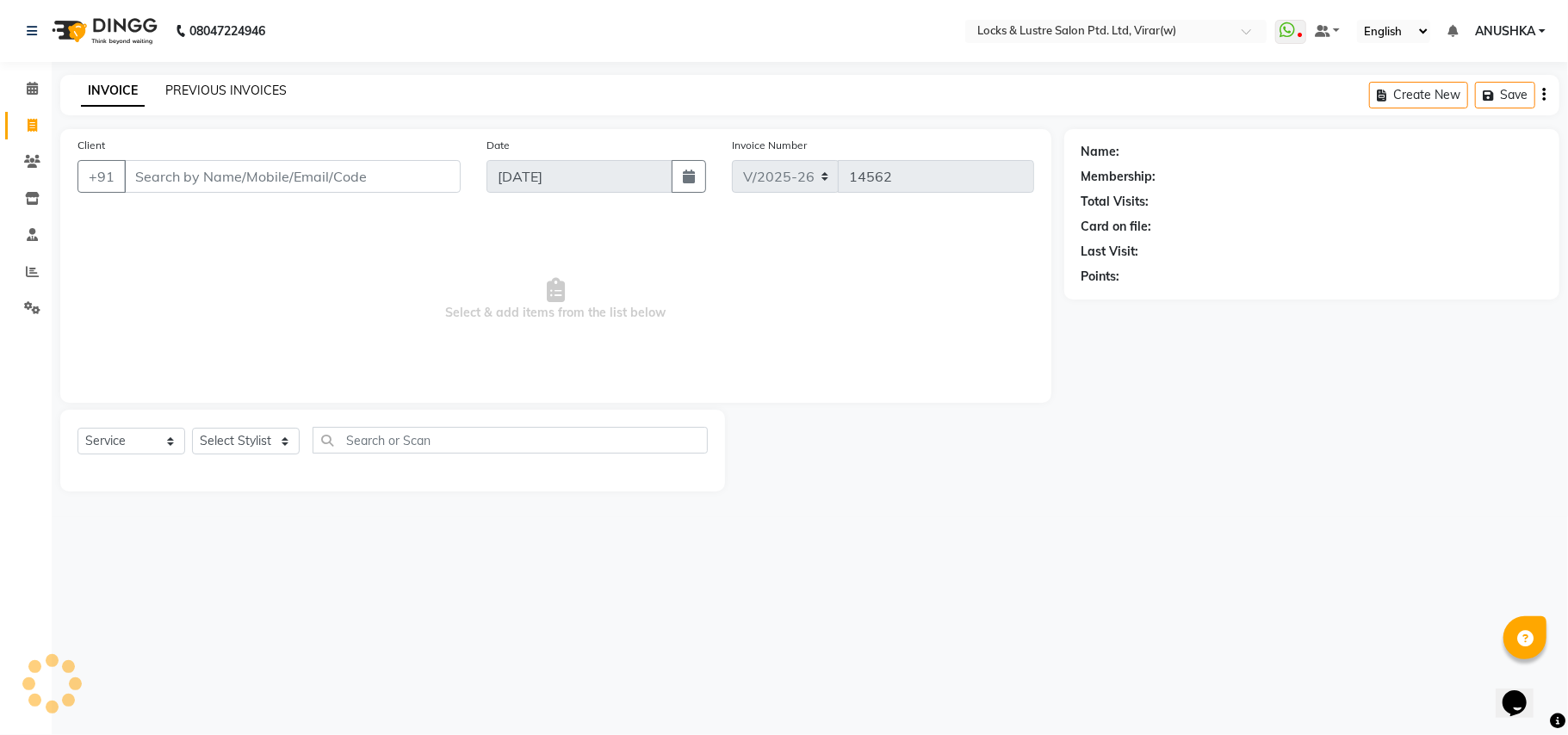
click at [246, 93] on link "PREVIOUS INVOICES" at bounding box center [226, 90] width 122 height 16
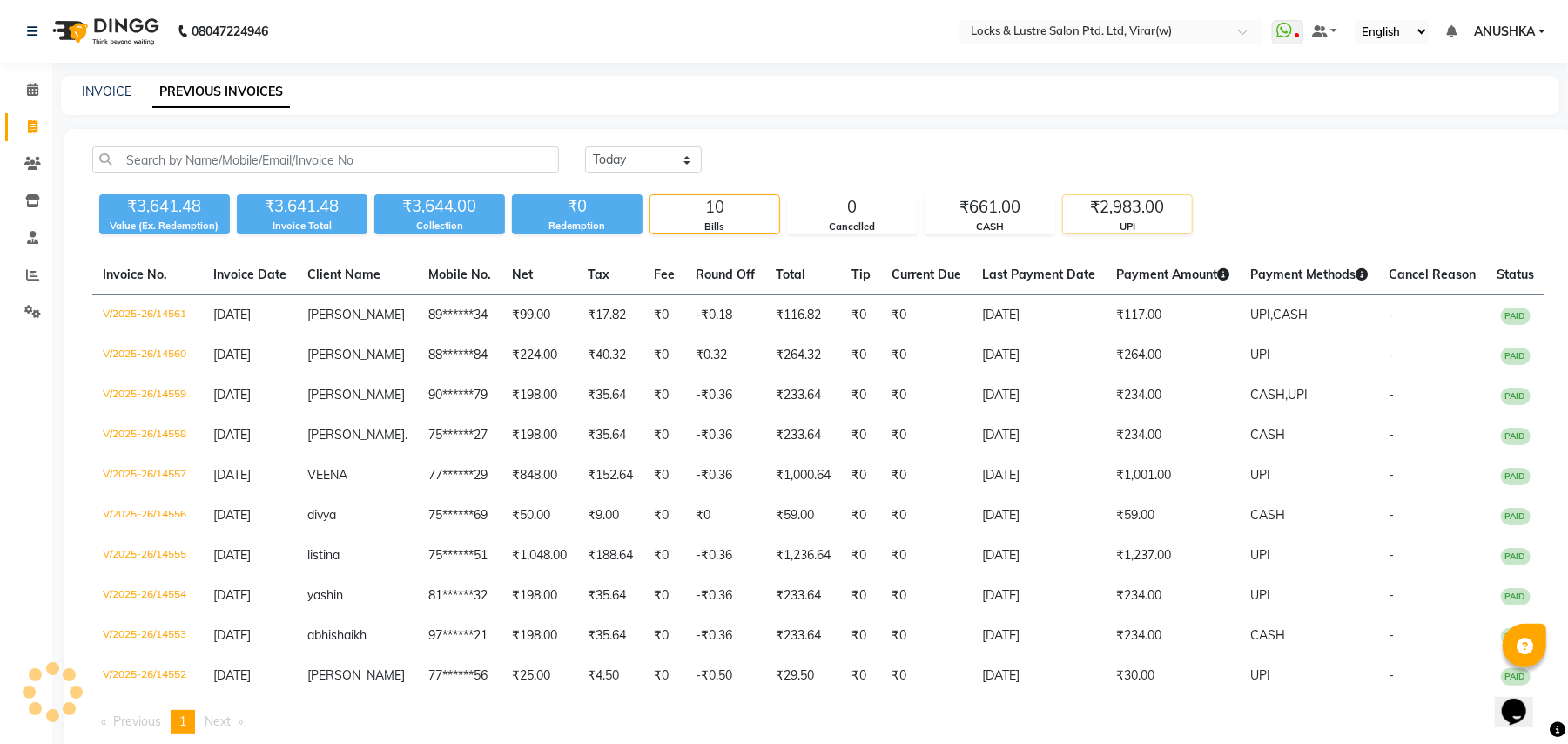
click at [1130, 214] on div "₹2,983.00" at bounding box center [1127, 208] width 129 height 24
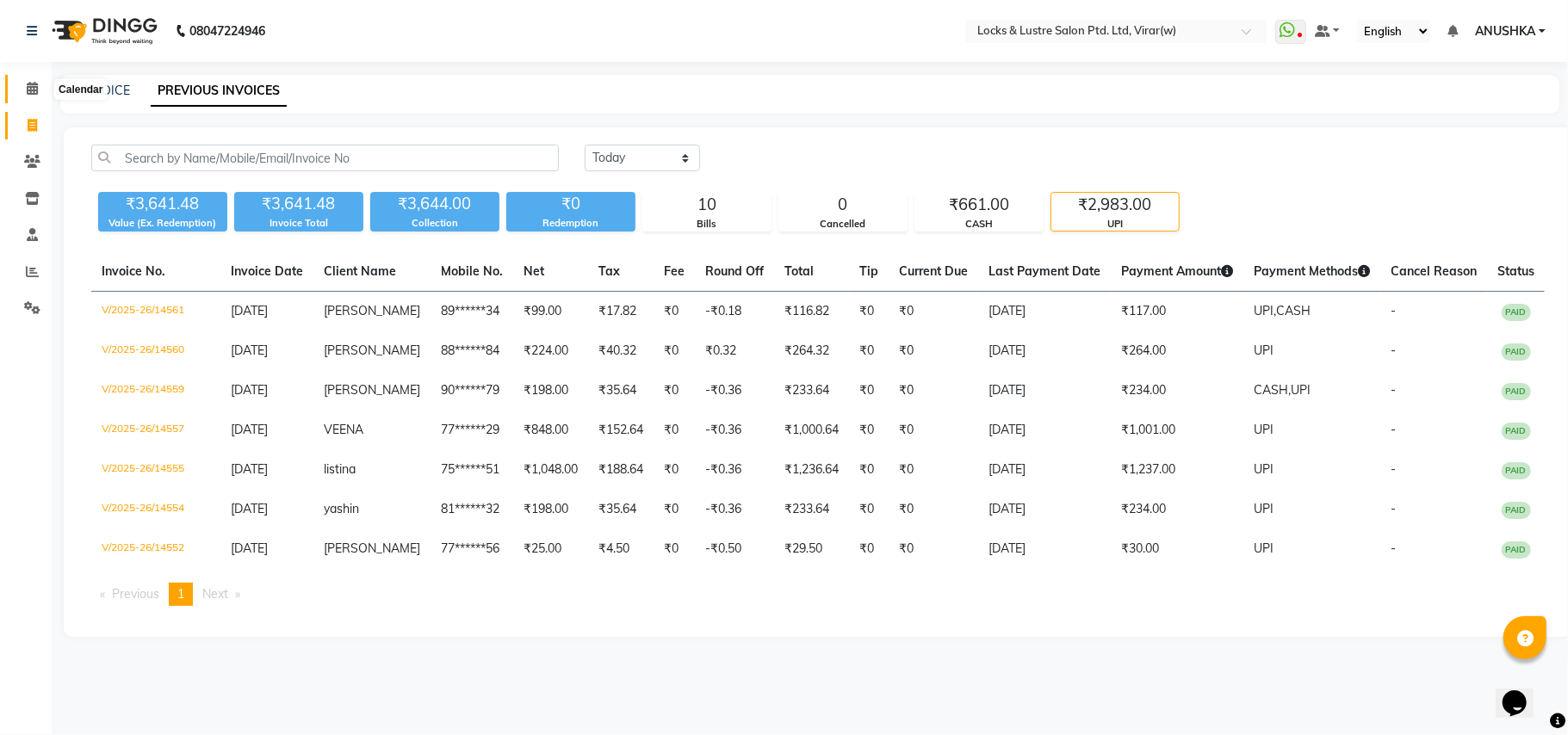
click at [19, 84] on span at bounding box center [33, 88] width 30 height 20
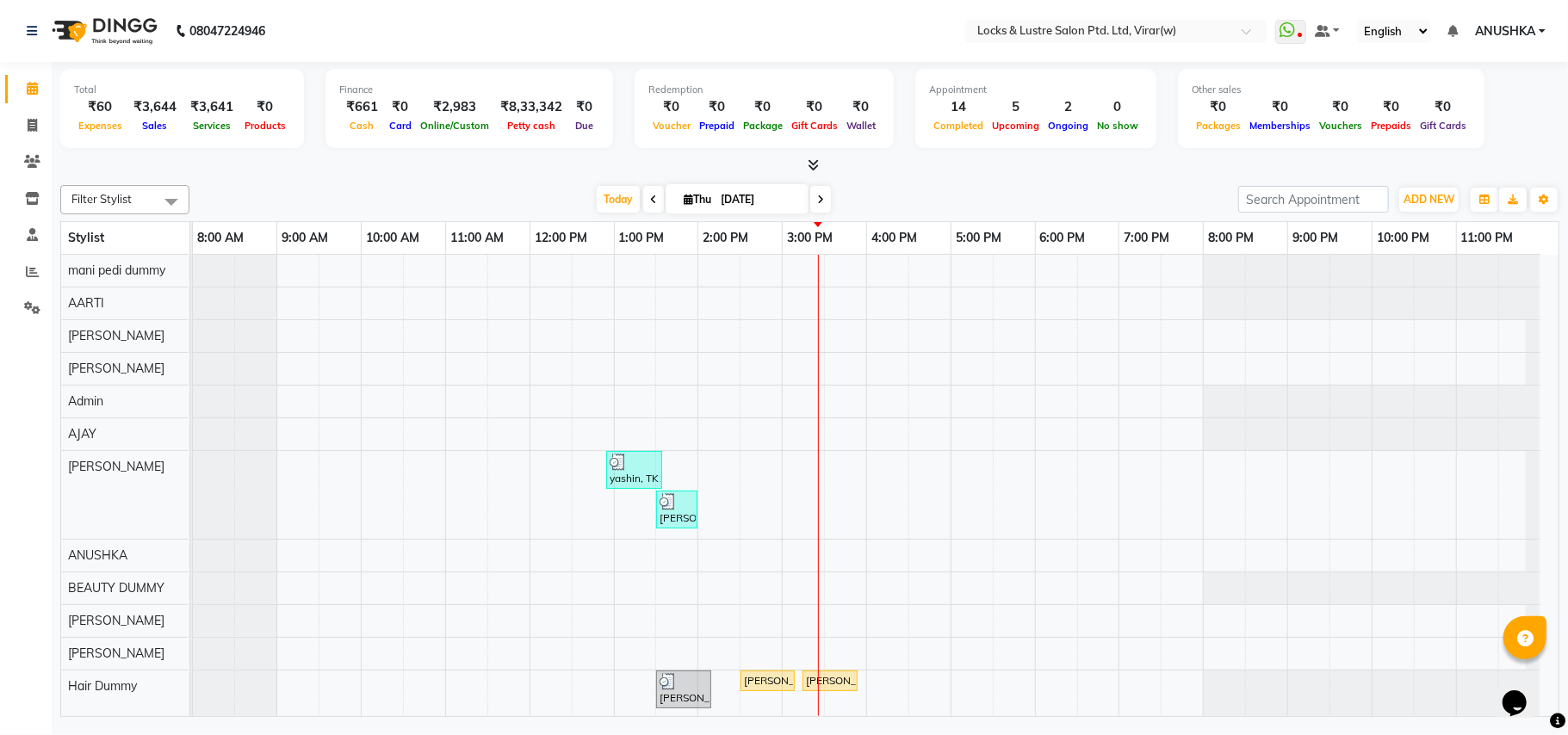
scroll to position [114, 0]
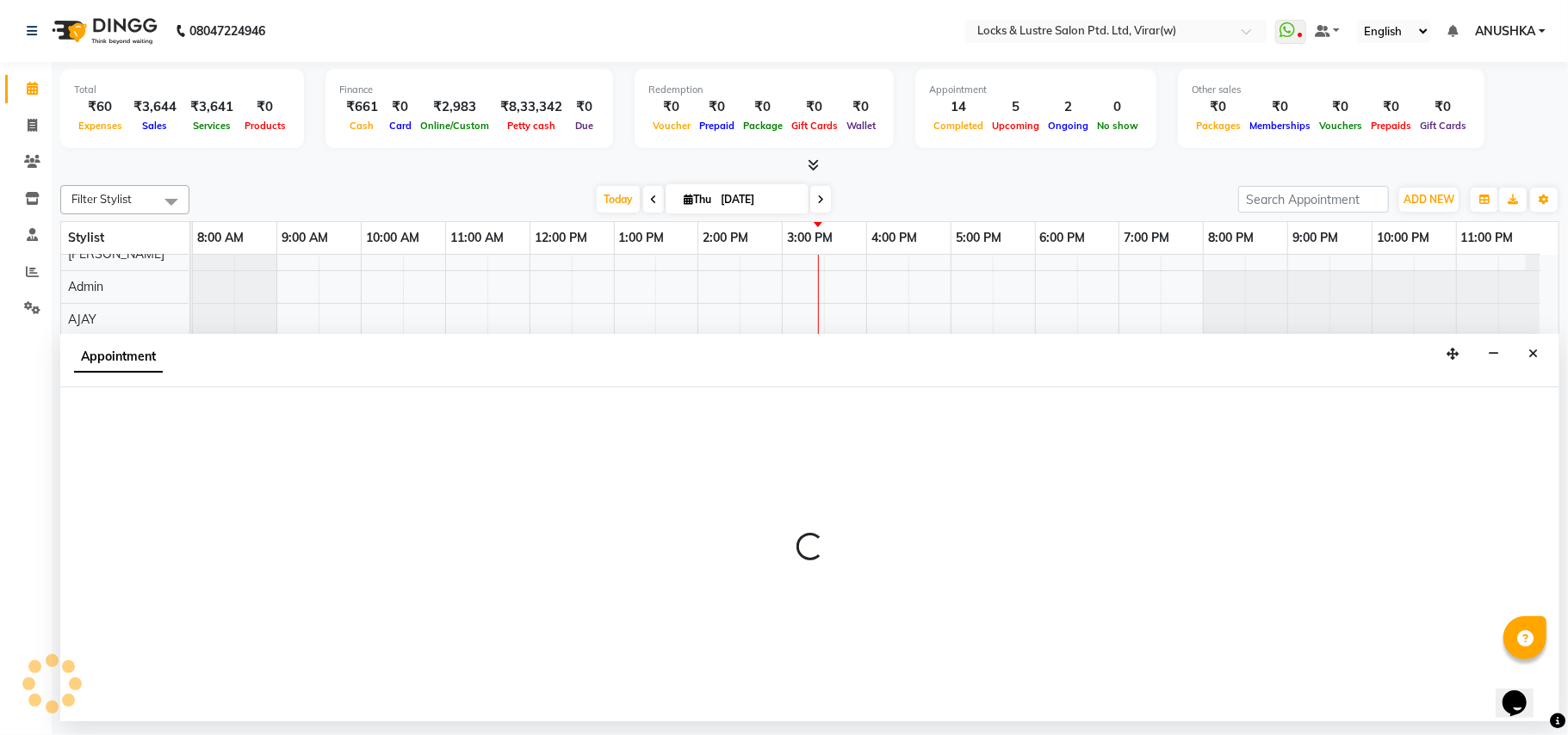
select select "43855"
select select "tentative"
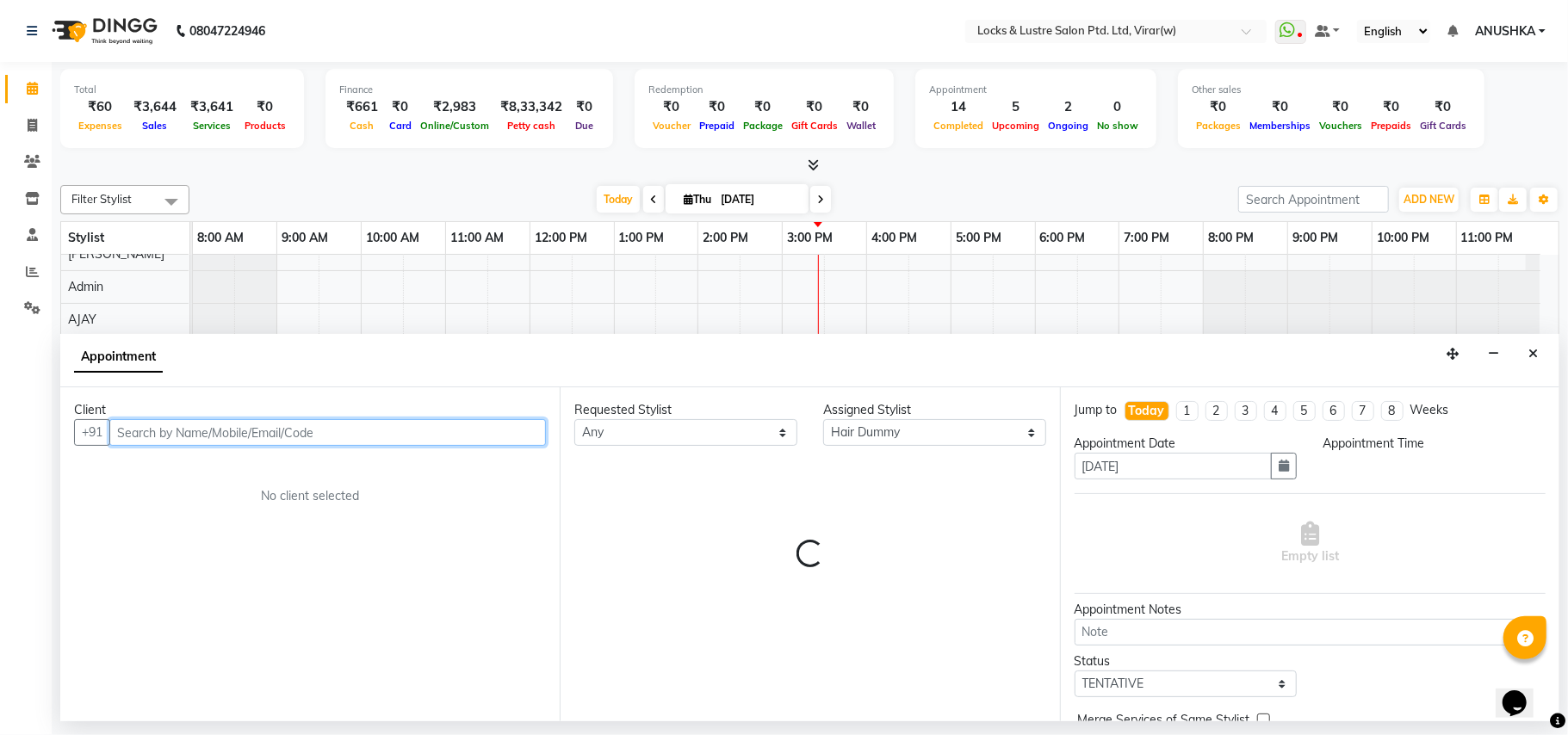
select select "960"
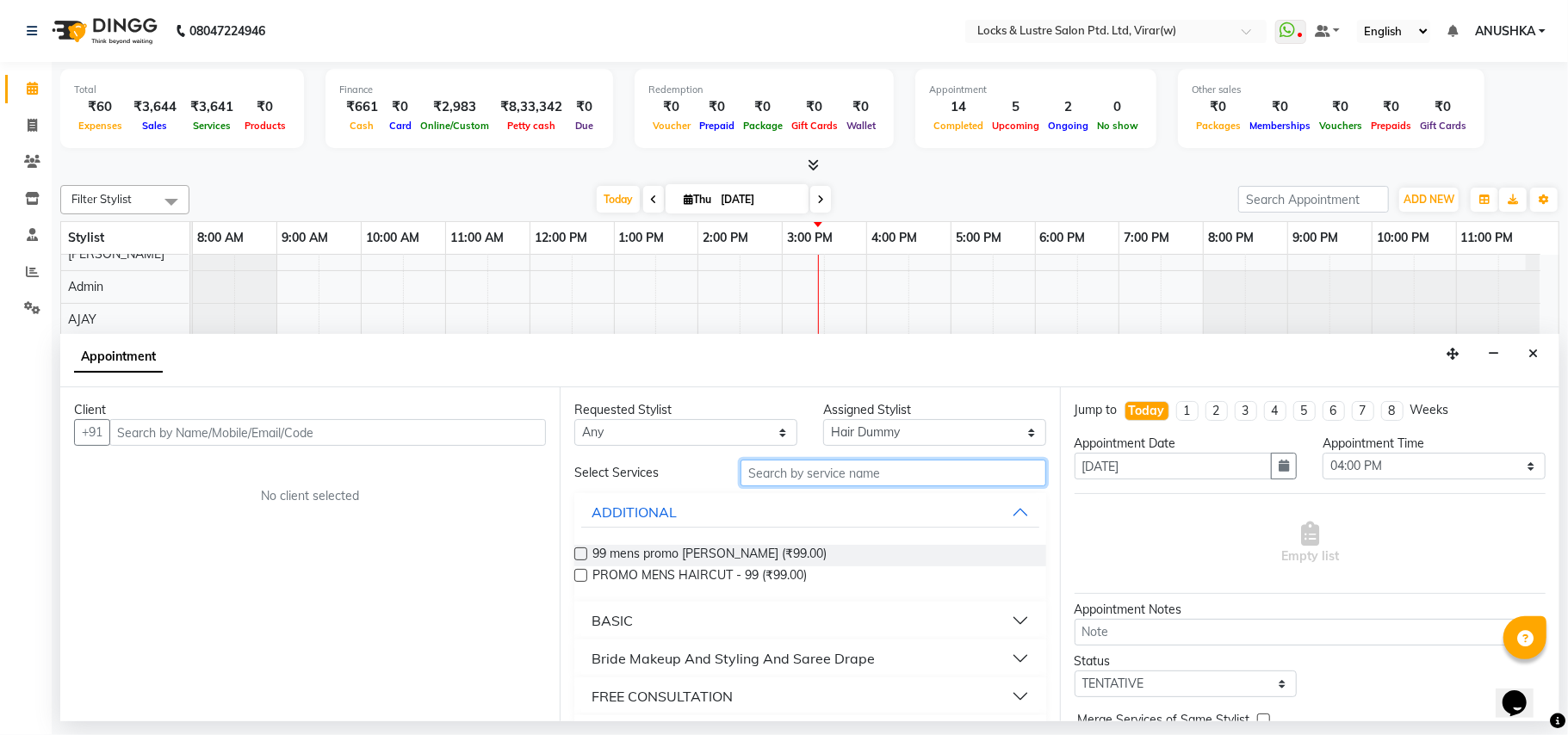
click at [837, 479] on input "text" at bounding box center [893, 473] width 306 height 27
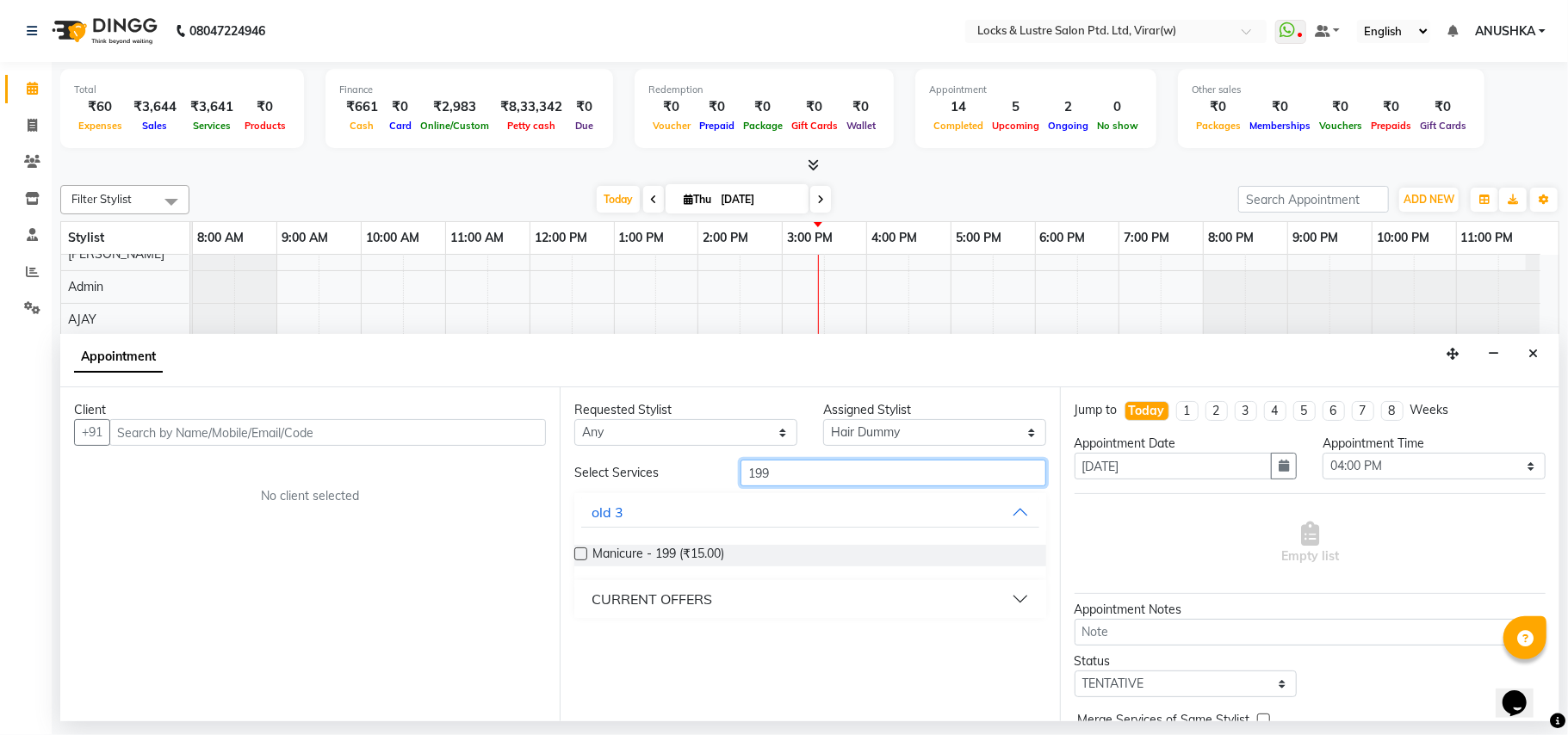
type input "199"
click at [651, 597] on div "CURRENT OFFERS" at bounding box center [652, 599] width 121 height 20
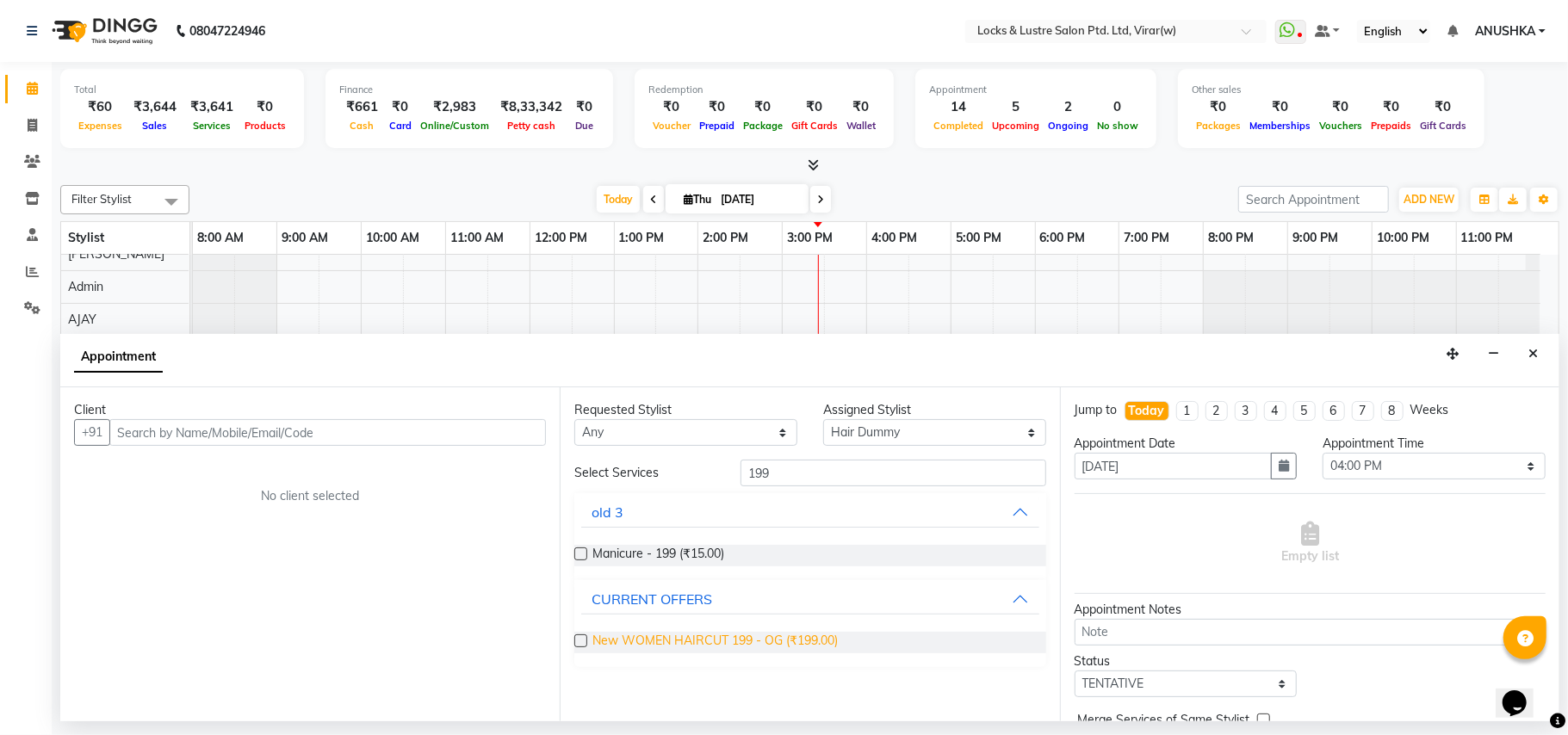
click at [713, 645] on span "New WOMEN HAIRCUT 199 - OG (₹199.00)" at bounding box center [715, 642] width 245 height 21
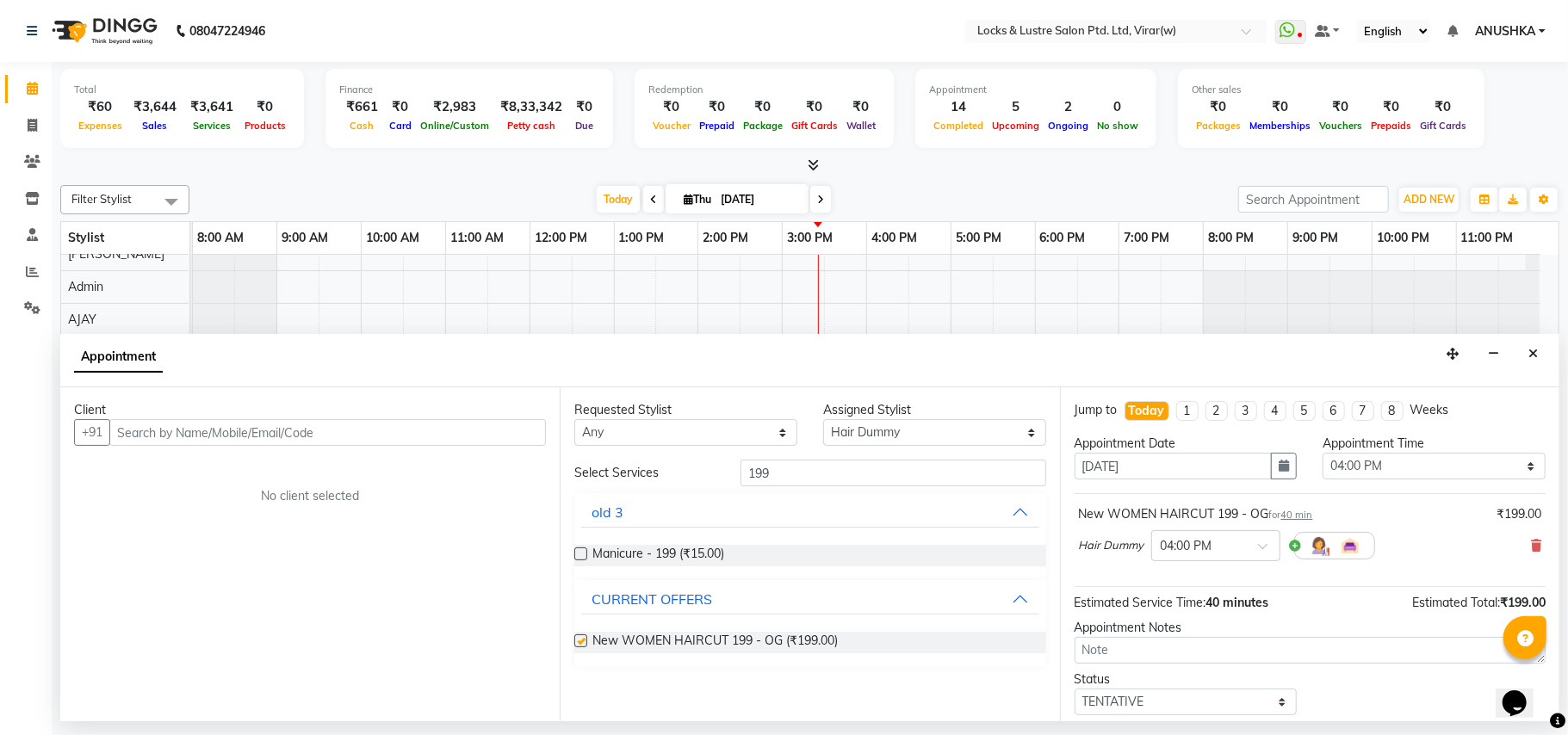
checkbox input "false"
click at [252, 426] on input "text" at bounding box center [328, 432] width 437 height 27
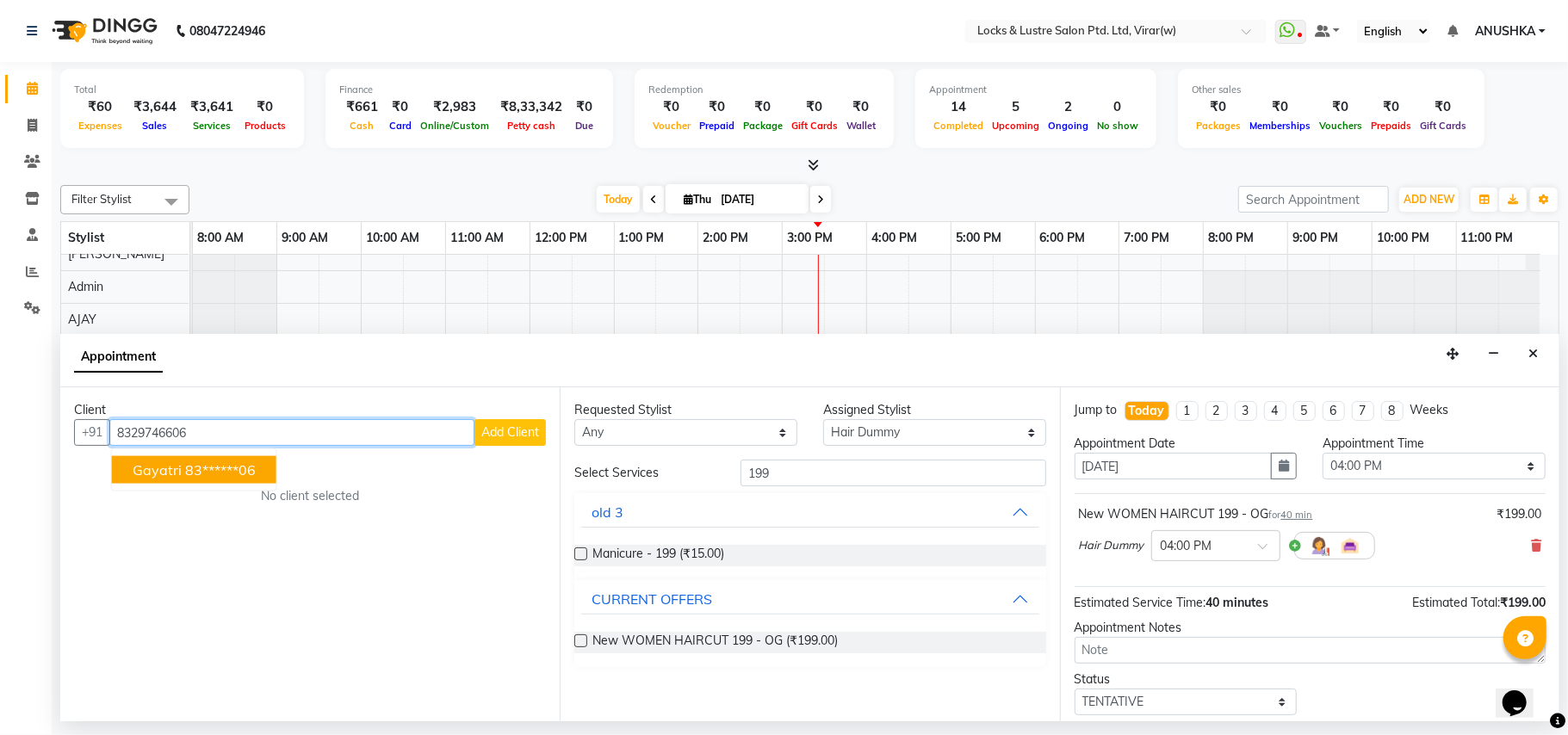
click at [158, 462] on span "Gayatri" at bounding box center [157, 470] width 49 height 18
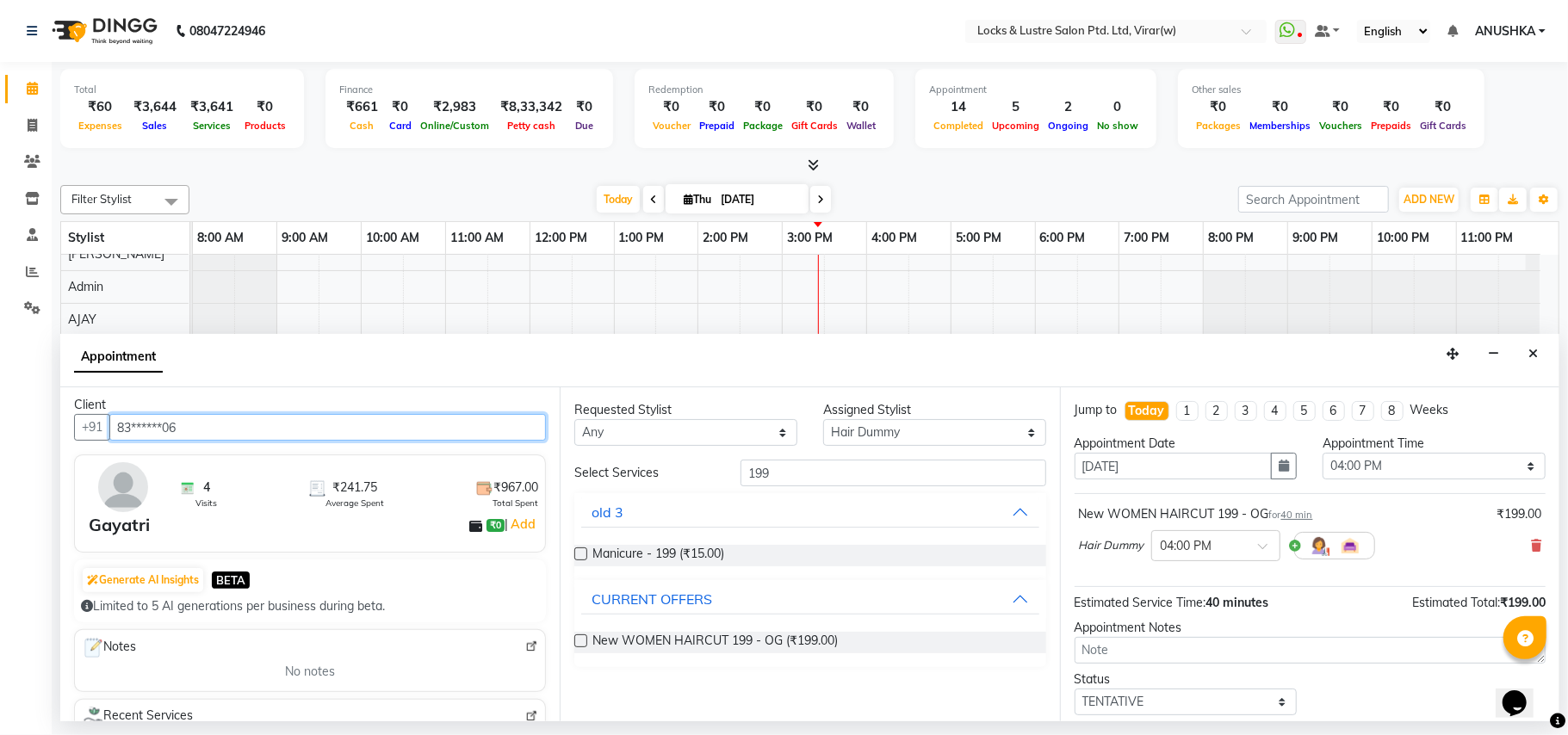
scroll to position [0, 0]
type input "83******06"
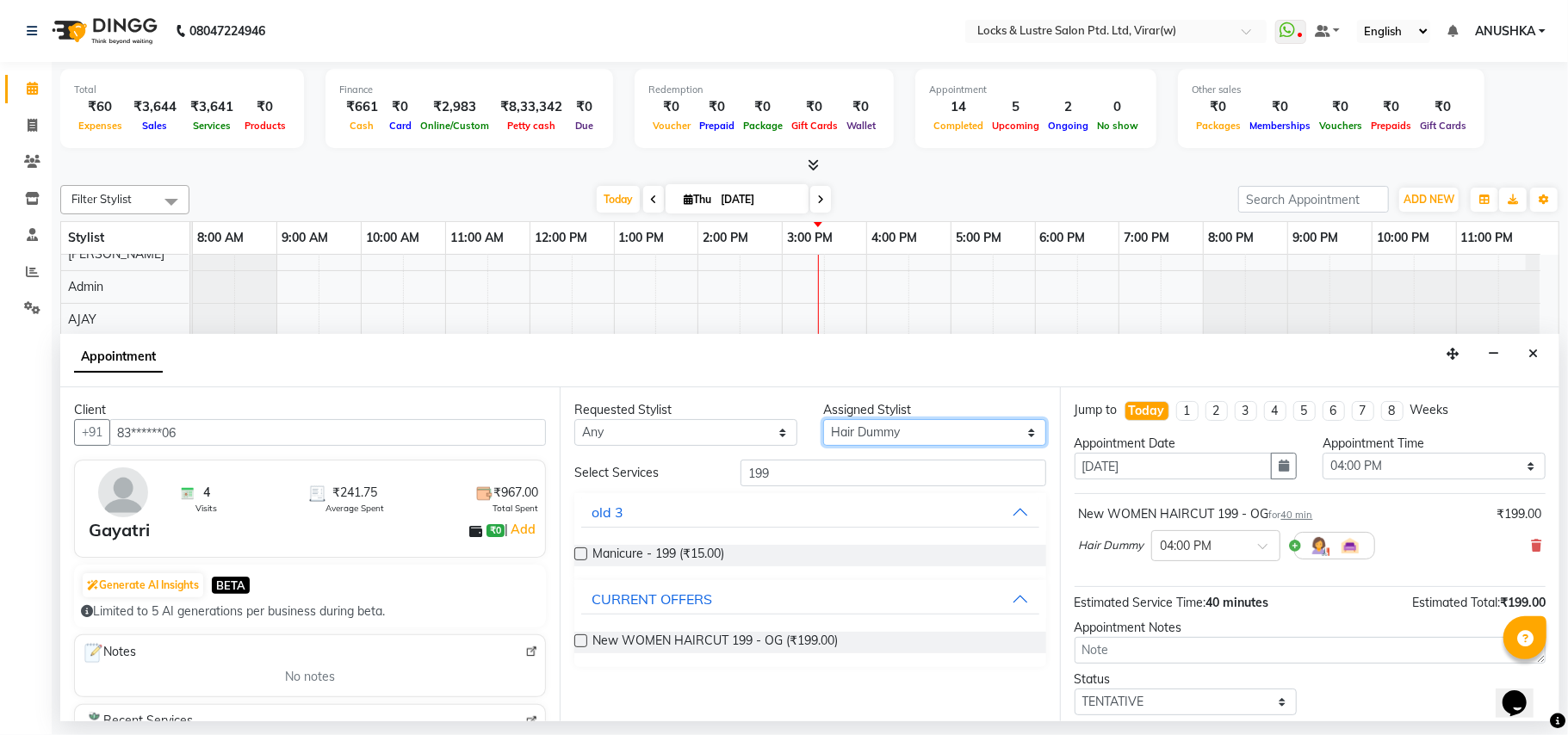
click at [887, 440] on select "Select AARTI Abdul Khan Adil Admin AJAY AKASH NHAVI ANUSHKA Ashwini Sawant BEAU…" at bounding box center [935, 432] width 223 height 27
click at [824, 420] on select "Select AARTI Abdul Khan Adil Admin AJAY AKASH NHAVI ANUSHKA Ashwini Sawant BEAU…" at bounding box center [935, 432] width 223 height 27
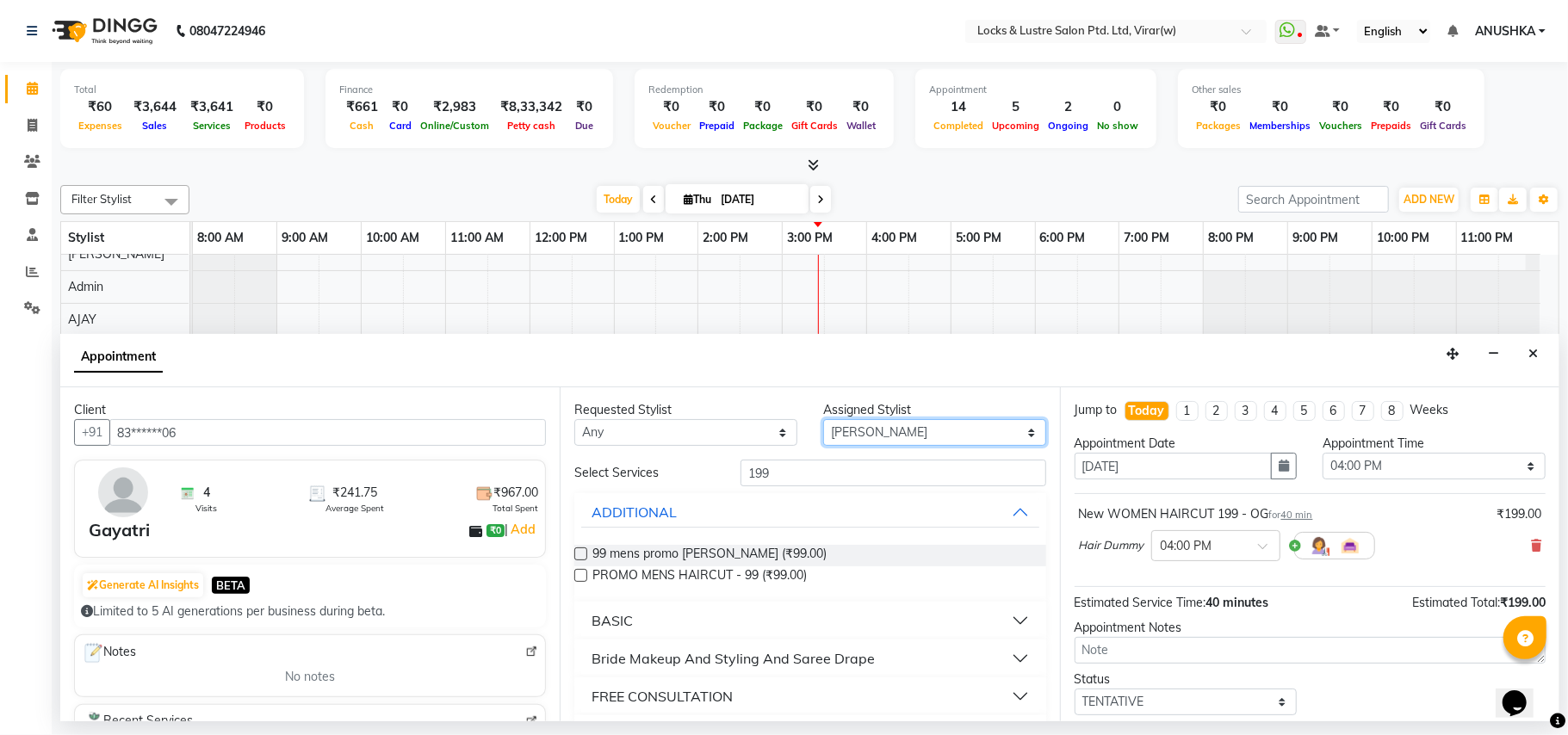
click at [887, 440] on select "Select AARTI Abdul Khan Adil Admin AJAY AKASH NHAVI ANUSHKA Ashwini Sawant BEAU…" at bounding box center [935, 432] width 223 height 27
select select "42108"
click at [824, 420] on select "Select AARTI Abdul Khan Adil Admin AJAY AKASH NHAVI ANUSHKA Ashwini Sawant BEAU…" at bounding box center [935, 432] width 223 height 27
click at [948, 482] on input "199" at bounding box center [893, 473] width 306 height 27
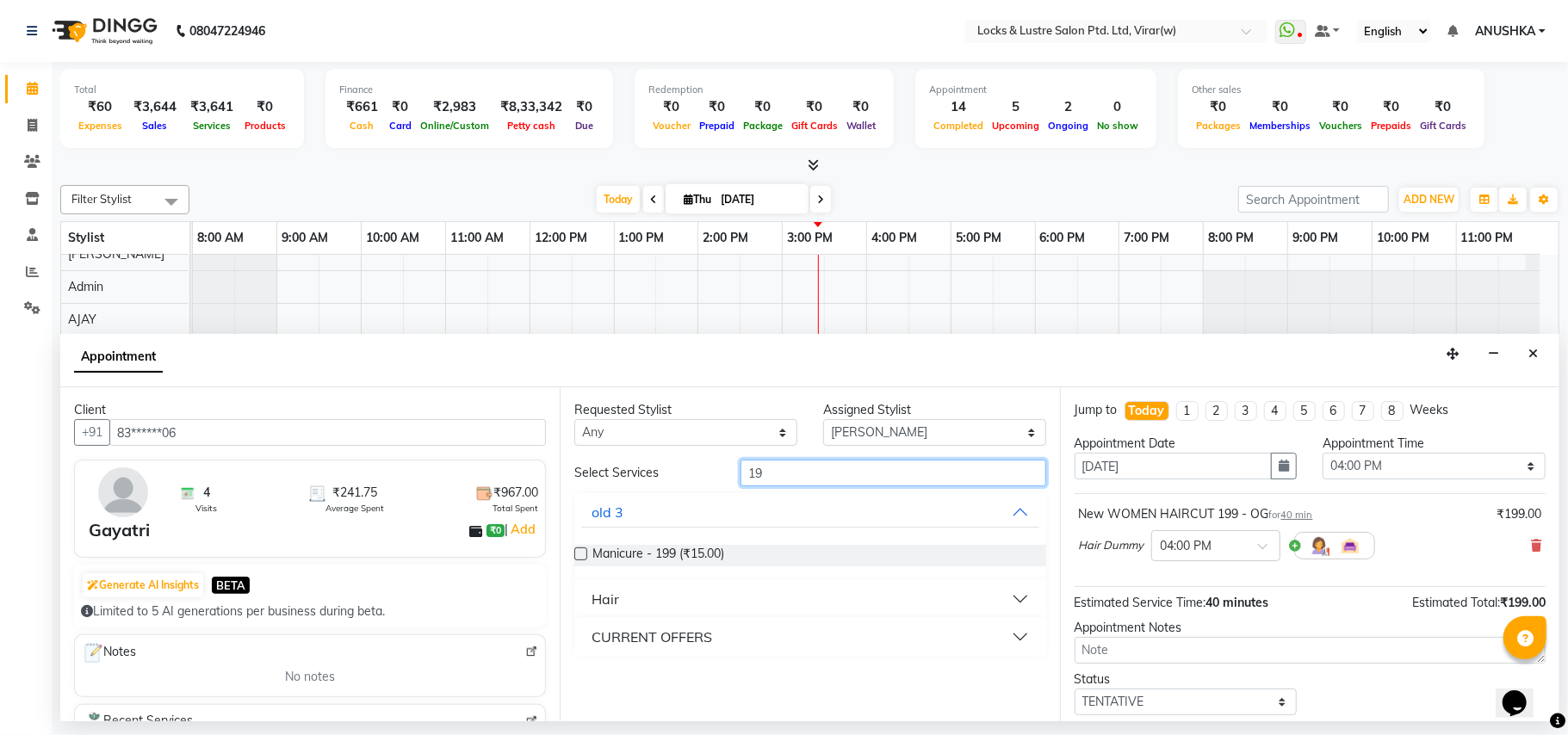
type input "199"
click at [672, 589] on button "CURRENT OFFERS" at bounding box center [810, 598] width 457 height 31
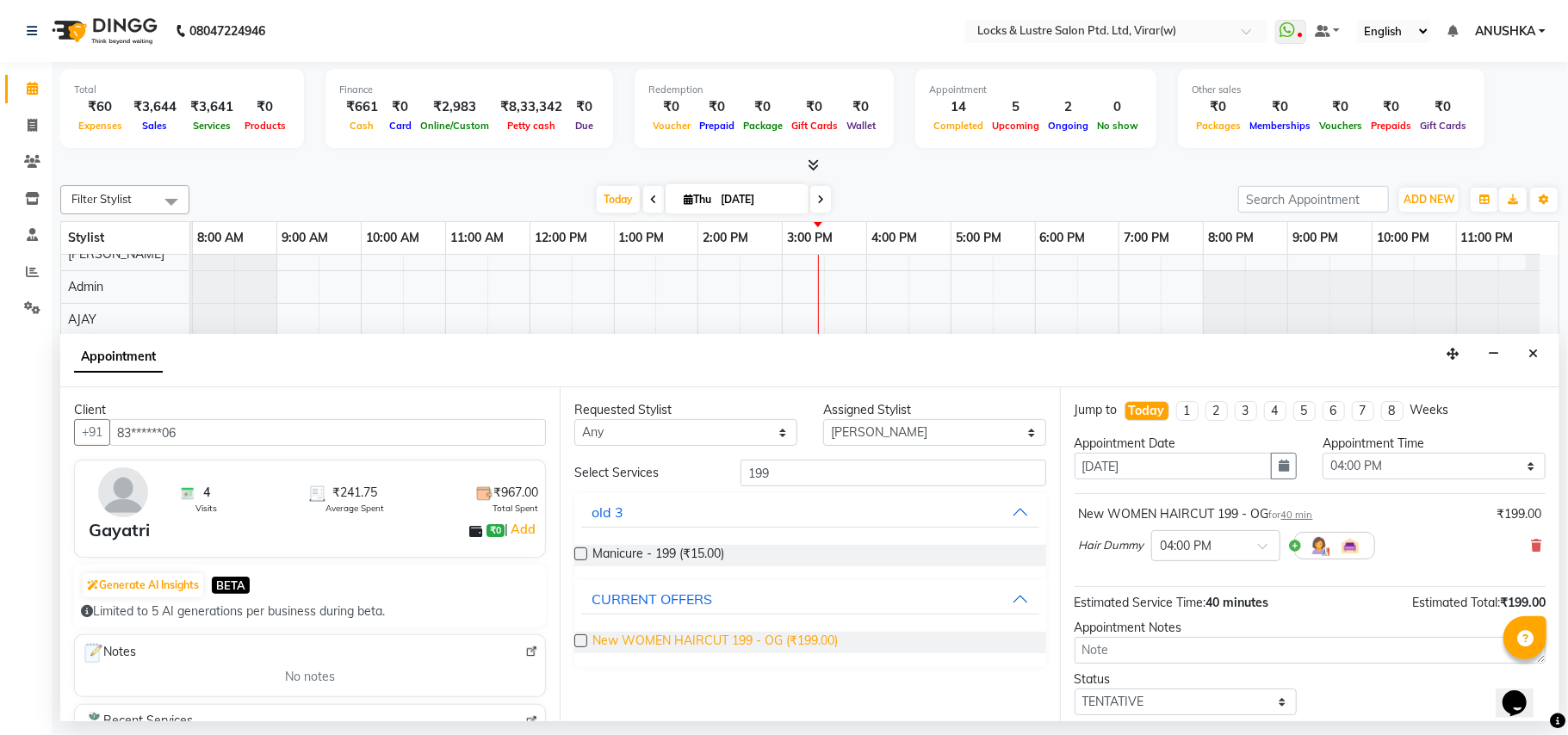
click at [707, 636] on span "New WOMEN HAIRCUT 199 - OG (₹199.00)" at bounding box center [715, 642] width 245 height 21
checkbox input "false"
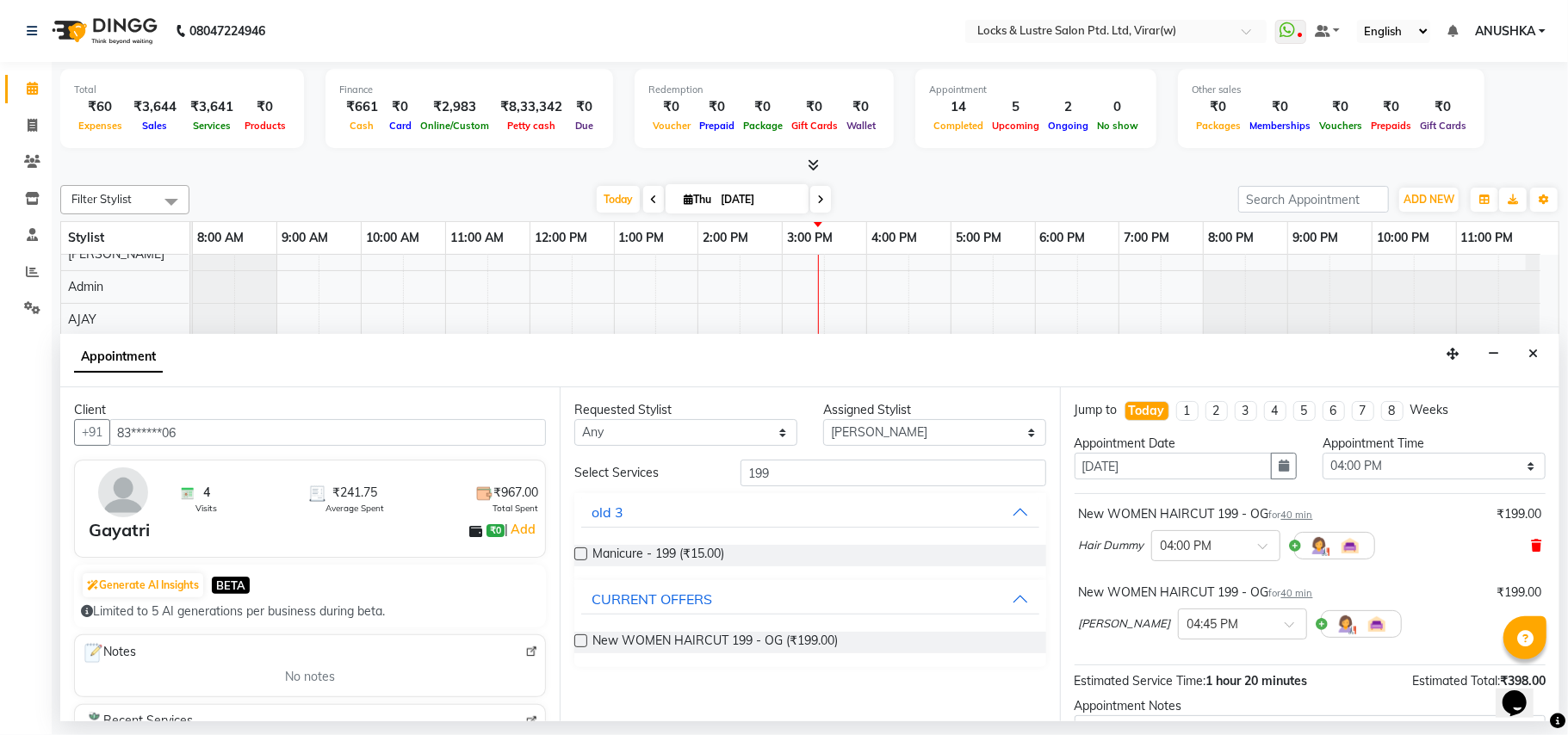
click at [1531, 551] on icon at bounding box center [1535, 545] width 10 height 12
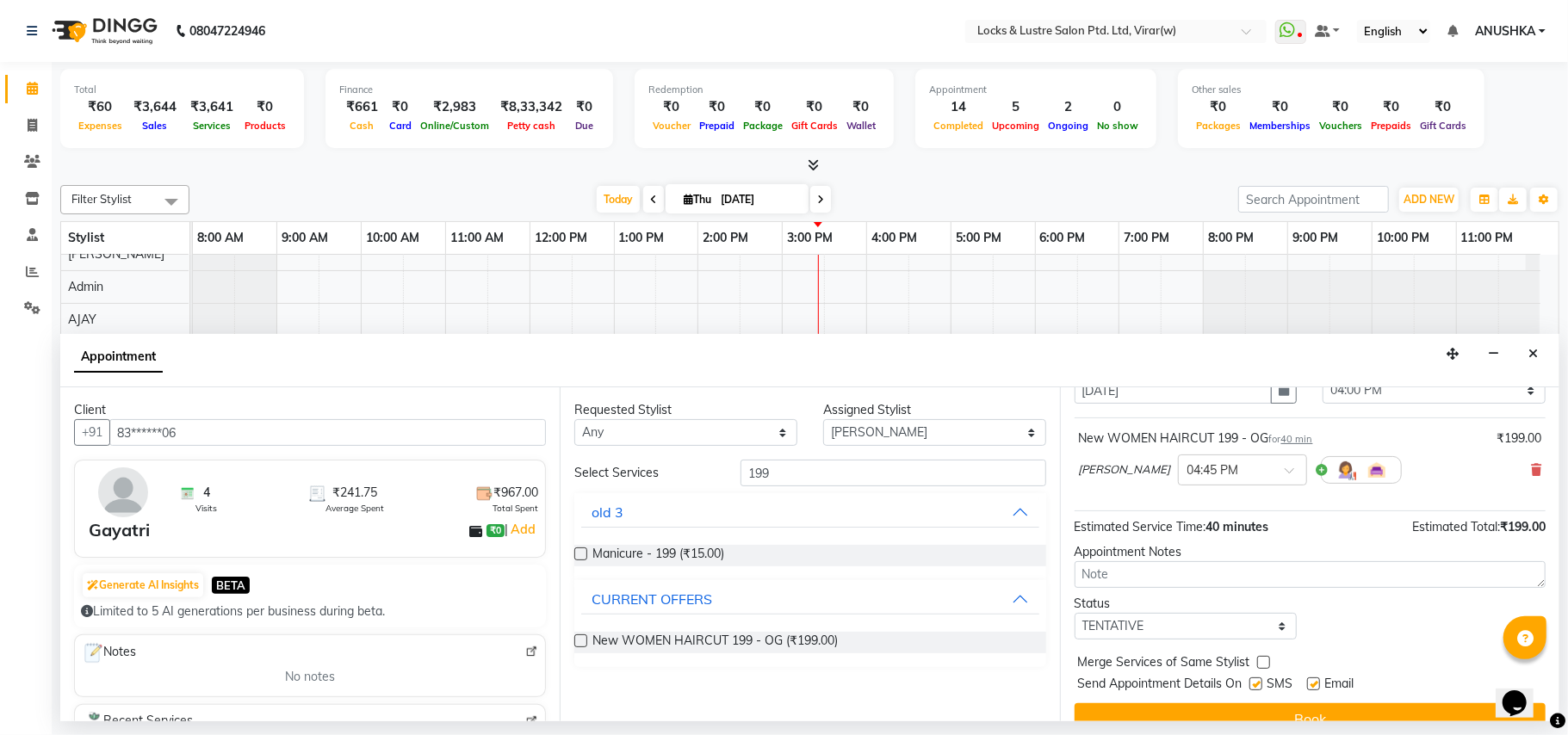
scroll to position [104, 0]
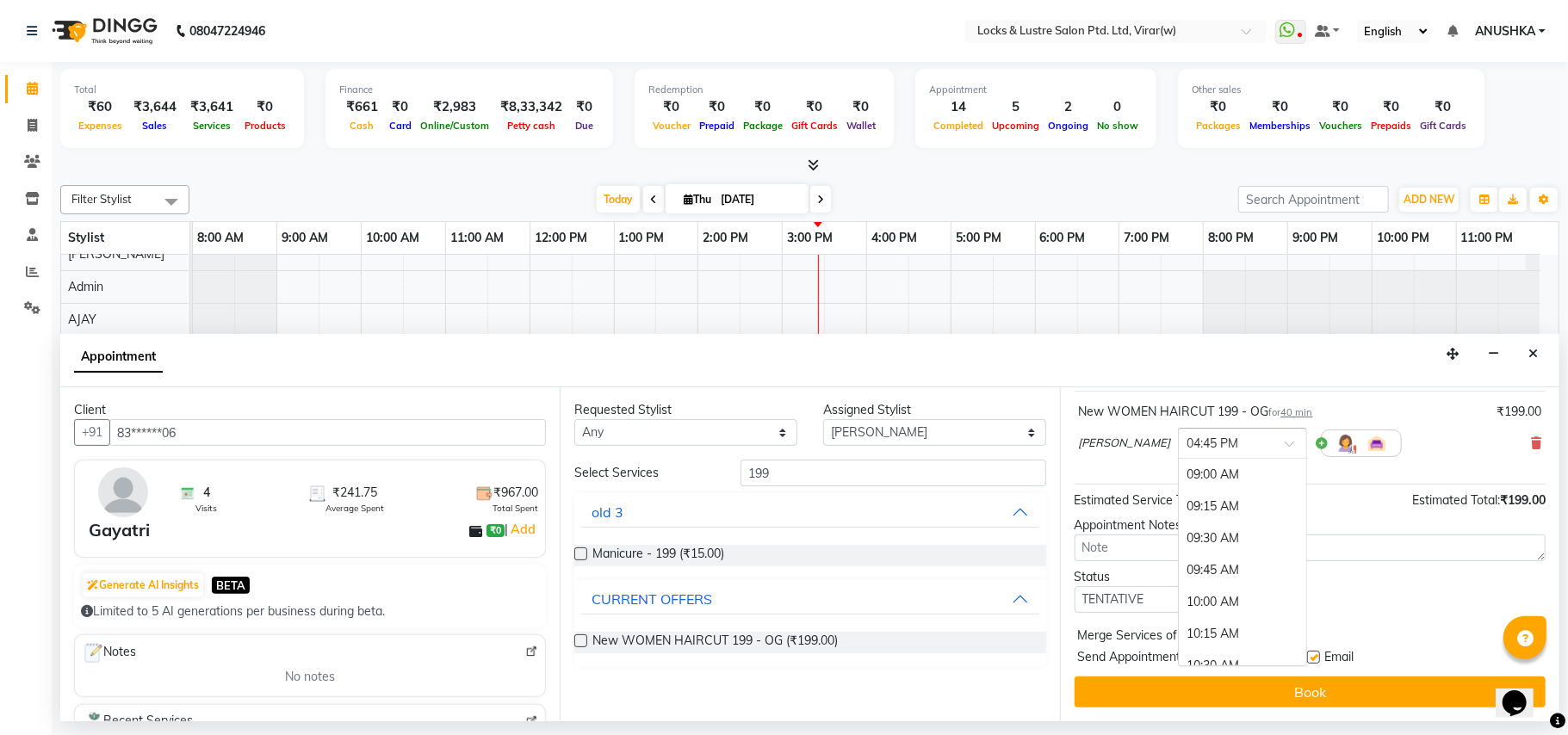
click at [1237, 440] on input "text" at bounding box center [1225, 441] width 76 height 18
click at [1192, 463] on div "03:45 PM" at bounding box center [1242, 462] width 127 height 32
click at [1299, 707] on button "Book" at bounding box center [1310, 691] width 471 height 31
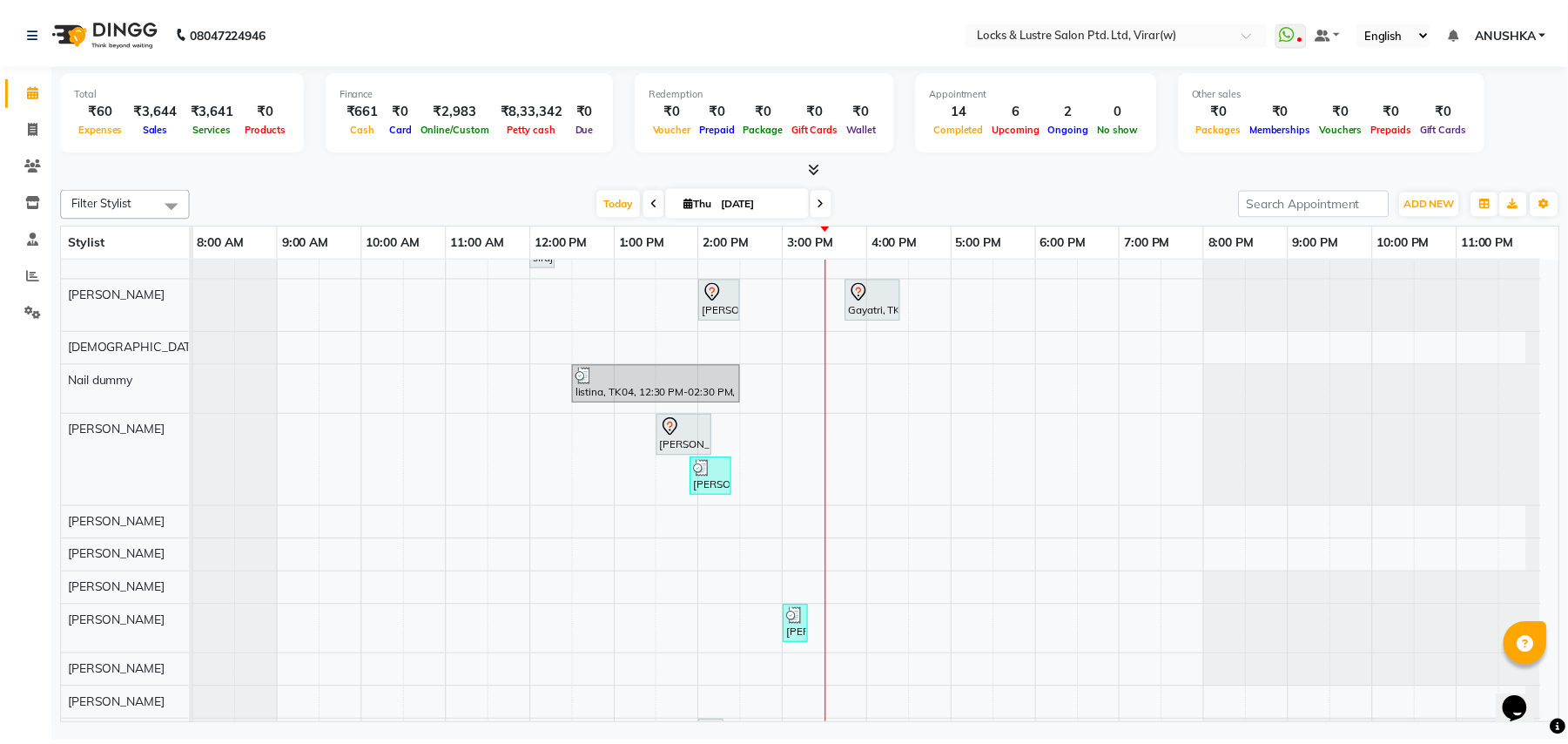
scroll to position [697, 0]
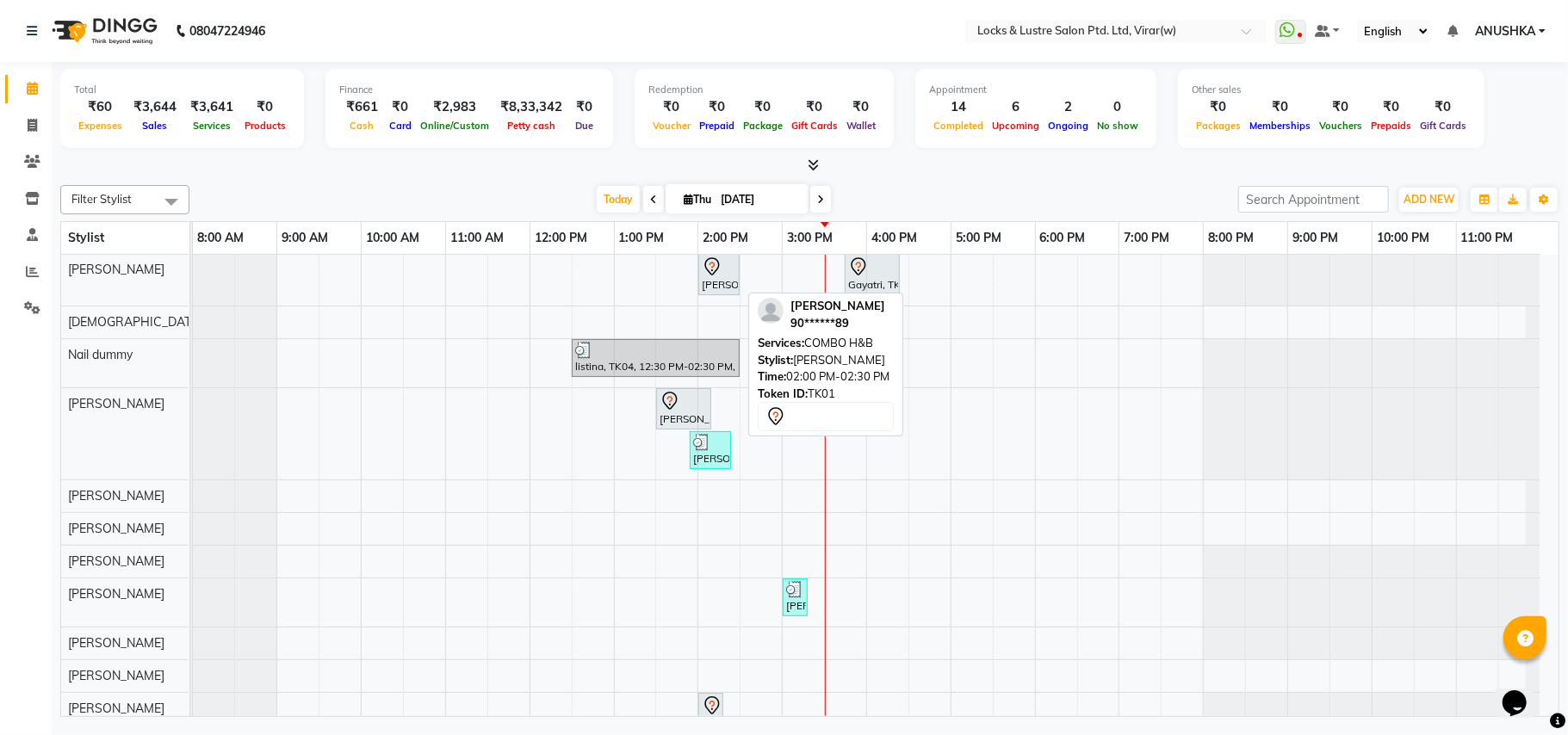
click at [725, 287] on div "mihir, TK01, 02:00 PM-02:30 PM, COMBO H&B" at bounding box center [718, 274] width 38 height 36
select select "7"
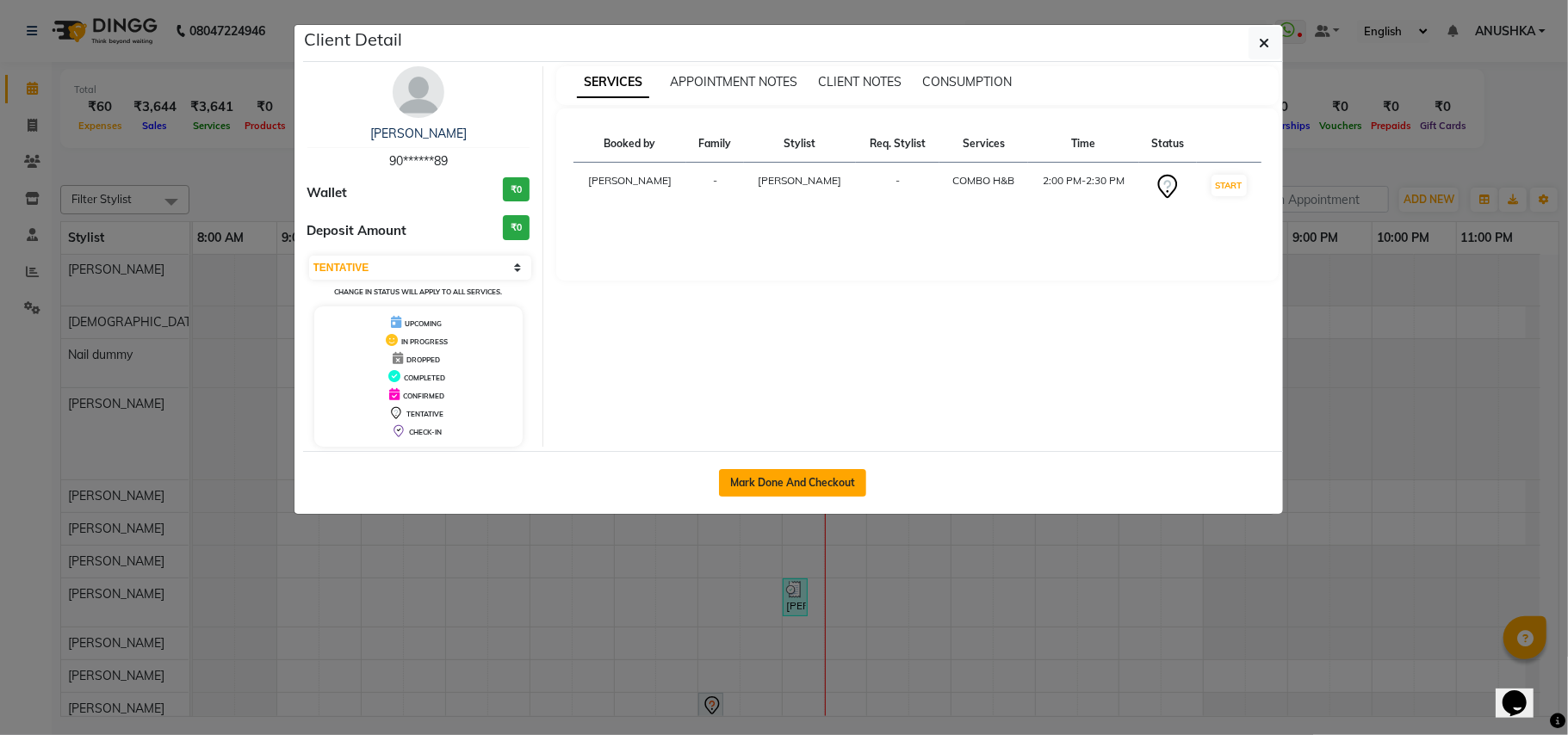
click at [797, 479] on button "Mark Done And Checkout" at bounding box center [793, 483] width 147 height 28
select select "5944"
select select "service"
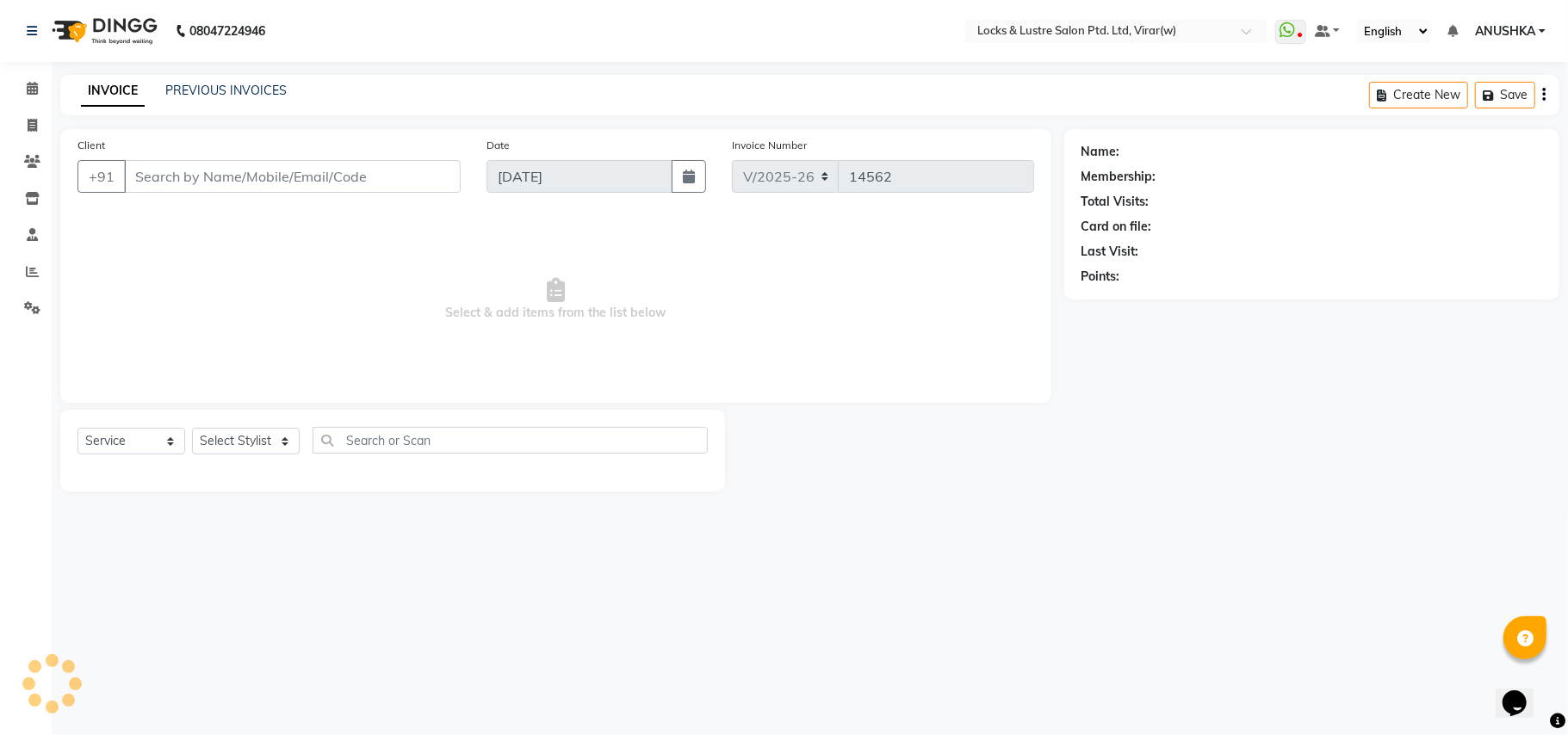
select select "3"
type input "90******89"
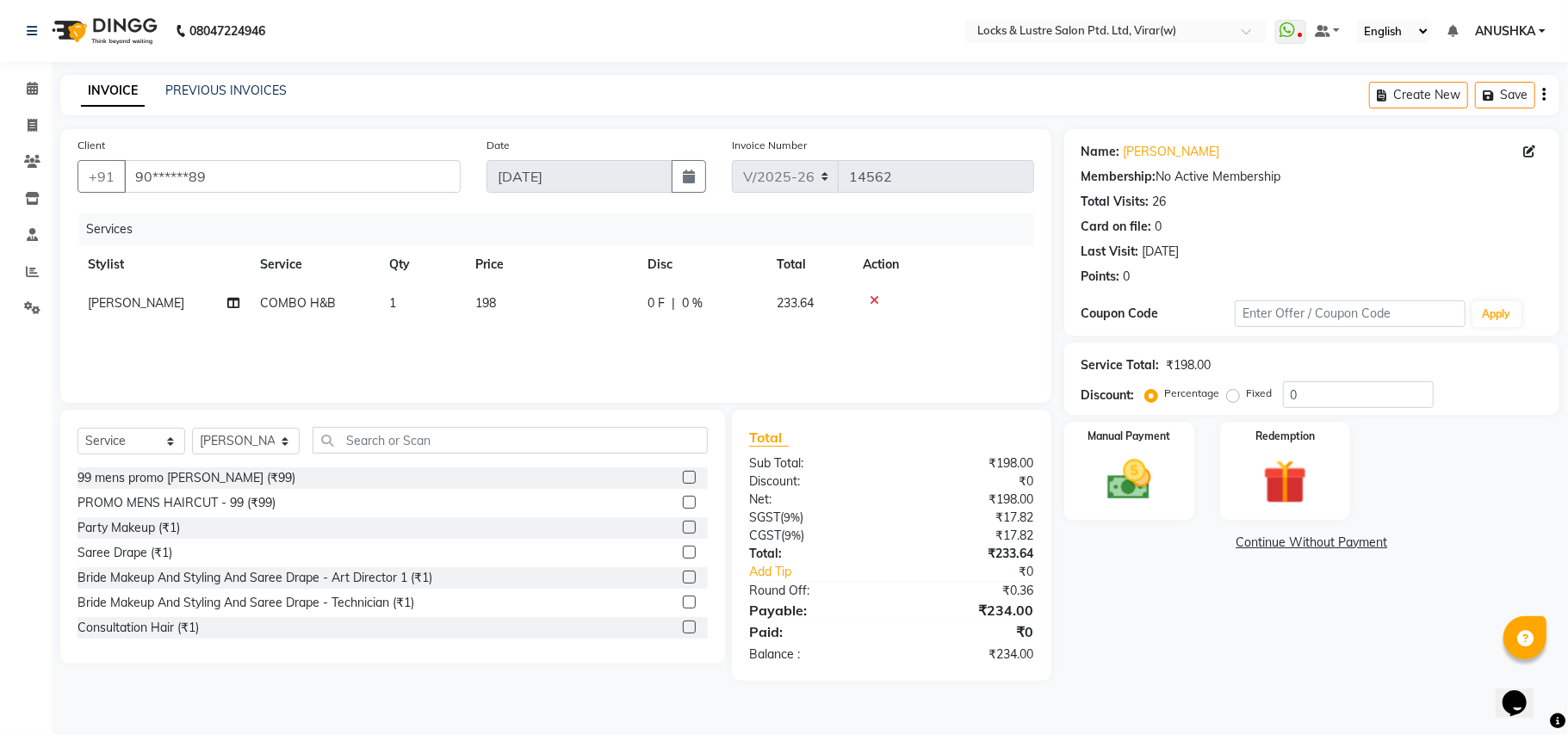
click at [876, 300] on icon at bounding box center [875, 300] width 9 height 12
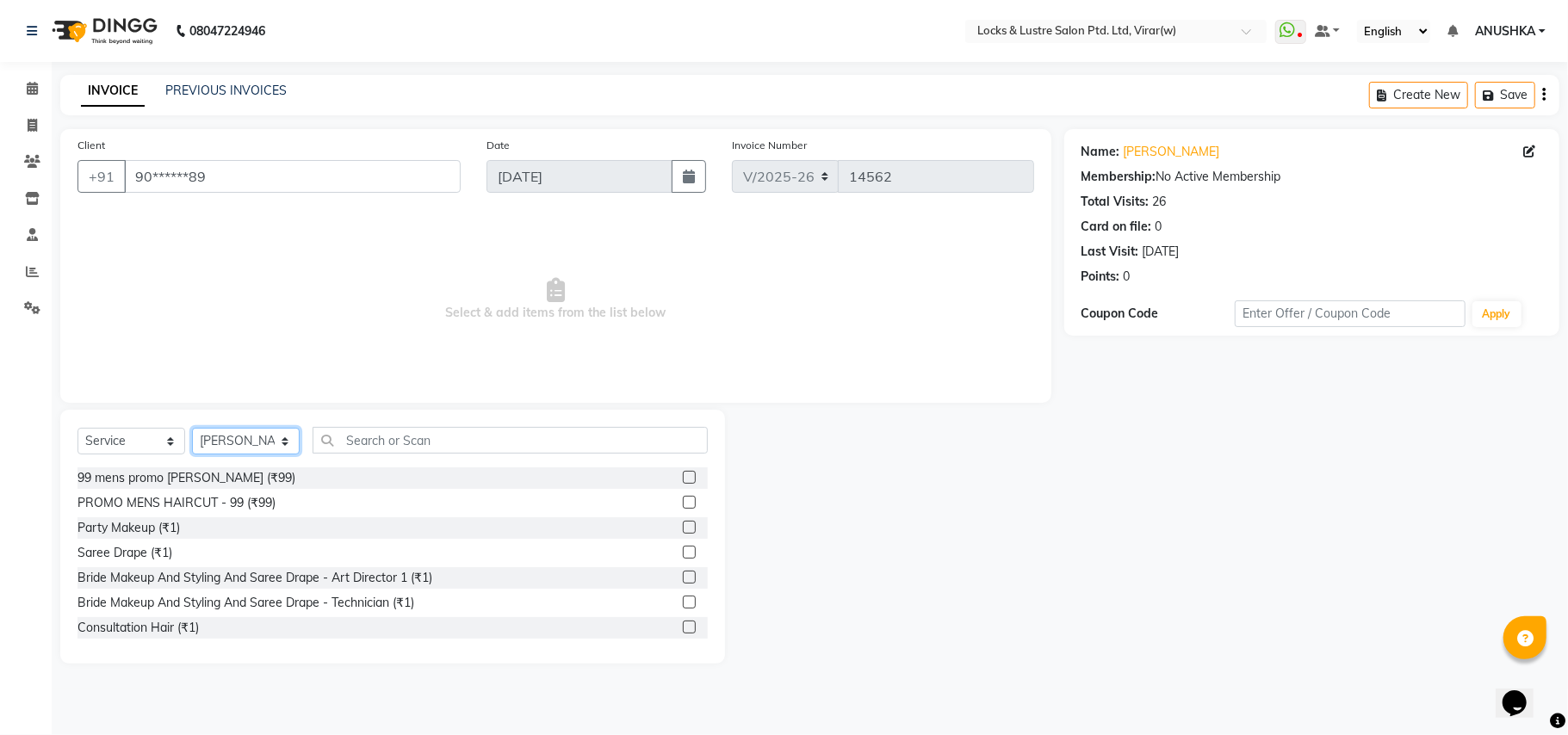
click at [259, 440] on select "Select Stylist [PERSON_NAME] [PERSON_NAME] [PERSON_NAME] AKASH [PERSON_NAME] [P…" at bounding box center [246, 440] width 108 height 27
select select "88739"
click at [337, 450] on input "text" at bounding box center [509, 440] width 395 height 27
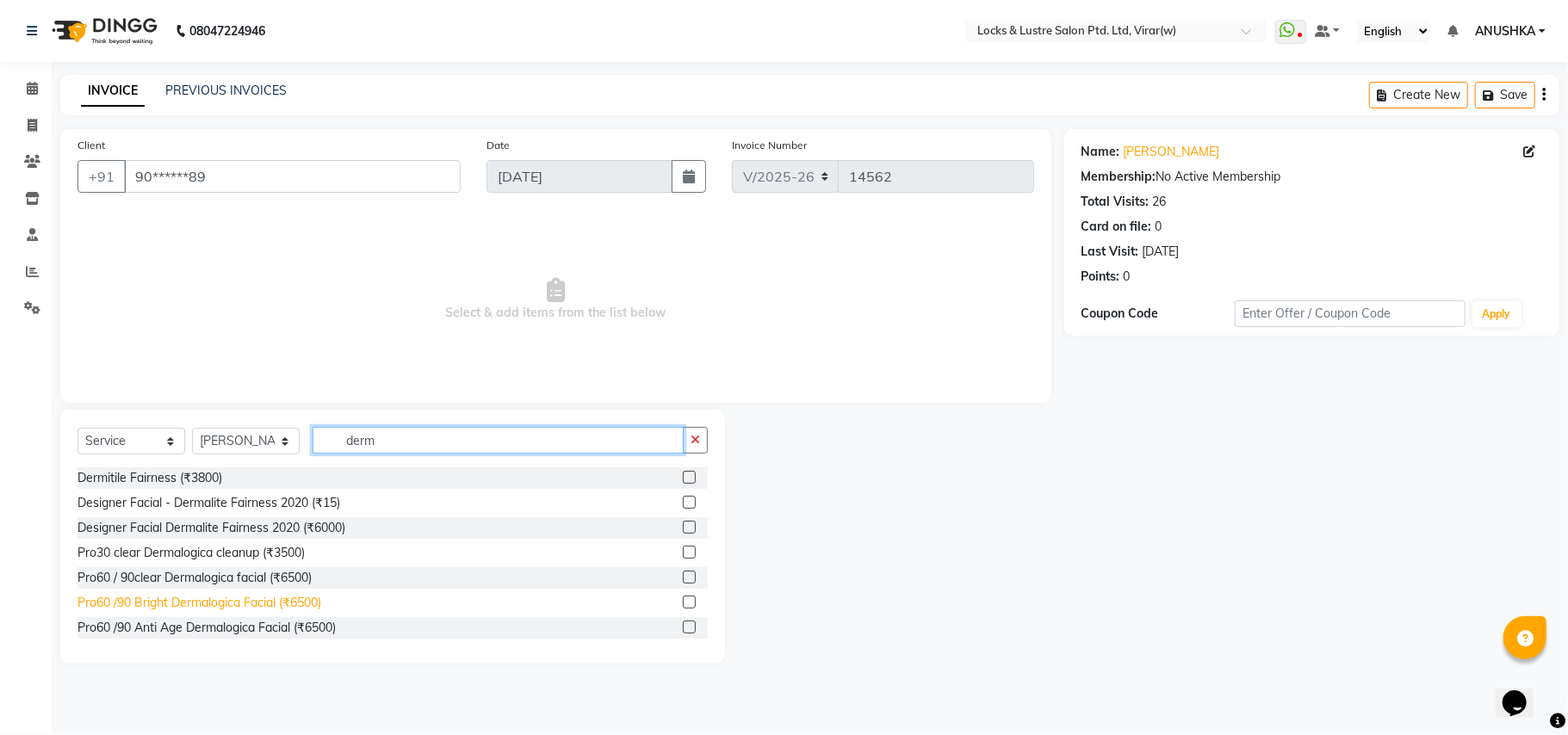
type input "derm"
click at [311, 606] on div "Pro60 /90 Bright Dermalogica Facial (₹6500)" at bounding box center [199, 602] width 244 height 18
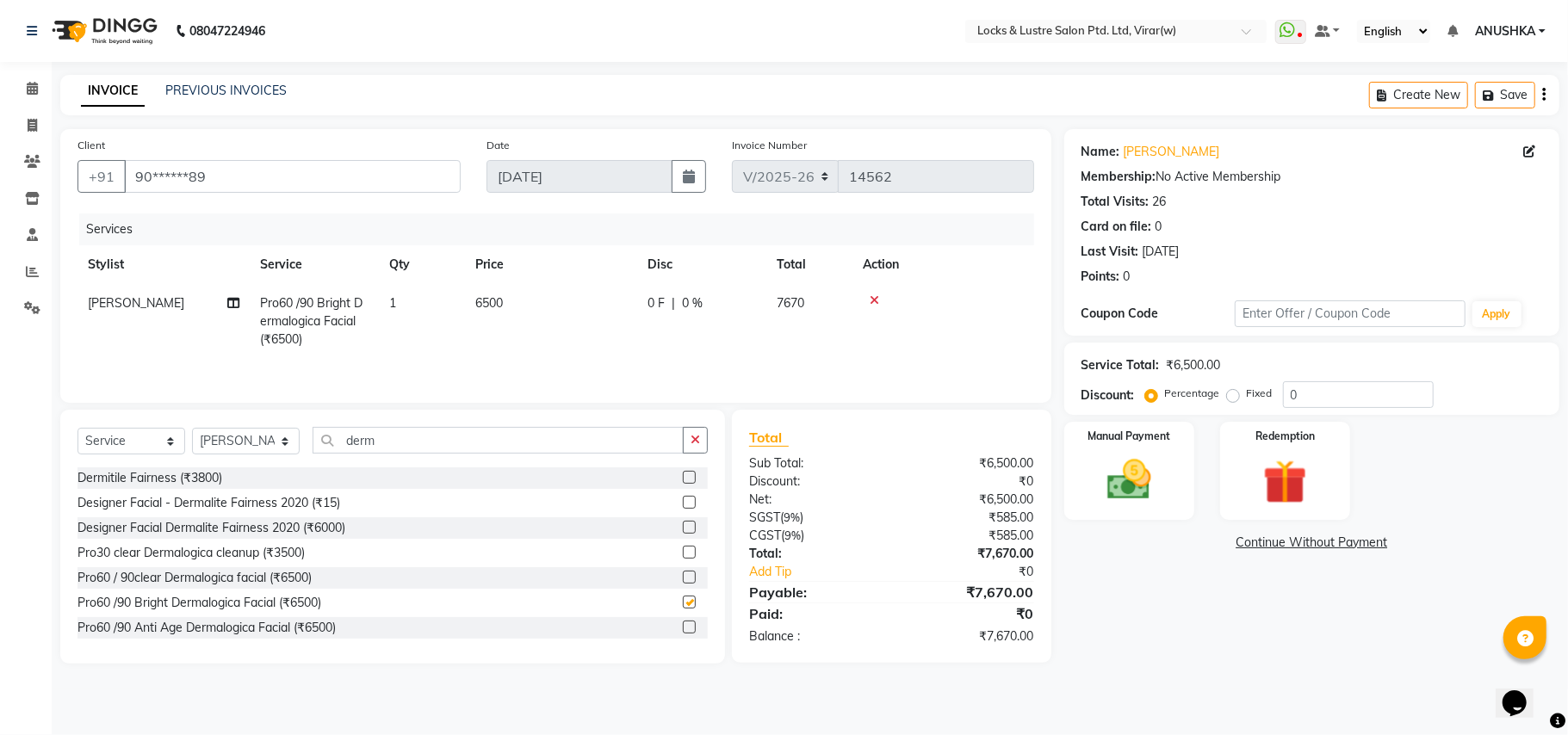
checkbox input "false"
click at [590, 317] on td "6500" at bounding box center [550, 322] width 172 height 75
select select "88739"
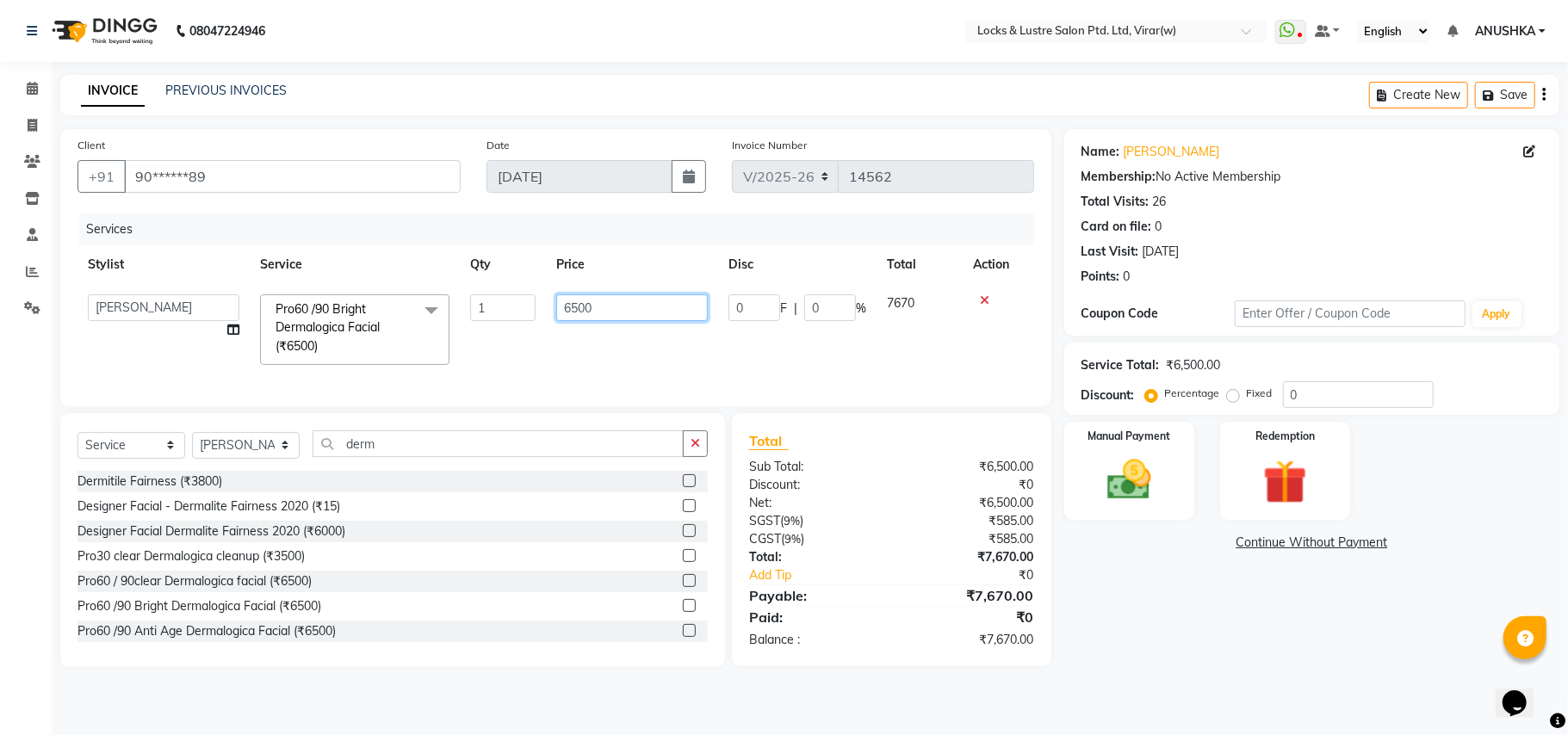
click at [569, 319] on input "6500" at bounding box center [631, 308] width 152 height 27
type input "5500"
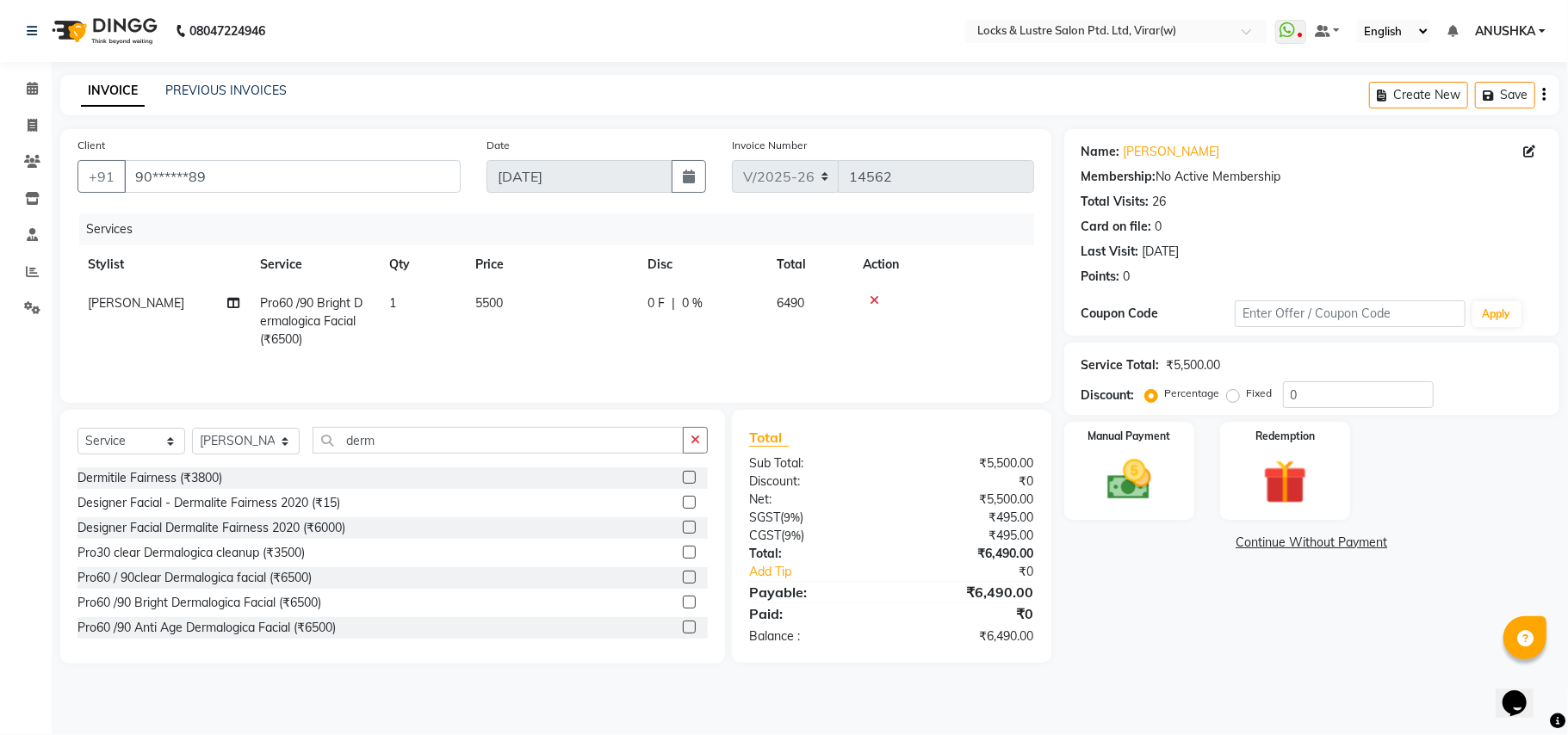
click at [640, 373] on div "Services Stylist Service Qty Price Disc Total Action divyaa Pro60 /90 Bright De…" at bounding box center [555, 299] width 956 height 172
click at [744, 307] on div "0 F | 0 %" at bounding box center [702, 303] width 109 height 18
select select "88739"
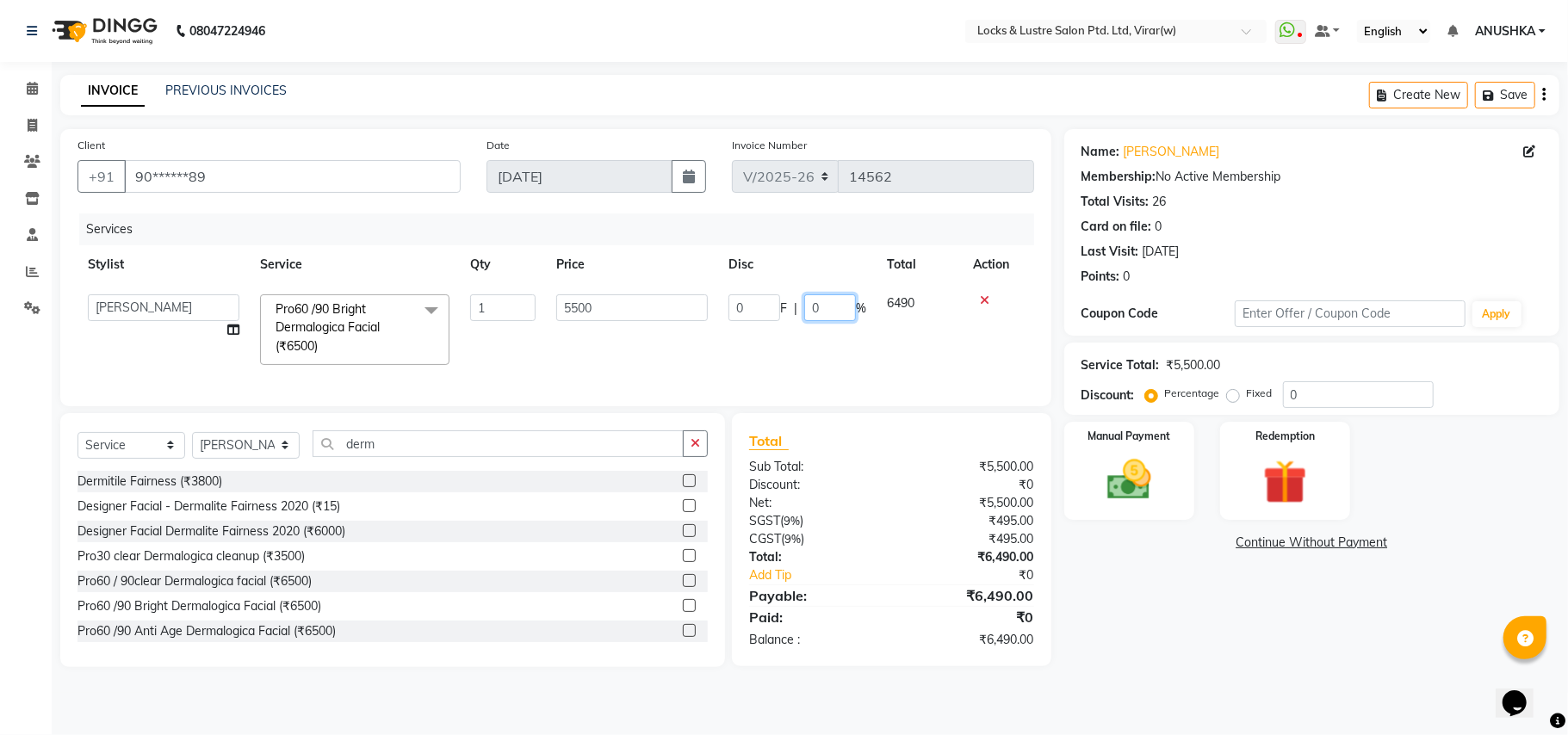
click at [810, 313] on input "0" at bounding box center [830, 308] width 52 height 27
type input "40"
drag, startPoint x: 607, startPoint y: 412, endPoint x: 398, endPoint y: 490, distance: 223.1
click at [602, 412] on div "Client +91 90******89 Date 04-09-2025 Invoice Number V/2025 V/2025-26 14562 Ser…" at bounding box center [556, 398] width 1017 height 538
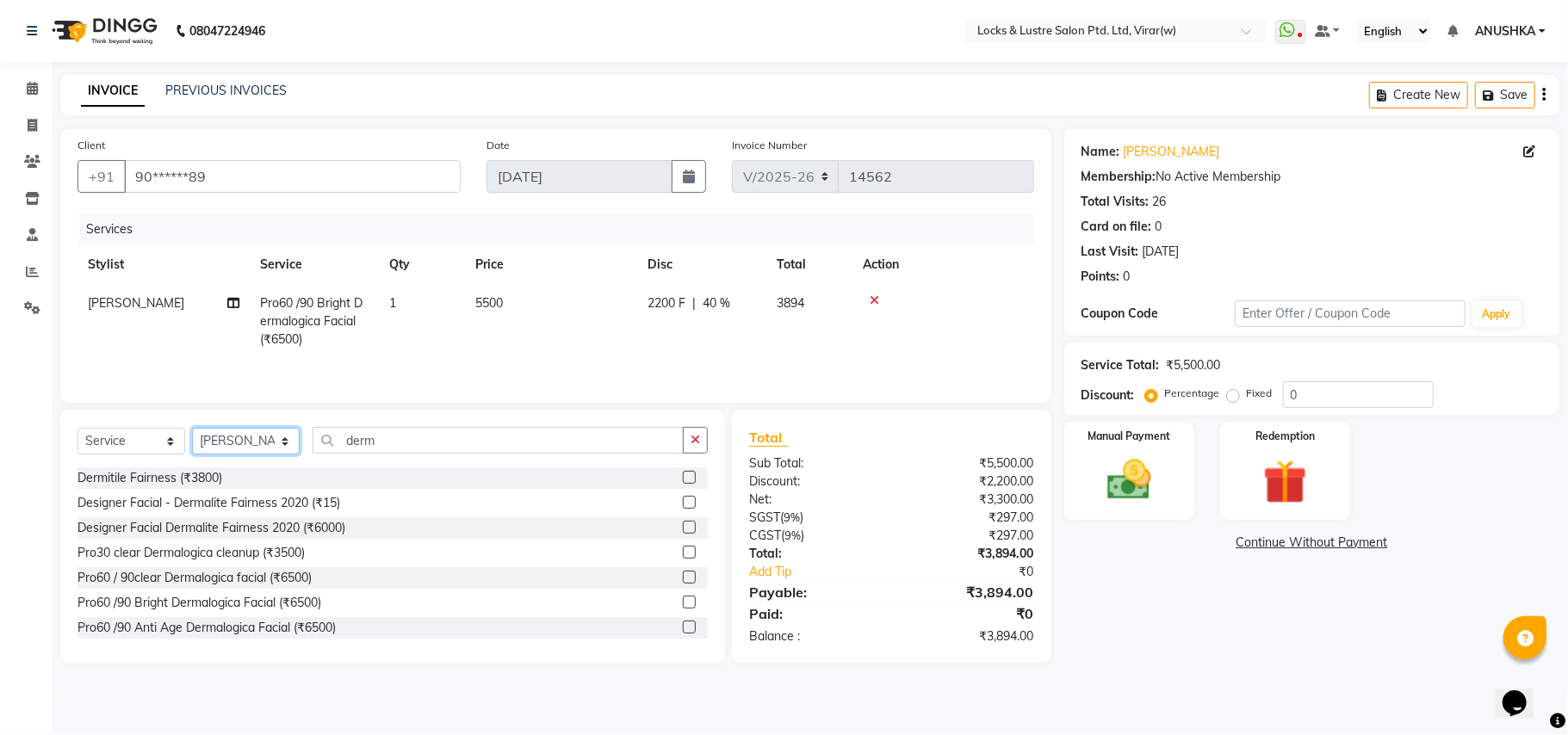
click at [220, 445] on select "Select Stylist [PERSON_NAME] [PERSON_NAME] [PERSON_NAME] AKASH [PERSON_NAME] [P…" at bounding box center [246, 440] width 108 height 27
select select "42108"
click at [192, 432] on select "Select Stylist [PERSON_NAME] [PERSON_NAME] [PERSON_NAME] AKASH [PERSON_NAME] [P…" at bounding box center [246, 440] width 108 height 27
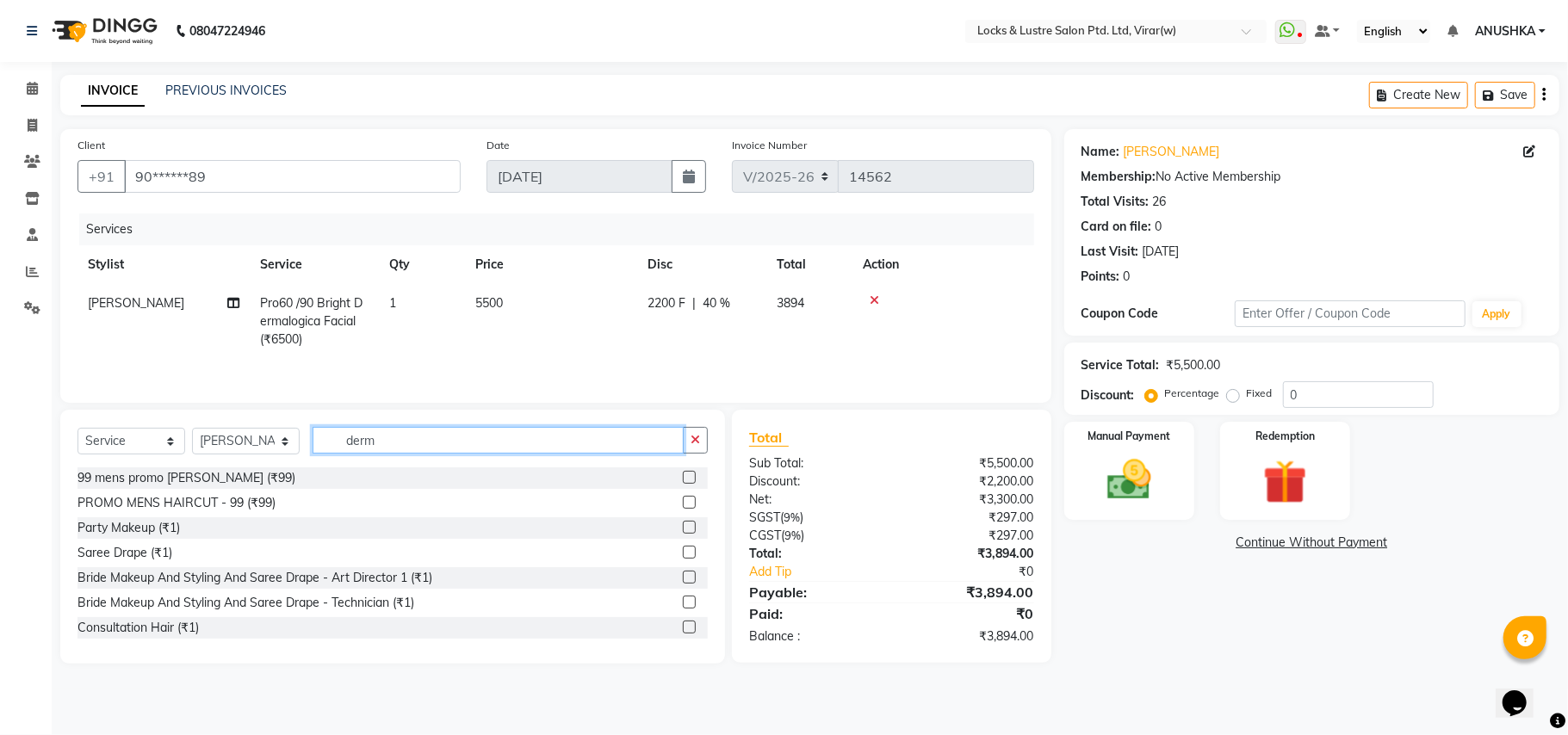
drag, startPoint x: 467, startPoint y: 436, endPoint x: 252, endPoint y: 448, distance: 215.3
click at [252, 448] on div "Select Service Product Membership Package Voucher Prepaid Gift Card Select Styl…" at bounding box center [392, 447] width 630 height 41
type input "spa"
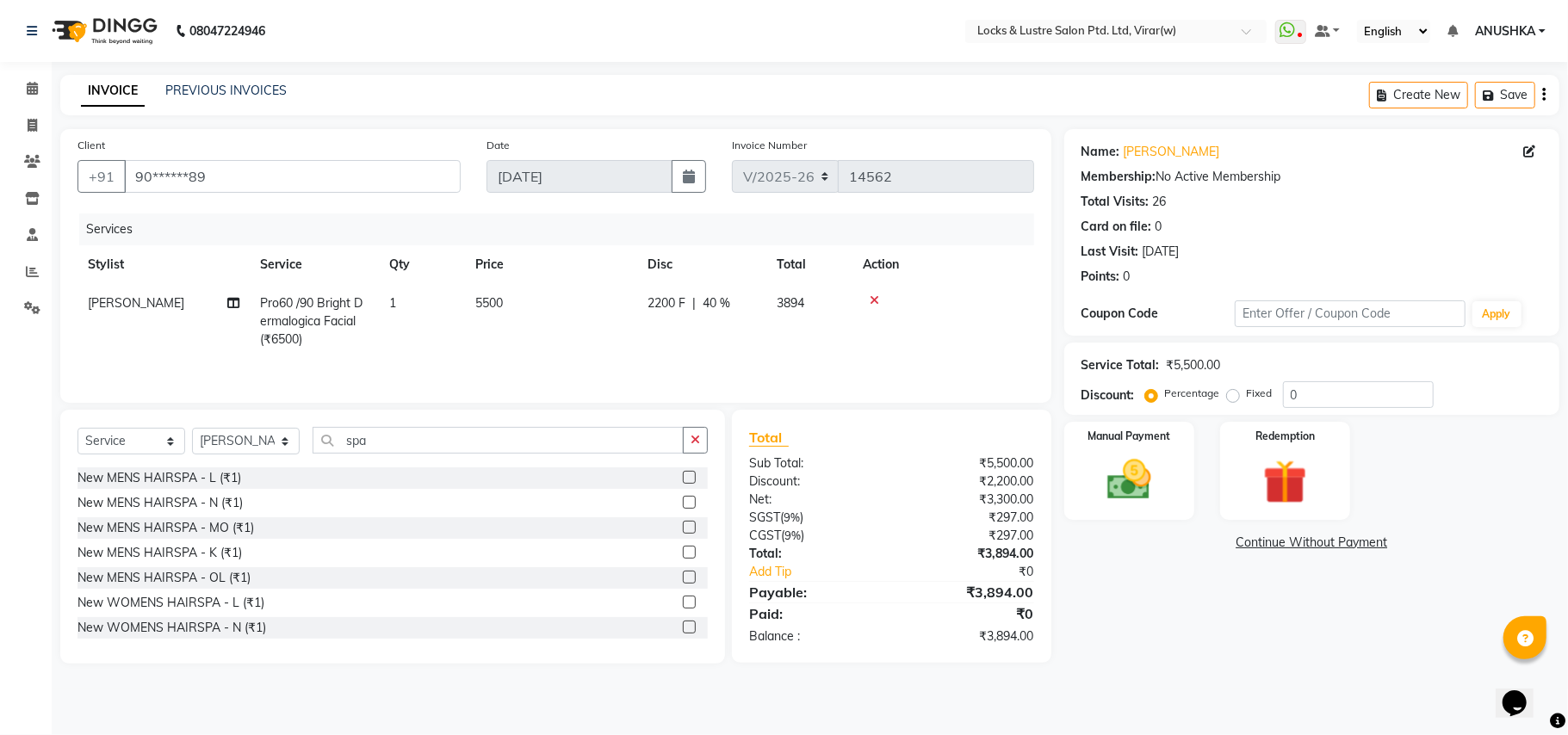
click at [231, 524] on div "New MENS HAIRSPA - MO (₹1)" at bounding box center [165, 528] width 177 height 18
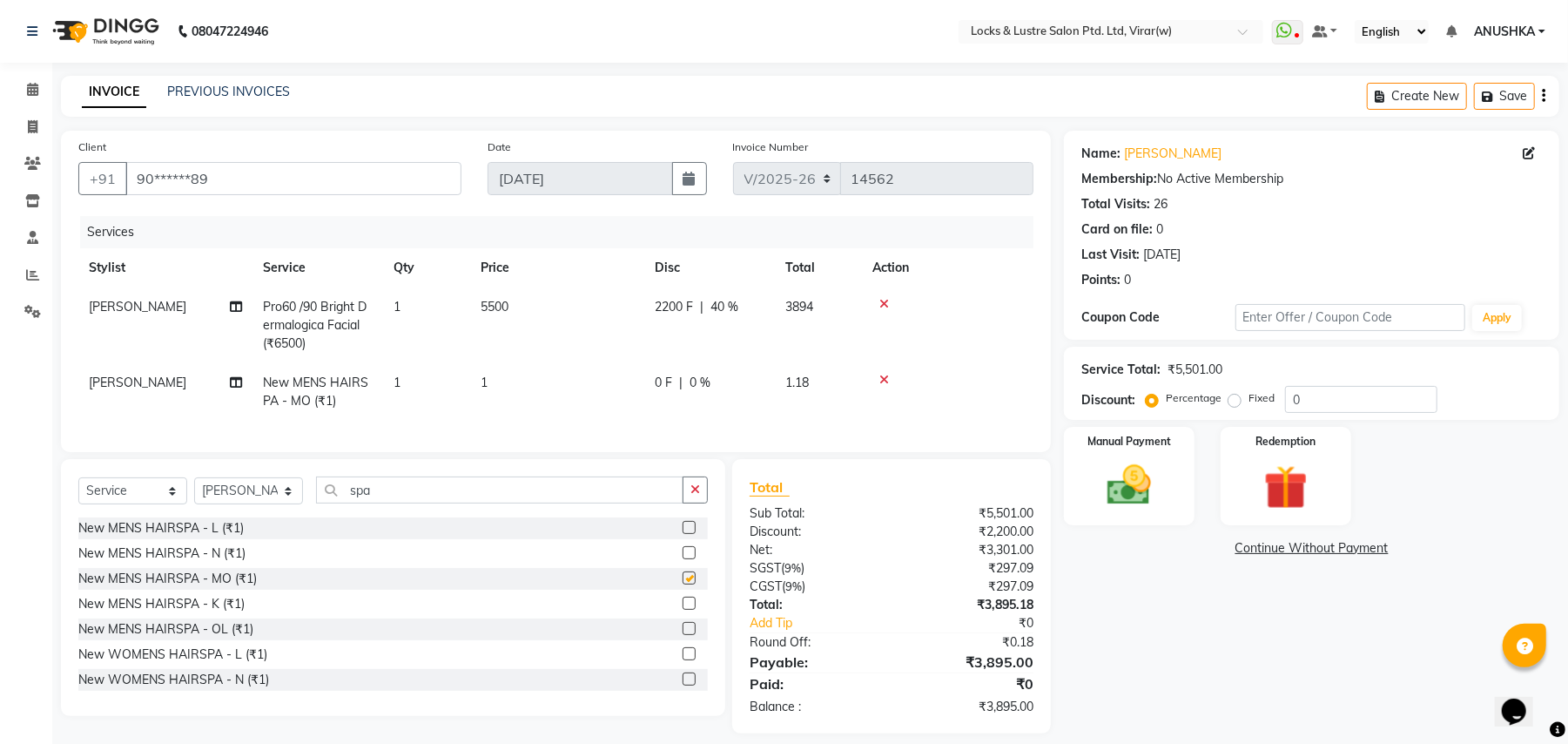
checkbox input "false"
drag, startPoint x: 525, startPoint y: 390, endPoint x: 594, endPoint y: 384, distance: 69.3
click at [549, 390] on td "1" at bounding box center [557, 391] width 174 height 57
select select "42108"
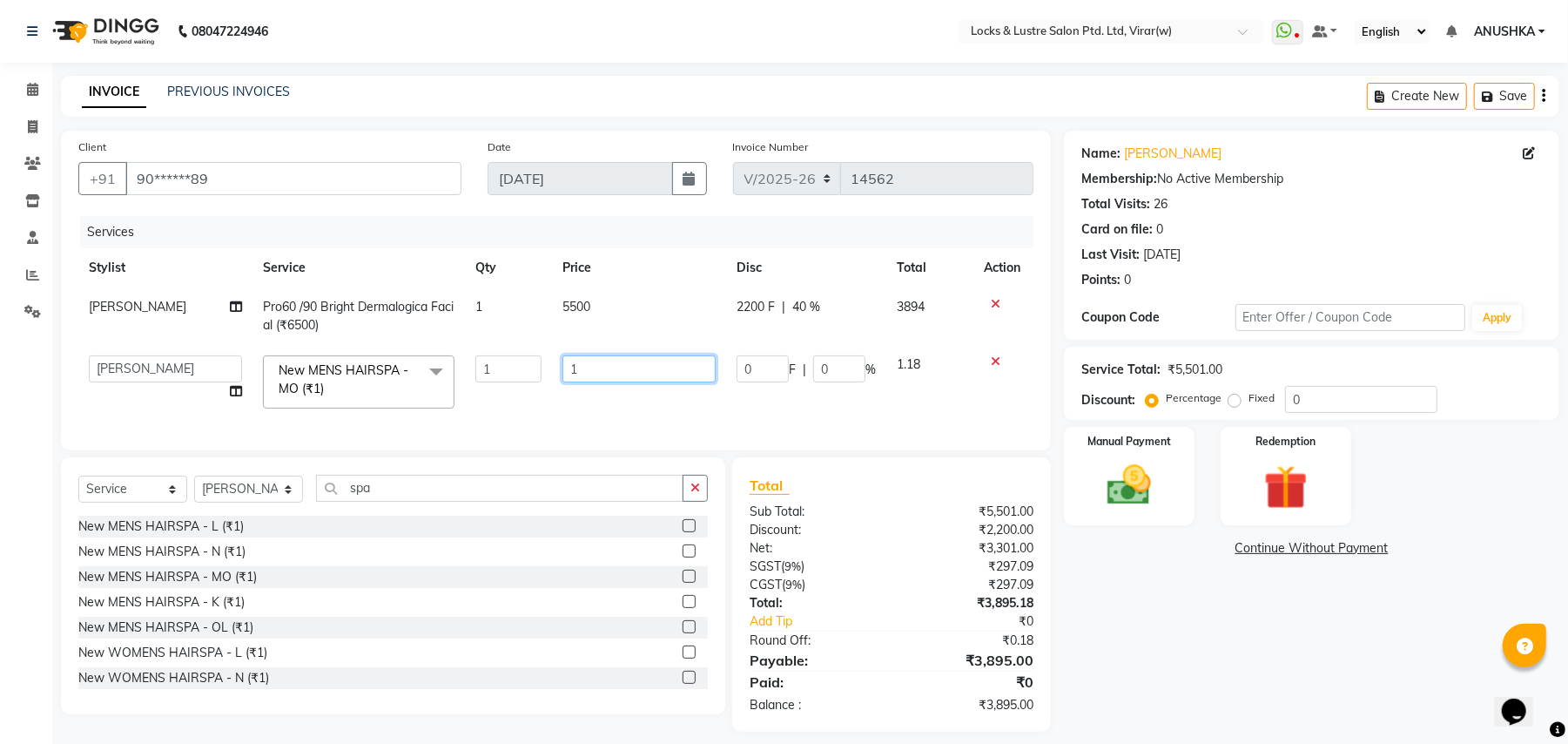
click at [635, 371] on input "1" at bounding box center [638, 369] width 153 height 27
type input "2500"
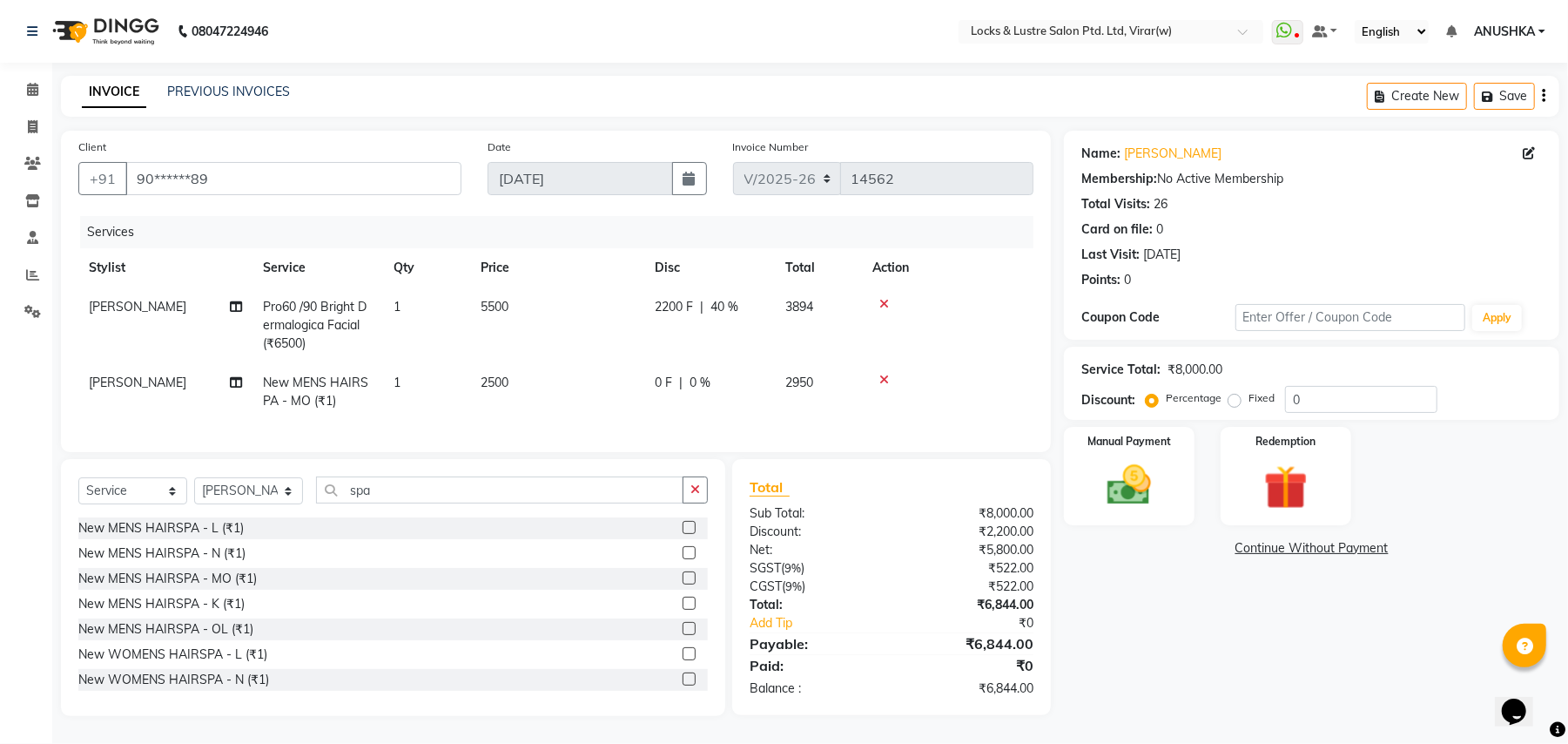
drag, startPoint x: 767, startPoint y: 387, endPoint x: 787, endPoint y: 385, distance: 20.1
click at [774, 385] on td "0 F | 0 %" at bounding box center [710, 391] width 131 height 57
select select "42108"
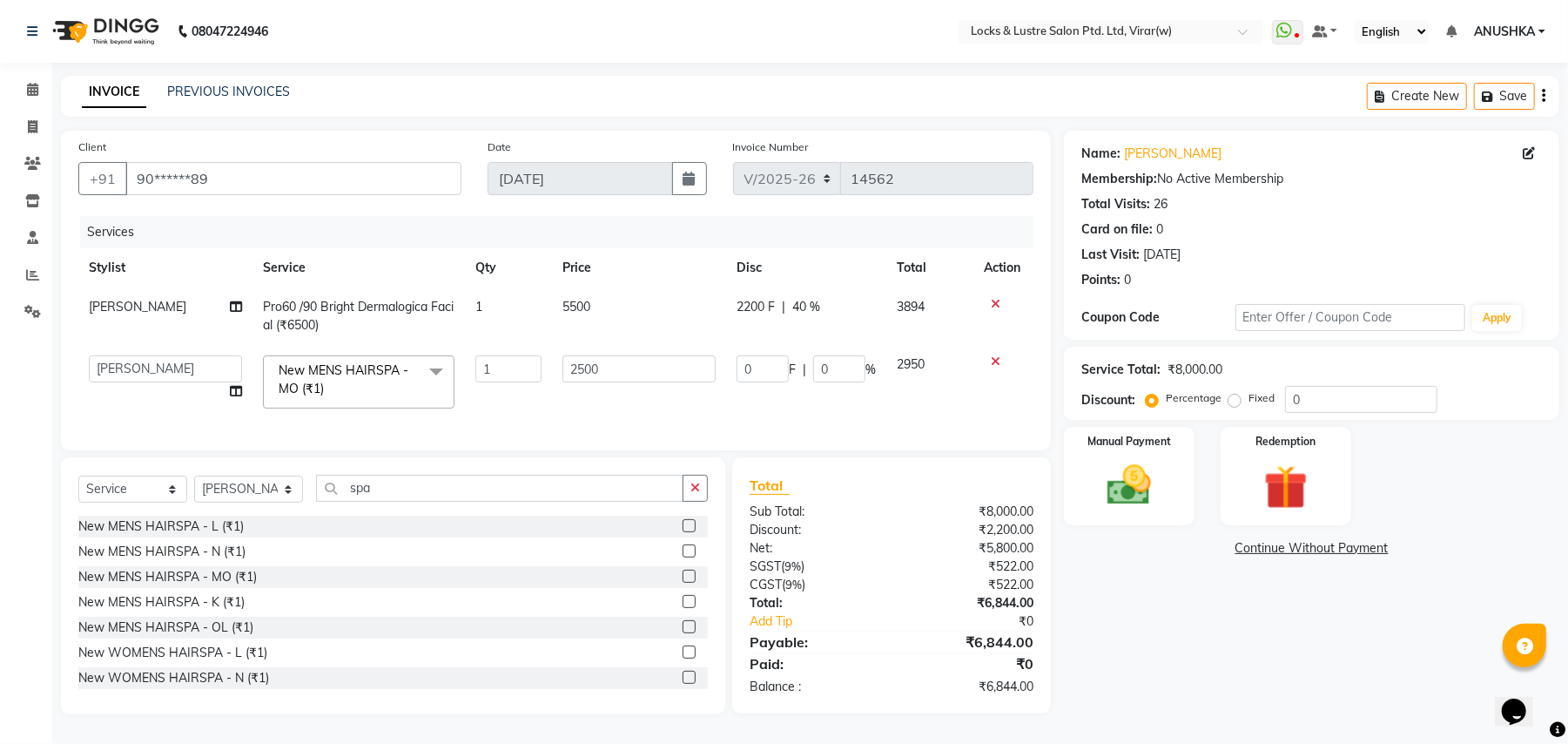
drag, startPoint x: 787, startPoint y: 385, endPoint x: 823, endPoint y: 376, distance: 37.1
click at [788, 385] on td "0 F | 0 %" at bounding box center [807, 382] width 160 height 74
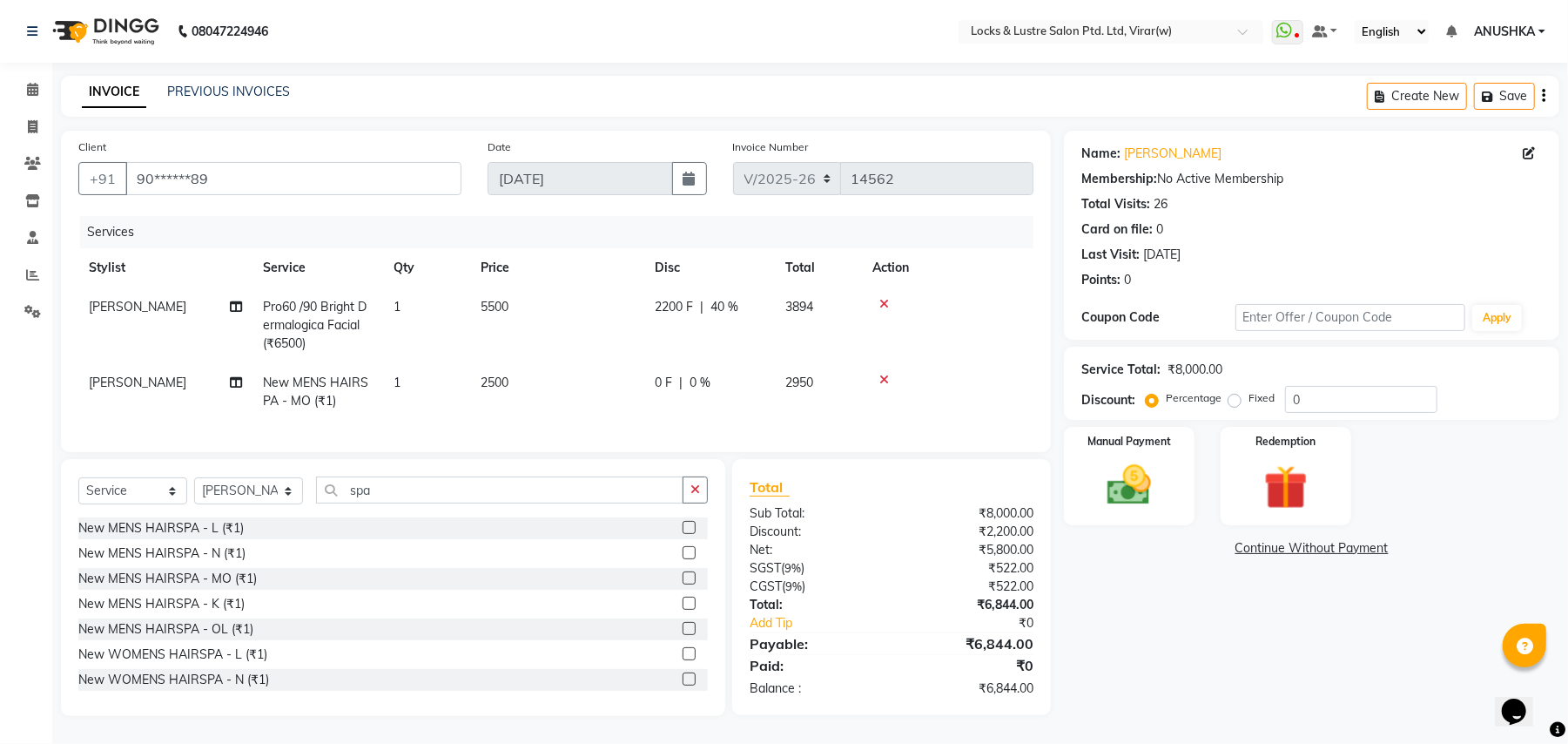
click at [813, 377] on span "2950" at bounding box center [800, 382] width 28 height 16
select select "42108"
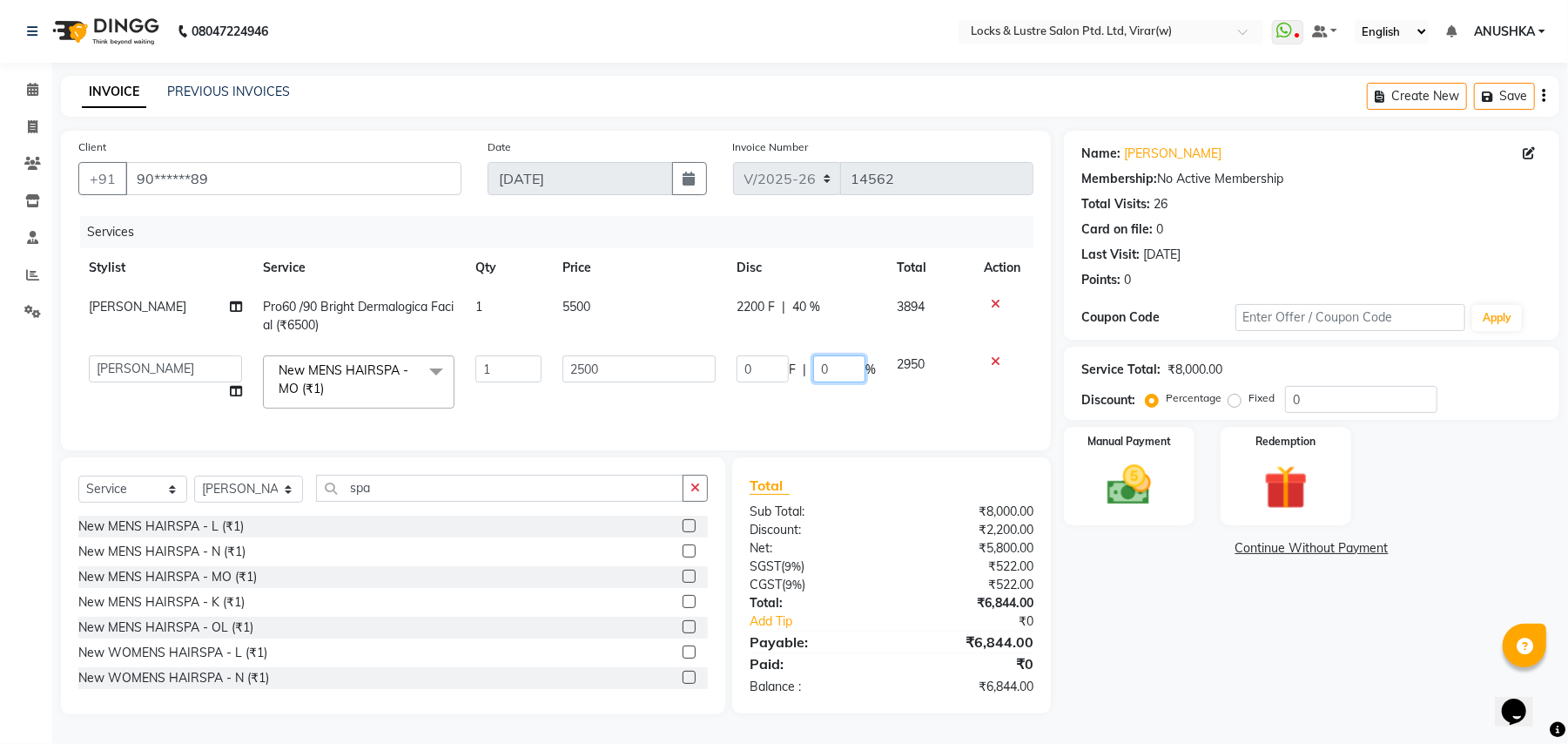
click at [813, 377] on input "0" at bounding box center [839, 369] width 53 height 27
type input "20"
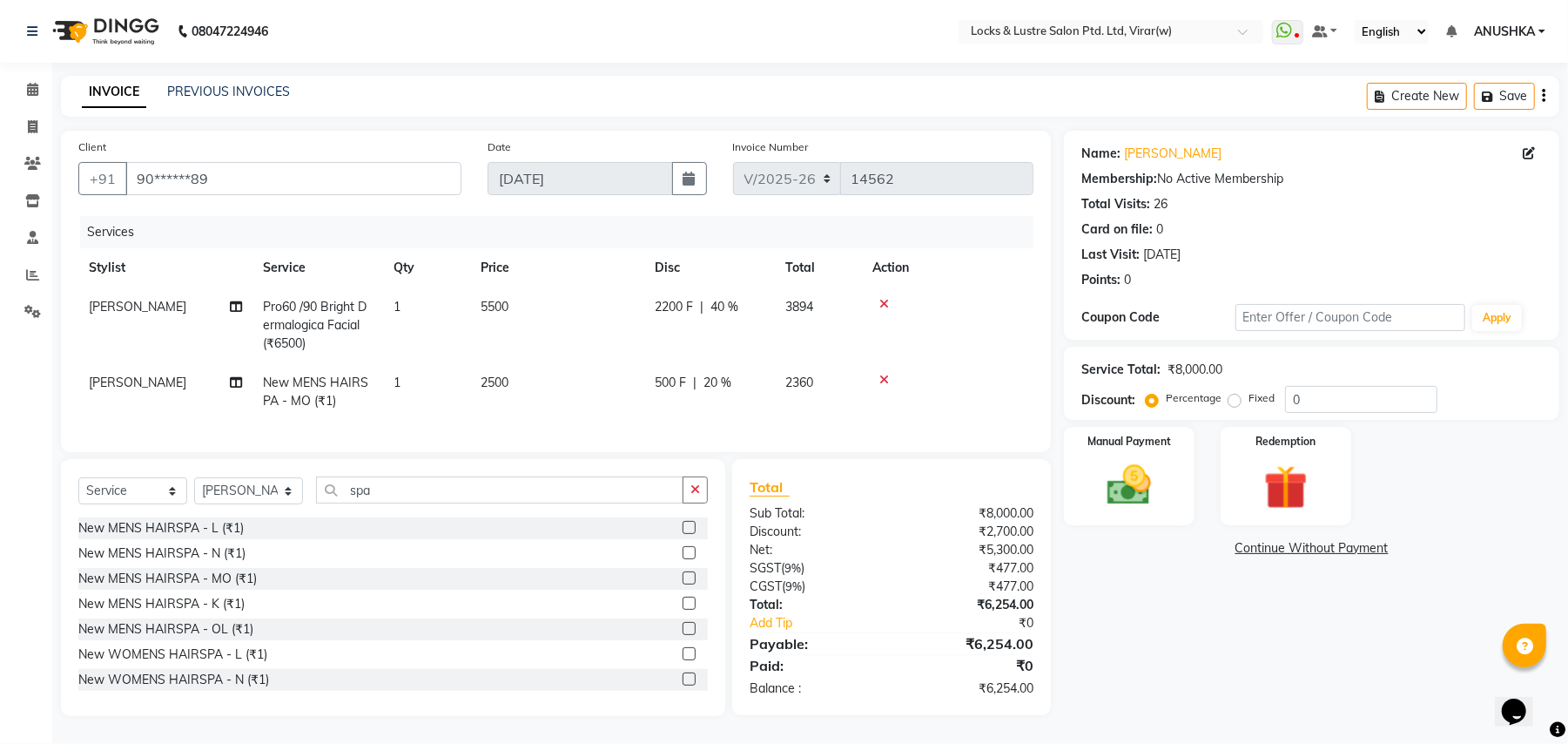
click at [539, 490] on div "Select Service Product Membership Package Voucher Prepaid Gift Card Select Styl…" at bounding box center [393, 587] width 665 height 257
click at [396, 503] on input "spa" at bounding box center [499, 490] width 368 height 27
click at [273, 470] on div "Client +91 90******89 Date 04-09-2025 Invoice Number V/2025 V/2025-26 14562 Ser…" at bounding box center [556, 423] width 1016 height 586
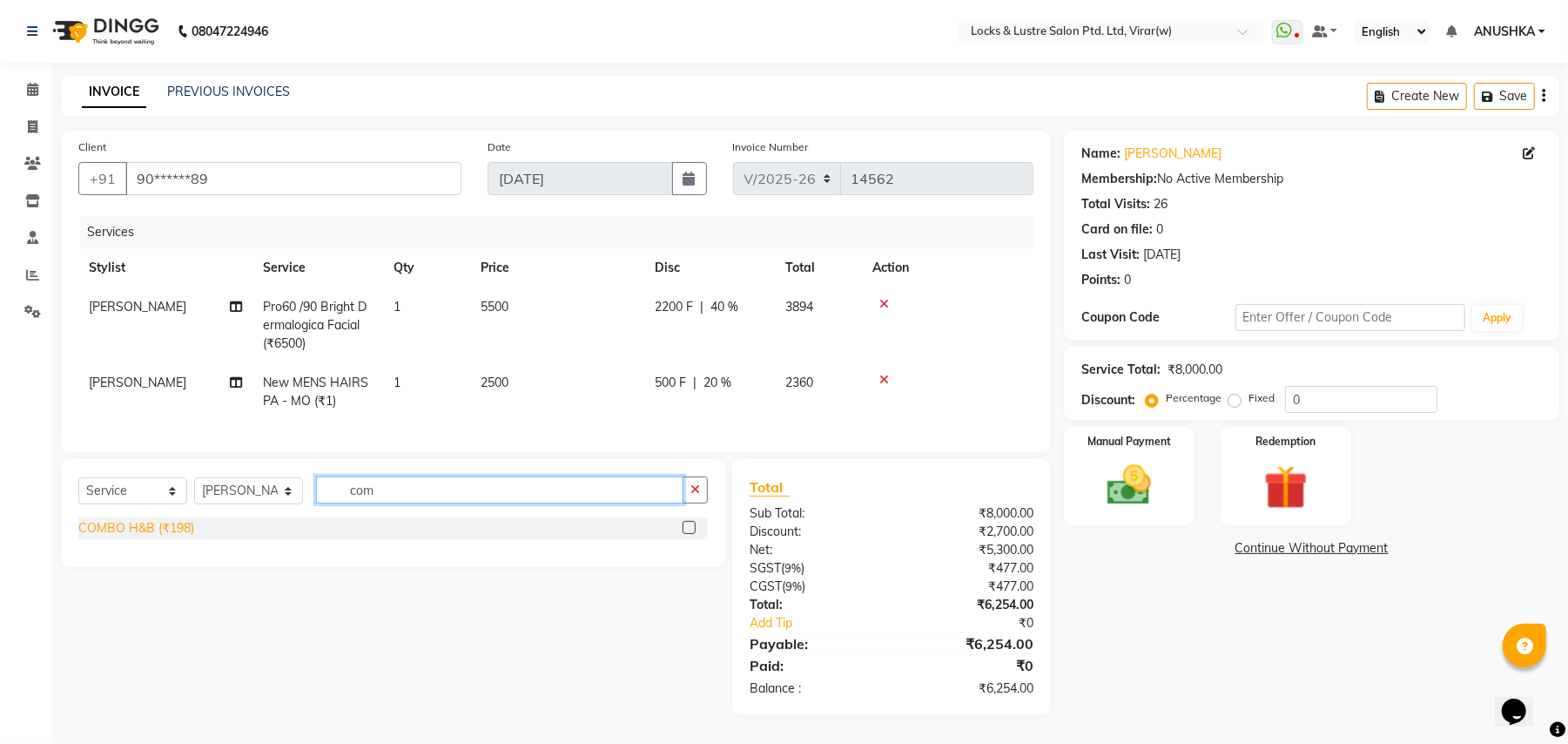
type input "com"
click at [165, 538] on div "COMBO H&B (₹198)" at bounding box center [135, 528] width 116 height 18
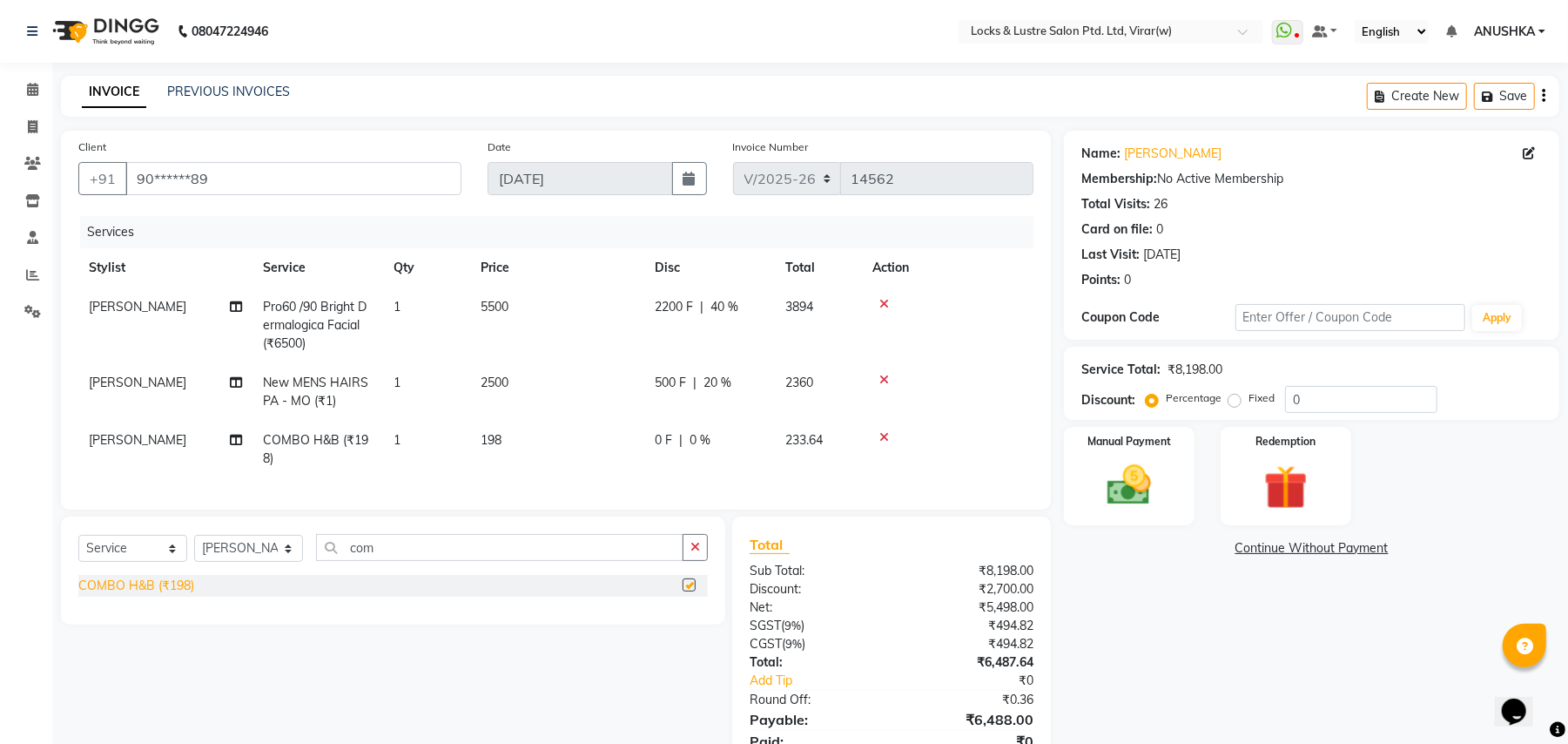
checkbox input "false"
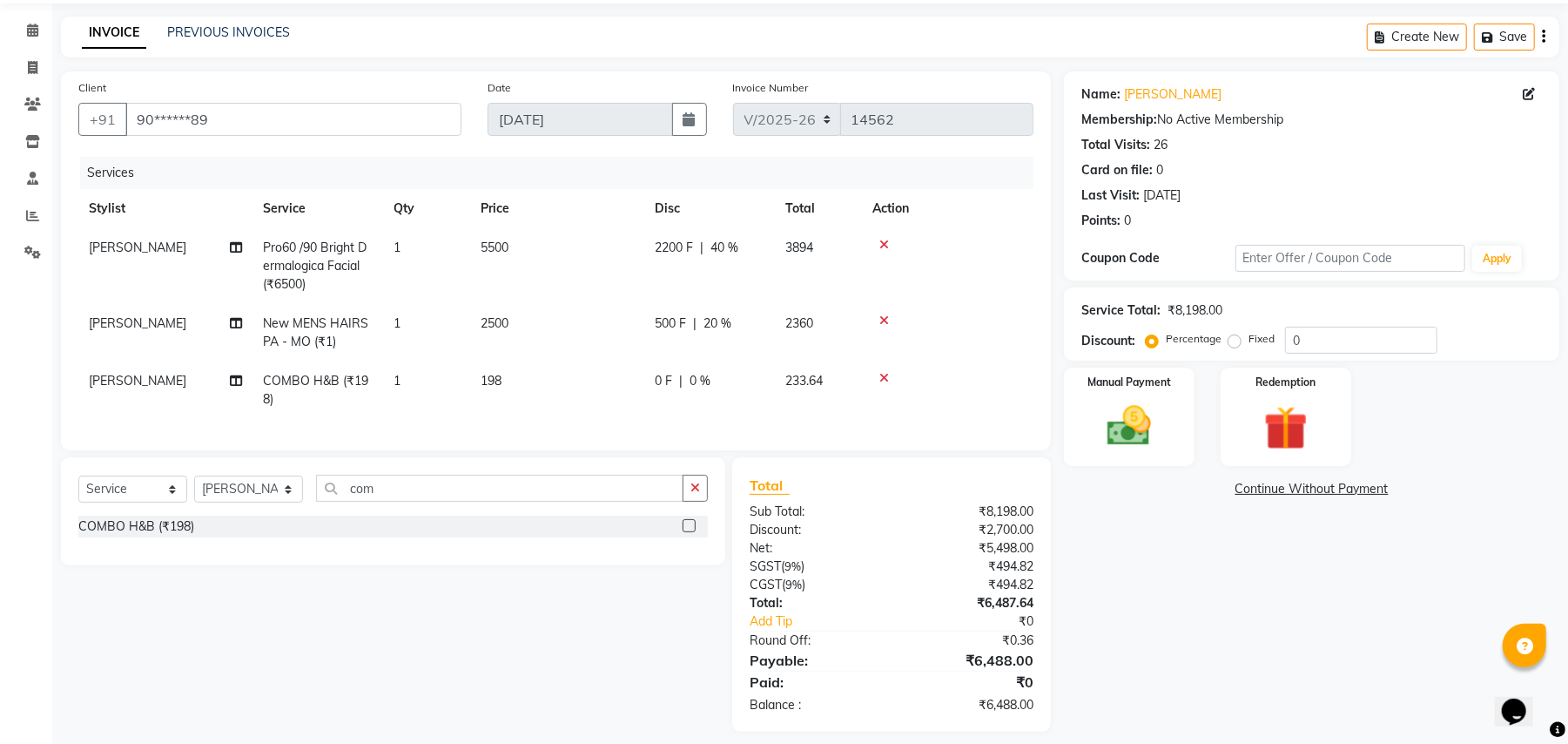
scroll to position [90, 0]
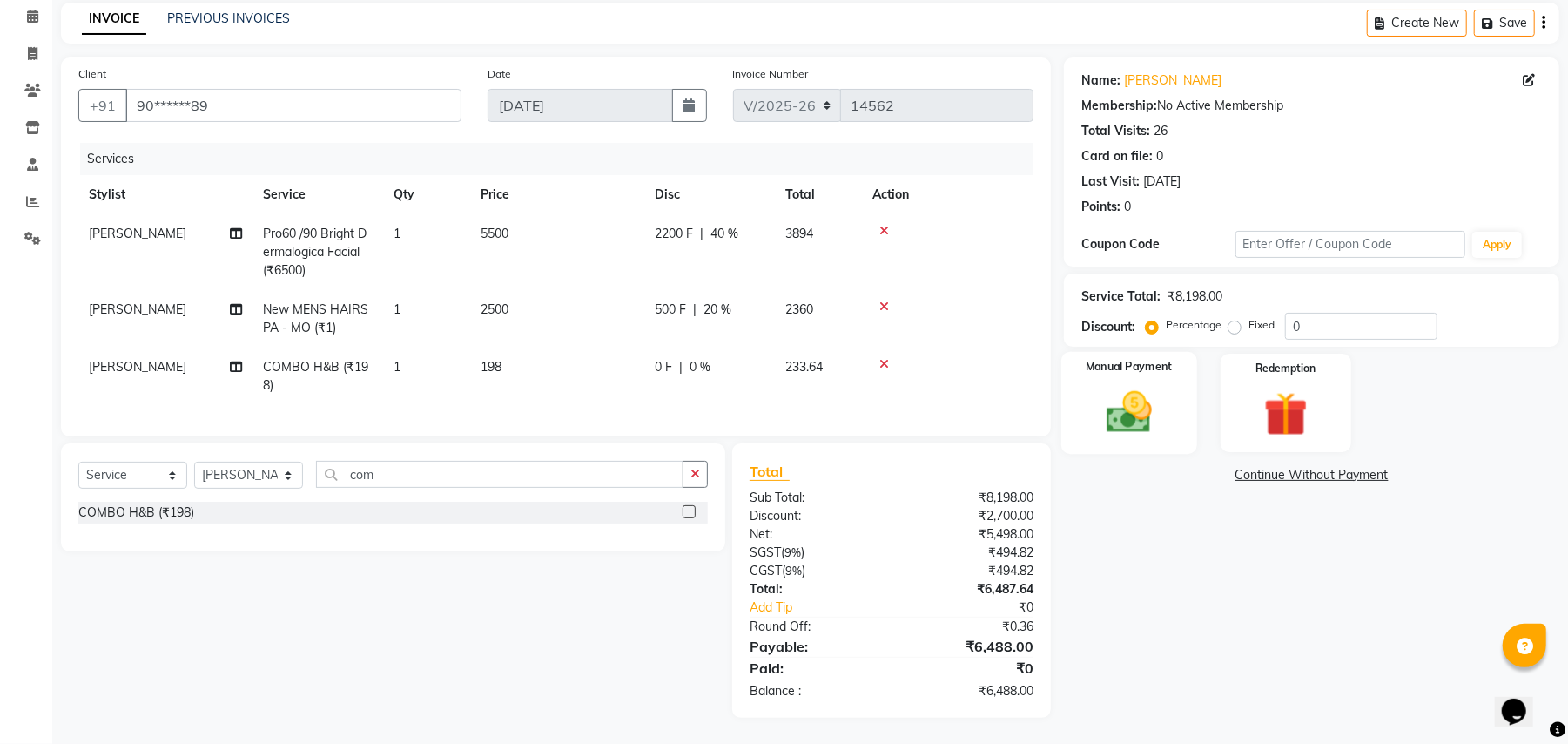
click at [1147, 398] on img at bounding box center [1130, 412] width 75 height 54
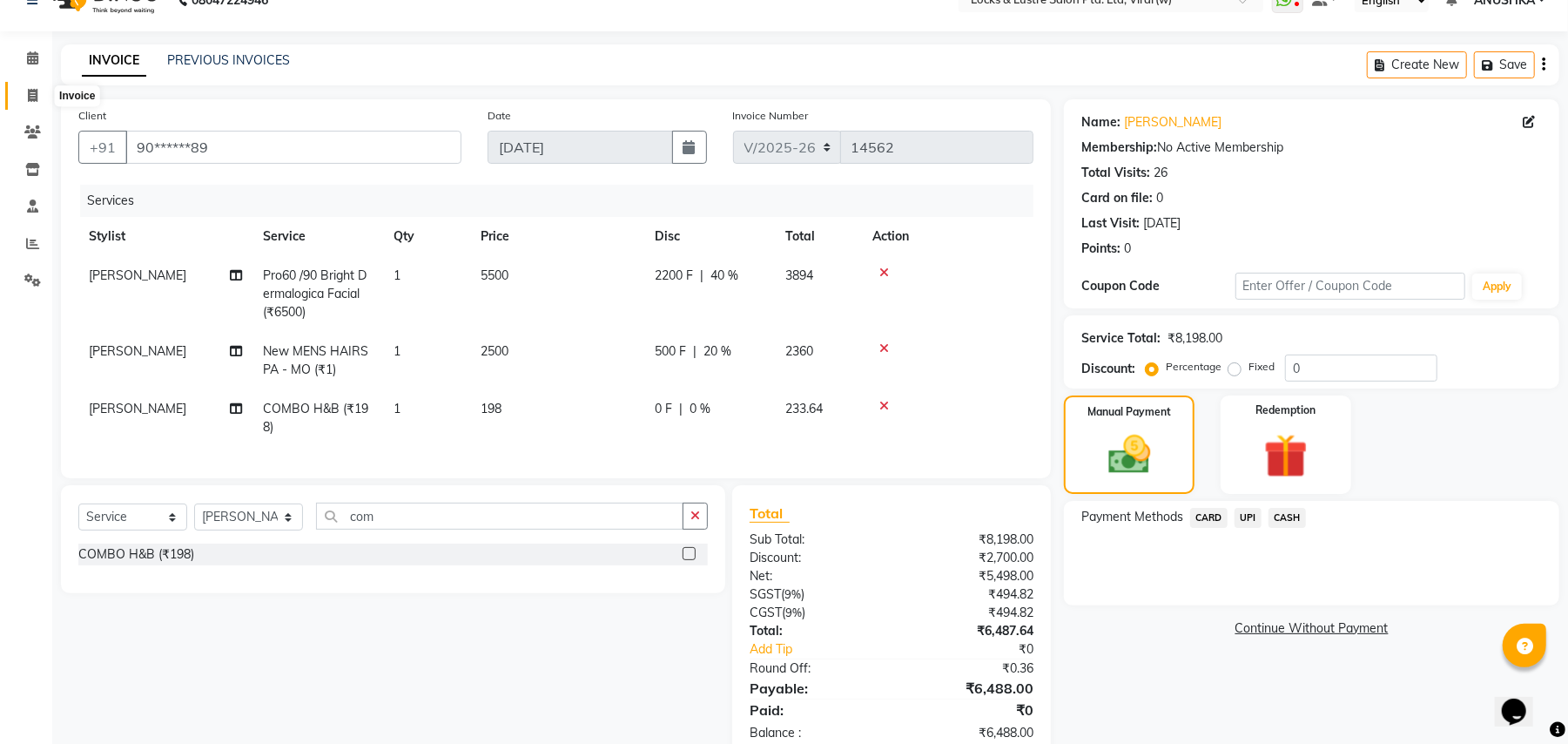
scroll to position [0, 0]
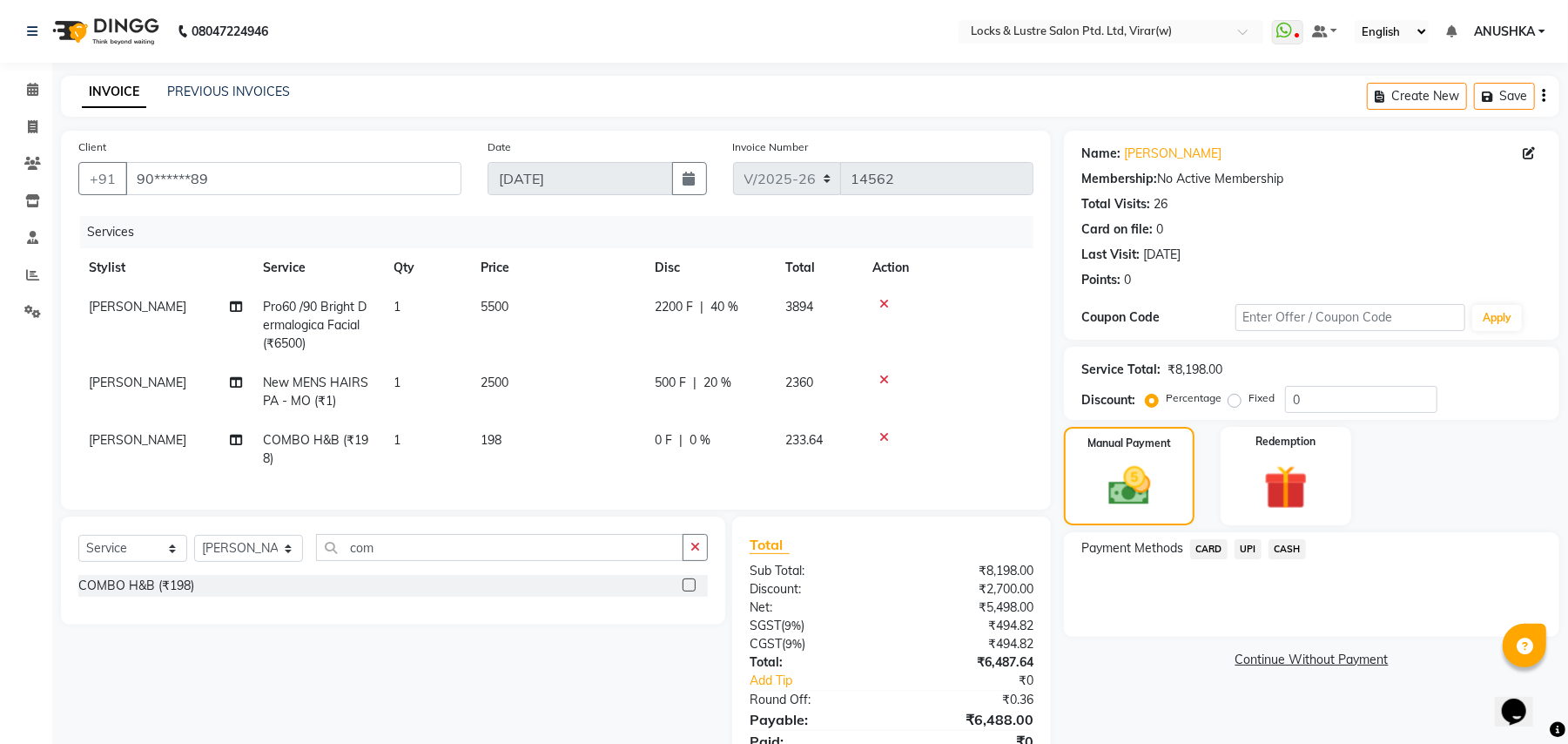
click at [1286, 554] on span "CASH" at bounding box center [1288, 548] width 38 height 20
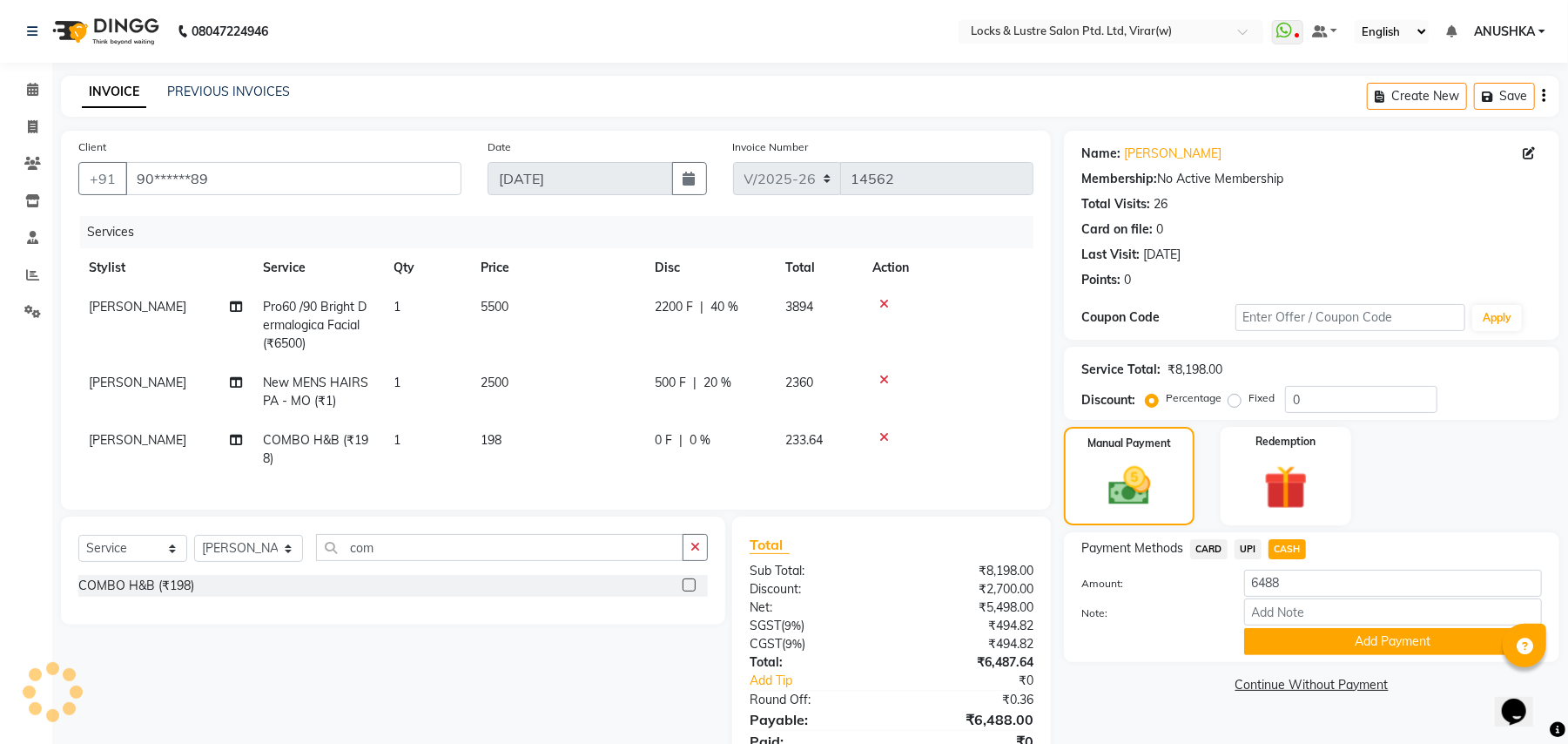
drag, startPoint x: 1310, startPoint y: 640, endPoint x: 1346, endPoint y: 715, distance: 83.2
click at [1322, 659] on div "Payment Methods CARD UPI CASH Amount: 6488 Note: Add Payment" at bounding box center [1311, 597] width 495 height 130
click at [1363, 645] on button "Add Payment" at bounding box center [1393, 641] width 298 height 27
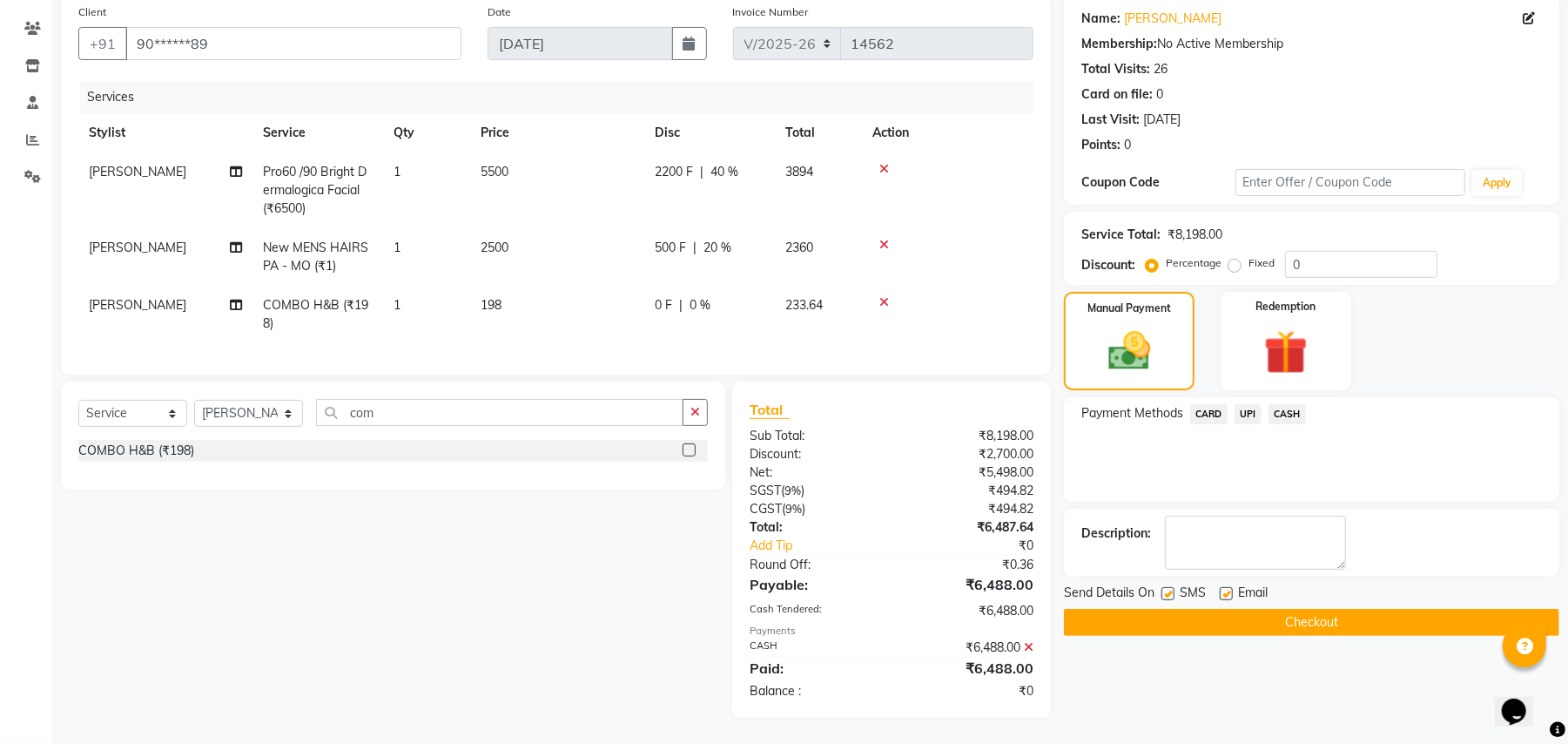
scroll to position [151, 0]
click at [1340, 609] on button "Checkout" at bounding box center [1311, 623] width 495 height 27
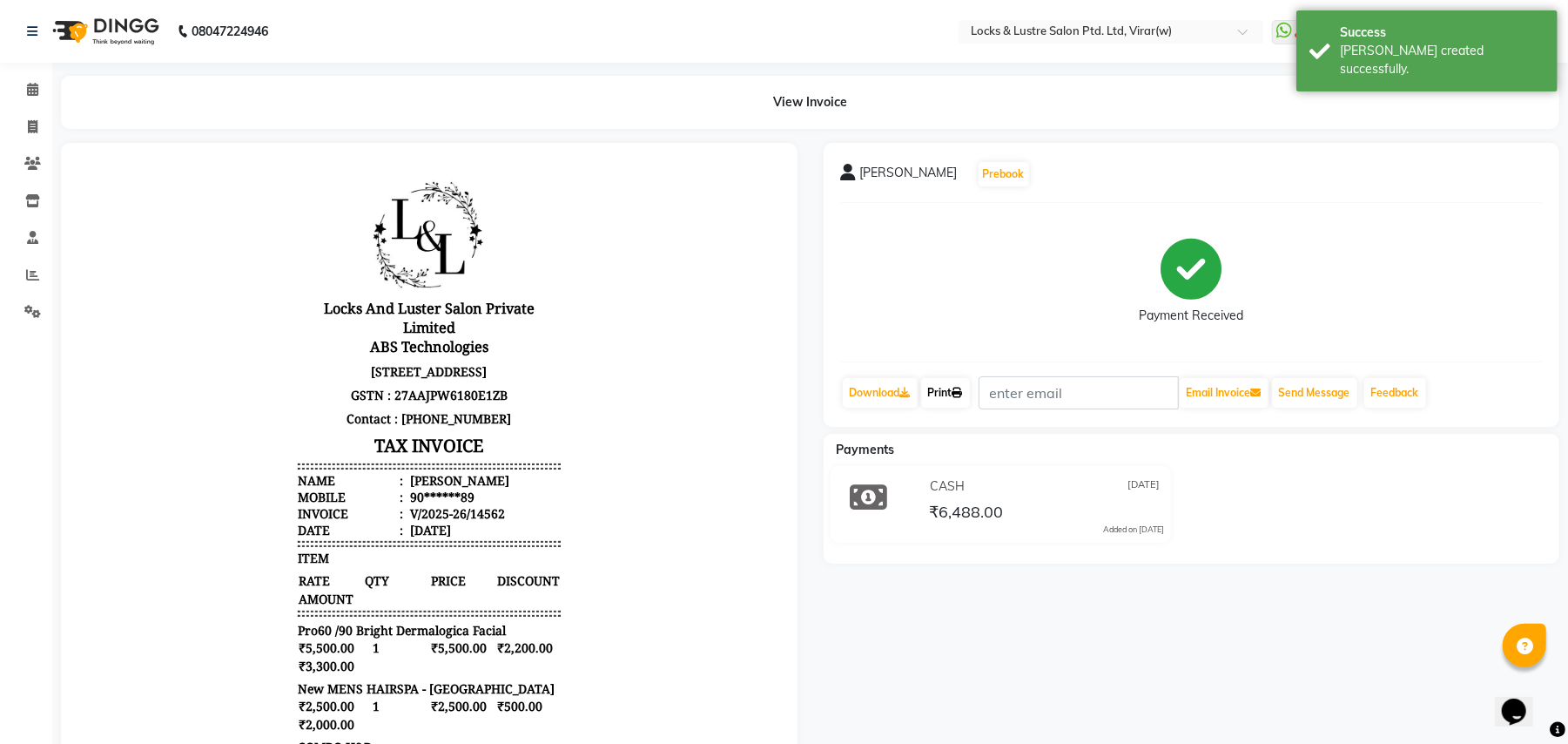
click at [956, 398] on link "Print" at bounding box center [946, 392] width 49 height 29
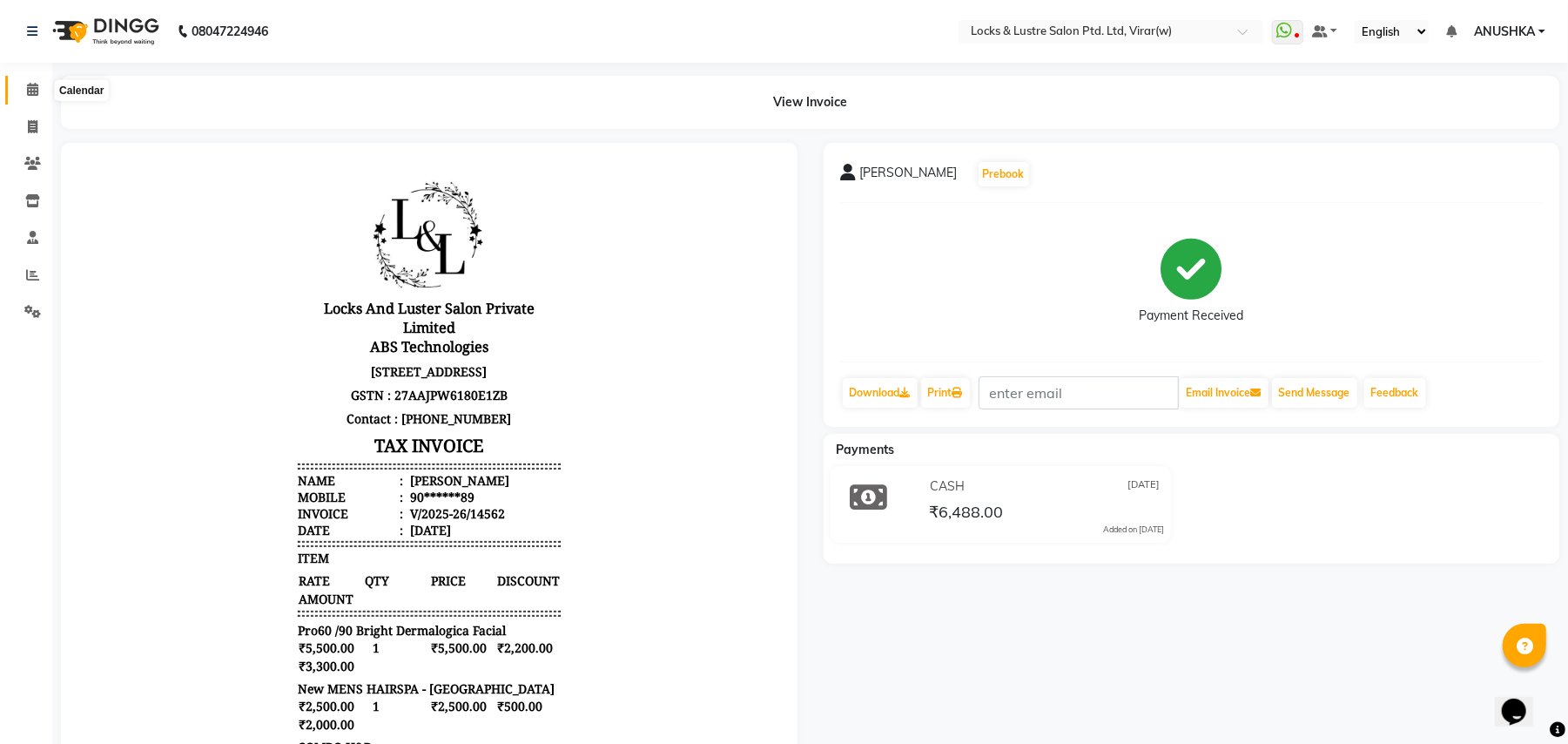
click at [29, 95] on icon at bounding box center [33, 89] width 11 height 13
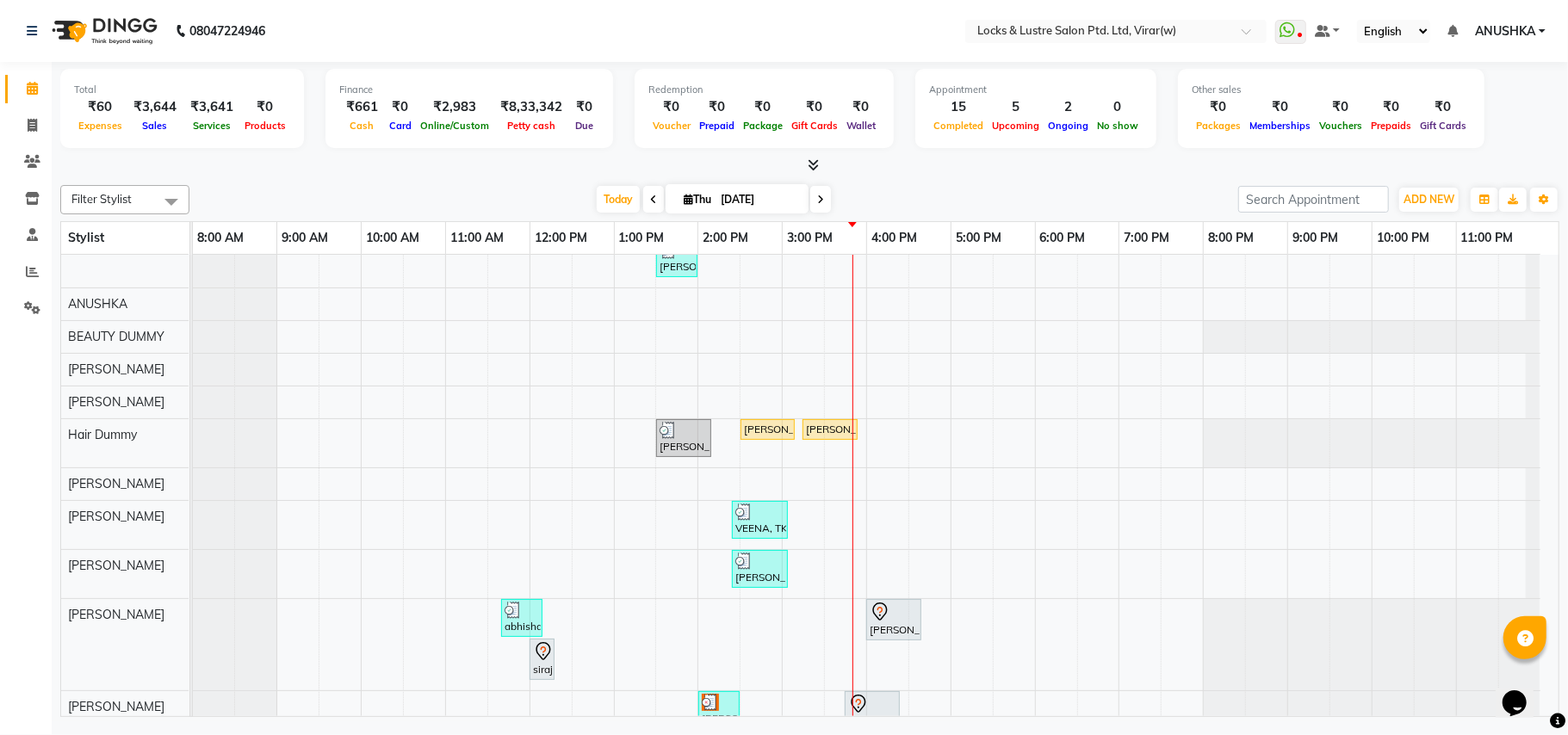
scroll to position [345, 0]
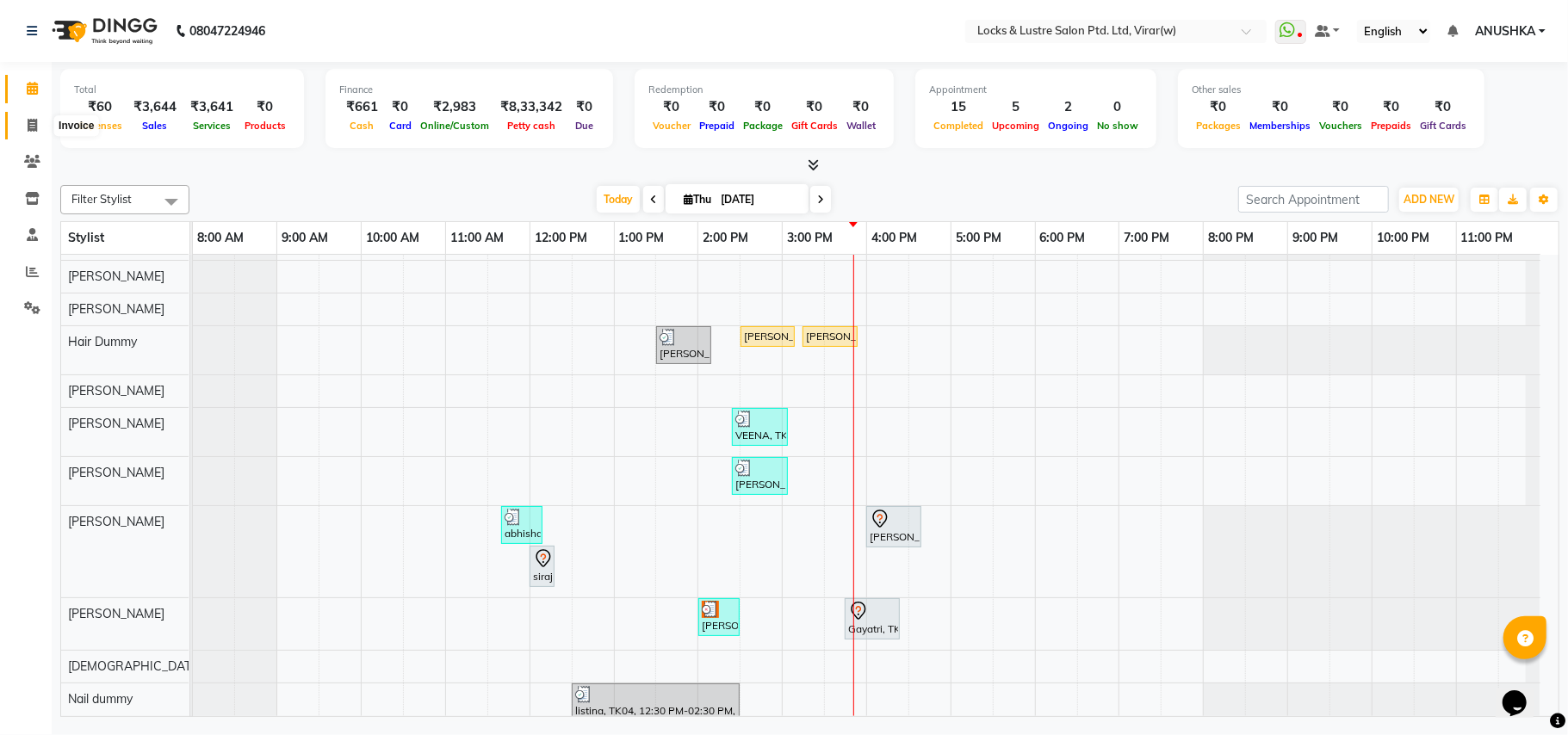
drag, startPoint x: 19, startPoint y: 121, endPoint x: 104, endPoint y: 123, distance: 85.0
click at [20, 122] on span at bounding box center [33, 125] width 30 height 20
select select "5944"
select select "service"
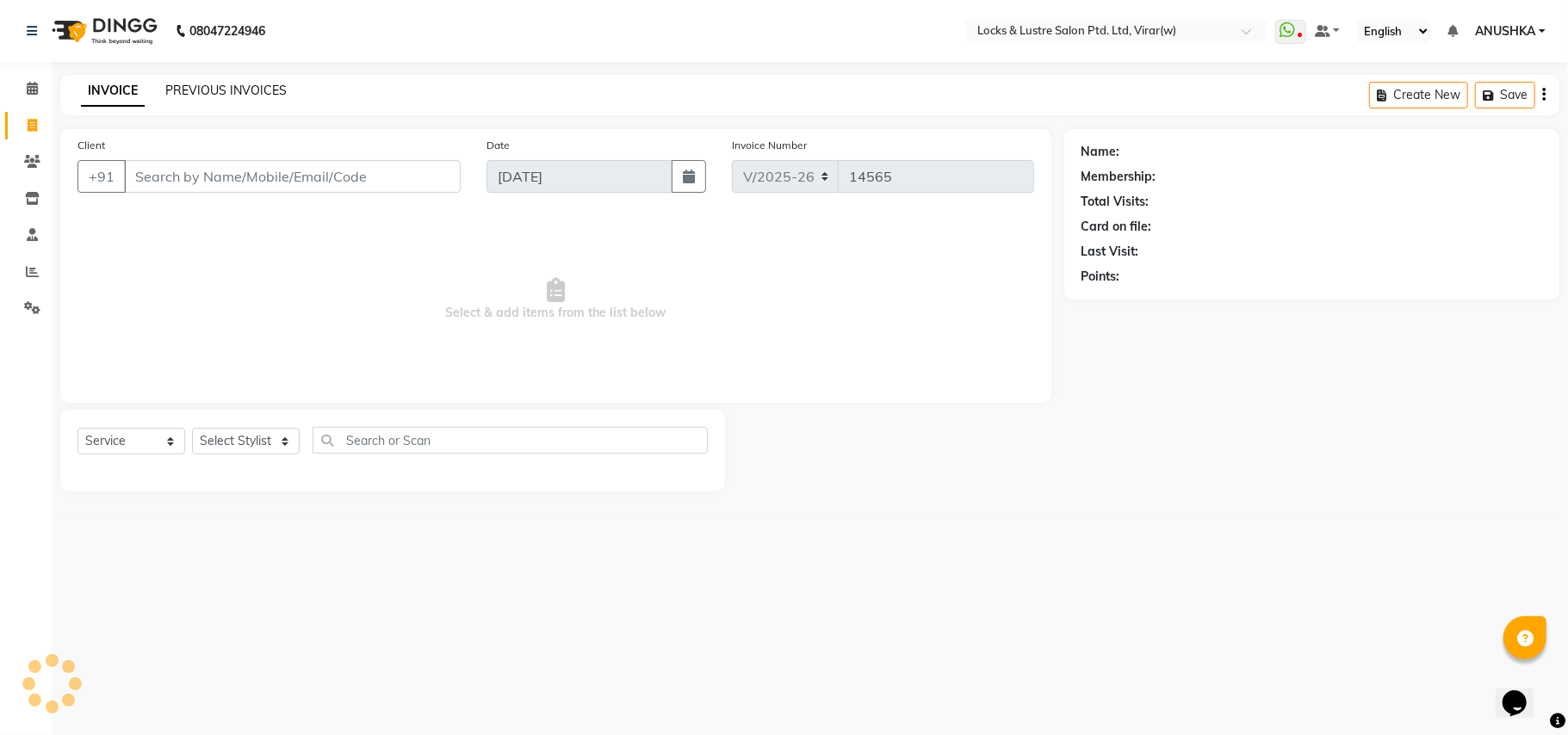
click at [231, 86] on link "PREVIOUS INVOICES" at bounding box center [226, 90] width 122 height 16
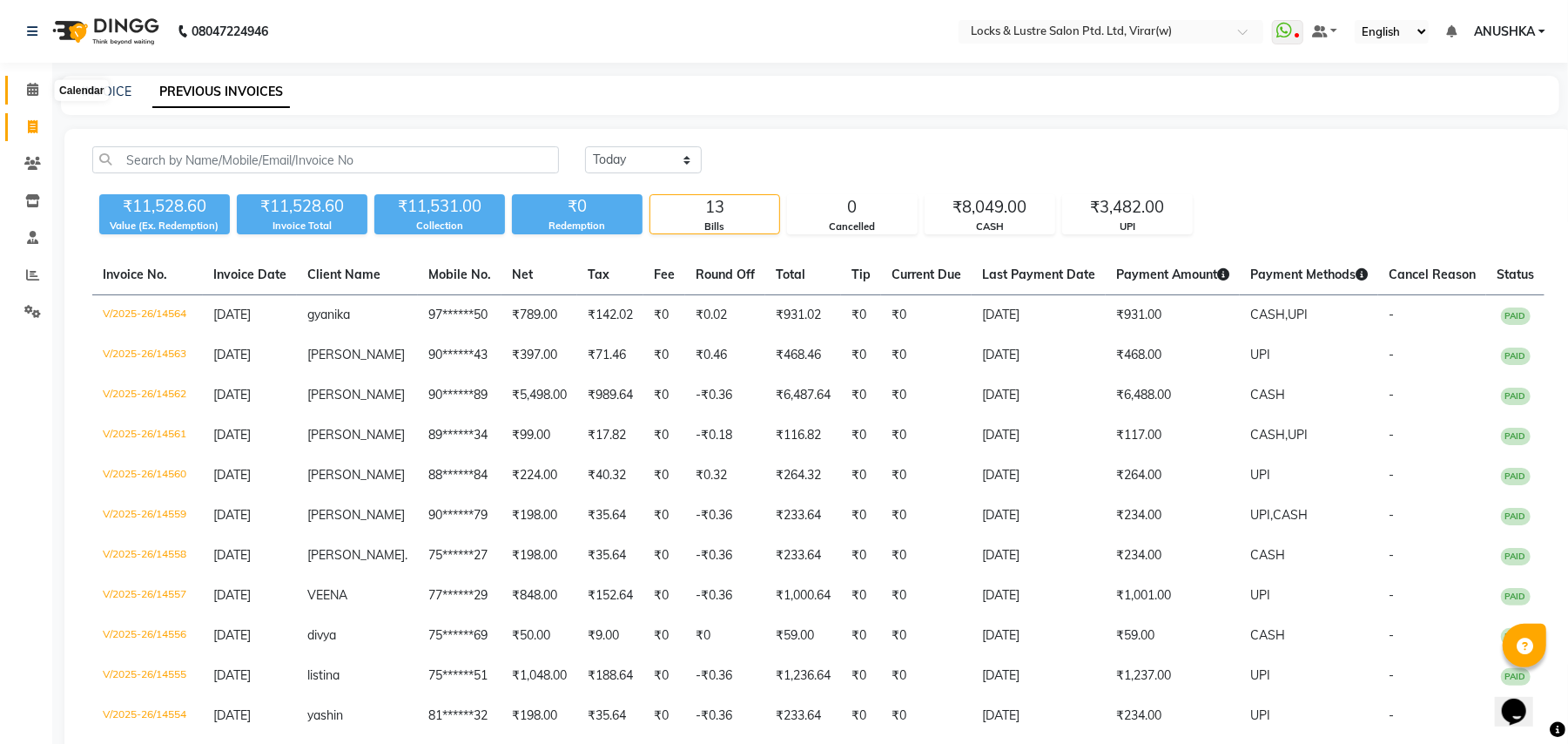
drag, startPoint x: 29, startPoint y: 80, endPoint x: 70, endPoint y: 18, distance: 74.3
click at [29, 81] on span at bounding box center [33, 89] width 30 height 20
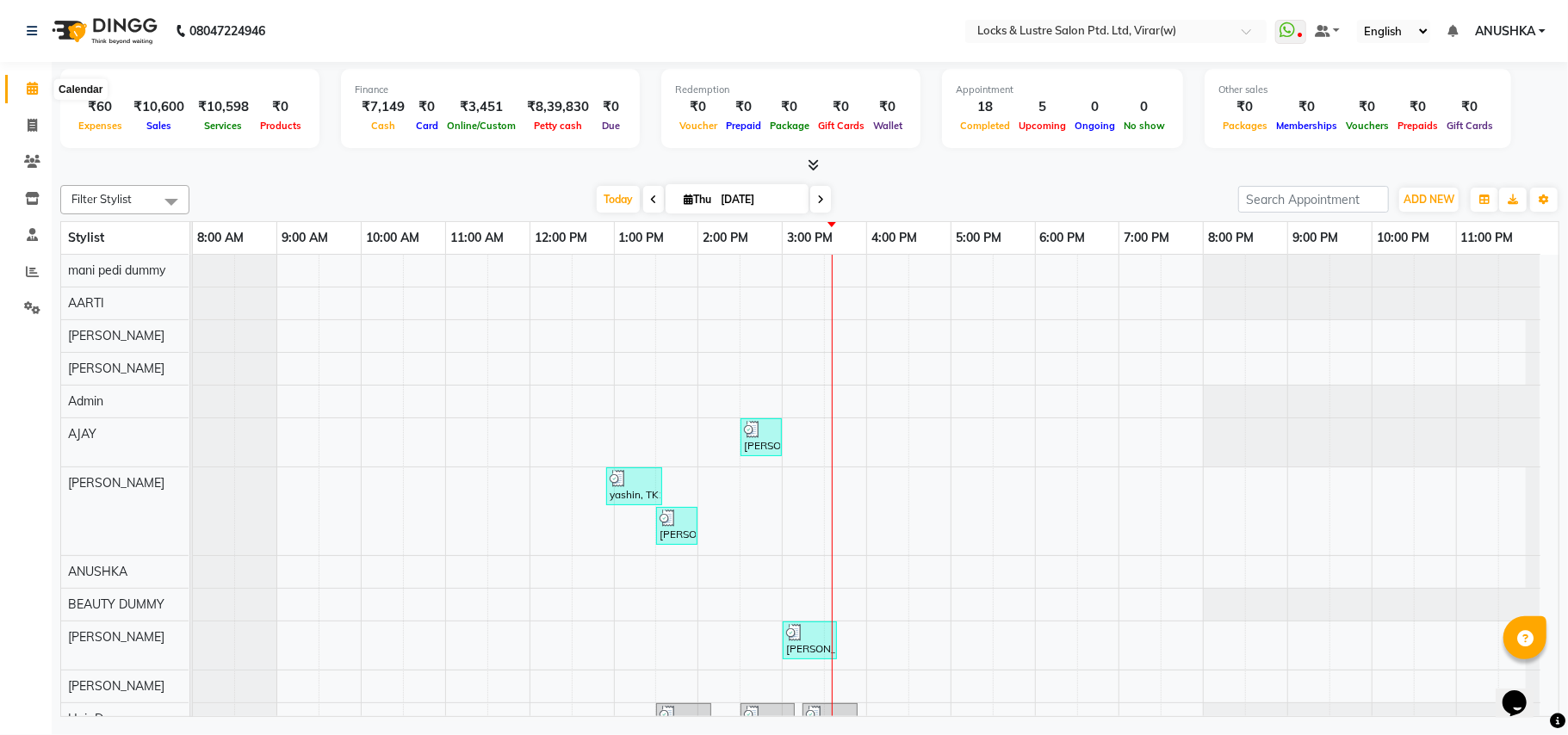
click at [32, 85] on icon at bounding box center [33, 88] width 11 height 13
click at [39, 128] on span at bounding box center [33, 125] width 30 height 20
select select "5944"
select select "service"
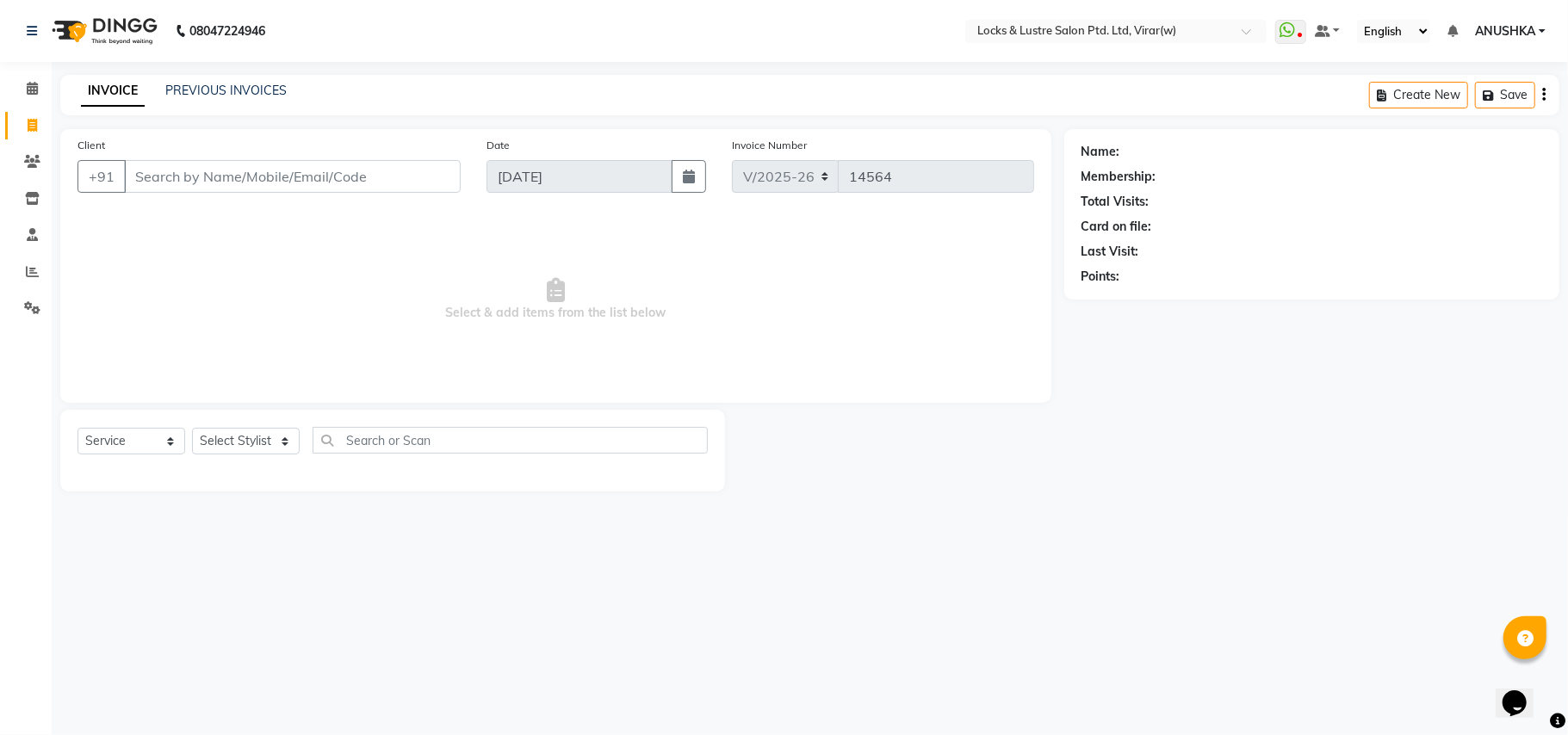
click at [274, 173] on input "Client" at bounding box center [292, 176] width 336 height 33
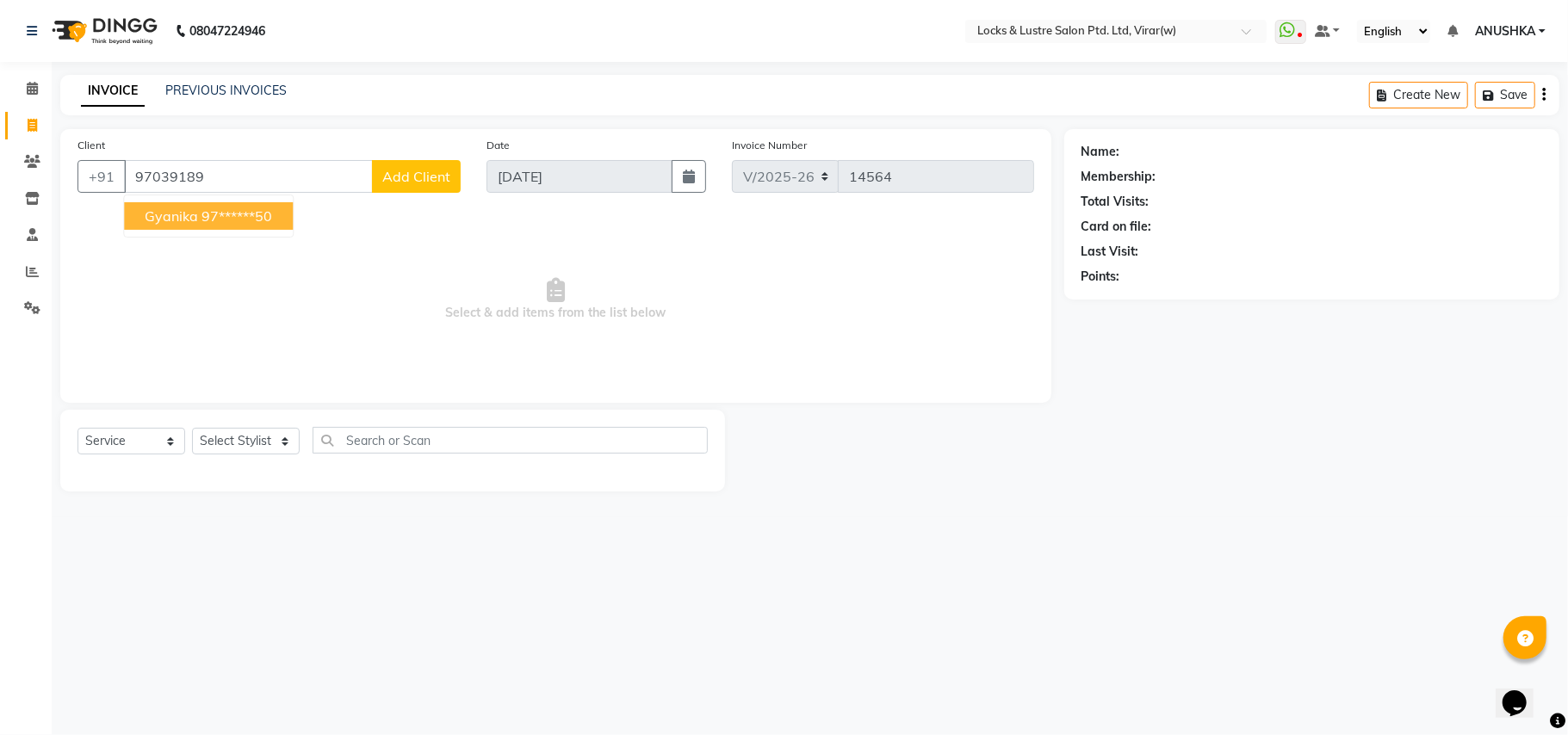
click at [258, 222] on ngb-highlight "97******50" at bounding box center [237, 216] width 71 height 18
type input "97******50"
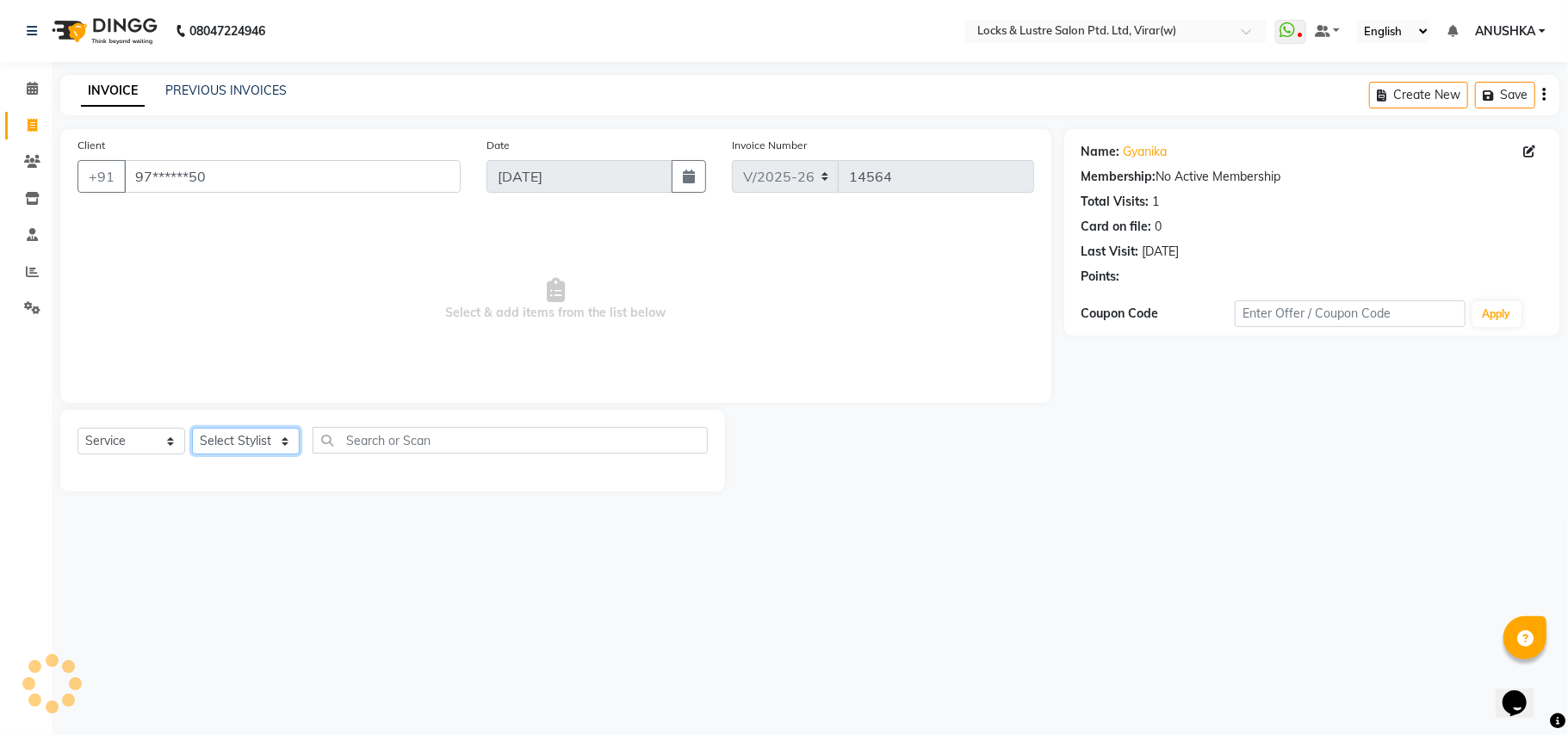
click at [220, 435] on select "Select Stylist [PERSON_NAME] [PERSON_NAME] [PERSON_NAME] AKASH [PERSON_NAME] [P…" at bounding box center [246, 440] width 108 height 27
select select "77113"
drag, startPoint x: 222, startPoint y: 436, endPoint x: 372, endPoint y: 466, distance: 153.0
click at [301, 456] on div "Select Service Product Membership Package Voucher Prepaid Gift Card Select Styl…" at bounding box center [392, 447] width 630 height 41
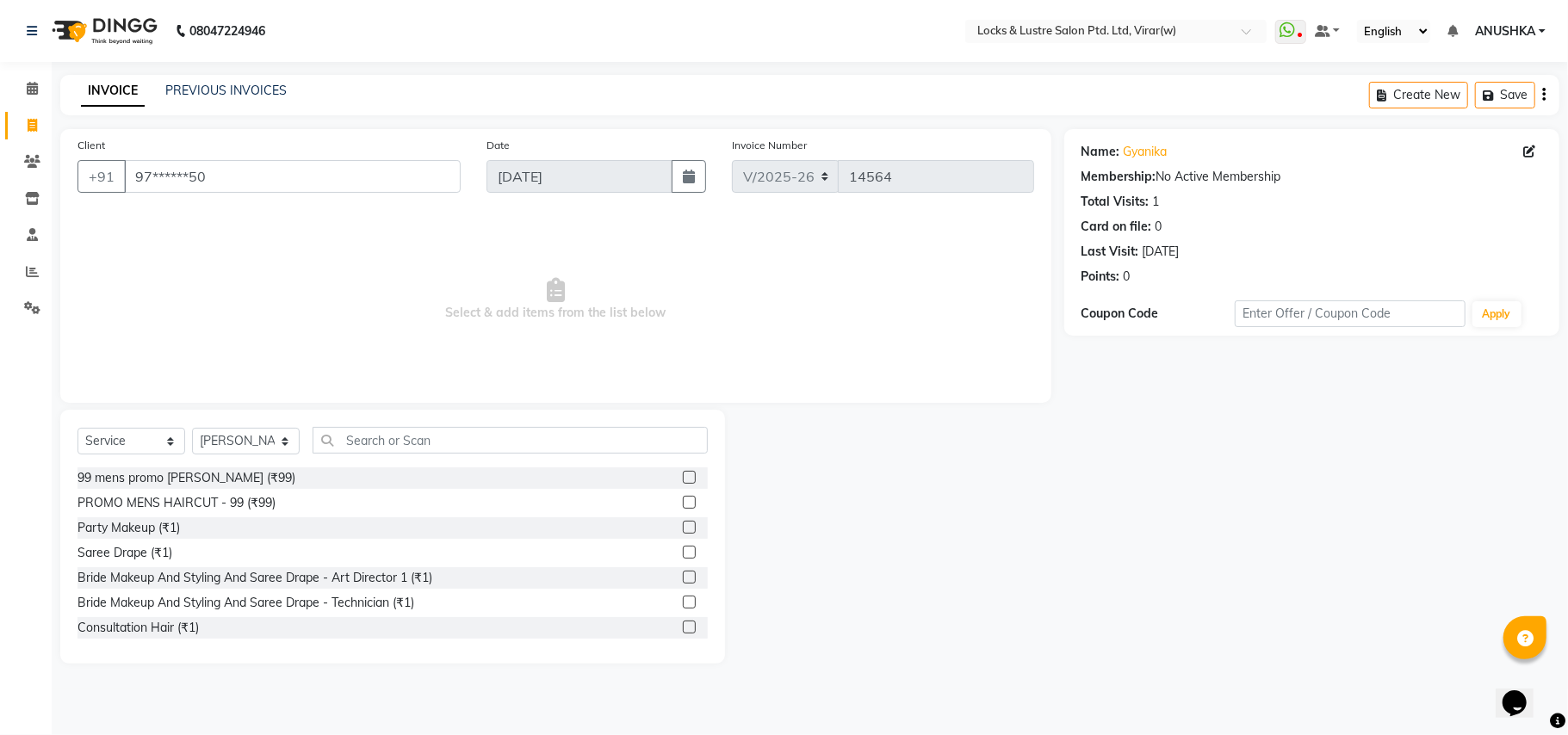
click at [455, 460] on div "Select Service Product Membership Package Voucher Prepaid Gift Card Select Styl…" at bounding box center [392, 447] width 630 height 41
click at [439, 427] on input "text" at bounding box center [509, 440] width 395 height 27
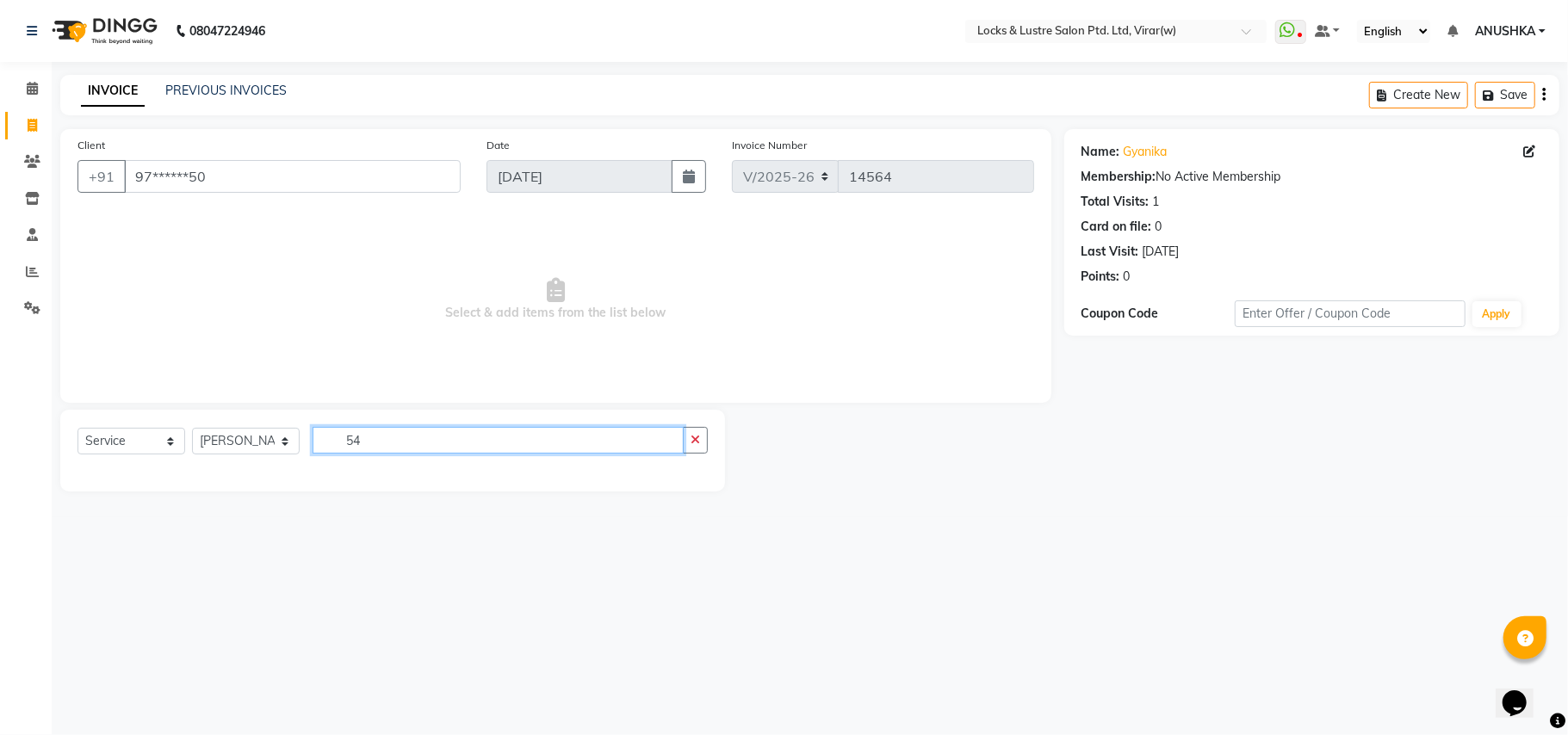
type input "5"
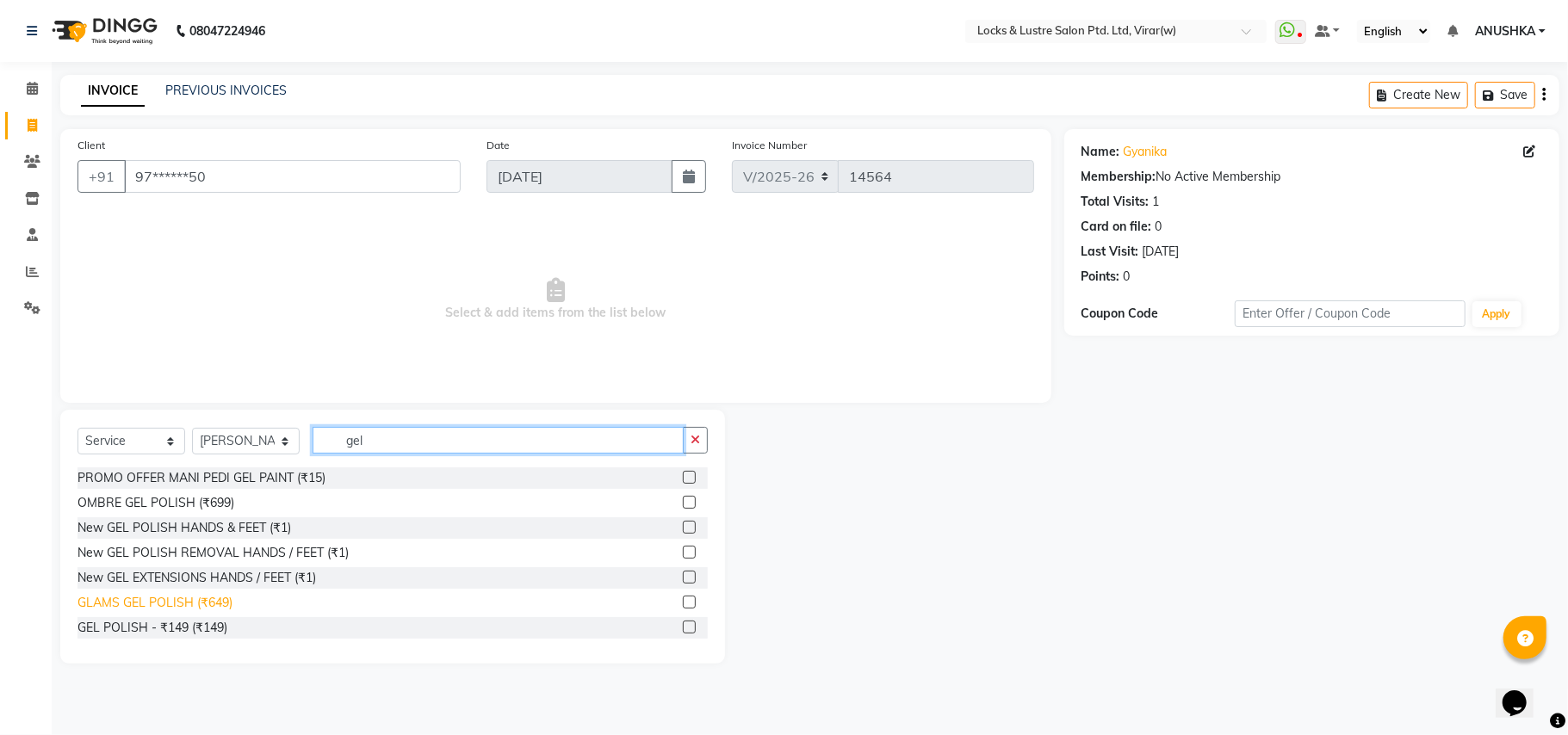
type input "gel"
click at [193, 604] on div "GLAMS GEL POLISH (₹649)" at bounding box center [154, 602] width 155 height 18
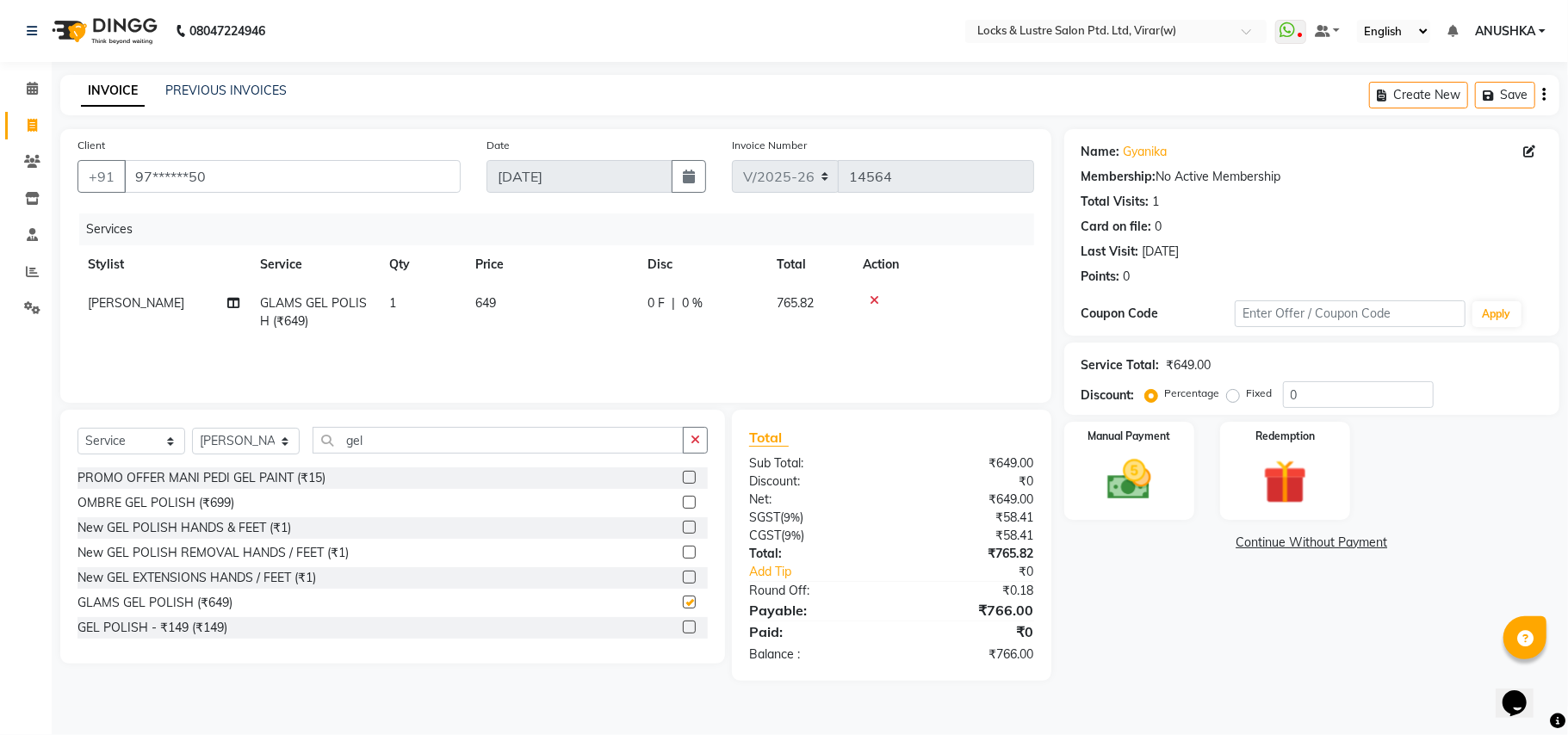
checkbox input "false"
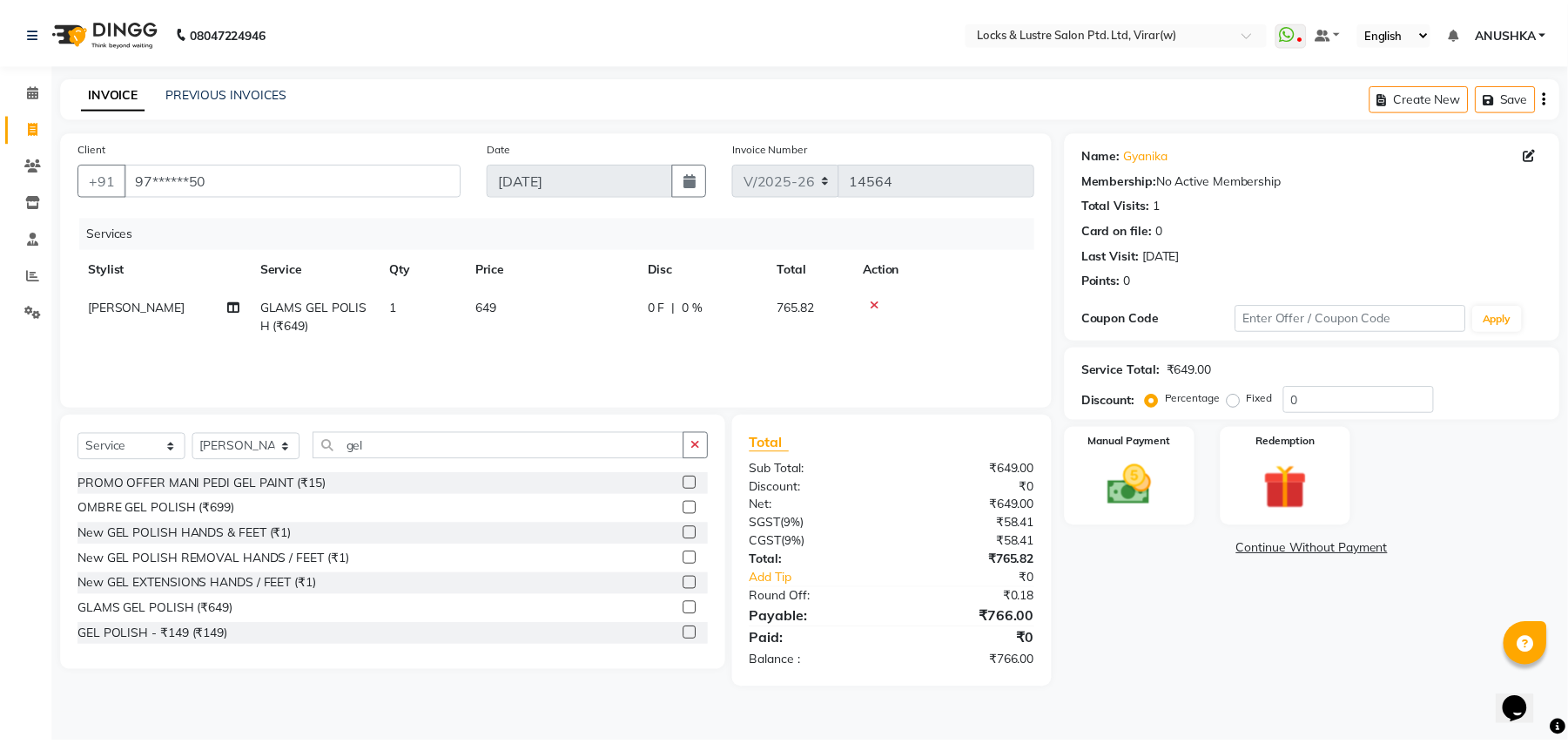
scroll to position [0, 8]
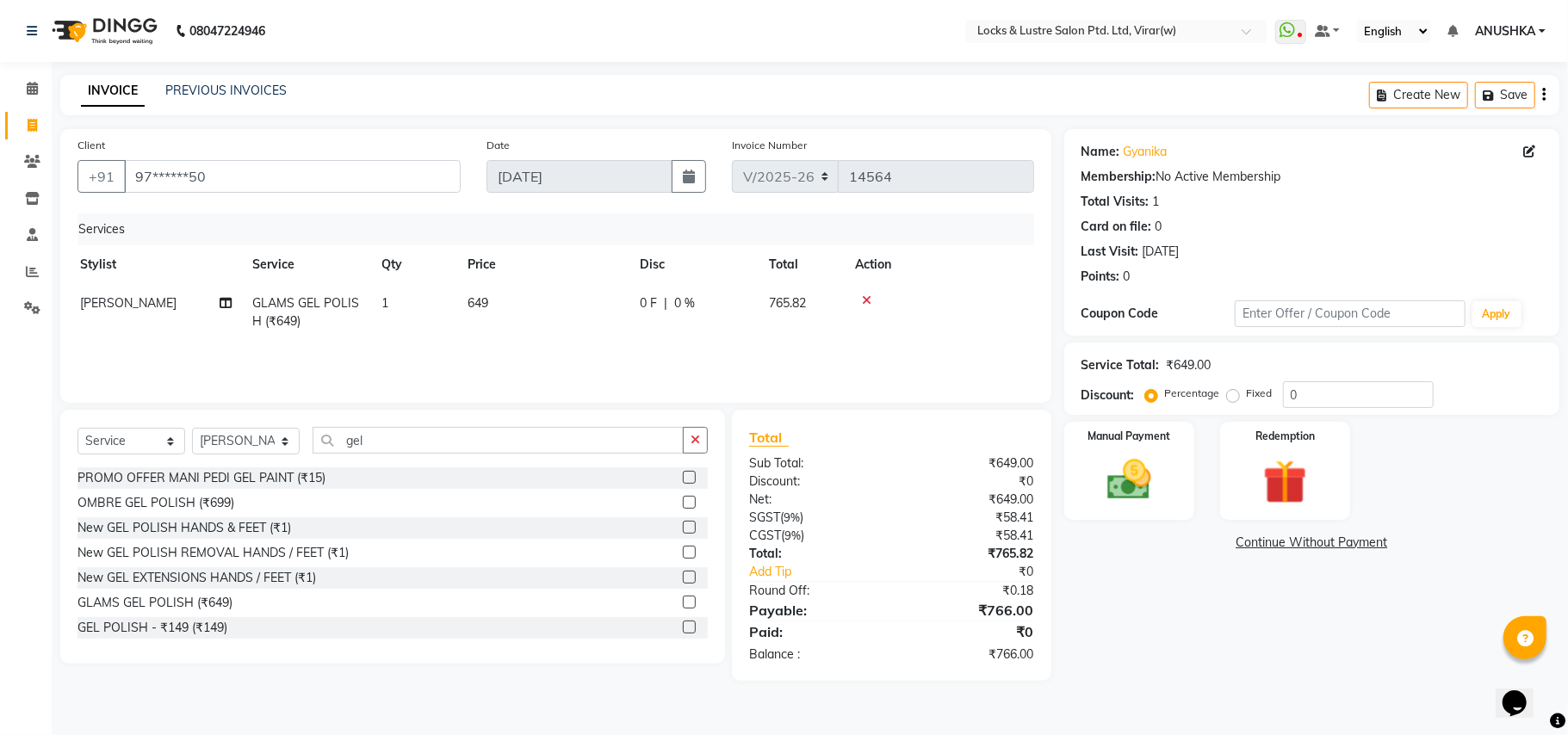
click at [552, 322] on td "649" at bounding box center [543, 312] width 172 height 57
select select "77113"
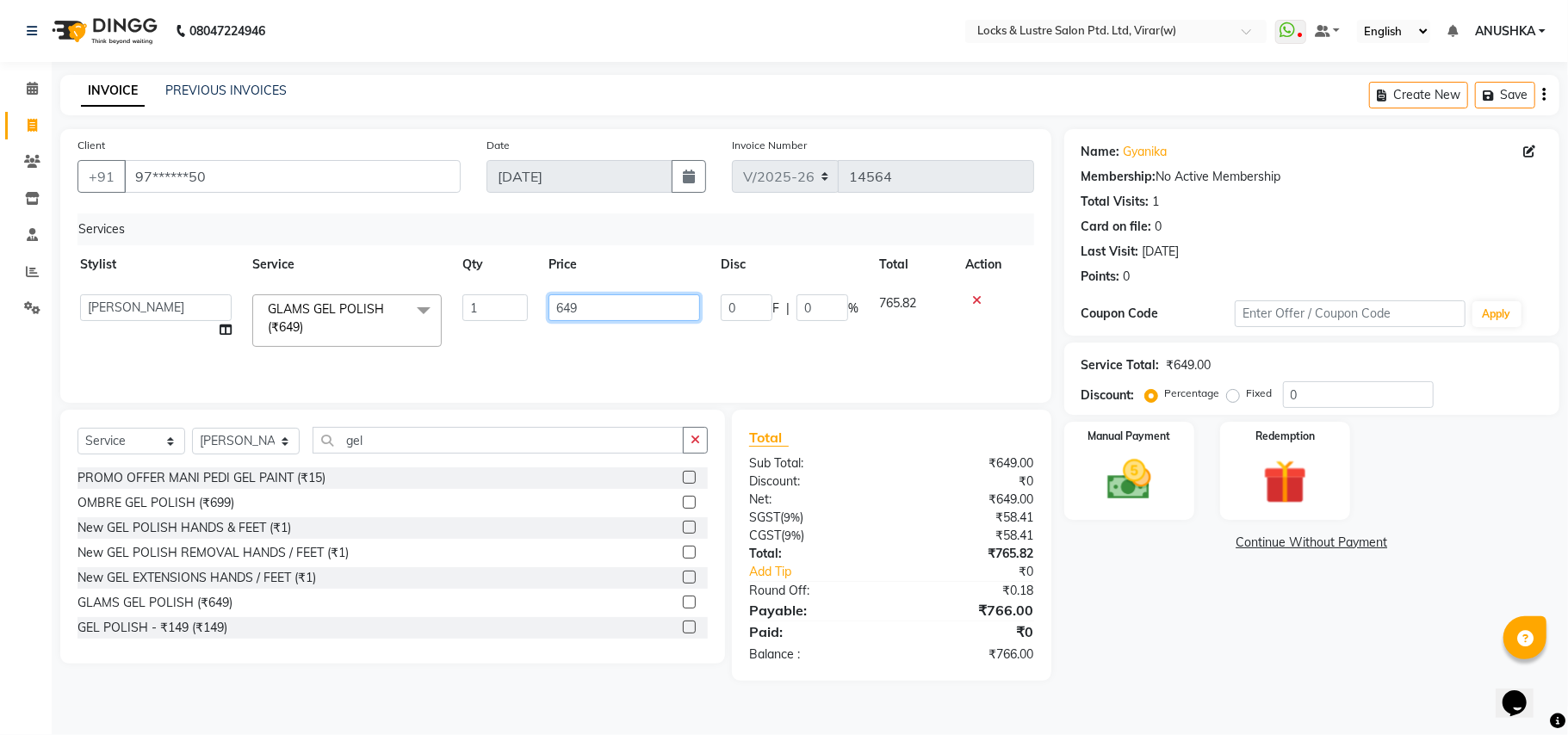
click at [563, 308] on input "649" at bounding box center [624, 308] width 152 height 27
type input "549"
drag, startPoint x: 580, startPoint y: 346, endPoint x: 575, endPoint y: 356, distance: 11.2
click at [580, 352] on div "Services Stylist Service Qty Price Disc Total Action AARTI [PERSON_NAME] [PERSO…" at bounding box center [555, 299] width 956 height 172
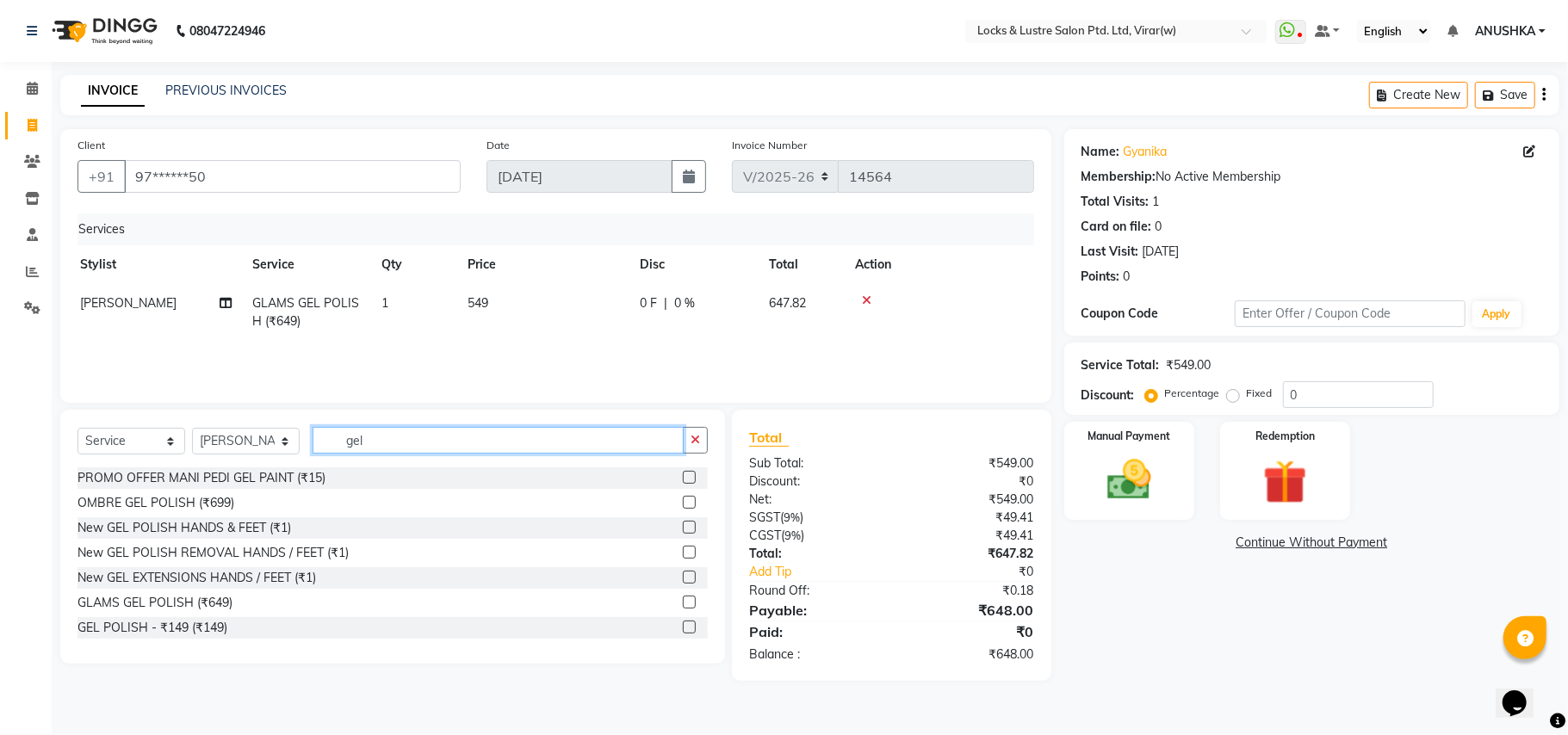
click at [415, 432] on input "gel" at bounding box center [497, 440] width 371 height 27
type input "g"
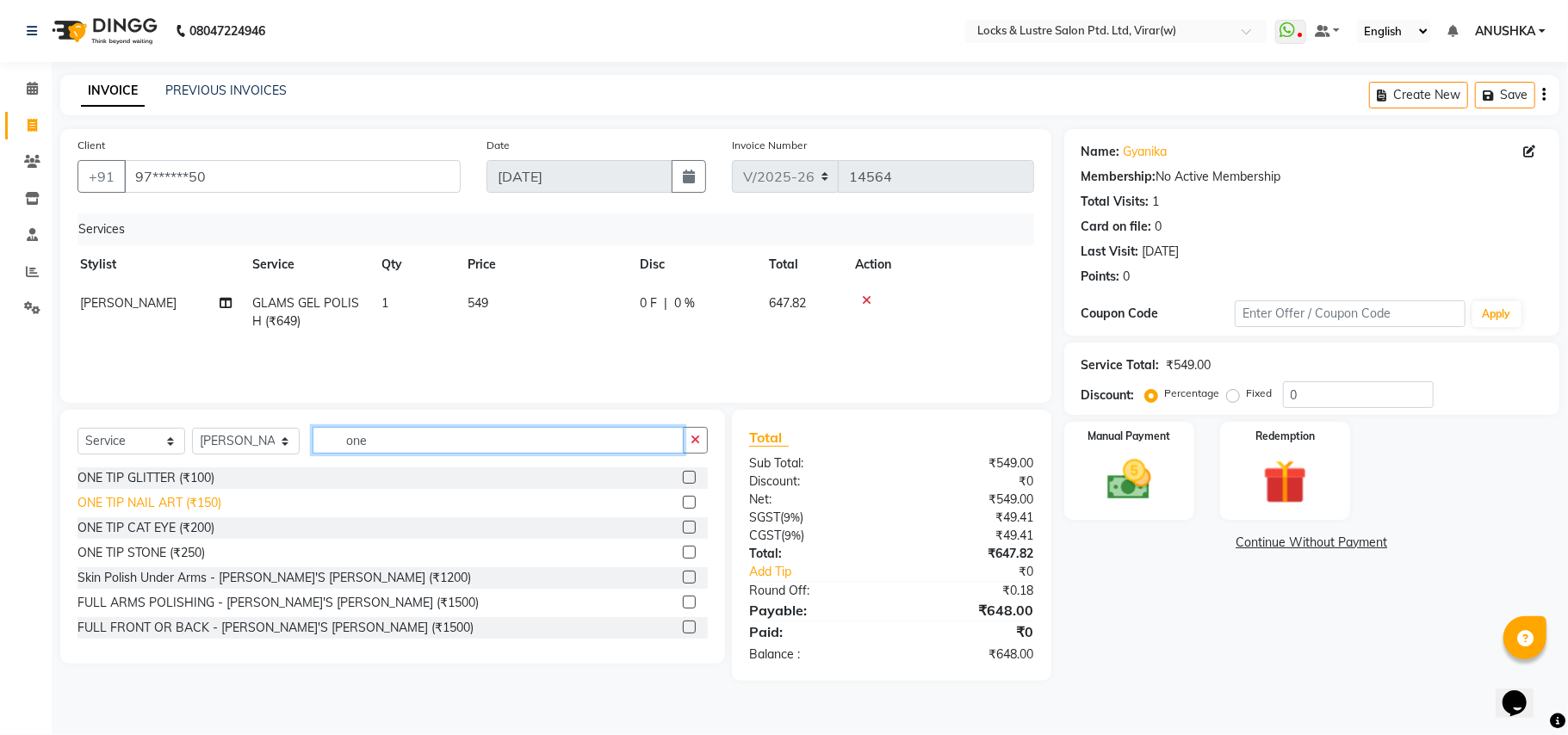
type input "one"
click at [186, 503] on div "ONE TIP NAIL ART (₹150)" at bounding box center [149, 503] width 144 height 18
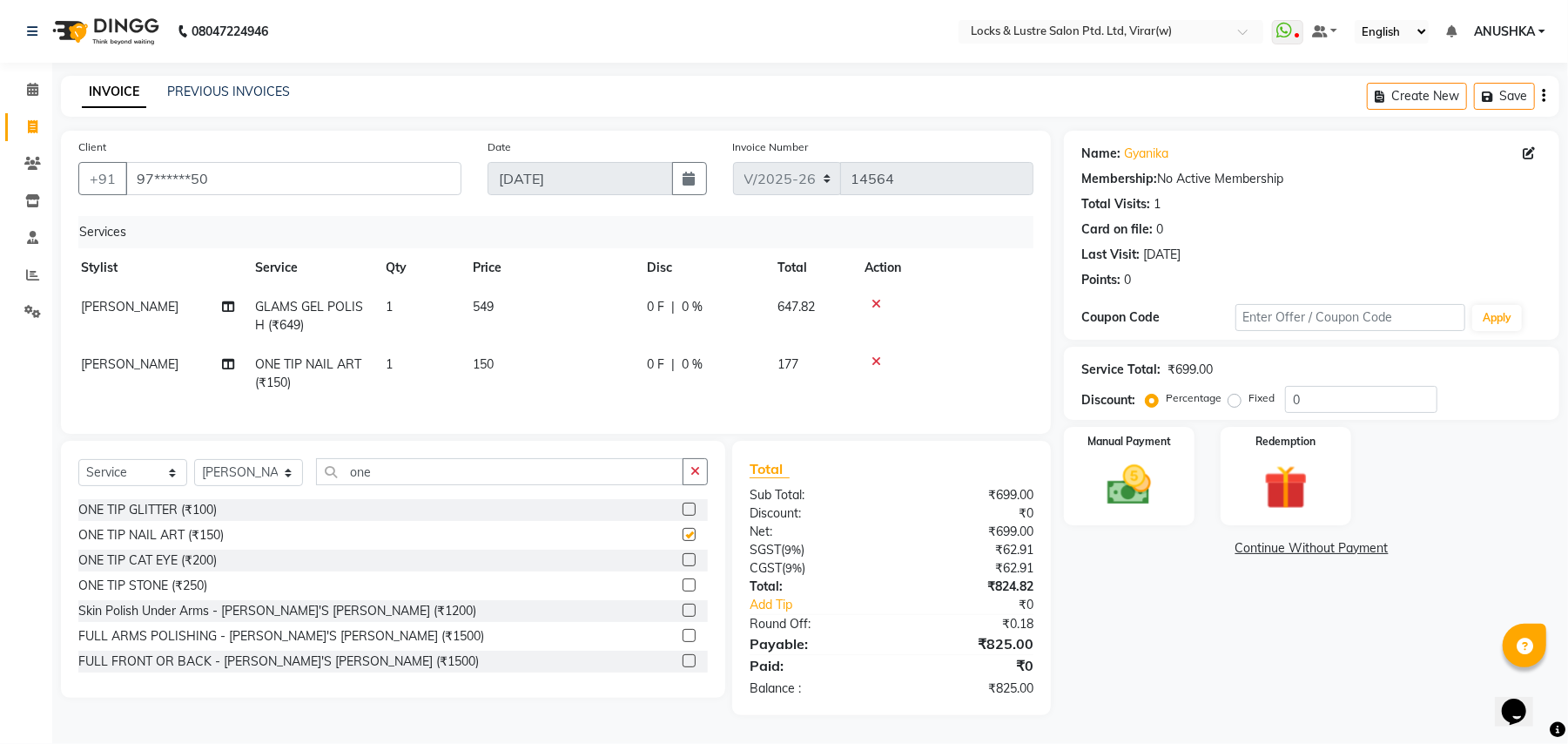
checkbox input "false"
drag, startPoint x: 575, startPoint y: 381, endPoint x: 596, endPoint y: 368, distance: 24.7
click at [578, 377] on td "150" at bounding box center [549, 373] width 174 height 57
select select "77113"
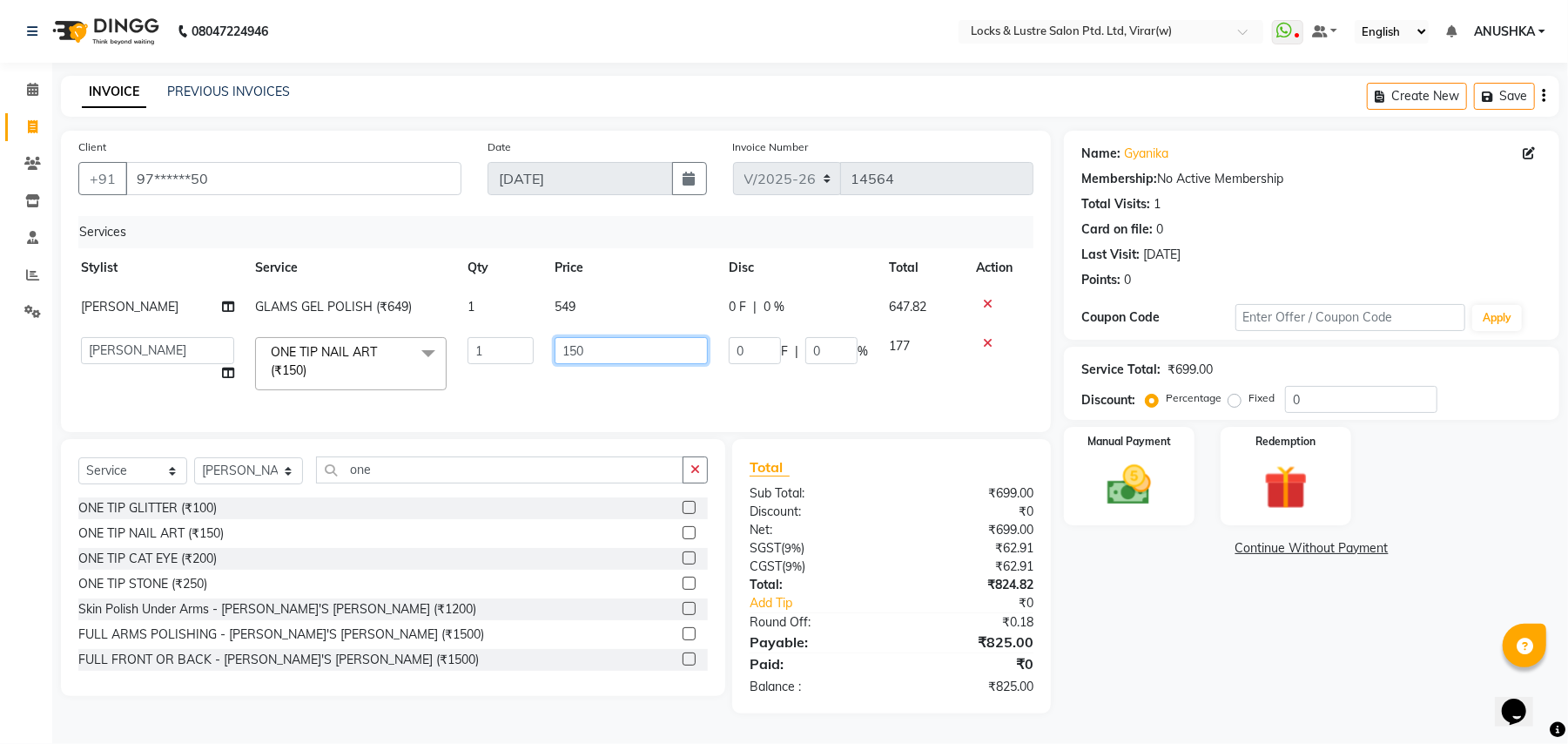
click at [637, 347] on input "150" at bounding box center [631, 351] width 153 height 27
type input "1"
type input "60"
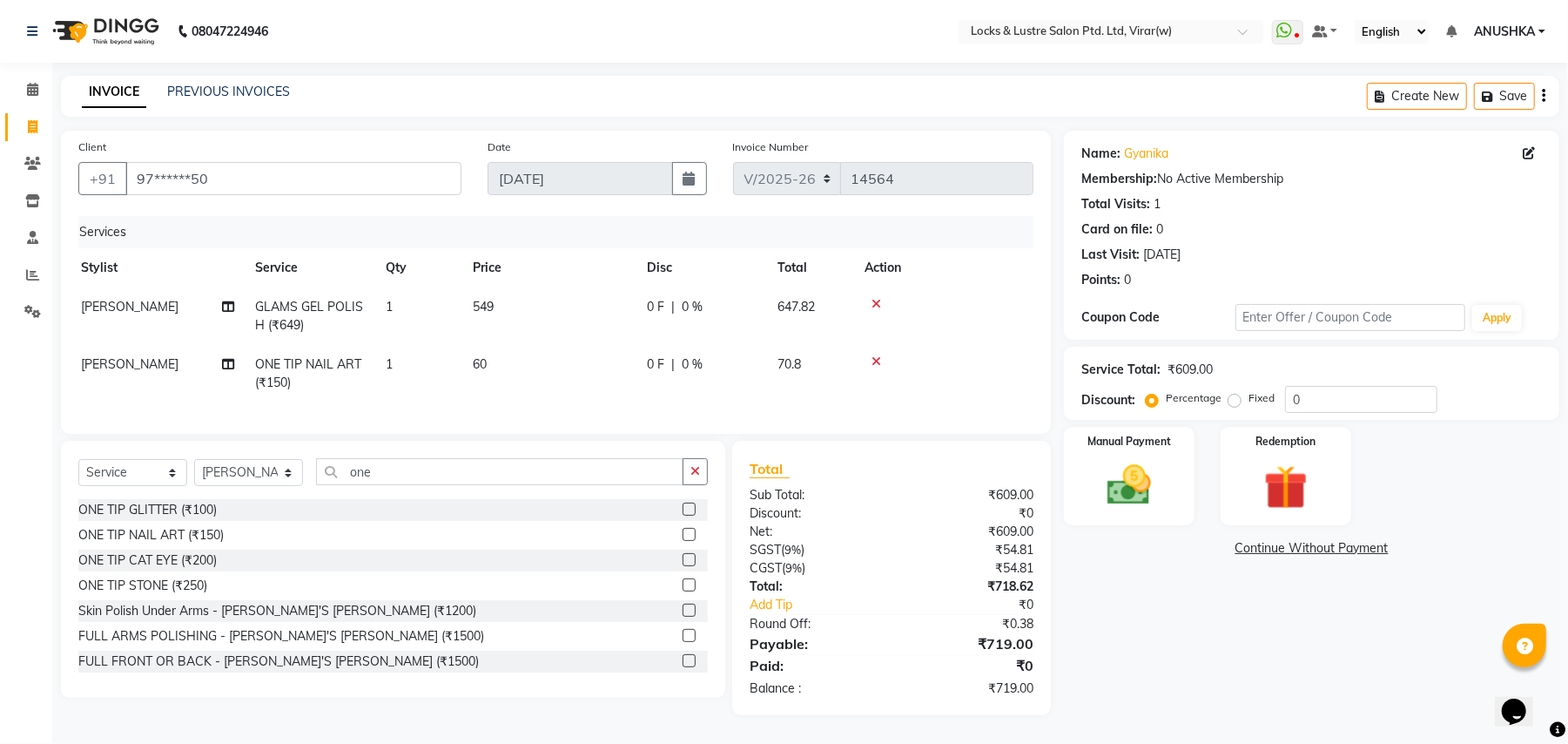
click at [509, 353] on td "60" at bounding box center [549, 373] width 174 height 57
select select "77113"
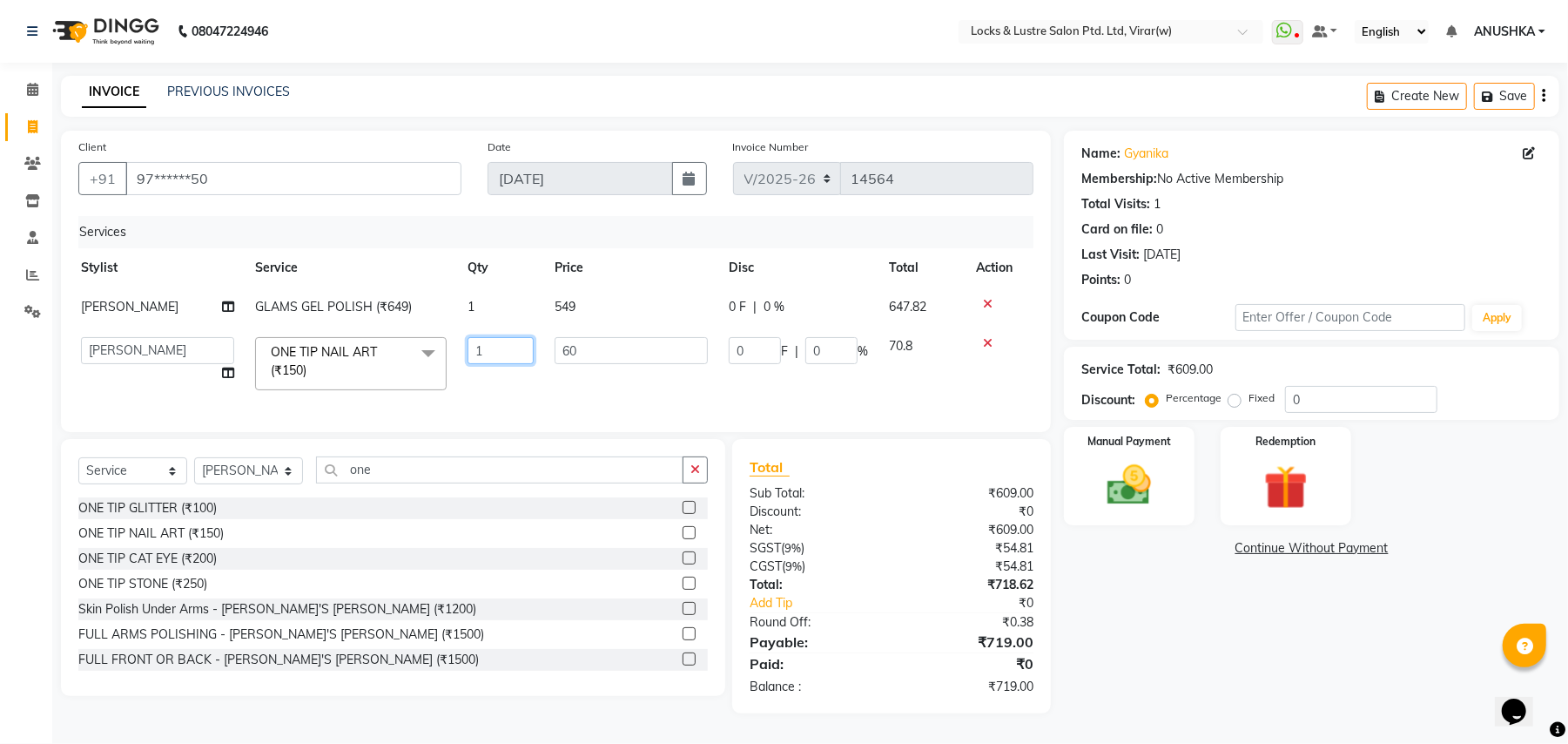
click at [509, 353] on input "1" at bounding box center [500, 351] width 66 height 27
type input "4"
click at [1111, 640] on div "Name: Gyanika Membership: No Active Membership Total Visits: 1 Card on file: 0 …" at bounding box center [1318, 422] width 509 height 583
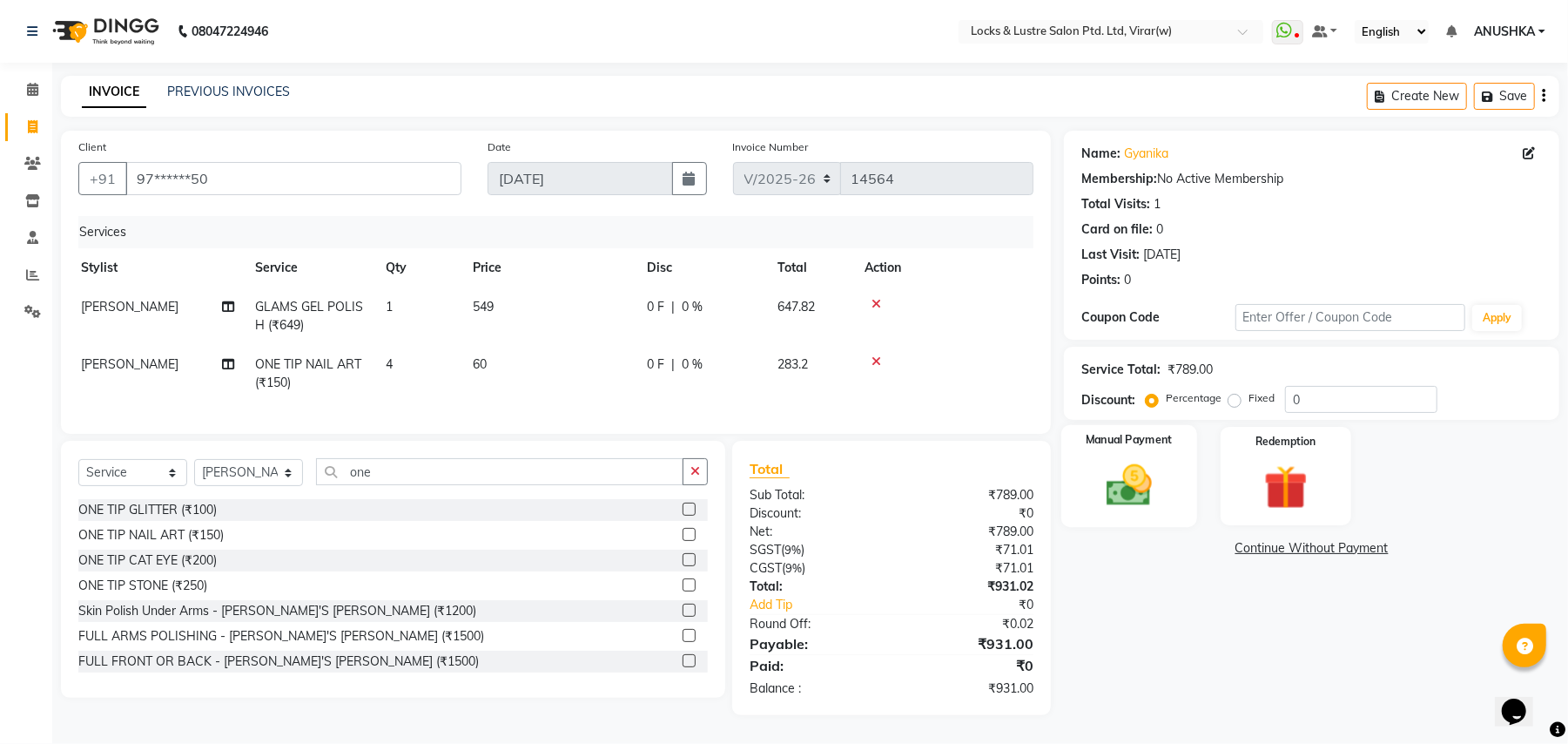
click at [1148, 491] on img at bounding box center [1130, 485] width 75 height 54
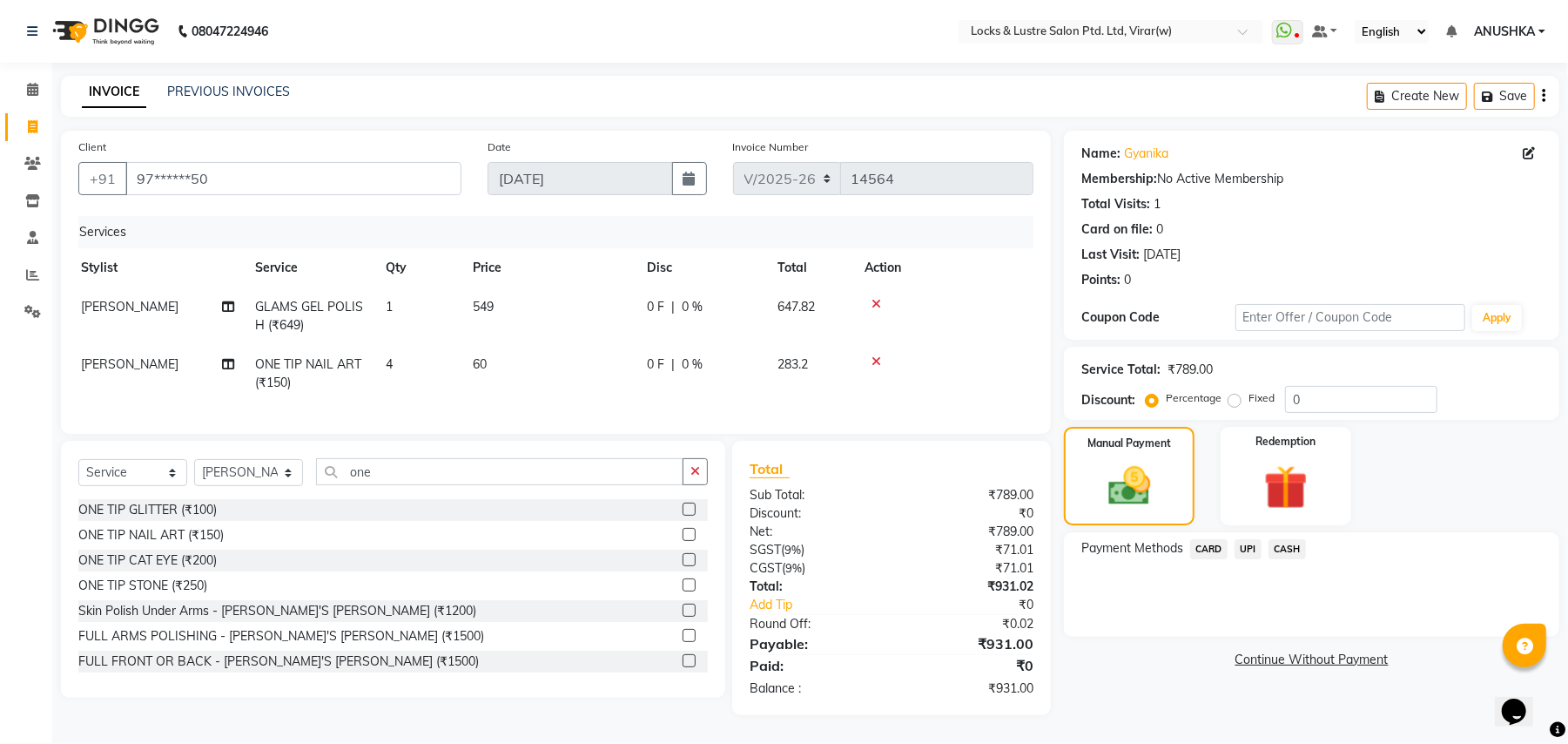
click at [1299, 548] on span "CASH" at bounding box center [1288, 548] width 38 height 20
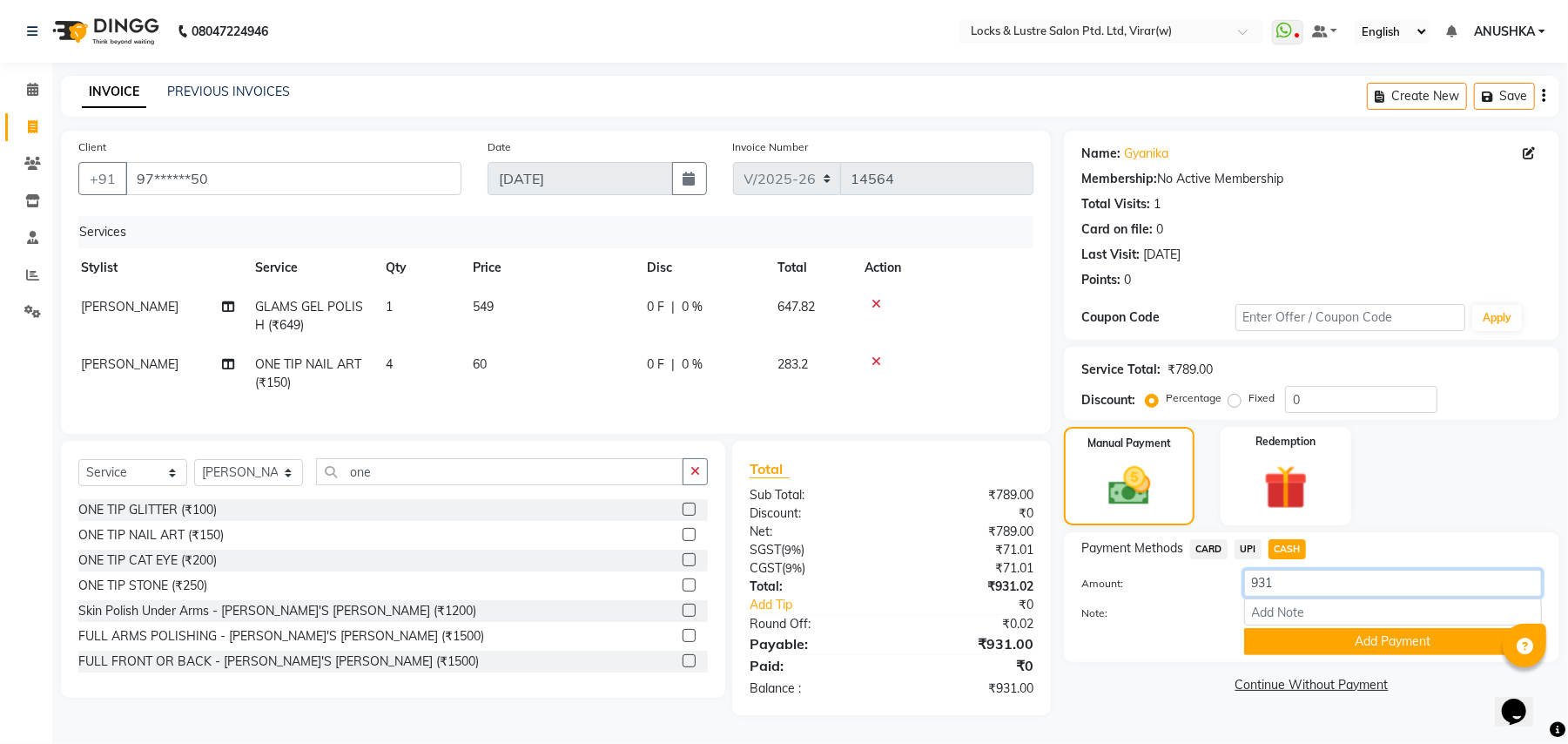
click at [1315, 583] on input "931" at bounding box center [1393, 583] width 298 height 27
type input "900"
click at [1283, 631] on button "Add Payment" at bounding box center [1393, 641] width 298 height 27
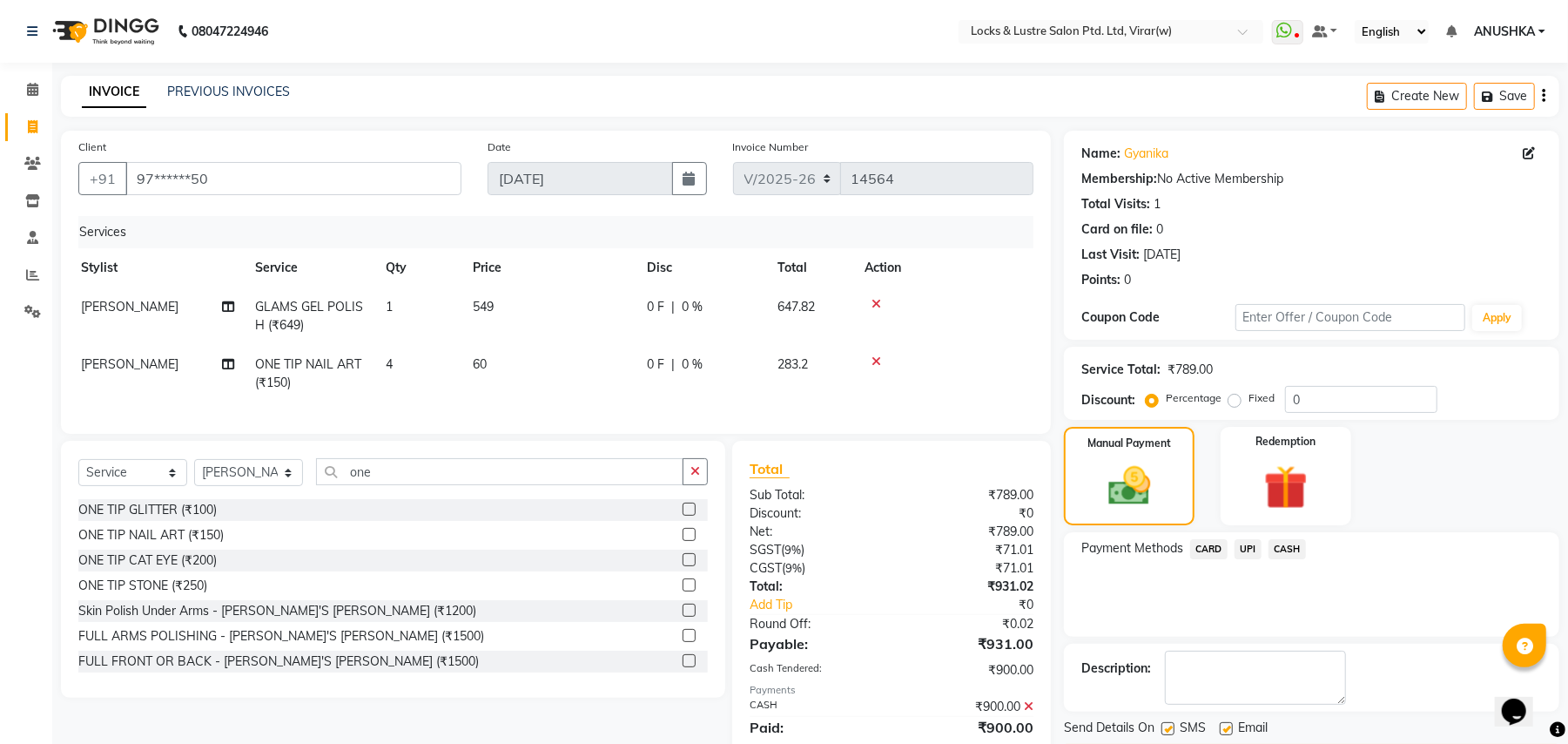
click at [1255, 555] on span "UPI" at bounding box center [1248, 548] width 27 height 20
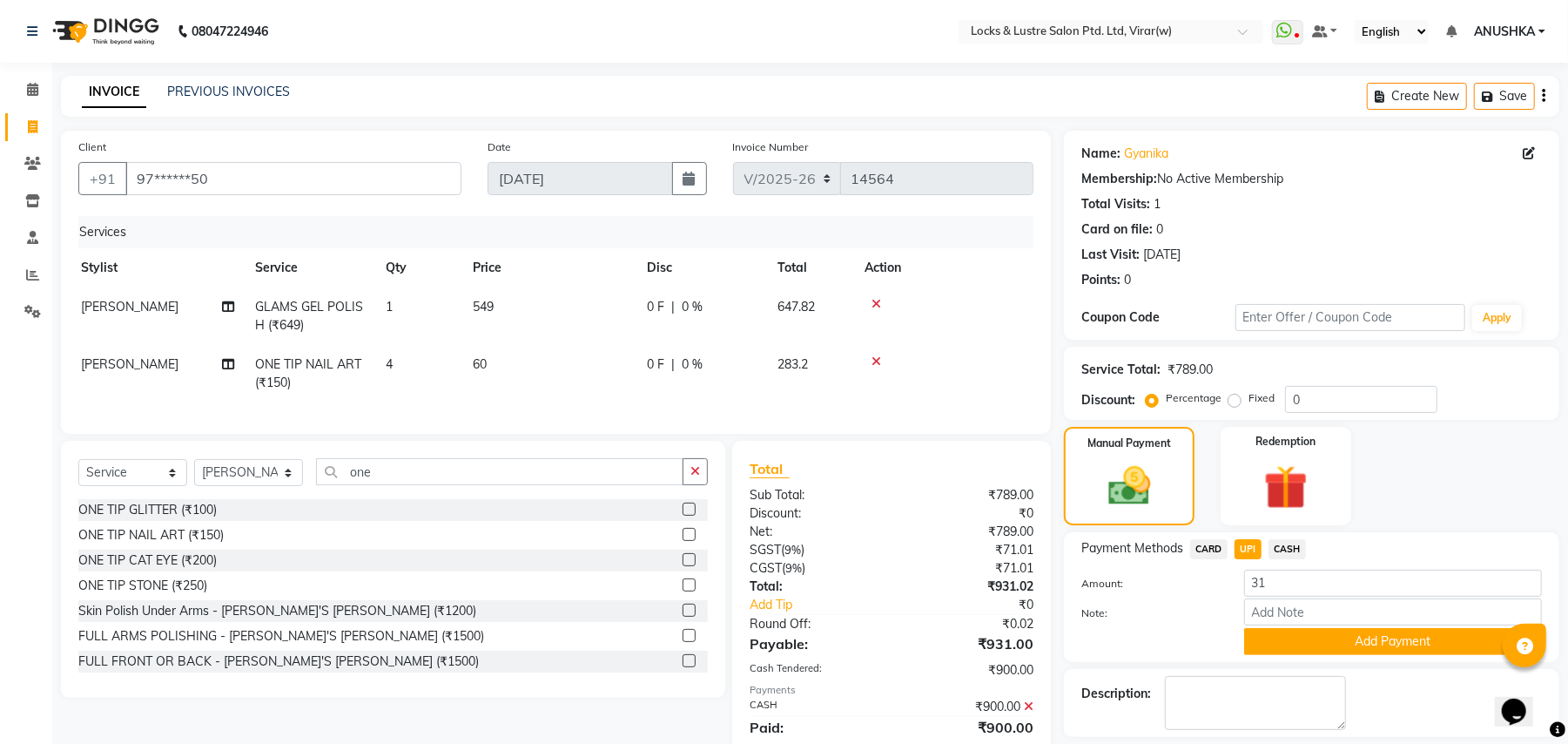
click at [1299, 657] on div "Payment Methods CARD UPI CASH Amount: 31 Note: Add Payment" at bounding box center [1311, 597] width 495 height 130
click at [1295, 645] on button "Add Payment" at bounding box center [1393, 641] width 298 height 27
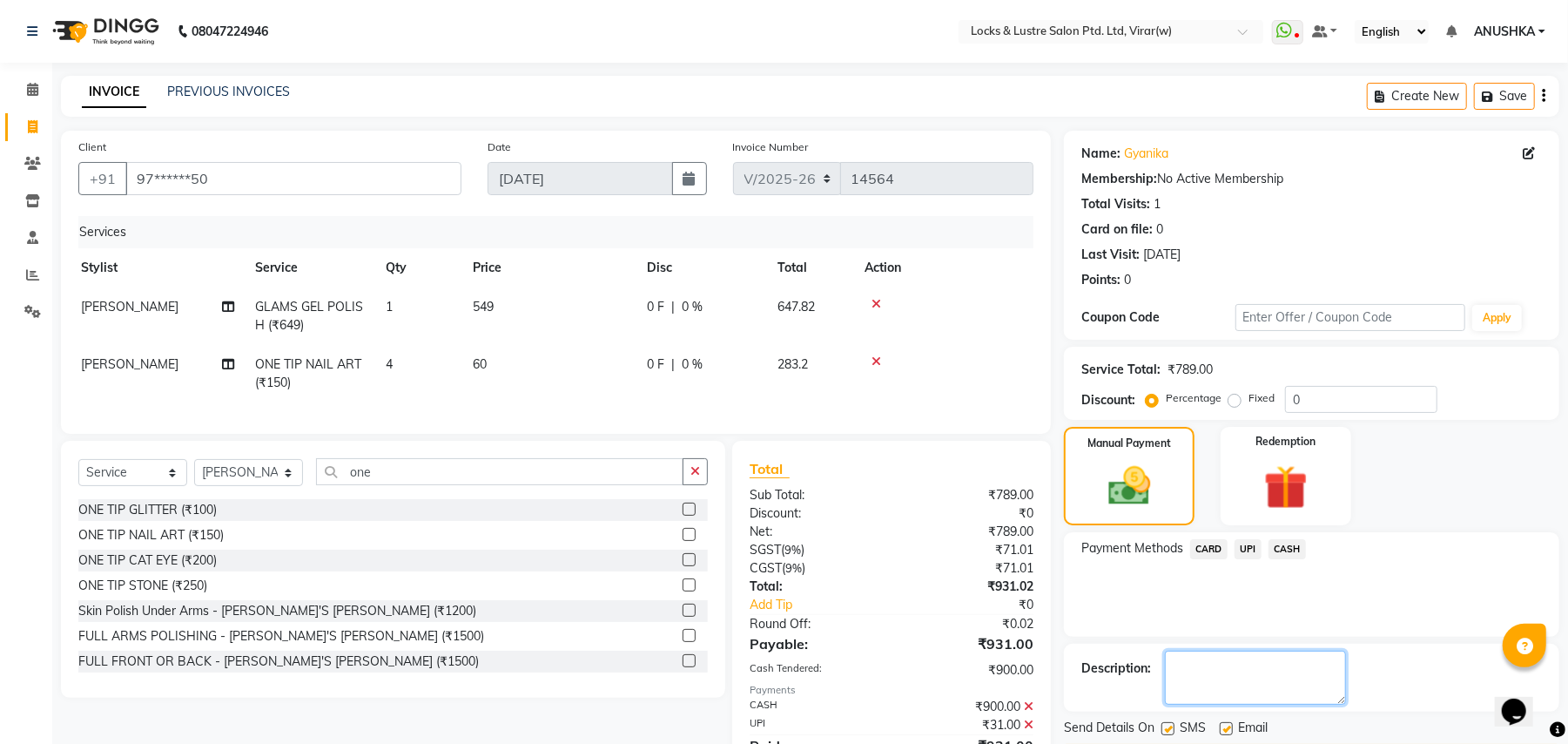
click at [1262, 680] on textarea at bounding box center [1256, 677] width 181 height 54
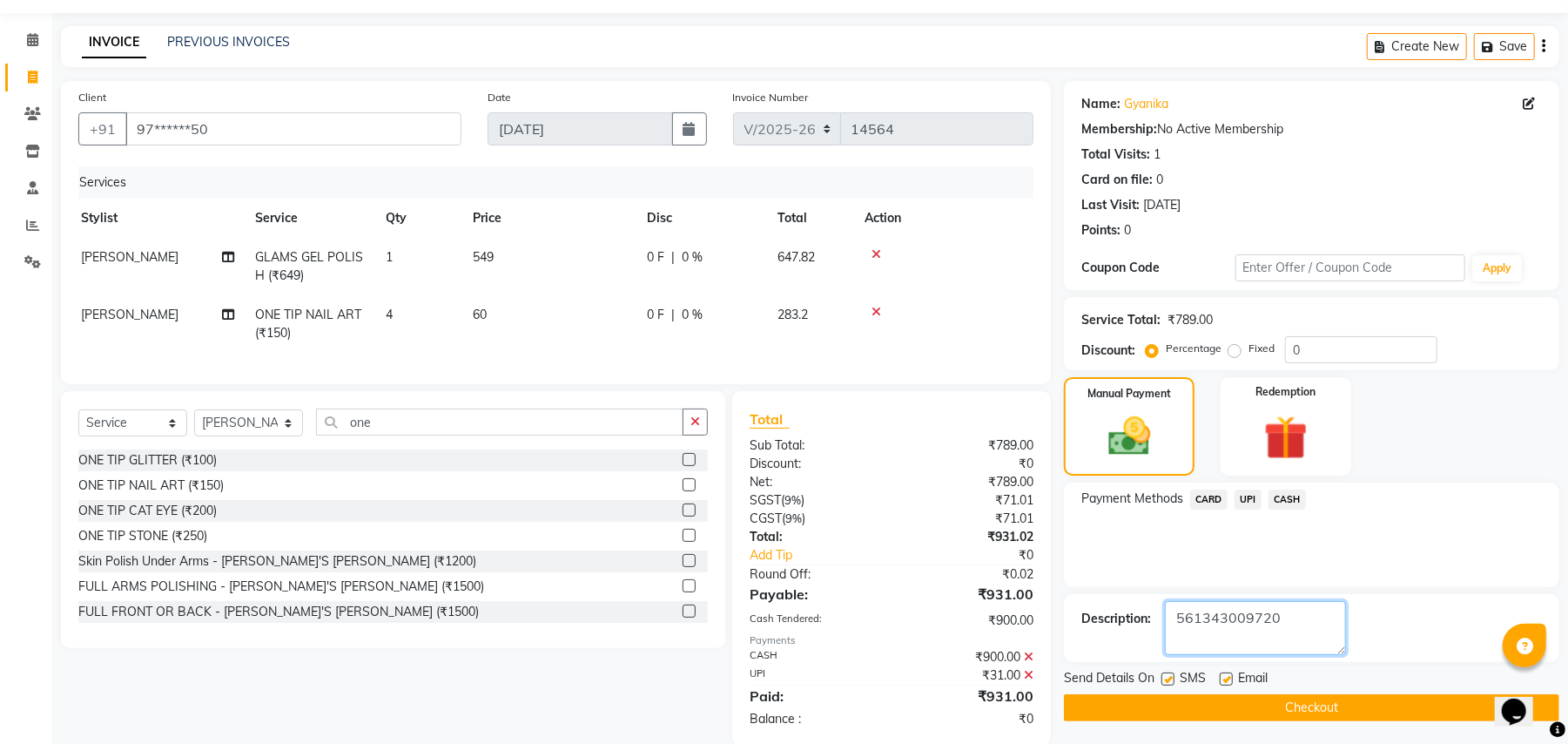
scroll to position [95, 0]
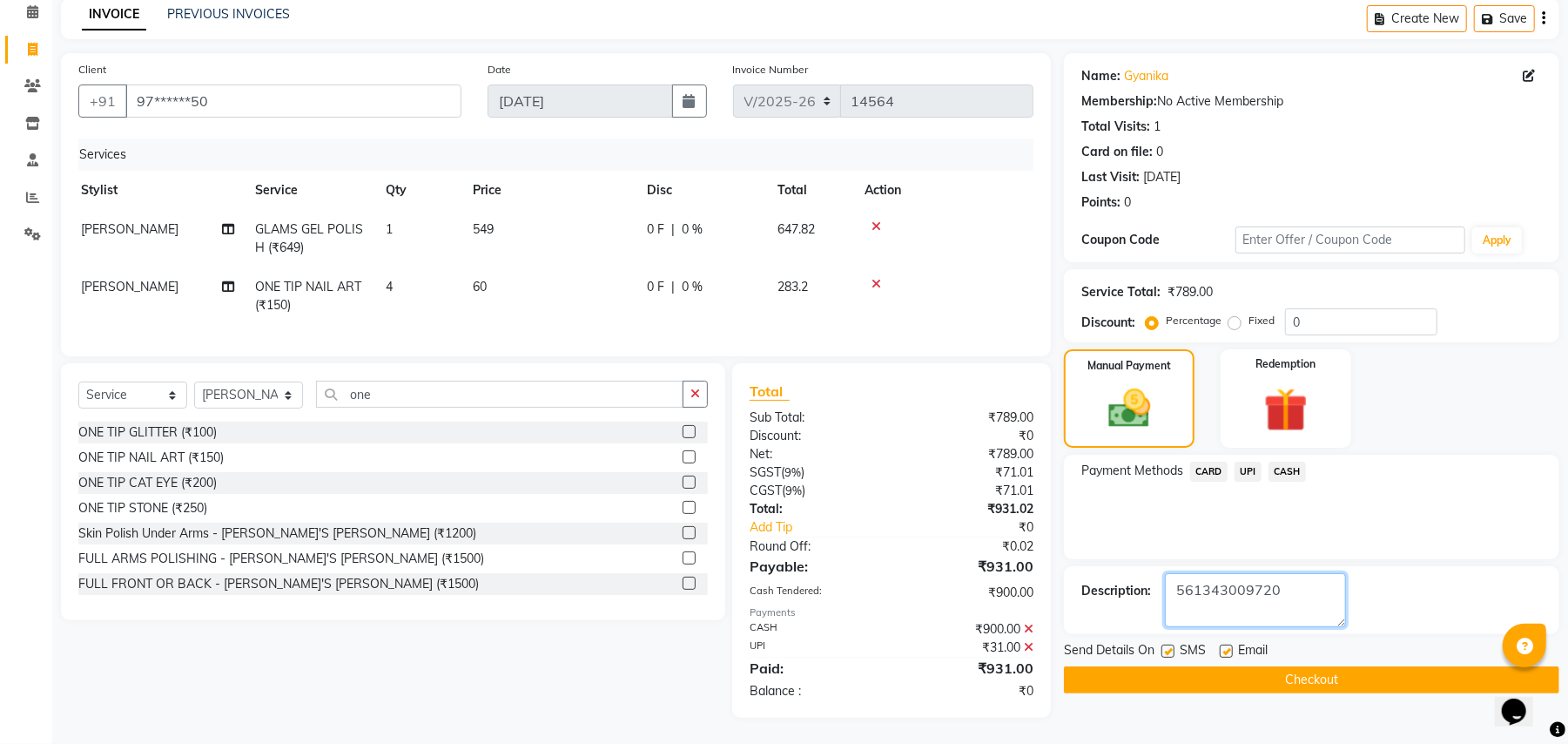
type textarea "561343009720"
click at [1325, 667] on button "Checkout" at bounding box center [1311, 680] width 495 height 27
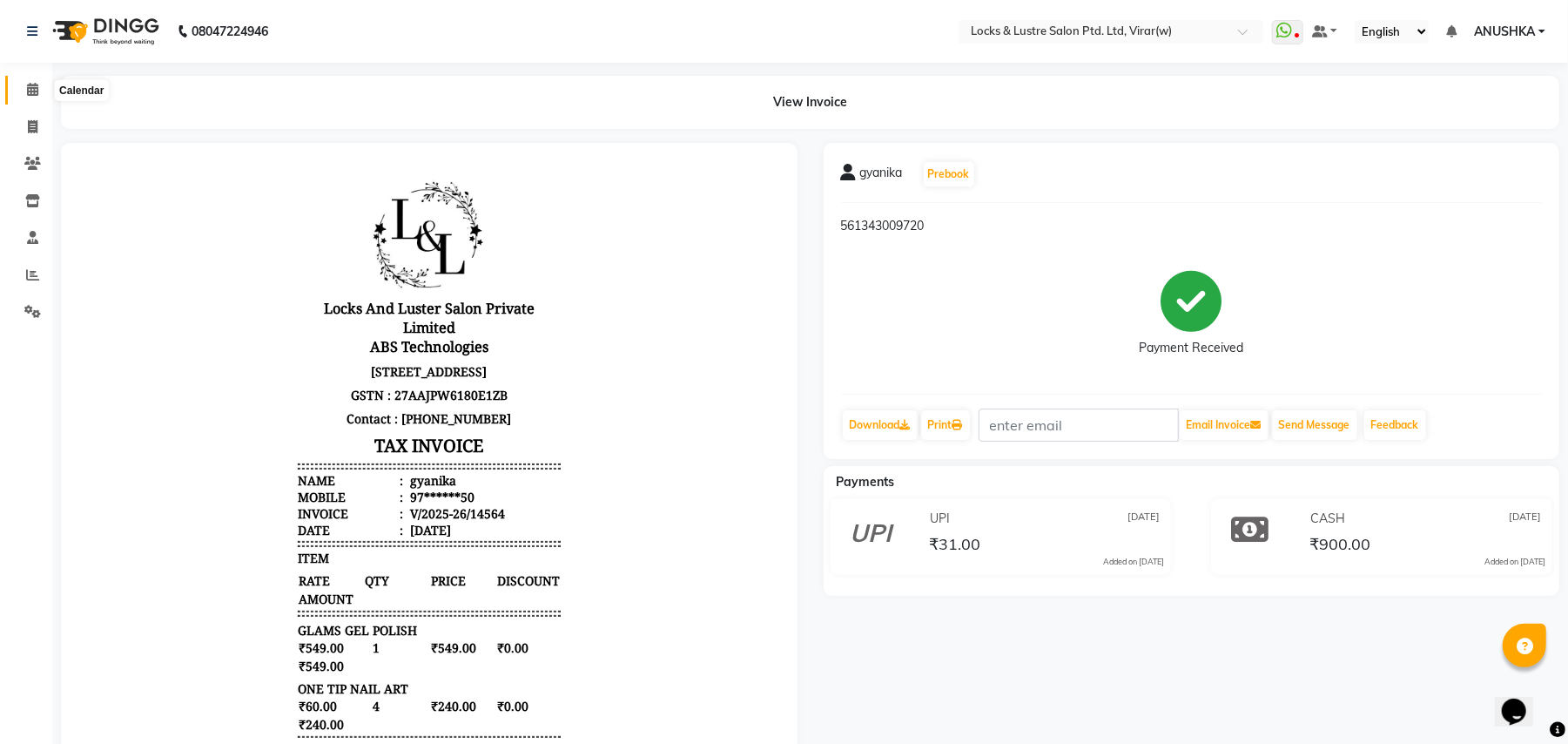
click at [24, 99] on span at bounding box center [33, 89] width 30 height 20
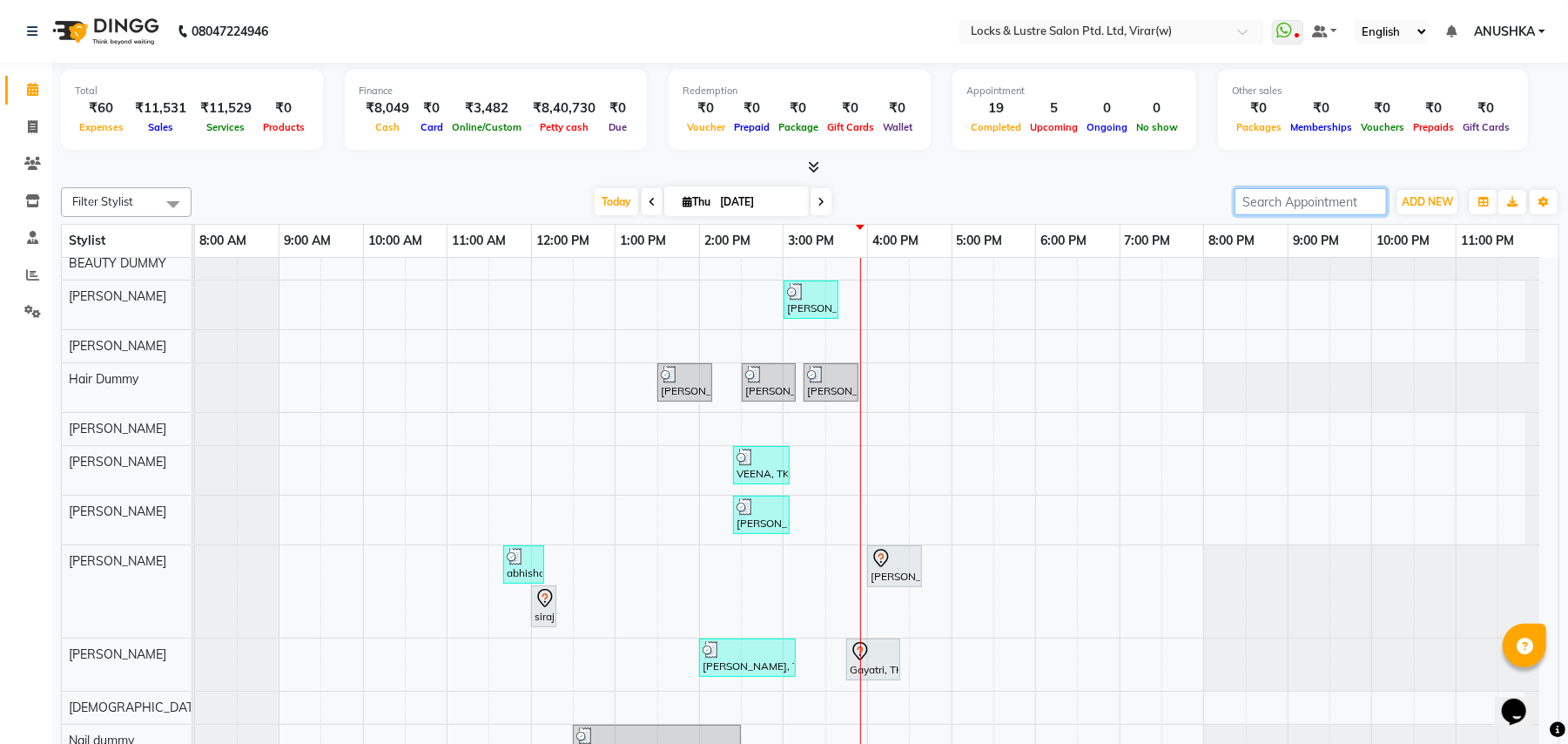
click at [1282, 196] on input "search" at bounding box center [1311, 201] width 152 height 27
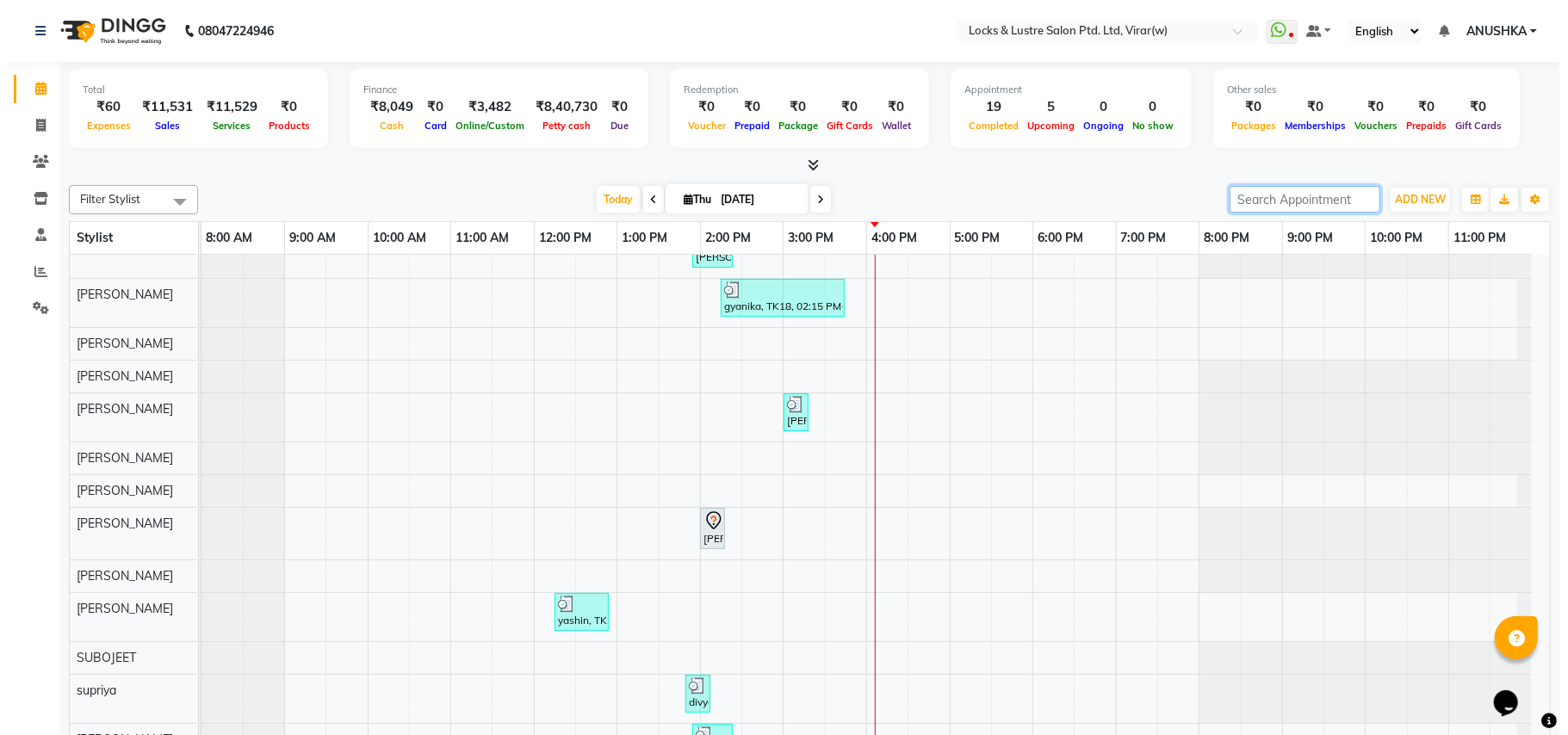
scroll to position [1033, 0]
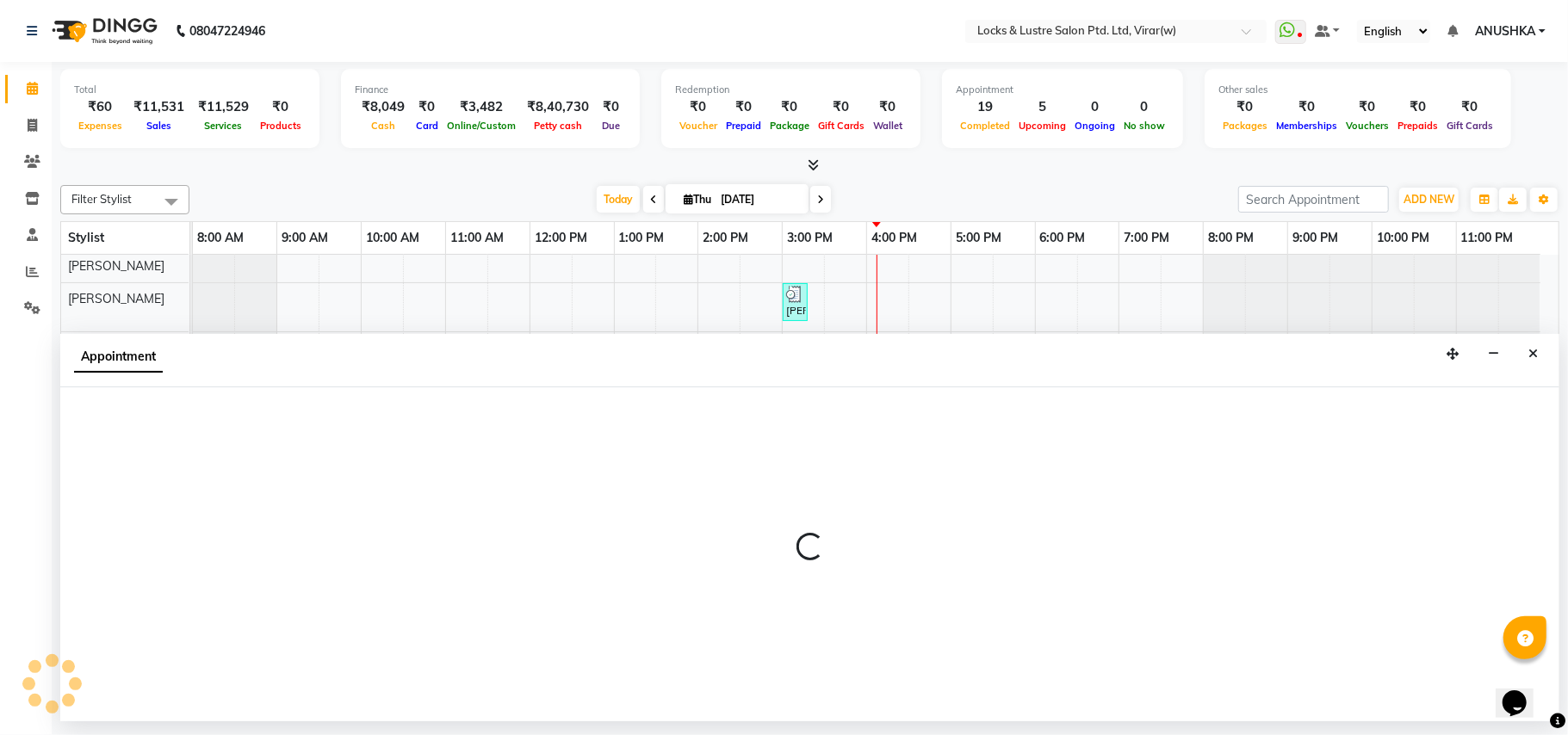
select select "42111"
select select "1140"
select select "tentative"
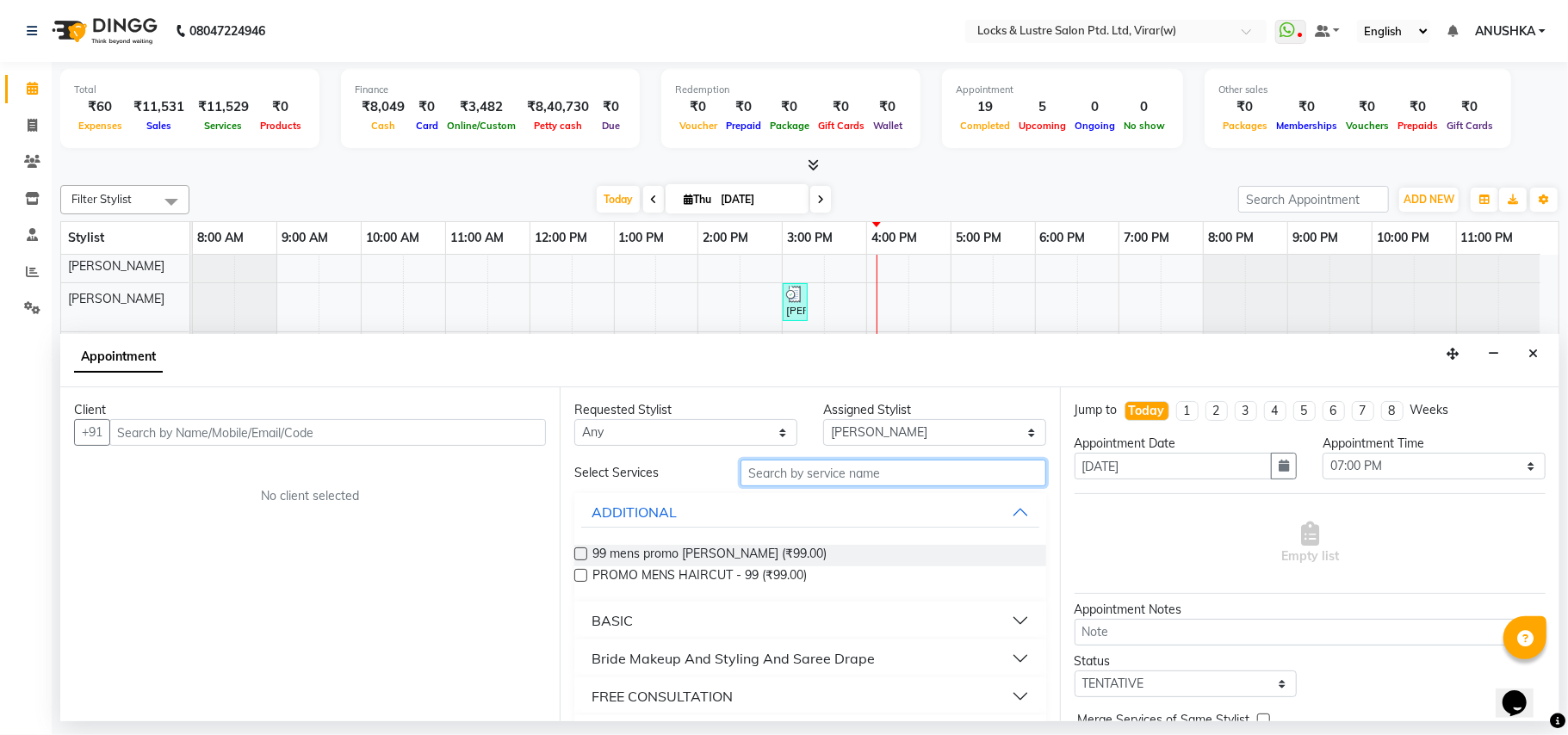
click at [883, 472] on input "text" at bounding box center [893, 473] width 306 height 27
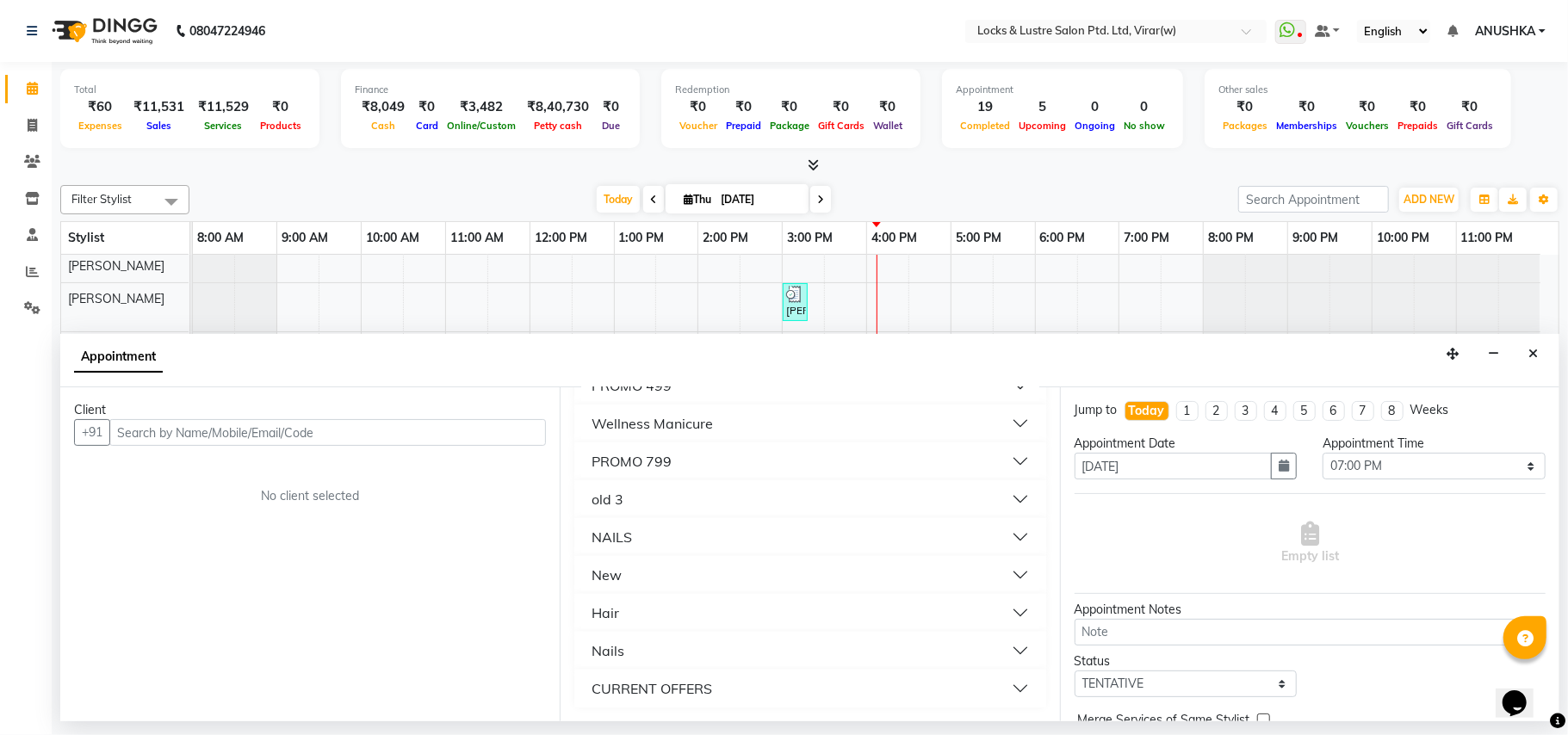
type input "99"
click at [670, 700] on button "CURRENT OFFERS" at bounding box center [810, 688] width 457 height 31
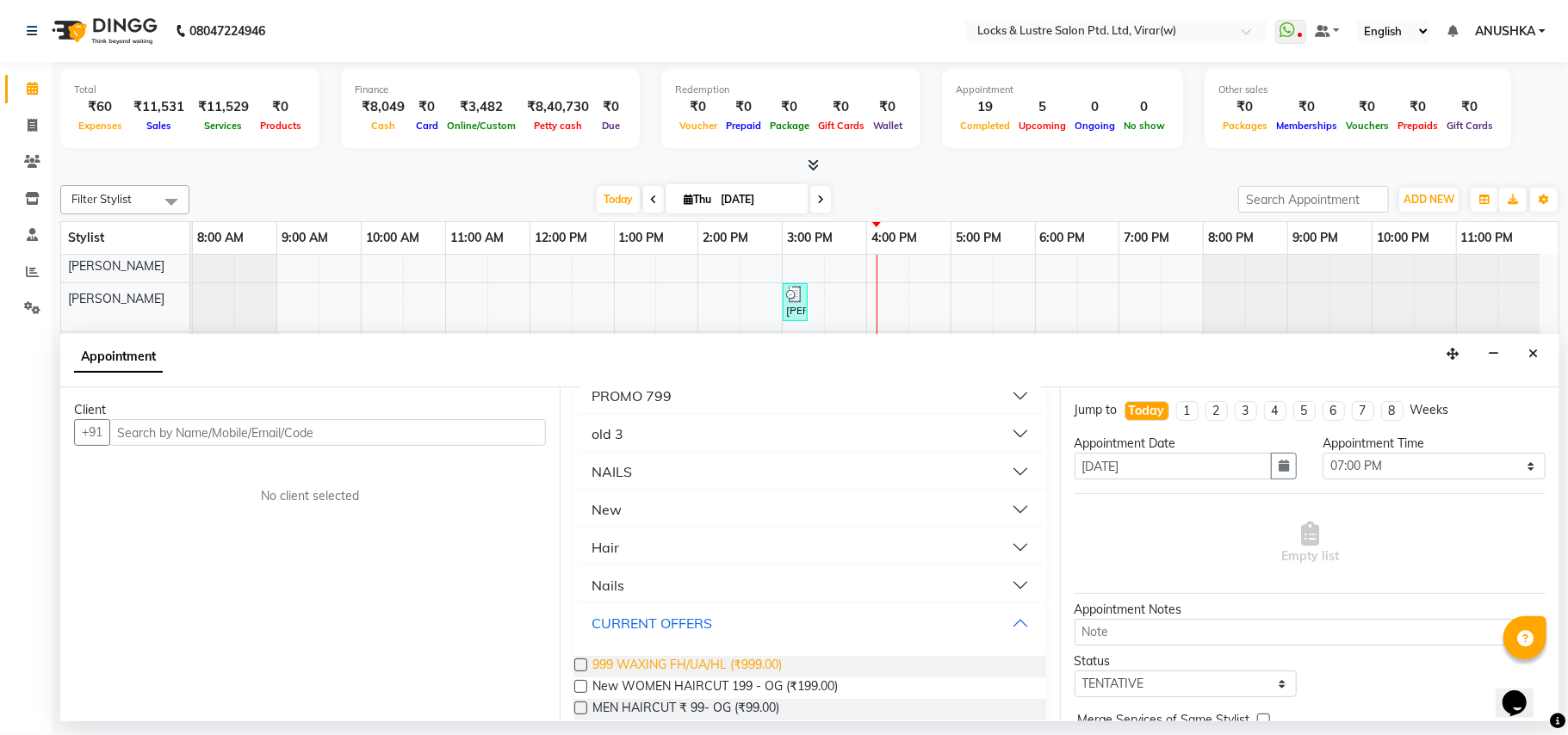
scroll to position [403, 0]
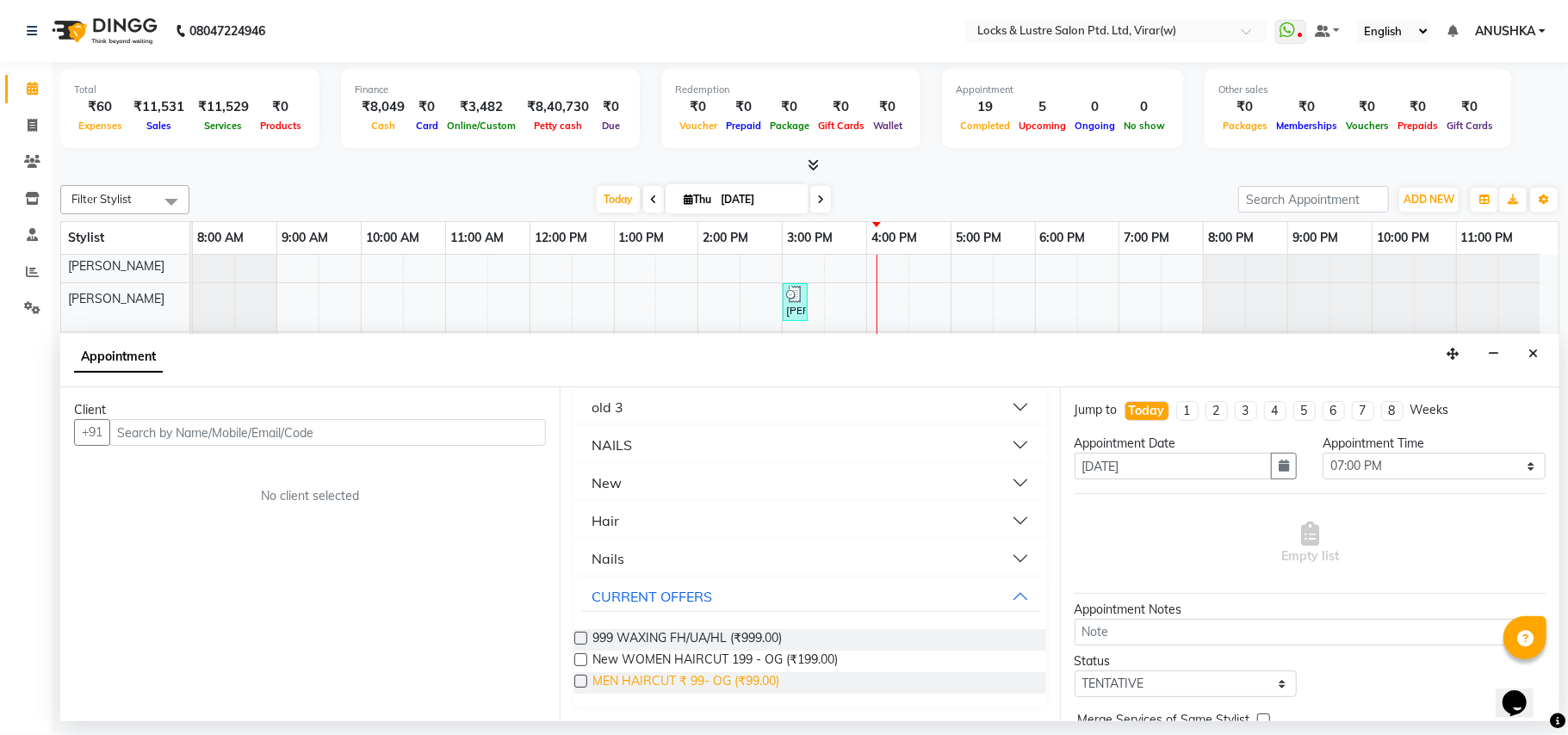
click at [705, 687] on span "MEN HAIRCUT ₹ 99- OG (₹99.00)" at bounding box center [685, 683] width 187 height 21
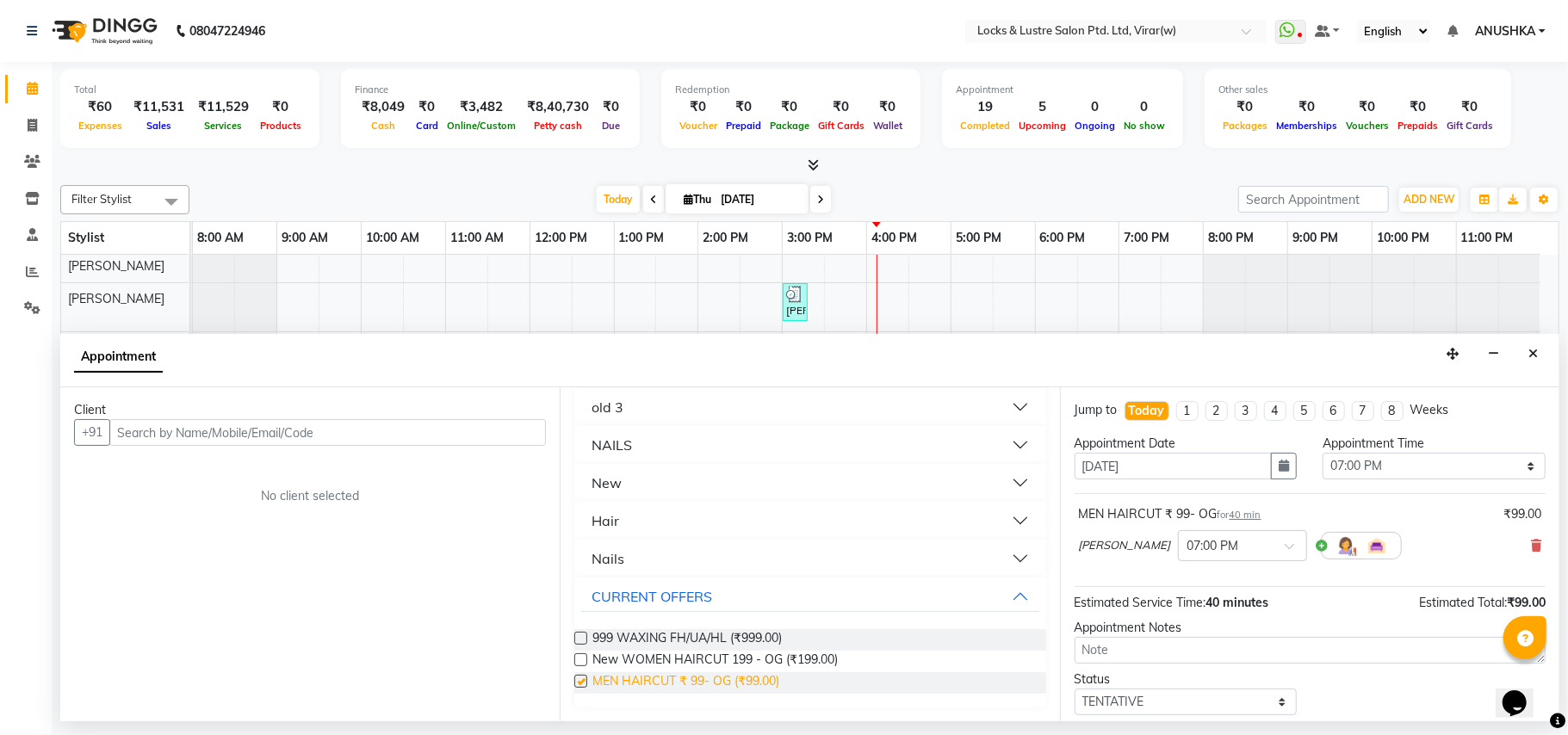
checkbox input "false"
drag, startPoint x: 481, startPoint y: 451, endPoint x: 481, endPoint y: 438, distance: 13.0
click at [481, 440] on div "Client +91 No client selected" at bounding box center [310, 554] width 499 height 334
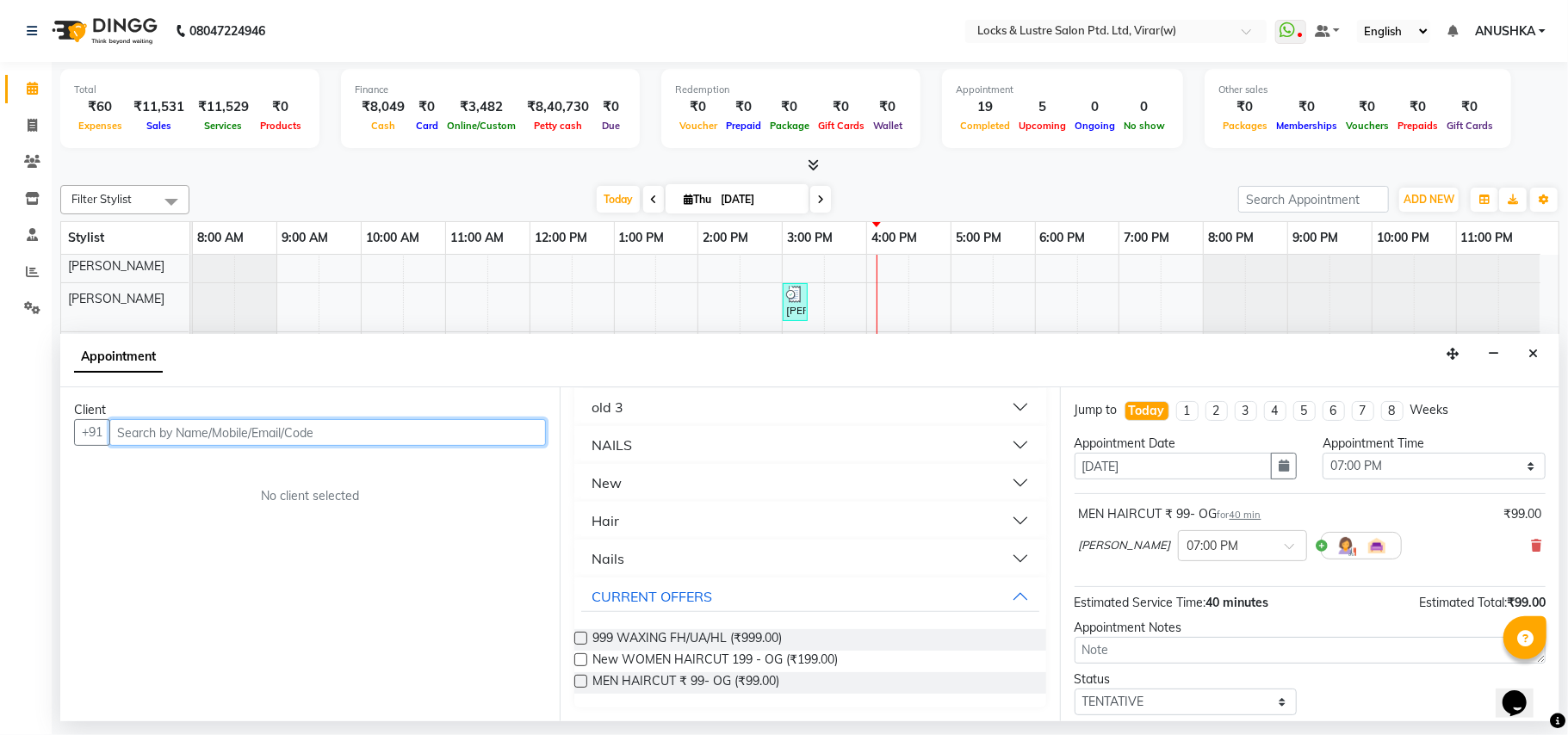
click at [481, 427] on input "text" at bounding box center [328, 432] width 437 height 27
click at [232, 479] on ngb-highlight "98******55" at bounding box center [211, 470] width 71 height 18
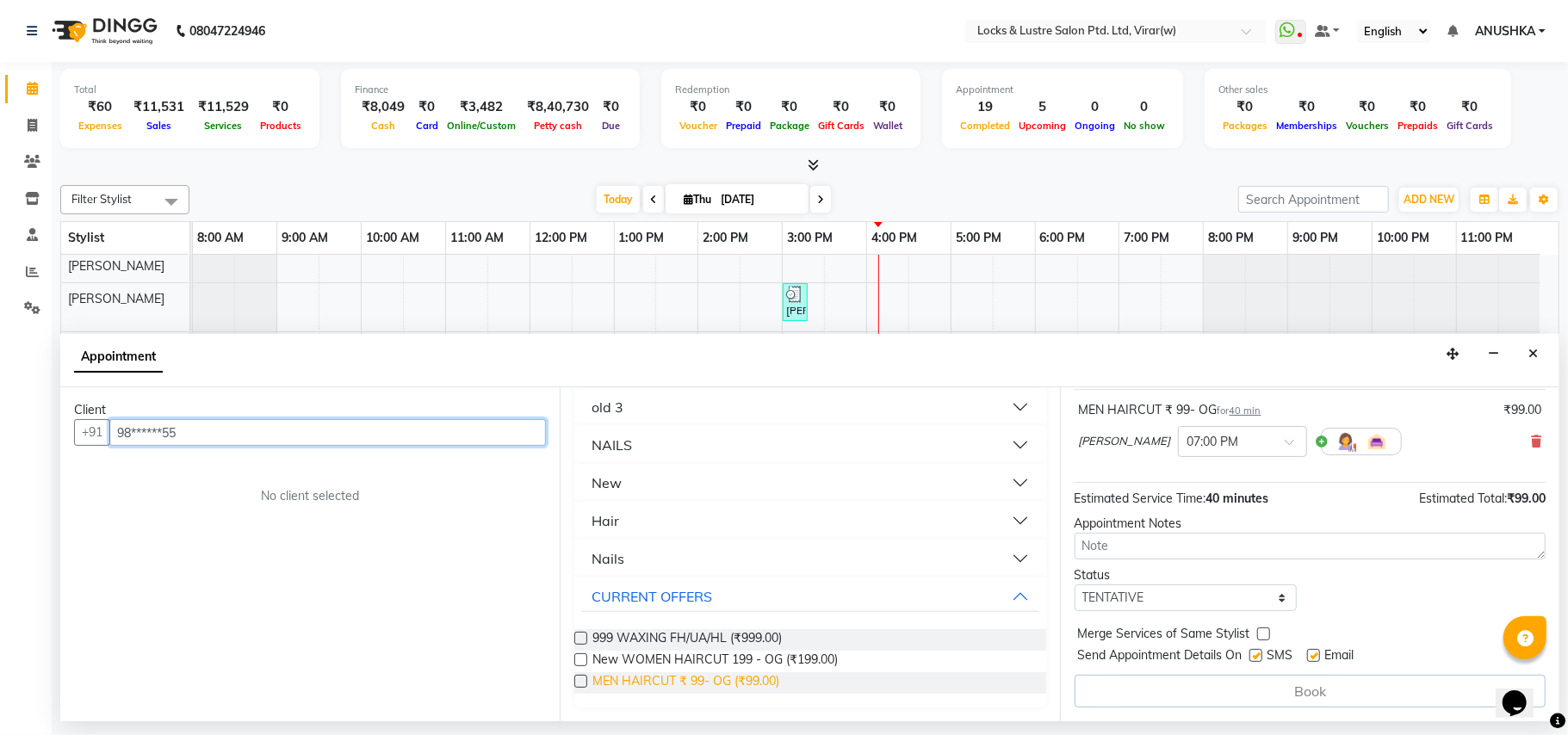
type input "98******55"
click at [755, 676] on span "MEN HAIRCUT ₹ 99- OG (₹99.00)" at bounding box center [685, 683] width 187 height 21
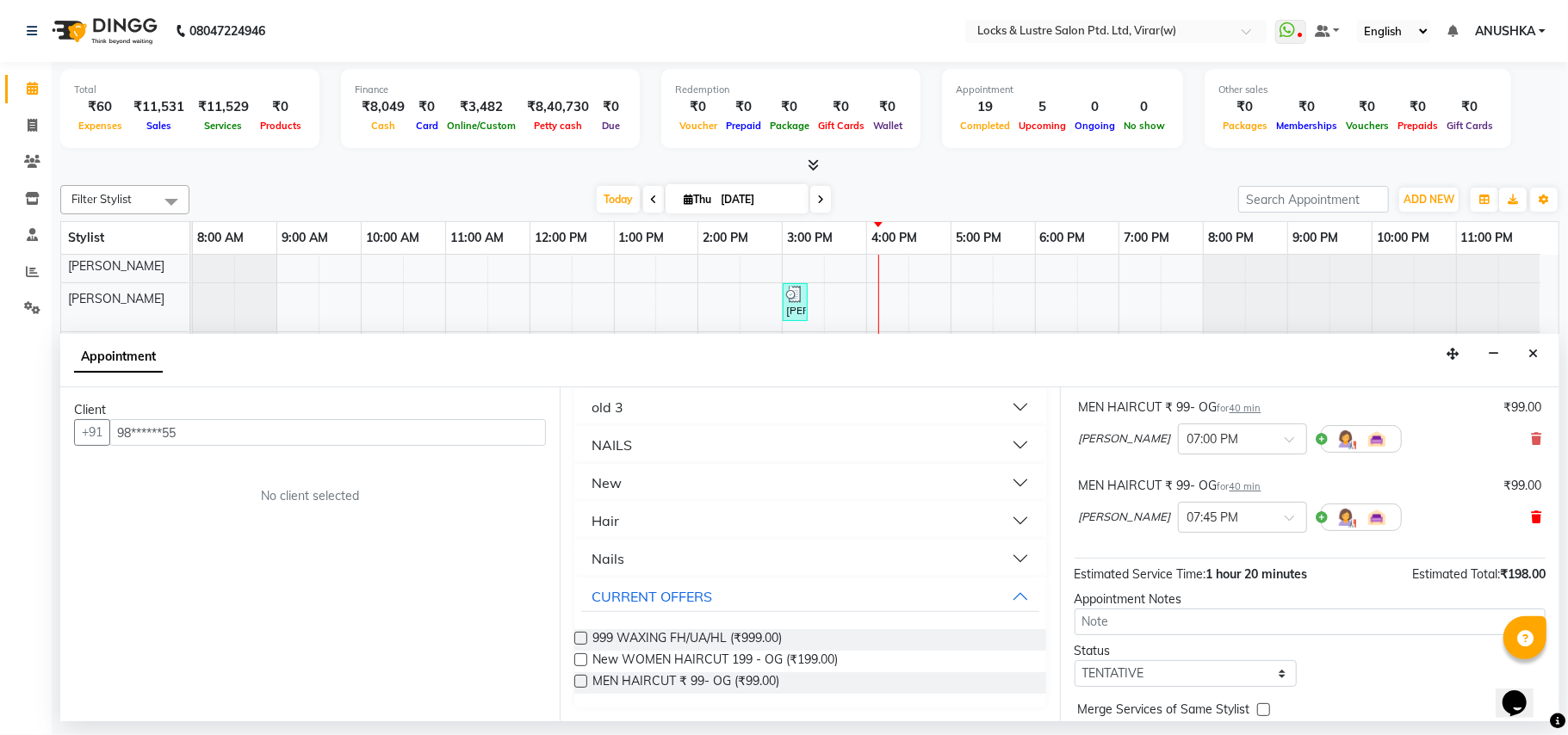
click at [1531, 518] on icon at bounding box center [1535, 517] width 10 height 12
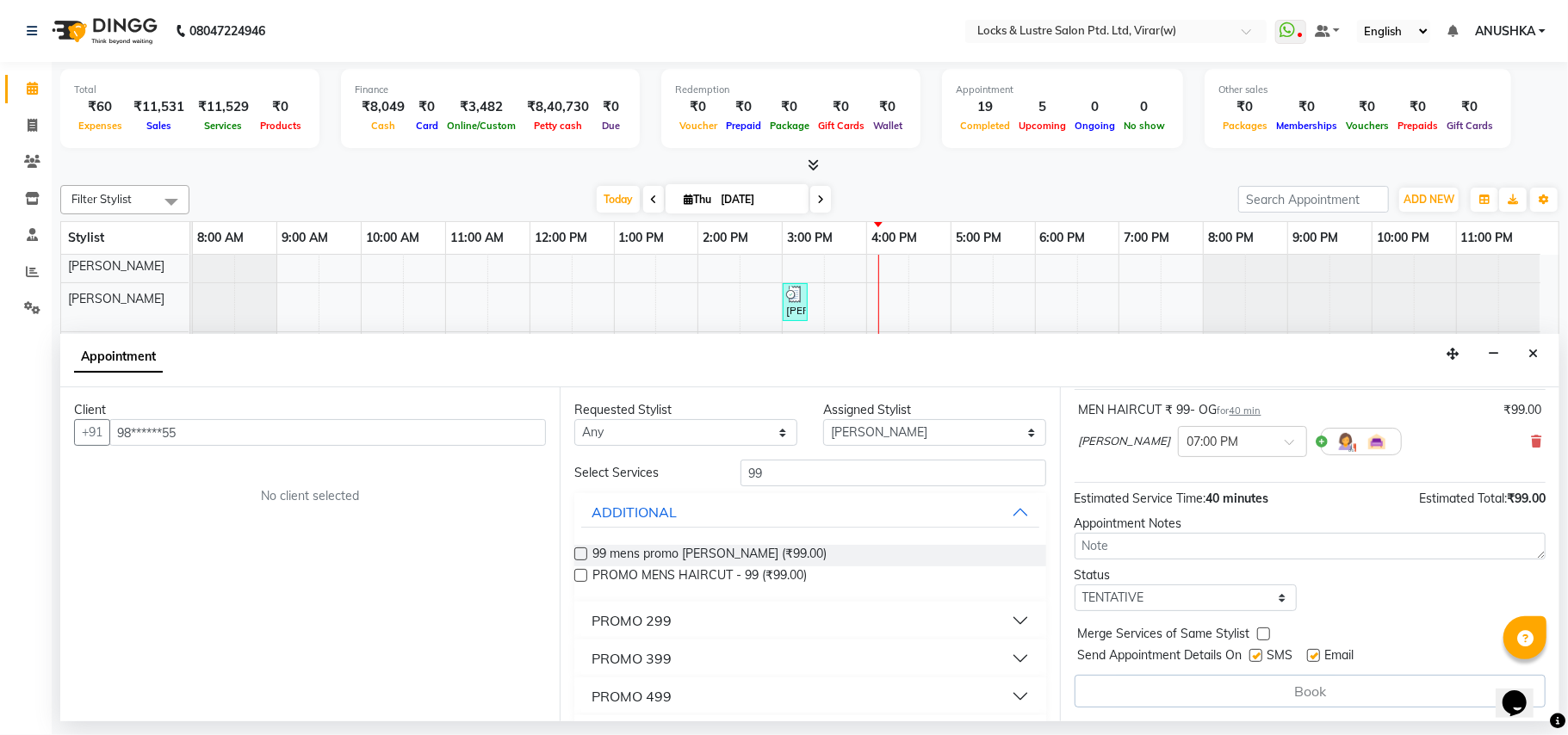
click at [1293, 686] on div "Book" at bounding box center [1310, 690] width 471 height 33
click at [1293, 687] on div "Book" at bounding box center [1310, 690] width 471 height 33
drag, startPoint x: 784, startPoint y: 477, endPoint x: 642, endPoint y: 477, distance: 142.0
click at [642, 477] on div "Select Services 99" at bounding box center [810, 473] width 497 height 27
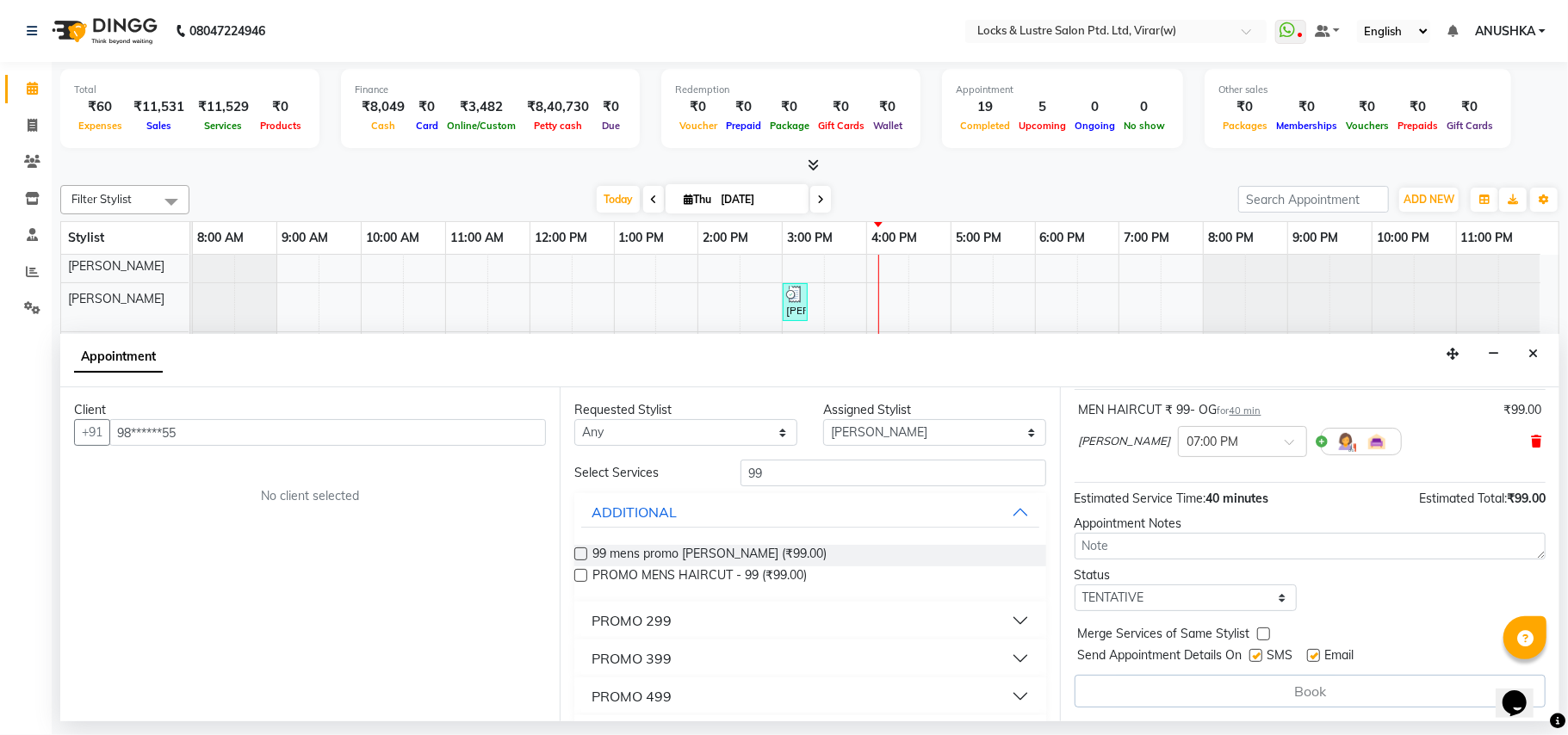
click at [1531, 441] on icon at bounding box center [1535, 441] width 10 height 12
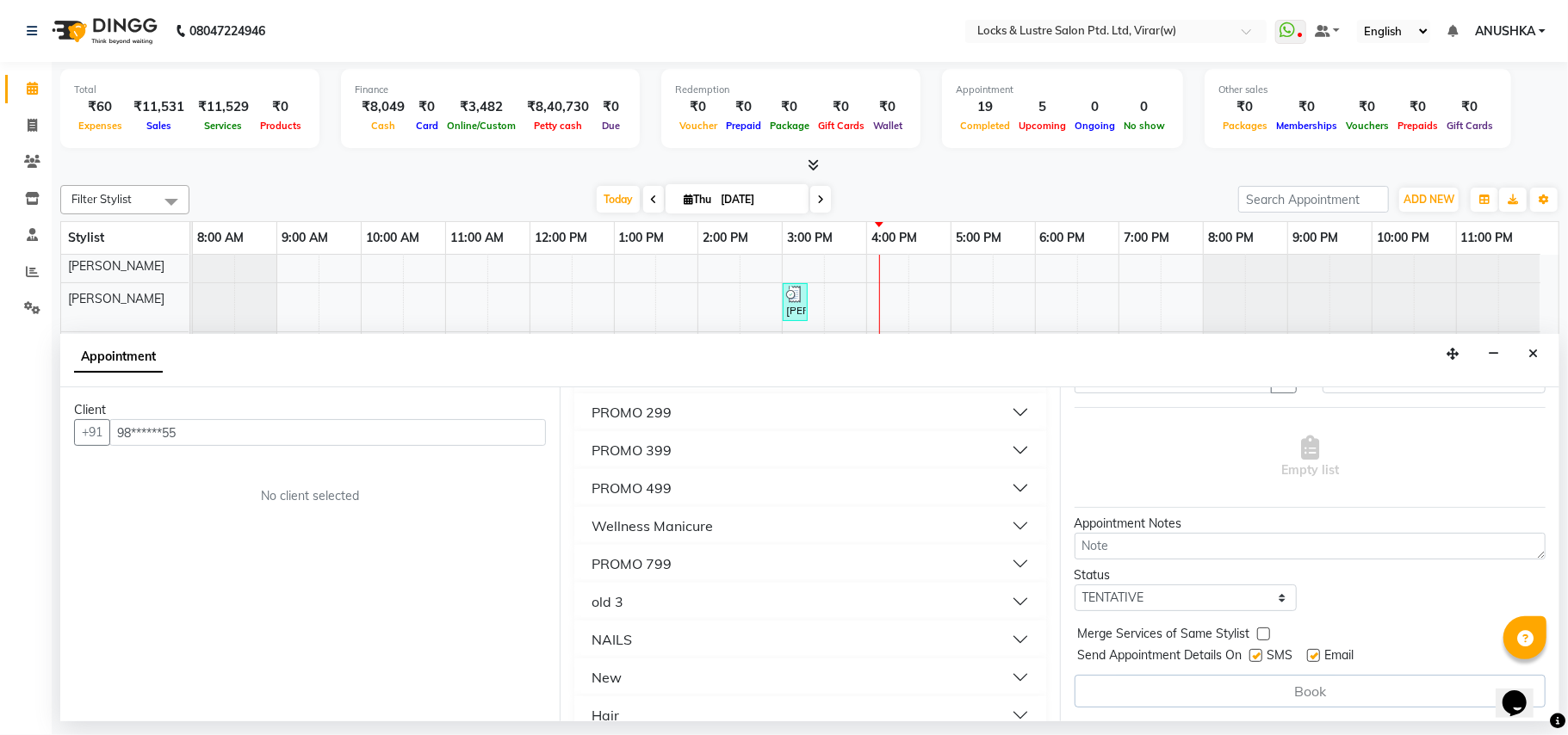
scroll to position [403, 0]
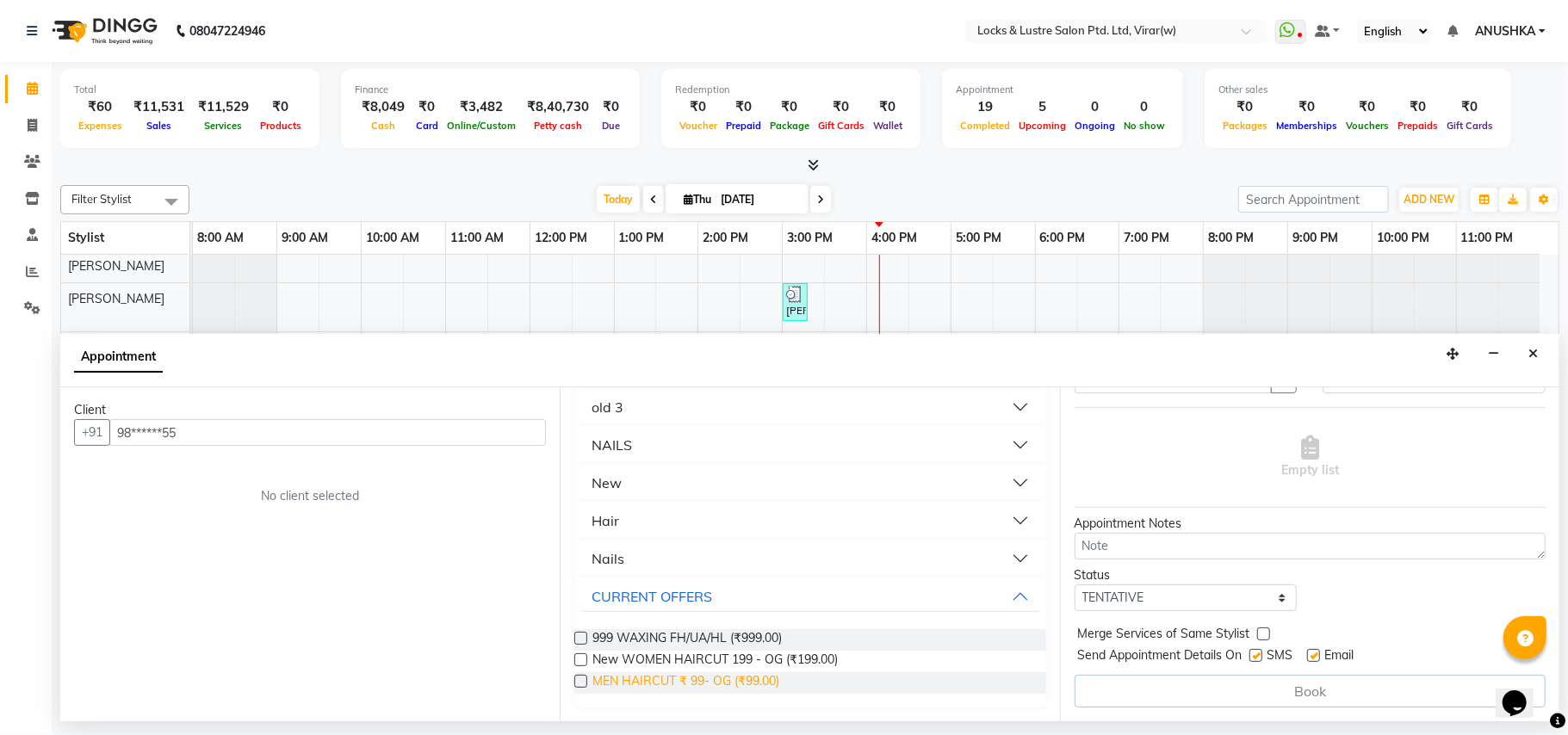
click at [737, 687] on span "MEN HAIRCUT ₹ 99- OG (₹99.00)" at bounding box center [685, 683] width 187 height 21
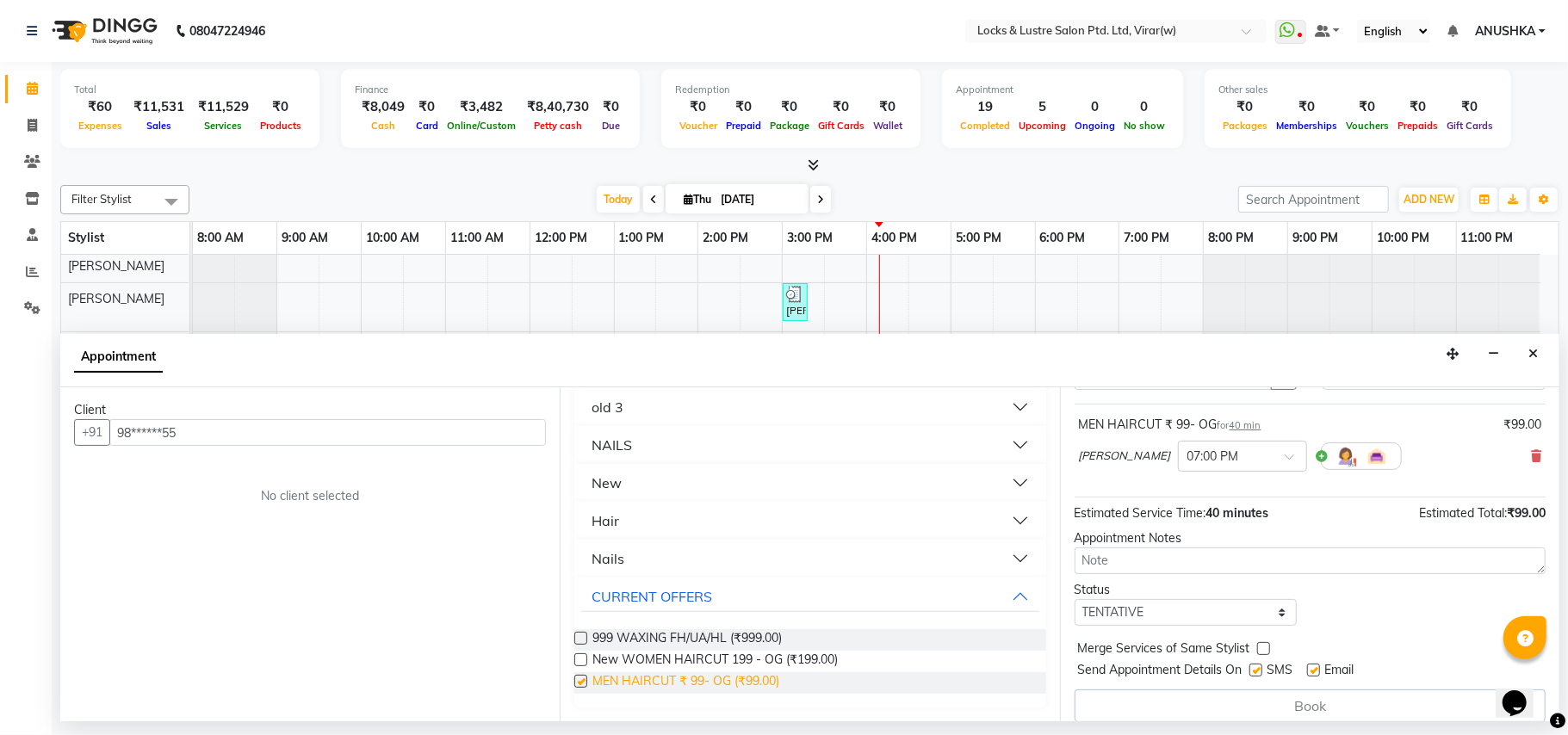
scroll to position [107, 0]
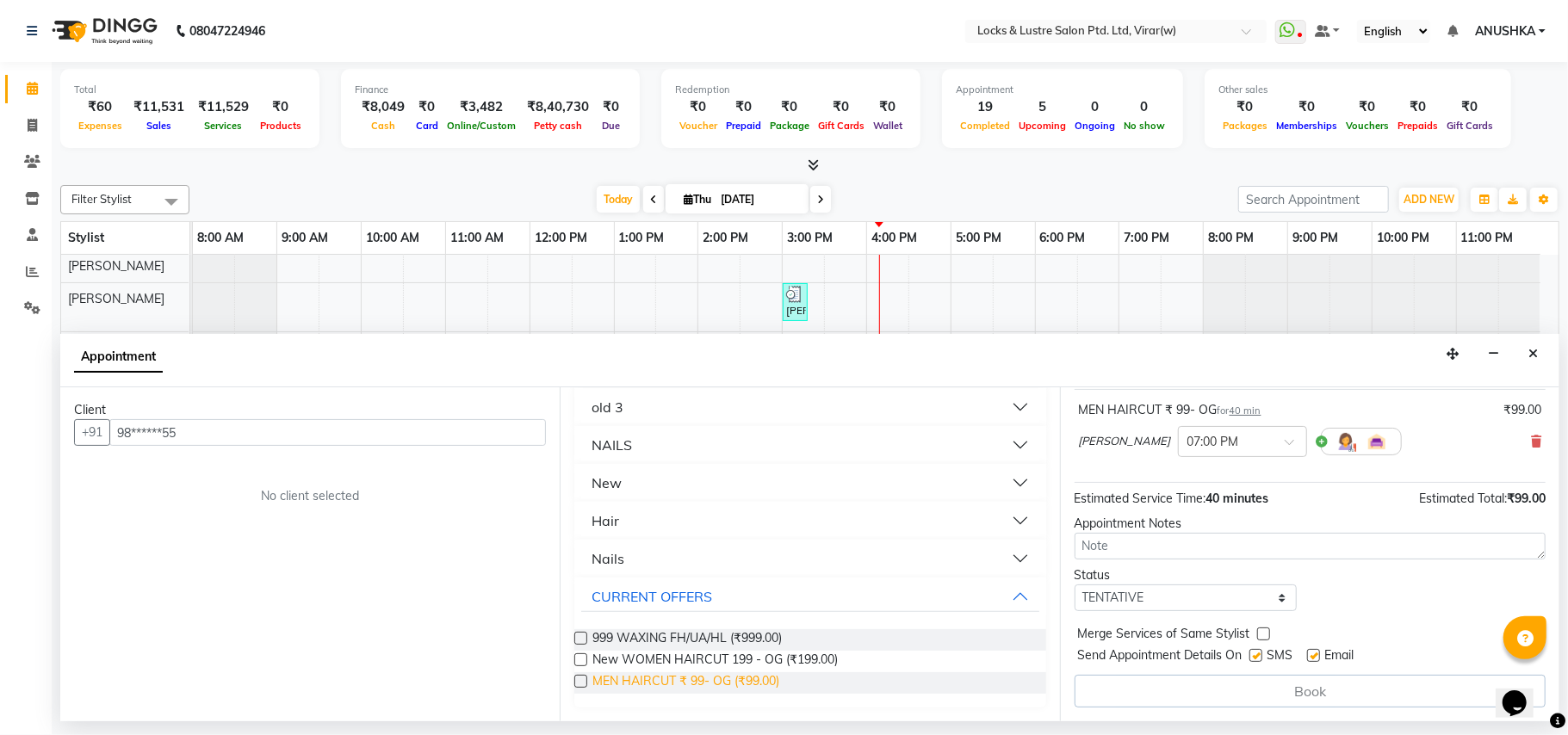
checkbox input "false"
click at [1351, 682] on div "Book" at bounding box center [1310, 690] width 471 height 33
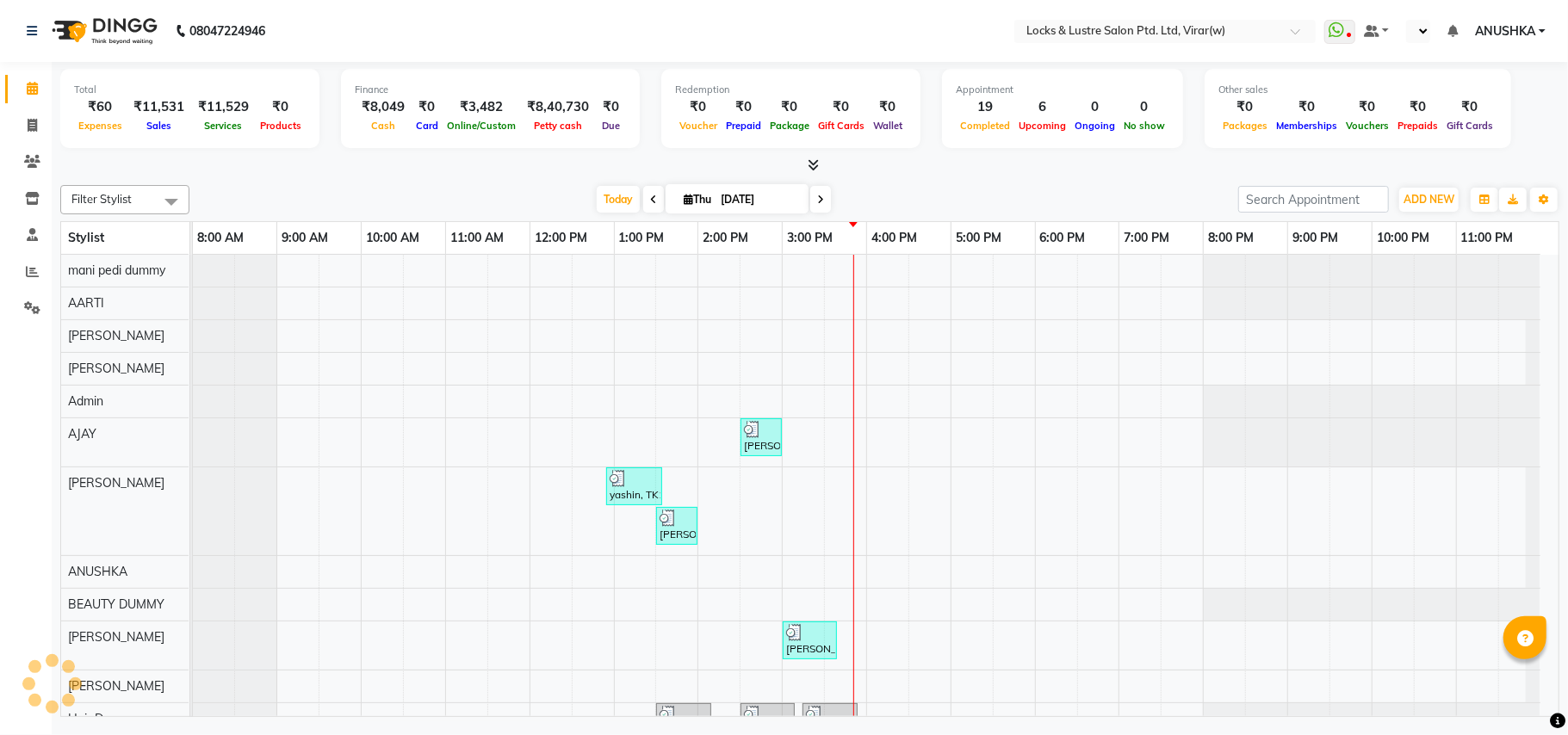
select select "en"
click at [35, 121] on icon at bounding box center [33, 125] width 9 height 13
select select "5944"
select select "service"
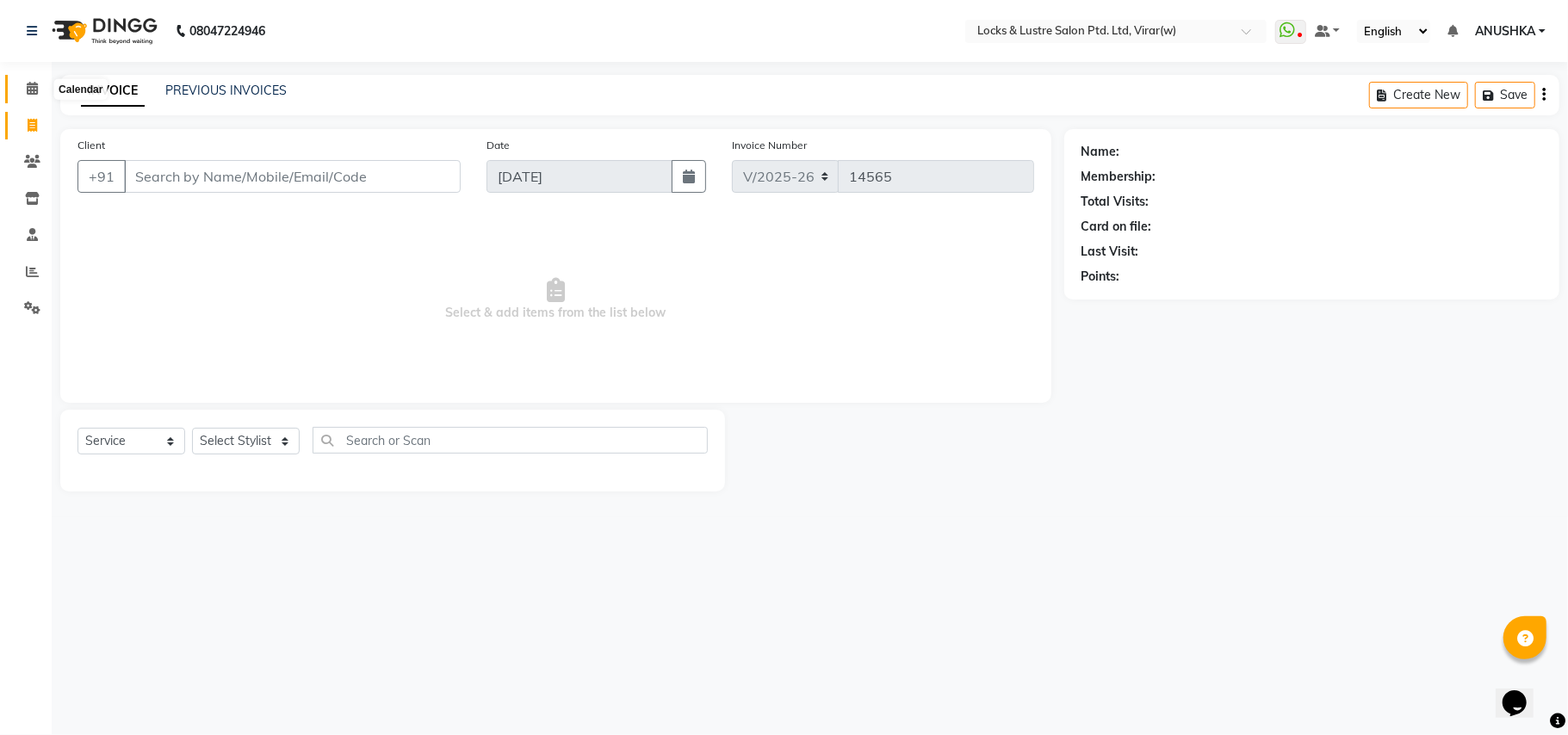
click at [29, 79] on span at bounding box center [33, 88] width 30 height 20
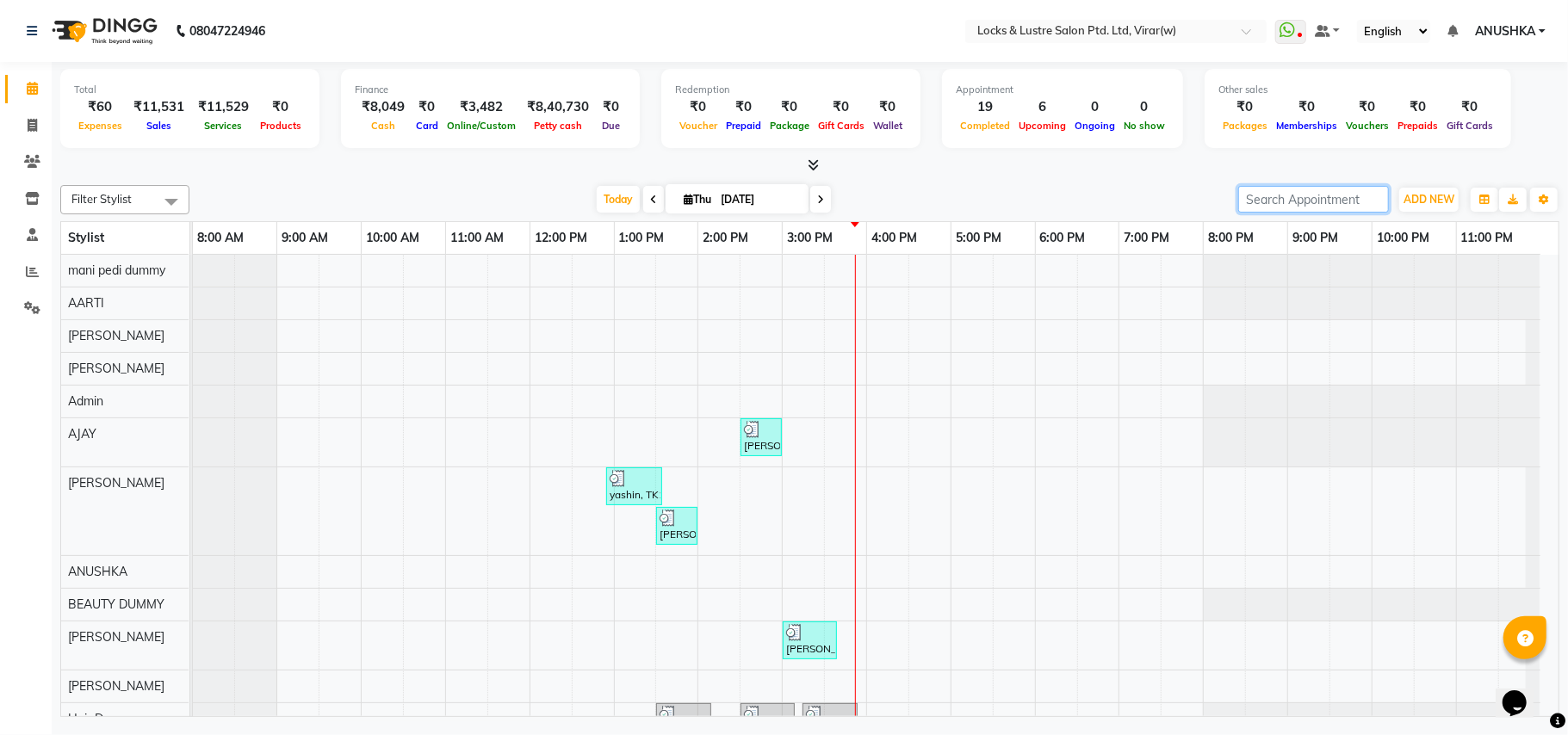
click at [1266, 194] on input "search" at bounding box center [1313, 199] width 151 height 27
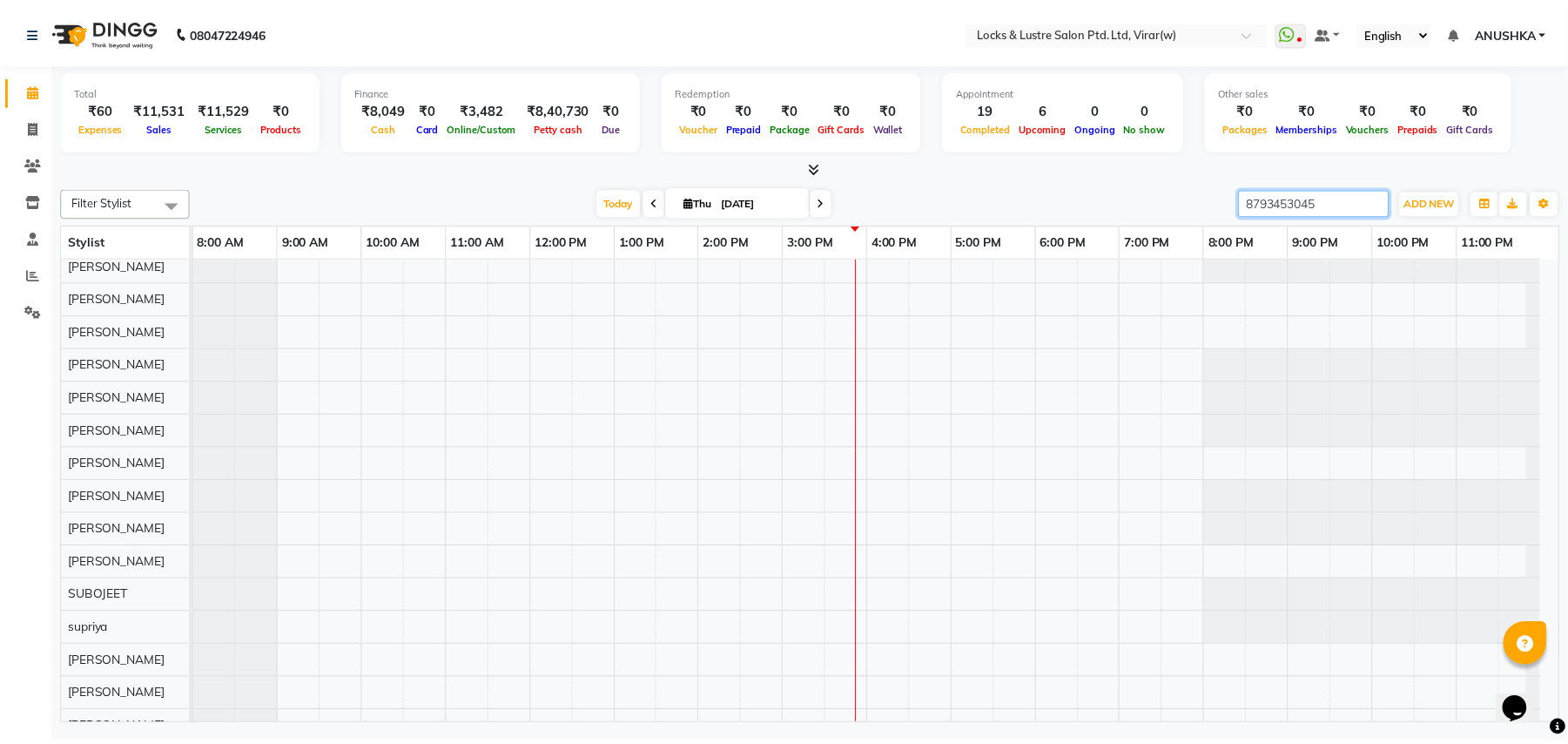
scroll to position [768, 0]
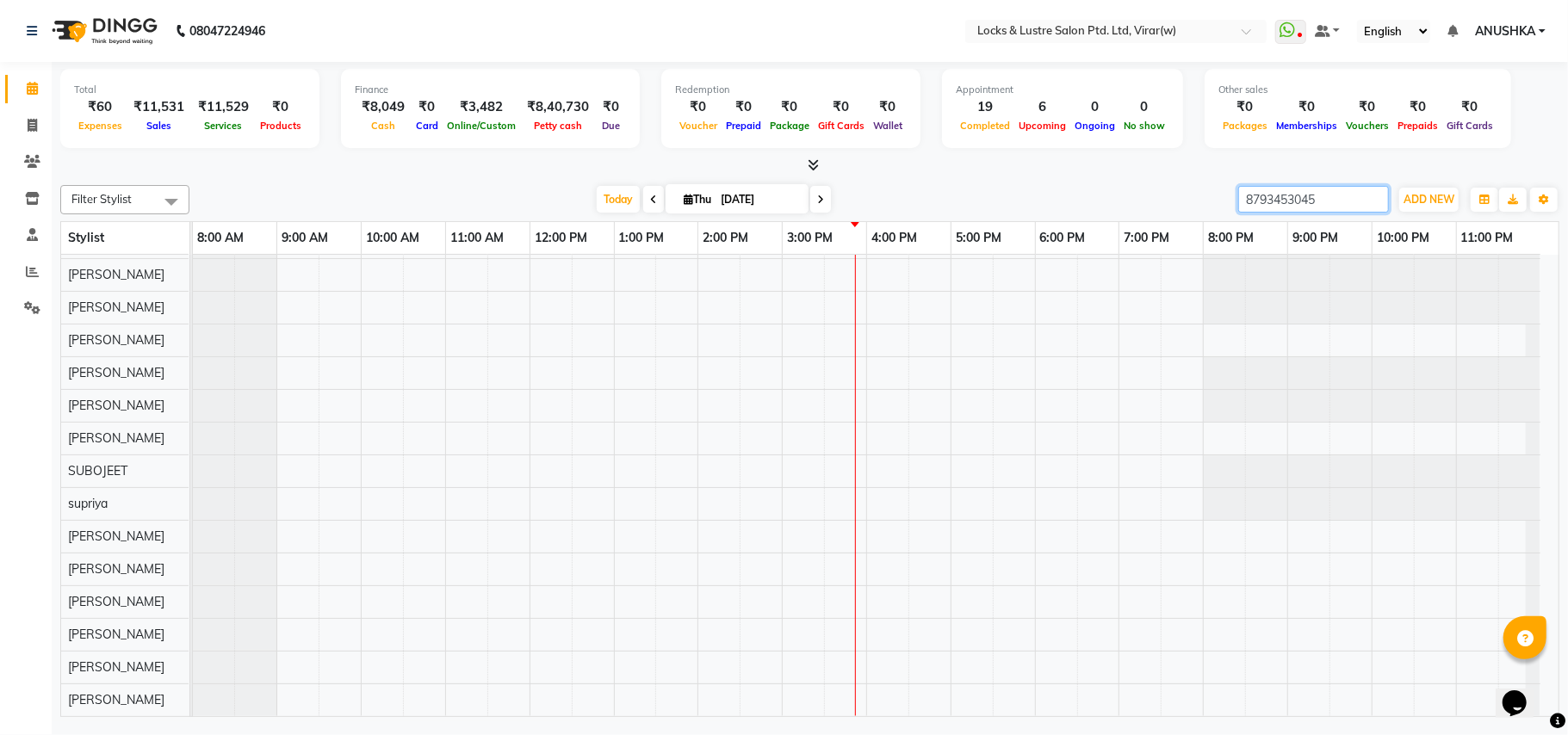
click at [1312, 212] on input "8793453045" at bounding box center [1313, 199] width 151 height 27
type input "8793453045"
click at [41, 125] on span at bounding box center [33, 125] width 30 height 20
select select "5944"
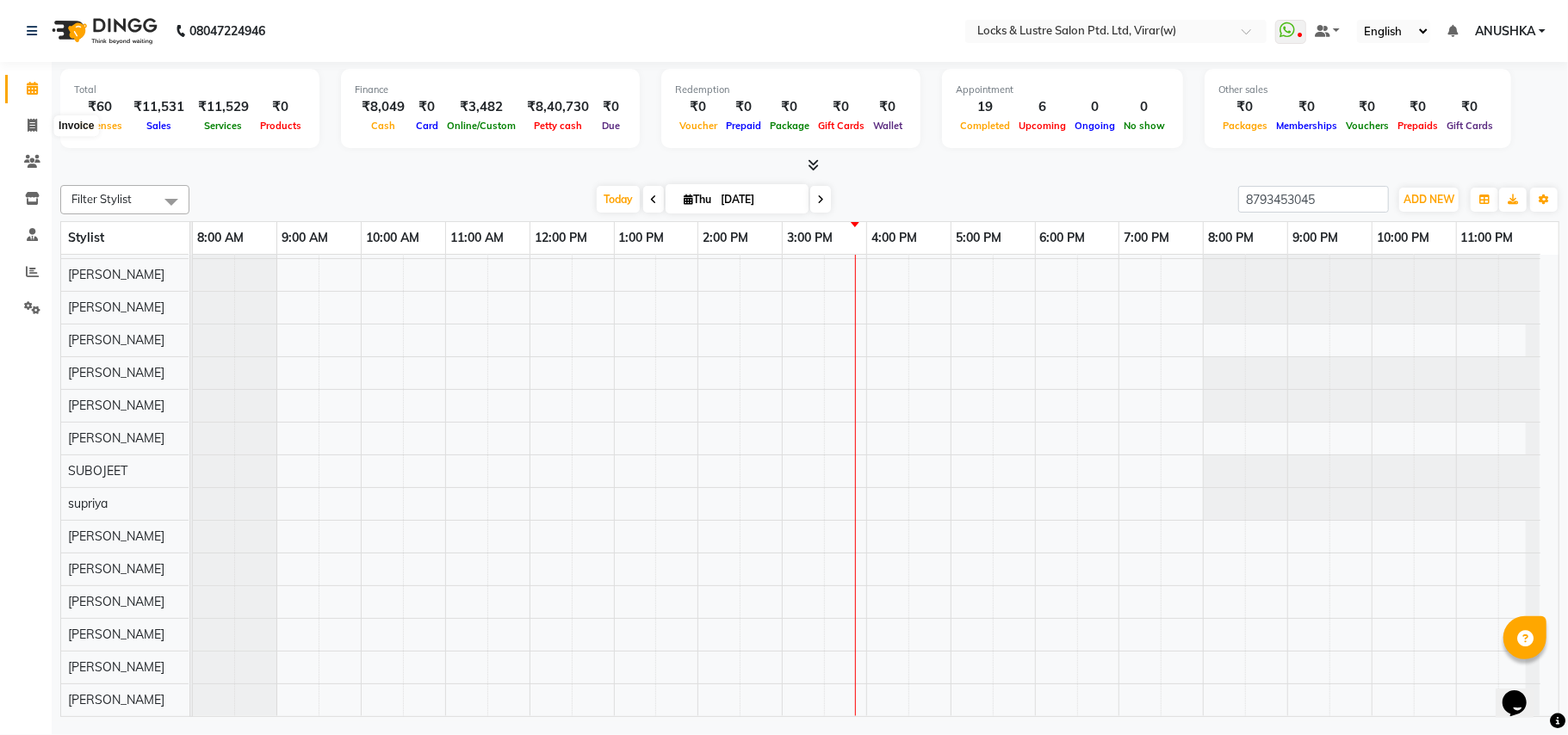
select select "service"
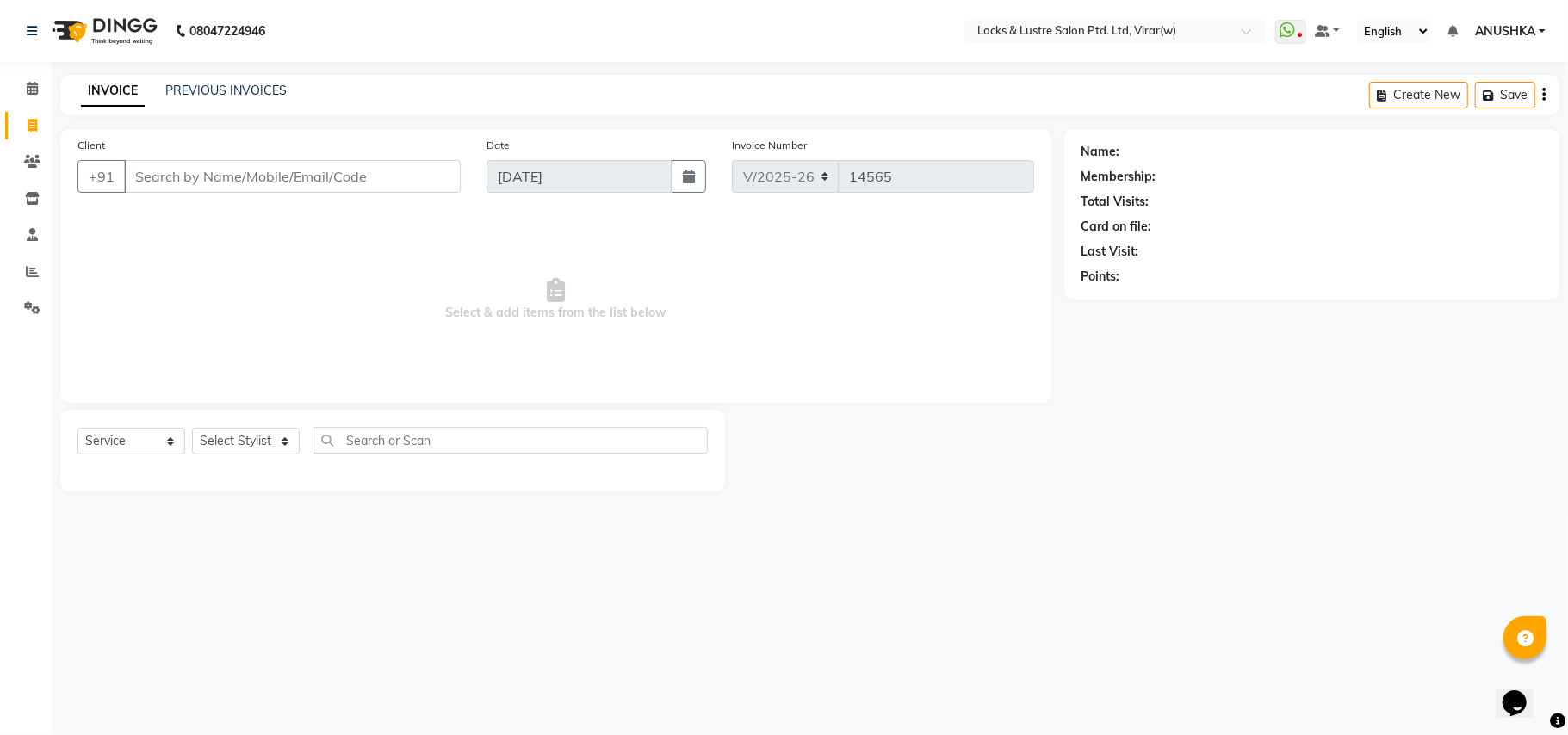
click at [222, 162] on input "Client" at bounding box center [292, 176] width 336 height 33
type input "8793453045"
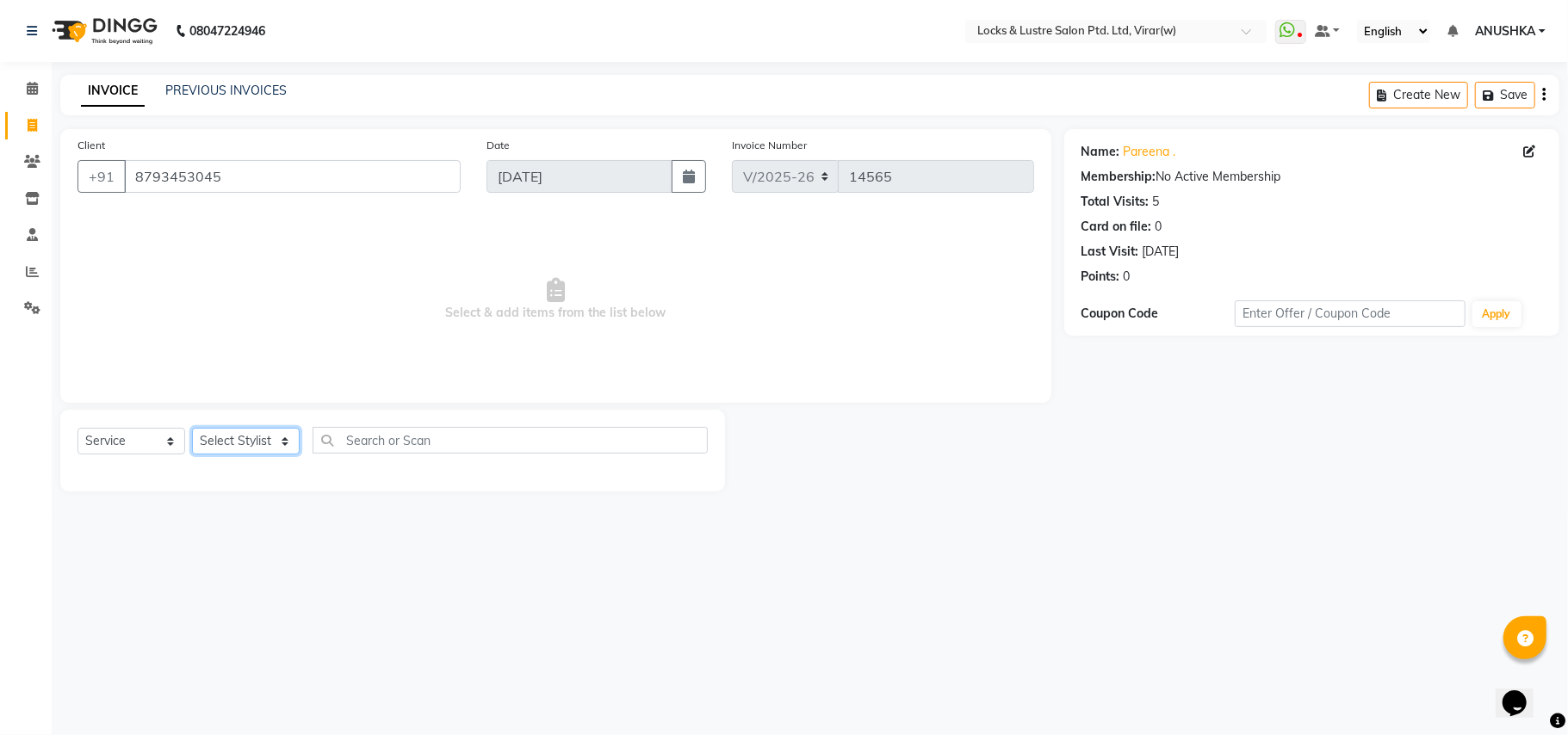
click at [262, 431] on select "Select Stylist [PERSON_NAME] [PERSON_NAME] [PERSON_NAME] AKASH [PERSON_NAME] [P…" at bounding box center [246, 440] width 108 height 27
select select "42111"
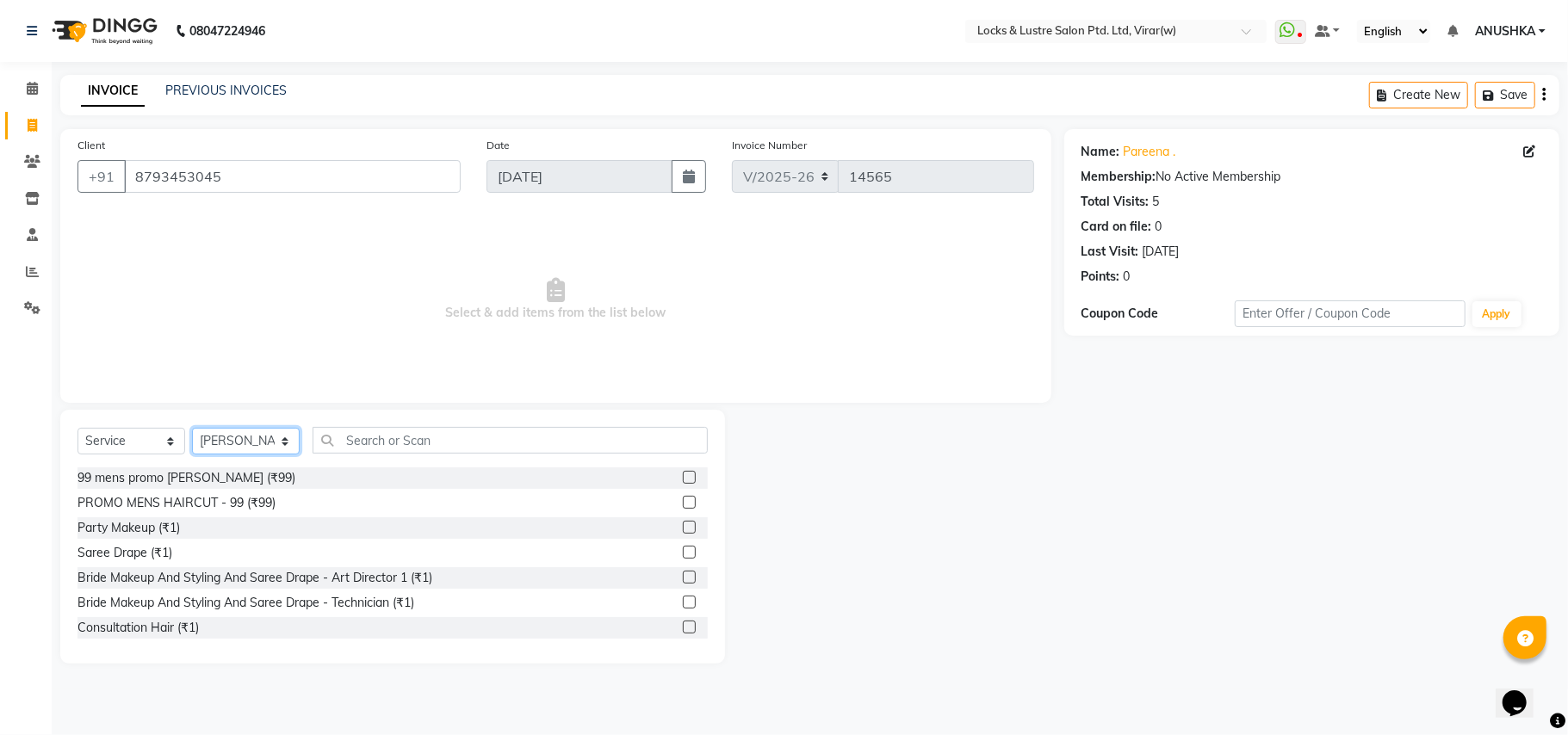
drag, startPoint x: 262, startPoint y: 435, endPoint x: 463, endPoint y: 428, distance: 201.1
click at [277, 435] on select "Select Stylist [PERSON_NAME] [PERSON_NAME] [PERSON_NAME] AKASH [PERSON_NAME] [P…" at bounding box center [246, 440] width 108 height 27
click at [474, 428] on input "text" at bounding box center [509, 440] width 395 height 27
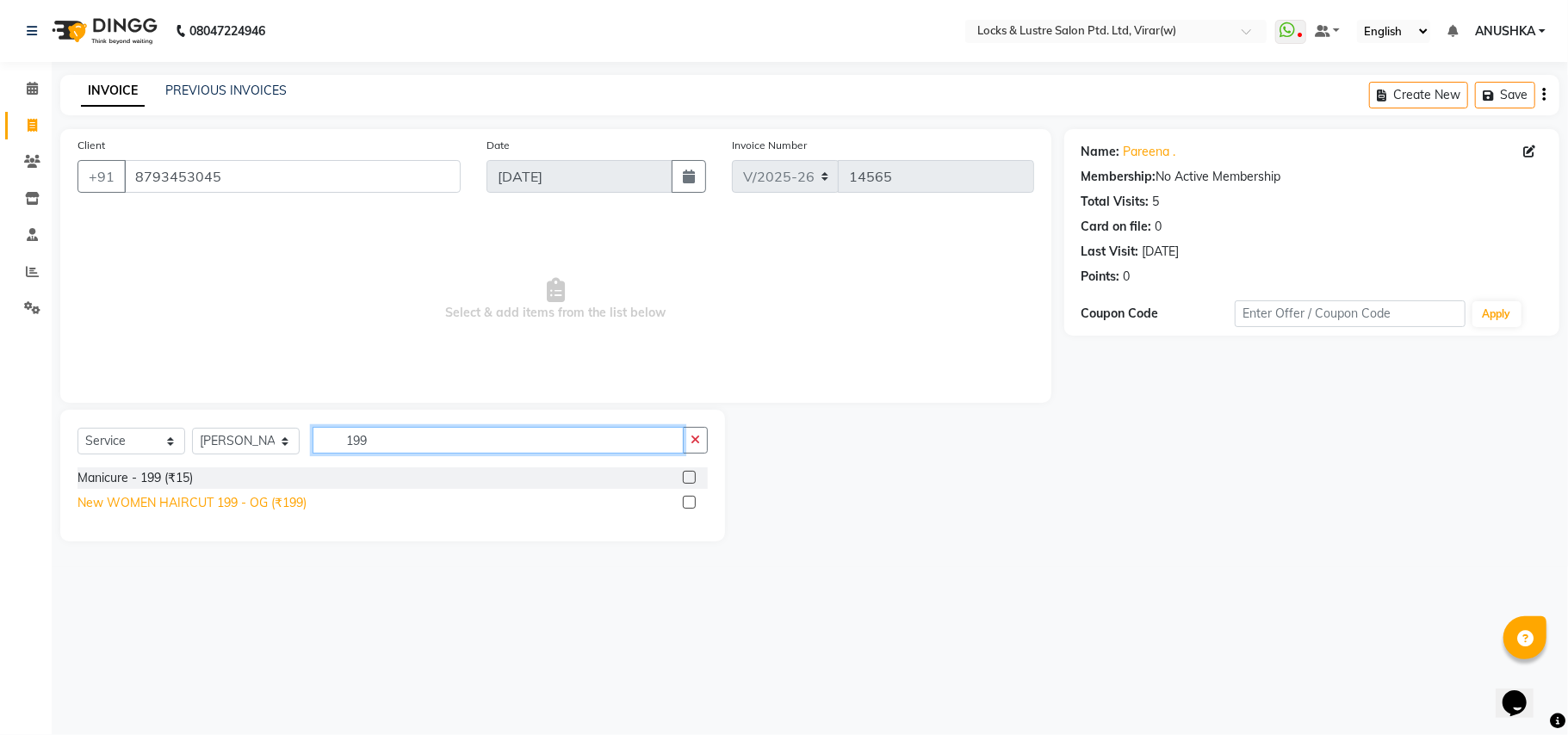
type input "199"
drag, startPoint x: 286, startPoint y: 499, endPoint x: 341, endPoint y: 466, distance: 64.1
click at [289, 499] on div "New WOMEN HAIRCUT 199 - OG (₹199)" at bounding box center [191, 503] width 229 height 18
checkbox input "false"
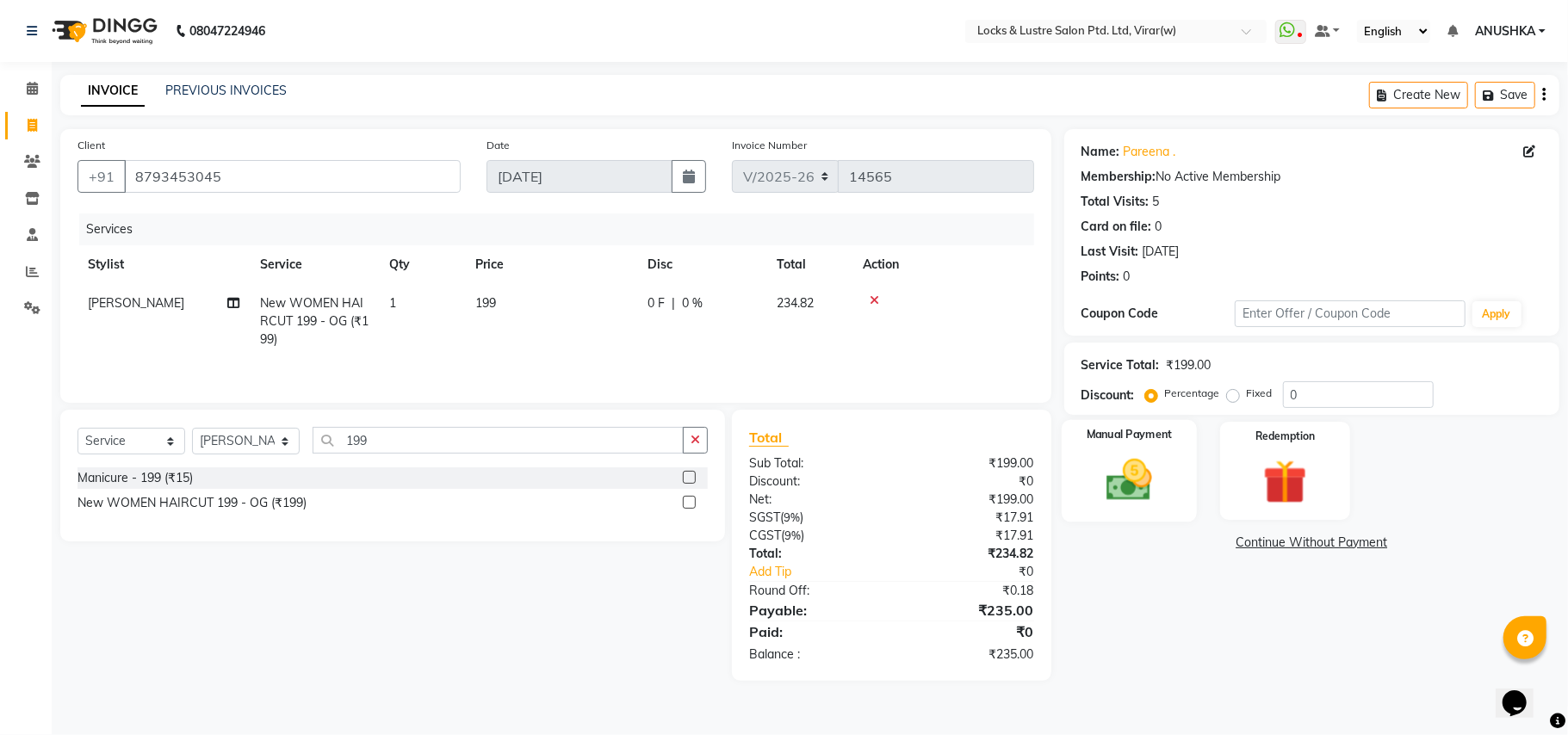
click at [1073, 514] on div "Manual Payment" at bounding box center [1128, 470] width 135 height 101
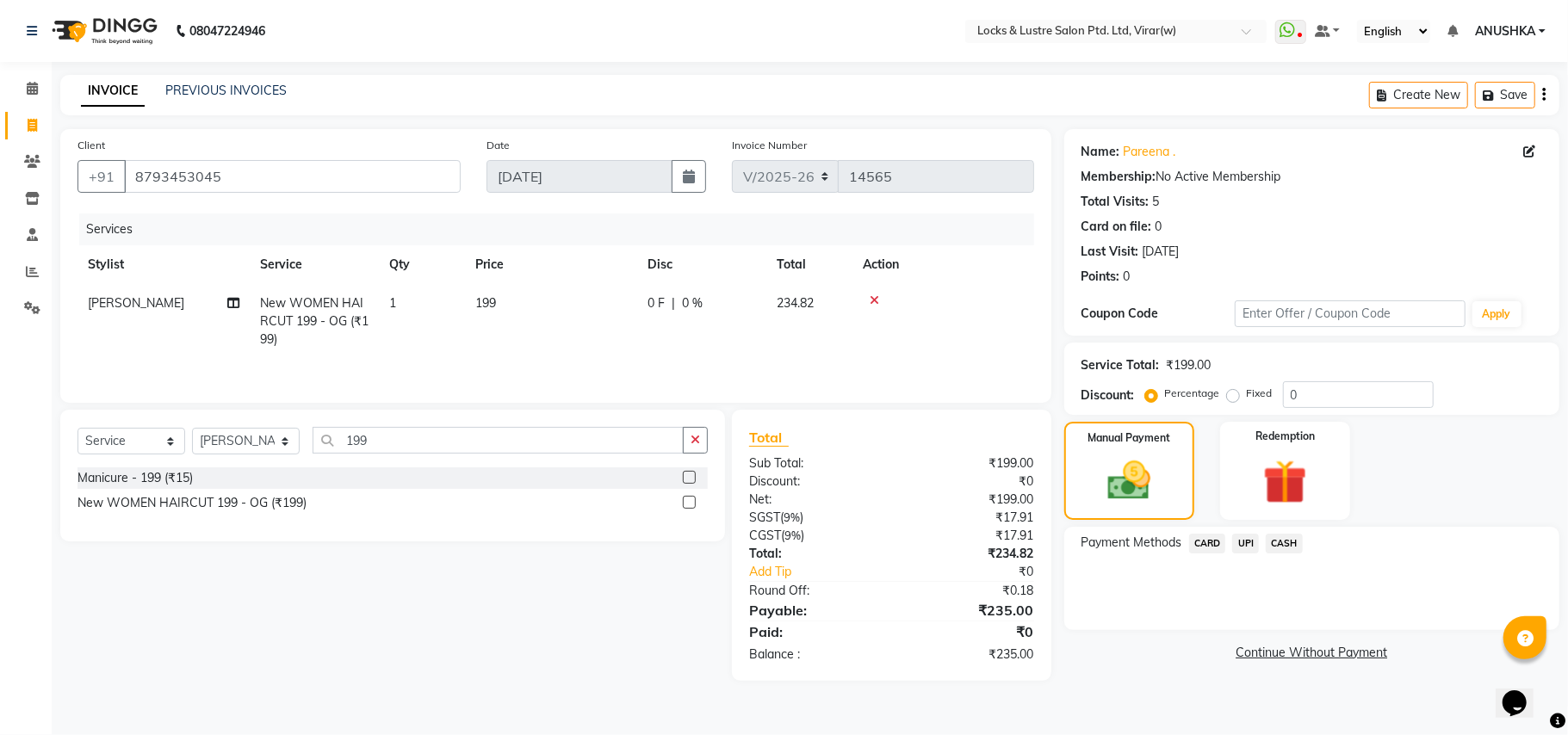
drag, startPoint x: 1238, startPoint y: 539, endPoint x: 1258, endPoint y: 562, distance: 30.5
click at [1240, 541] on span "UPI" at bounding box center [1245, 543] width 27 height 20
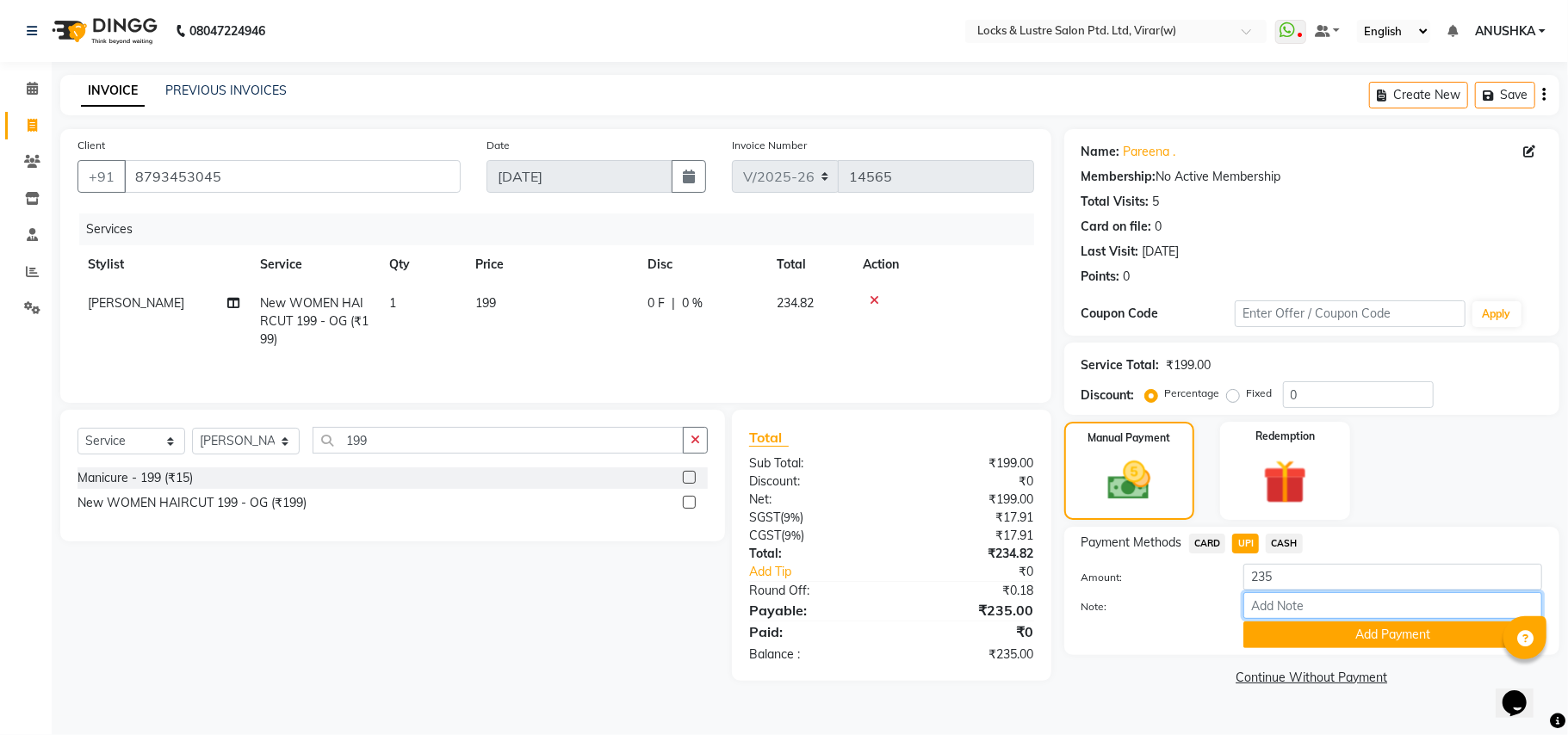
click at [1319, 619] on input "Note:" at bounding box center [1392, 605] width 298 height 27
click at [1312, 632] on button "Add Payment" at bounding box center [1392, 635] width 298 height 27
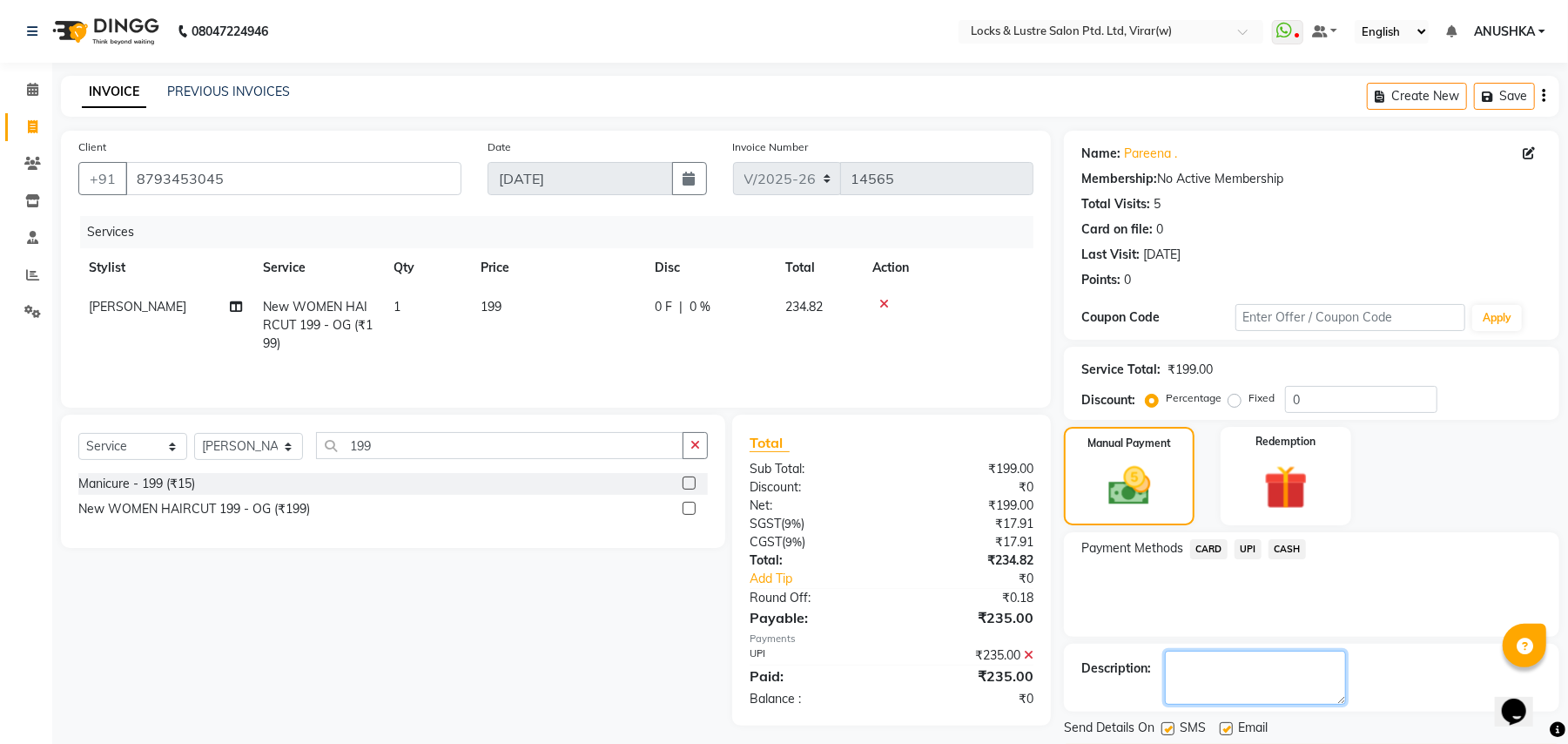
click at [1290, 659] on textarea at bounding box center [1256, 677] width 181 height 54
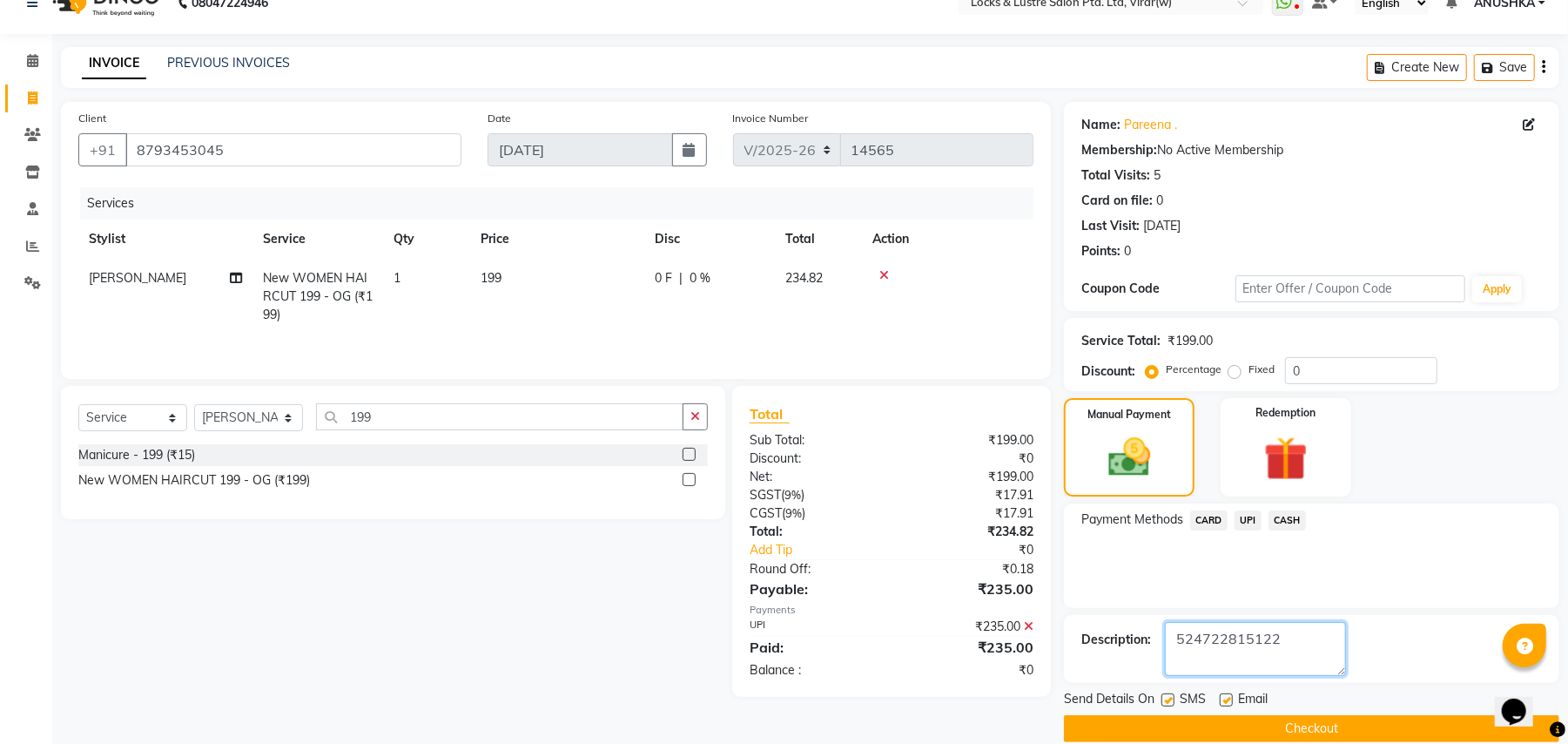
scroll to position [54, 0]
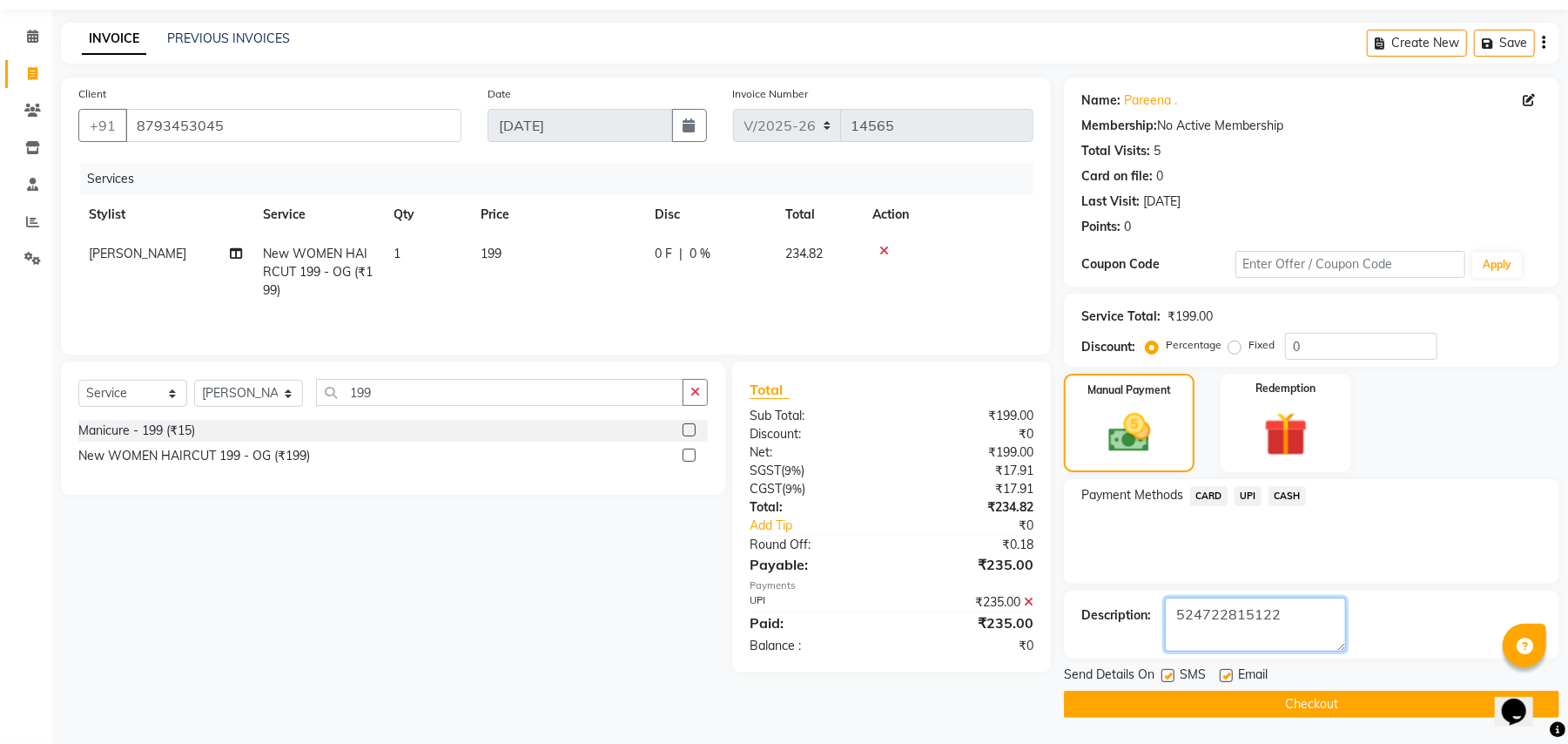
type textarea "524722815122"
click at [1399, 699] on button "Checkout" at bounding box center [1311, 704] width 495 height 27
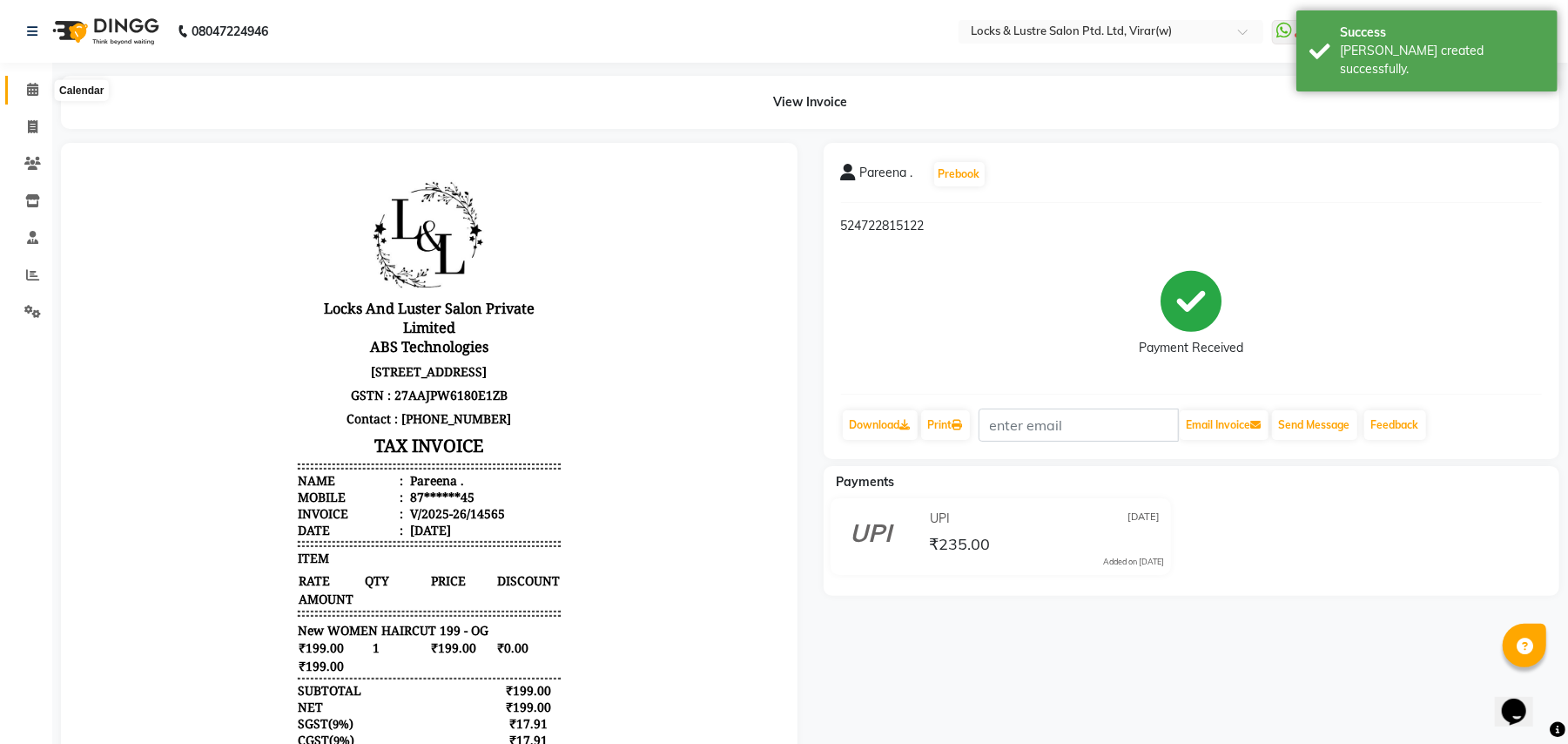
click at [24, 94] on span at bounding box center [33, 89] width 30 height 20
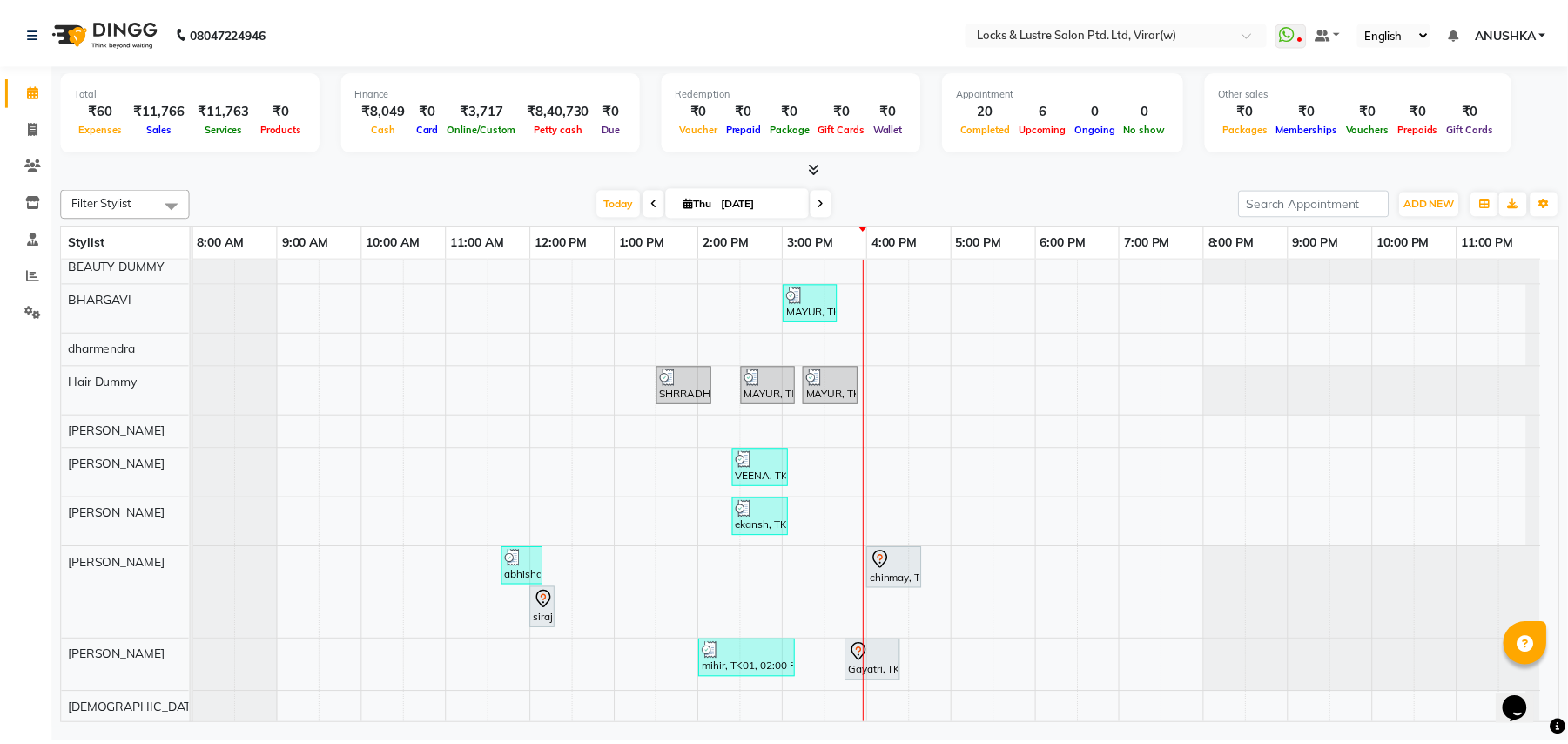
scroll to position [349, 0]
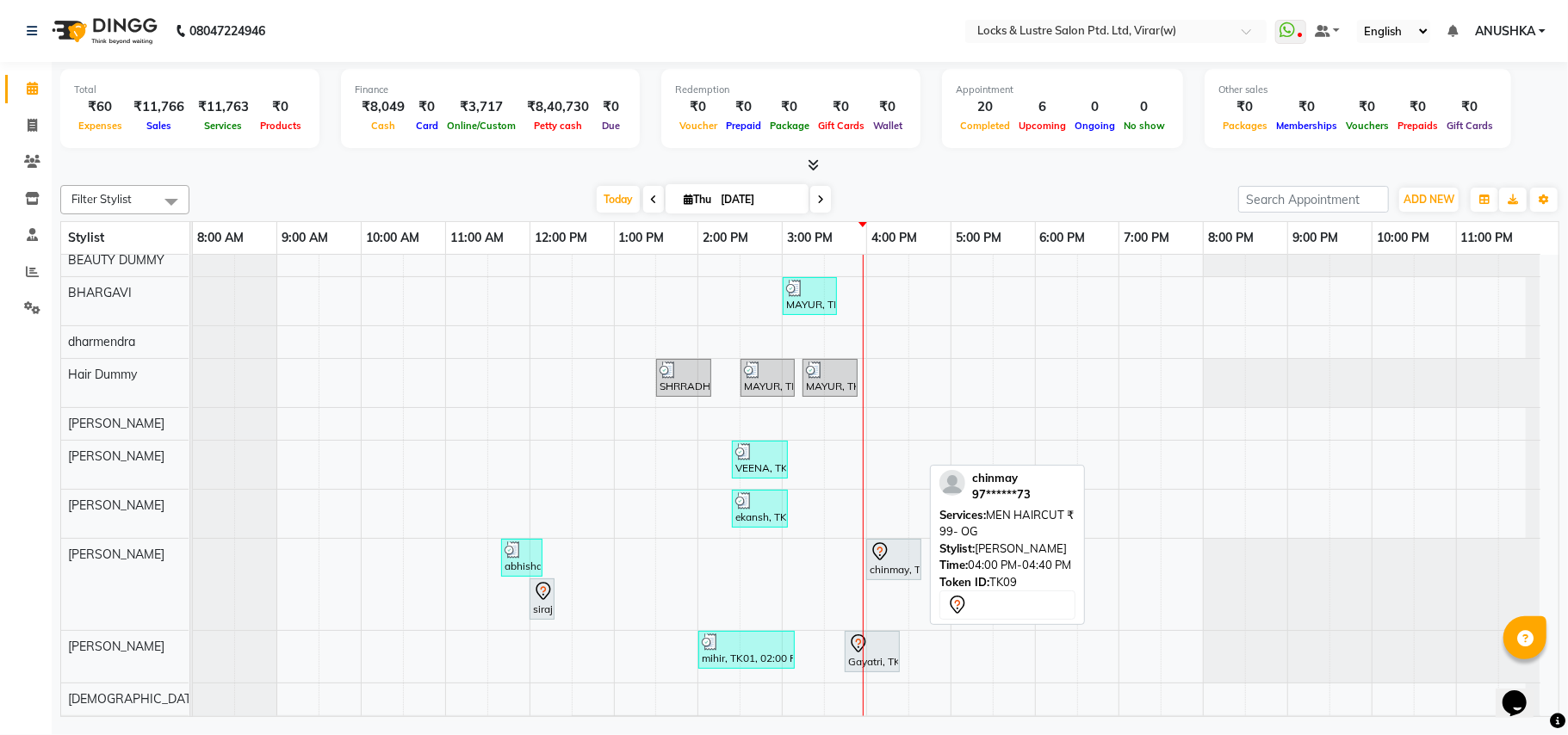
click at [899, 558] on div at bounding box center [894, 552] width 48 height 20
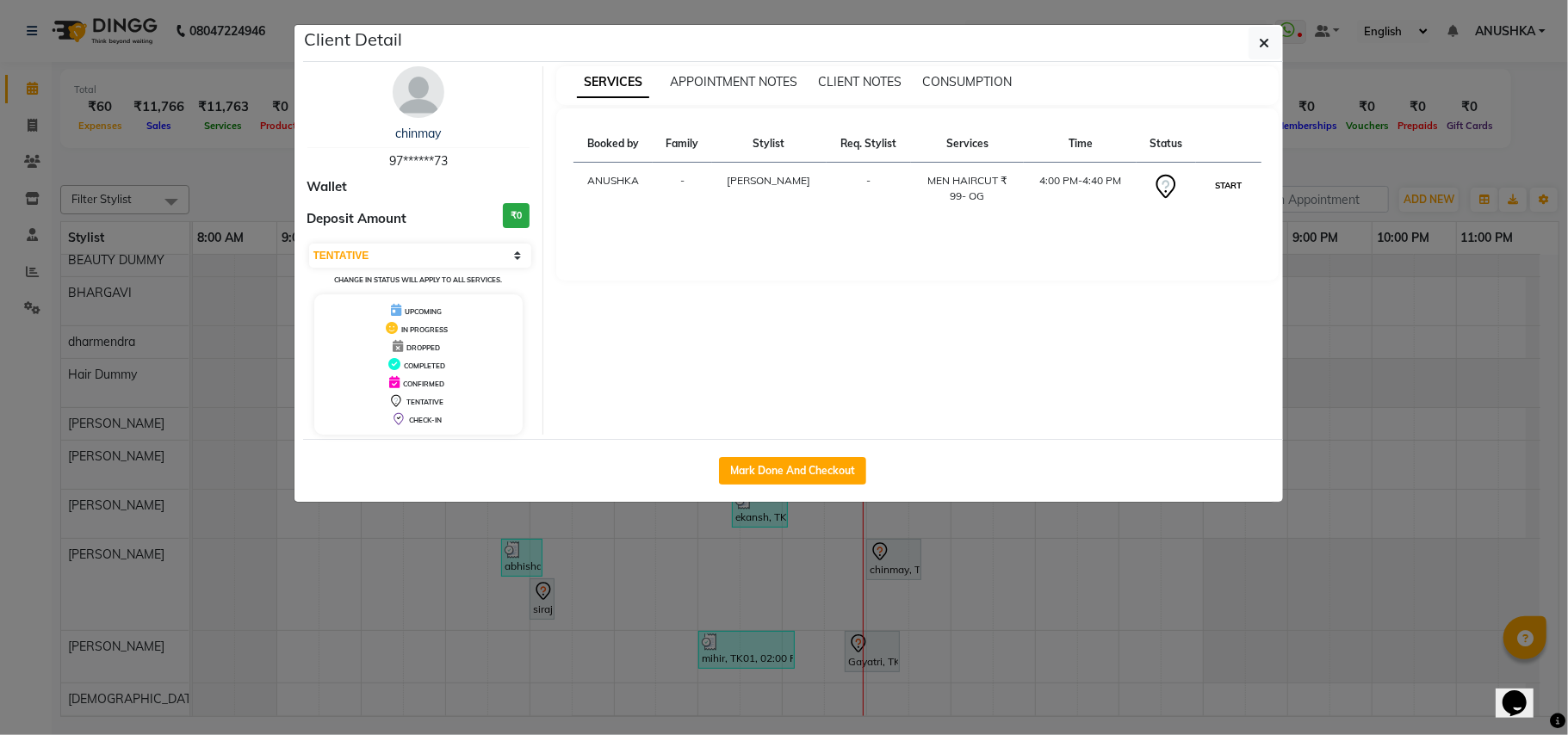
click at [1226, 190] on button "START" at bounding box center [1228, 185] width 35 height 21
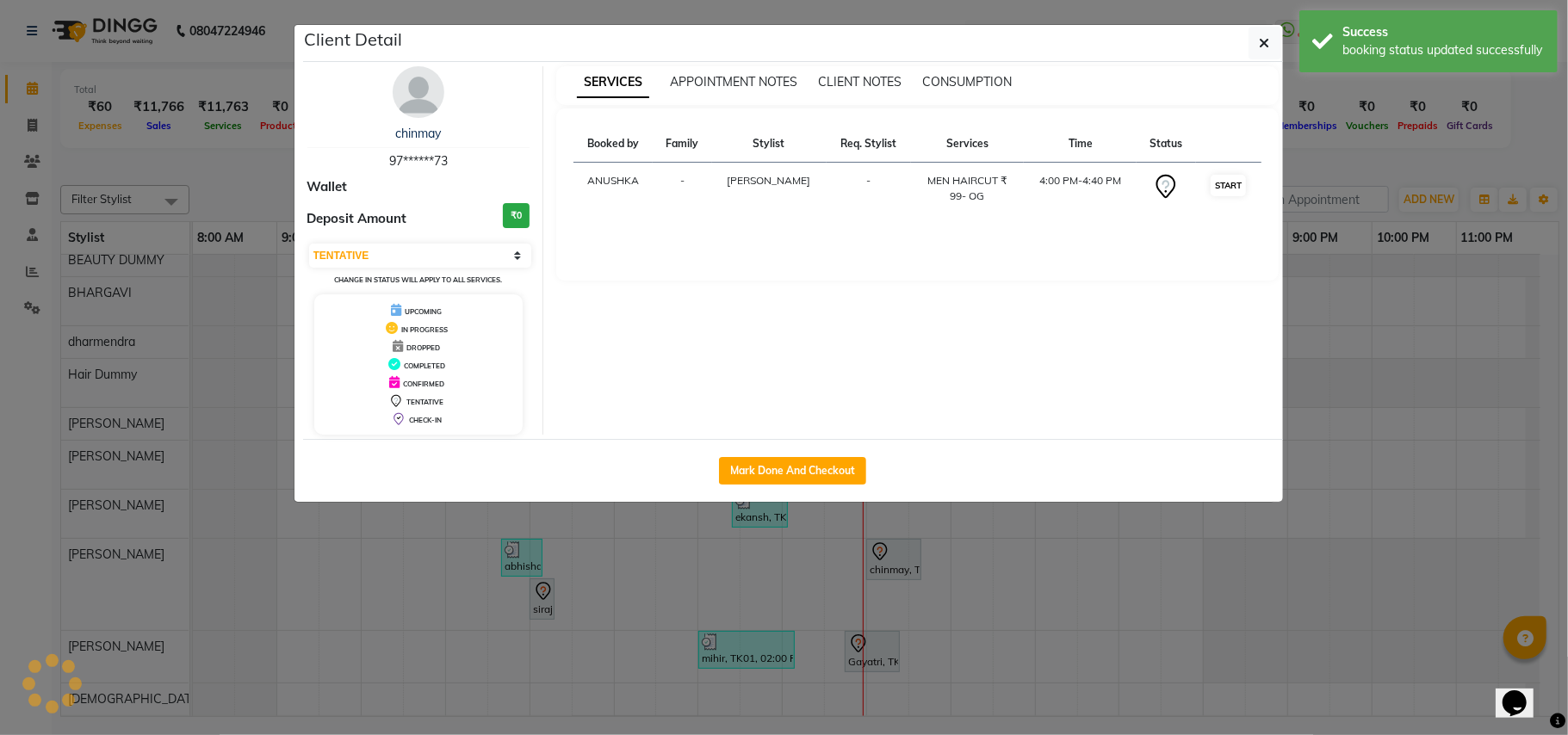
select select "1"
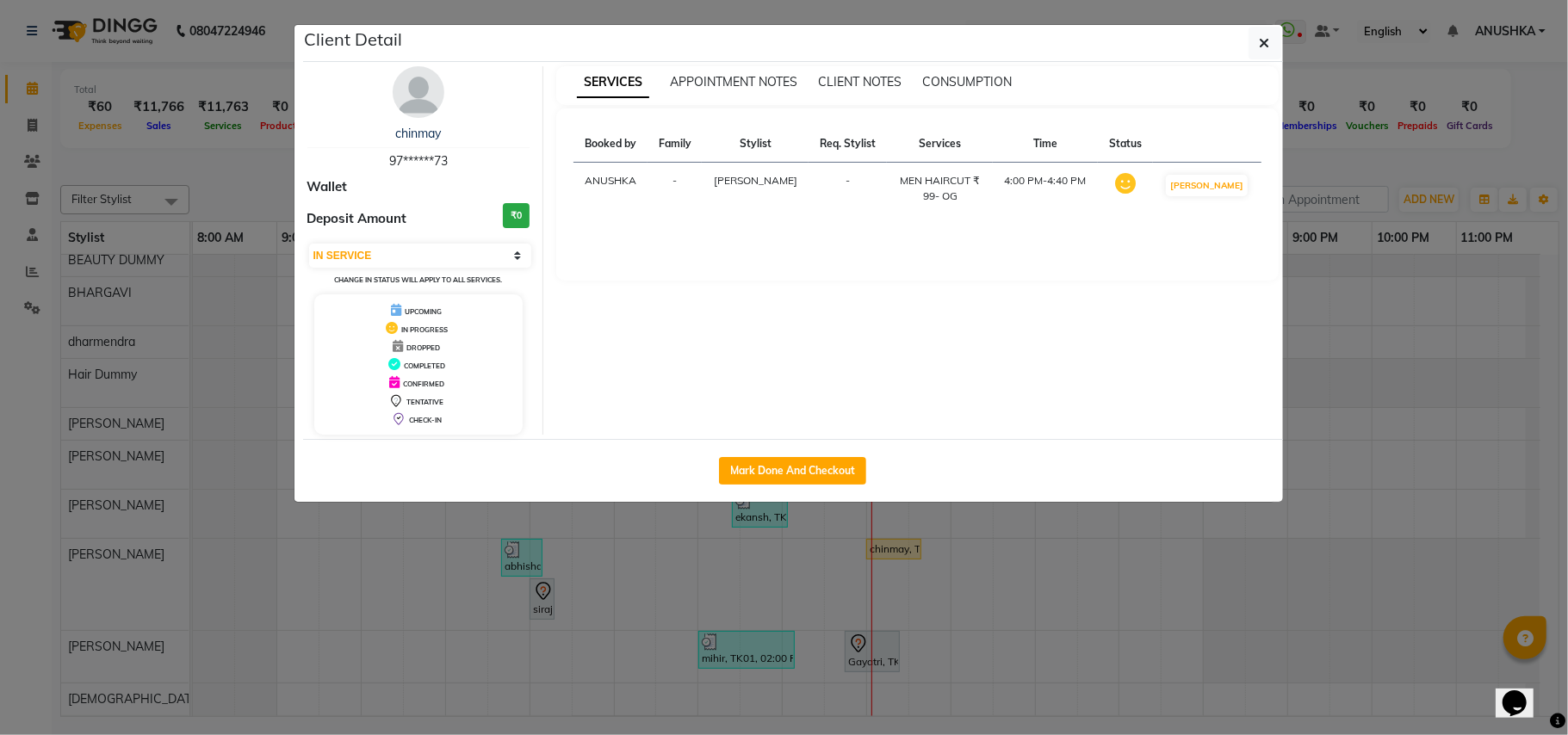
click at [1245, 46] on div "Client Detail" at bounding box center [793, 44] width 980 height 37
click at [1265, 43] on icon "button" at bounding box center [1264, 43] width 10 height 14
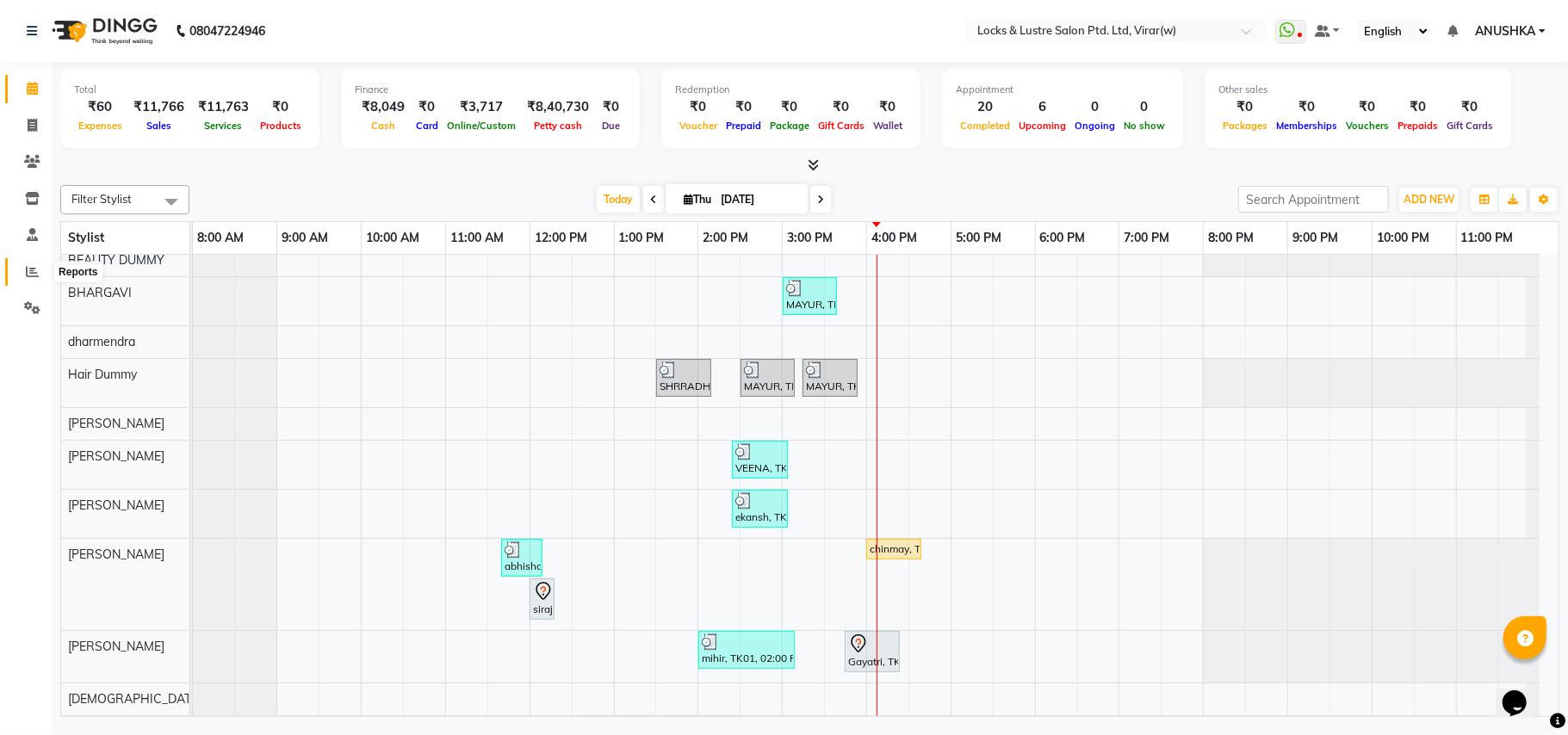
drag, startPoint x: 33, startPoint y: 262, endPoint x: 99, endPoint y: 263, distance: 66.0
click at [33, 263] on span at bounding box center [33, 272] width 30 height 20
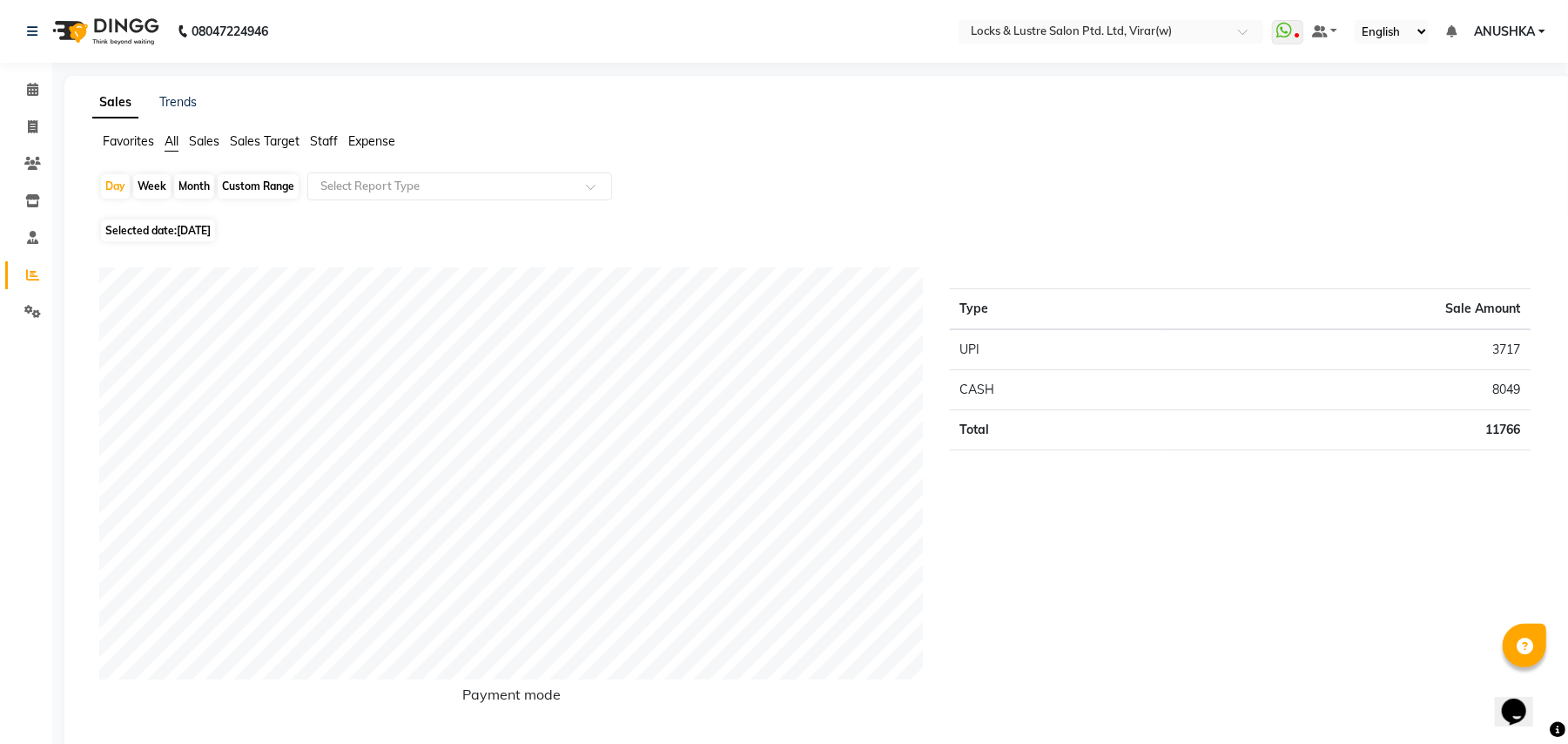
click at [255, 183] on div "Custom Range" at bounding box center [259, 186] width 81 height 24
select select "9"
select select "2025"
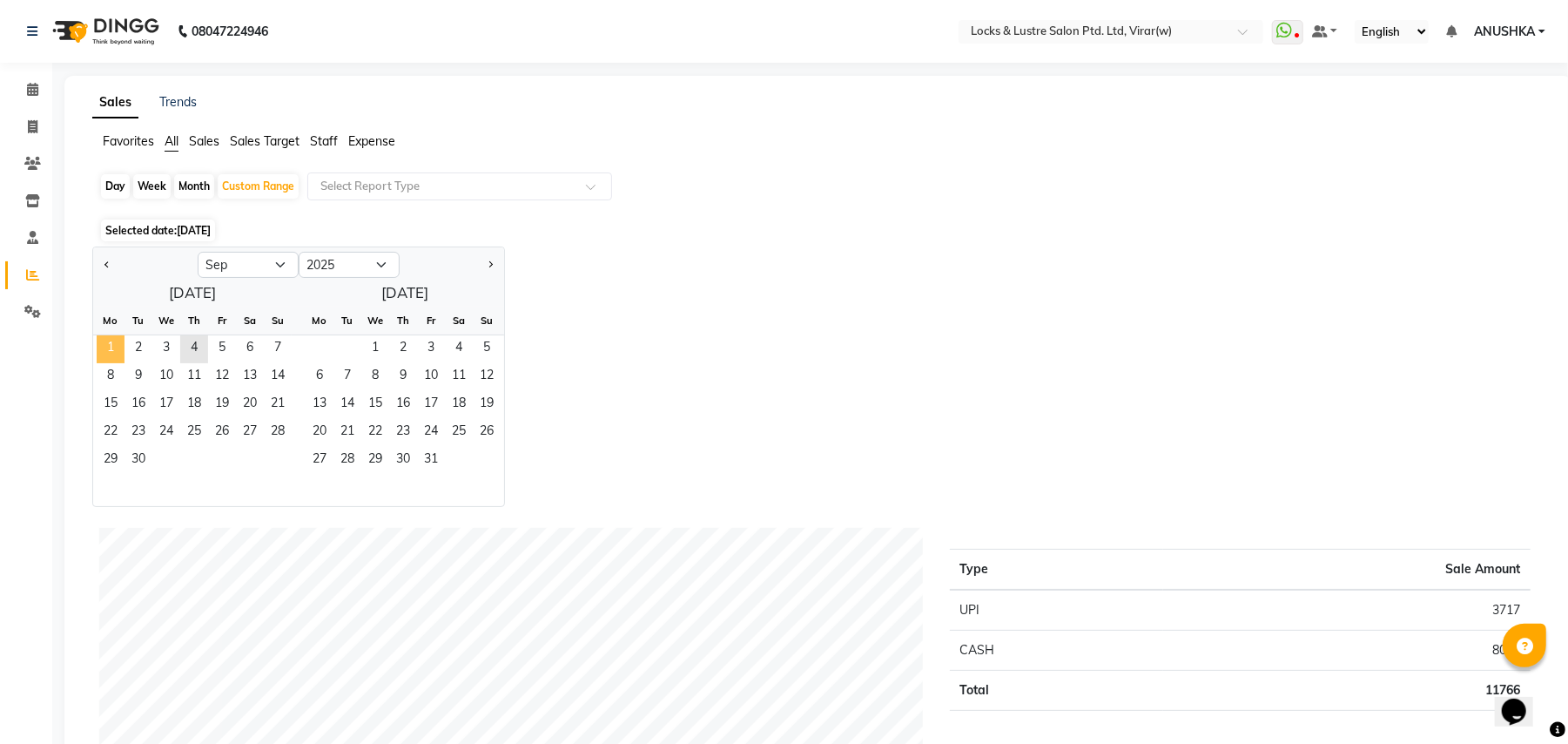
click at [112, 336] on span "1" at bounding box center [111, 350] width 28 height 28
click at [196, 345] on span "4" at bounding box center [195, 350] width 28 height 28
click at [387, 185] on input "text" at bounding box center [442, 186] width 251 height 18
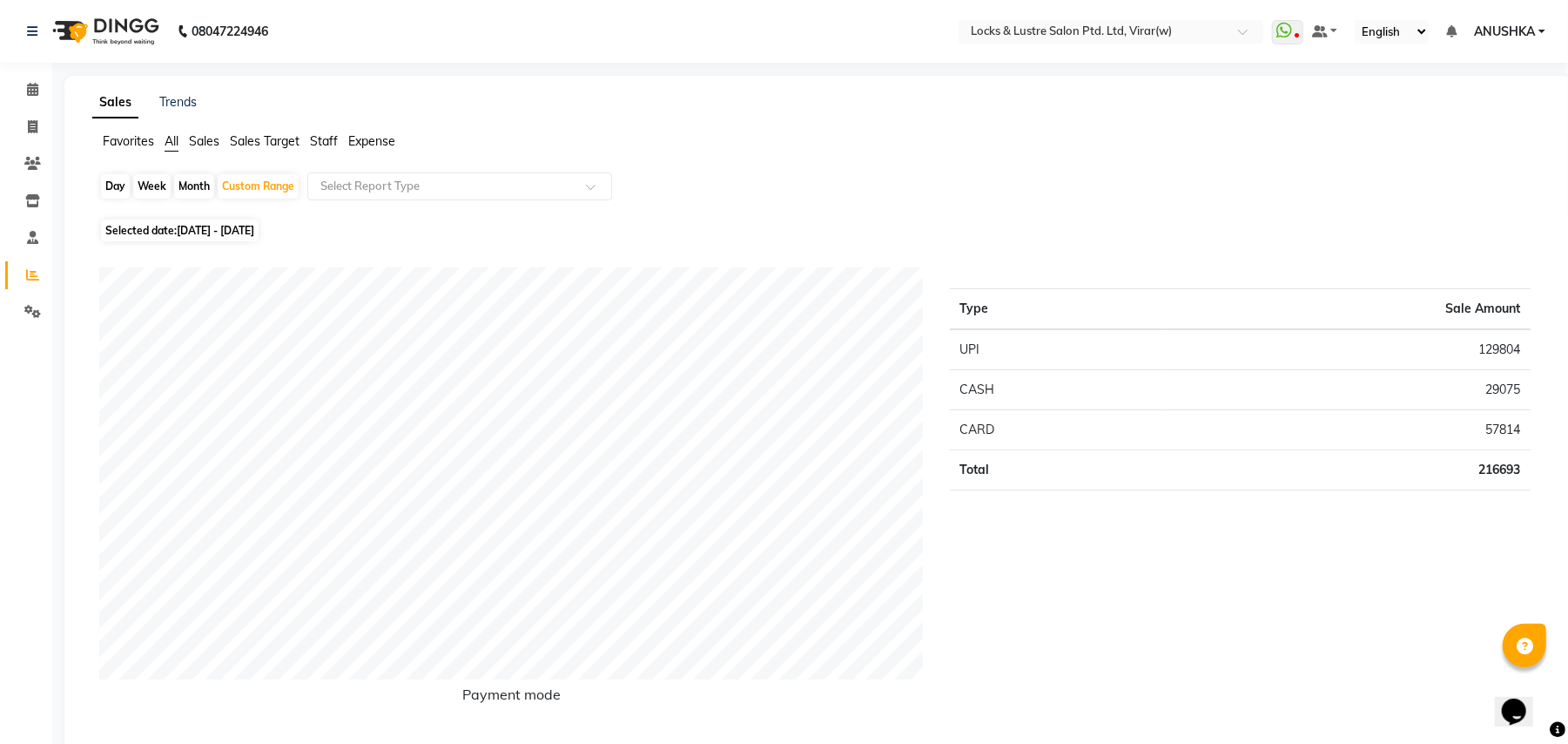
click at [311, 137] on span "Staff" at bounding box center [324, 141] width 28 height 16
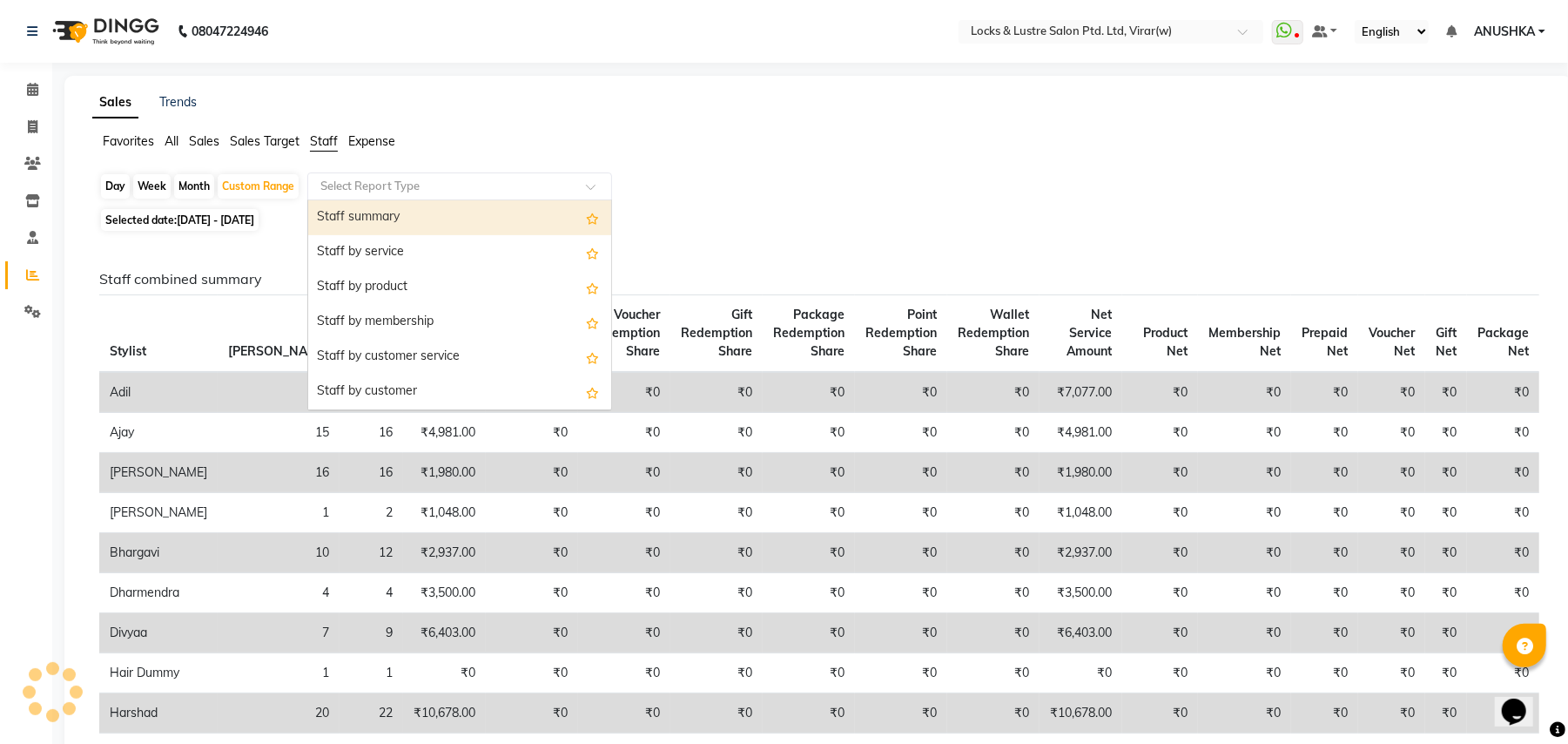
click at [356, 196] on div "Select Report Type" at bounding box center [460, 186] width 305 height 28
click at [362, 227] on div "Staff summary" at bounding box center [460, 217] width 303 height 35
select select "csv"
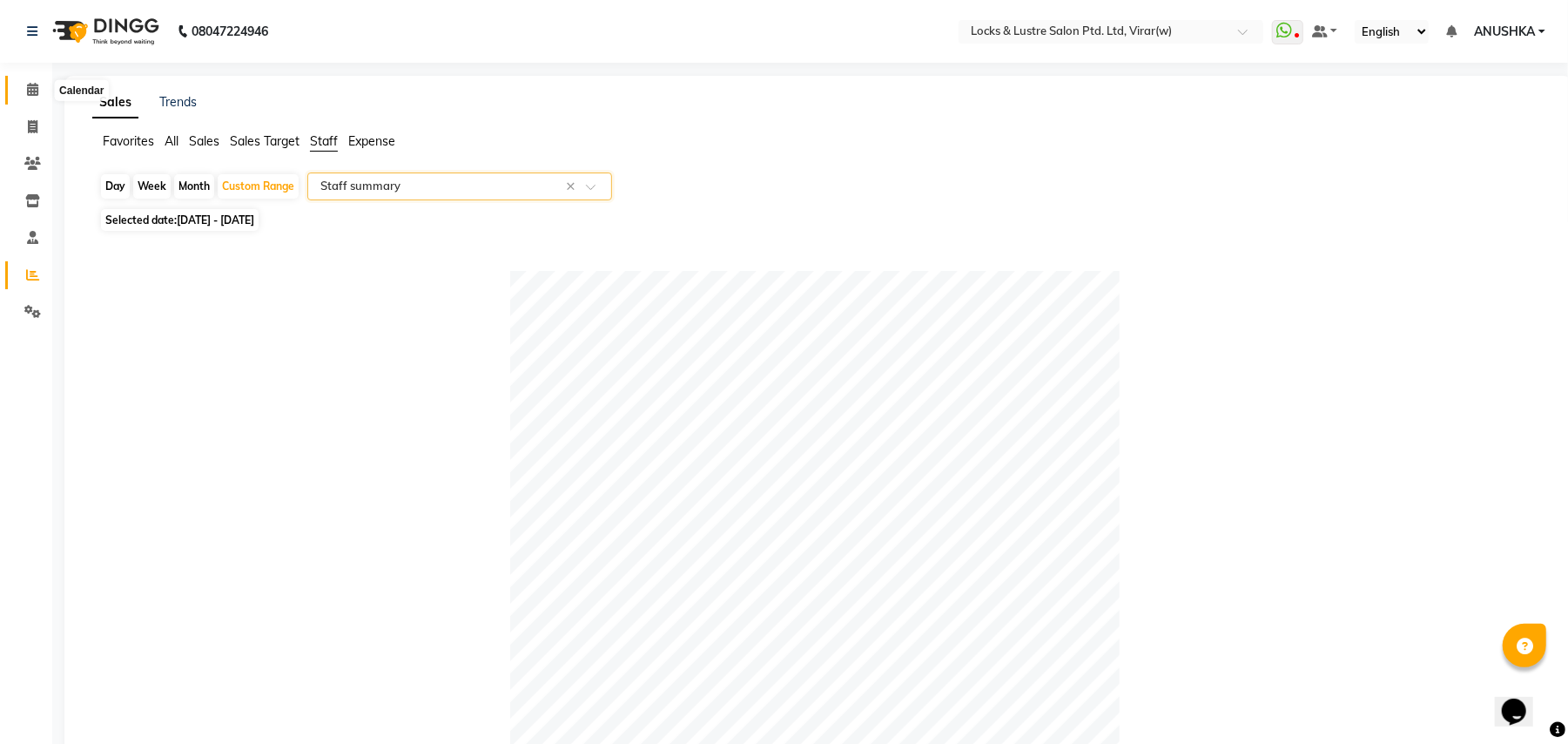
click at [33, 85] on icon at bounding box center [33, 89] width 11 height 13
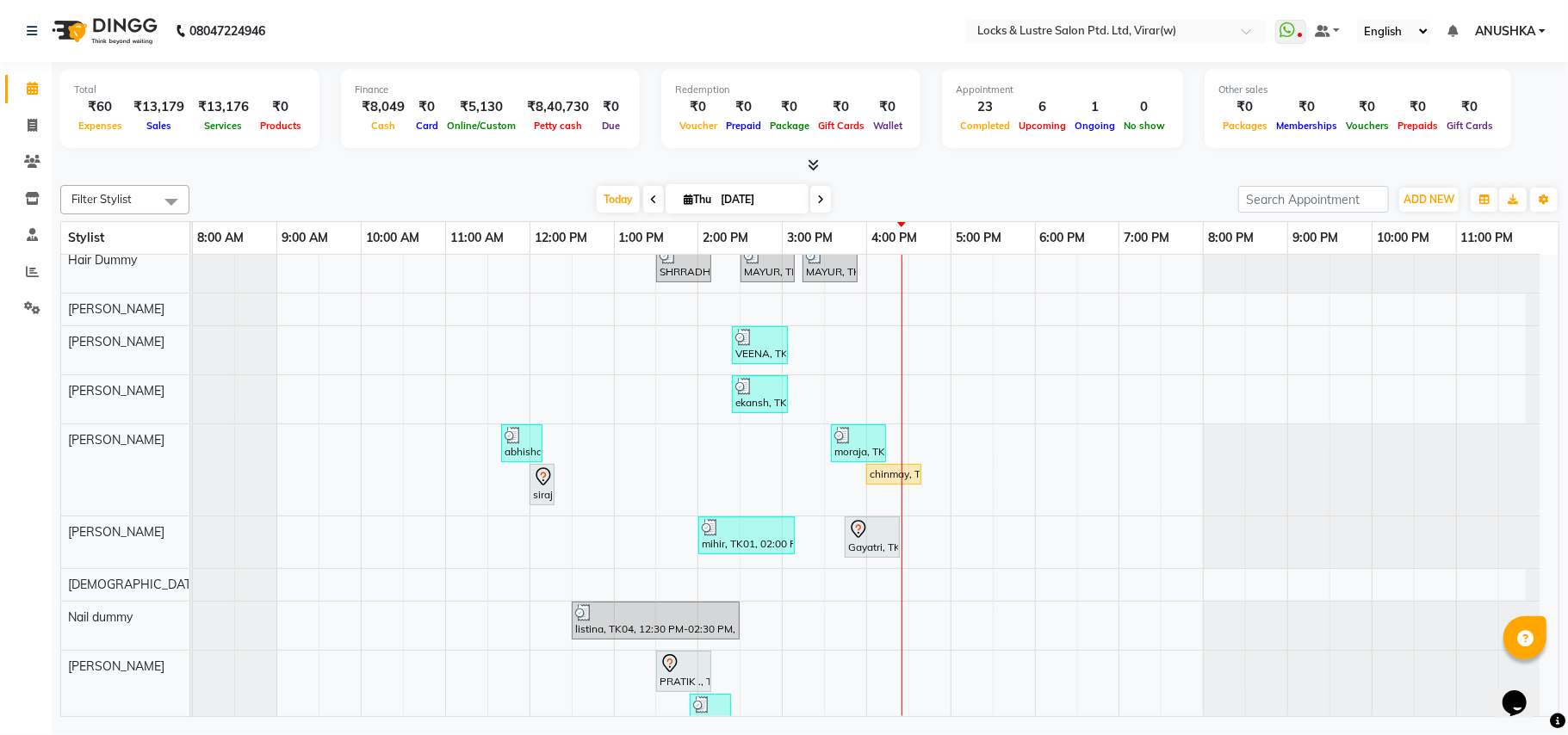
click at [193, 669] on div at bounding box center [193, 696] width 0 height 91
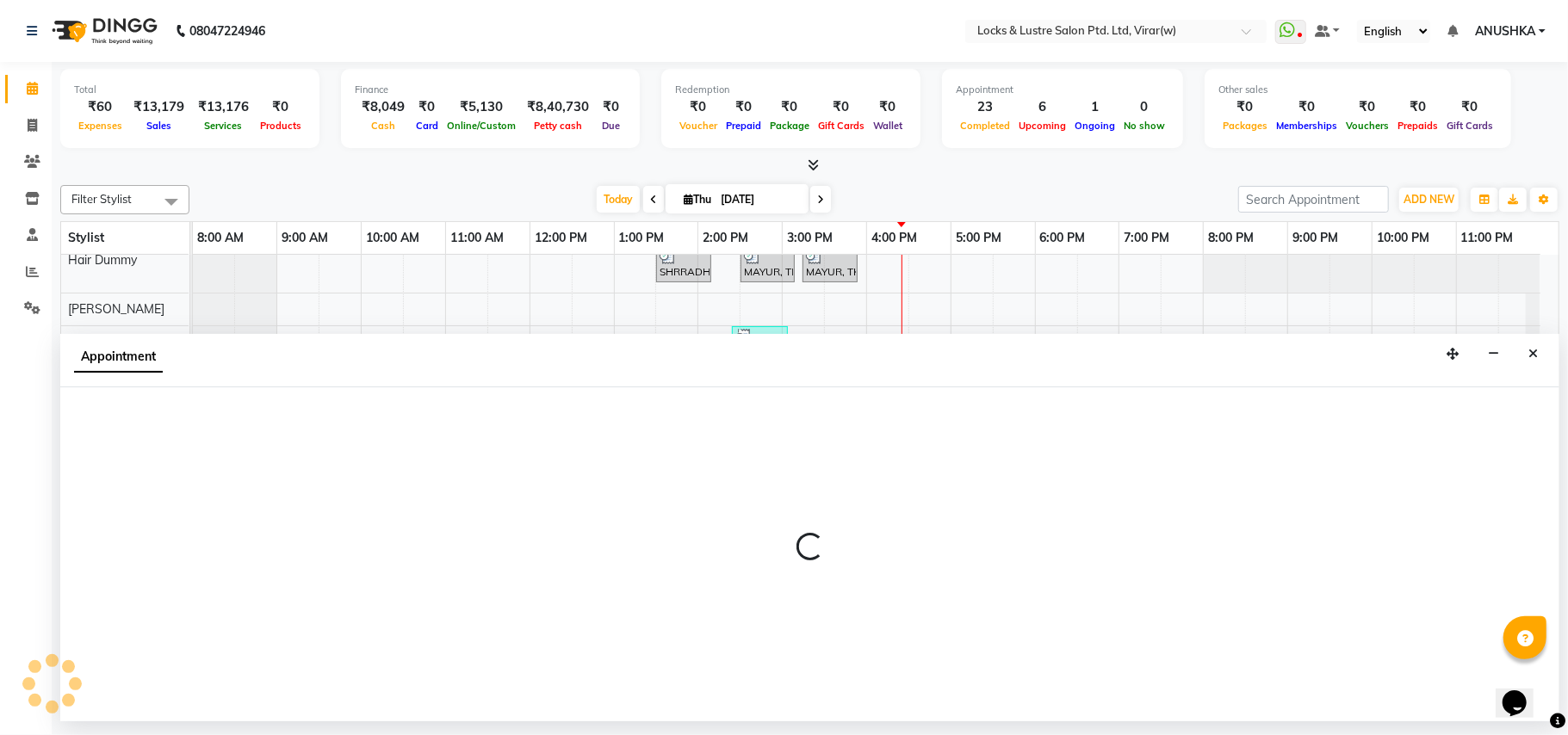
select select "42119"
select select "1200"
select select "tentative"
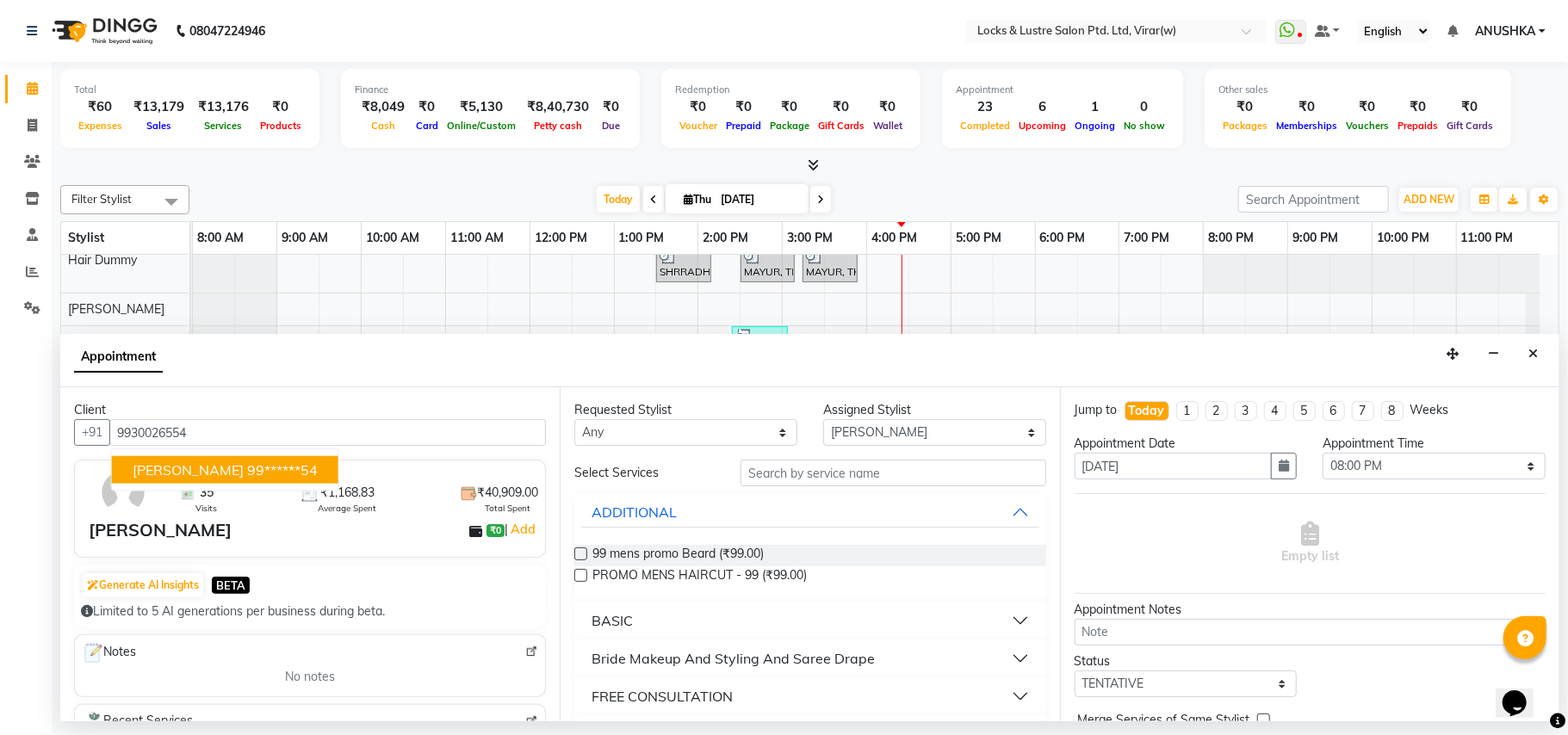
click at [238, 480] on button "[PERSON_NAME] 99******54" at bounding box center [225, 470] width 227 height 28
type input "99******54"
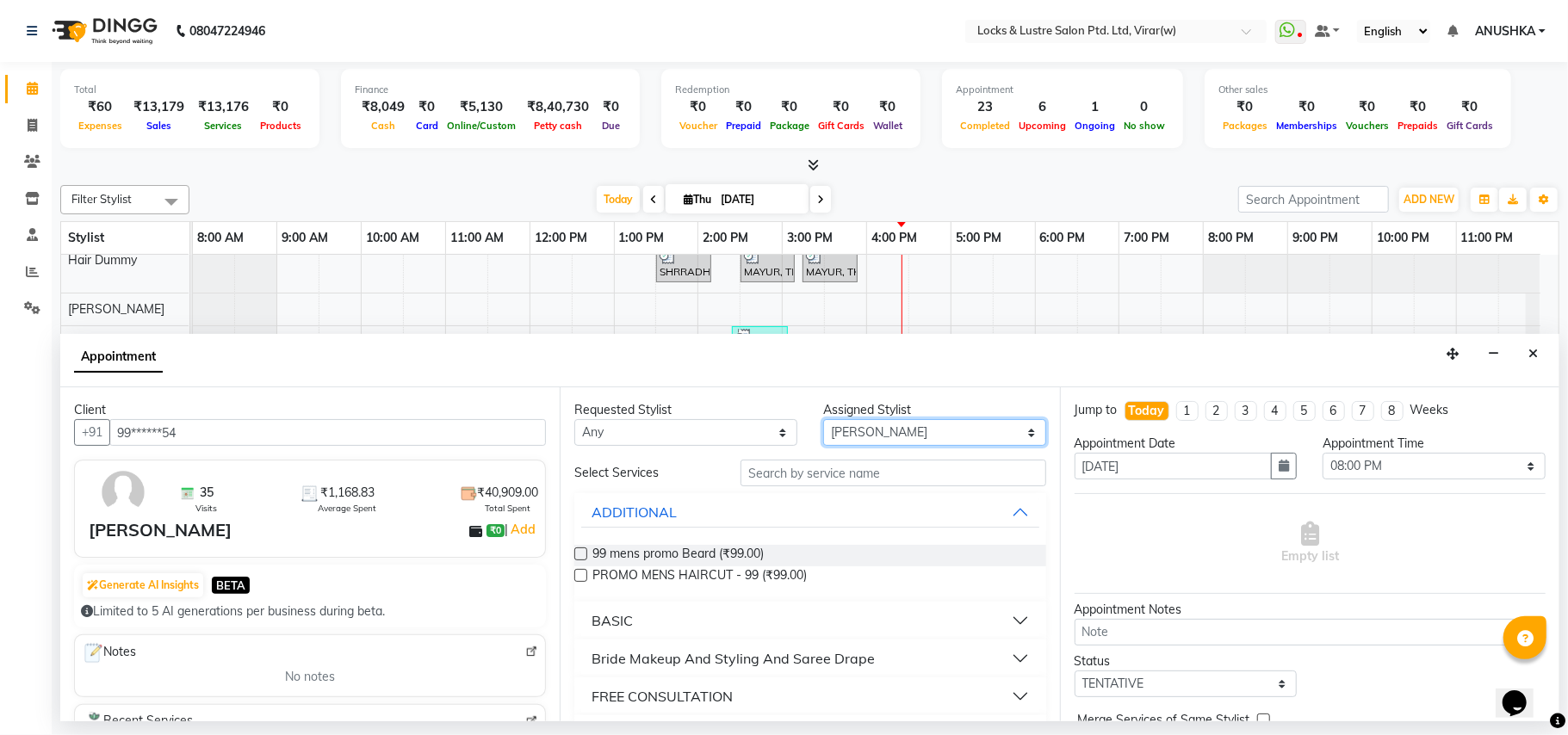
click at [865, 432] on select "Select [PERSON_NAME] [PERSON_NAME] [PERSON_NAME] AKASH [PERSON_NAME] [PERSON_NA…" at bounding box center [935, 432] width 223 height 27
click at [872, 469] on input "text" at bounding box center [893, 473] width 306 height 27
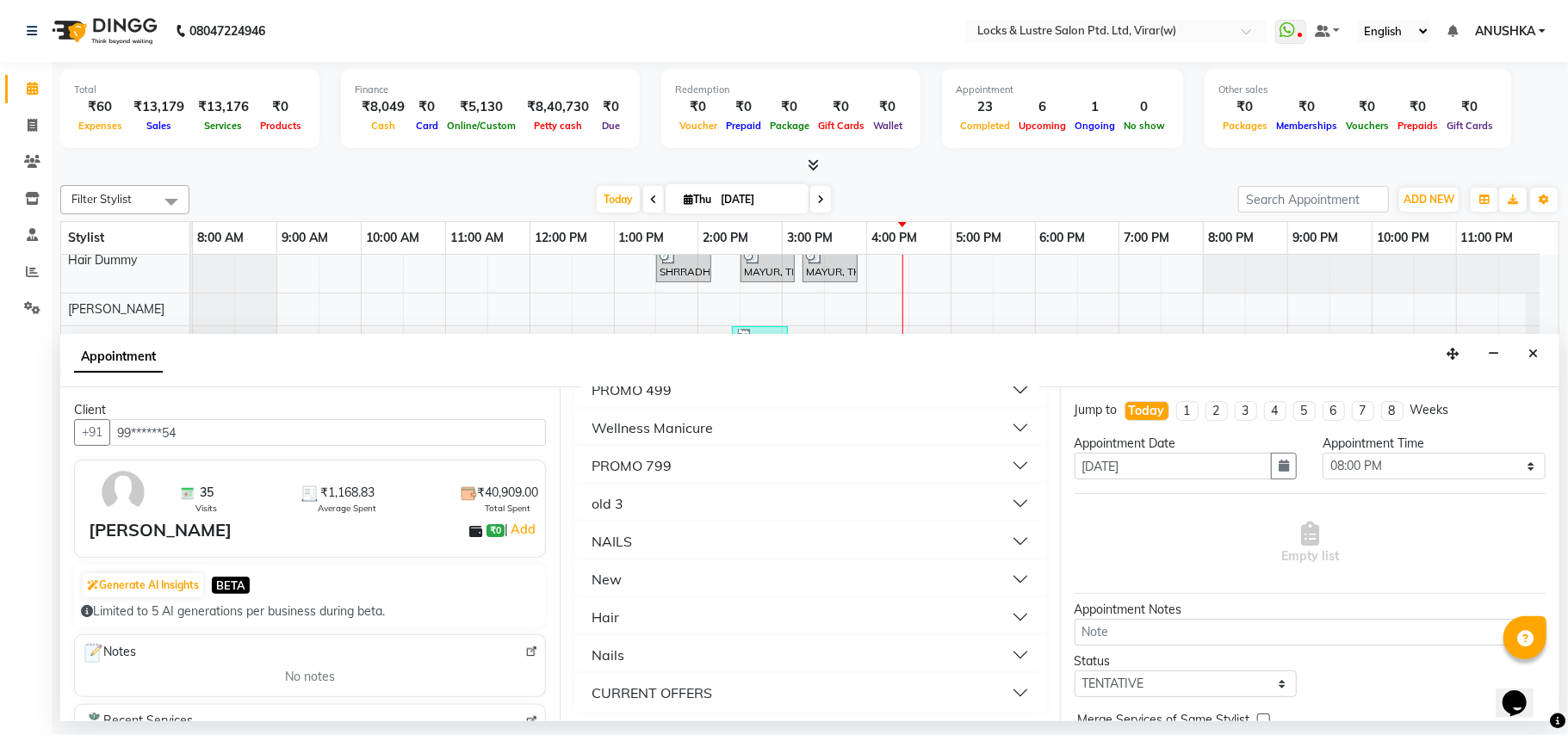
scroll to position [310, 0]
type input "99"
click at [642, 676] on button "CURRENT OFFERS" at bounding box center [810, 688] width 457 height 31
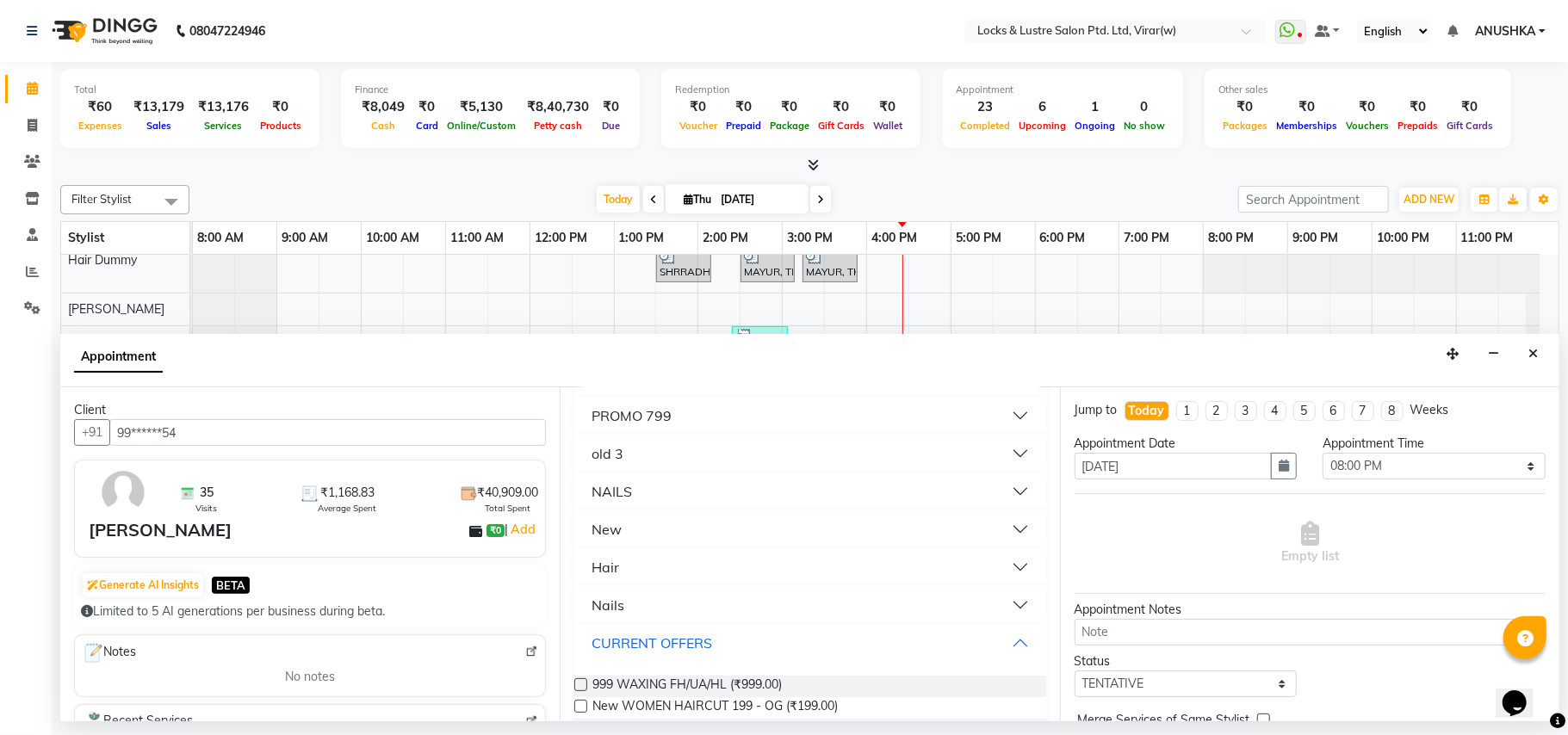
scroll to position [403, 0]
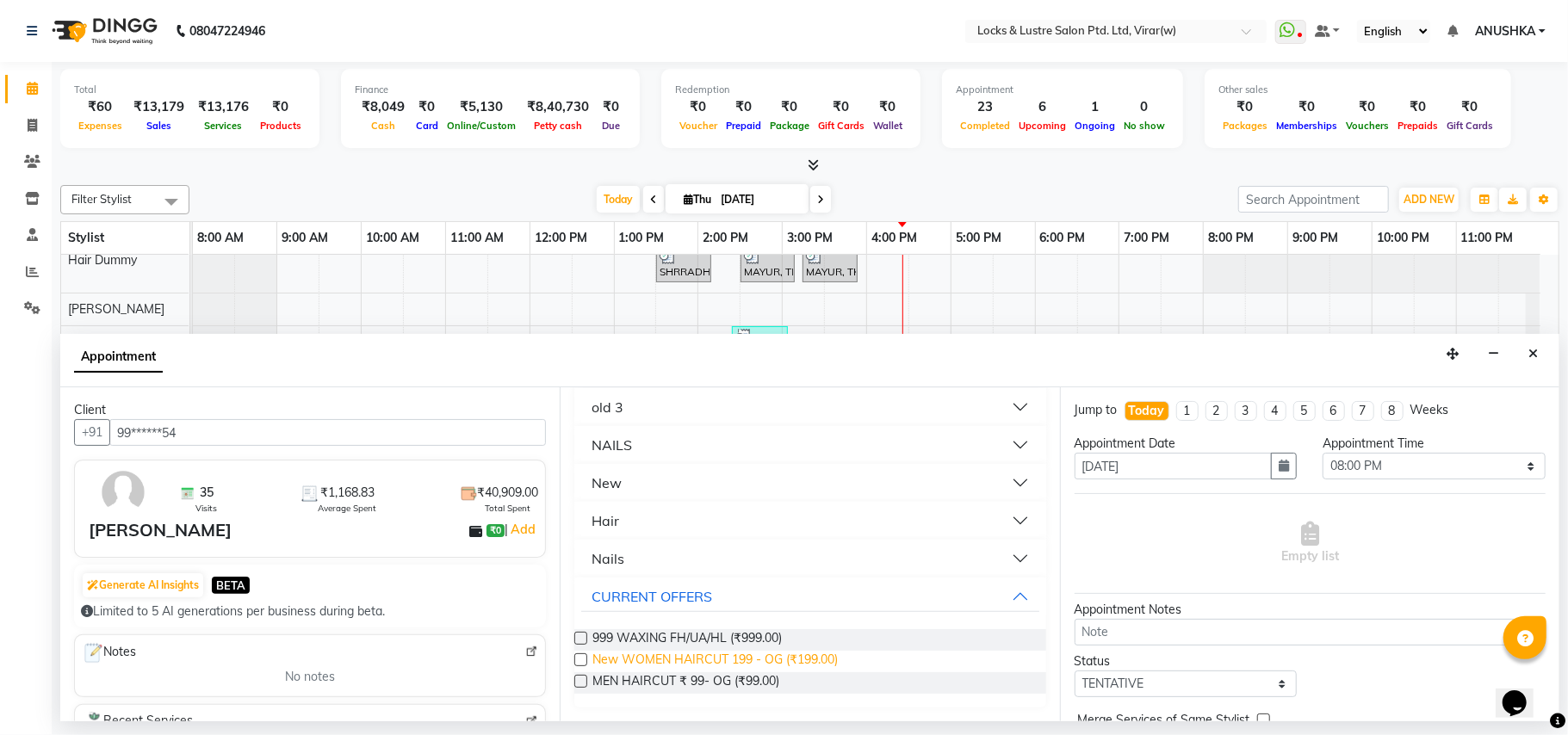
click at [714, 670] on span "New WOMEN HAIRCUT 199 - OG (₹199.00)" at bounding box center [715, 661] width 245 height 21
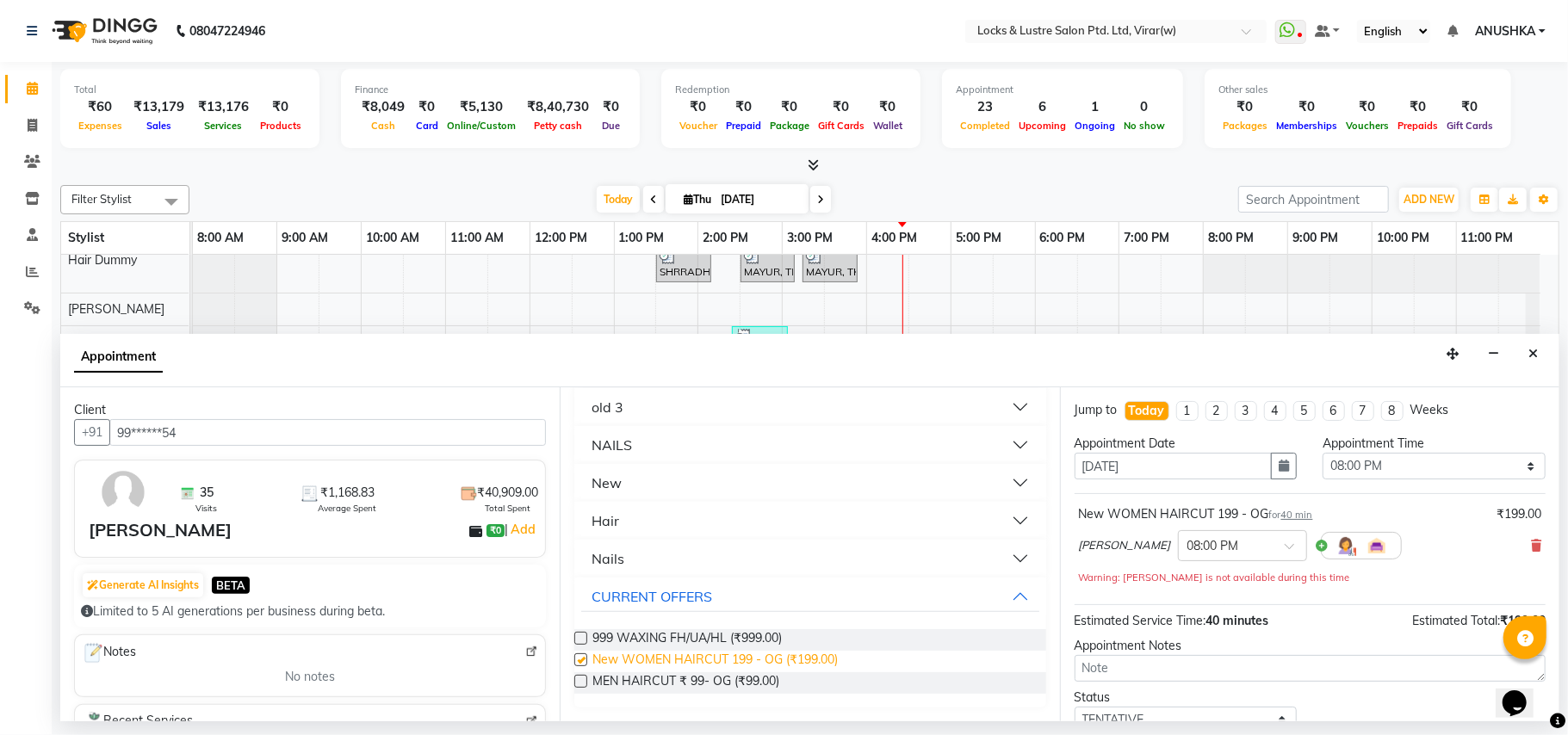
checkbox input "false"
click at [727, 682] on span "MEN HAIRCUT ₹ 99- OG (₹99.00)" at bounding box center [685, 683] width 187 height 21
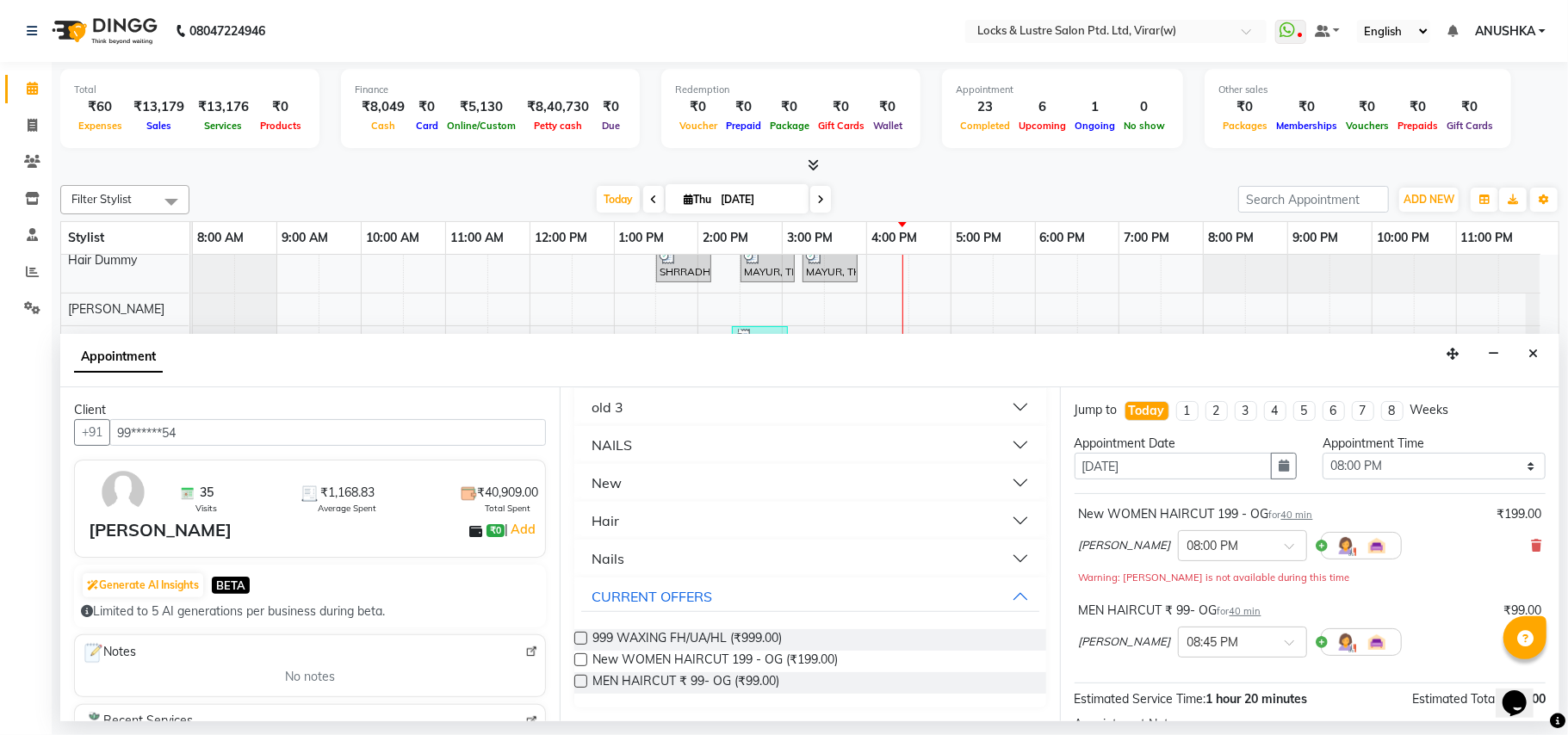
click at [1531, 544] on icon at bounding box center [1535, 545] width 10 height 12
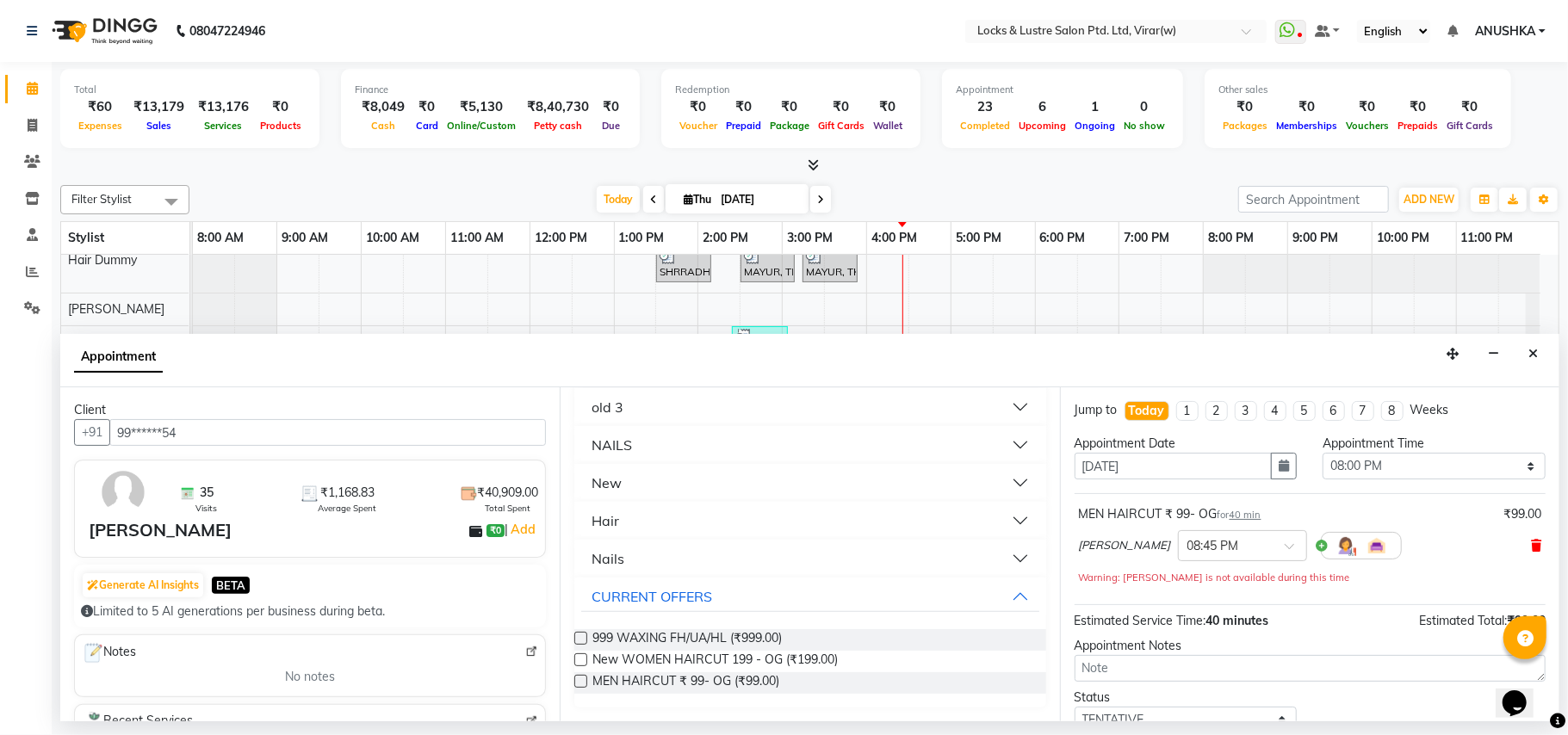
click at [1531, 547] on icon at bounding box center [1535, 545] width 10 height 12
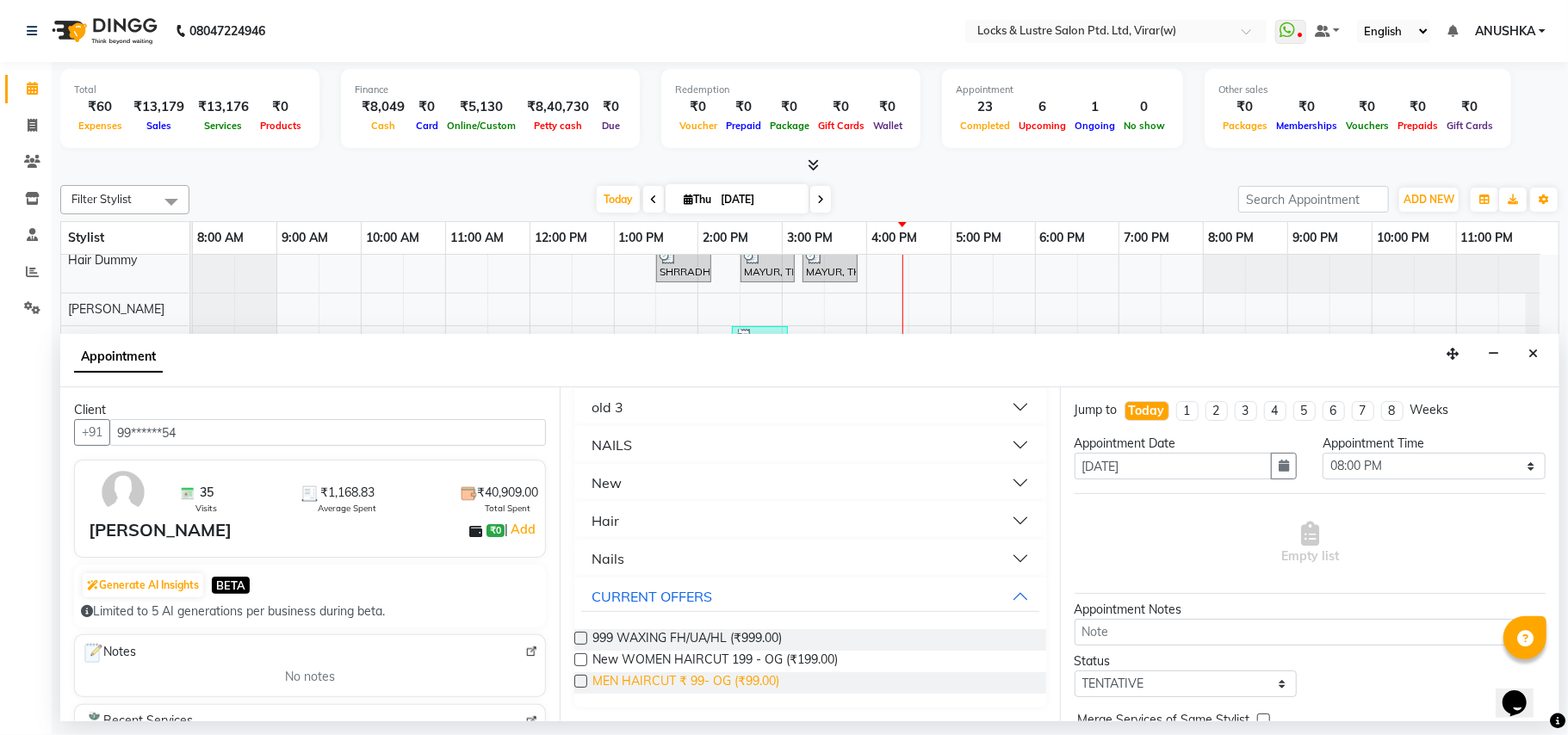
click at [772, 678] on span "MEN HAIRCUT ₹ 99- OG (₹99.00)" at bounding box center [685, 683] width 187 height 21
checkbox input "false"
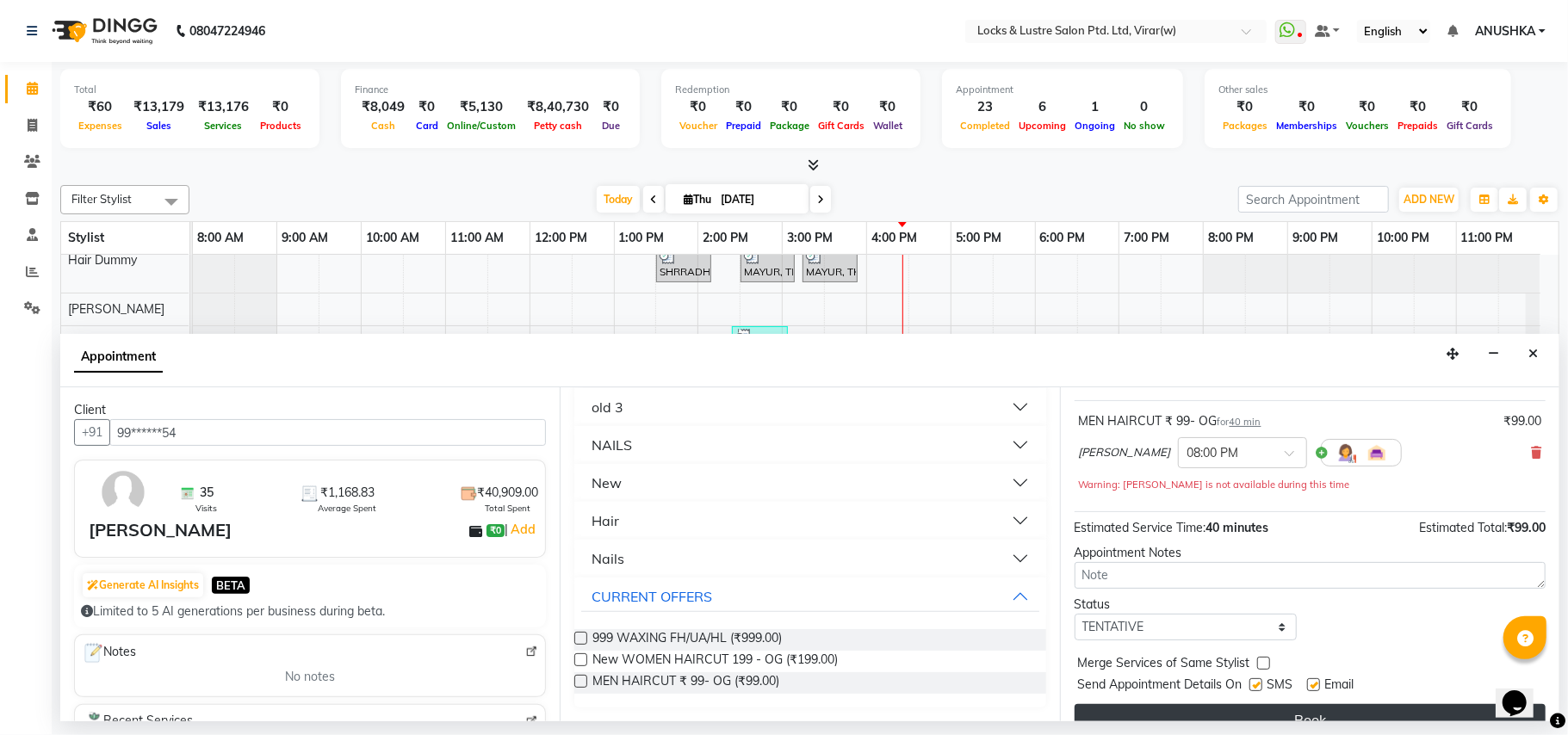
scroll to position [114, 0]
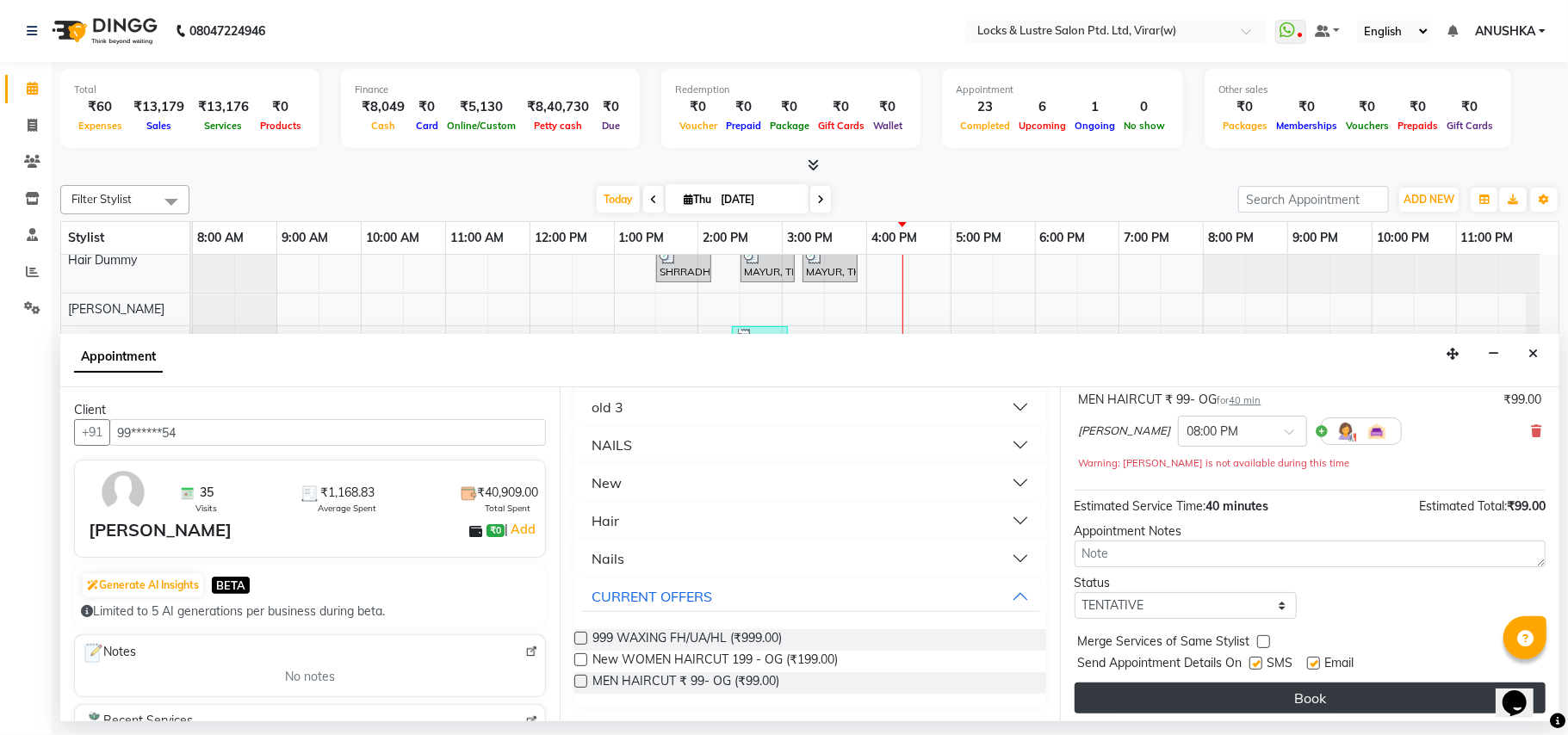
click at [1233, 697] on button "Book" at bounding box center [1310, 698] width 471 height 31
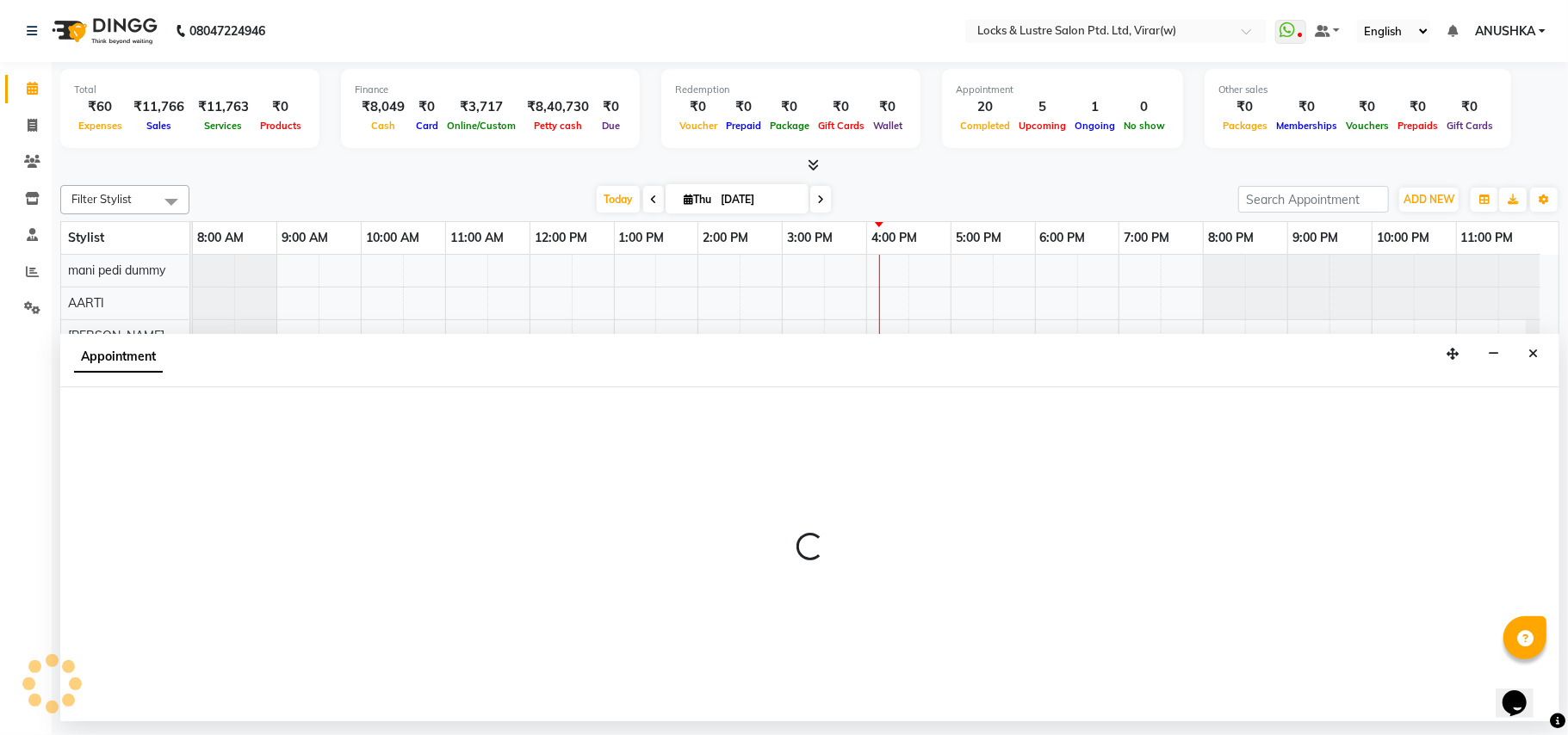
select select "84172"
select select "1140"
select select "tentative"
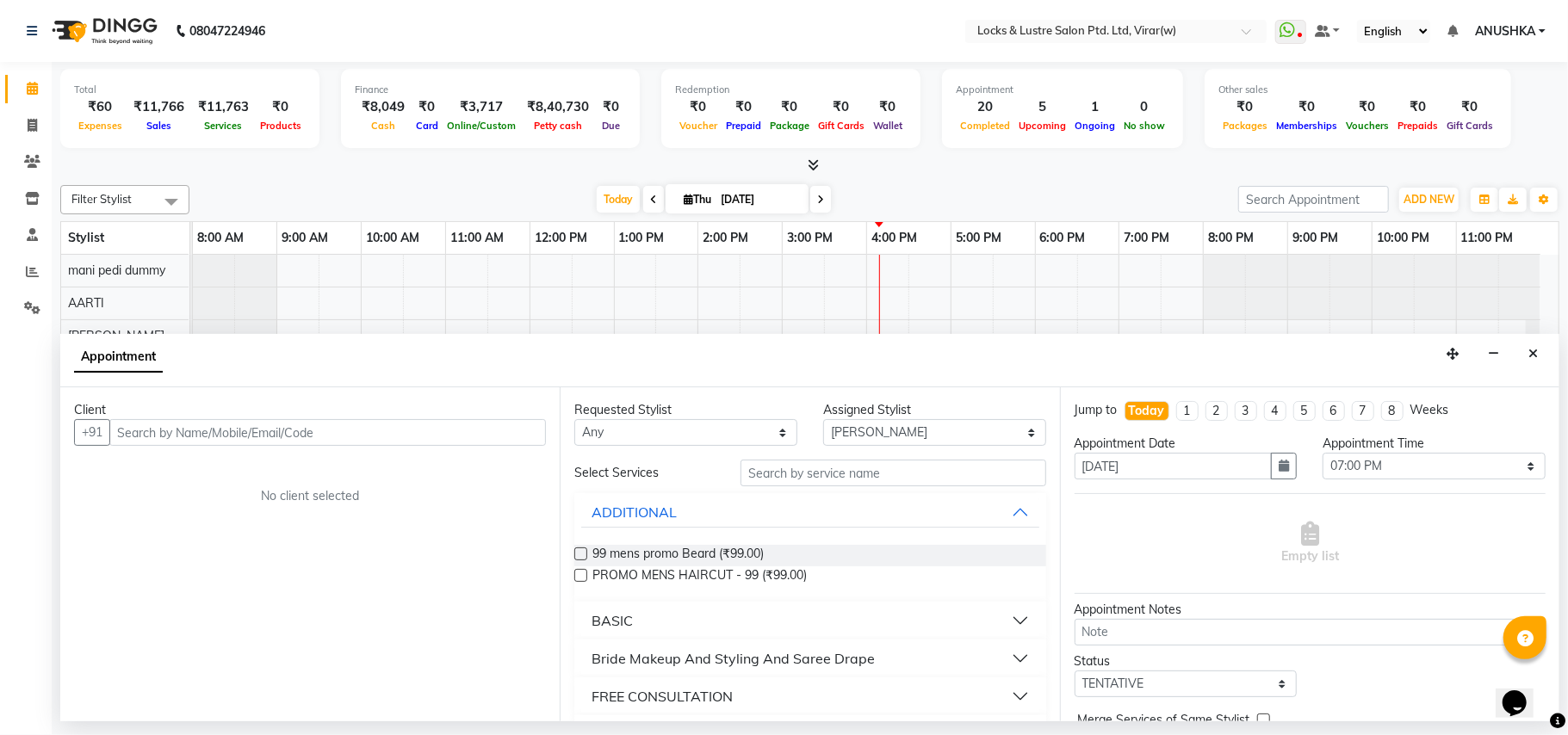
click at [431, 427] on input "text" at bounding box center [328, 432] width 437 height 27
click at [428, 436] on input "text" at bounding box center [328, 432] width 437 height 27
click at [1534, 360] on icon "Close" at bounding box center [1533, 353] width 9 height 12
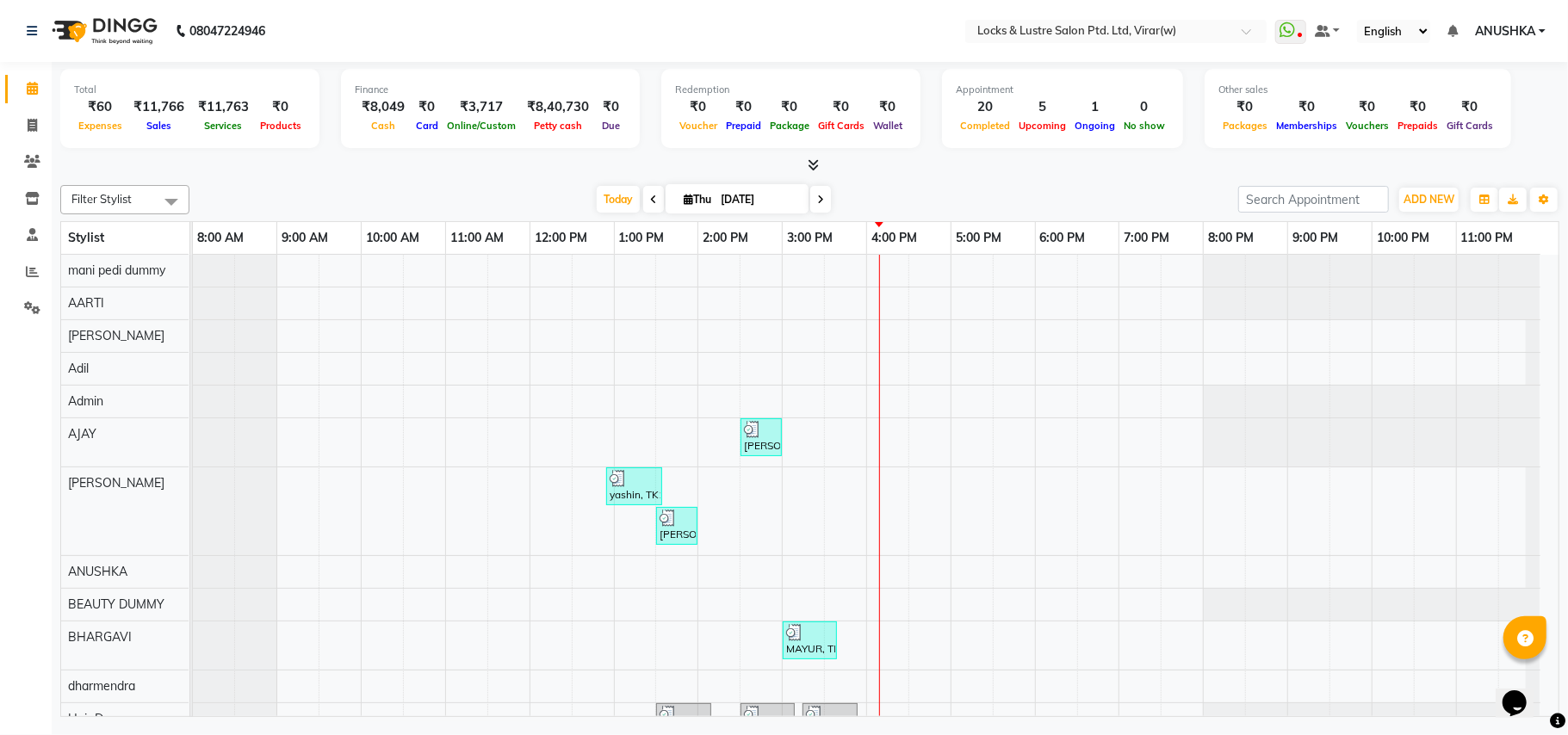
select select "84172"
select select "1140"
select select "tentative"
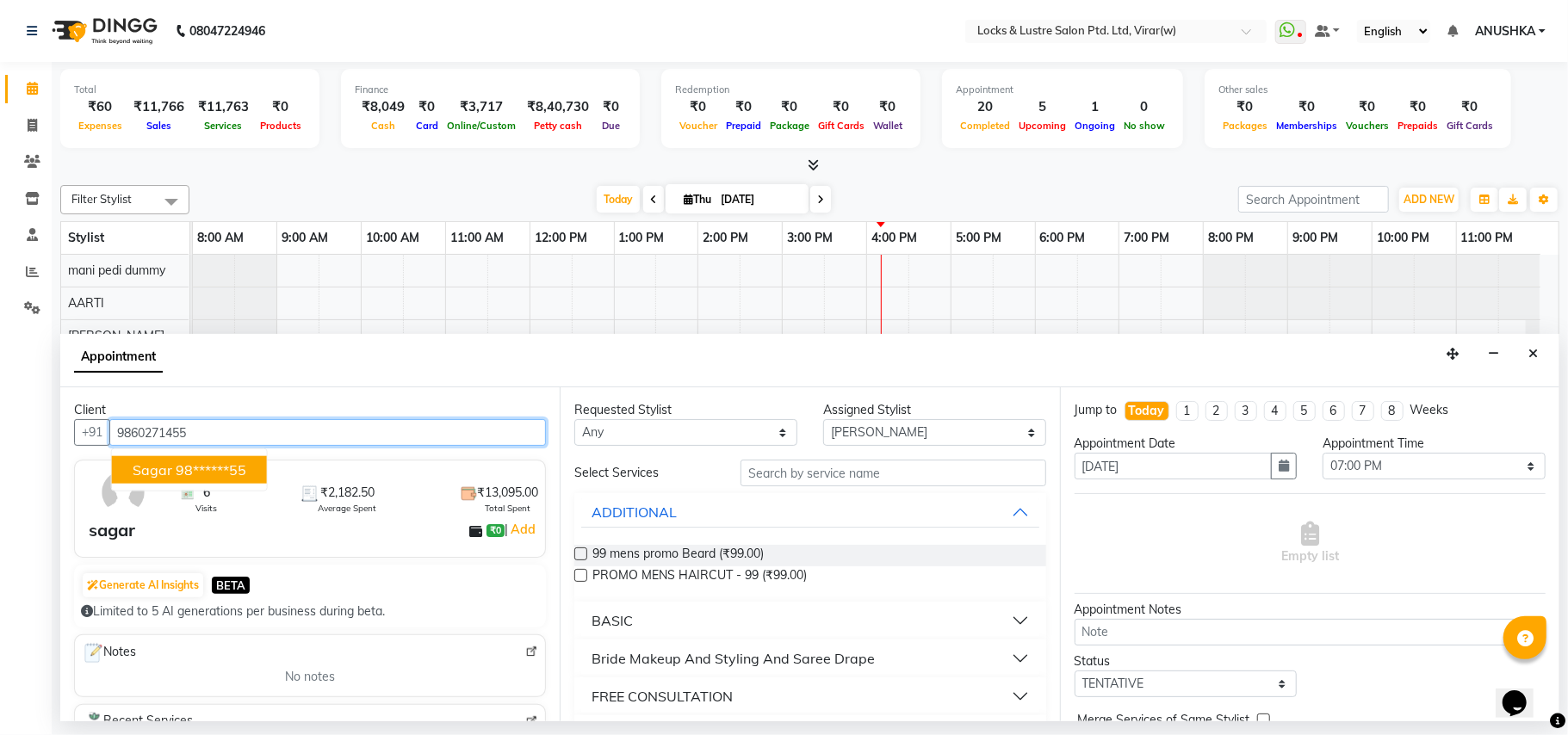
click at [238, 473] on ngb-highlight "98******55" at bounding box center [211, 470] width 71 height 18
type input "98******55"
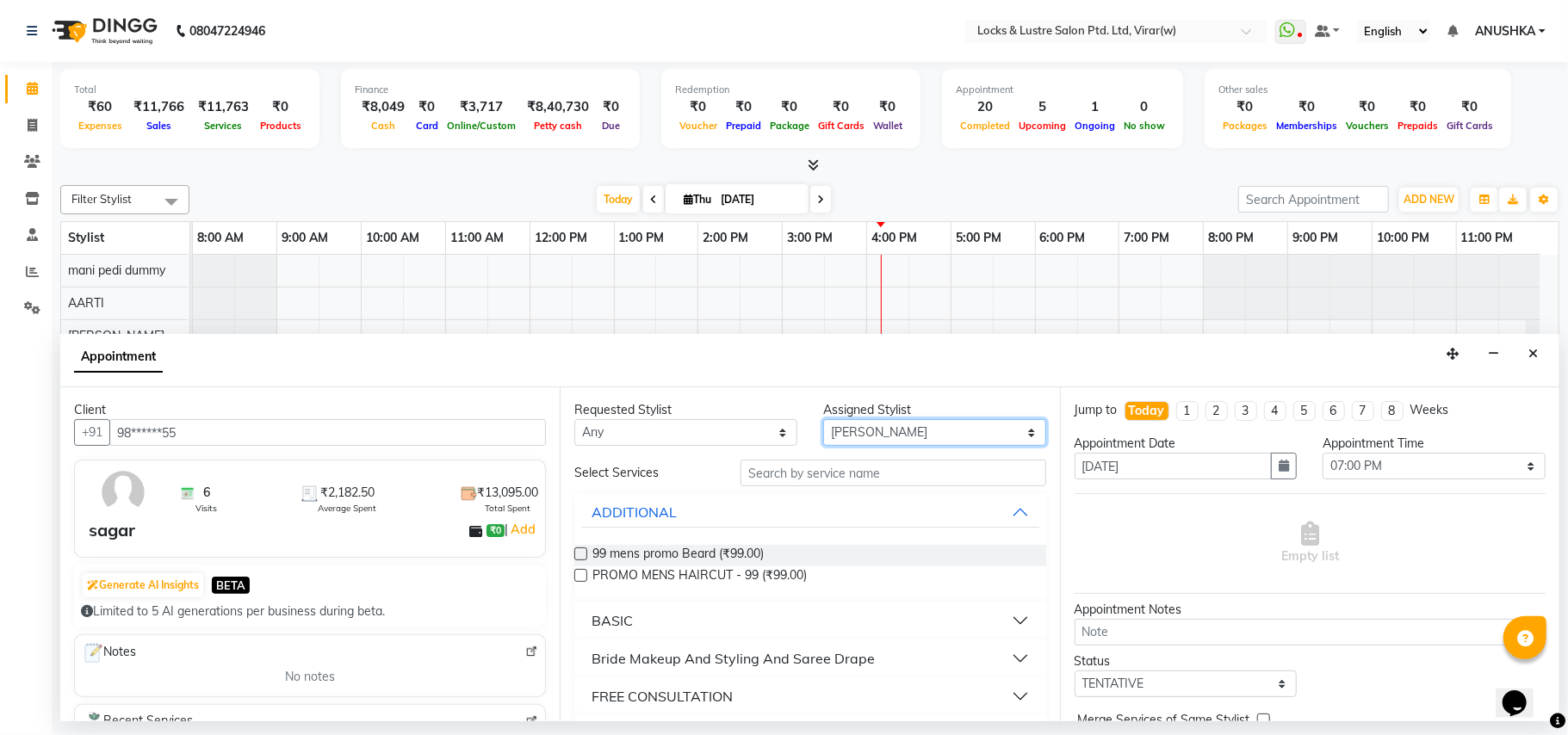
click at [949, 438] on select "Select [PERSON_NAME] [PERSON_NAME] [PERSON_NAME] AKASH [PERSON_NAME] [PERSON_NA…" at bounding box center [935, 432] width 223 height 27
select select "42111"
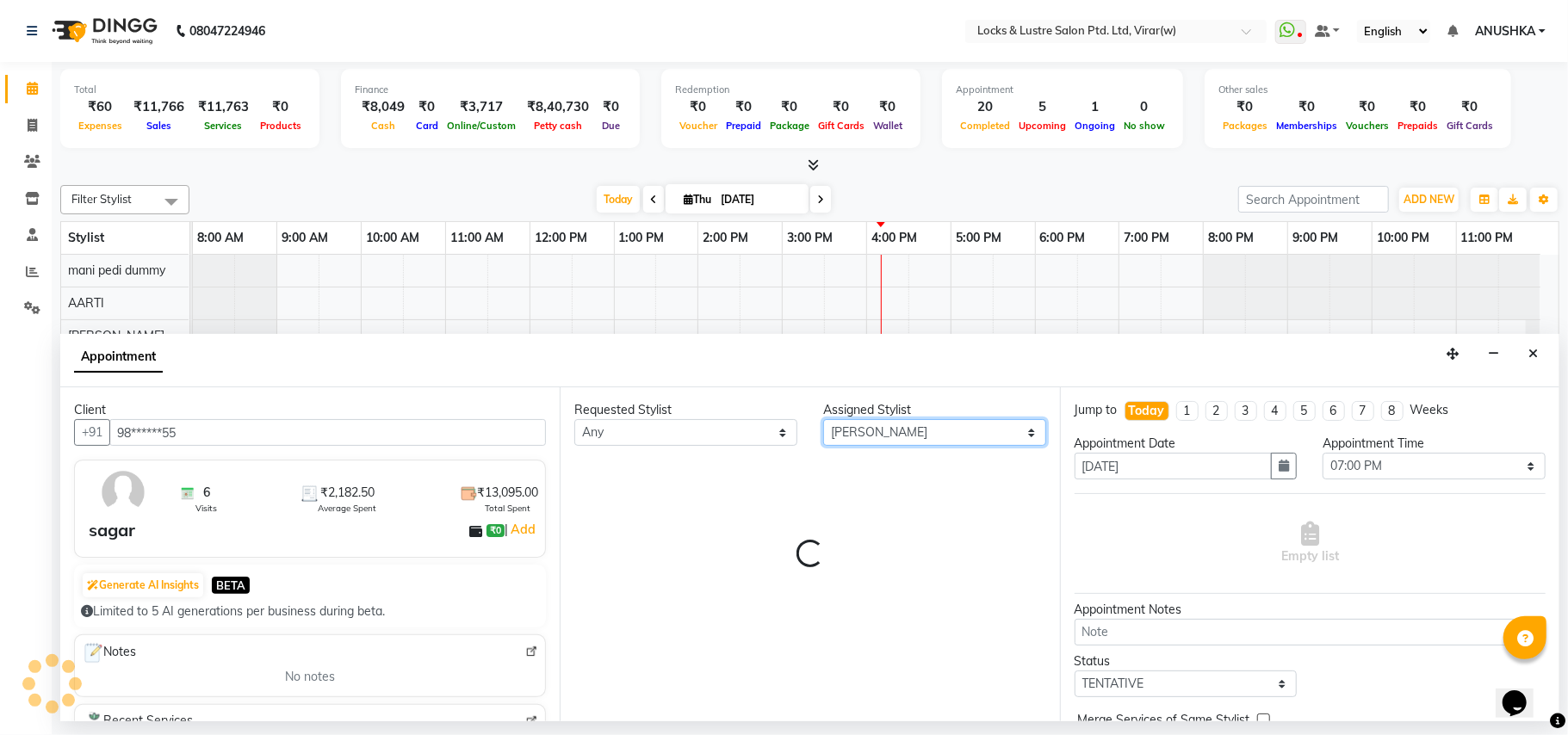
click at [948, 438] on select "Select [PERSON_NAME] [PERSON_NAME] [PERSON_NAME] AKASH [PERSON_NAME] [PERSON_NA…" at bounding box center [935, 432] width 223 height 27
click at [947, 469] on div "Requested Stylist Any AARTI Abdul Khan Adil Admin AJAY AKASH NHAVI ANUSHKA Ashw…" at bounding box center [809, 554] width 499 height 334
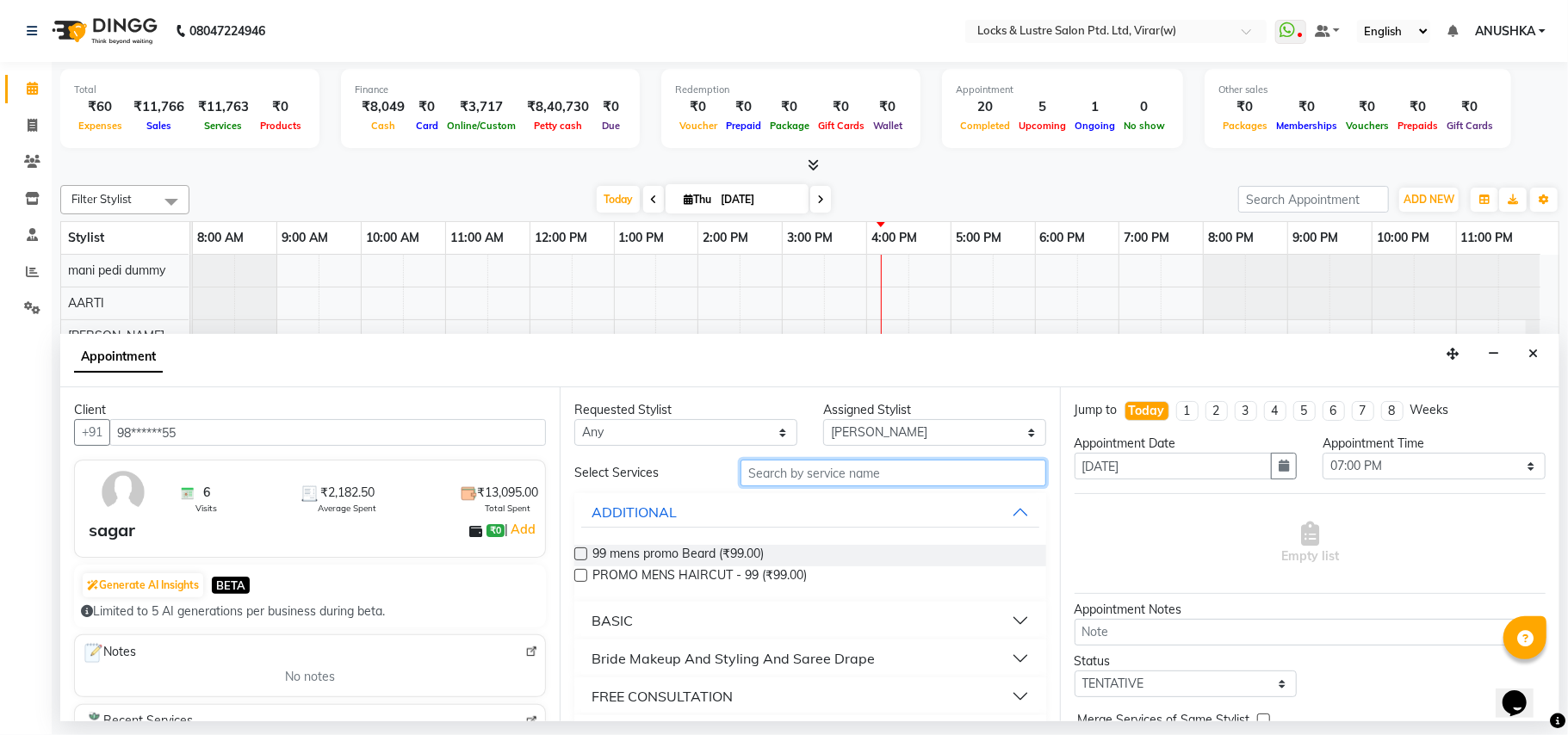
click at [947, 476] on input "text" at bounding box center [893, 473] width 306 height 27
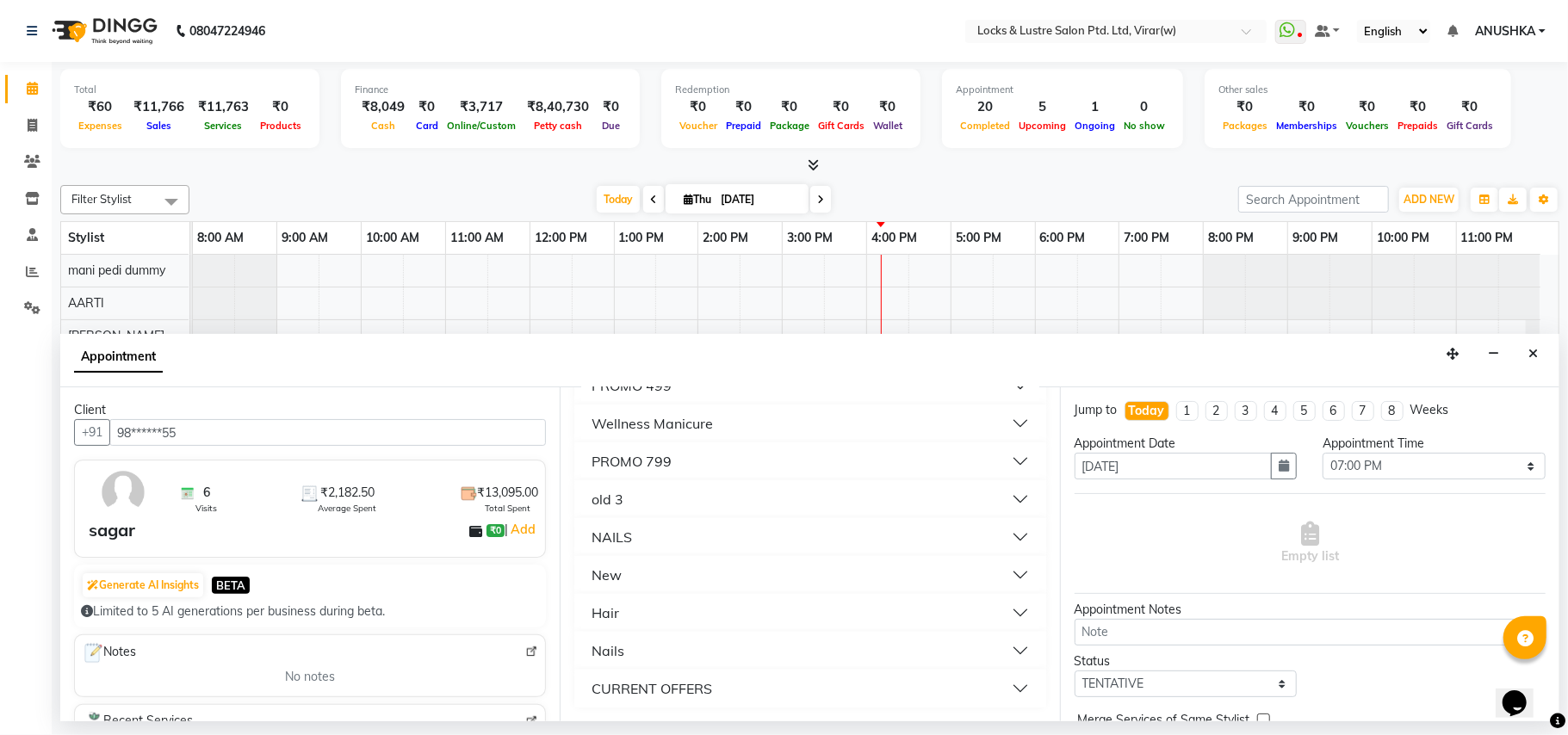
type input "99"
click at [700, 689] on div "CURRENT OFFERS" at bounding box center [652, 689] width 121 height 20
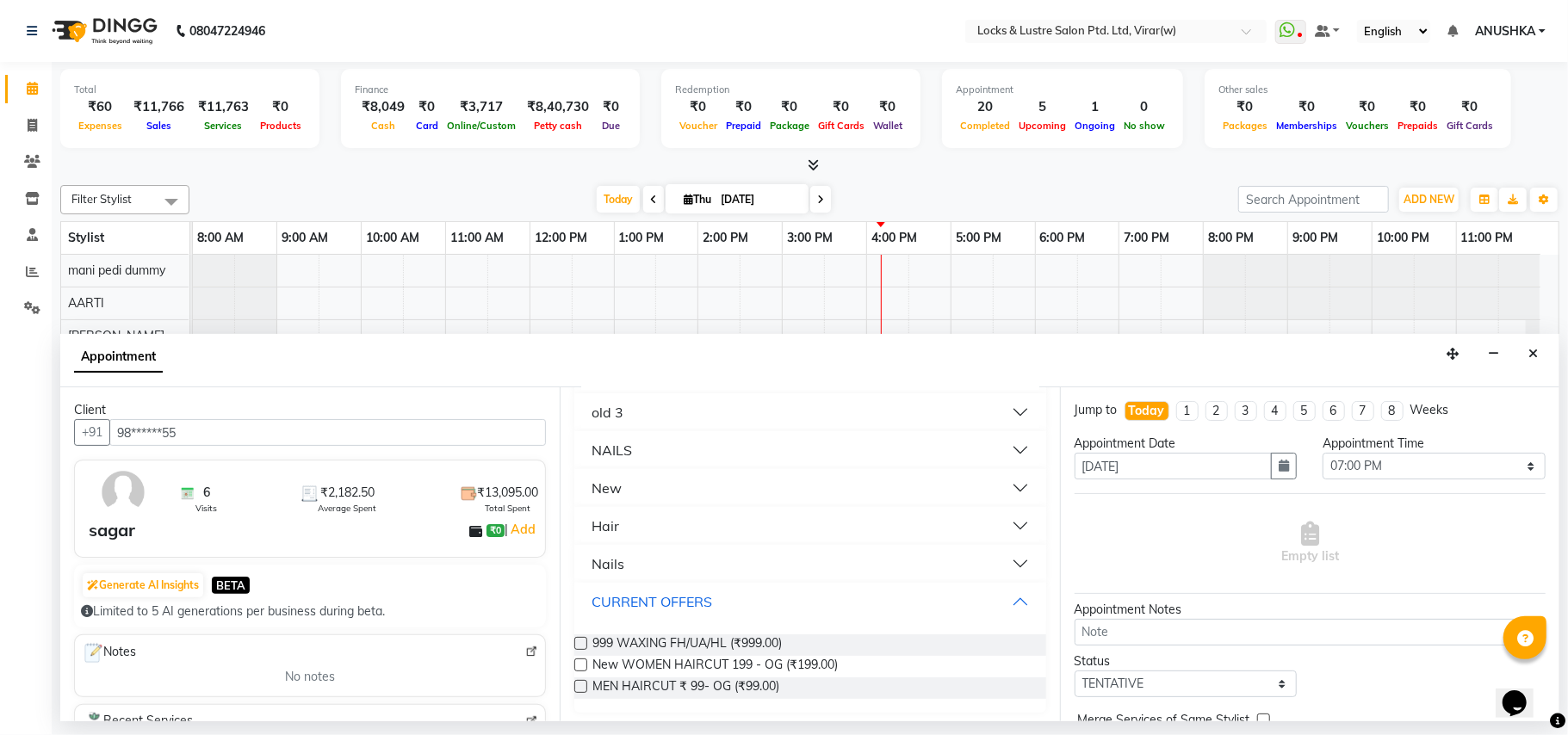
scroll to position [403, 0]
click at [720, 685] on span "MEN HAIRCUT ₹ 99- OG (₹99.00)" at bounding box center [685, 683] width 187 height 21
checkbox input "false"
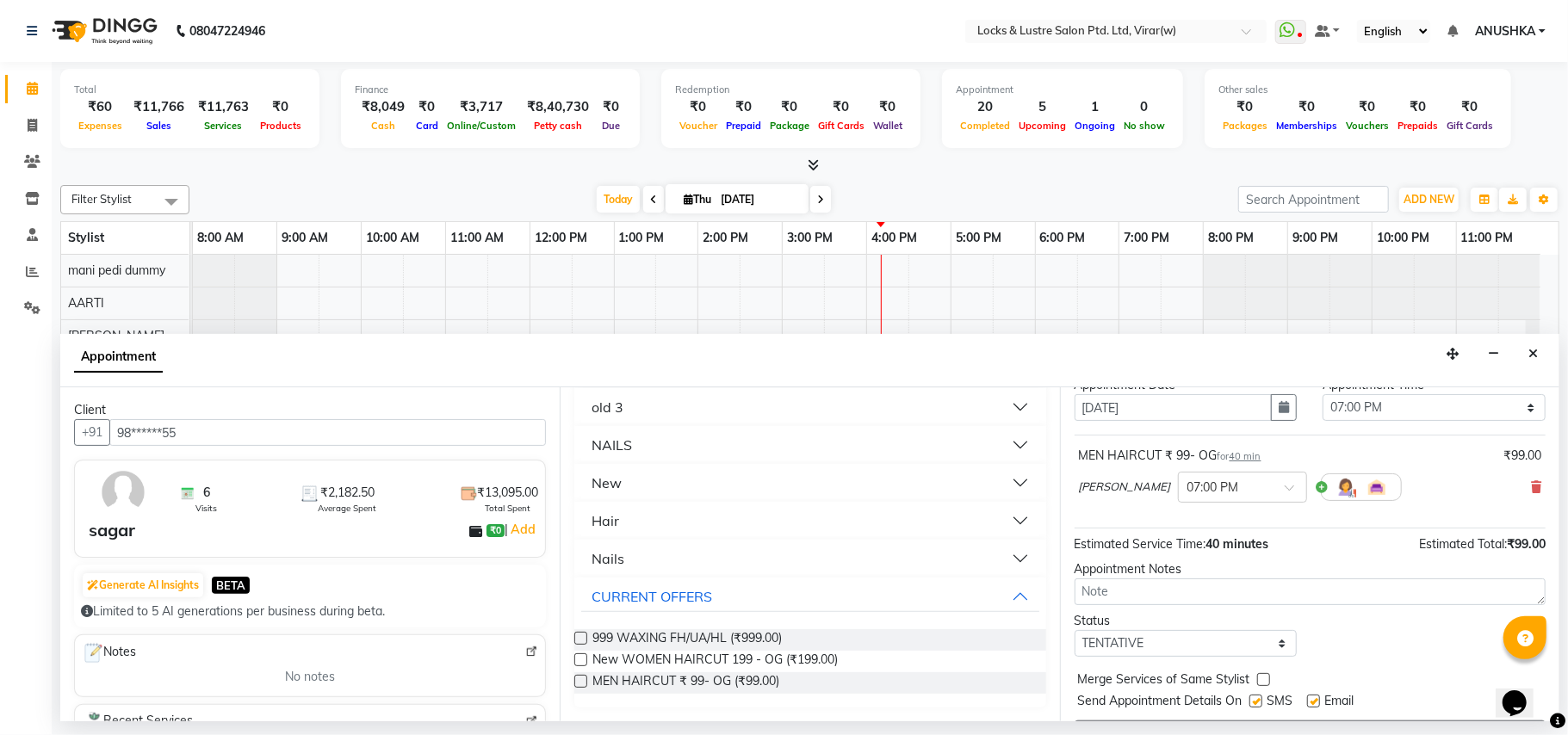
scroll to position [104, 0]
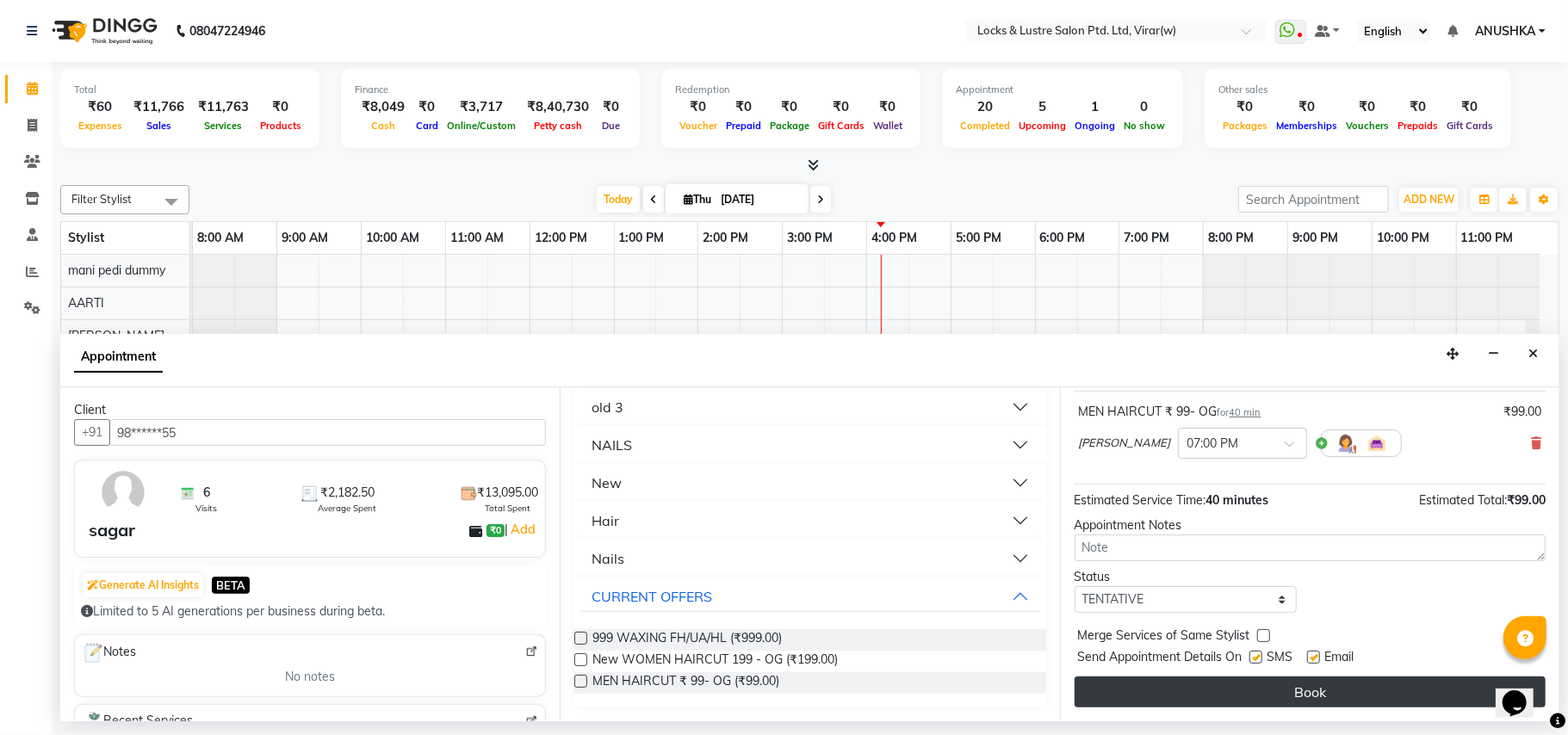
click at [1391, 690] on button "Book" at bounding box center [1310, 691] width 471 height 31
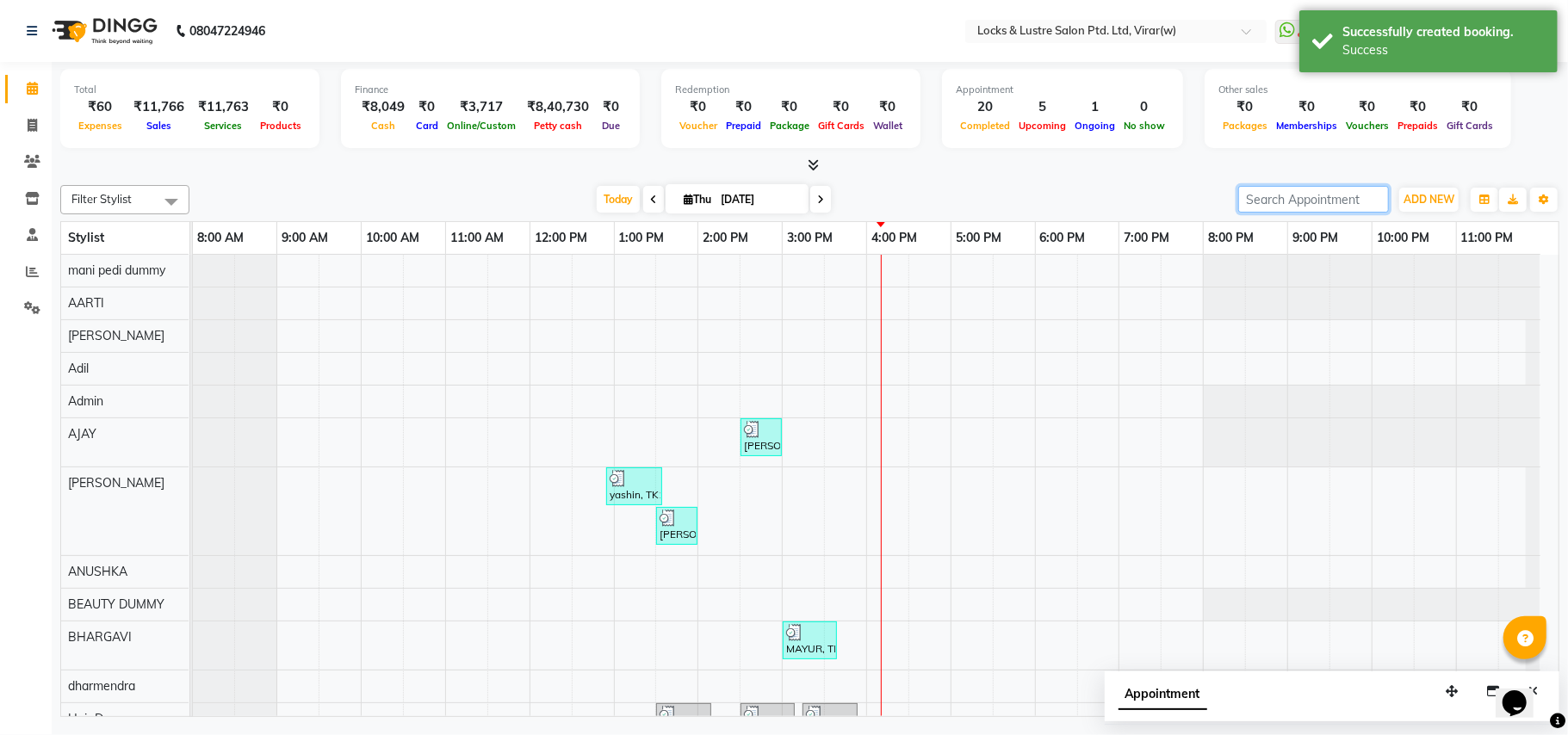
click at [1246, 197] on input "search" at bounding box center [1313, 199] width 151 height 27
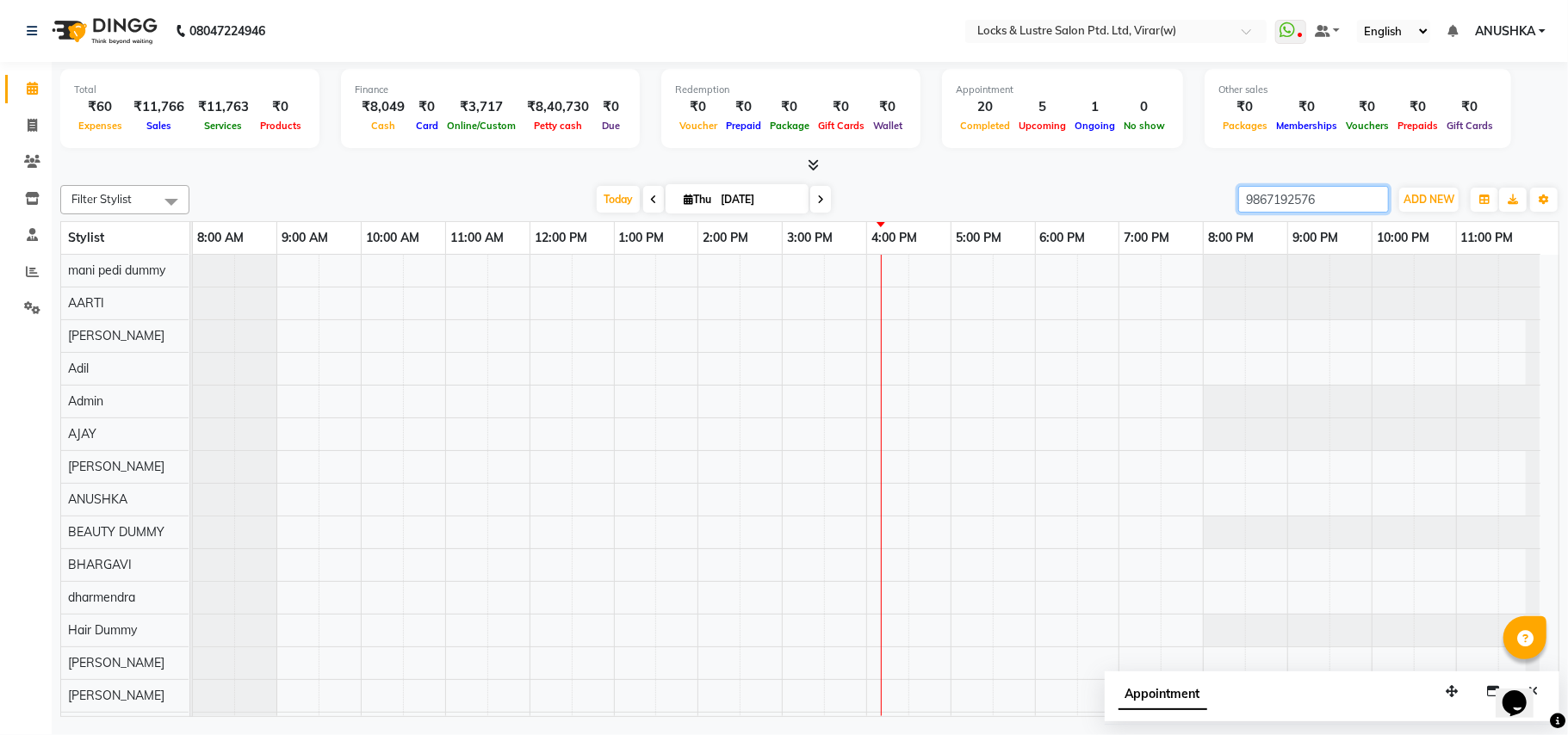
click at [1246, 197] on input "9867192576" at bounding box center [1313, 199] width 151 height 27
type input "9867192576"
drag, startPoint x: 32, startPoint y: 115, endPoint x: 43, endPoint y: 132, distance: 20.2
click at [34, 119] on span at bounding box center [33, 125] width 30 height 20
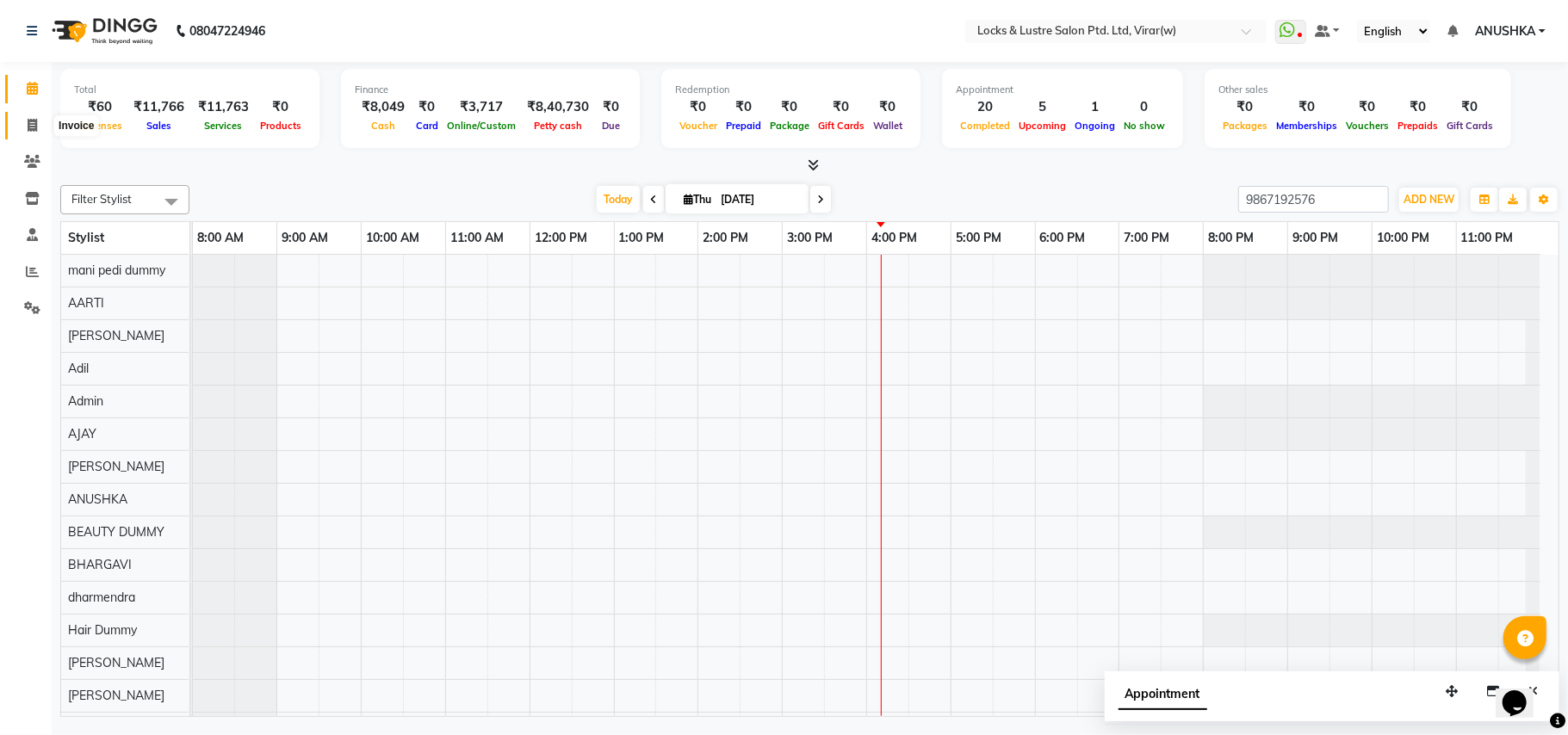
select select "5944"
select select "service"
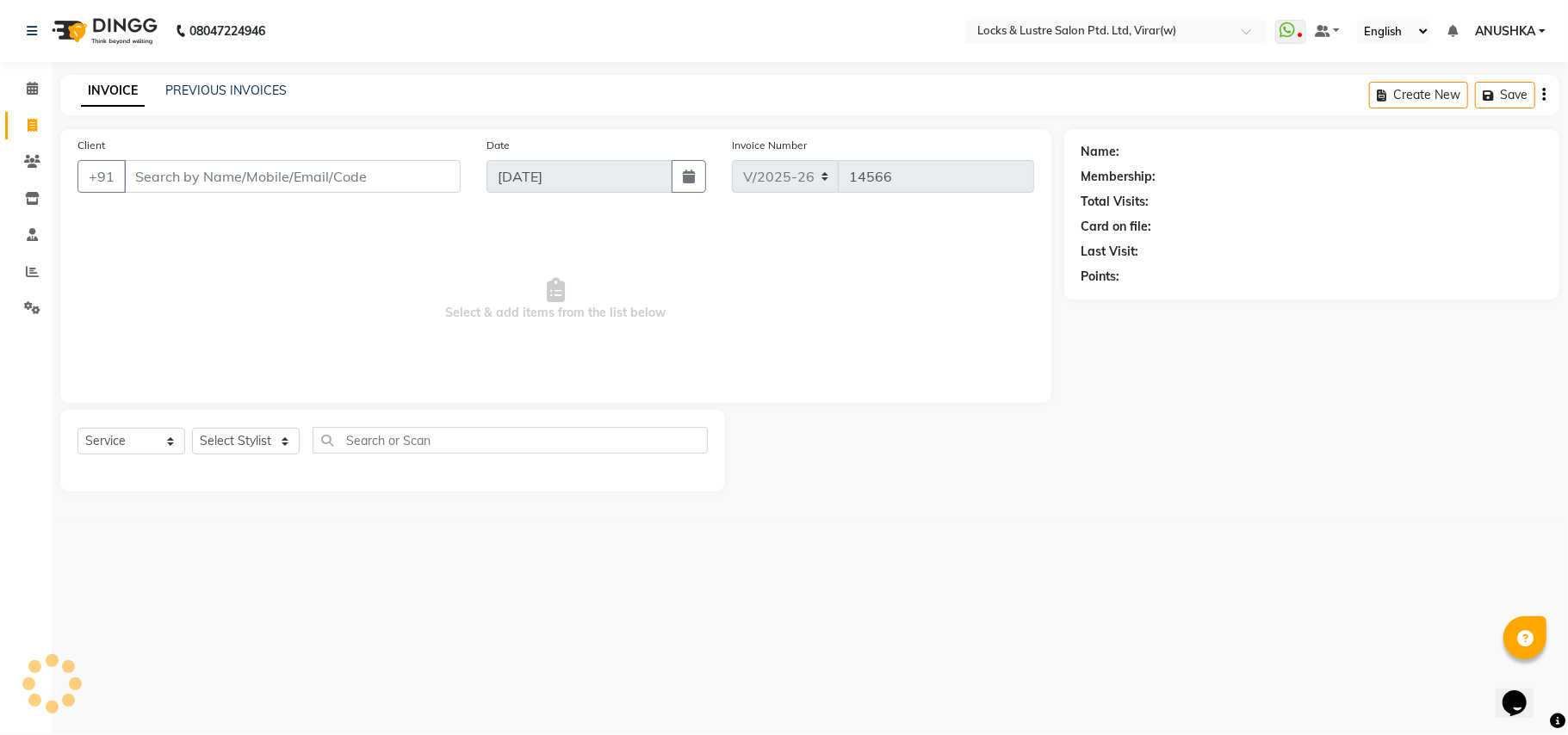
click at [250, 200] on div "Client +91" at bounding box center [269, 171] width 409 height 71
click at [252, 180] on input "Client" at bounding box center [292, 176] width 336 height 33
paste input "9867192576"
type input "9867192576"
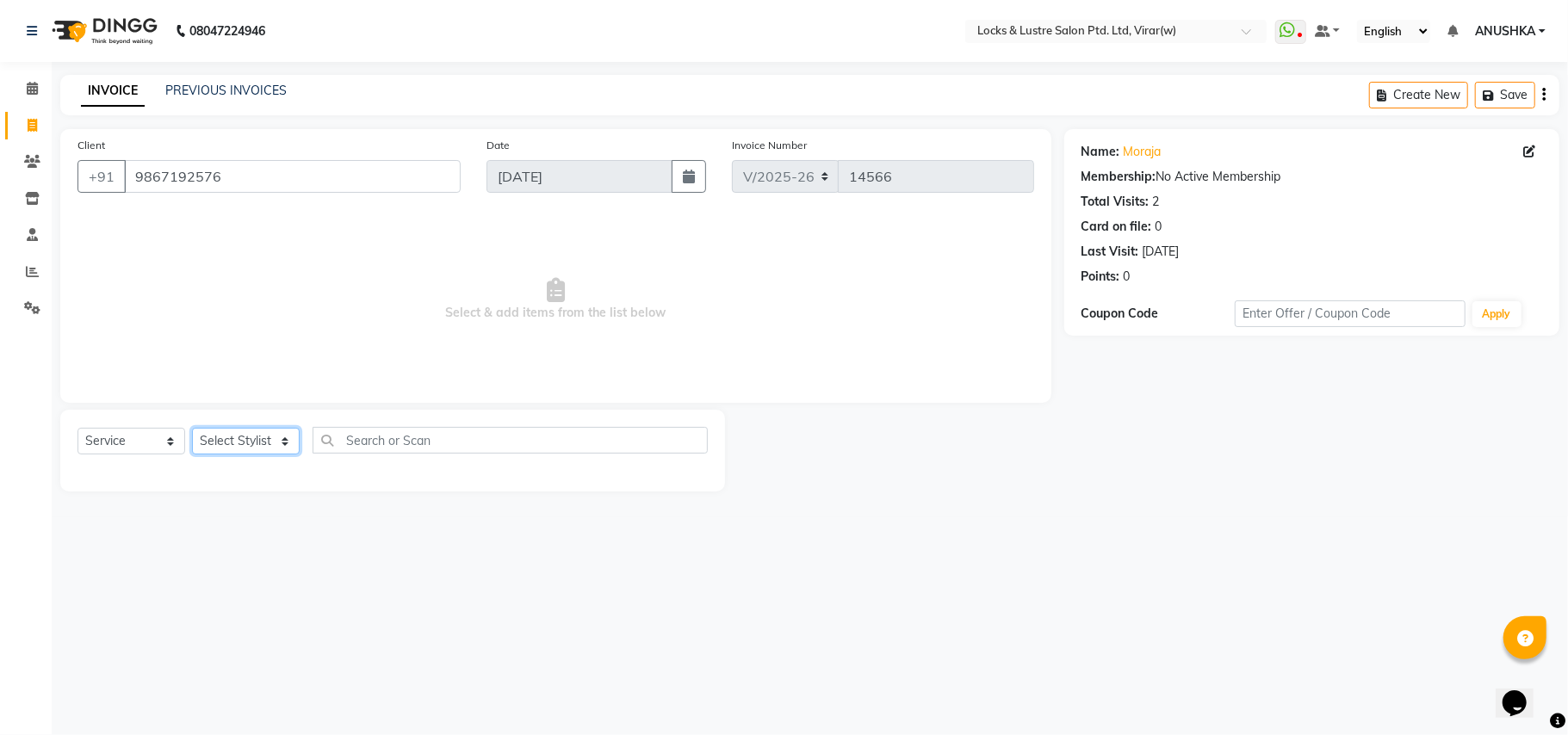
click at [232, 439] on select "Select Stylist AARTI Abdul Khan Adil Admin AJAY AKASH NHAVI ANUSHKA Ashwini Saw…" at bounding box center [246, 440] width 108 height 27
select select "42107"
click at [232, 439] on select "Select Stylist AARTI Abdul Khan Adil Admin AJAY AKASH NHAVI ANUSHKA Ashwini Saw…" at bounding box center [246, 440] width 108 height 27
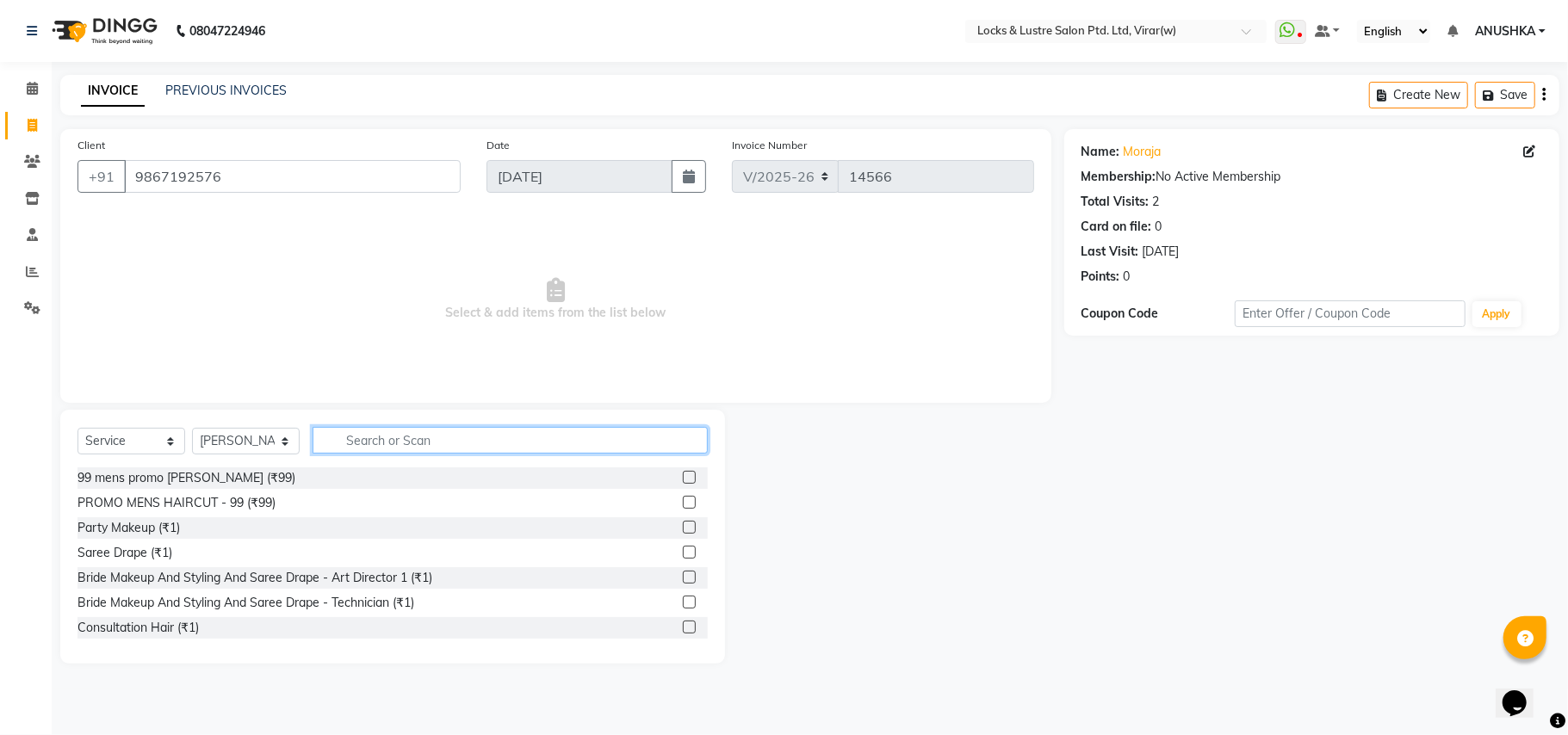
click at [323, 439] on input "text" at bounding box center [509, 440] width 395 height 27
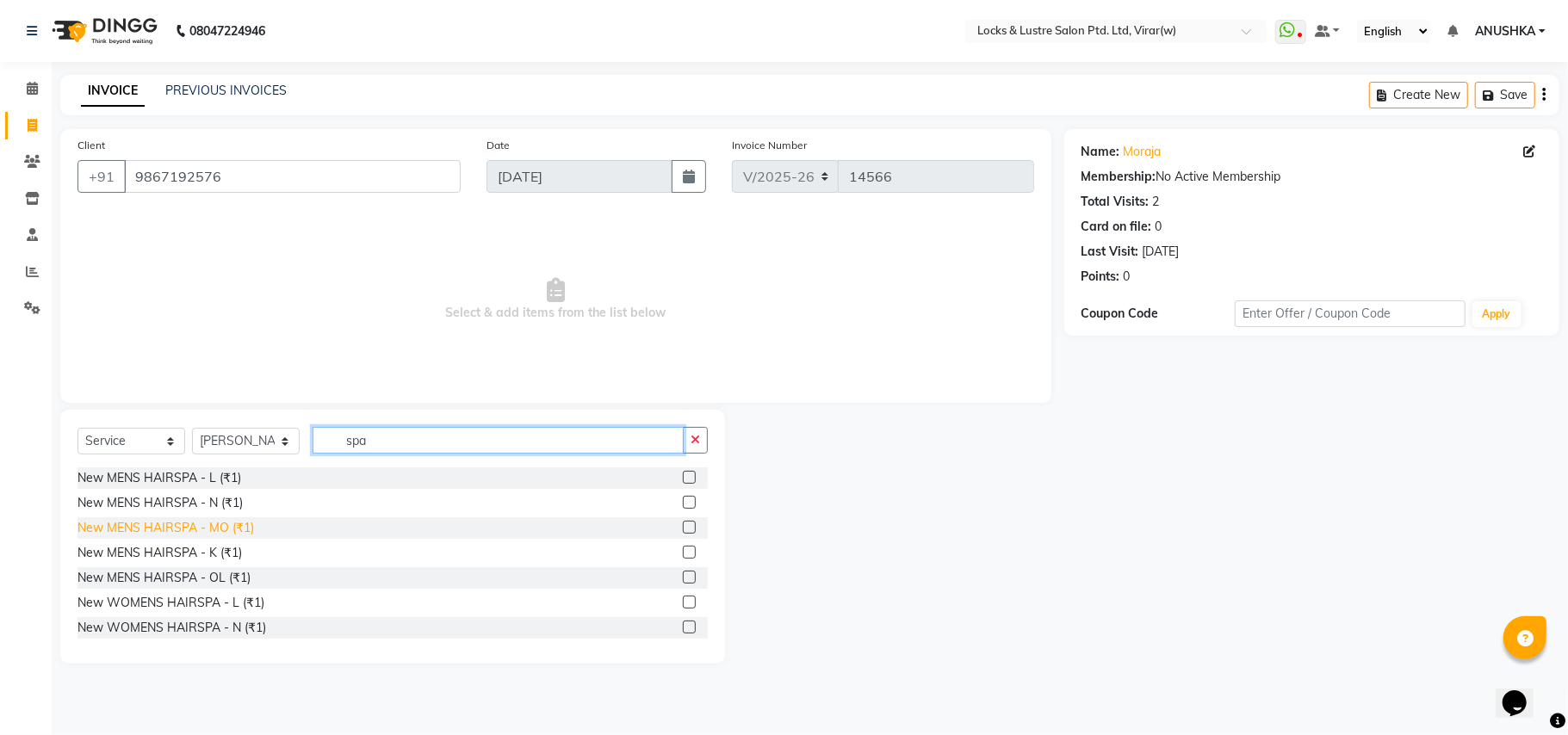
type input "spa"
click at [217, 523] on div "New MENS HAIRSPA - MO (₹1)" at bounding box center [165, 528] width 177 height 18
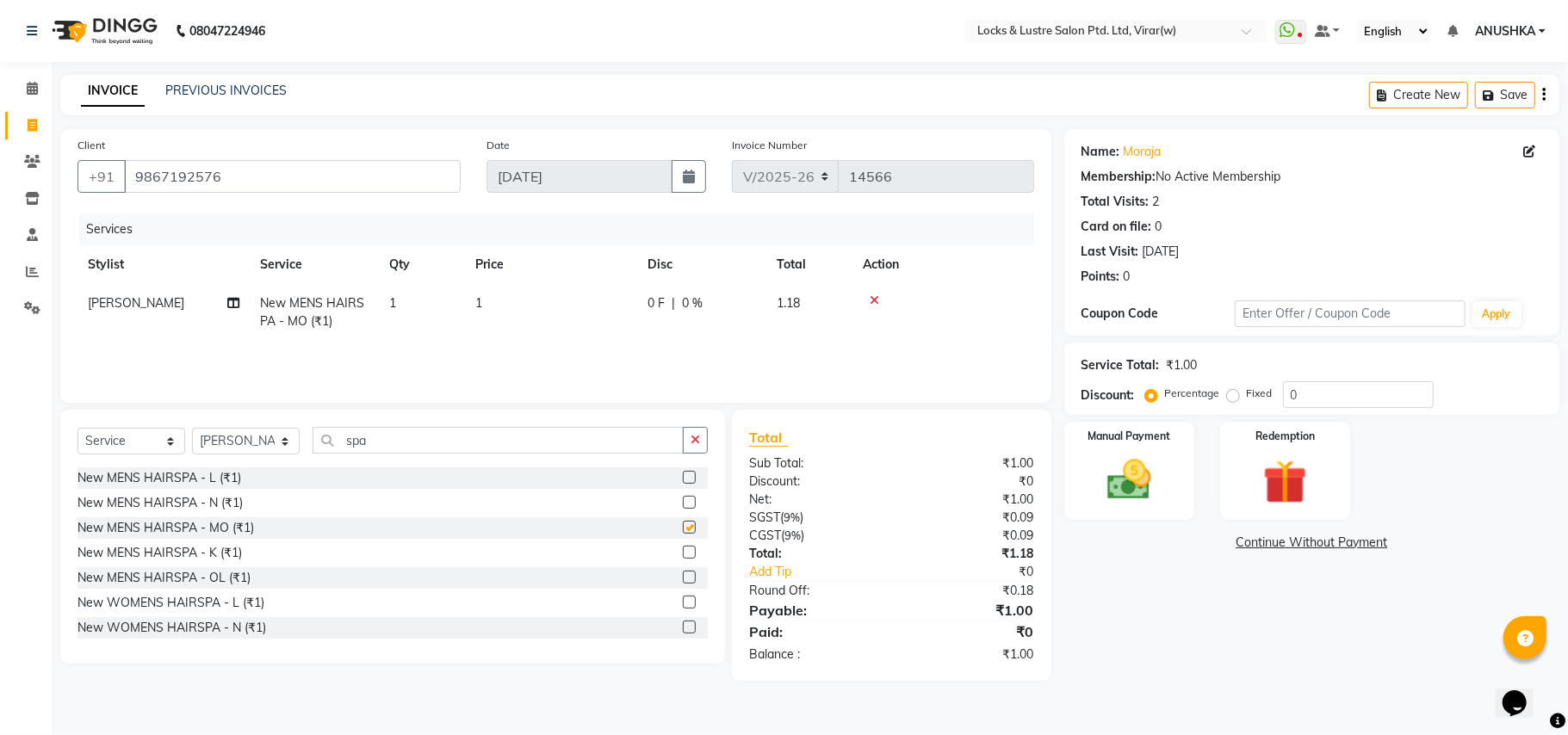
checkbox input "false"
drag, startPoint x: 489, startPoint y: 328, endPoint x: 549, endPoint y: 309, distance: 62.9
click at [503, 323] on td "1" at bounding box center [550, 312] width 172 height 57
select select "42107"
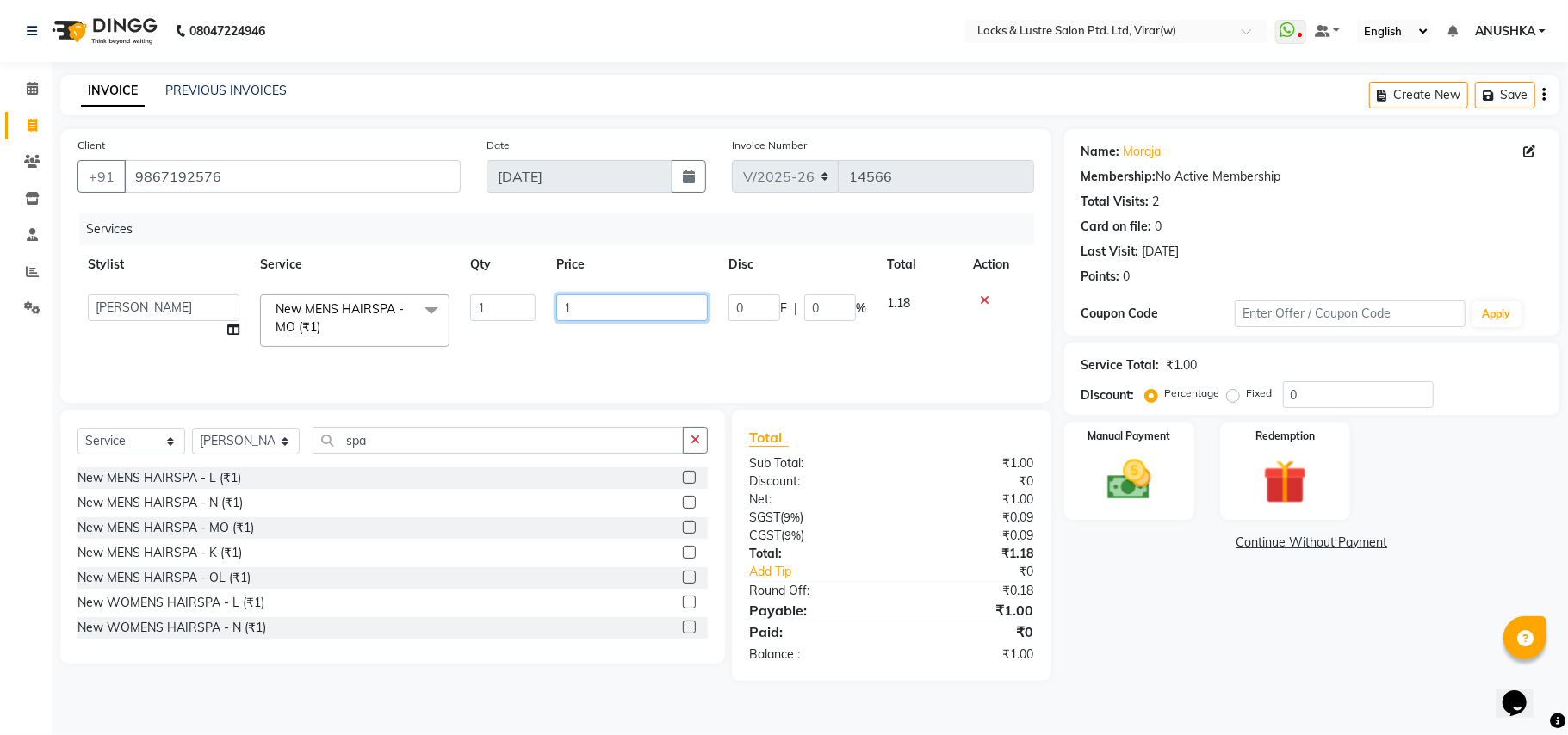
click at [568, 305] on input "1" at bounding box center [631, 308] width 152 height 27
type input "999"
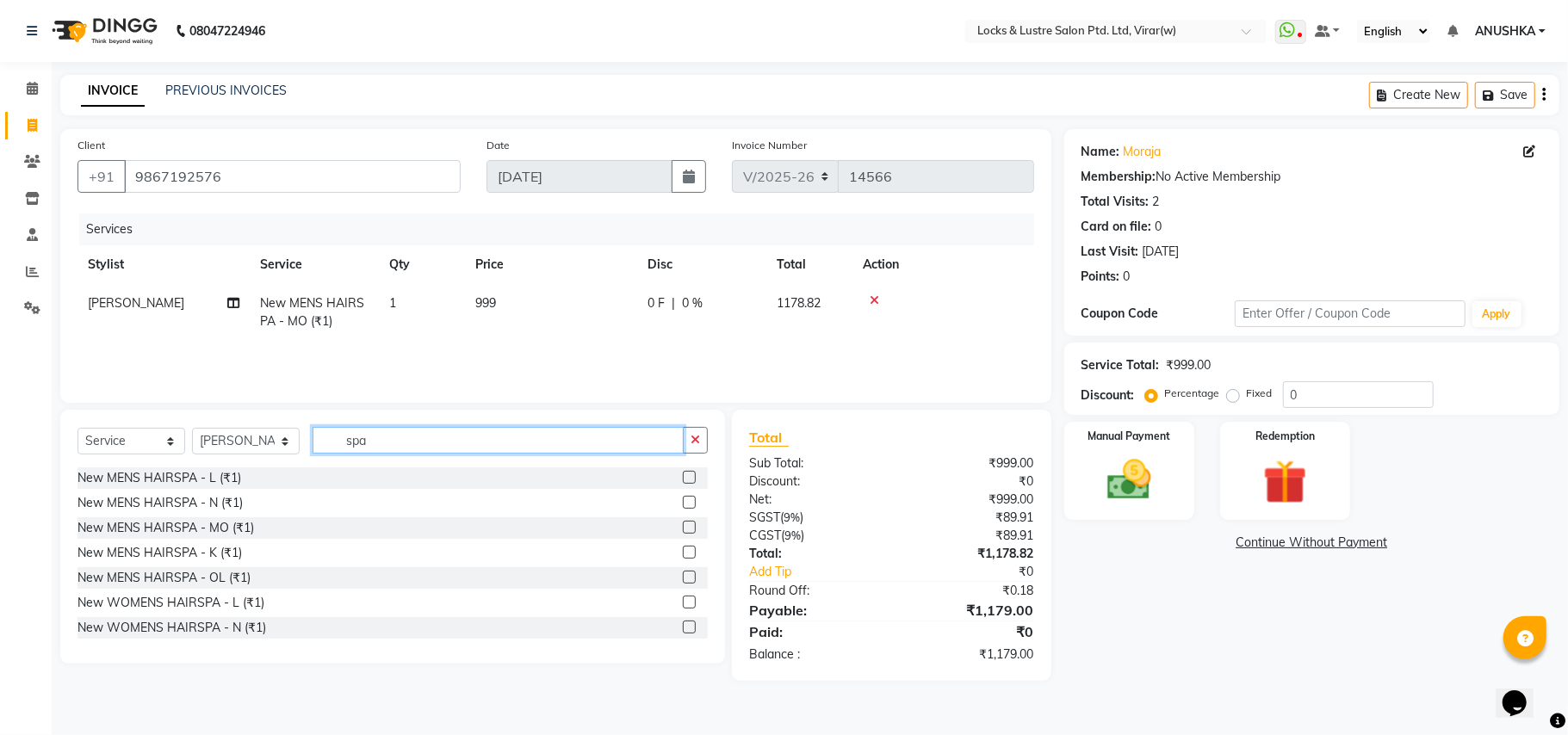
click at [403, 446] on input "spa" at bounding box center [497, 440] width 371 height 27
drag, startPoint x: 403, startPoint y: 446, endPoint x: 331, endPoint y: 451, distance: 72.2
click at [331, 451] on input "spa" at bounding box center [497, 440] width 371 height 27
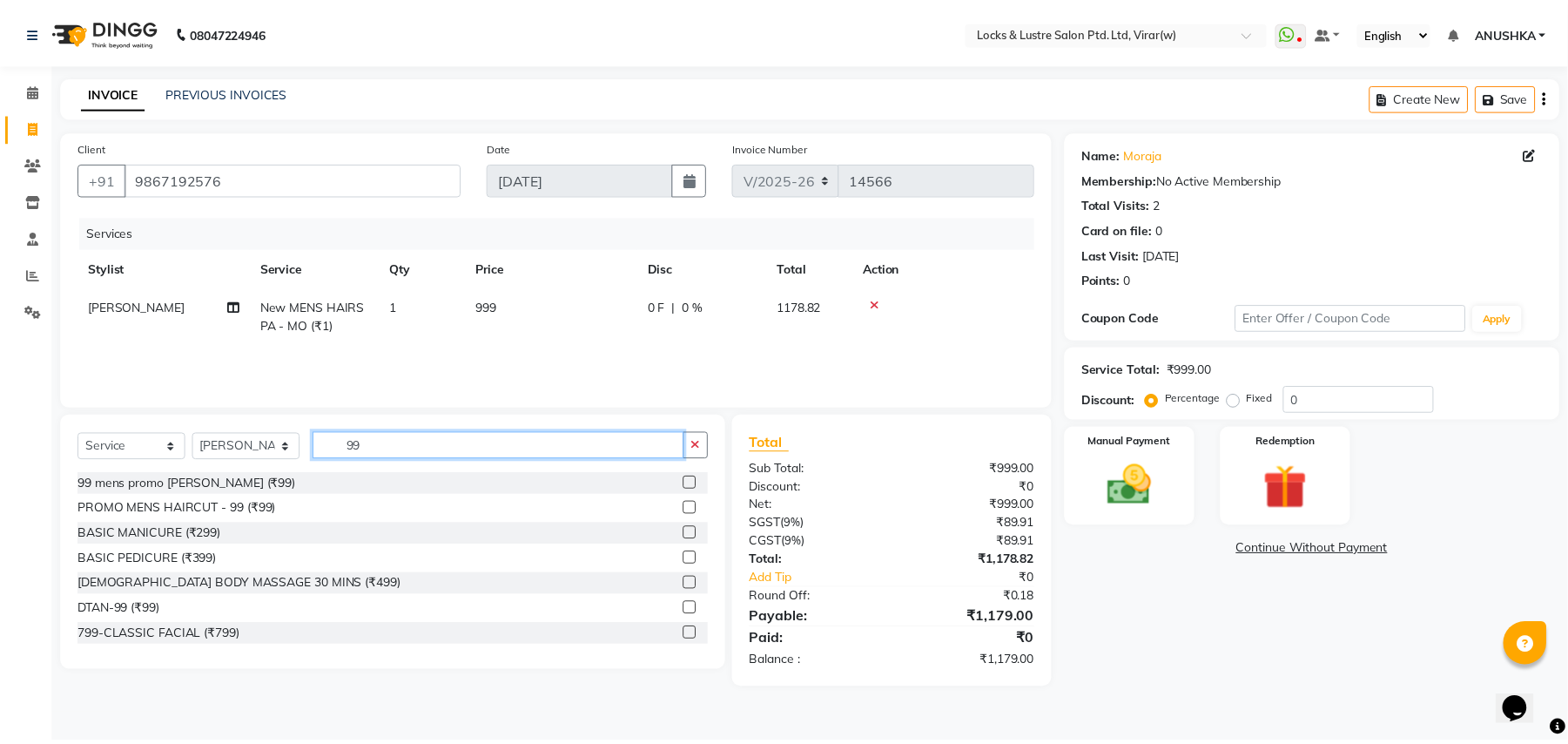
scroll to position [381, 0]
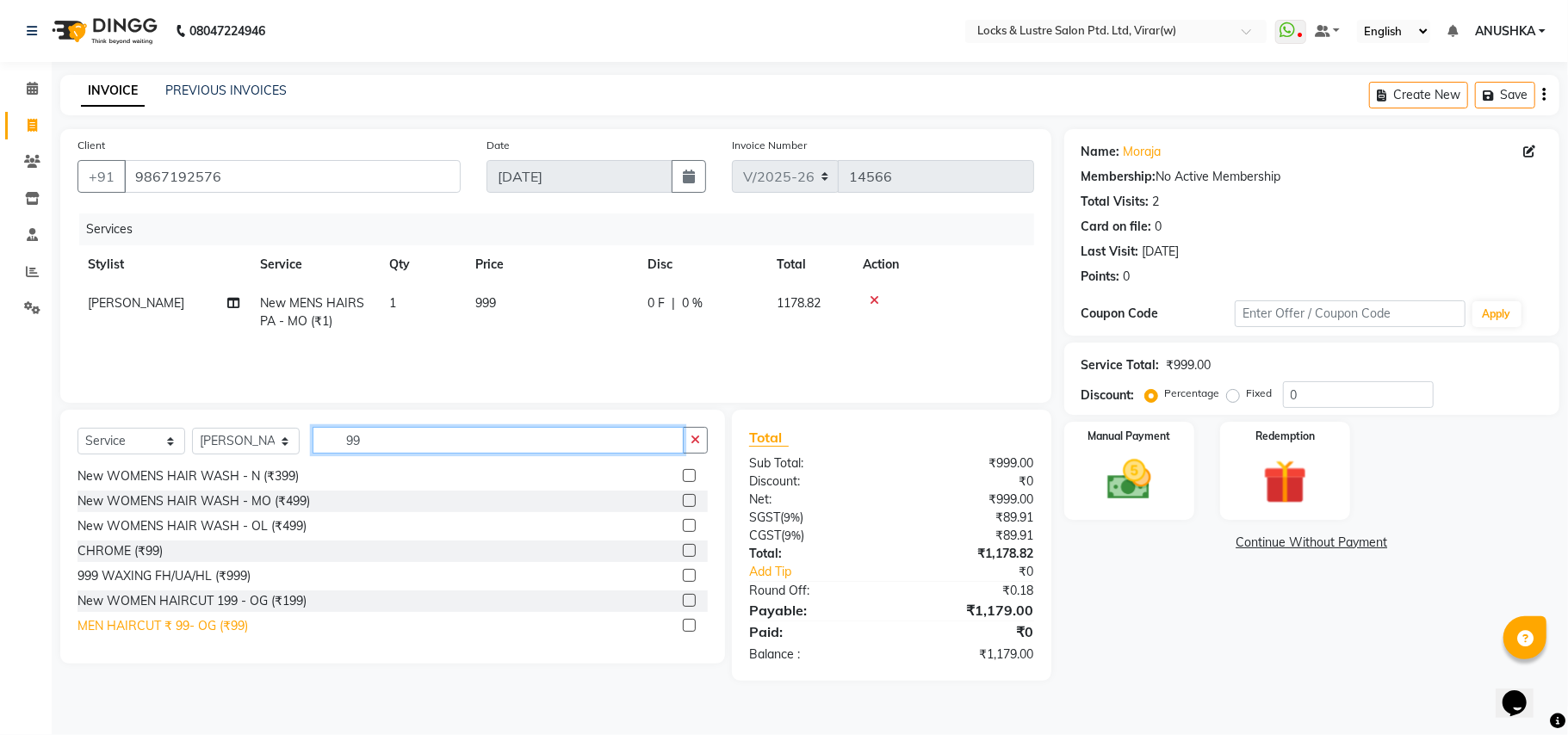
type input "99"
click at [204, 624] on div "MEN HAIRCUT ₹ 99- OG (₹99)" at bounding box center [162, 625] width 170 height 18
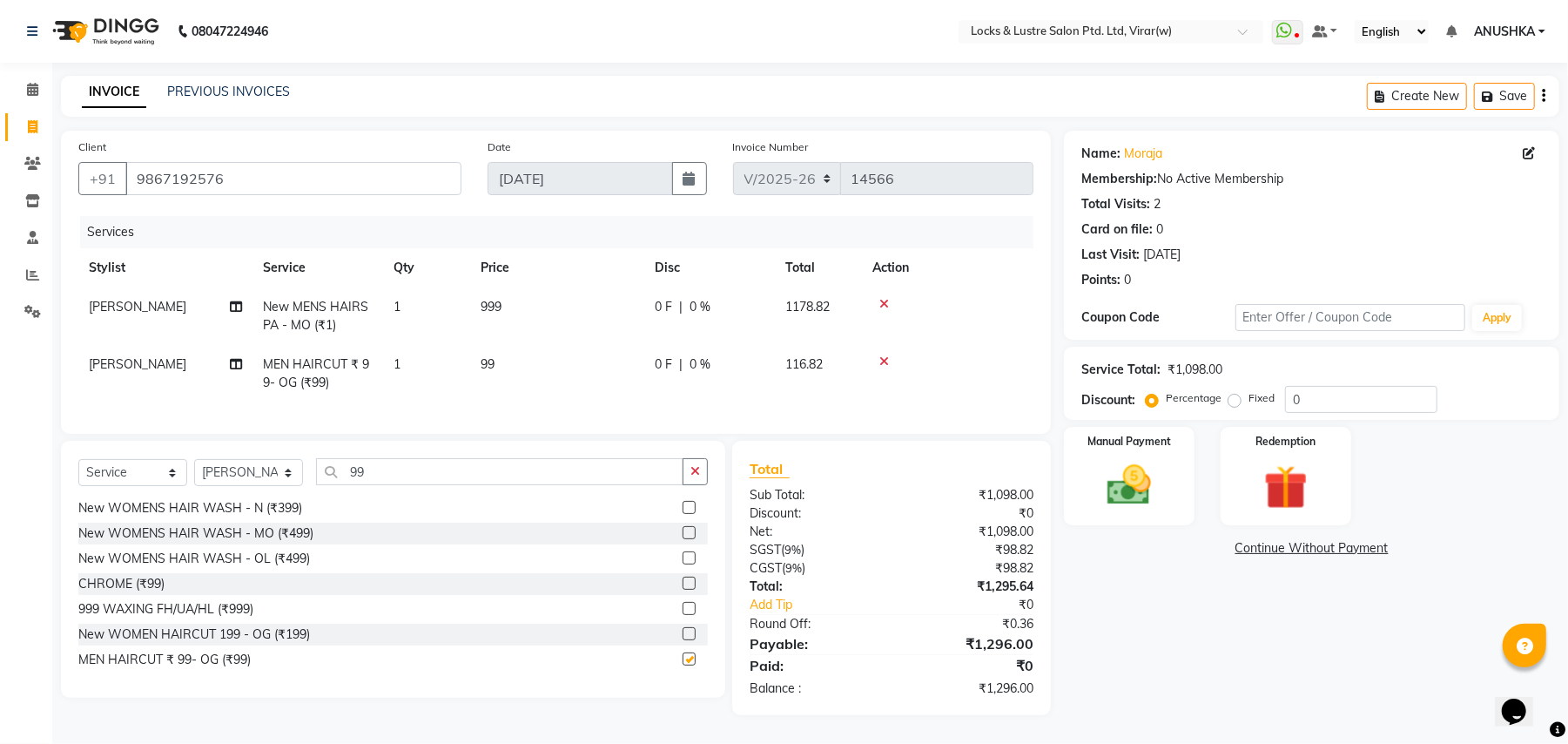
checkbox input "false"
drag, startPoint x: 396, startPoint y: 483, endPoint x: 322, endPoint y: 496, distance: 75.1
click at [322, 485] on input "99" at bounding box center [499, 471] width 368 height 27
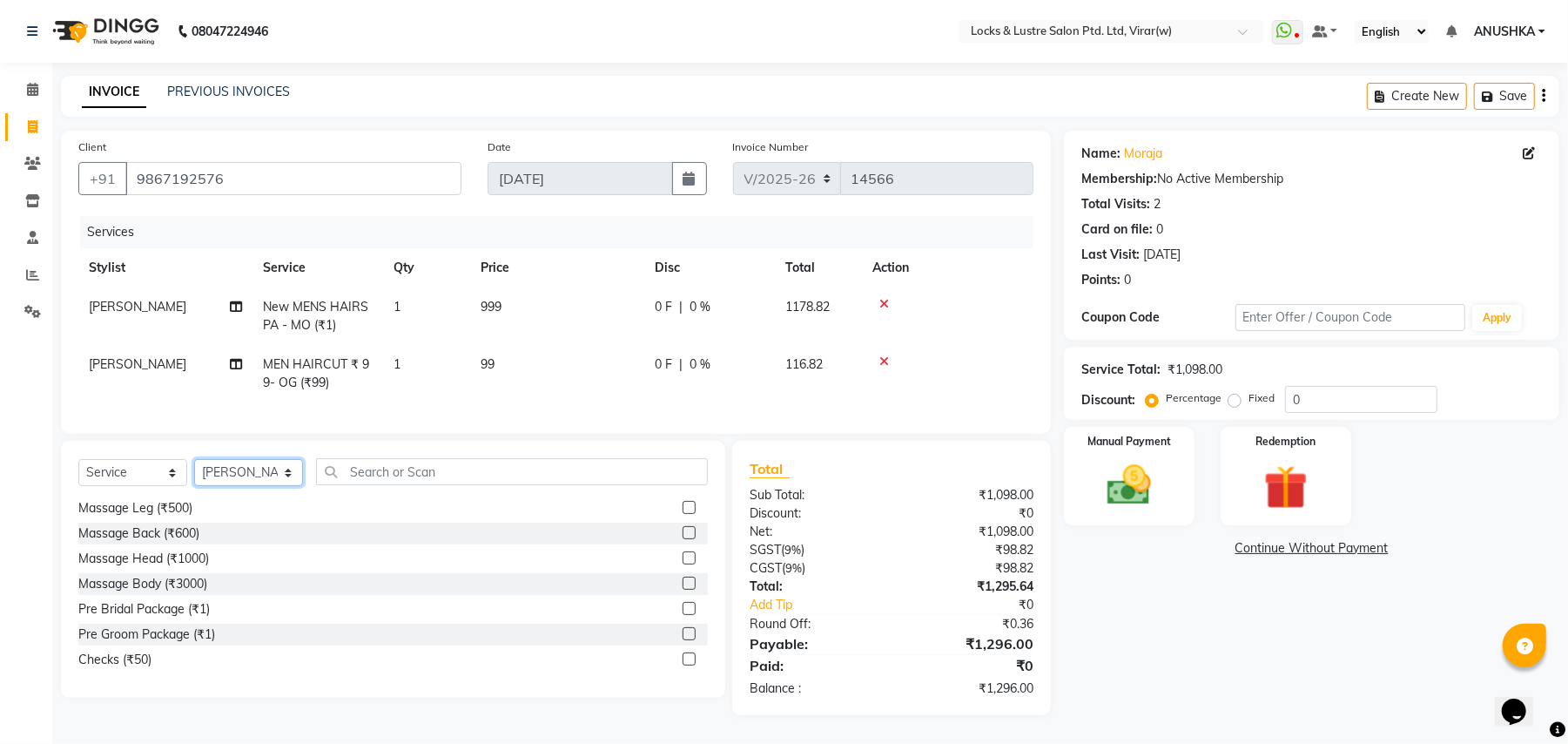
click at [262, 486] on select "Select Stylist AARTI Abdul Khan Adil Admin AJAY AKASH NHAVI ANUSHKA Ashwini Saw…" at bounding box center [249, 472] width 109 height 27
select select "80293"
click at [262, 486] on select "Select Stylist AARTI Abdul Khan Adil Admin AJAY AKASH NHAVI ANUSHKA Ashwini Saw…" at bounding box center [249, 472] width 109 height 27
click at [378, 485] on input "text" at bounding box center [511, 471] width 392 height 27
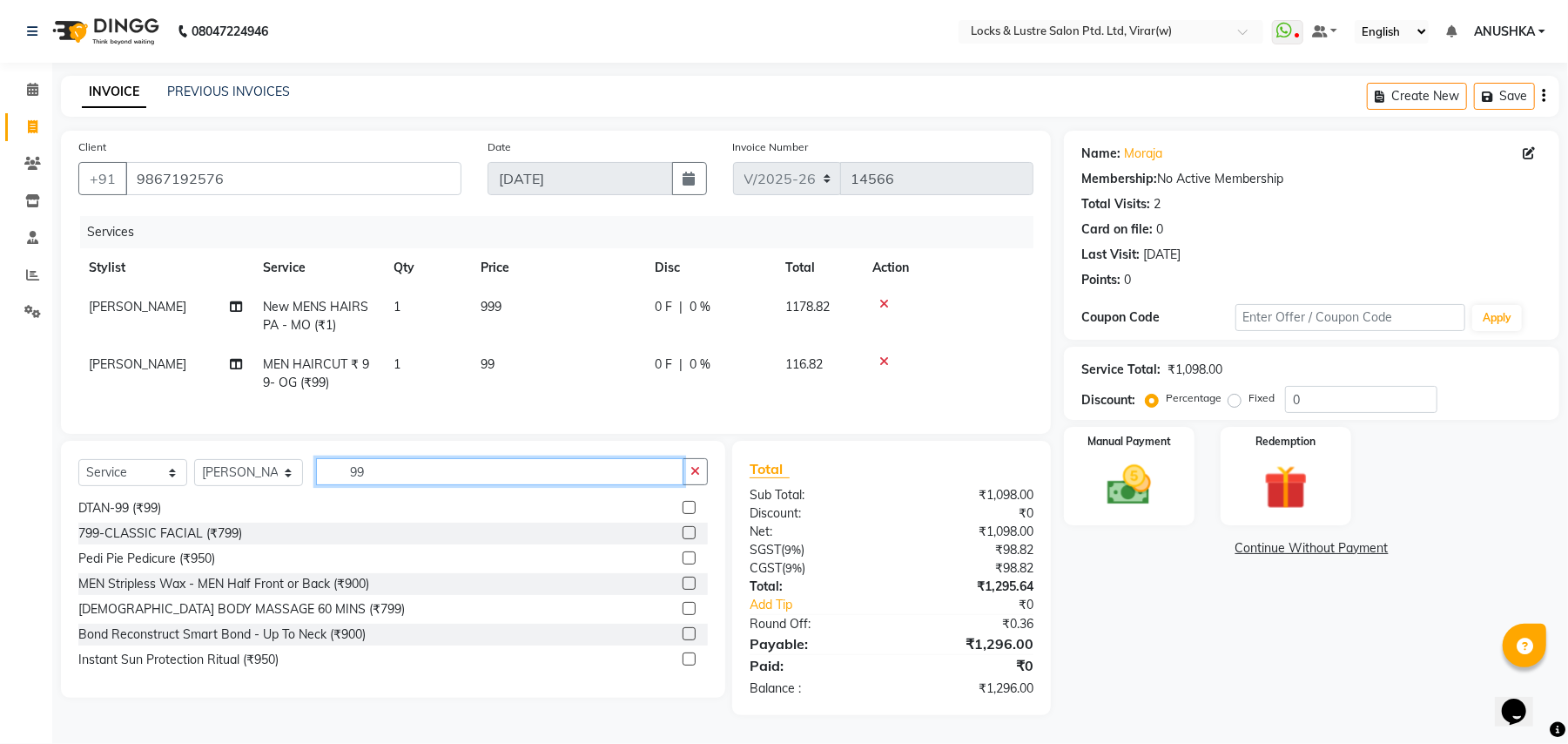
scroll to position [127, 0]
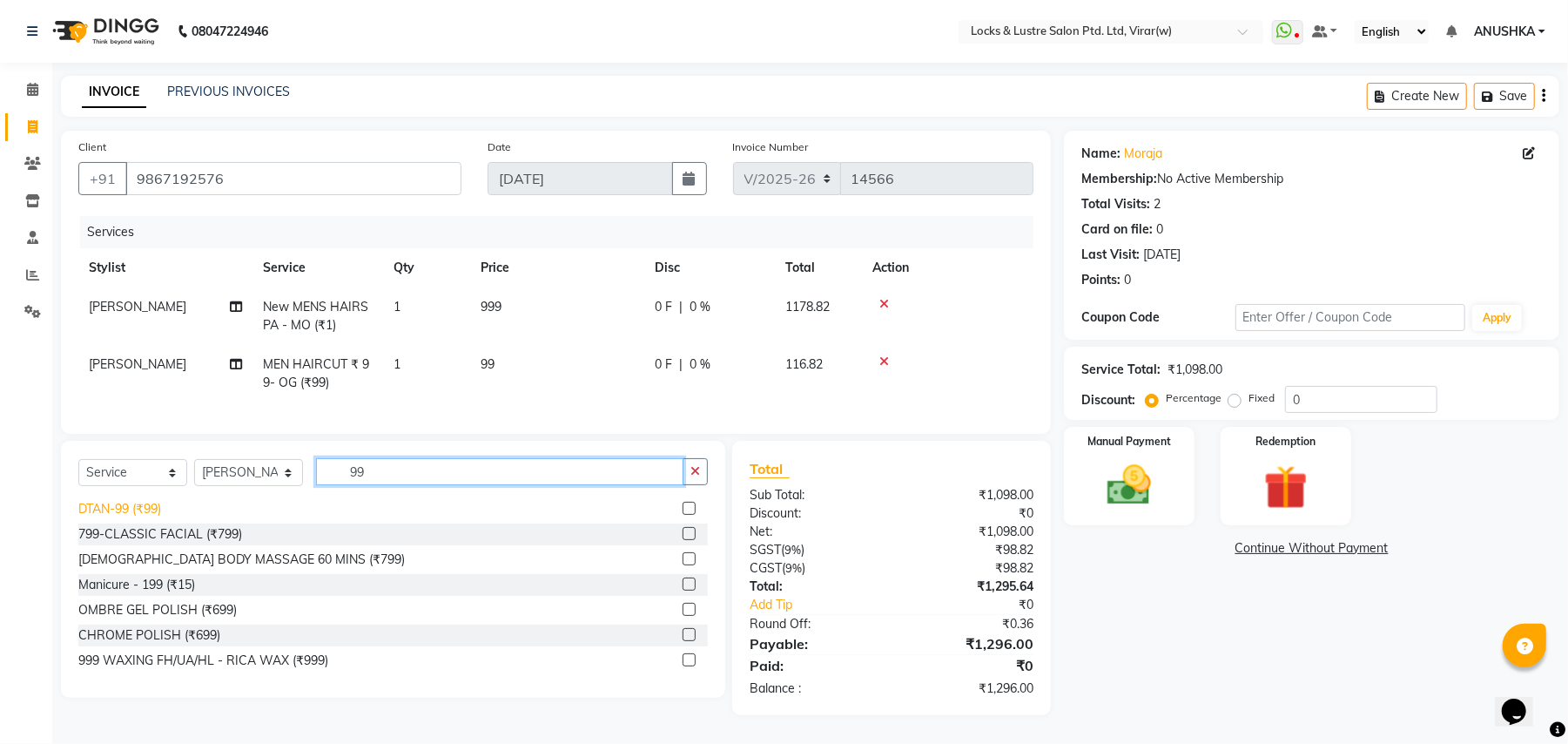
type input "99"
click at [155, 518] on div "DTAN-99 (₹99)" at bounding box center [119, 509] width 83 height 18
checkbox input "false"
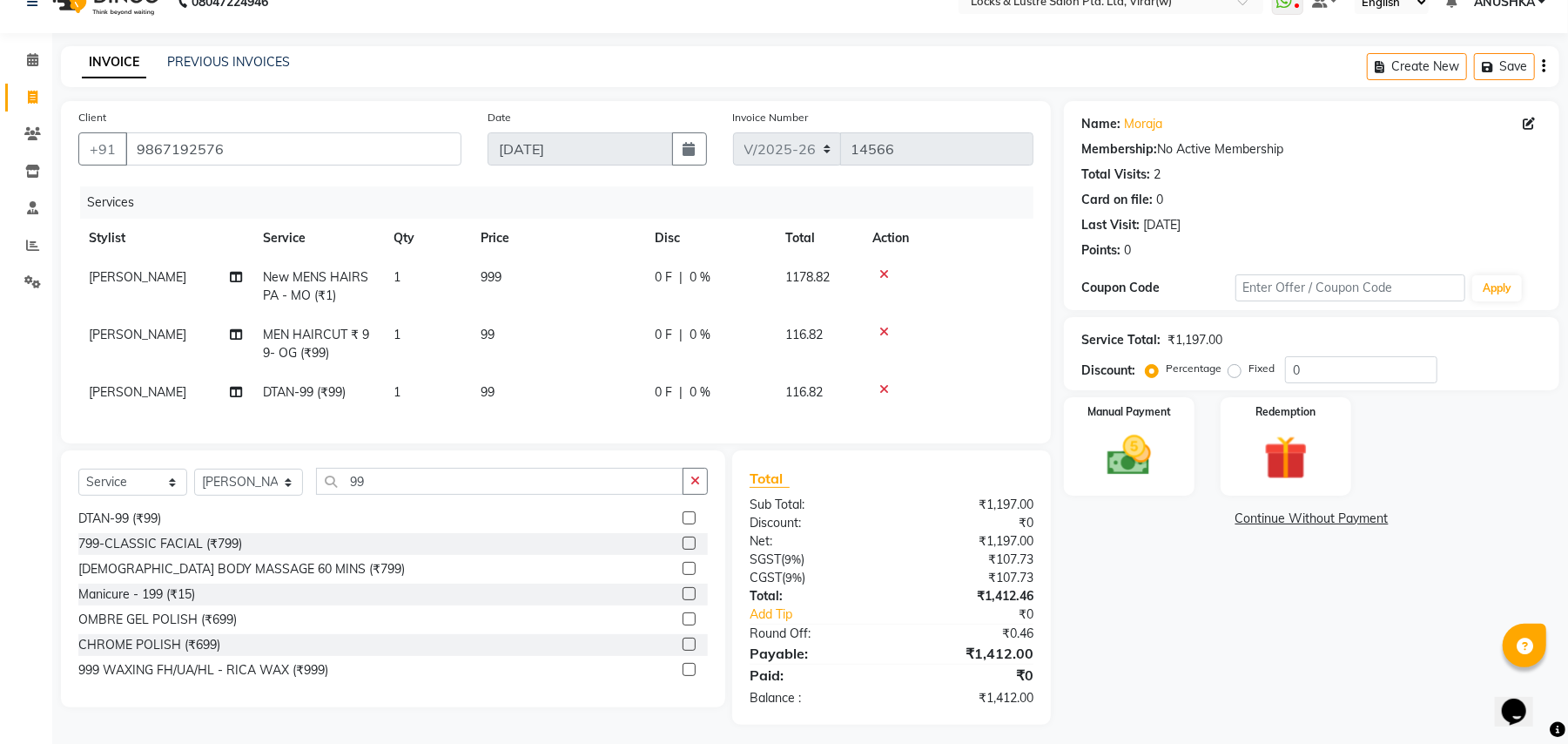
scroll to position [54, 0]
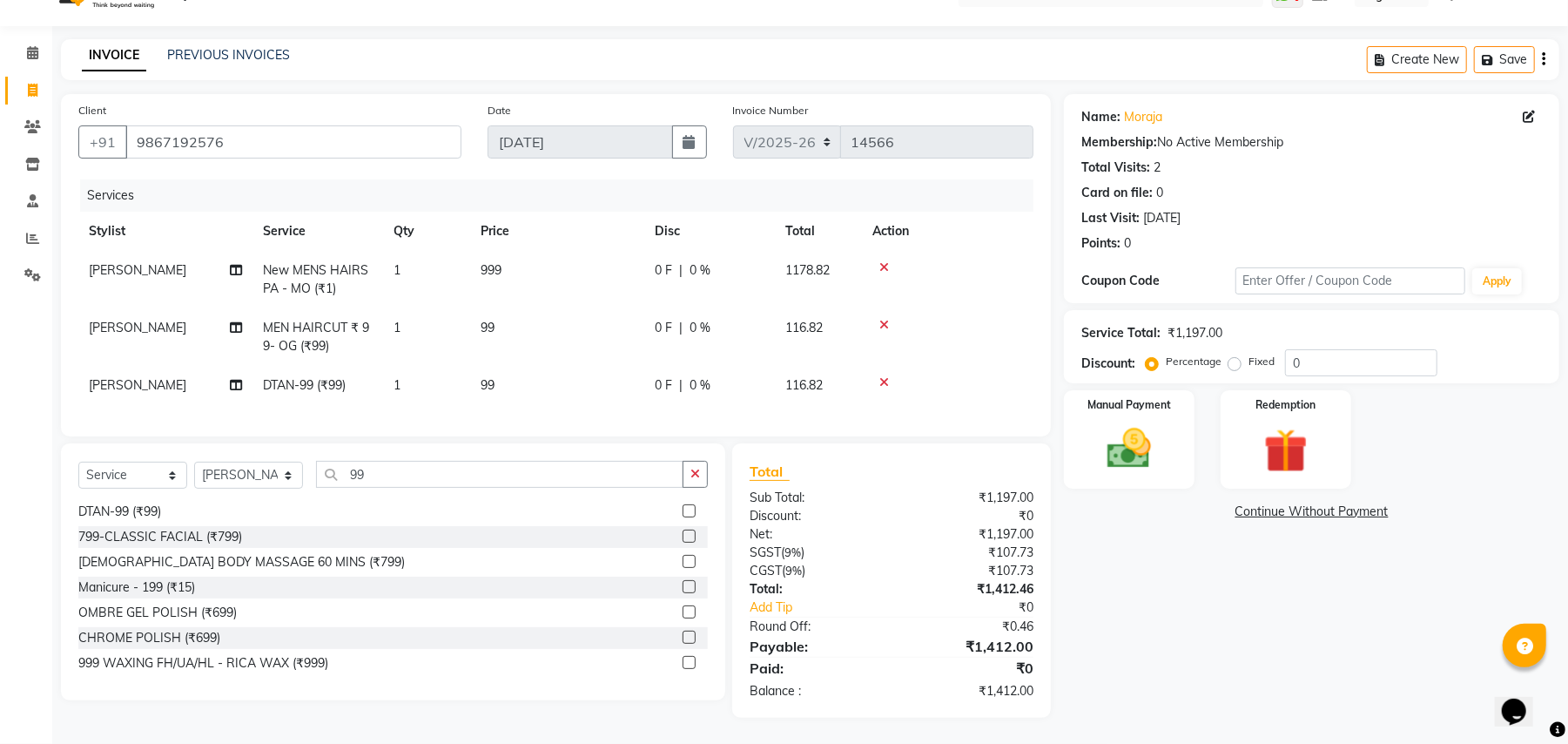
click at [886, 309] on td at bounding box center [948, 337] width 171 height 57
click at [883, 319] on icon at bounding box center [885, 325] width 9 height 12
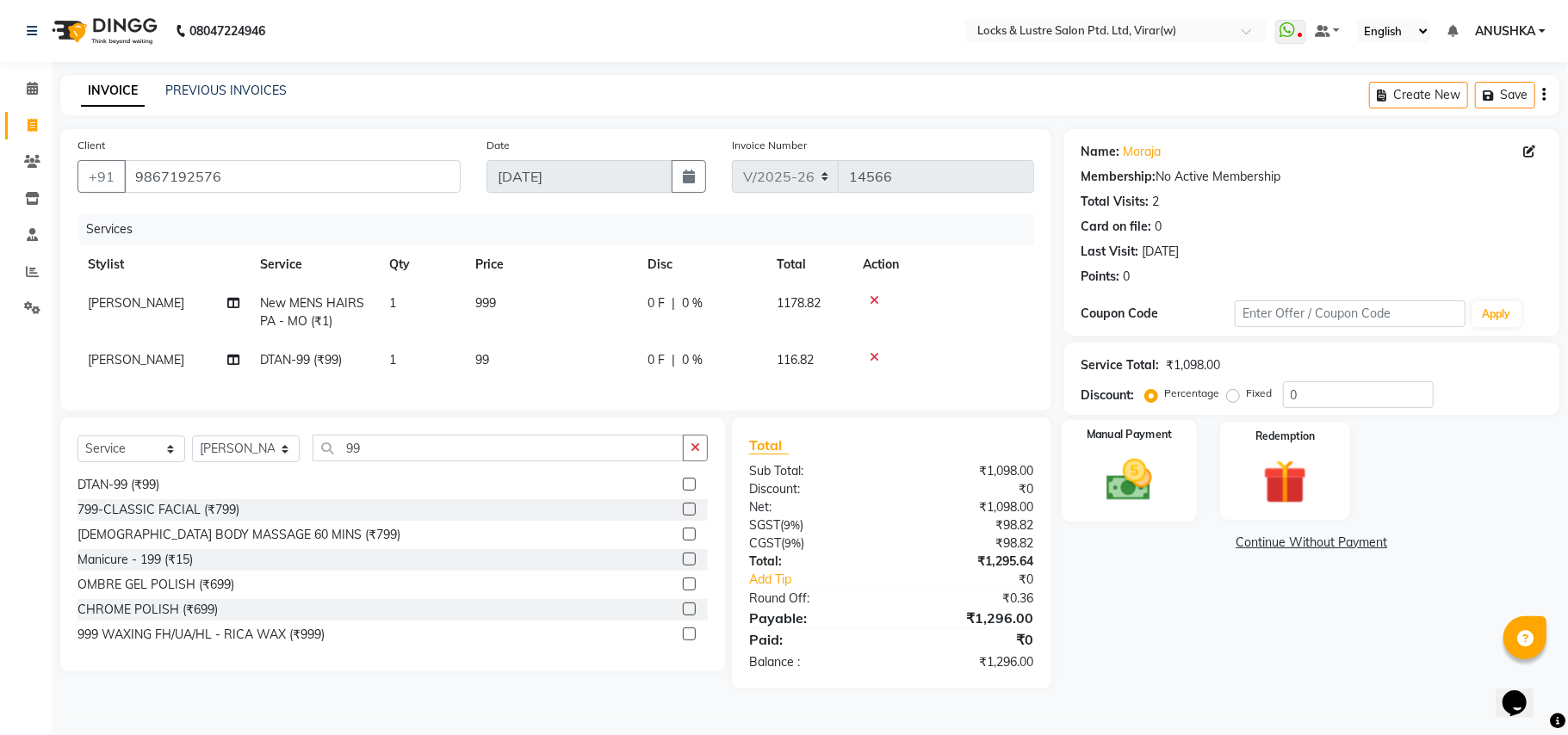
click at [1111, 485] on img at bounding box center [1129, 479] width 75 height 53
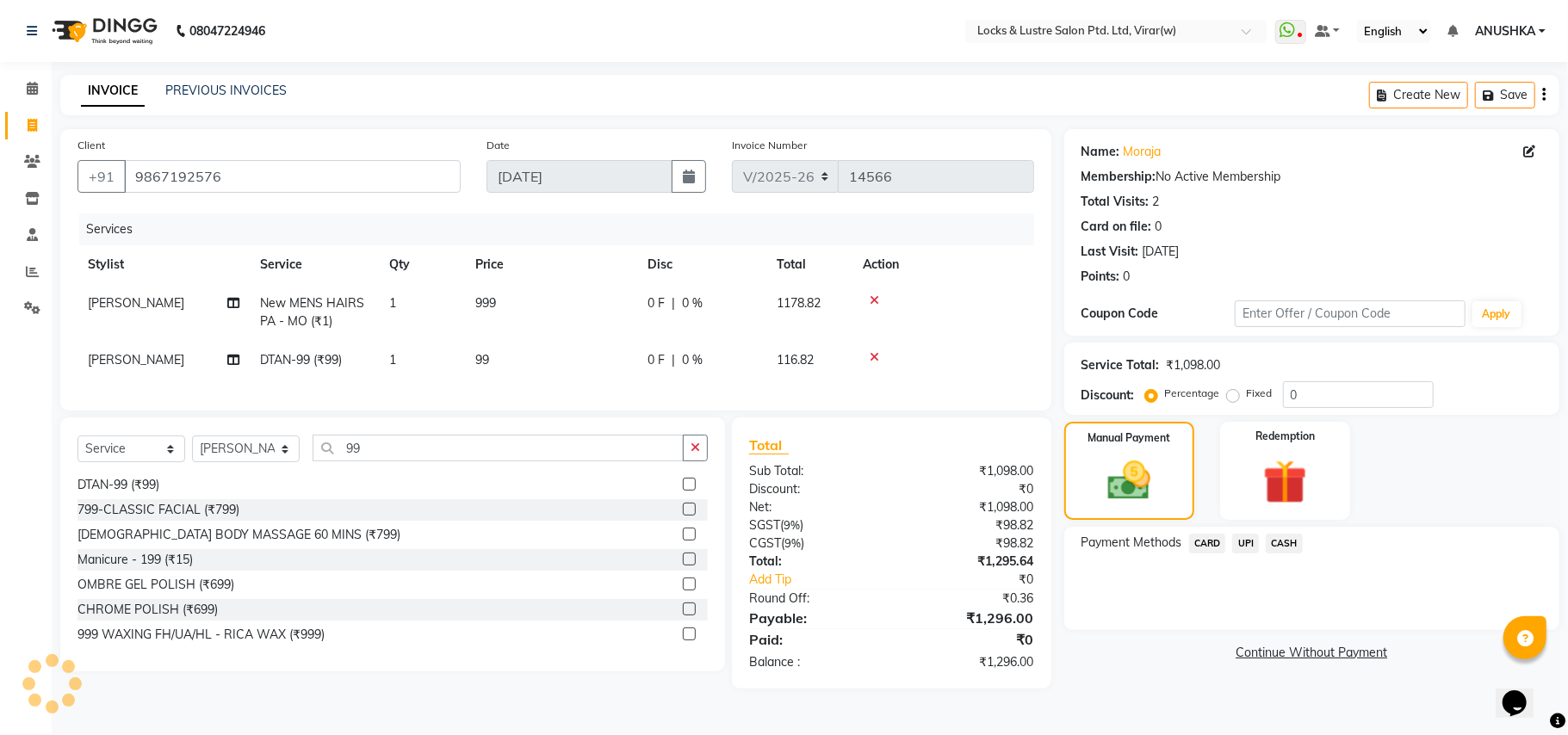
click at [1245, 549] on span "UPI" at bounding box center [1245, 543] width 27 height 20
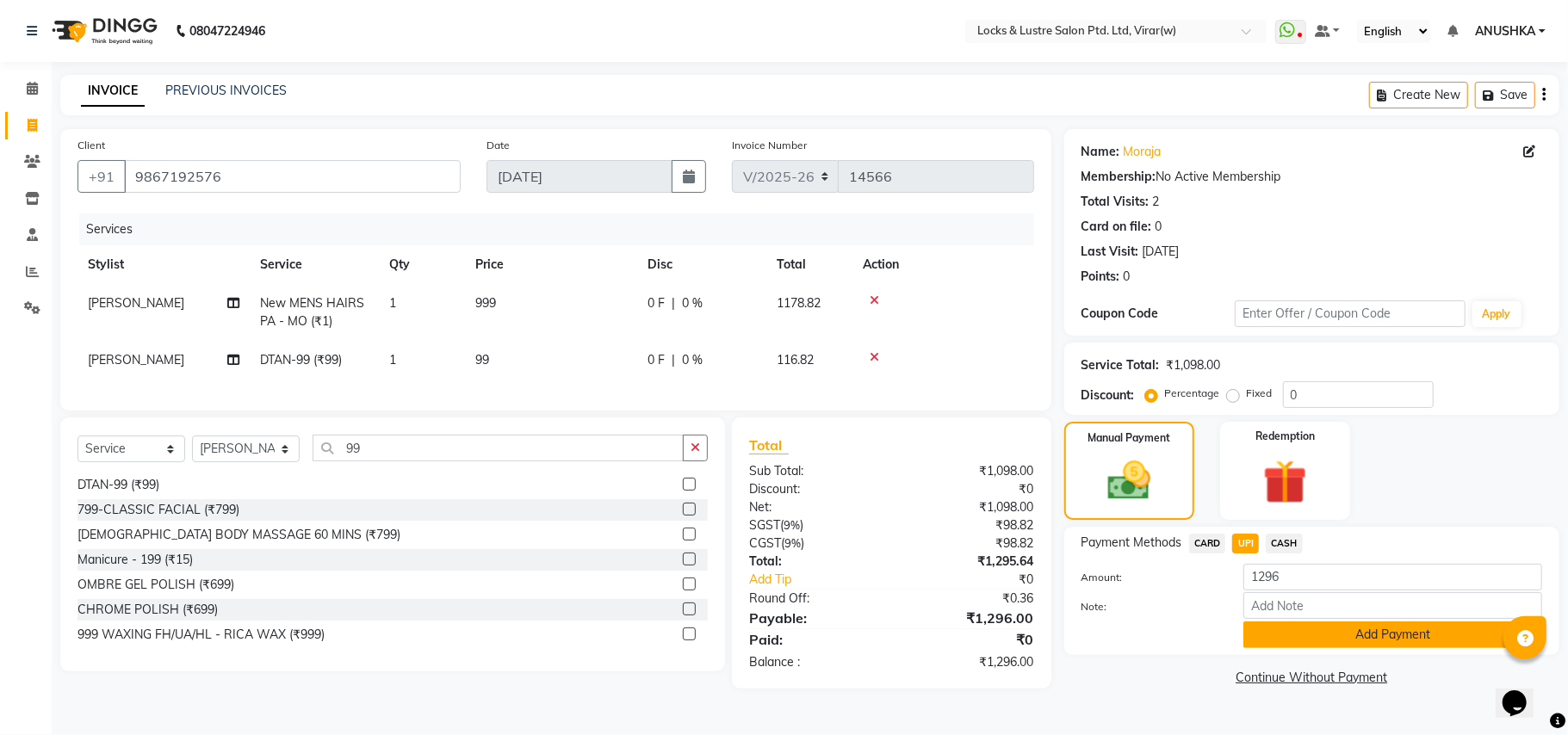
click at [1320, 626] on button "Add Payment" at bounding box center [1392, 635] width 298 height 27
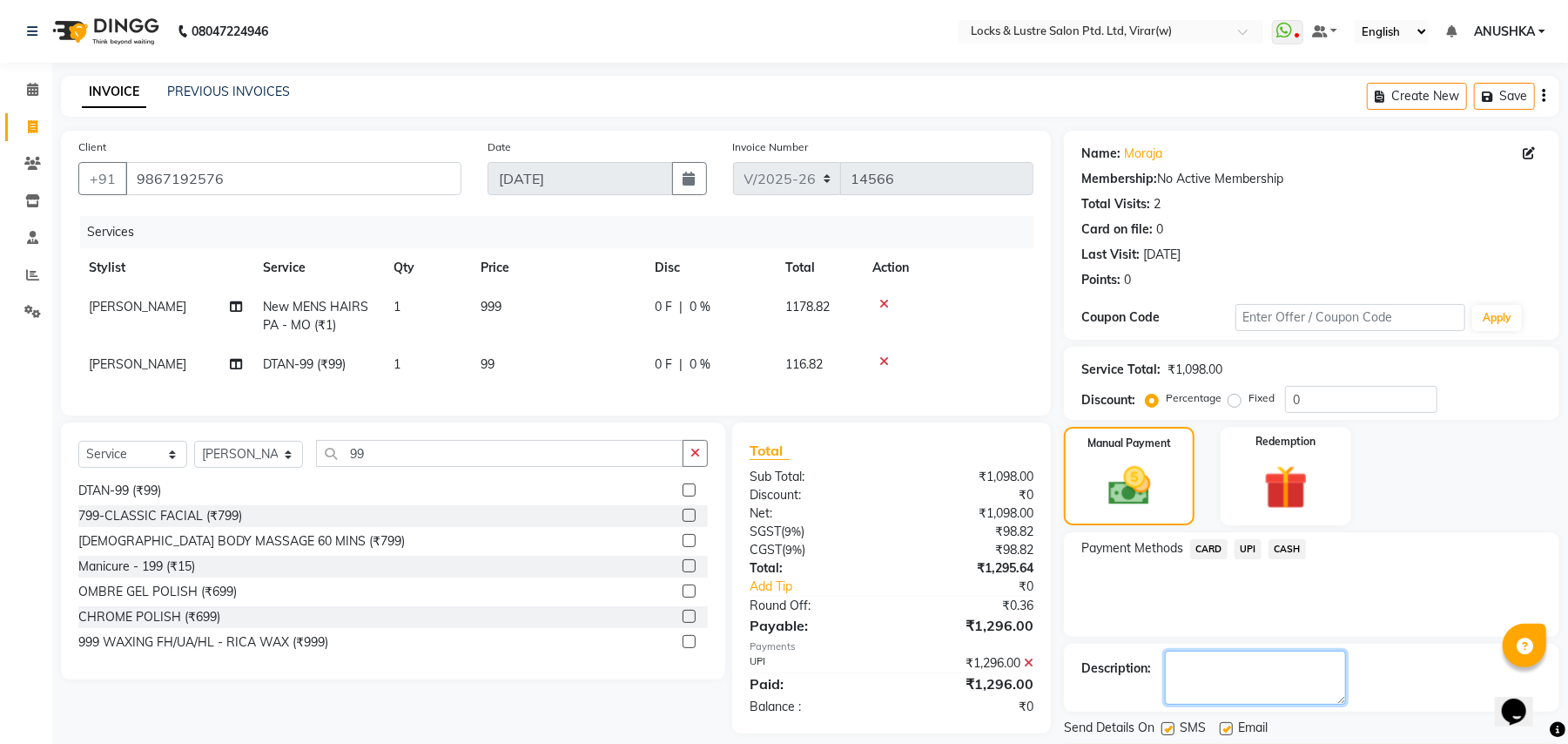
click at [1321, 652] on textarea at bounding box center [1256, 677] width 181 height 54
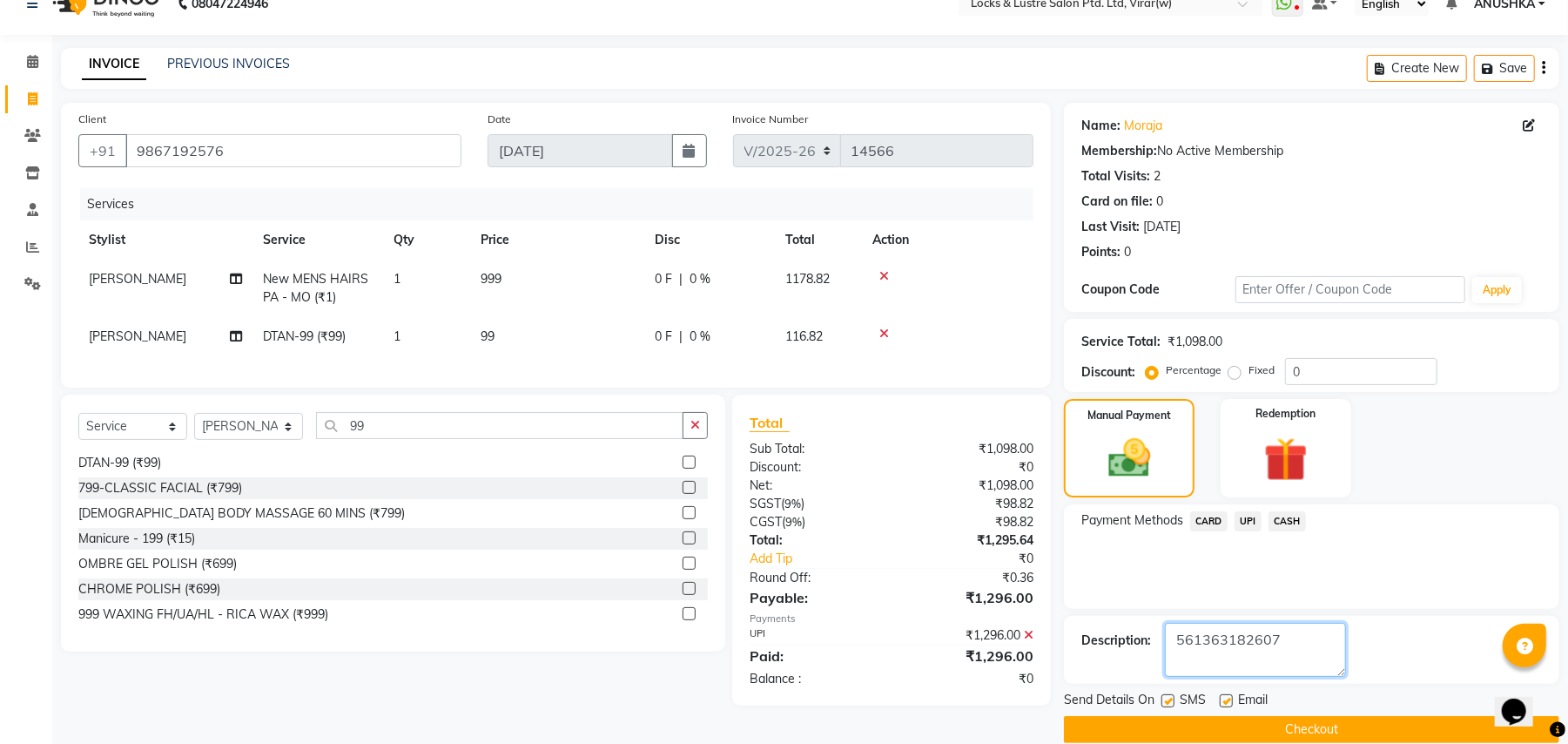
scroll to position [54, 0]
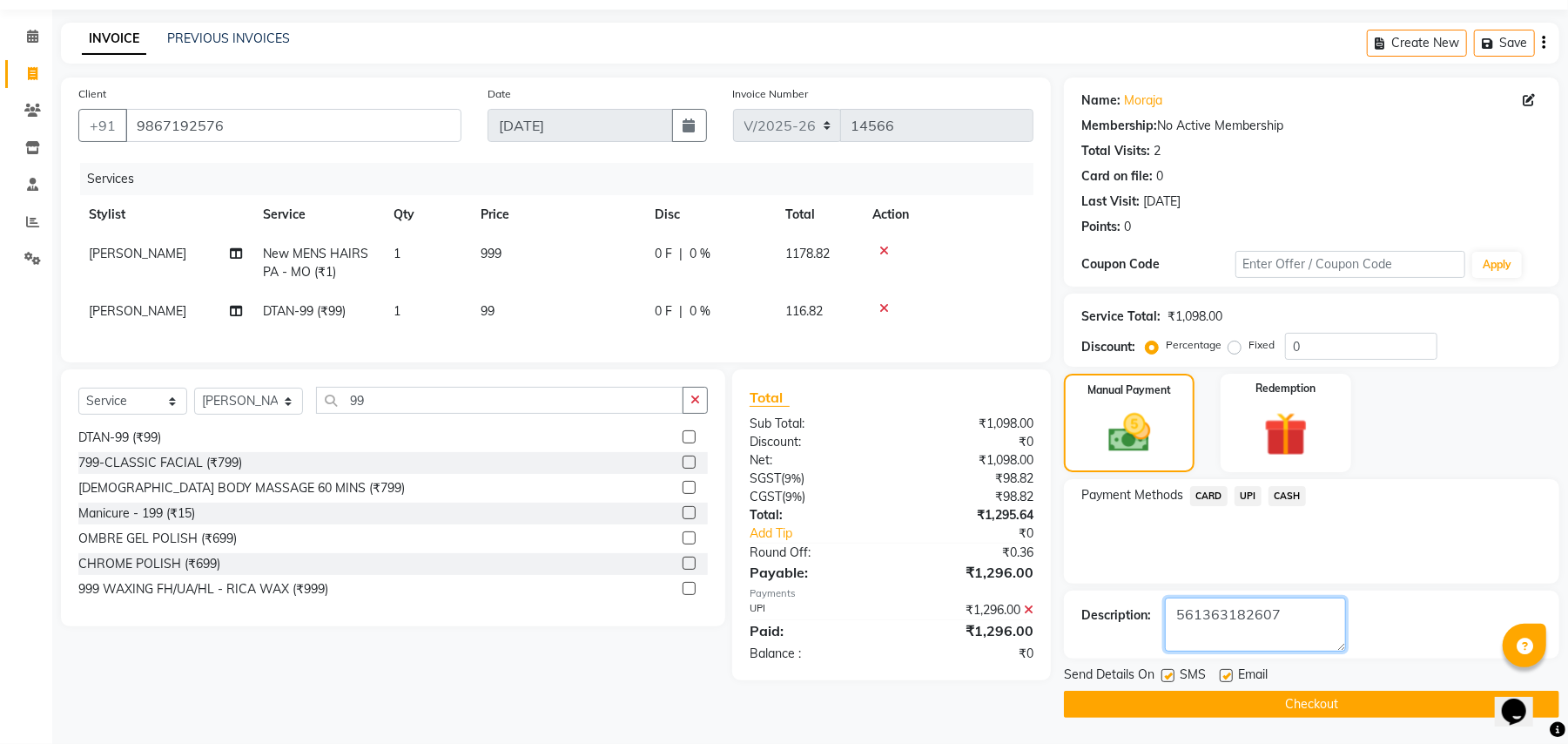
type textarea "561363182607"
click at [1388, 694] on button "Checkout" at bounding box center [1311, 704] width 495 height 27
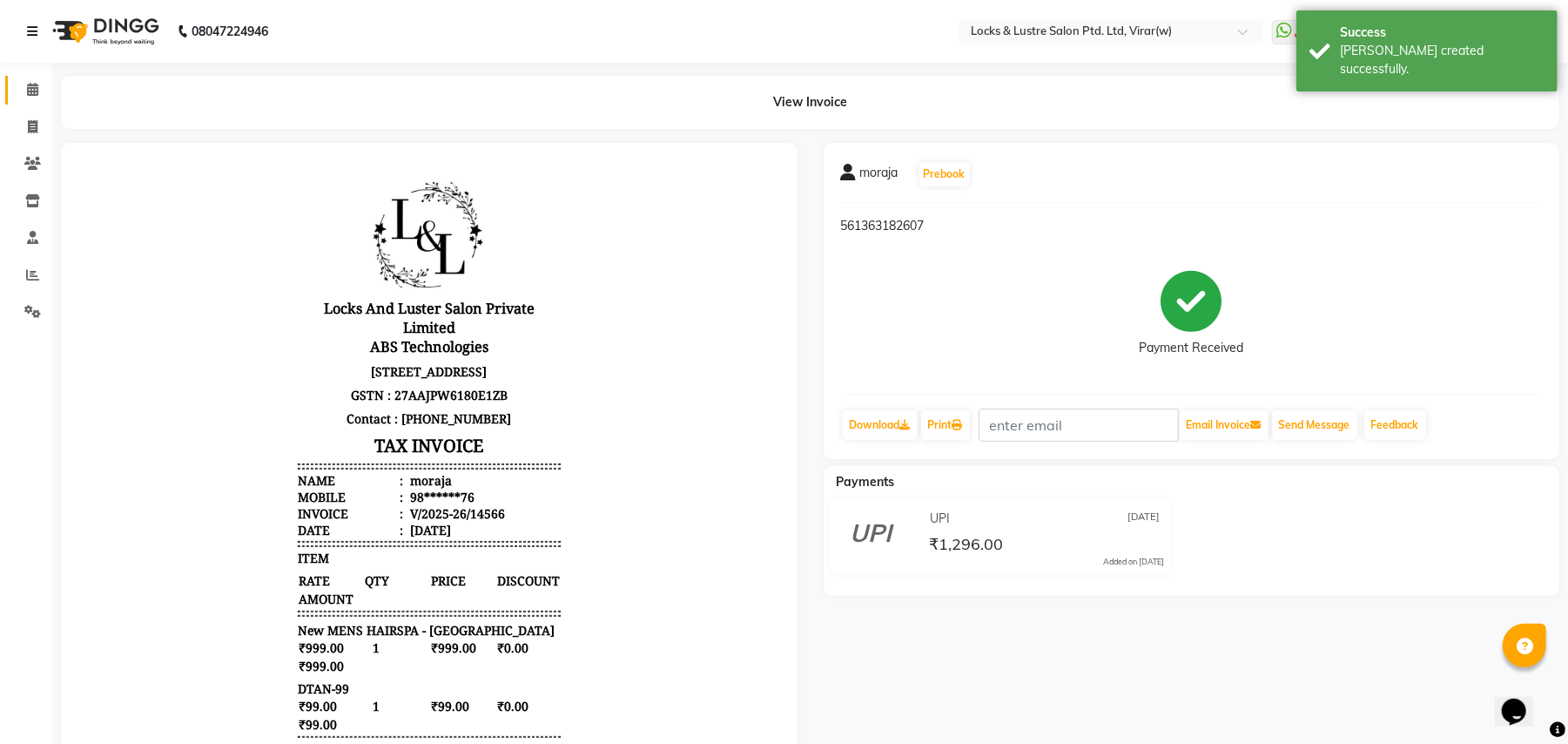
click at [28, 36] on icon at bounding box center [32, 31] width 10 height 12
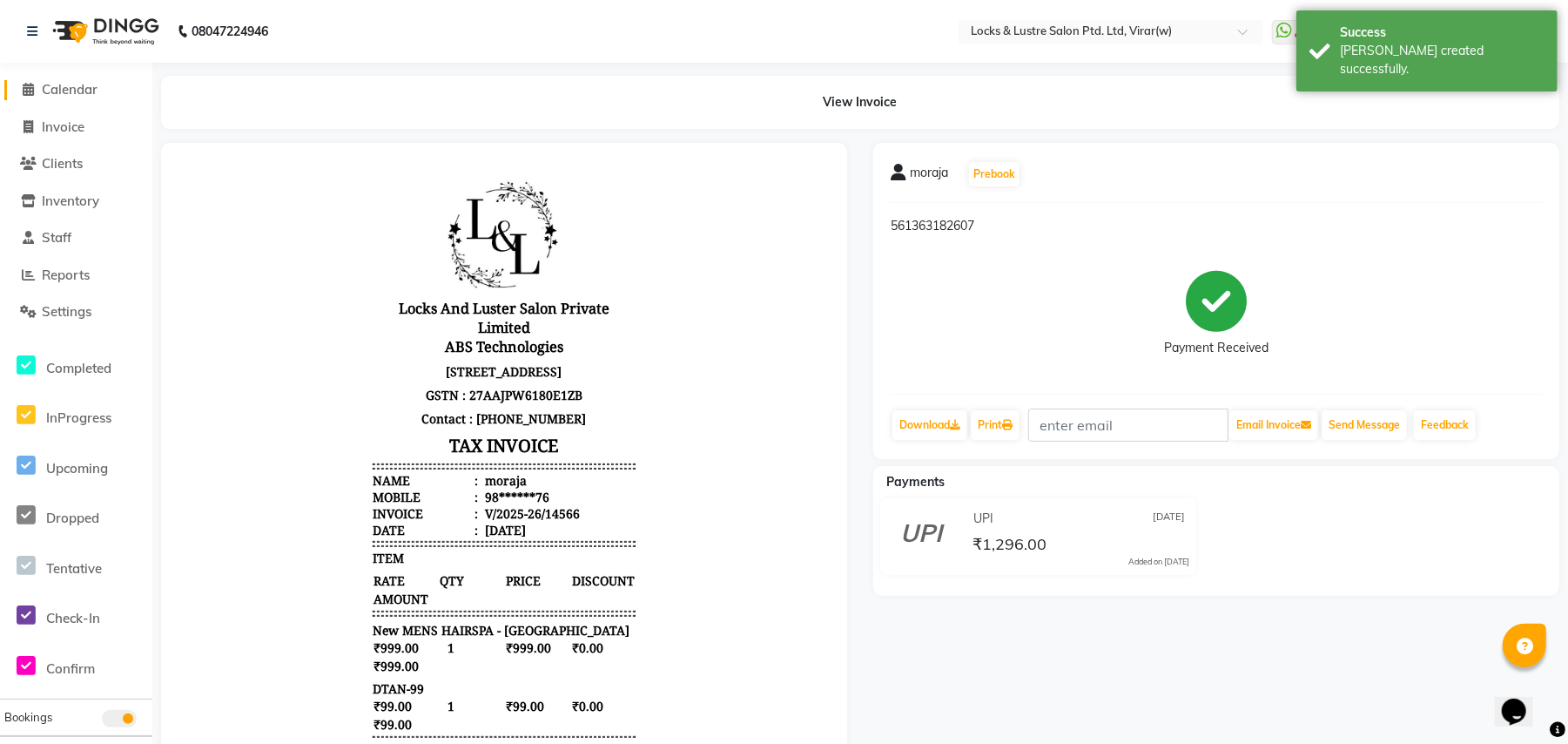
click at [28, 86] on icon at bounding box center [29, 89] width 11 height 13
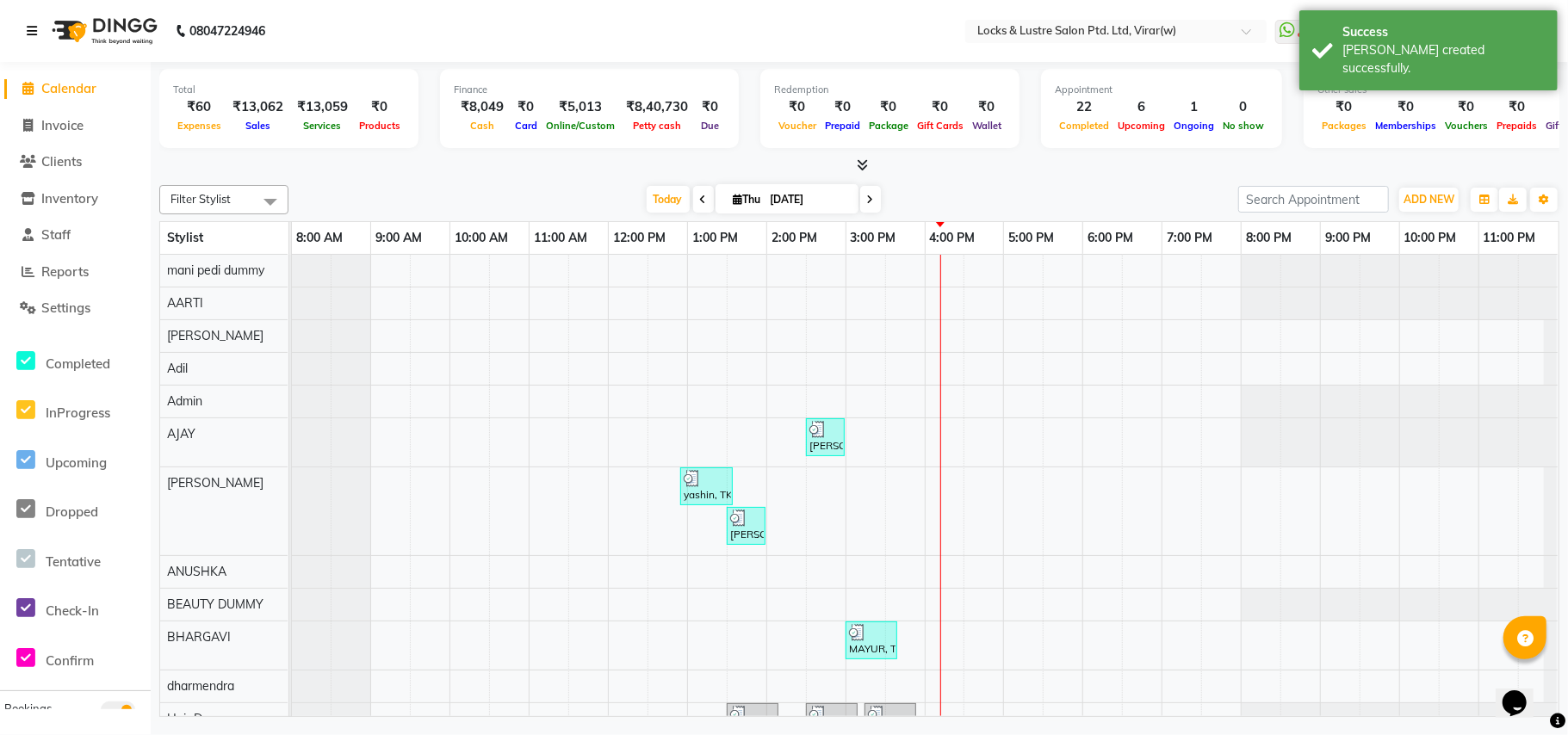
click at [36, 33] on icon at bounding box center [32, 31] width 10 height 12
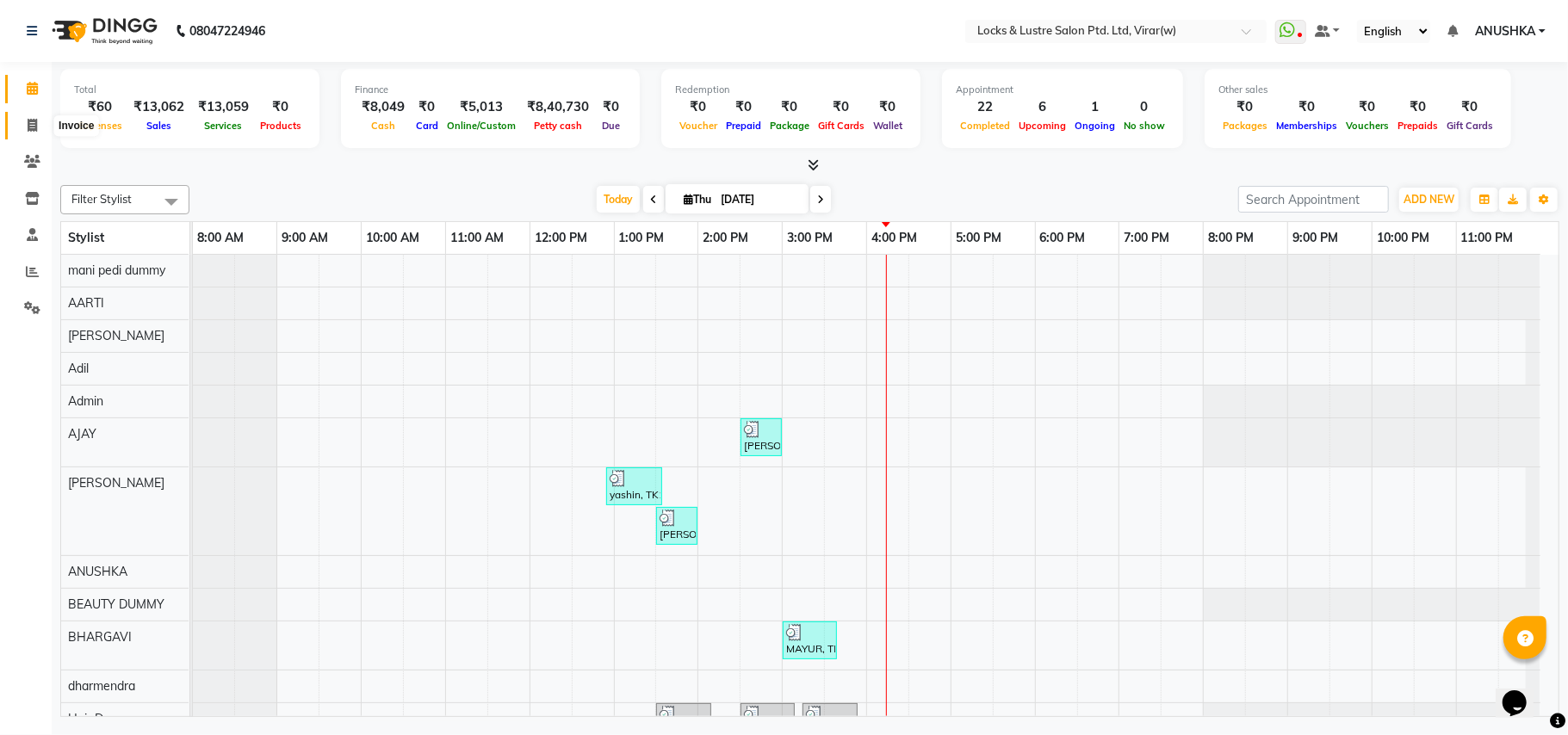
click at [40, 127] on span at bounding box center [33, 125] width 30 height 20
select select "5944"
select select "service"
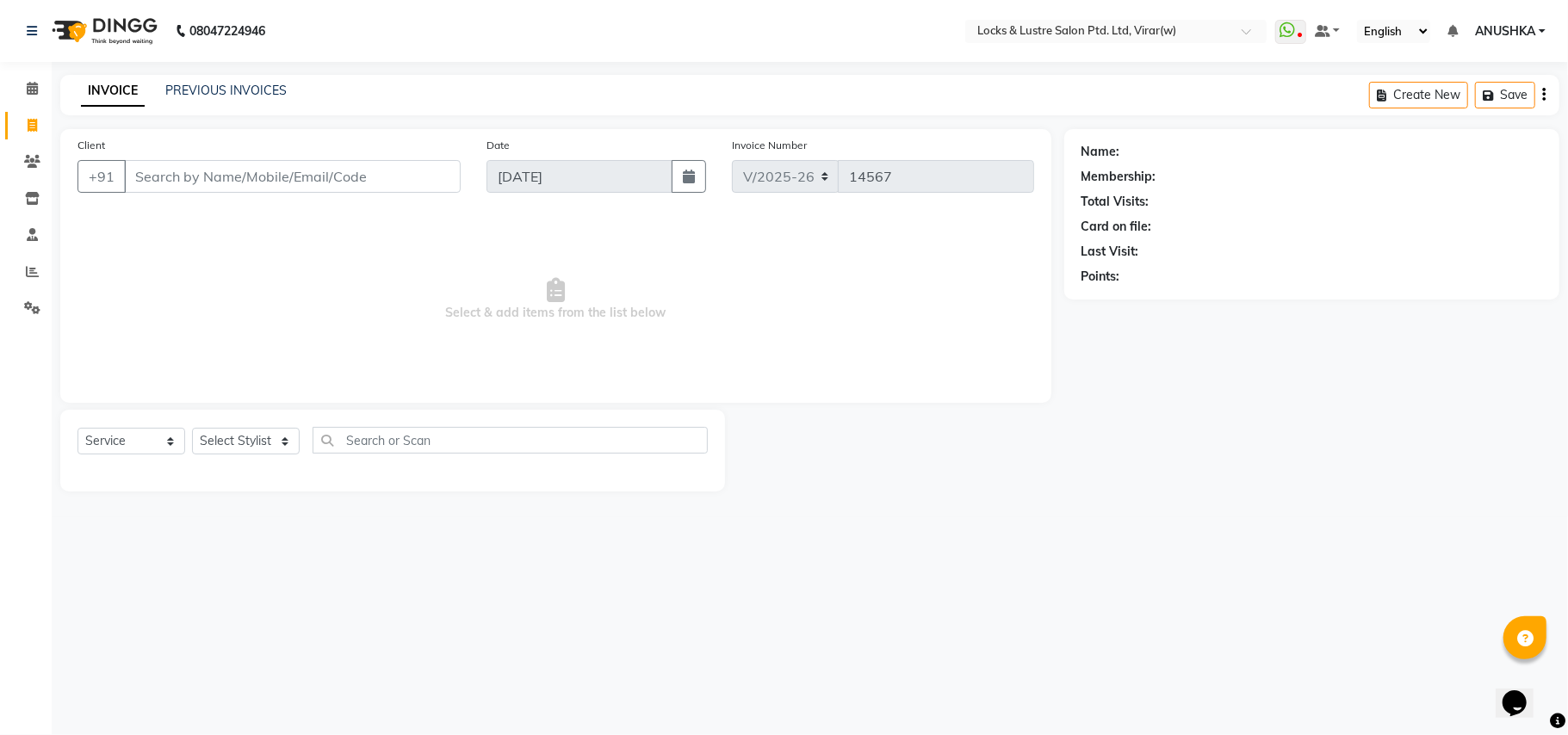
click at [250, 174] on input "Client" at bounding box center [292, 176] width 336 height 33
type input "7387335596"
click at [387, 166] on button "Add Client" at bounding box center [415, 176] width 88 height 33
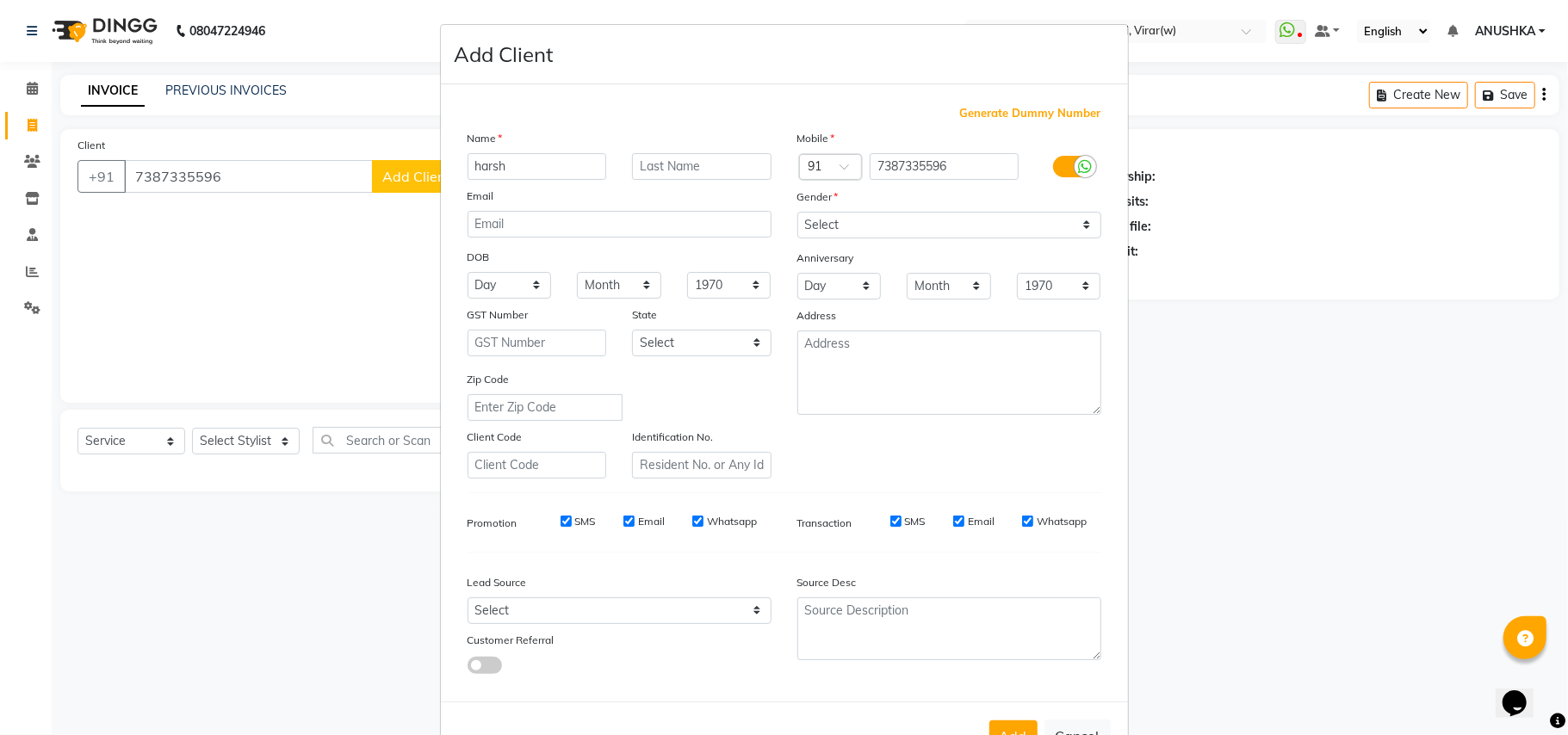
type input "harsh"
drag, startPoint x: 966, startPoint y: 222, endPoint x: 965, endPoint y: 234, distance: 12.0
click at [966, 228] on select "Select [DEMOGRAPHIC_DATA] [DEMOGRAPHIC_DATA] Other Prefer Not To Say" at bounding box center [949, 225] width 304 height 27
select select "[DEMOGRAPHIC_DATA]"
click at [797, 212] on select "Select [DEMOGRAPHIC_DATA] [DEMOGRAPHIC_DATA] Other Prefer Not To Say" at bounding box center [949, 225] width 304 height 27
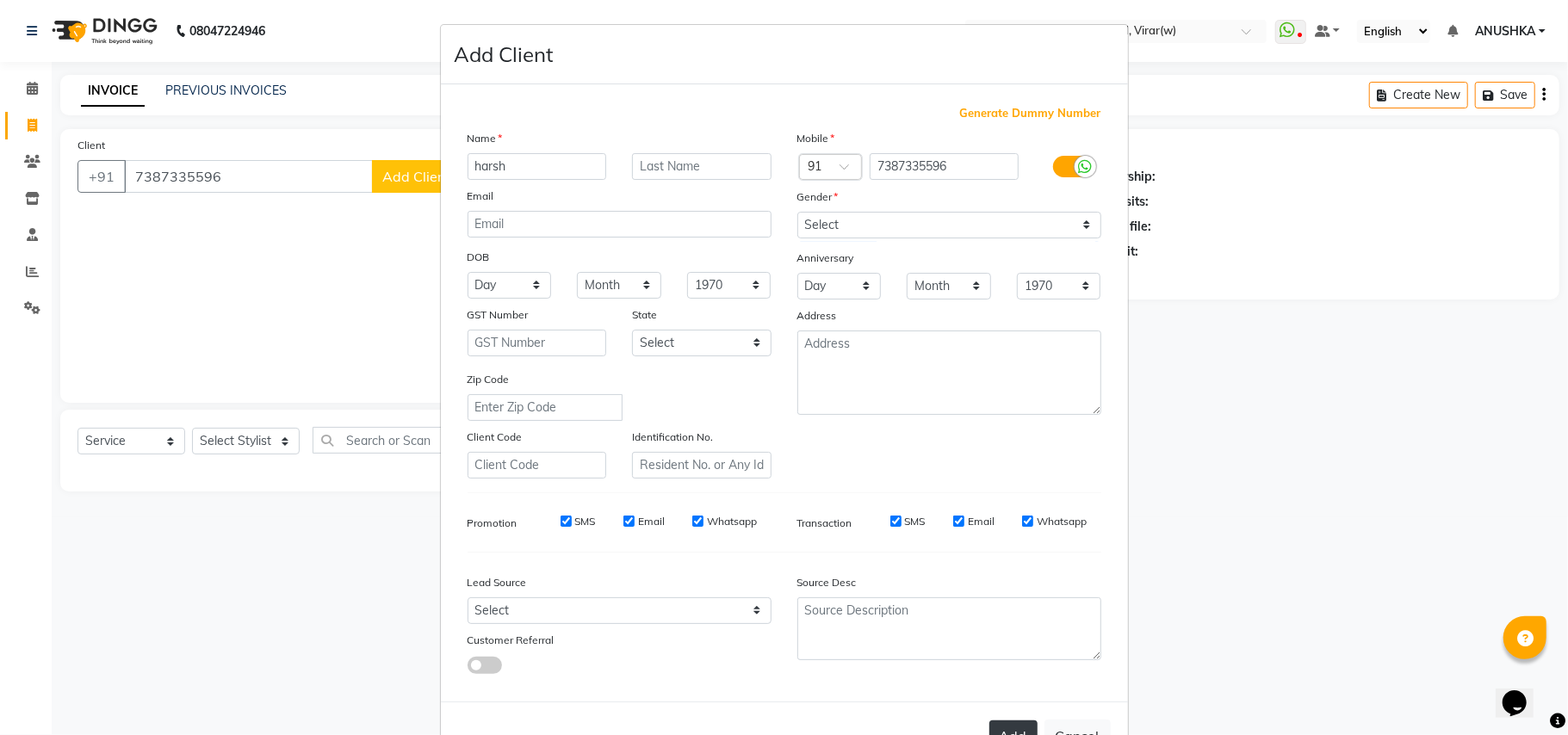
click at [1011, 720] on button "Add" at bounding box center [1013, 735] width 48 height 31
type input "73******96"
select select
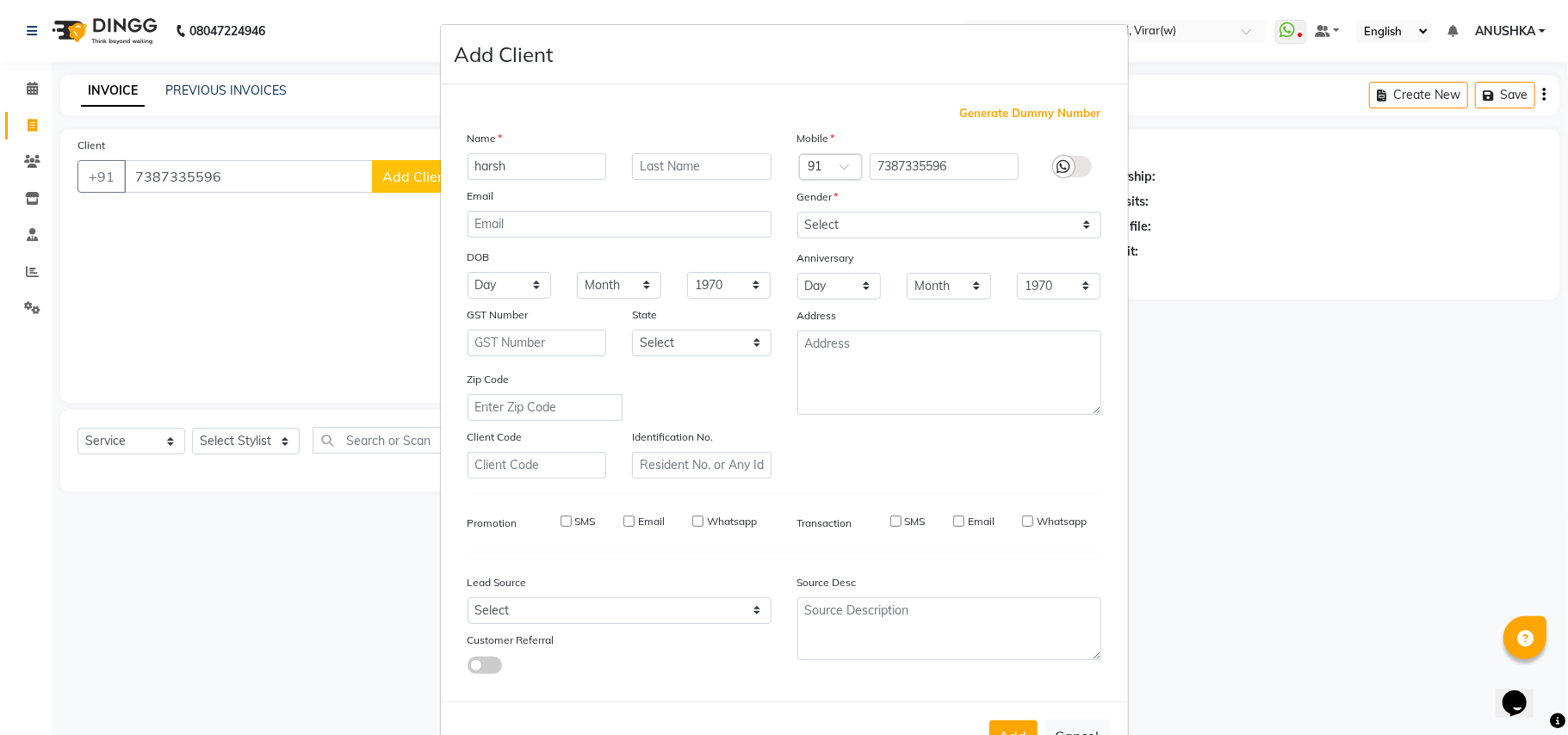
select select
checkbox input "false"
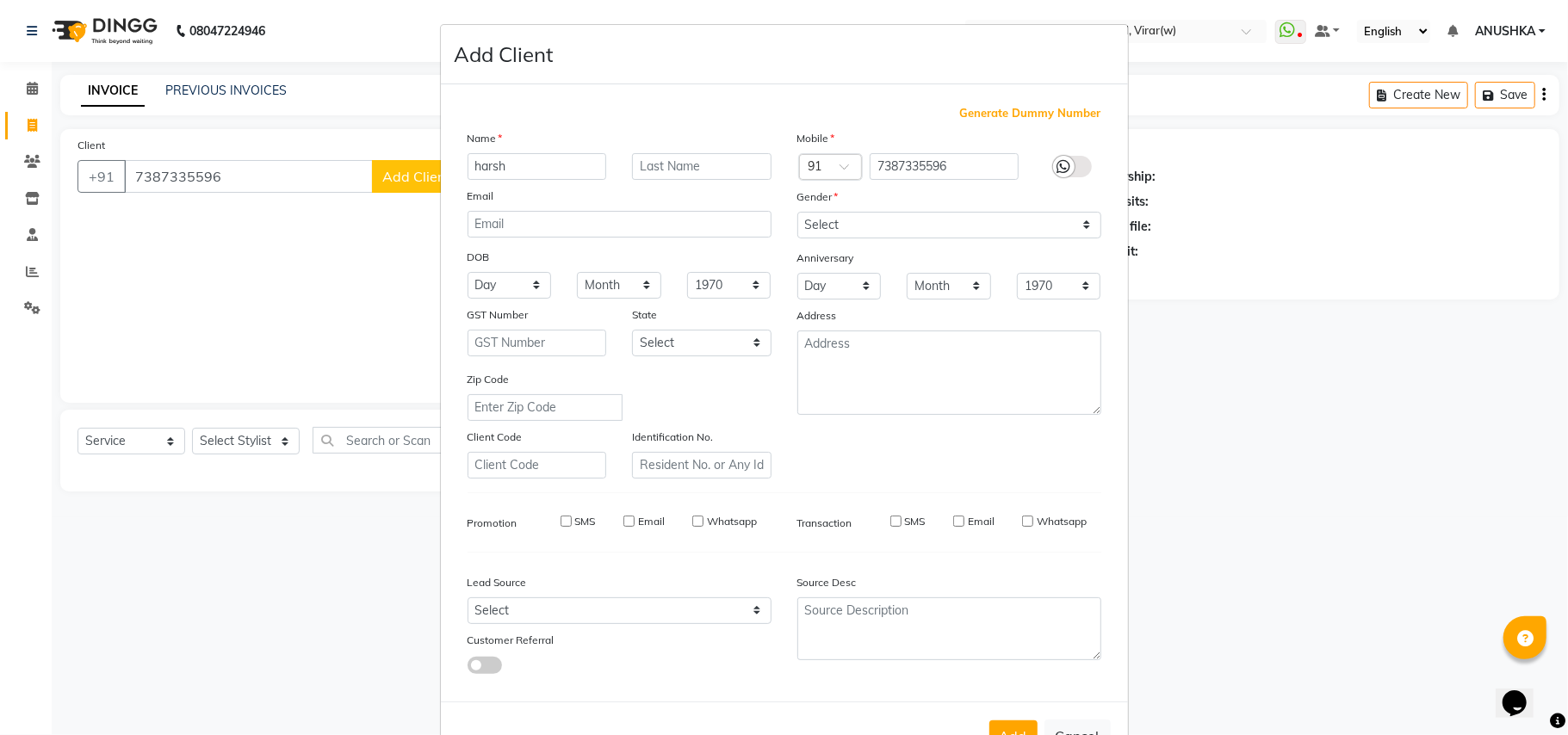
checkbox input "false"
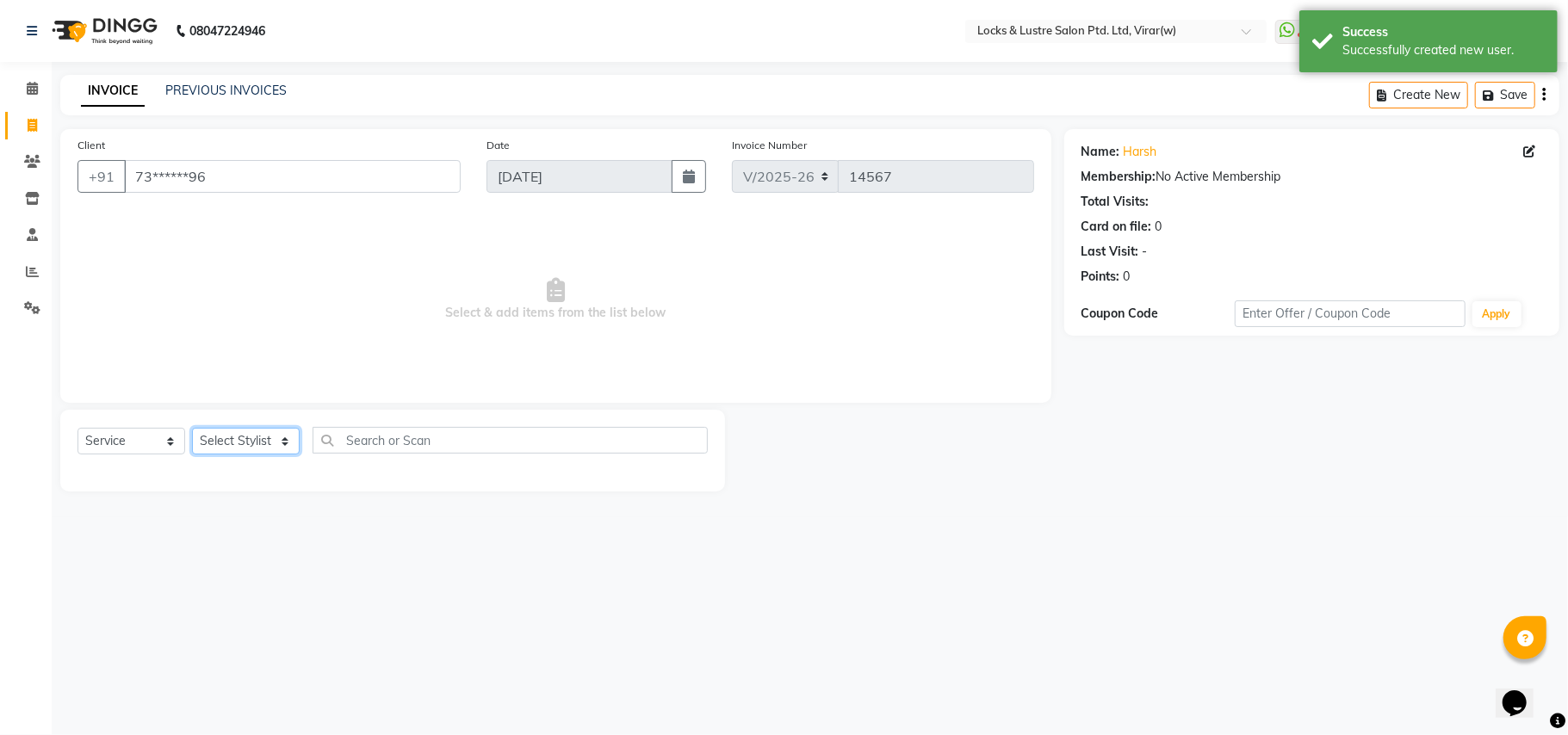
click at [262, 439] on select "Select Stylist [PERSON_NAME] [PERSON_NAME] [PERSON_NAME] AKASH [PERSON_NAME] [P…" at bounding box center [246, 440] width 108 height 27
select select "58561"
click at [262, 439] on select "Select Stylist [PERSON_NAME] [PERSON_NAME] [PERSON_NAME] AKASH [PERSON_NAME] [P…" at bounding box center [246, 440] width 108 height 27
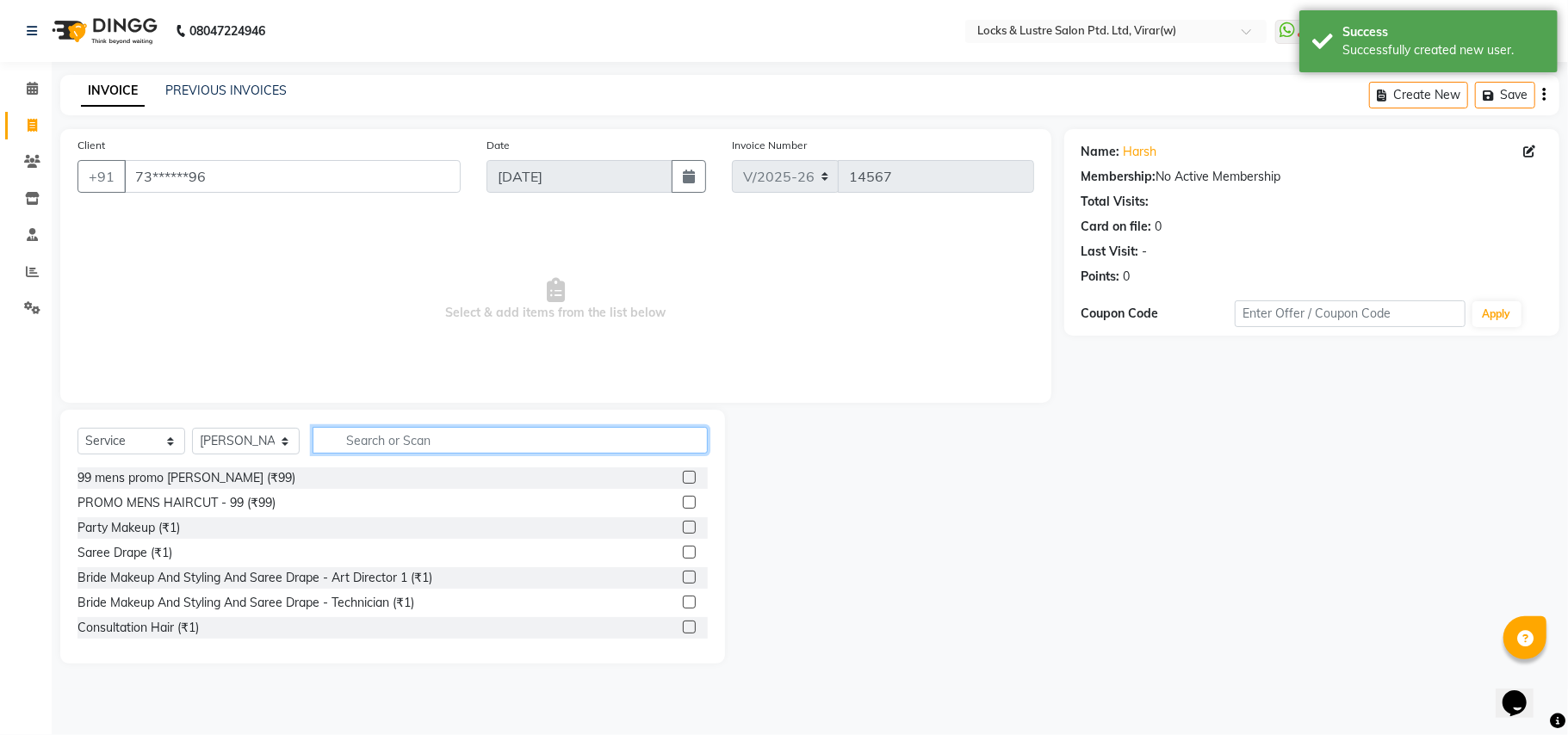
click at [337, 446] on input "text" at bounding box center [509, 440] width 395 height 27
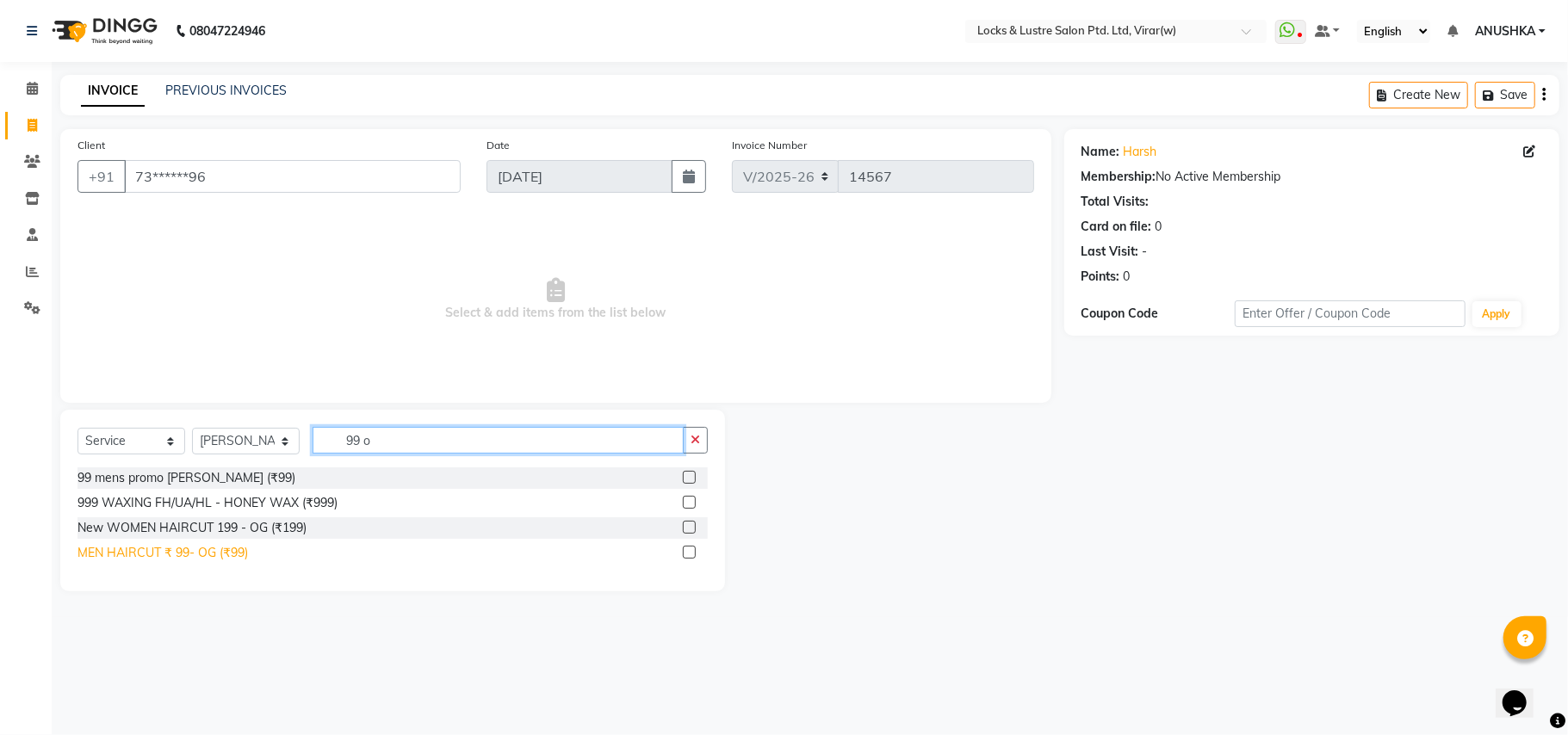
type input "99 o"
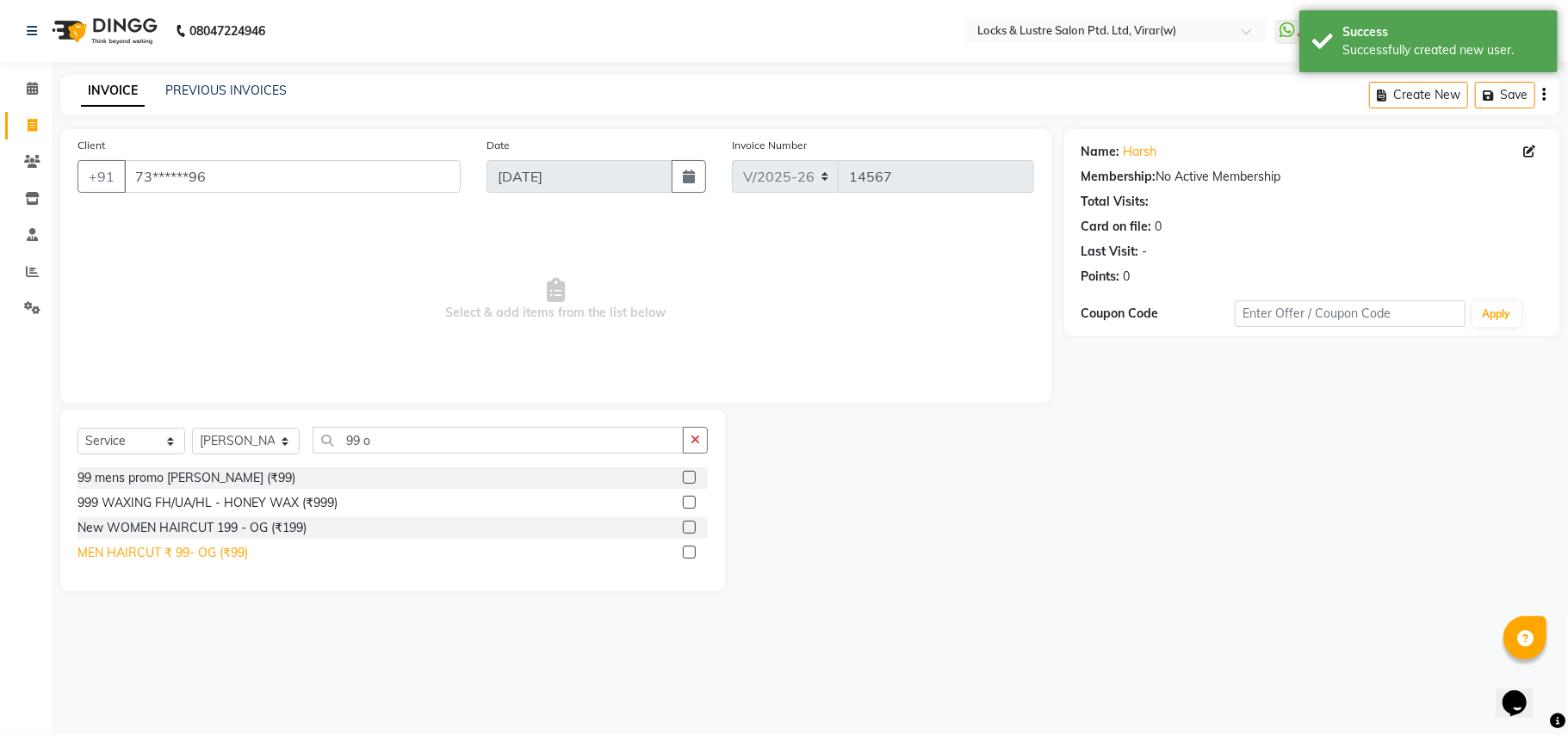
click at [220, 555] on div "MEN HAIRCUT ₹ 99- OG (₹99)" at bounding box center [162, 552] width 170 height 18
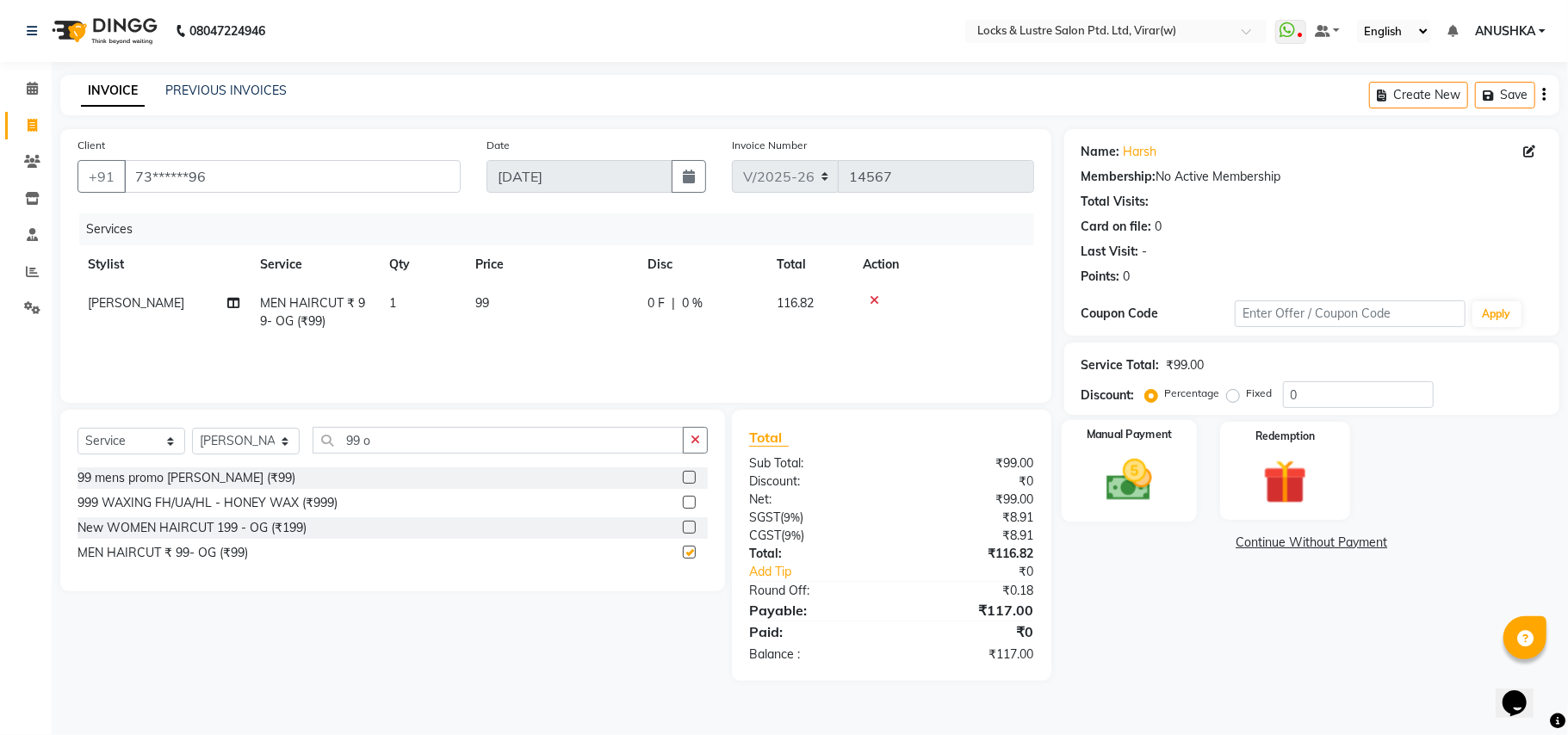
checkbox input "false"
click at [1117, 475] on img at bounding box center [1129, 479] width 75 height 53
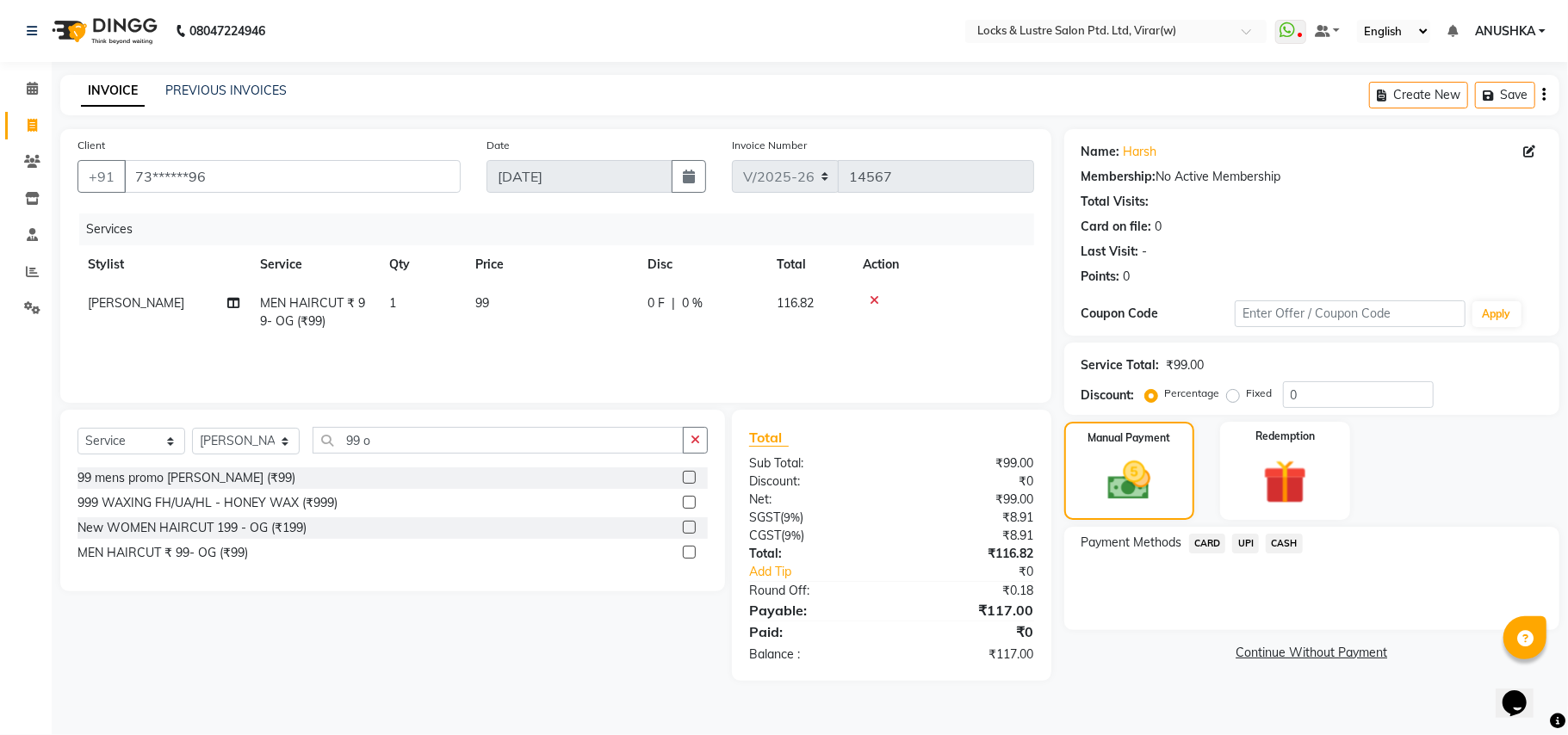
click at [1237, 547] on span "UPI" at bounding box center [1245, 543] width 27 height 20
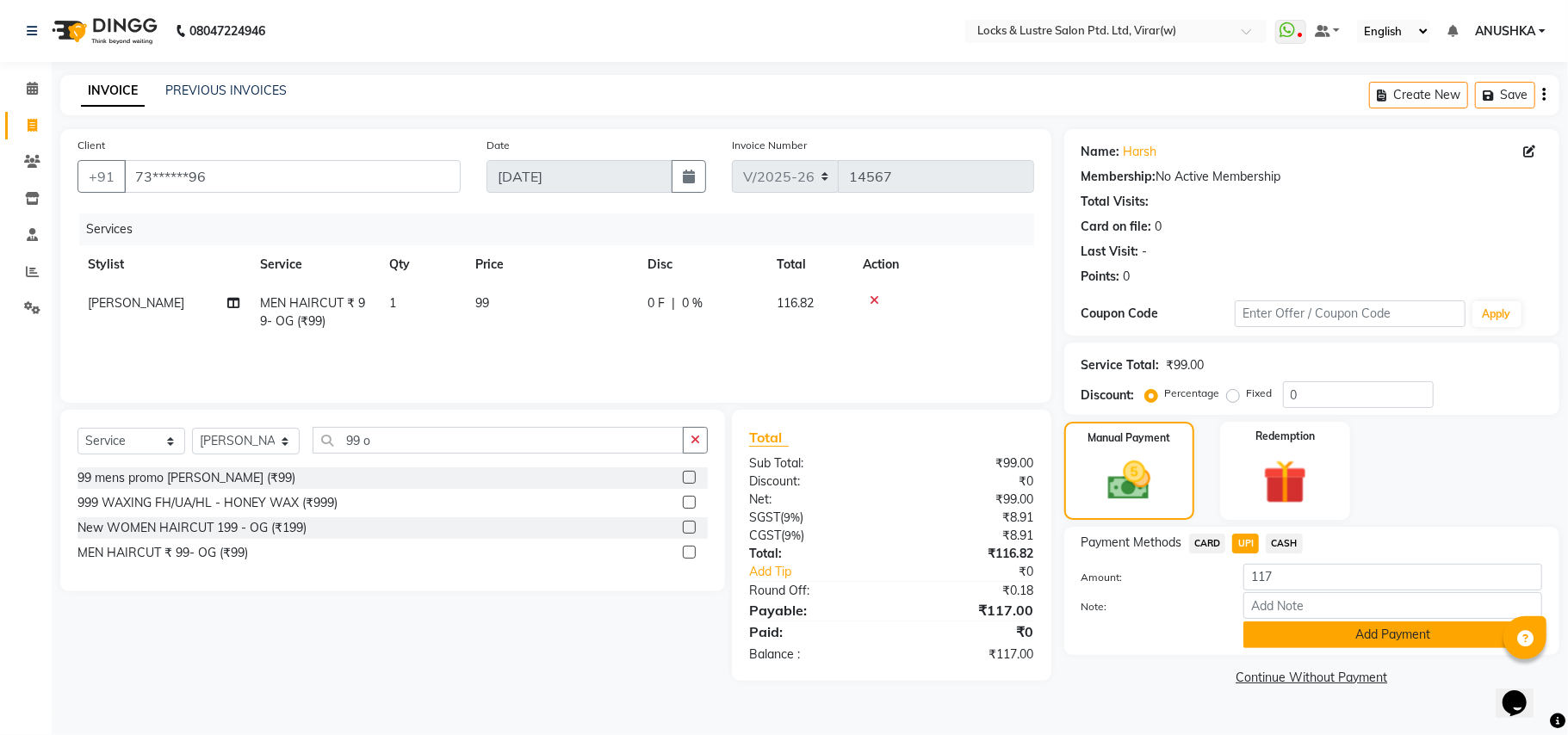
click at [1280, 630] on button "Add Payment" at bounding box center [1392, 635] width 298 height 27
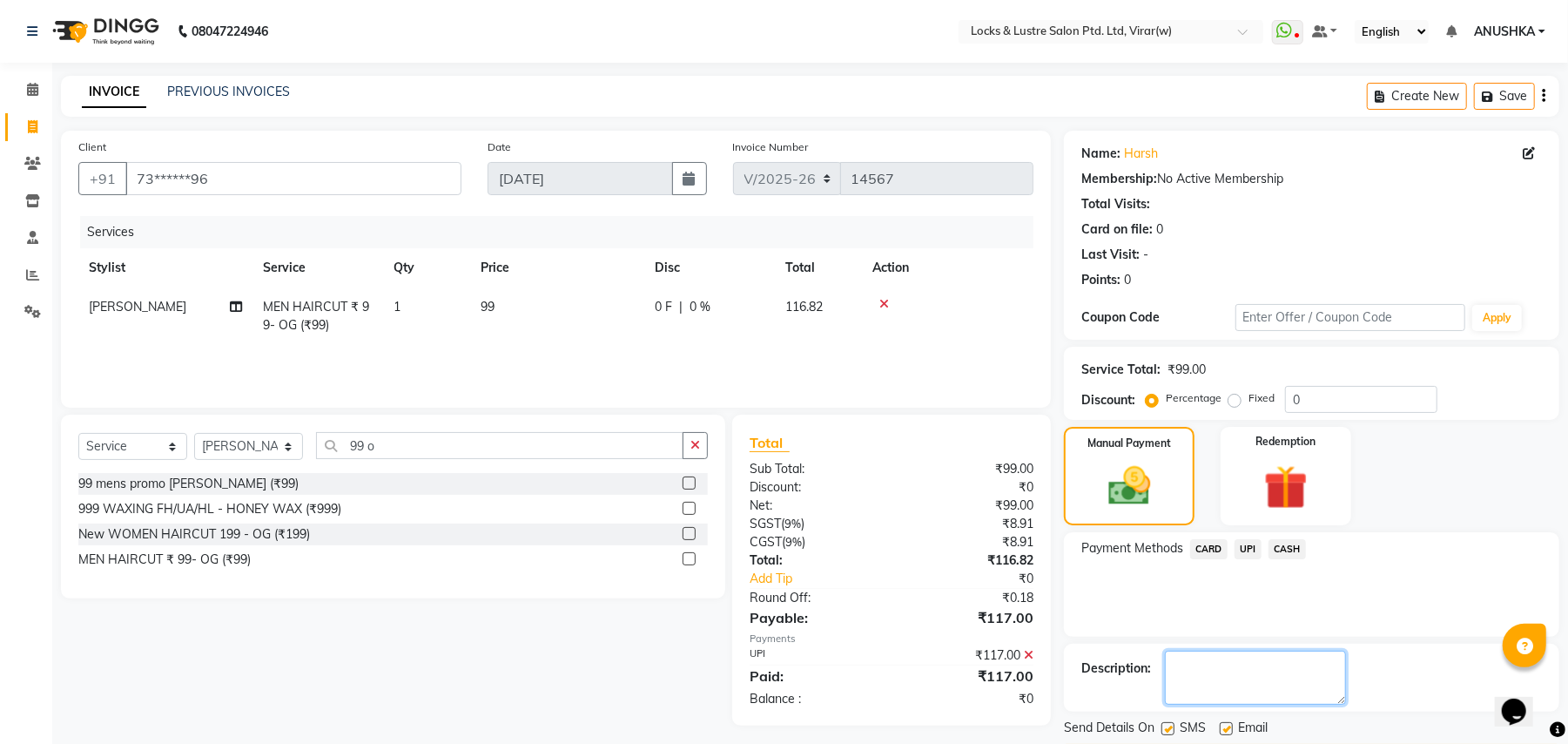
click at [1255, 663] on textarea at bounding box center [1256, 677] width 181 height 54
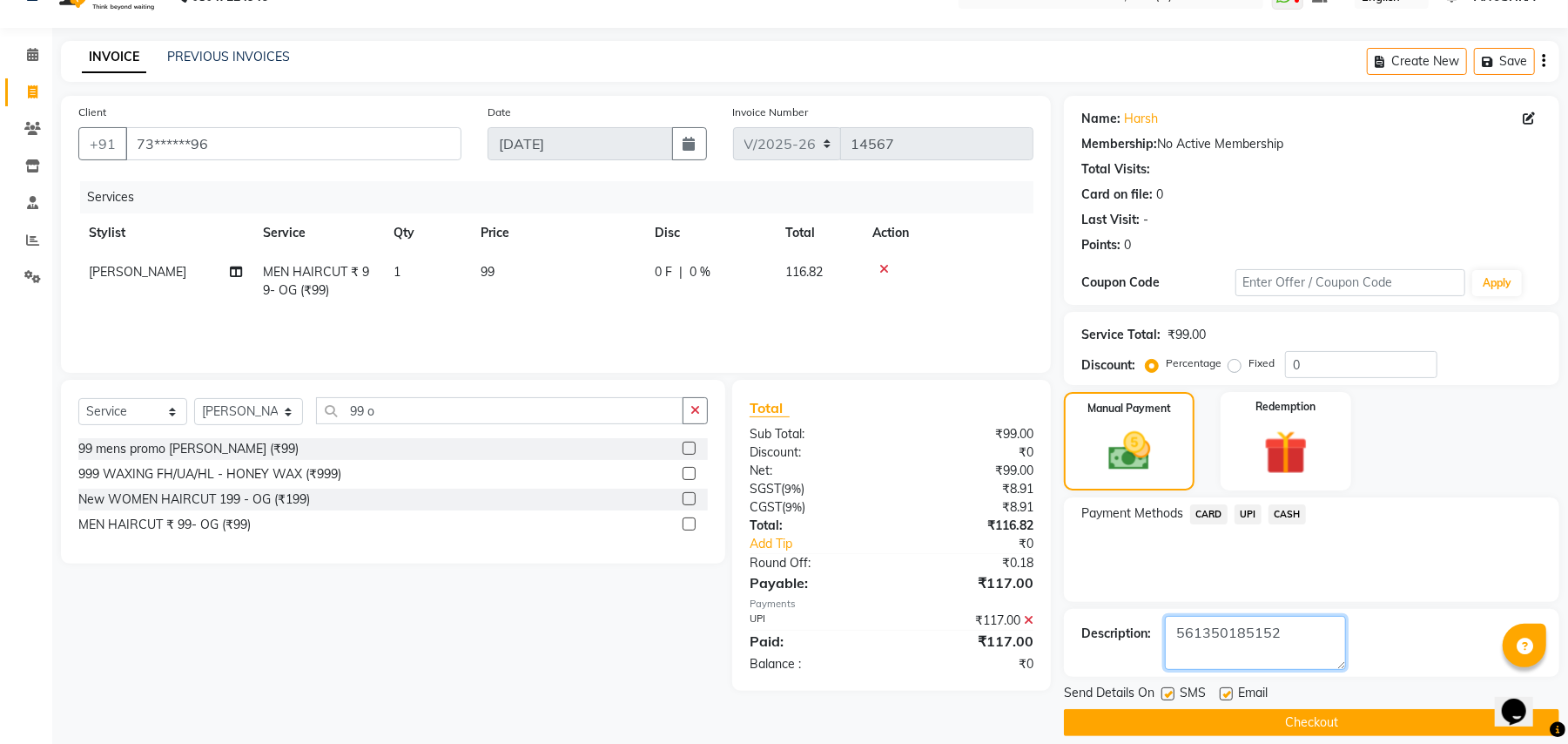
scroll to position [54, 0]
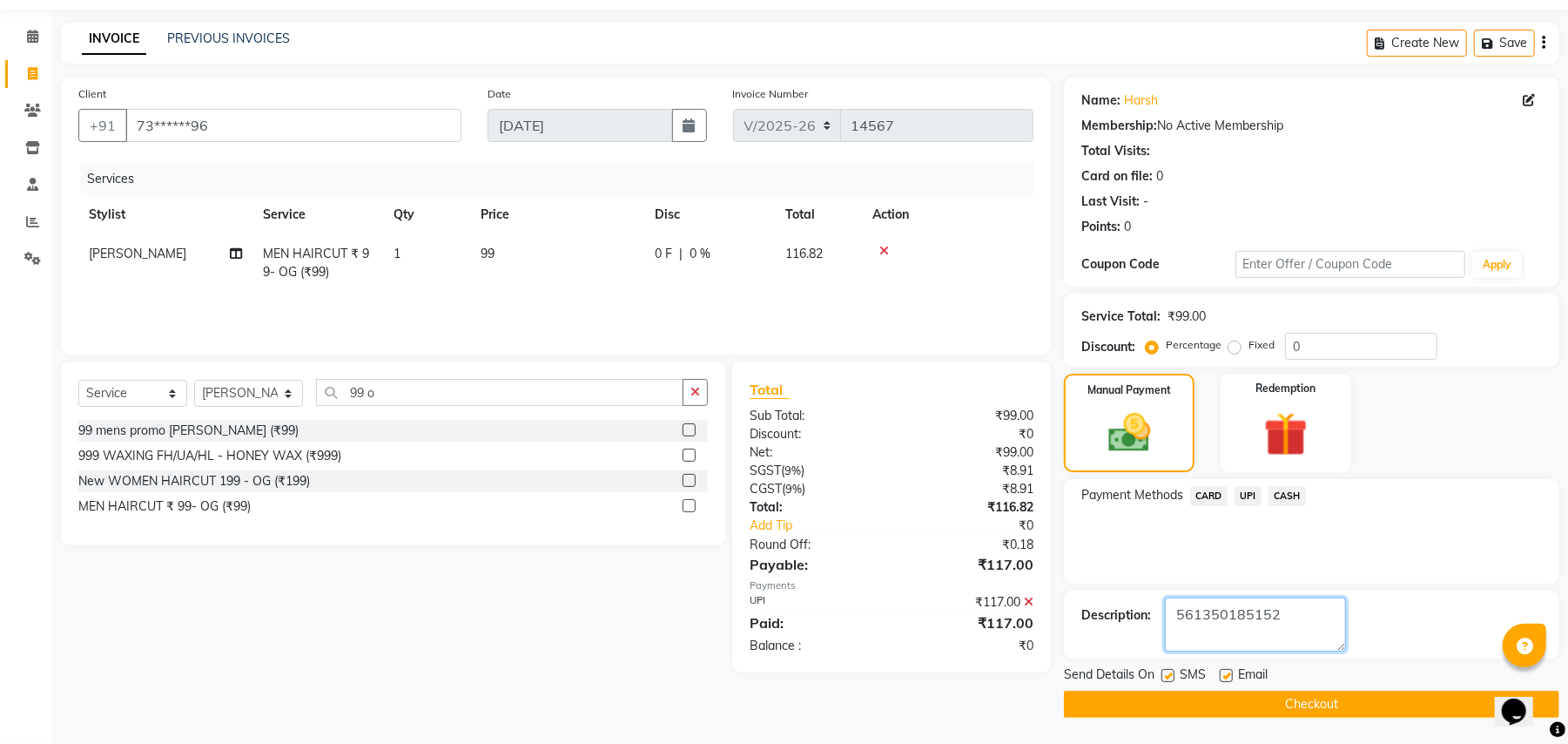
type textarea "561350185152"
click at [1362, 708] on button "Checkout" at bounding box center [1311, 704] width 495 height 27
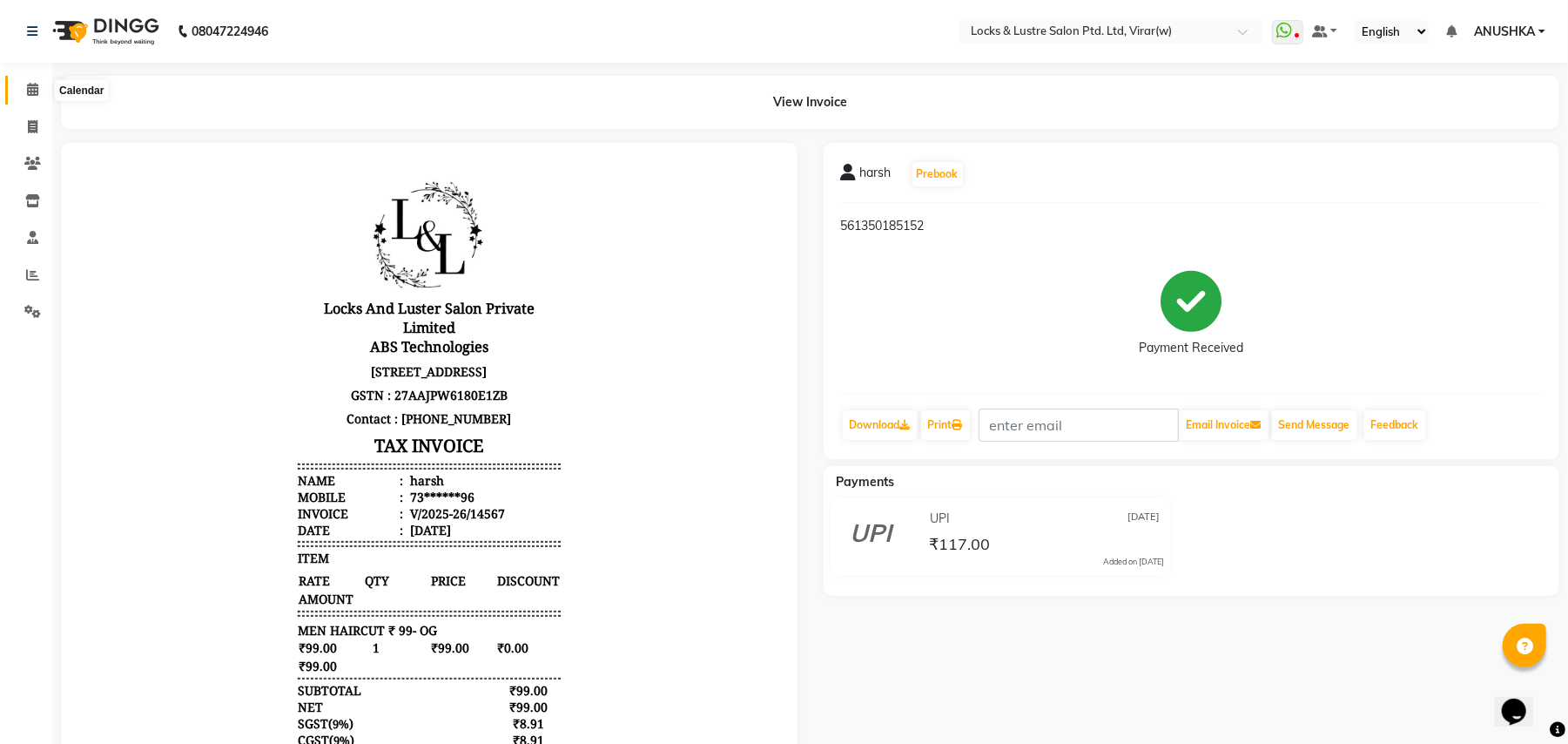
click at [29, 91] on icon at bounding box center [33, 89] width 11 height 13
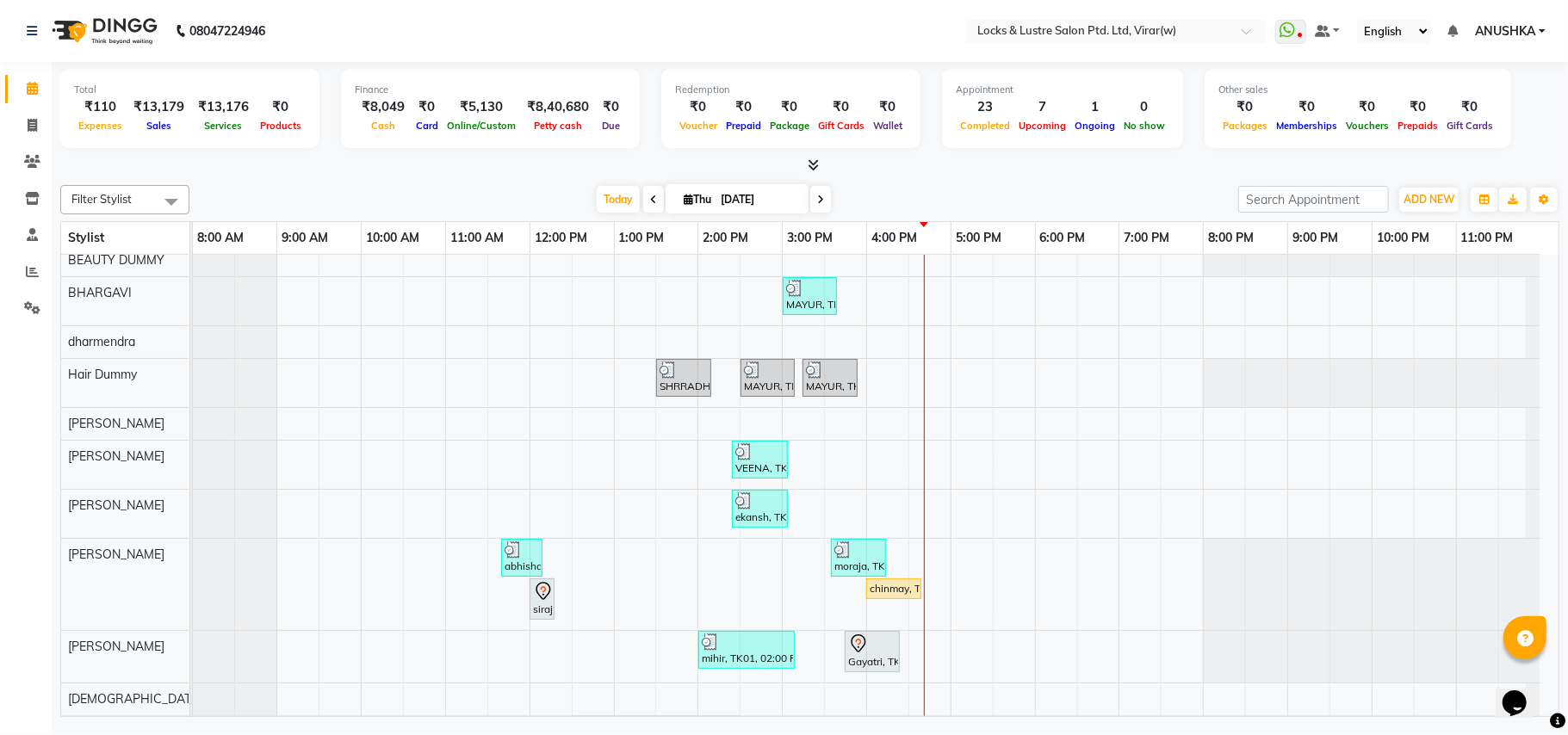
scroll to position [459, 0]
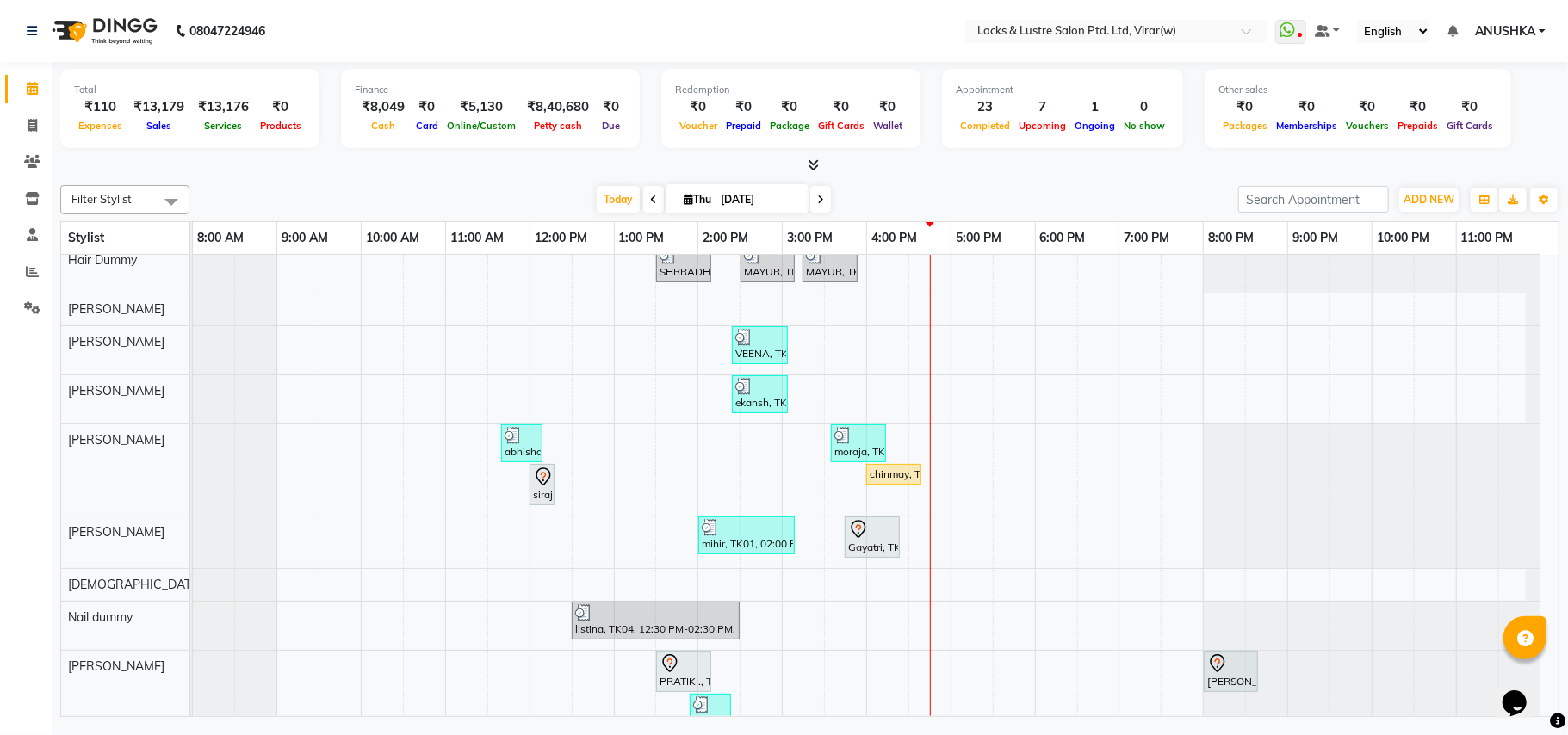
click at [929, 603] on div at bounding box center [929, 640] width 1 height 1689
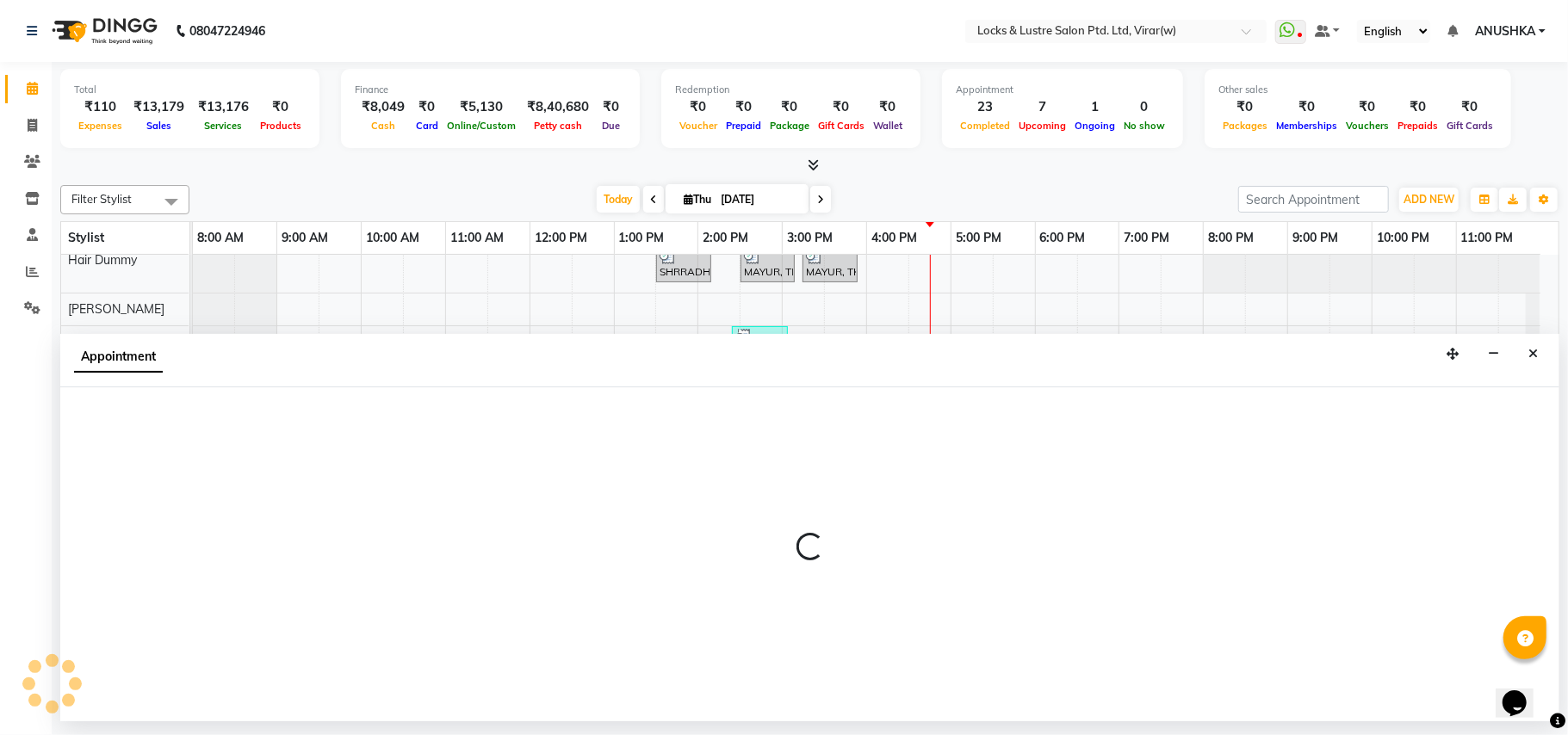
select select "75963"
select select "990"
select select "tentative"
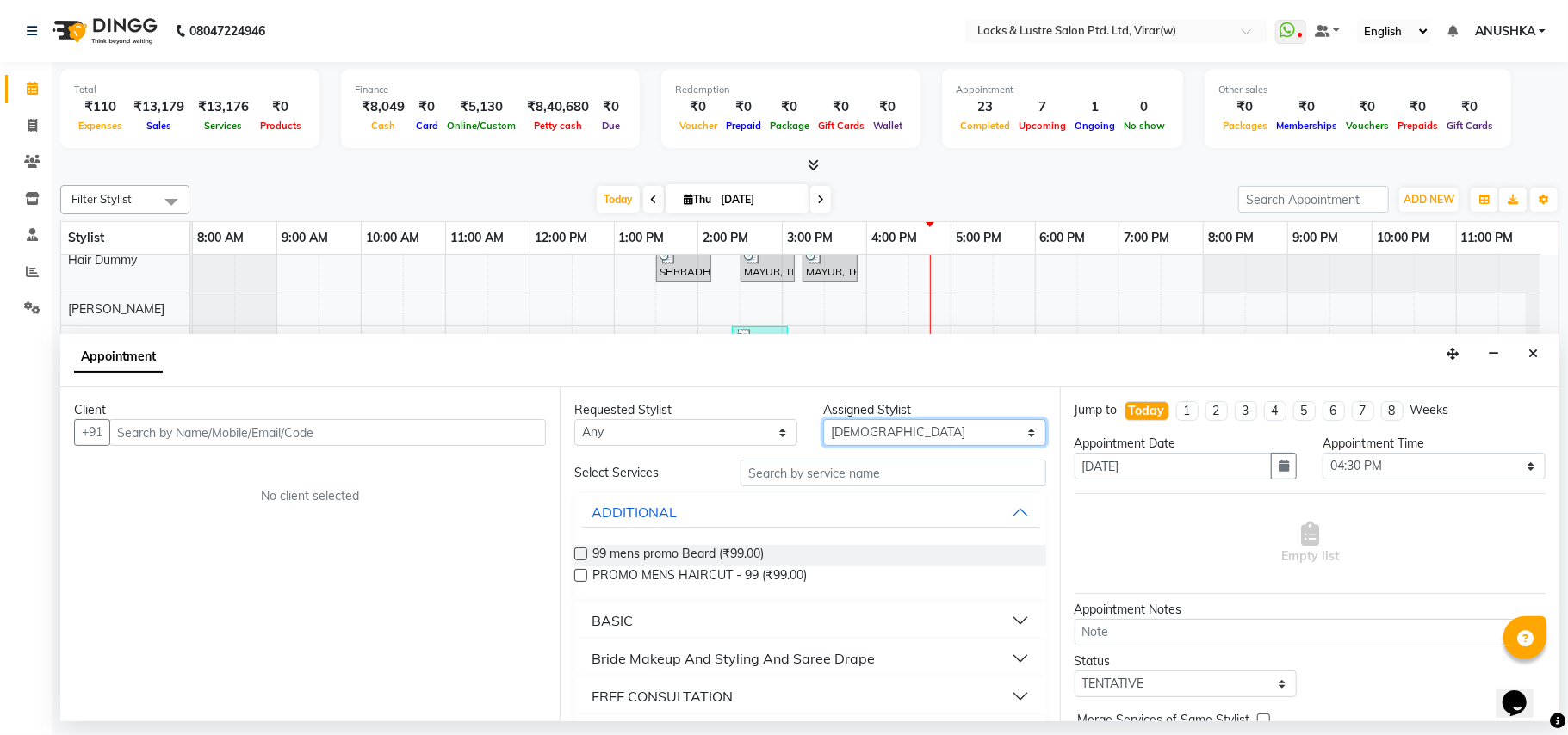
click at [850, 436] on select "Select [PERSON_NAME] [PERSON_NAME] [PERSON_NAME] AKASH [PERSON_NAME] [PERSON_NA…" at bounding box center [935, 432] width 223 height 27
select select "43855"
click at [850, 435] on select "Select [PERSON_NAME] [PERSON_NAME] [PERSON_NAME] AKASH [PERSON_NAME] [PERSON_NA…" at bounding box center [935, 432] width 223 height 27
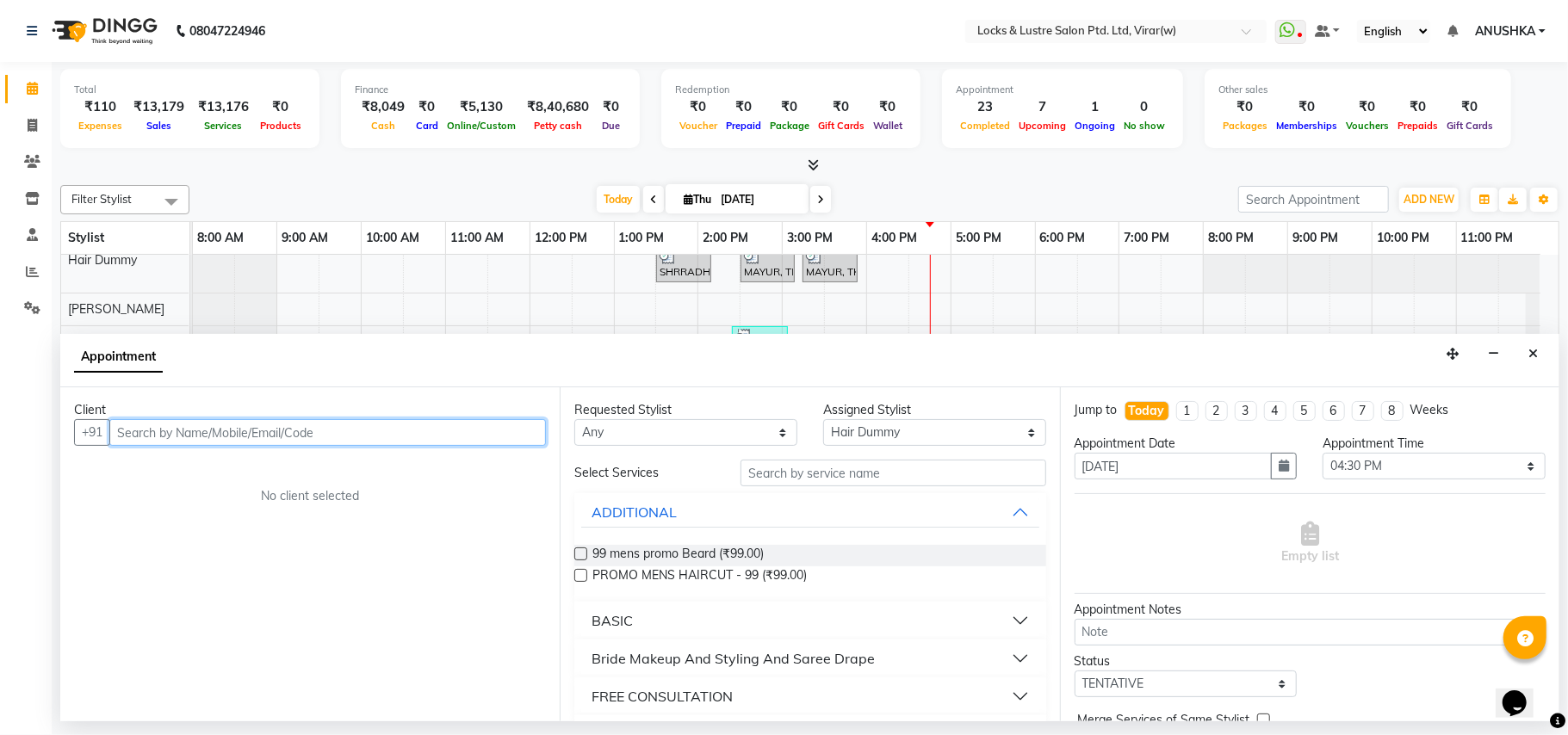
click at [505, 427] on input "text" at bounding box center [328, 432] width 437 height 27
type input "2"
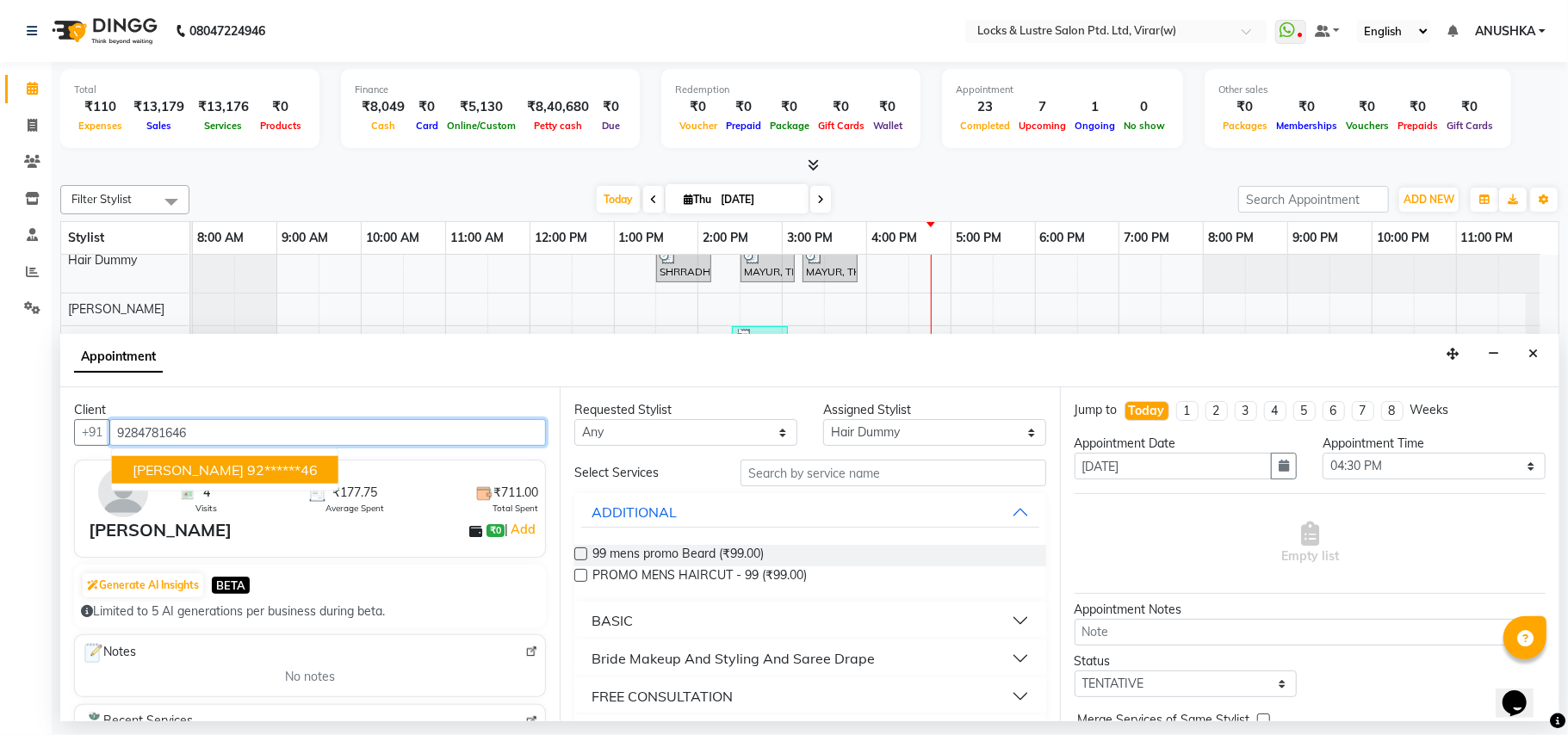
click at [247, 476] on ngb-highlight "92******46" at bounding box center [283, 470] width 71 height 18
type input "92******46"
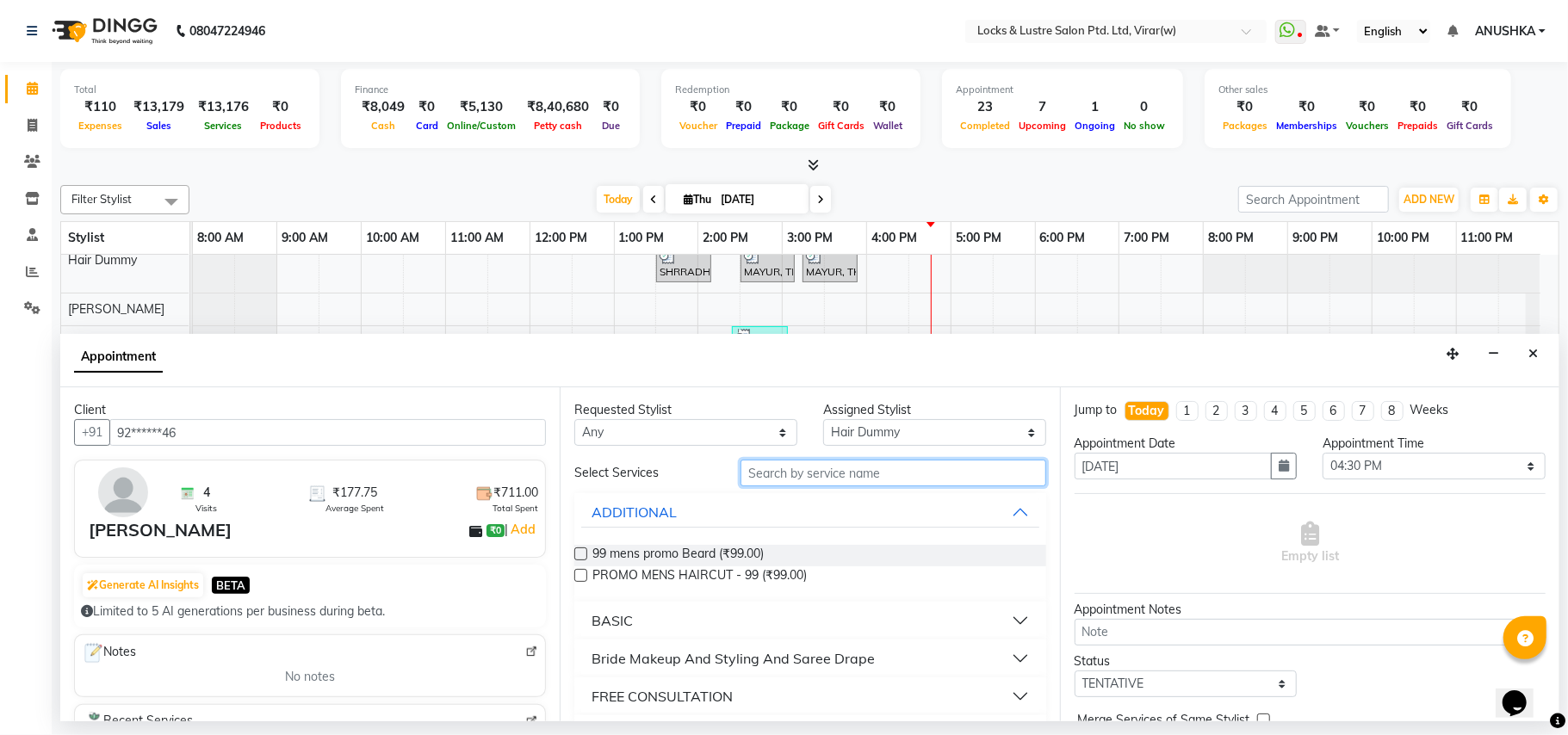
click at [920, 473] on input "text" at bounding box center [893, 473] width 306 height 27
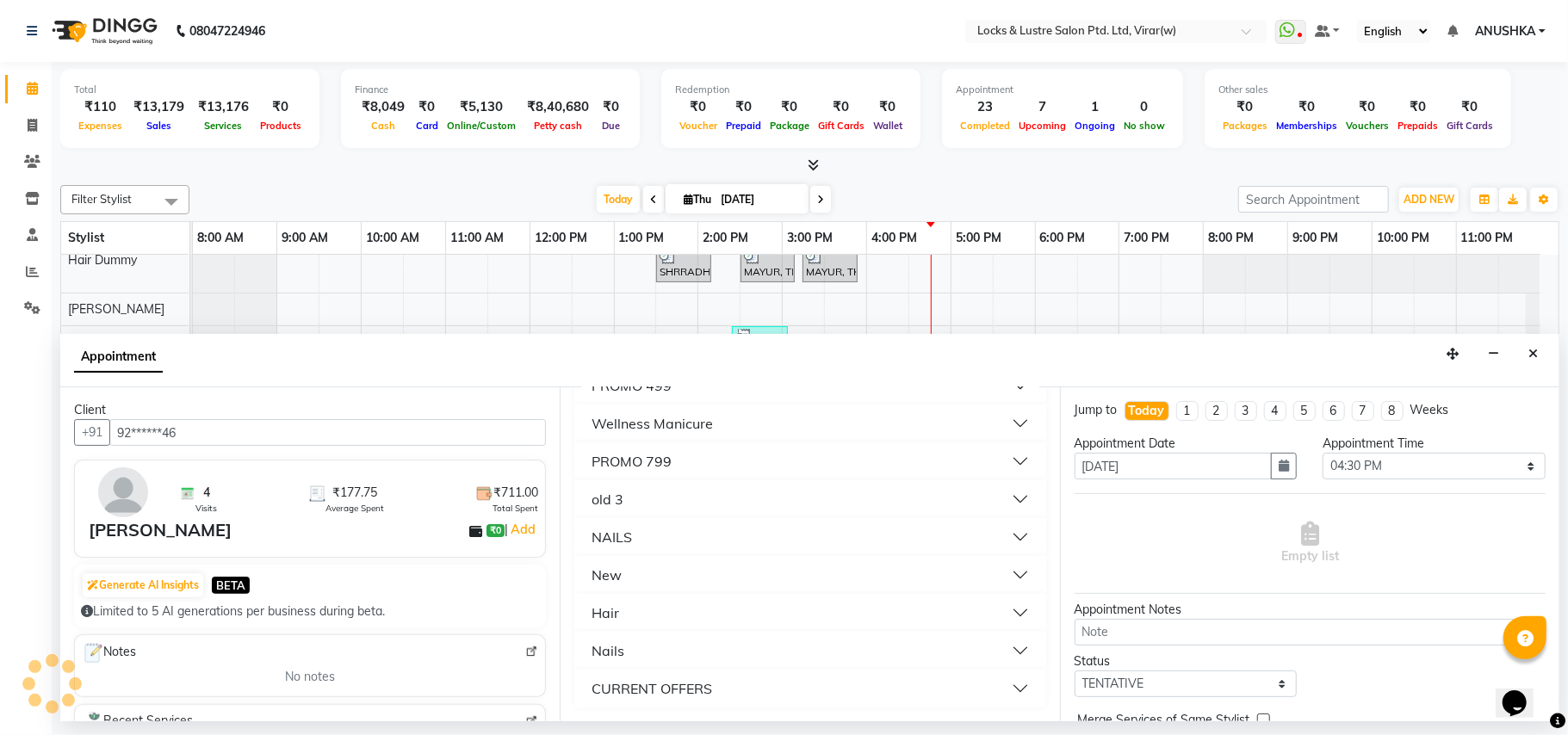
type input "99"
click at [705, 687] on div "CURRENT OFFERS" at bounding box center [652, 689] width 121 height 20
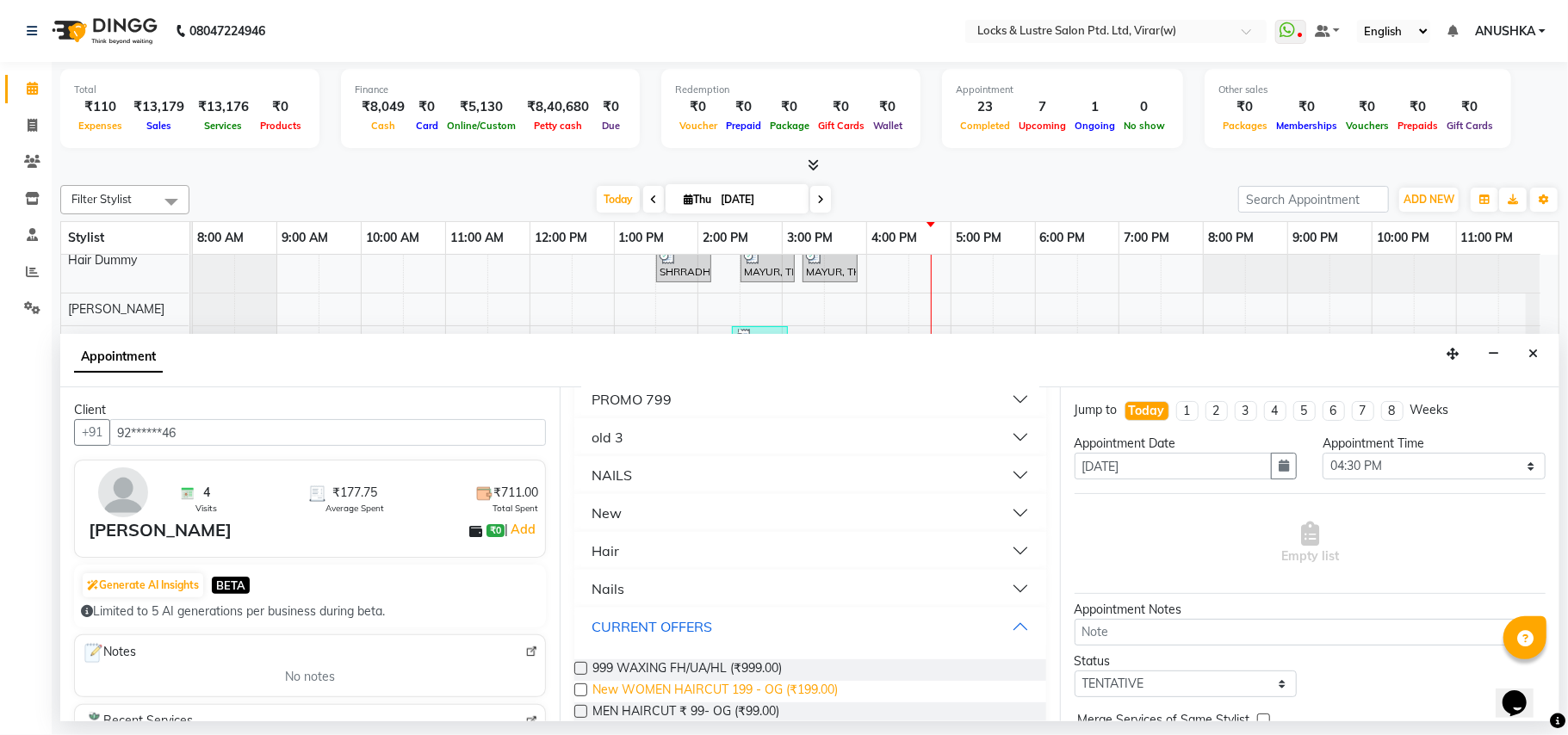
scroll to position [403, 0]
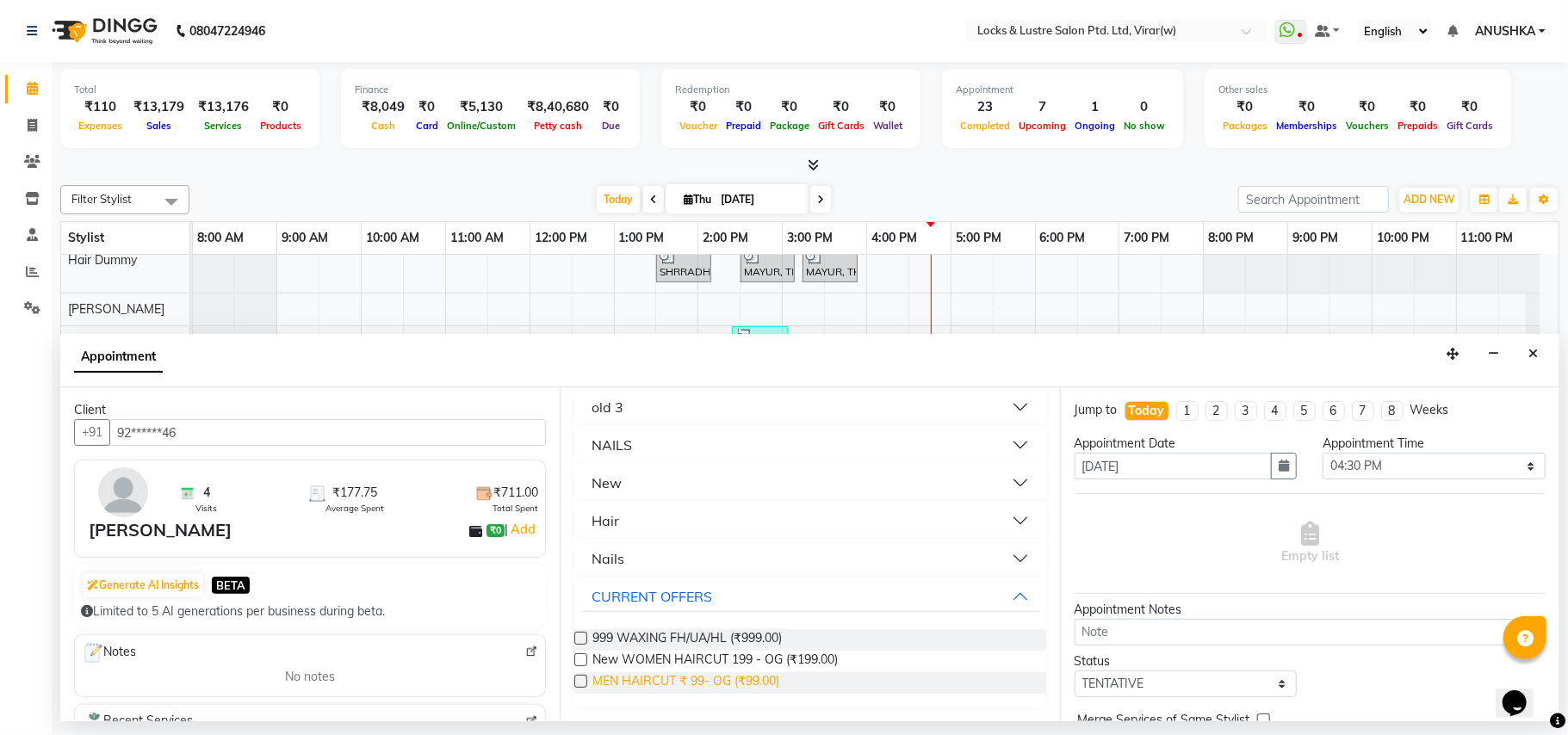
click at [725, 676] on span "MEN HAIRCUT ₹ 99- OG (₹99.00)" at bounding box center [685, 683] width 187 height 21
checkbox input "false"
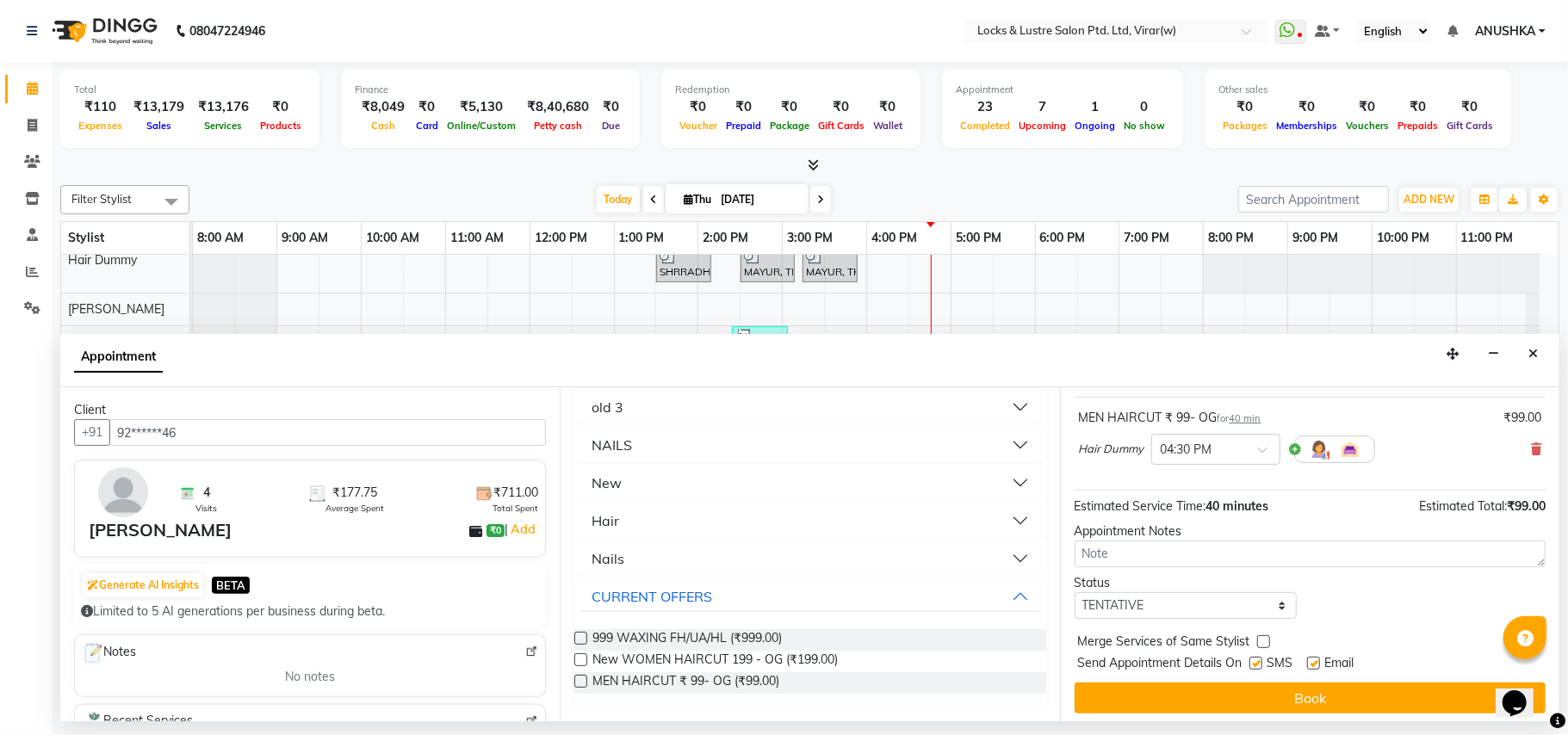
scroll to position [104, 0]
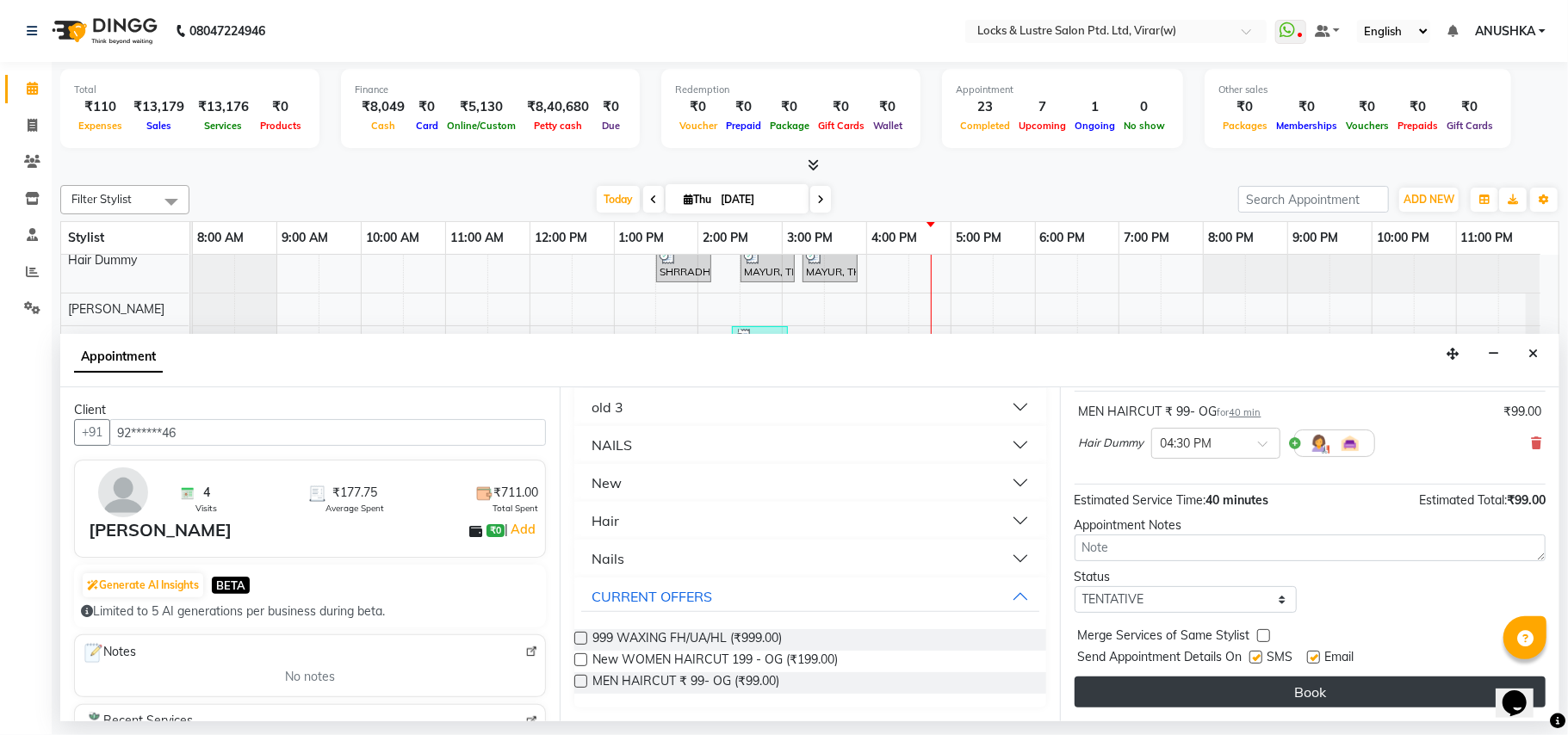
click at [1299, 697] on button "Book" at bounding box center [1310, 691] width 471 height 31
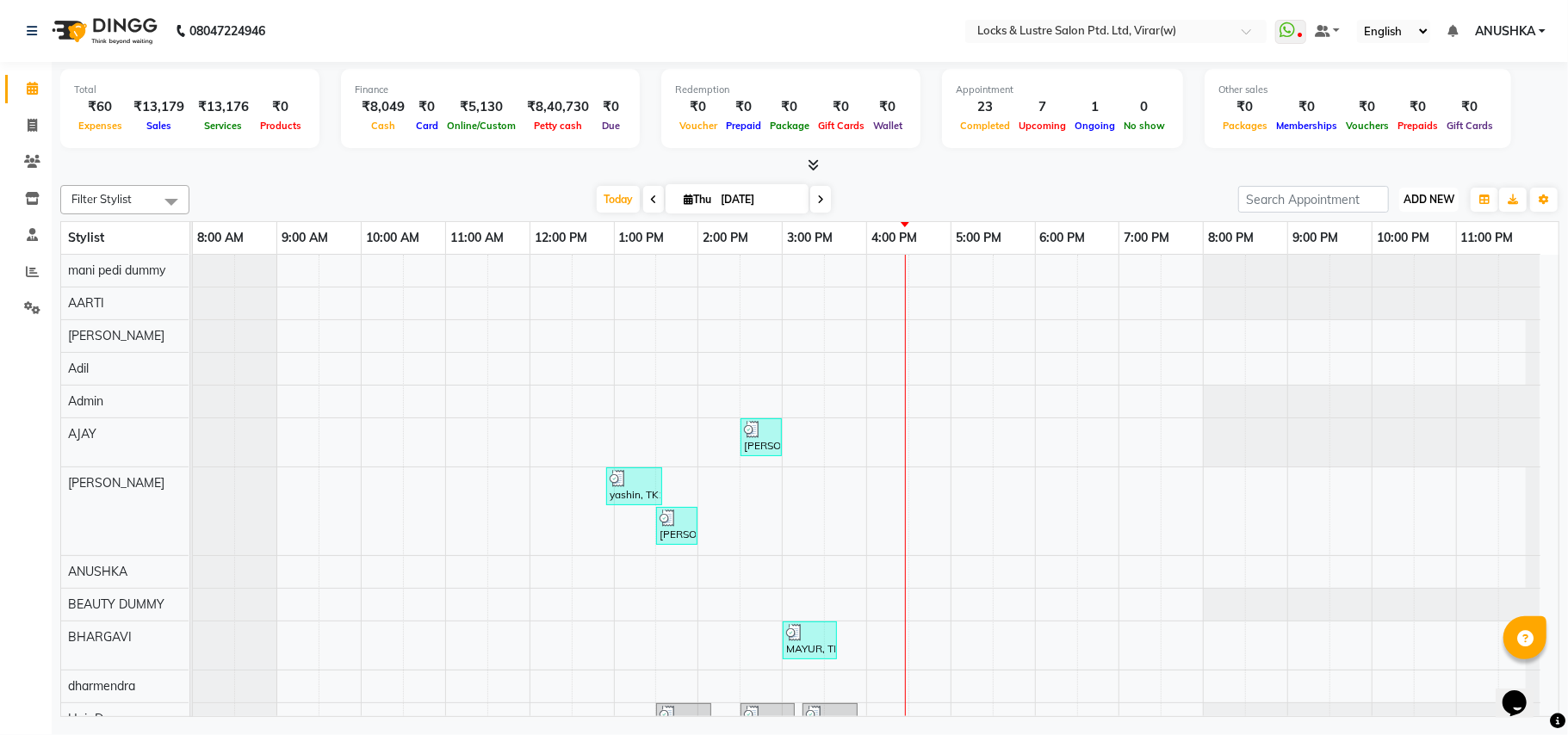
click at [1423, 194] on span "ADD NEW" at bounding box center [1429, 200] width 51 height 13
click at [1375, 276] on link "Add Expense" at bounding box center [1390, 278] width 136 height 22
select select "1"
select select "4920"
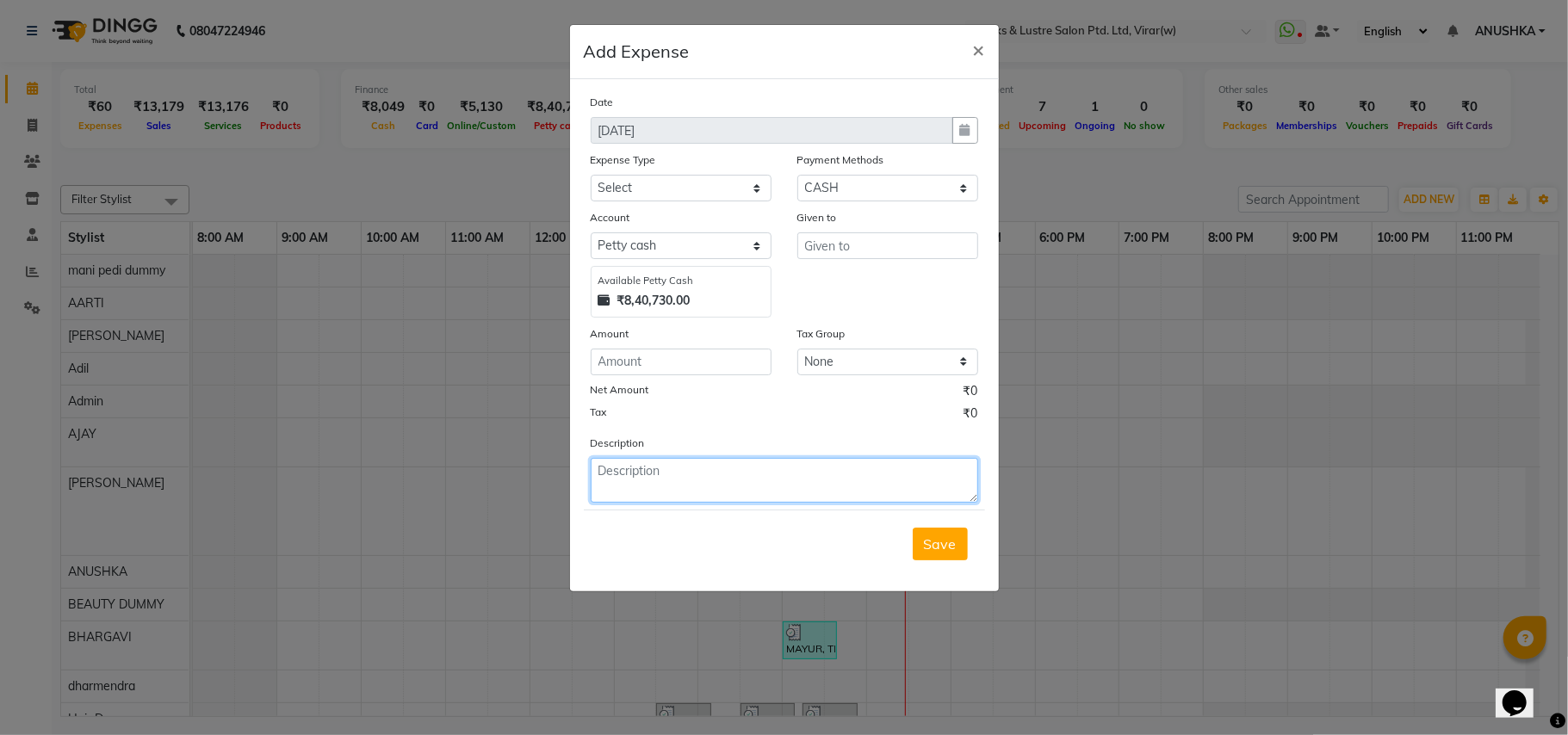
click at [744, 480] on textarea at bounding box center [784, 480] width 388 height 45
type textarea "sugar rs 50 brought by [PERSON_NAME]"
click at [675, 362] on input "number" at bounding box center [681, 361] width 181 height 27
type input "50"
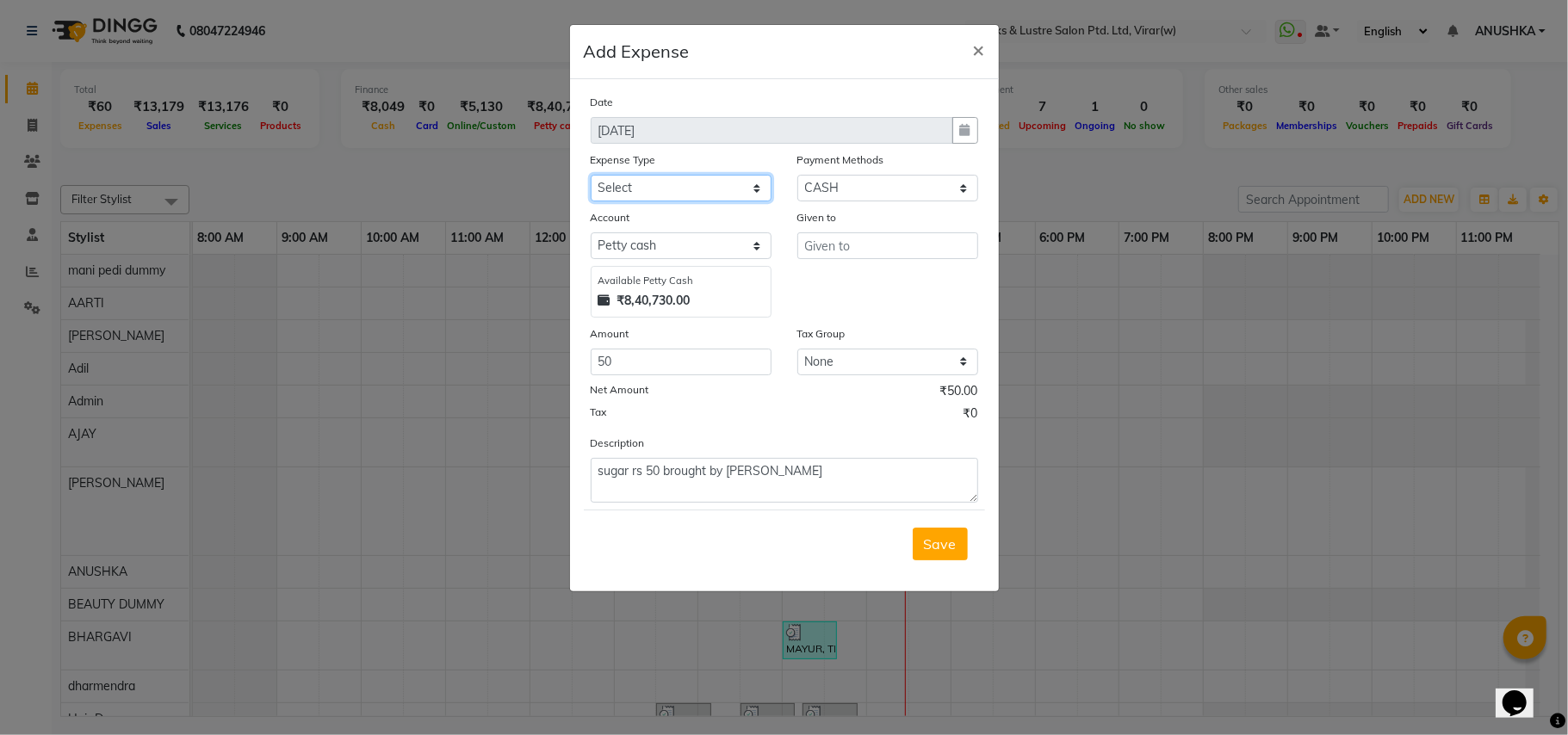
click at [690, 190] on select "Select Advance Salary Bank charges Cash transfer to bank Cash transfer to hub C…" at bounding box center [681, 188] width 181 height 27
click at [691, 190] on select "Select Advance Salary Bank charges Cash transfer to bank Cash transfer to hub C…" at bounding box center [681, 188] width 181 height 27
click at [670, 187] on select "Select Advance Salary Bank charges Cash transfer to bank Cash transfer to hub C…" at bounding box center [681, 188] width 181 height 27
select select "13765"
drag, startPoint x: 670, startPoint y: 187, endPoint x: 675, endPoint y: 194, distance: 8.6
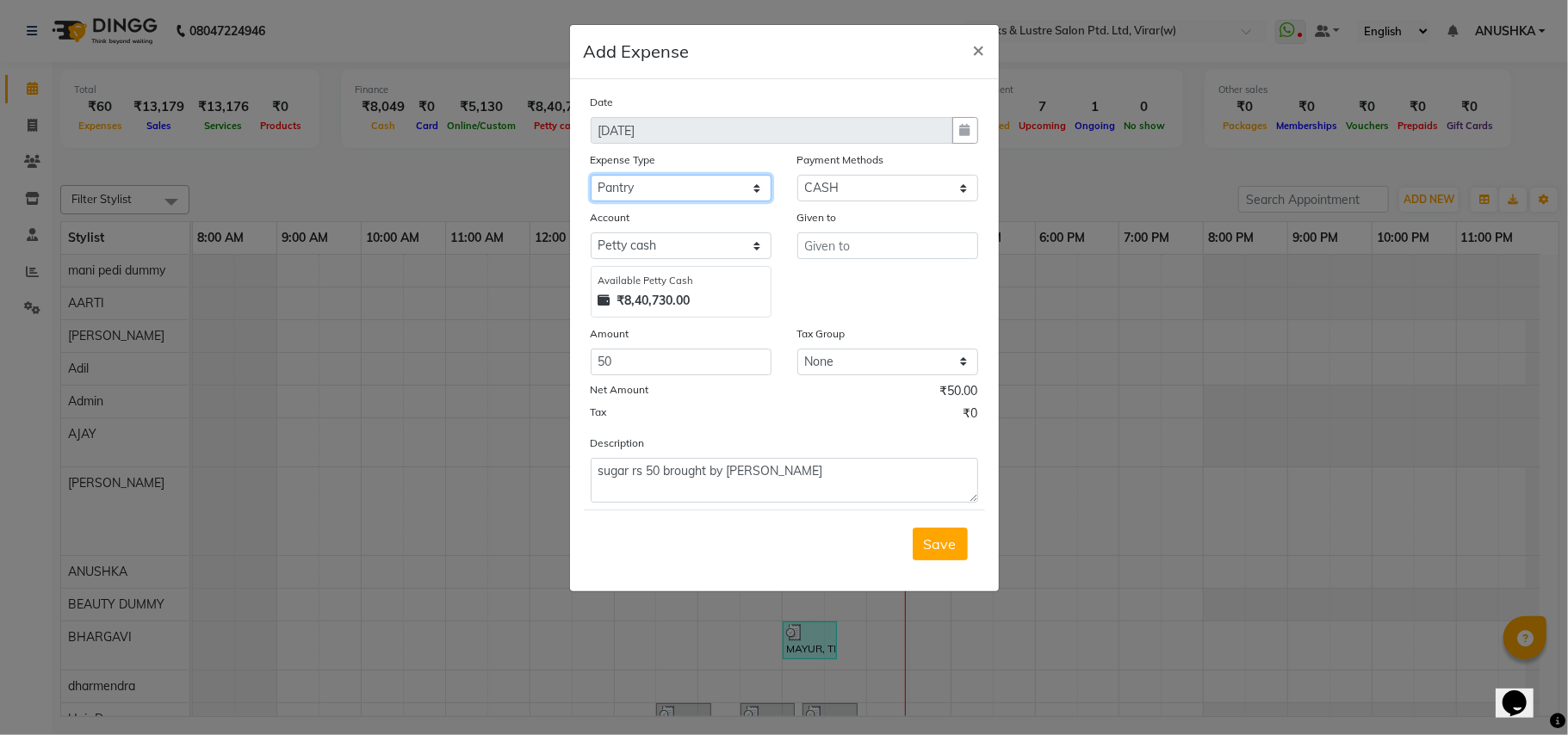
click at [675, 194] on select "Select Advance Salary Bank charges Cash transfer to bank Cash transfer to hub C…" at bounding box center [681, 188] width 181 height 27
drag, startPoint x: 848, startPoint y: 224, endPoint x: 849, endPoint y: 245, distance: 21.0
click at [849, 239] on div "Given to" at bounding box center [888, 263] width 206 height 110
click at [849, 245] on input "text" at bounding box center [888, 245] width 181 height 27
type input "kalpana"
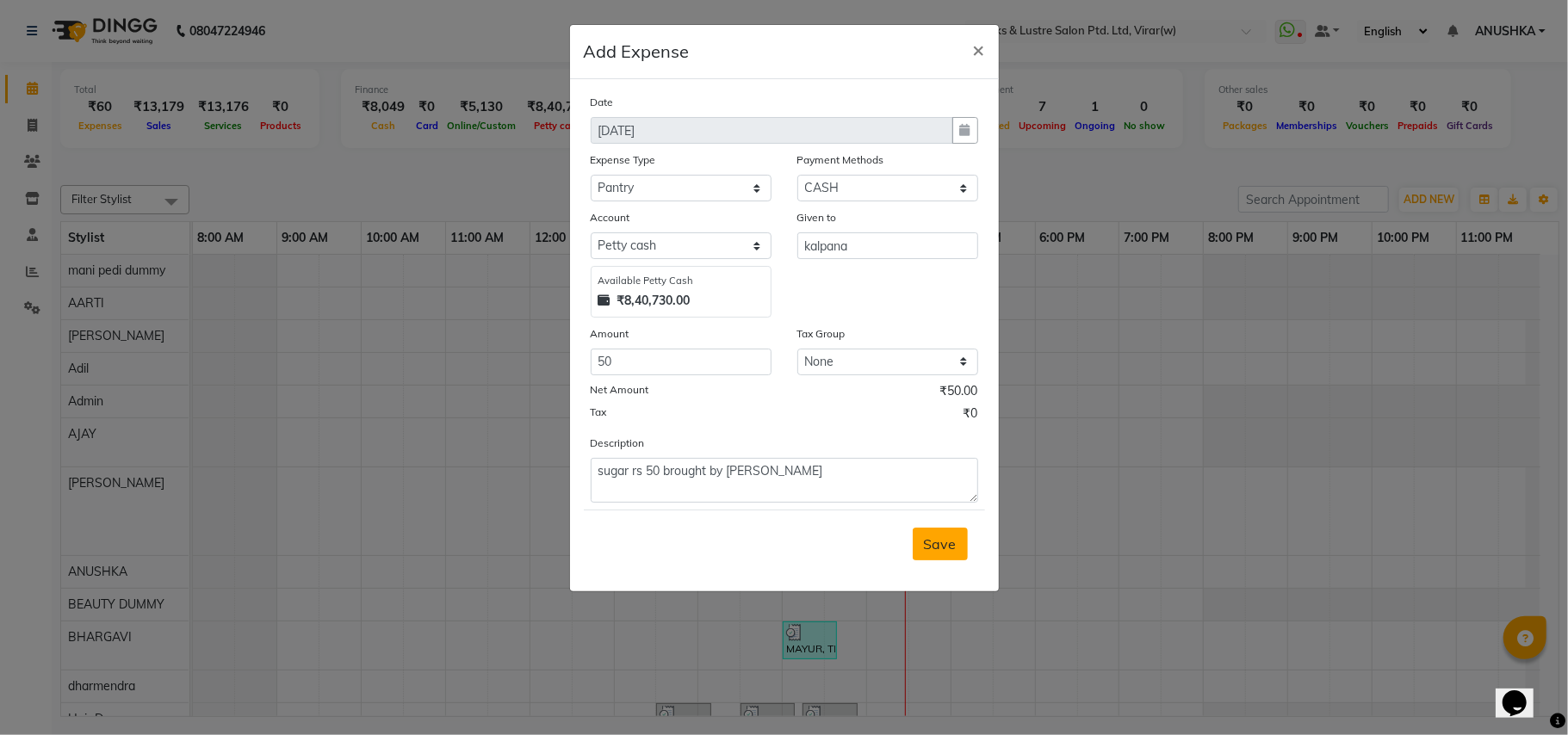
click at [928, 538] on span "Save" at bounding box center [940, 544] width 33 height 18
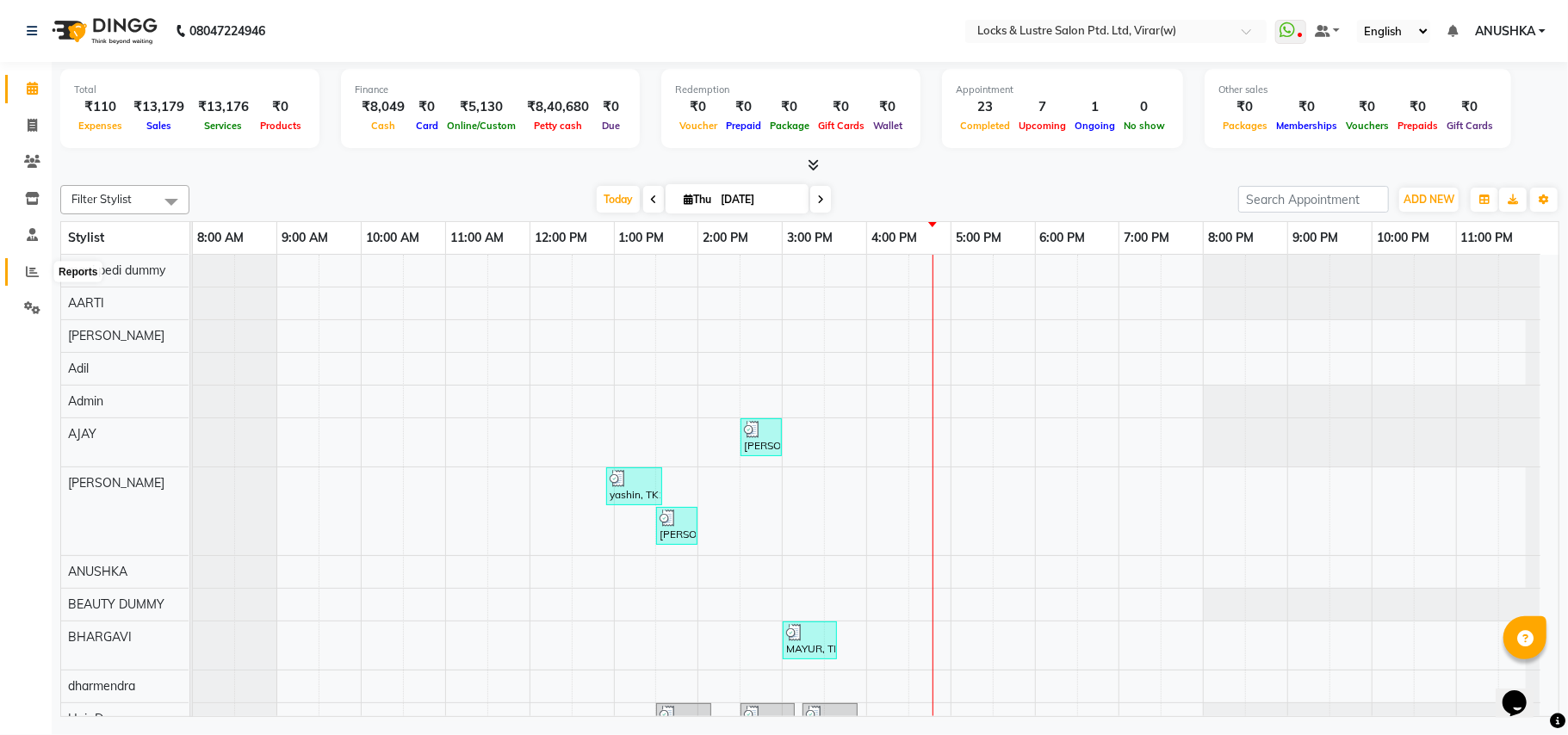
click at [28, 273] on icon at bounding box center [33, 271] width 13 height 13
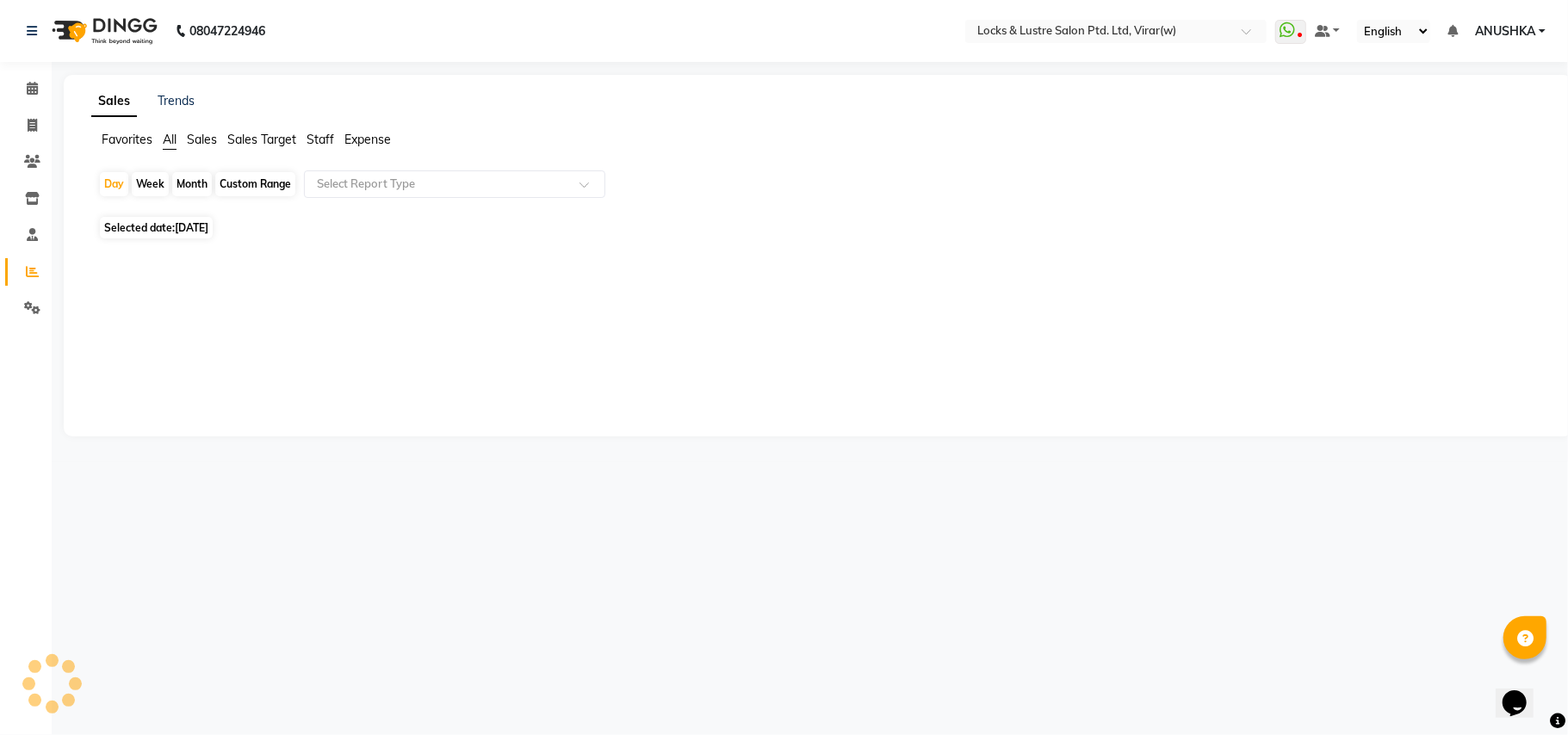
click at [322, 141] on span "Staff" at bounding box center [321, 139] width 28 height 16
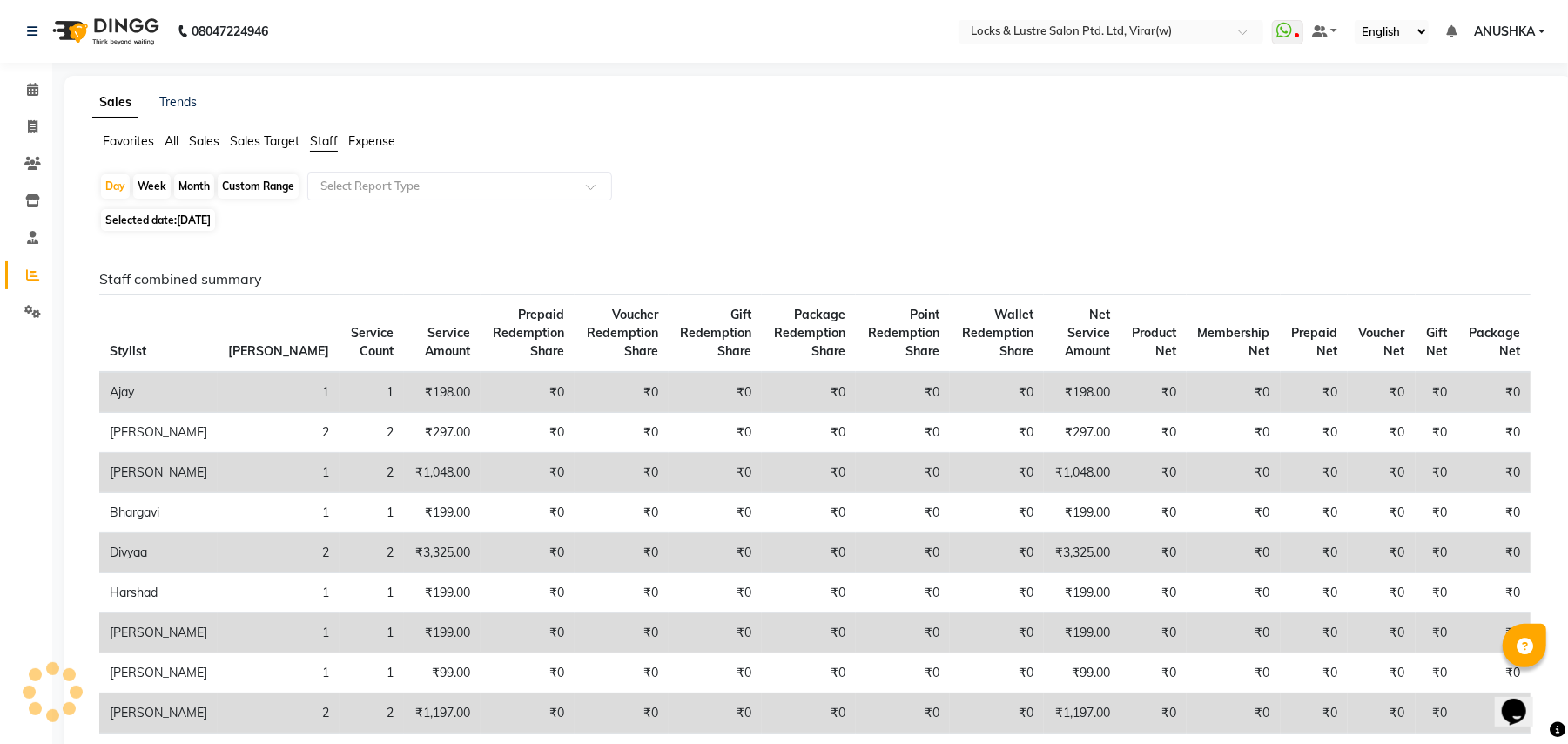
drag, startPoint x: 259, startPoint y: 179, endPoint x: 259, endPoint y: 192, distance: 13.0
click at [259, 182] on div "Custom Range" at bounding box center [259, 186] width 81 height 24
select select "9"
select select "2025"
drag, startPoint x: 280, startPoint y: 192, endPoint x: 259, endPoint y: 259, distance: 70.2
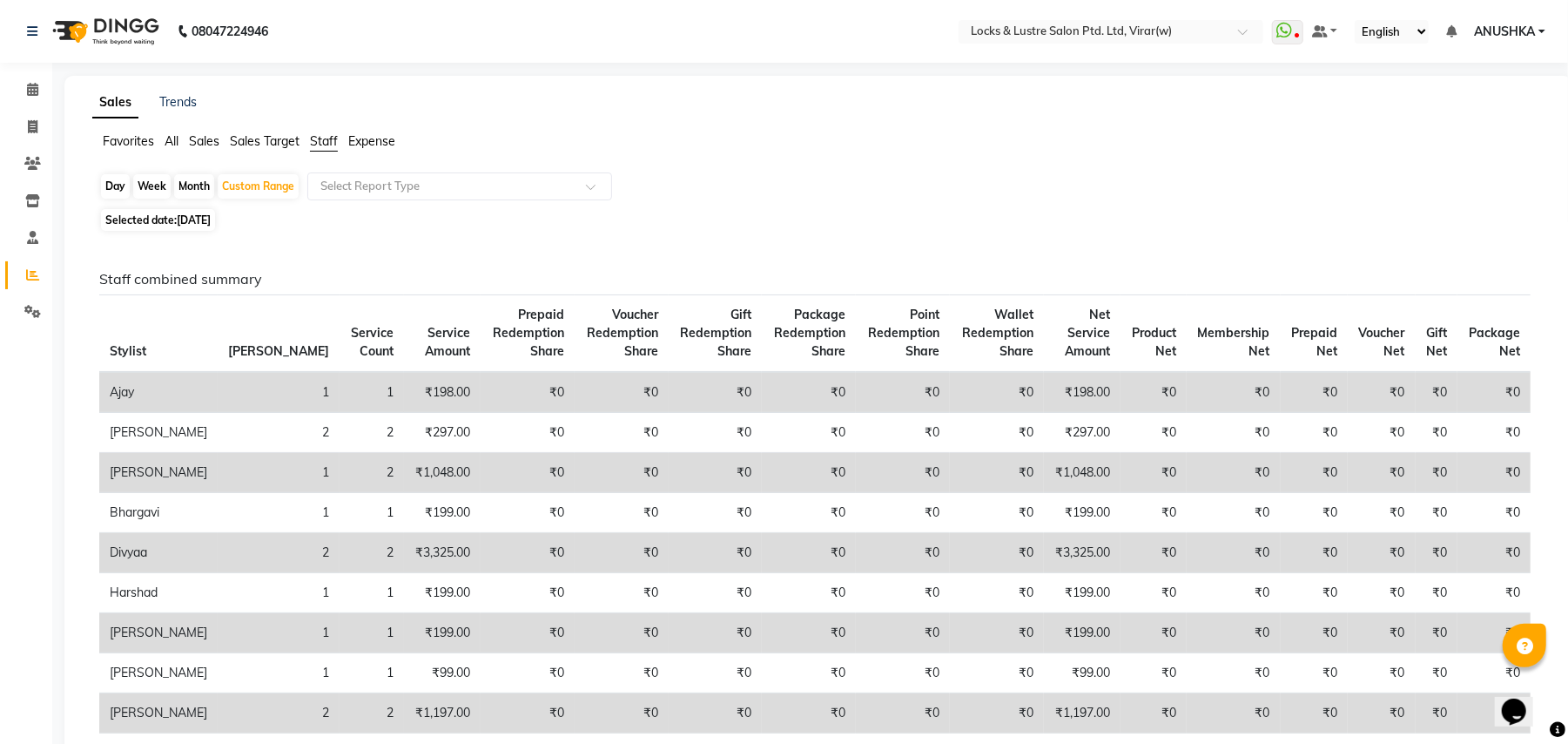
click at [265, 198] on div "Custom Range" at bounding box center [259, 186] width 81 height 24
select select "9"
select select "2025"
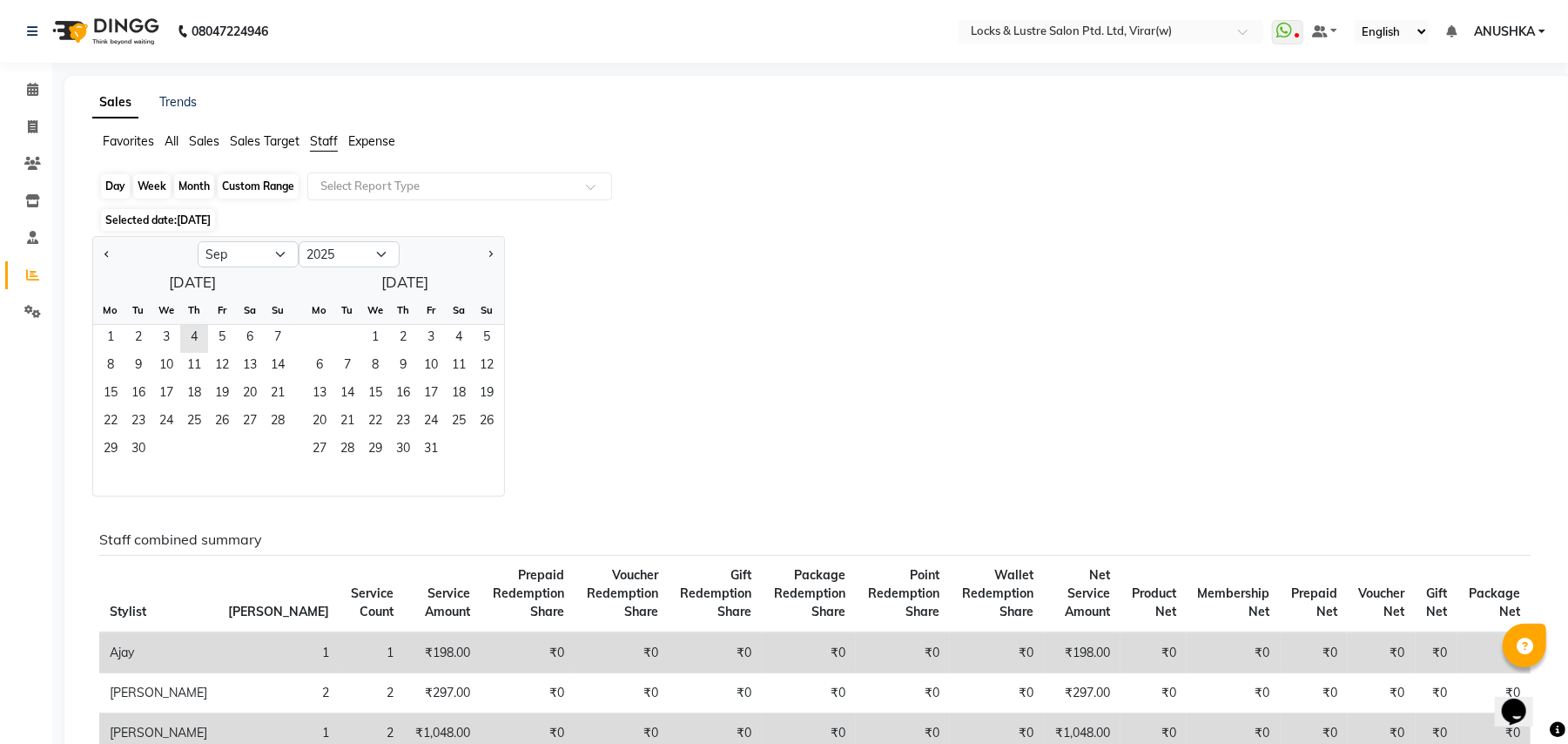
click at [269, 183] on div "Custom Range" at bounding box center [259, 186] width 81 height 24
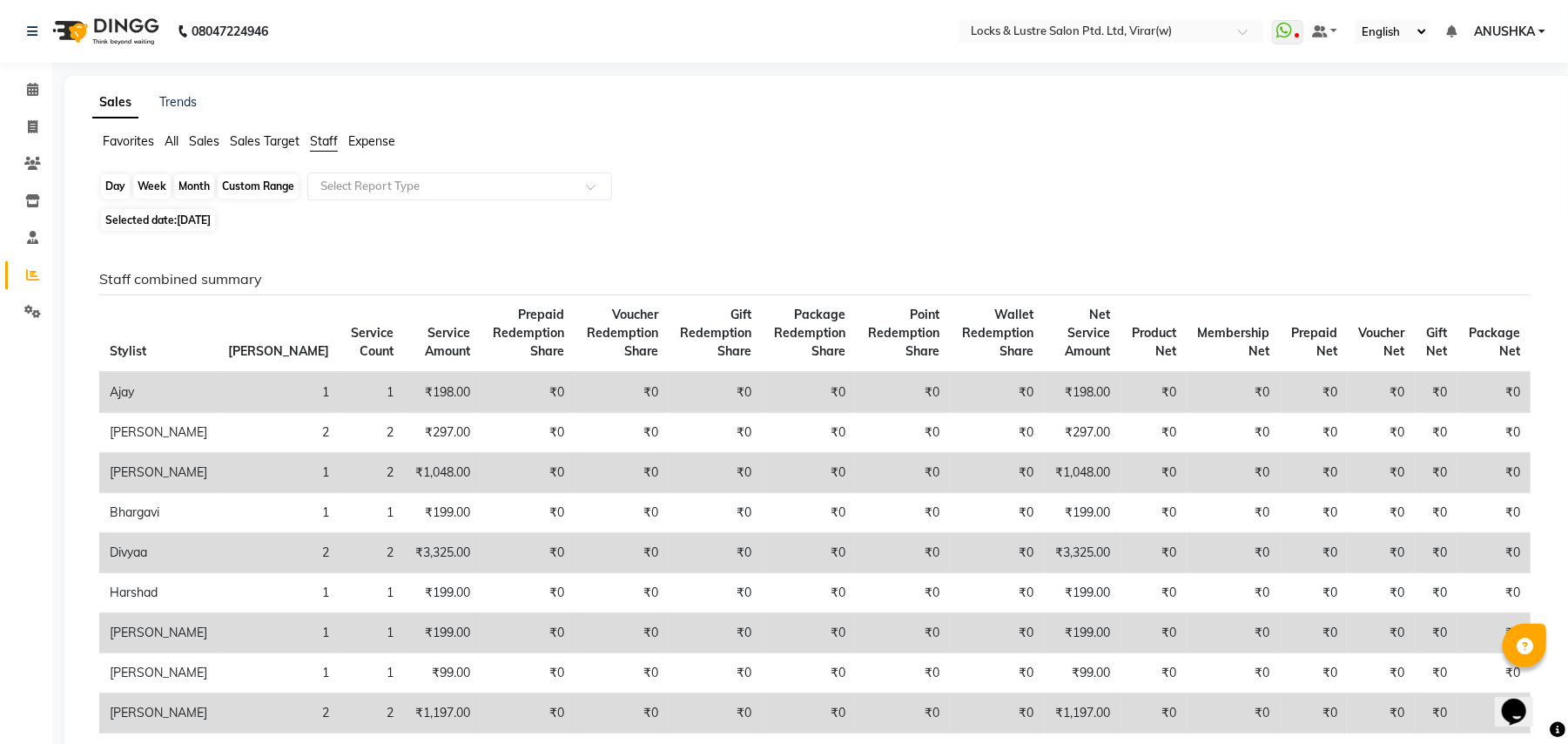
click at [269, 183] on div "Custom Range" at bounding box center [259, 186] width 81 height 24
select select "9"
select select "2025"
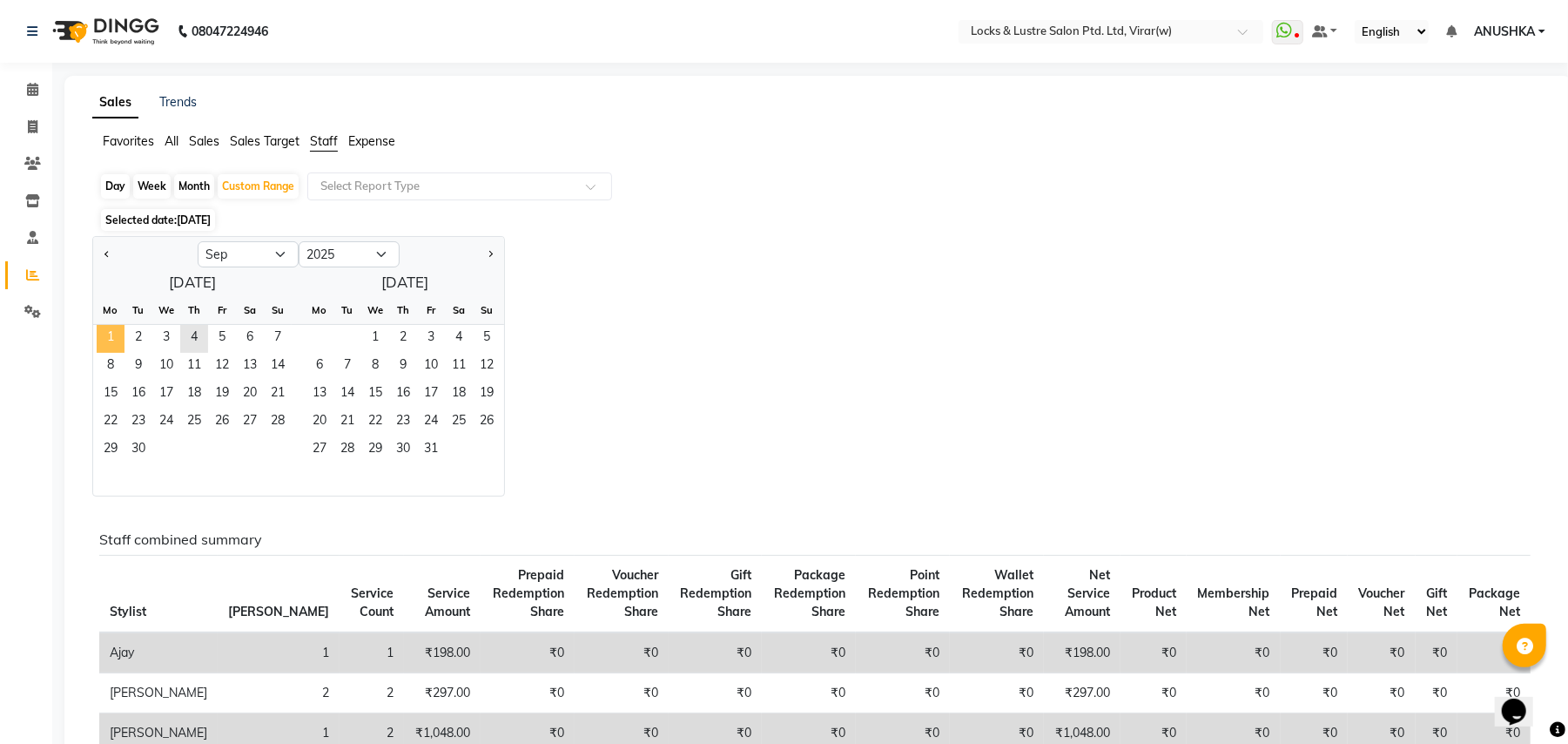
click at [115, 338] on span "1" at bounding box center [111, 340] width 28 height 28
click at [196, 329] on span "4" at bounding box center [195, 340] width 28 height 28
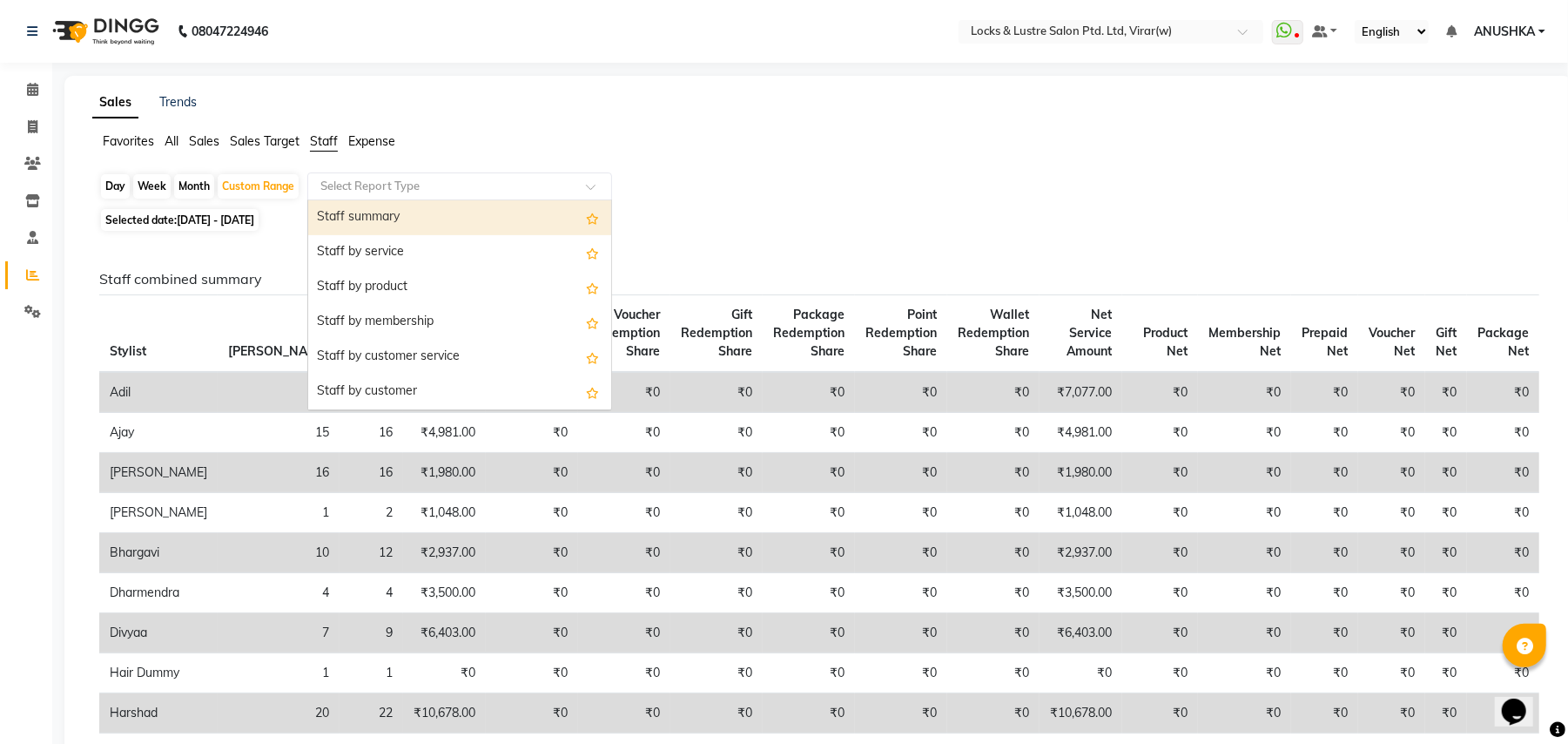
click at [386, 190] on input "text" at bounding box center [442, 186] width 251 height 18
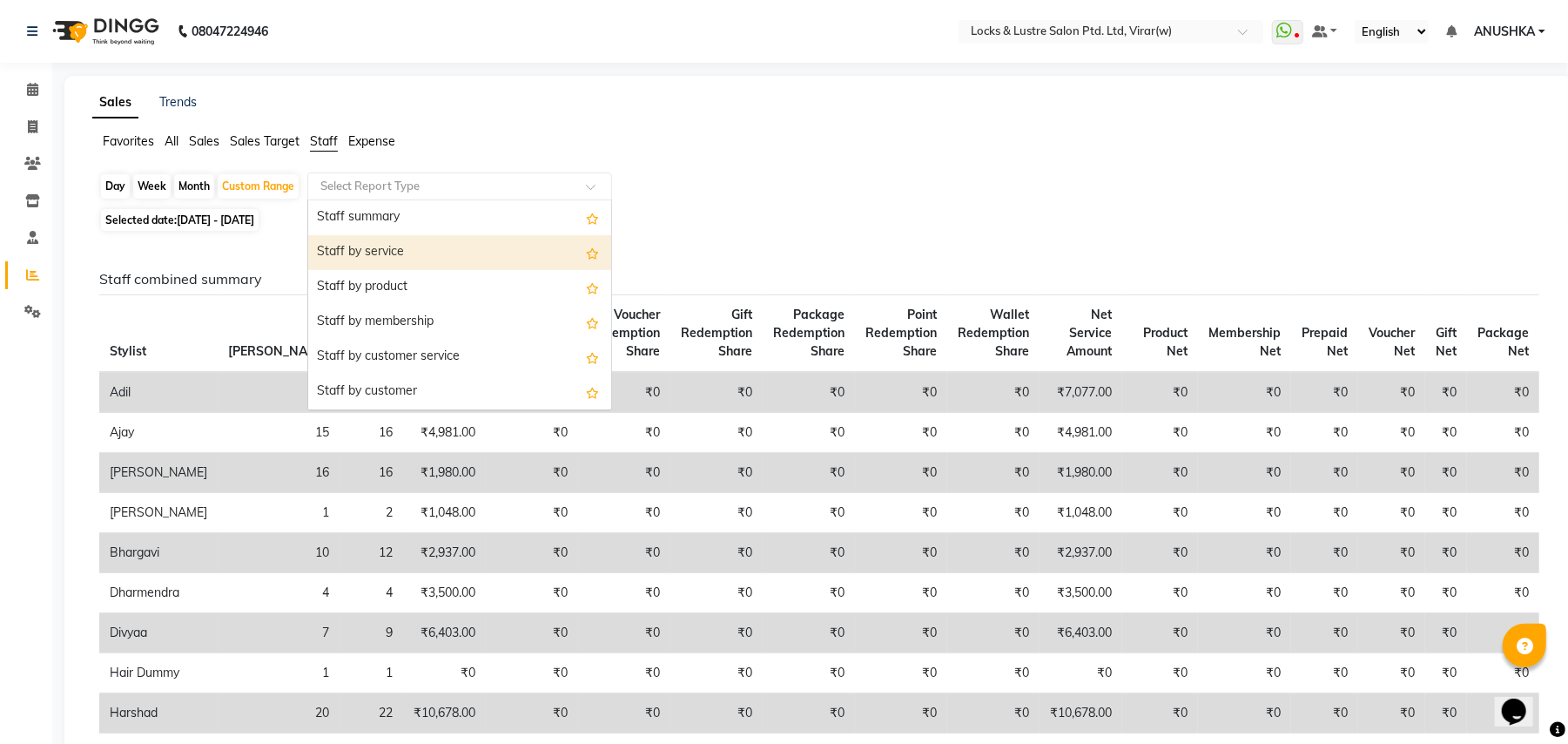
click at [387, 245] on div "Staff by service" at bounding box center [460, 252] width 303 height 35
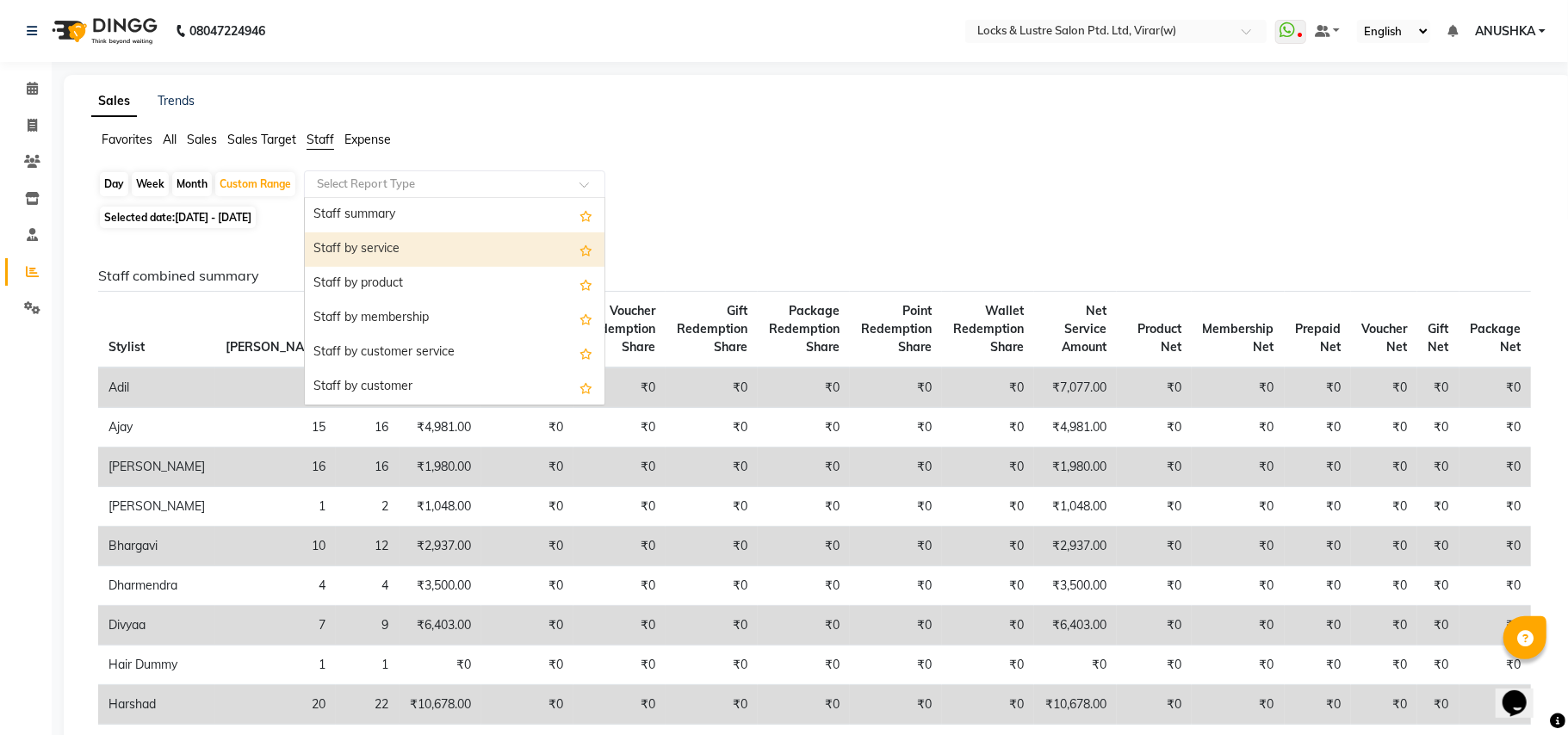
select select "csv"
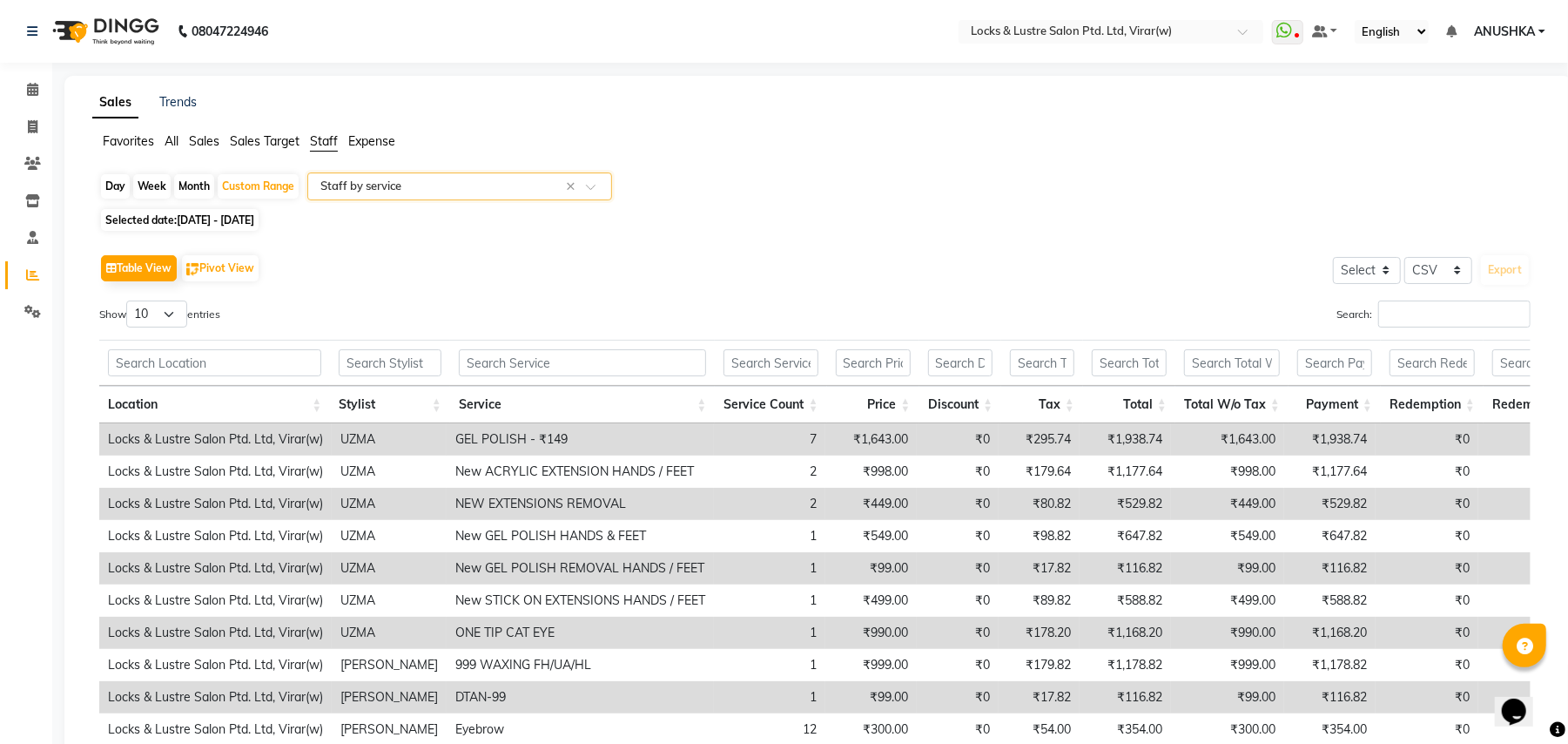
drag, startPoint x: 422, startPoint y: 171, endPoint x: 422, endPoint y: 189, distance: 18.0
click at [422, 178] on div "Select Report Type × Staff by service ×" at bounding box center [460, 186] width 305 height 28
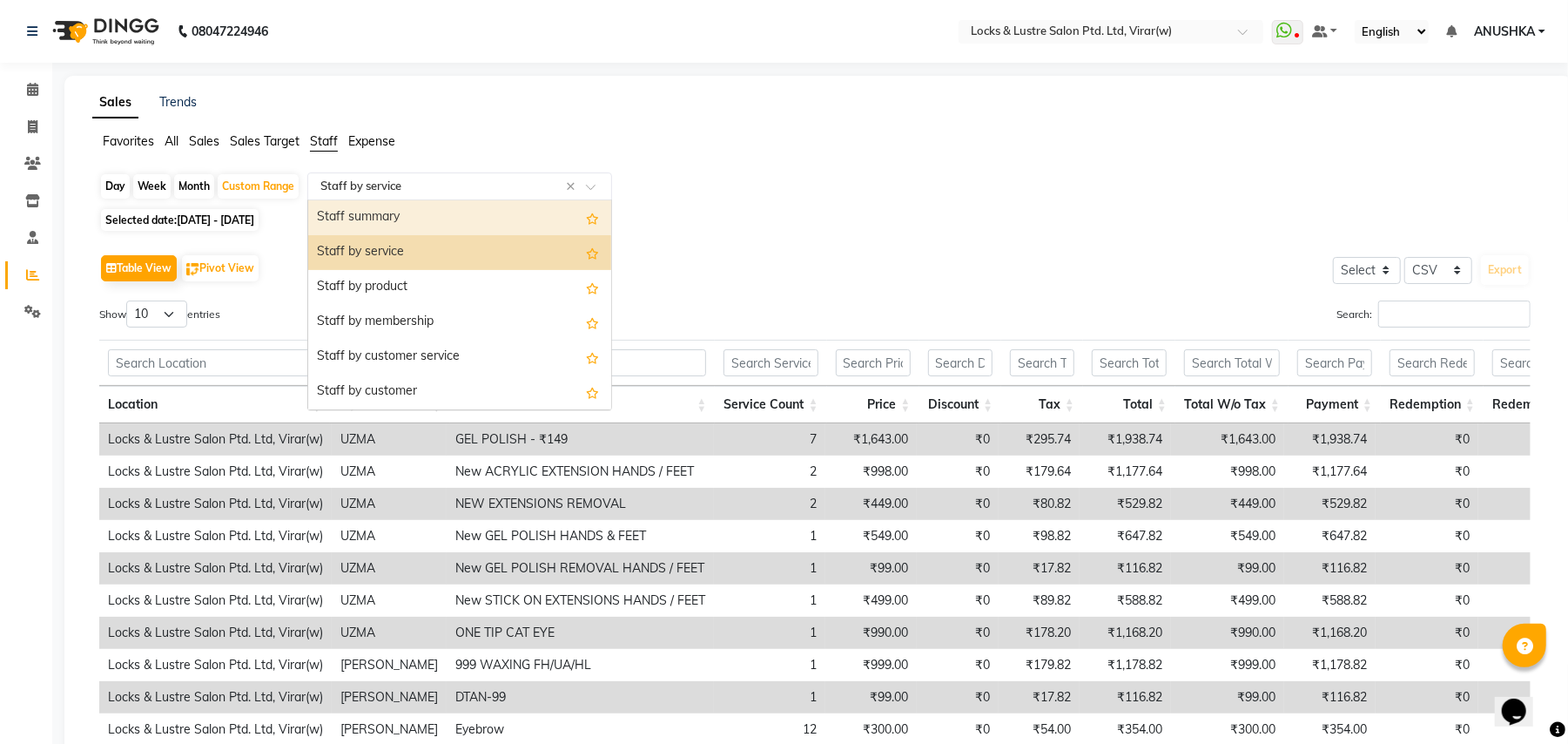
click at [416, 207] on div "Staff summary" at bounding box center [460, 217] width 303 height 35
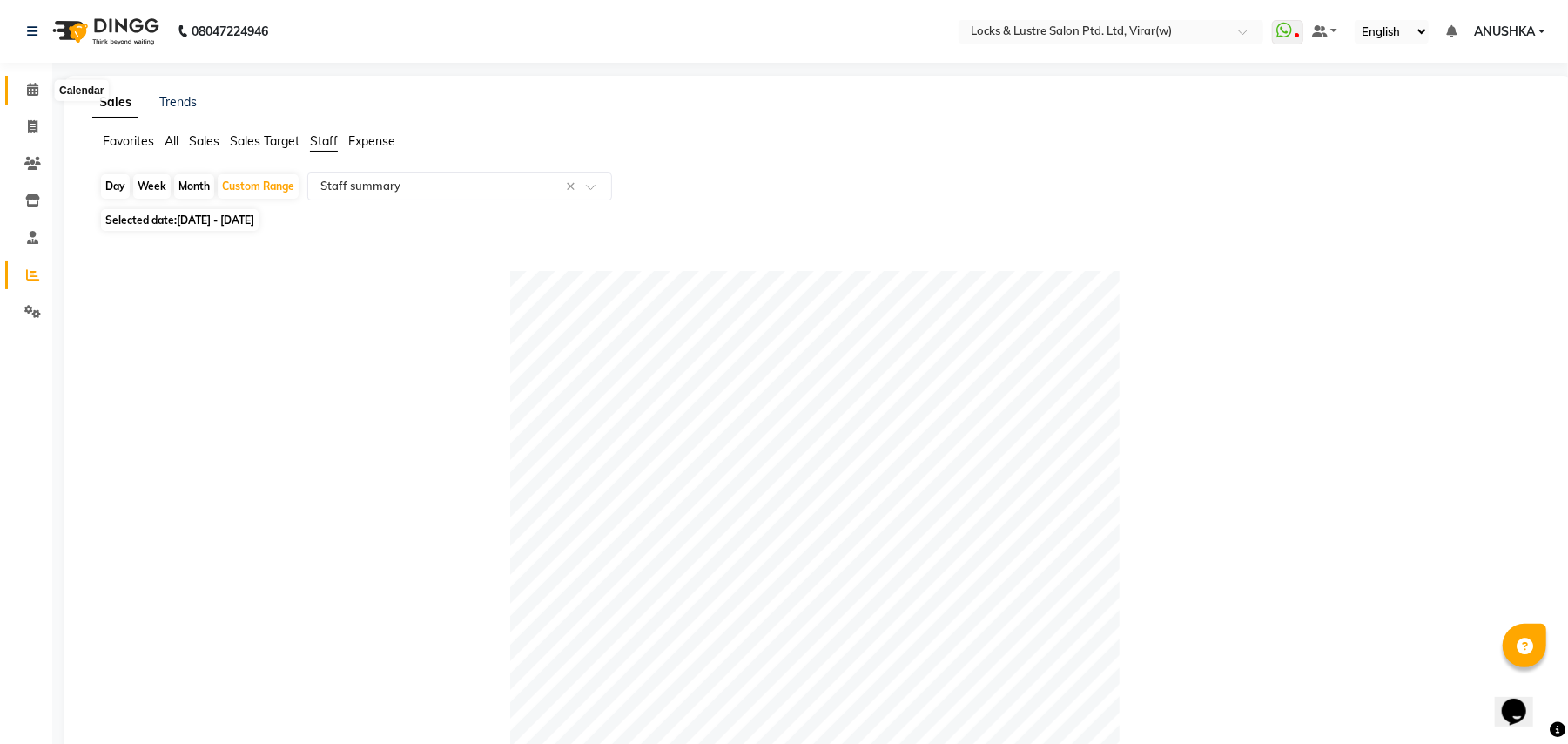
click at [29, 91] on icon at bounding box center [33, 89] width 11 height 13
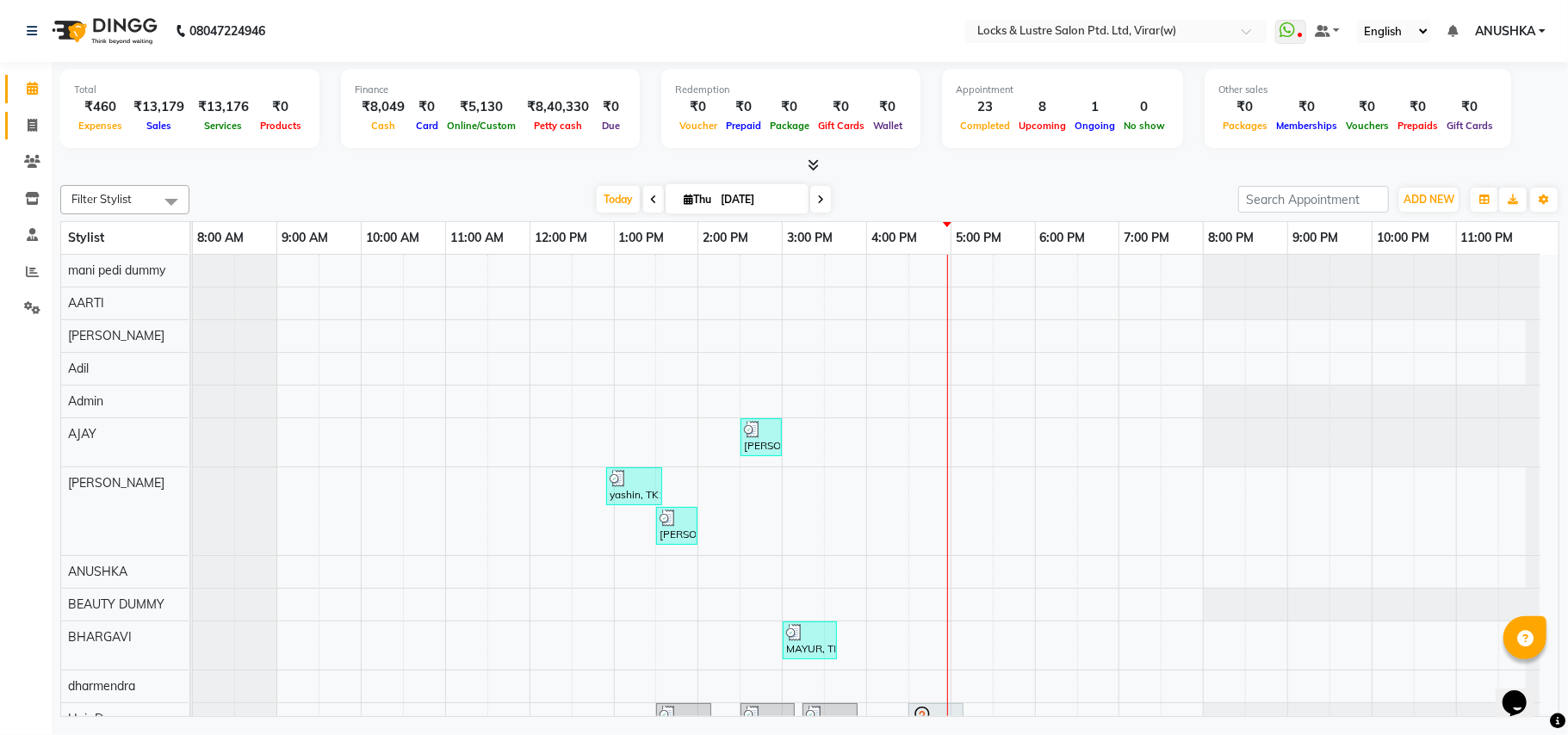
click at [38, 114] on link "Invoice" at bounding box center [26, 125] width 41 height 29
select select "service"
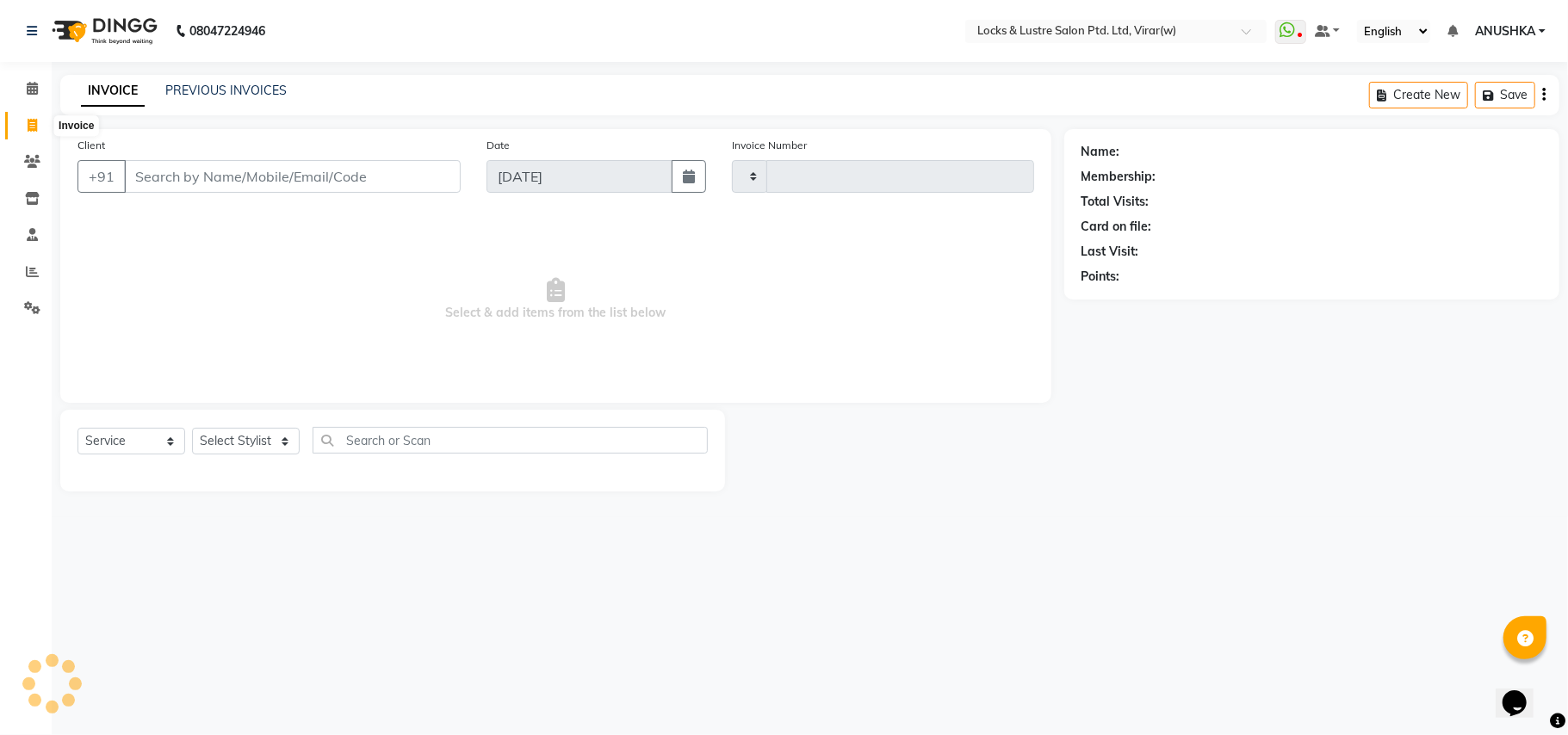
type input "14568"
select select "5944"
click at [204, 166] on input "Client" at bounding box center [292, 176] width 336 height 33
click at [207, 174] on input "Client" at bounding box center [292, 176] width 336 height 33
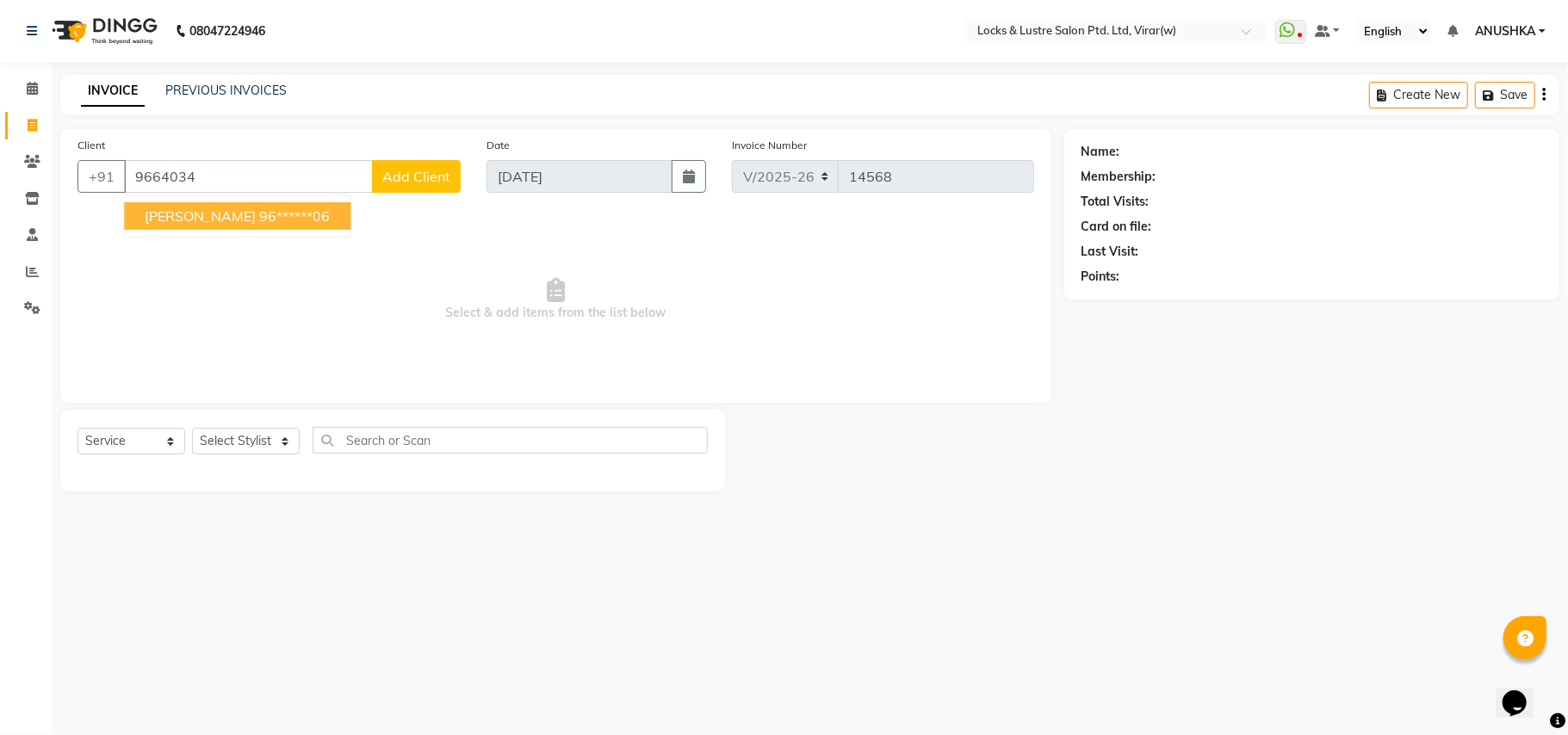
drag, startPoint x: 217, startPoint y: 202, endPoint x: 345, endPoint y: 462, distance: 289.8
click at [217, 204] on button "[PERSON_NAME] 96******06" at bounding box center [237, 217] width 227 height 28
type input "96******06"
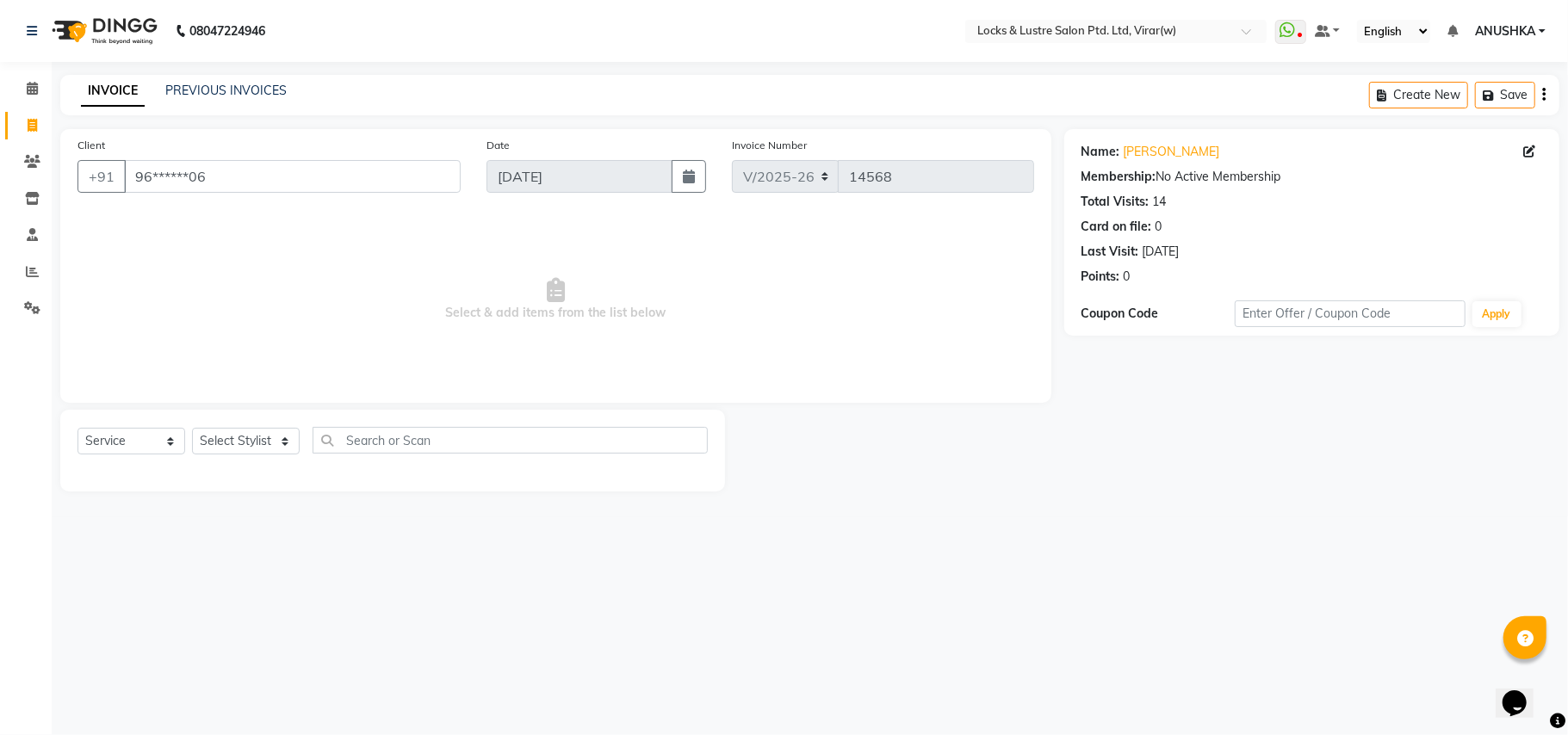
drag, startPoint x: 186, startPoint y: 400, endPoint x: 204, endPoint y: 452, distance: 55.0
click at [201, 449] on div "Client +91 96******06 Date [DATE] Invoice Number V/2025 V/[PHONE_NUMBER] Select…" at bounding box center [556, 310] width 1017 height 362
click at [234, 453] on select "Select Stylist [PERSON_NAME] [PERSON_NAME] [PERSON_NAME] AKASH [PERSON_NAME] [P…" at bounding box center [246, 440] width 108 height 27
select select "42107"
drag, startPoint x: 234, startPoint y: 453, endPoint x: 256, endPoint y: 453, distance: 22.0
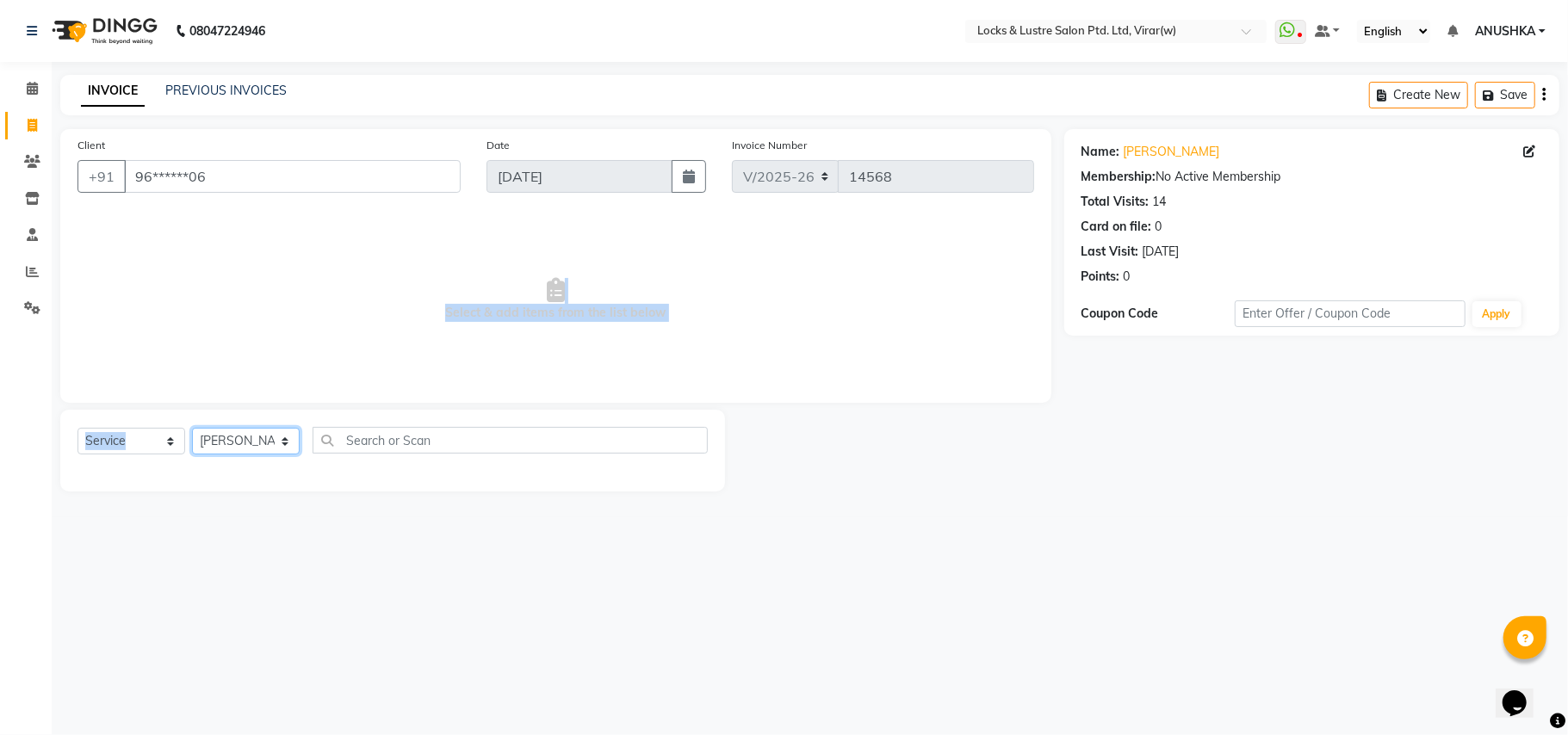
click at [236, 453] on select "Select Stylist [PERSON_NAME] [PERSON_NAME] [PERSON_NAME] AKASH [PERSON_NAME] [P…" at bounding box center [246, 440] width 108 height 27
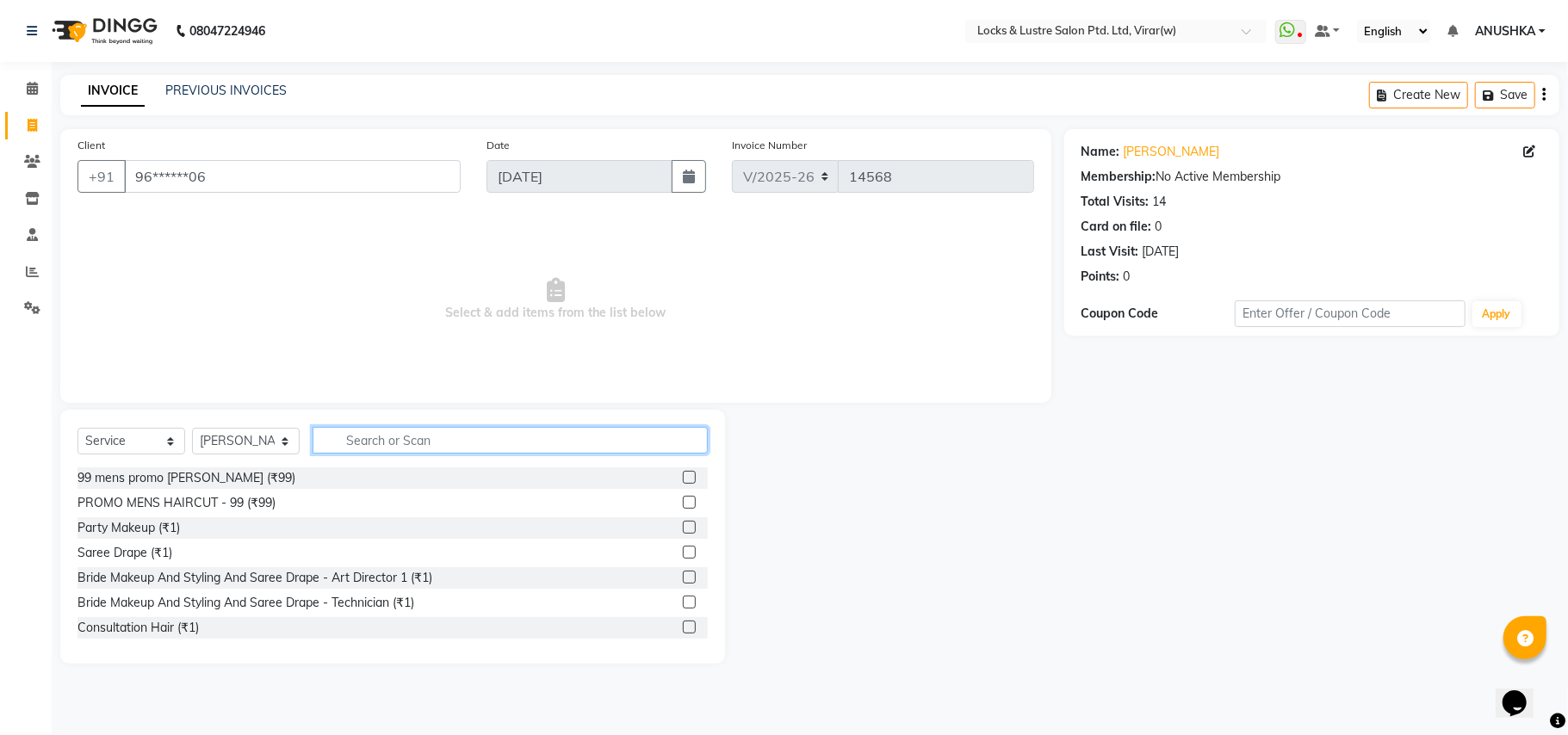
click at [360, 449] on input "text" at bounding box center [509, 440] width 395 height 27
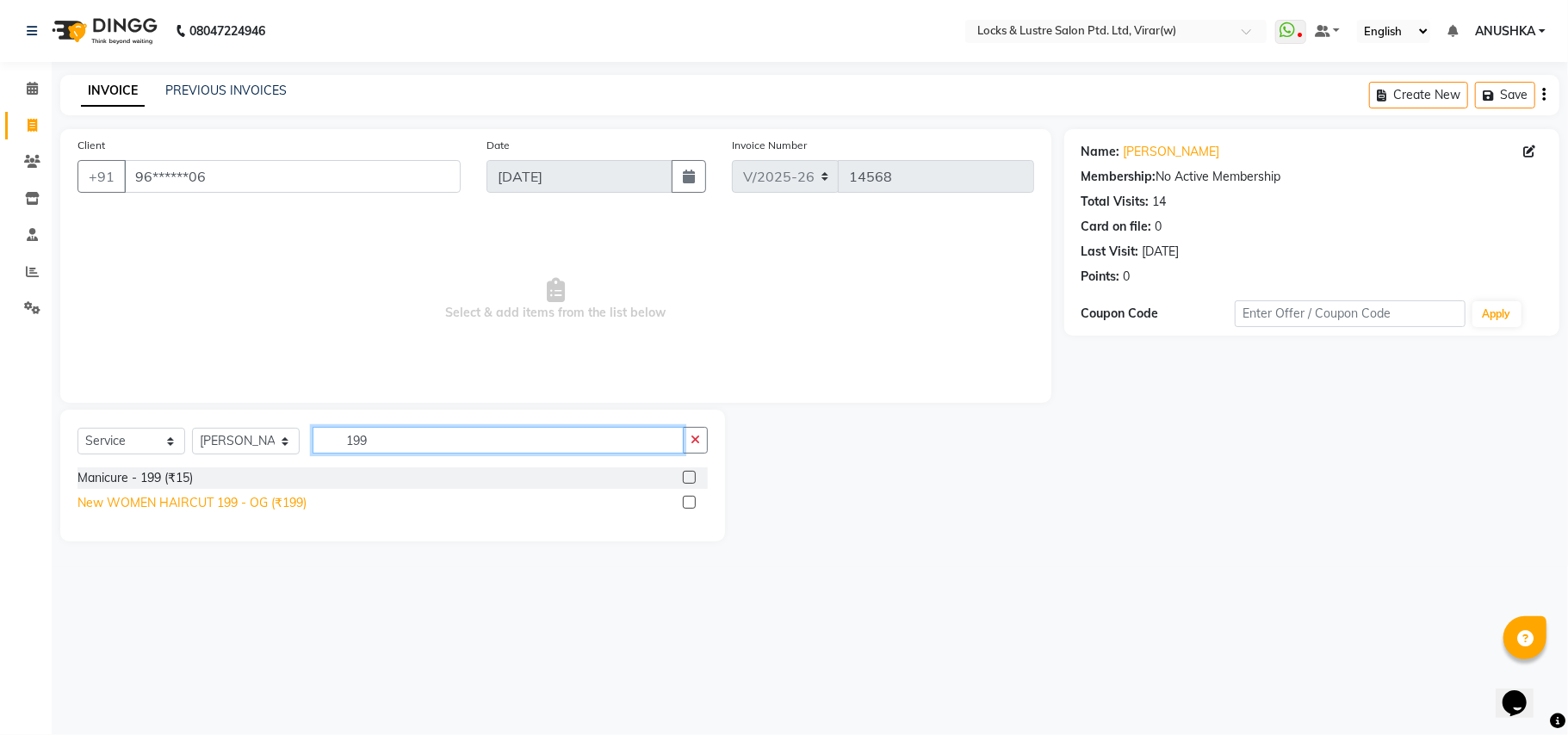
type input "199"
click at [231, 499] on div "New WOMEN HAIRCUT 199 - OG (₹199)" at bounding box center [191, 503] width 229 height 18
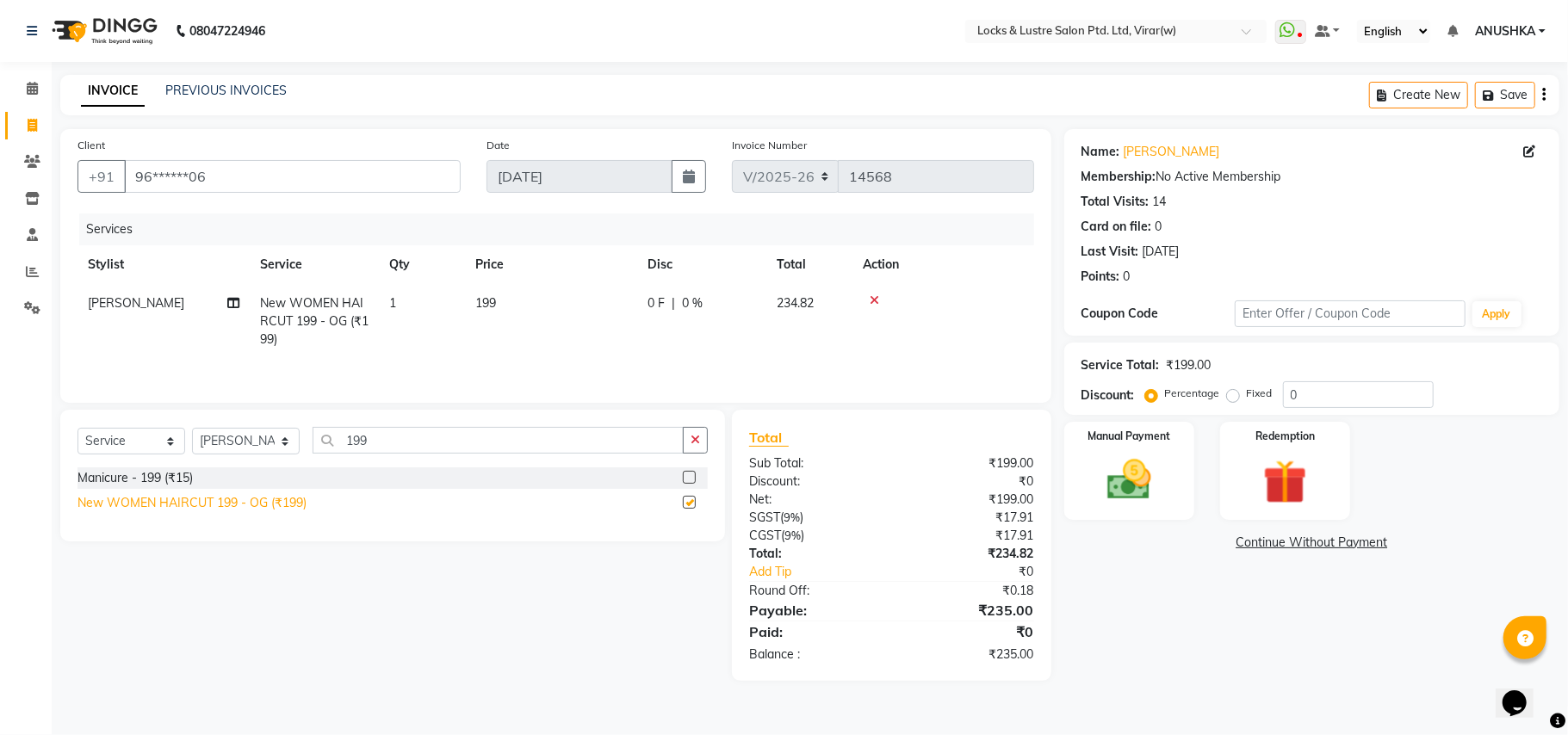
checkbox input "false"
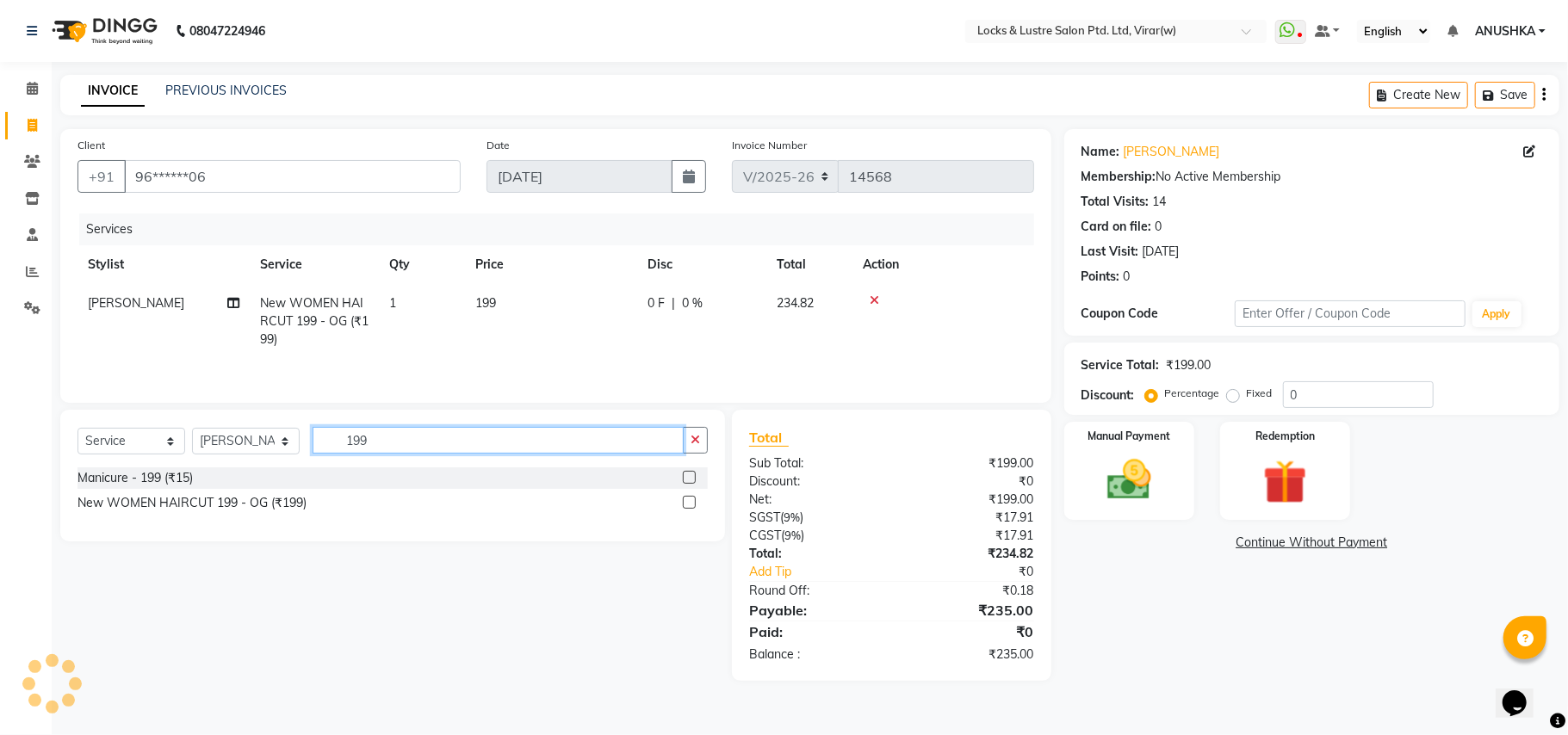
click at [397, 440] on input "199" at bounding box center [497, 440] width 371 height 27
type input "1"
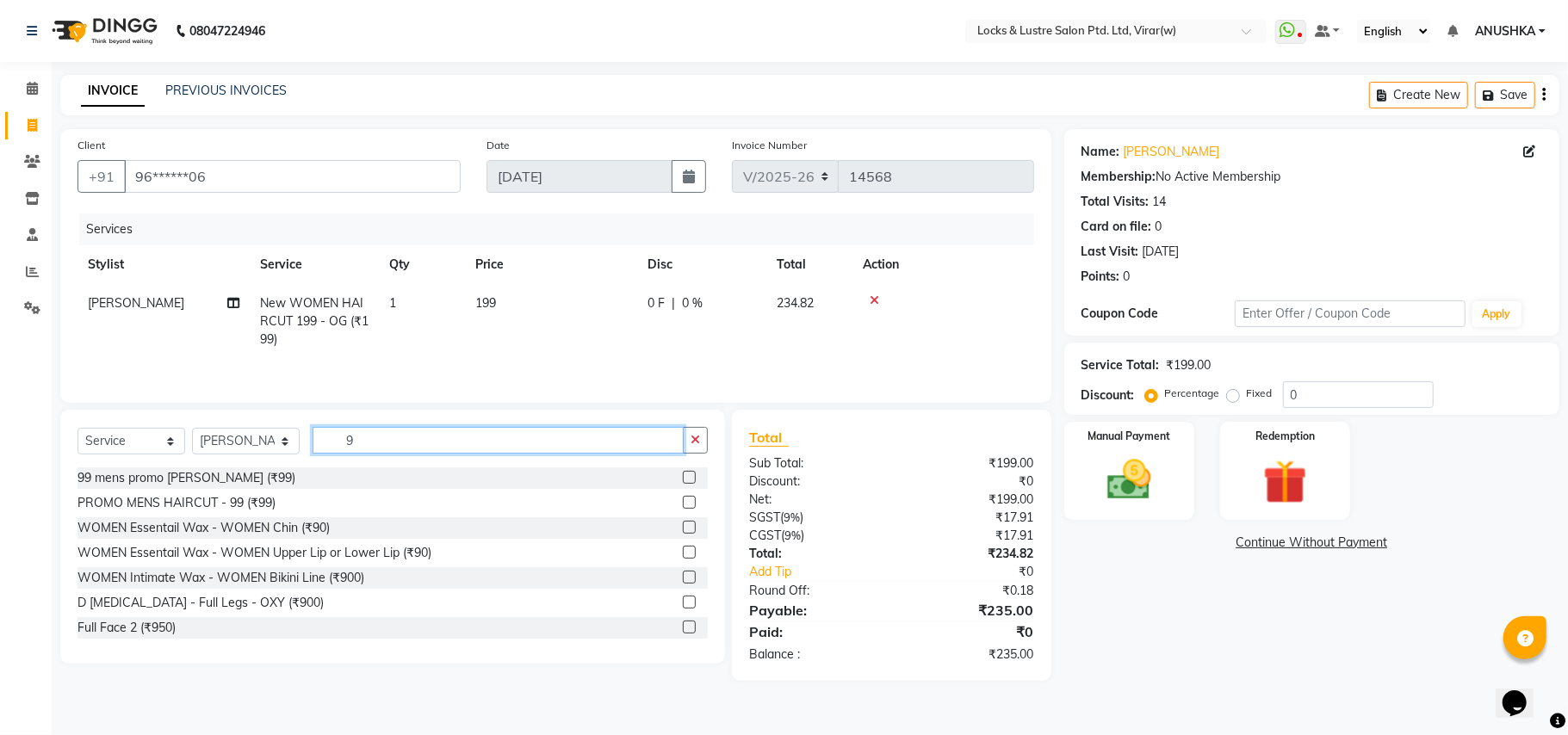
type input "99"
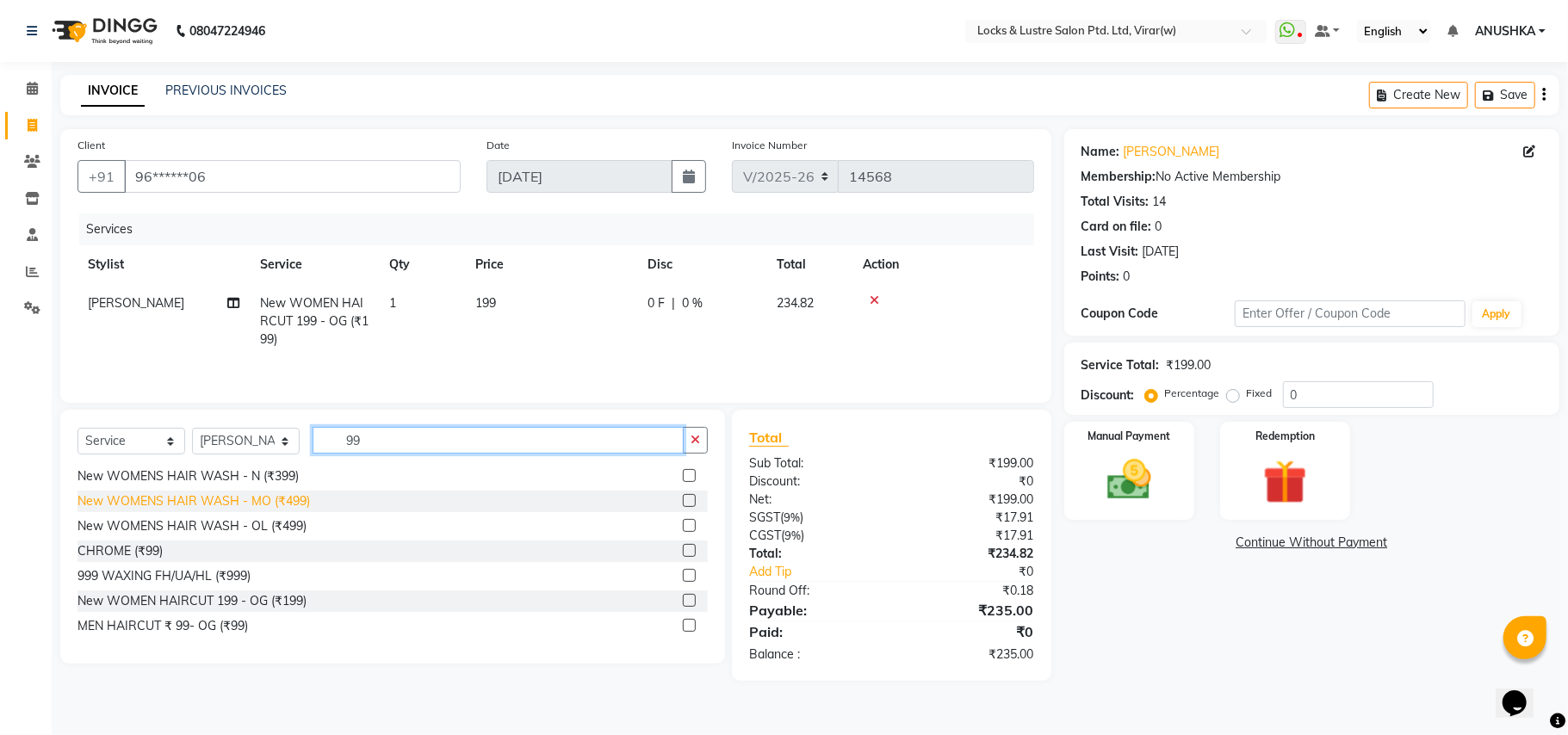
scroll to position [370, 0]
drag, startPoint x: 426, startPoint y: 455, endPoint x: 93, endPoint y: 514, distance: 338.2
click at [93, 514] on div "Select Service Product Membership Package Voucher Prepaid Gift Card Select Styl…" at bounding box center [392, 536] width 665 height 254
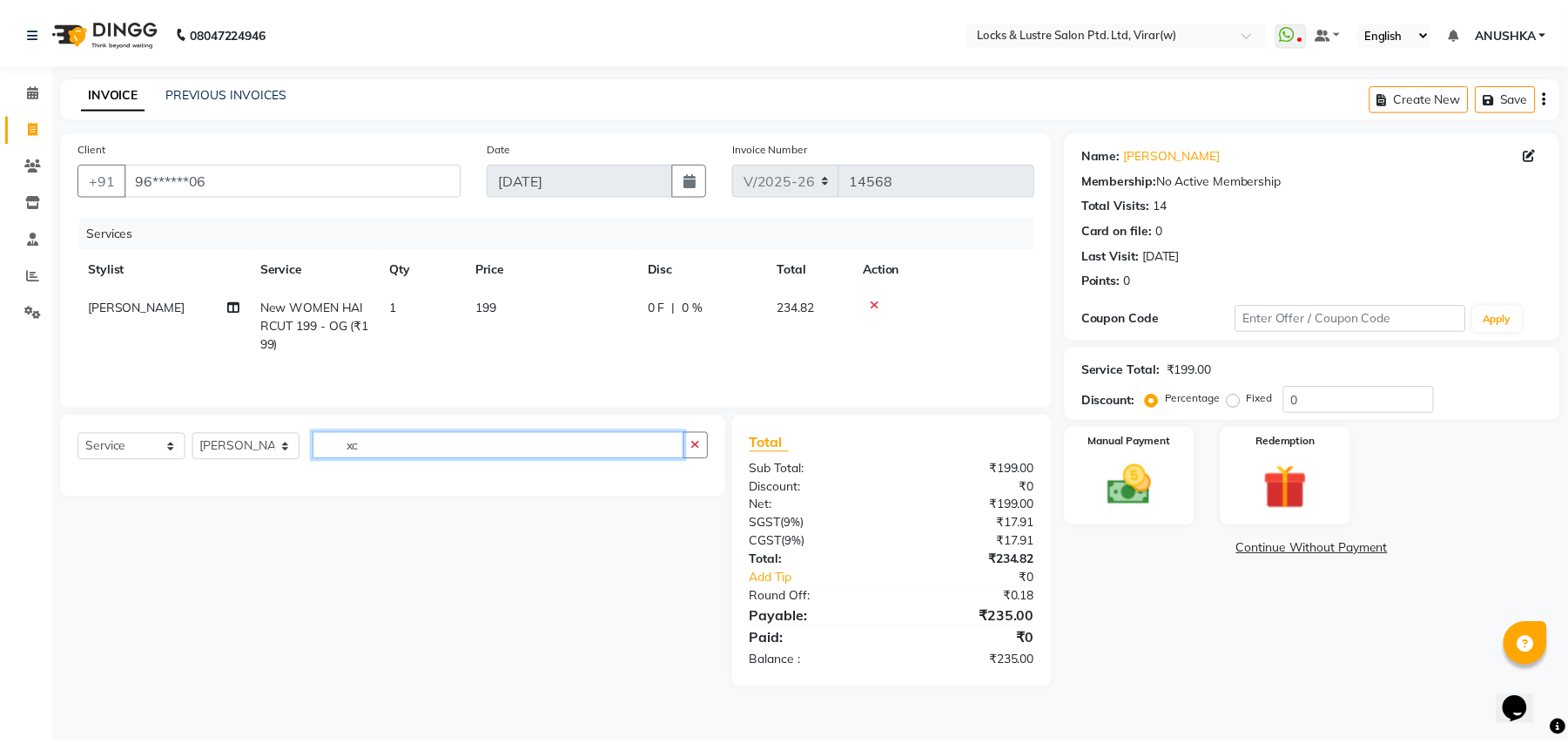
scroll to position [0, 0]
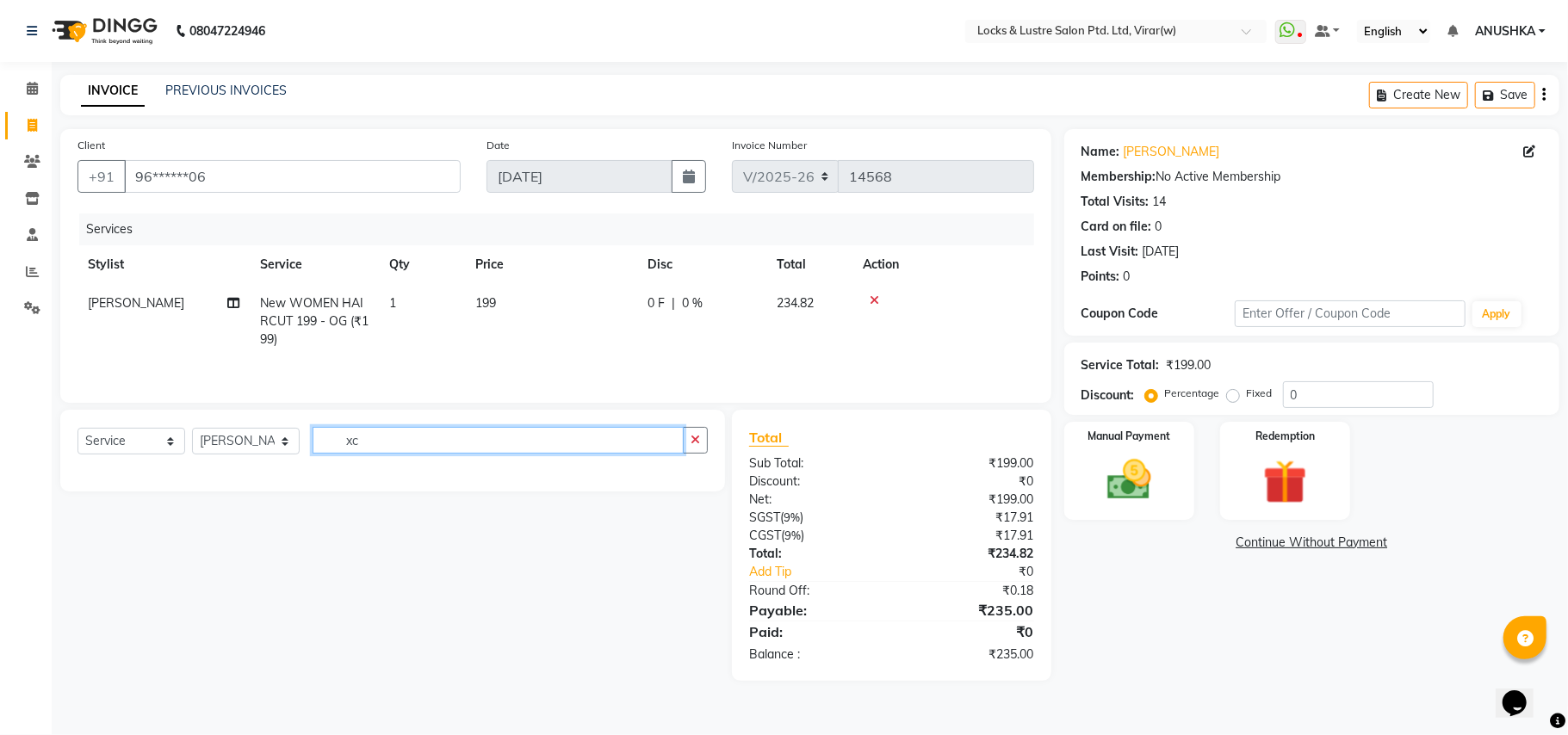
type input "x"
type input "com"
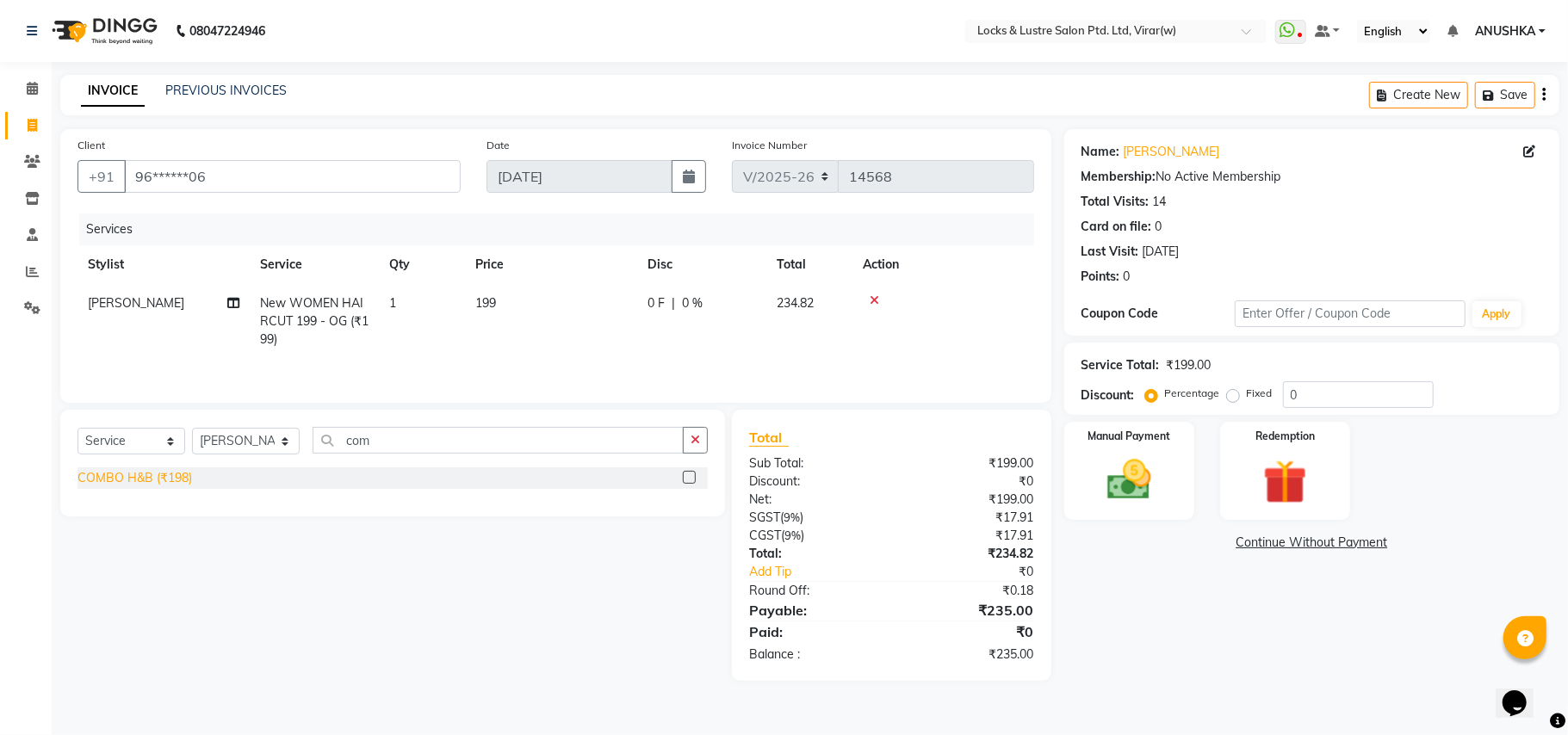
click at [146, 487] on div "COMBO H&B (₹198)" at bounding box center [134, 478] width 114 height 18
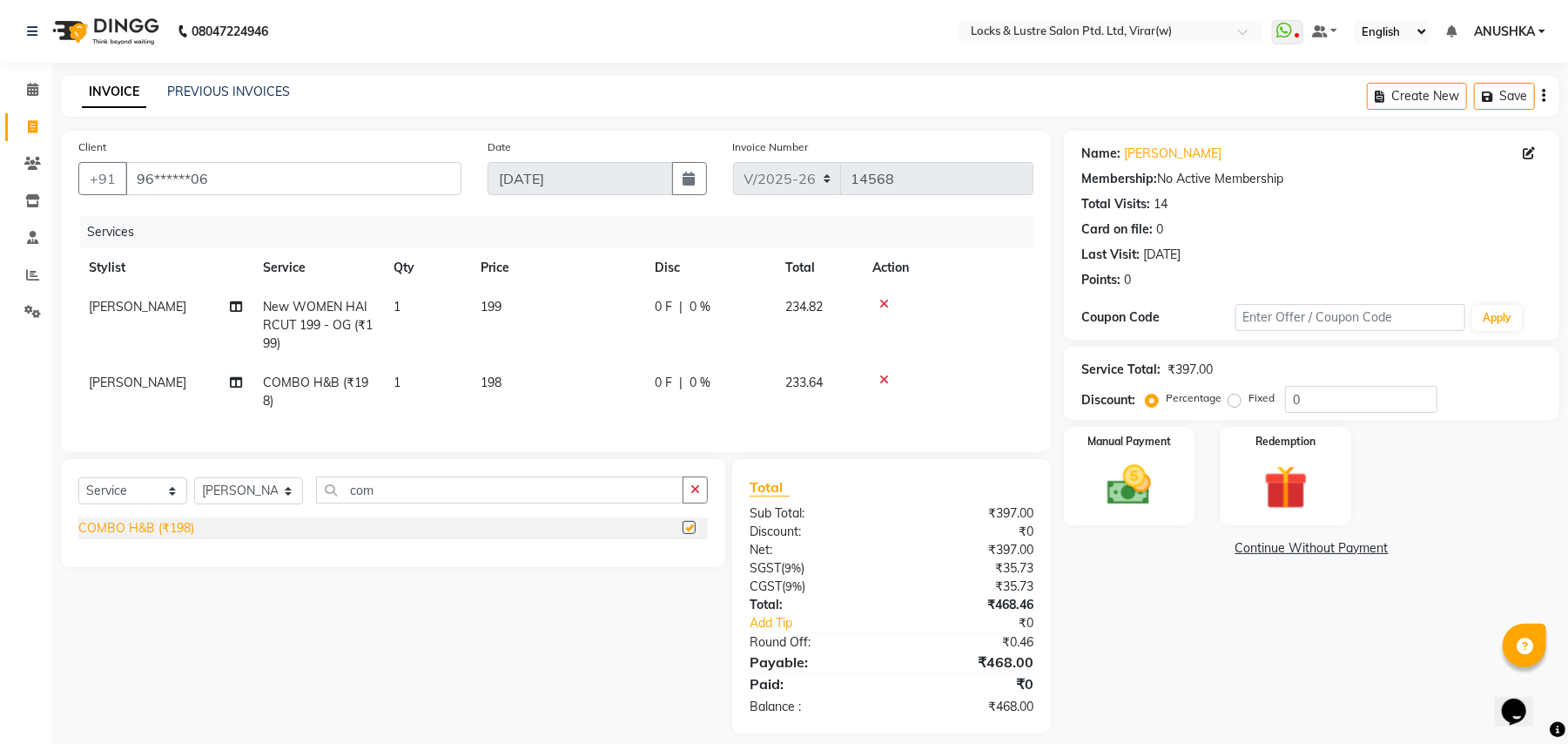
checkbox input "false"
click at [1156, 446] on label "Manual Payment" at bounding box center [1129, 440] width 87 height 17
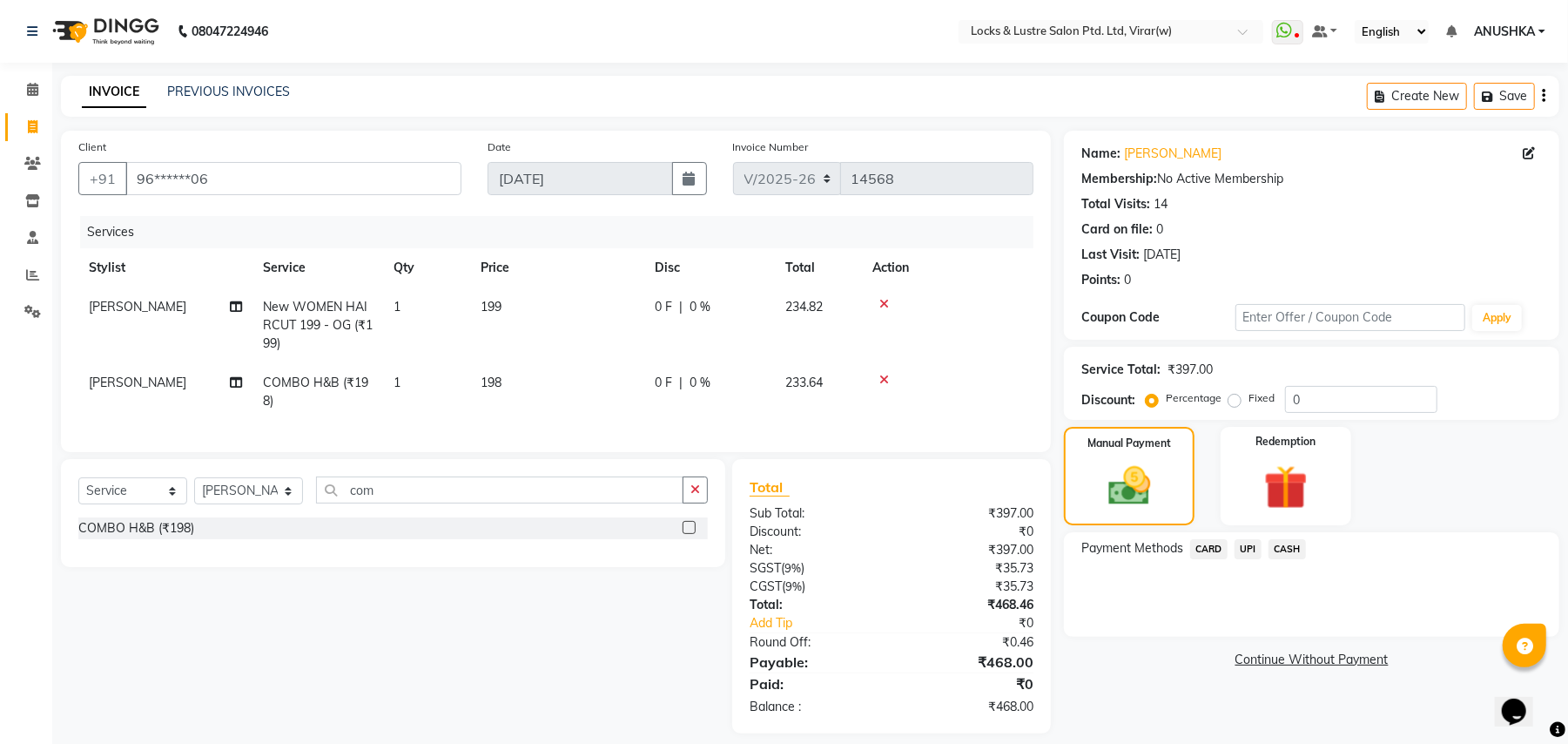
click at [1248, 551] on span "UPI" at bounding box center [1248, 548] width 27 height 20
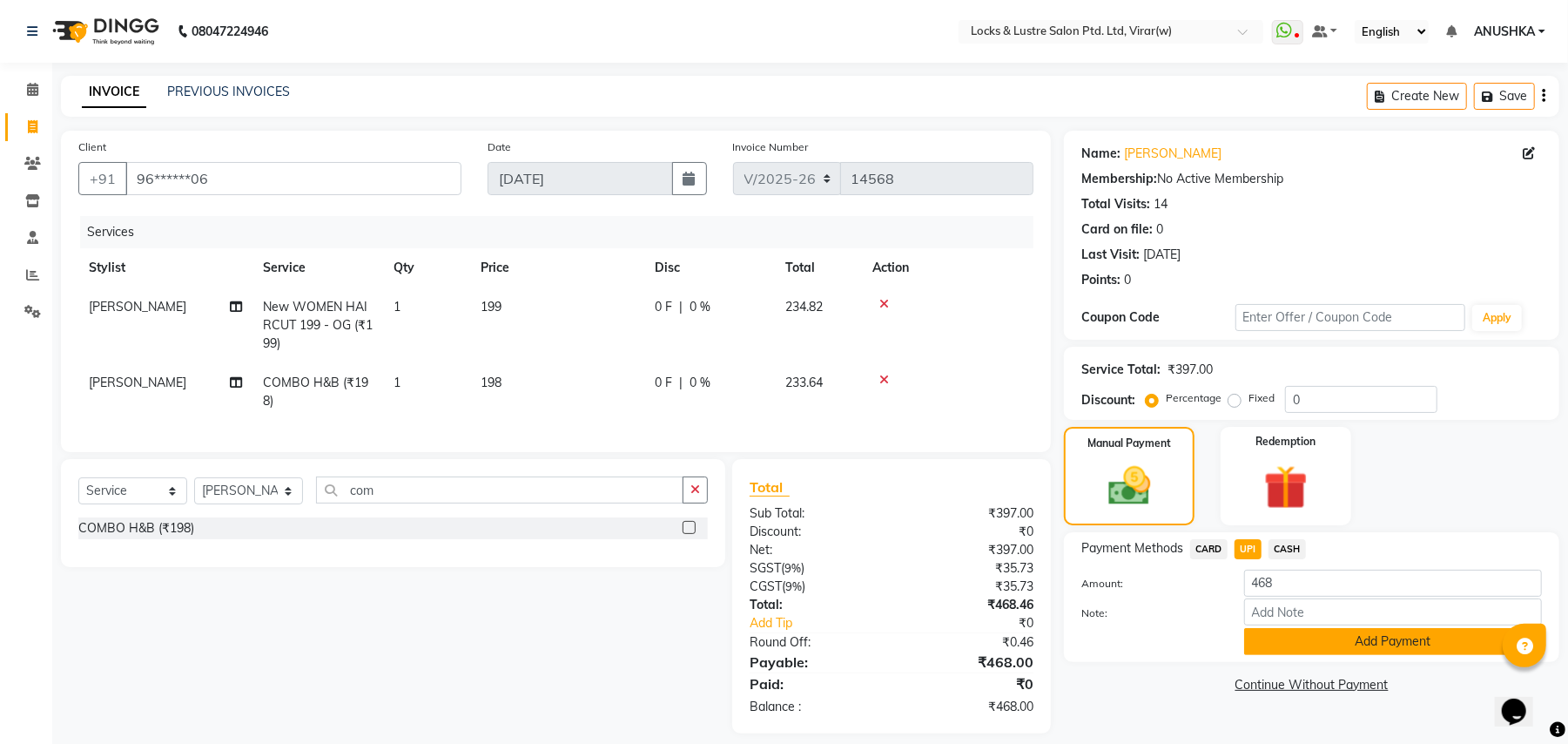
click at [1318, 642] on button "Add Payment" at bounding box center [1393, 641] width 298 height 27
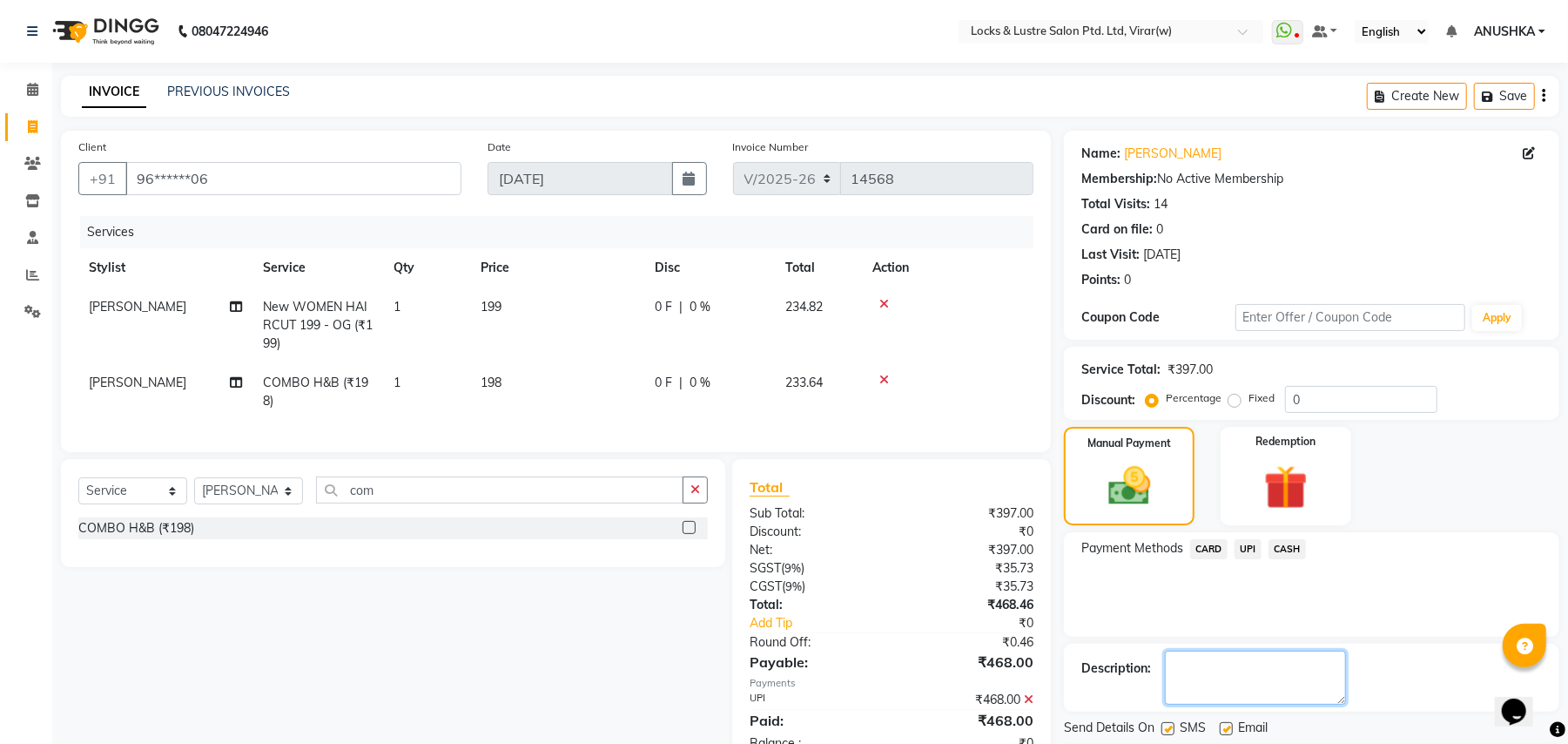
click at [1258, 680] on textarea at bounding box center [1256, 677] width 181 height 54
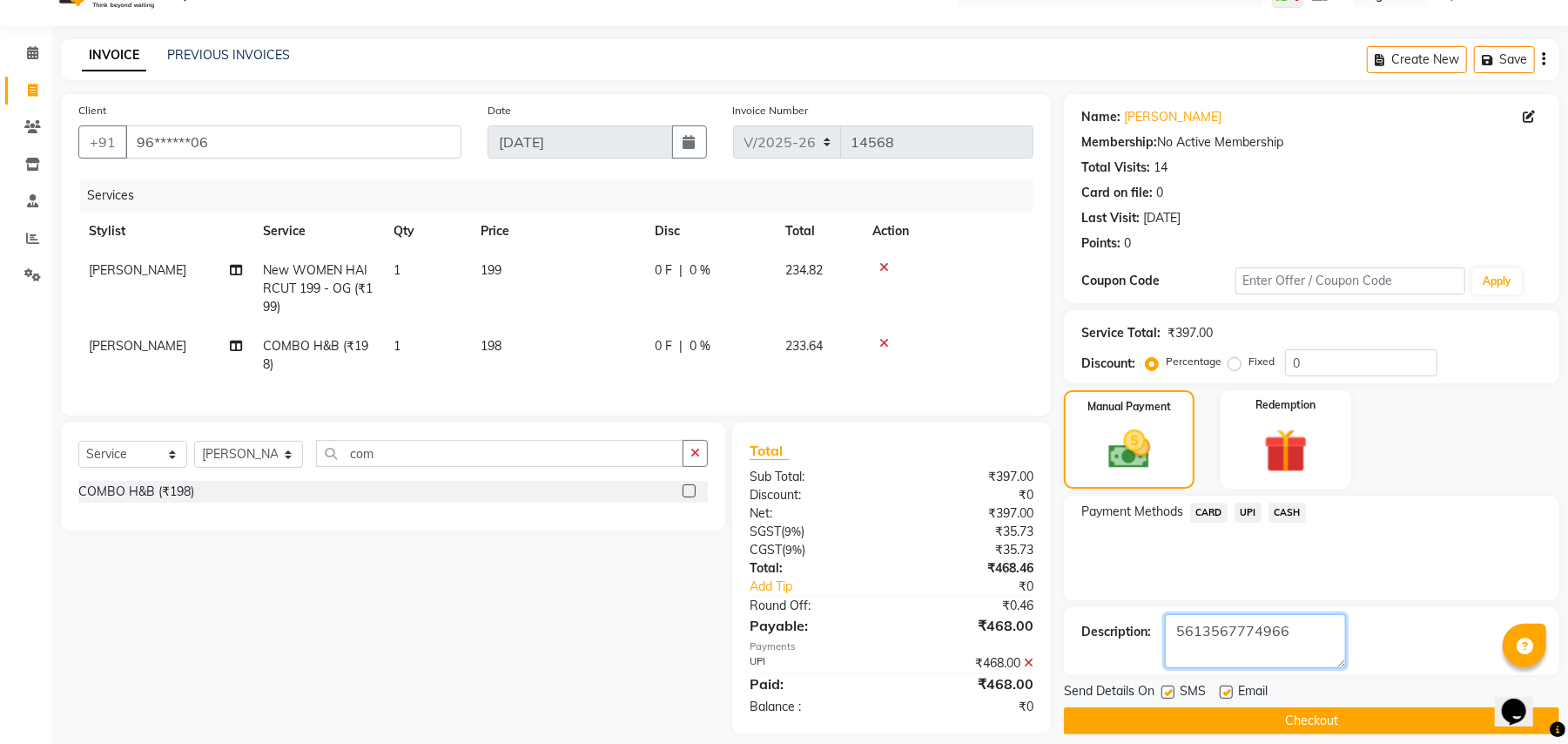
scroll to position [70, 0]
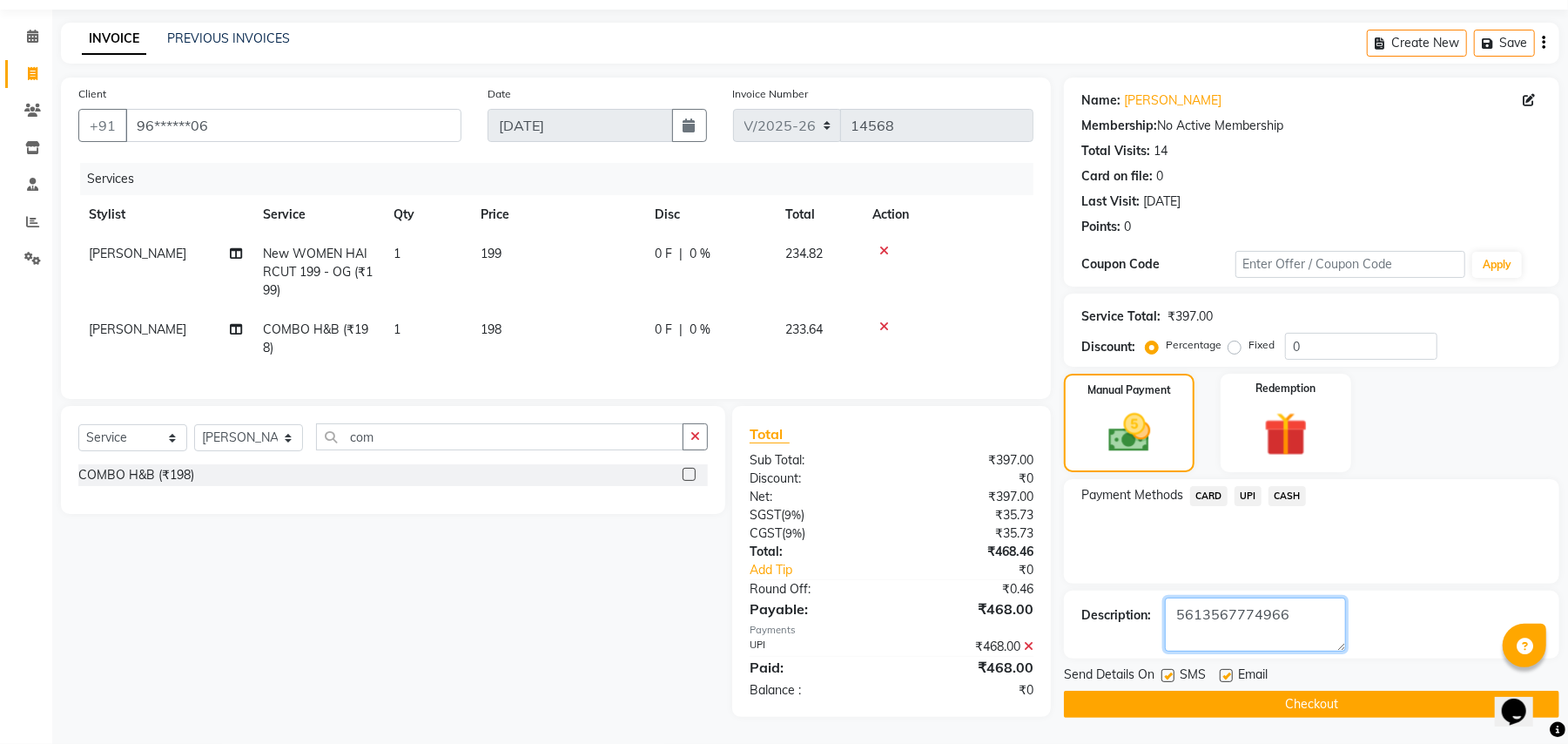
type textarea "5613567774966"
click at [1352, 691] on button "Checkout" at bounding box center [1311, 704] width 495 height 27
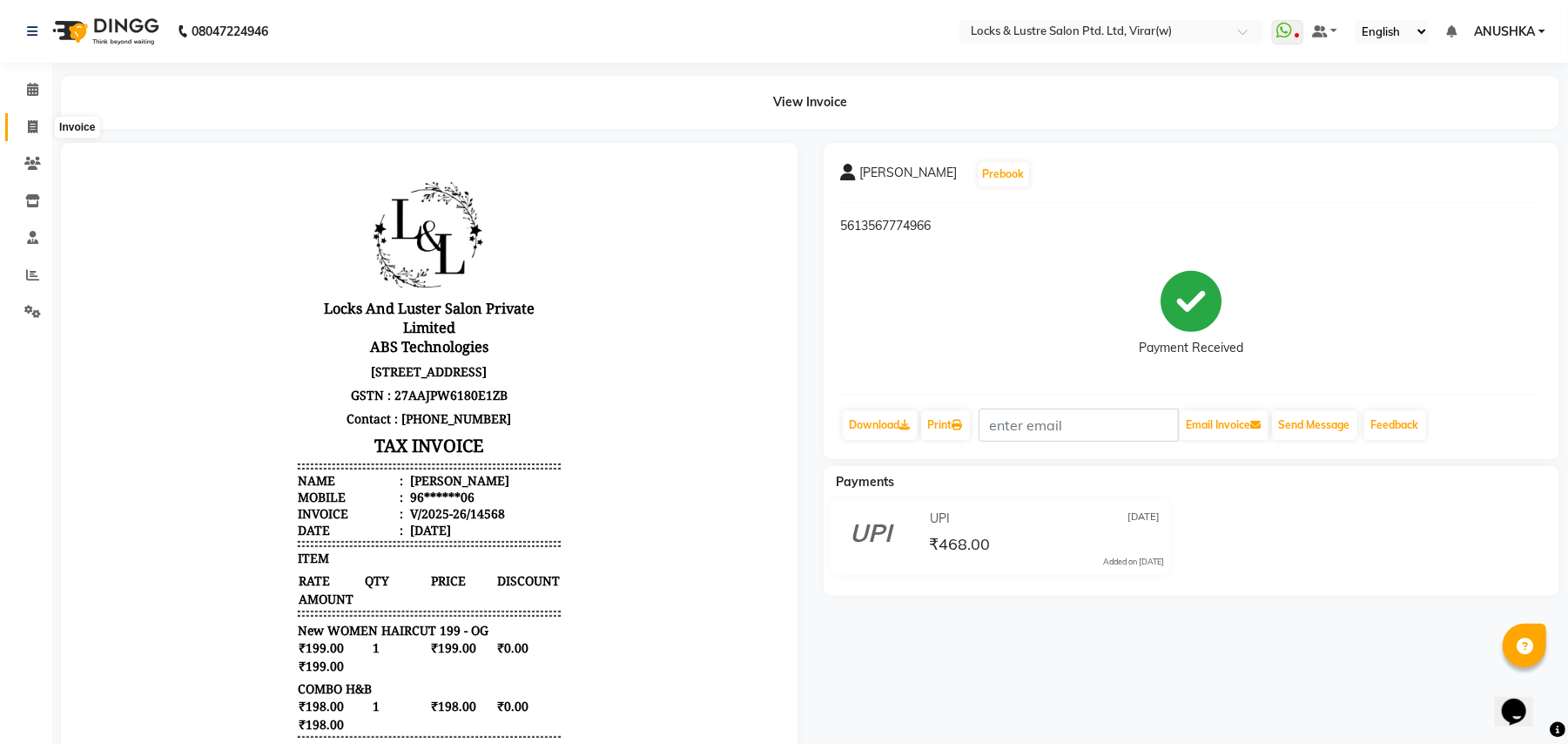
click at [43, 118] on span at bounding box center [33, 127] width 30 height 20
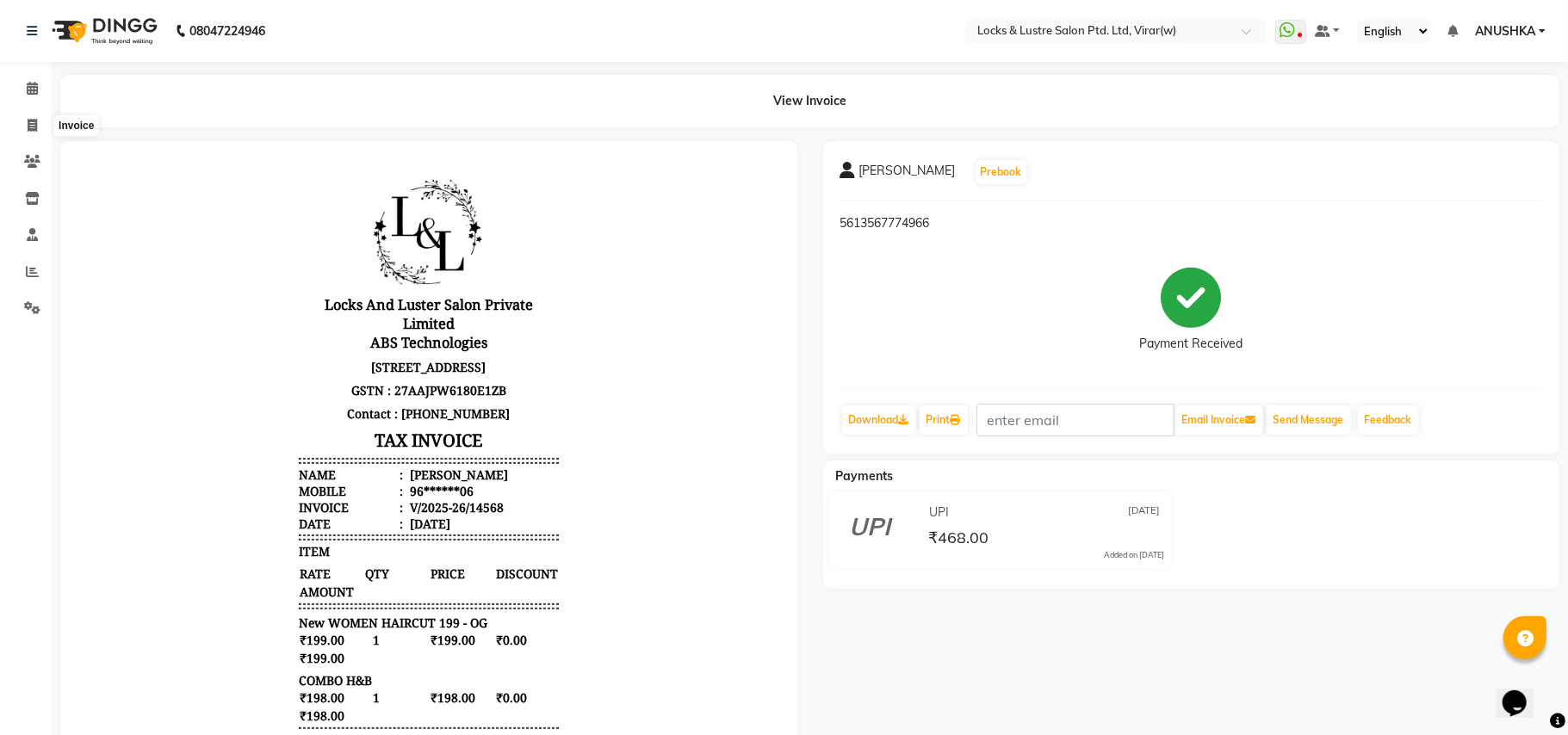
select select "5944"
select select "service"
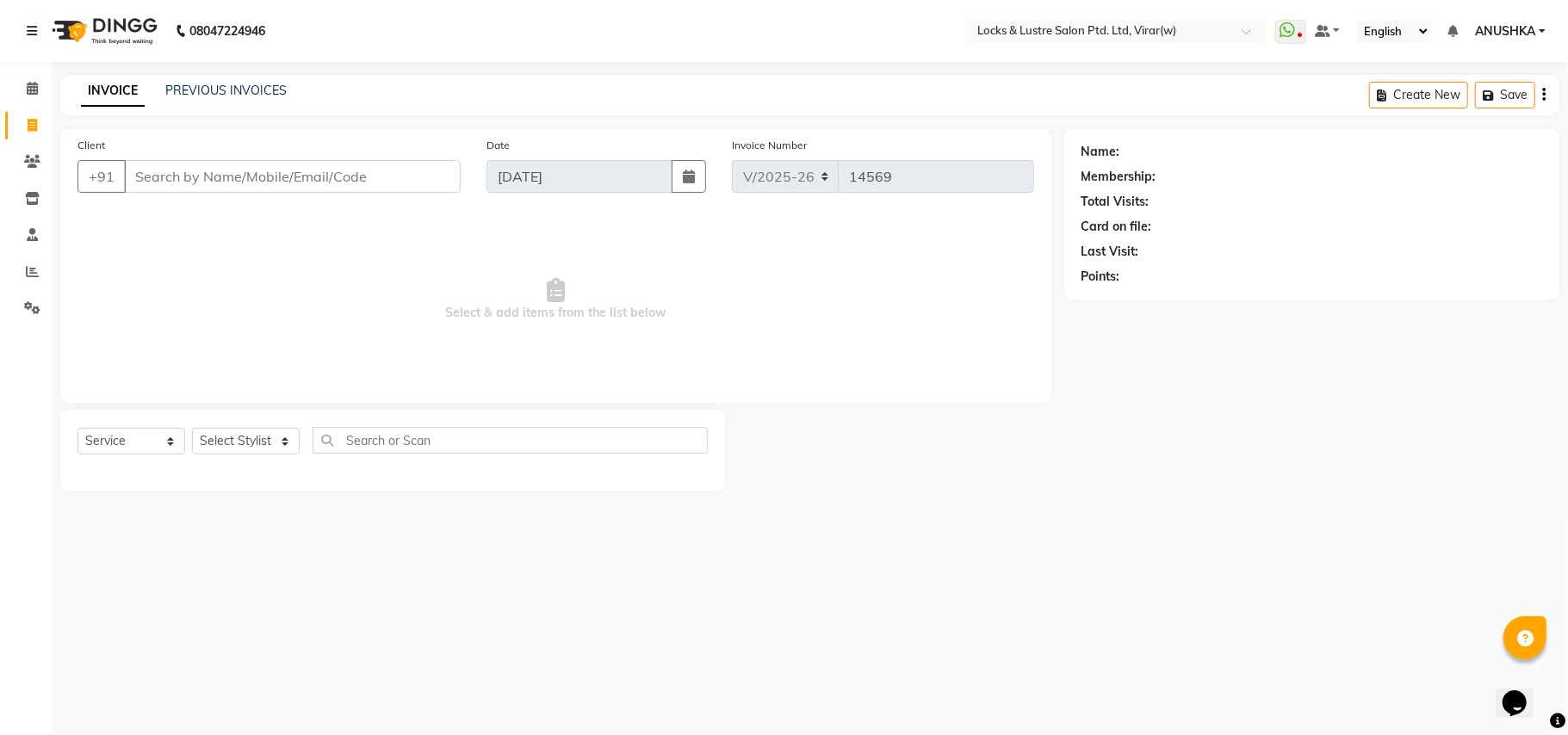
click at [370, 188] on input "Client" at bounding box center [292, 176] width 336 height 33
type input "9307818867"
click at [410, 184] on button "Add Client" at bounding box center [415, 176] width 88 height 33
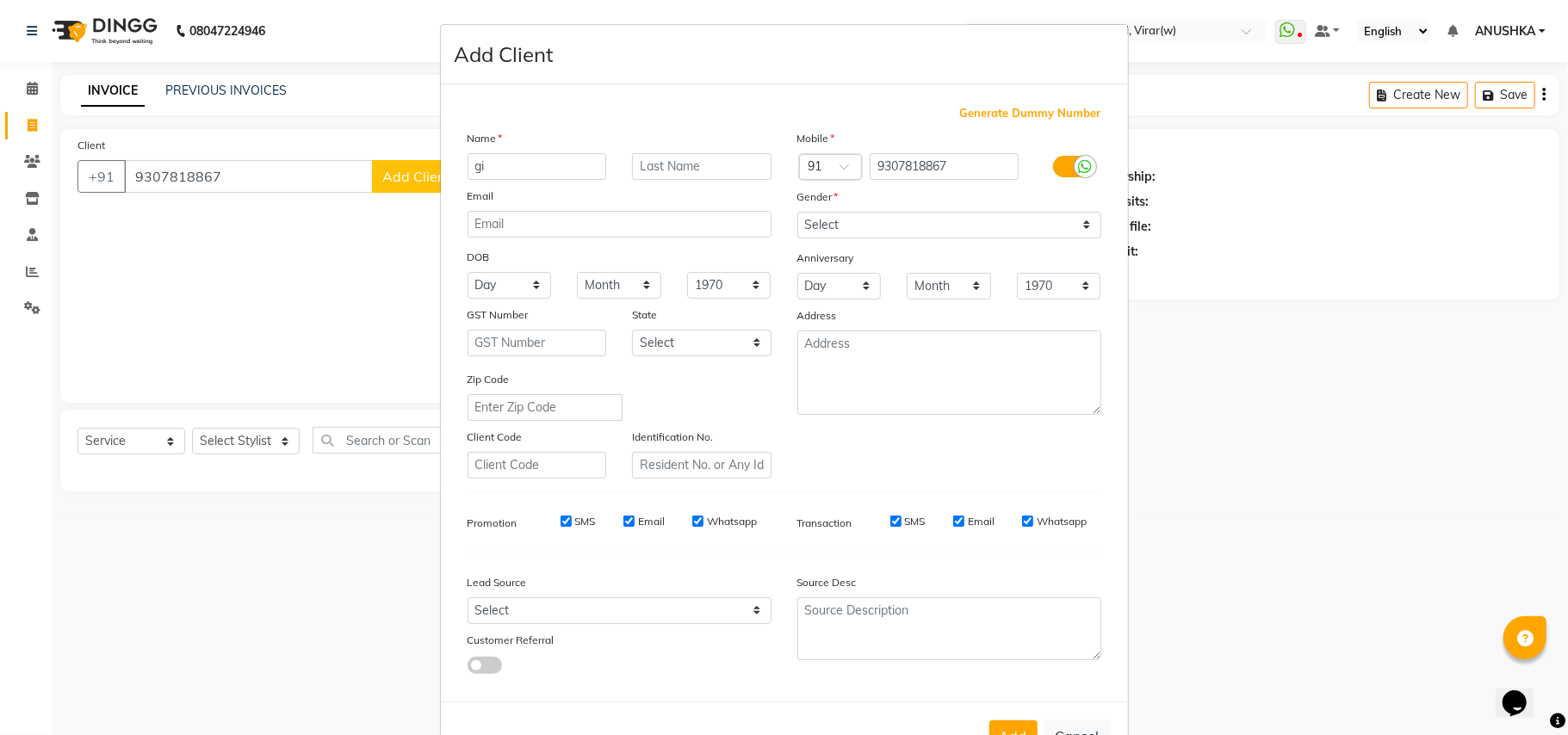
type input "g"
type input "jinen"
click at [929, 221] on select "Select Male Female Other Prefer Not To Say" at bounding box center [949, 225] width 304 height 27
select select "female"
click at [797, 212] on select "Select Male Female Other Prefer Not To Say" at bounding box center [949, 225] width 304 height 27
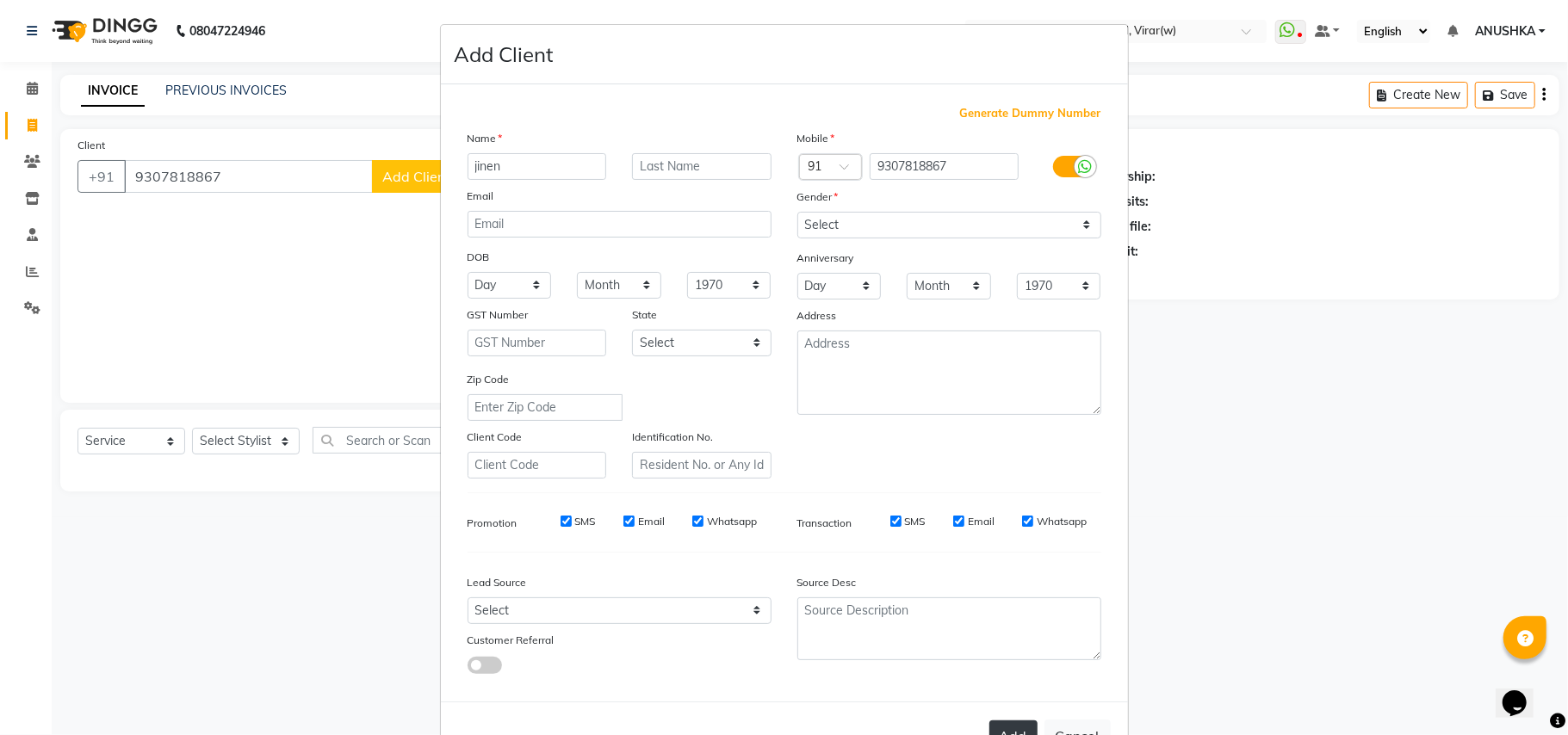
click at [990, 728] on button "Add" at bounding box center [1013, 735] width 48 height 31
type input "93******67"
select select
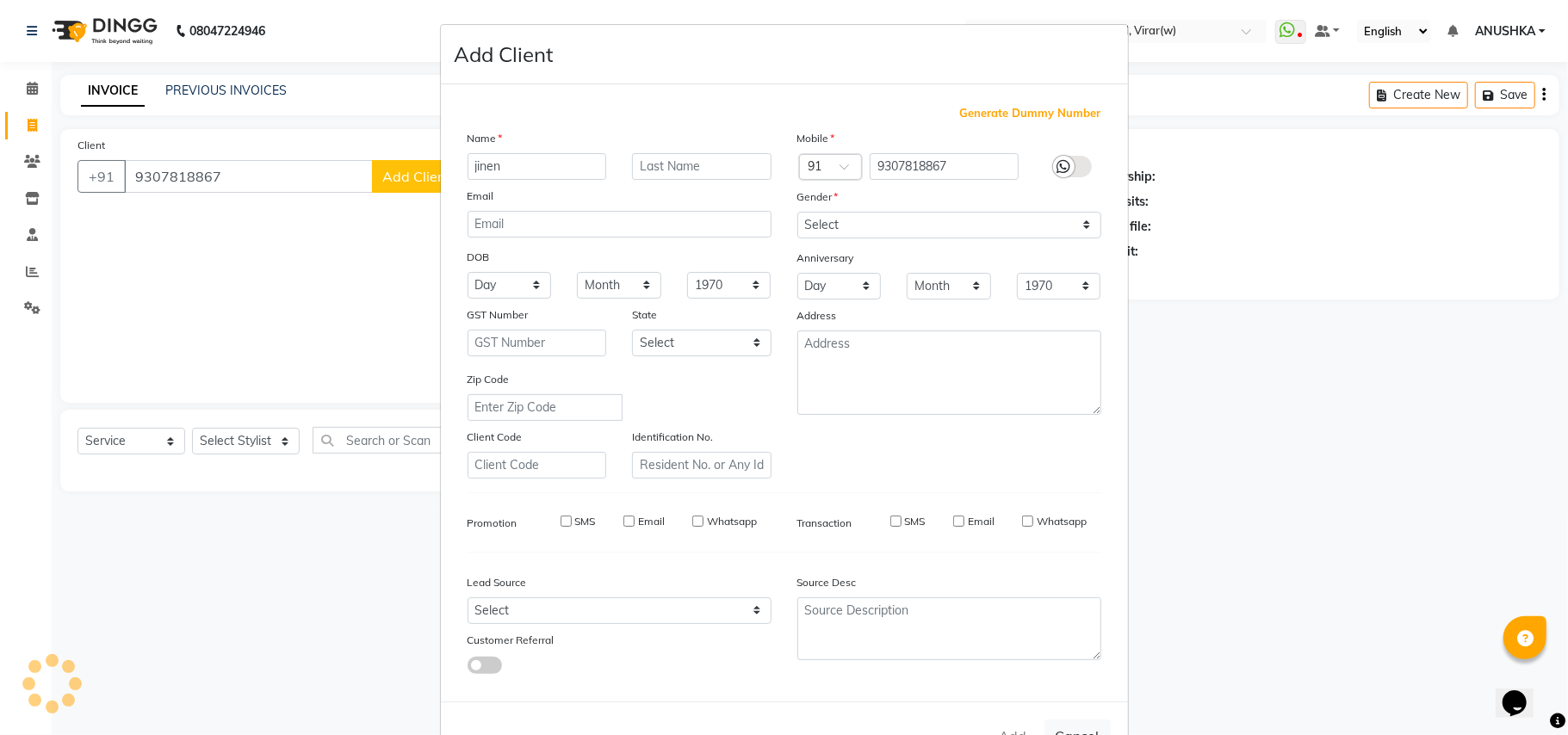
select select
checkbox input "false"
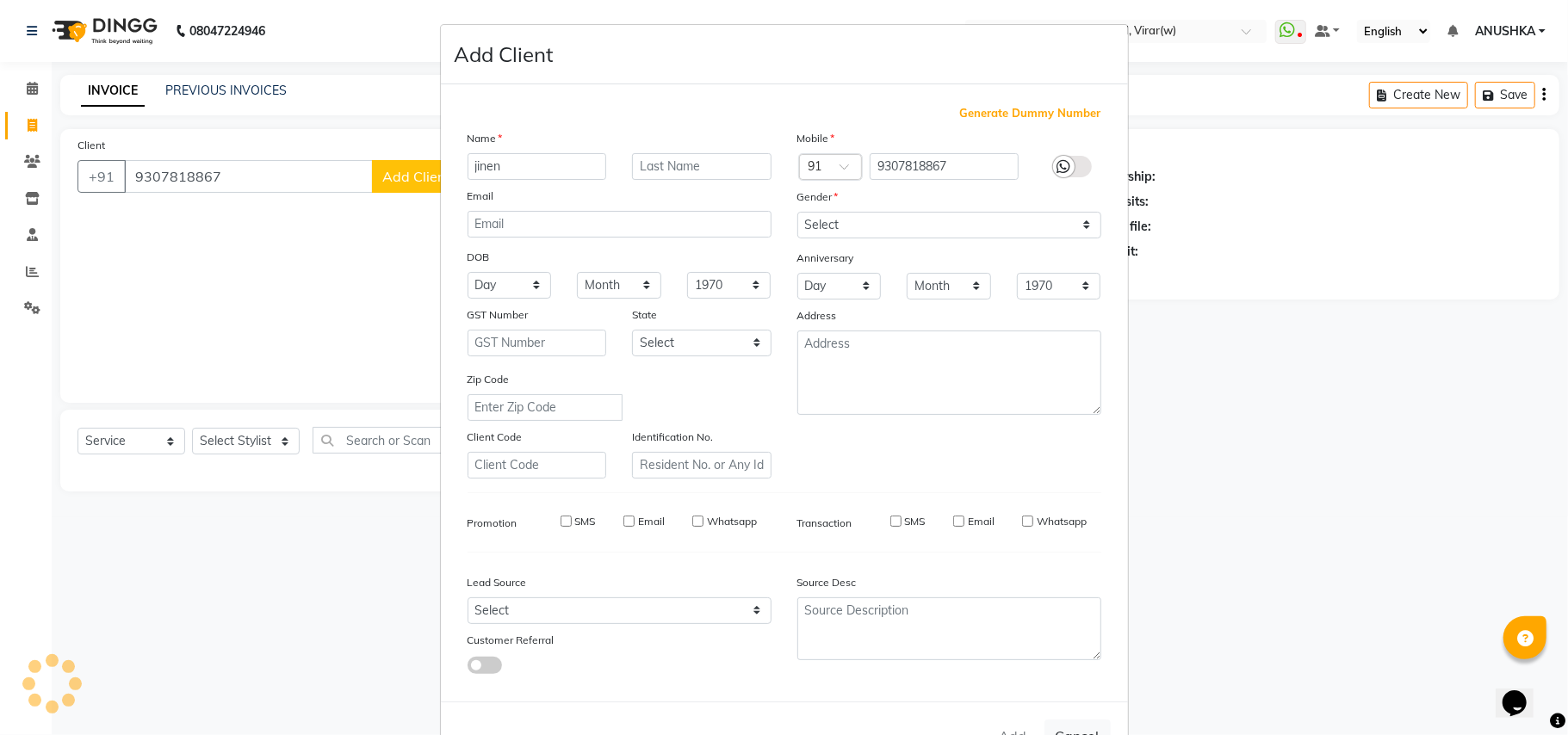
checkbox input "false"
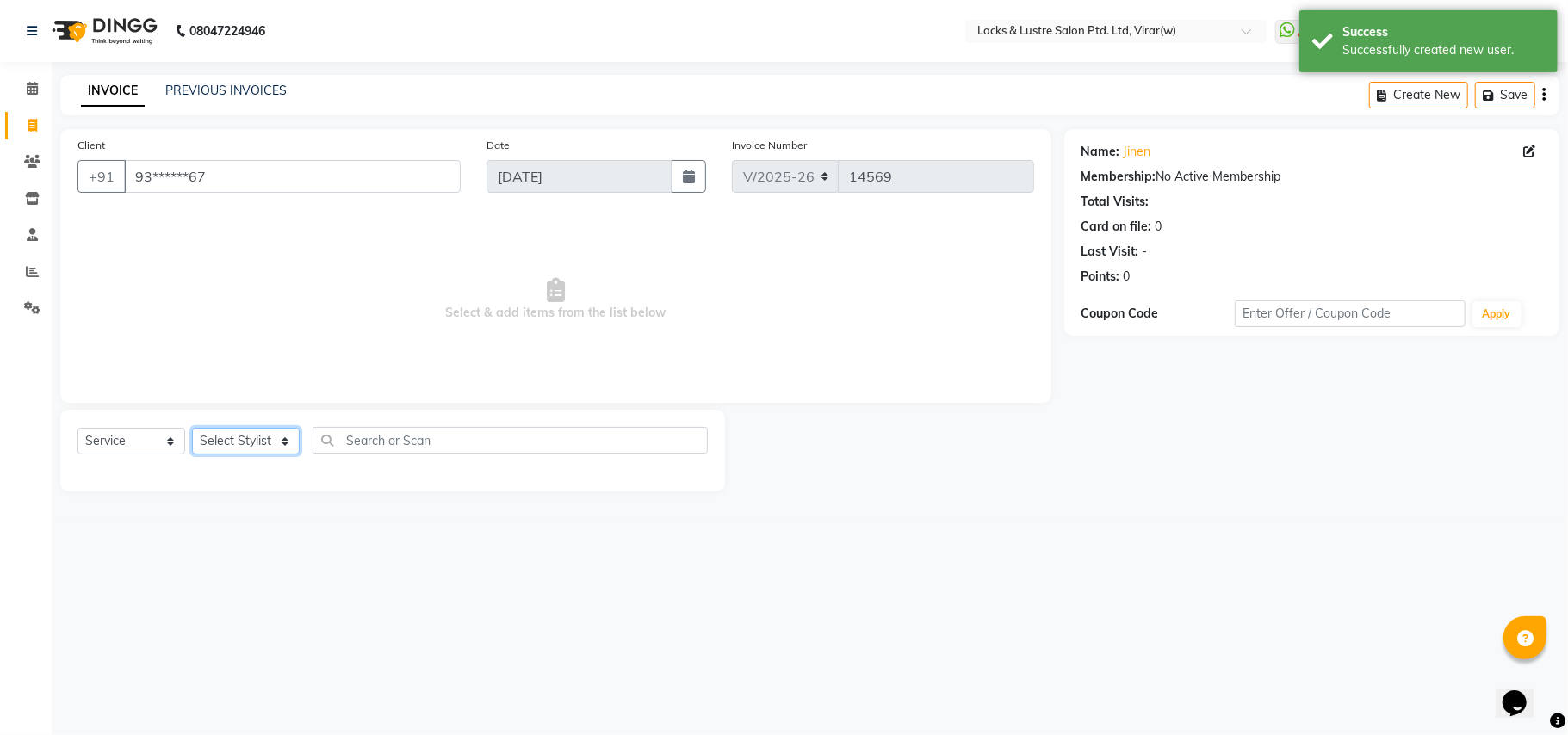
click at [220, 444] on select "Select Stylist AARTI Abdul Khan Adil Admin AJAY AKASH NHAVI ANUSHKA Ashwini Saw…" at bounding box center [246, 440] width 108 height 27
select select "68296"
click at [192, 427] on select "Select Stylist AARTI Abdul Khan Adil Admin AJAY AKASH NHAVI ANUSHKA Ashwini Saw…" at bounding box center [246, 440] width 108 height 27
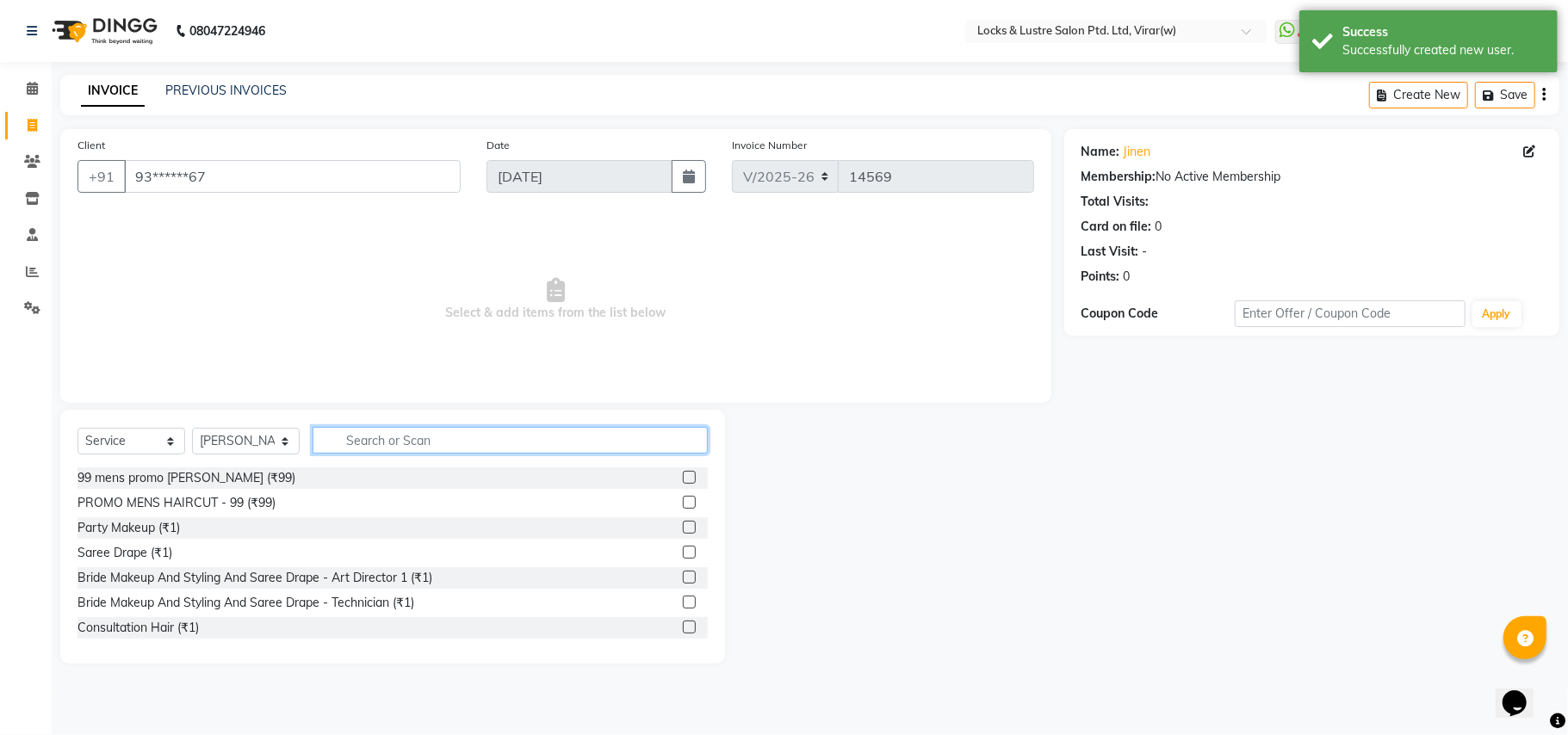
click at [467, 434] on input "text" at bounding box center [509, 440] width 395 height 27
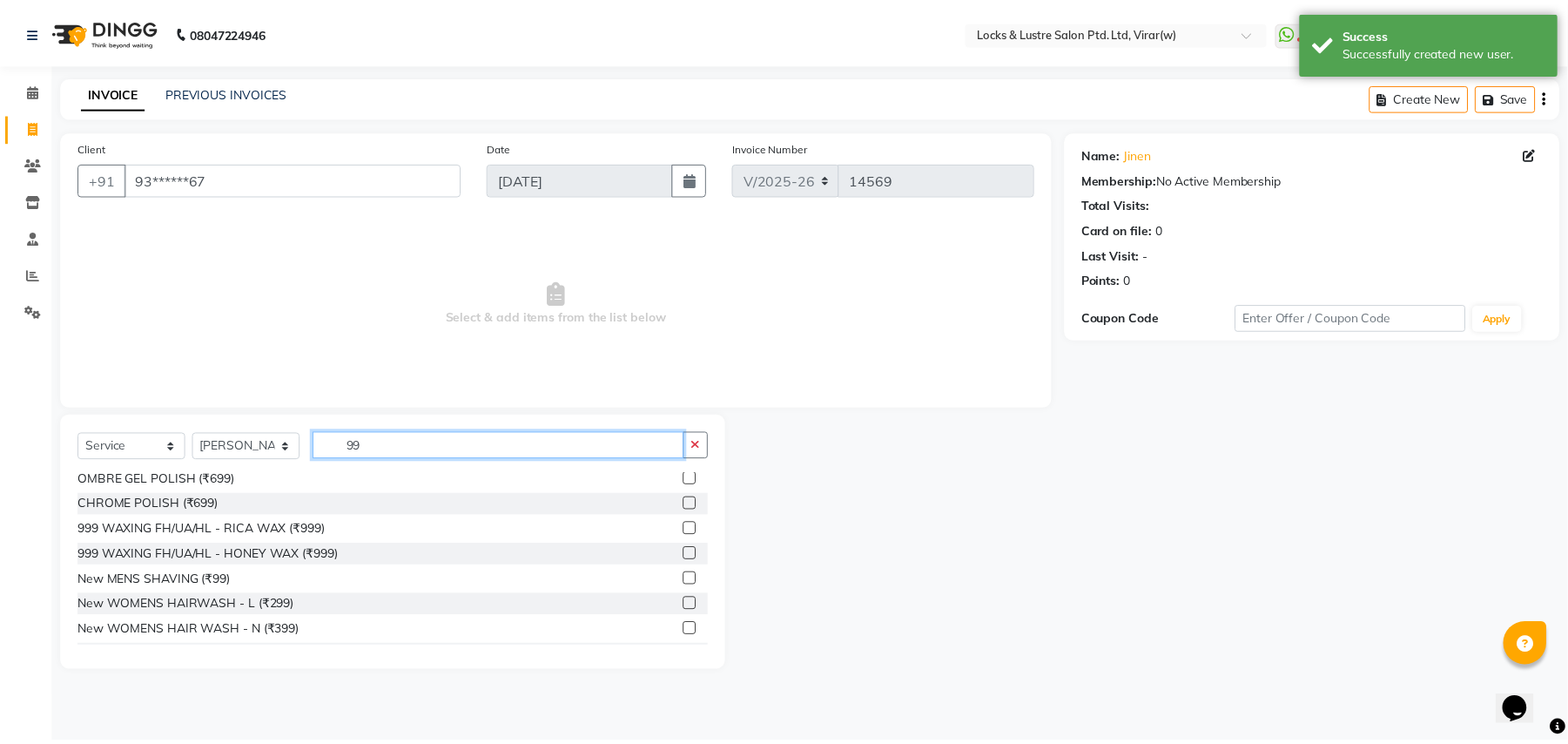
scroll to position [381, 0]
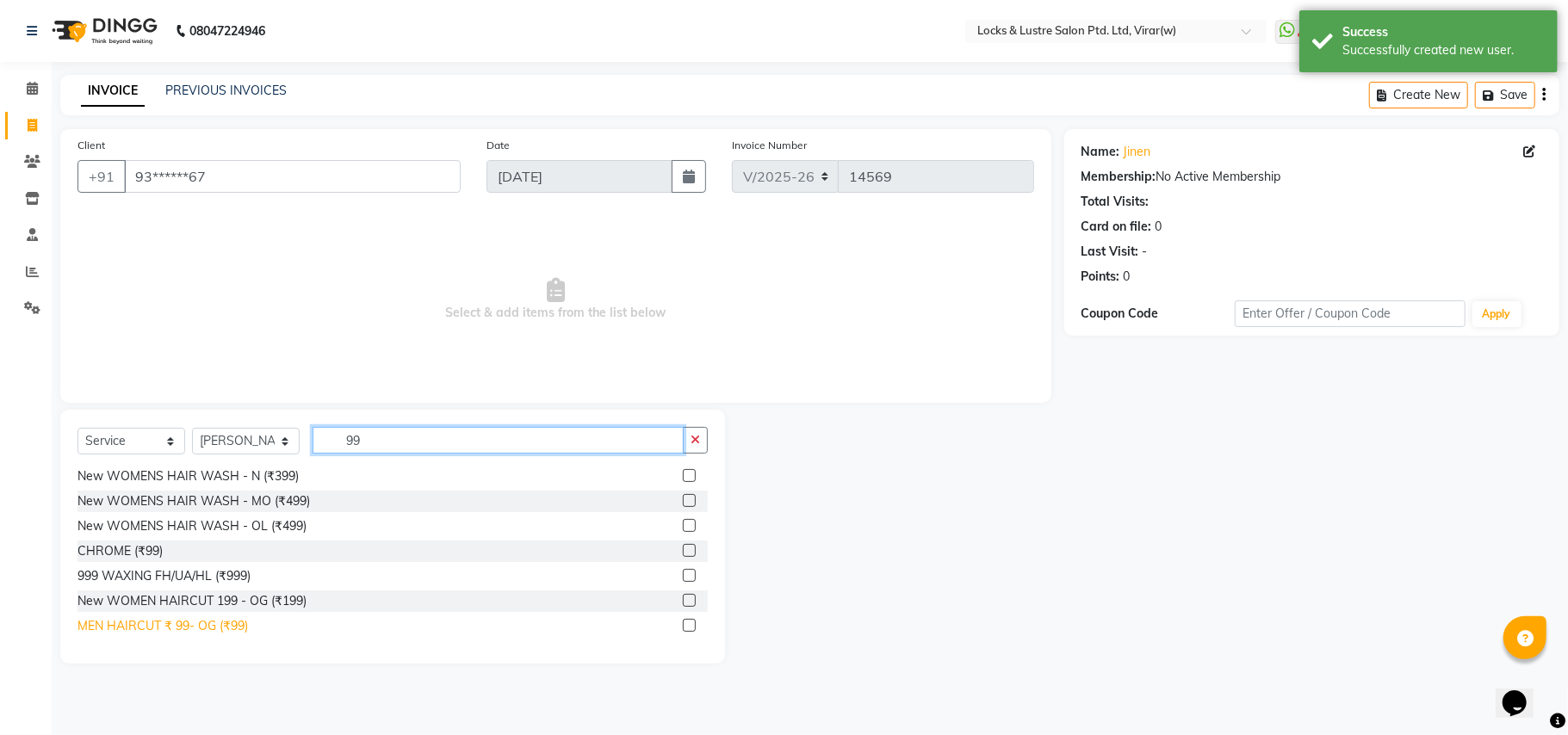
type input "99"
click at [220, 634] on div "MEN HAIRCUT ₹ 99- OG (₹99)" at bounding box center [162, 625] width 170 height 18
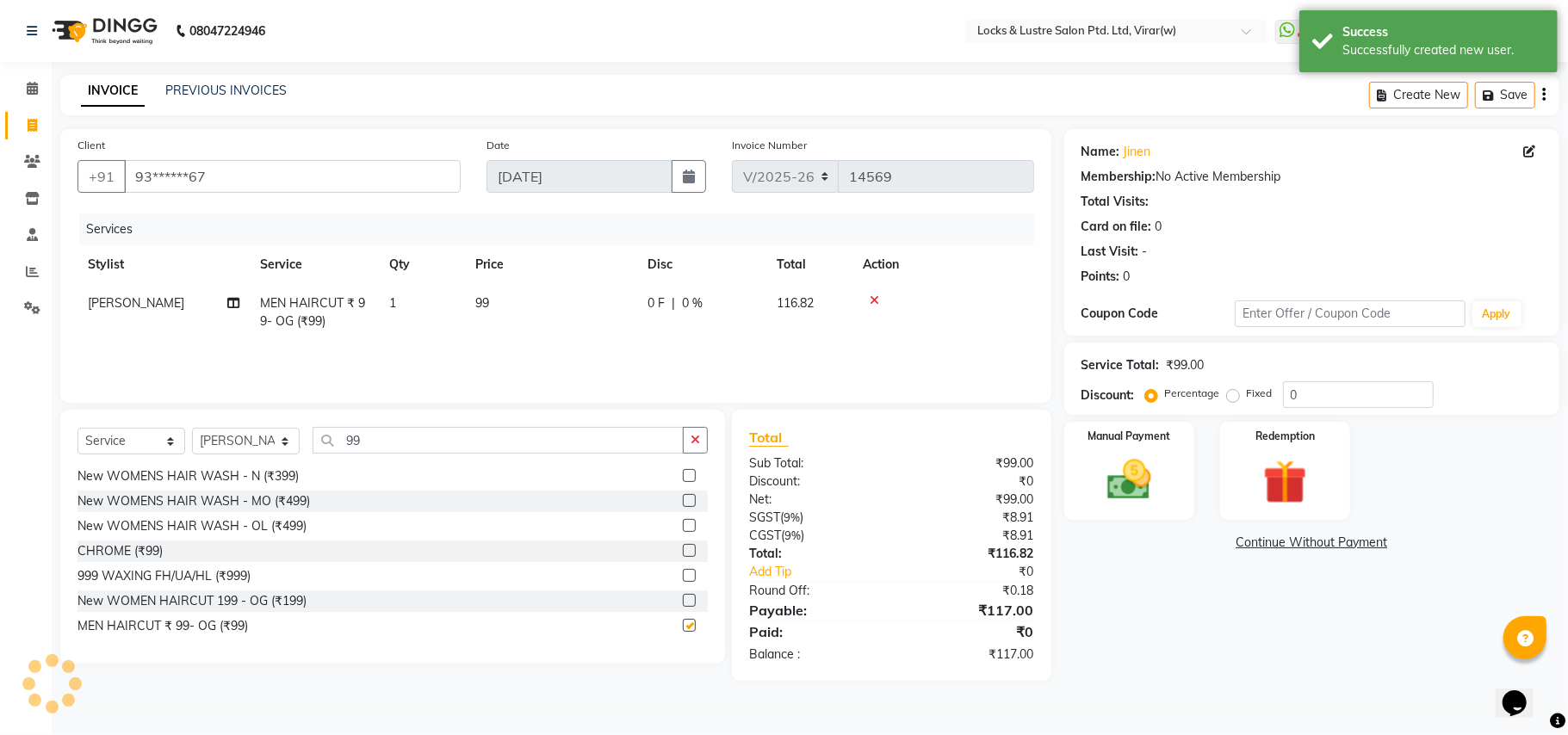
checkbox input "false"
click at [1119, 479] on img at bounding box center [1129, 479] width 75 height 53
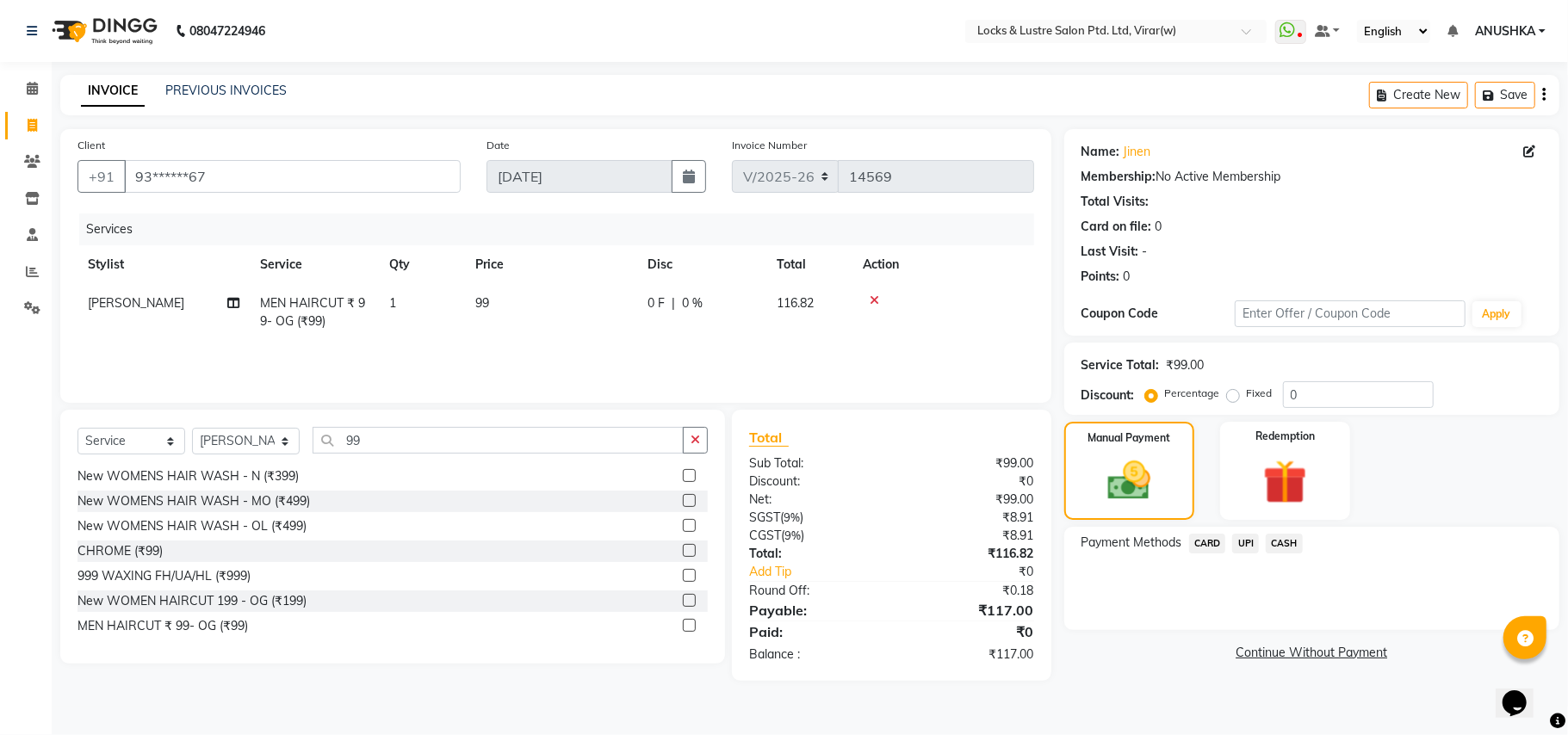
click at [1286, 542] on span "CASH" at bounding box center [1285, 543] width 37 height 20
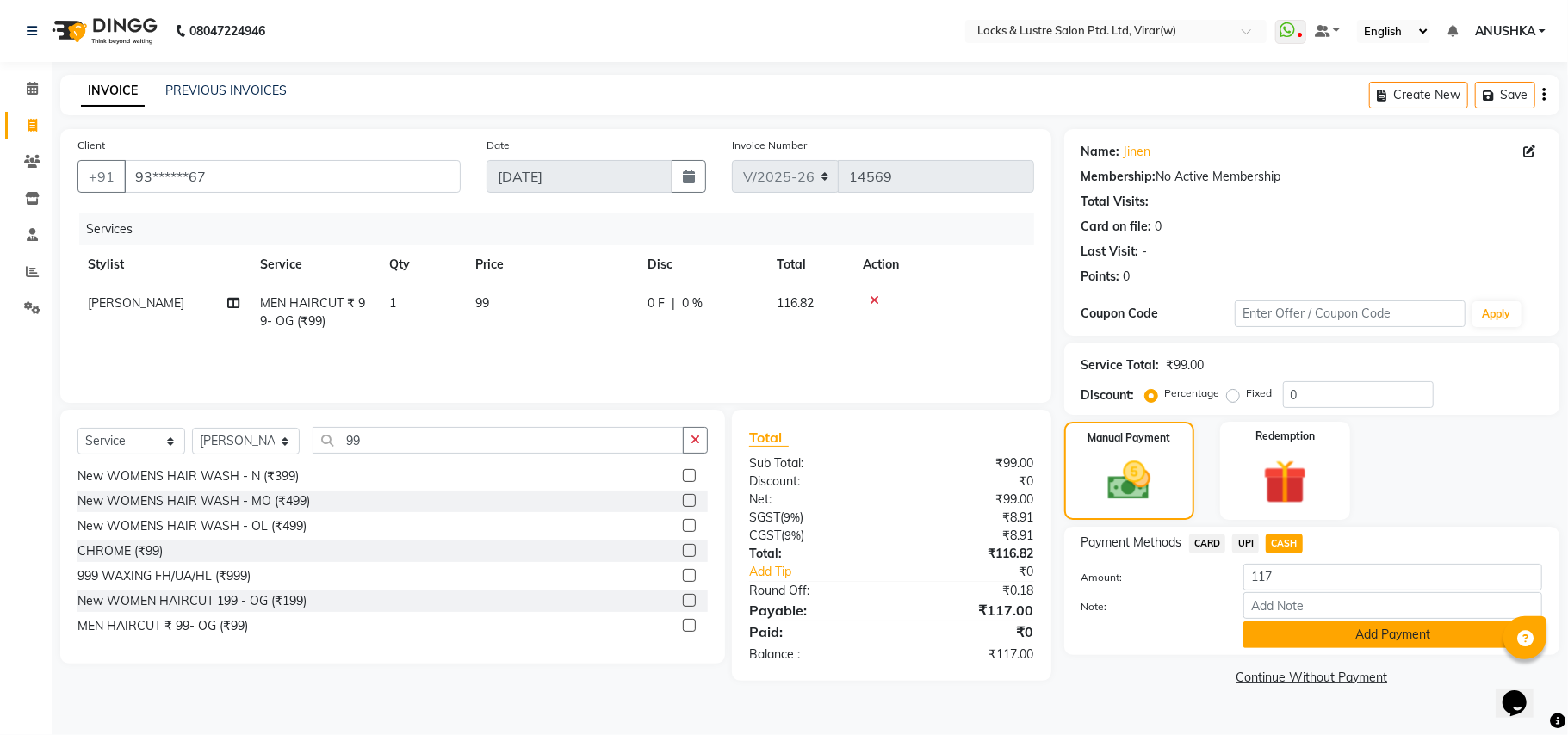
click at [1324, 631] on button "Add Payment" at bounding box center [1392, 635] width 298 height 27
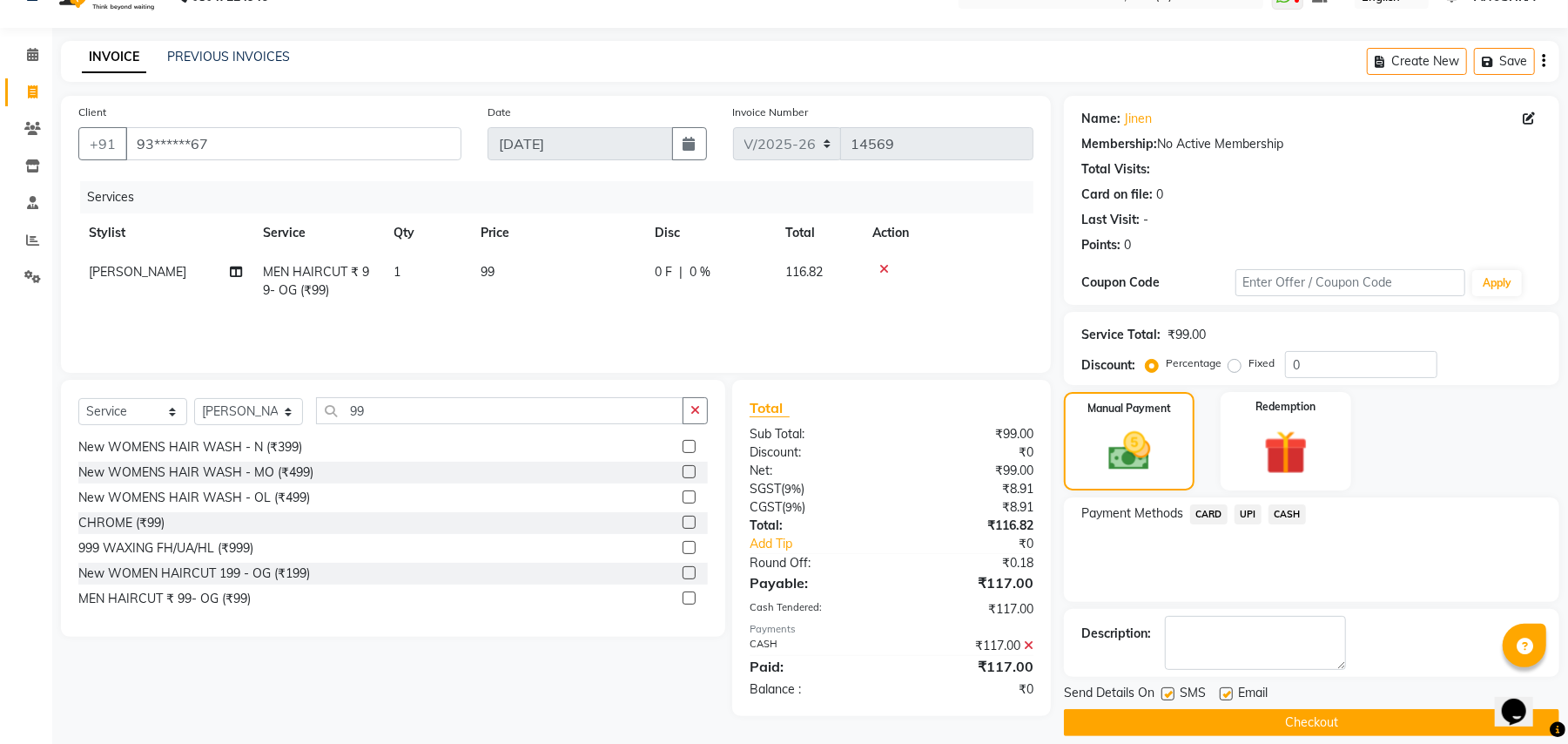
scroll to position [54, 0]
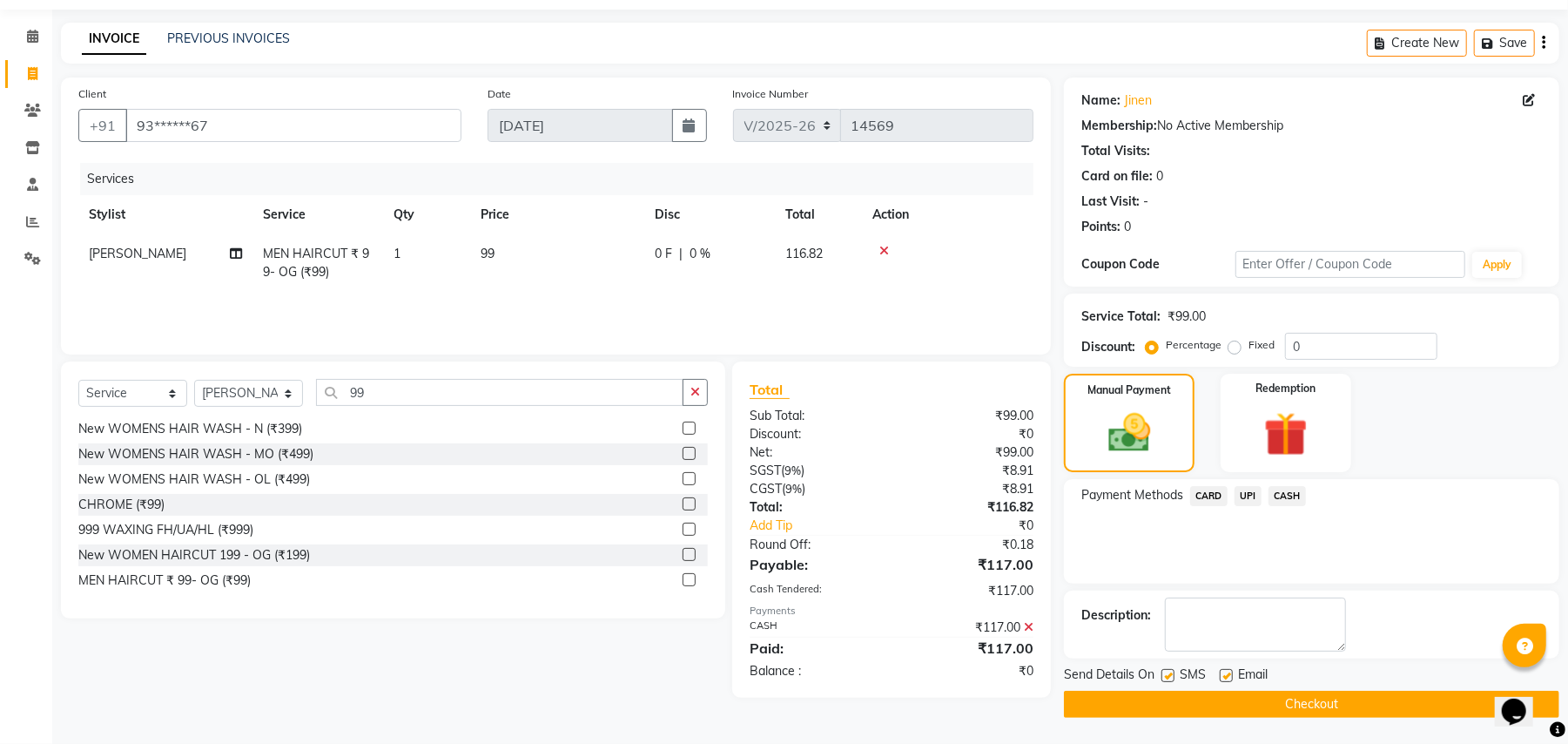
click at [1358, 693] on button "Checkout" at bounding box center [1311, 704] width 495 height 27
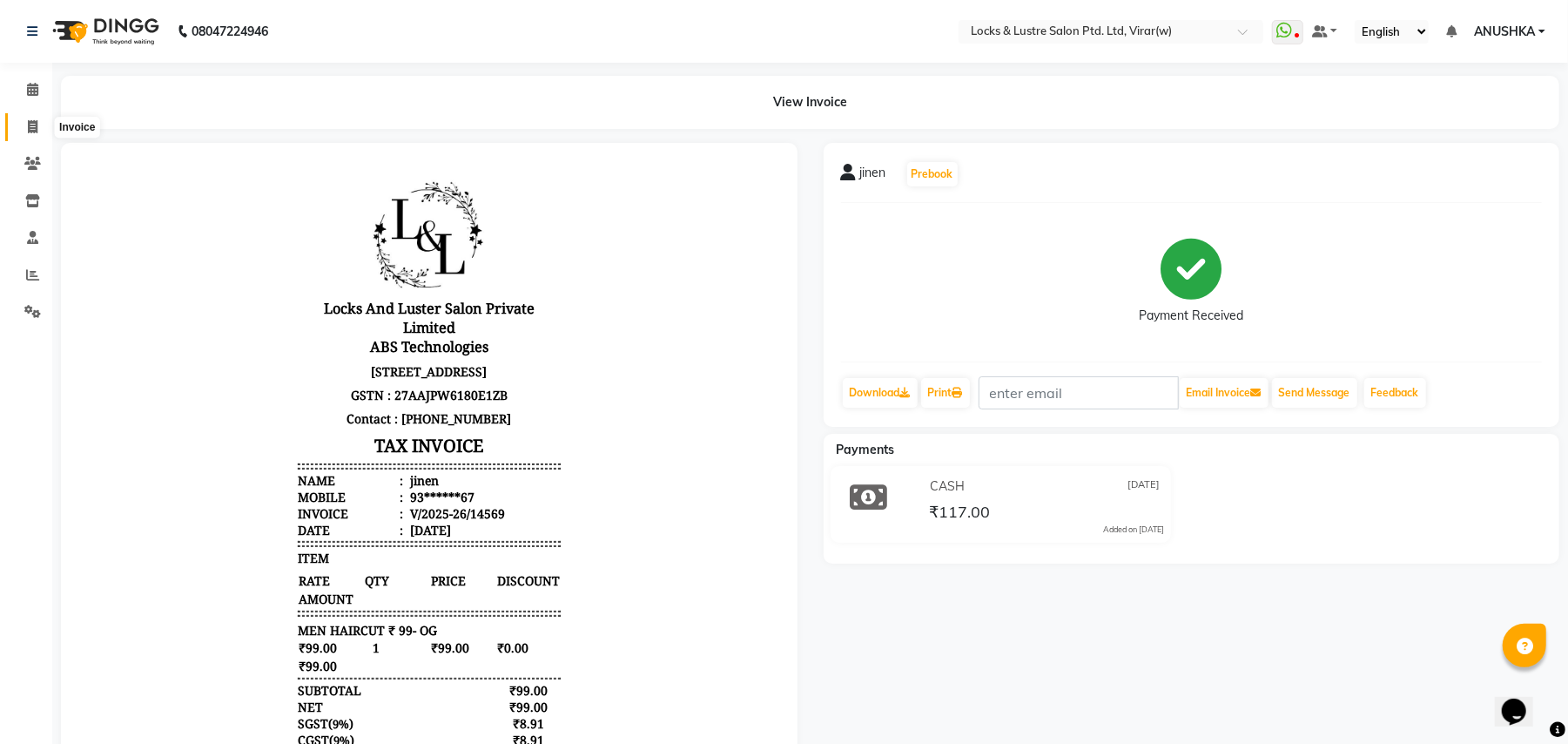
click at [39, 129] on span at bounding box center [33, 127] width 30 height 20
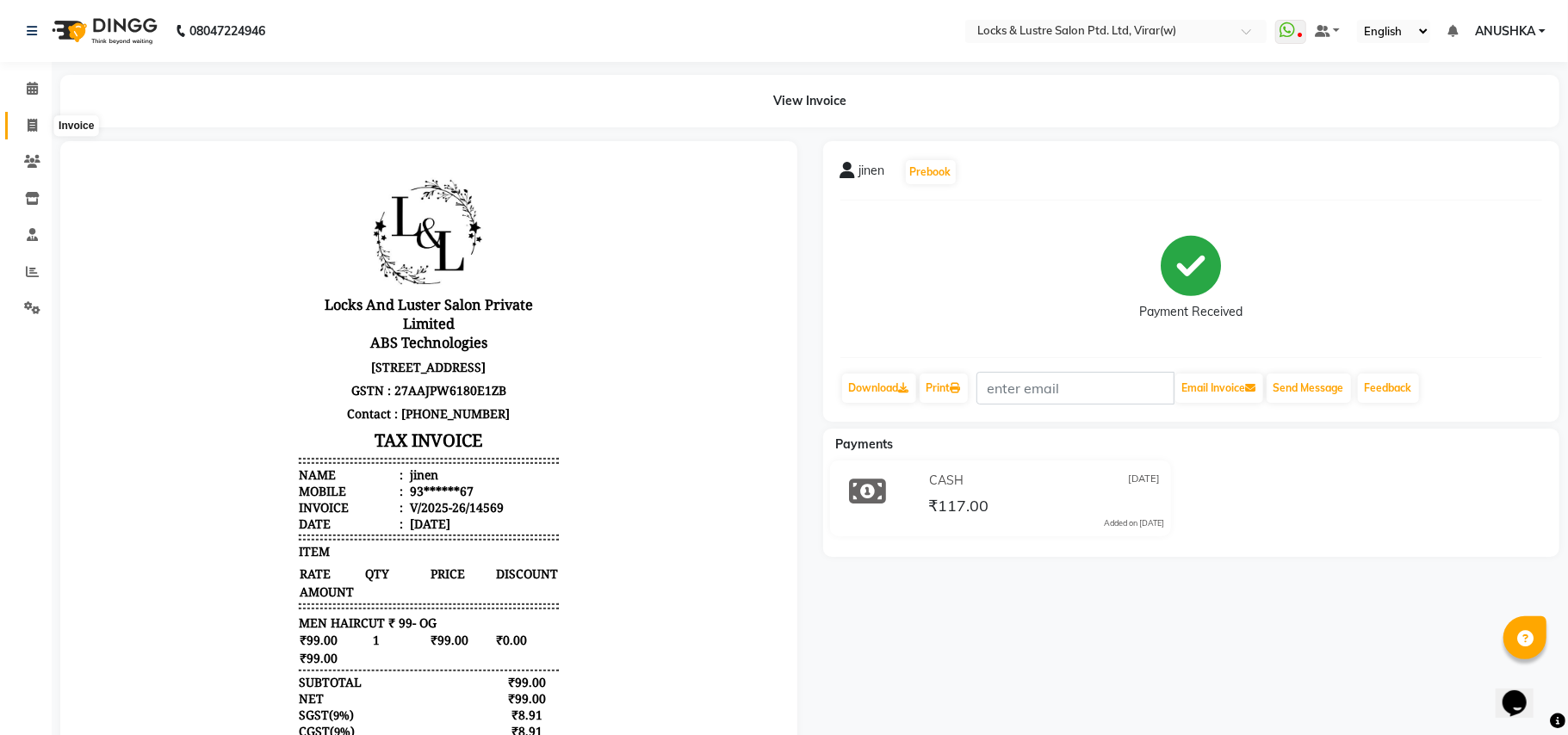
select select "5944"
select select "service"
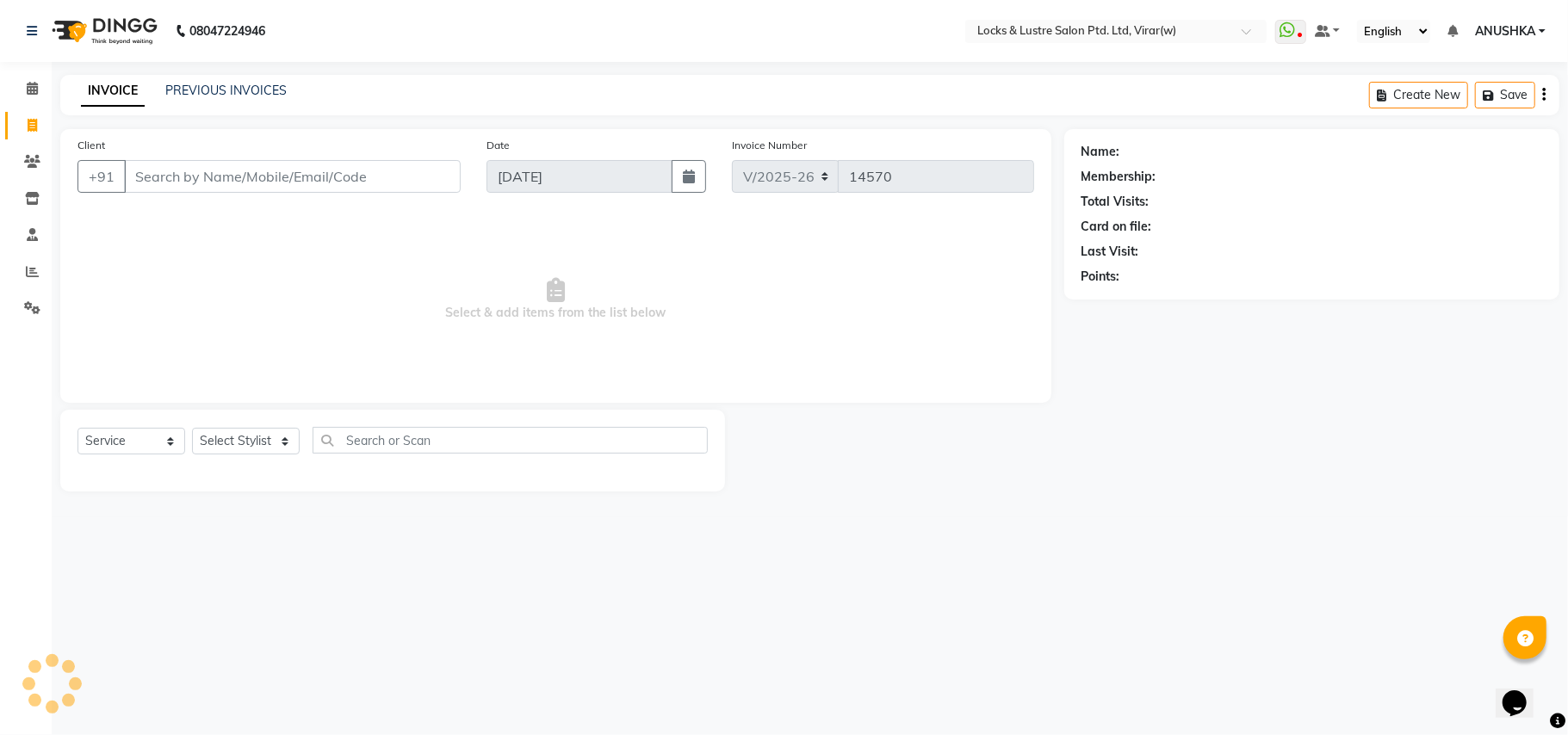
click at [181, 164] on input "Client" at bounding box center [292, 176] width 336 height 33
click at [0, 87] on li "Calendar" at bounding box center [26, 89] width 52 height 37
click at [15, 87] on link "Calendar" at bounding box center [26, 89] width 41 height 29
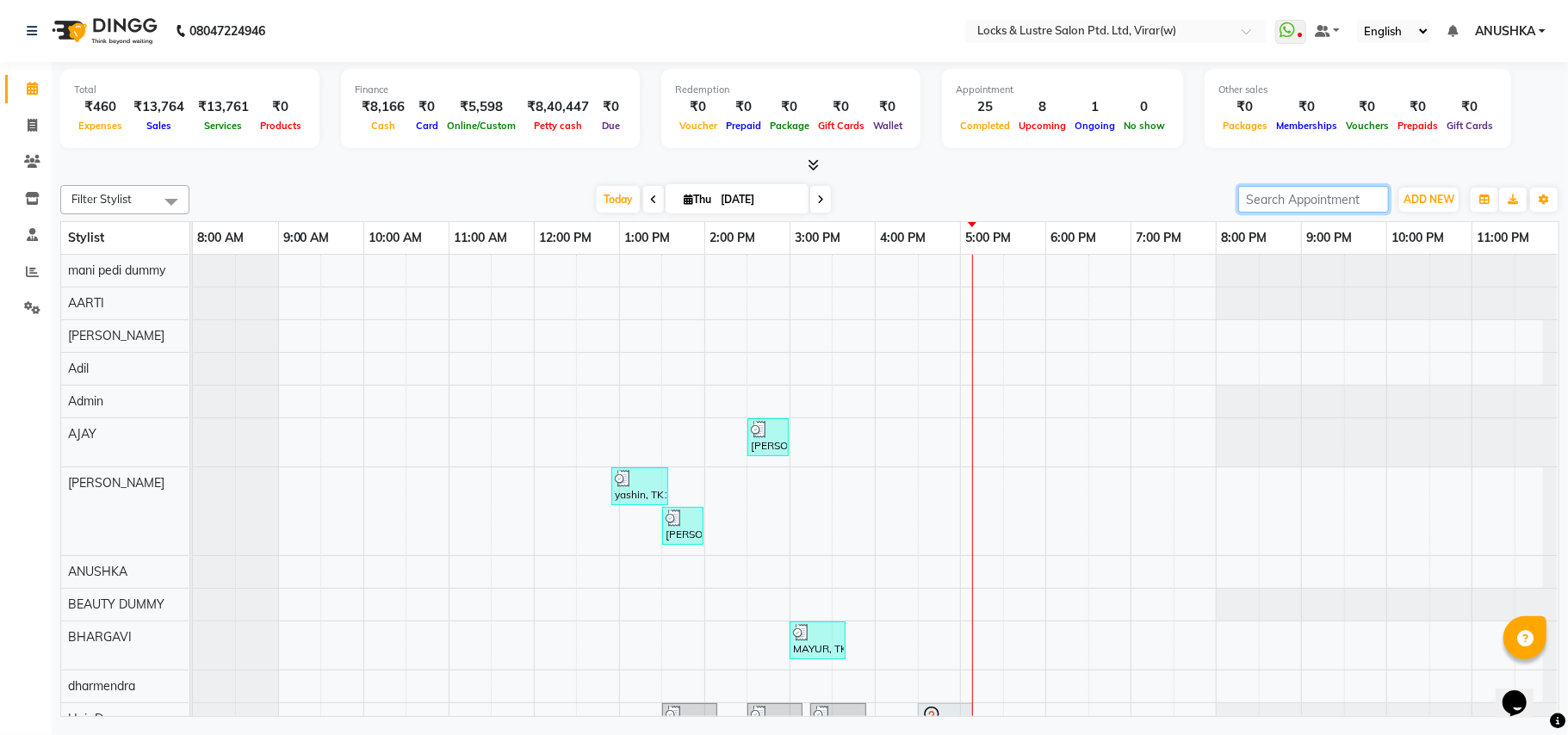
click at [1331, 198] on input "search" at bounding box center [1313, 199] width 151 height 27
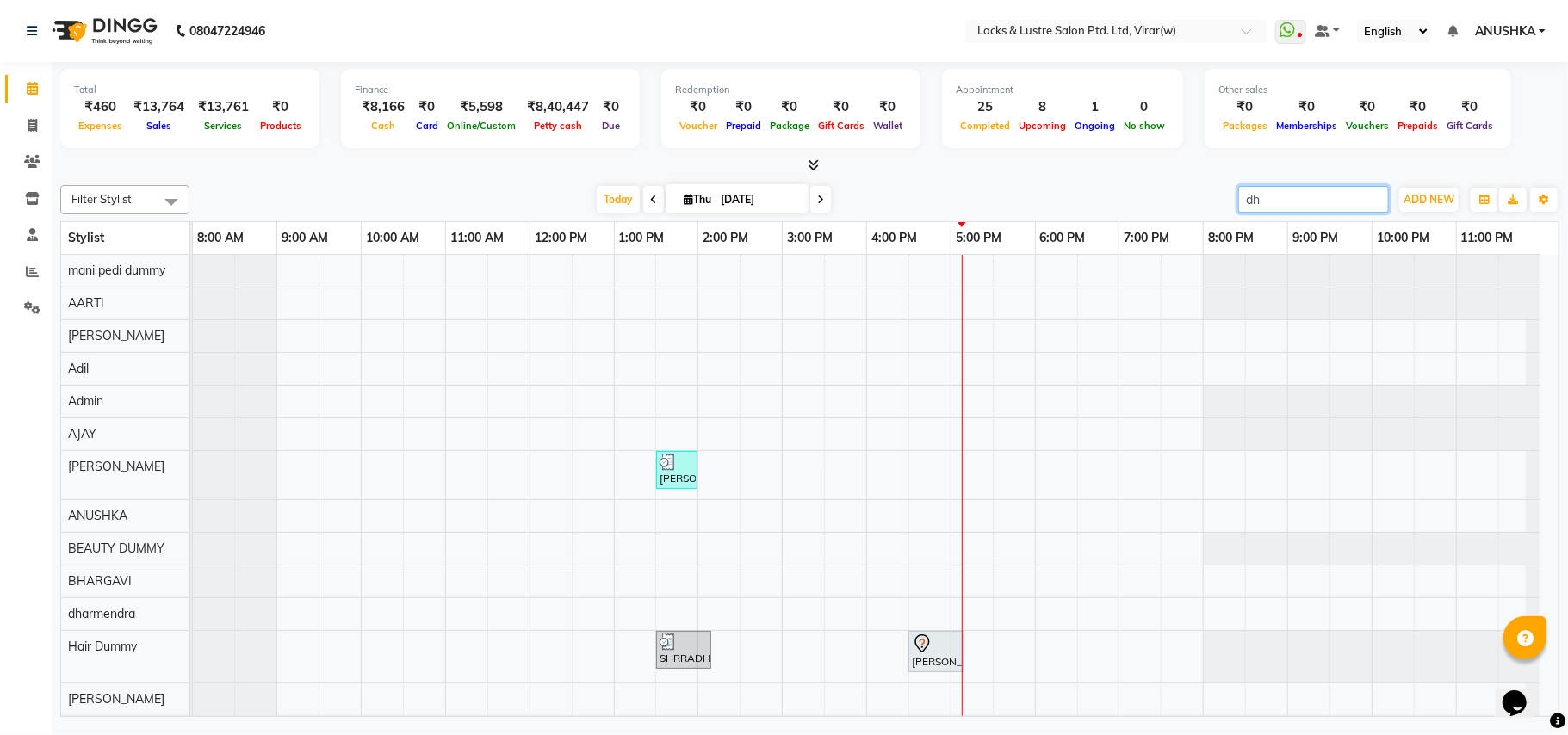
type input "dhr"
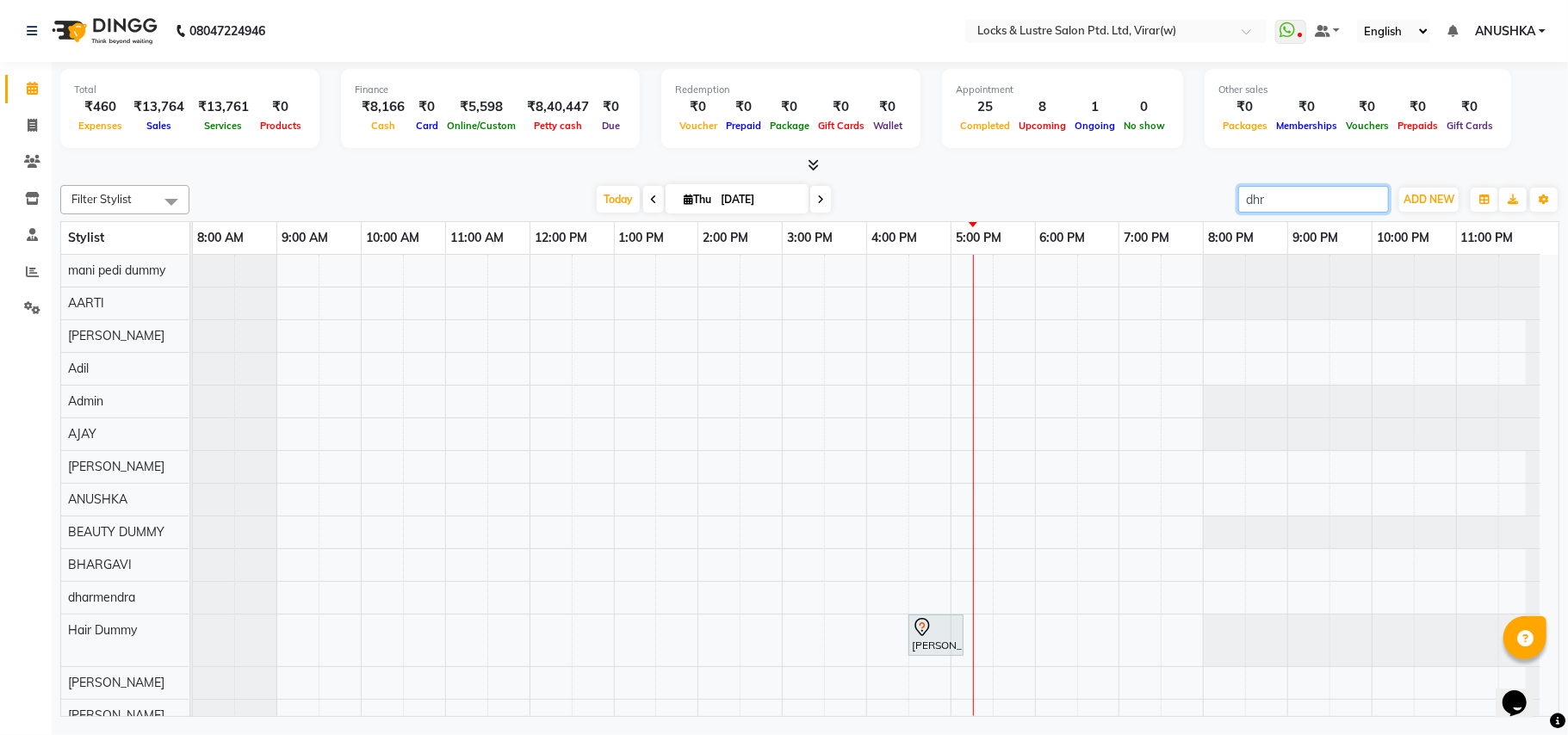
click at [1373, 200] on input "dhr" at bounding box center [1313, 199] width 151 height 27
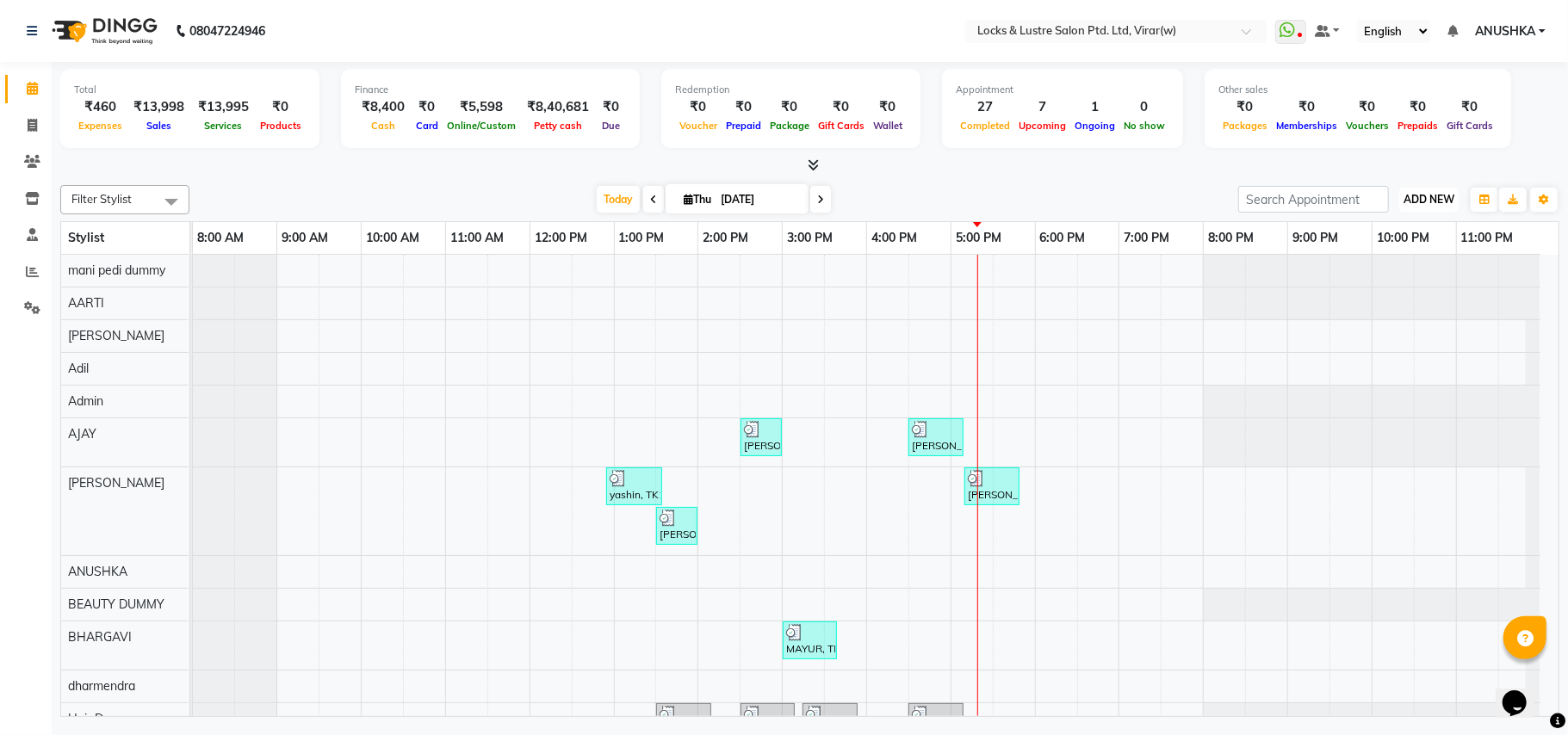
click at [1410, 191] on button "ADD NEW Toggle Dropdown" at bounding box center [1429, 200] width 59 height 24
click at [1399, 274] on link "Add Expense" at bounding box center [1390, 278] width 136 height 22
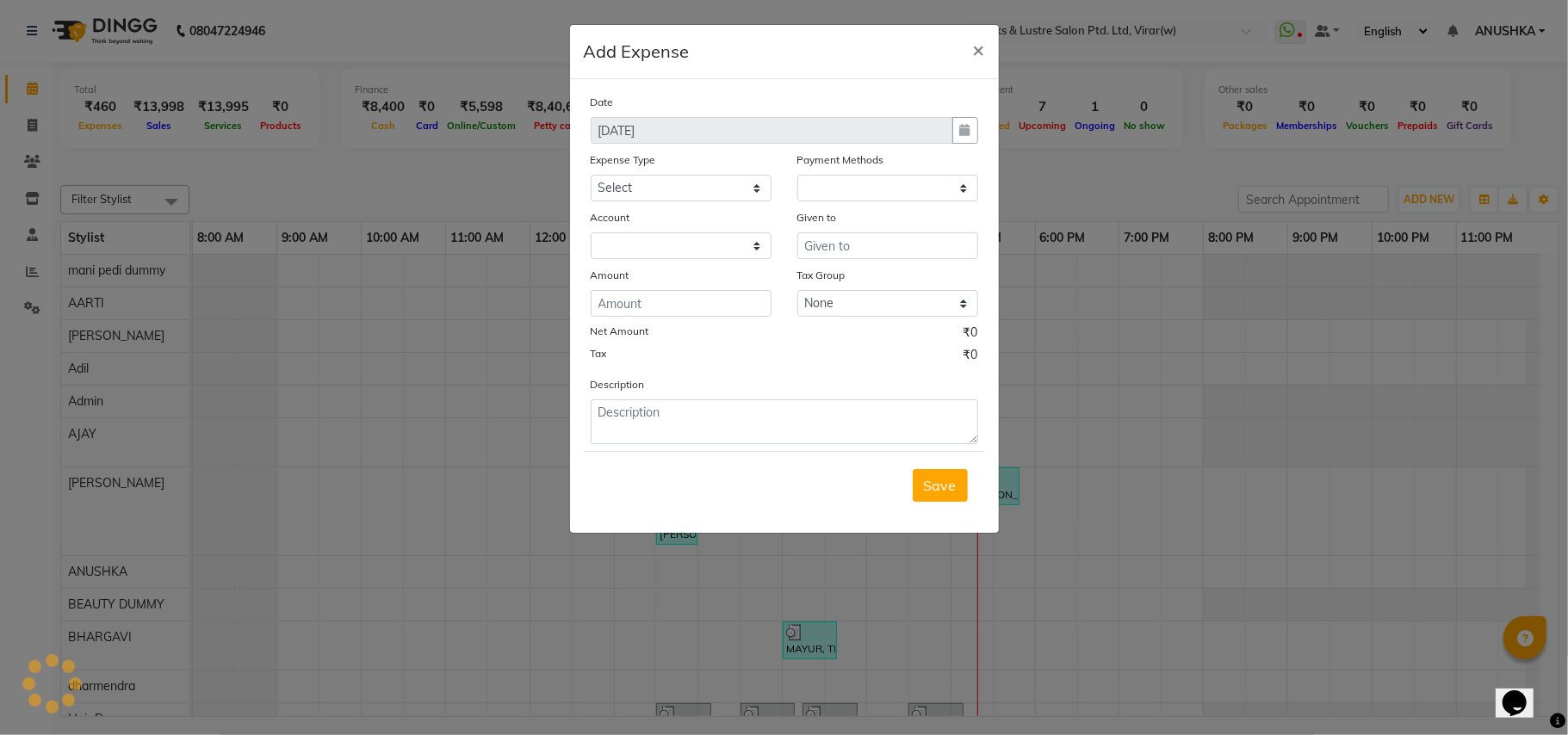
select select "1"
select select "4920"
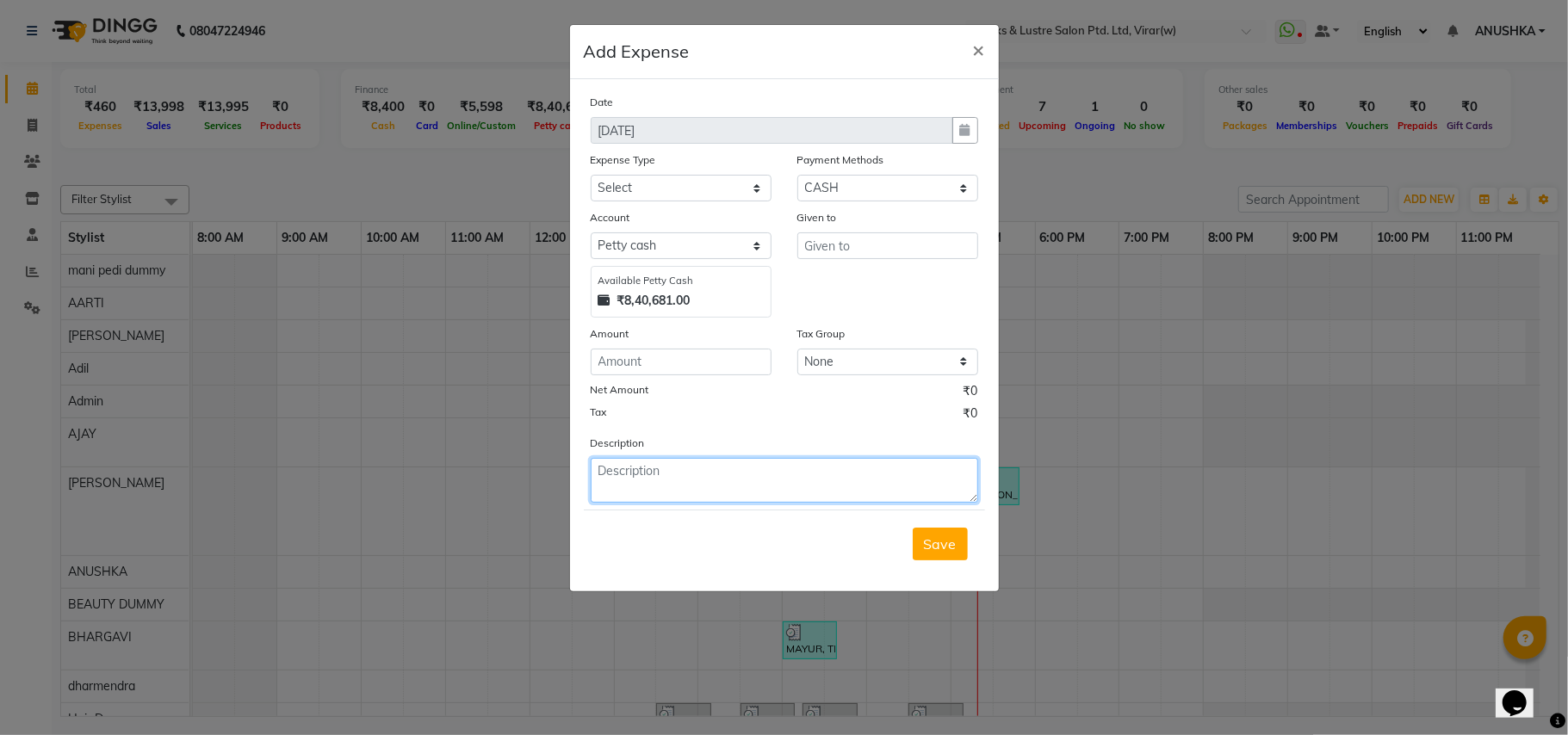
click at [693, 479] on textarea at bounding box center [784, 480] width 388 height 45
type textarea "1000 rs given to sales man for ear caps"
click at [687, 368] on input "number" at bounding box center [681, 361] width 181 height 27
type input "1000"
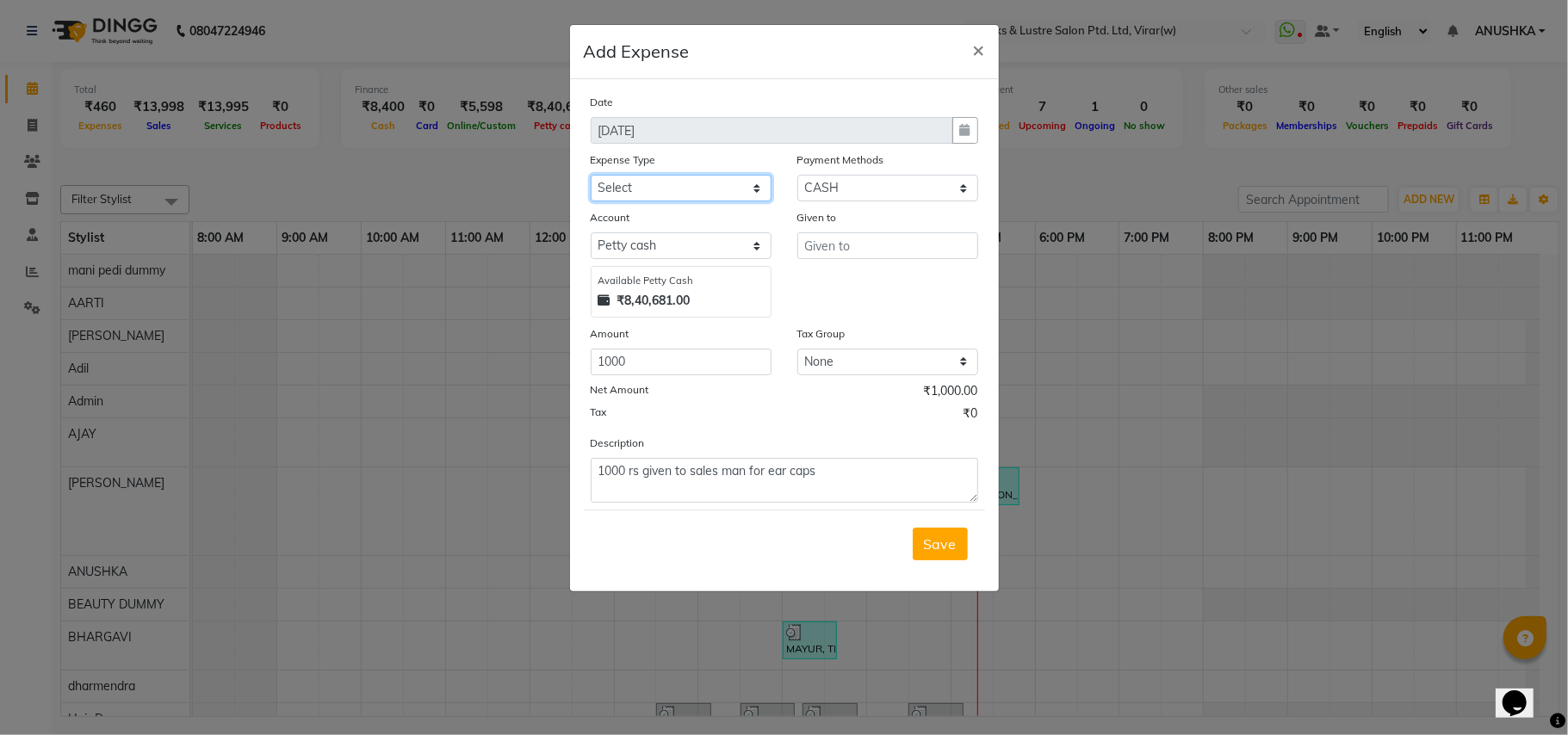
click at [706, 191] on select "Select Advance Salary Bank charges Cash transfer to bank Cash transfer to hub C…" at bounding box center [681, 188] width 181 height 27
select select "13756"
click at [591, 175] on select "Select Advance Salary Bank charges Cash transfer to bank Cash transfer to hub C…" at bounding box center [681, 188] width 181 height 27
click at [901, 241] on input "text" at bounding box center [888, 245] width 181 height 27
type input "sales man"
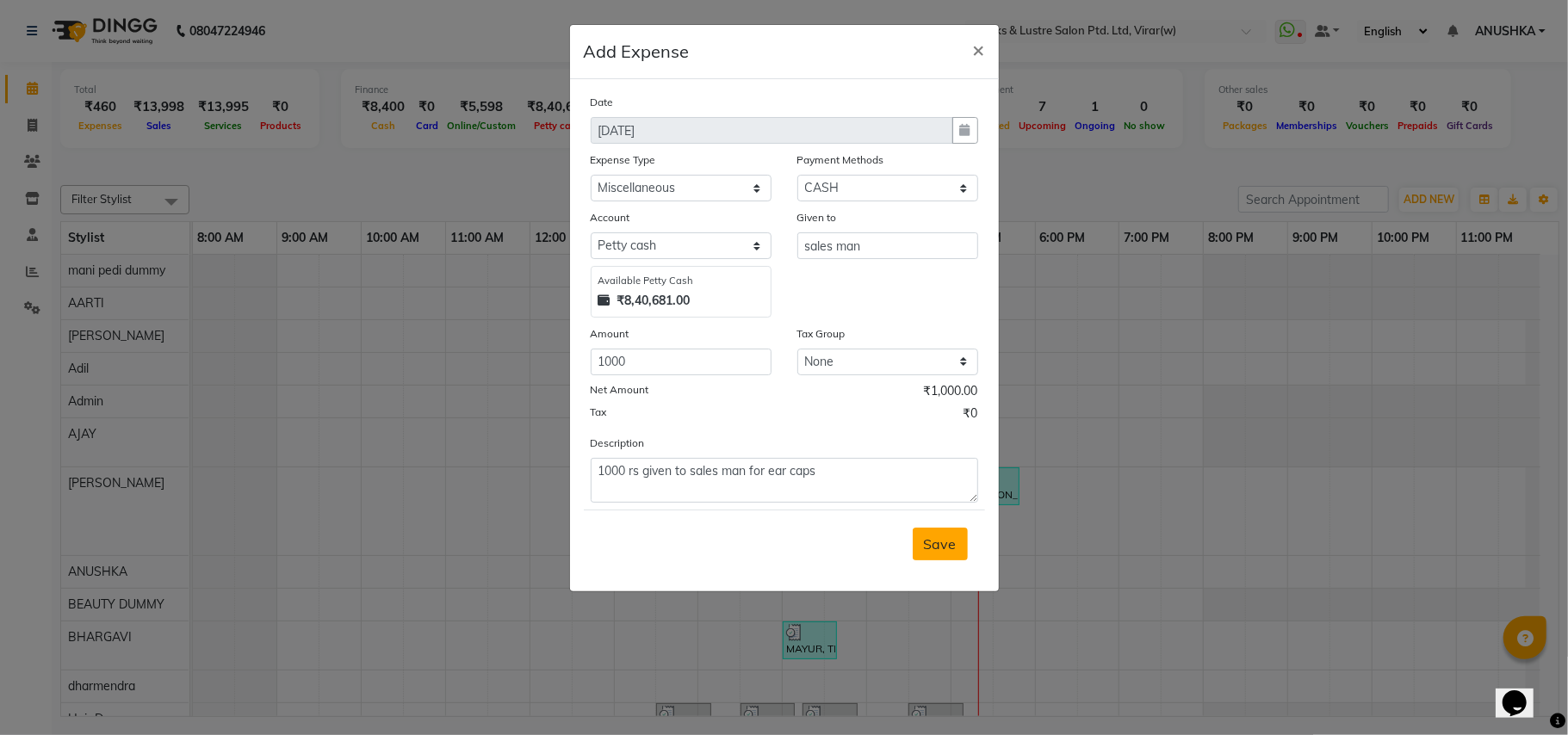
click at [939, 529] on button "Save" at bounding box center [940, 544] width 55 height 33
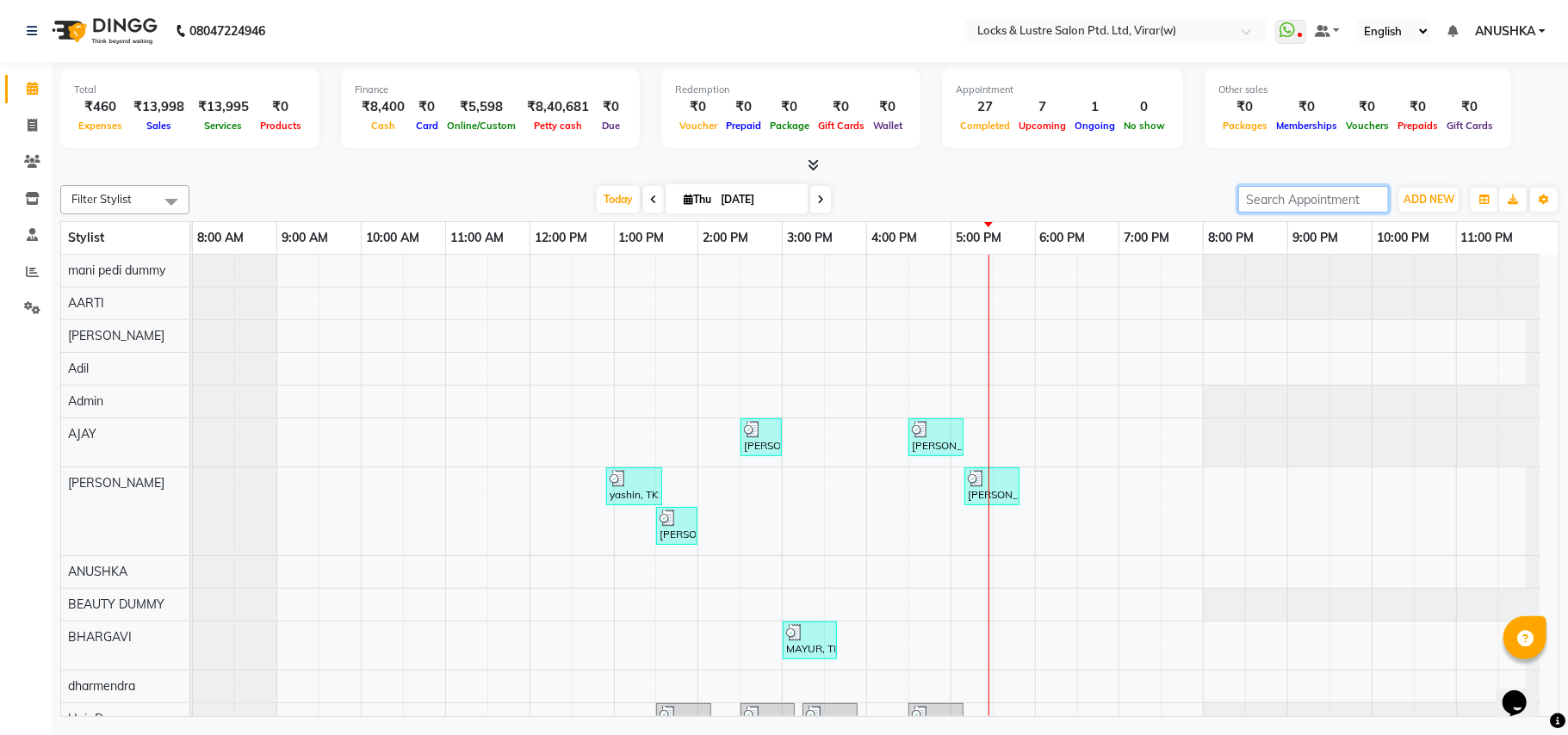
click at [1286, 198] on input "search" at bounding box center [1313, 199] width 151 height 27
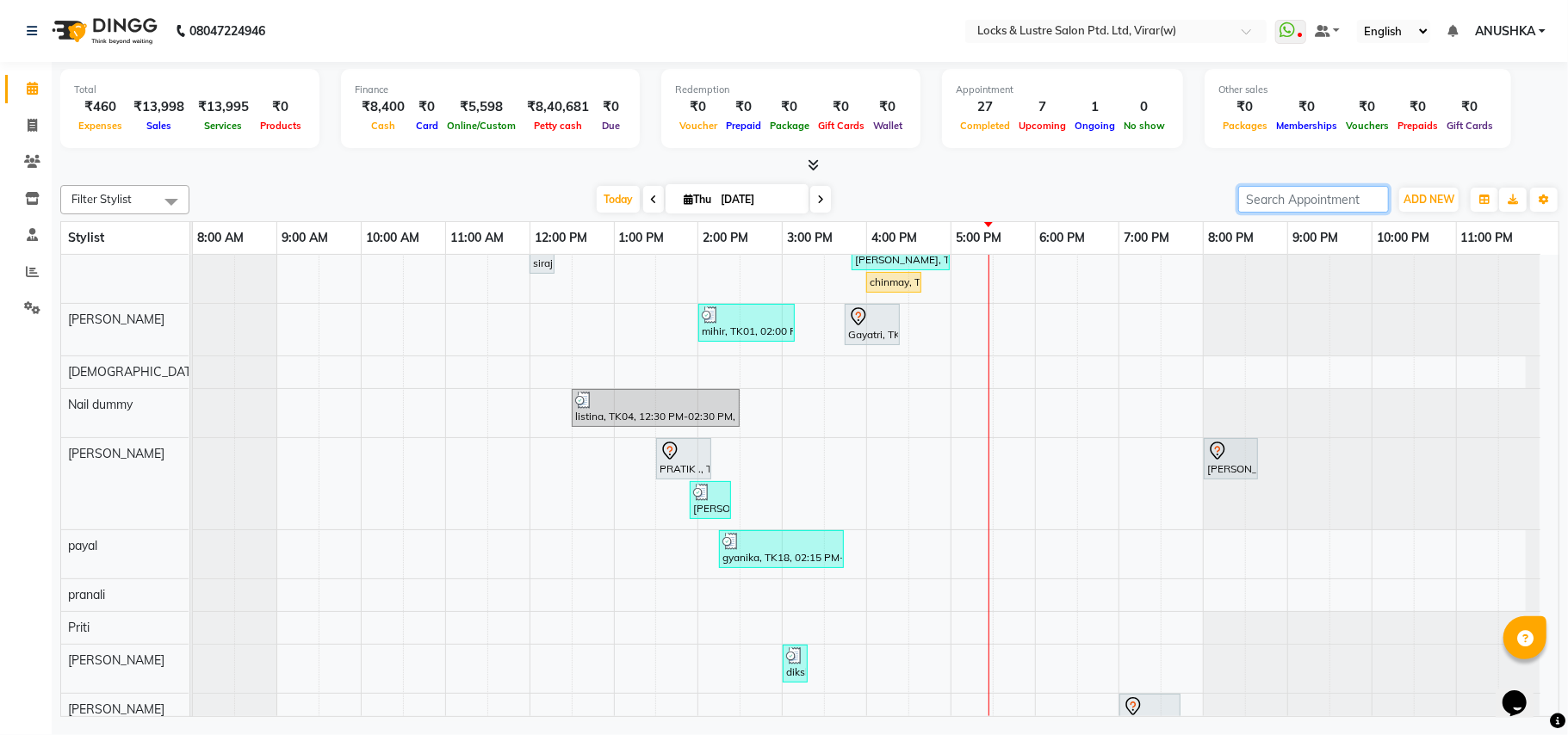
scroll to position [689, 0]
click at [883, 290] on div "chinmay, TK09, 04:00 PM-04:40 PM, MEN HAIRCUT ₹ 99- OG" at bounding box center [894, 283] width 52 height 16
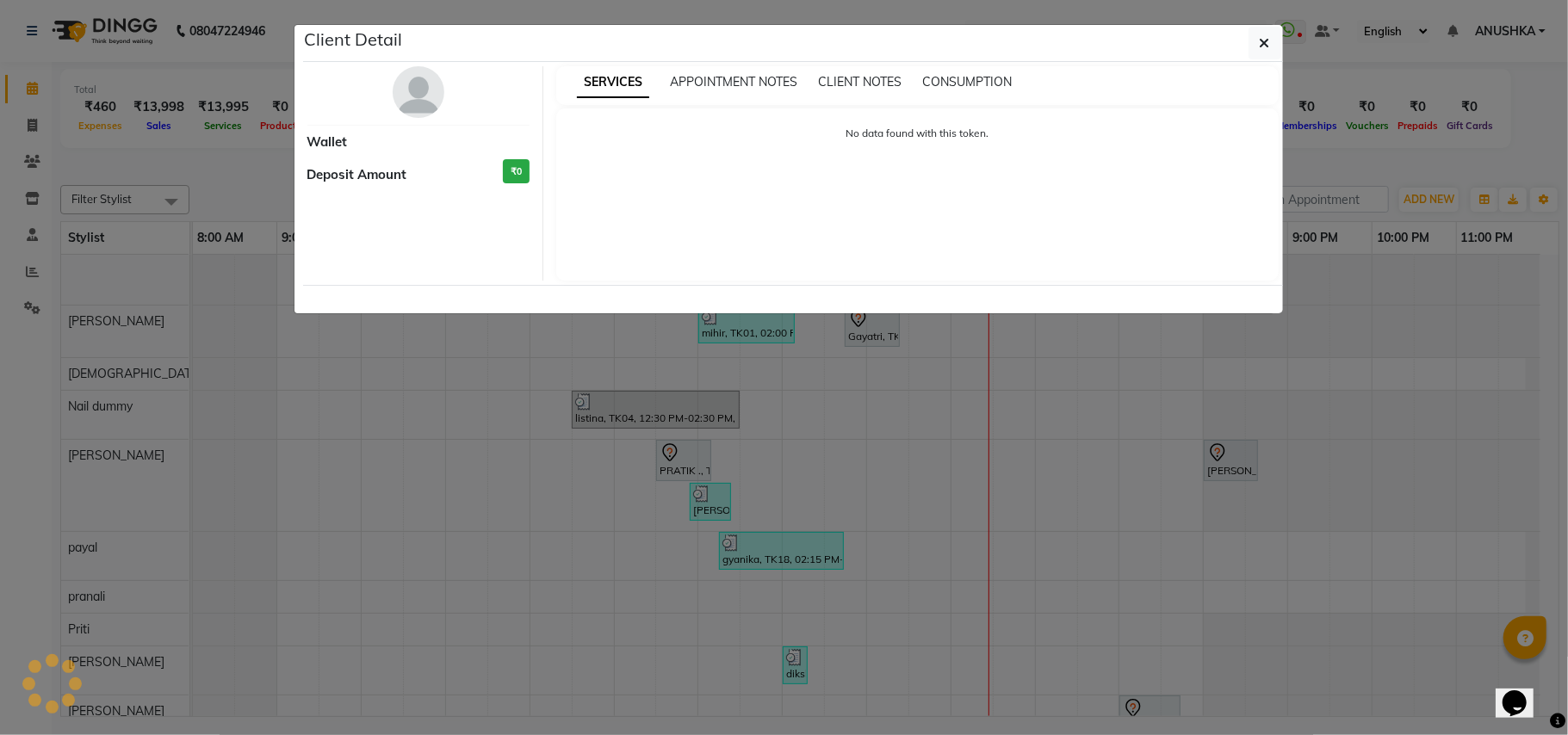
select select "1"
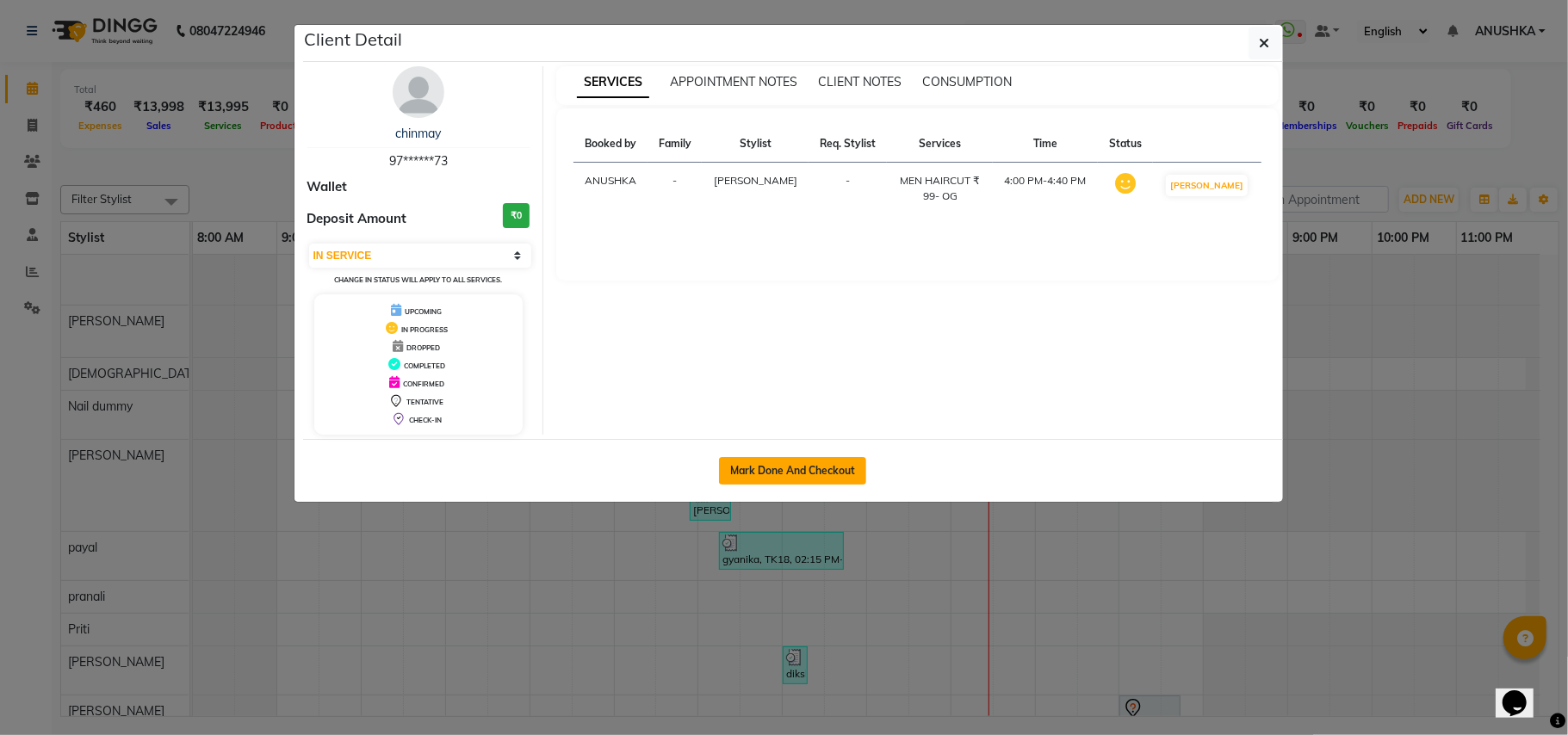
click at [810, 459] on button "Mark Done And Checkout" at bounding box center [793, 471] width 147 height 28
select select "5944"
select select "service"
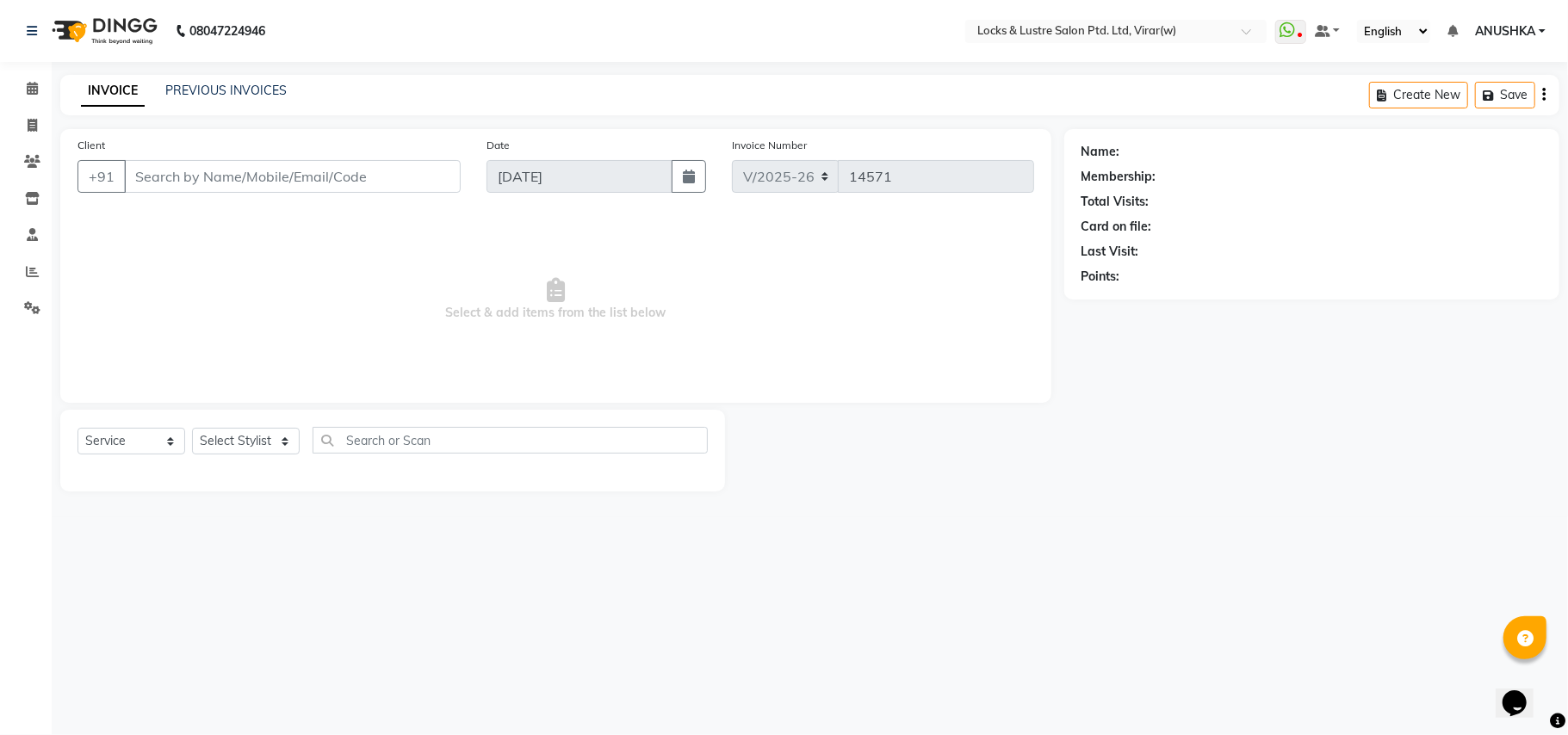
select select "3"
type input "97******73"
select select "42107"
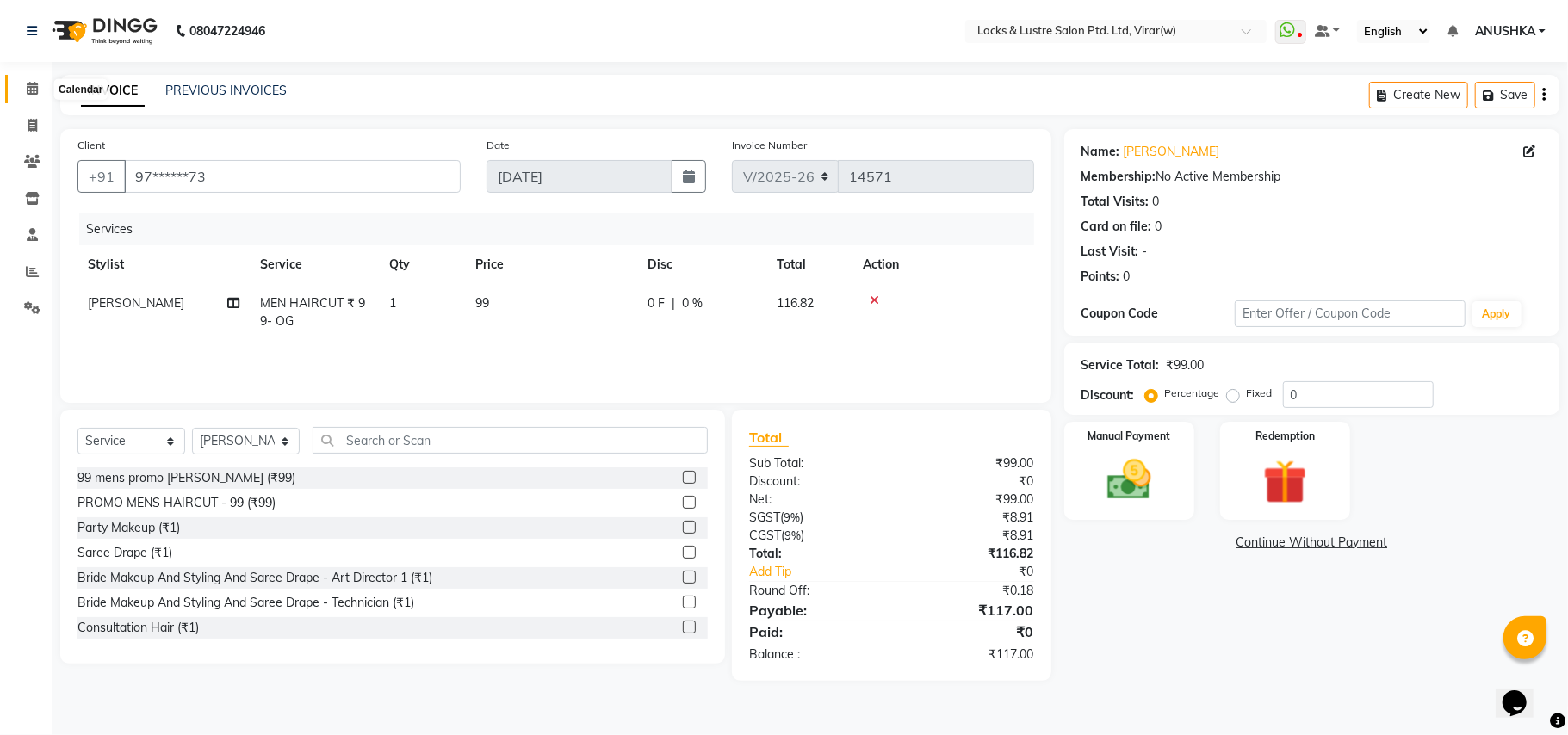
click at [22, 87] on span at bounding box center [33, 88] width 30 height 20
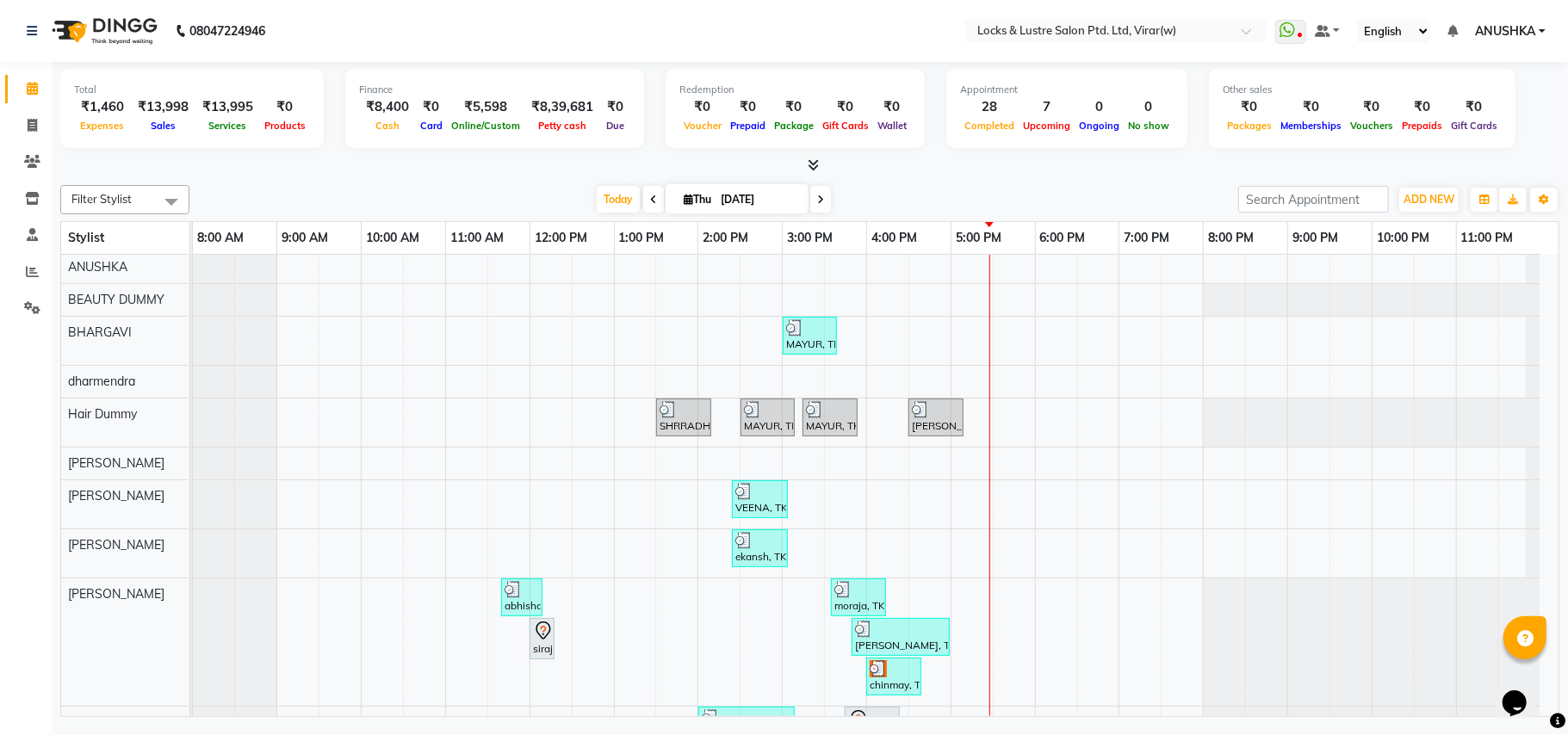
scroll to position [345, 0]
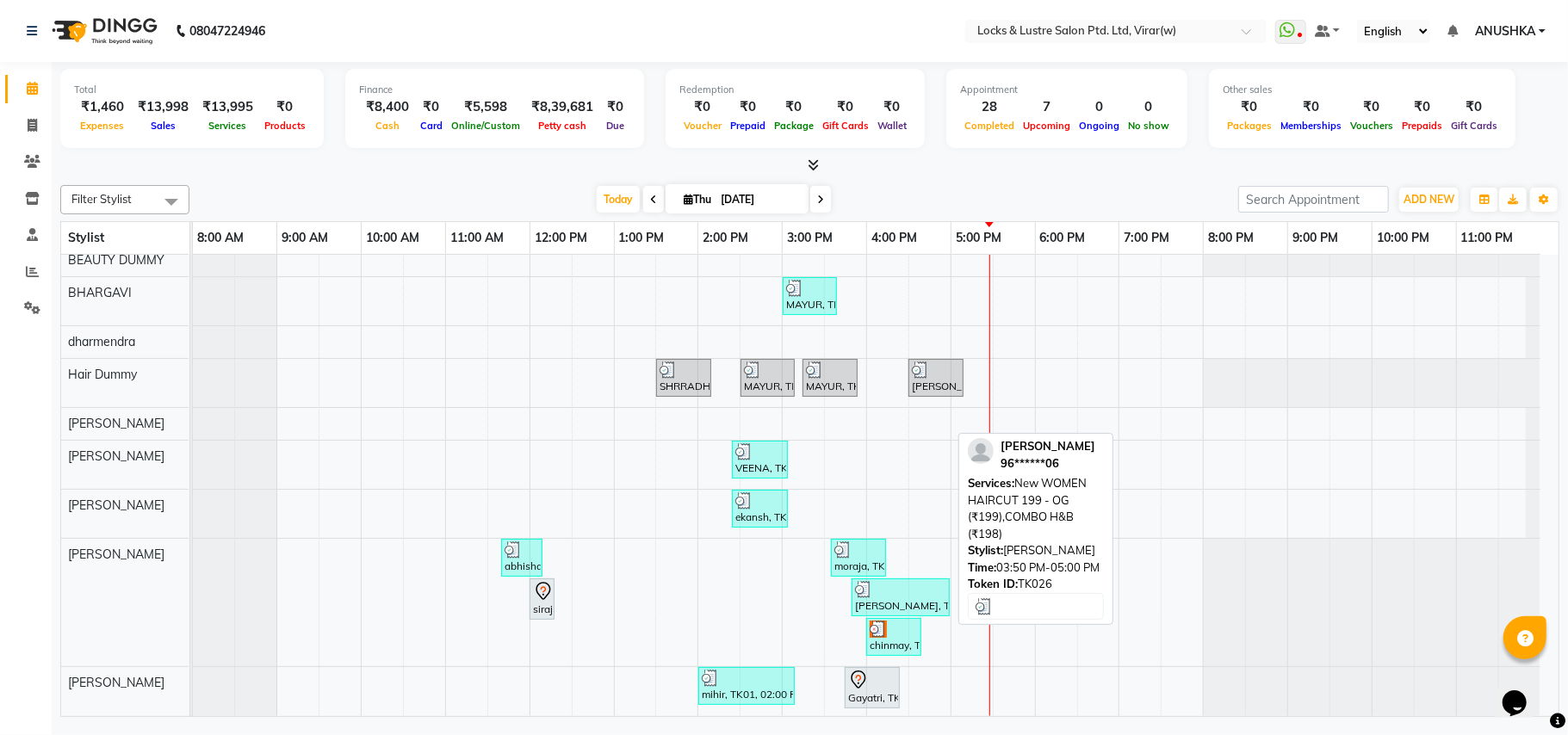
click at [917, 598] on div at bounding box center [901, 589] width 91 height 18
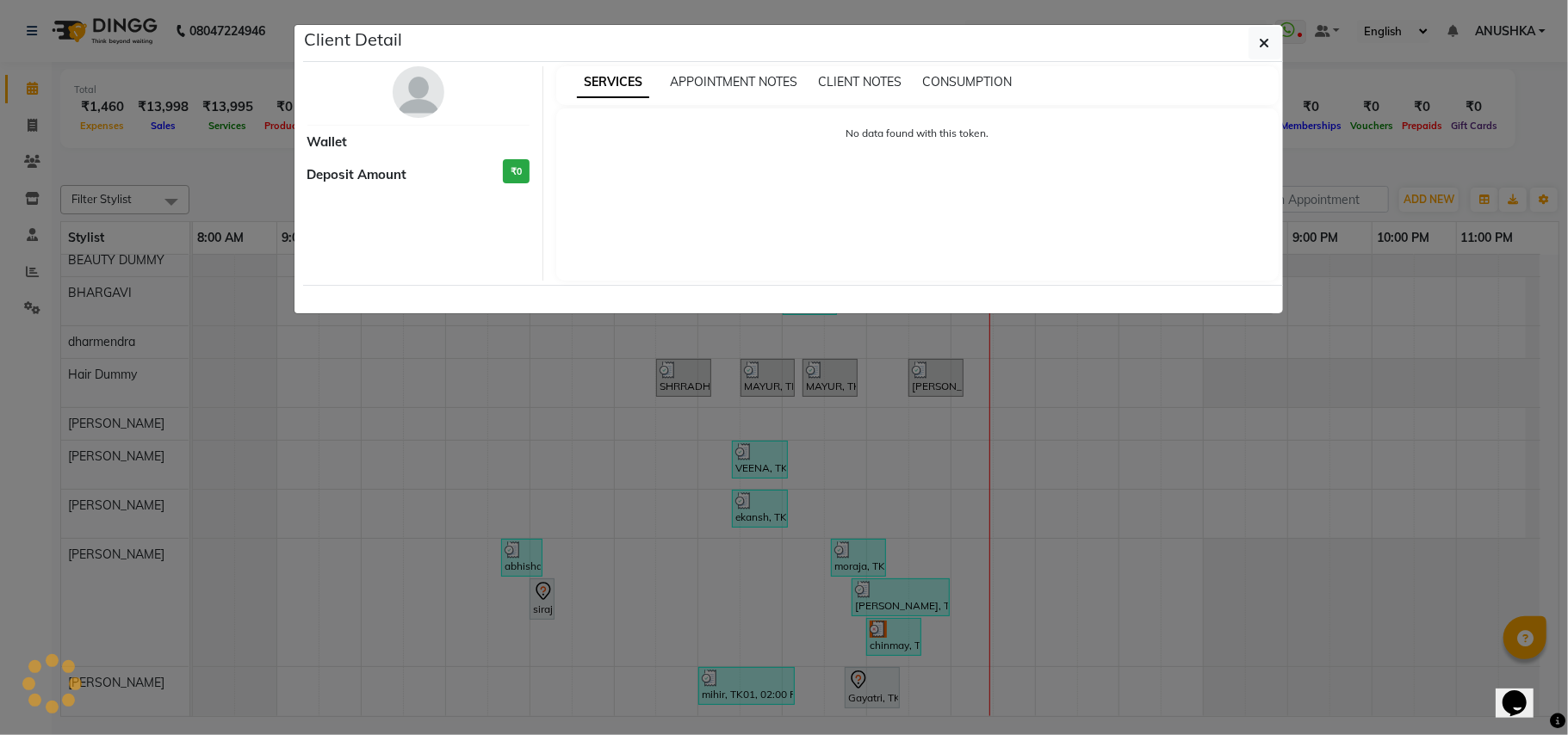
select select "3"
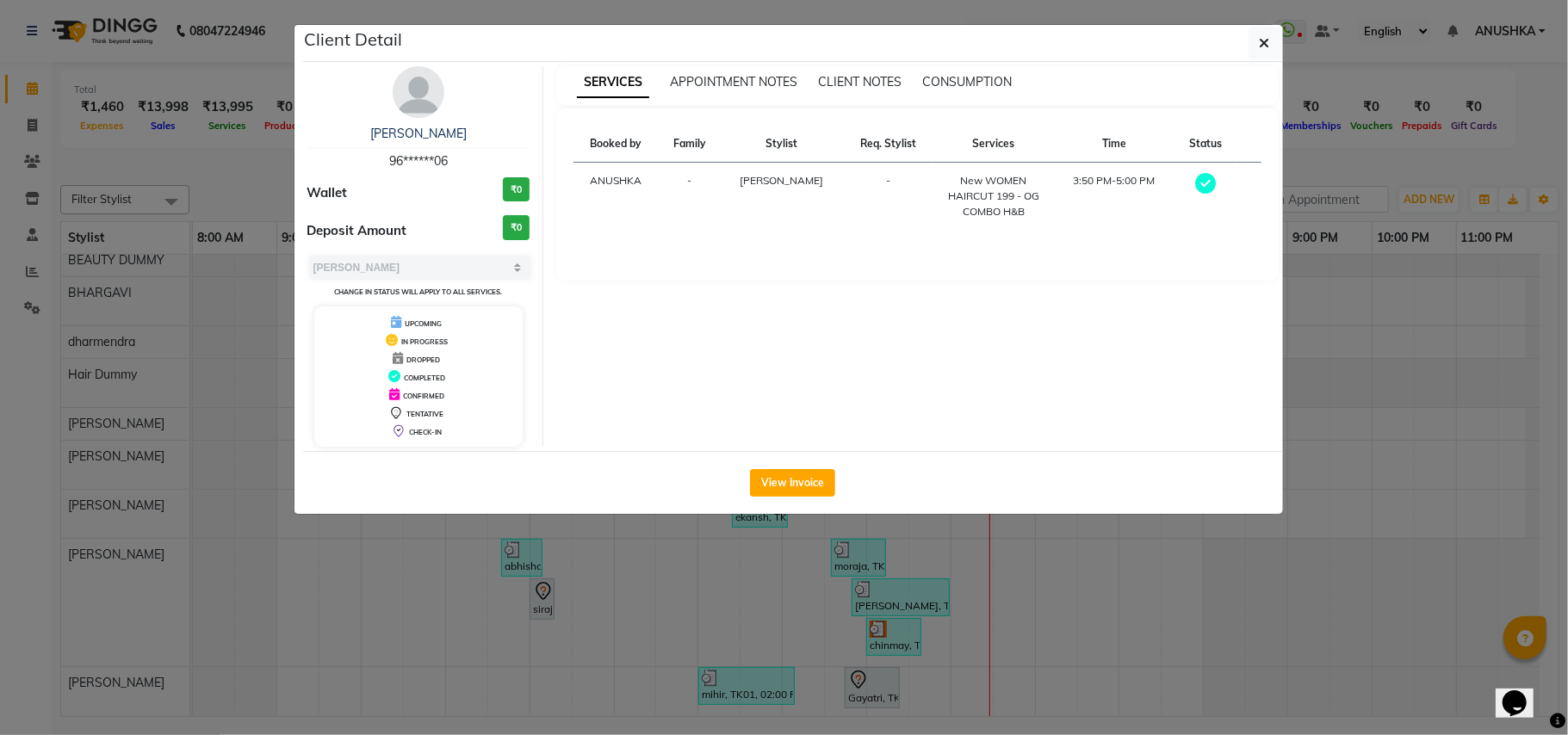
click at [911, 603] on ngb-modal-window "Client Detail ketan 96******06 Wallet ₹0 Deposit Amount ₹0 Select MARK DONE UPC…" at bounding box center [784, 367] width 1568 height 735
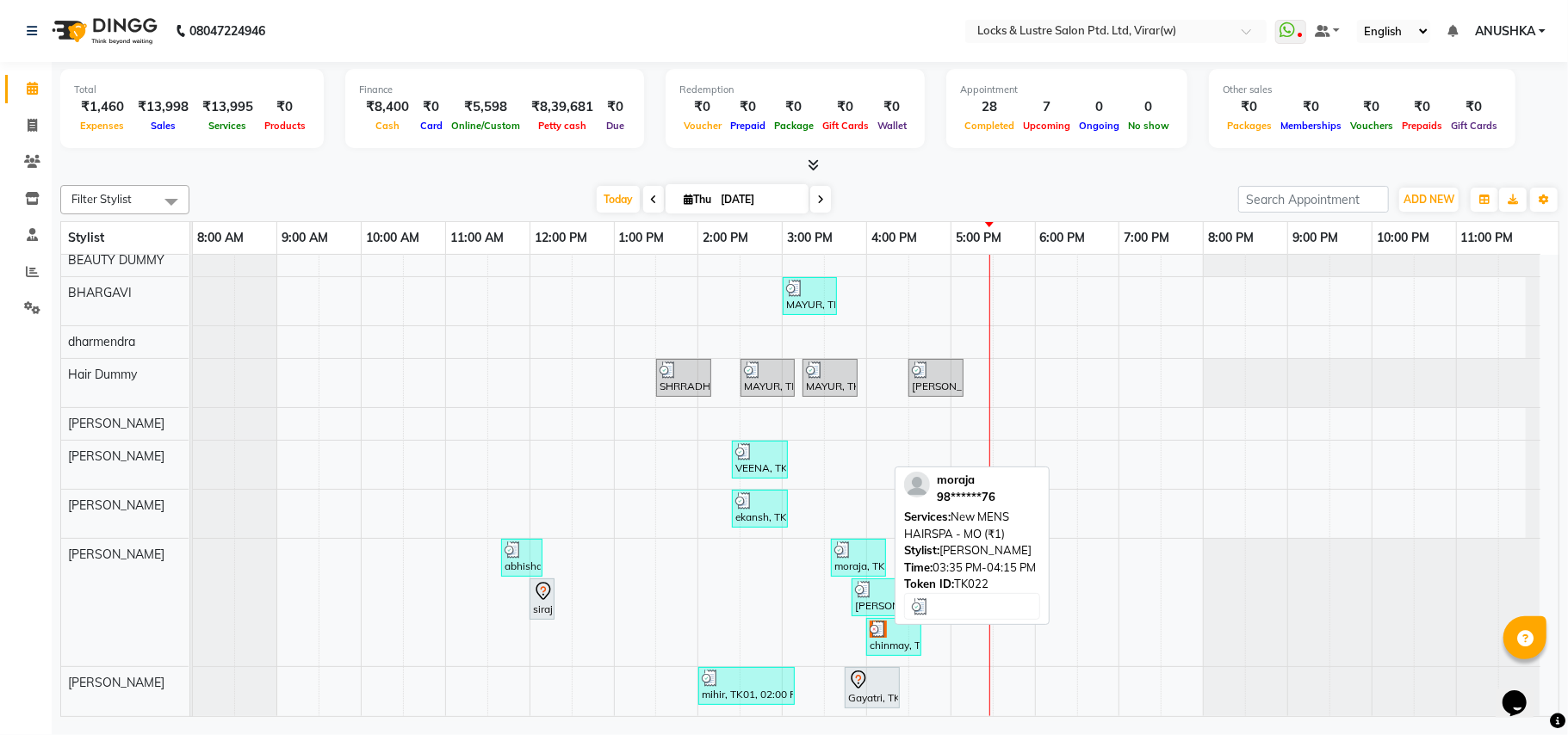
click at [845, 556] on img at bounding box center [843, 550] width 18 height 18
select select "3"
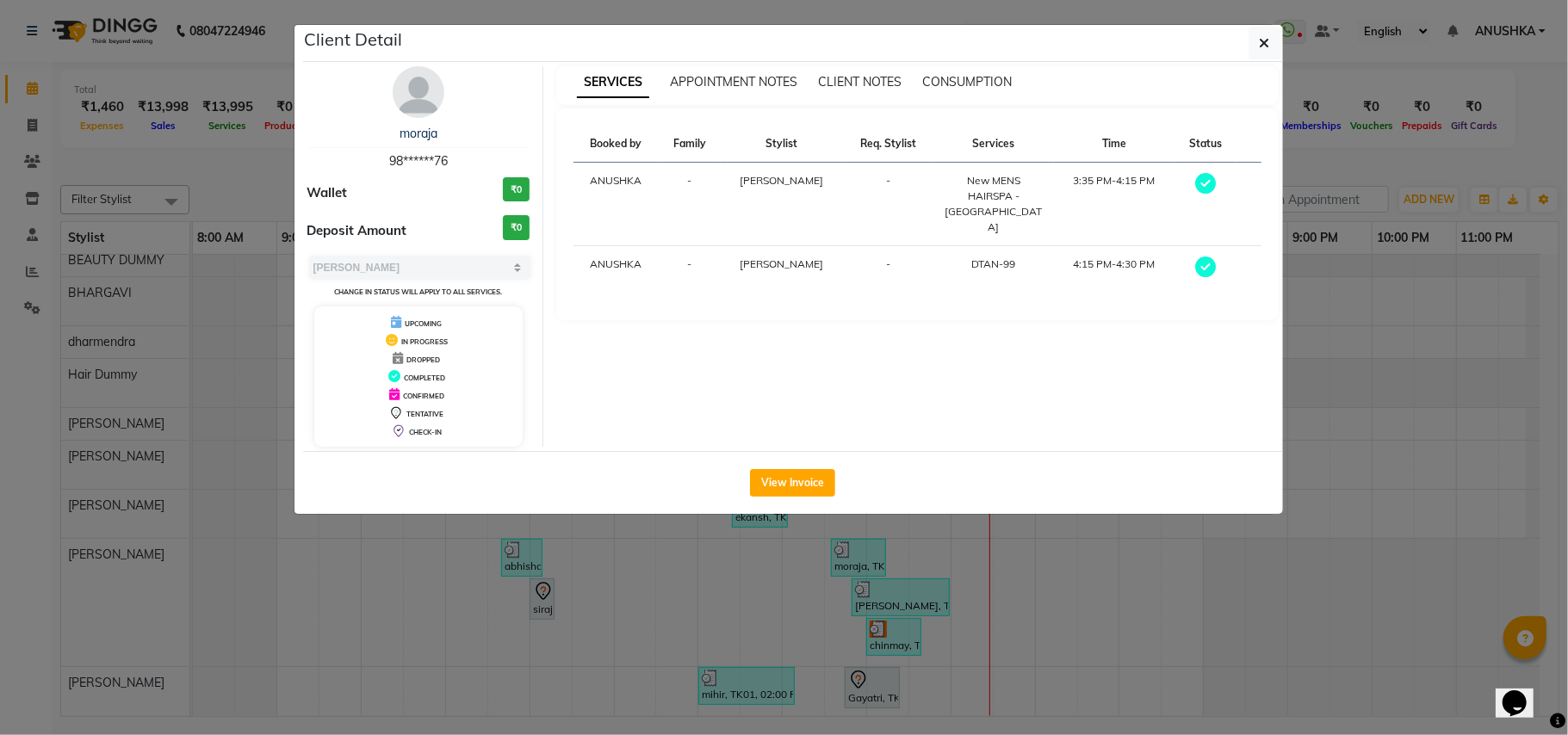
click at [845, 556] on ngb-modal-window "Client Detail moraja 98******76 Wallet ₹0 Deposit Amount ₹0 Select MARK DONE UP…" at bounding box center [784, 367] width 1568 height 735
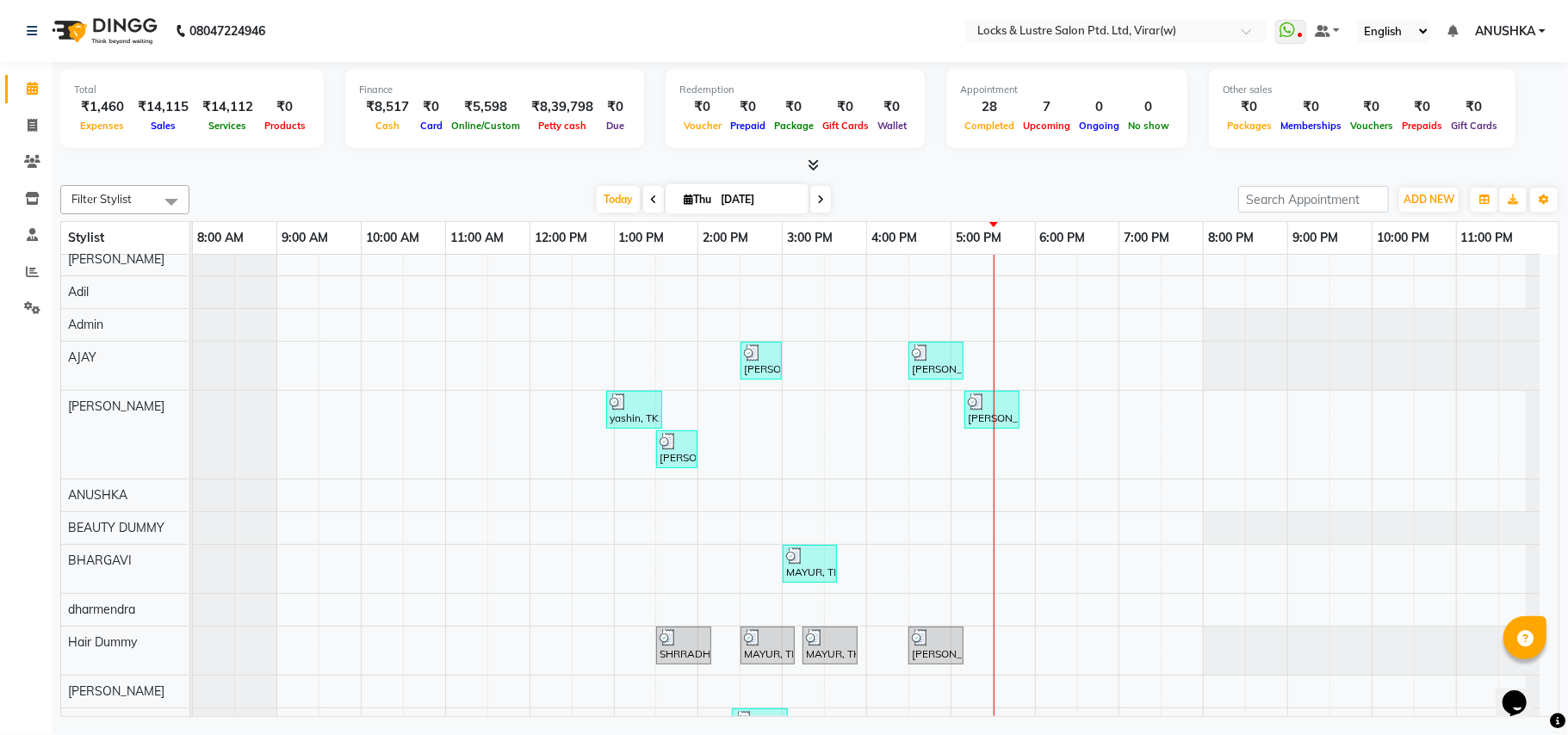
scroll to position [114, 0]
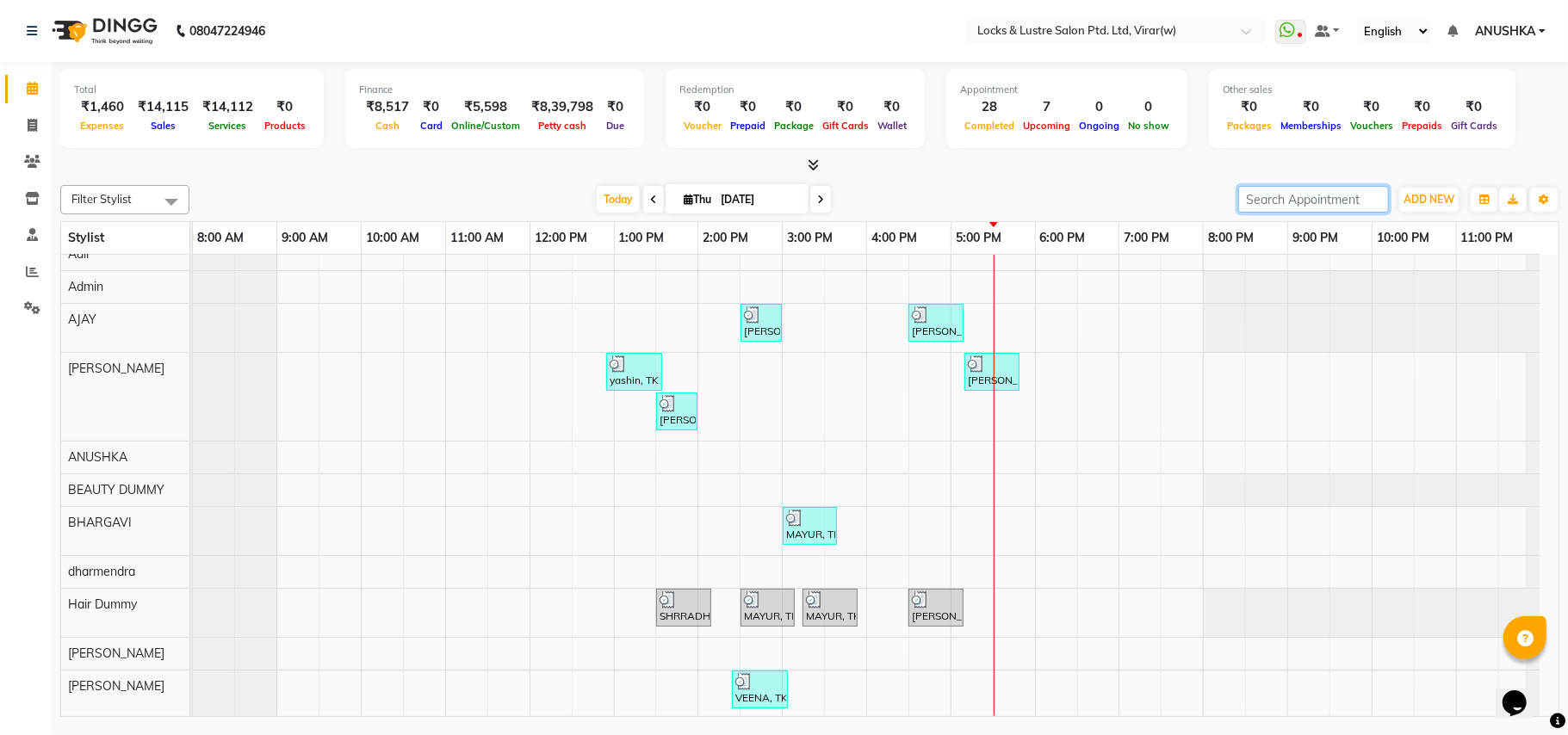
click at [1260, 204] on input "search" at bounding box center [1313, 199] width 151 height 27
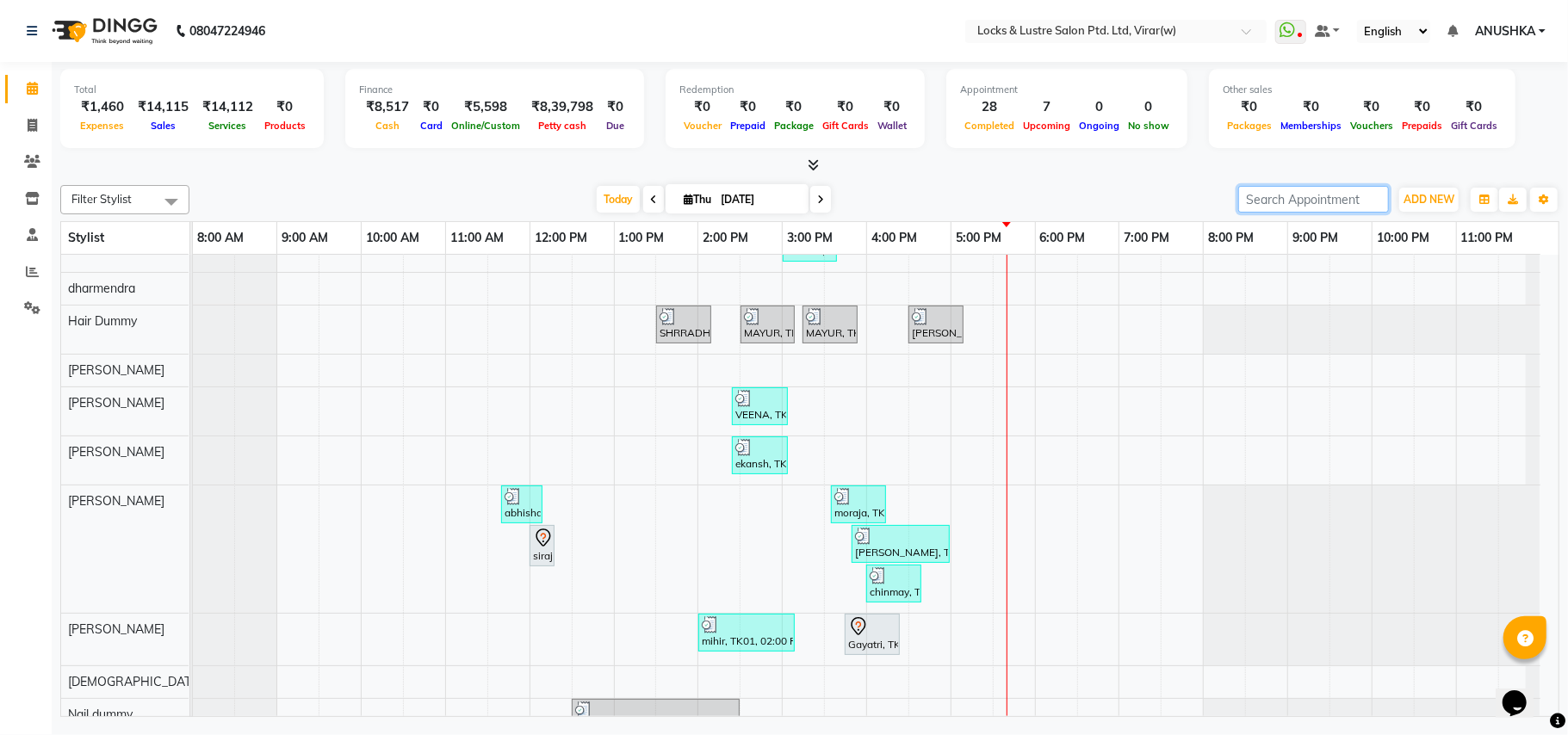
scroll to position [689, 0]
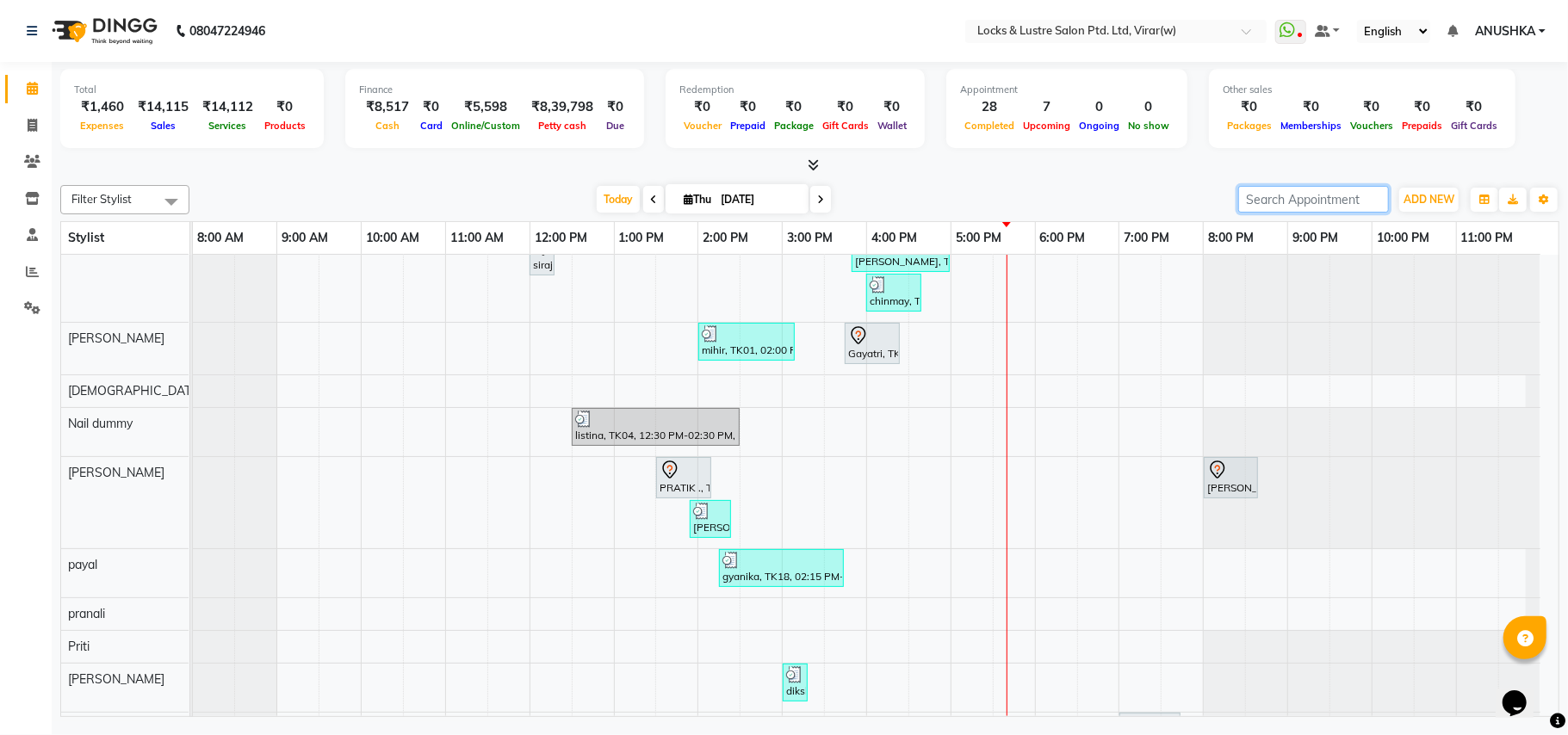
click at [1324, 197] on input "search" at bounding box center [1313, 199] width 151 height 27
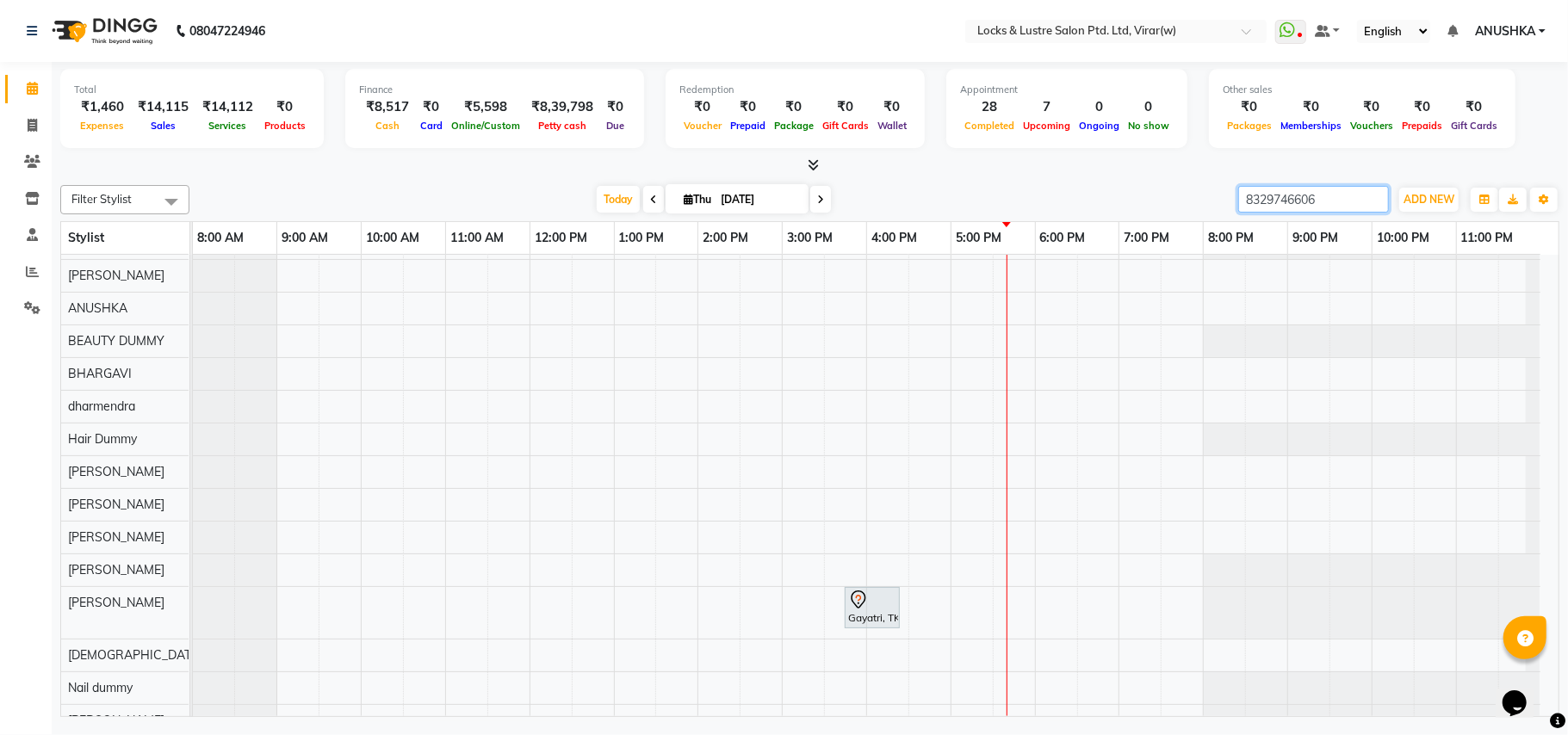
scroll to position [198, 0]
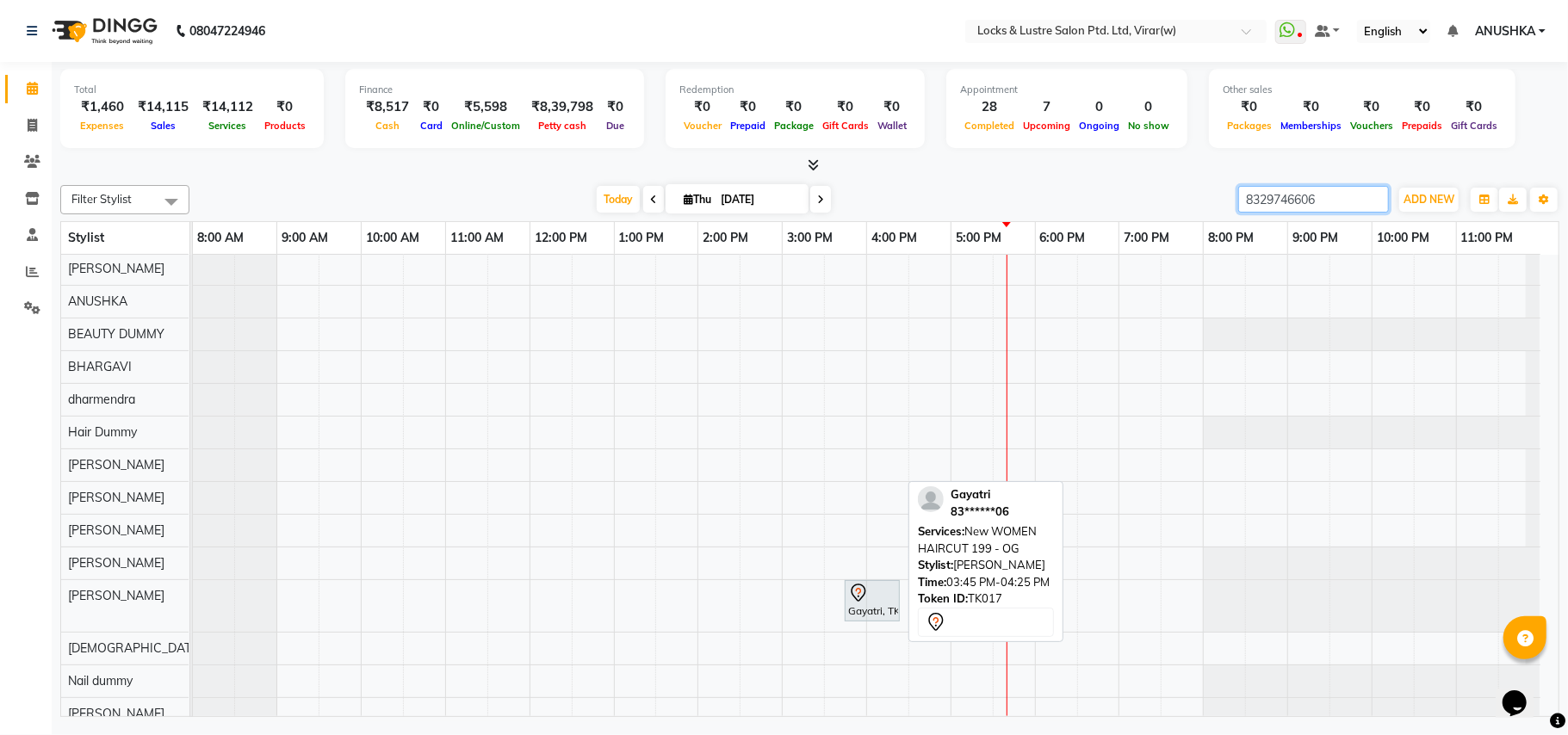
click at [869, 619] on div "Gayatri, TK17, 03:45 PM-04:25 PM, New WOMEN HAIRCUT 199 - OG" at bounding box center [873, 600] width 52 height 36
type input "8329746606"
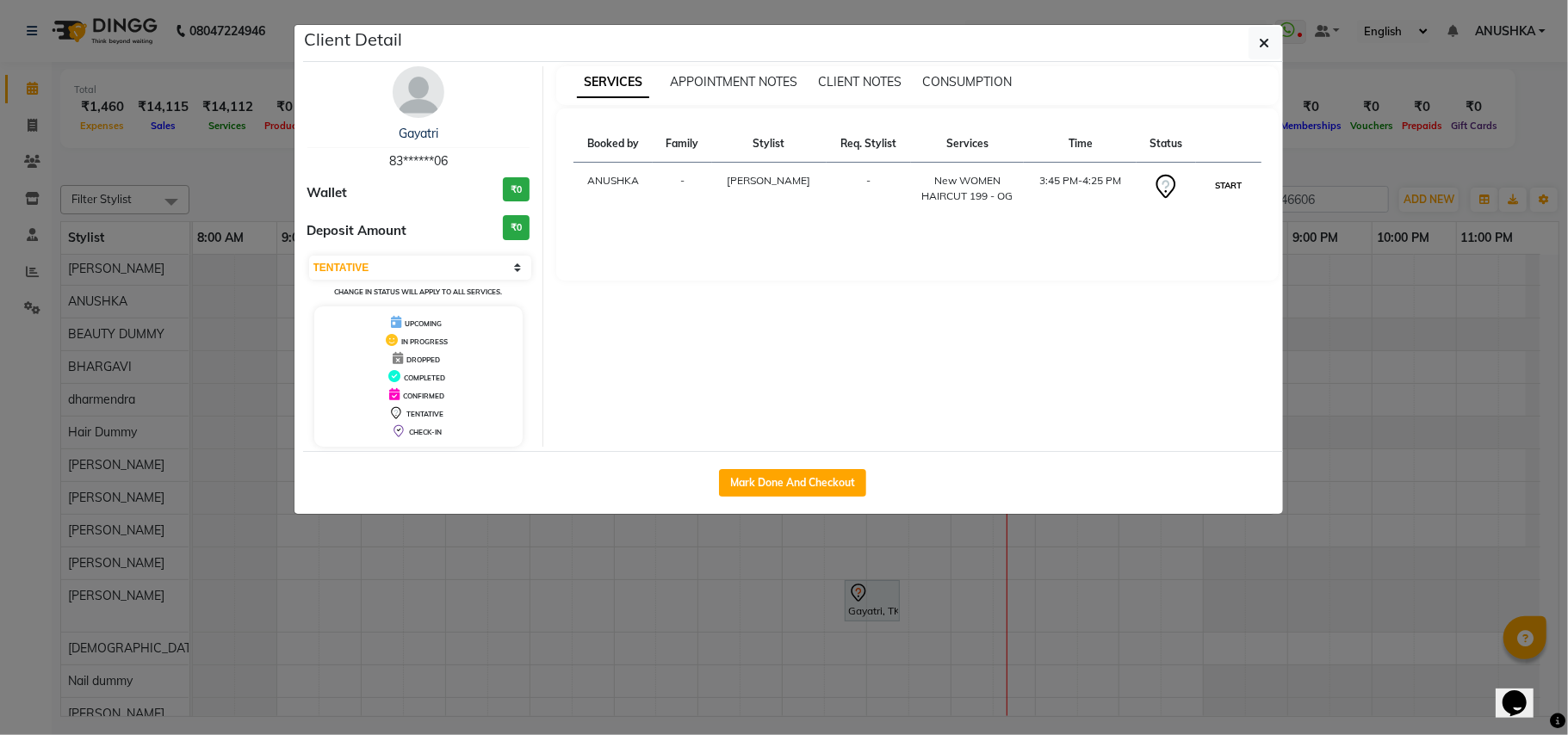
click at [1218, 188] on button "START" at bounding box center [1228, 185] width 35 height 21
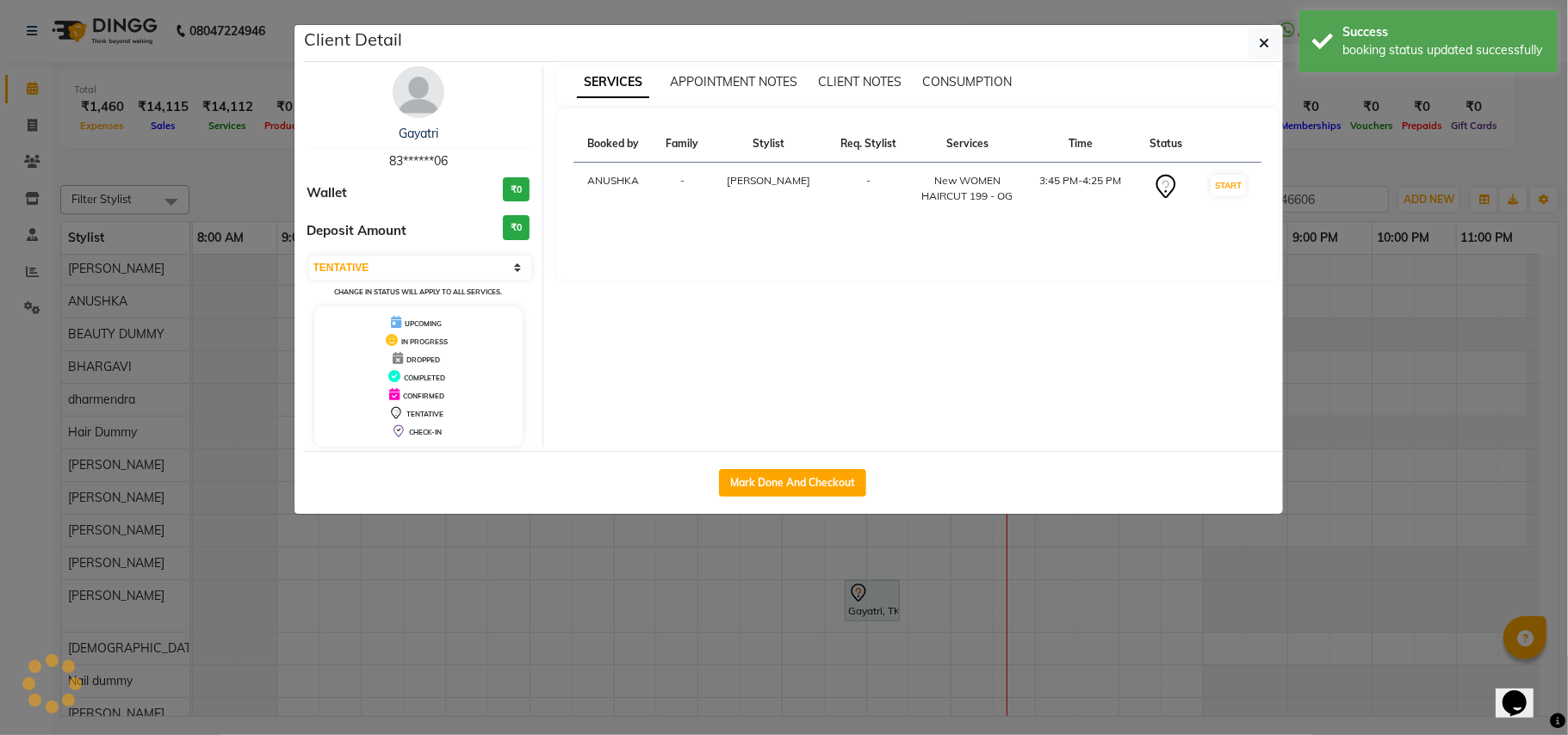
select select "1"
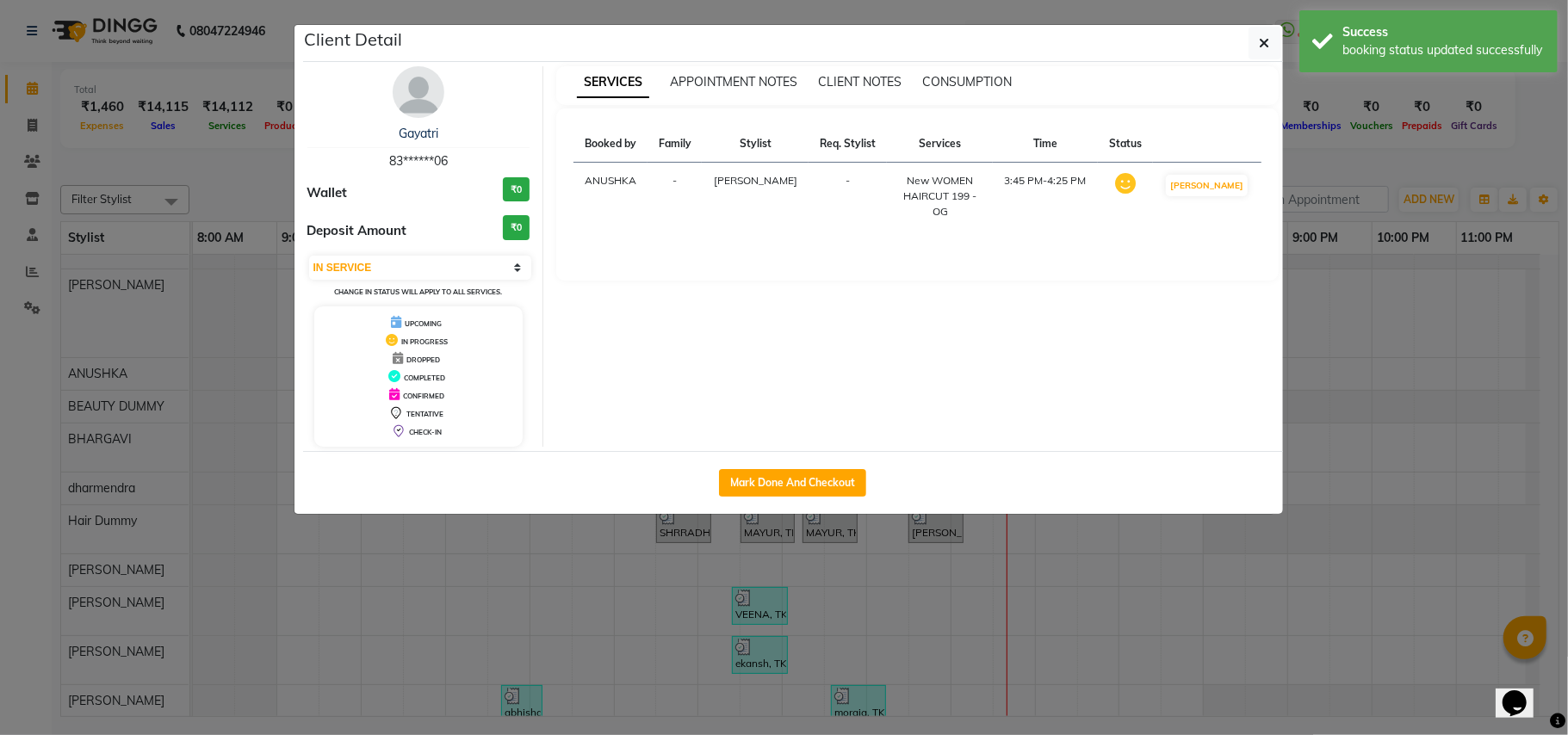
click at [1567, 427] on ngb-modal-window "Client Detail Gayatri 83******06 Wallet ₹0 Deposit Amount ₹0 Select IN SERVICE …" at bounding box center [784, 367] width 1568 height 735
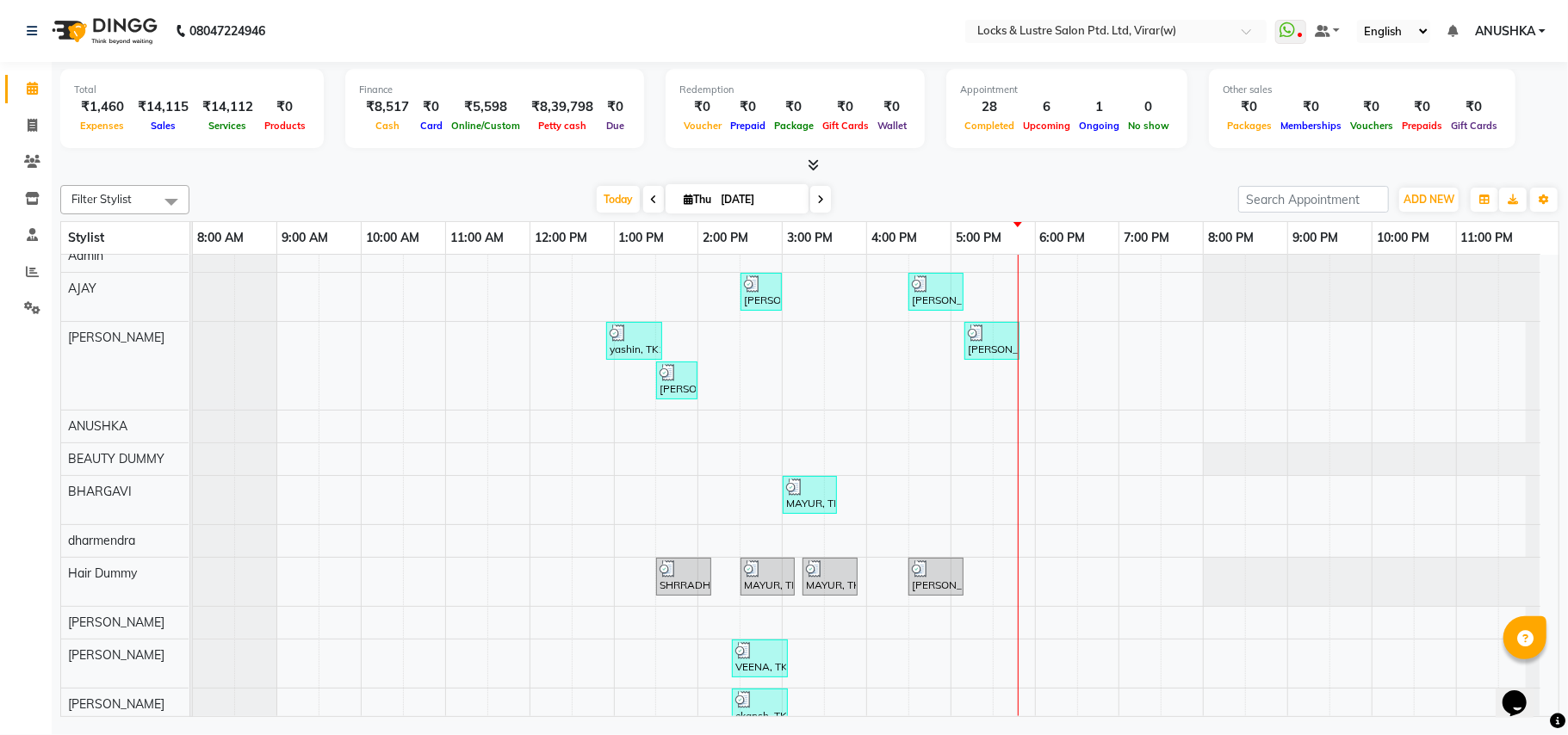
scroll to position [229, 0]
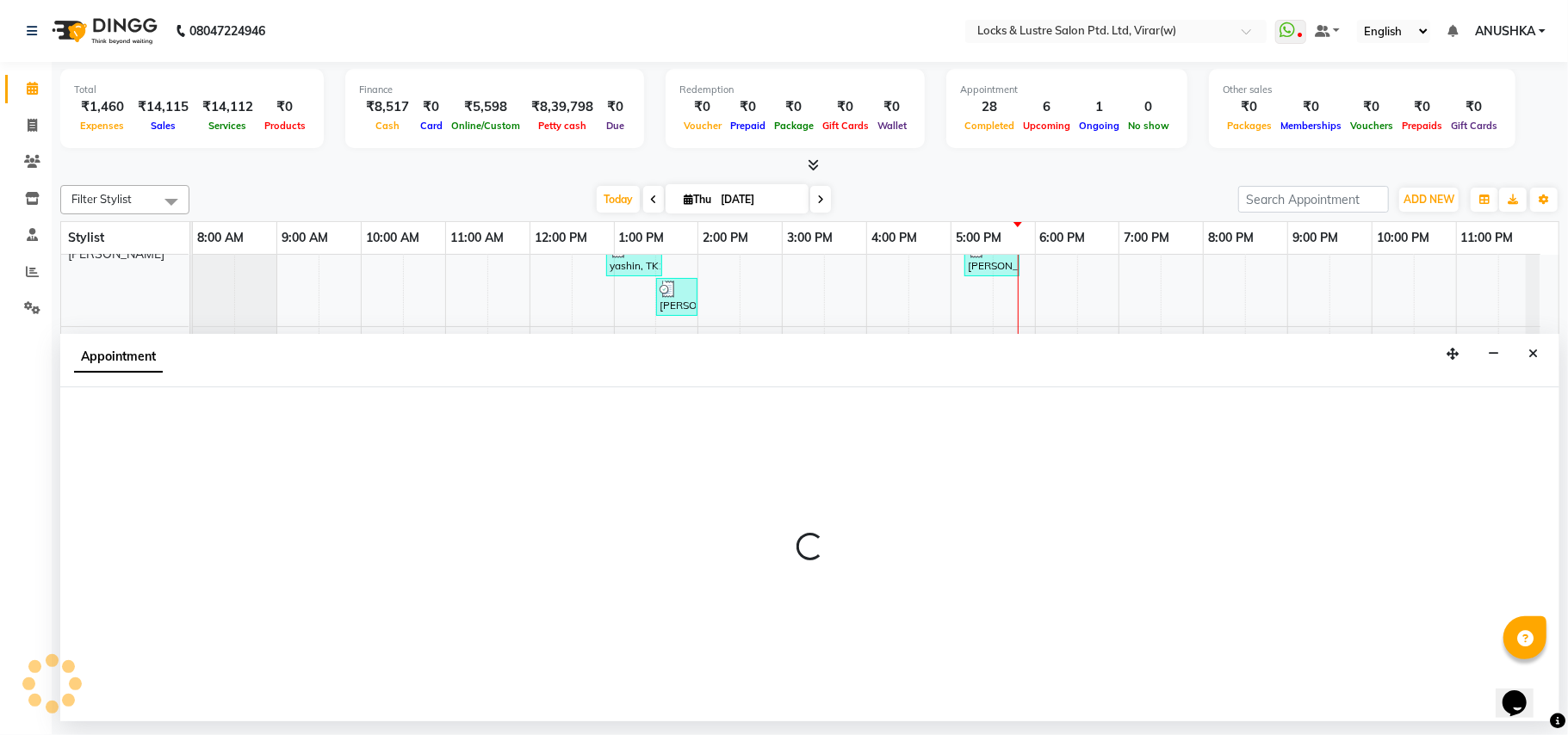
select select "43855"
select select "tentative"
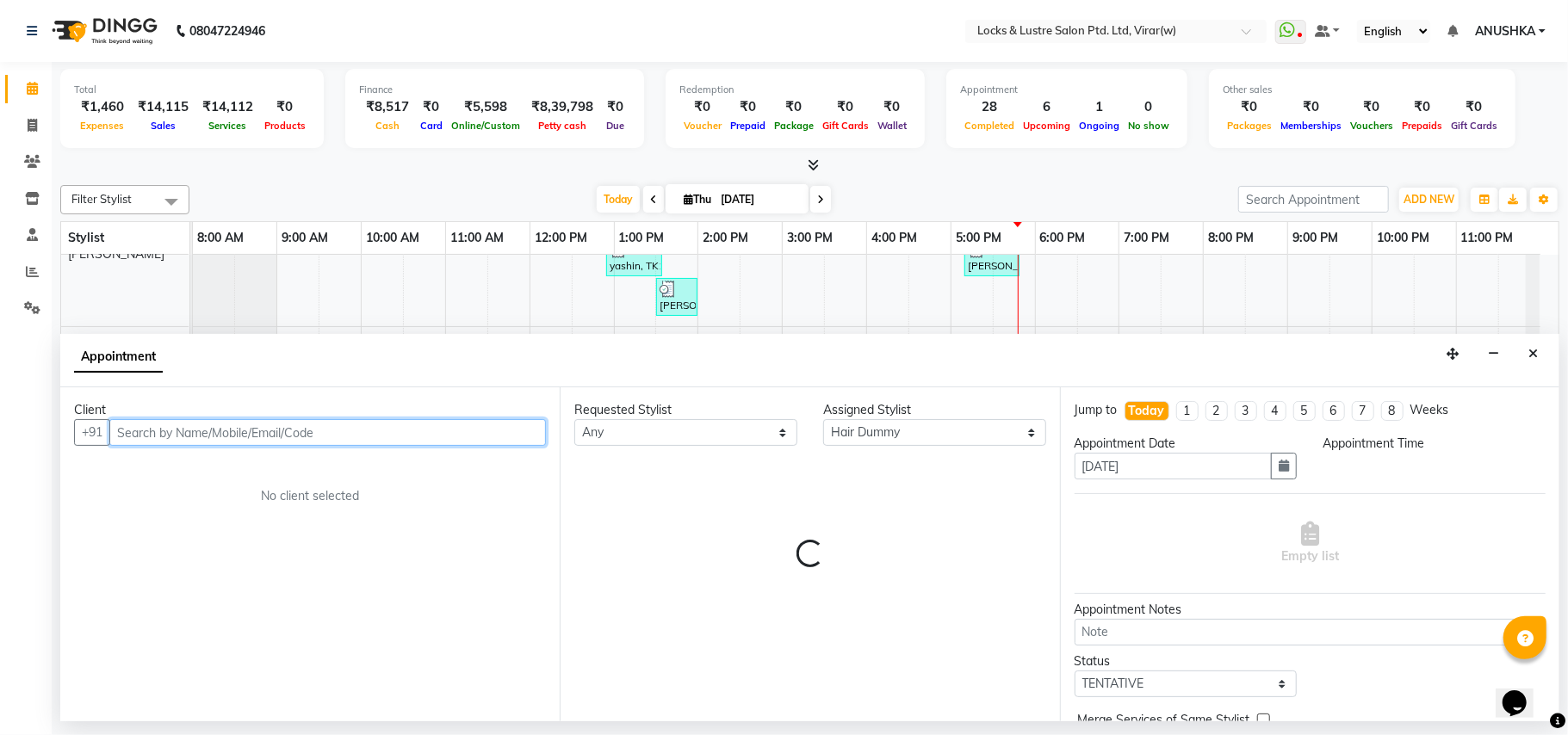
select select "1110"
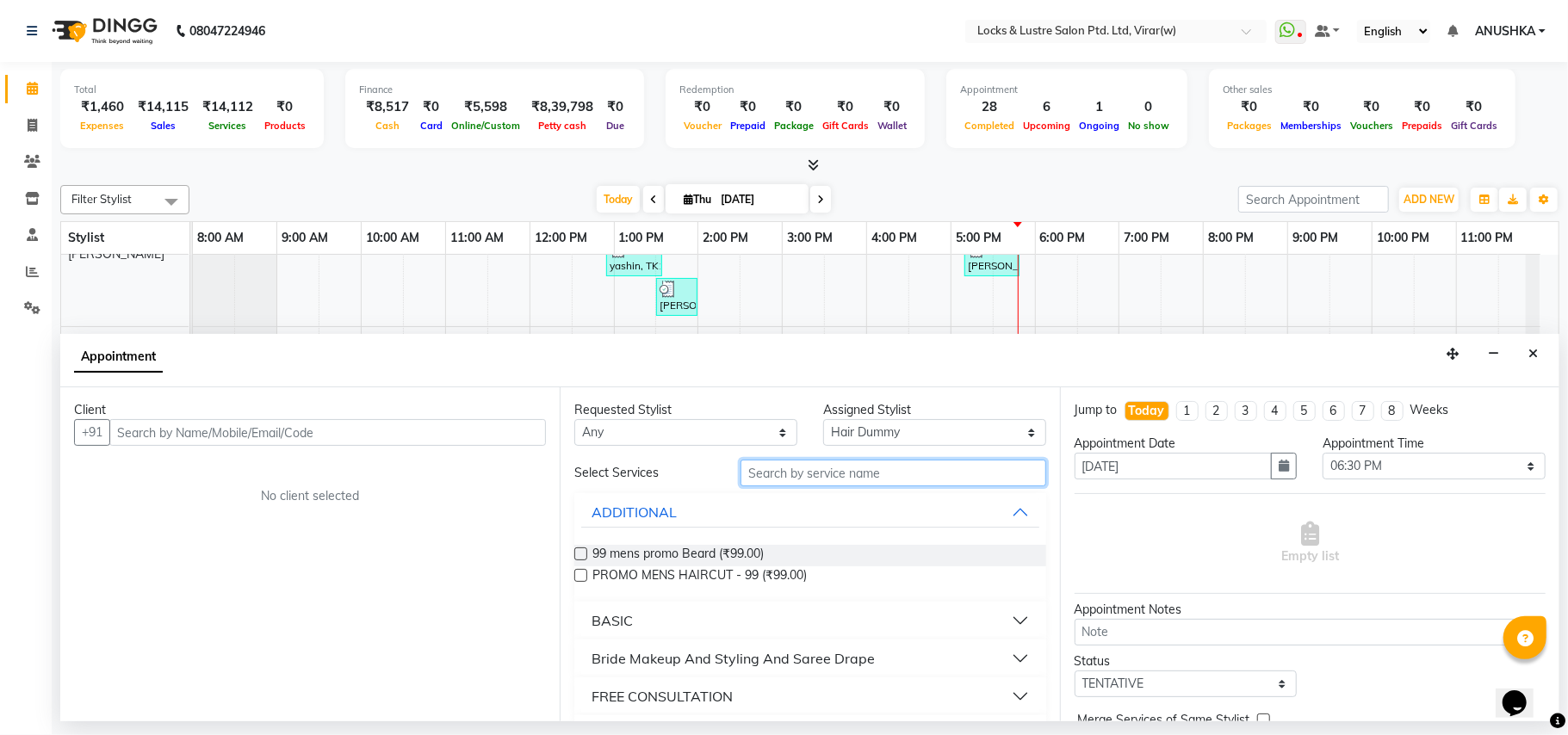
click at [992, 479] on input "text" at bounding box center [893, 473] width 306 height 27
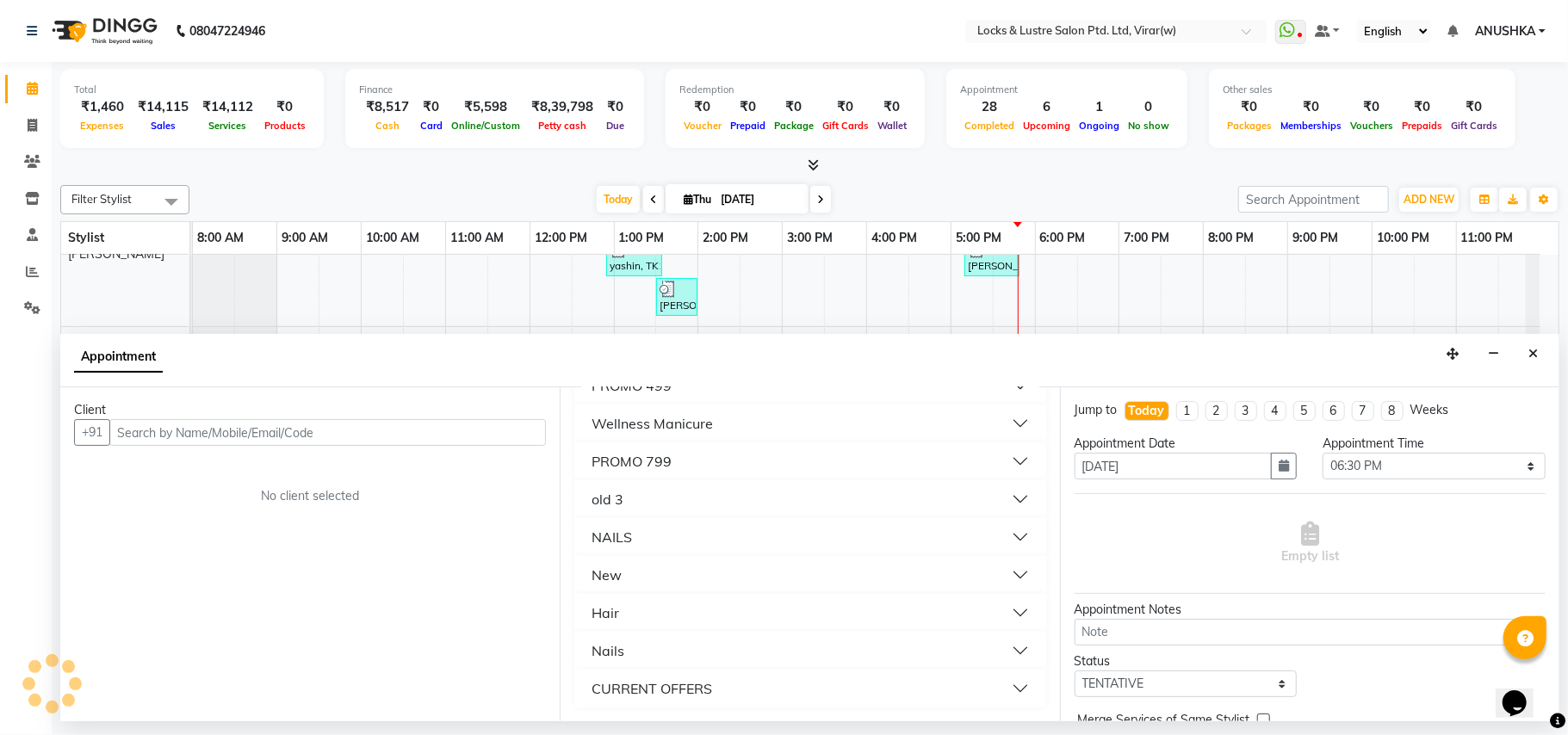
type input "99"
click at [673, 686] on div "CURRENT OFFERS" at bounding box center [652, 689] width 121 height 20
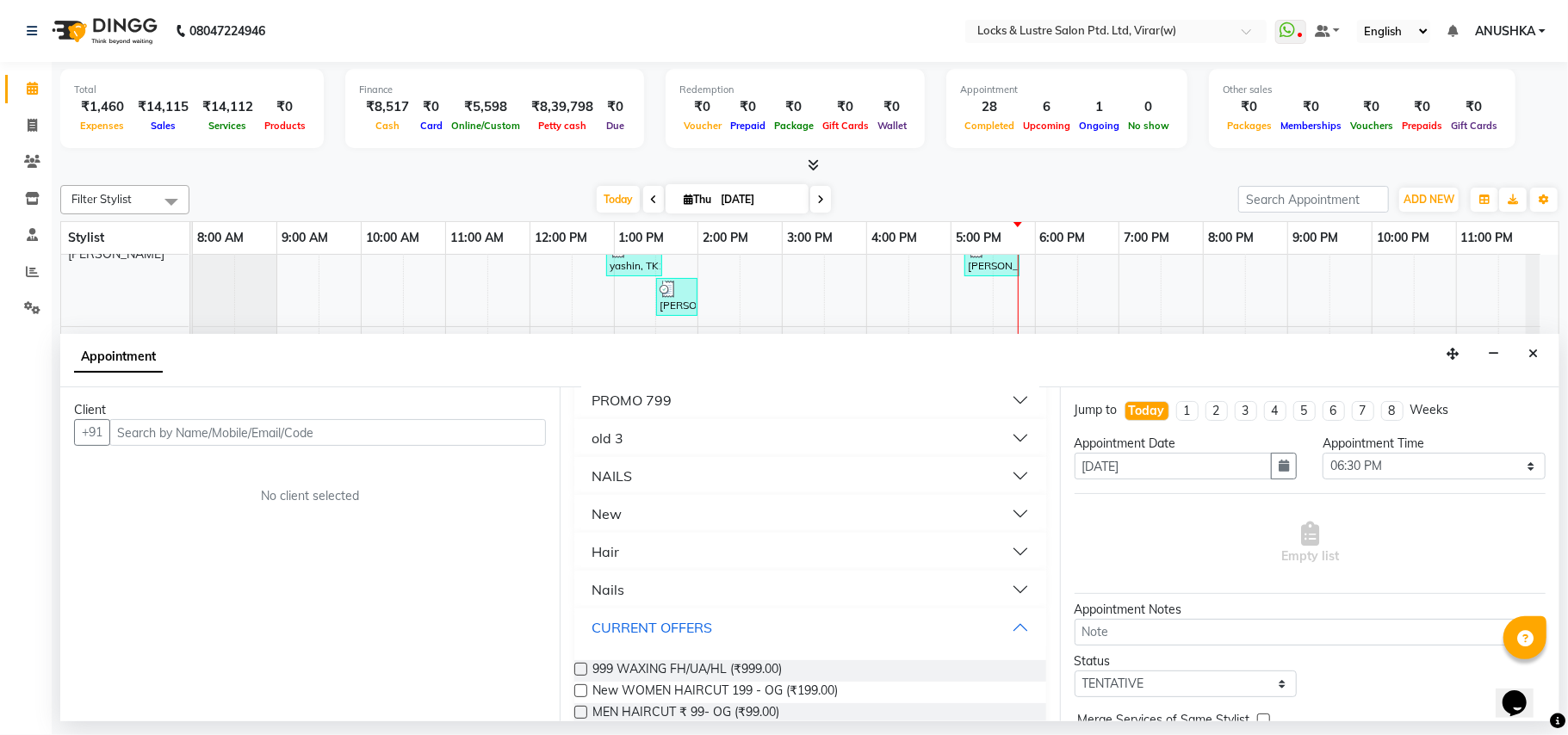
scroll to position [403, 0]
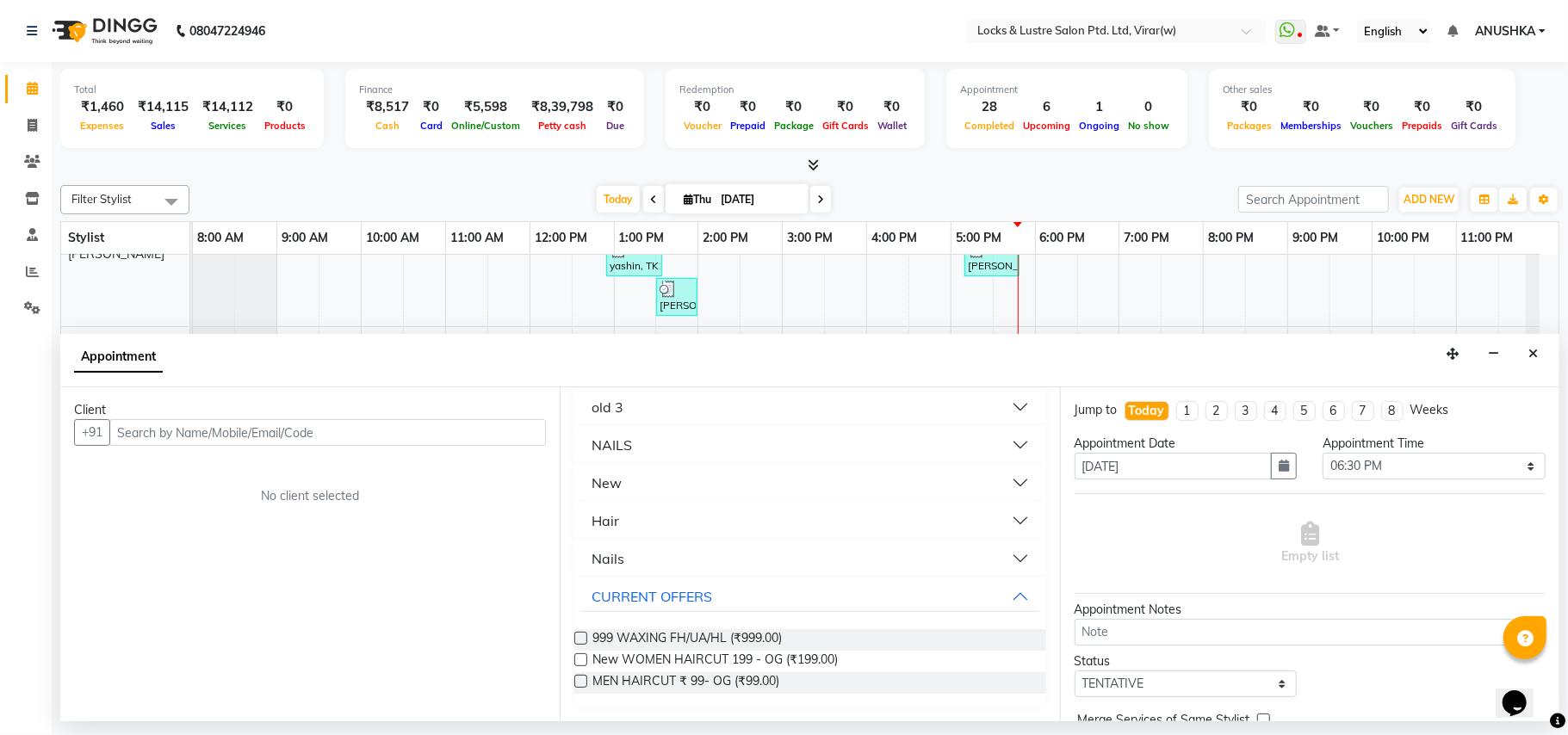
click at [672, 686] on span "MEN HAIRCUT ₹ 99- OG (₹99.00)" at bounding box center [685, 683] width 187 height 21
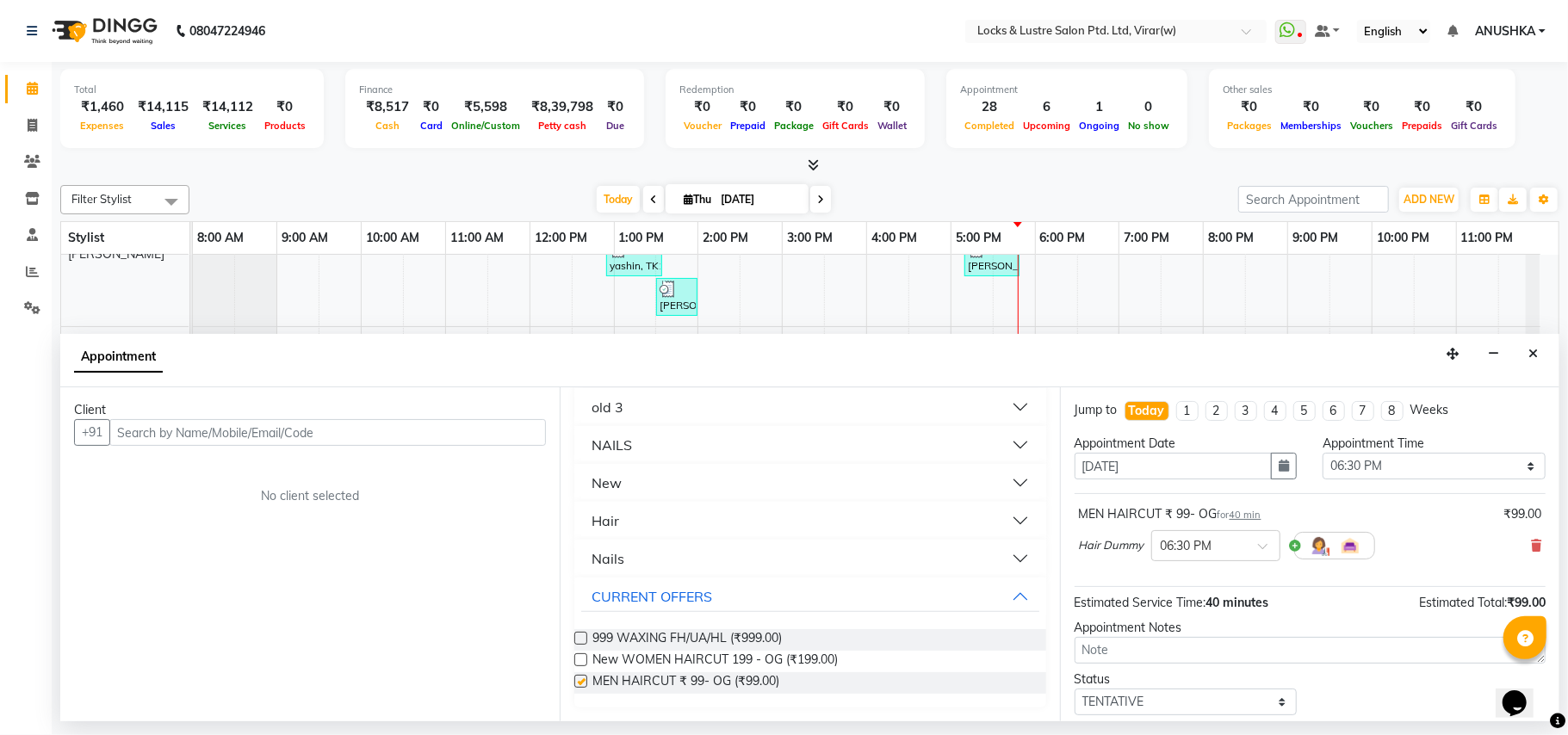
checkbox input "false"
click at [242, 439] on input "text" at bounding box center [328, 432] width 437 height 27
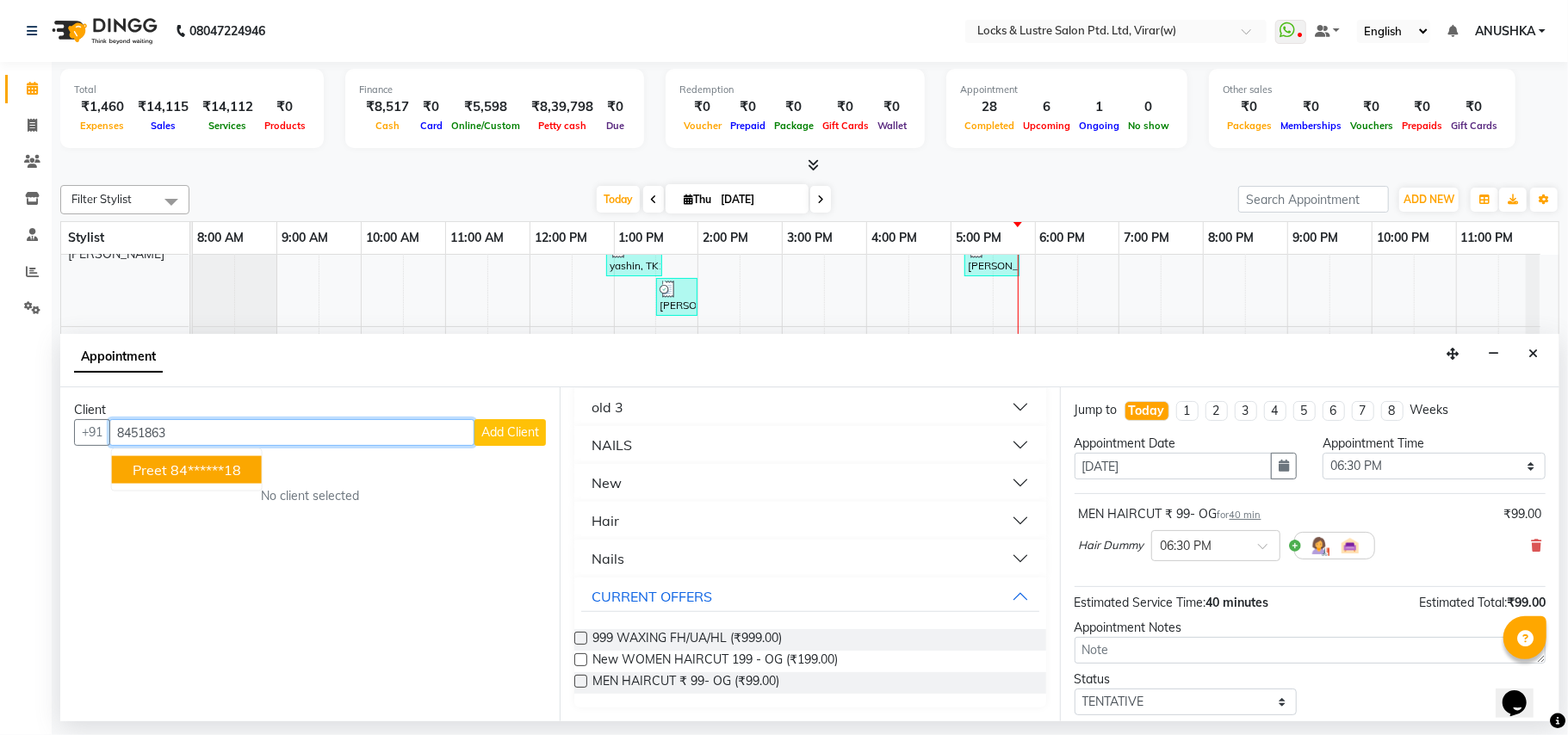
click at [187, 479] on button "preet 84******18" at bounding box center [186, 470] width 150 height 28
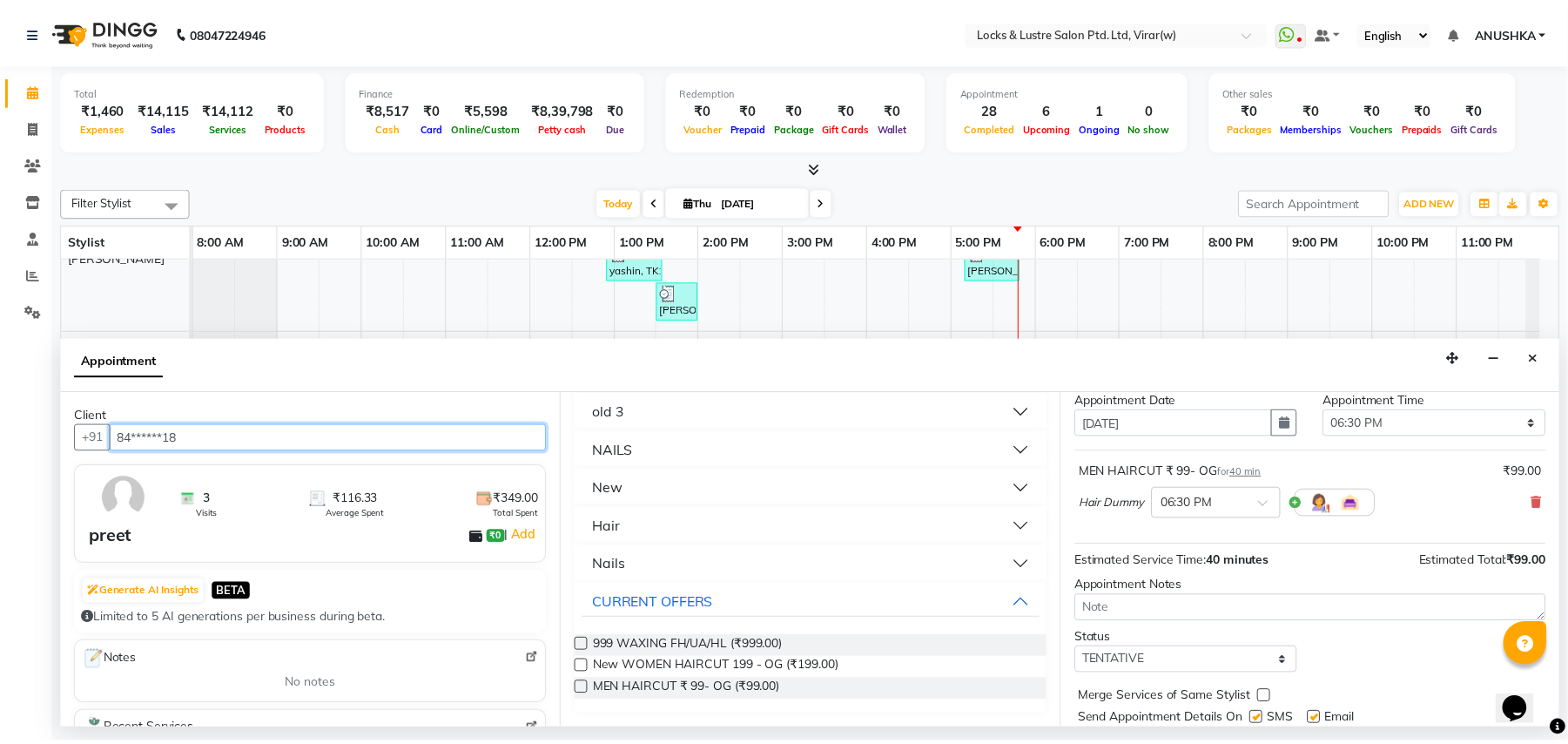
scroll to position [105, 0]
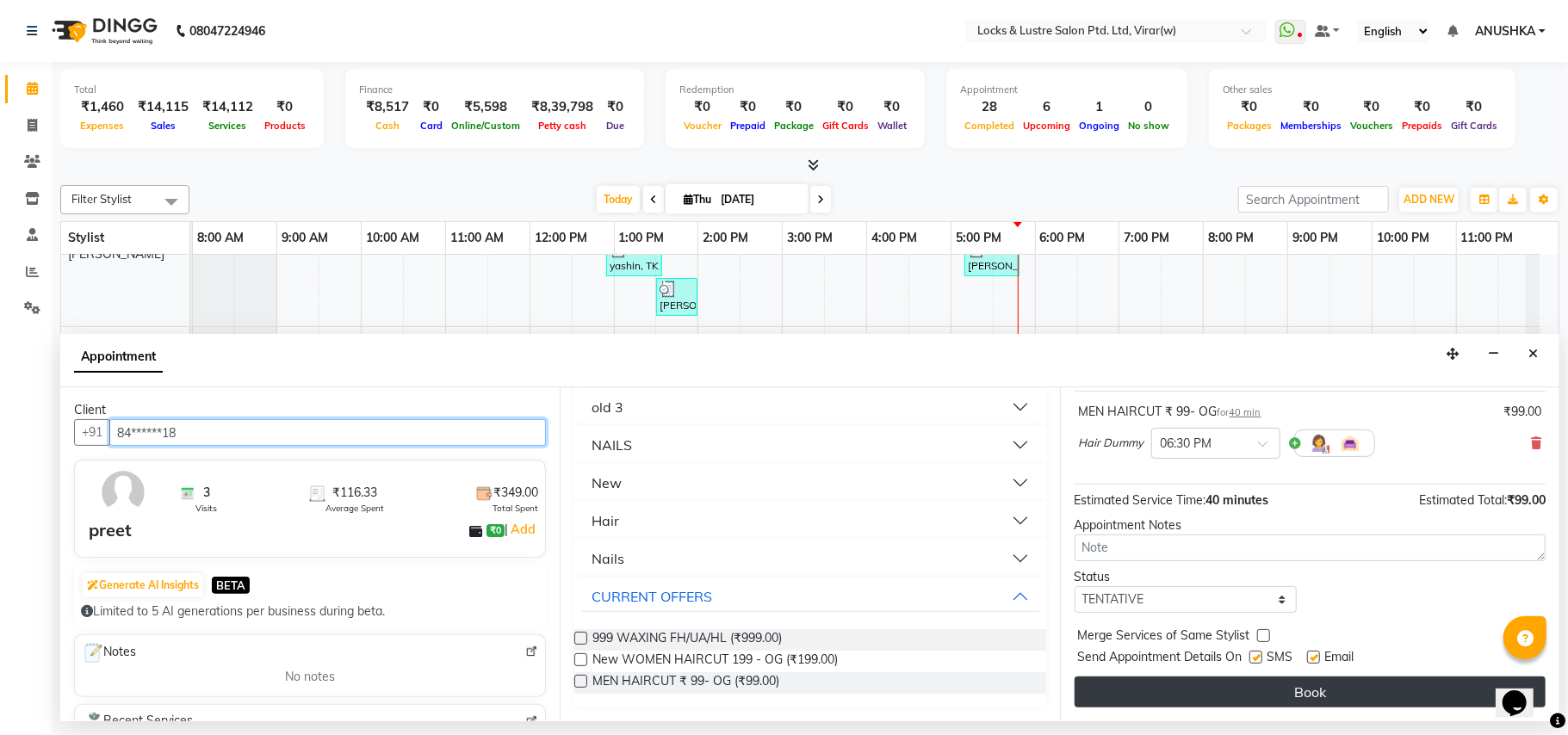
type input "84******18"
click at [1258, 701] on button "Book" at bounding box center [1310, 691] width 471 height 31
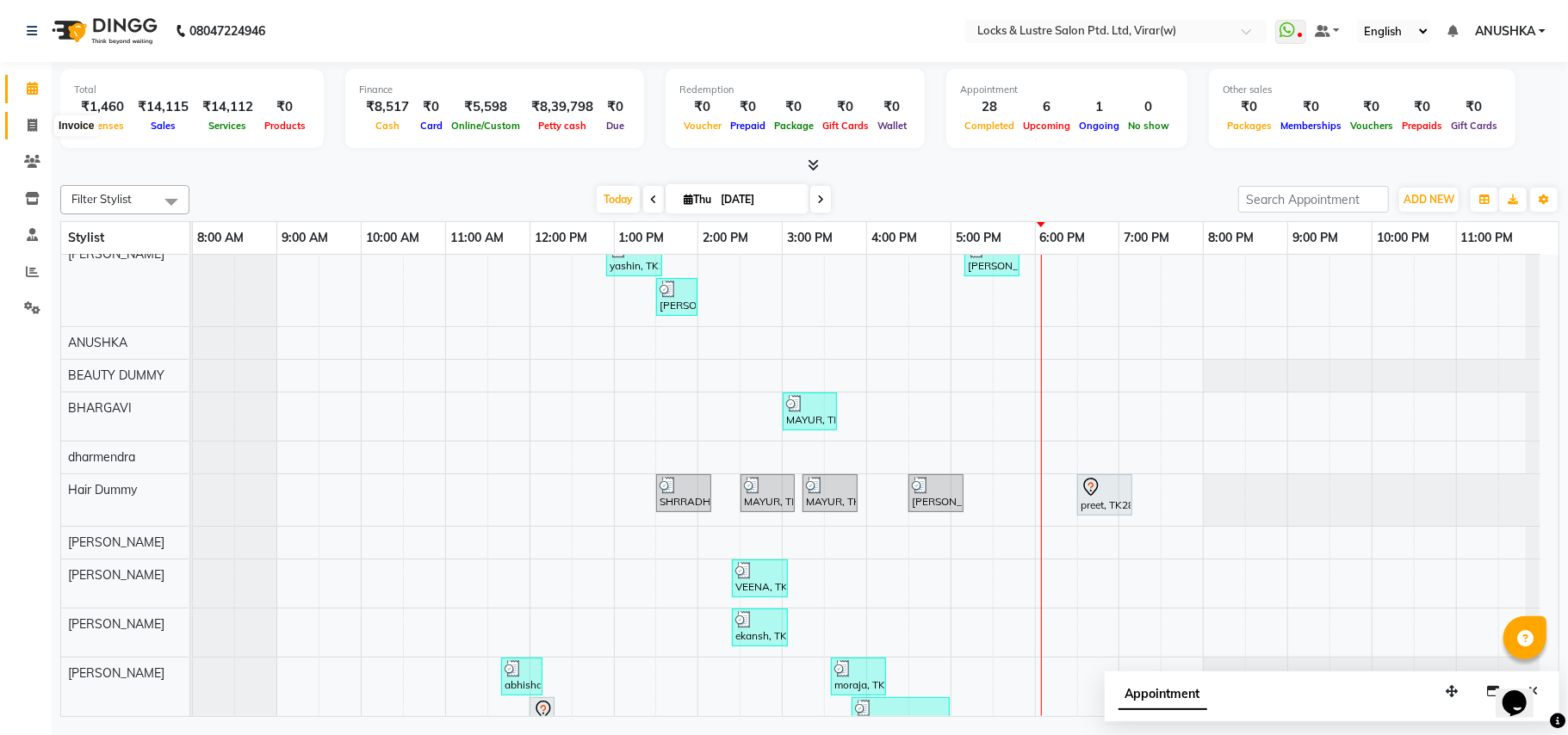
click at [39, 127] on span at bounding box center [33, 125] width 30 height 20
select select "5944"
select select "service"
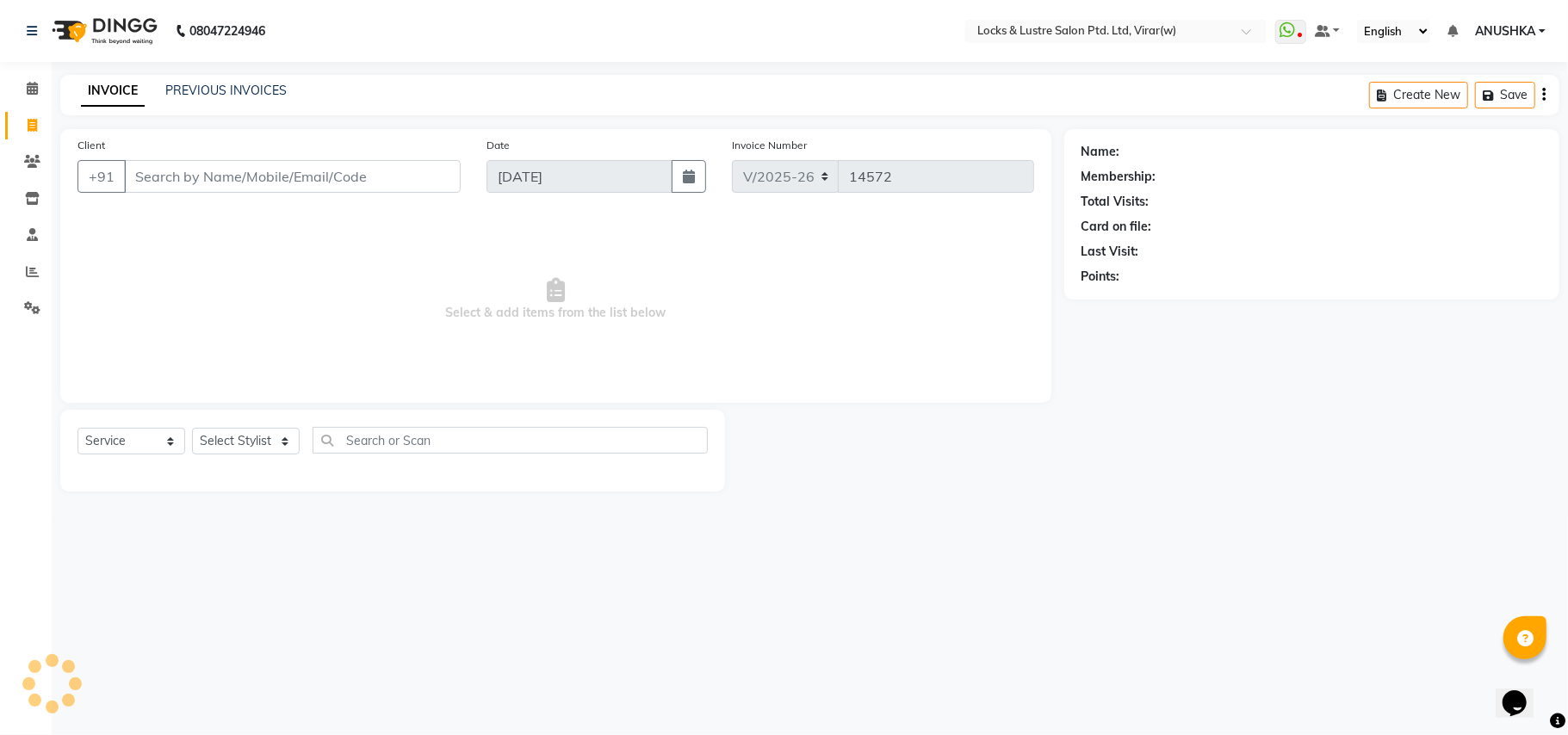
click at [178, 184] on input "Client" at bounding box center [292, 176] width 336 height 33
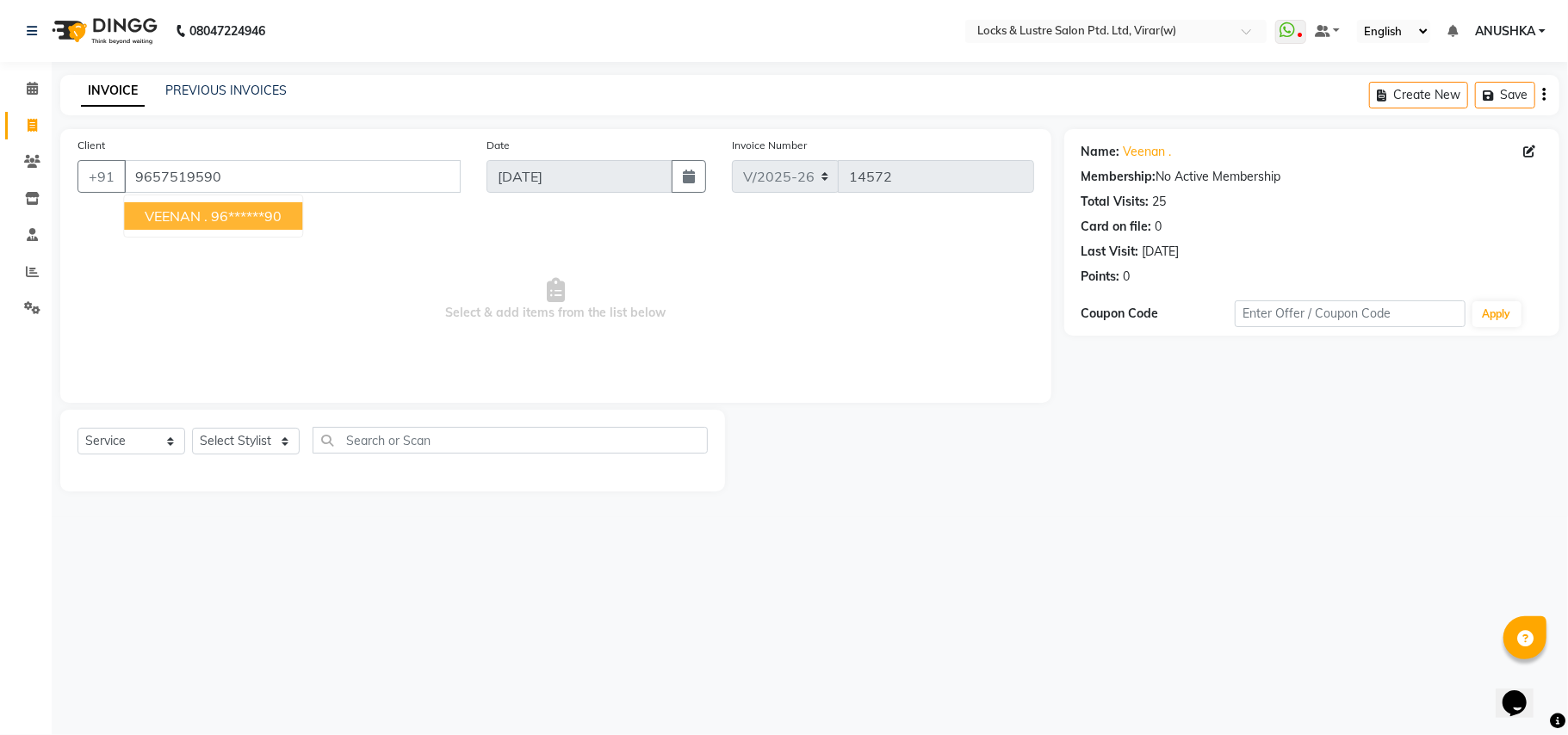
click at [262, 207] on ngb-highlight "96******90" at bounding box center [246, 216] width 71 height 18
type input "96******90"
click at [252, 442] on select "Select Stylist [PERSON_NAME] [PERSON_NAME] [PERSON_NAME] AKASH [PERSON_NAME] [P…" at bounding box center [246, 440] width 108 height 27
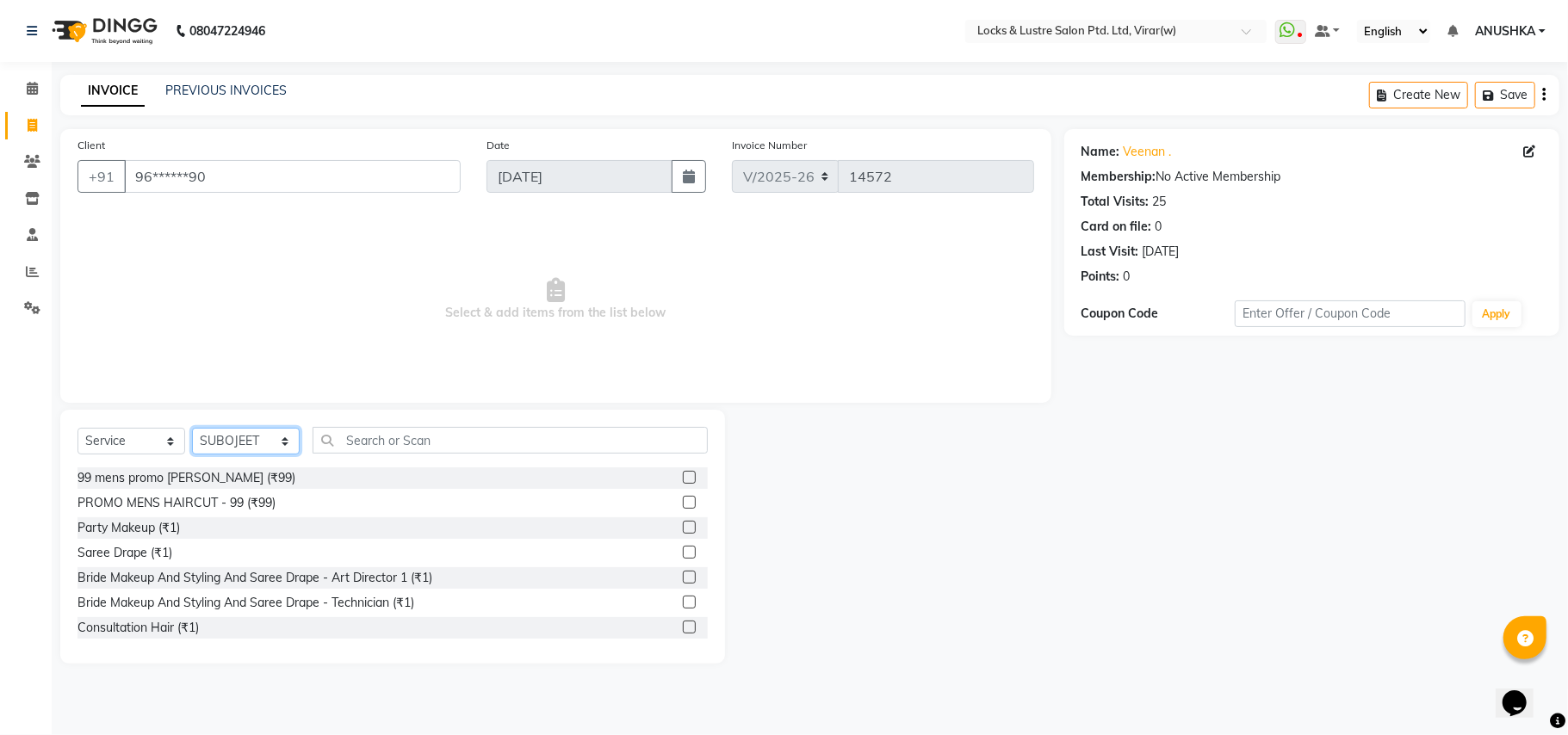
click at [252, 444] on select "Select Stylist [PERSON_NAME] [PERSON_NAME] [PERSON_NAME] AKASH [PERSON_NAME] [P…" at bounding box center [246, 440] width 108 height 27
select select "80293"
click at [376, 446] on input "text" at bounding box center [509, 440] width 395 height 27
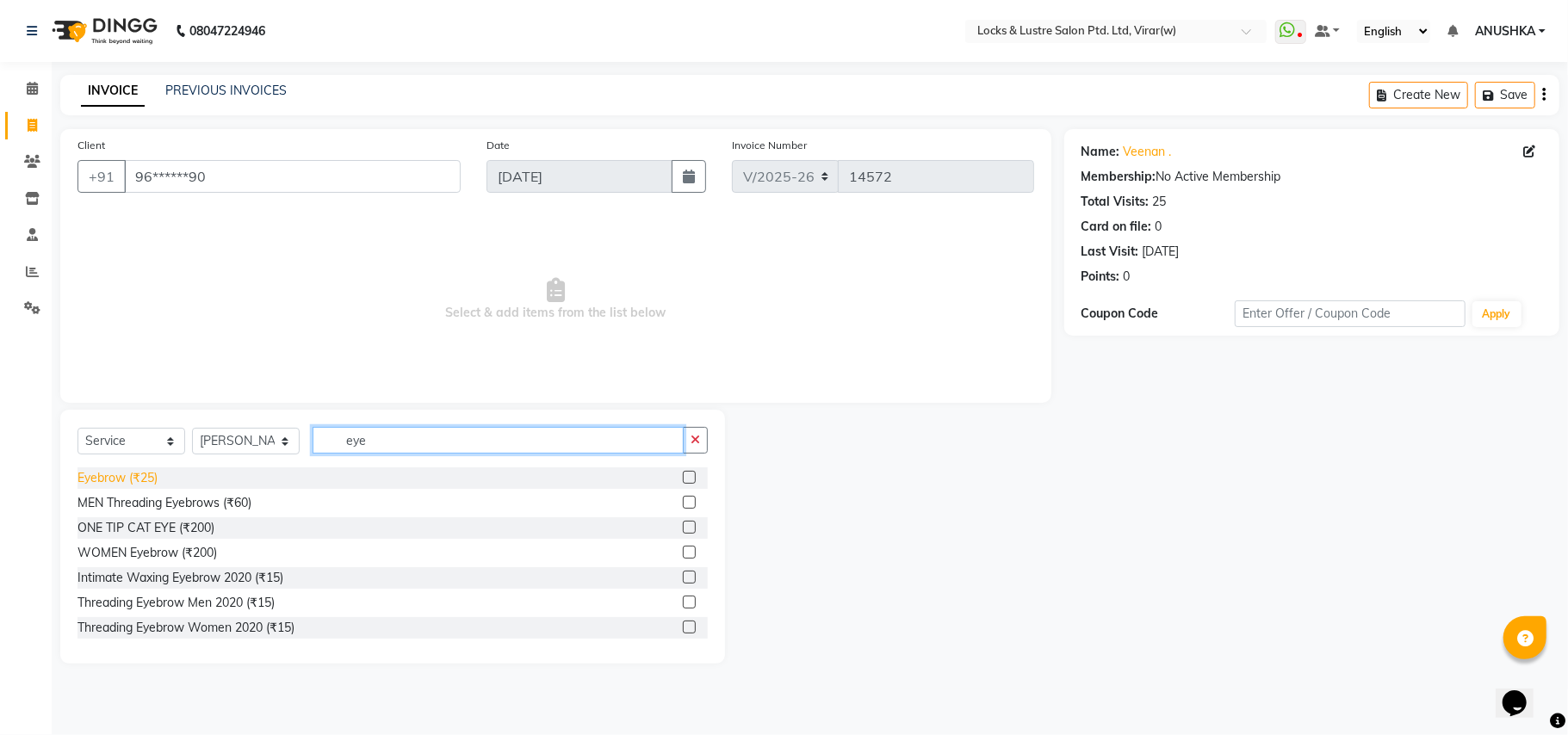
type input "eye"
click at [142, 475] on div "Eyebrow (₹25)" at bounding box center [117, 478] width 80 height 18
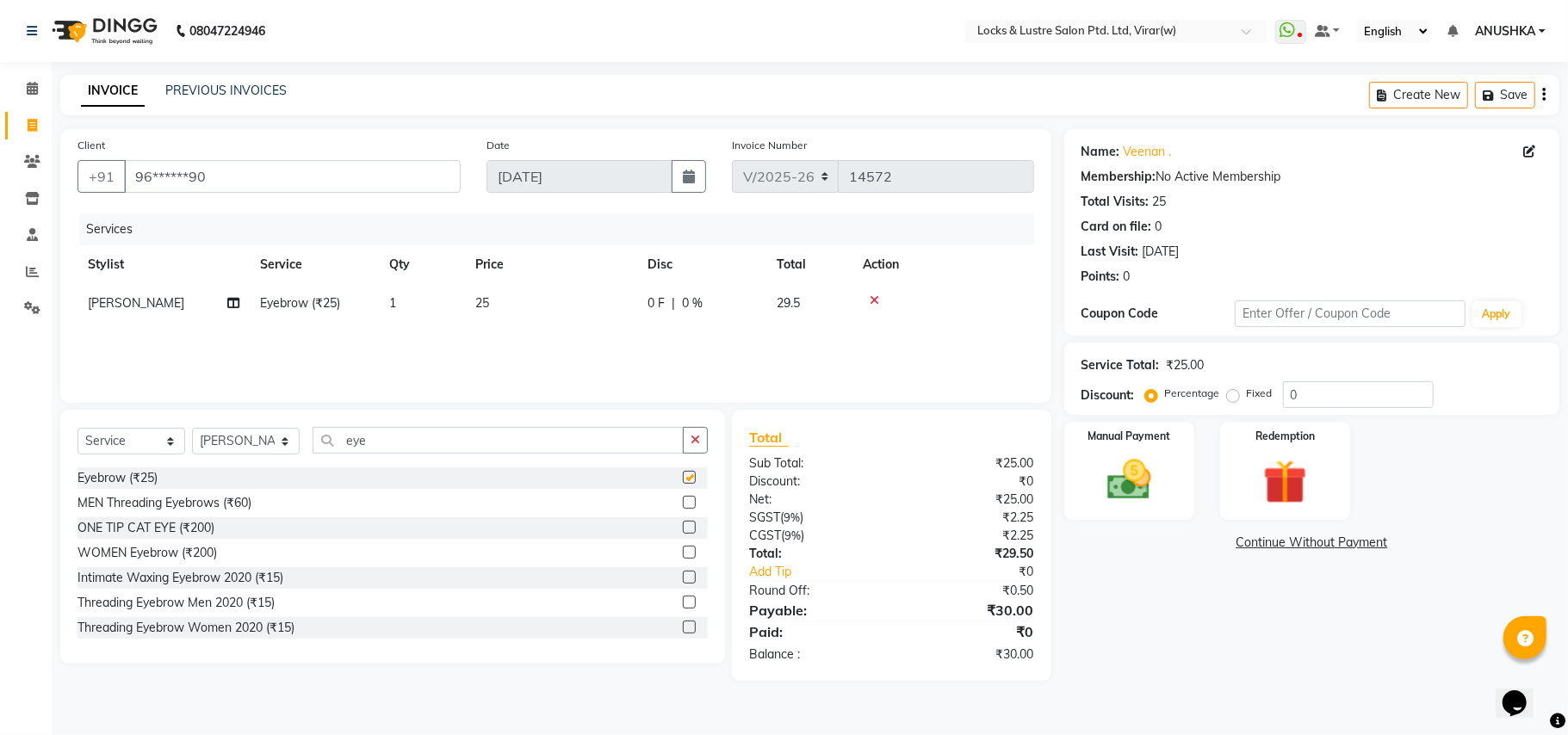
checkbox input "false"
drag, startPoint x: 441, startPoint y: 303, endPoint x: 467, endPoint y: 303, distance: 26.0
click at [449, 303] on td "1" at bounding box center [422, 304] width 86 height 39
select select "80293"
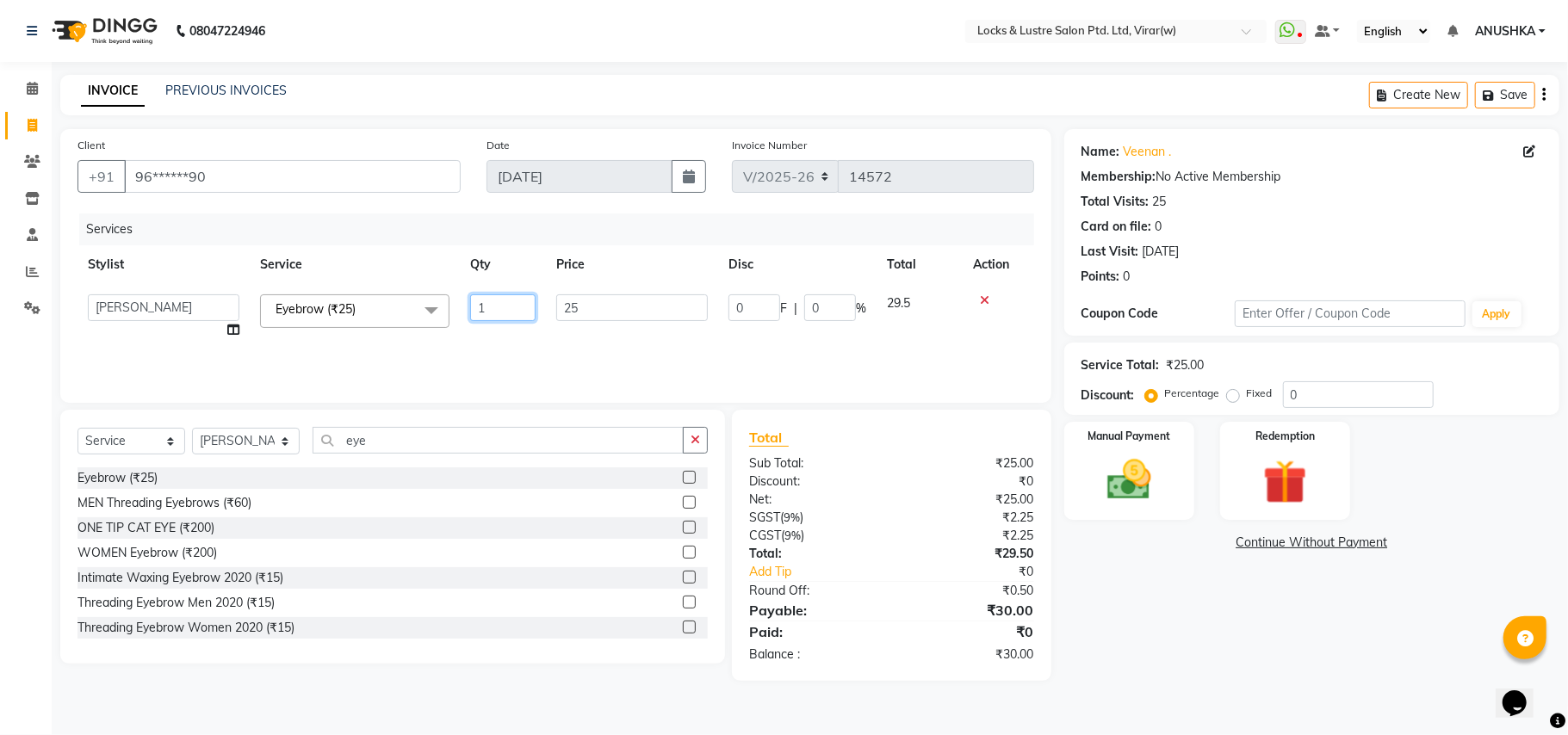
click at [504, 304] on input "1" at bounding box center [503, 308] width 65 height 27
type input "2"
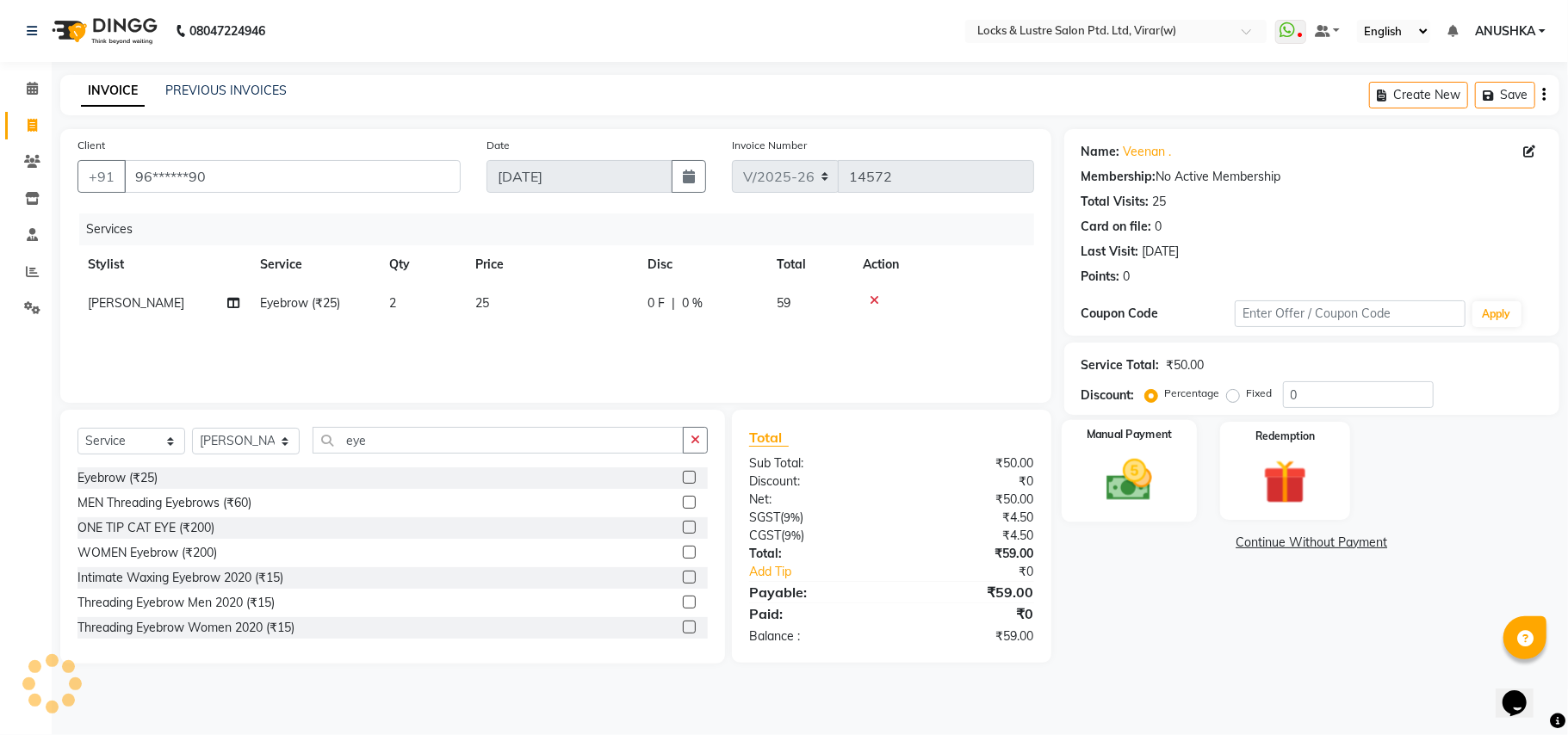
click at [1131, 485] on img at bounding box center [1129, 479] width 75 height 53
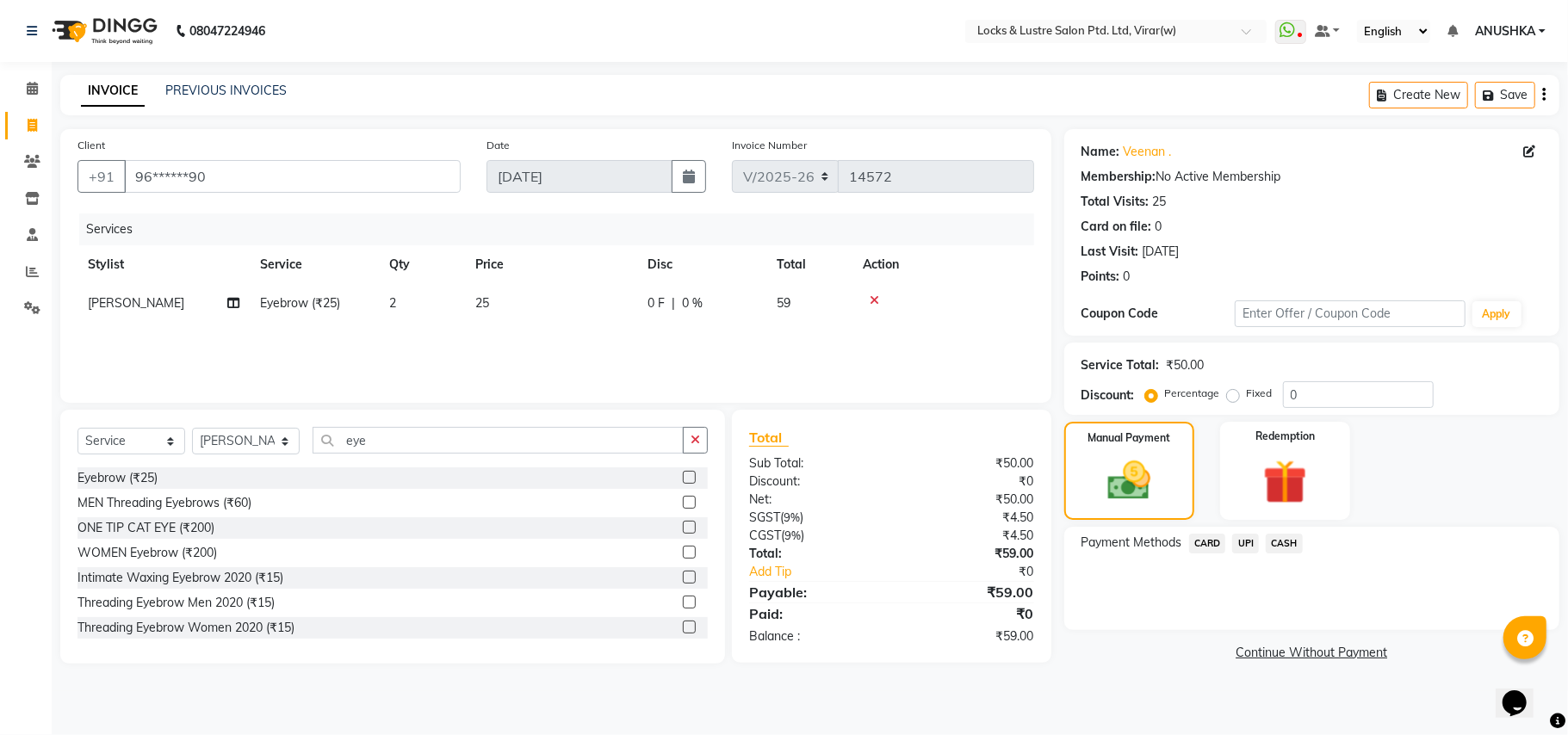
click at [1250, 542] on span "UPI" at bounding box center [1245, 543] width 27 height 20
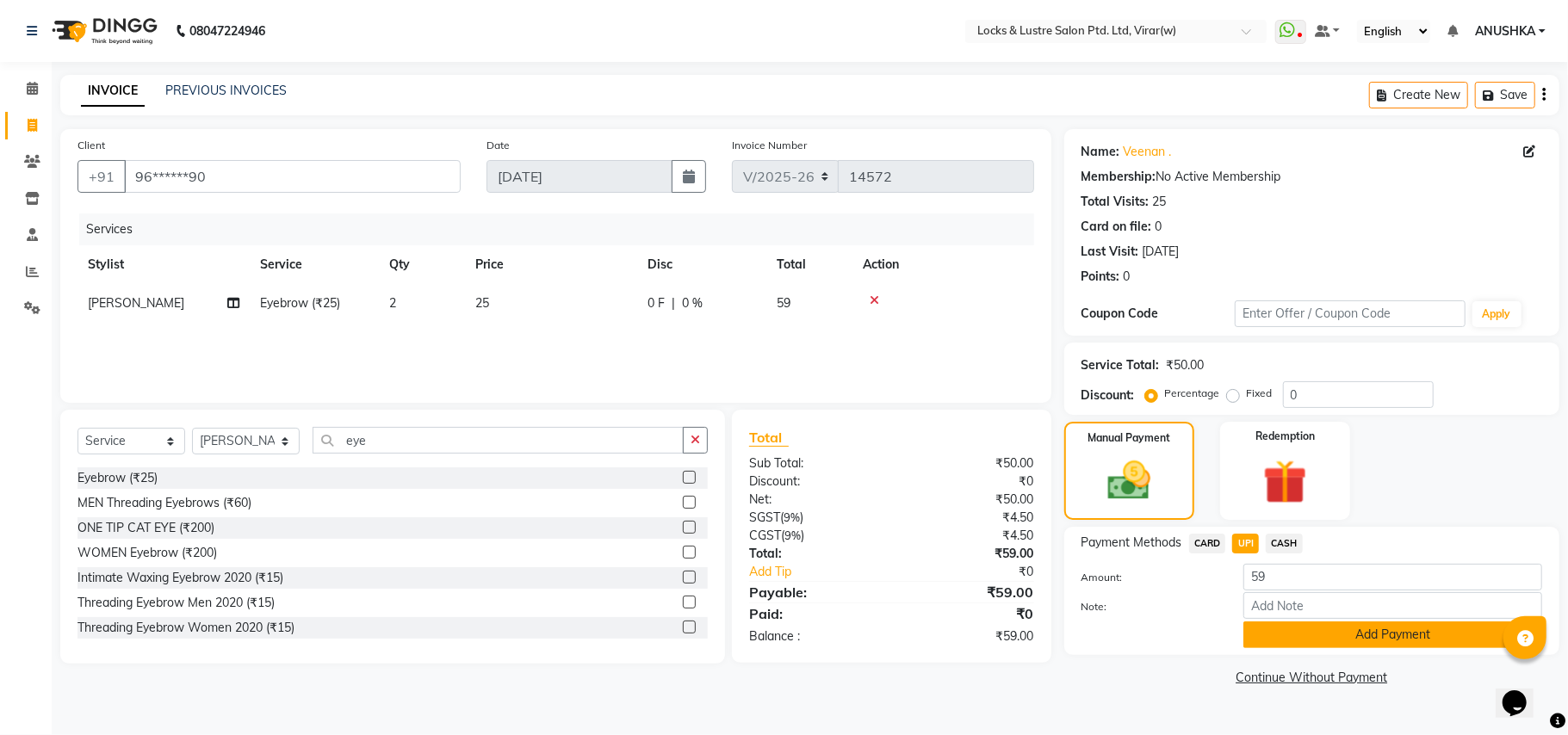
click at [1262, 635] on button "Add Payment" at bounding box center [1392, 635] width 298 height 27
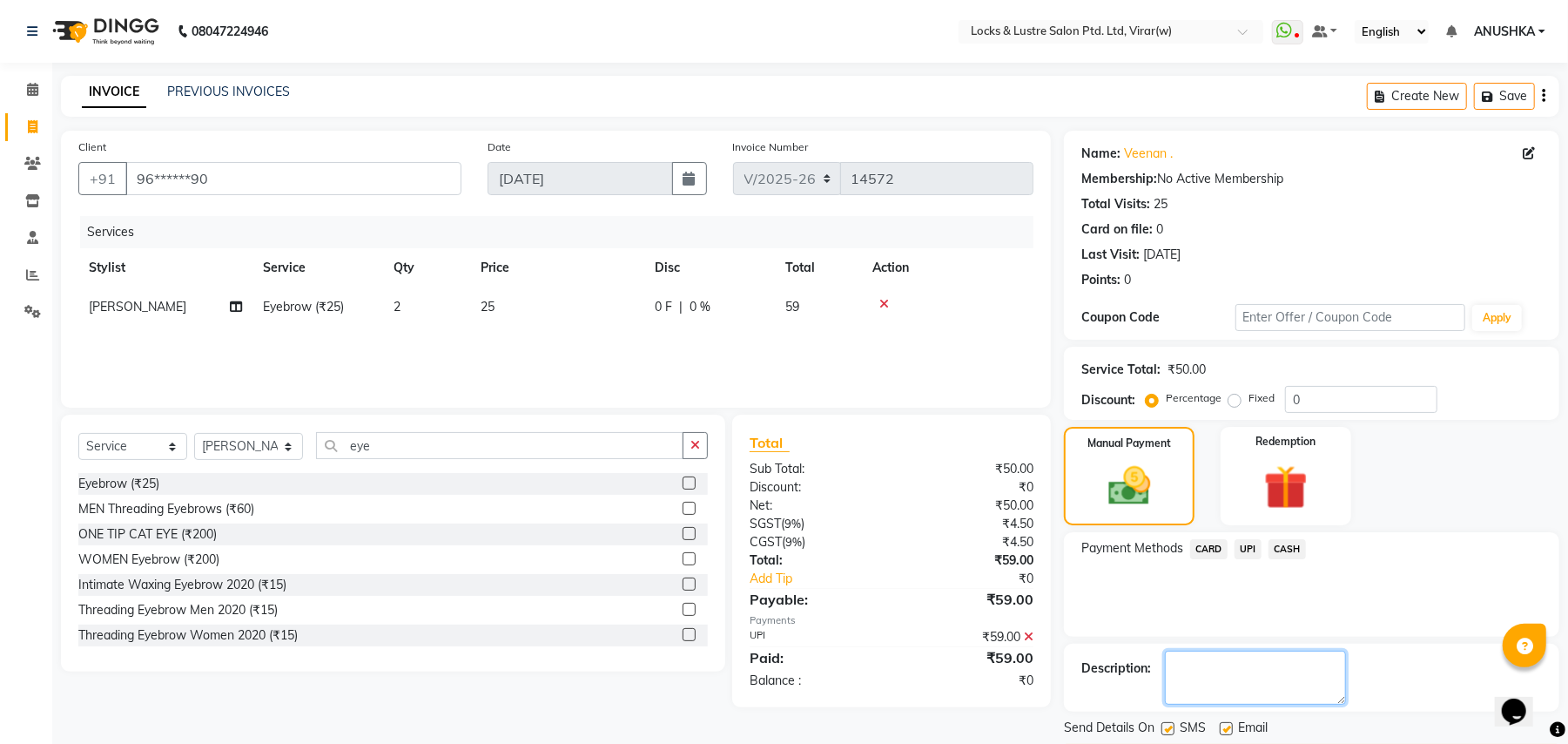
click at [1248, 670] on textarea at bounding box center [1256, 677] width 181 height 54
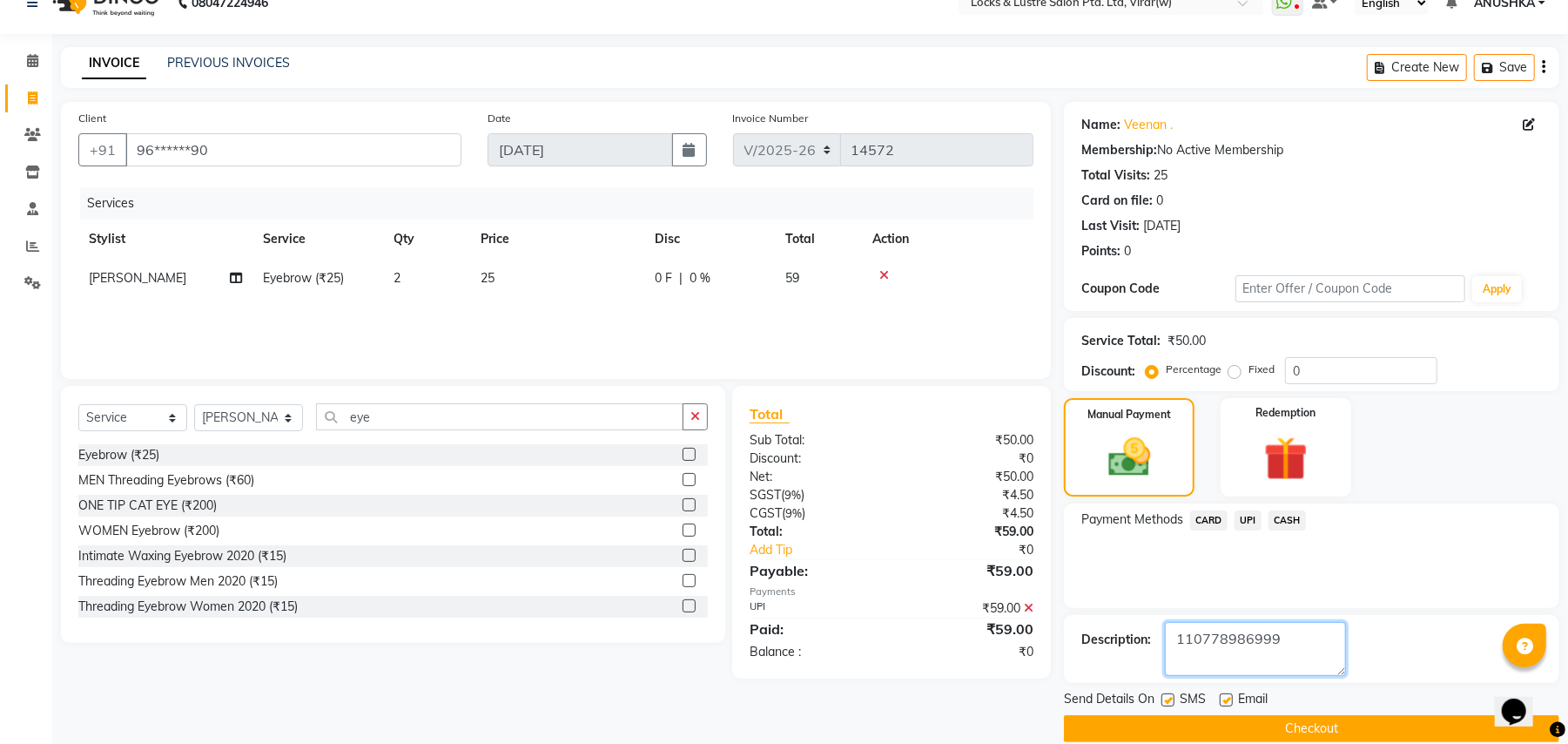
scroll to position [54, 0]
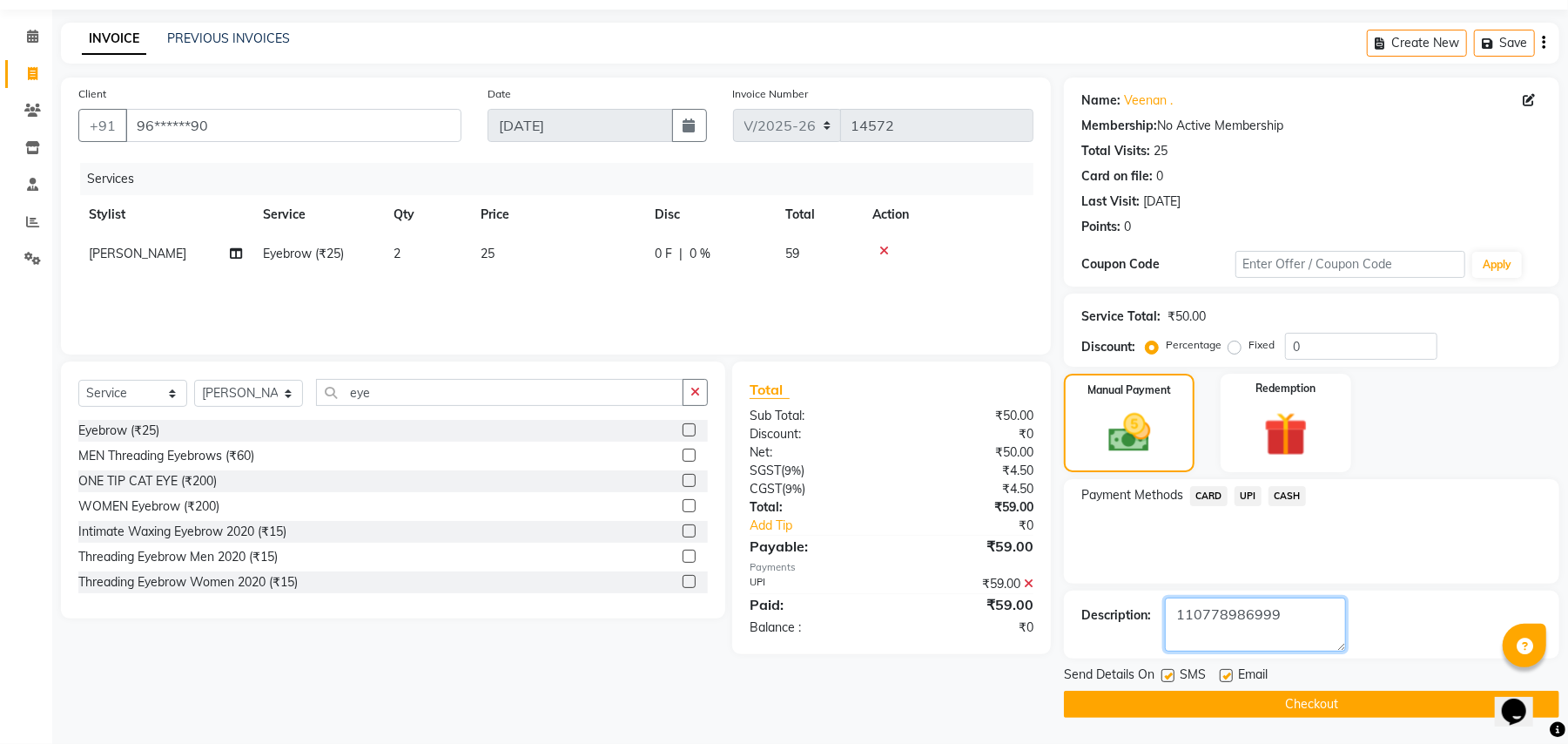
type textarea "110778986999"
click at [1331, 708] on button "Checkout" at bounding box center [1311, 704] width 495 height 27
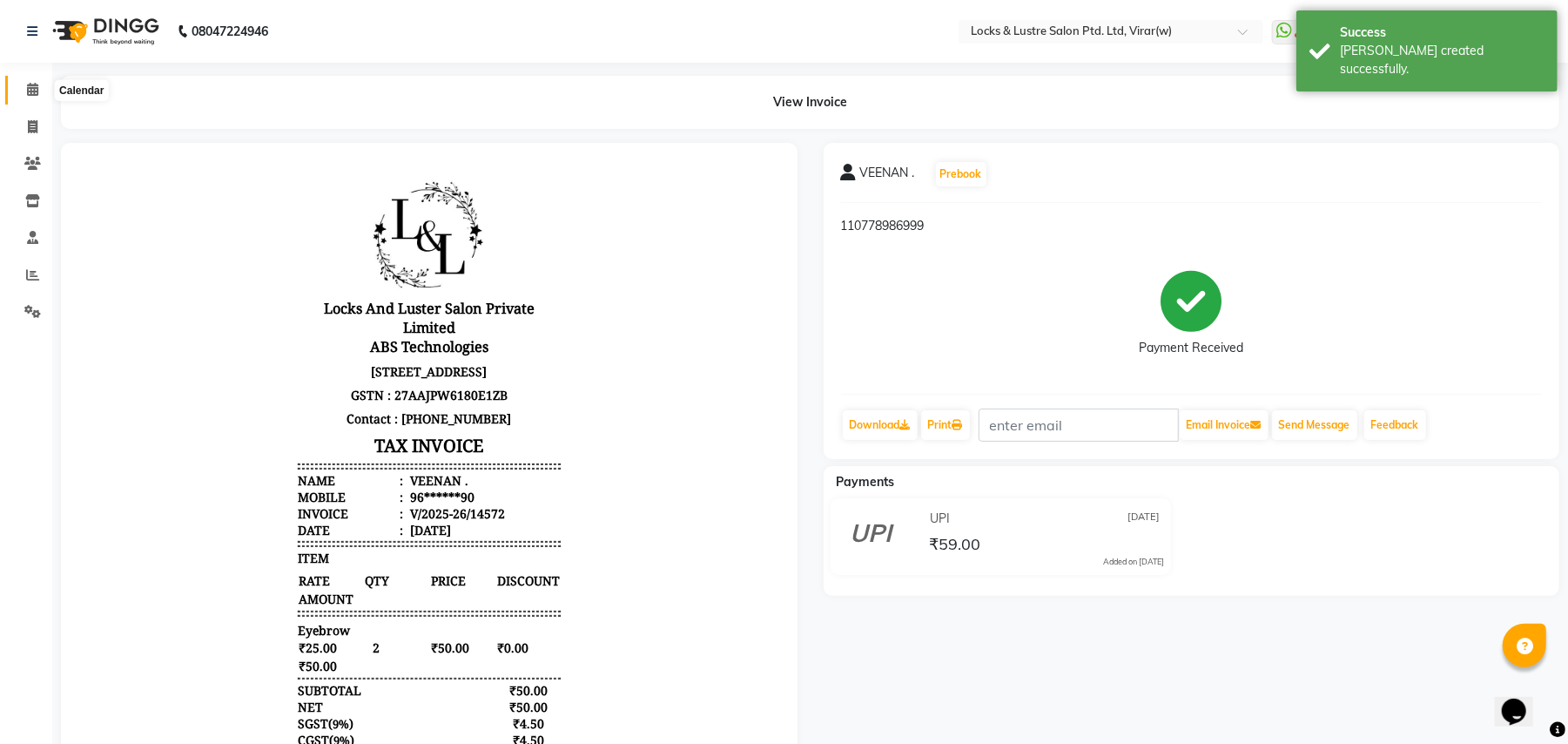
click at [33, 95] on span at bounding box center [33, 89] width 30 height 20
